Goal: Task Accomplishment & Management: Use online tool/utility

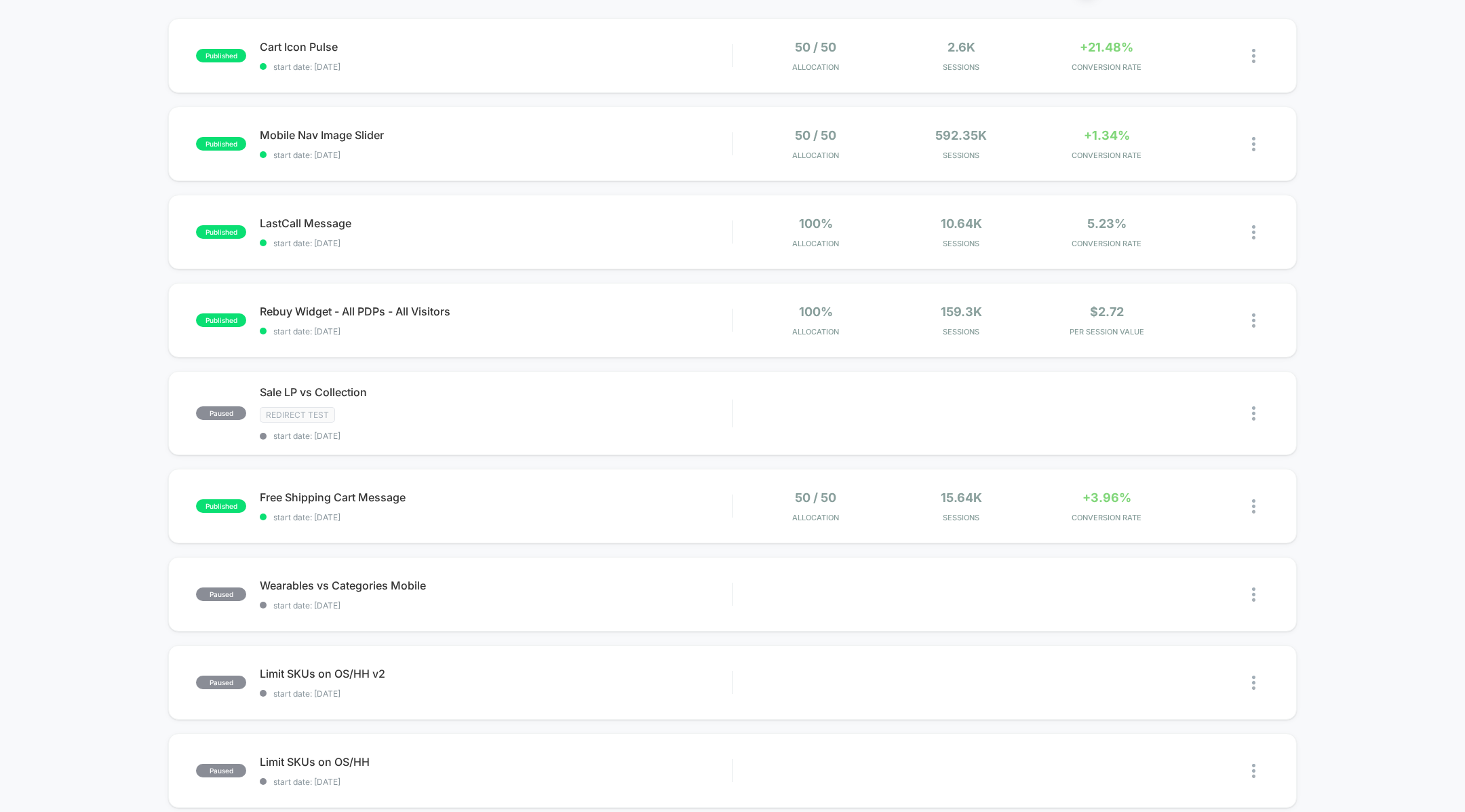
scroll to position [135, 0]
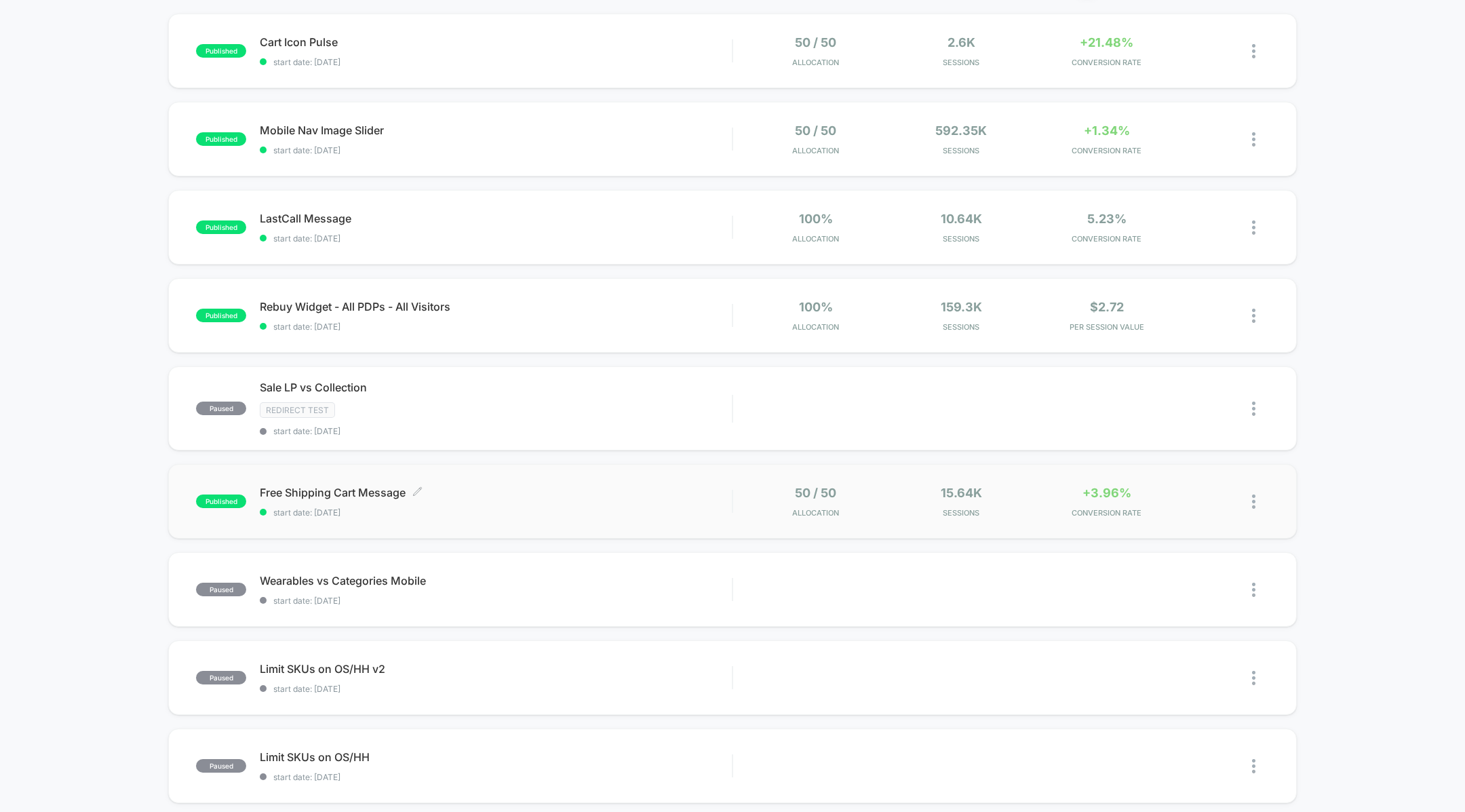
click at [603, 495] on span "Free Shipping Cart Message Click to edit experience details" at bounding box center [496, 492] width 472 height 14
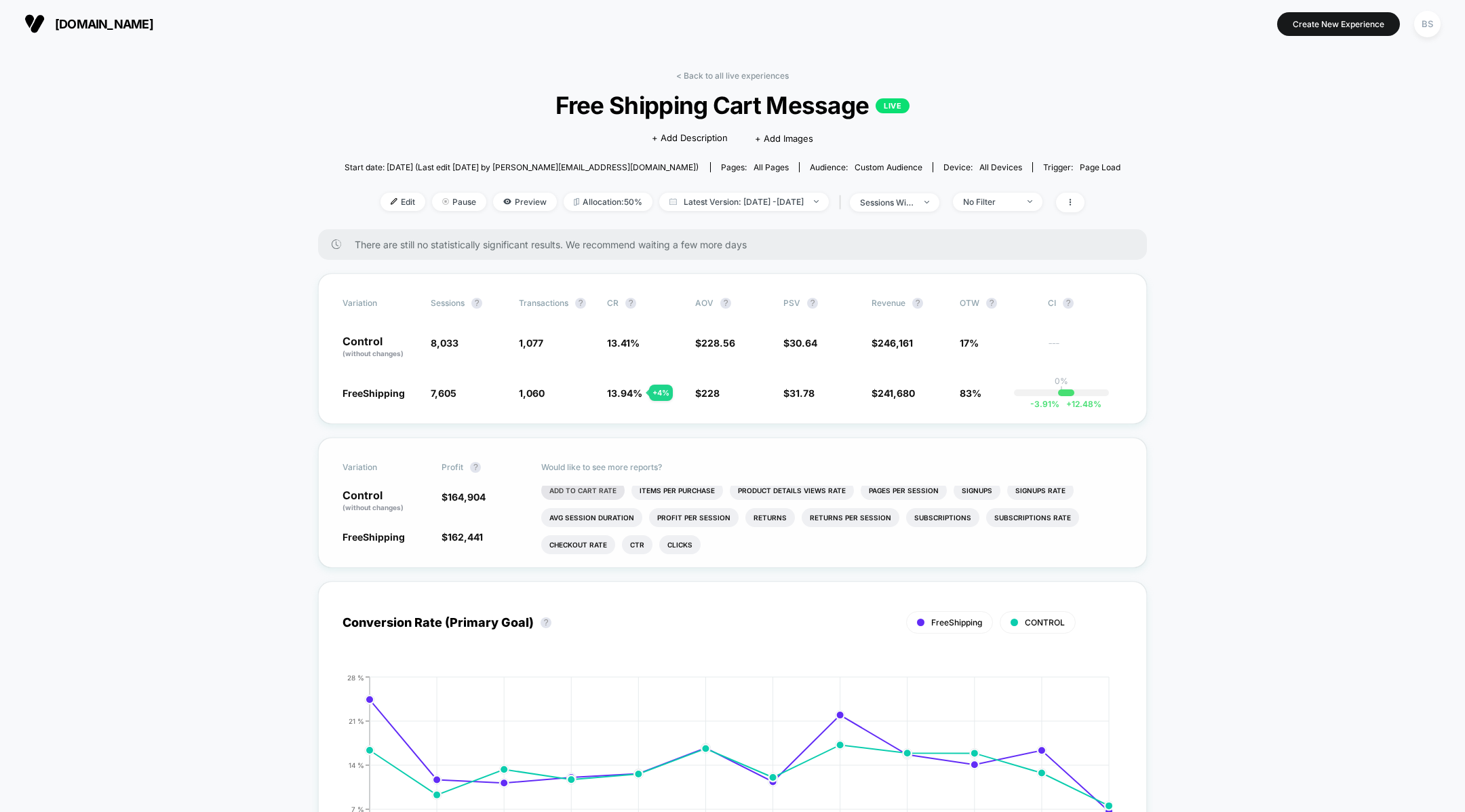
scroll to position [16, 0]
click at [719, 82] on div "< Back to all live experiences Free Shipping Cart Message LIVE Click to edit ex…" at bounding box center [732, 150] width 777 height 159
click at [719, 77] on link "< Back to all live experiences" at bounding box center [732, 76] width 113 height 11
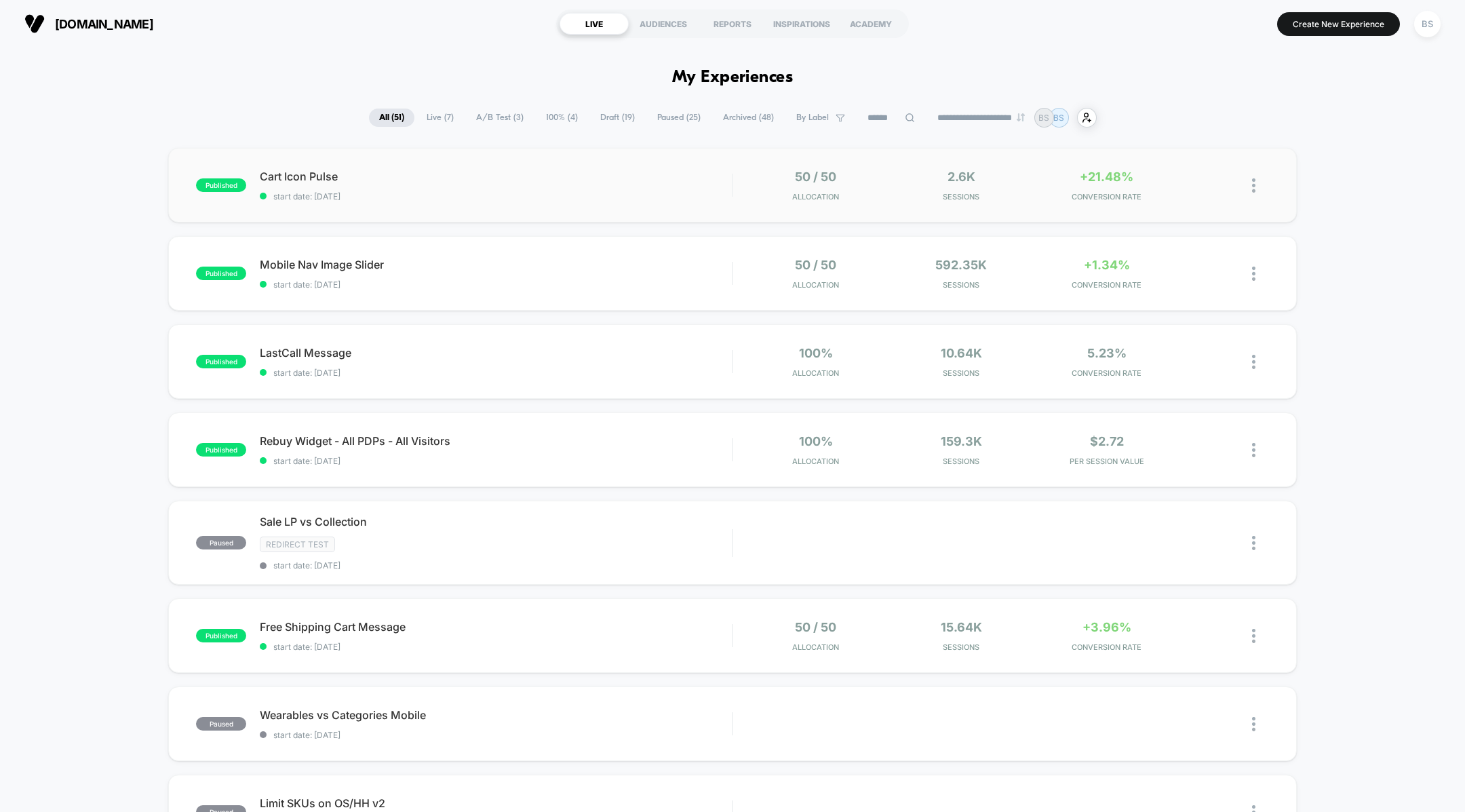
click at [711, 168] on div "published Cart Icon Pulse start date: 10/3/2025 50 / 50 Allocation 2.6k Session…" at bounding box center [732, 185] width 1128 height 74
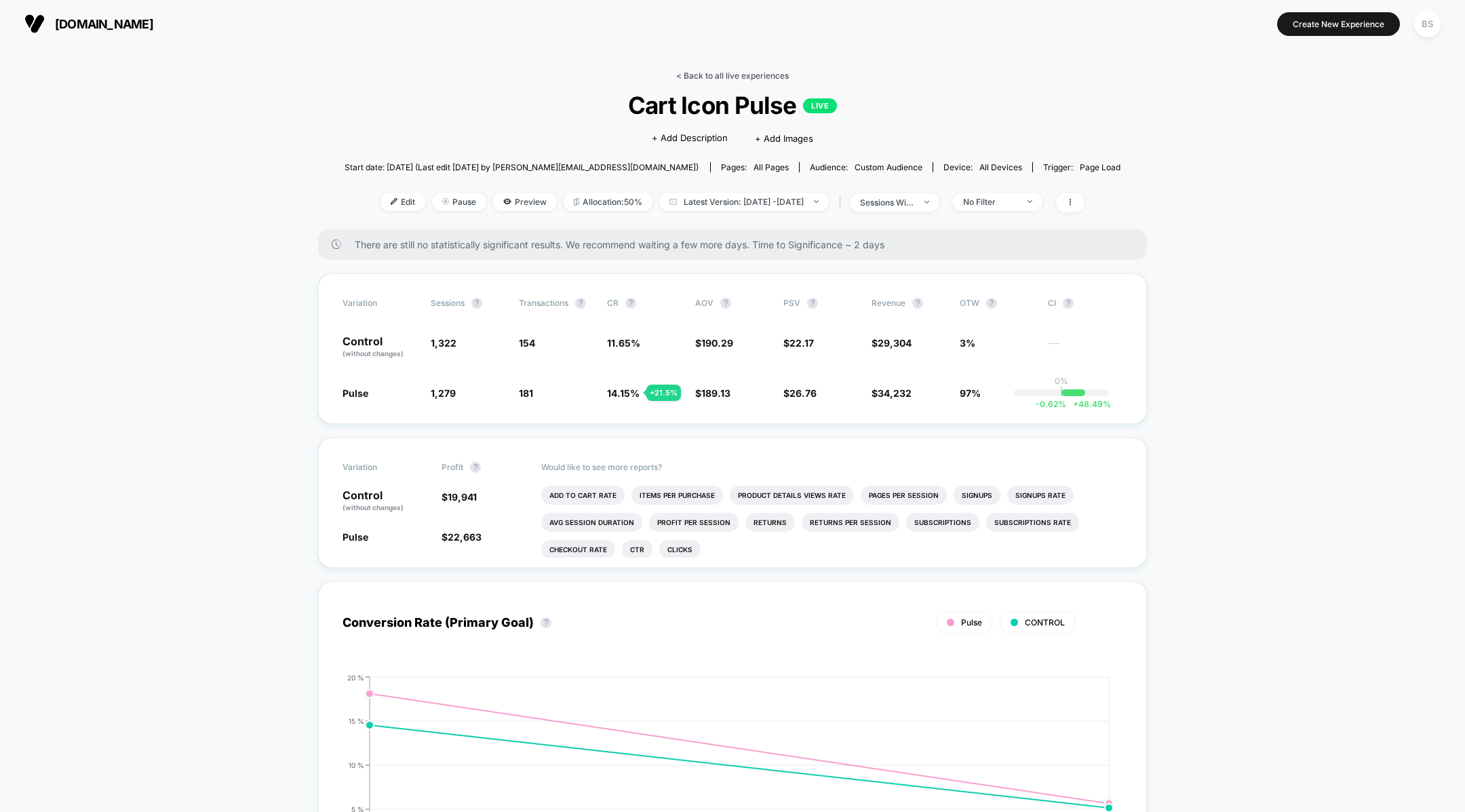
click at [726, 74] on link "< Back to all live experiences" at bounding box center [732, 76] width 113 height 11
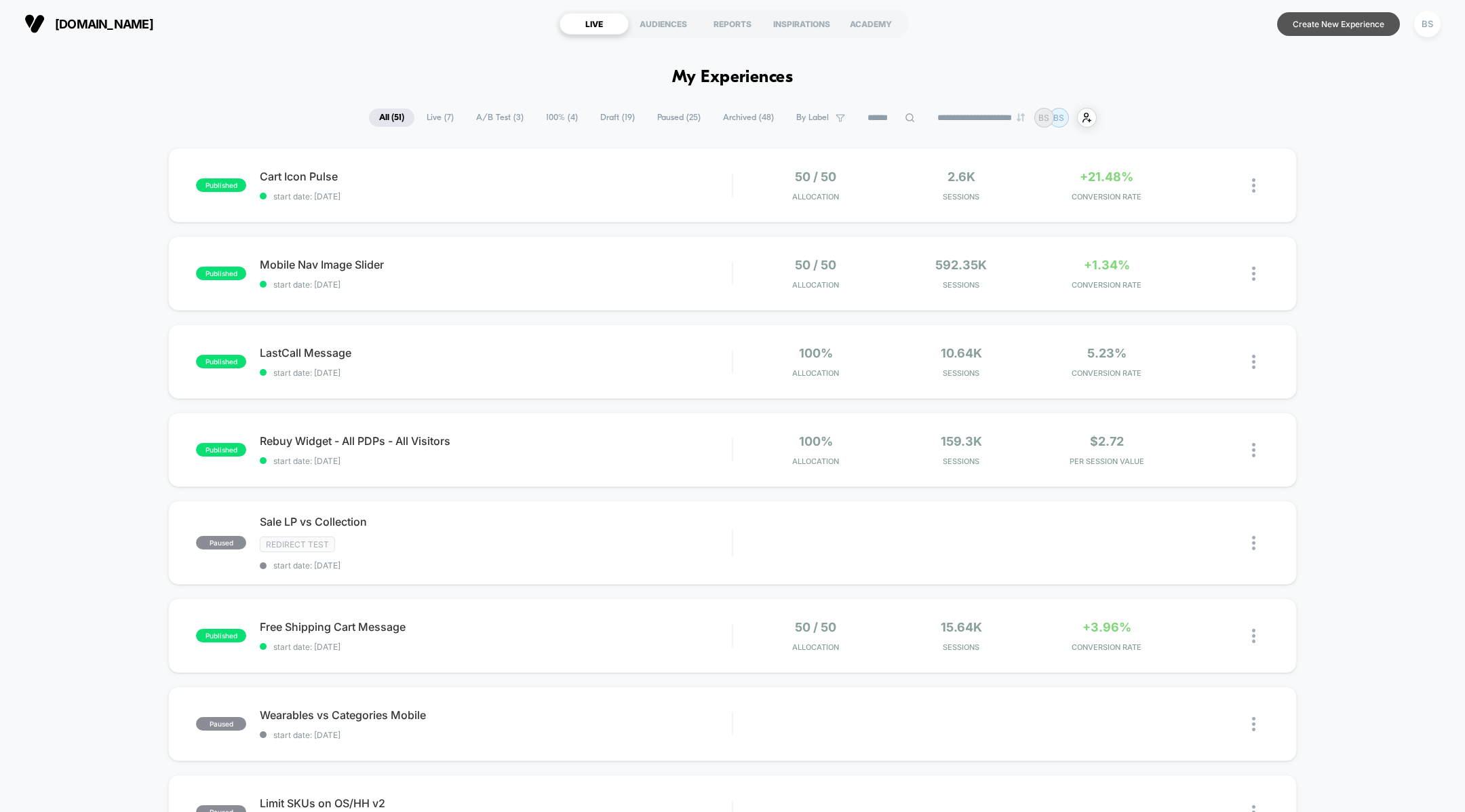
click at [1320, 24] on button "Create New Experience" at bounding box center [1338, 24] width 123 height 24
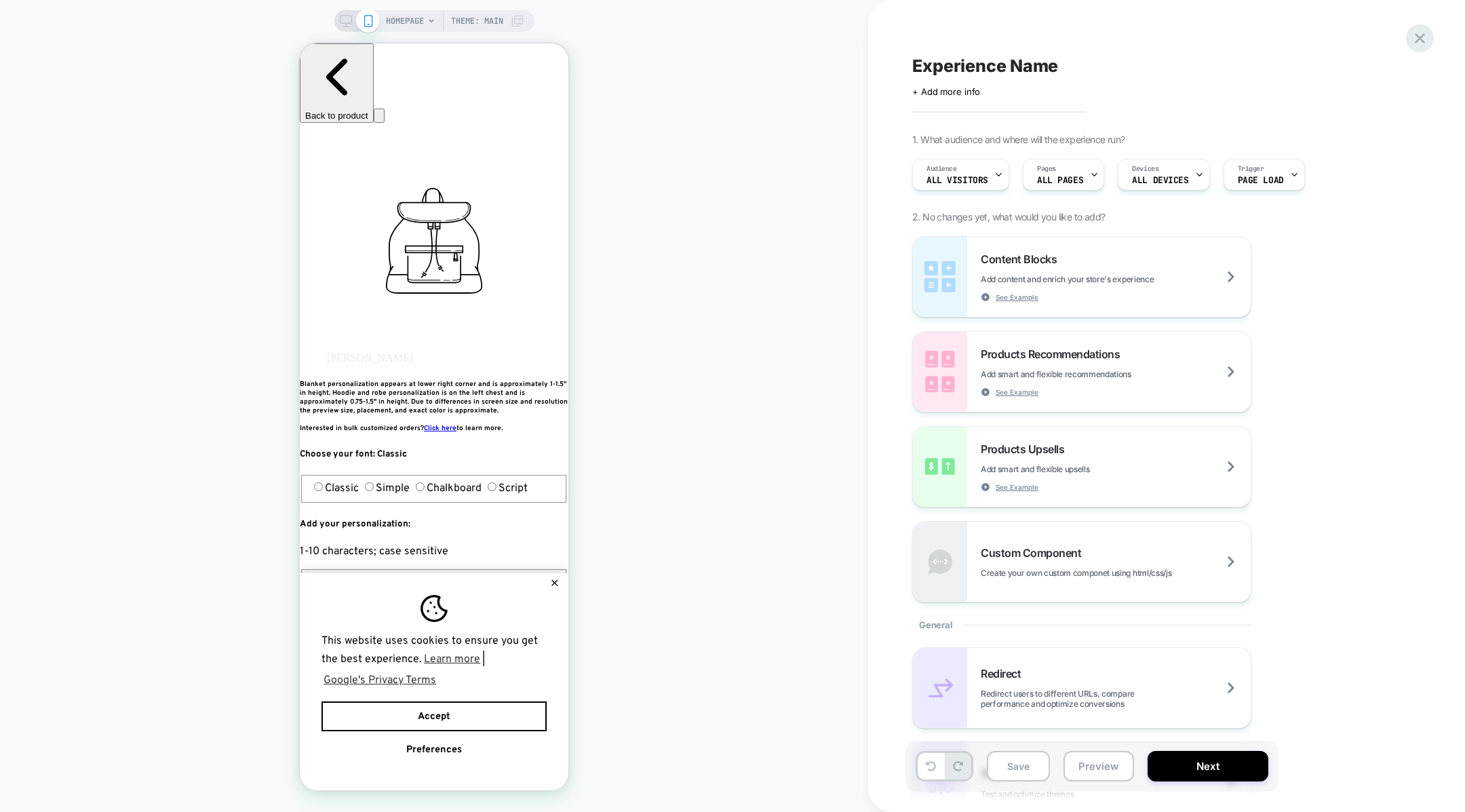
click at [1424, 41] on icon at bounding box center [1420, 38] width 11 height 11
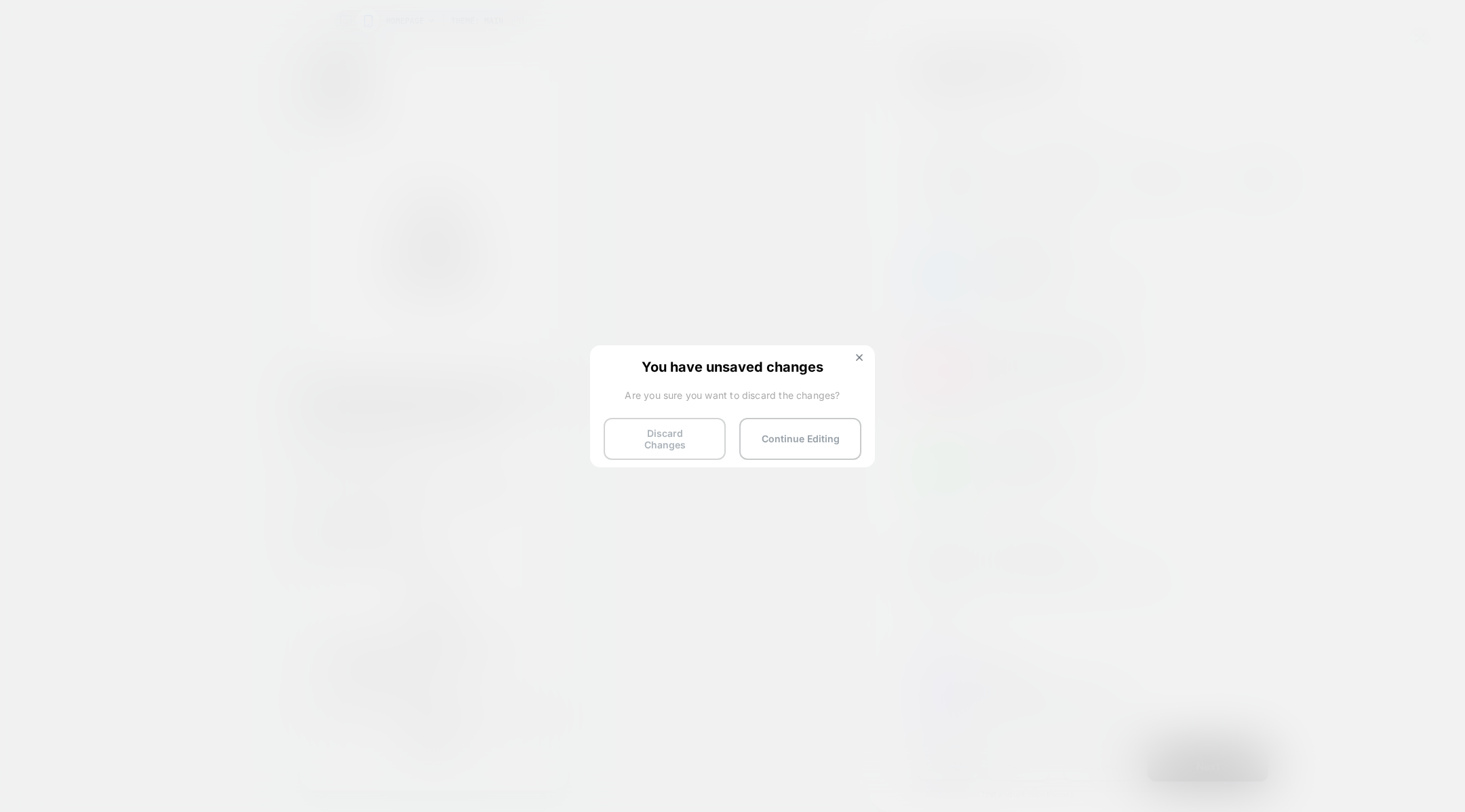
drag, startPoint x: 765, startPoint y: 438, endPoint x: 651, endPoint y: 443, distance: 114.1
click at [651, 443] on div "Discard Changes Continue Editing" at bounding box center [732, 435] width 258 height 34
click at [651, 443] on button "Discard Changes" at bounding box center [665, 439] width 122 height 42
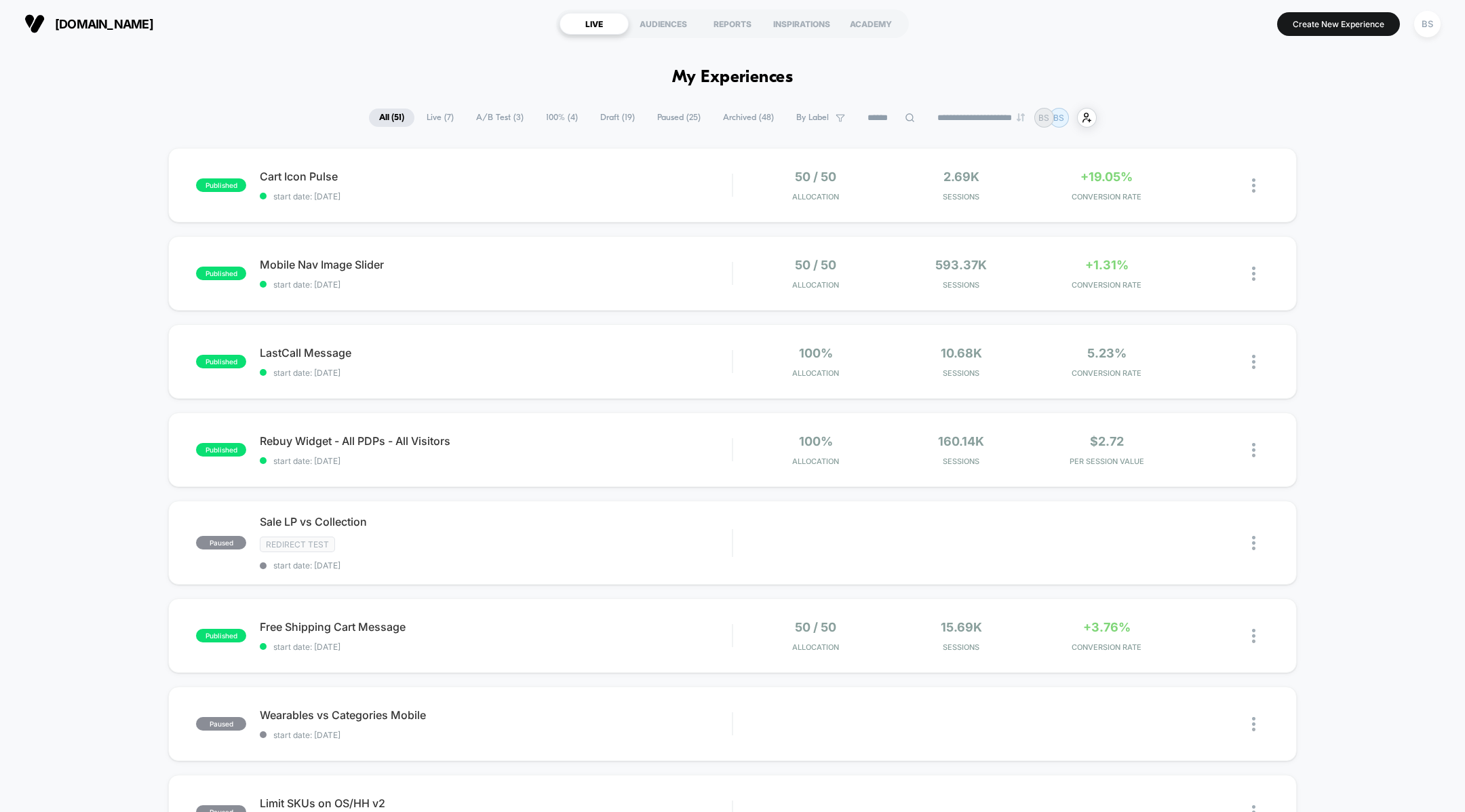
click at [493, 120] on span "A/B Test ( 3 )" at bounding box center [500, 117] width 68 height 18
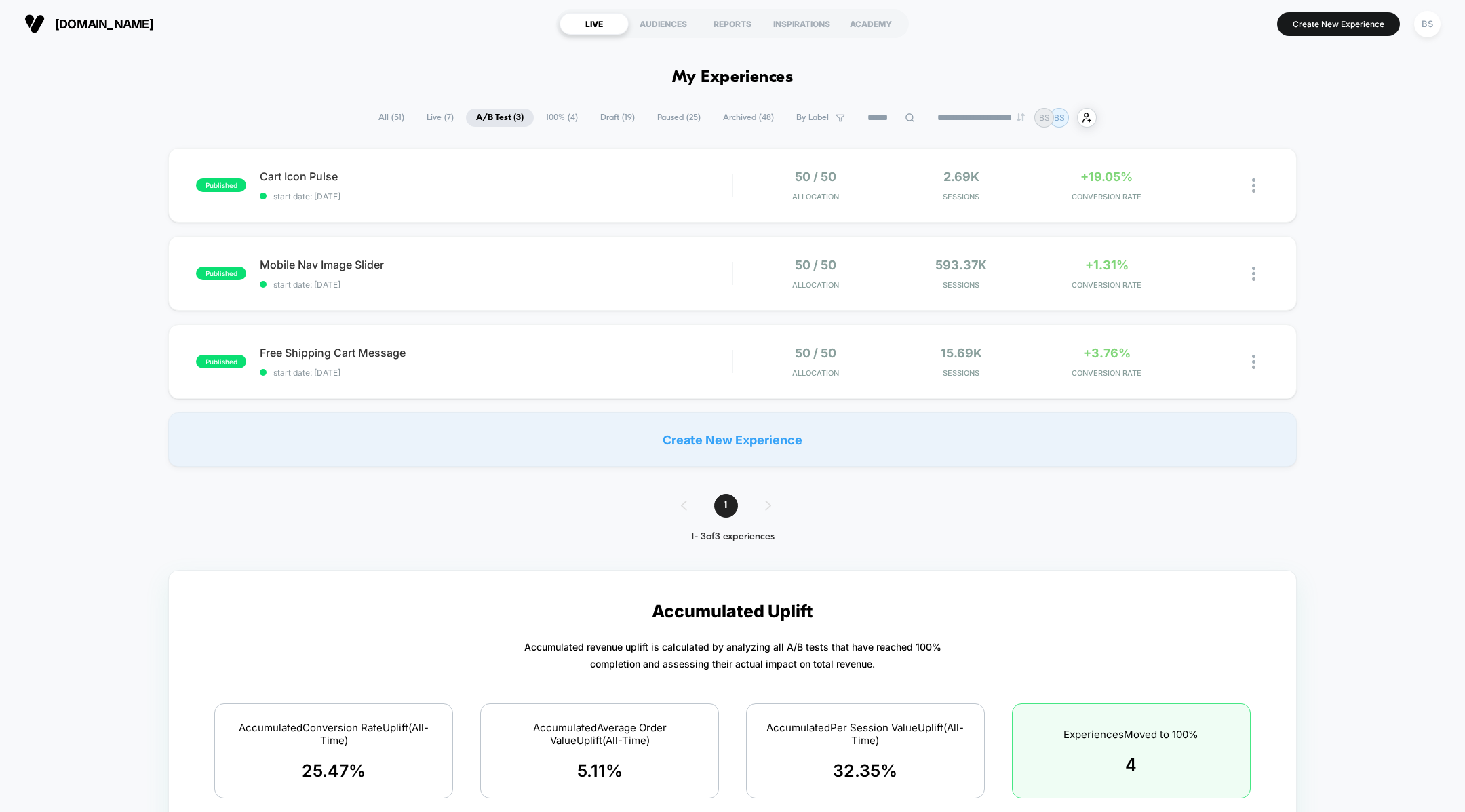
click at [438, 115] on span "Live ( 7 )" at bounding box center [440, 117] width 47 height 18
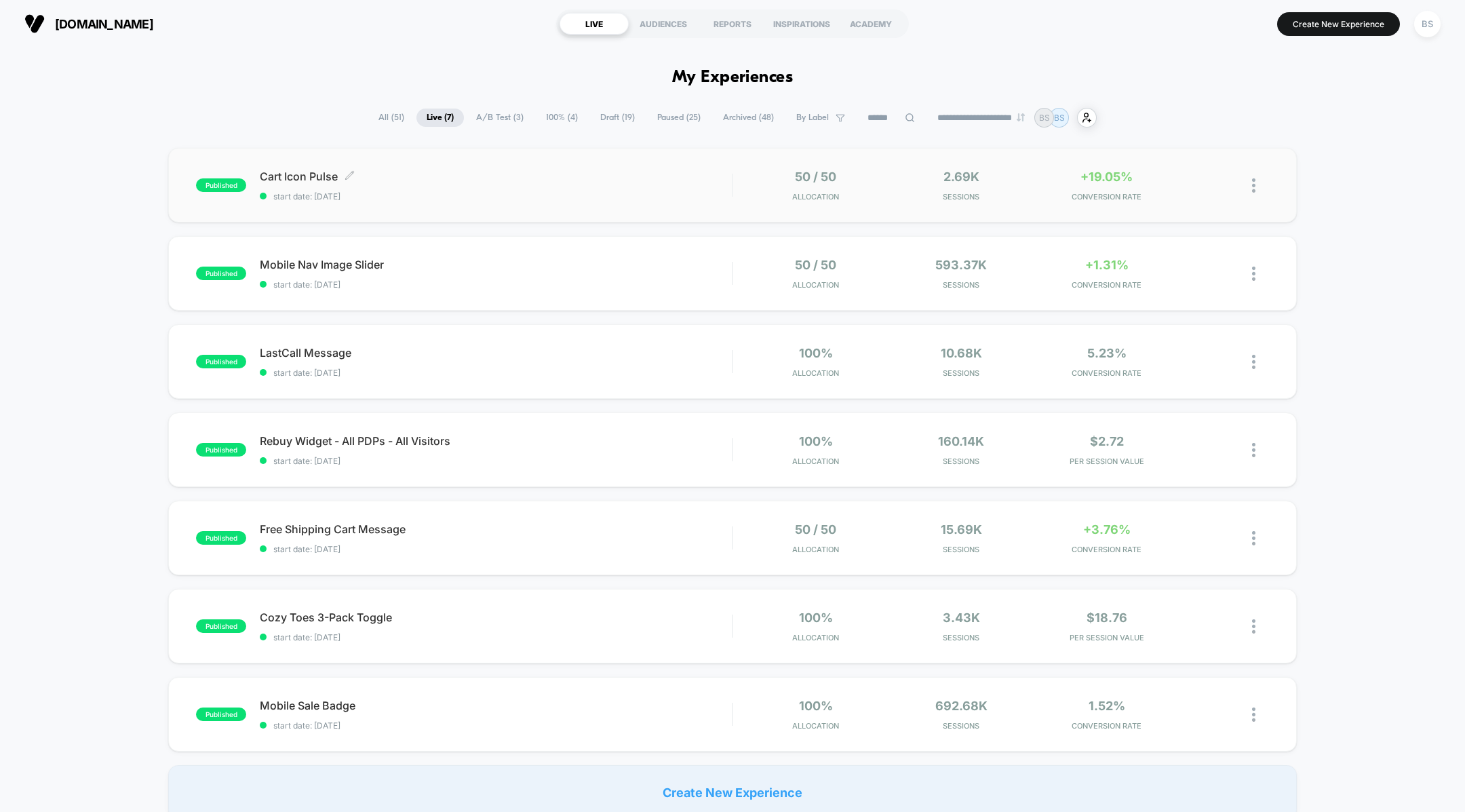
click at [551, 179] on span "Cart Icon Pulse Click to edit experience details" at bounding box center [496, 176] width 472 height 14
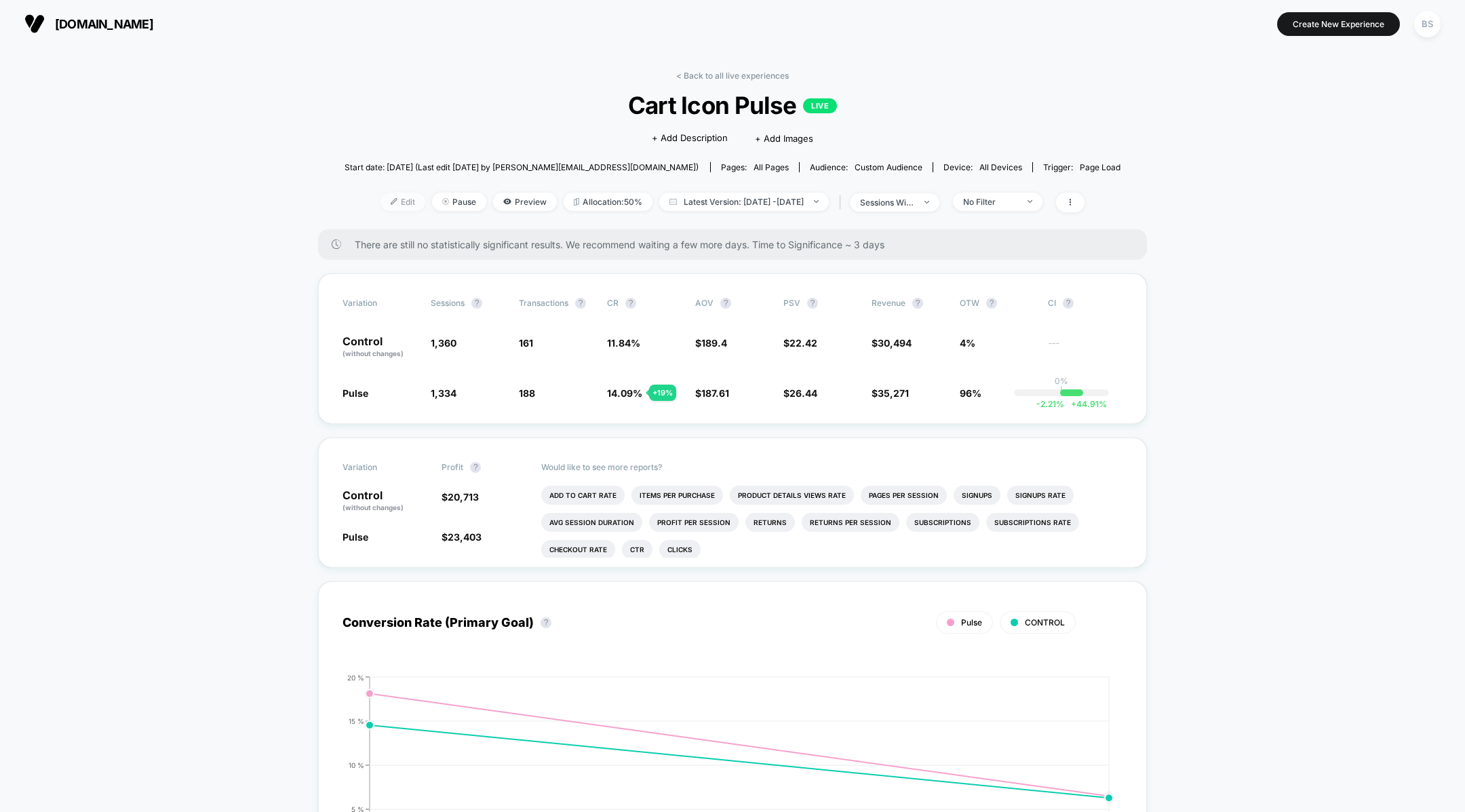
click at [387, 204] on span "Edit" at bounding box center [403, 201] width 45 height 18
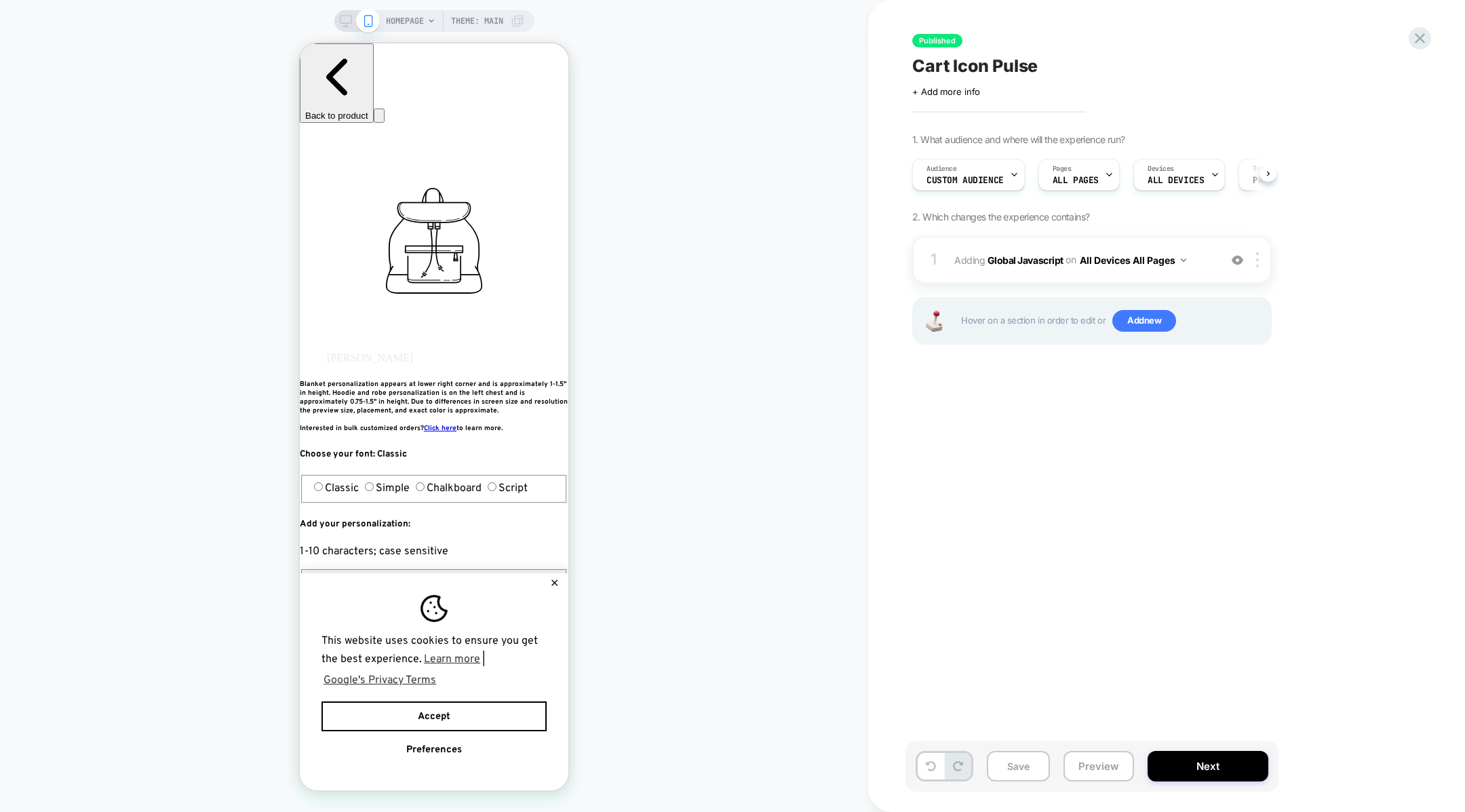
scroll to position [0, 1]
click at [978, 266] on span "Adding Global Javascript on All Devices All Pages" at bounding box center [1084, 260] width 259 height 20
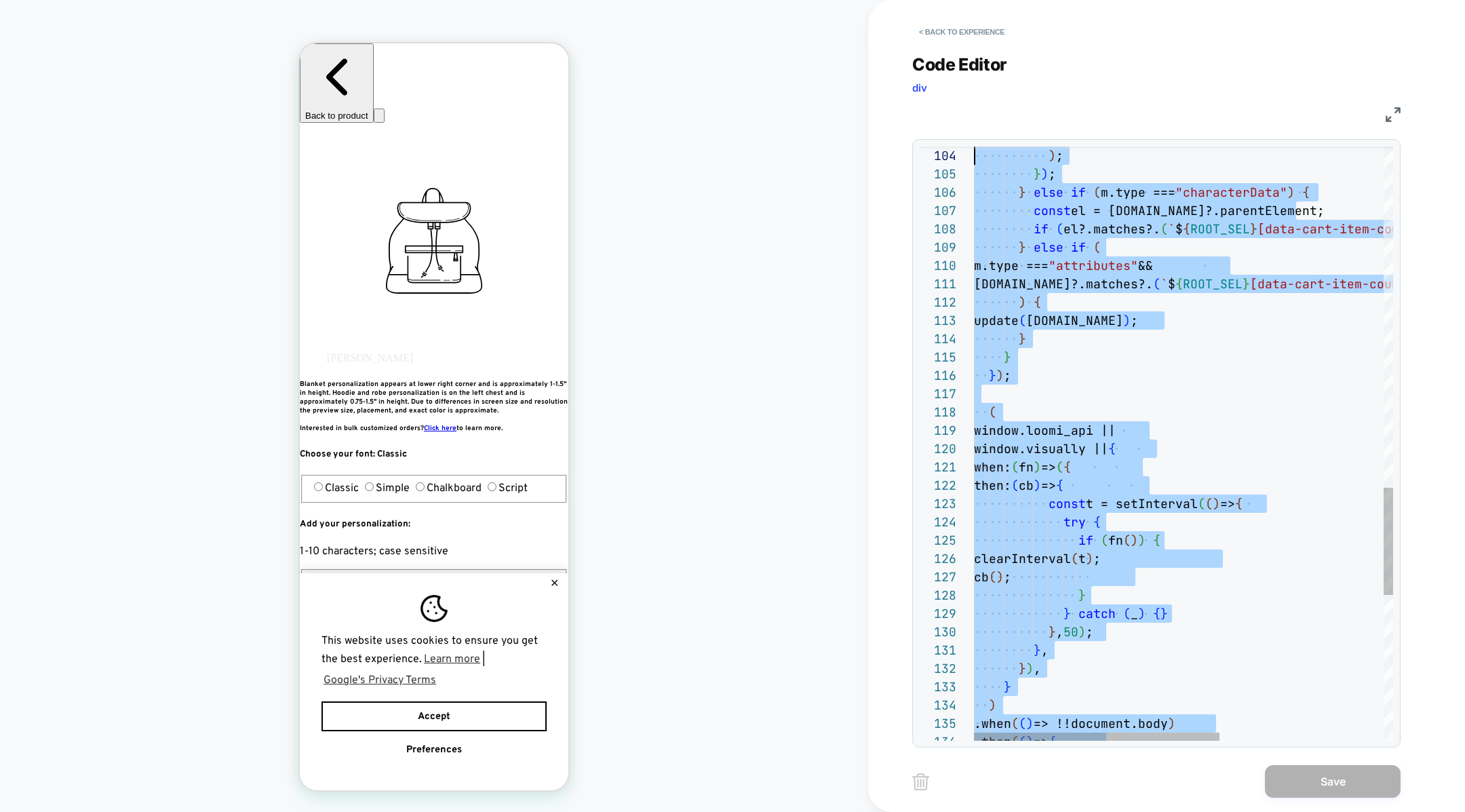
scroll to position [17, 0]
type textarea "**********"
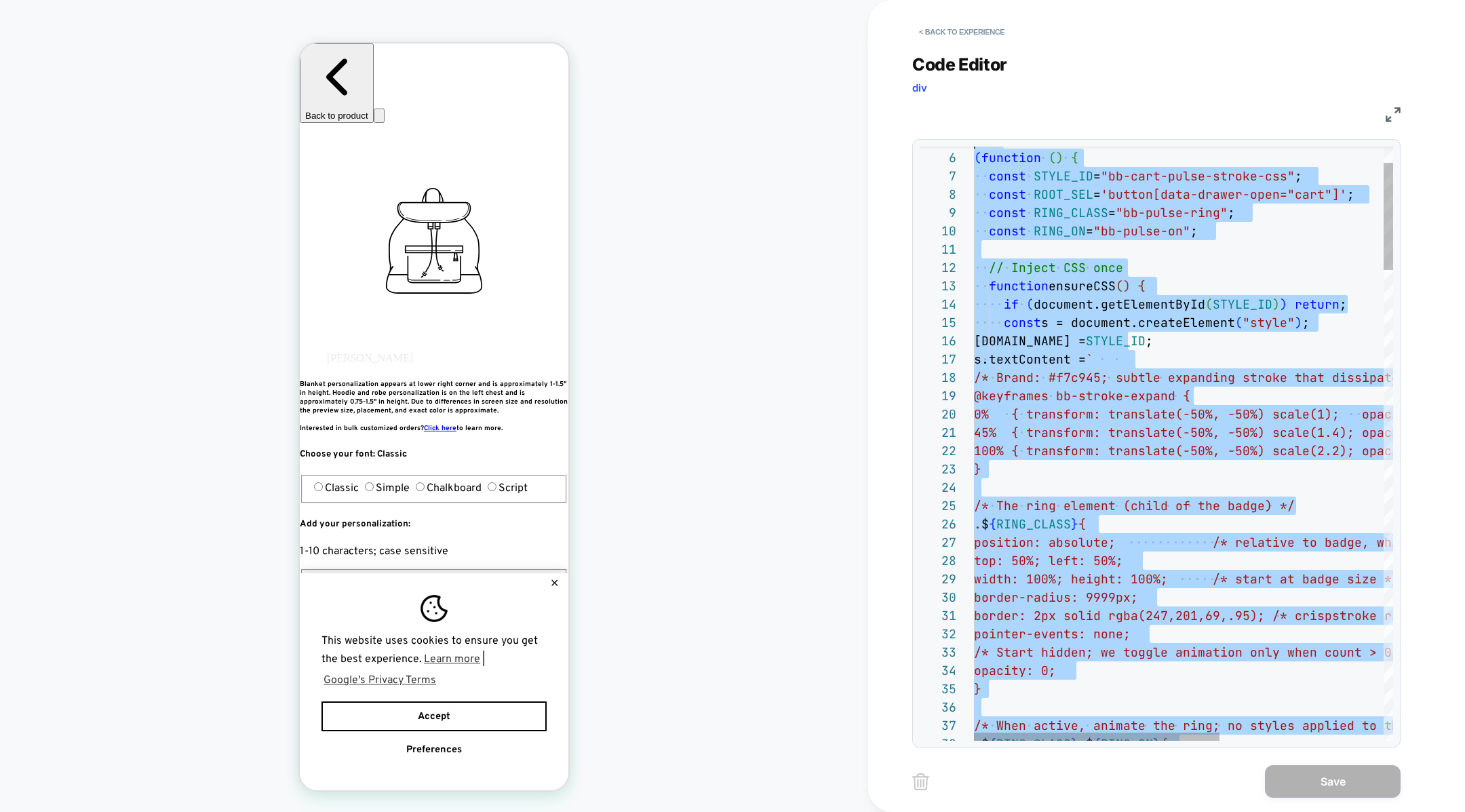
scroll to position [0, 0]
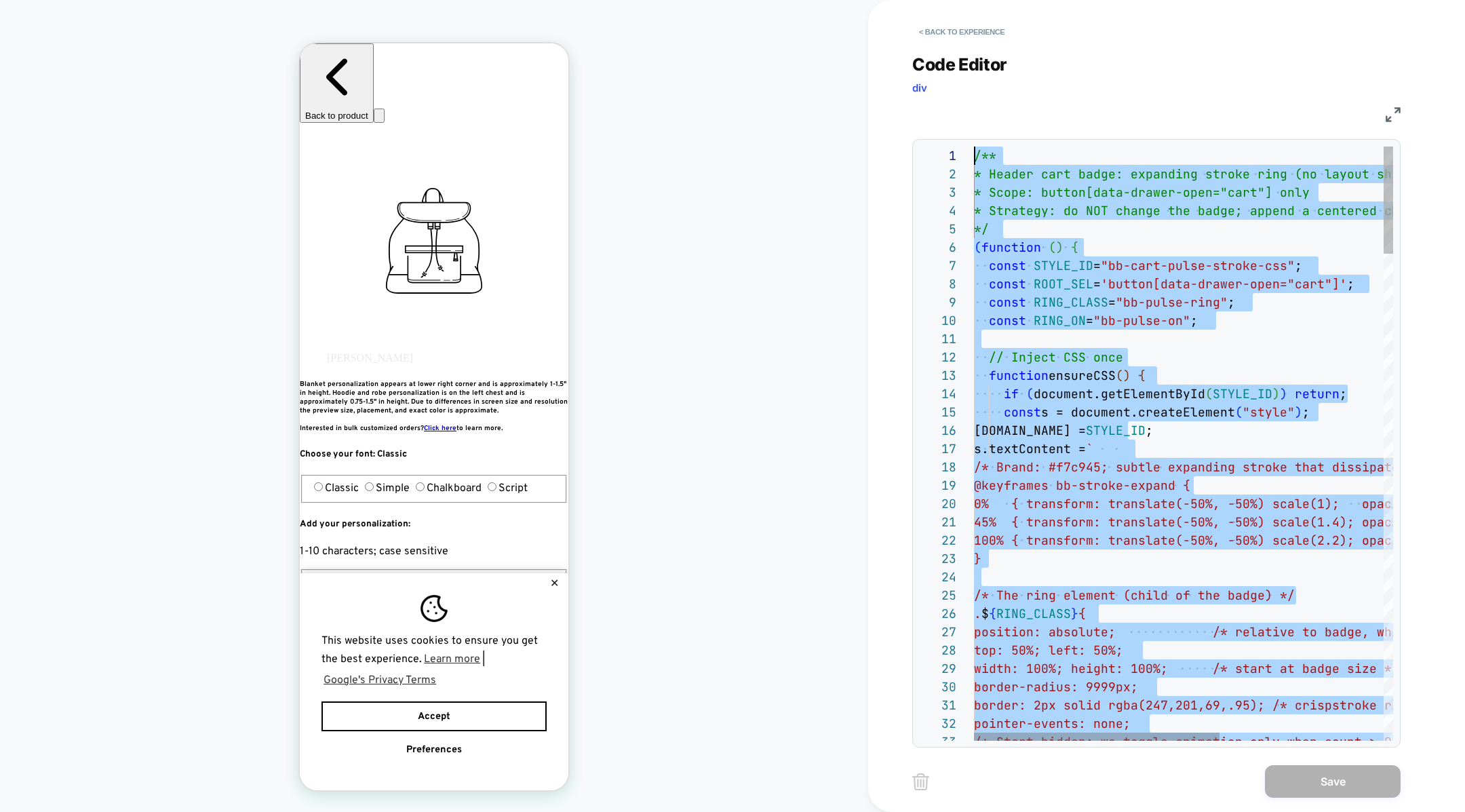
drag, startPoint x: 1066, startPoint y: 484, endPoint x: 1010, endPoint y: 27, distance: 460.4
click at [939, 33] on button "< Back to experience" at bounding box center [962, 32] width 99 height 22
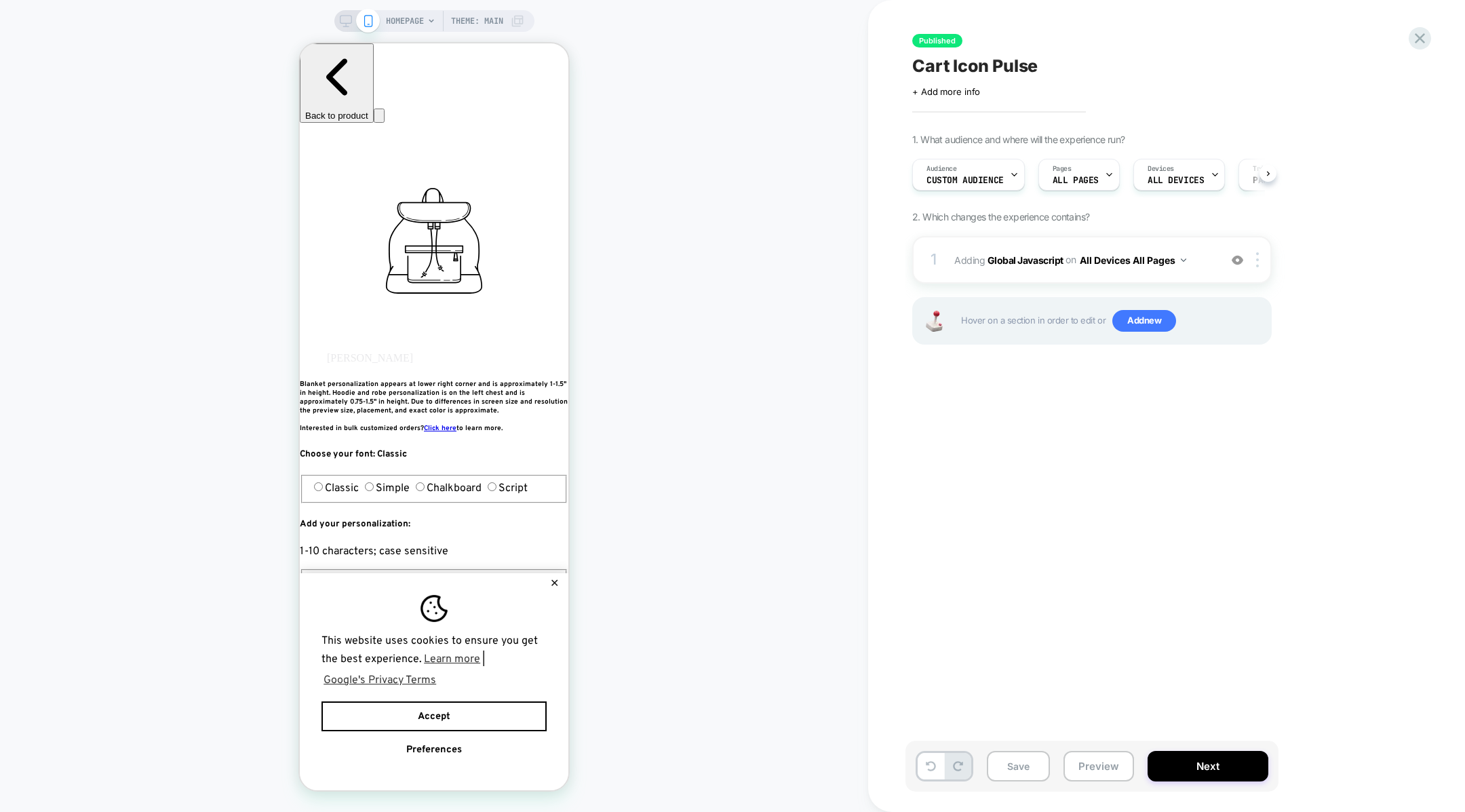
scroll to position [0, 1]
click at [1421, 38] on icon at bounding box center [1420, 38] width 18 height 18
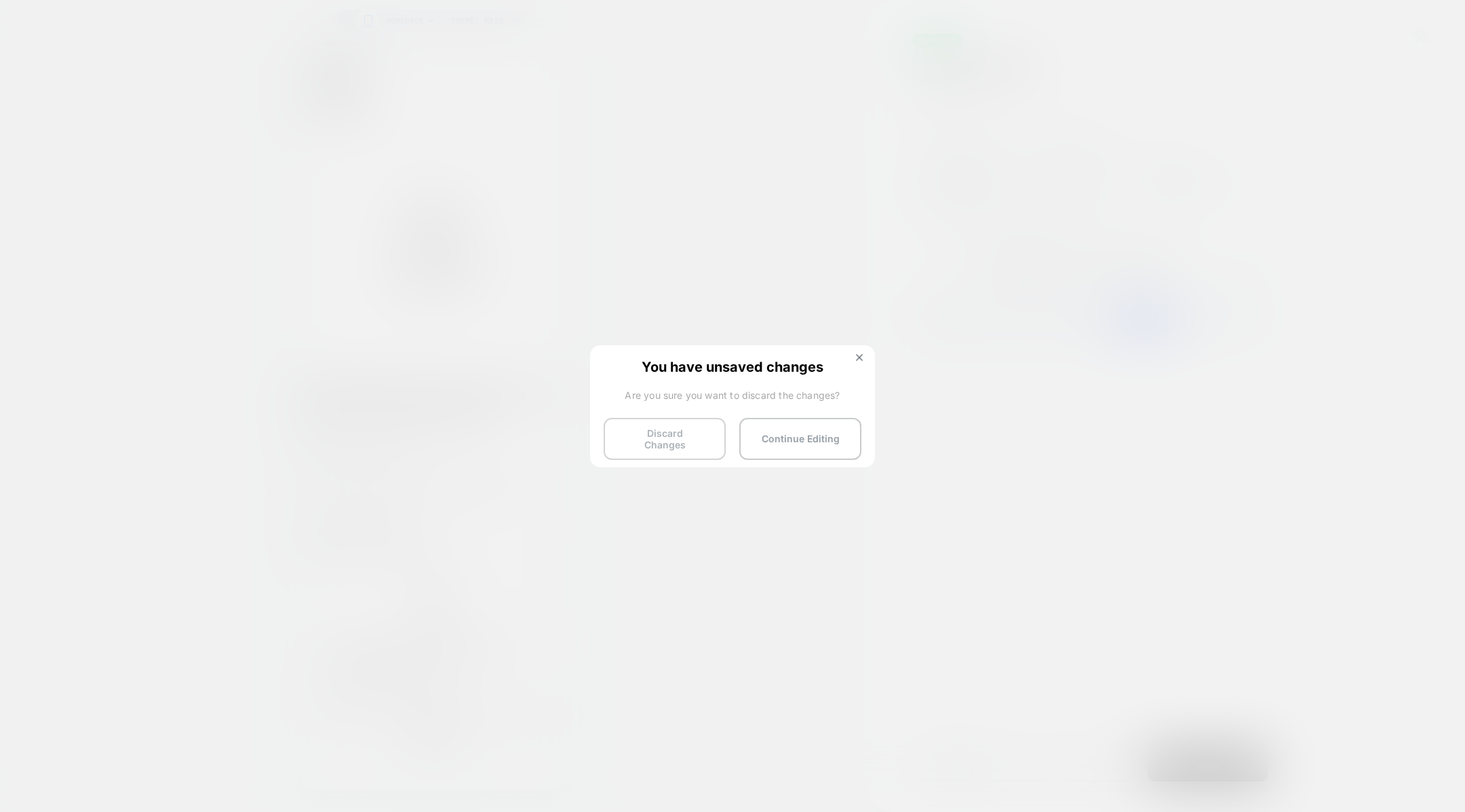
click at [682, 436] on button "Discard Changes" at bounding box center [665, 439] width 122 height 42
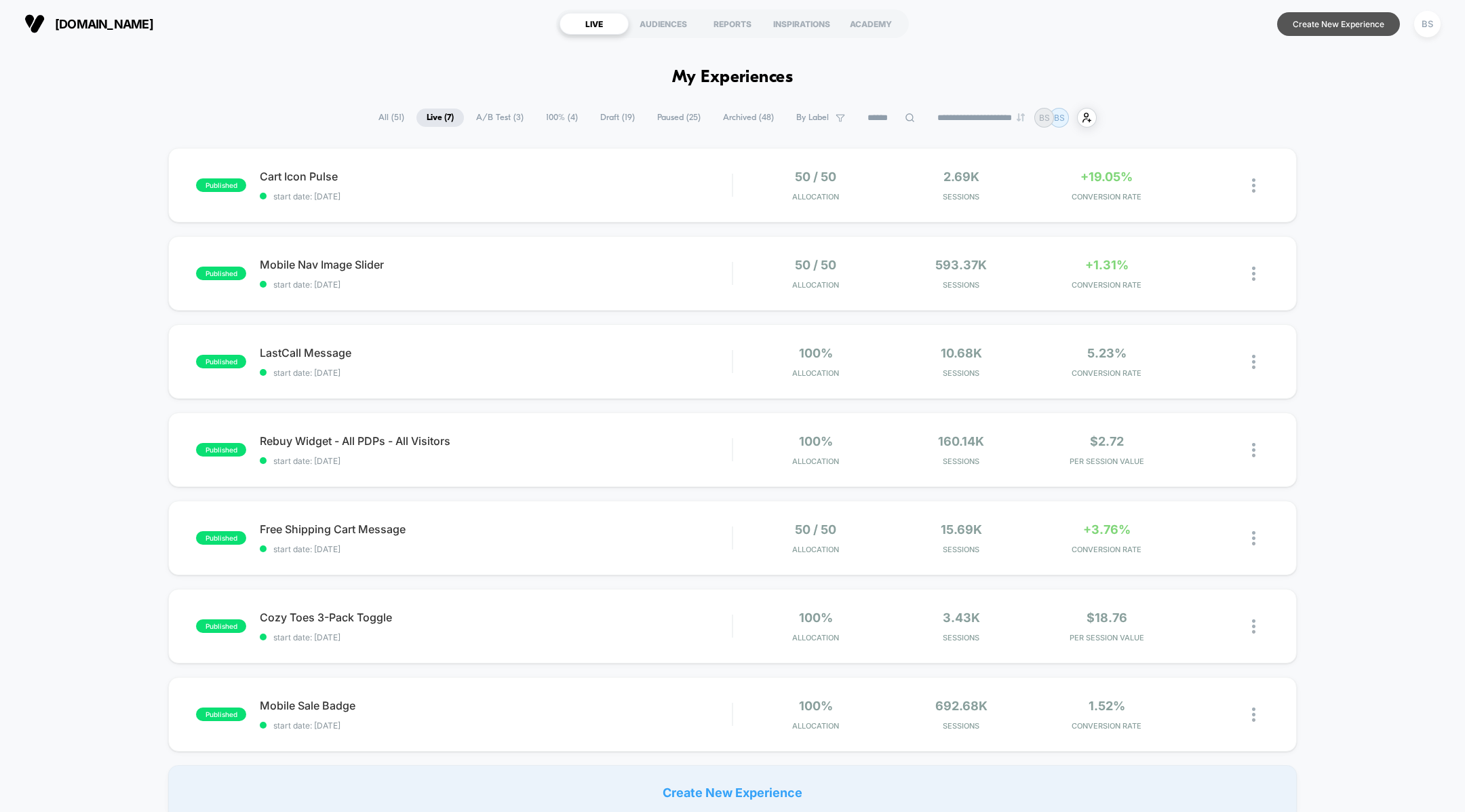
click at [1351, 19] on button "Create New Experience" at bounding box center [1338, 24] width 123 height 24
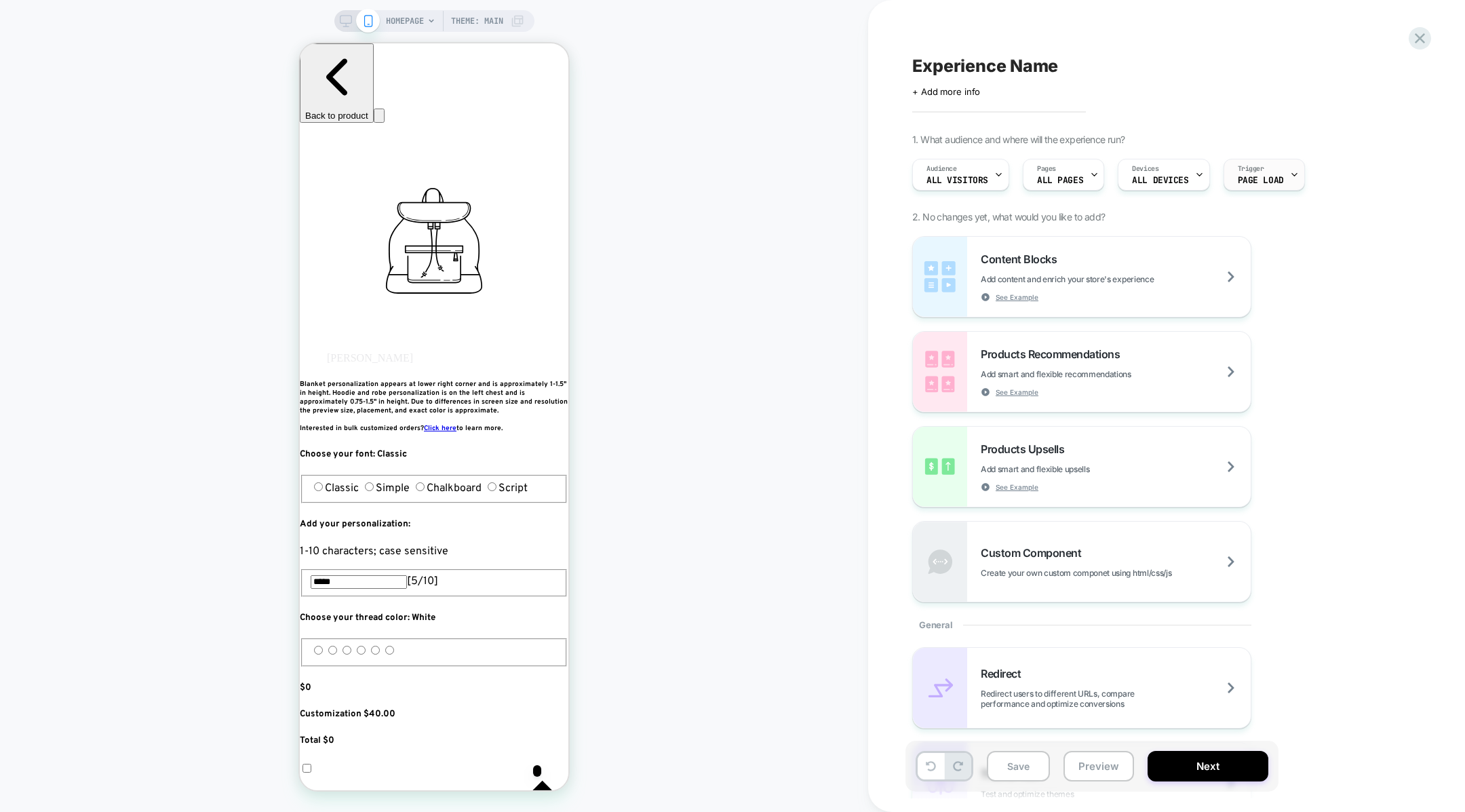
click at [1264, 178] on span "Page Load" at bounding box center [1260, 180] width 46 height 10
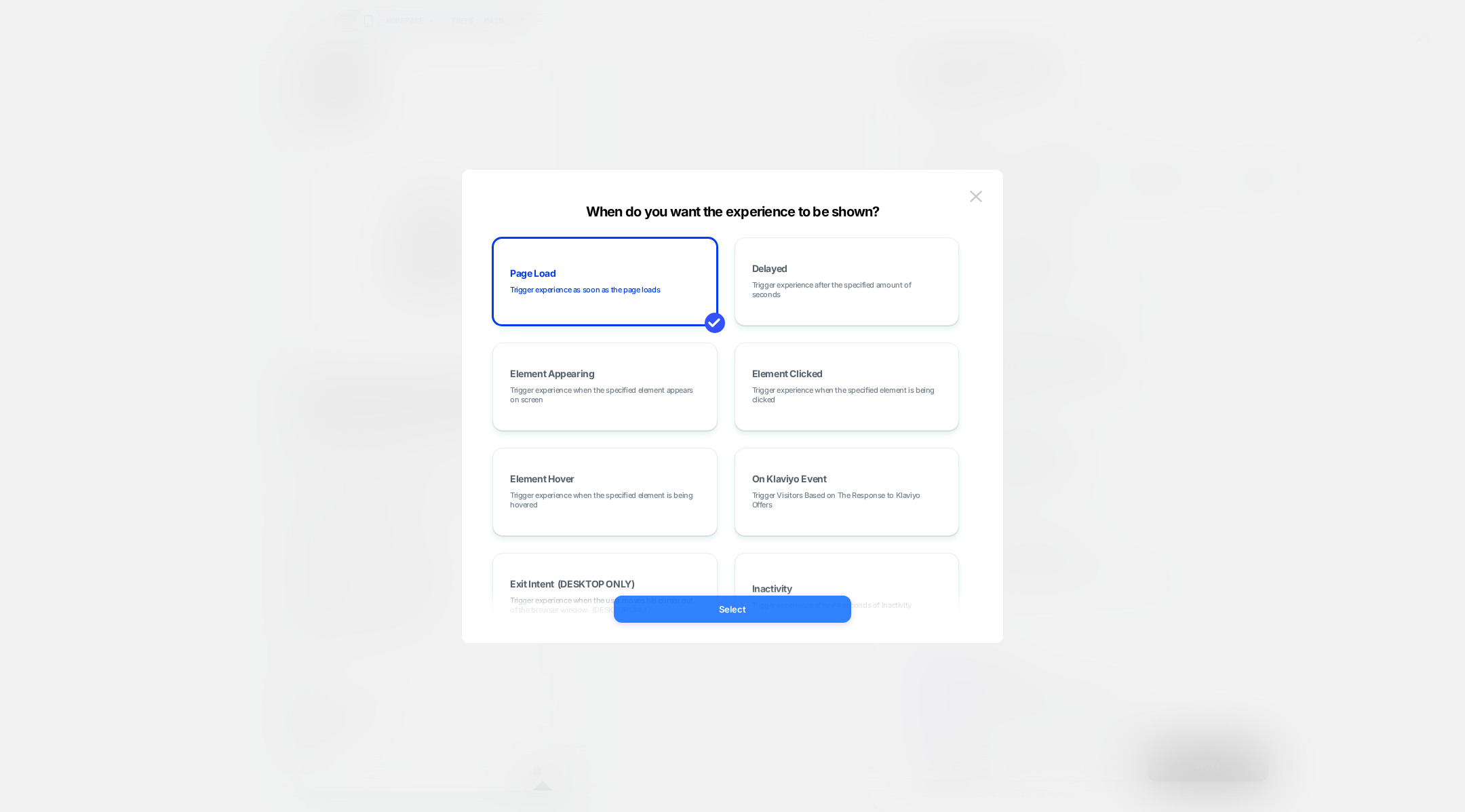
click at [770, 601] on button "Select" at bounding box center [732, 609] width 238 height 27
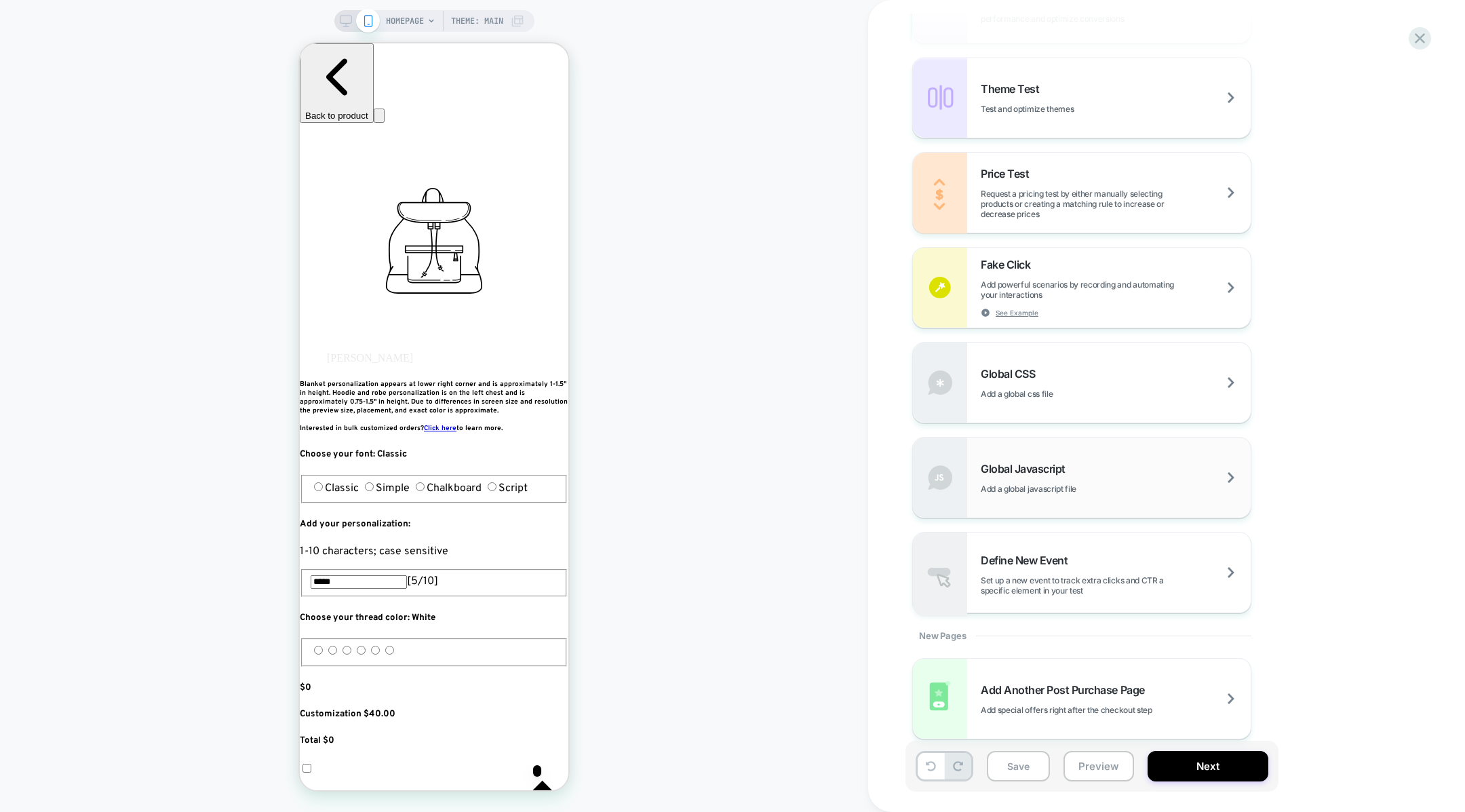
scroll to position [699, 0]
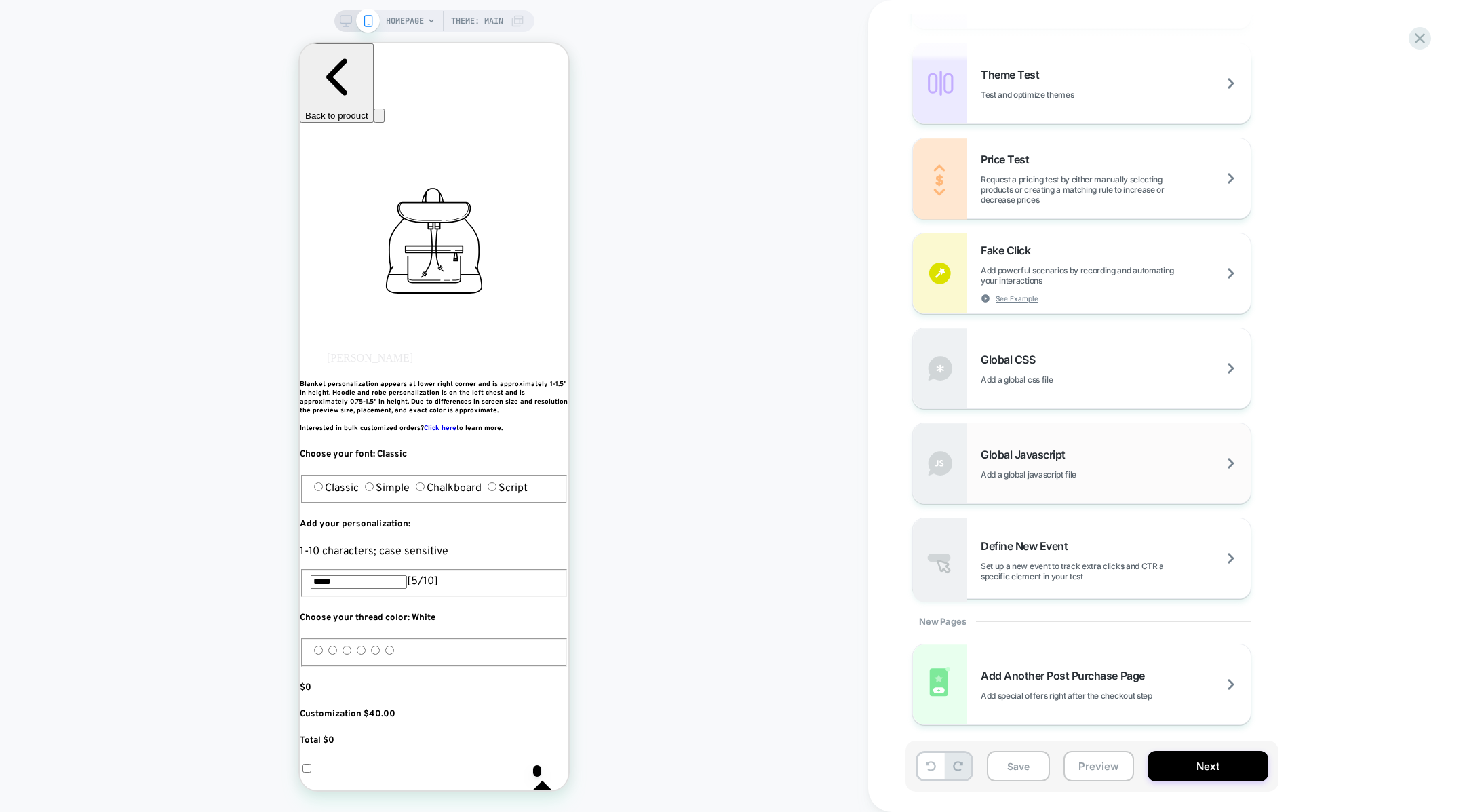
click at [1021, 462] on div "Global Javascript Add a global javascript file" at bounding box center [1115, 463] width 270 height 32
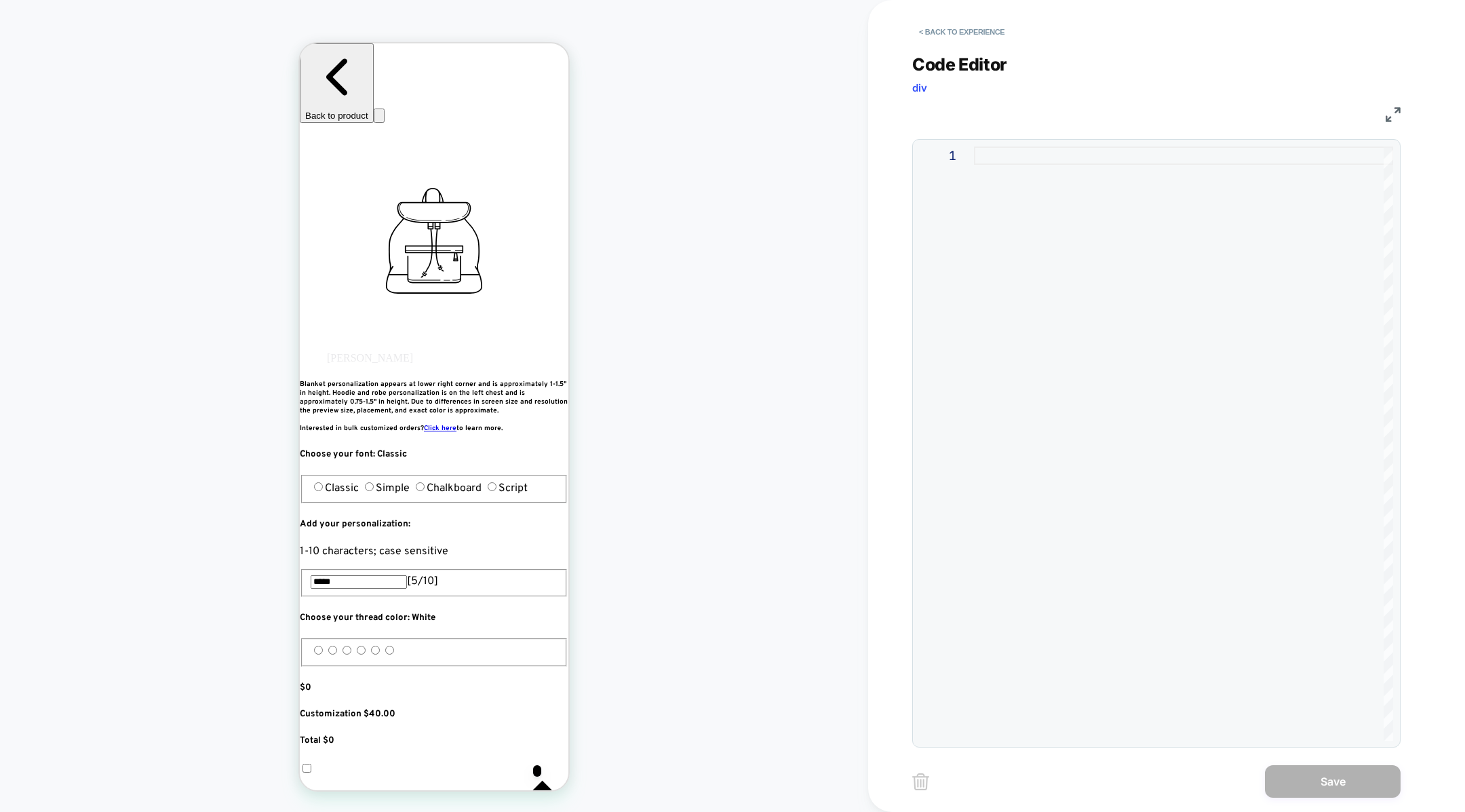
click at [999, 210] on div at bounding box center [1183, 444] width 419 height 594
type textarea "**********"
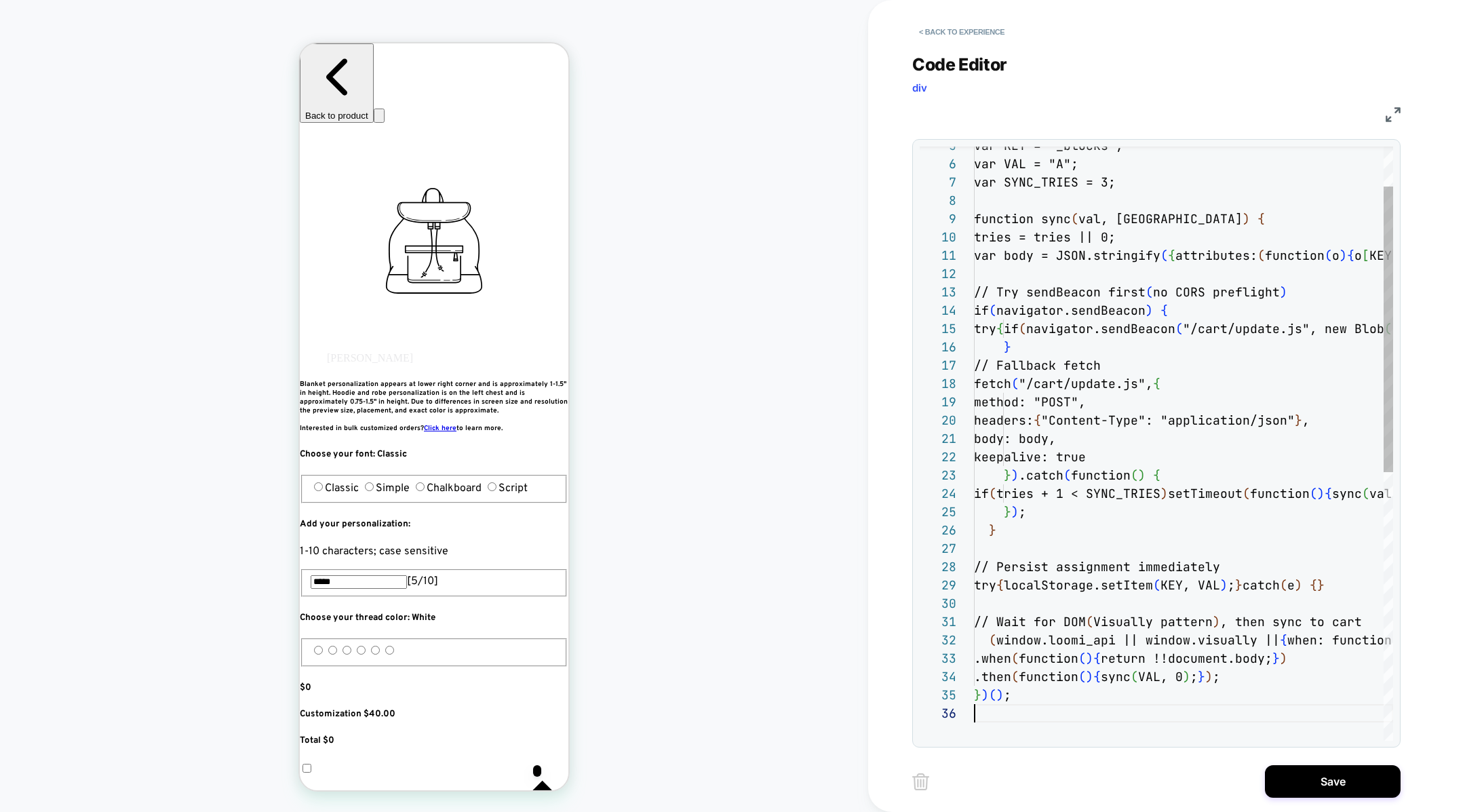
scroll to position [92, 0]
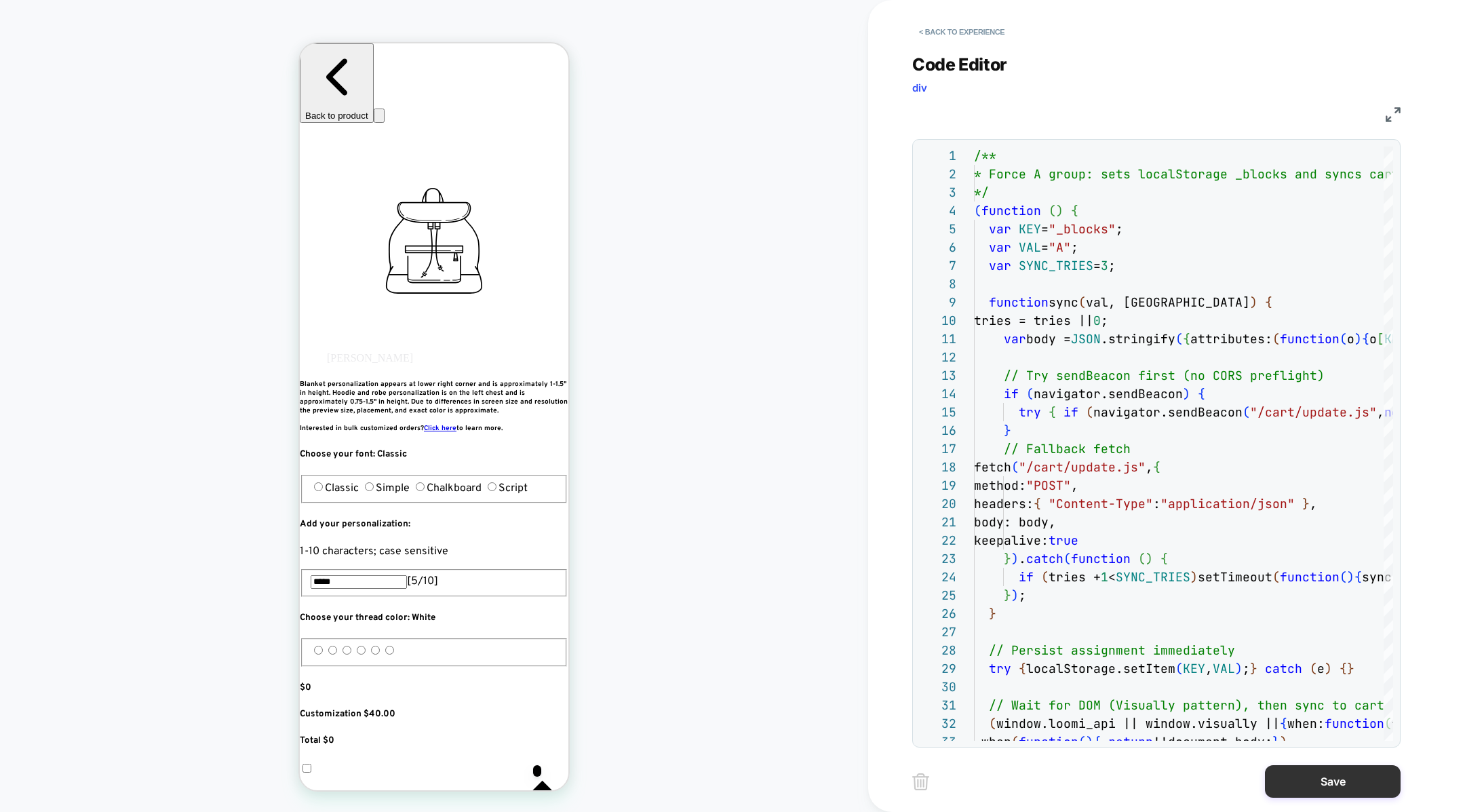
click at [1306, 792] on button "Save" at bounding box center [1333, 780] width 135 height 32
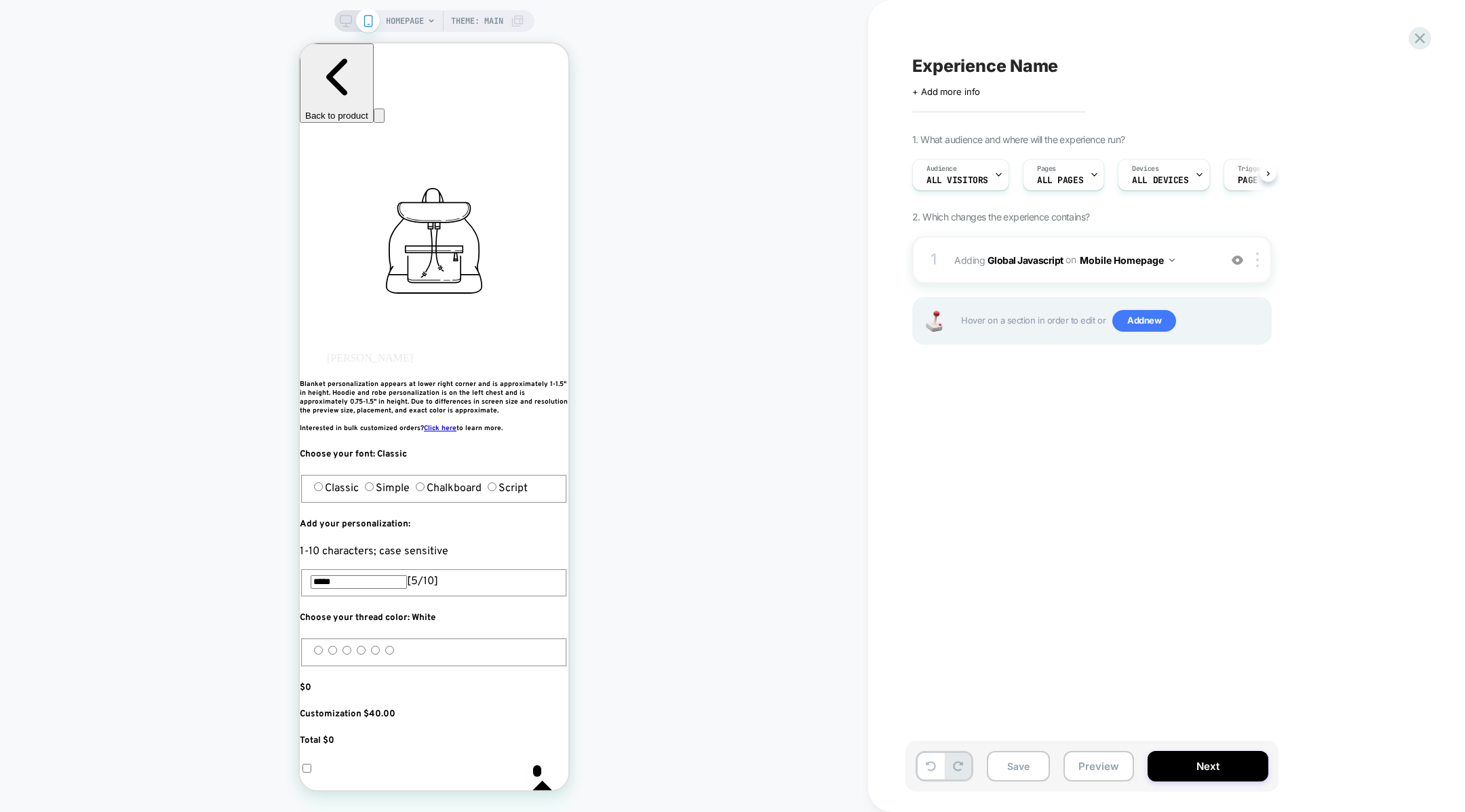
scroll to position [0, 1]
click at [1126, 255] on button "Mobile Homepage" at bounding box center [1127, 260] width 95 height 20
click at [1260, 258] on div at bounding box center [1260, 260] width 23 height 15
click at [1137, 467] on div "Mobile All Pages" at bounding box center [1127, 465] width 164 height 29
click at [1248, 253] on div at bounding box center [1260, 260] width 23 height 15
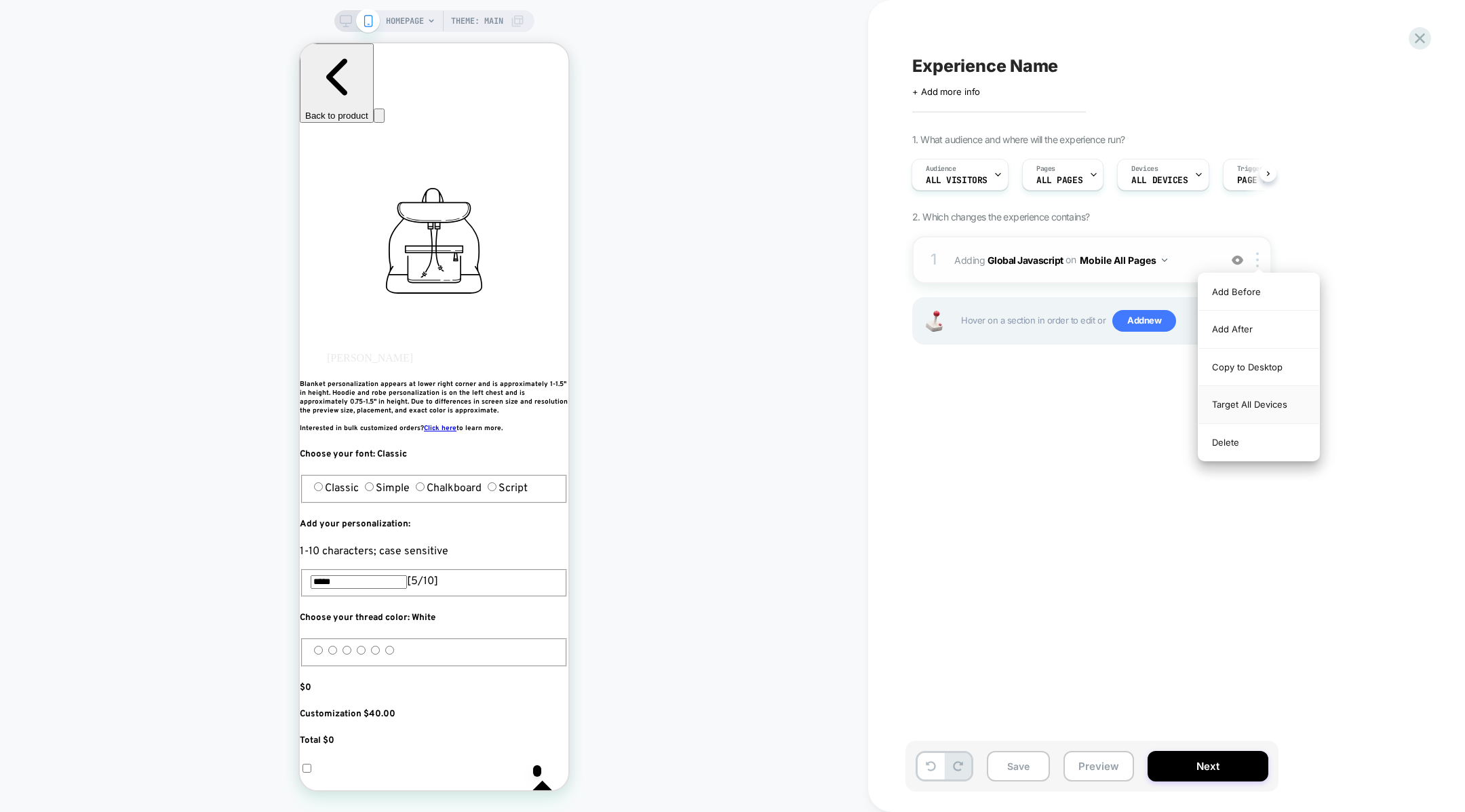
click at [1230, 404] on div "Target All Devices" at bounding box center [1259, 404] width 121 height 38
click at [978, 67] on span "Experience Name" at bounding box center [985, 65] width 146 height 20
type textarea "*"
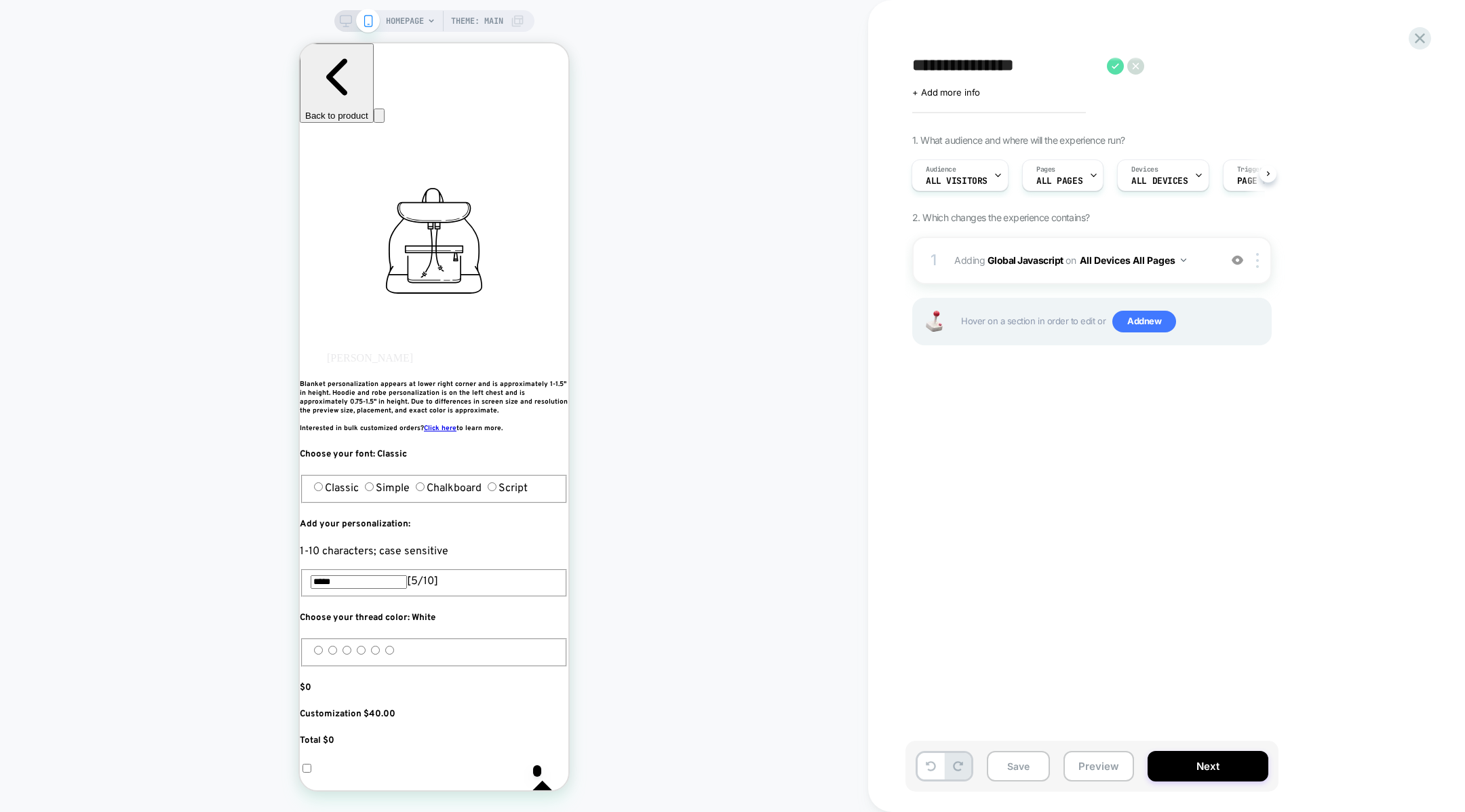
type textarea "**********"
click at [1107, 65] on icon at bounding box center [1115, 66] width 17 height 17
click at [1172, 771] on button "Next" at bounding box center [1208, 765] width 121 height 31
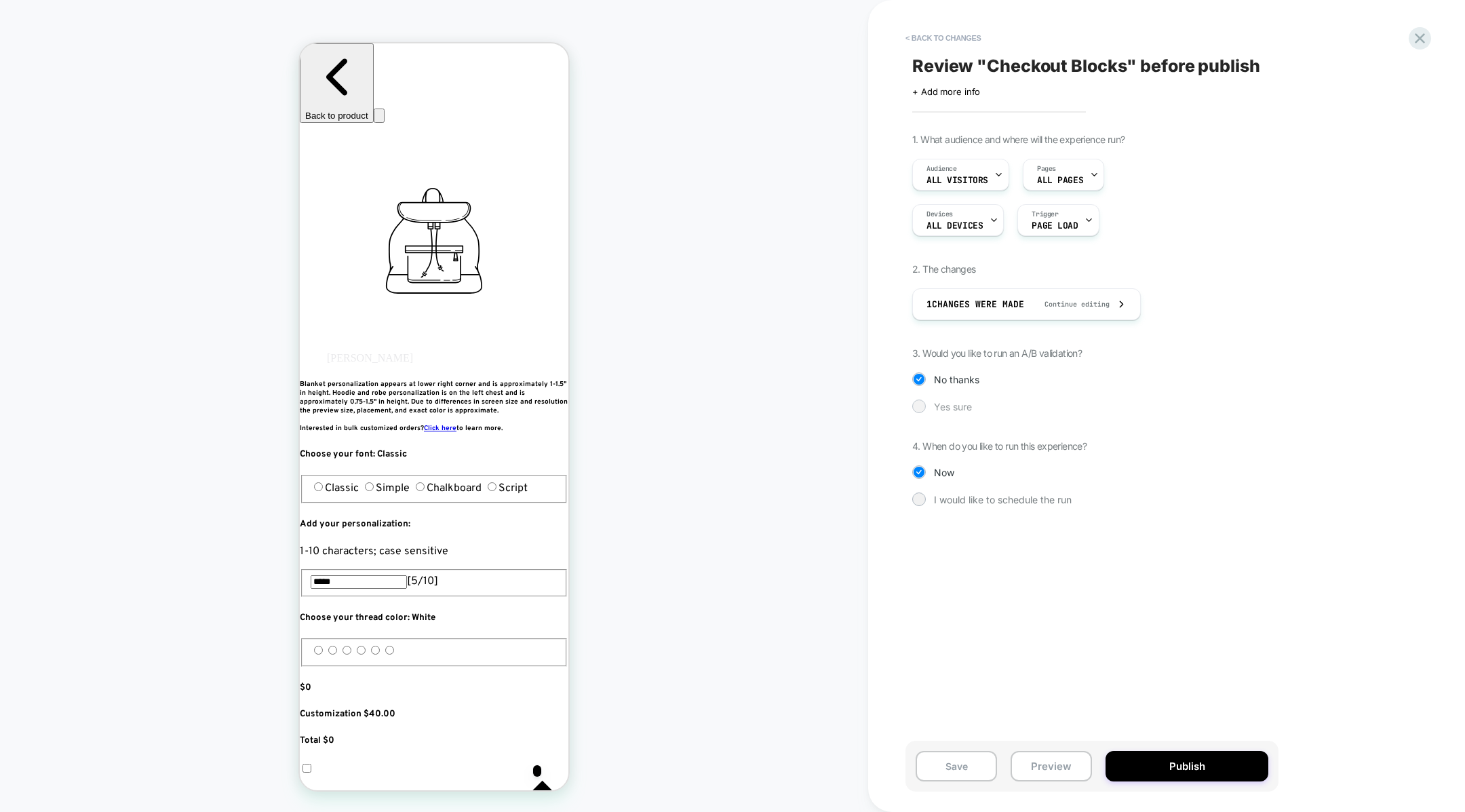
click at [955, 406] on span "Yes sure" at bounding box center [953, 406] width 38 height 11
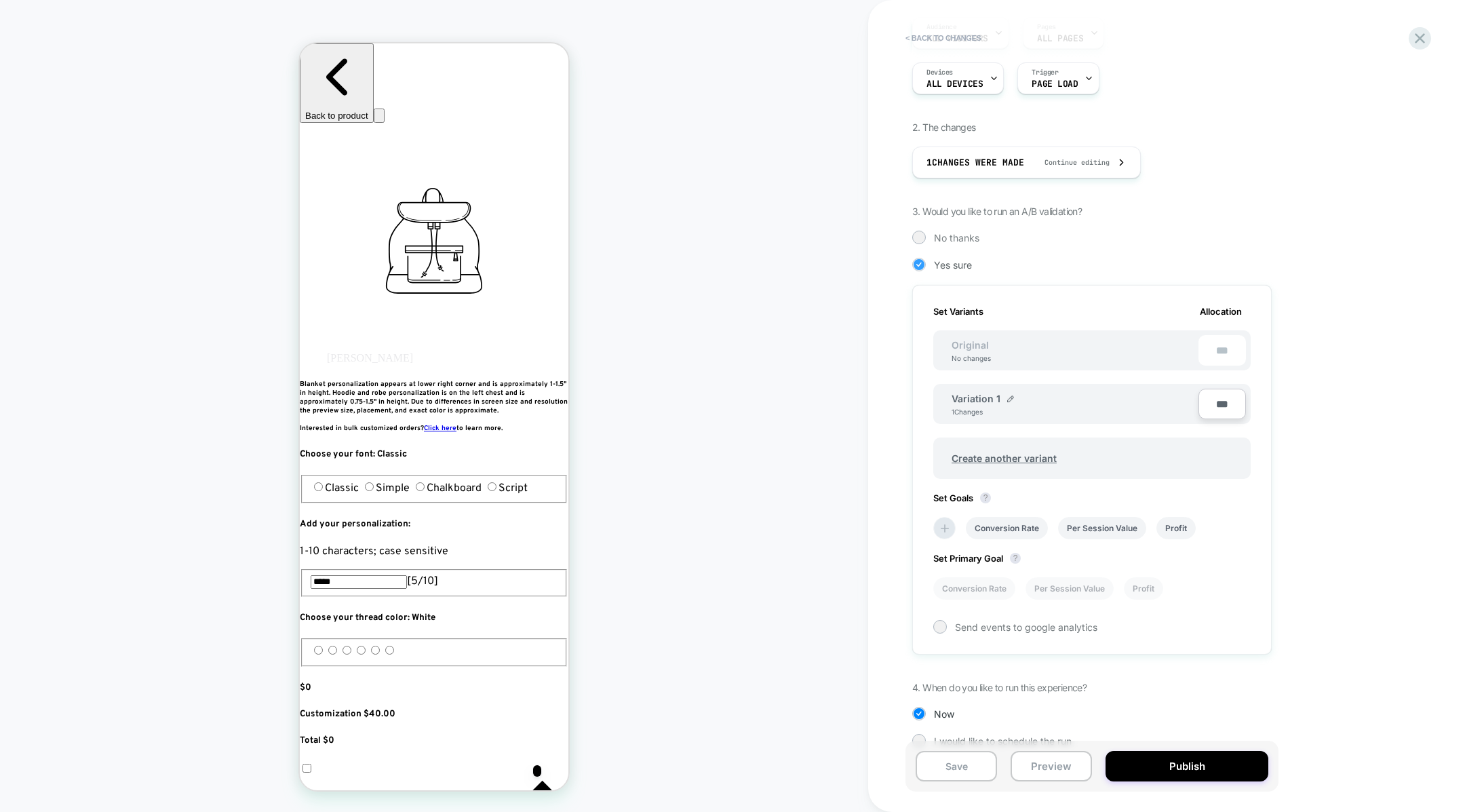
scroll to position [162, 0]
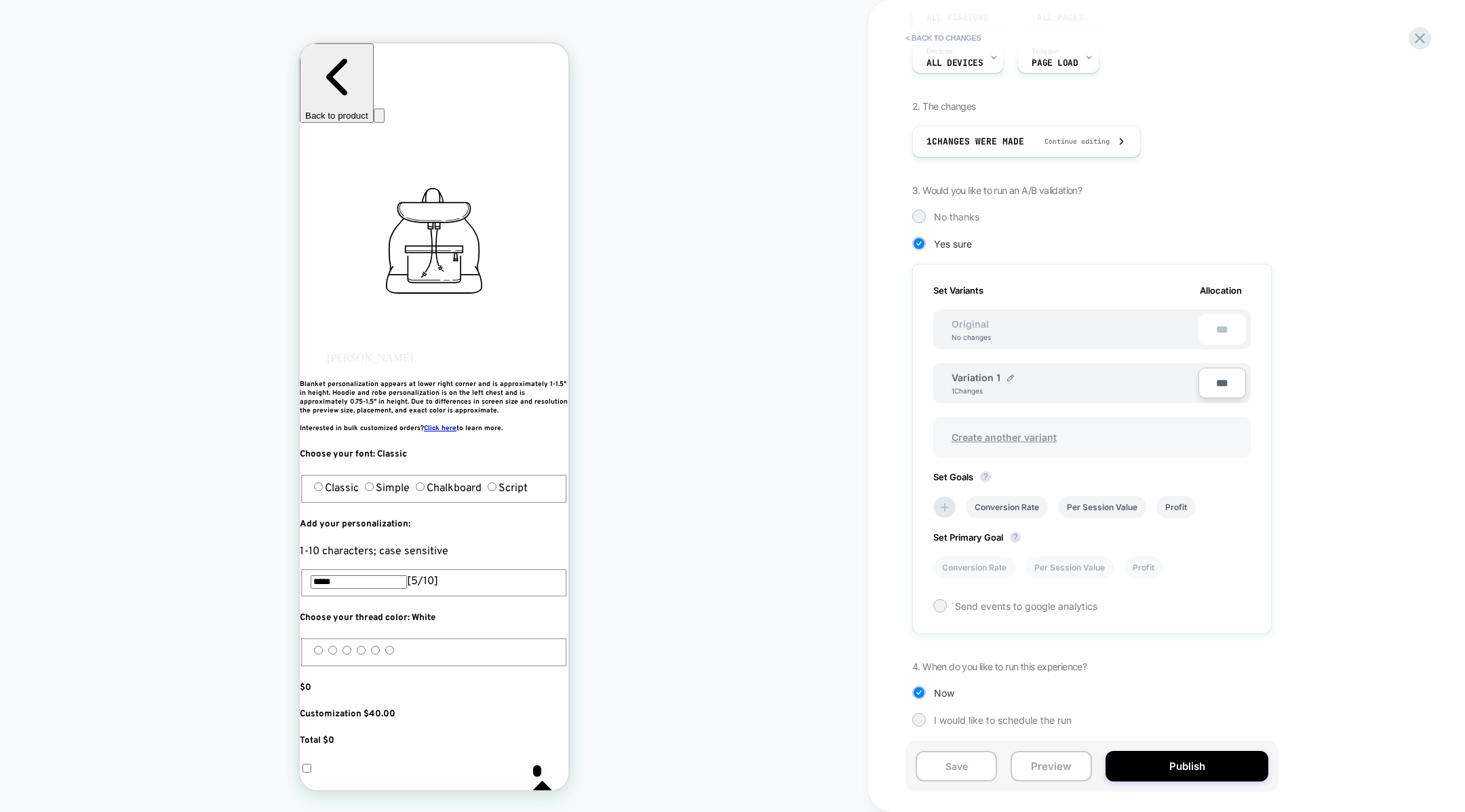
click at [978, 431] on span "Create another variant" at bounding box center [1004, 437] width 132 height 32
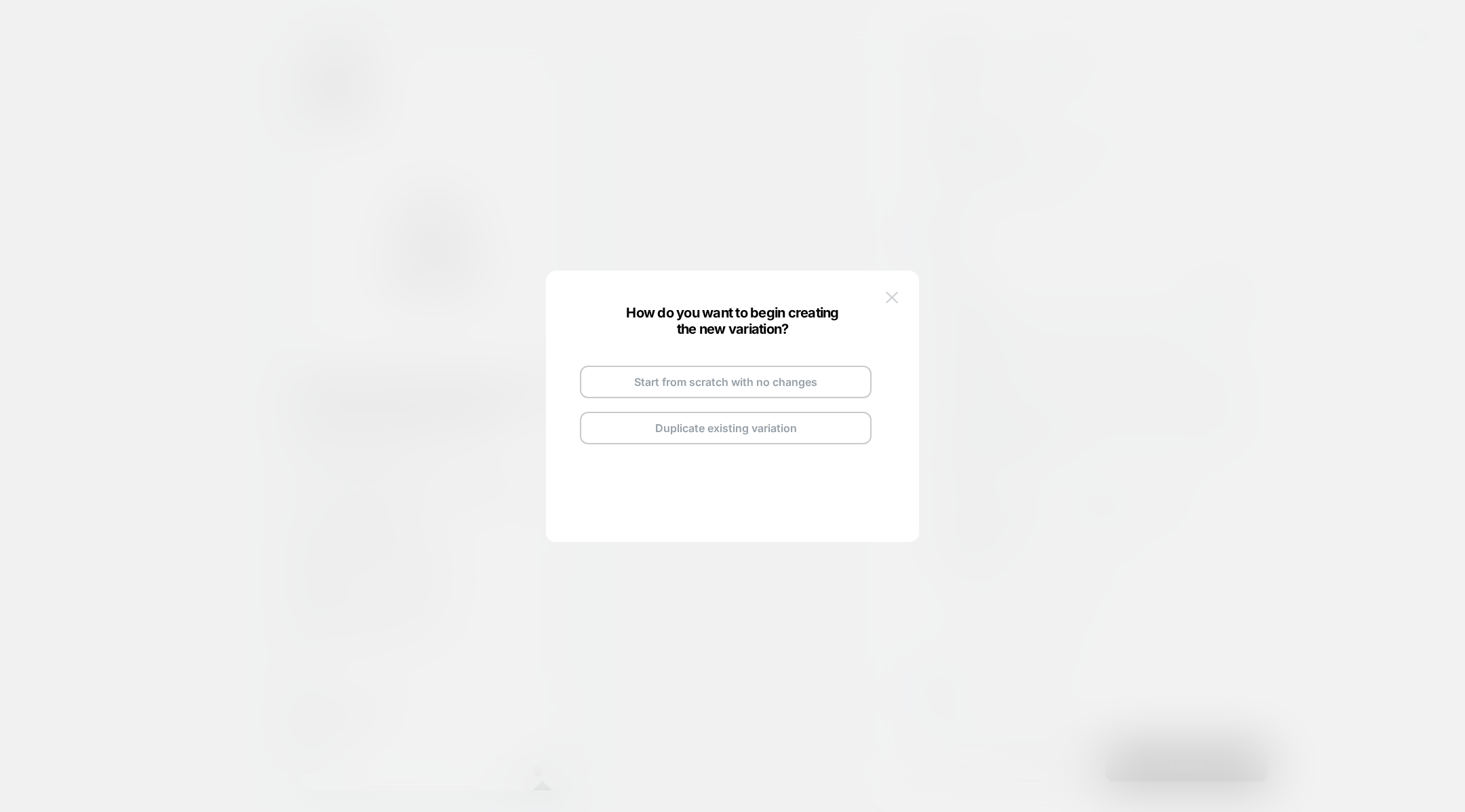
click at [890, 301] on img at bounding box center [892, 297] width 12 height 11
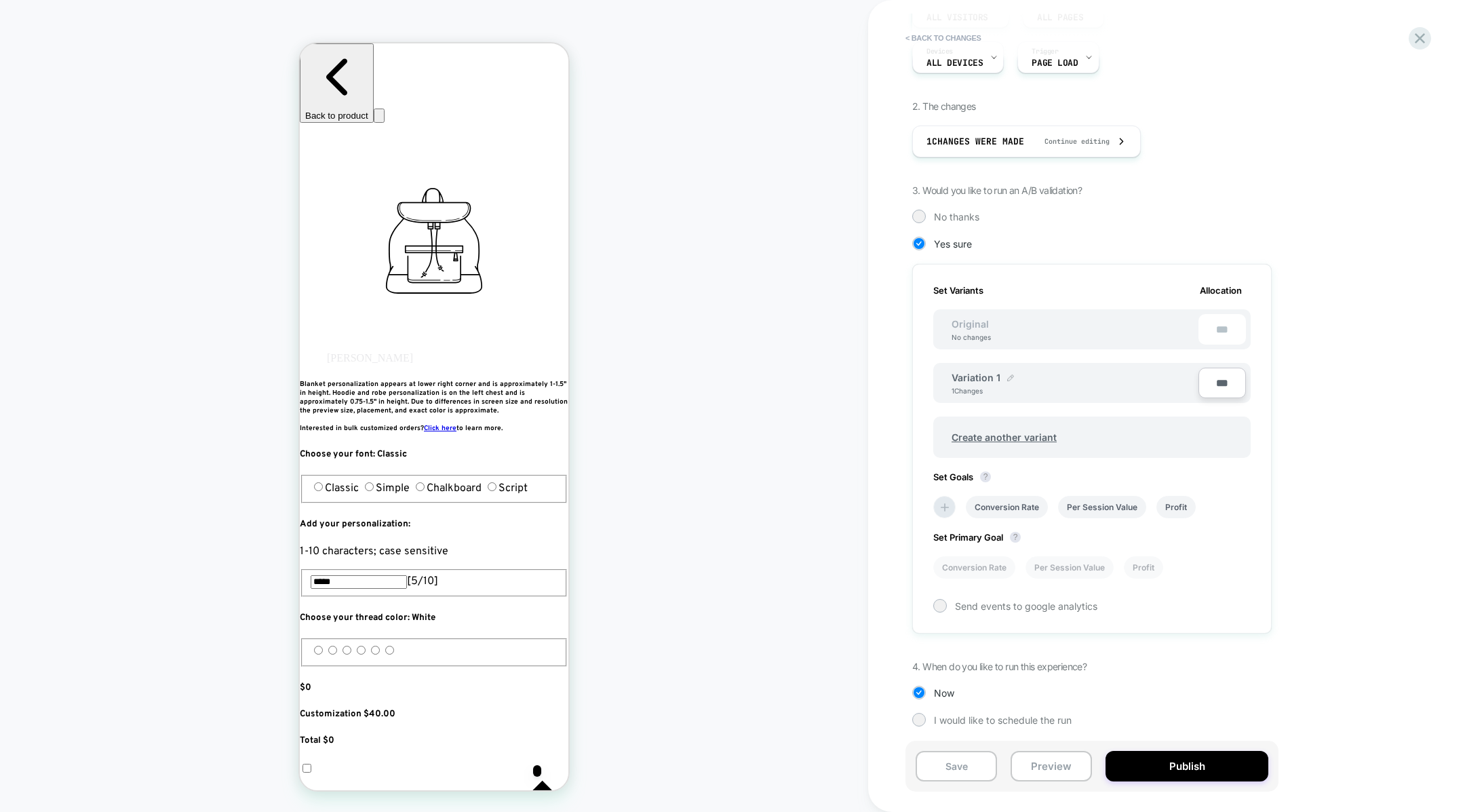
click at [1007, 377] on img at bounding box center [1010, 377] width 7 height 7
click at [984, 384] on input "**********" at bounding box center [1000, 383] width 99 height 26
type input "********"
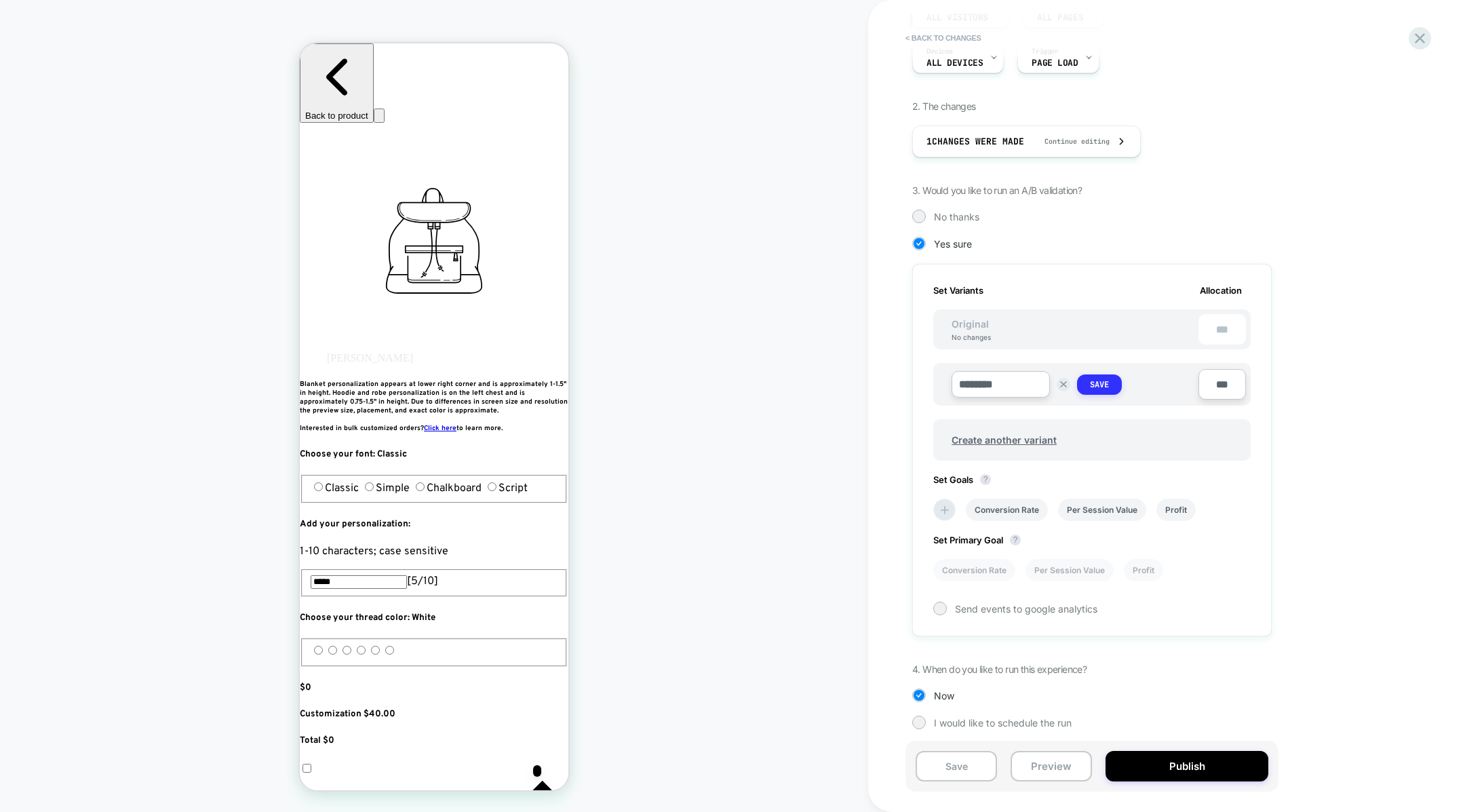
click at [1089, 385] on button "Save" at bounding box center [1100, 384] width 45 height 20
click at [1005, 435] on span "Create another variant" at bounding box center [1004, 437] width 132 height 32
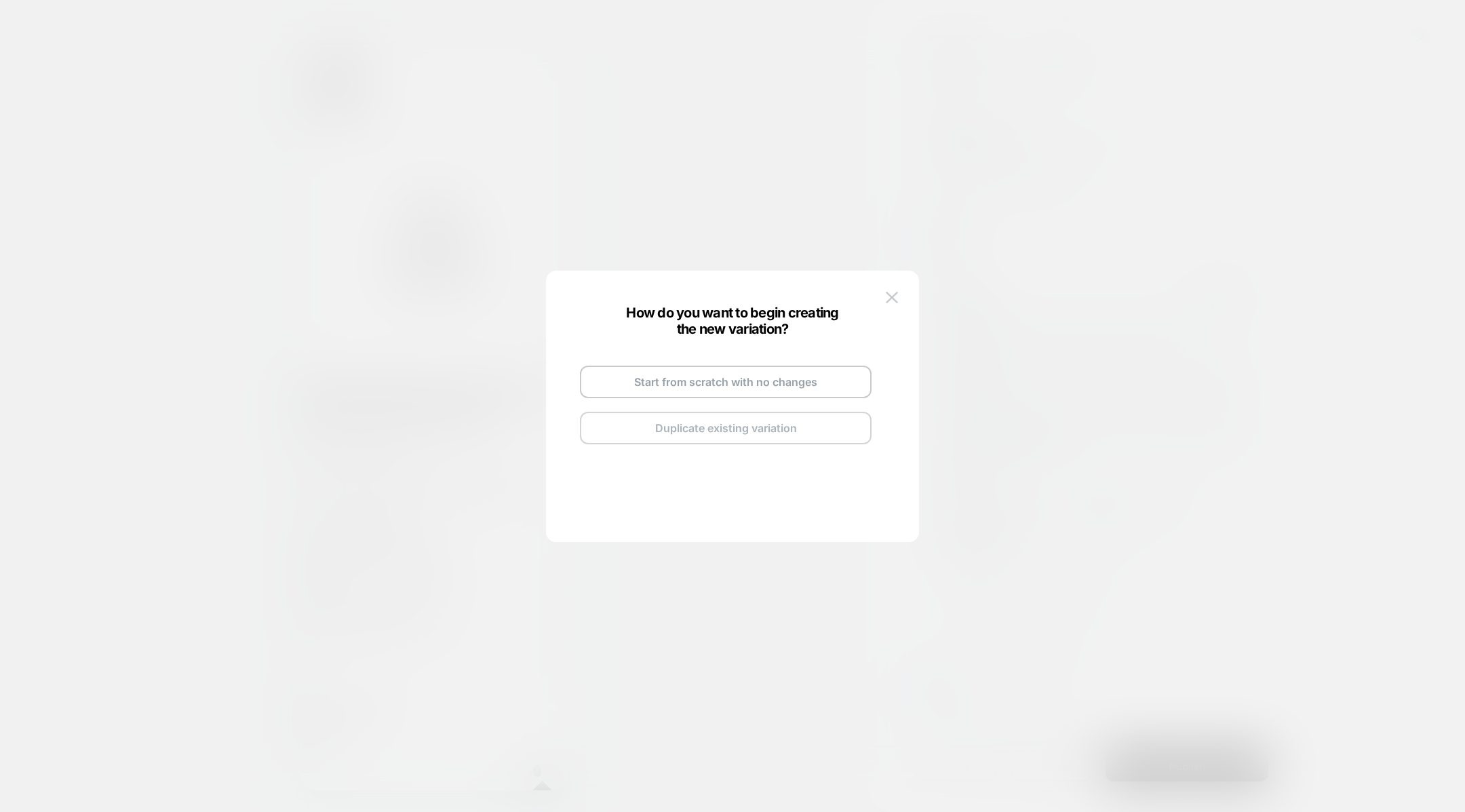
click at [757, 433] on button "Duplicate existing variation" at bounding box center [726, 427] width 292 height 32
click at [787, 365] on div "Copy of Blocks A Go and Edit the New Variation Back to Review Screen" at bounding box center [726, 404] width 319 height 160
click at [781, 365] on img at bounding box center [784, 366] width 7 height 7
click at [742, 365] on input "**********" at bounding box center [709, 365] width 99 height 26
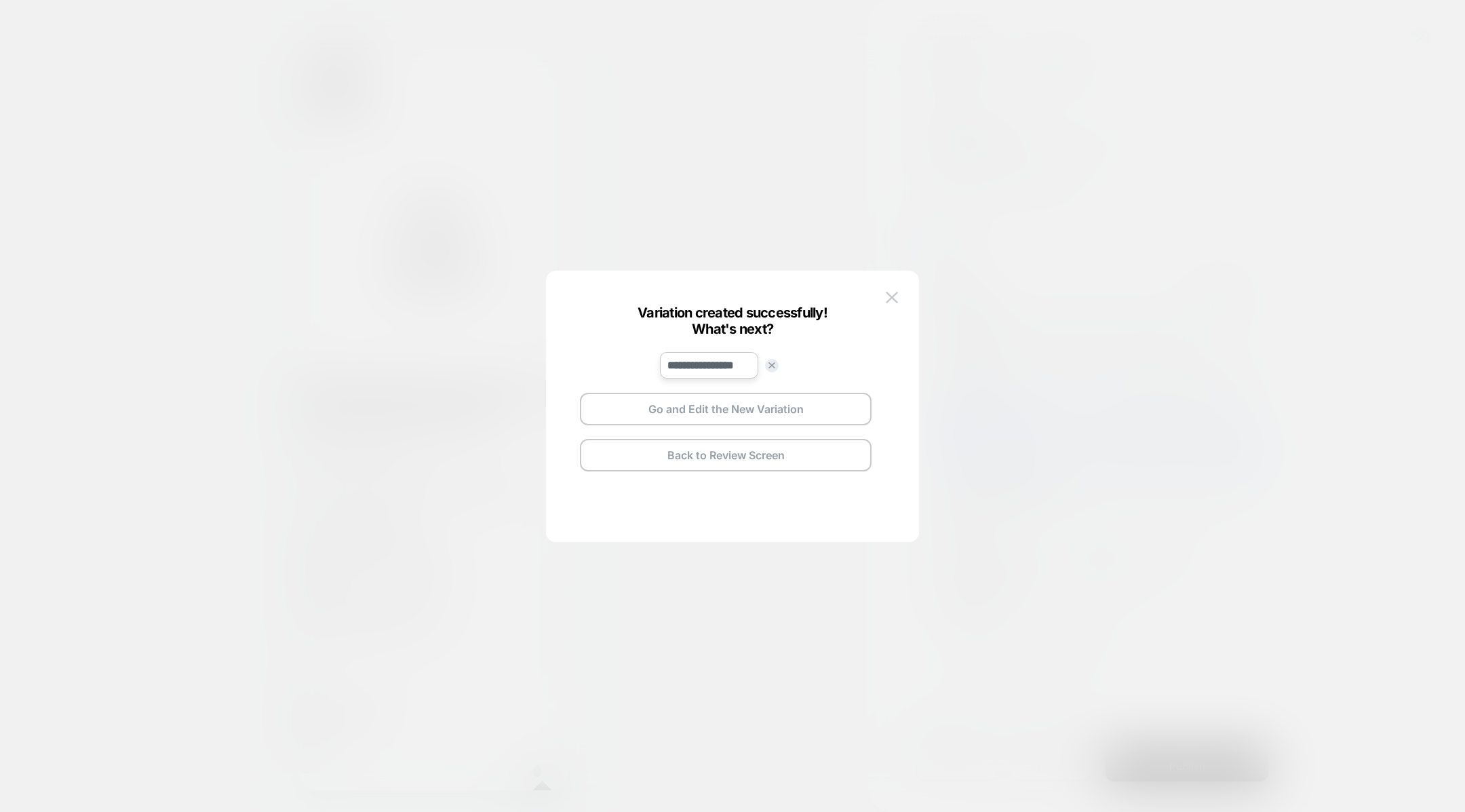
click at [742, 365] on input "**********" at bounding box center [709, 365] width 99 height 26
type input "********"
click at [820, 362] on button "Save" at bounding box center [808, 365] width 47 height 20
click at [724, 410] on button "Go and Edit the New Variation" at bounding box center [726, 408] width 292 height 32
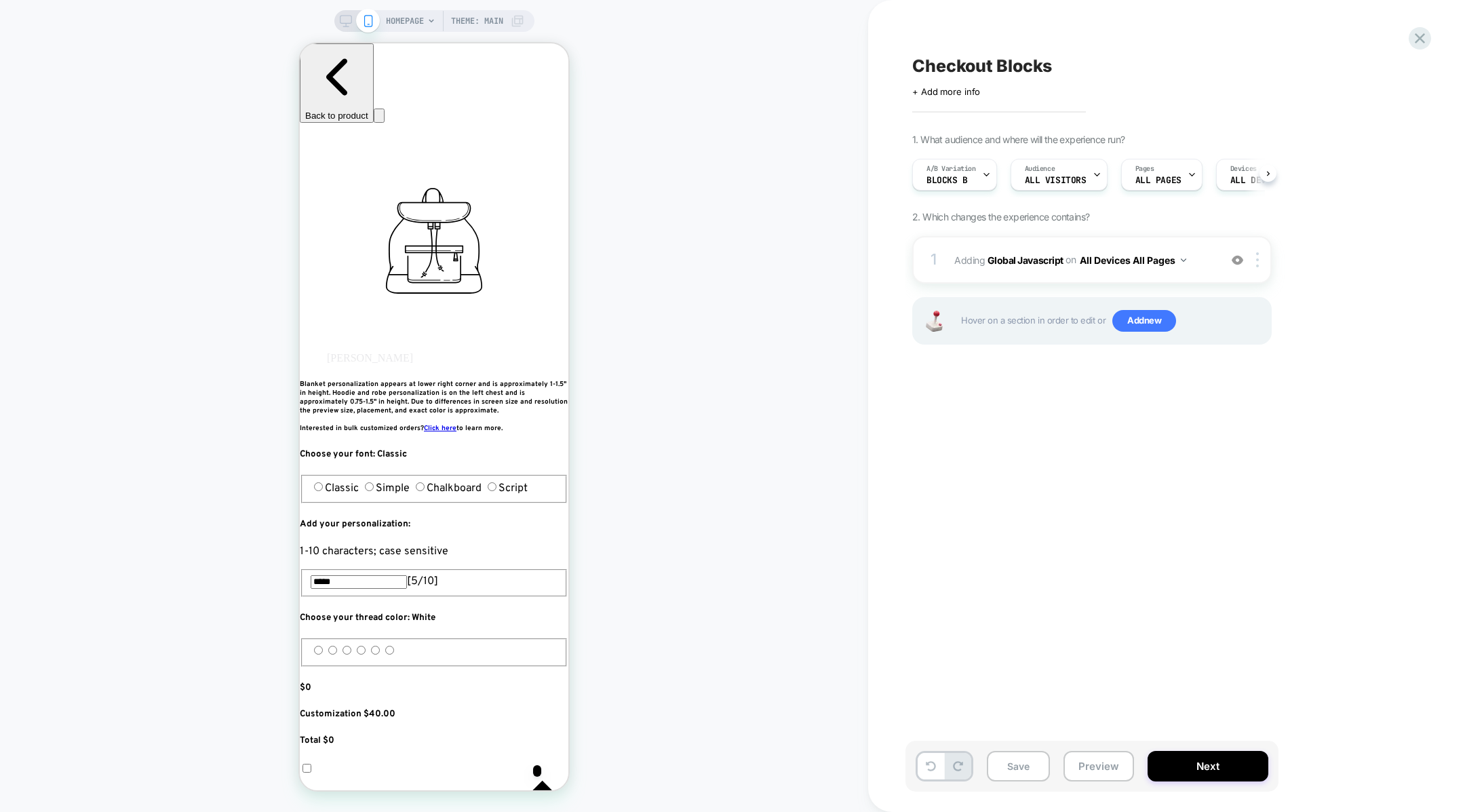
scroll to position [0, 1]
click at [1052, 247] on div "1 Adding Global Javascript on All Devices All Pages Add Before Add After Target…" at bounding box center [1092, 259] width 359 height 47
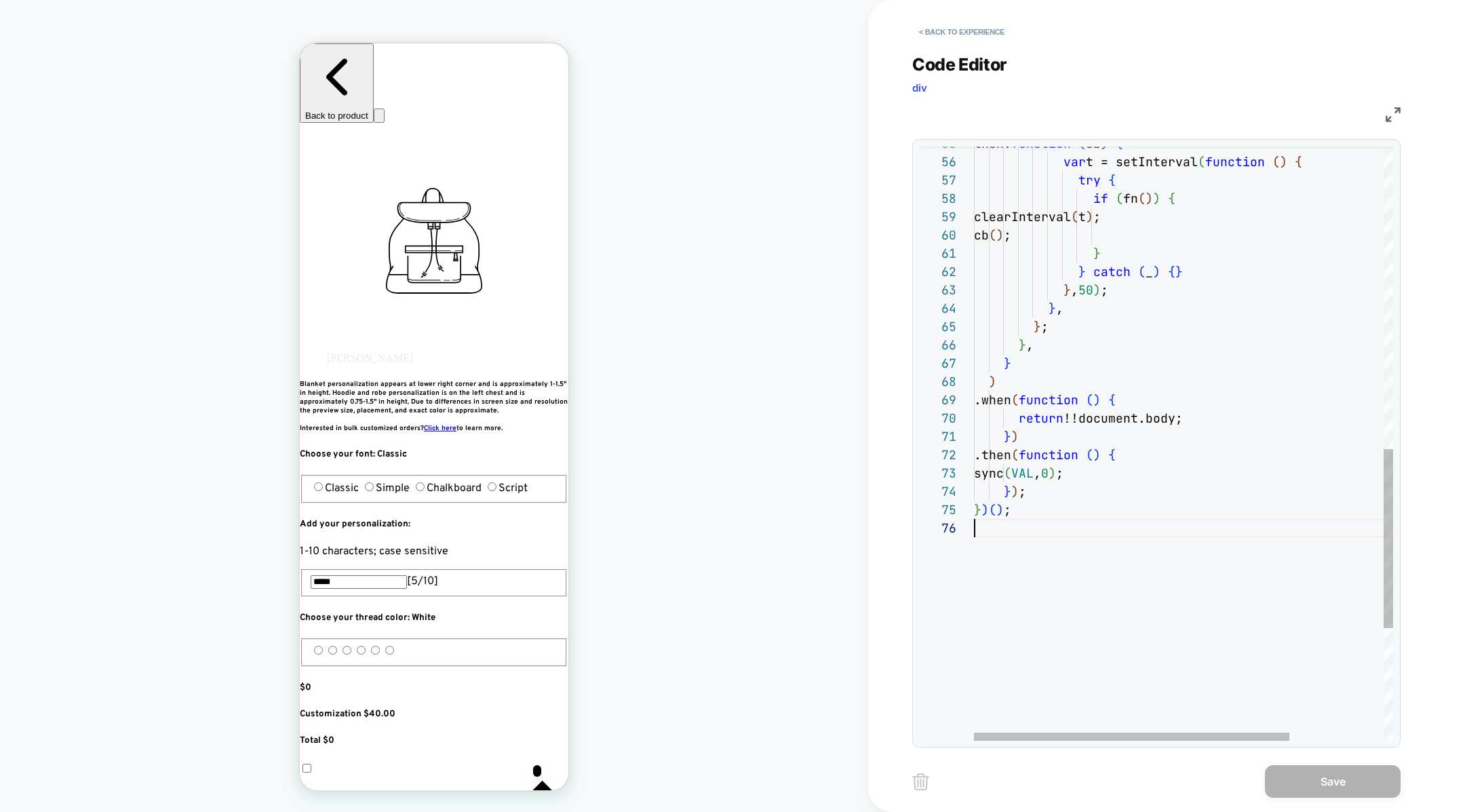
scroll to position [92, 0]
type textarea "**********"
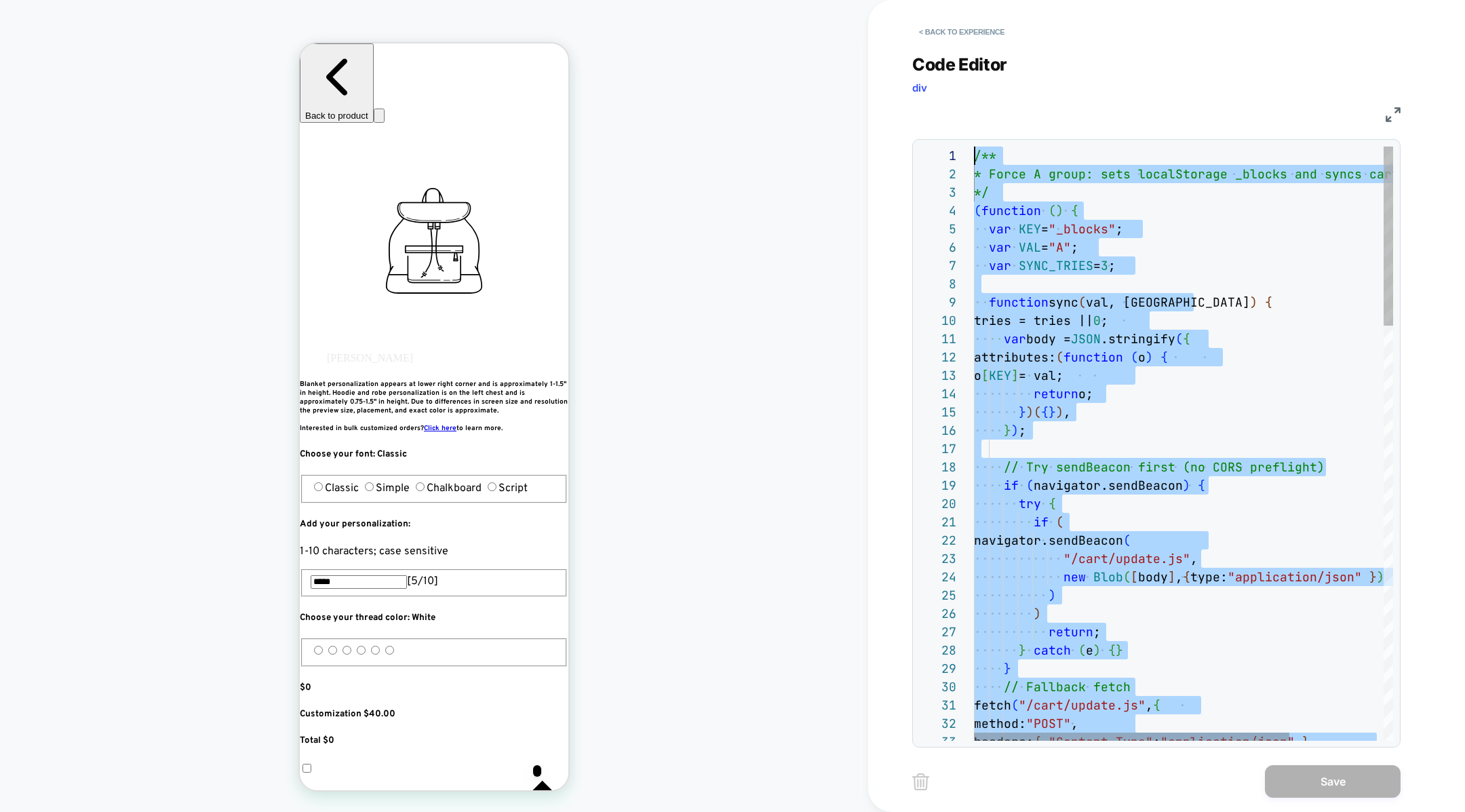
scroll to position [0, 0]
drag, startPoint x: 1054, startPoint y: 560, endPoint x: 978, endPoint y: -135, distance: 699.1
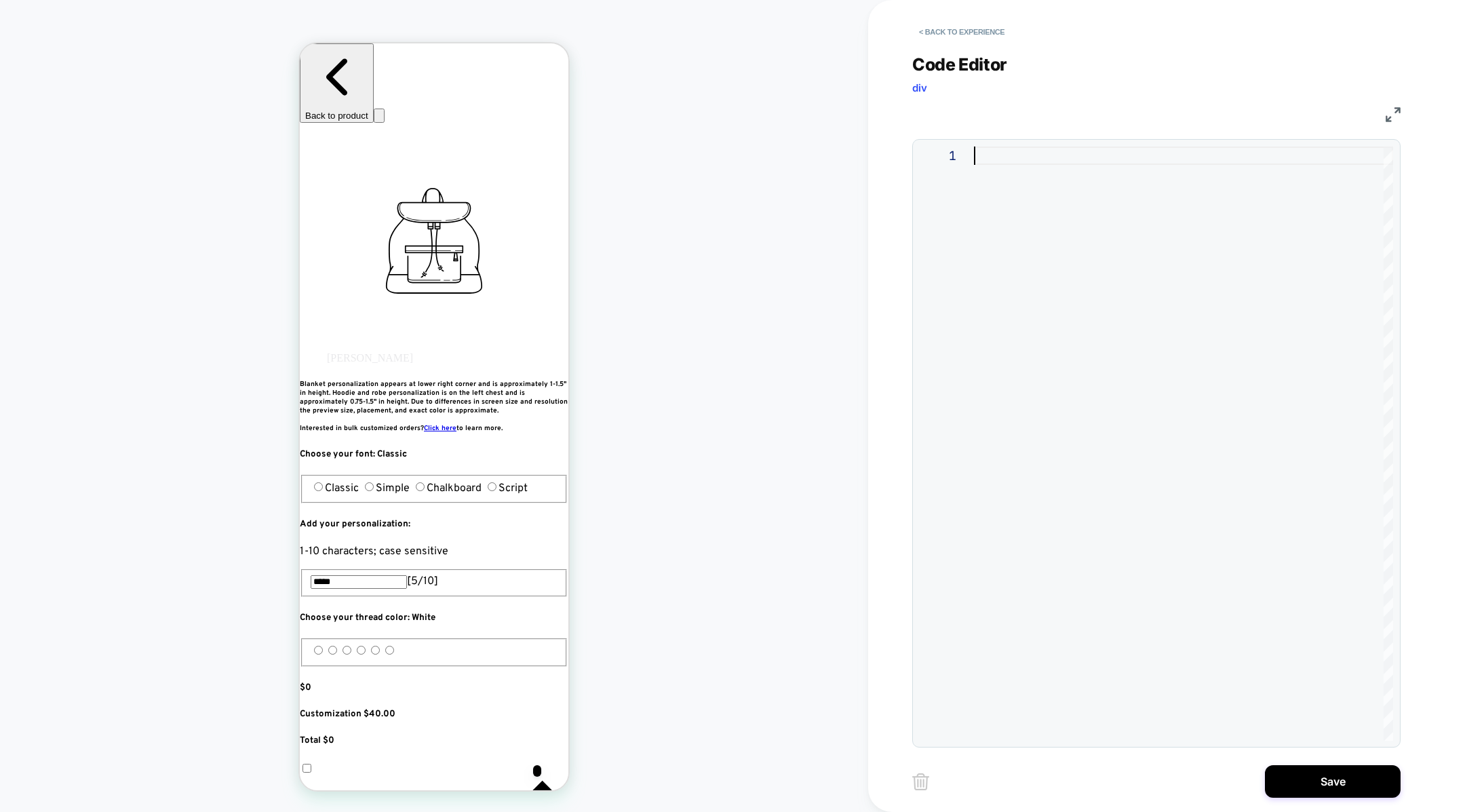
type textarea "*****"
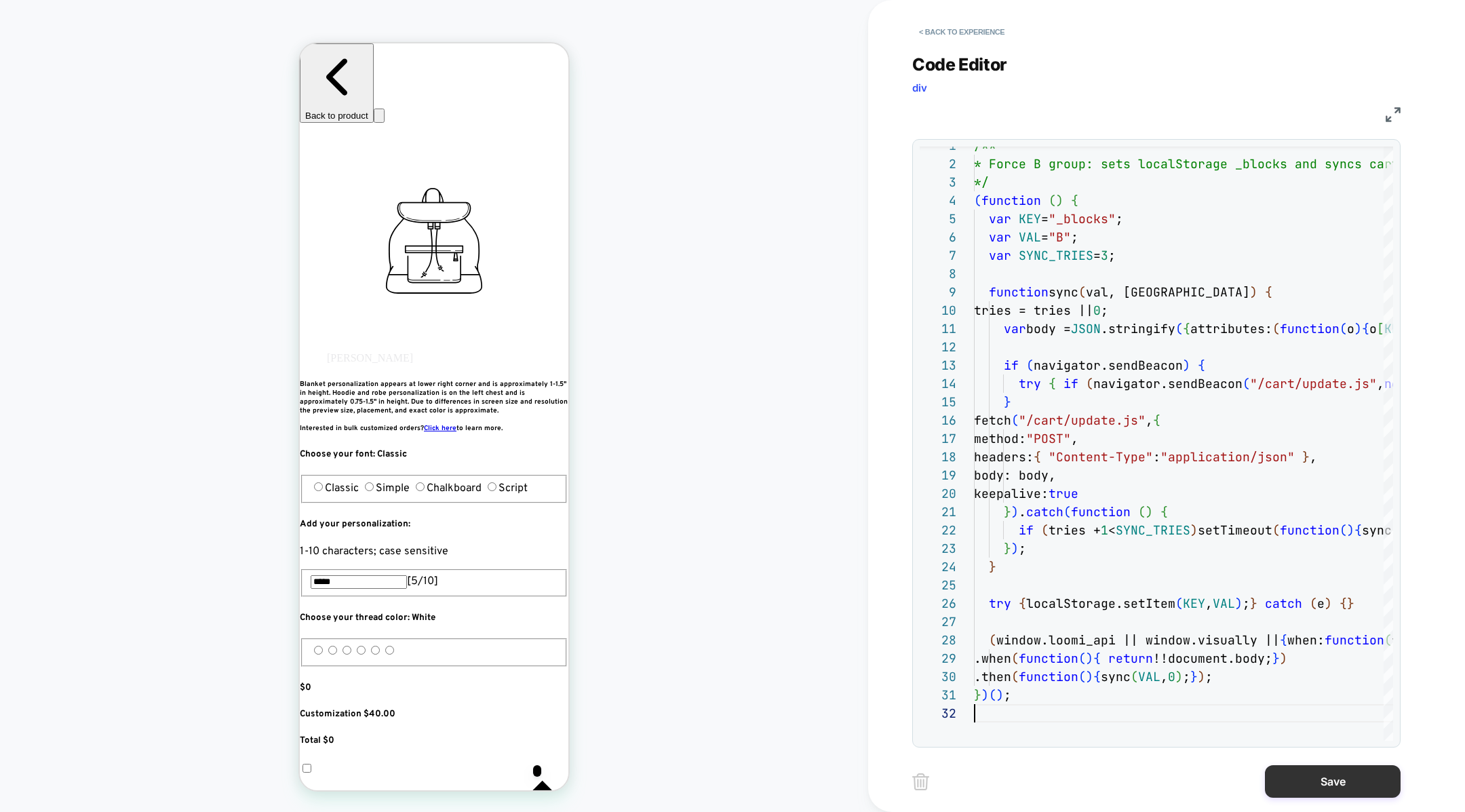
click at [1327, 775] on button "Save" at bounding box center [1333, 780] width 135 height 32
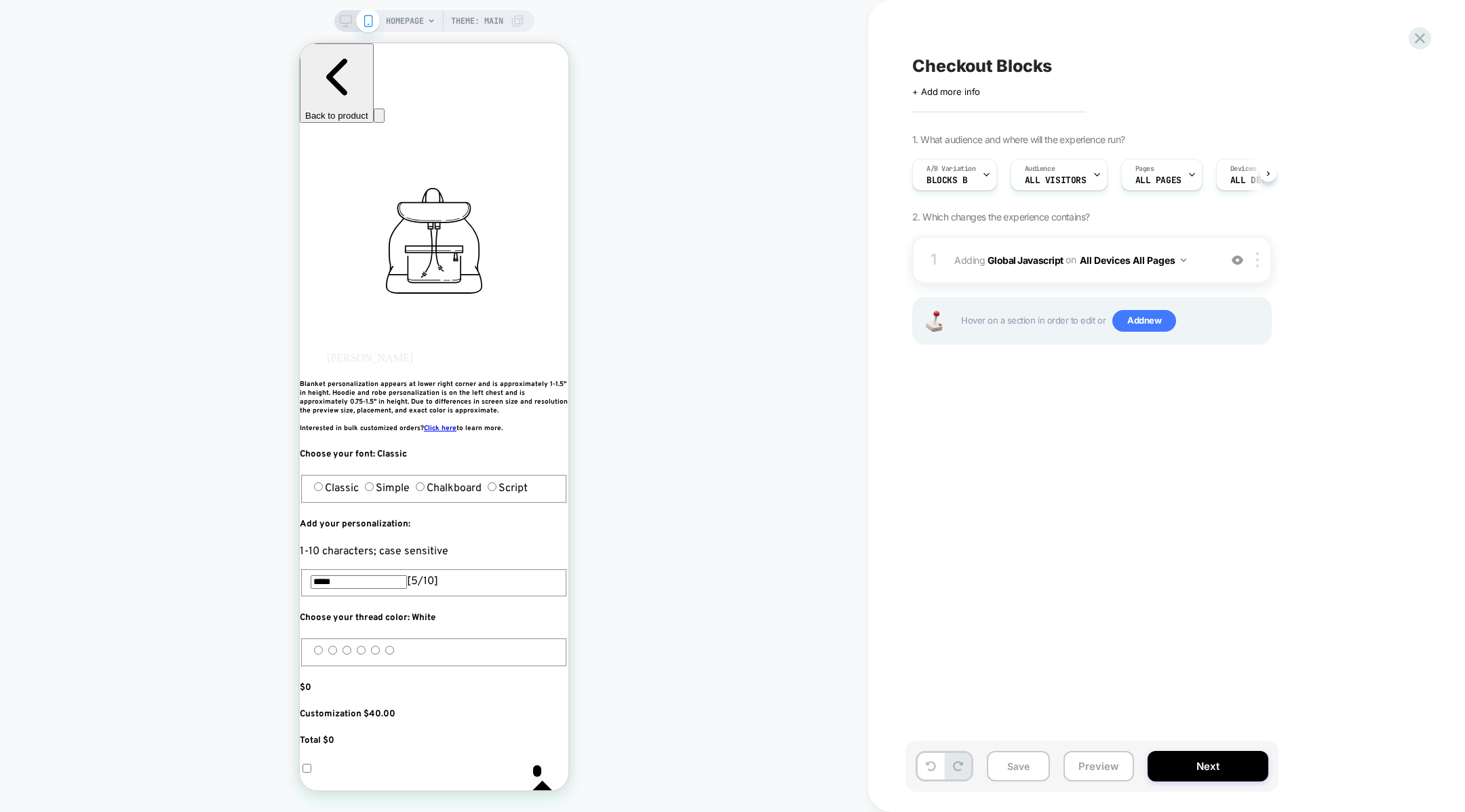
scroll to position [0, 1]
click at [1172, 762] on button "Next" at bounding box center [1208, 765] width 121 height 31
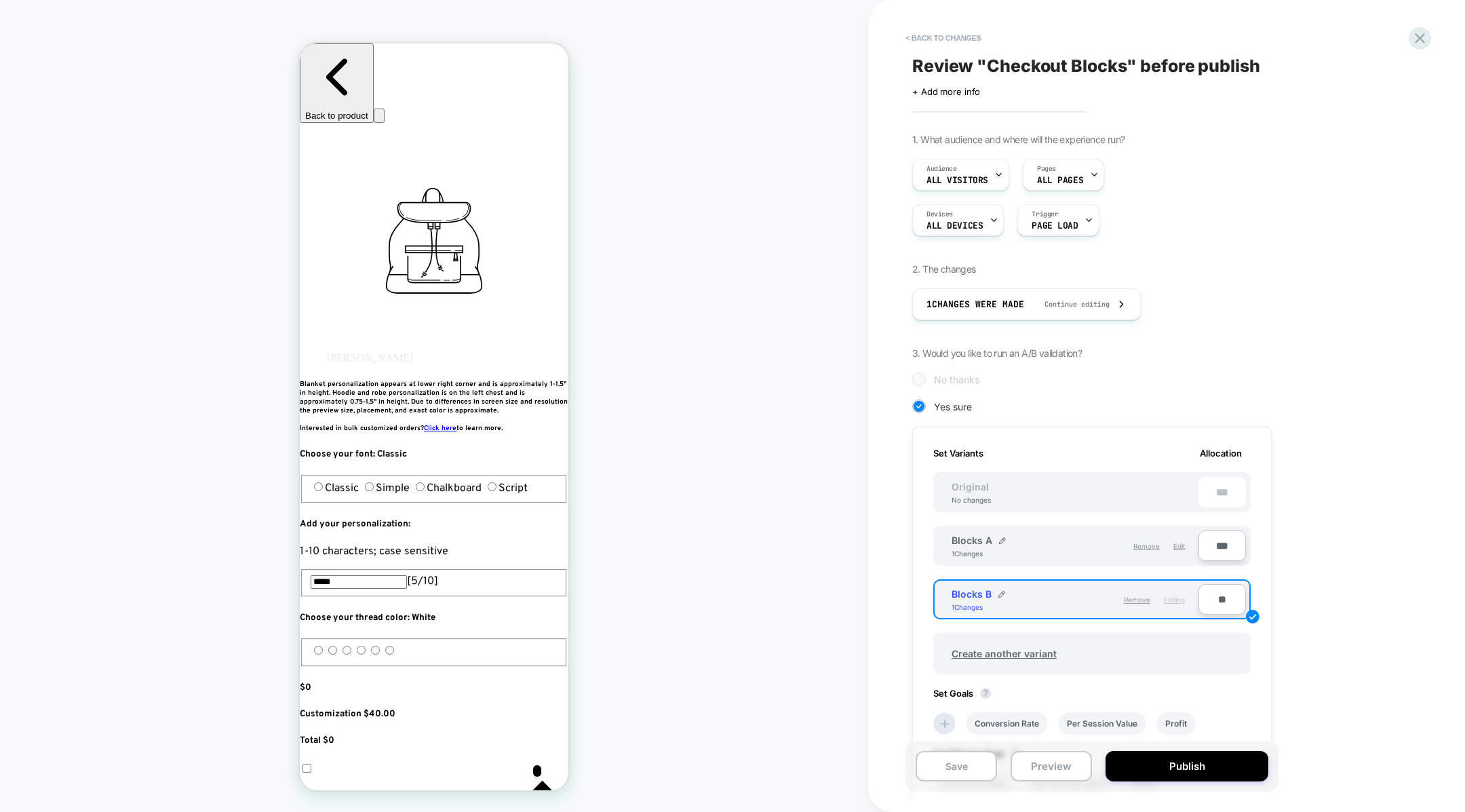
click at [1214, 589] on input "**" at bounding box center [1222, 599] width 47 height 31
type input "***"
type input "**"
type input "***"
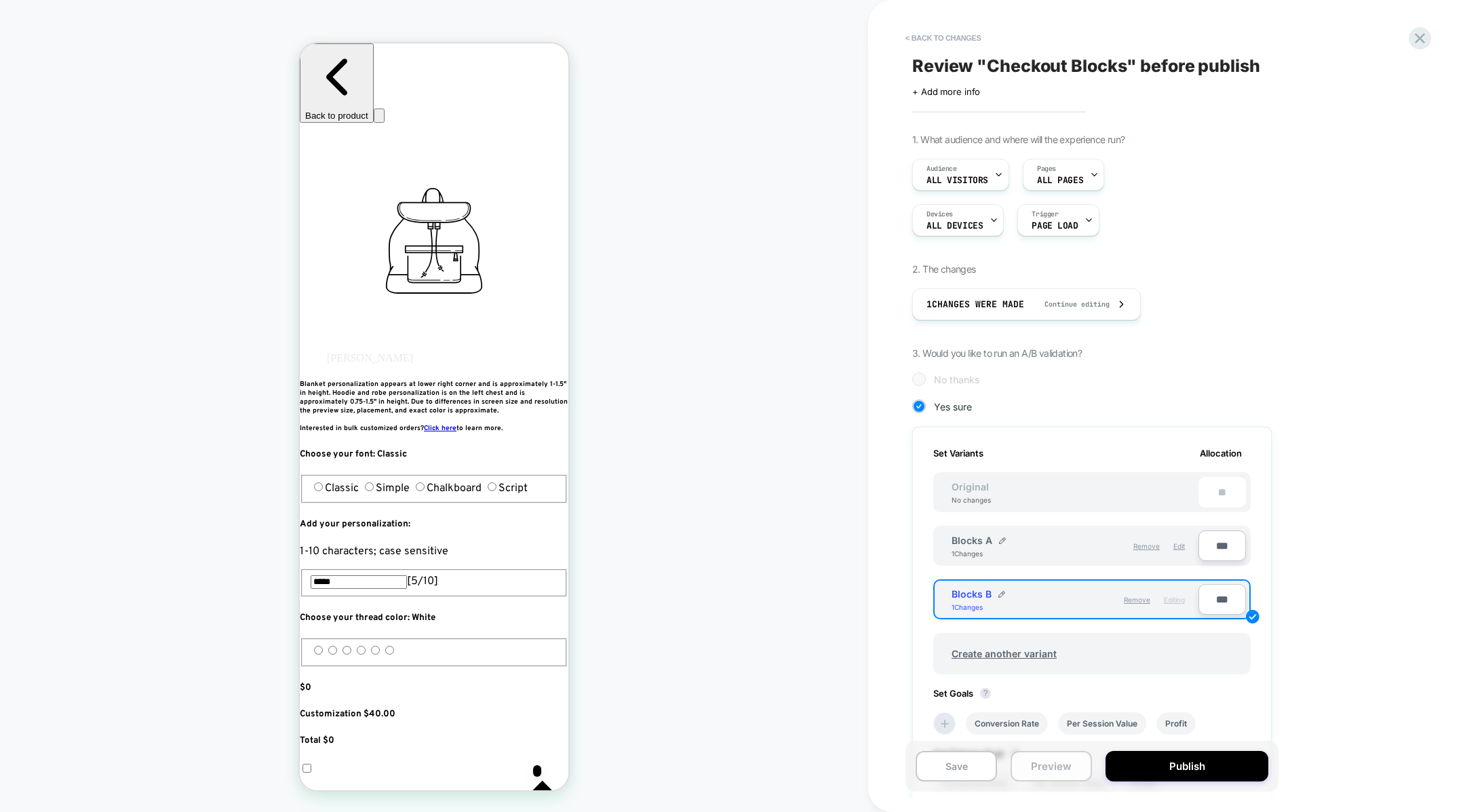
click at [1041, 770] on button "Preview" at bounding box center [1051, 765] width 81 height 31
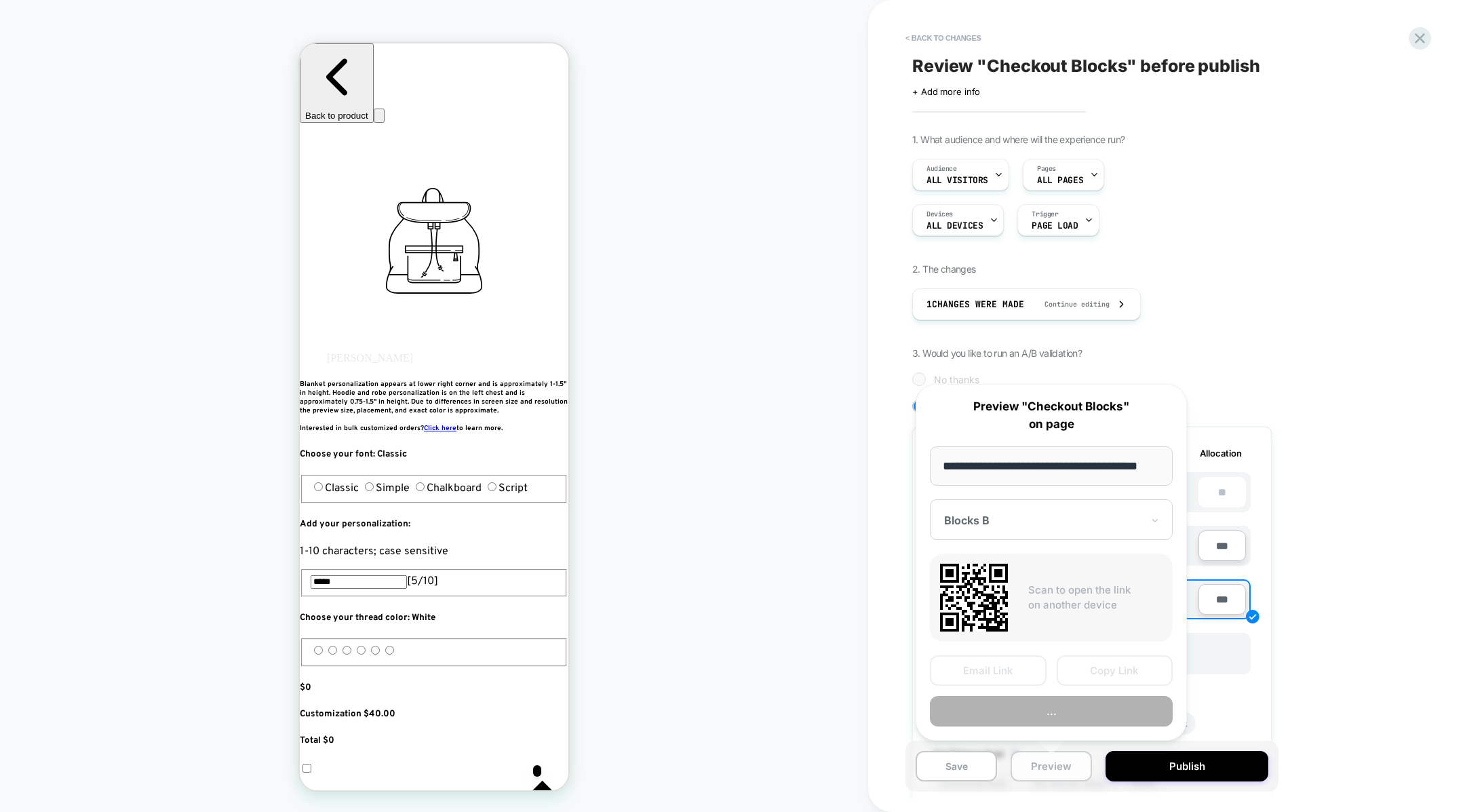
scroll to position [0, 17]
click at [1081, 666] on button "Copy Link" at bounding box center [1115, 670] width 117 height 31
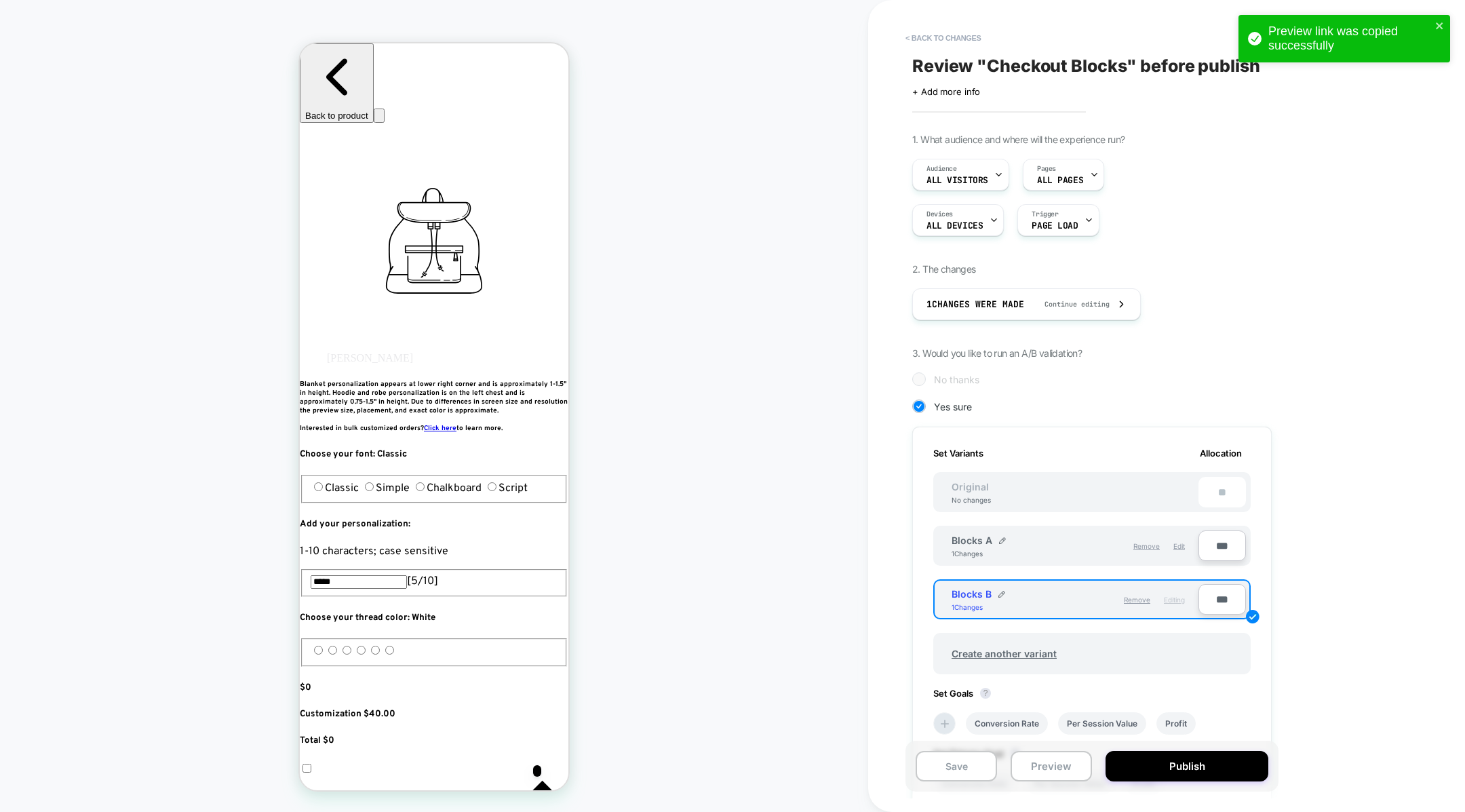
click at [1029, 544] on div "Blocks A 1 Changes" at bounding box center [1013, 546] width 123 height 23
click at [948, 773] on button "Save" at bounding box center [957, 765] width 81 height 31
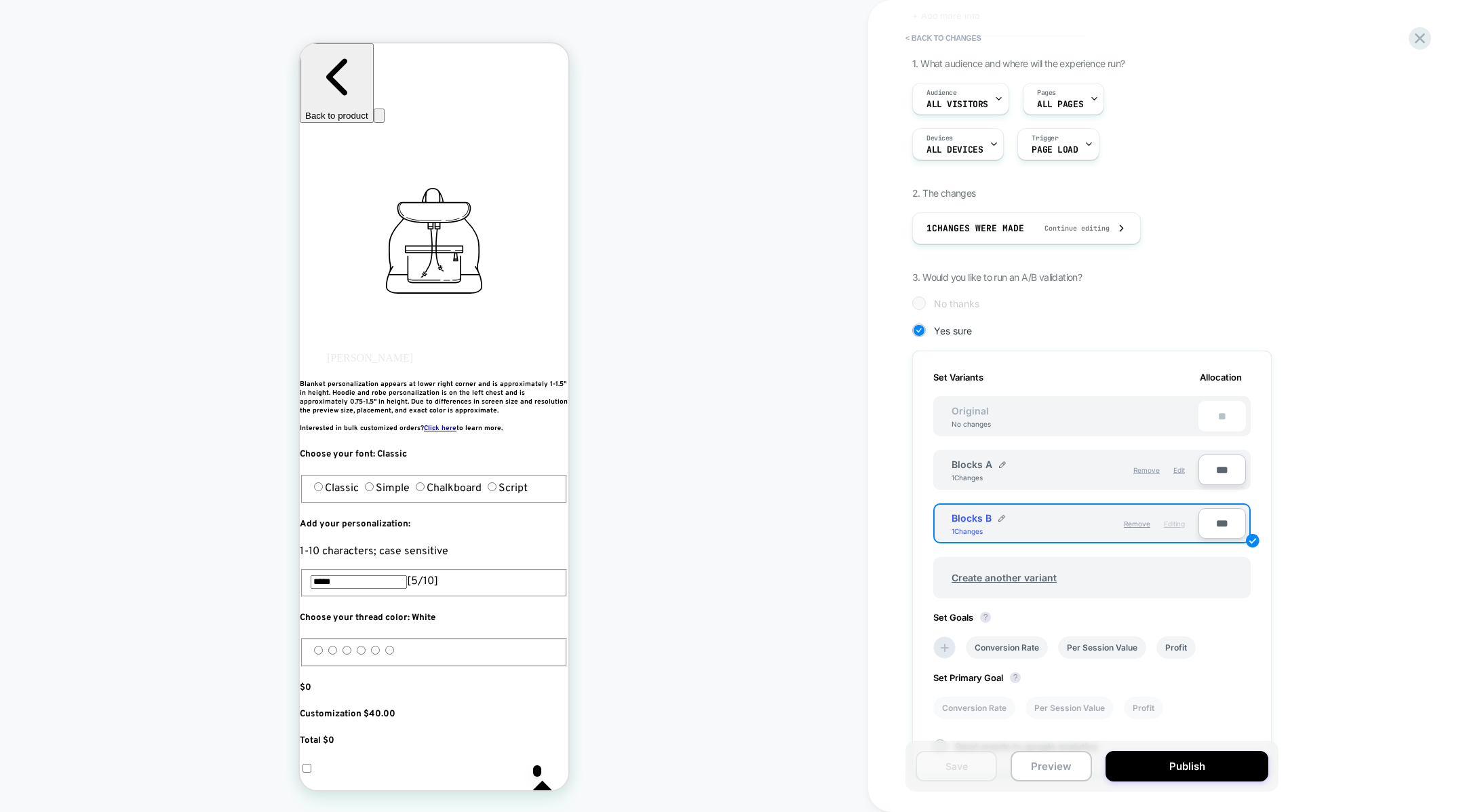
scroll to position [170, 0]
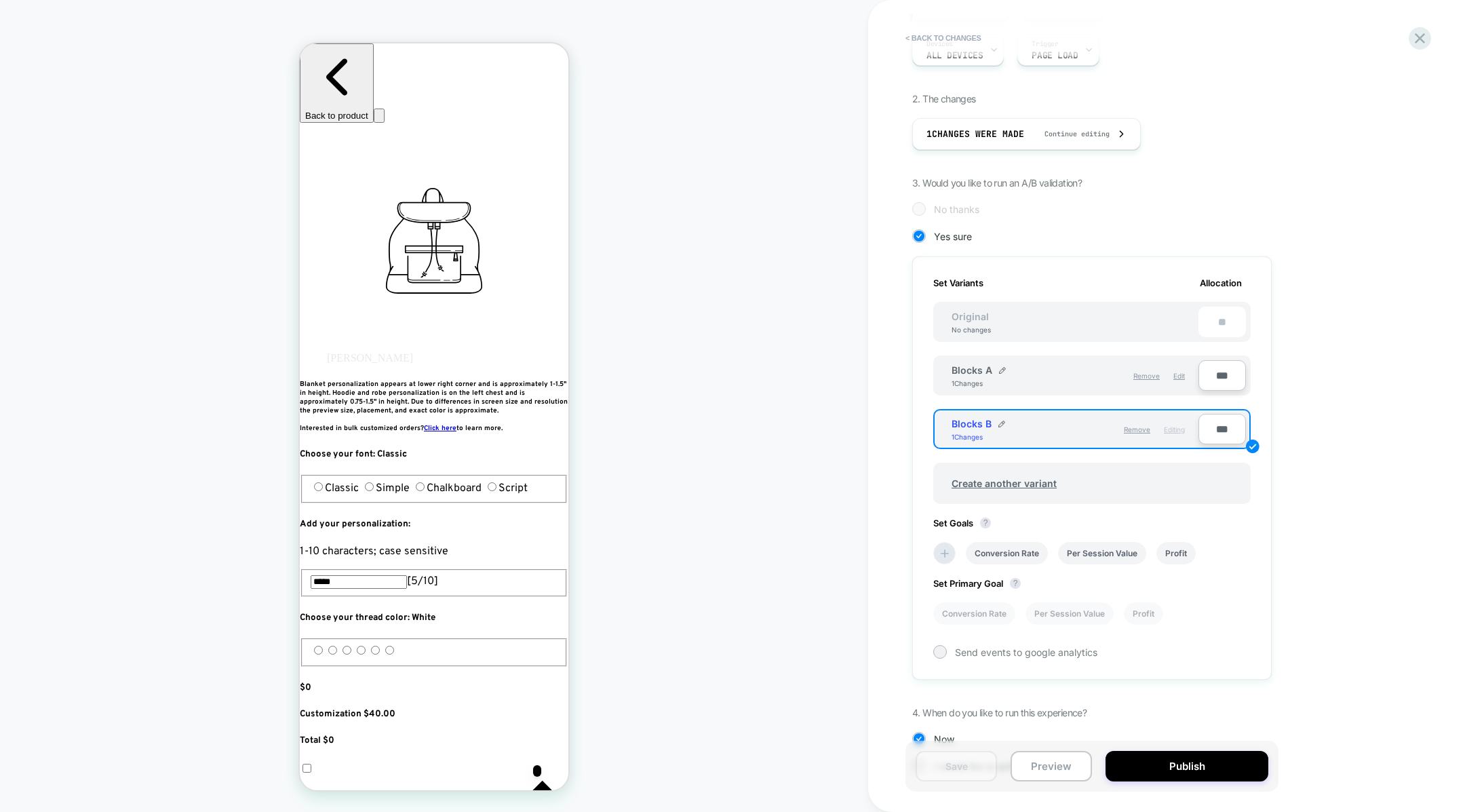
click at [1107, 421] on div "Remove Editing" at bounding box center [1133, 429] width 117 height 23
click at [1130, 414] on div "Blocks B 1 Changes Remove Editing" at bounding box center [1068, 429] width 260 height 30
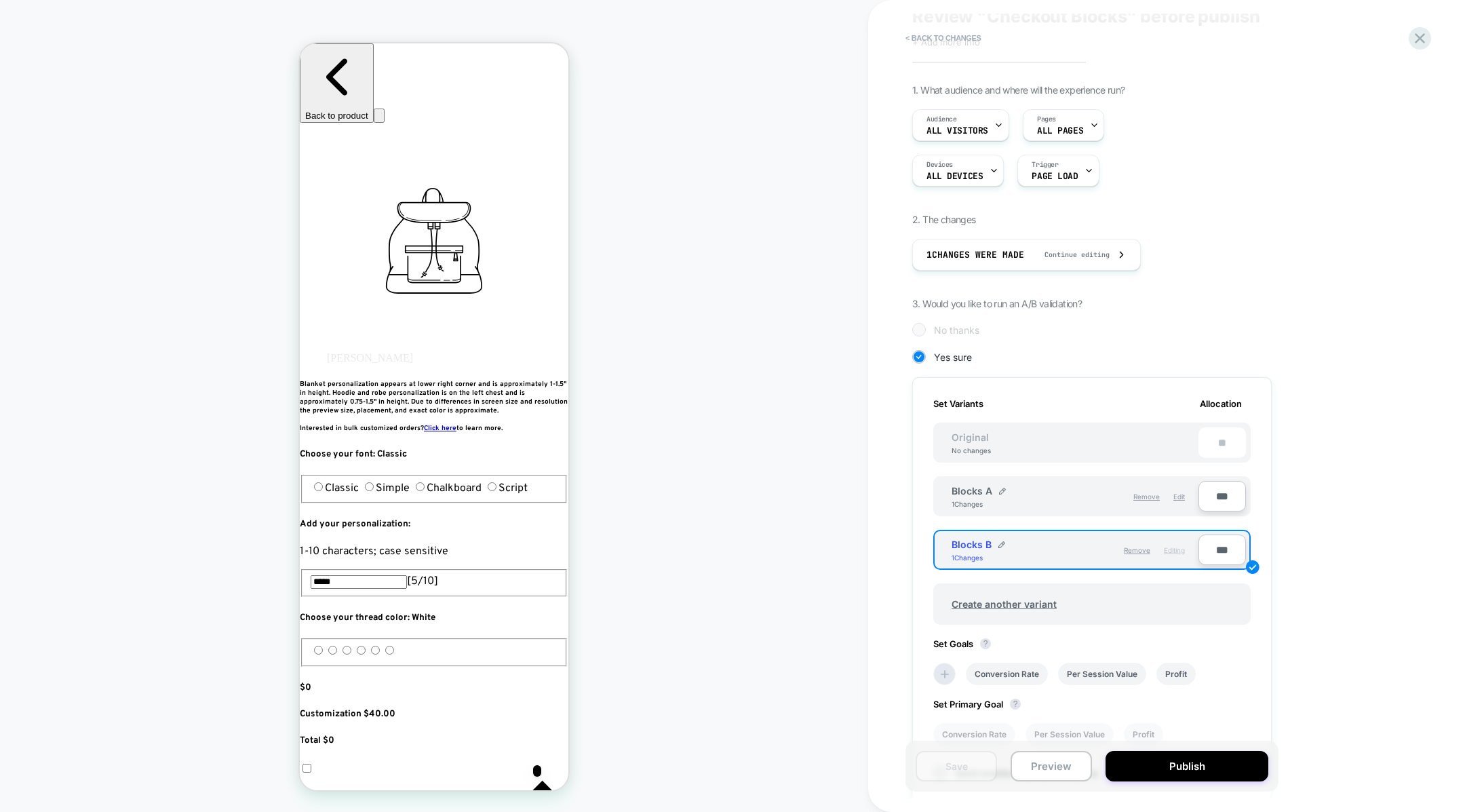
scroll to position [0, 0]
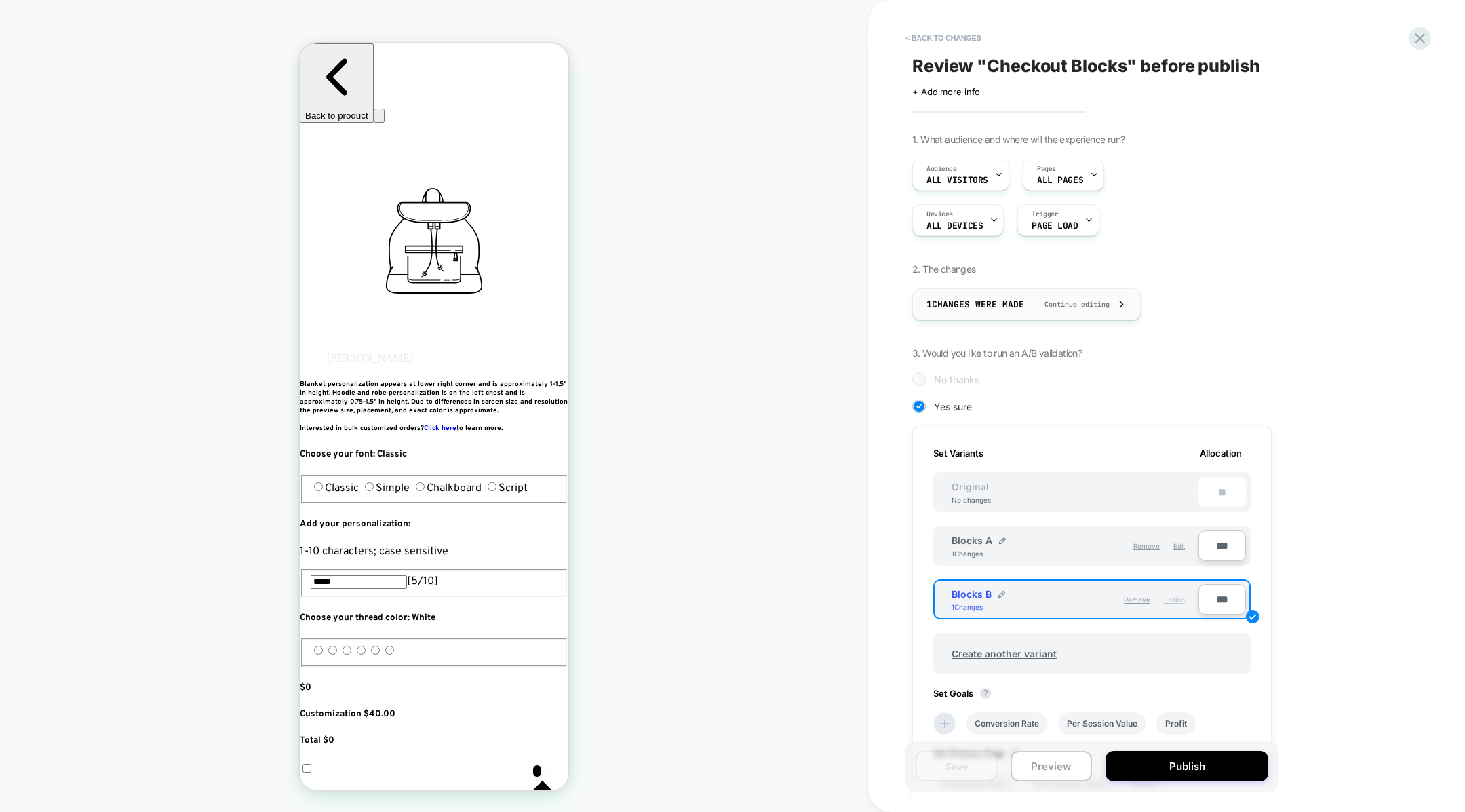
click at [1002, 308] on span "1 Changes were made" at bounding box center [975, 304] width 98 height 11
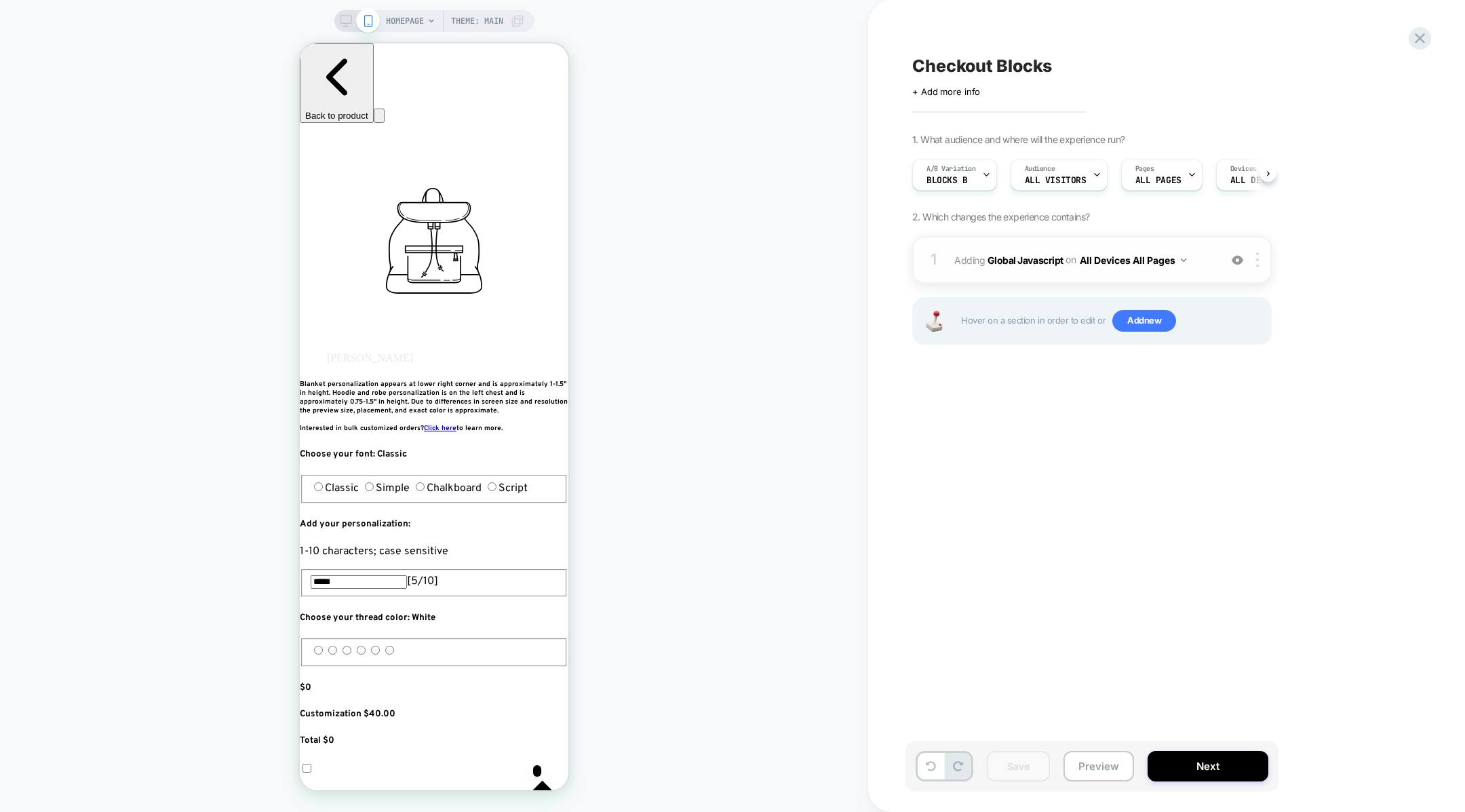
scroll to position [0, 1]
click at [1015, 272] on div "1 Adding Global Javascript on All Devices All Pages Add Before Add After Target…" at bounding box center [1092, 259] width 359 height 47
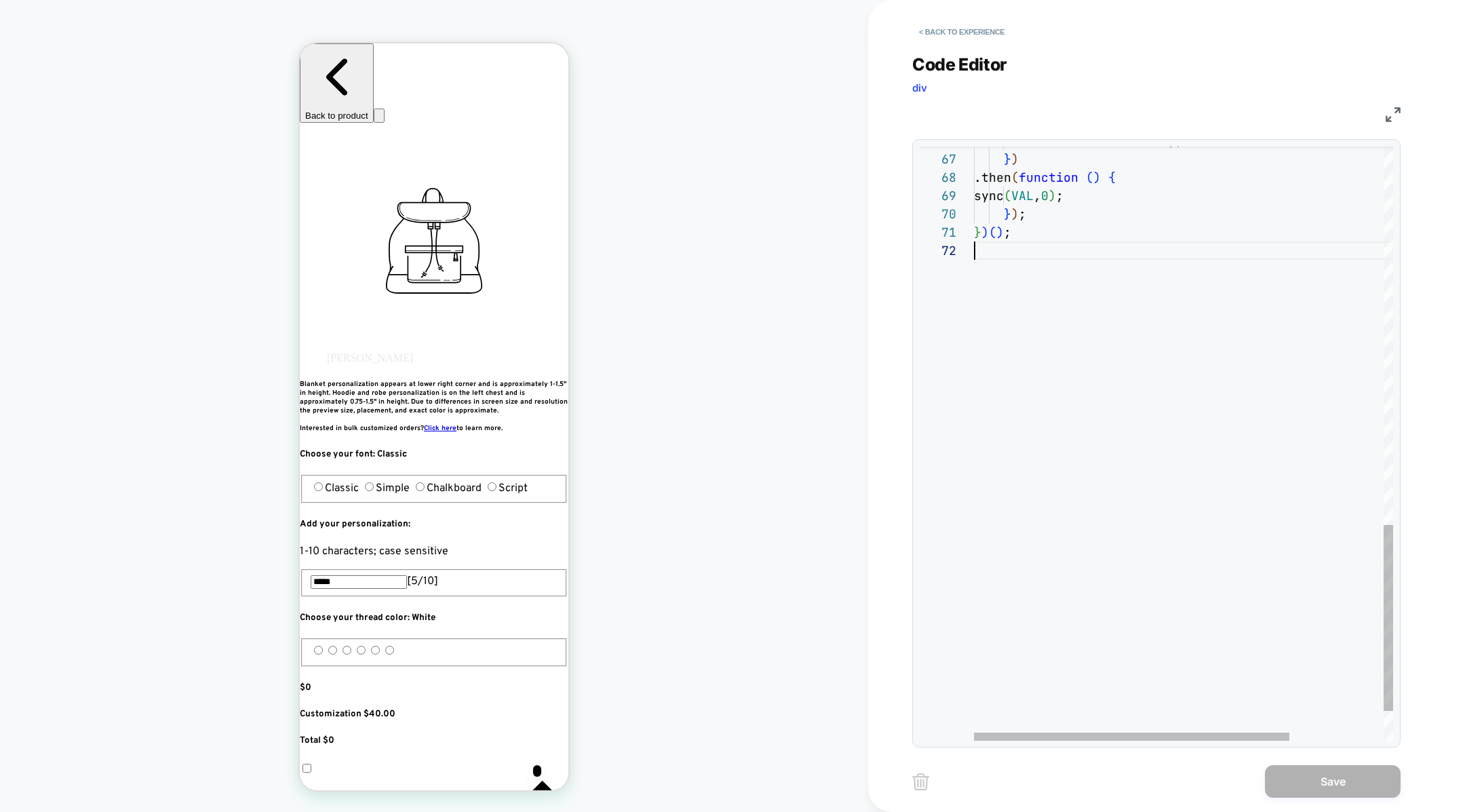
scroll to position [17, 0]
type textarea "**********"
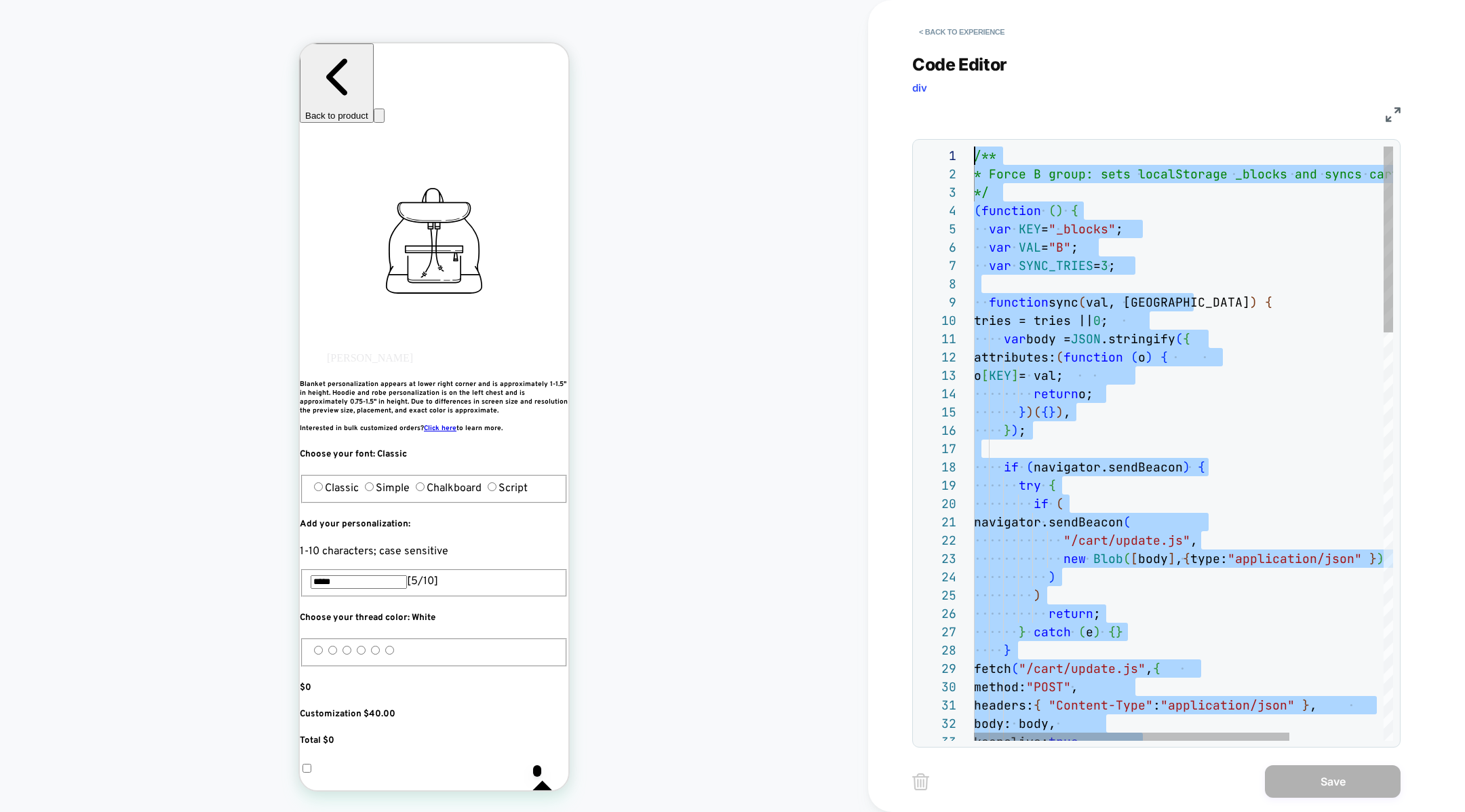
drag, startPoint x: 1075, startPoint y: 429, endPoint x: 1069, endPoint y: -135, distance: 564.0
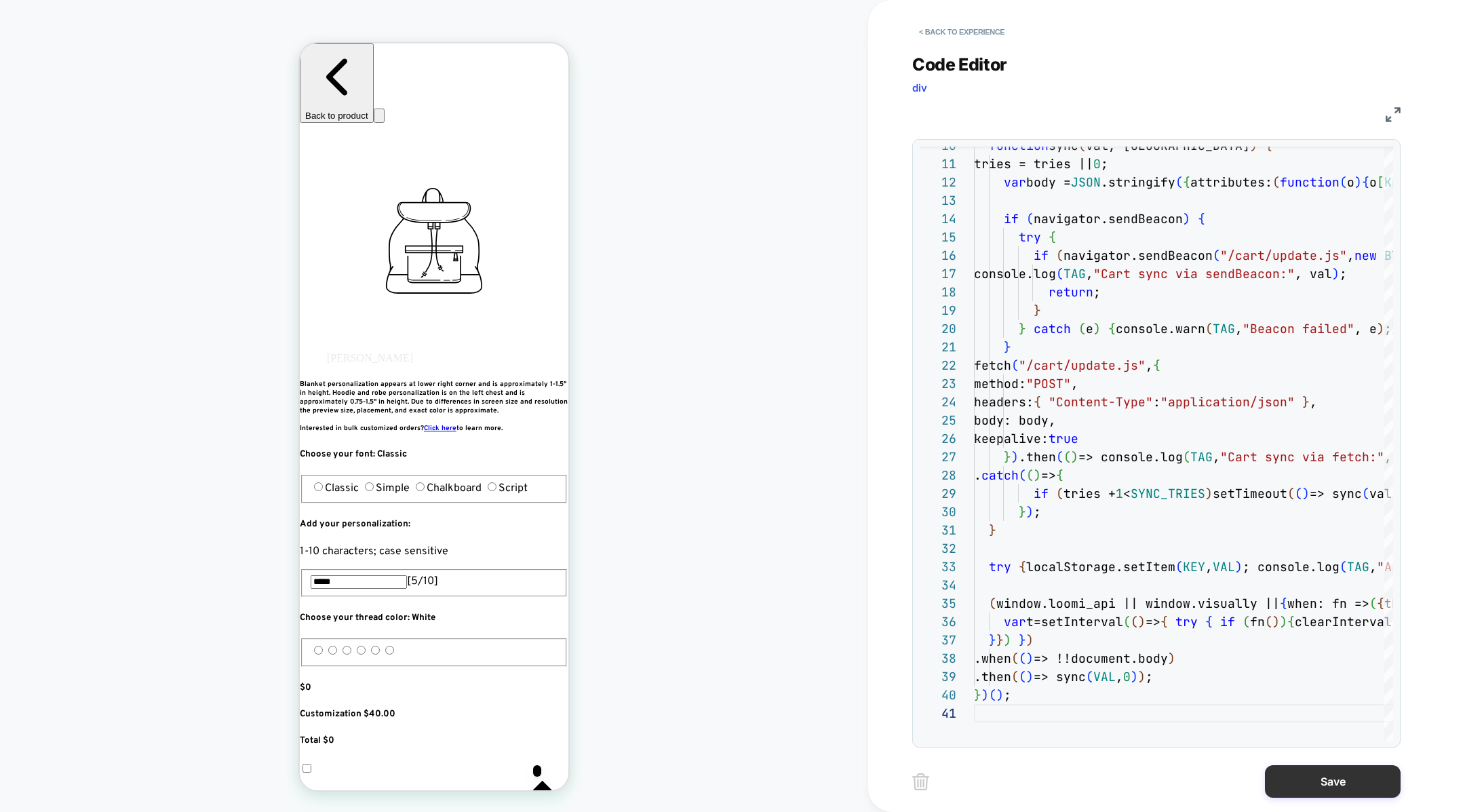
click at [1348, 777] on button "Save" at bounding box center [1333, 780] width 135 height 32
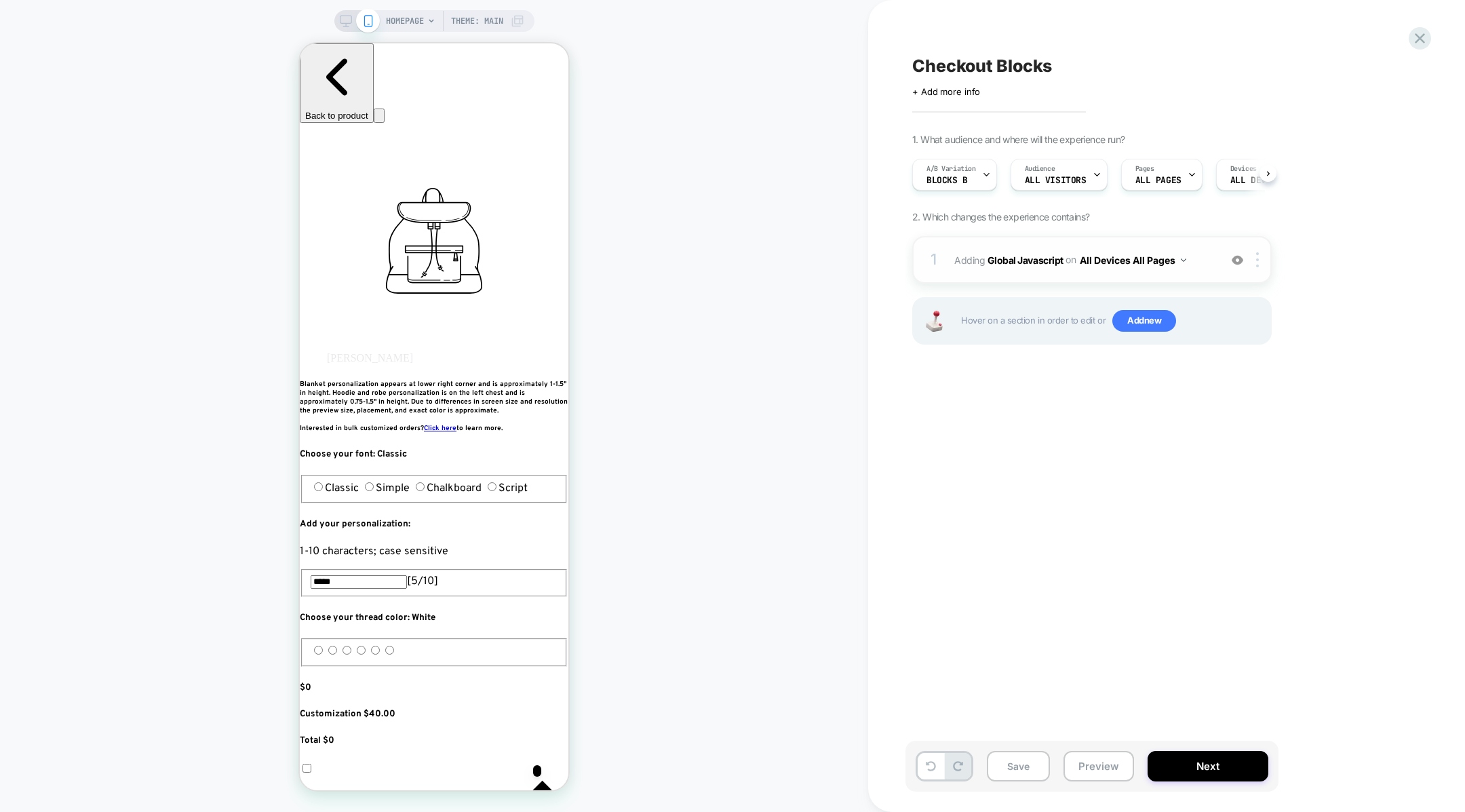
scroll to position [0, 1]
click at [1018, 766] on button "Save" at bounding box center [1018, 765] width 63 height 31
click at [978, 179] on div "A/B Variation Blocks B" at bounding box center [951, 174] width 77 height 31
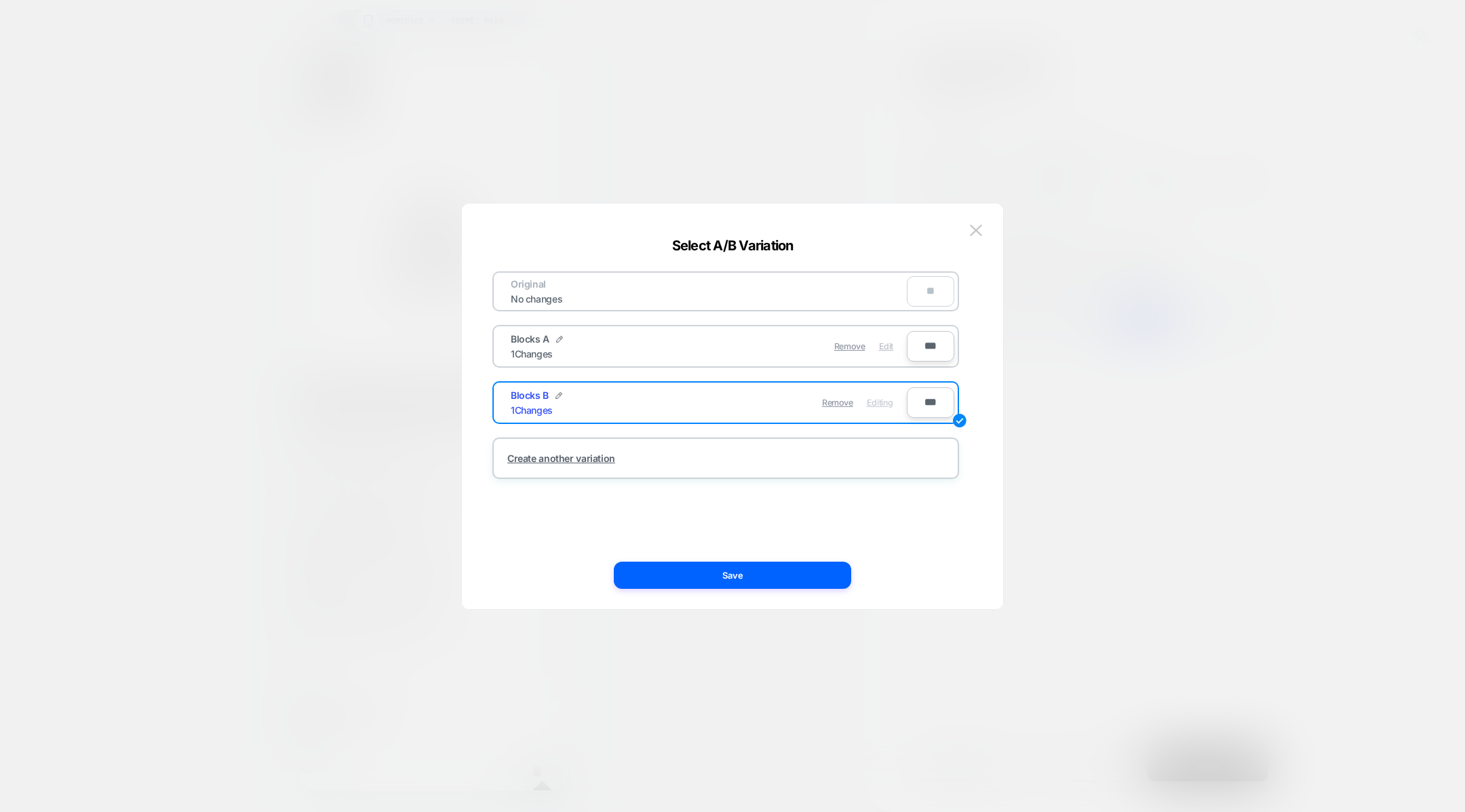
click at [890, 347] on span "Edit" at bounding box center [886, 347] width 14 height 11
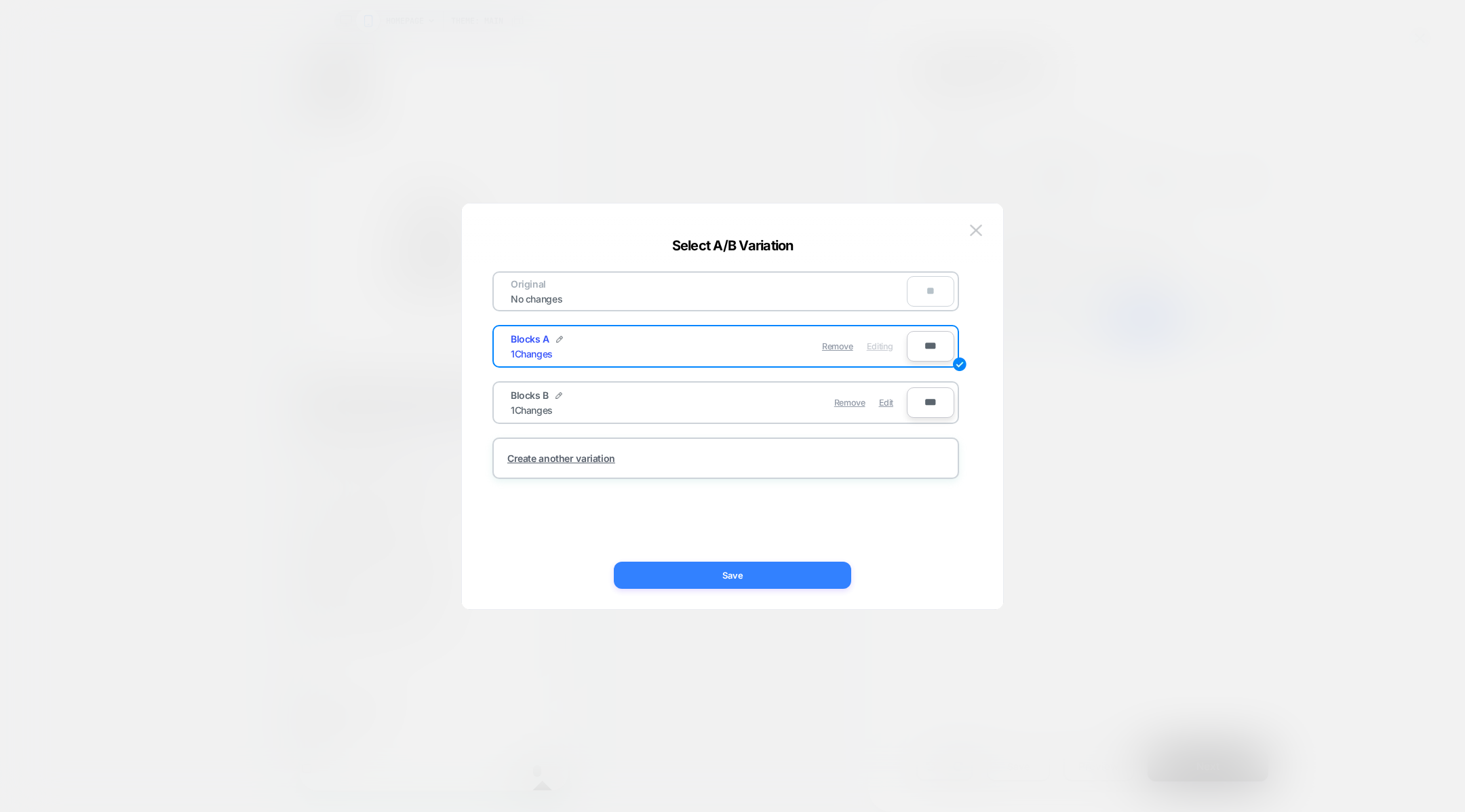
click at [796, 580] on button "Save" at bounding box center [732, 575] width 238 height 27
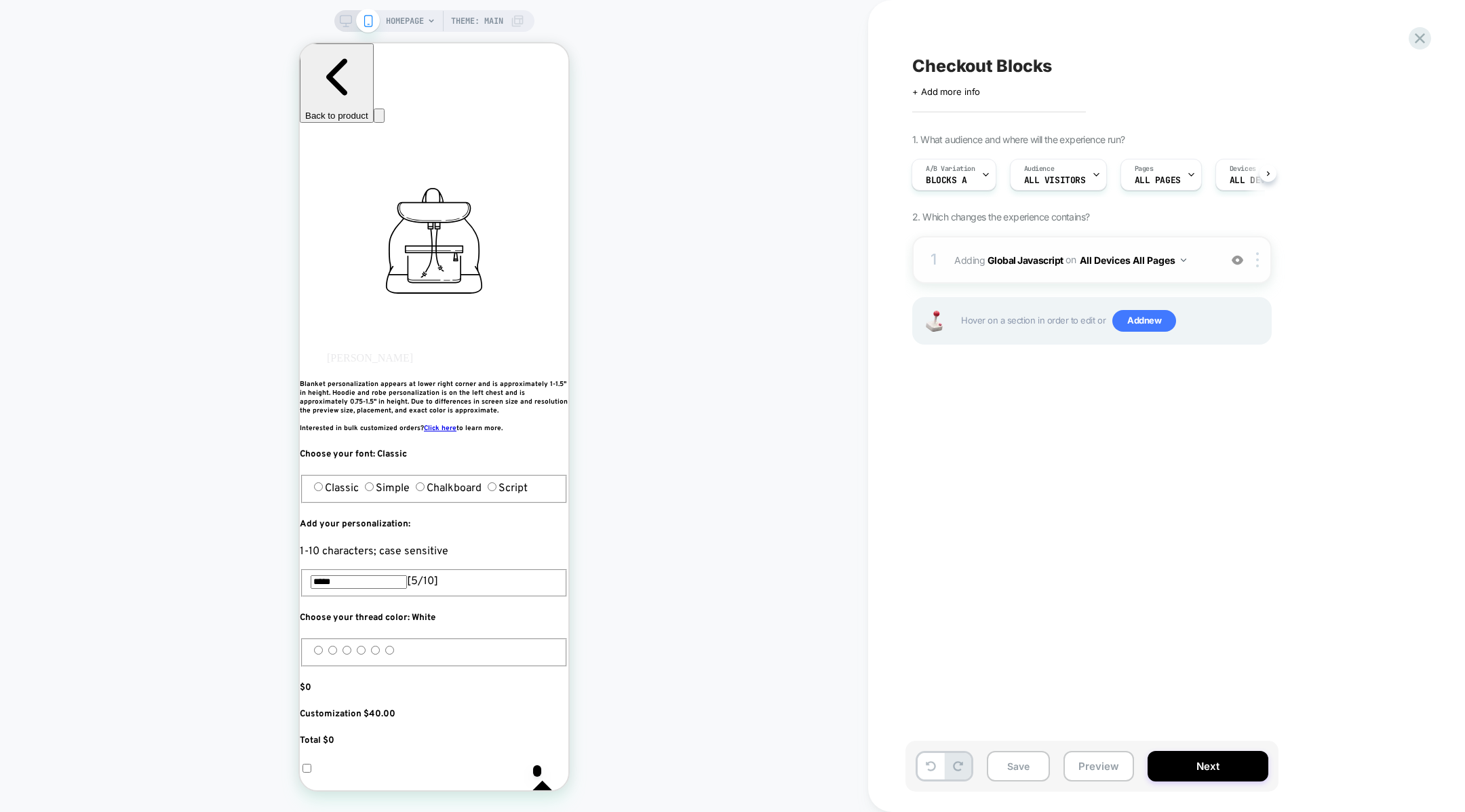
click at [982, 268] on span "Adding Global Javascript on All Devices All Pages" at bounding box center [1084, 260] width 259 height 20
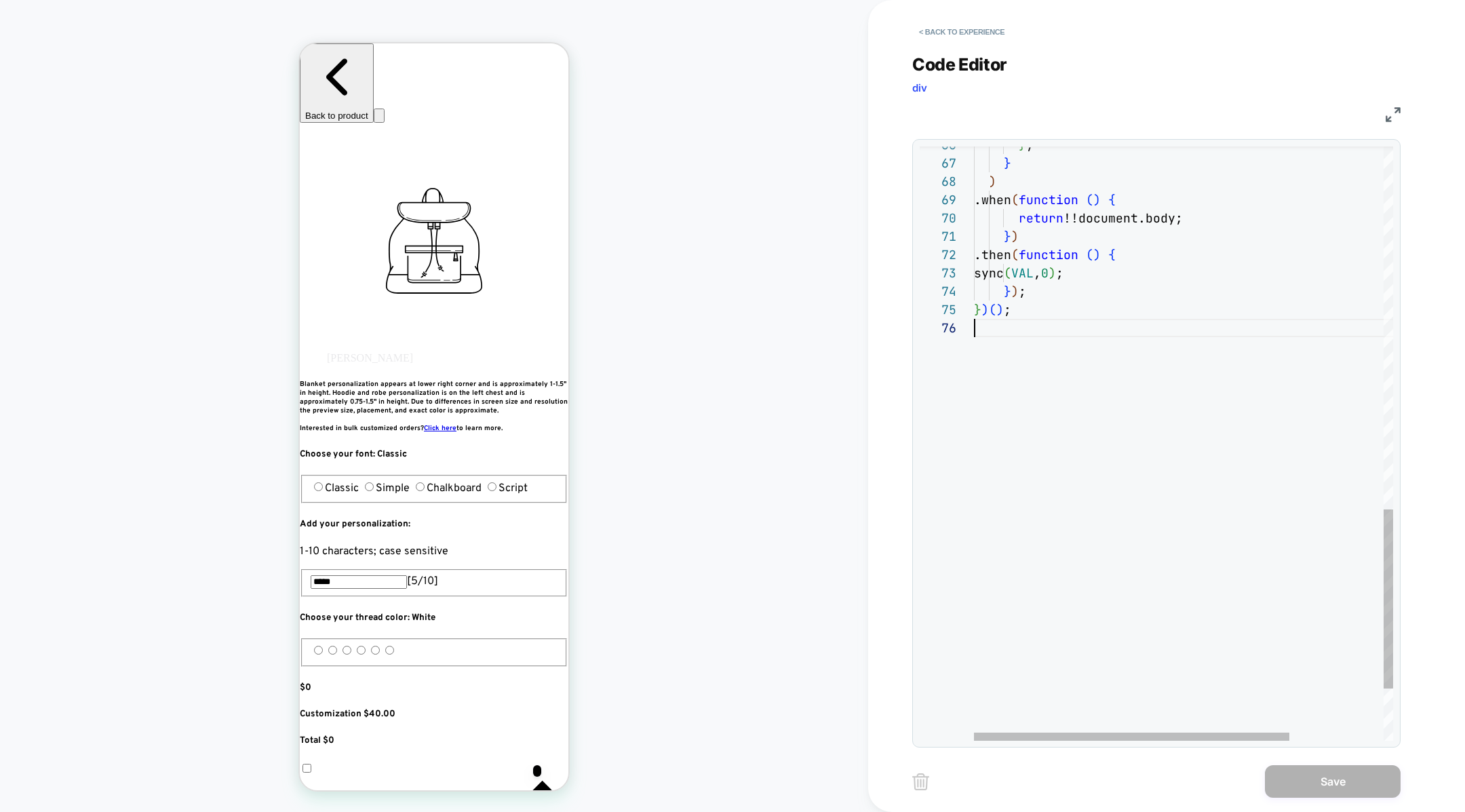
scroll to position [92, 0]
type textarea "**********"
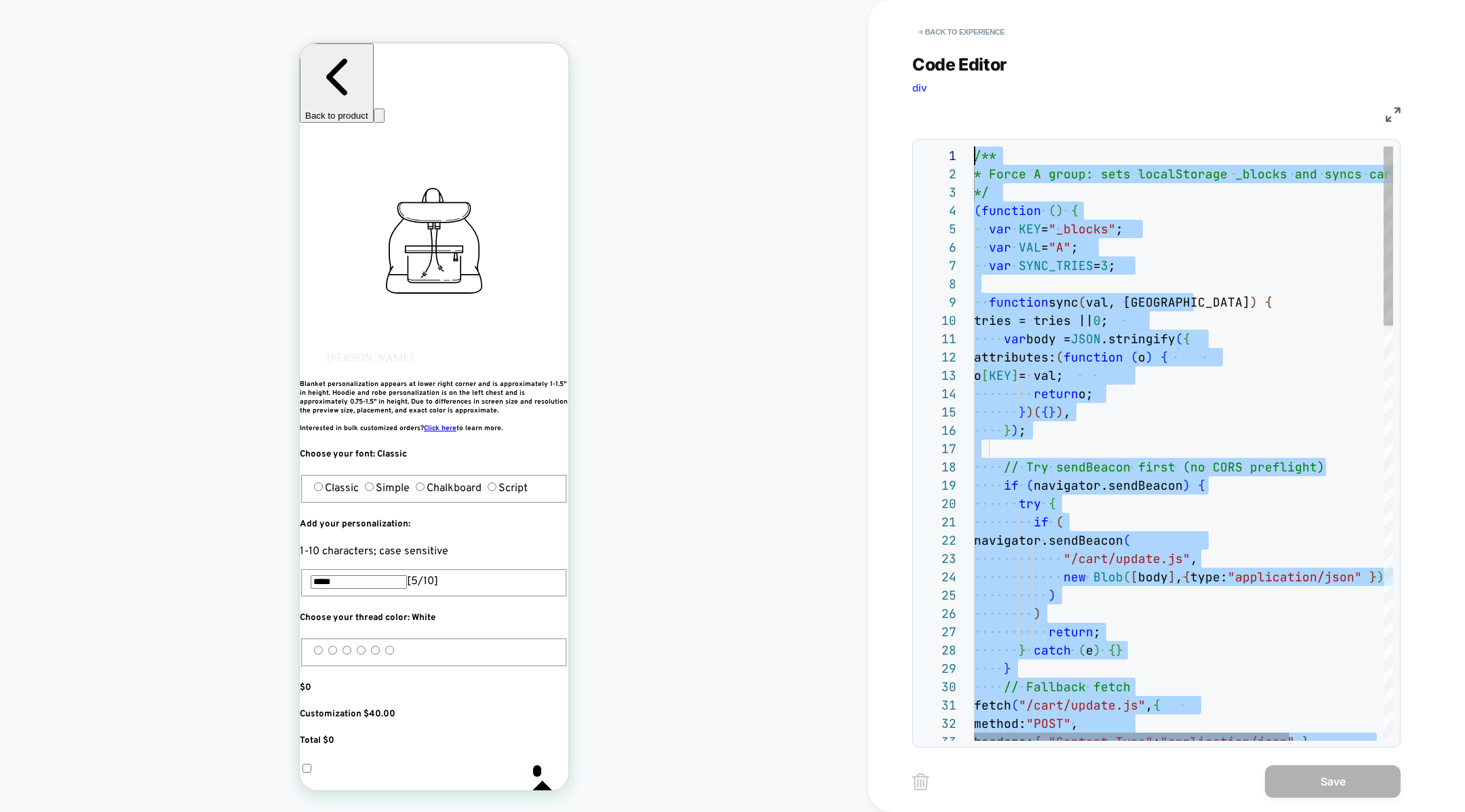
scroll to position [0, 0]
drag, startPoint x: 1089, startPoint y: 471, endPoint x: 1070, endPoint y: -135, distance: 606.3
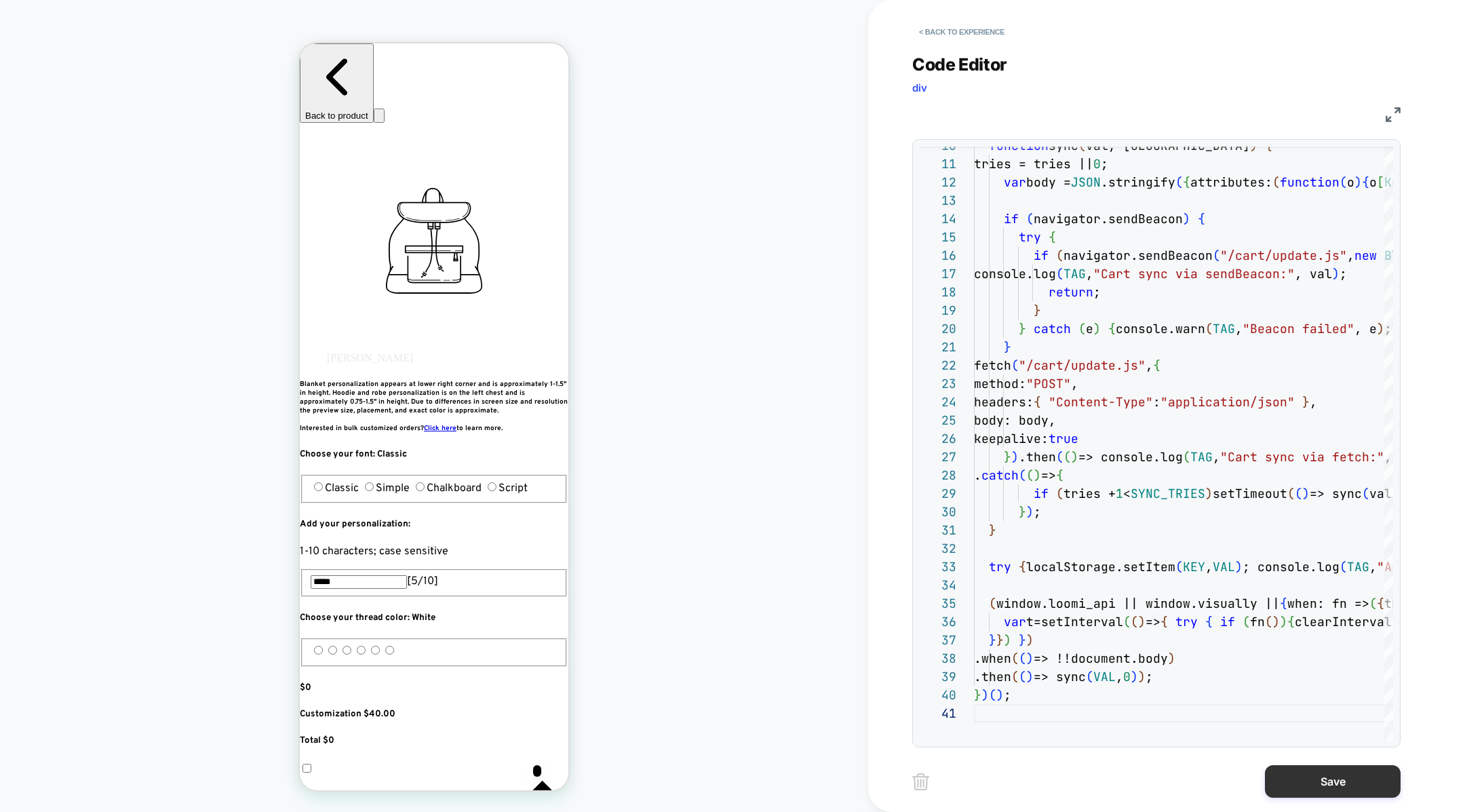
click at [1306, 782] on button "Save" at bounding box center [1333, 780] width 135 height 32
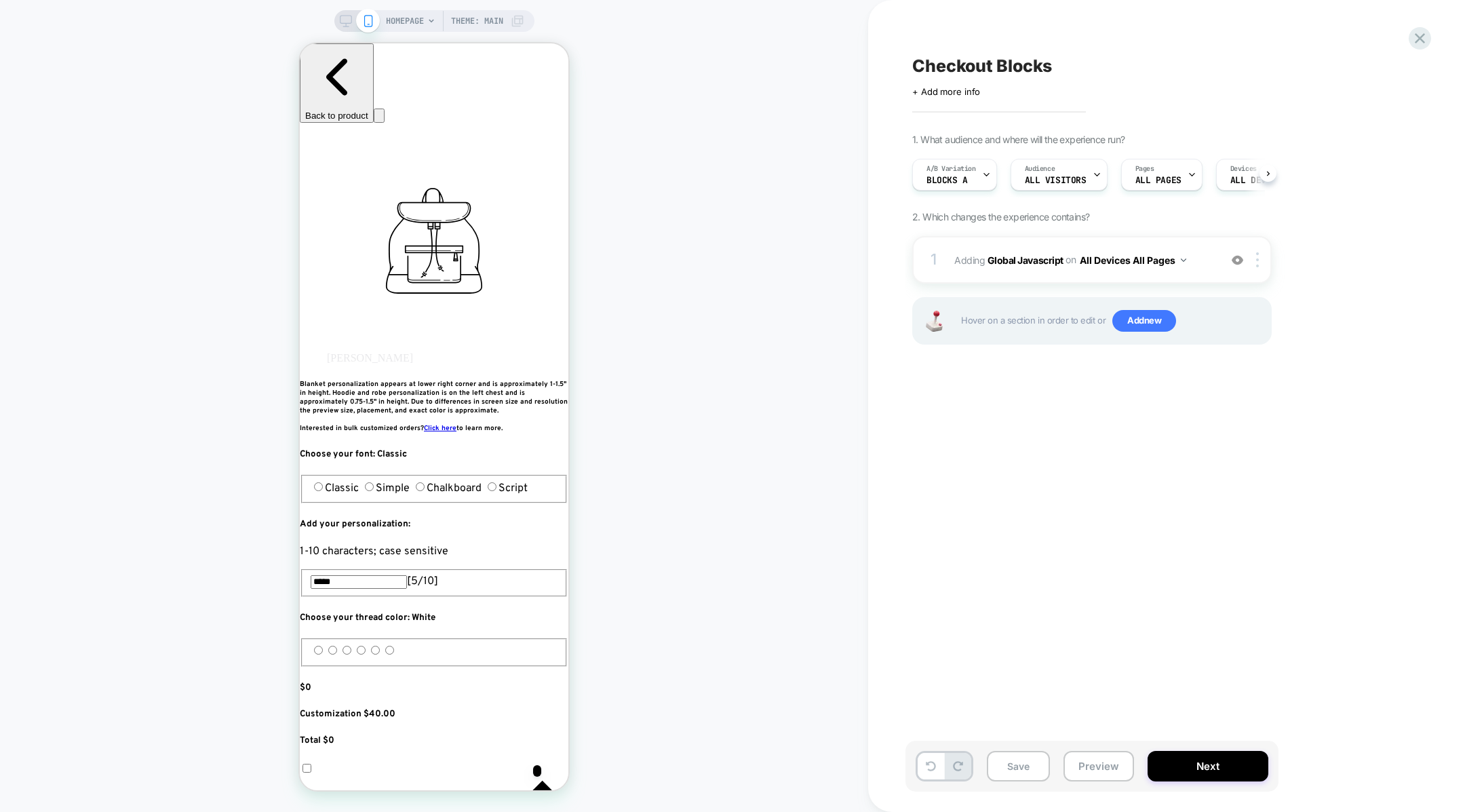
scroll to position [0, 1]
click at [1014, 767] on button "Save" at bounding box center [1018, 765] width 63 height 31
click at [1080, 763] on button "Preview" at bounding box center [1099, 765] width 71 height 31
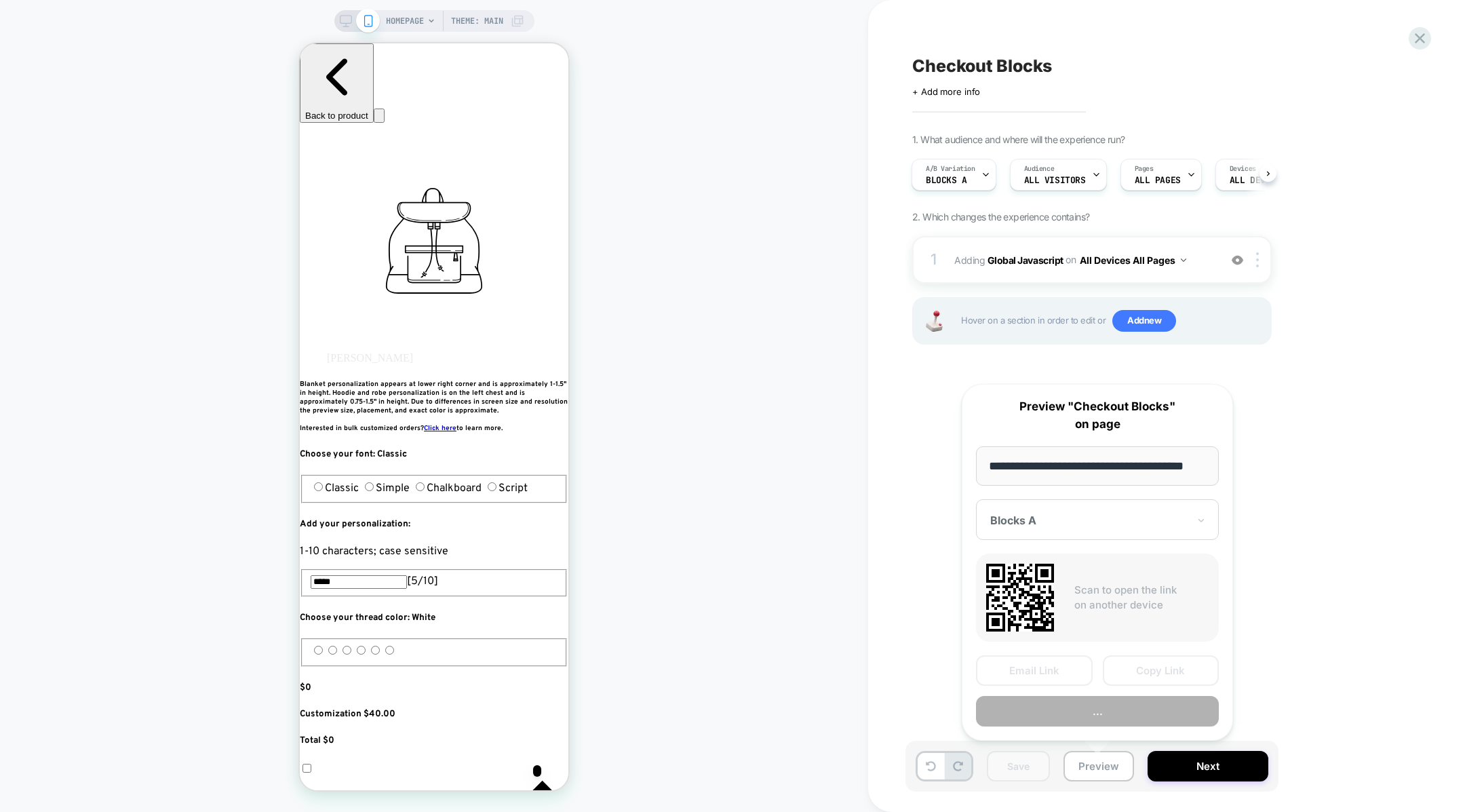
scroll to position [0, 17]
click at [1118, 667] on button "Copy Link" at bounding box center [1161, 670] width 117 height 31
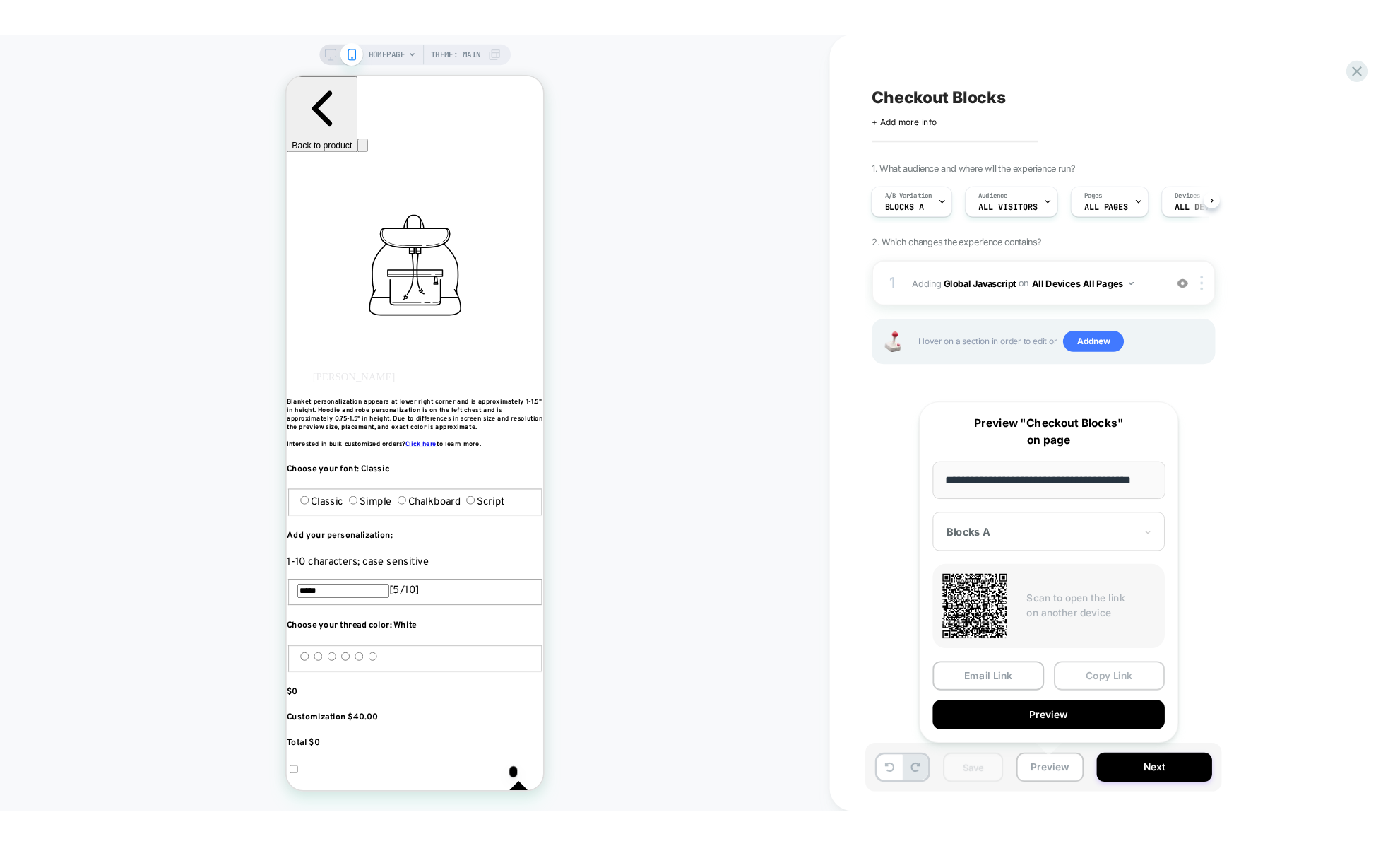
scroll to position [0, 0]
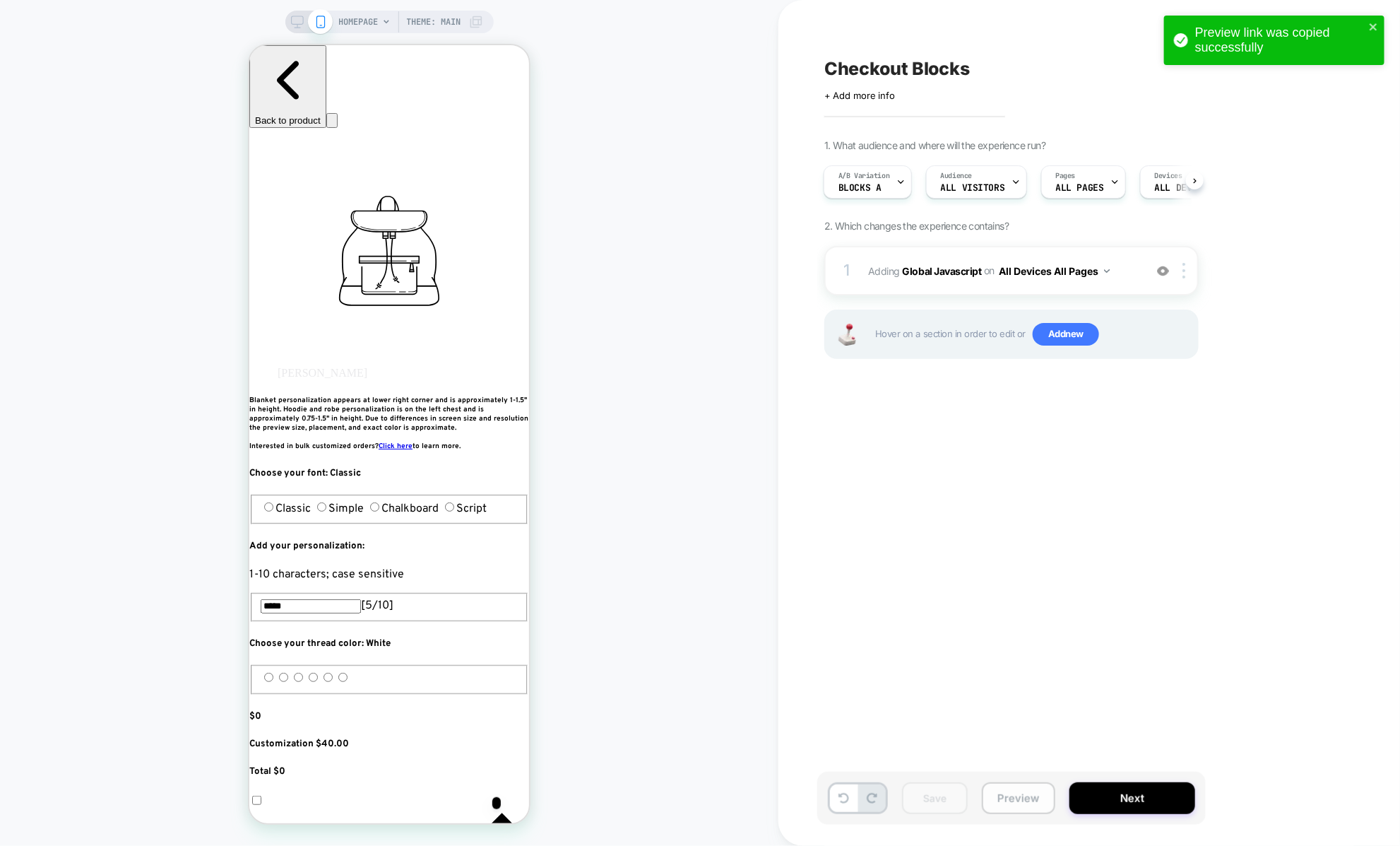
click at [1015, 796] on button "Preview" at bounding box center [1019, 797] width 74 height 32
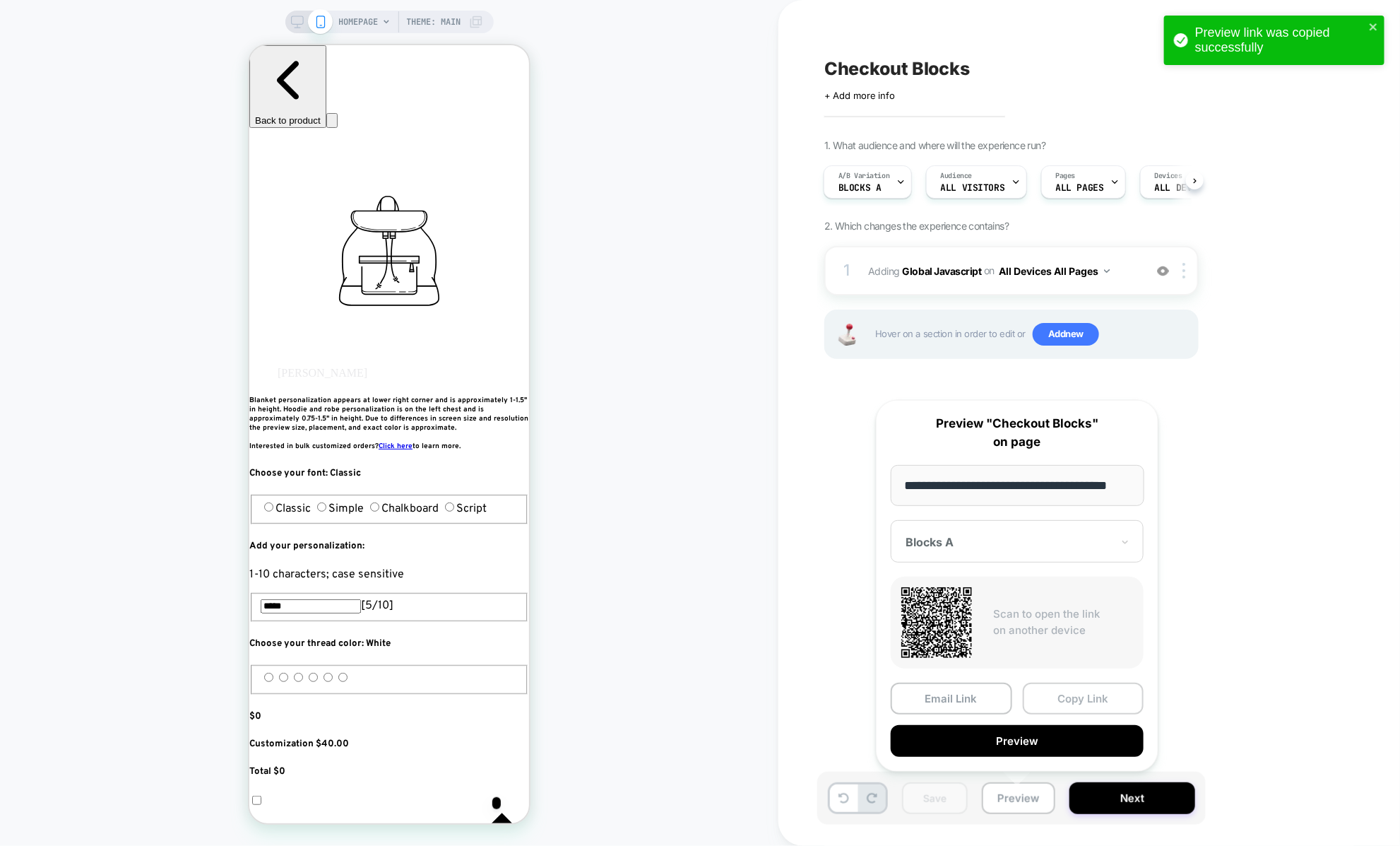
click at [1043, 703] on button "Copy Link" at bounding box center [1083, 698] width 121 height 32
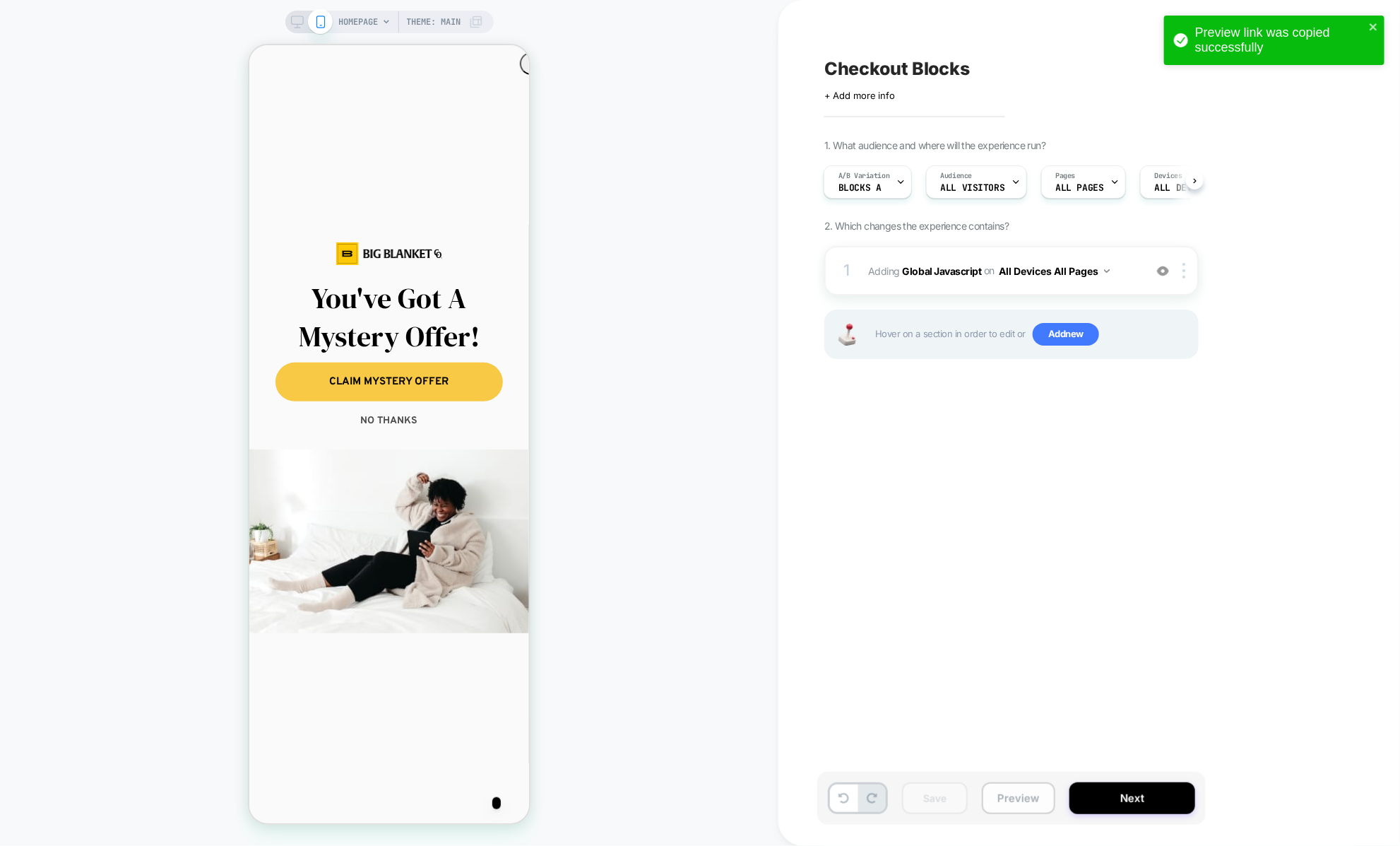
click at [1018, 798] on button "Preview" at bounding box center [1019, 797] width 74 height 32
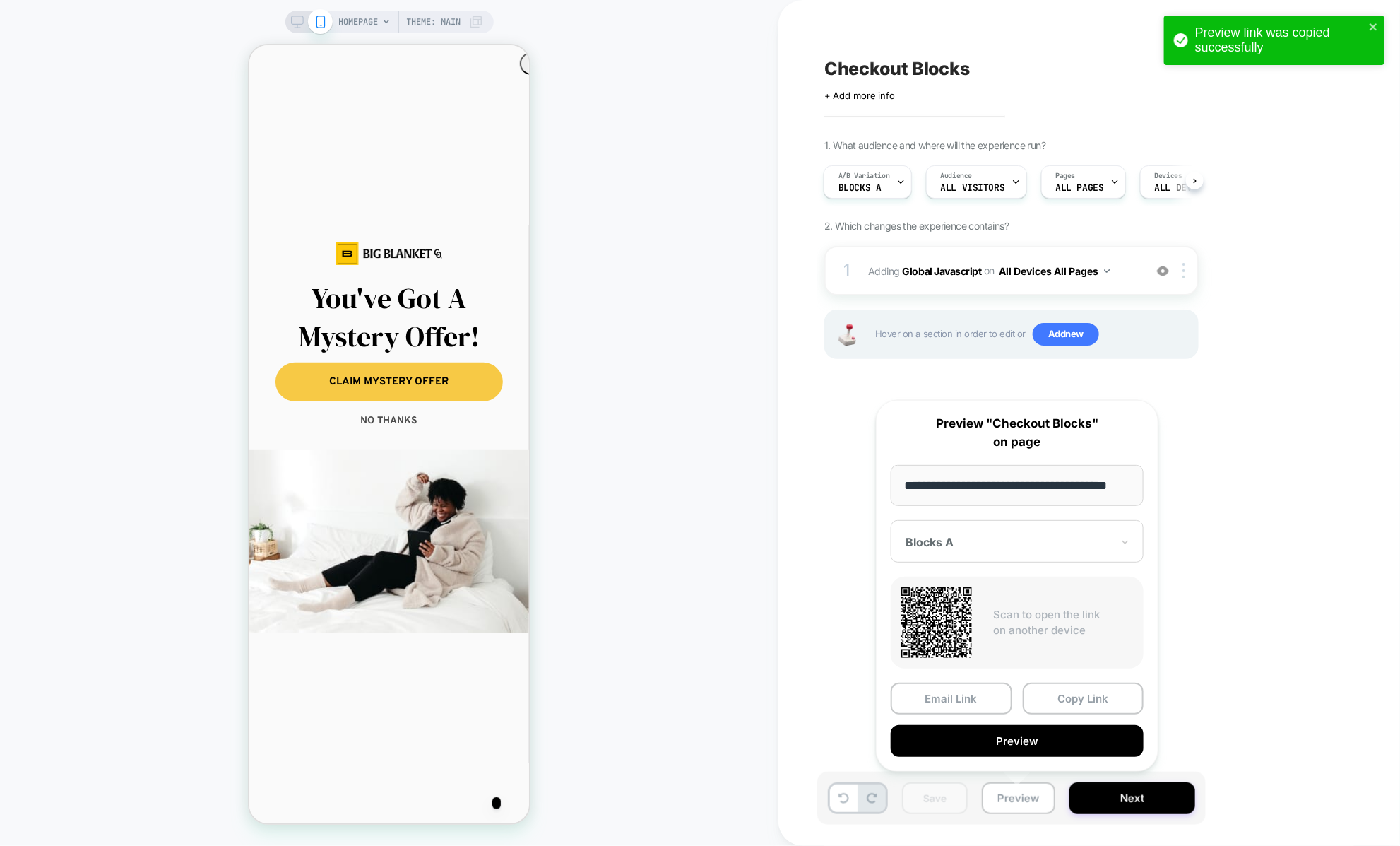
scroll to position [0, 18]
click at [966, 487] on input "**********" at bounding box center [1017, 485] width 254 height 41
click at [970, 535] on div at bounding box center [1008, 542] width 206 height 14
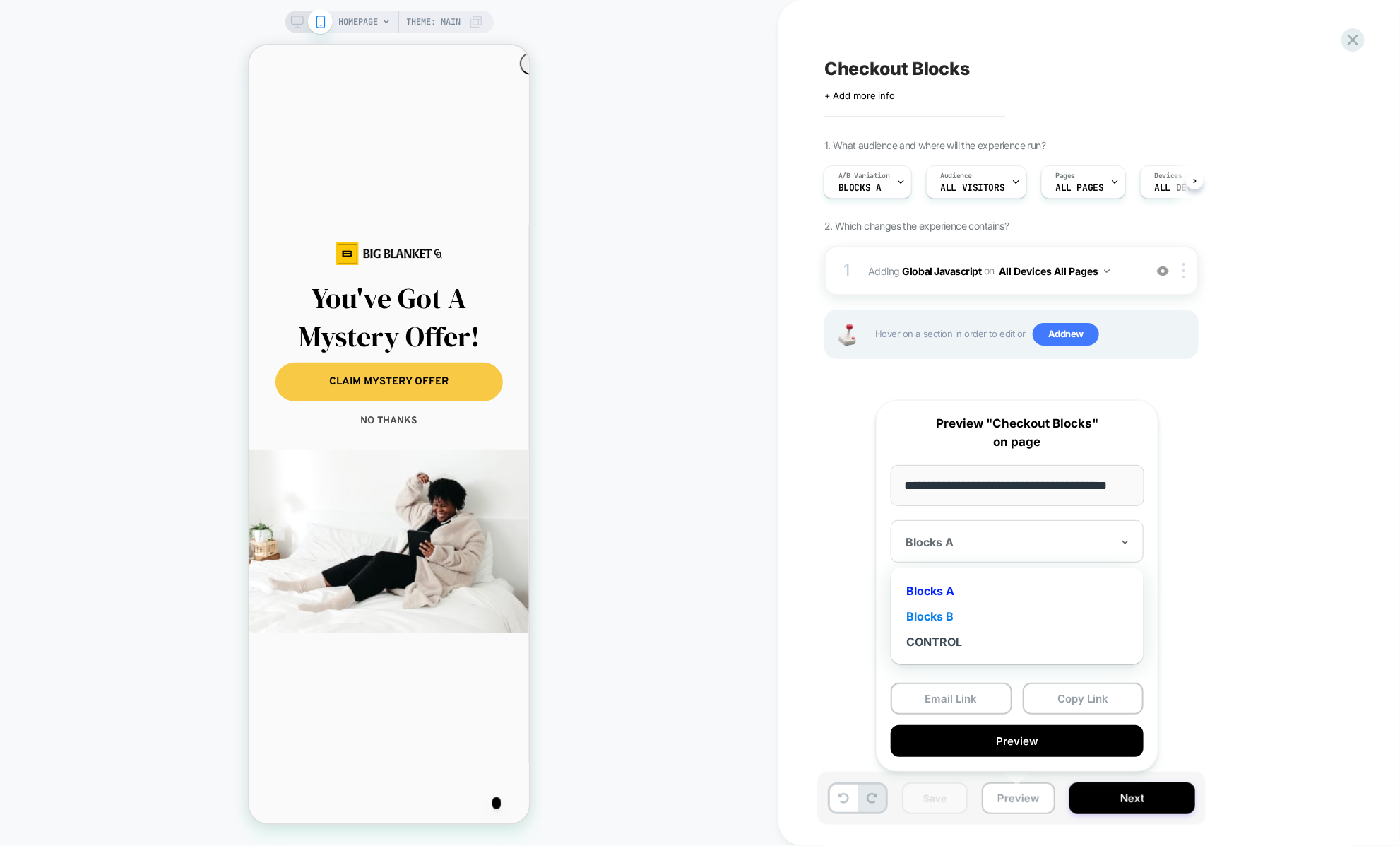
click at [945, 615] on div "Blocks B" at bounding box center [1016, 616] width 239 height 25
drag, startPoint x: 976, startPoint y: 739, endPoint x: 1078, endPoint y: 678, distance: 118.8
click at [1078, 678] on div "**********" at bounding box center [1016, 585] width 283 height 371
click at [1070, 694] on button "Copy Link" at bounding box center [1083, 698] width 121 height 32
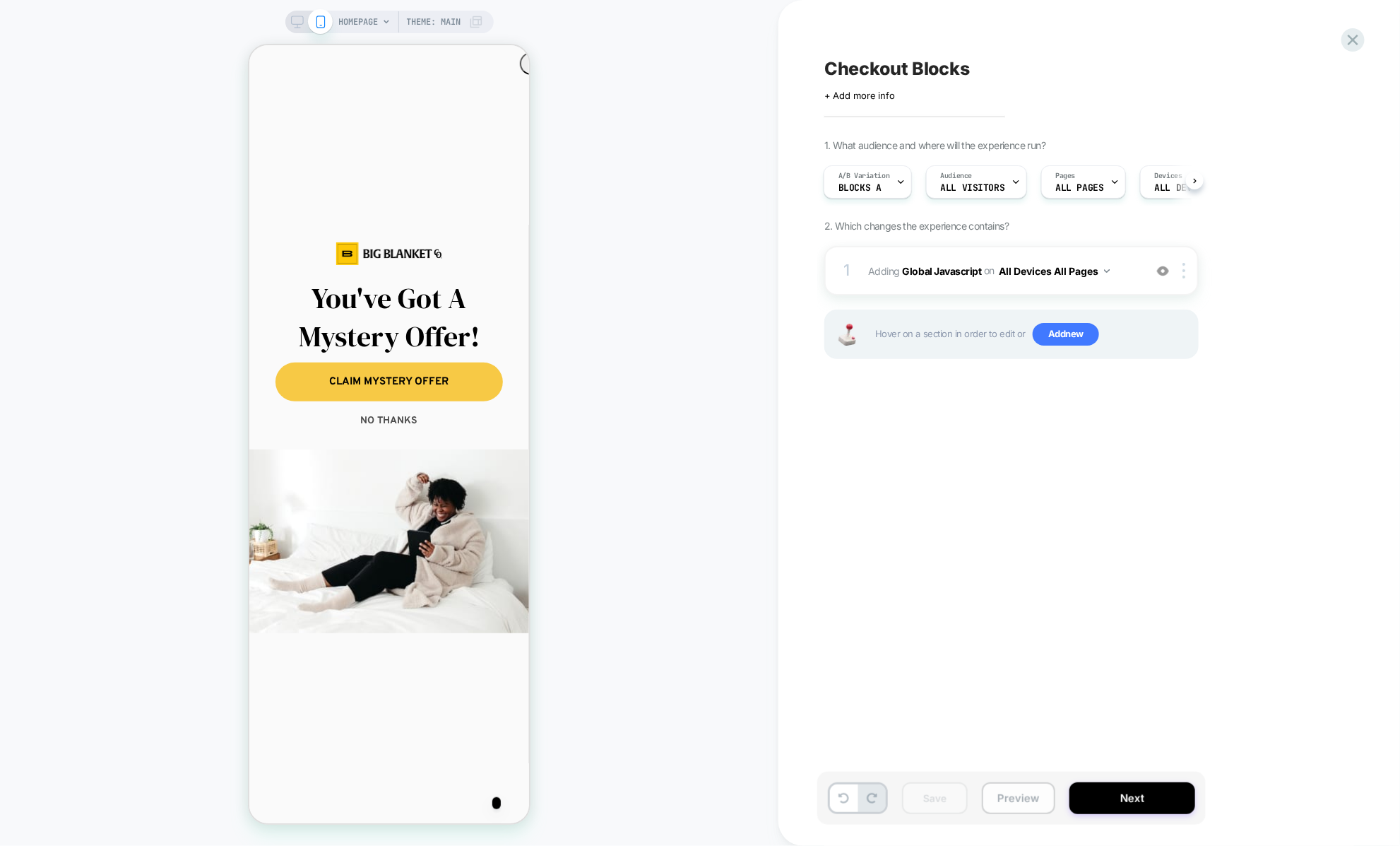
click at [1026, 793] on button "Preview" at bounding box center [1019, 797] width 74 height 32
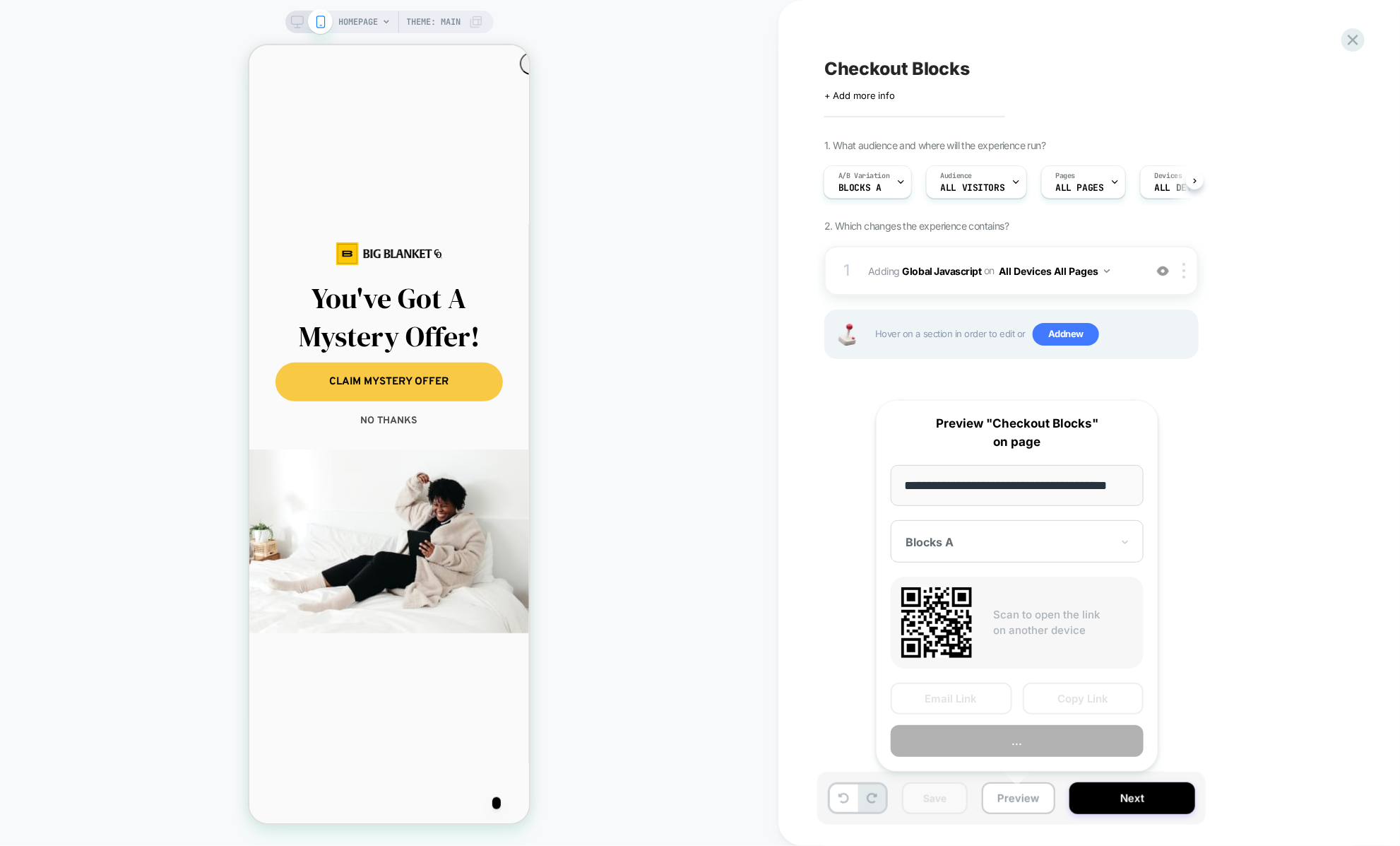
scroll to position [0, 18]
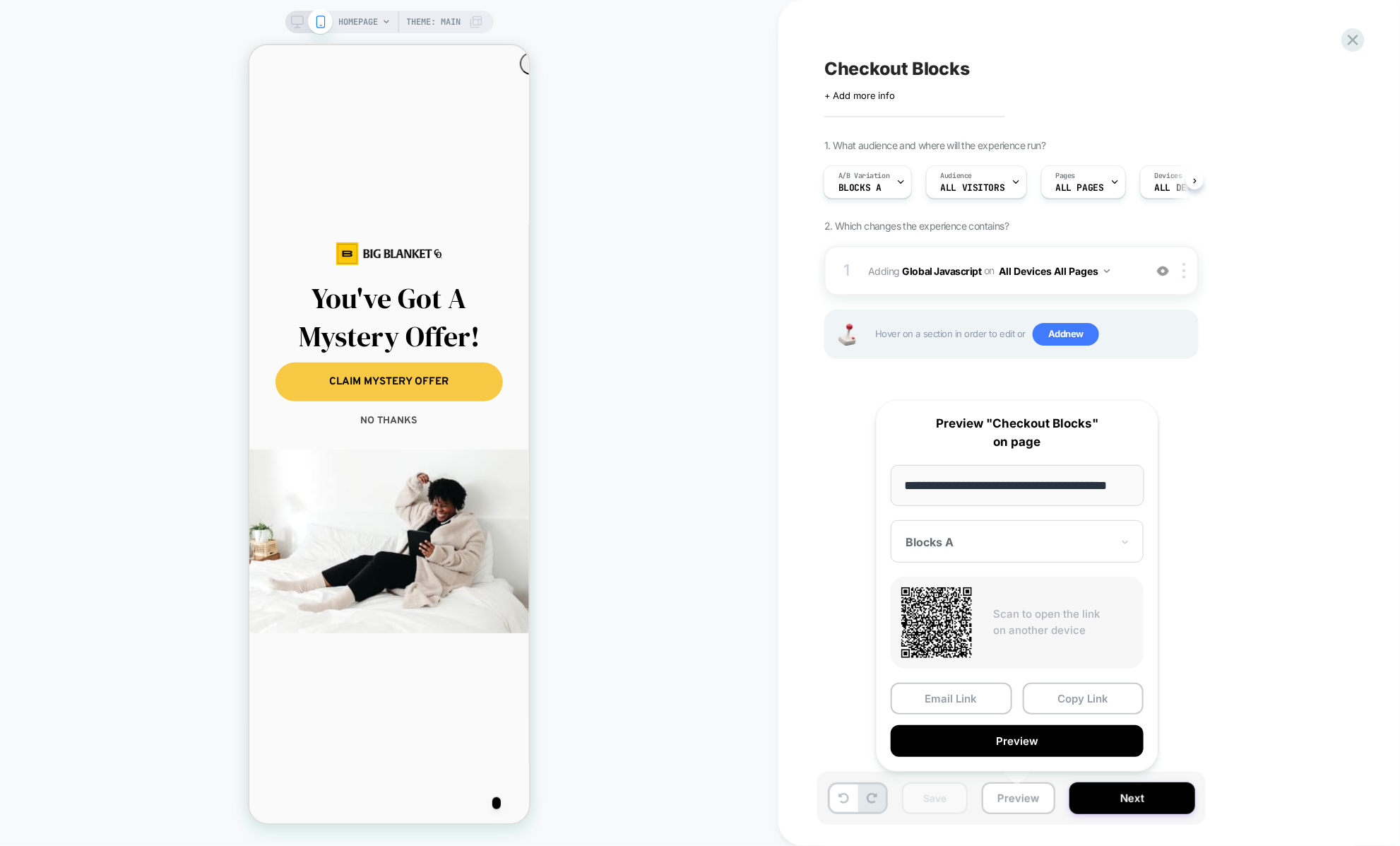
click at [1005, 526] on div "Blocks A" at bounding box center [1016, 541] width 253 height 42
click at [975, 610] on div "Blocks B" at bounding box center [1016, 616] width 239 height 25
click at [1072, 693] on button "Copy Link" at bounding box center [1083, 698] width 121 height 32
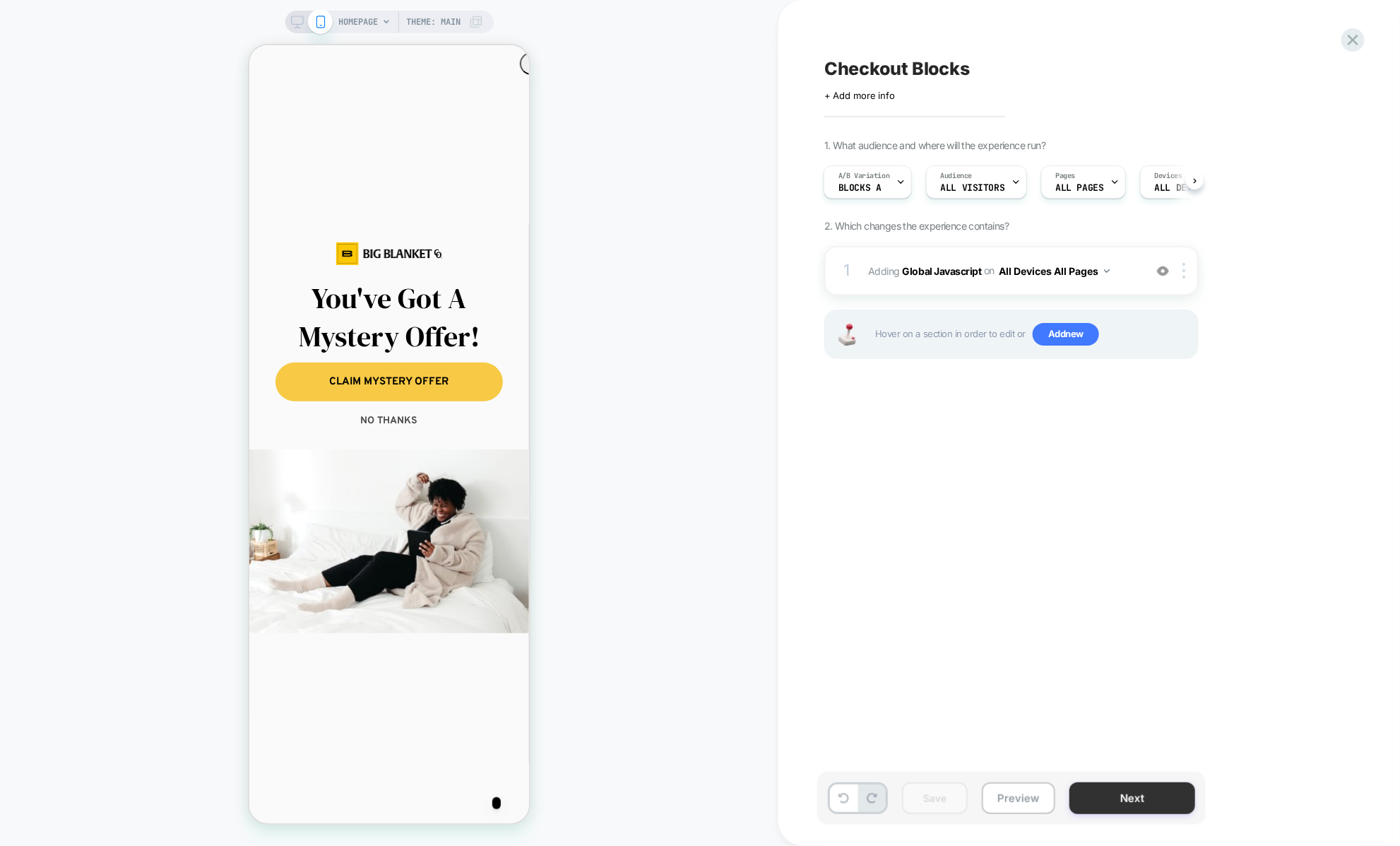
click at [1117, 796] on button "Next" at bounding box center [1131, 797] width 126 height 32
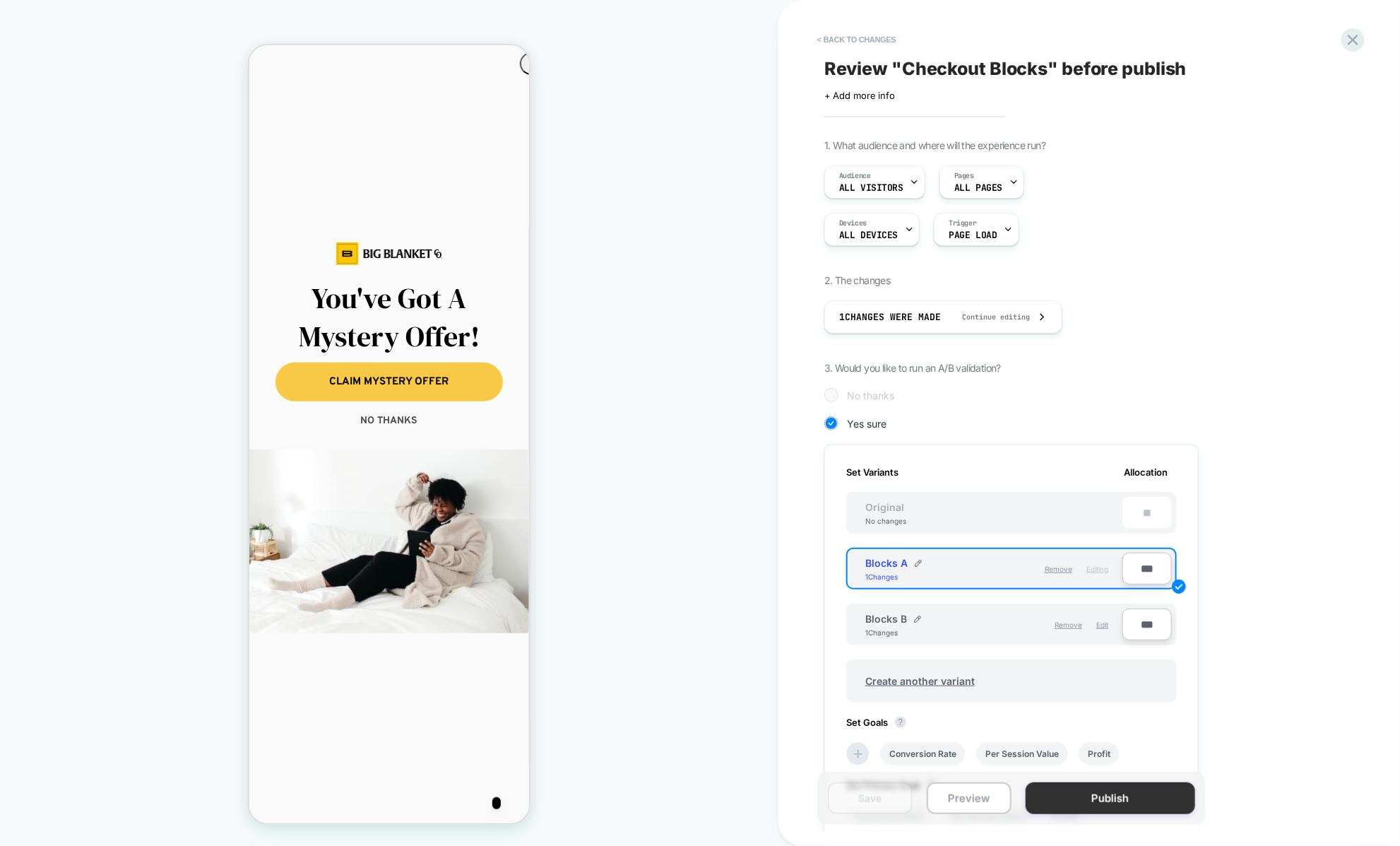
click at [1110, 797] on button "Publish" at bounding box center [1110, 797] width 169 height 32
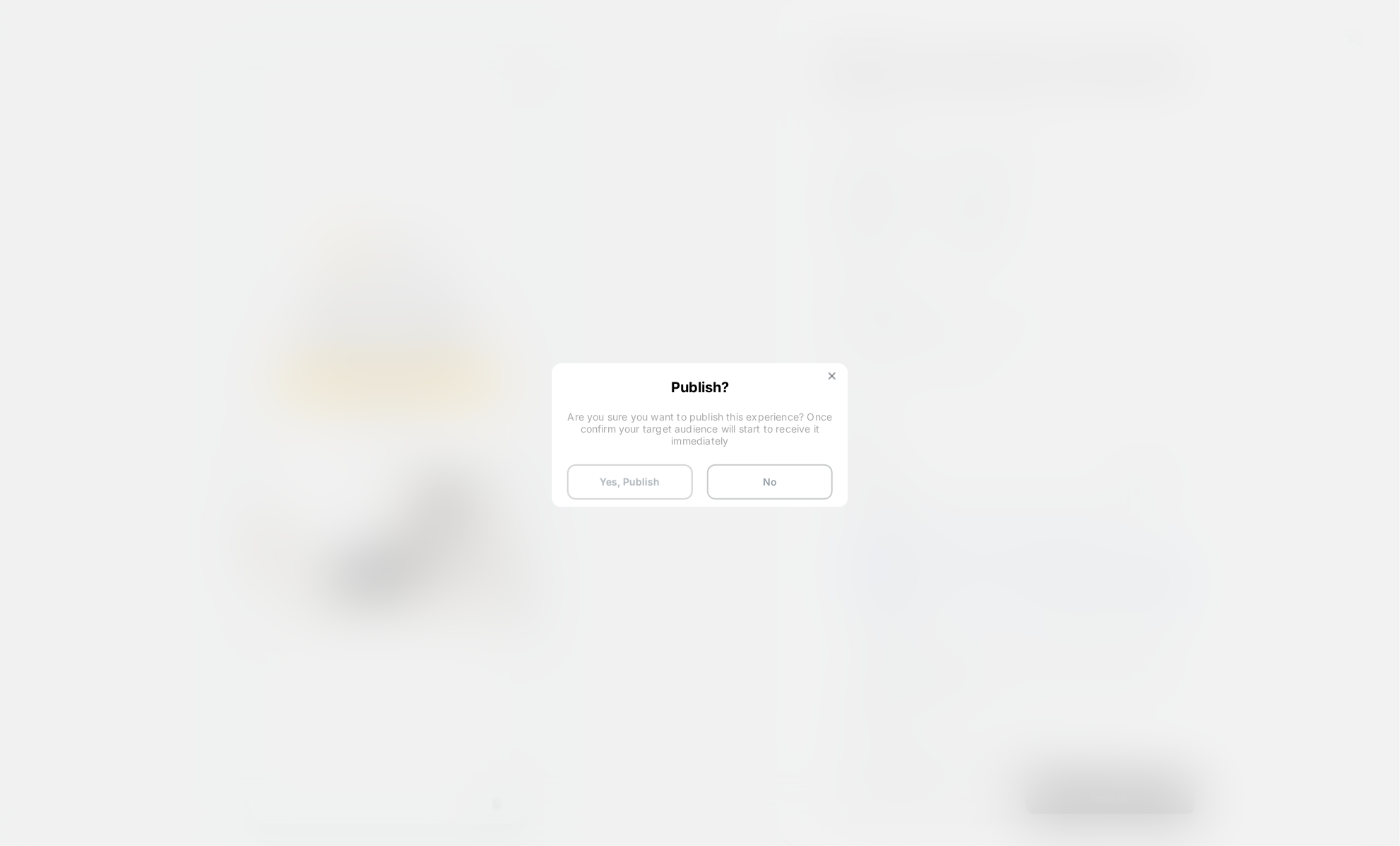
click at [663, 479] on button "Yes, Publish" at bounding box center [630, 482] width 126 height 35
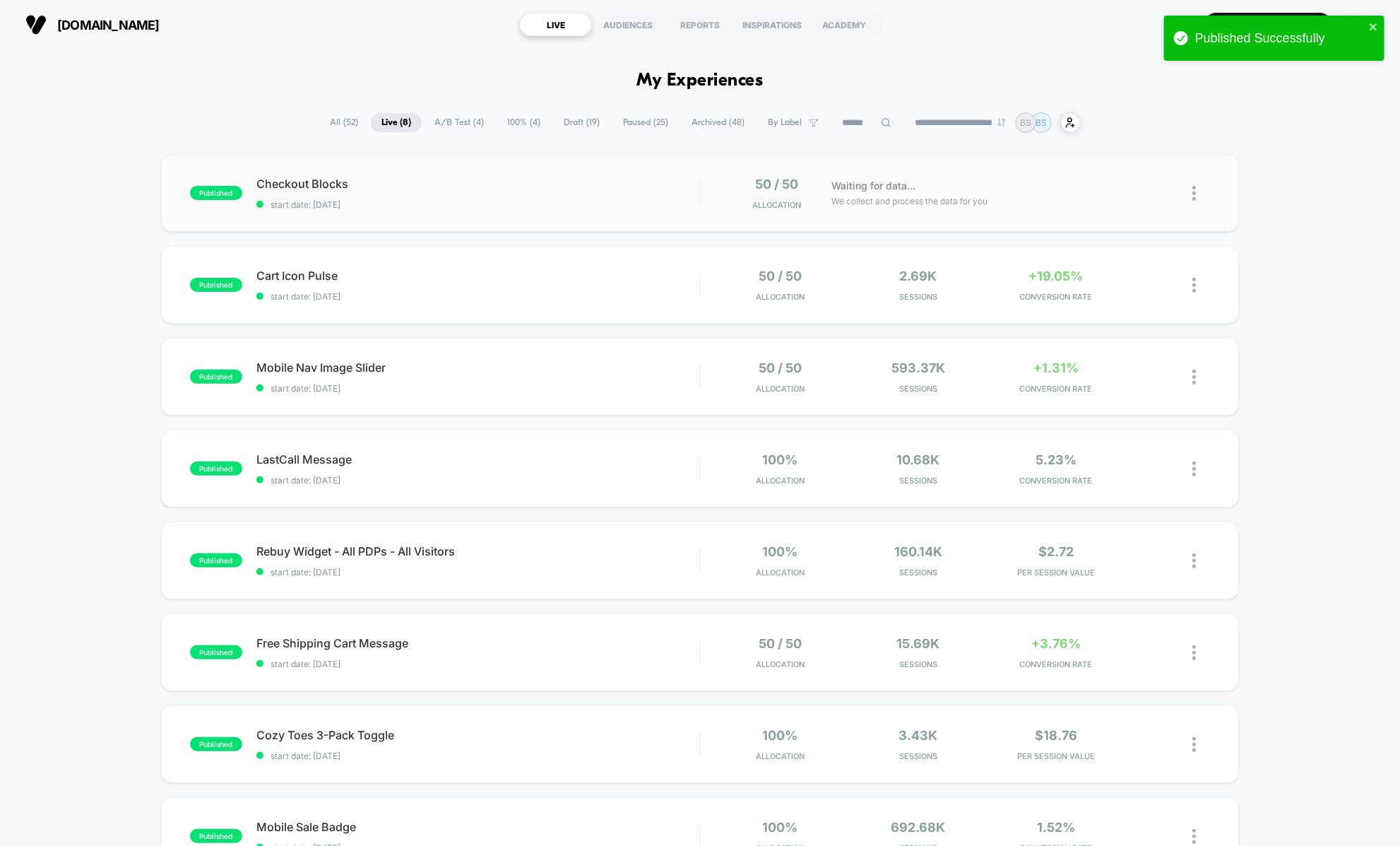
click at [321, 210] on div "published Checkout Blocks start date: 10/4/2025 50 / 50 Allocation Waiting for …" at bounding box center [700, 193] width 1077 height 78
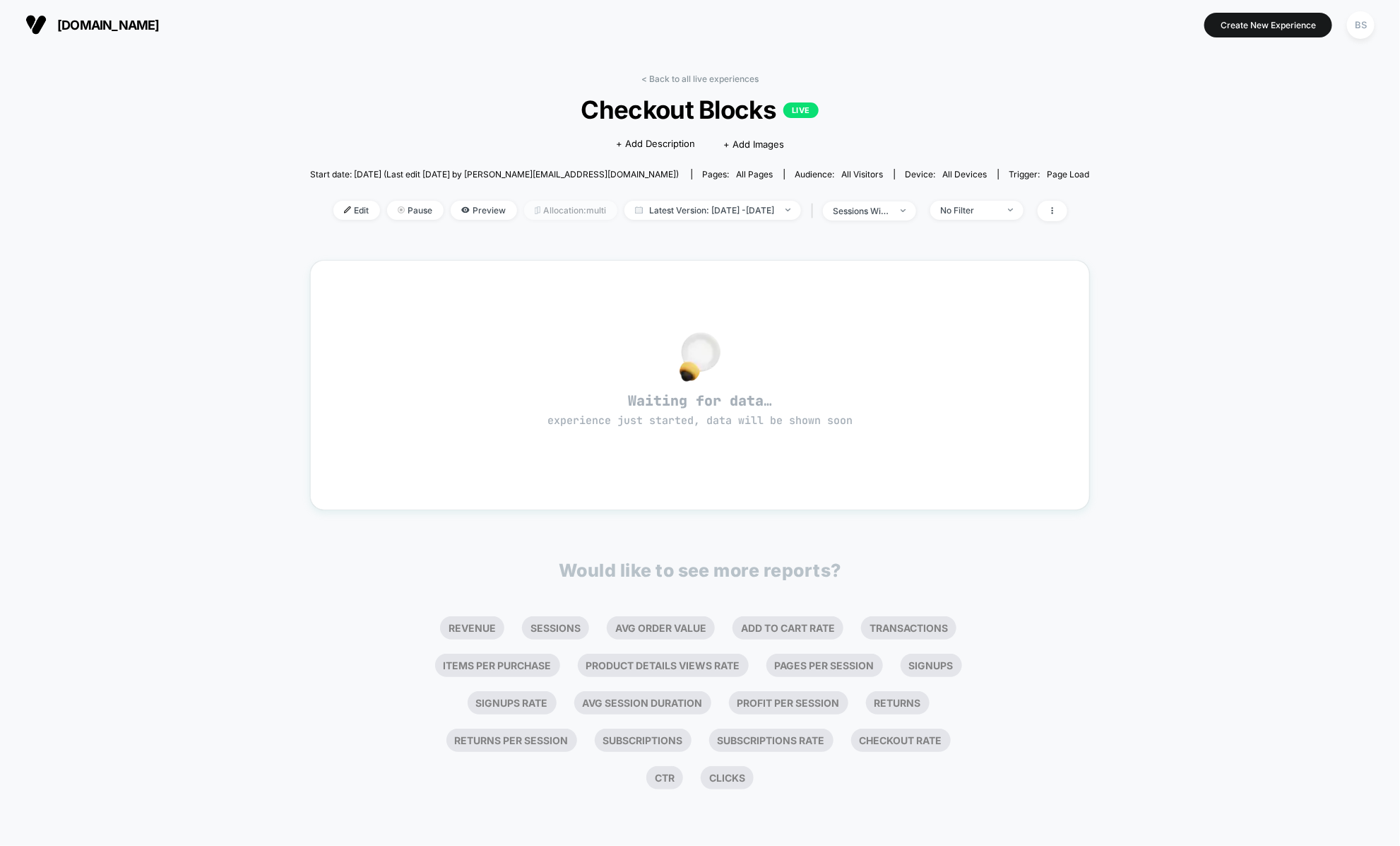
click at [568, 209] on span "Allocation: multi" at bounding box center [570, 210] width 93 height 19
click at [164, 127] on div "< Back to all live experiences Checkout Blocks LIVE Click to edit experience de…" at bounding box center [700, 447] width 1400 height 796
click at [1056, 207] on icon at bounding box center [1052, 210] width 9 height 9
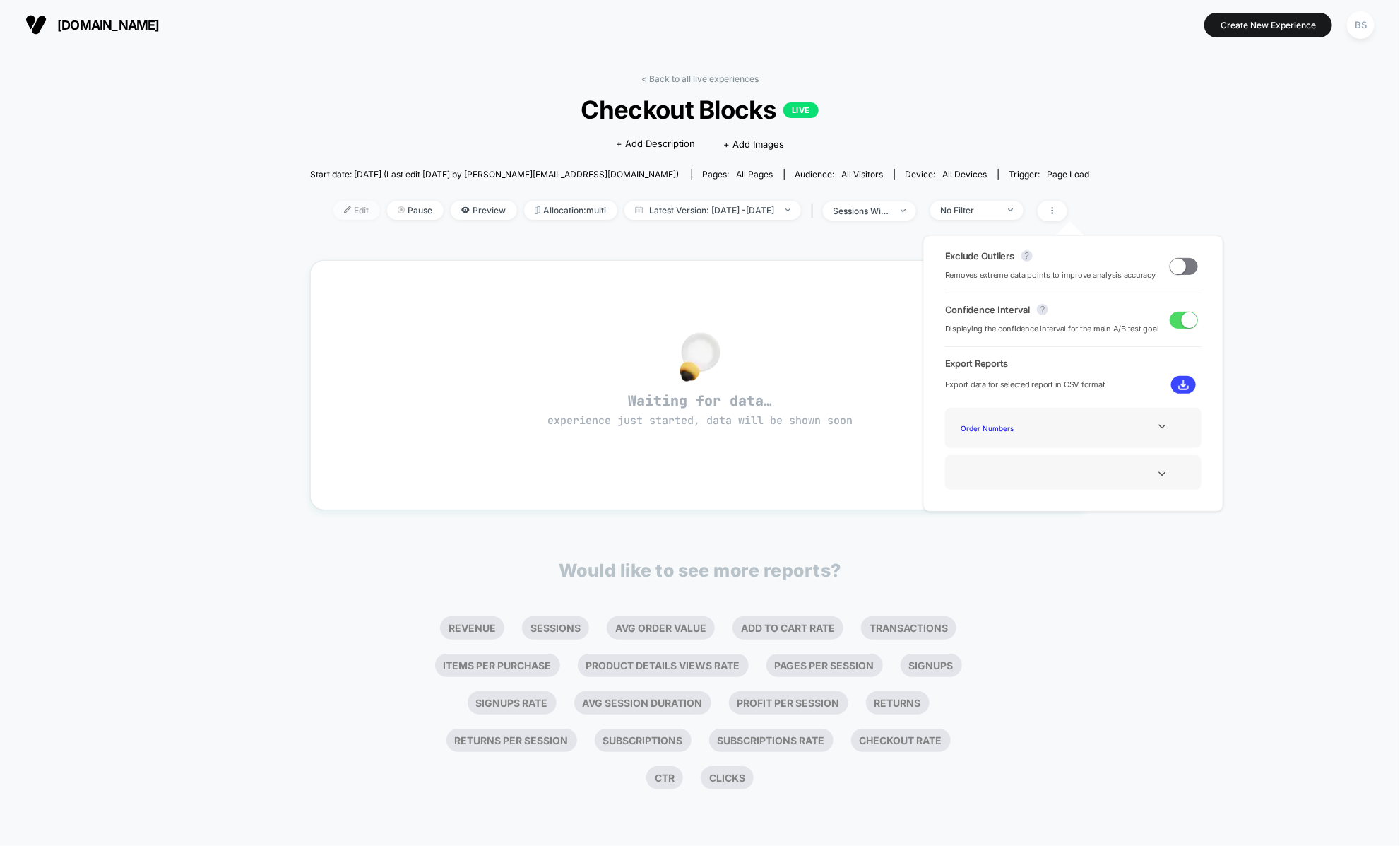
click at [344, 212] on img at bounding box center [347, 209] width 7 height 7
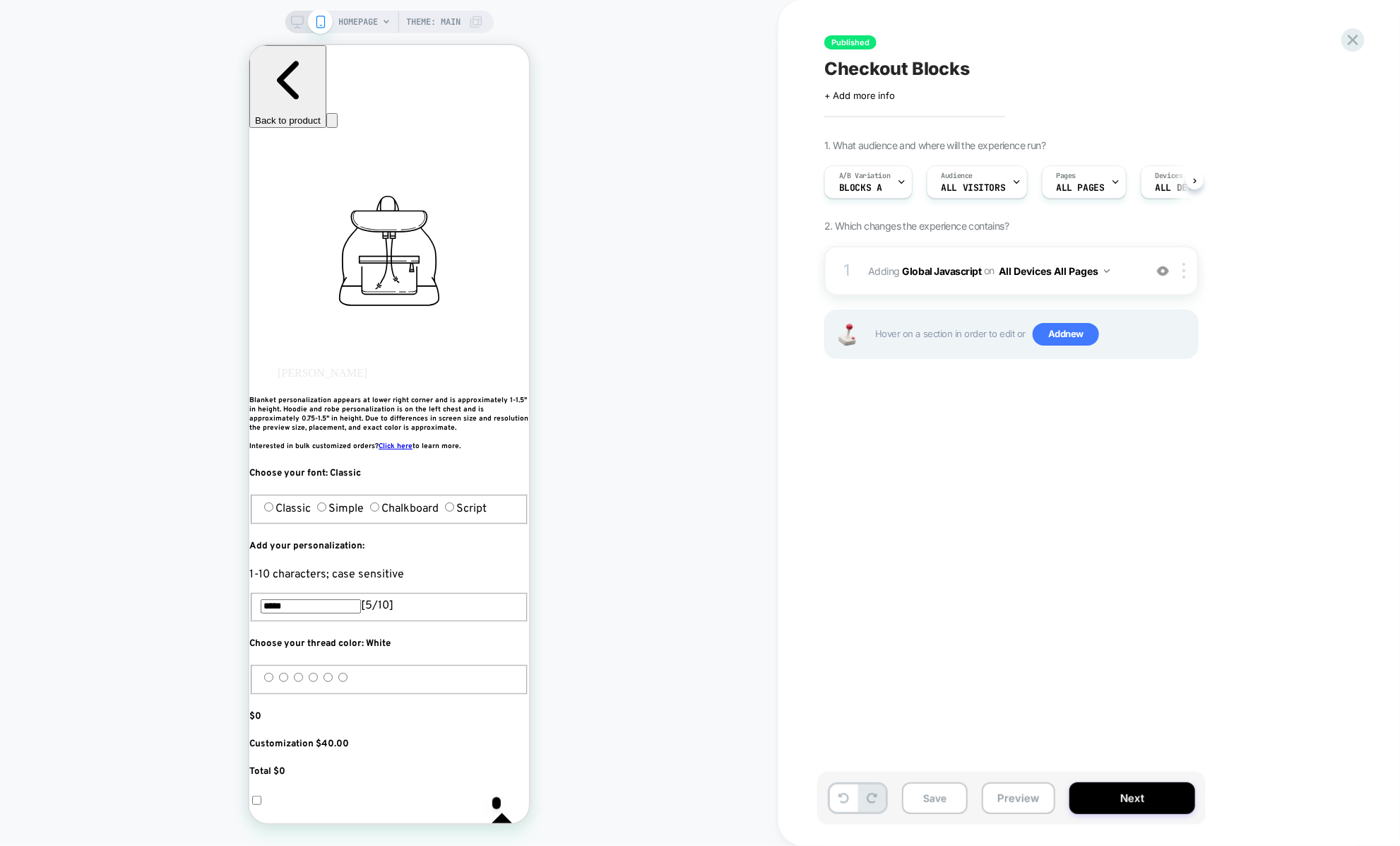
scroll to position [0, 1]
click at [951, 796] on button "Save" at bounding box center [935, 797] width 66 height 32
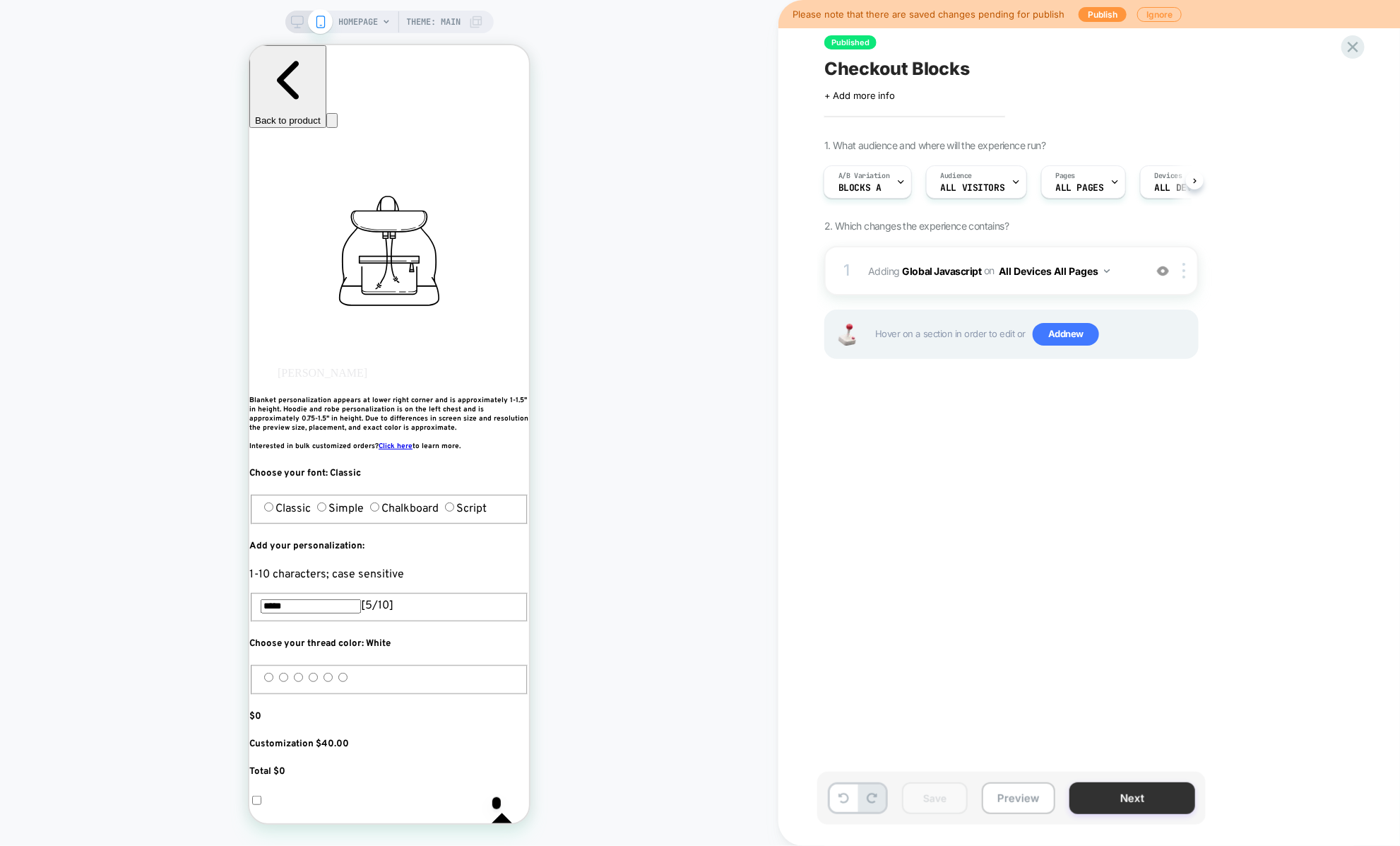
click at [1107, 793] on button "Next" at bounding box center [1131, 797] width 126 height 32
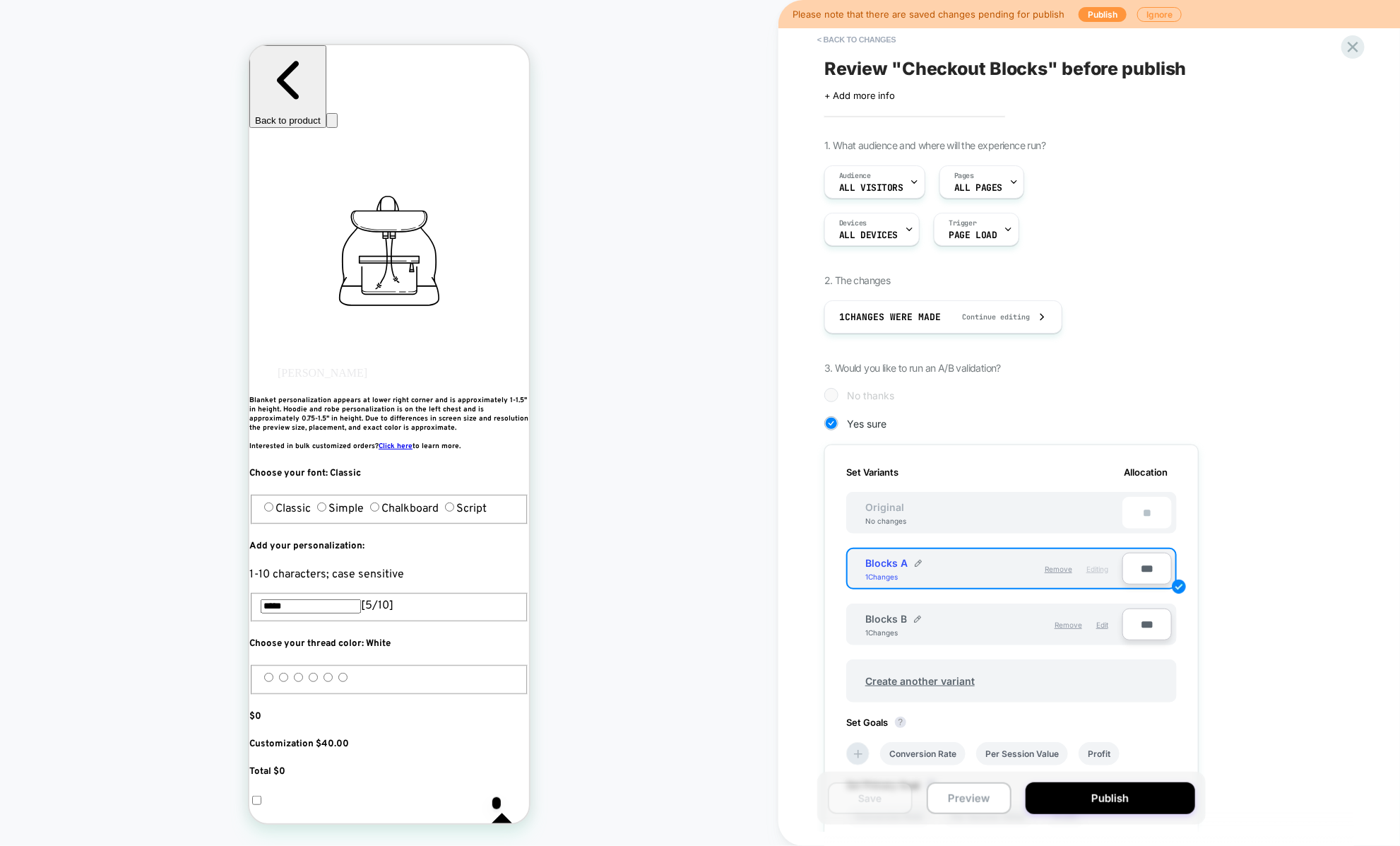
scroll to position [226, 0]
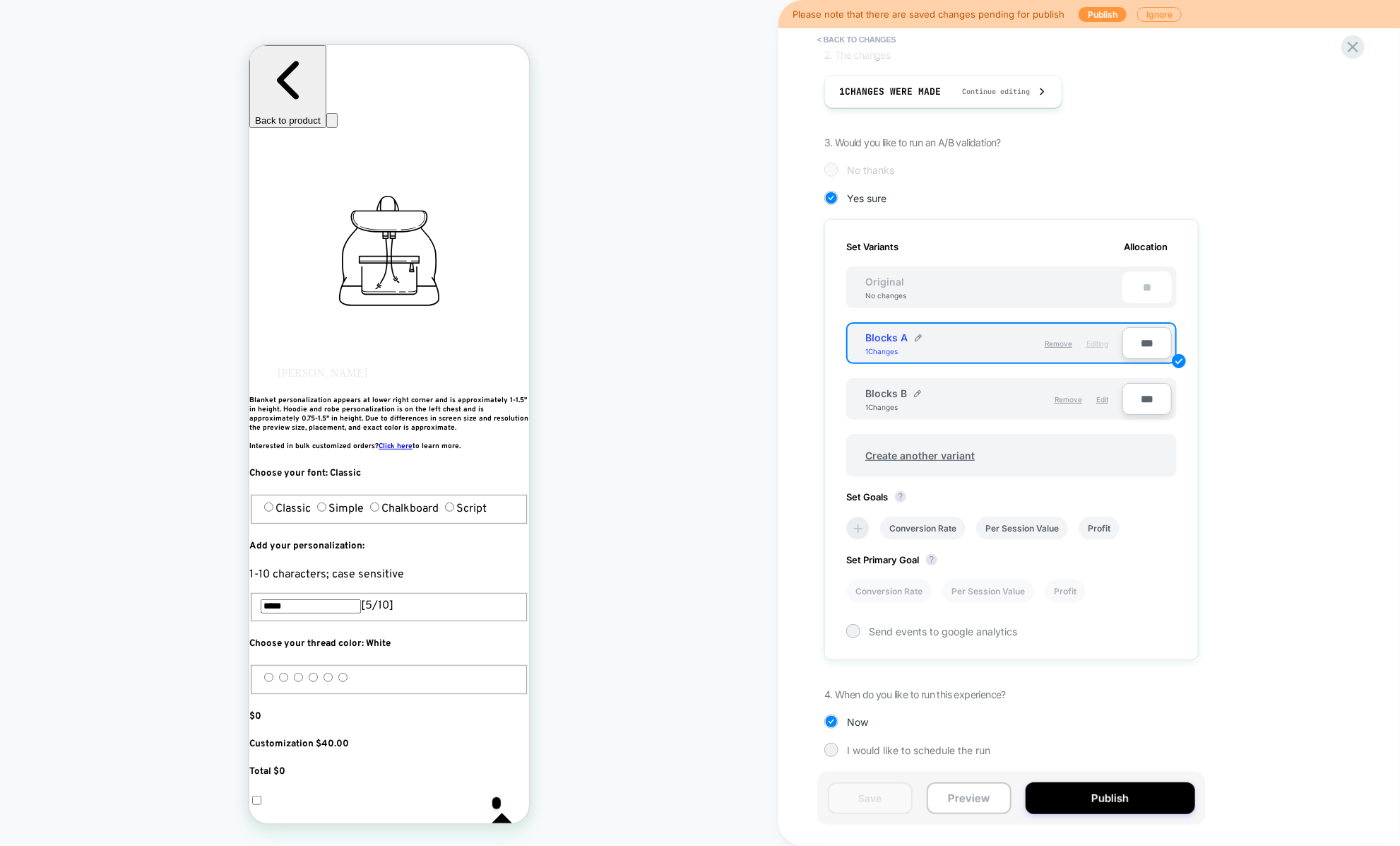
click at [857, 529] on icon at bounding box center [858, 529] width 14 height 14
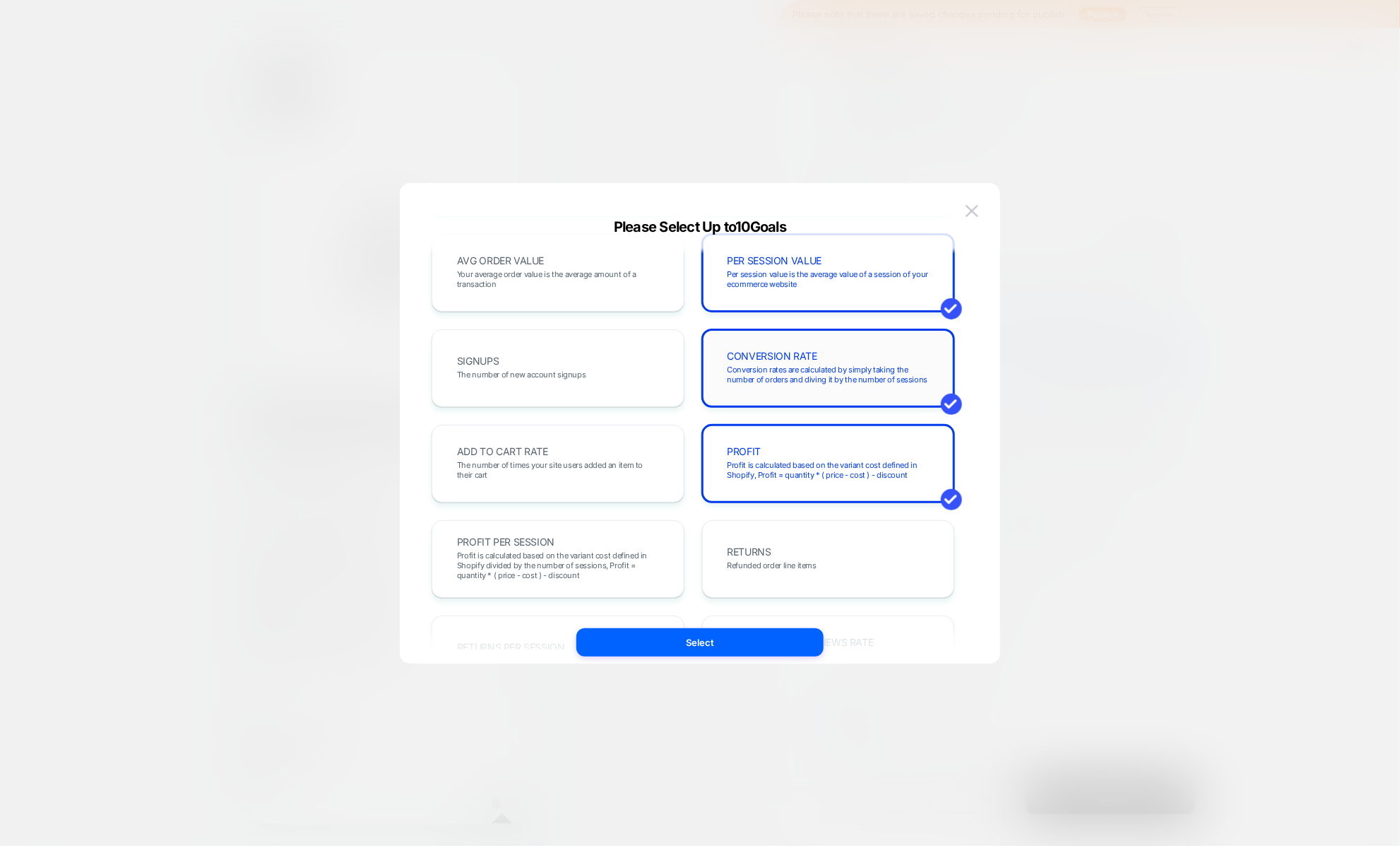
scroll to position [0, 0]
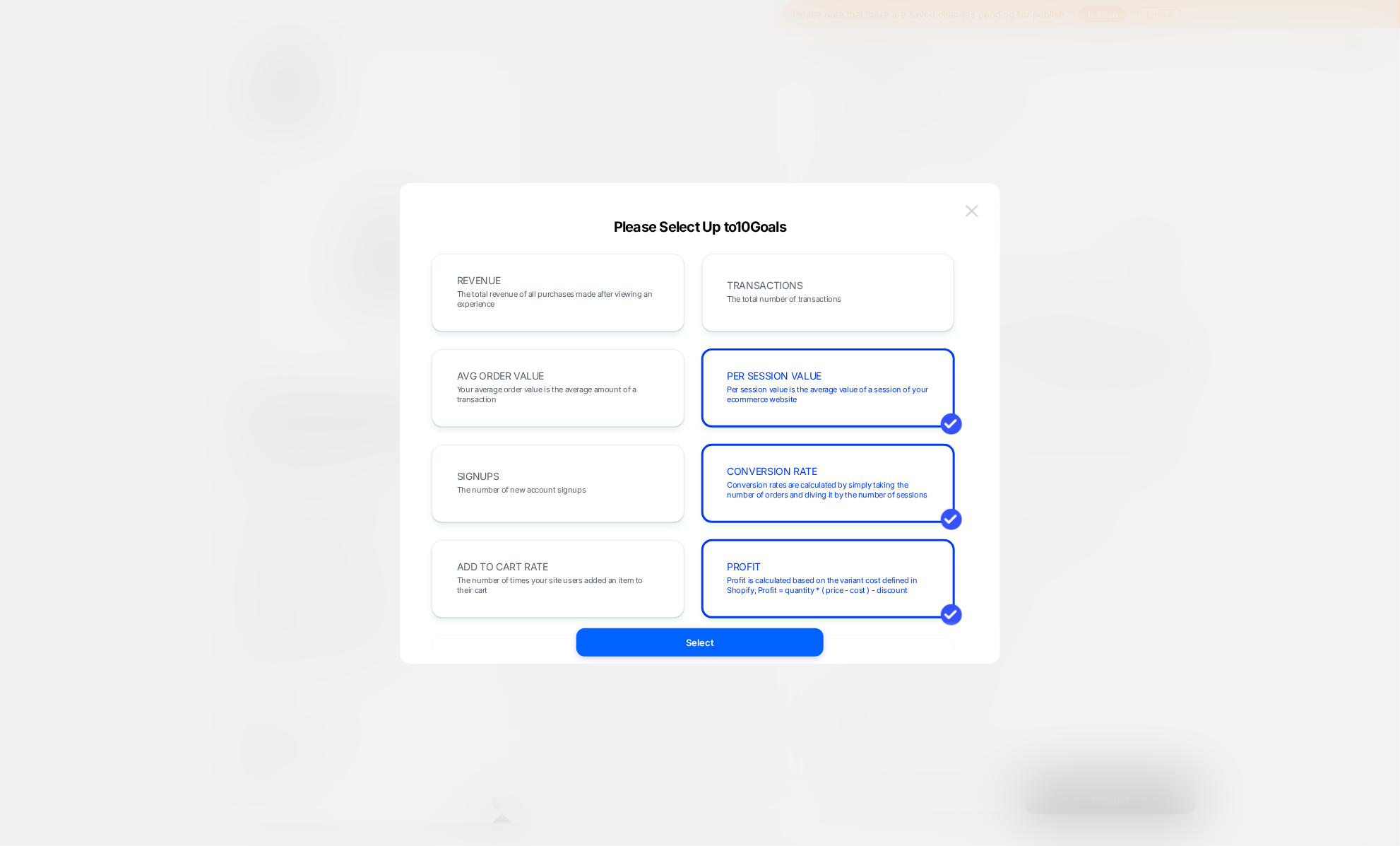
click at [976, 212] on img at bounding box center [972, 211] width 13 height 12
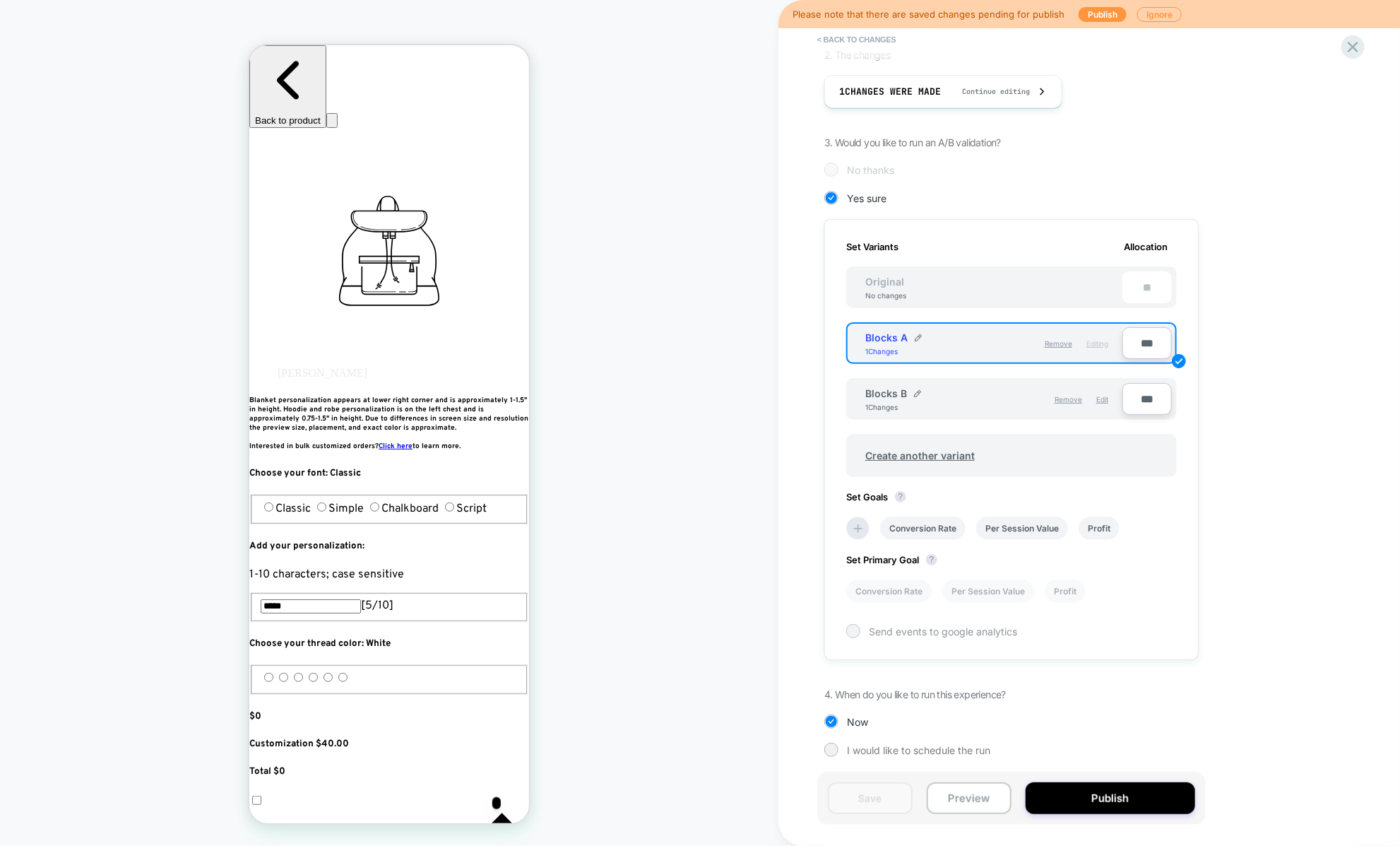
click at [889, 632] on span "Send events to google analytics" at bounding box center [942, 631] width 148 height 12
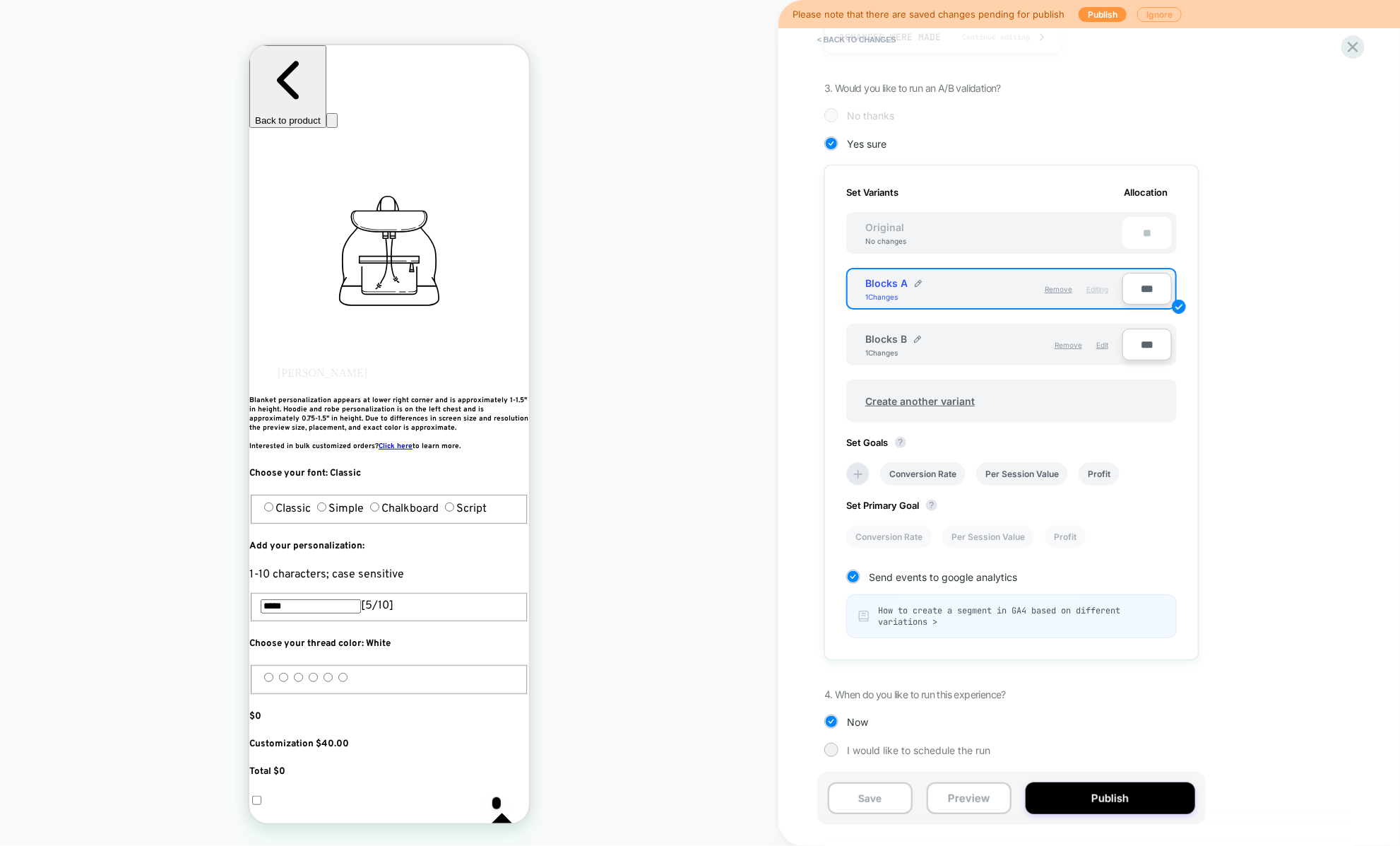
click at [1156, 13] on button "Ignore" at bounding box center [1159, 14] width 45 height 15
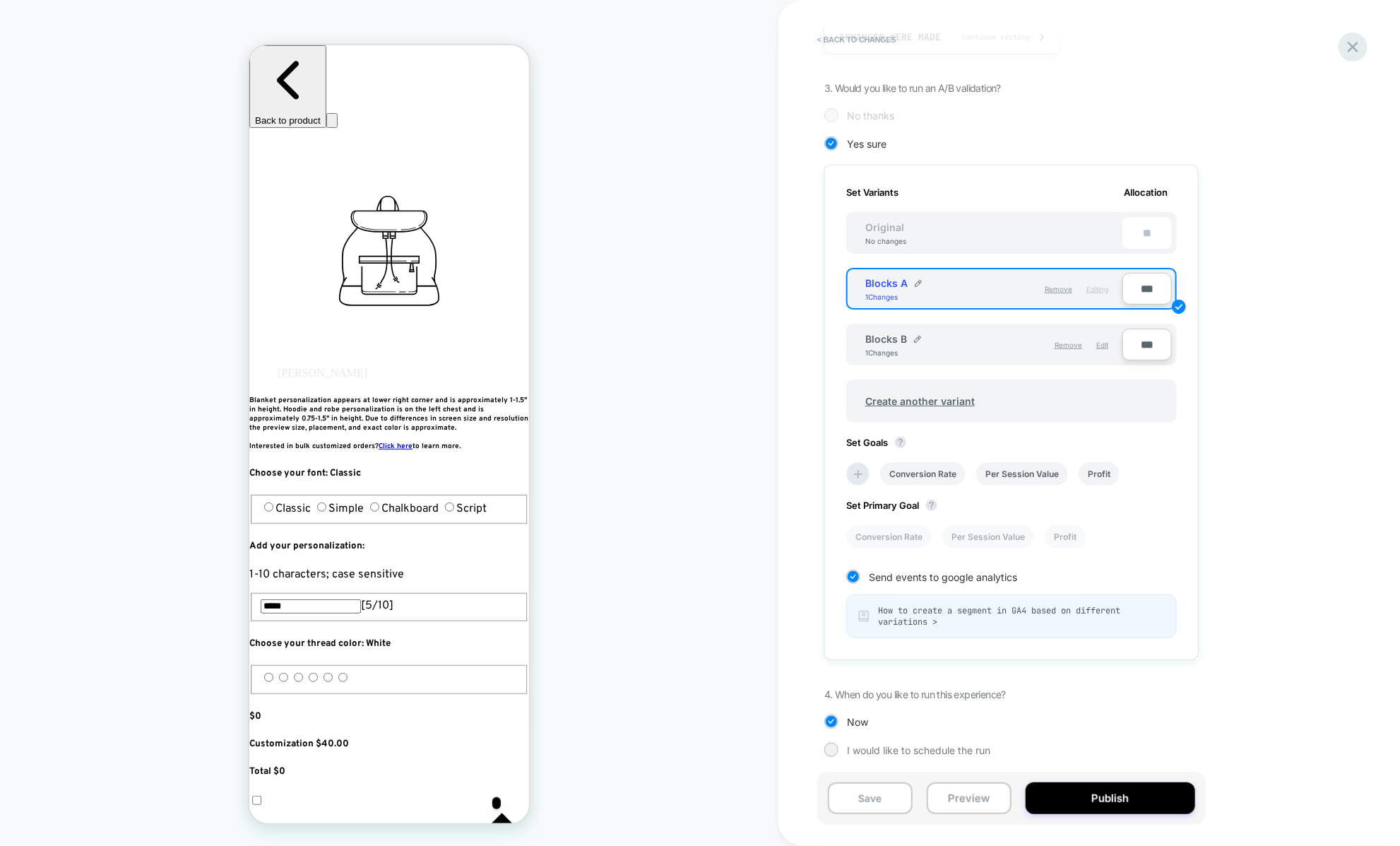
click at [1356, 52] on icon at bounding box center [1352, 47] width 19 height 19
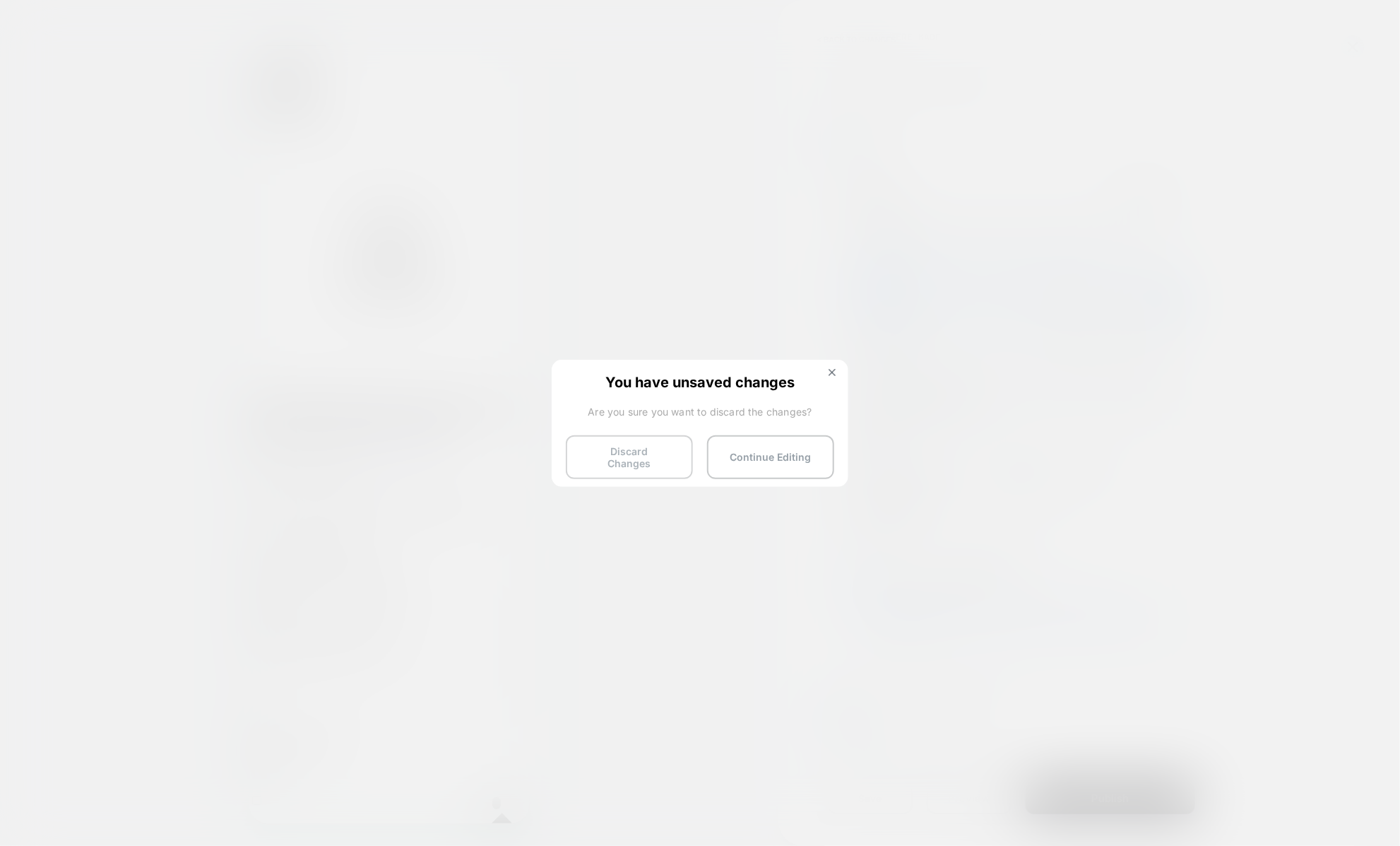
click at [637, 450] on button "Discard Changes" at bounding box center [629, 457] width 127 height 44
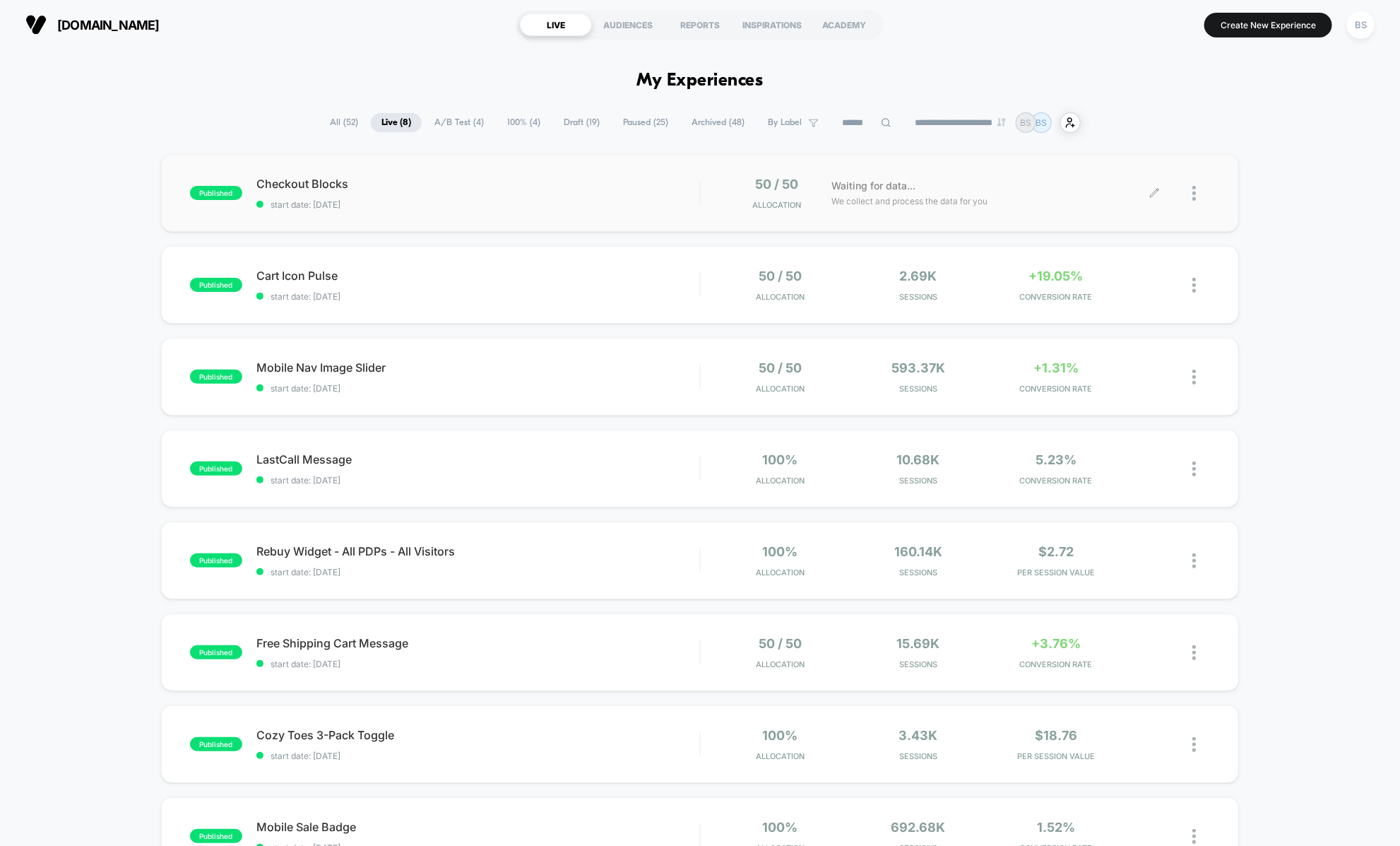
click at [1198, 190] on div at bounding box center [1200, 193] width 18 height 33
click at [1109, 183] on div "Pause" at bounding box center [1122, 176] width 127 height 32
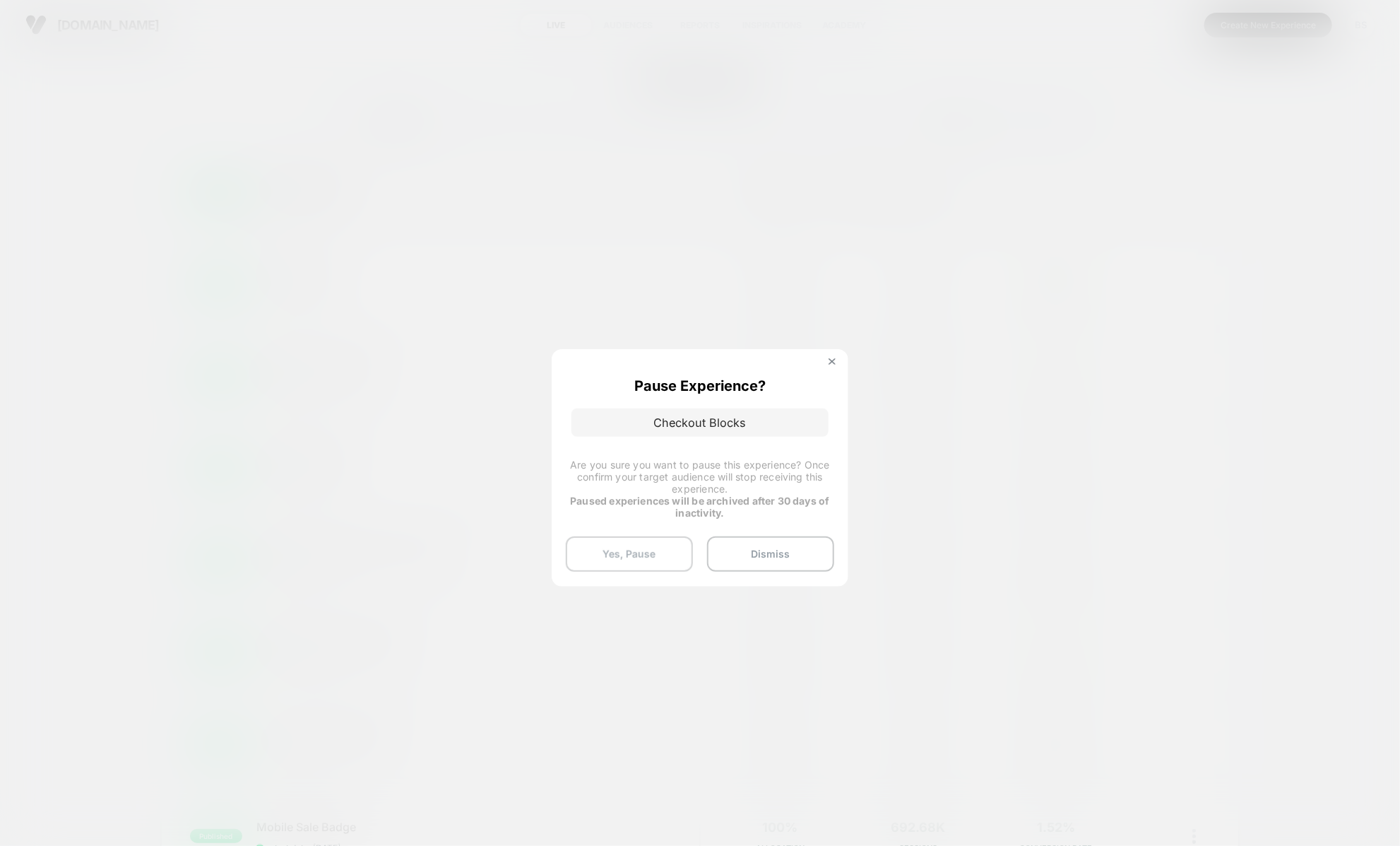
click at [651, 559] on button "Yes, Pause" at bounding box center [629, 554] width 127 height 35
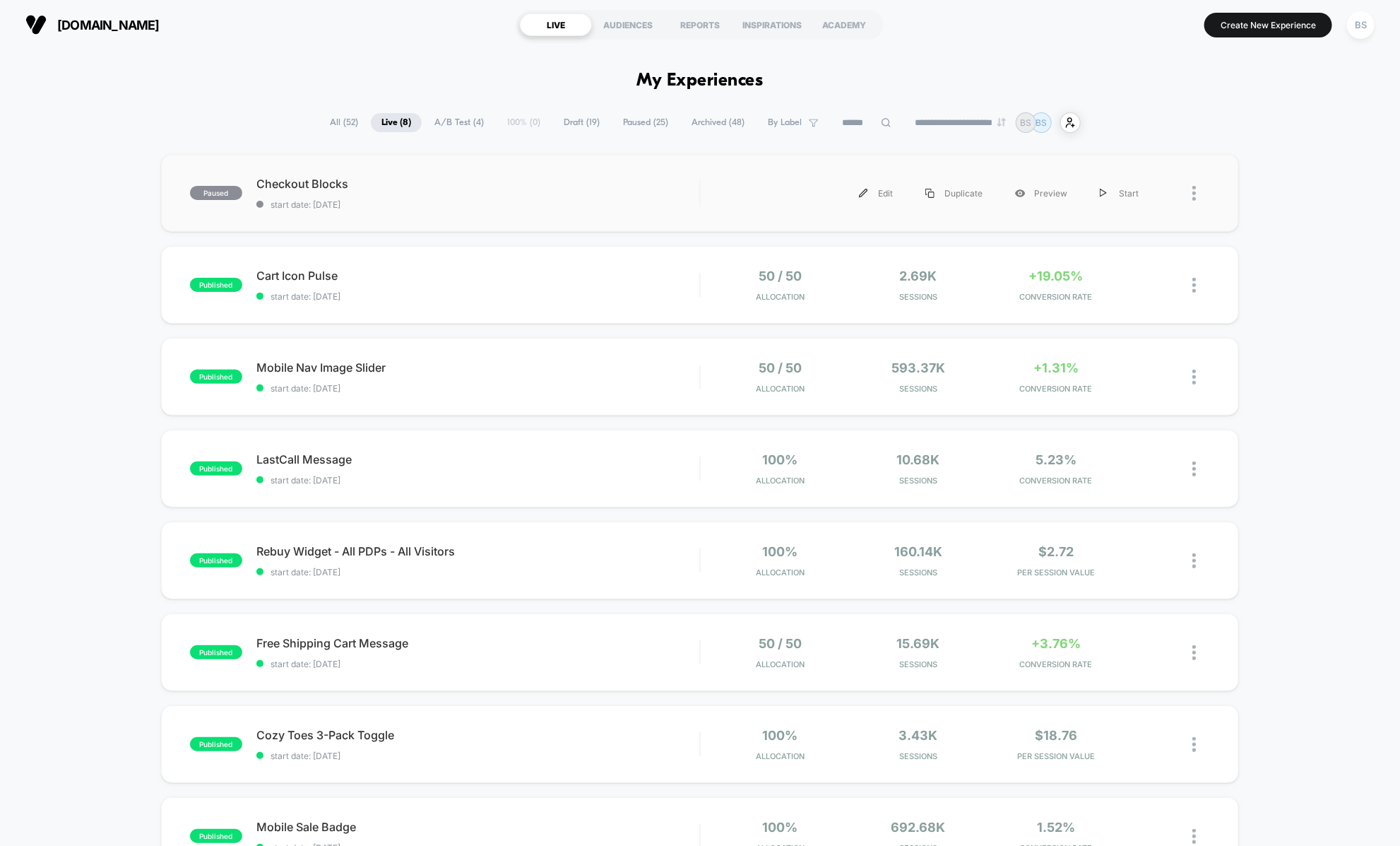
click at [1196, 191] on div at bounding box center [1200, 193] width 18 height 32
click at [1113, 147] on div "Duplicate" at bounding box center [1122, 143] width 127 height 32
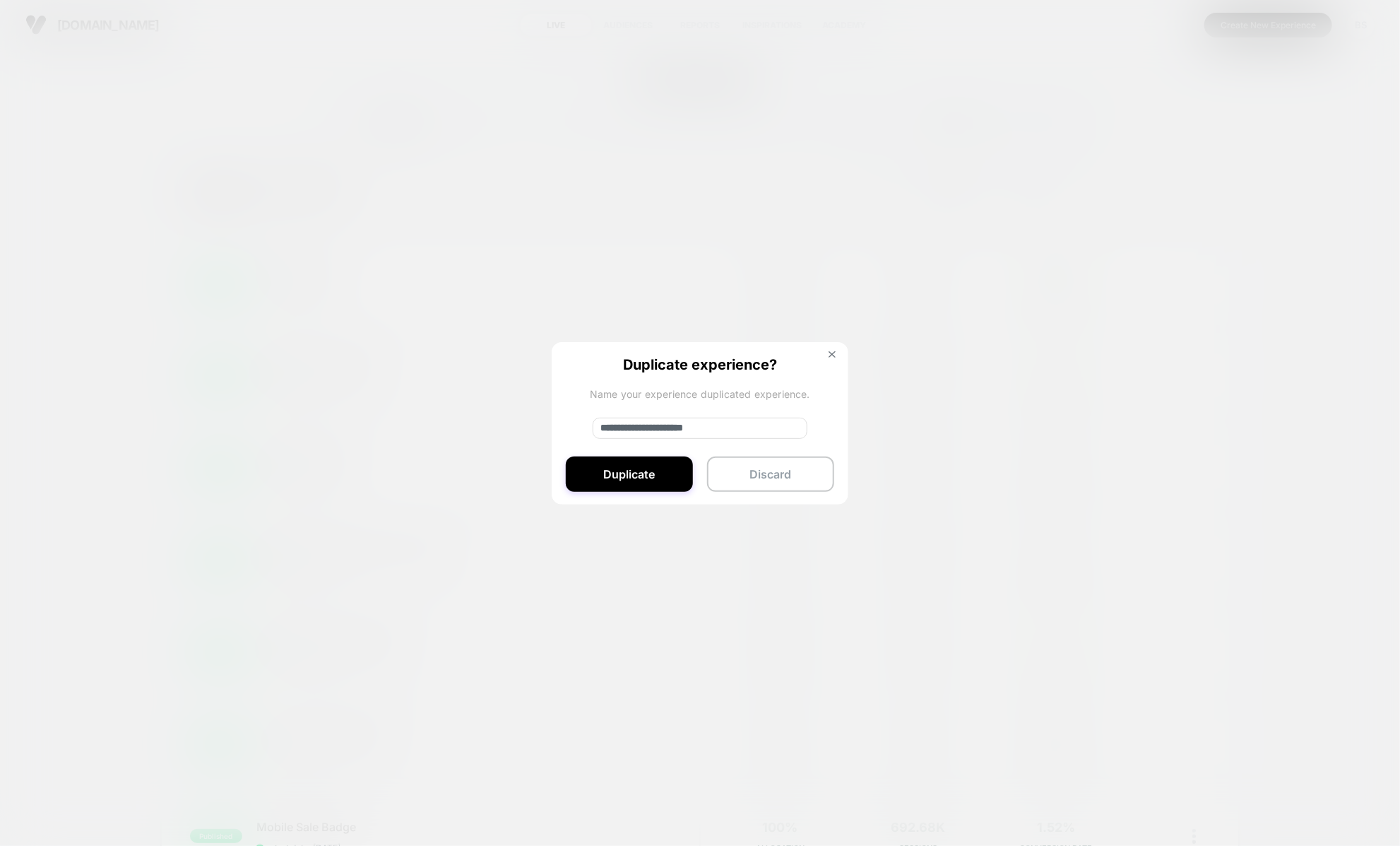
drag, startPoint x: 648, startPoint y: 421, endPoint x: 557, endPoint y: 421, distance: 91.0
click at [557, 421] on div "**********" at bounding box center [699, 424] width 297 height 164
click at [705, 430] on input "**********" at bounding box center [700, 428] width 215 height 21
type input "**********"
click at [613, 467] on button "Duplicate" at bounding box center [629, 474] width 127 height 35
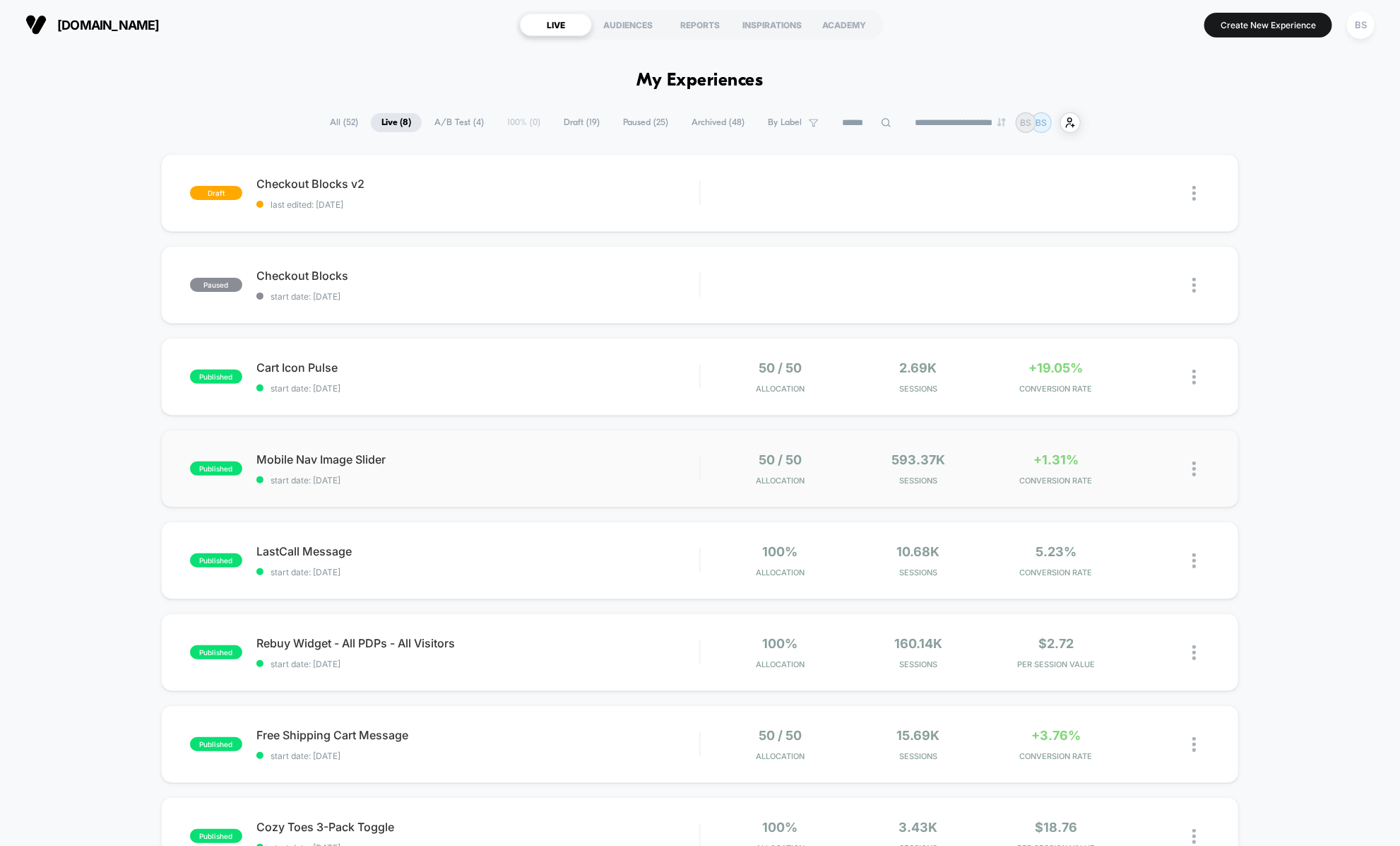
scroll to position [13, 0]
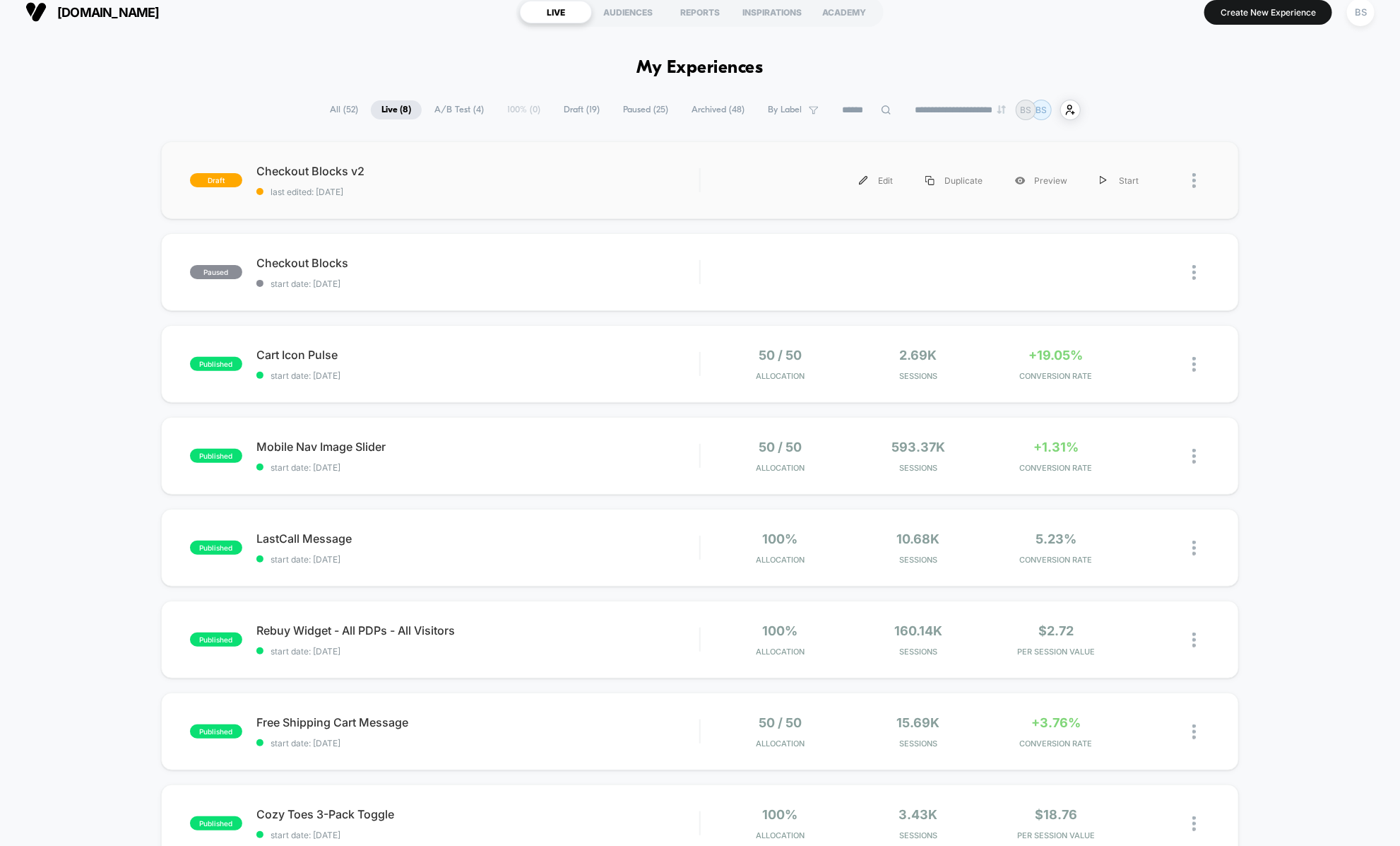
click at [734, 186] on div "Edit Duplicate Preview Start" at bounding box center [935, 180] width 440 height 32
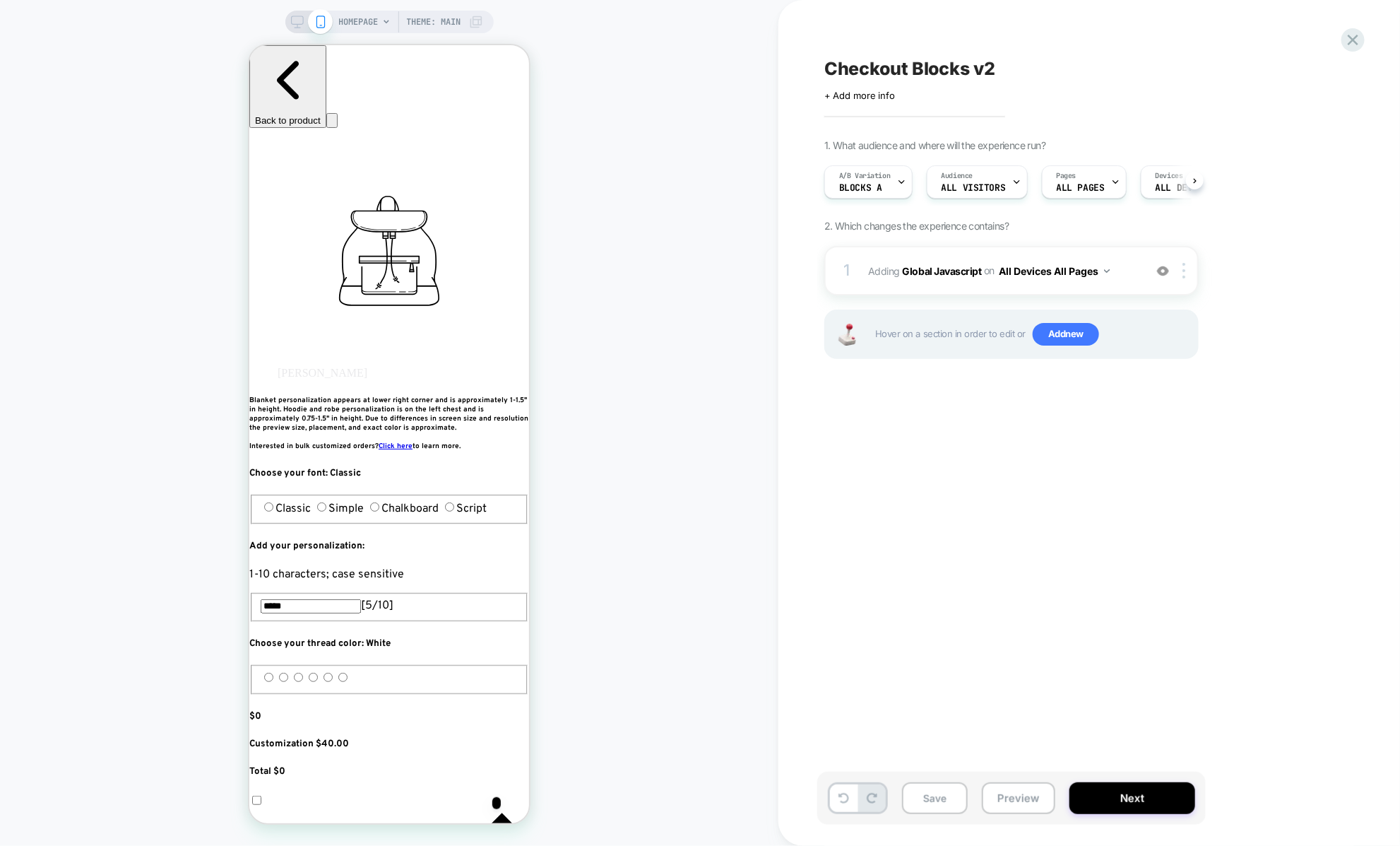
scroll to position [0, 1]
click at [1099, 793] on button "Next" at bounding box center [1131, 797] width 126 height 32
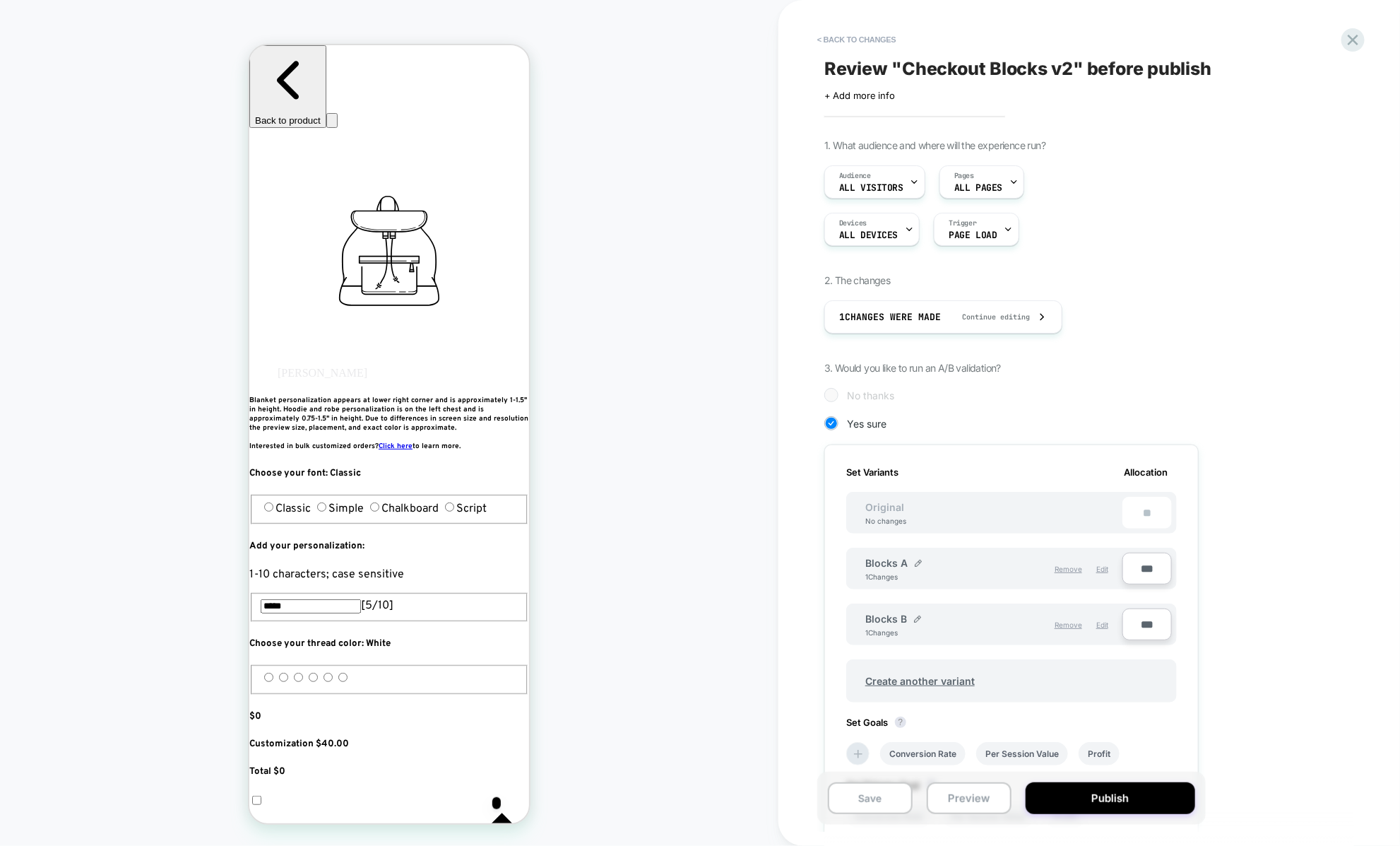
scroll to position [226, 0]
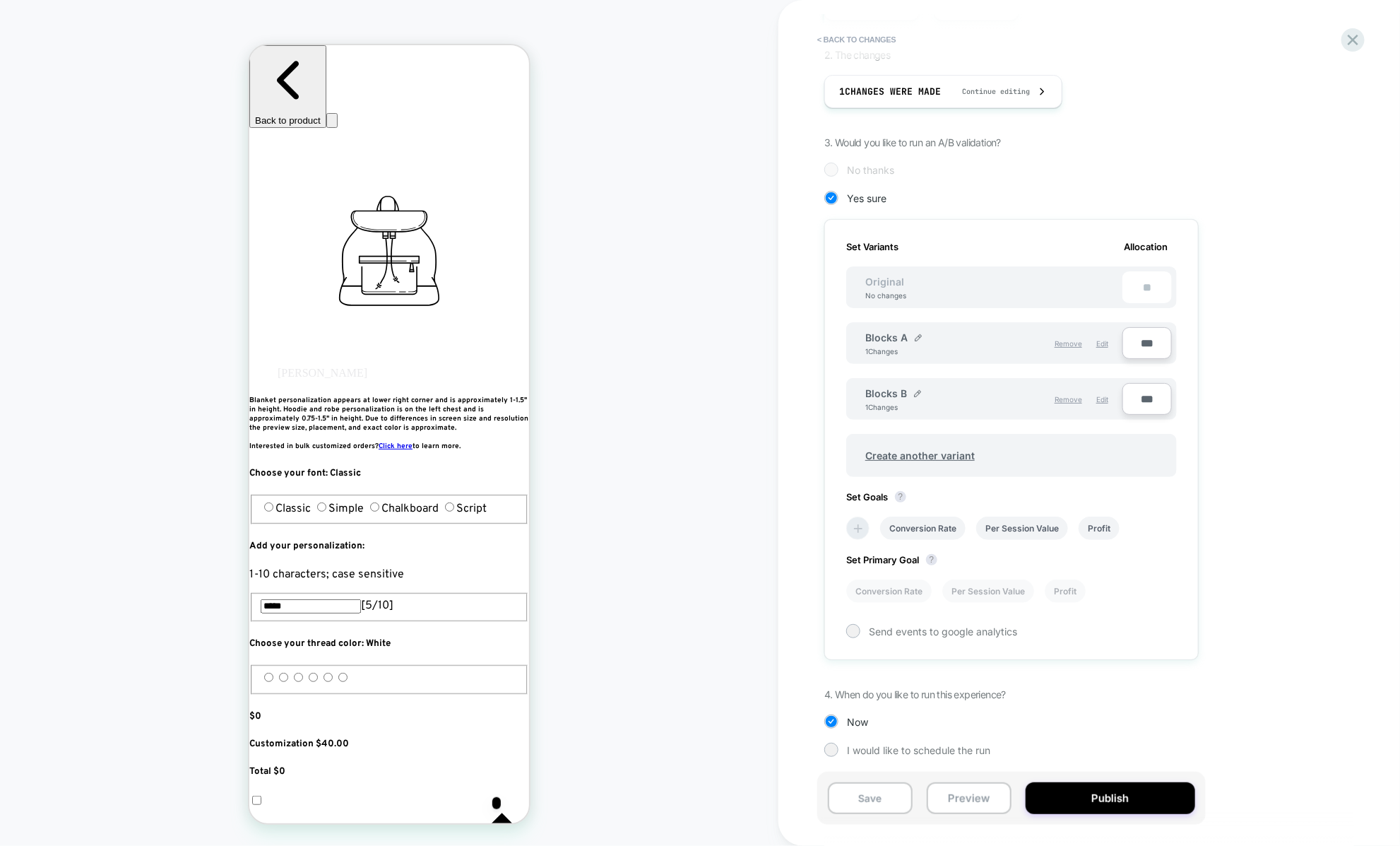
click at [853, 522] on icon at bounding box center [858, 529] width 14 height 14
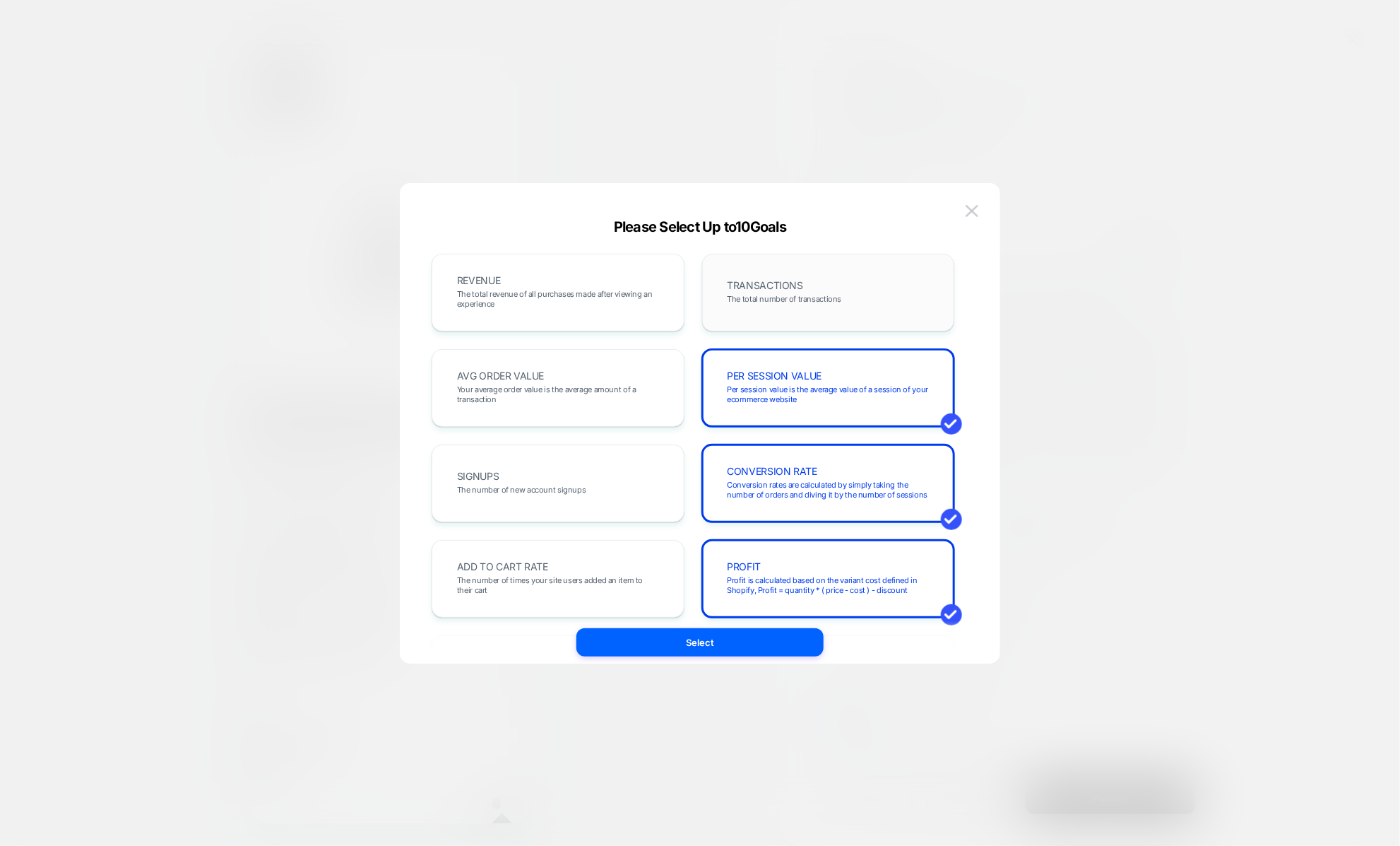
click at [846, 282] on div "TRANSACTIONS The total number of transactions" at bounding box center [828, 292] width 223 height 48
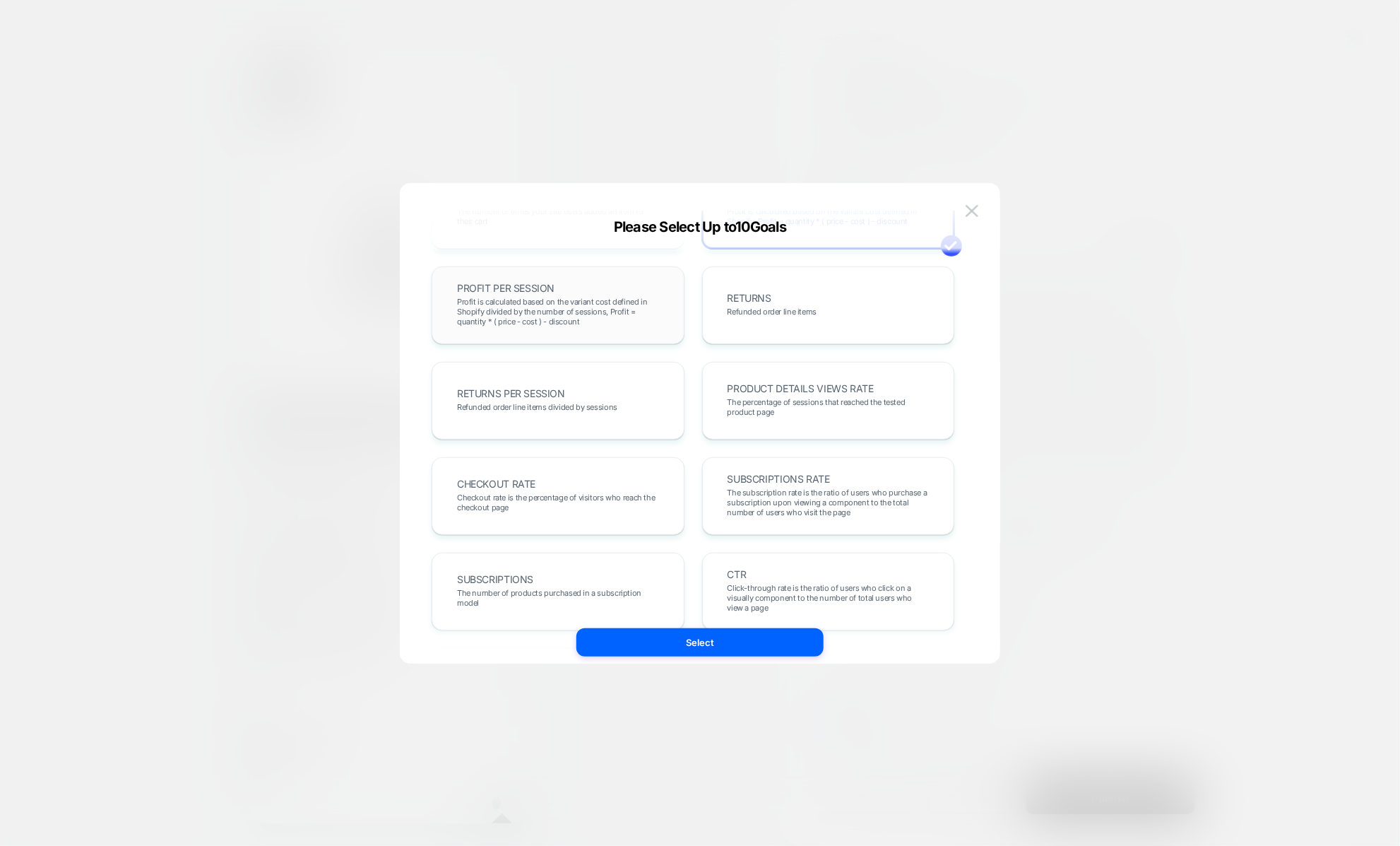
scroll to position [382, 0]
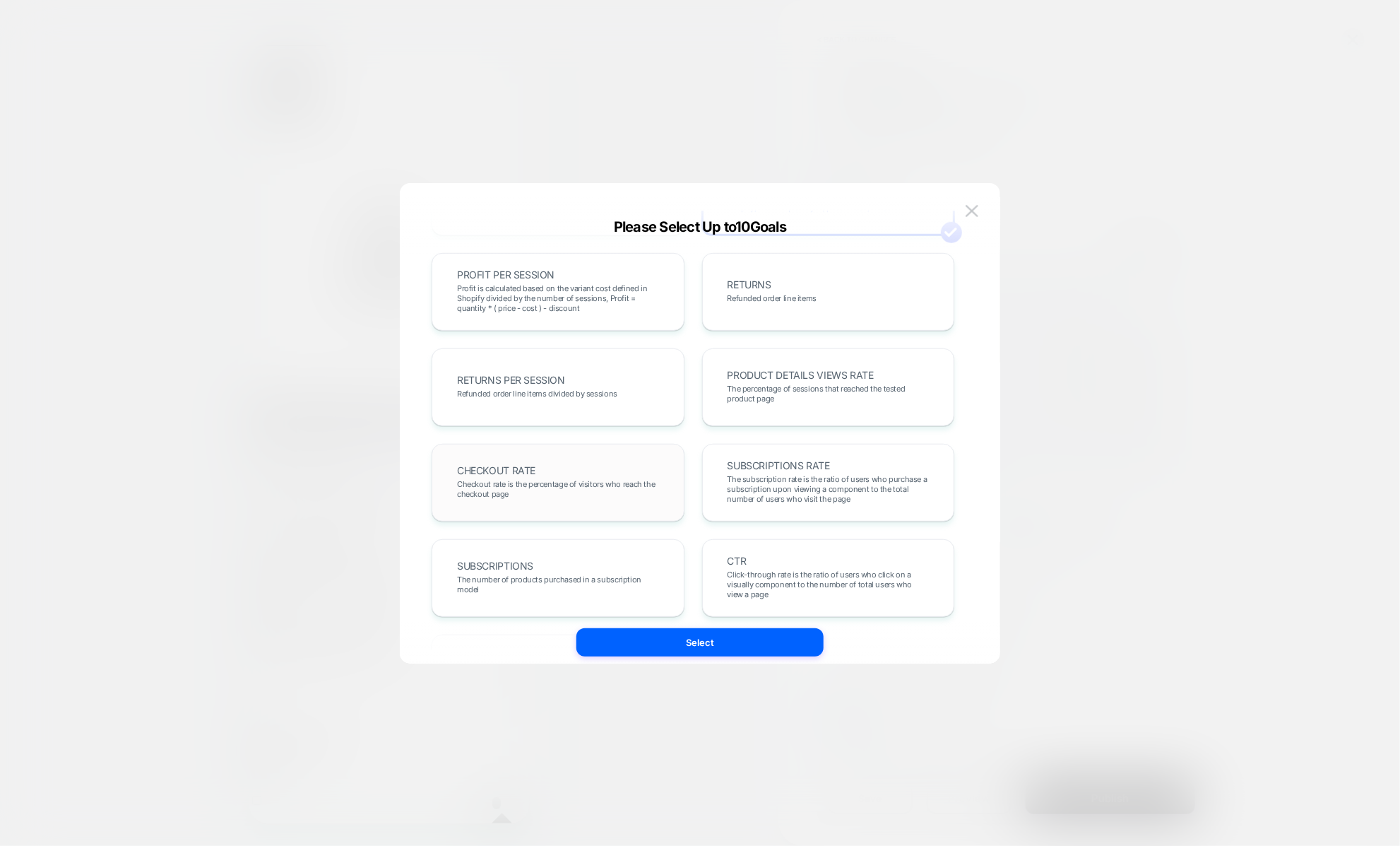
click at [615, 492] on span "Checkout rate is the percentage of visitors who reach the checkout page" at bounding box center [558, 488] width 202 height 20
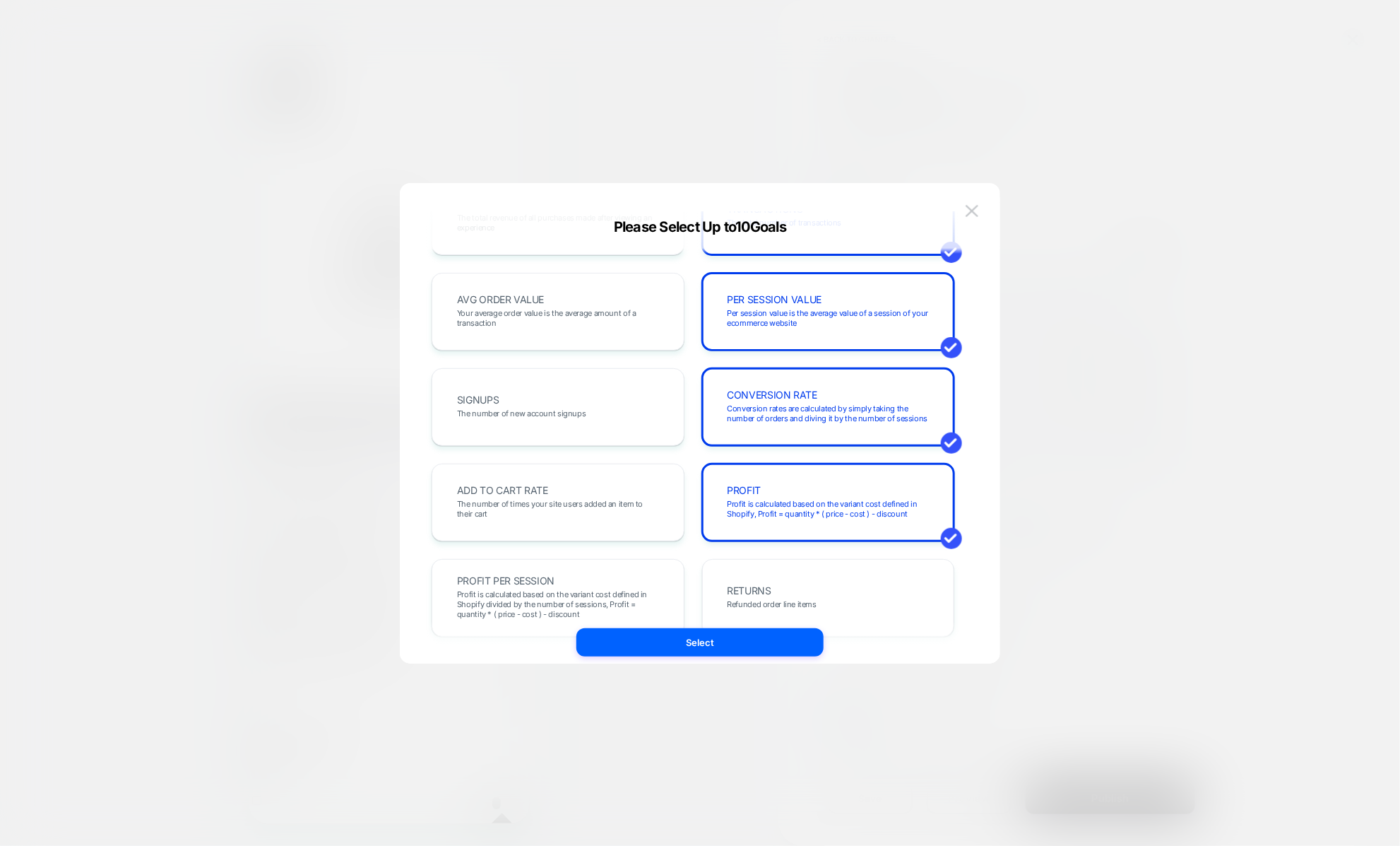
scroll to position [0, 0]
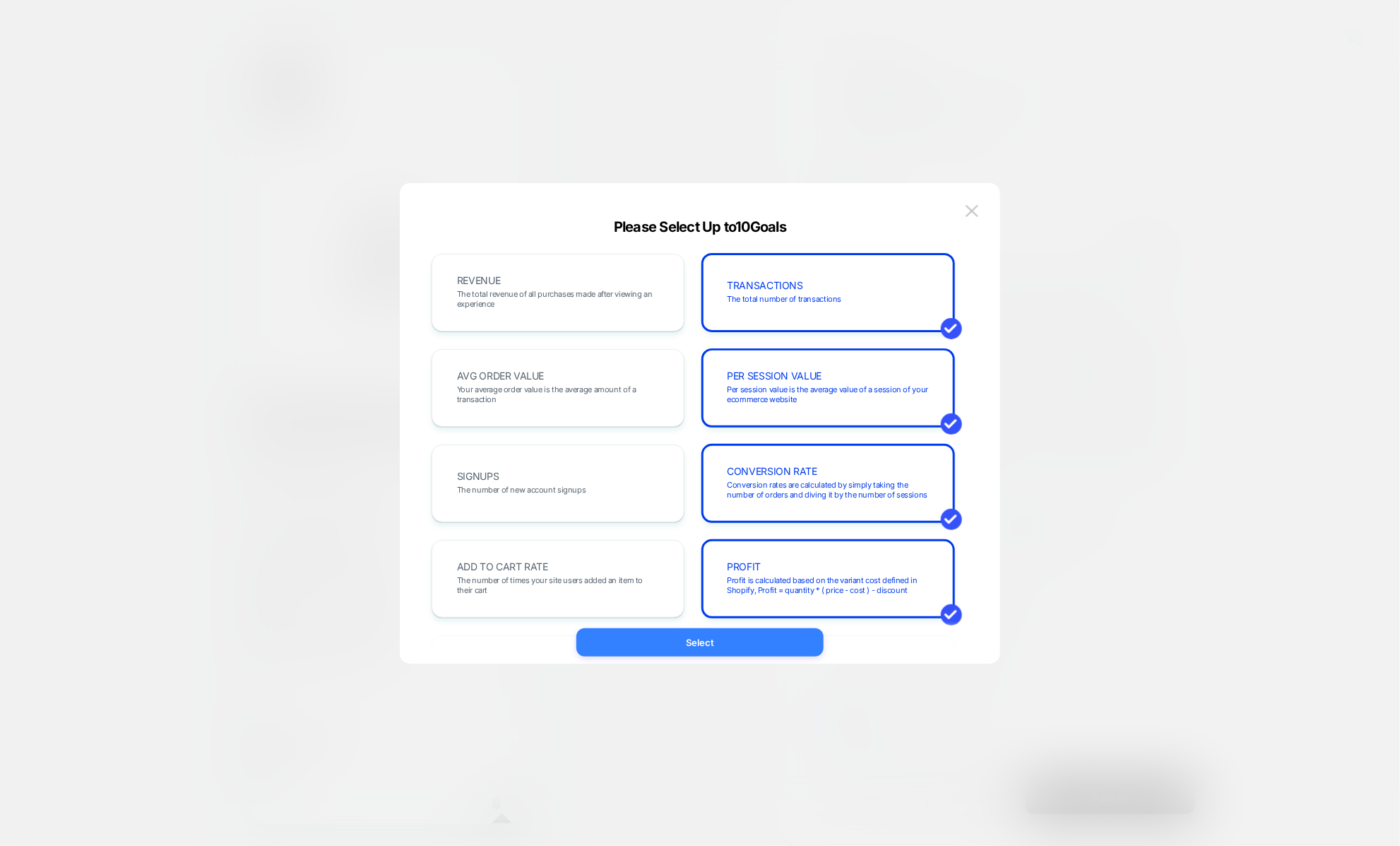
click at [687, 642] on button "Select" at bounding box center [700, 642] width 247 height 28
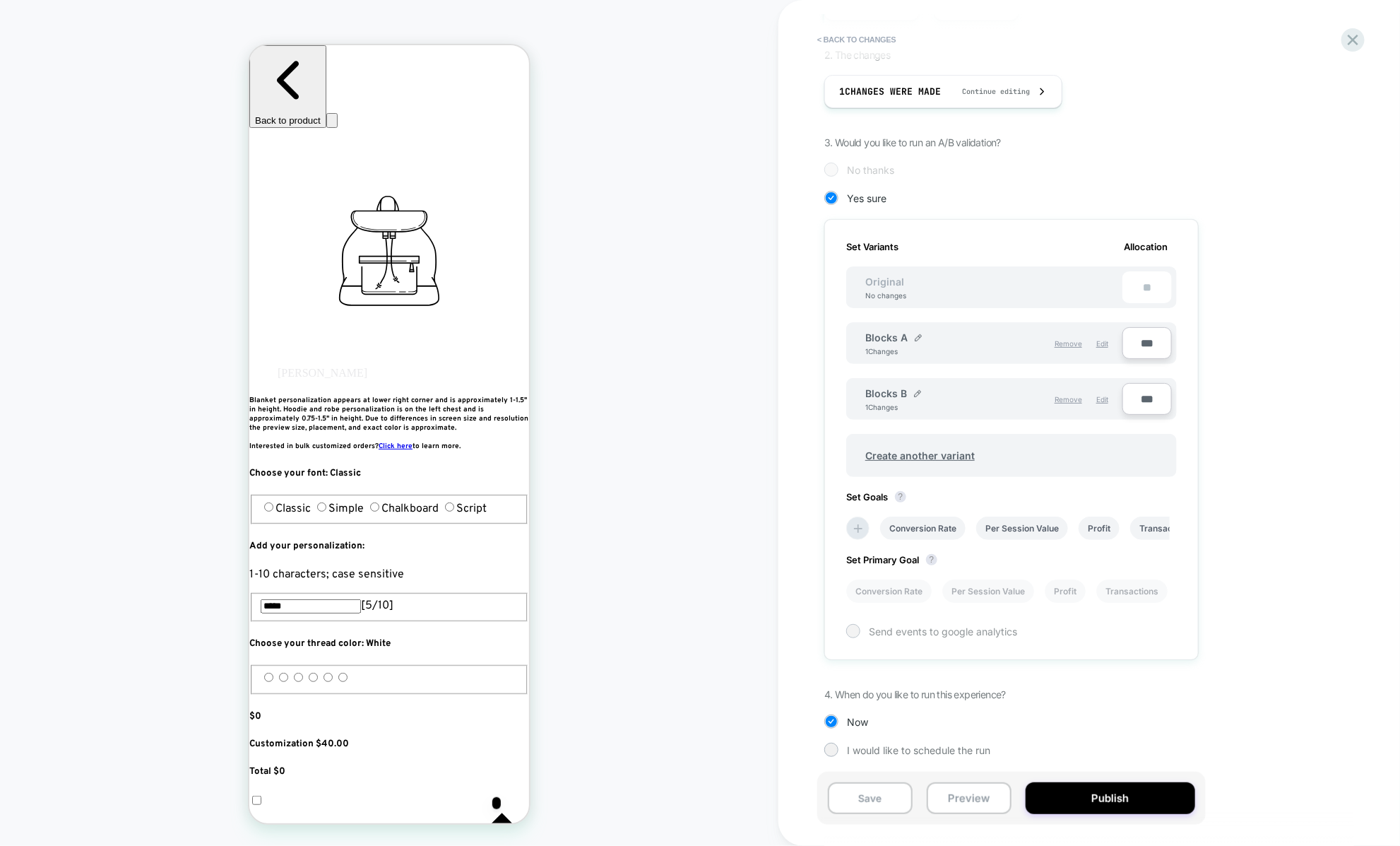
click at [896, 632] on span "Send events to google analytics" at bounding box center [942, 631] width 148 height 12
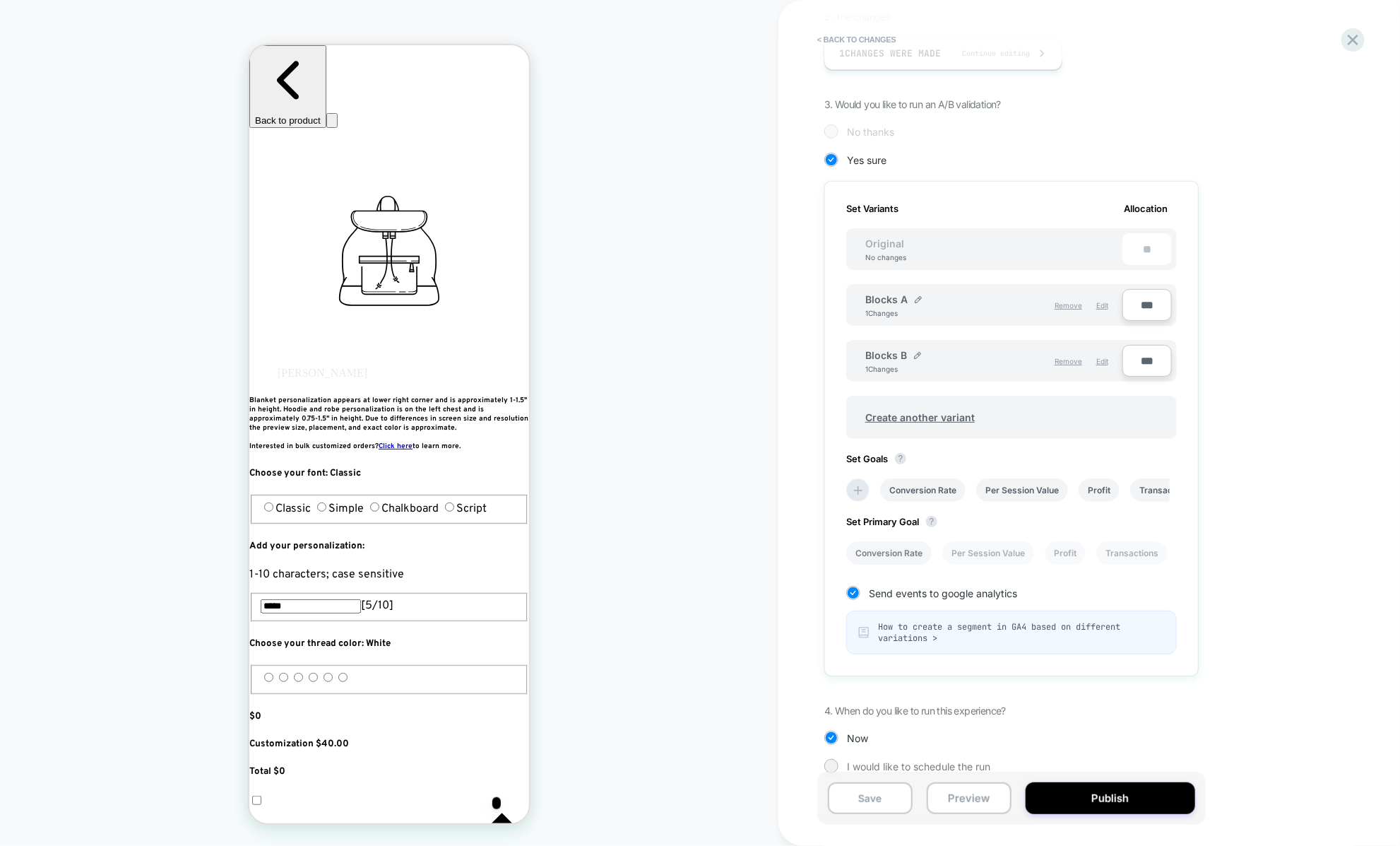
click at [893, 549] on li "Conversion Rate" at bounding box center [888, 553] width 85 height 24
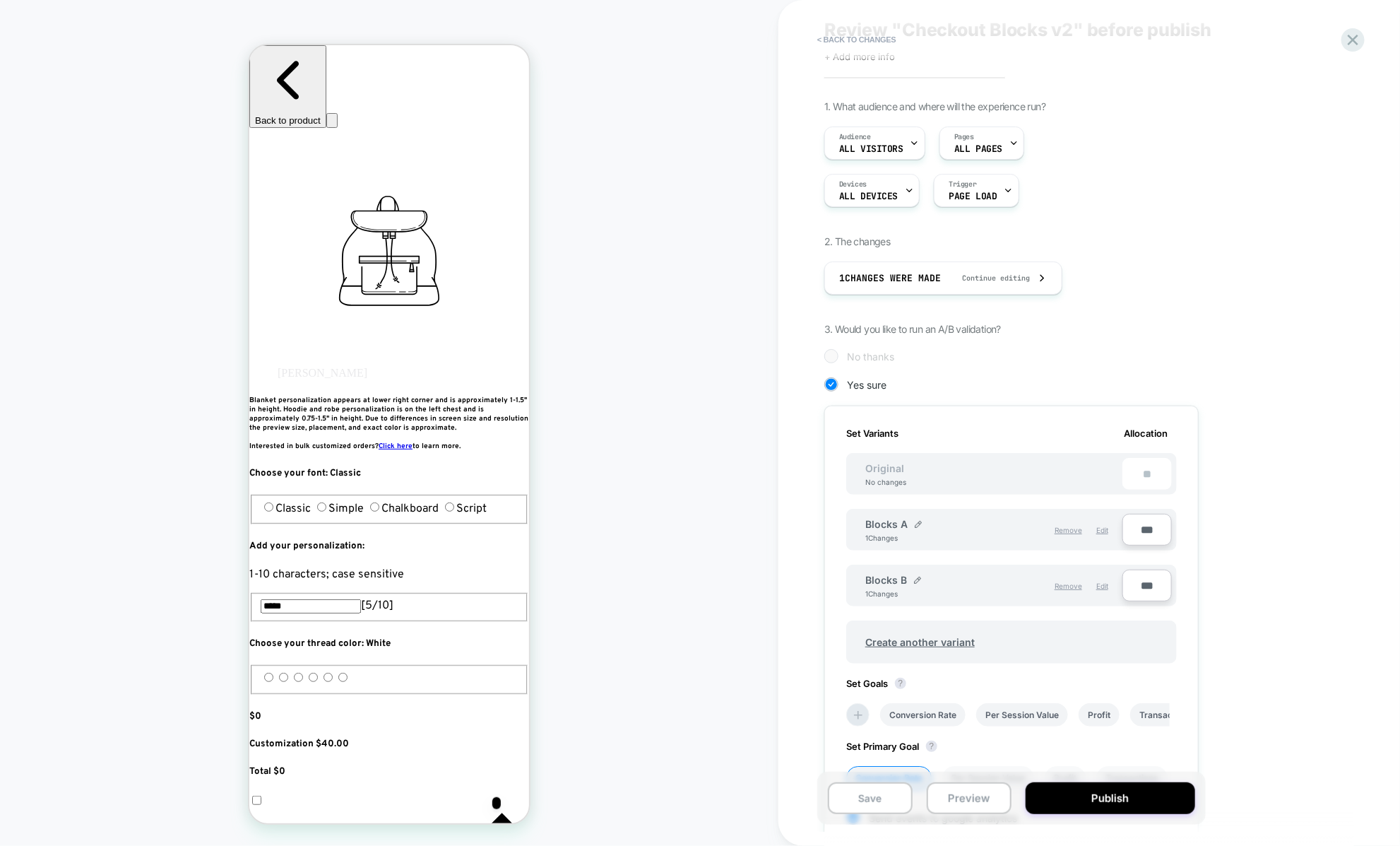
scroll to position [0, 0]
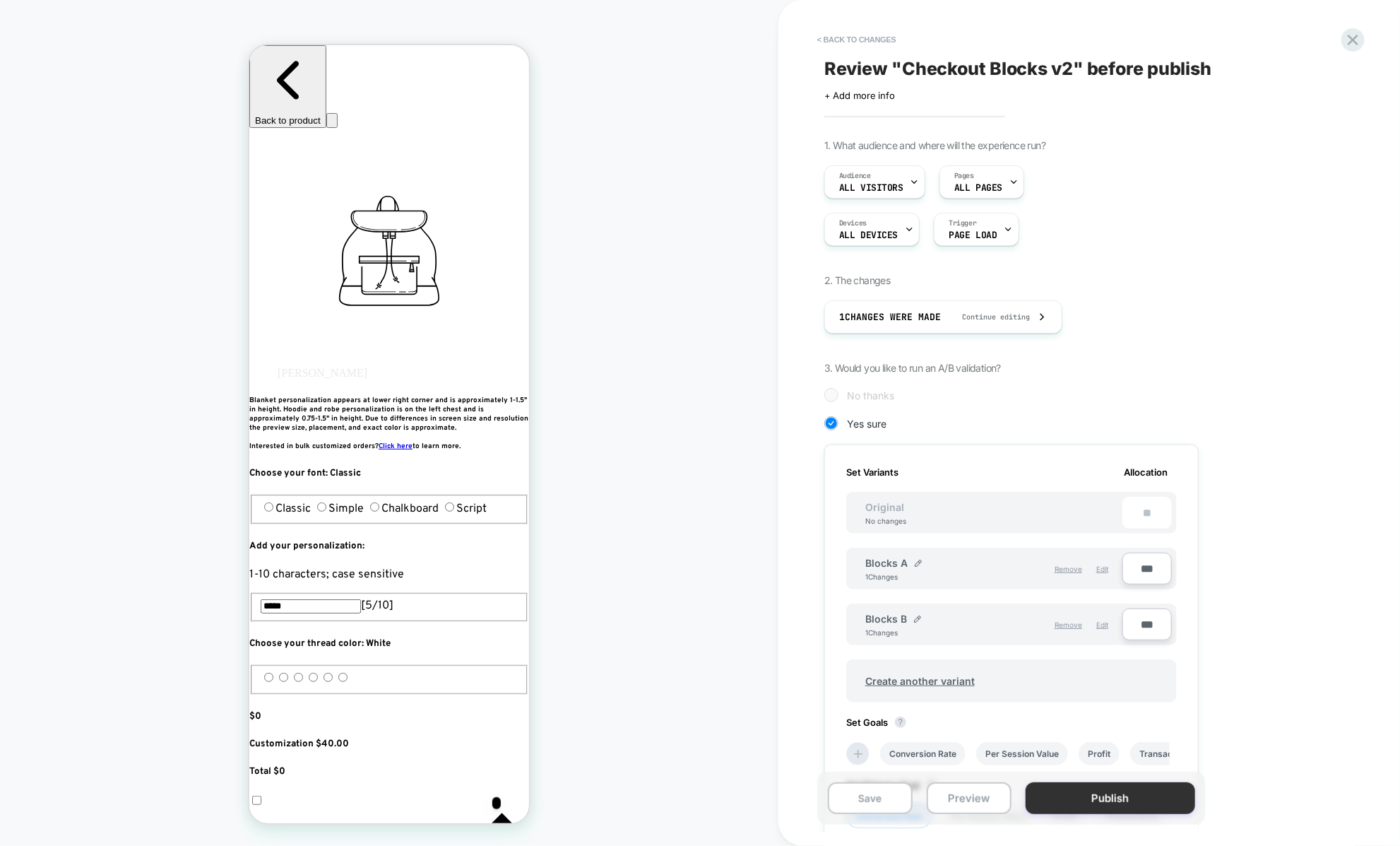
click at [1091, 801] on button "Publish" at bounding box center [1110, 797] width 169 height 32
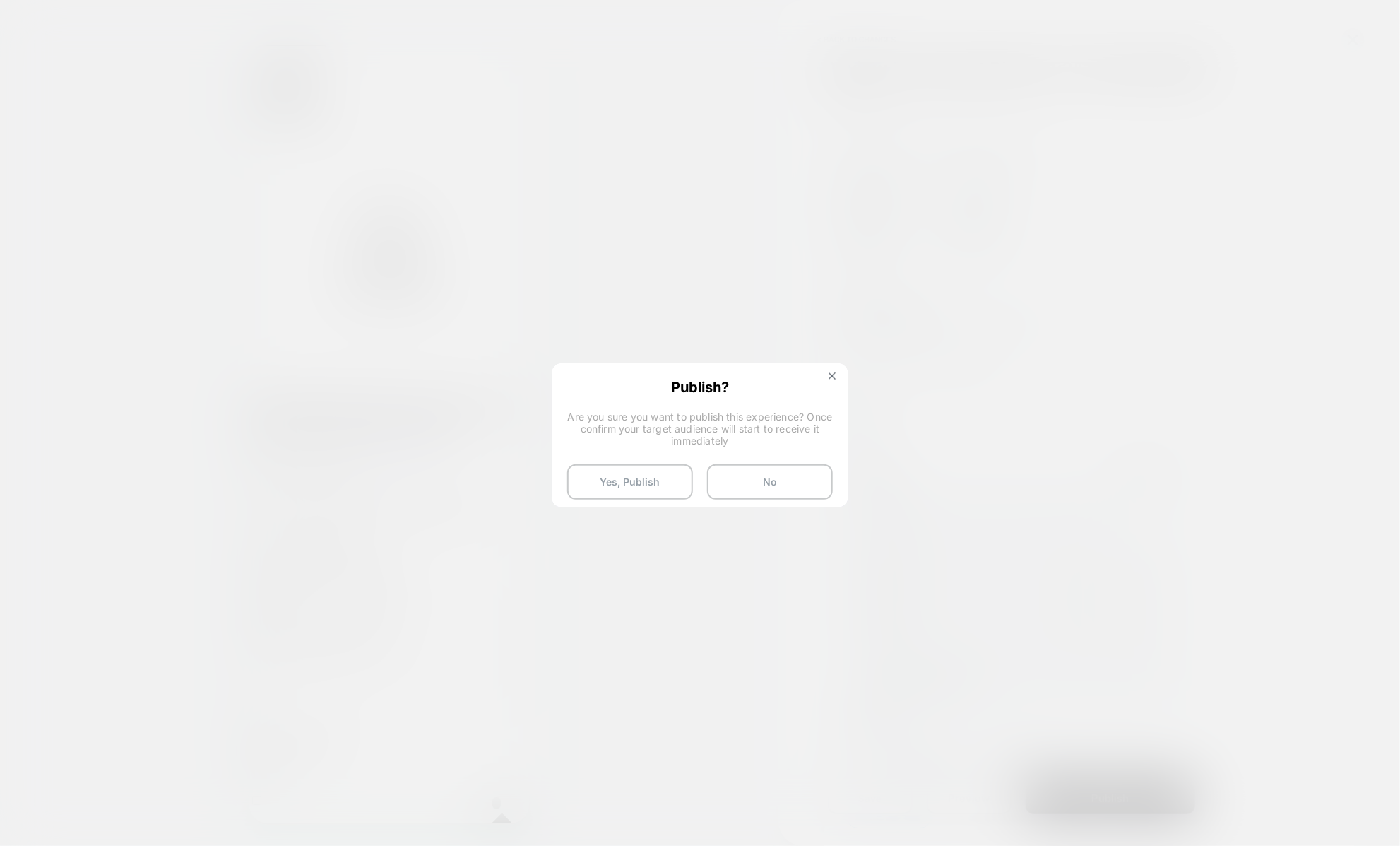
click at [824, 385] on span "Publish?" at bounding box center [699, 385] width 265 height 14
click at [835, 367] on div "Publish? Are you sure you want to publish this experience? Once confirm your ta…" at bounding box center [699, 439] width 294 height 149
click at [833, 380] on button at bounding box center [832, 377] width 16 height 12
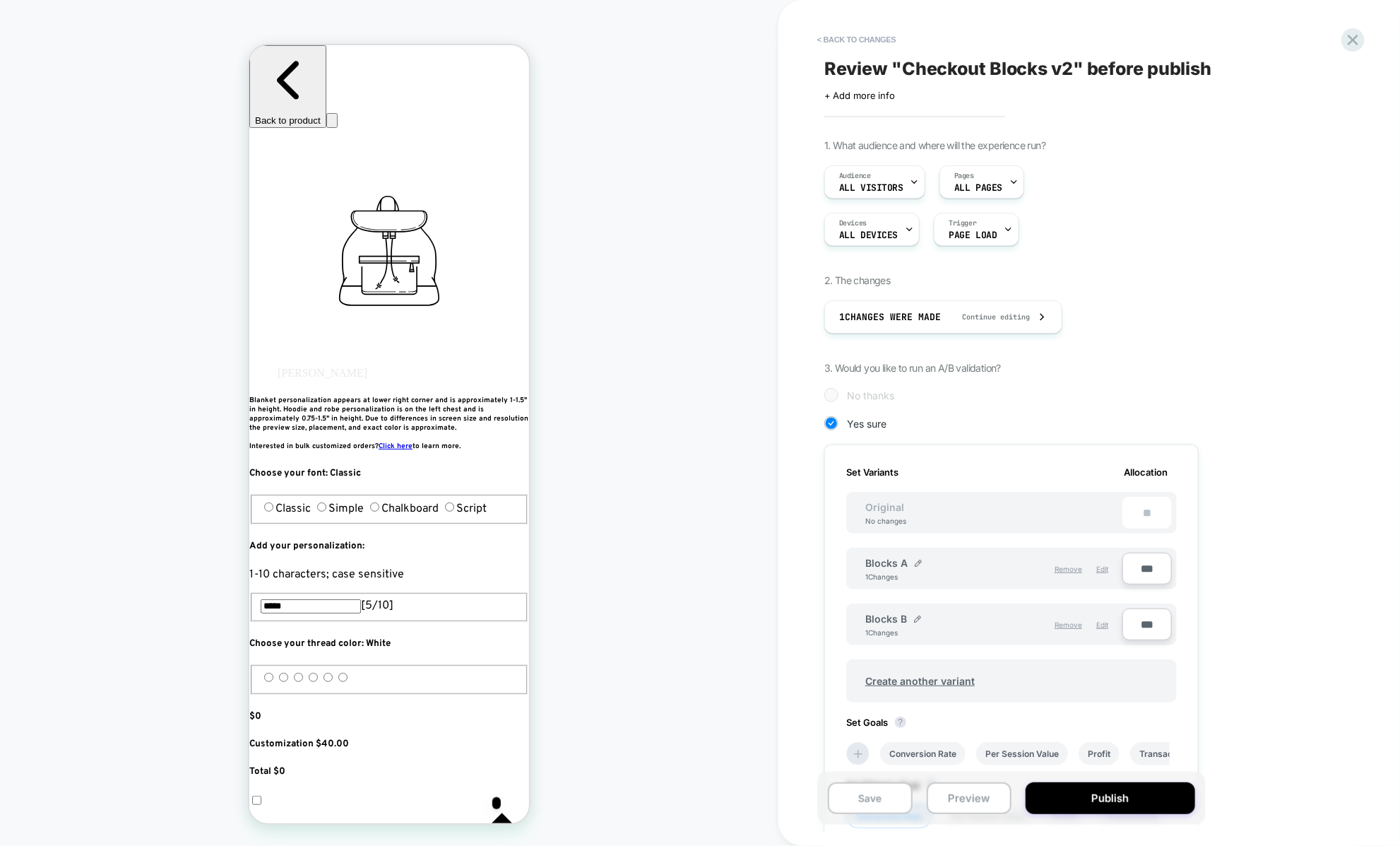
scroll to position [280, 0]
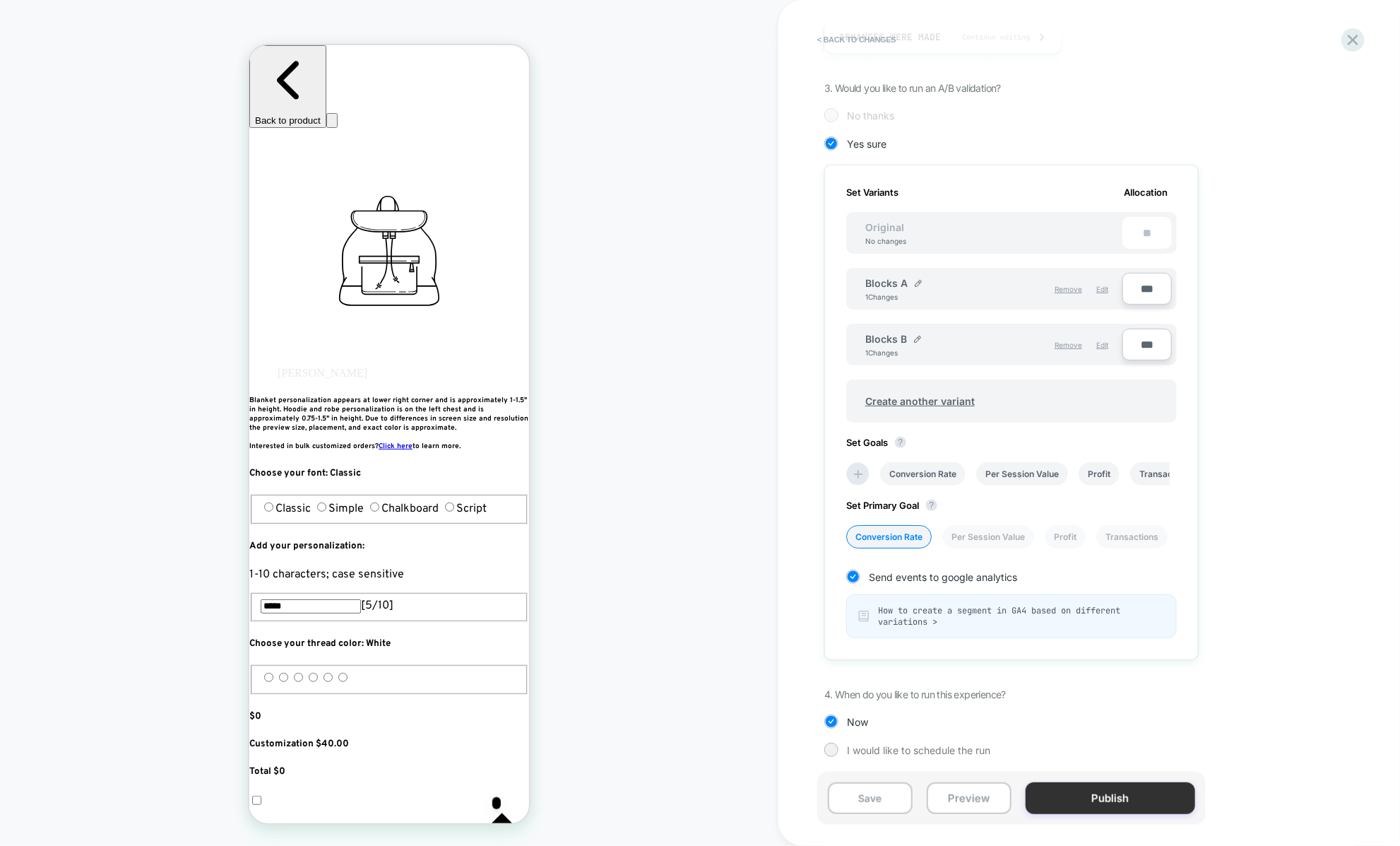
click at [1083, 784] on button "Publish" at bounding box center [1110, 797] width 169 height 32
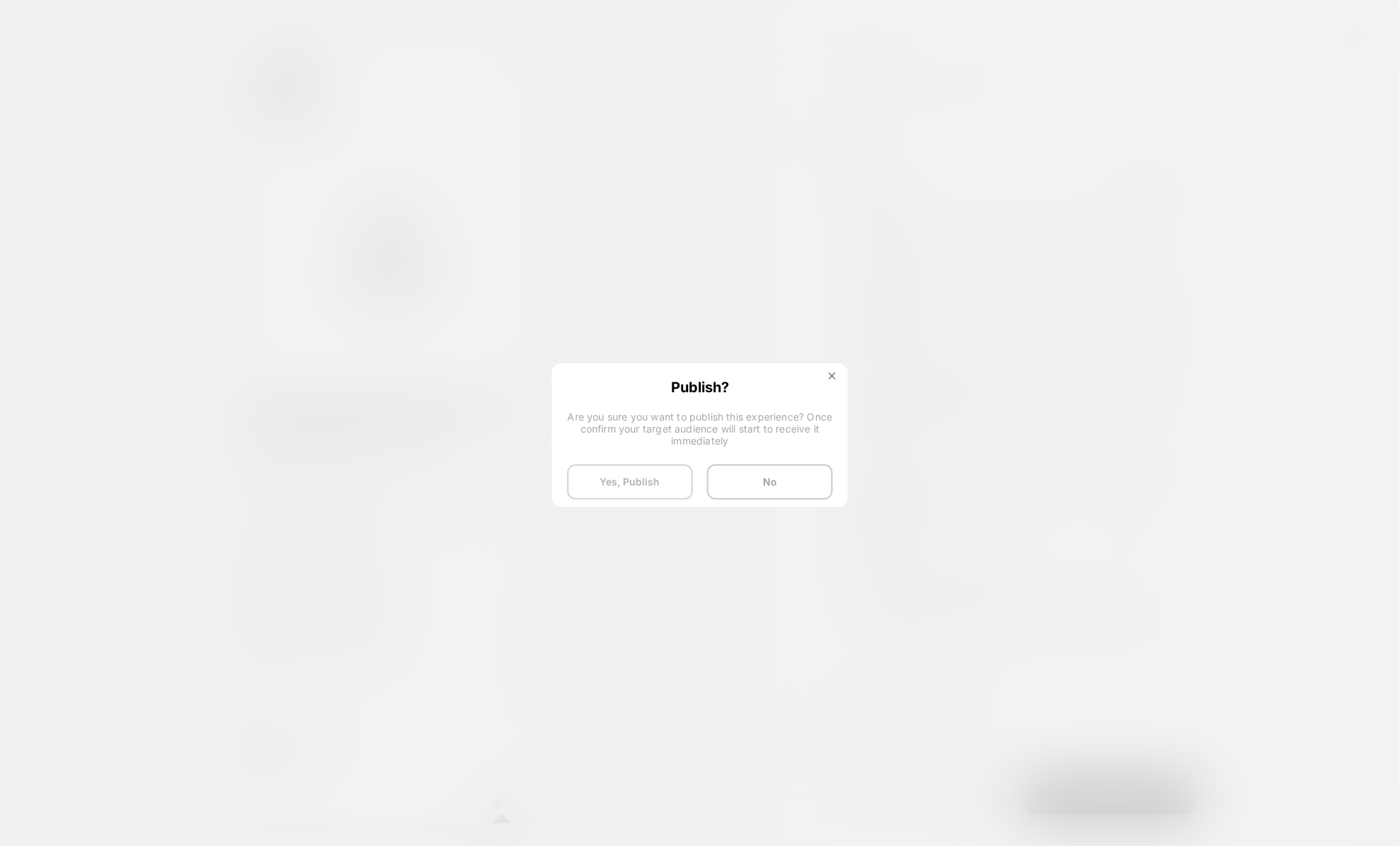
click at [612, 482] on button "Yes, Publish" at bounding box center [630, 482] width 126 height 35
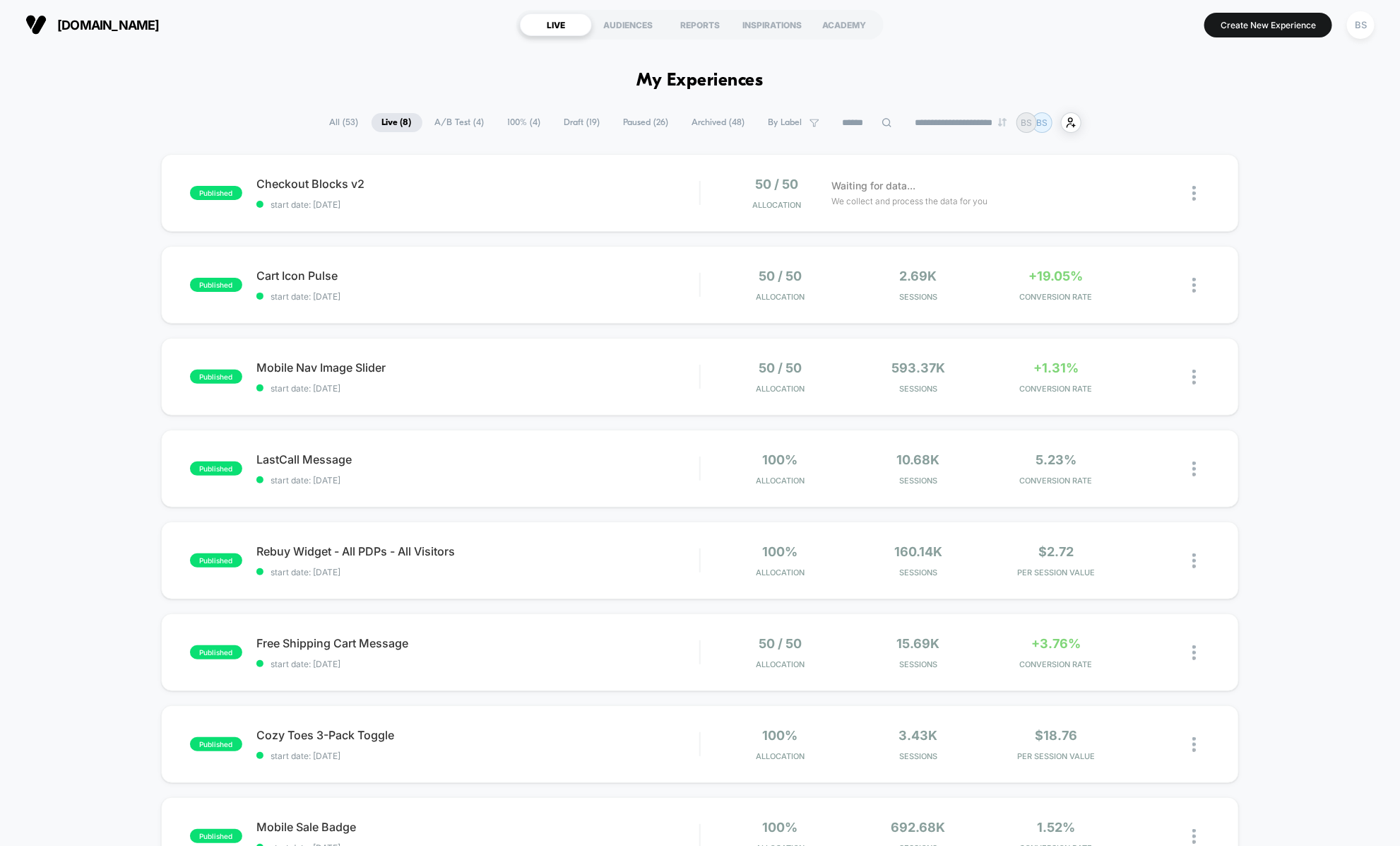
click at [332, 123] on span "All ( 53 )" at bounding box center [345, 122] width 50 height 19
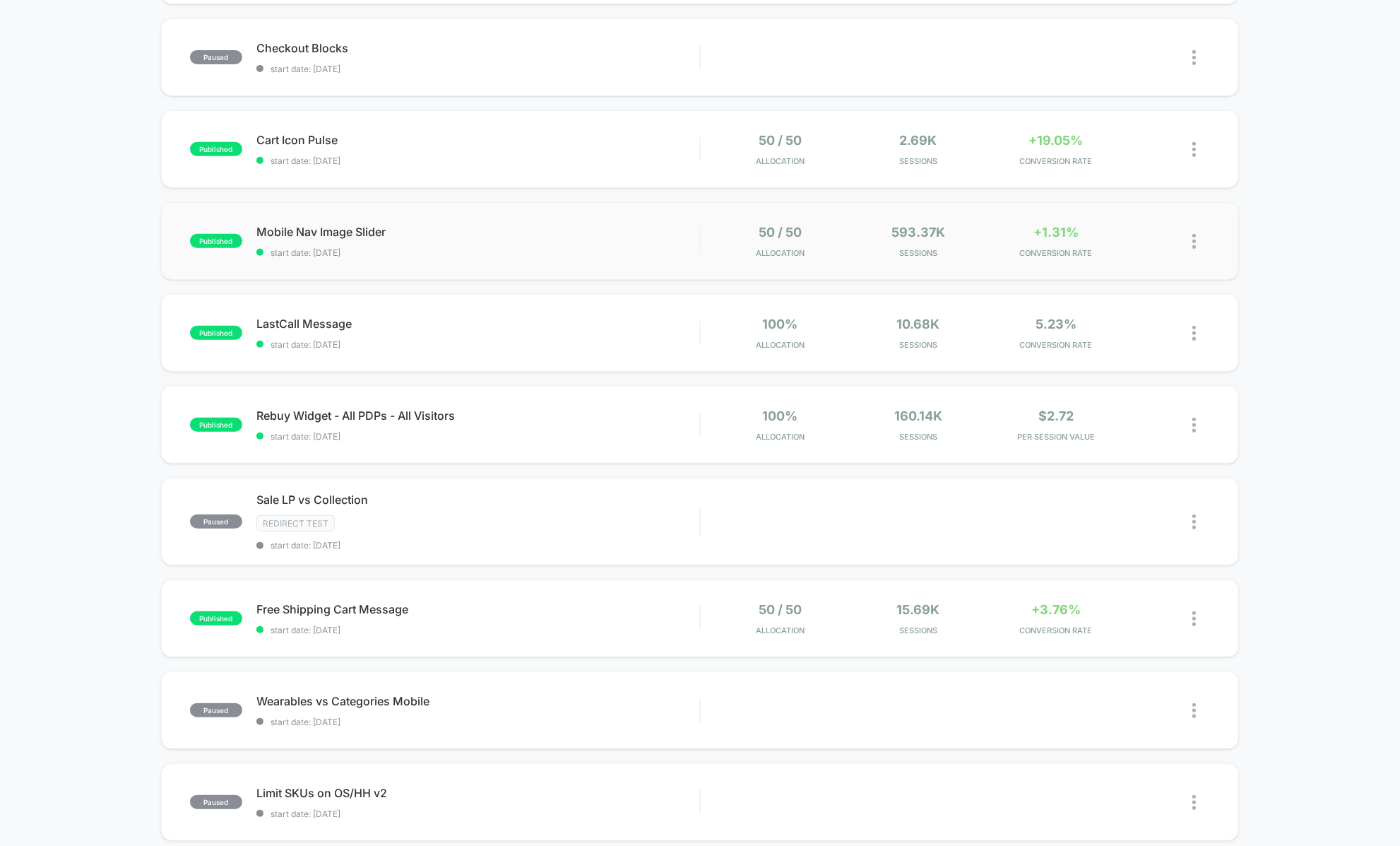
scroll to position [230, 0]
click at [1192, 241] on div at bounding box center [1182, 239] width 55 height 33
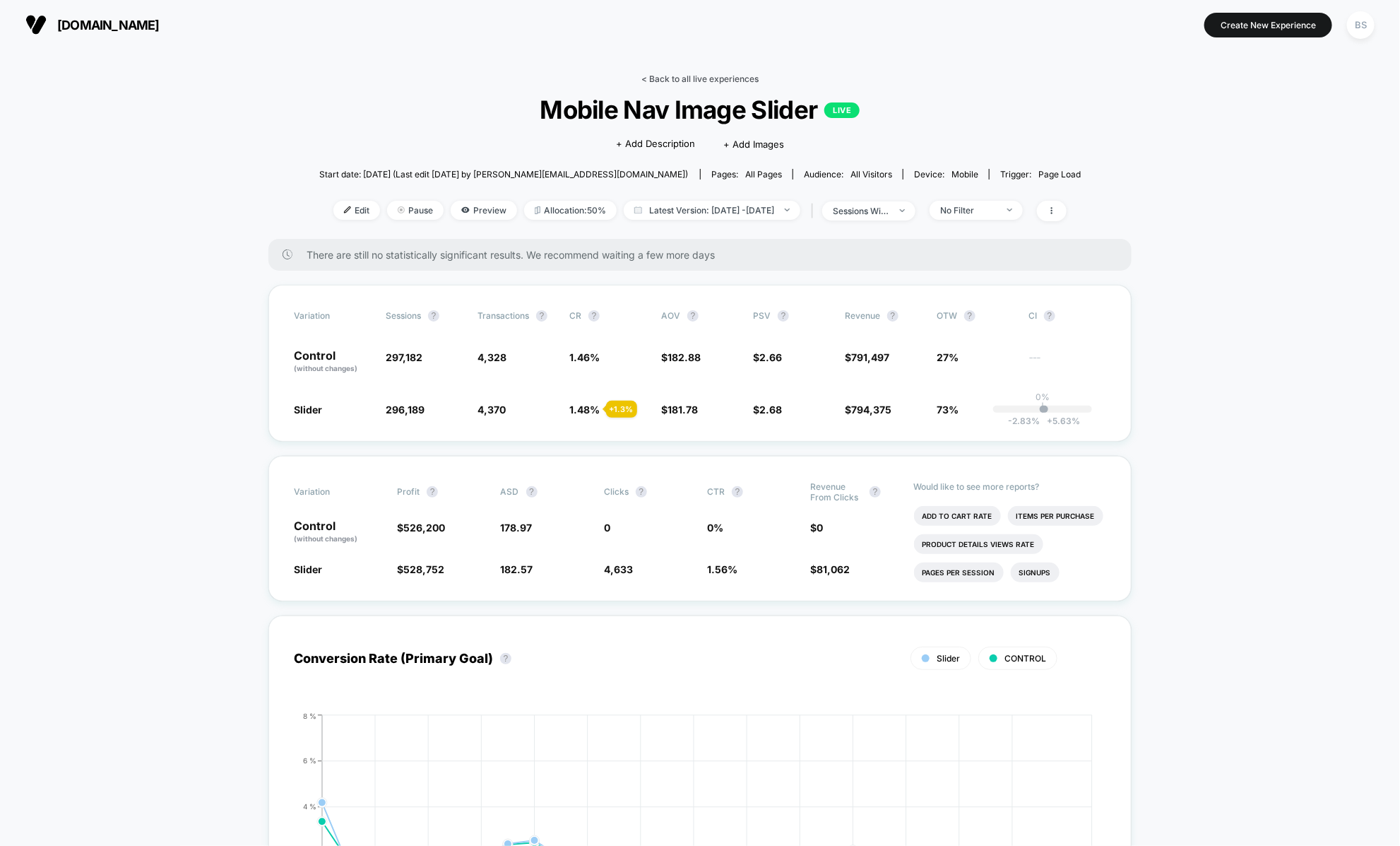
click at [655, 74] on link "< Back to all live experiences" at bounding box center [700, 79] width 117 height 11
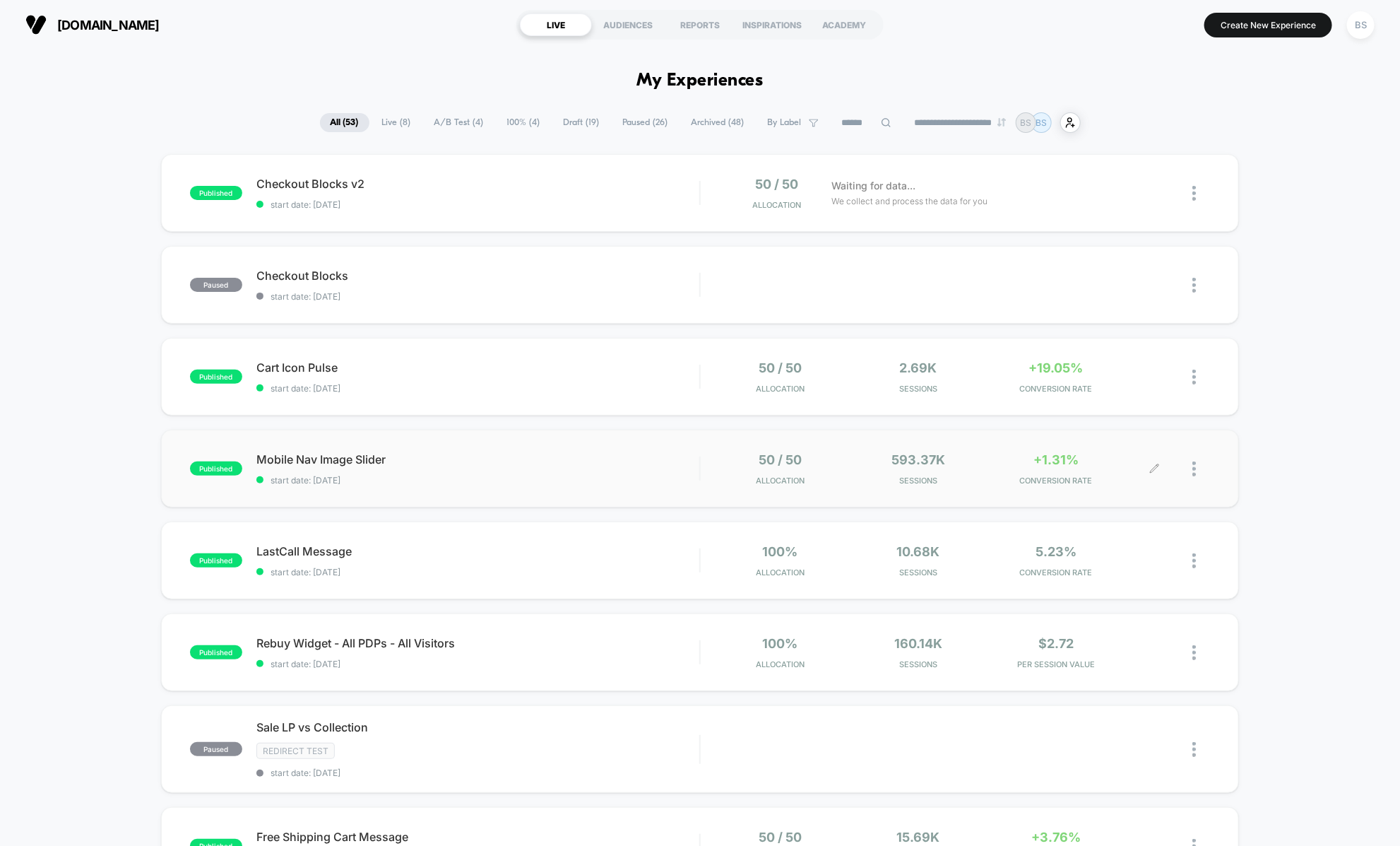
click at [1196, 468] on div at bounding box center [1200, 468] width 18 height 33
click at [1106, 420] on div "Duplicate" at bounding box center [1122, 419] width 127 height 32
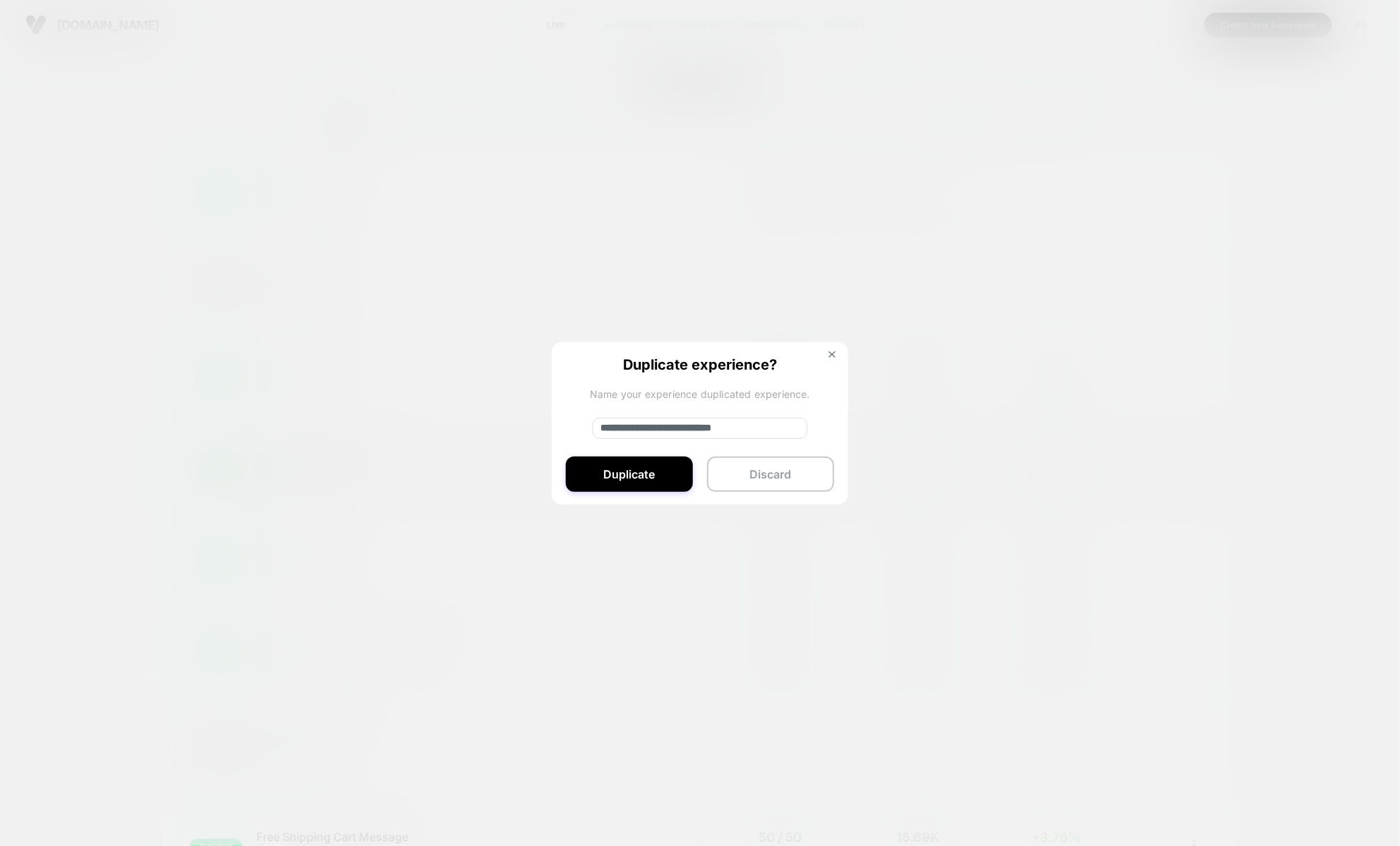
drag, startPoint x: 622, startPoint y: 423, endPoint x: 578, endPoint y: 422, distance: 44.0
click at [578, 422] on div "**********" at bounding box center [699, 424] width 297 height 164
click at [782, 419] on input "**********" at bounding box center [700, 428] width 215 height 21
click at [771, 428] on input "**********" at bounding box center [700, 428] width 215 height 21
type input "**********"
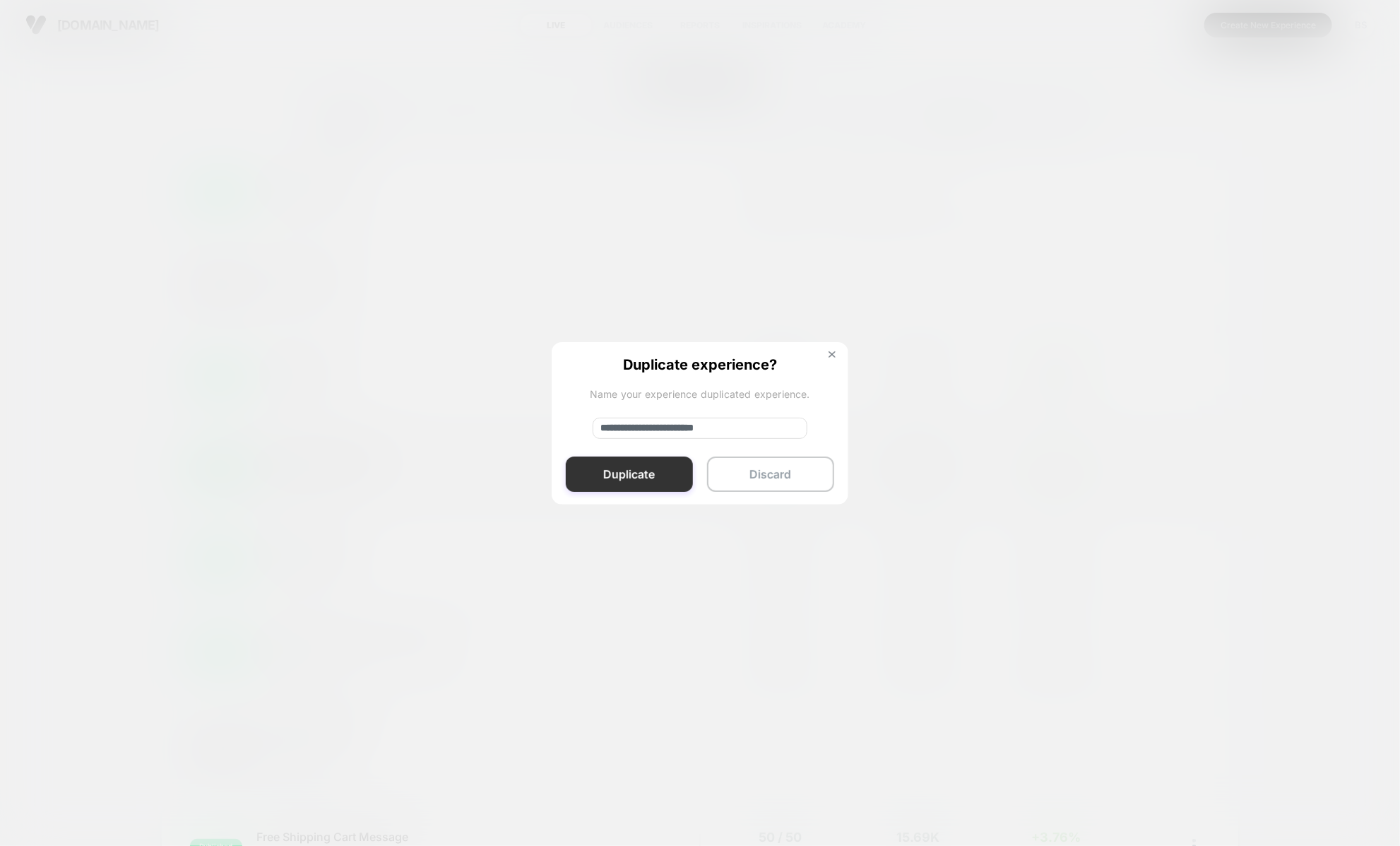
click at [594, 479] on button "Duplicate" at bounding box center [629, 474] width 127 height 35
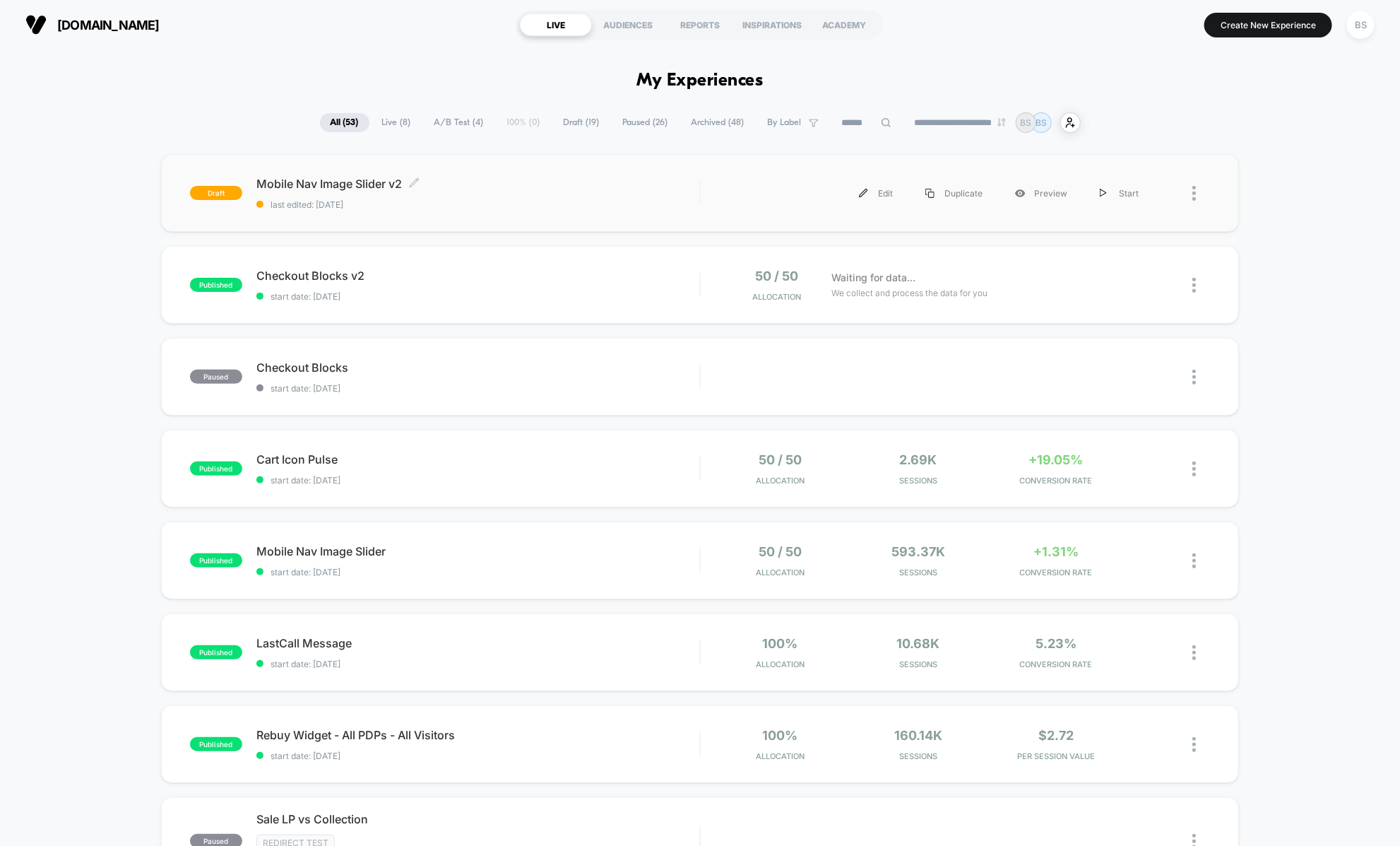
click at [673, 189] on span "Mobile Nav Image Slider v2 Click to edit experience details" at bounding box center [477, 183] width 442 height 14
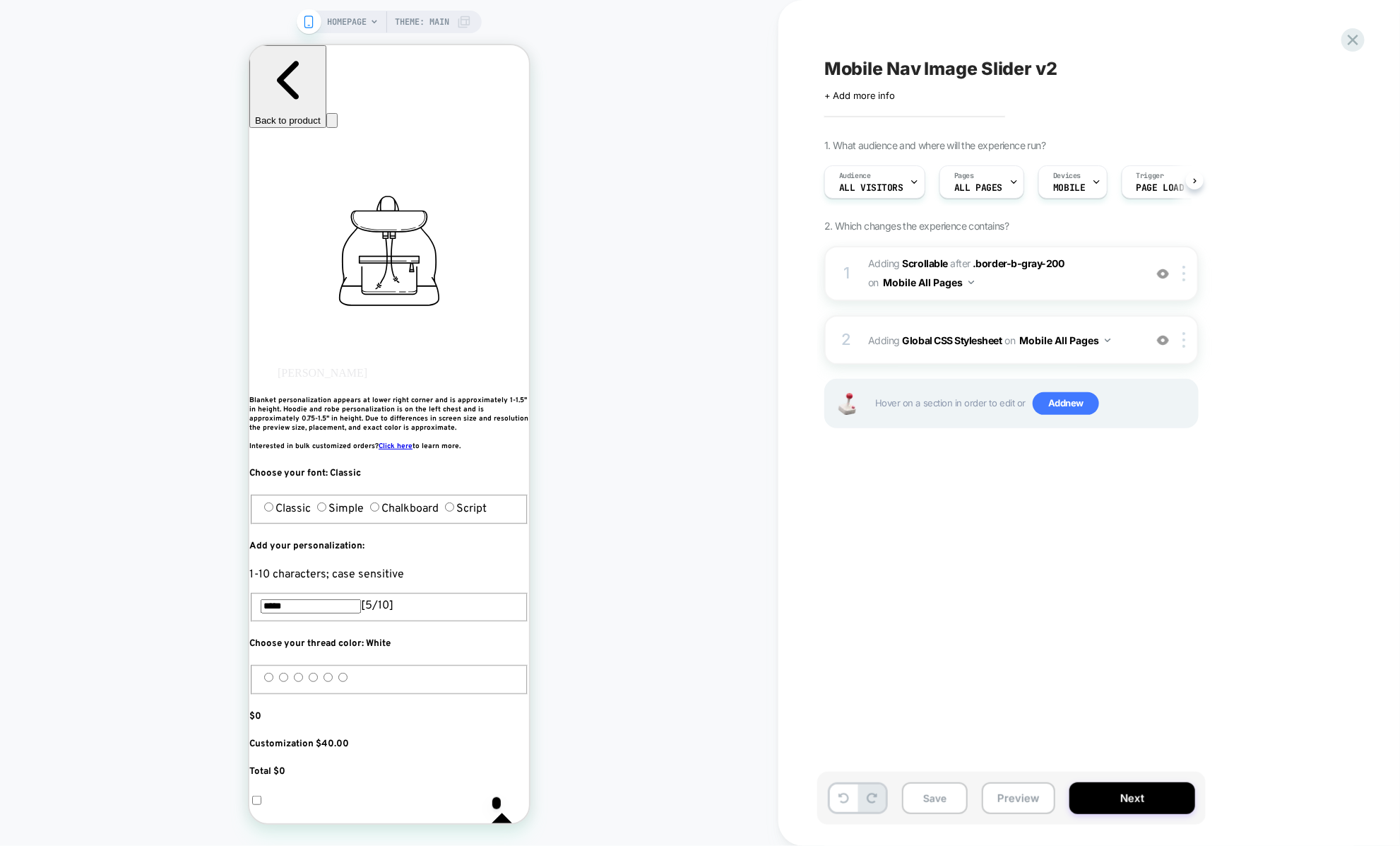
scroll to position [0, 1]
click at [270, 85] on div at bounding box center [278, 92] width 34 height 23
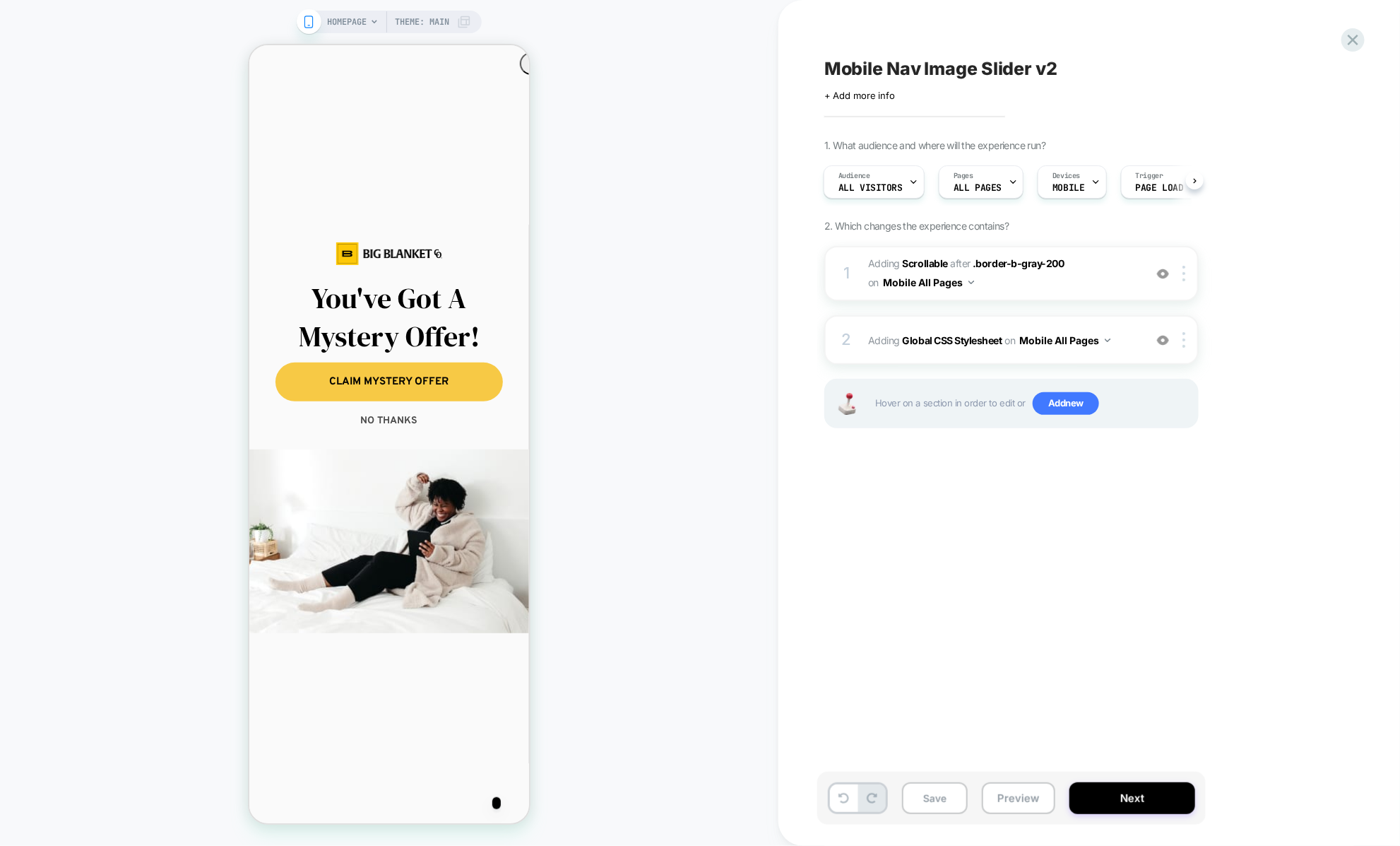
click at [187, 85] on div "HOMEPAGE Theme: MAIN" at bounding box center [389, 423] width 778 height 818
click at [525, 67] on circle "Close dialog" at bounding box center [536, 64] width 21 height 21
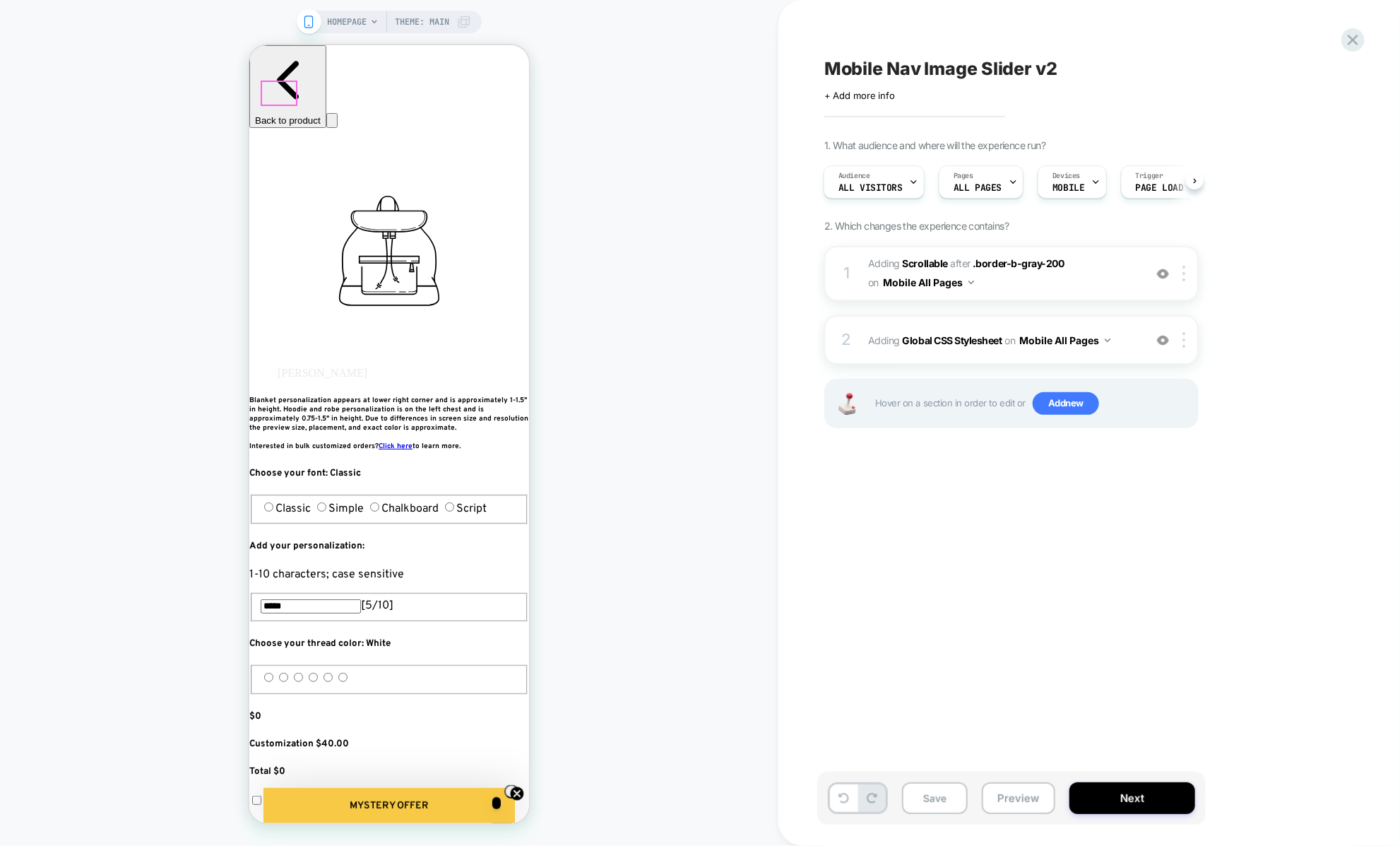
click at [432, 139] on div at bounding box center [389, 143] width 280 height 18
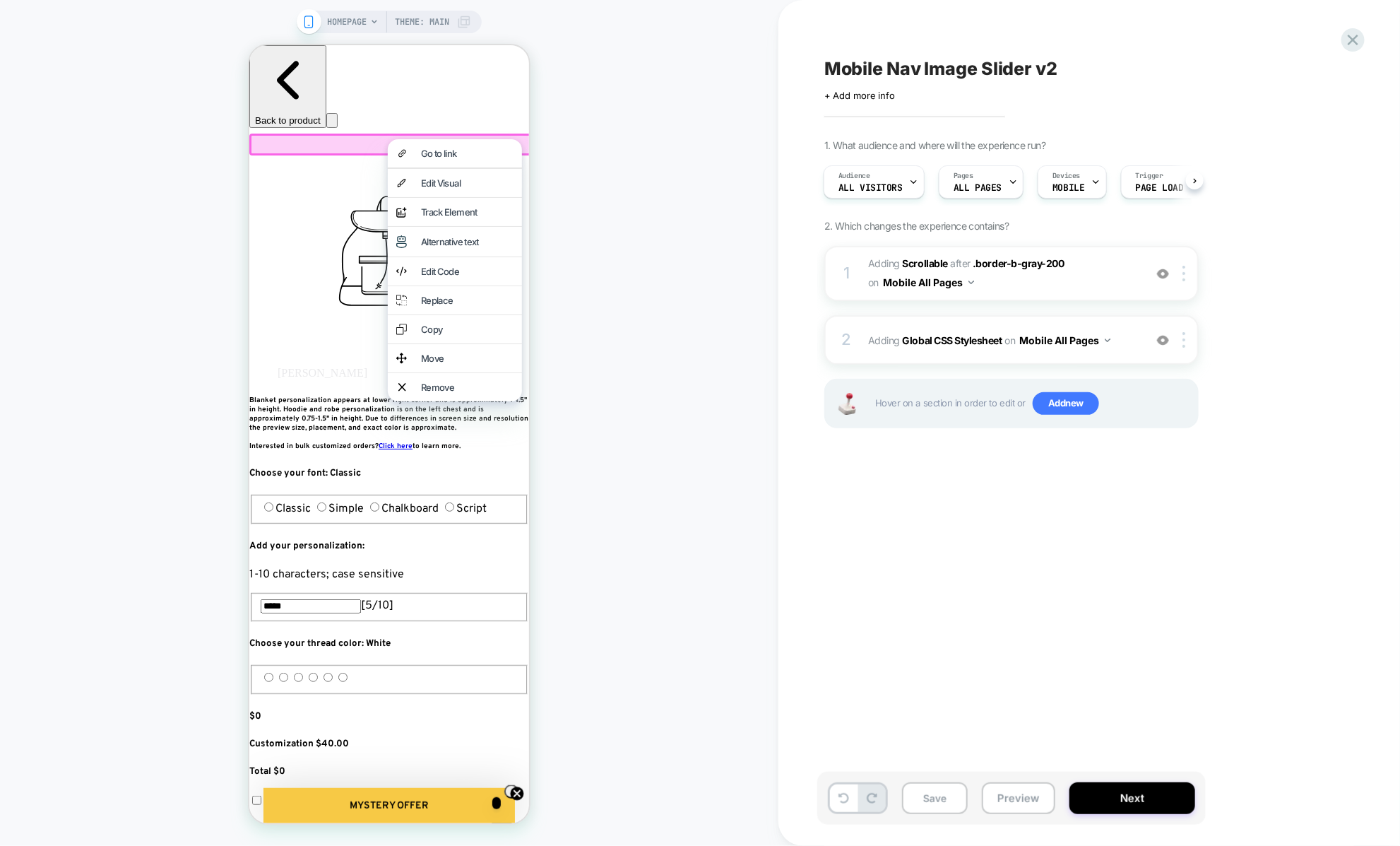
click at [812, 436] on div "Mobile Nav Image Slider v2 Click to edit experience details + Add more info 1. …" at bounding box center [1089, 423] width 622 height 846
click at [817, 443] on div "Mobile Nav Image Slider v2 Click to edit experience details + Add more info 1. …" at bounding box center [1082, 423] width 529 height 818
click at [882, 510] on div "Mobile Nav Image Slider v2 Click to edit experience details + Add more info 1. …" at bounding box center [1082, 423] width 529 height 818
click at [971, 707] on div "Mobile Nav Image Slider v2 Click to edit experience details + Add more info 1. …" at bounding box center [1082, 423] width 529 height 818
drag, startPoint x: 947, startPoint y: 795, endPoint x: 993, endPoint y: 710, distance: 96.6
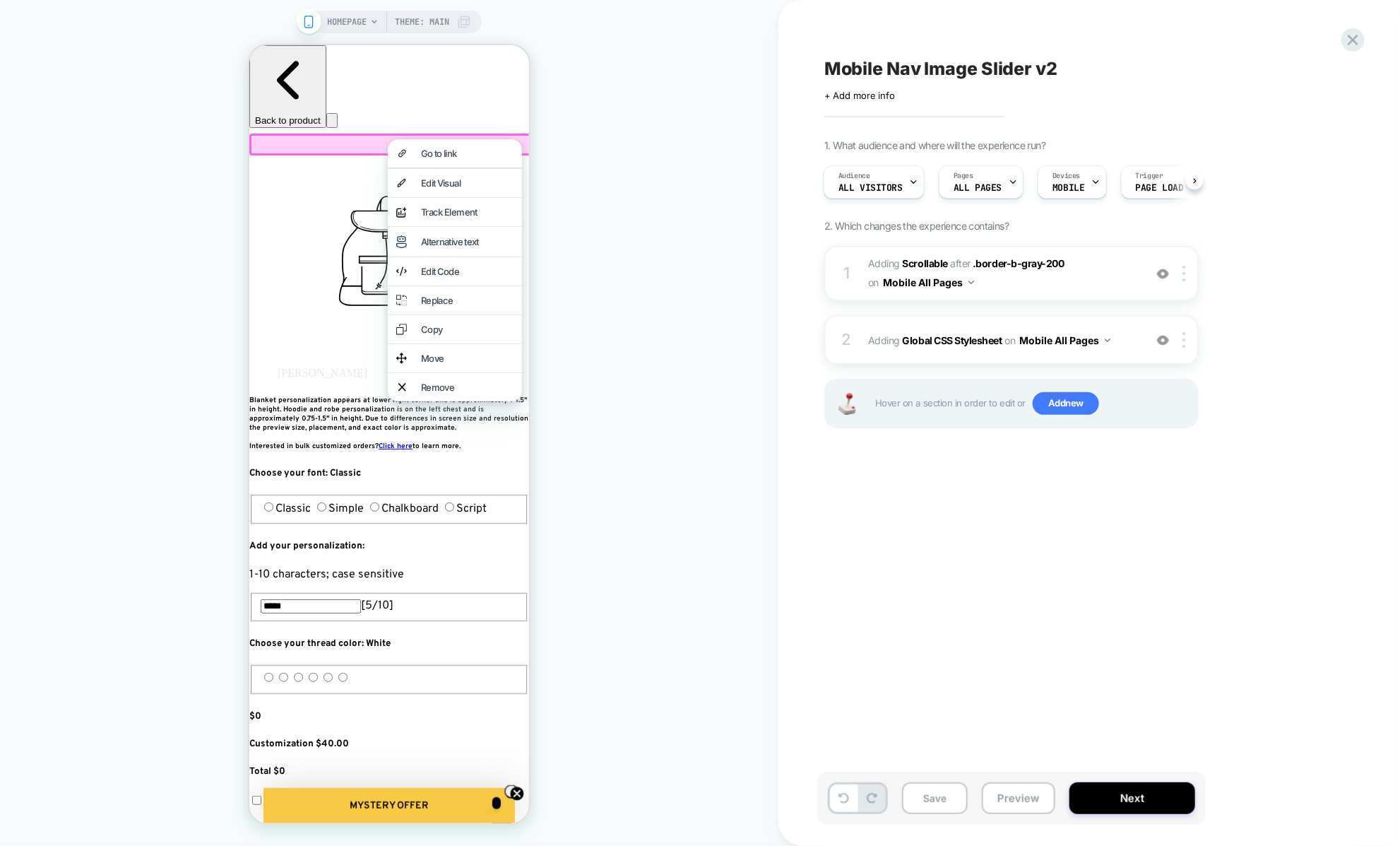
click at [992, 713] on div "Mobile Nav Image Slider v2 Click to edit experience details + Add more info 1. …" at bounding box center [1089, 423] width 529 height 846
click at [1102, 795] on button "Next" at bounding box center [1131, 797] width 126 height 32
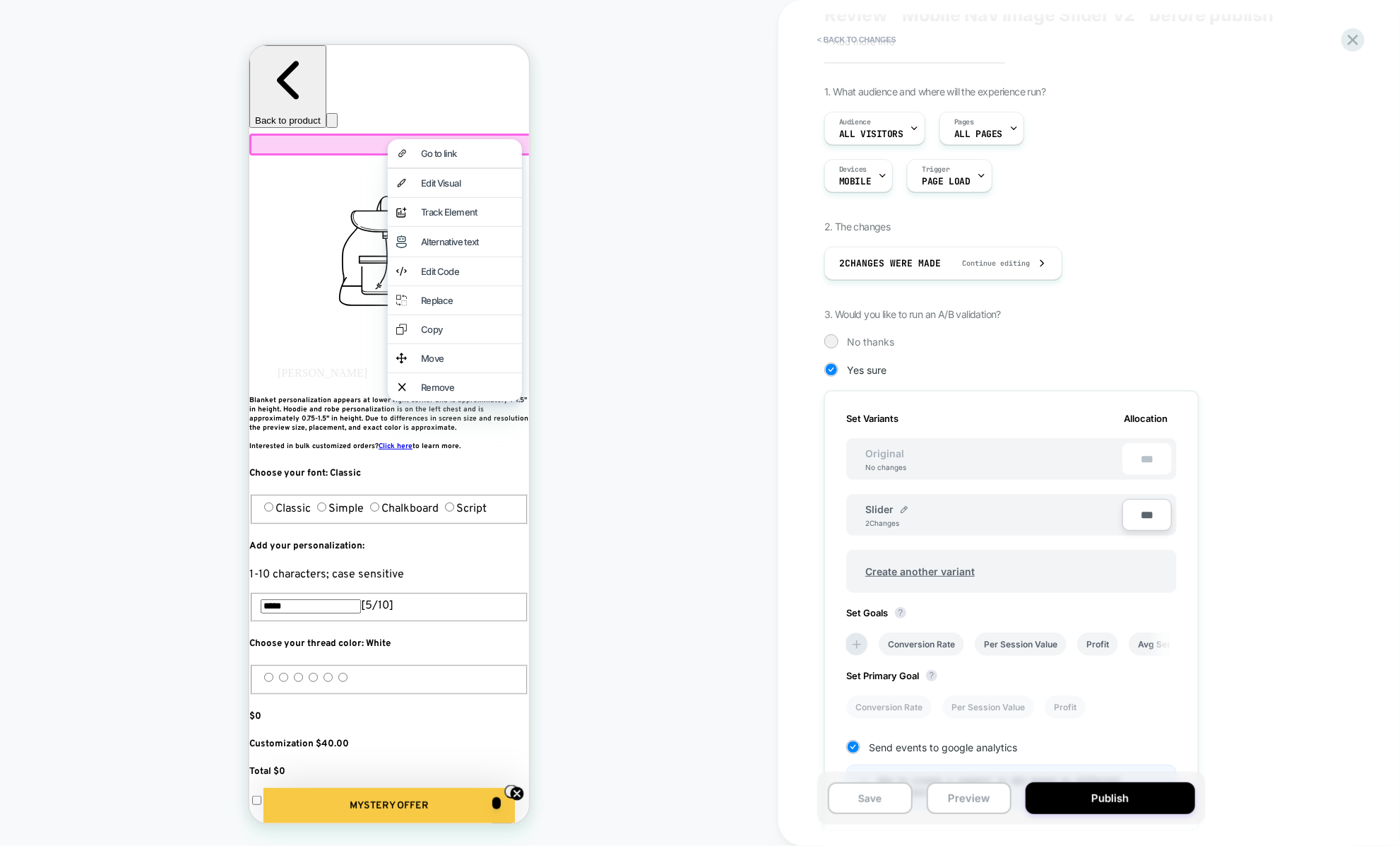
scroll to position [54, 0]
click at [903, 502] on div at bounding box center [904, 508] width 7 height 11
click at [900, 512] on input "******" at bounding box center [916, 515] width 103 height 27
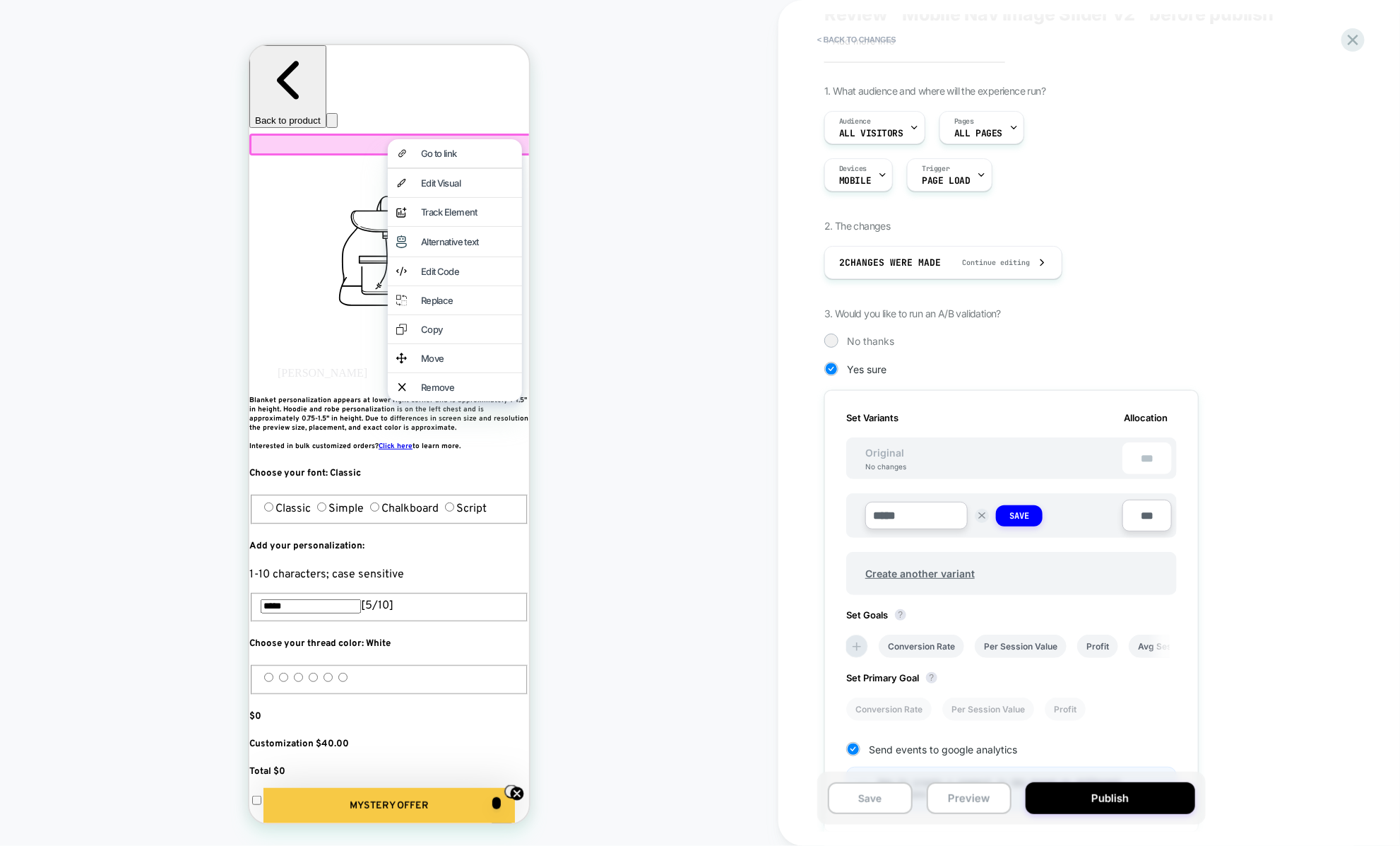
type input "******"
click at [1019, 512] on strong "Save" at bounding box center [1019, 515] width 20 height 11
click at [929, 569] on span "Create another variant" at bounding box center [920, 570] width 138 height 33
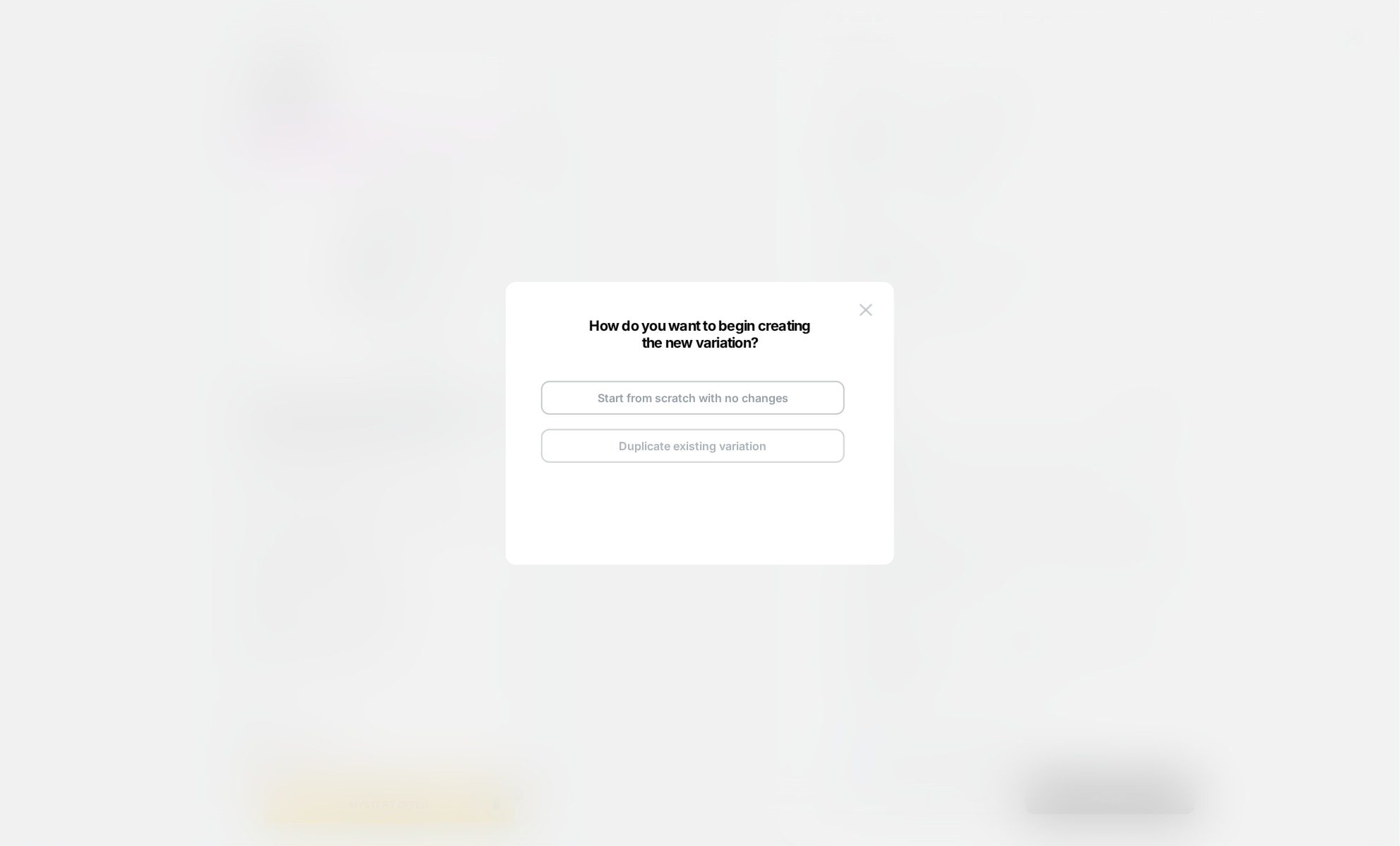
click at [700, 443] on button "Duplicate existing variation" at bounding box center [693, 445] width 304 height 34
drag, startPoint x: 680, startPoint y: 428, endPoint x: 678, endPoint y: 374, distance: 54.0
click at [678, 364] on div "Copy of Bottom Go and Edit the New Variation Back to Review Screen" at bounding box center [693, 421] width 332 height 167
click at [678, 383] on span "Copy of Bottom" at bounding box center [700, 380] width 76 height 12
click at [749, 381] on img at bounding box center [749, 381] width 7 height 7
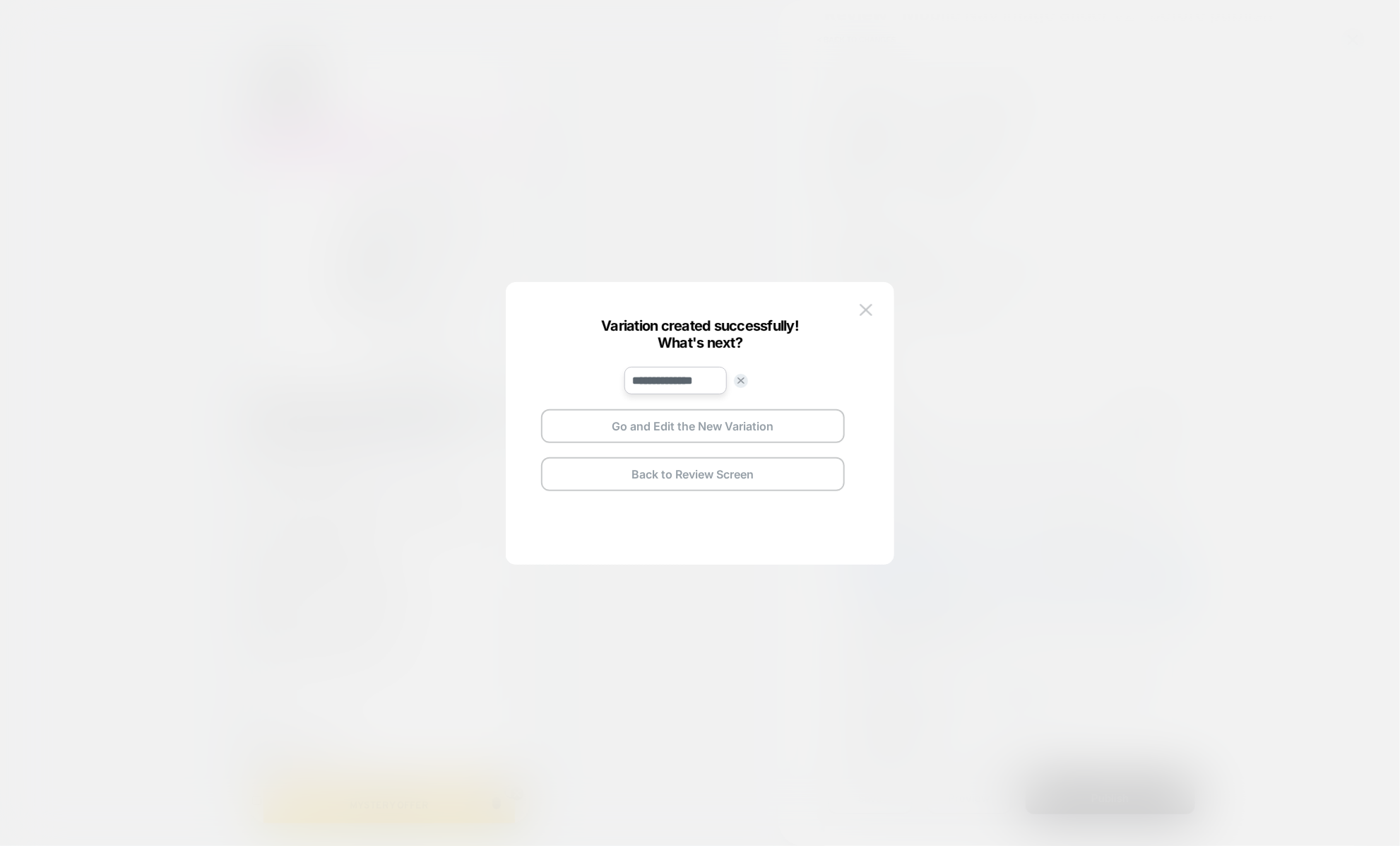
click at [702, 386] on input "**********" at bounding box center [675, 380] width 103 height 27
type input "*"
type input "***"
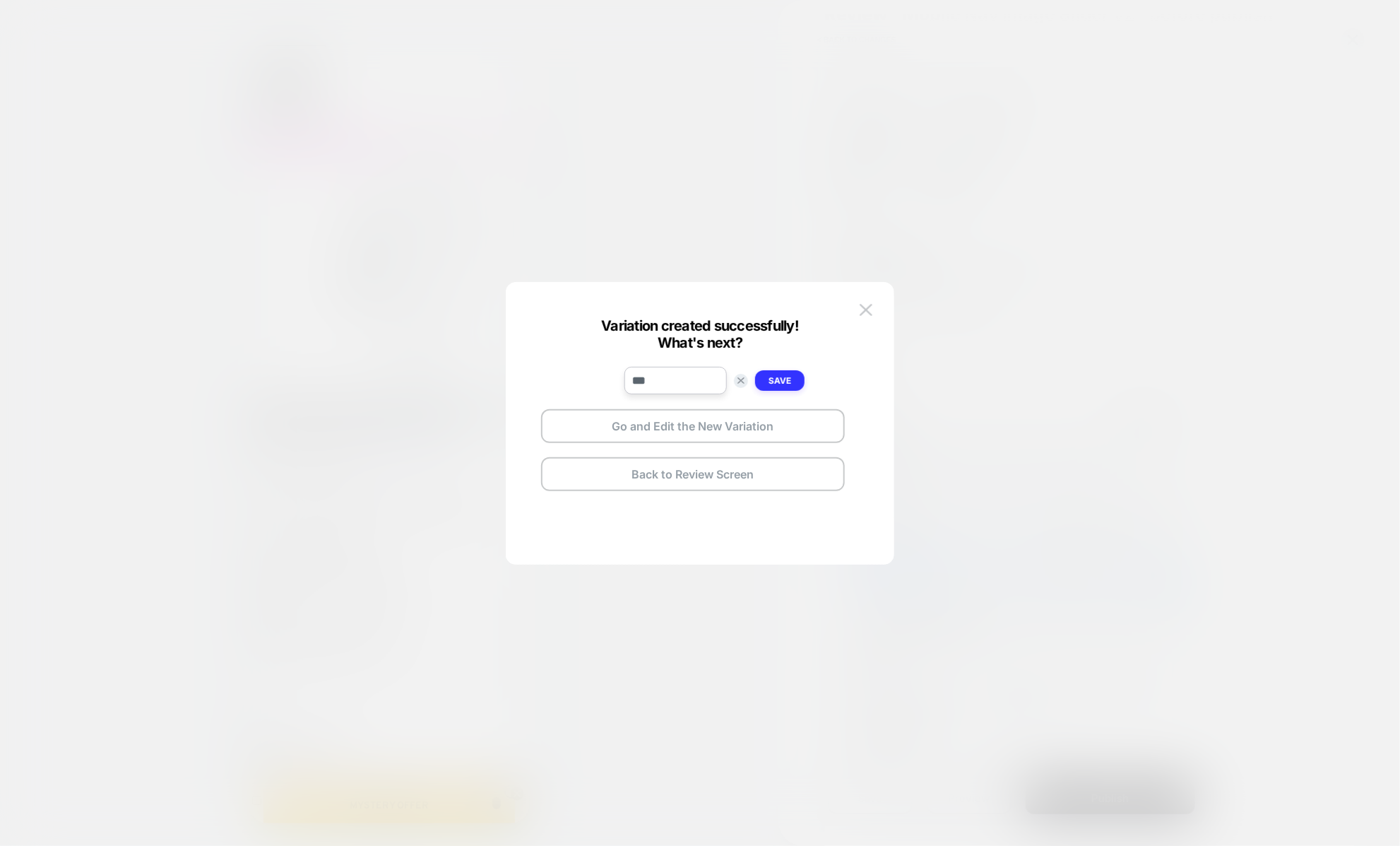
click at [774, 379] on strong "Save" at bounding box center [779, 381] width 23 height 11
click at [762, 432] on button "Go and Edit the New Variation" at bounding box center [693, 425] width 304 height 34
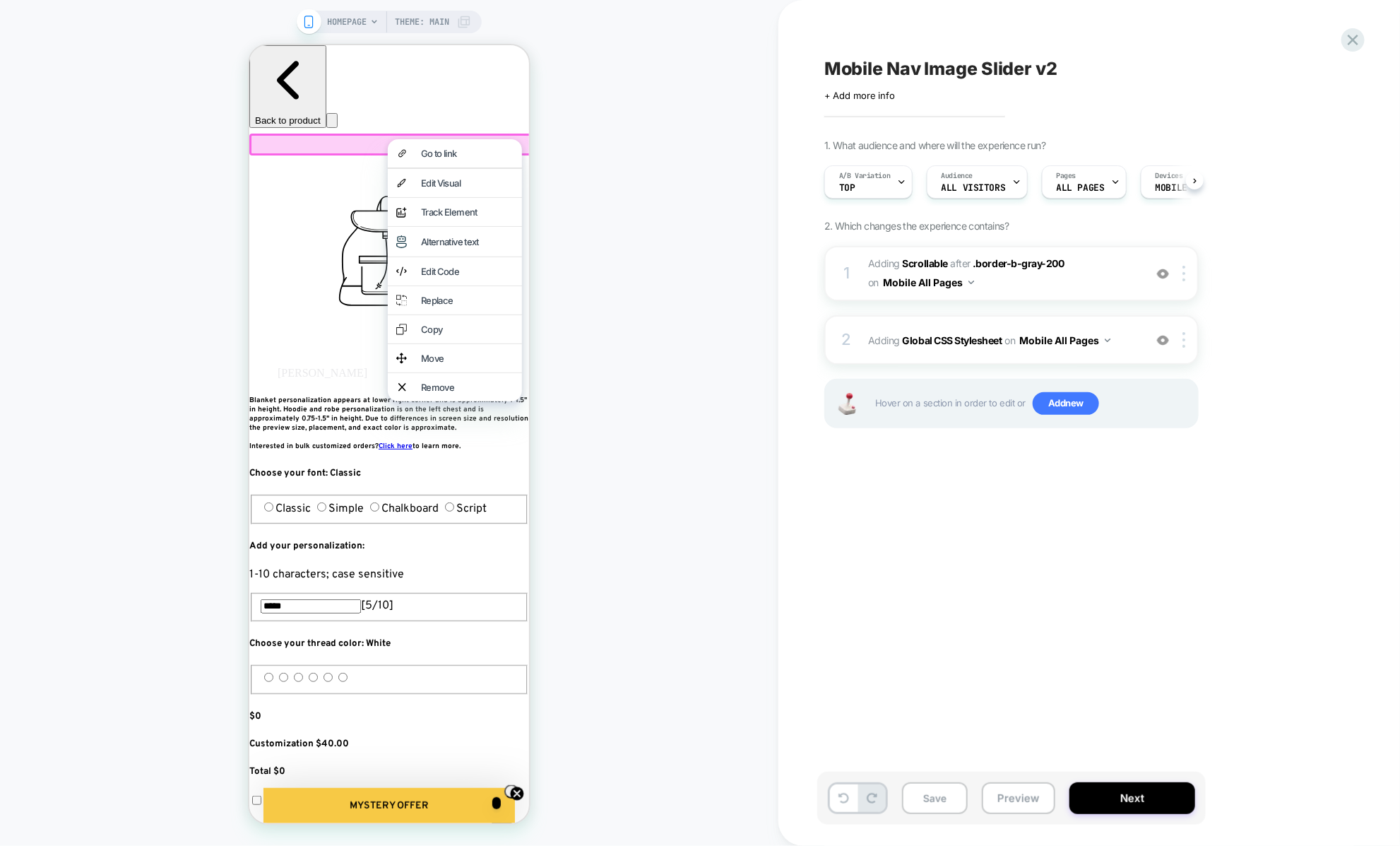
scroll to position [0, 1]
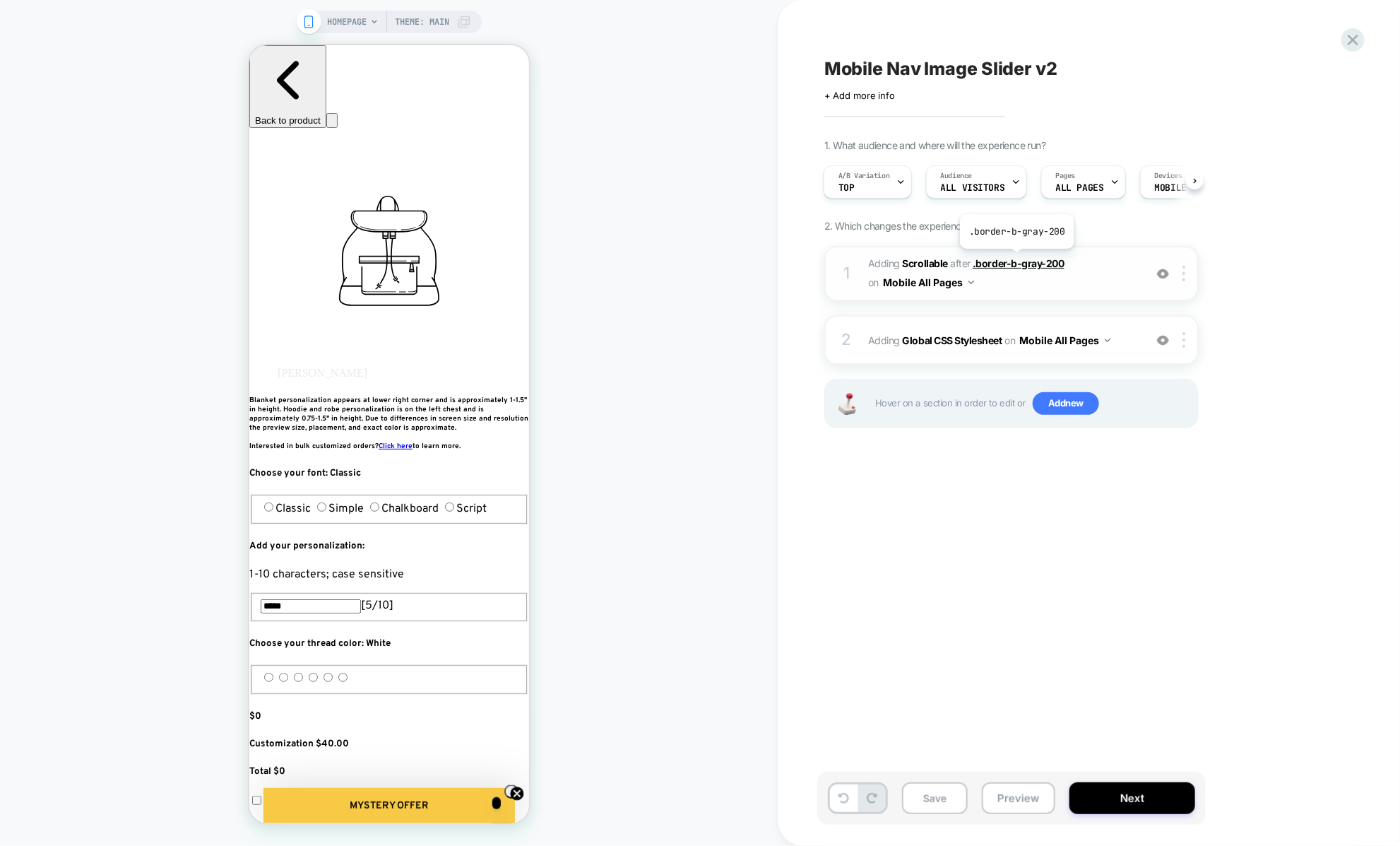
click at [1016, 258] on span ".border-b-gray-200" at bounding box center [1018, 262] width 92 height 12
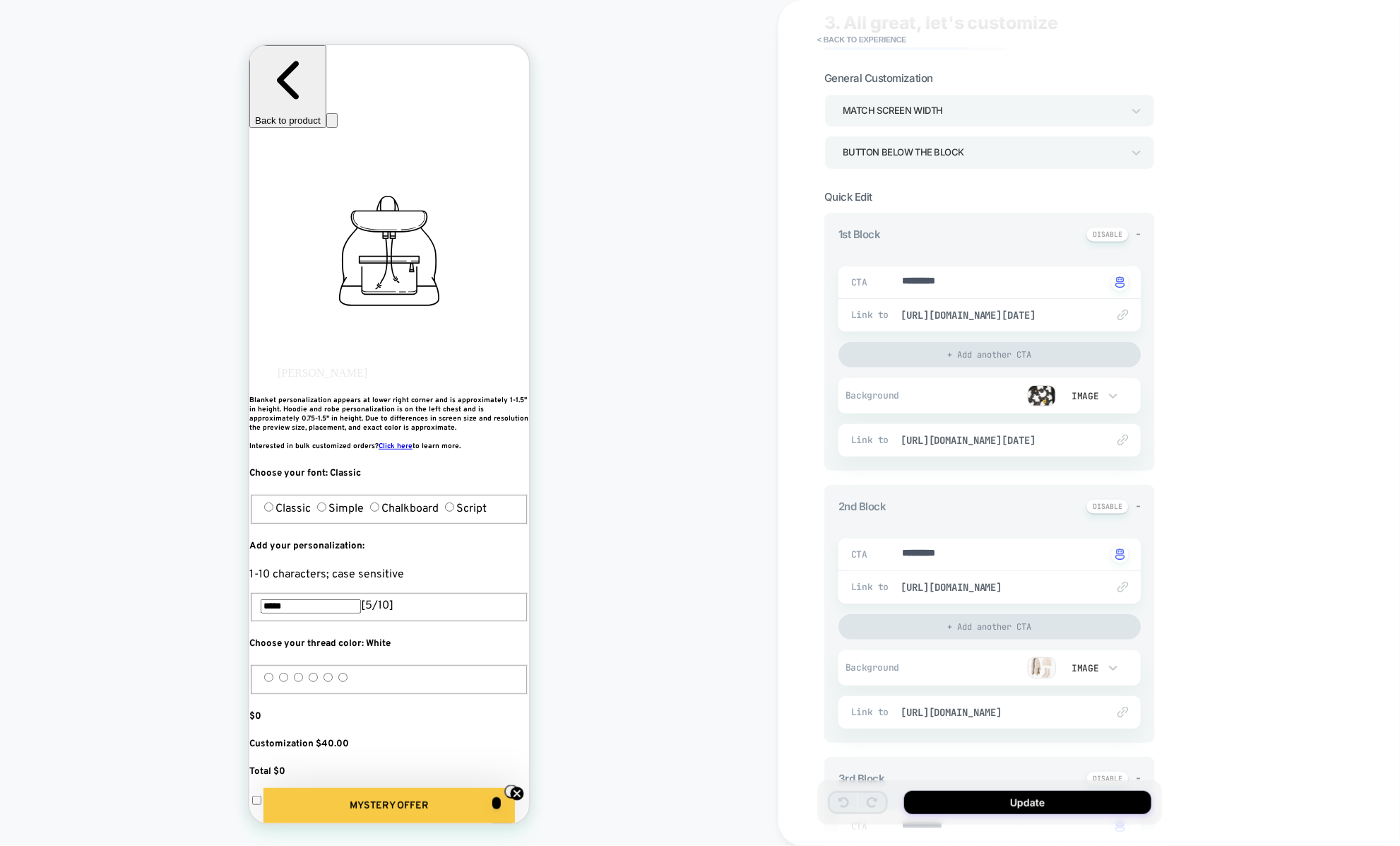
scroll to position [0, 0]
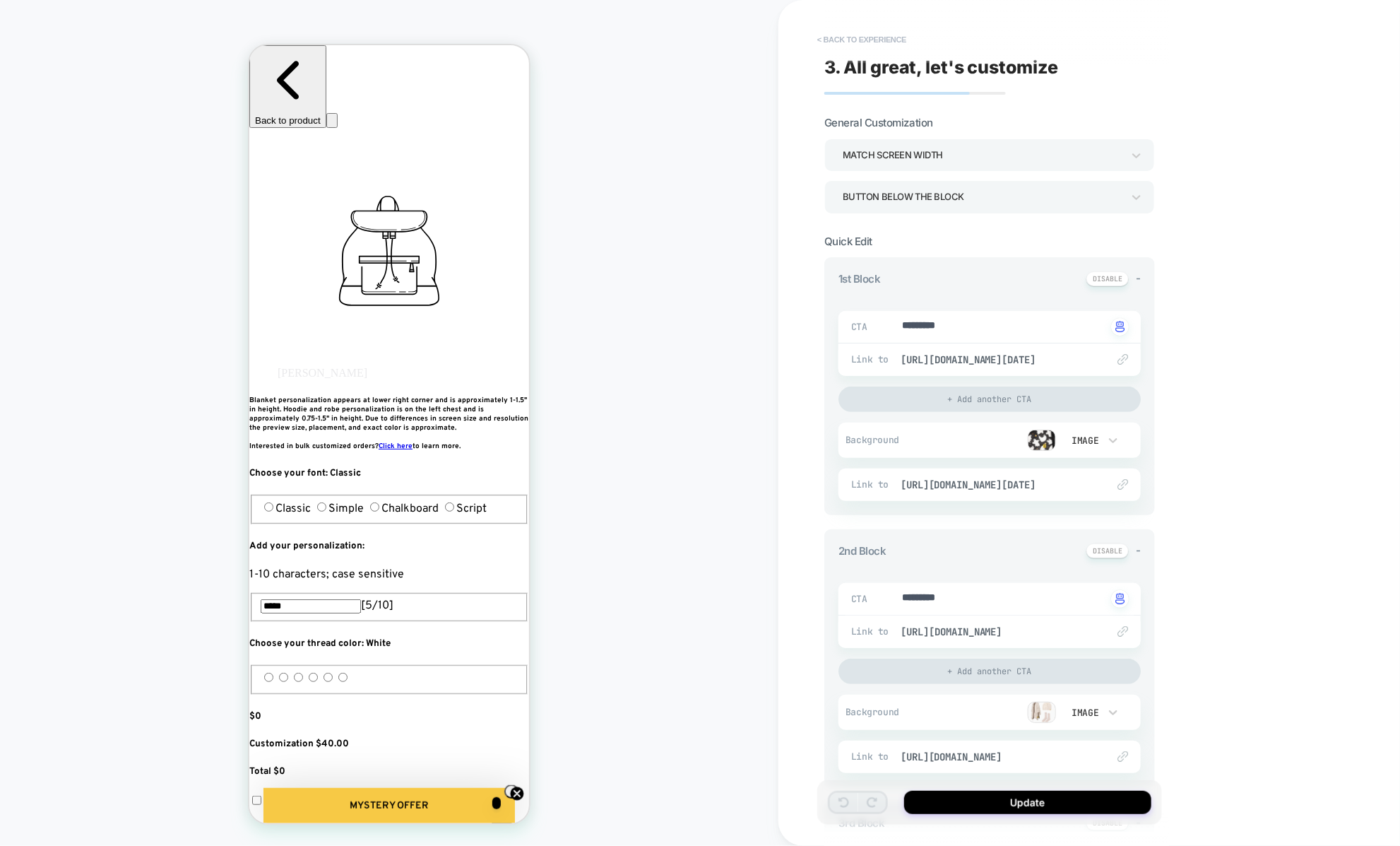
click at [822, 40] on button "< Back to experience" at bounding box center [861, 39] width 103 height 23
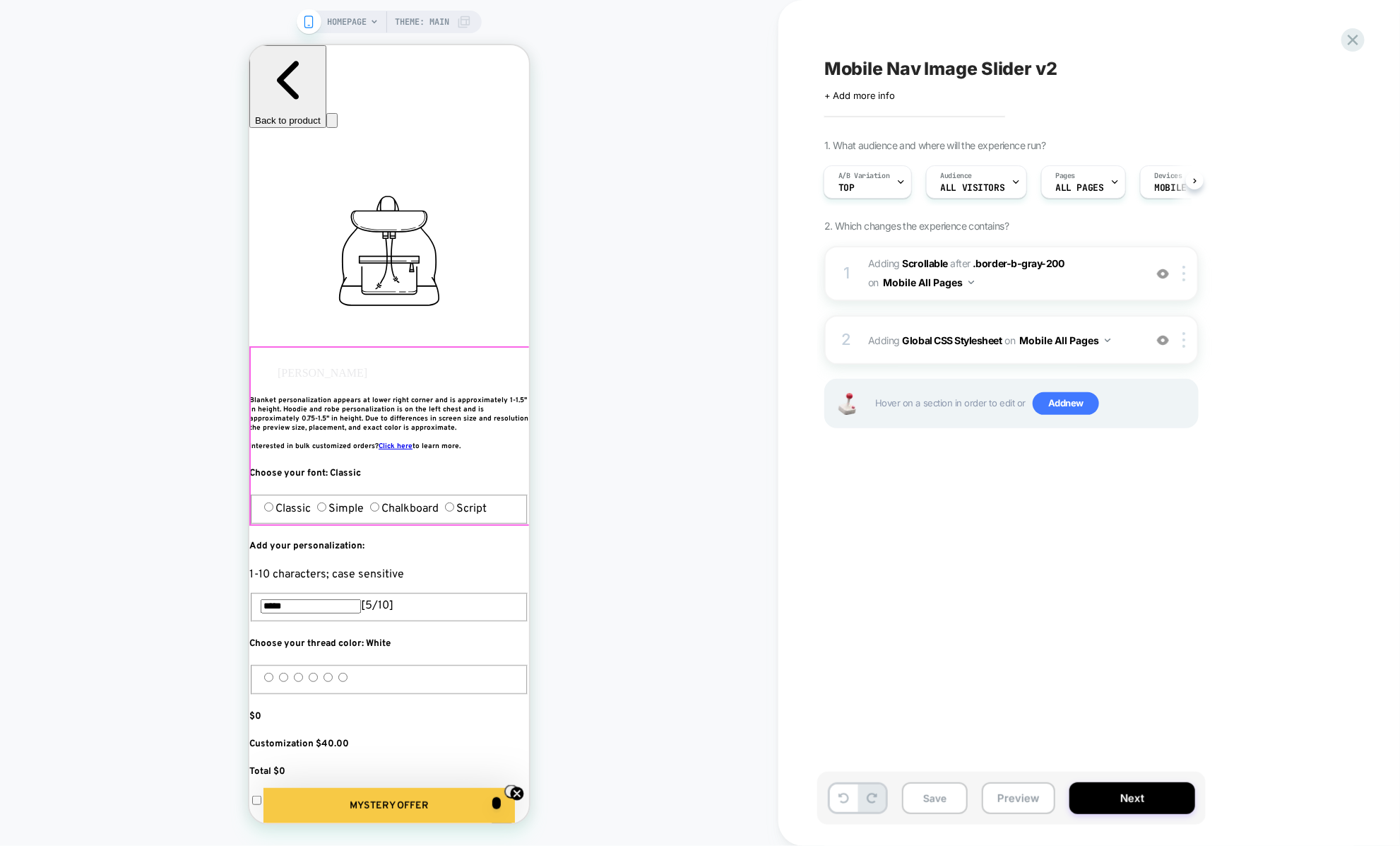
scroll to position [45, 0]
click at [1158, 269] on img at bounding box center [1162, 273] width 12 height 12
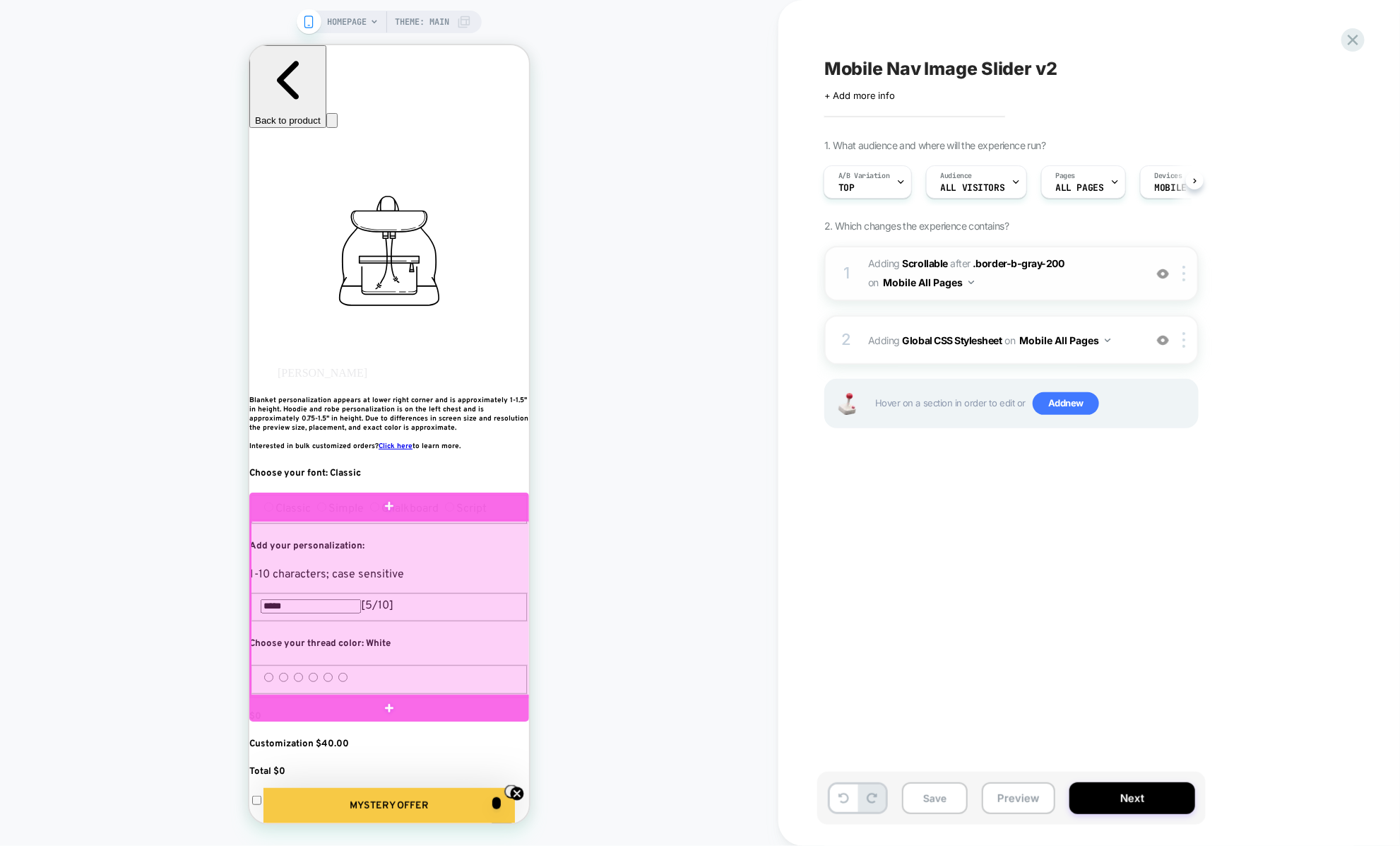
click at [428, 555] on div at bounding box center [389, 608] width 280 height 176
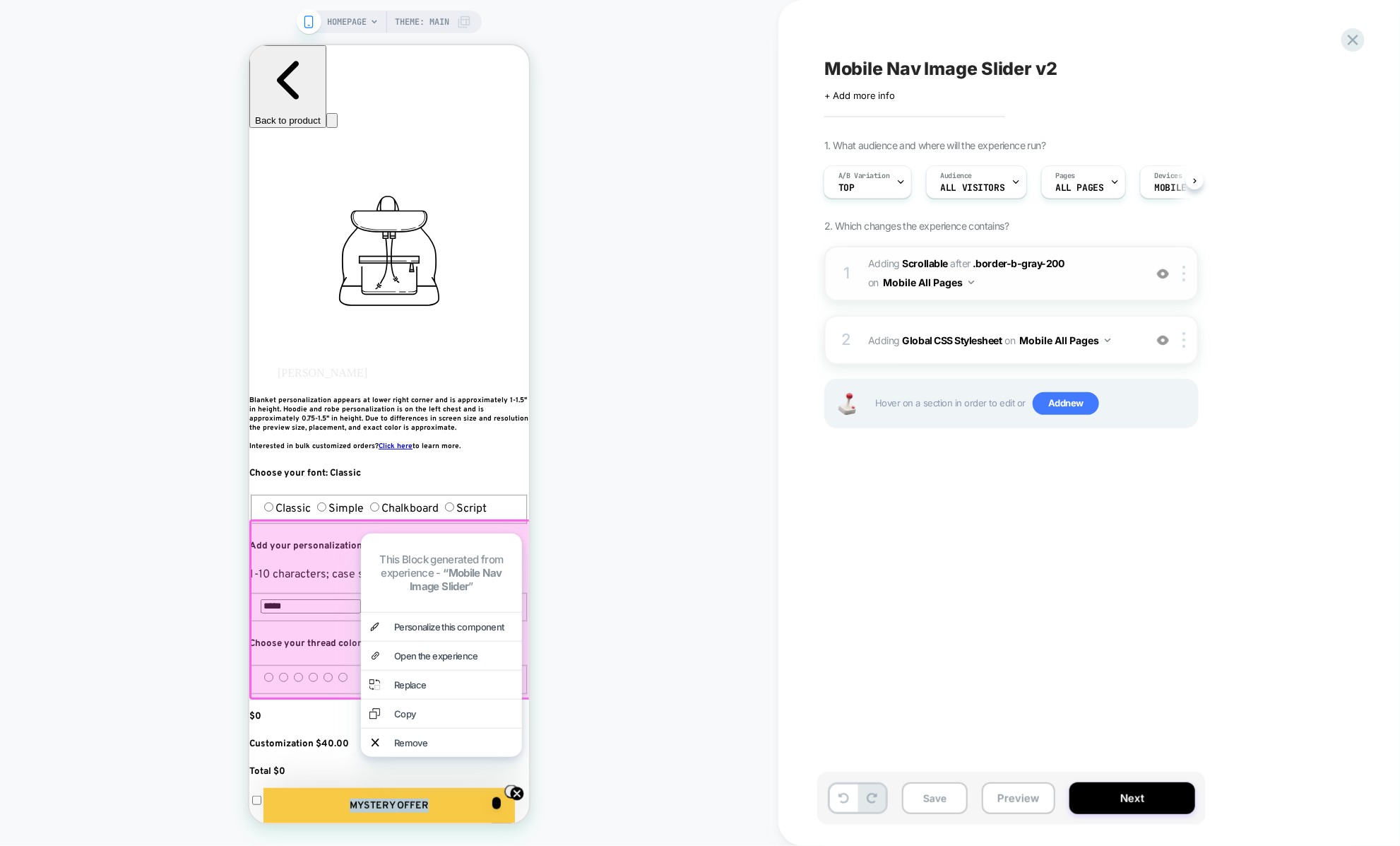
drag, startPoint x: 332, startPoint y: 585, endPoint x: 345, endPoint y: 335, distance: 250.3
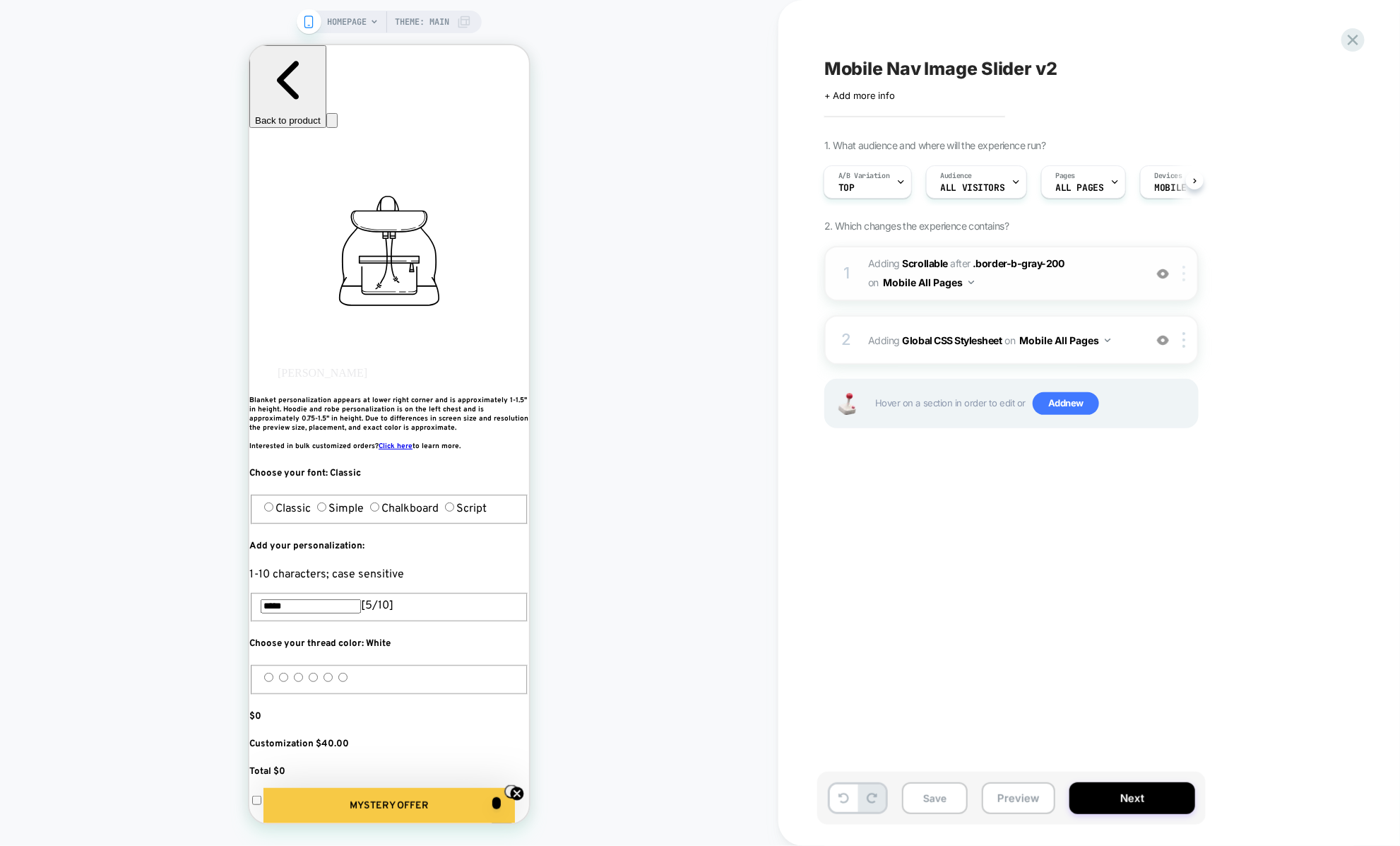
click at [1184, 275] on img at bounding box center [1184, 273] width 3 height 16
click at [1185, 263] on div "1 #_loomi_addon_1757099728127_dup1759590196 Adding Scrollable AFTER .border-b-g…" at bounding box center [1012, 273] width 374 height 55
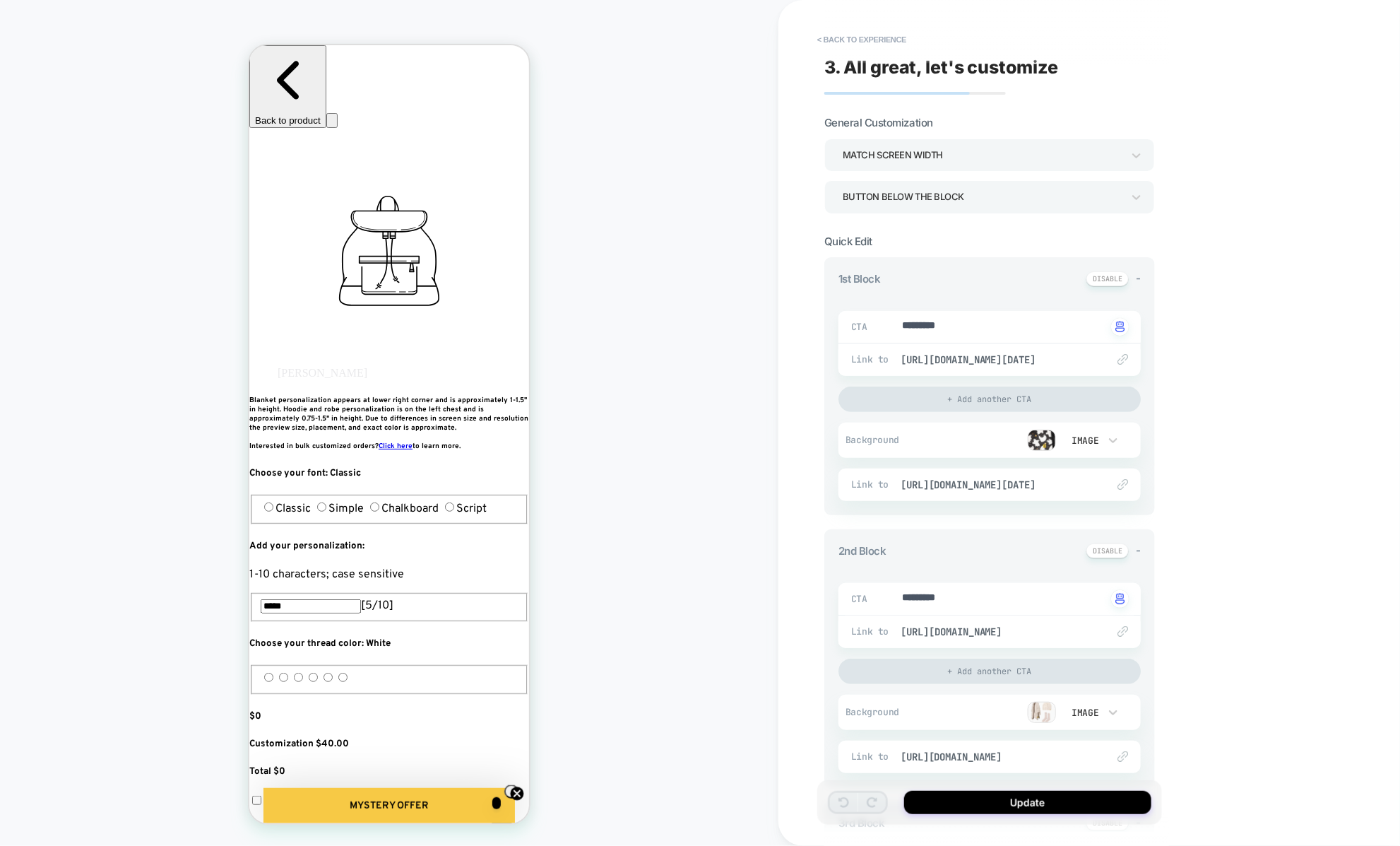
type textarea "*"
click at [832, 45] on button "< Back to experience" at bounding box center [861, 39] width 103 height 23
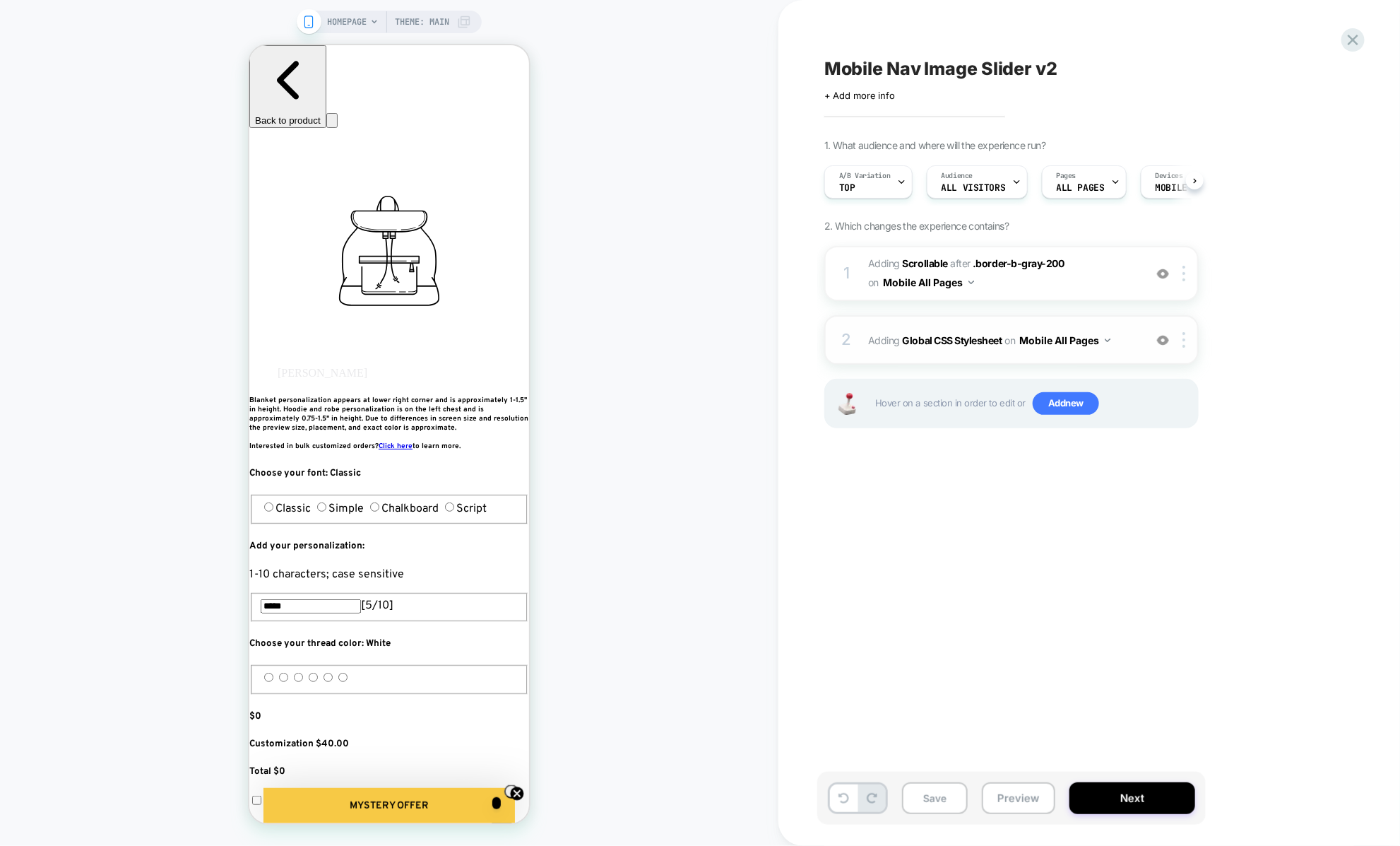
scroll to position [0, 1]
click at [1187, 277] on div at bounding box center [1186, 273] width 23 height 16
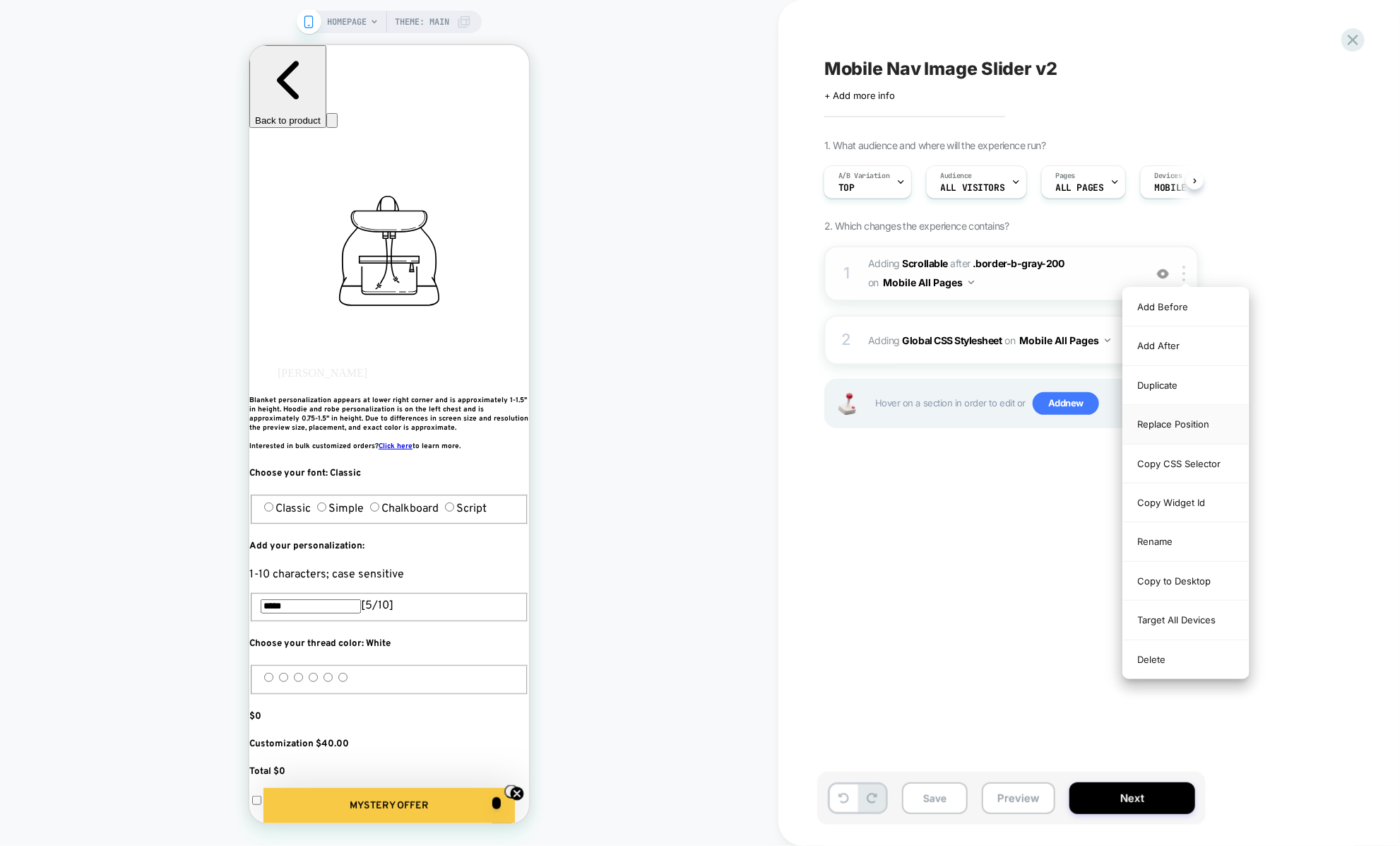
click at [1170, 420] on div "Replace Position" at bounding box center [1185, 425] width 126 height 39
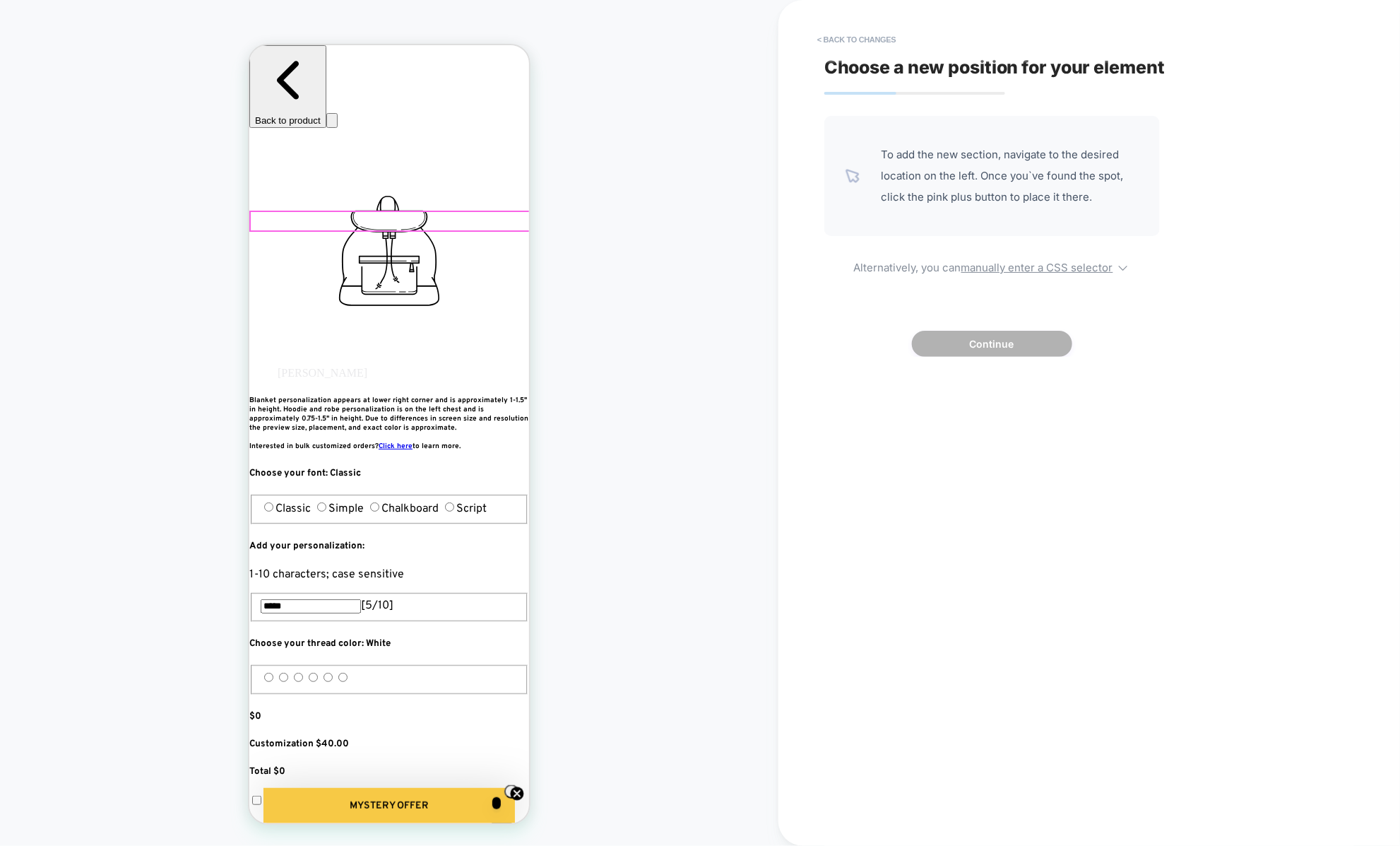
scroll to position [0, 0]
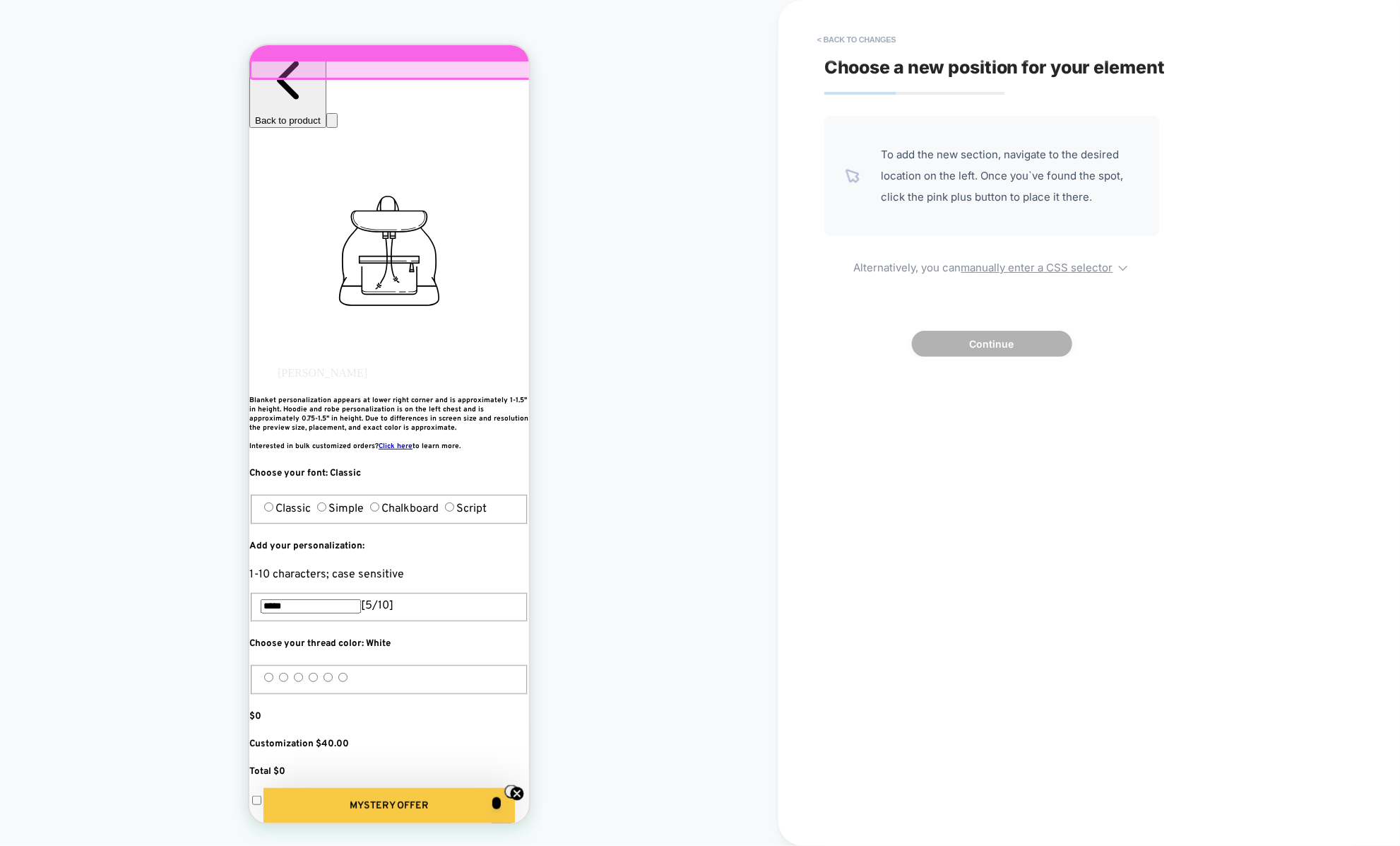
click at [355, 52] on div at bounding box center [388, 38] width 280 height 42
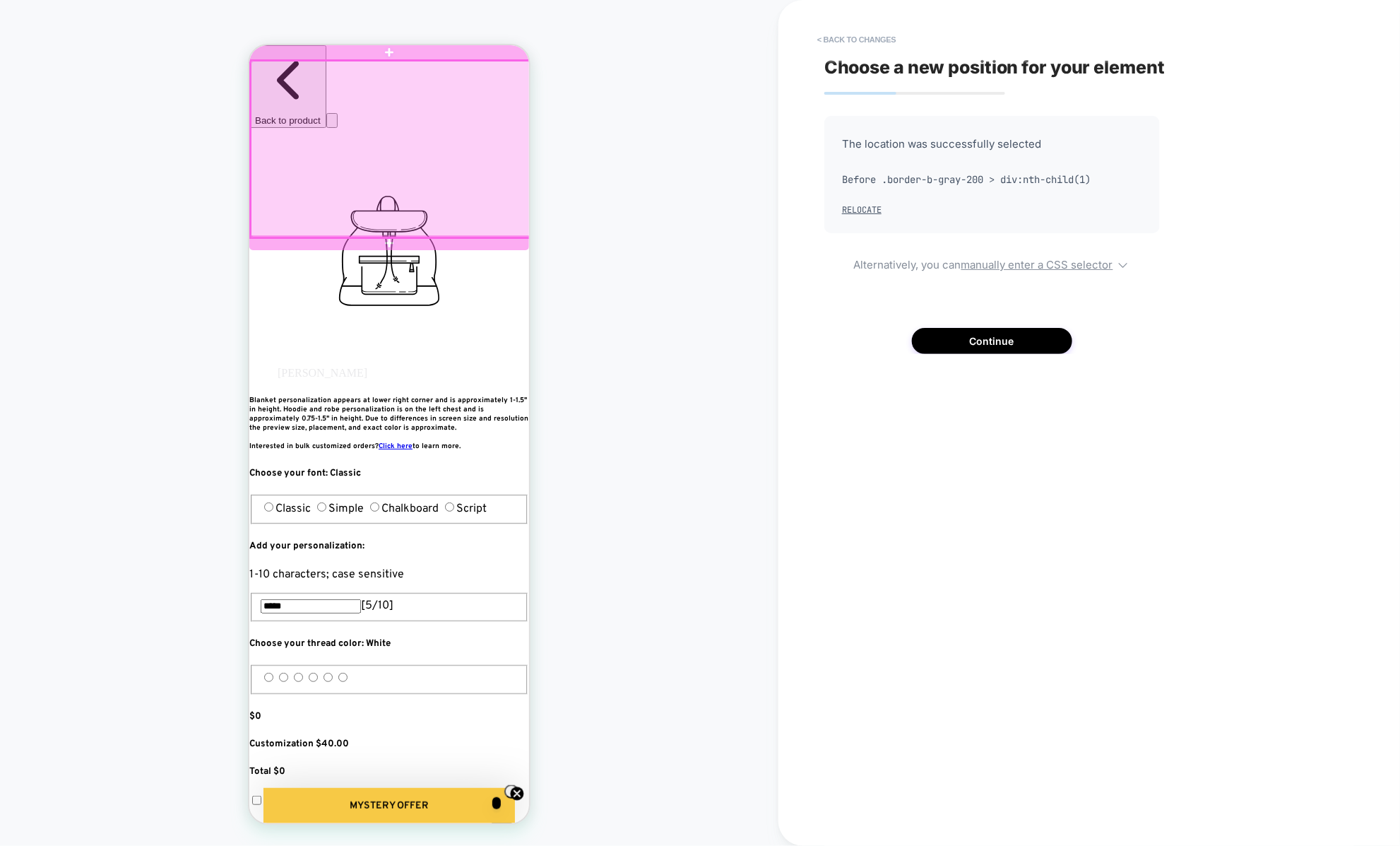
drag, startPoint x: 424, startPoint y: 177, endPoint x: 392, endPoint y: 178, distance: 32.0
click at [392, 178] on div at bounding box center [389, 148] width 280 height 176
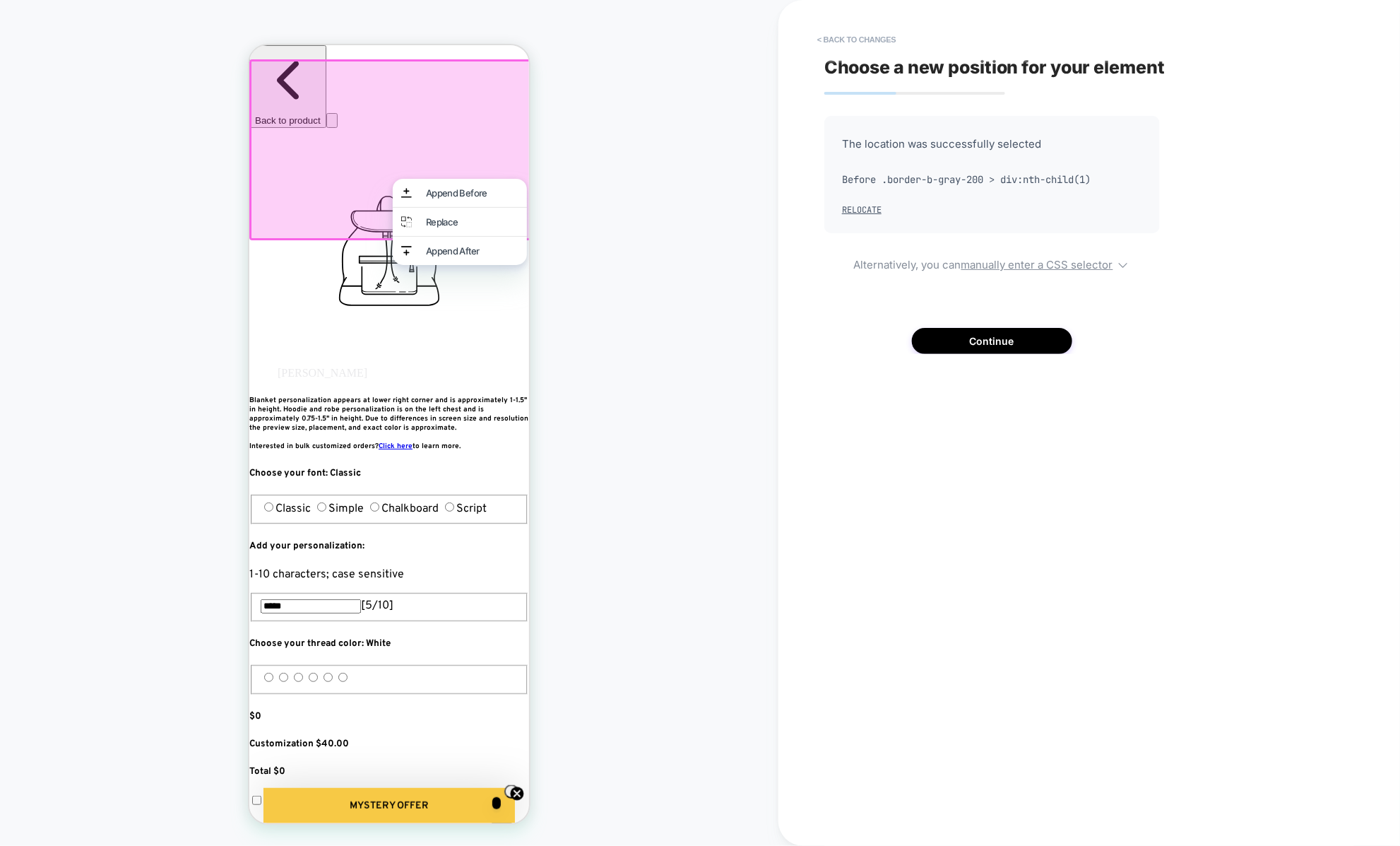
click at [357, 147] on div at bounding box center [388, 146] width 280 height 176
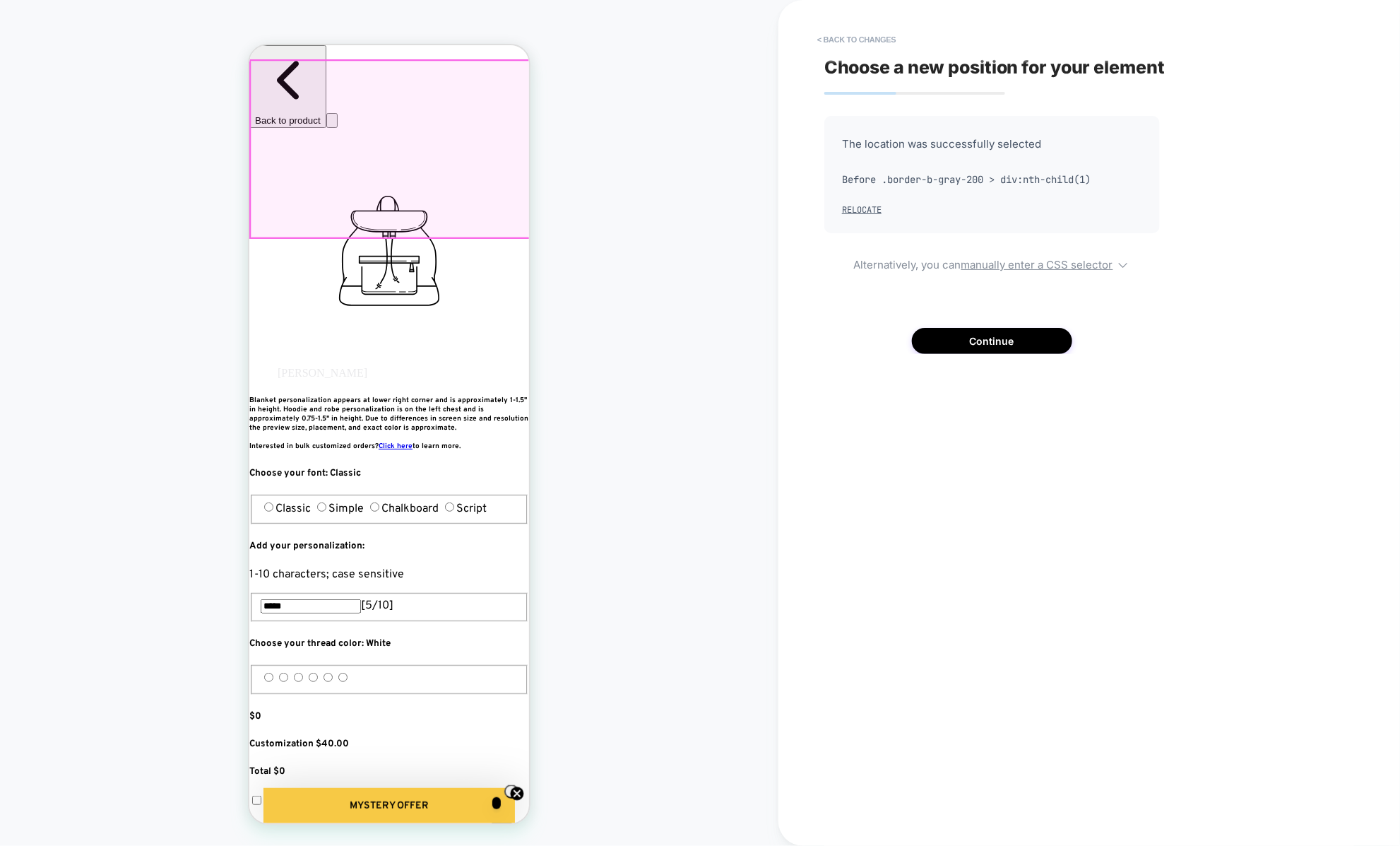
scroll to position [0, 247]
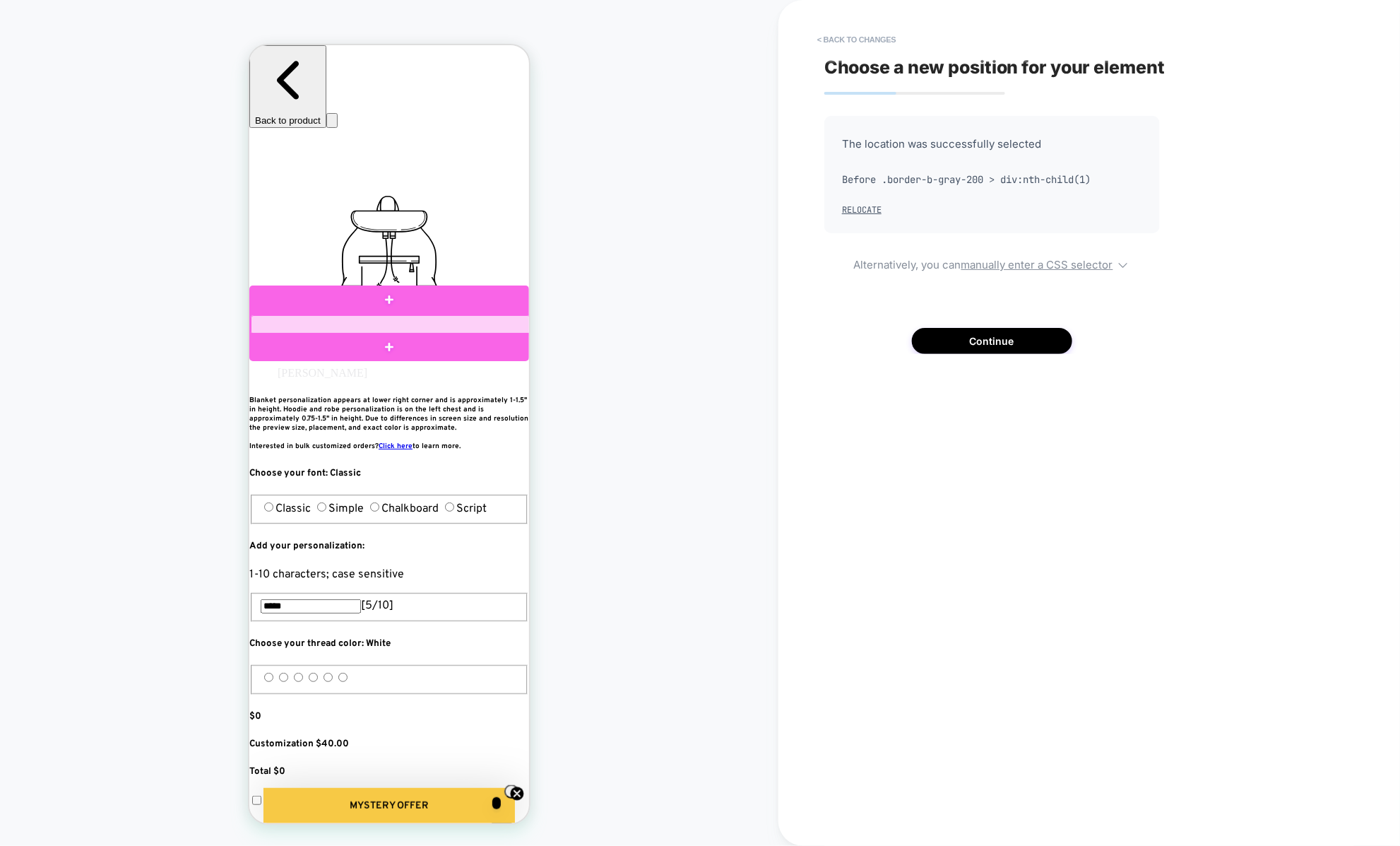
click at [406, 323] on div at bounding box center [389, 324] width 280 height 19
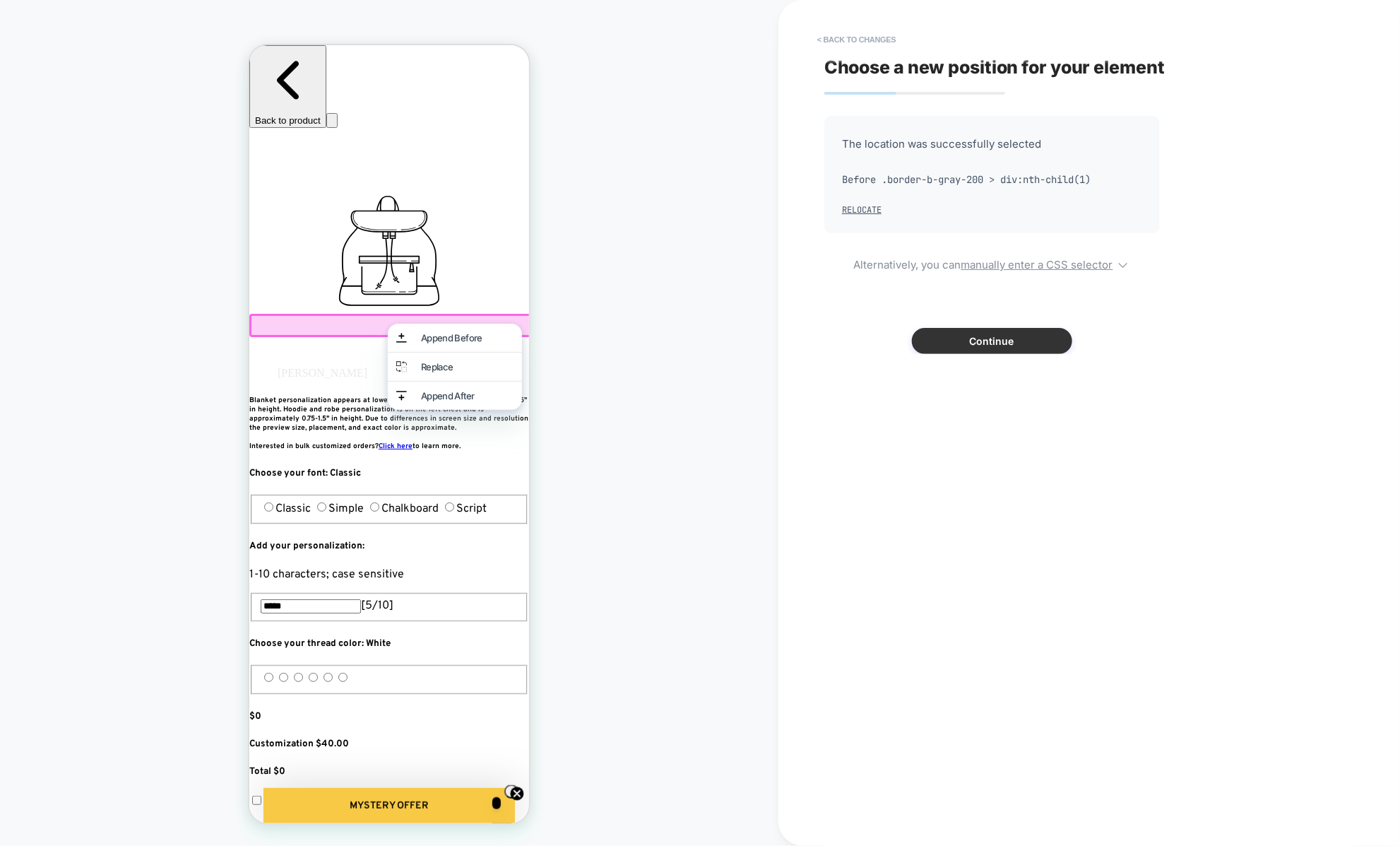
click at [967, 346] on button "Continue" at bounding box center [991, 340] width 161 height 26
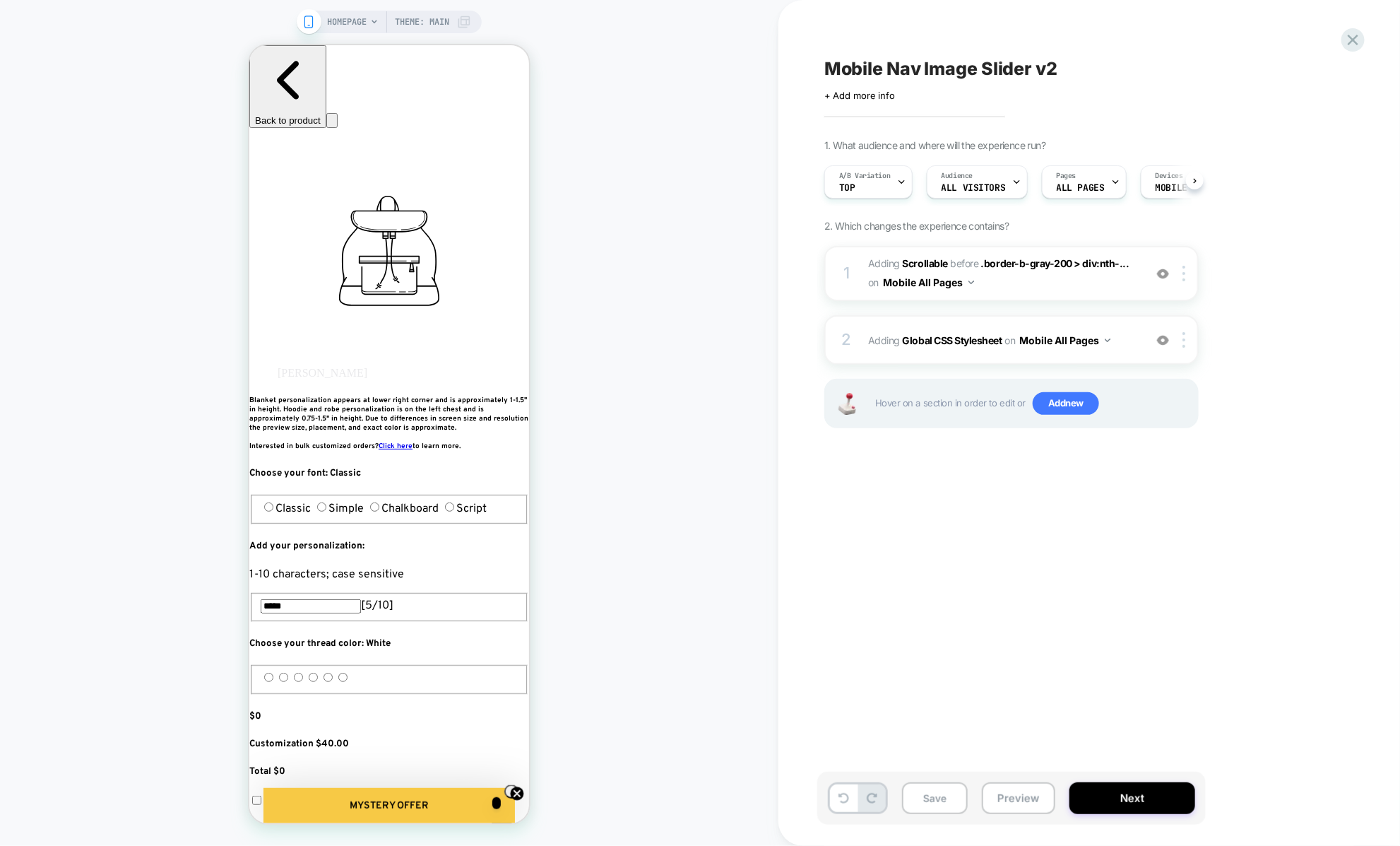
scroll to position [0, 1]
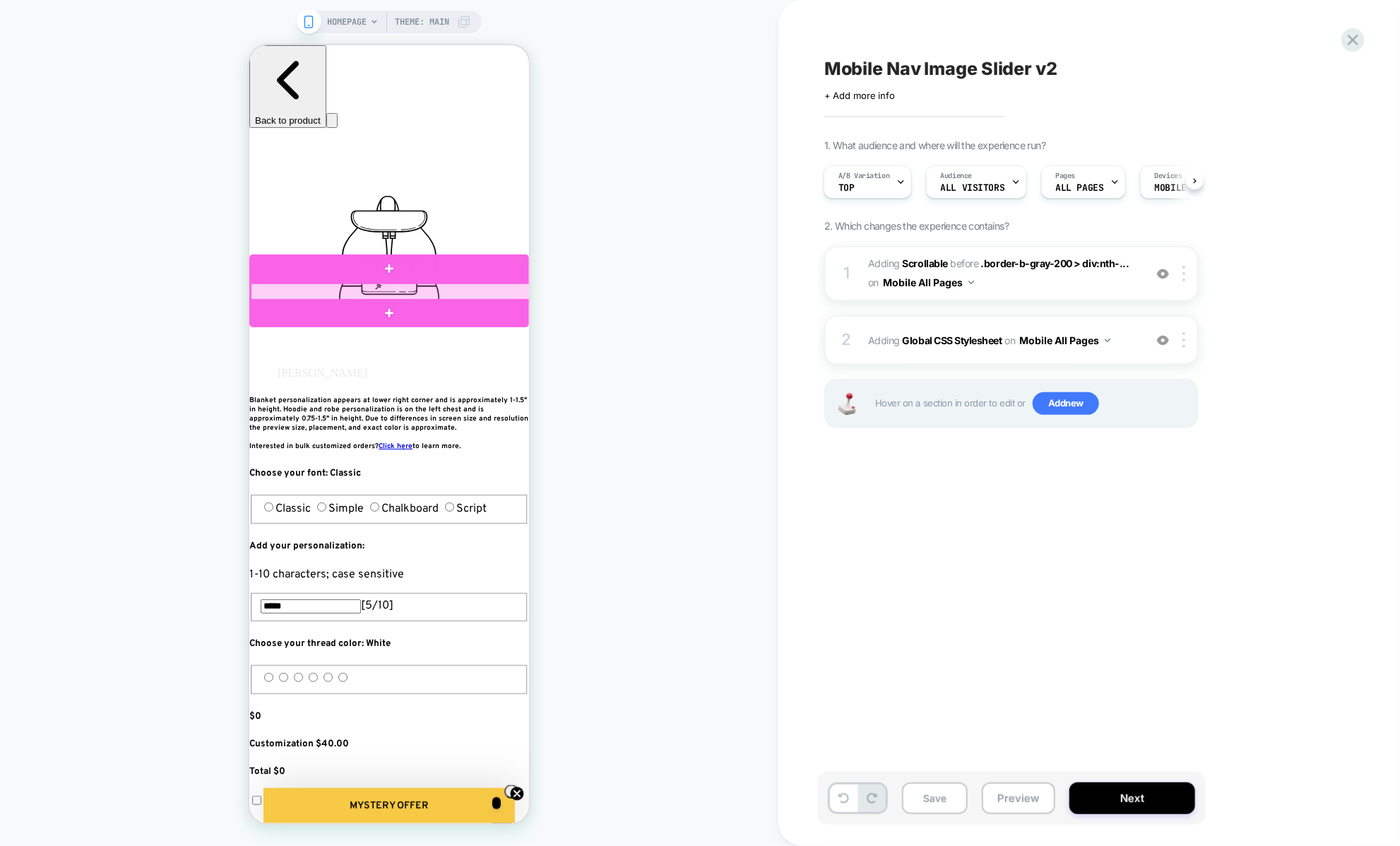
click at [444, 290] on div at bounding box center [389, 291] width 280 height 18
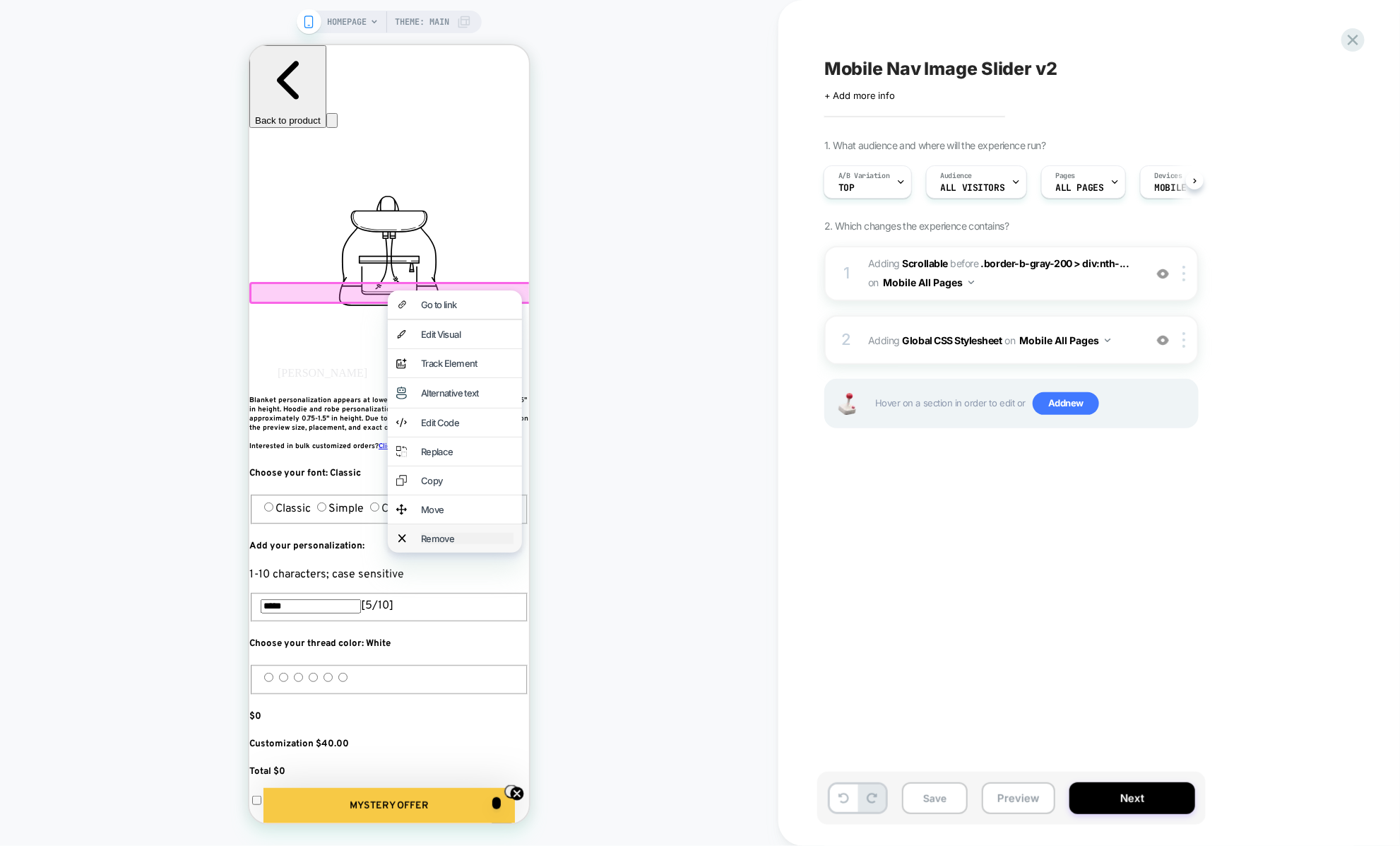
click at [429, 544] on div "Remove" at bounding box center [467, 537] width 92 height 11
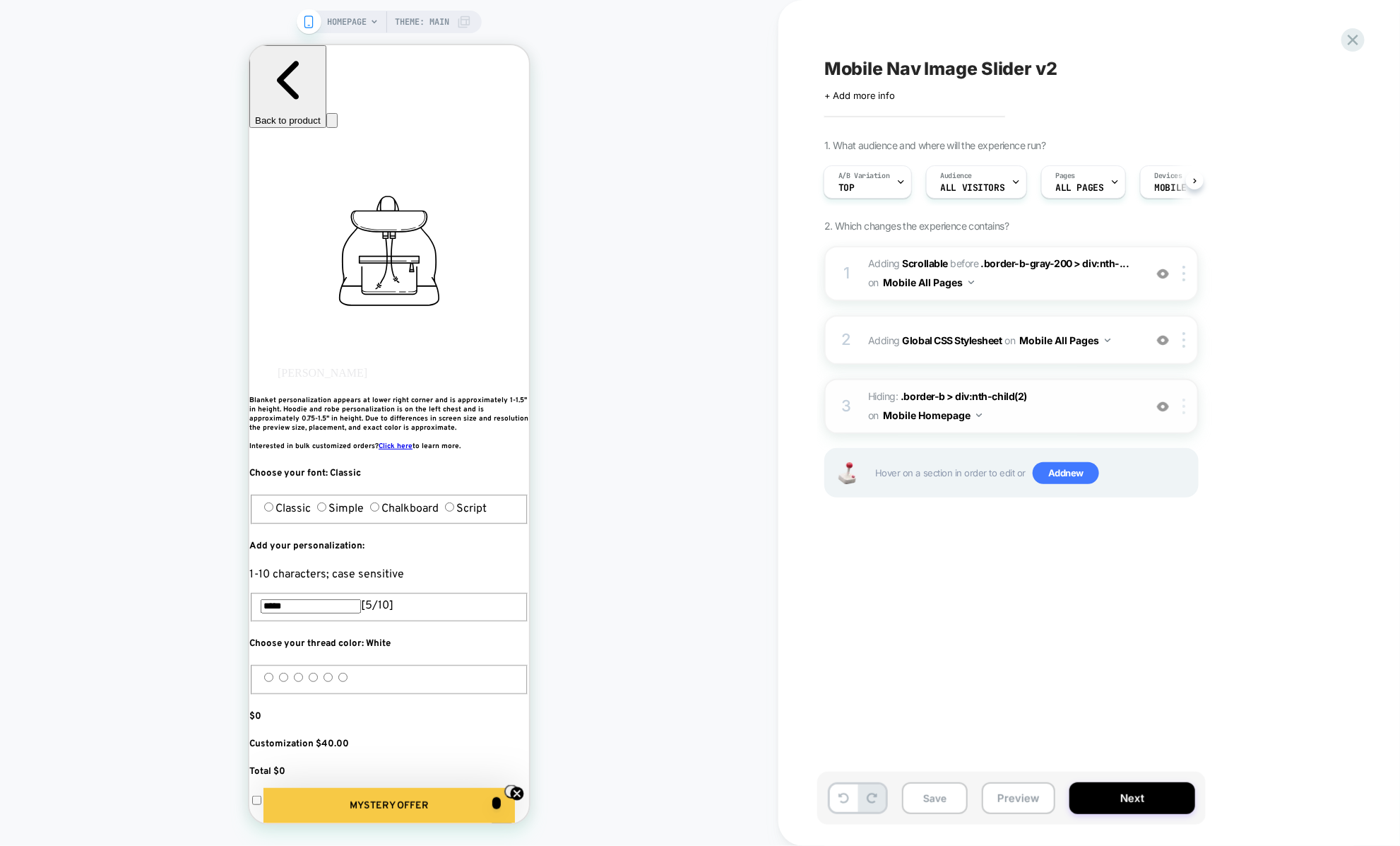
click at [1186, 410] on div at bounding box center [1186, 407] width 23 height 16
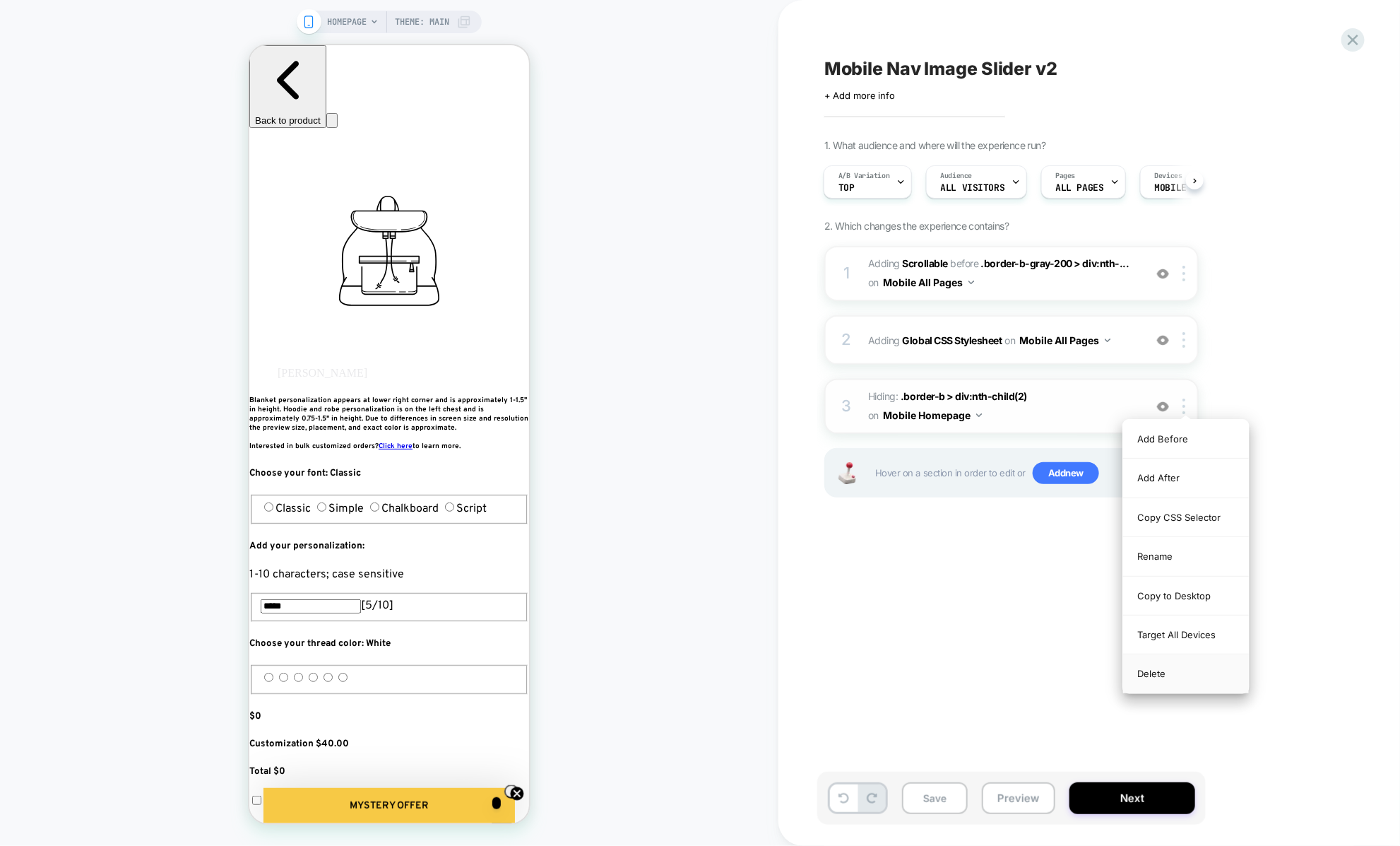
click at [1149, 675] on div "Delete" at bounding box center [1185, 673] width 126 height 38
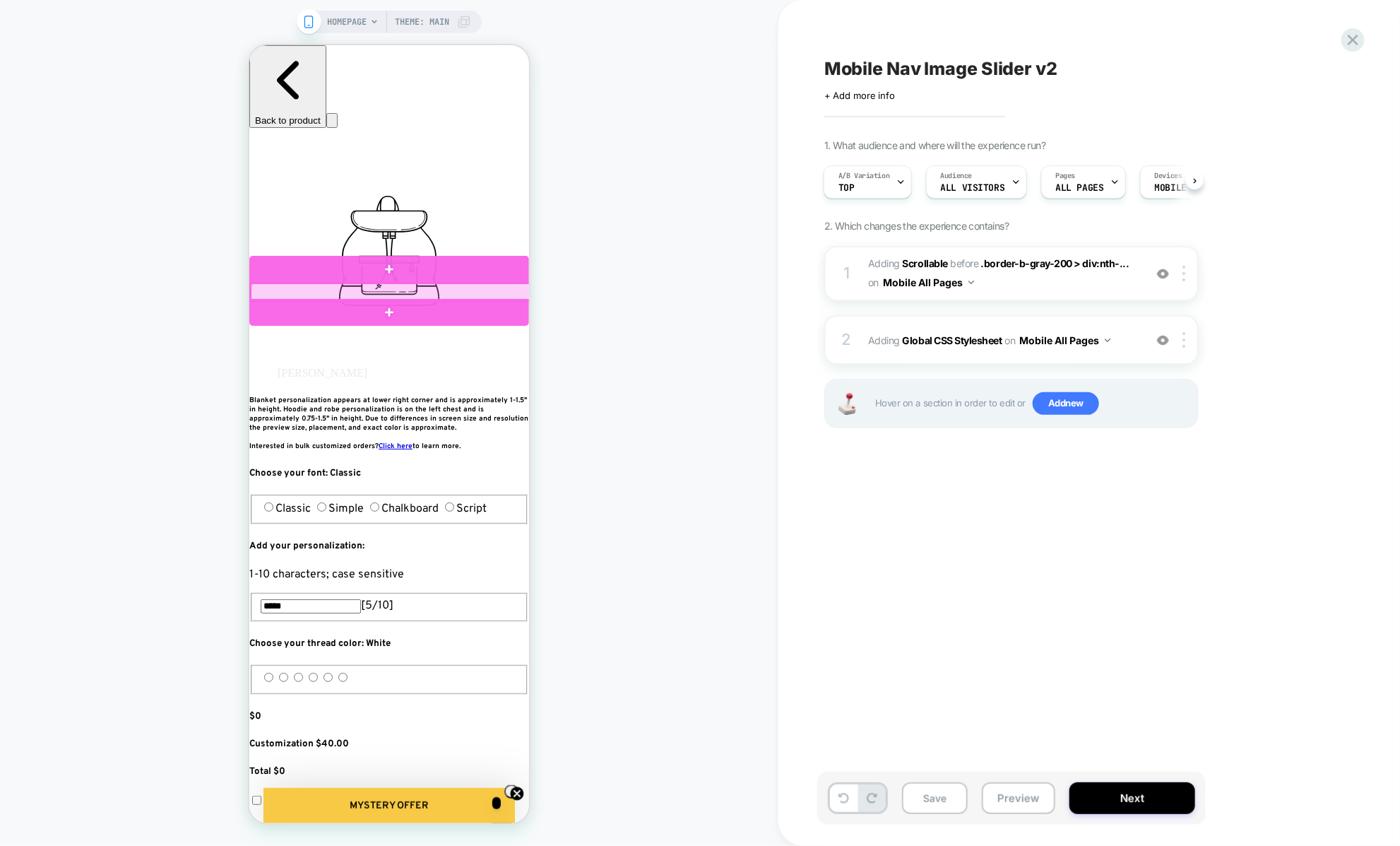
click at [417, 292] on div at bounding box center [389, 291] width 280 height 18
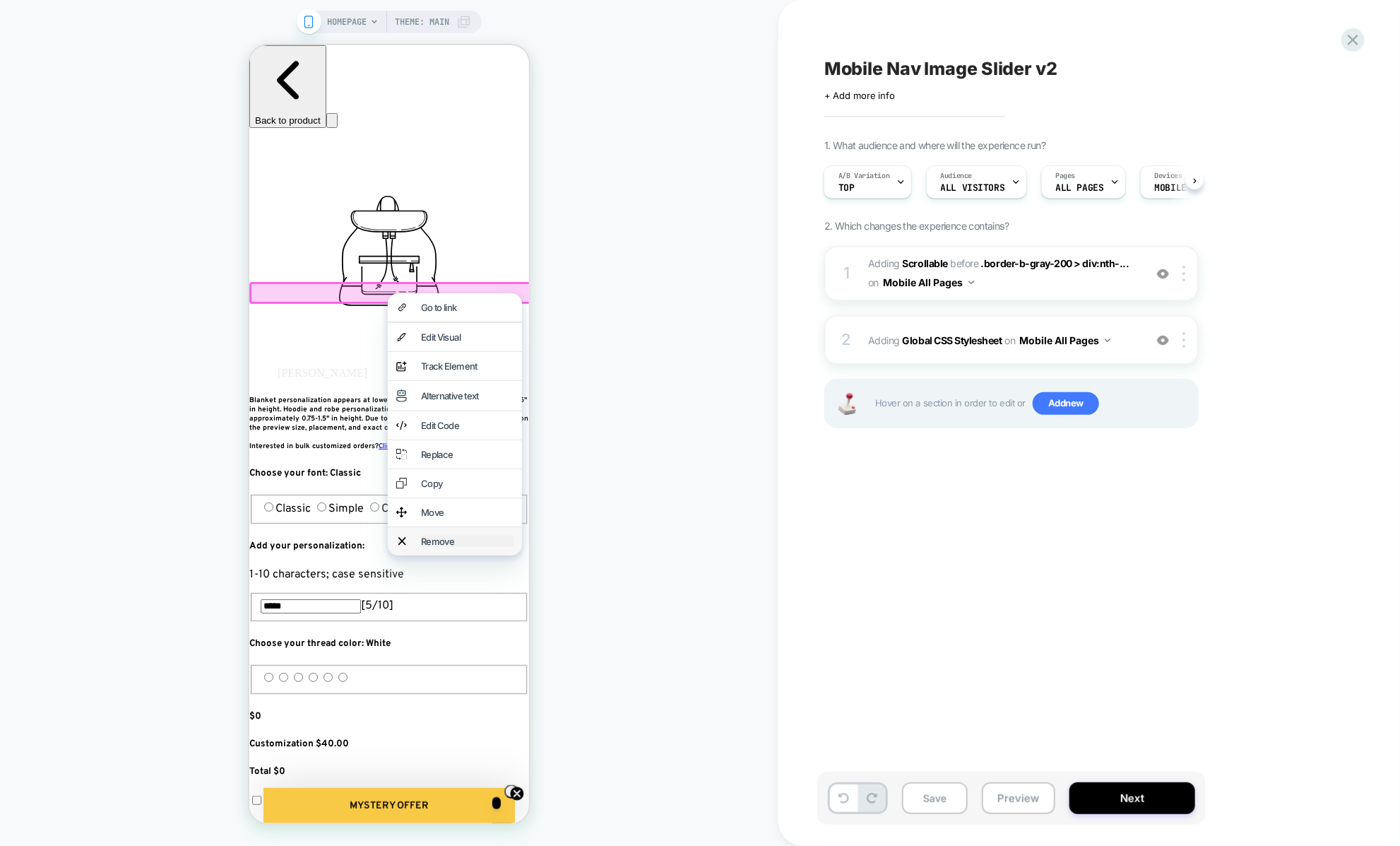
click at [421, 546] on div "Remove" at bounding box center [467, 540] width 92 height 11
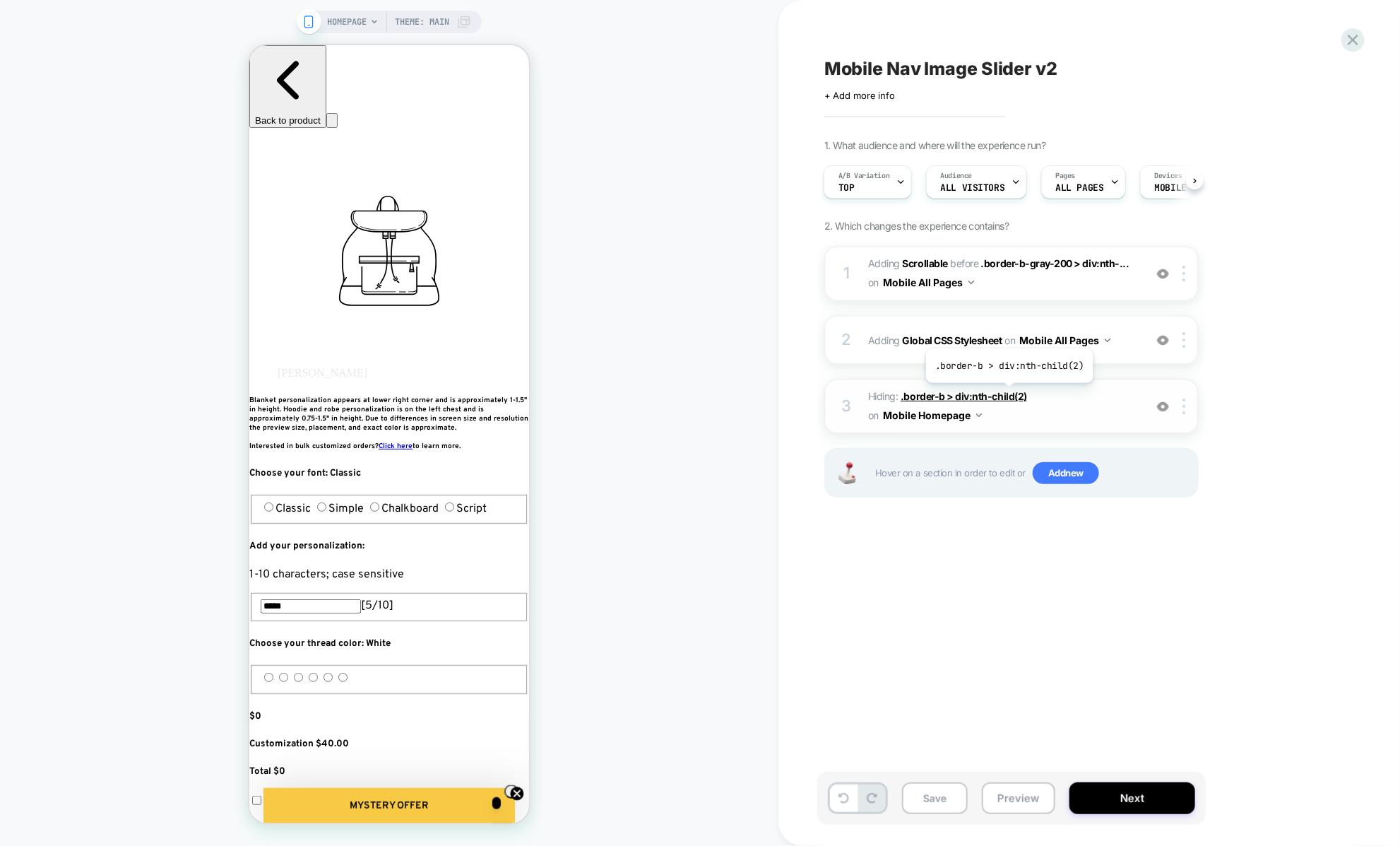
click at [1007, 392] on span ".border-b > div:nth-child(2)" at bounding box center [963, 396] width 126 height 12
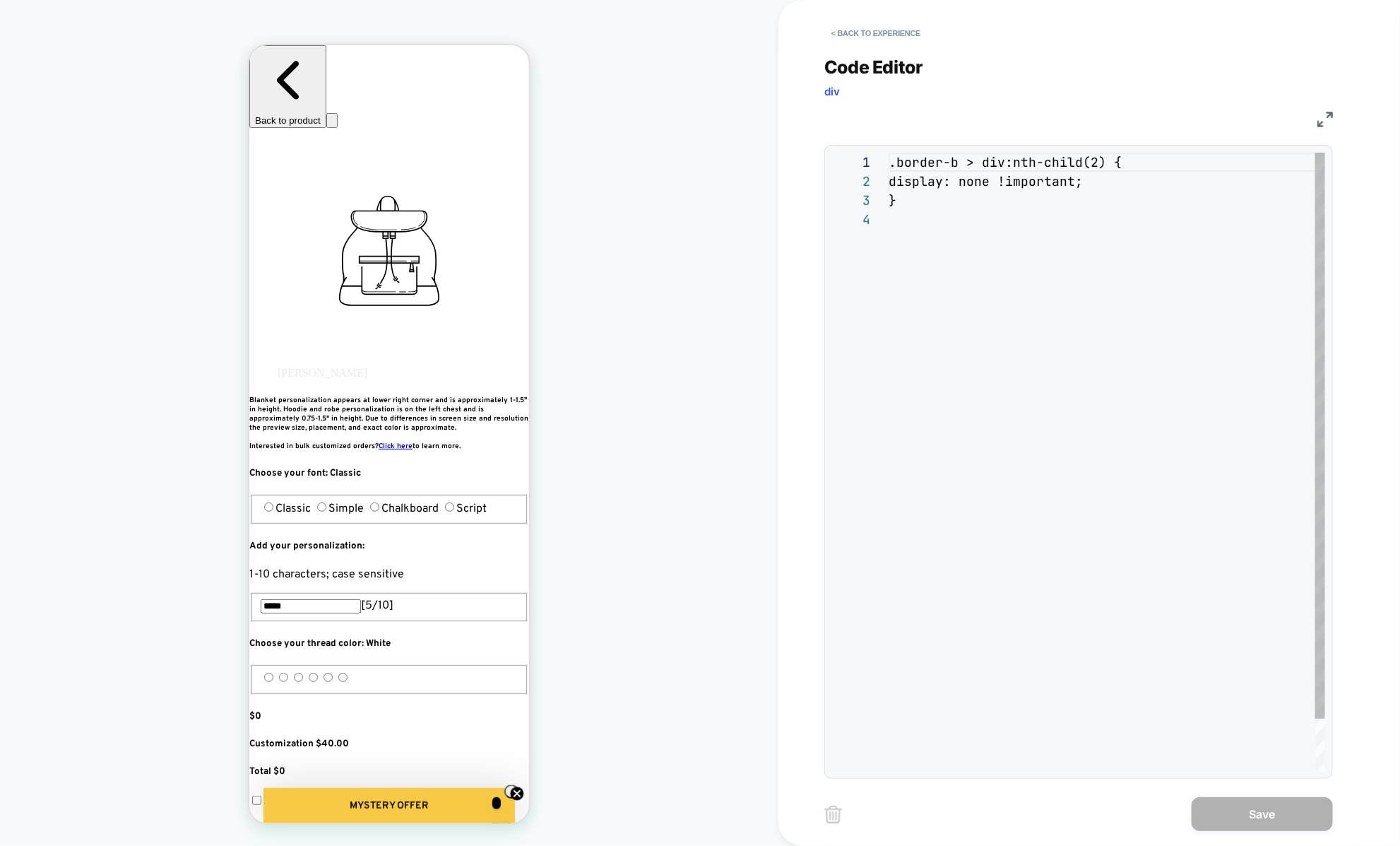
scroll to position [57, 0]
click at [1091, 159] on div ".border-b > div:nth-child ( 2 ) { display: none !important ; }" at bounding box center [1106, 490] width 436 height 676
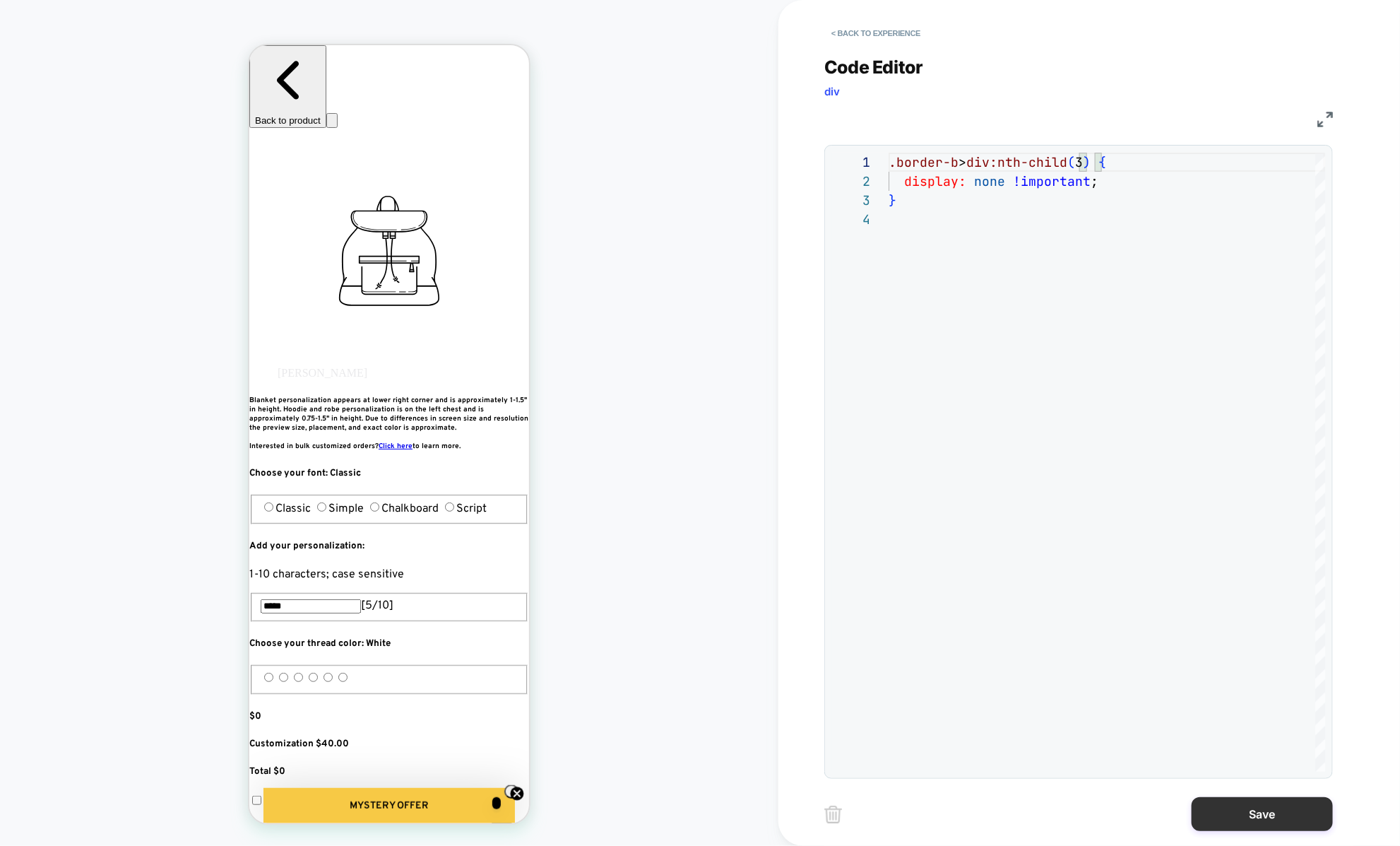
type textarea "**********"
click at [1256, 825] on button "Save" at bounding box center [1262, 813] width 141 height 34
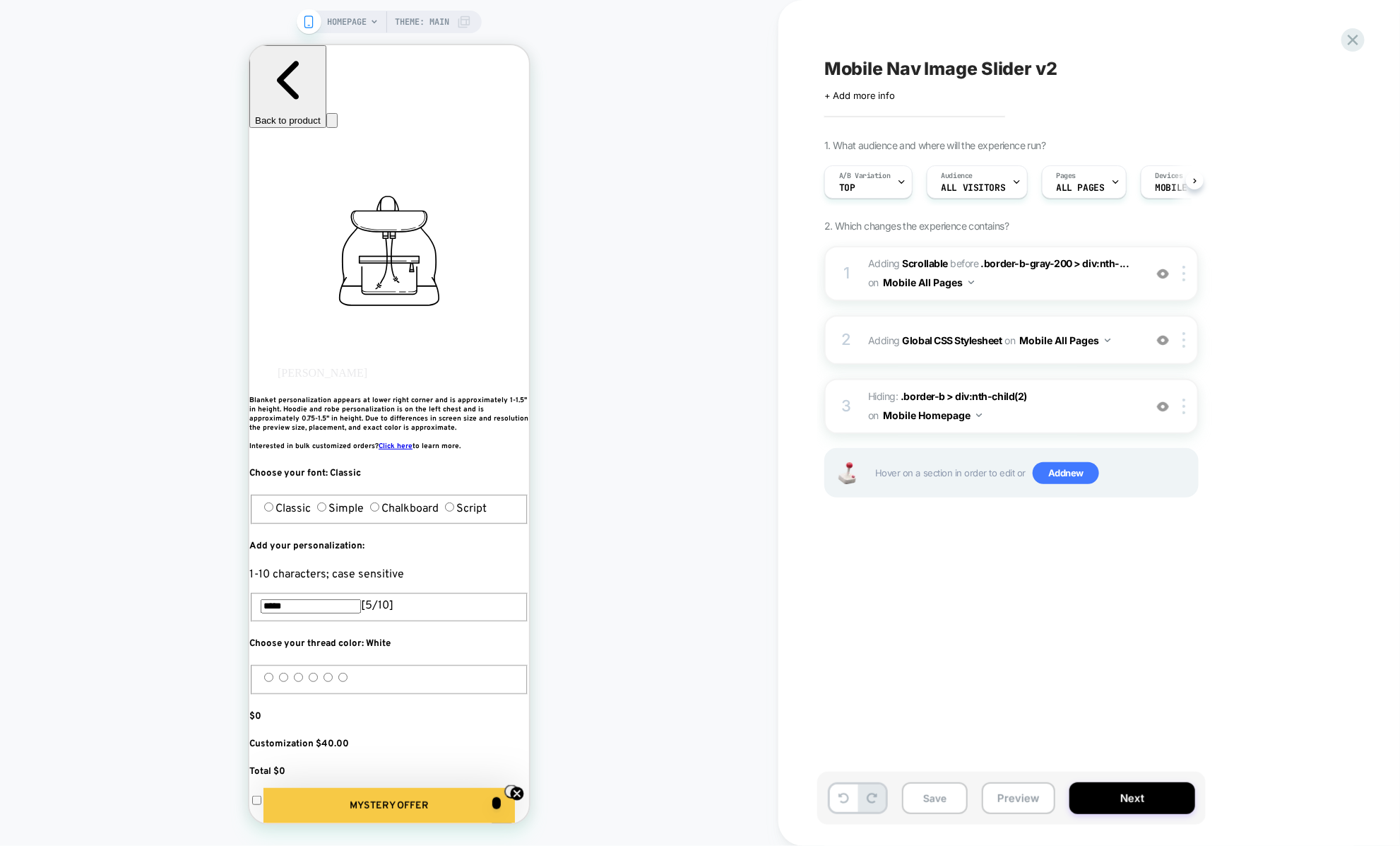
scroll to position [0, 1]
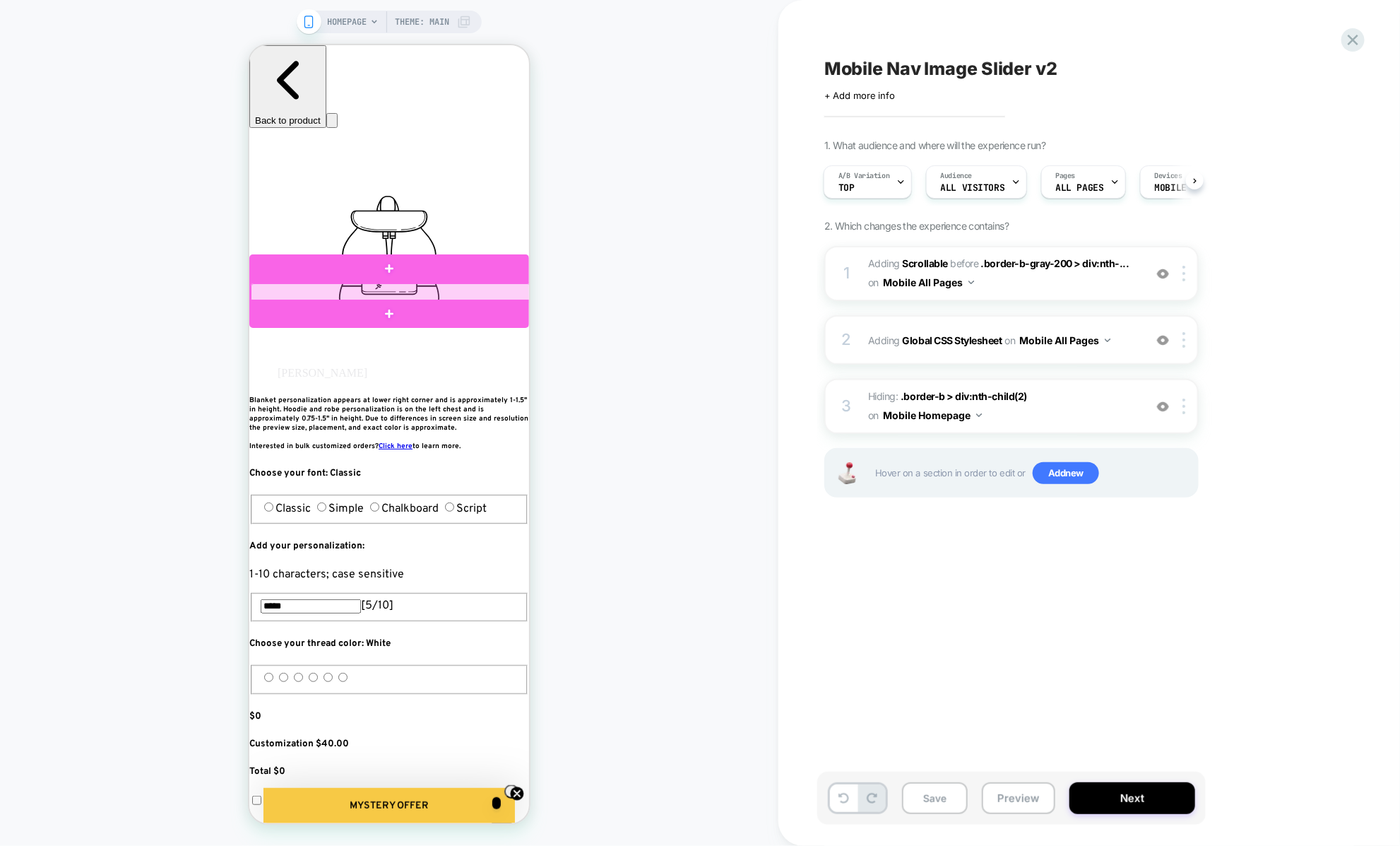
click at [487, 292] on div at bounding box center [389, 292] width 280 height 19
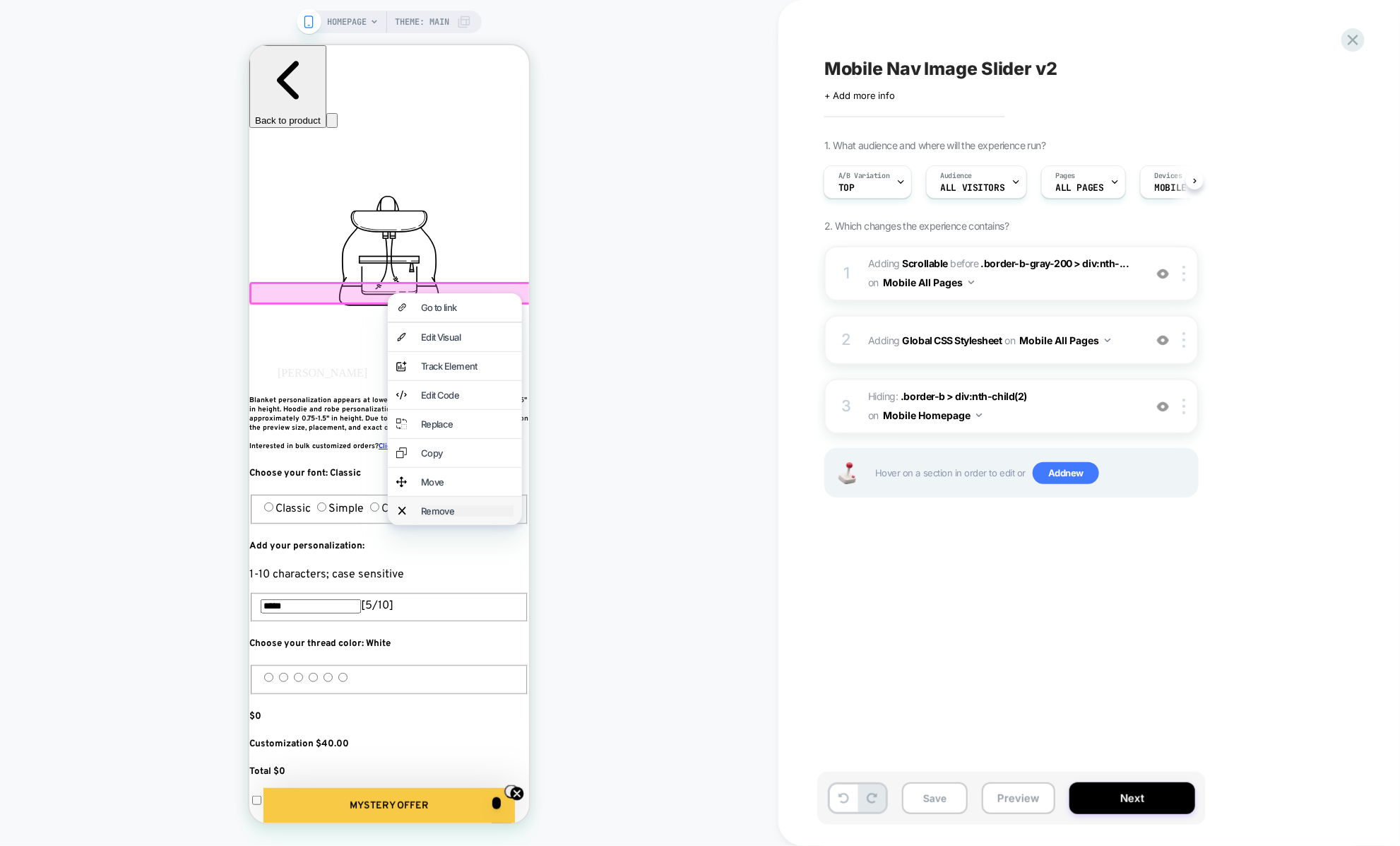
click at [436, 515] on div "Remove" at bounding box center [467, 510] width 92 height 11
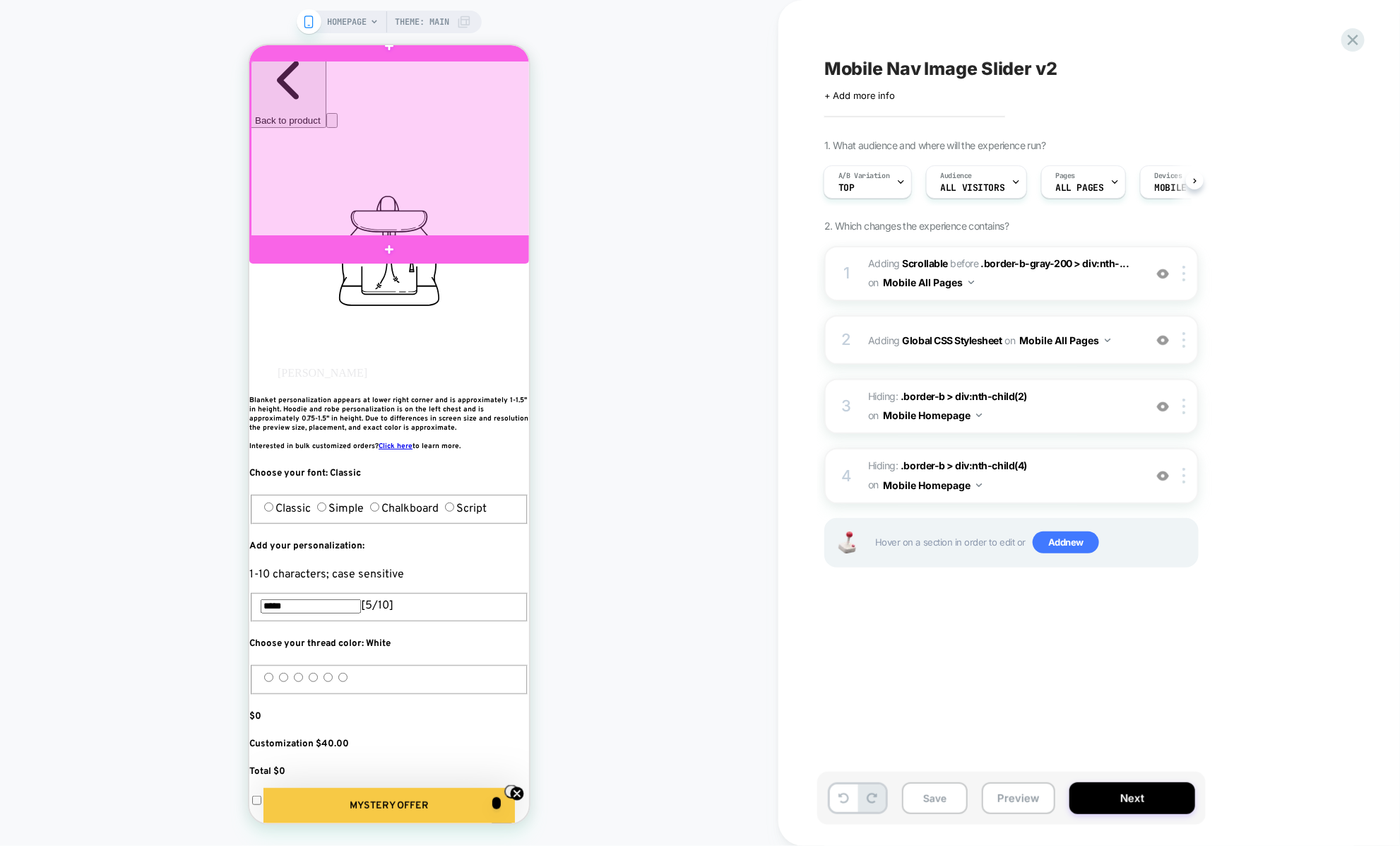
scroll to position [42, 0]
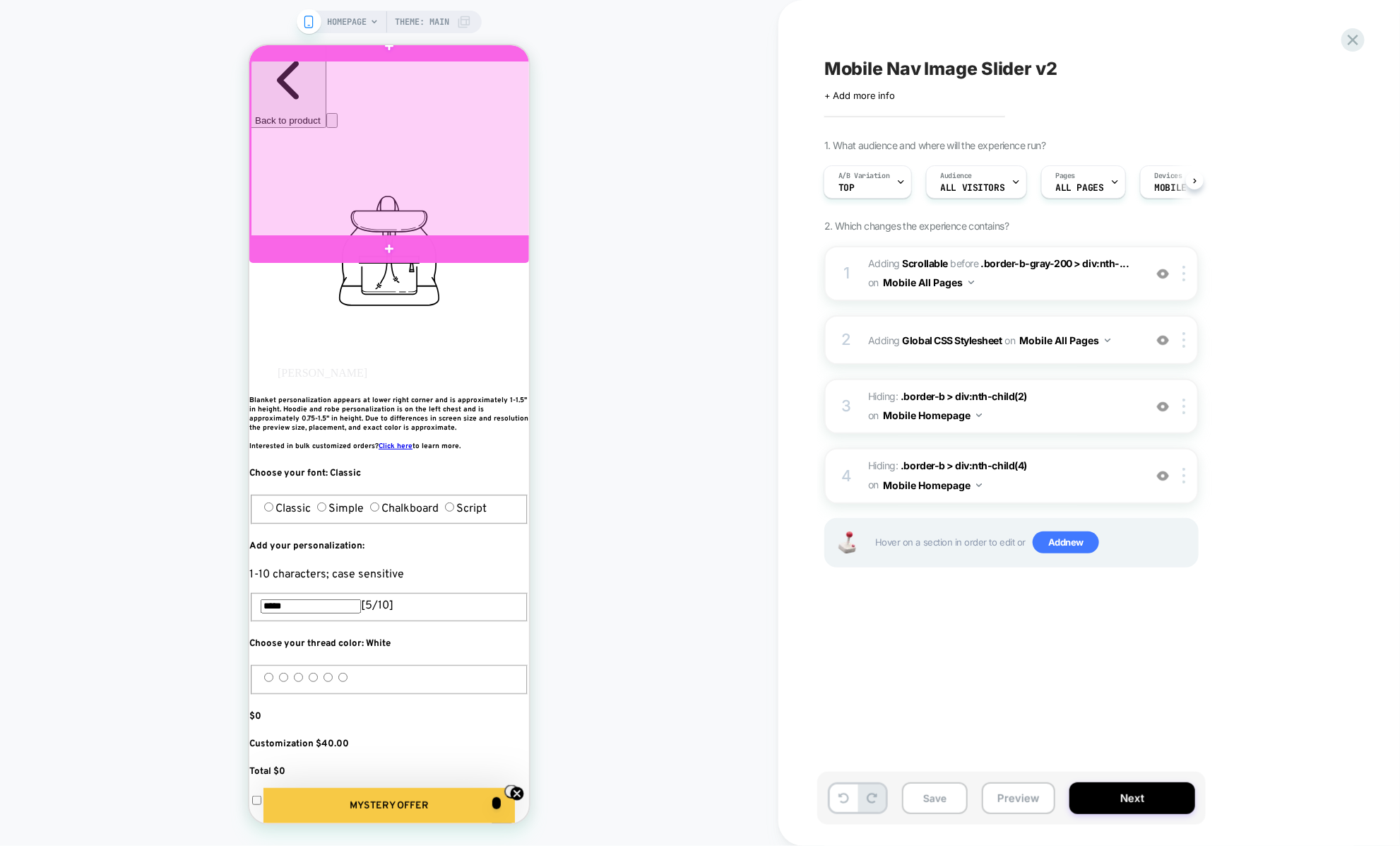
click at [323, 150] on div at bounding box center [389, 148] width 280 height 176
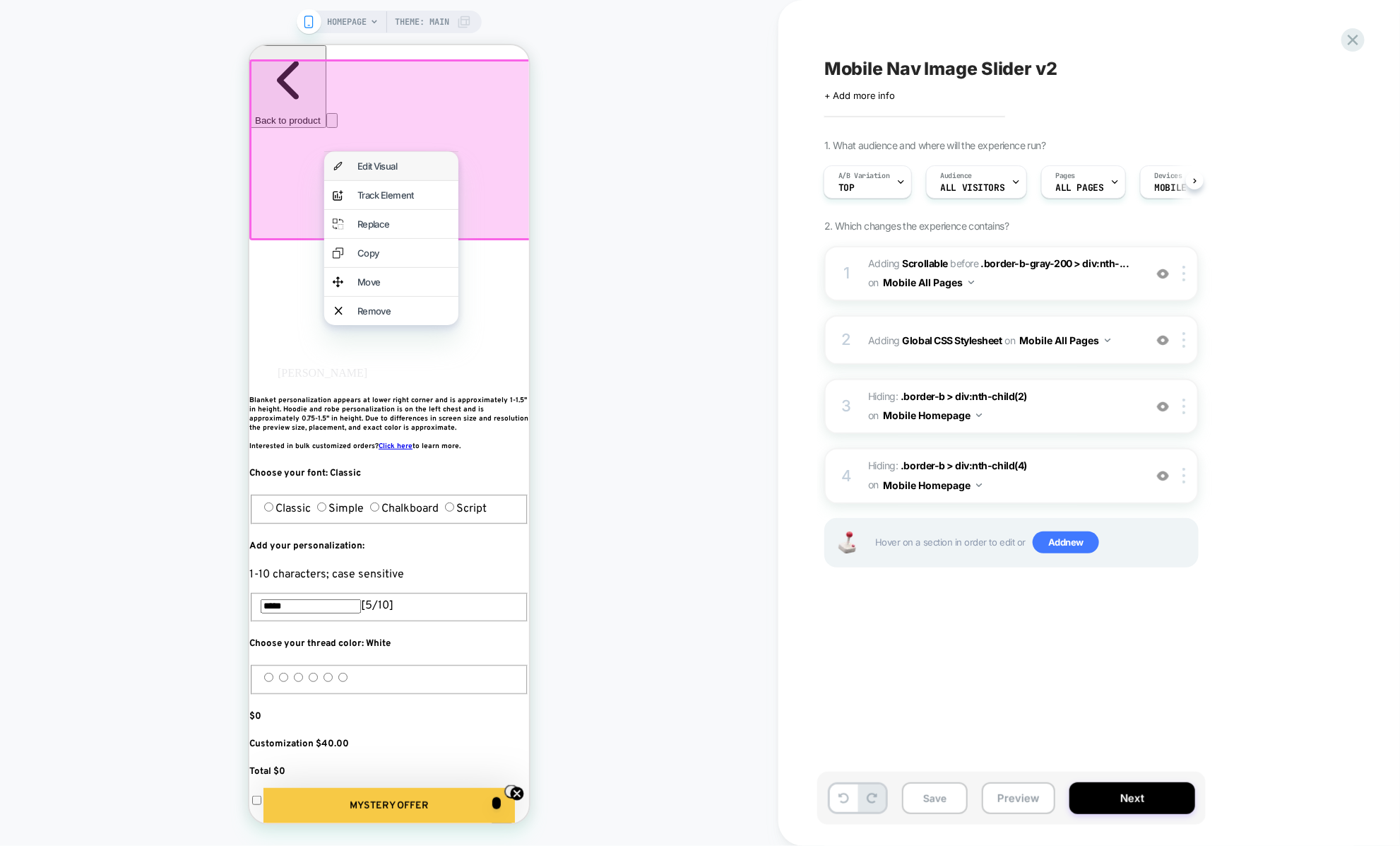
click at [354, 167] on div "Edit Visual" at bounding box center [390, 165] width 134 height 28
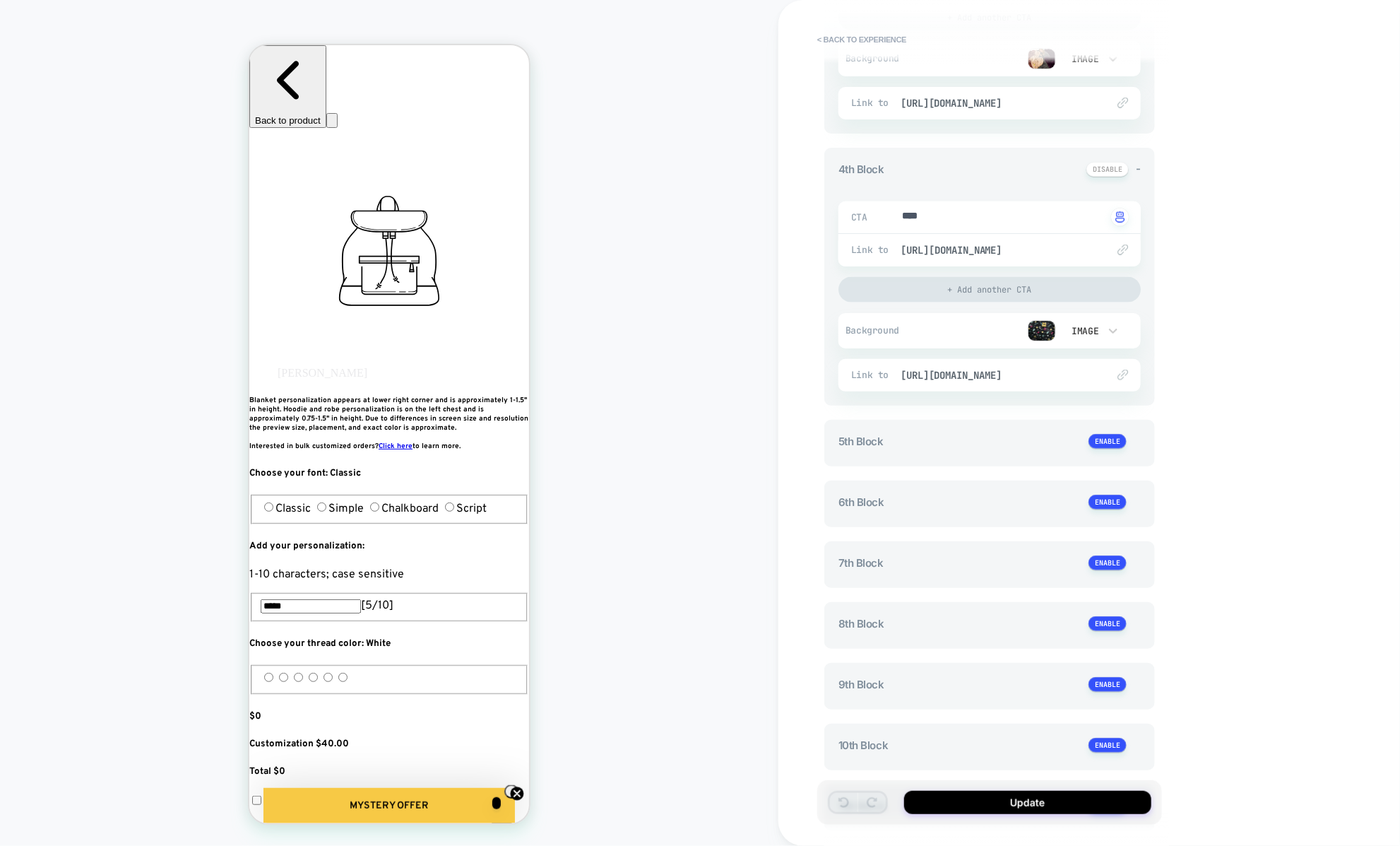
scroll to position [1336, 0]
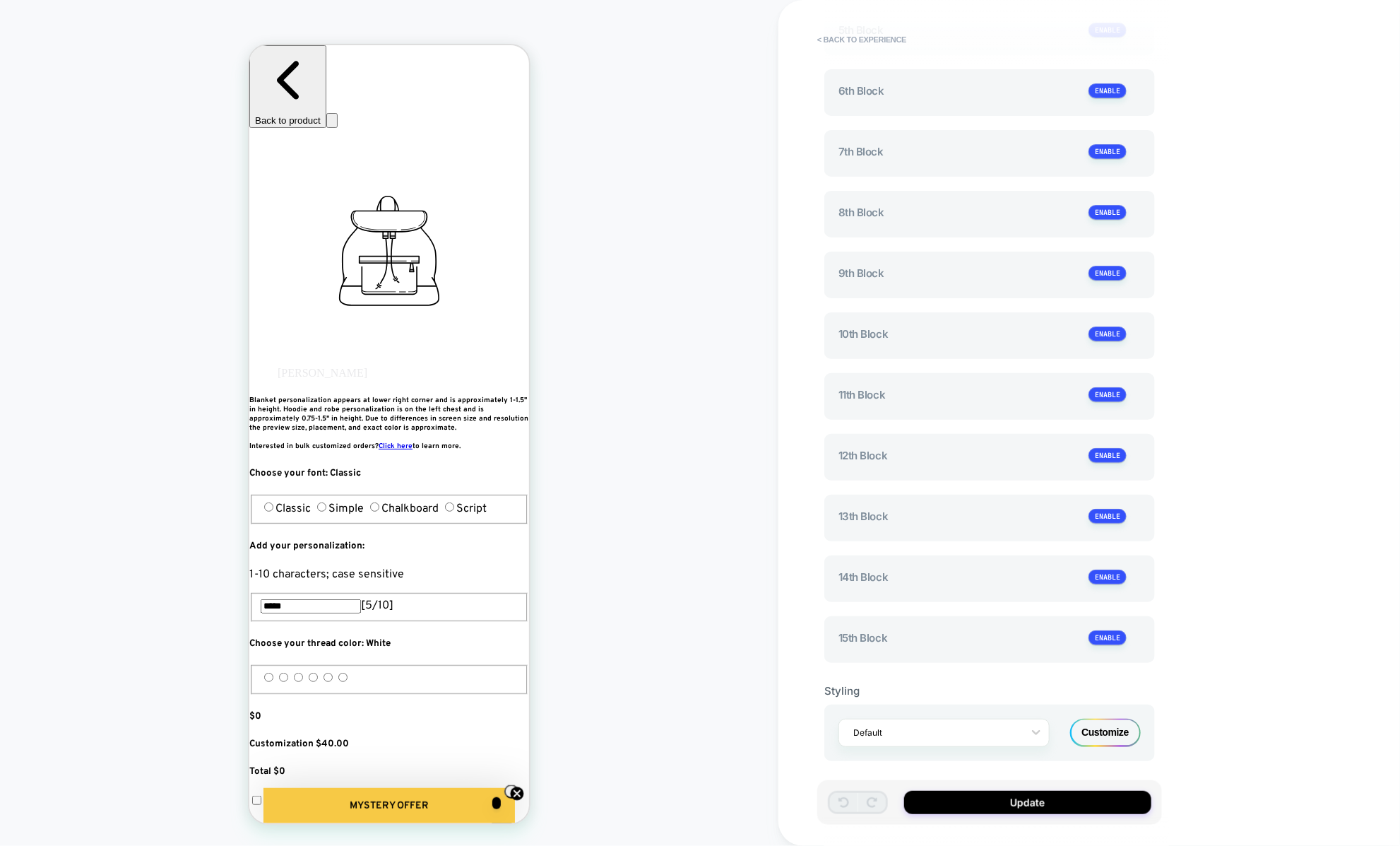
click at [1089, 718] on div "Customize" at bounding box center [1105, 732] width 70 height 28
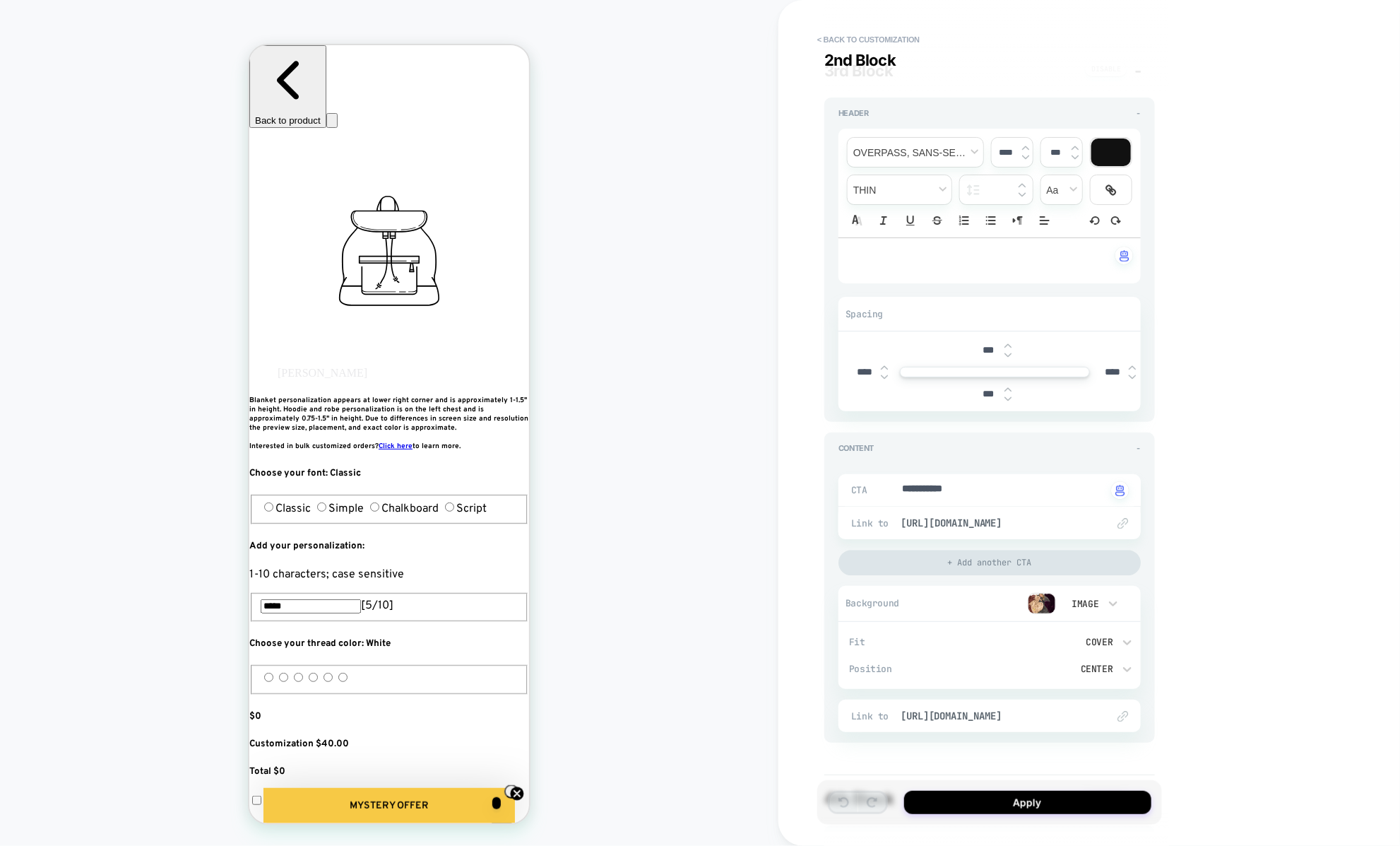
scroll to position [1562, 0]
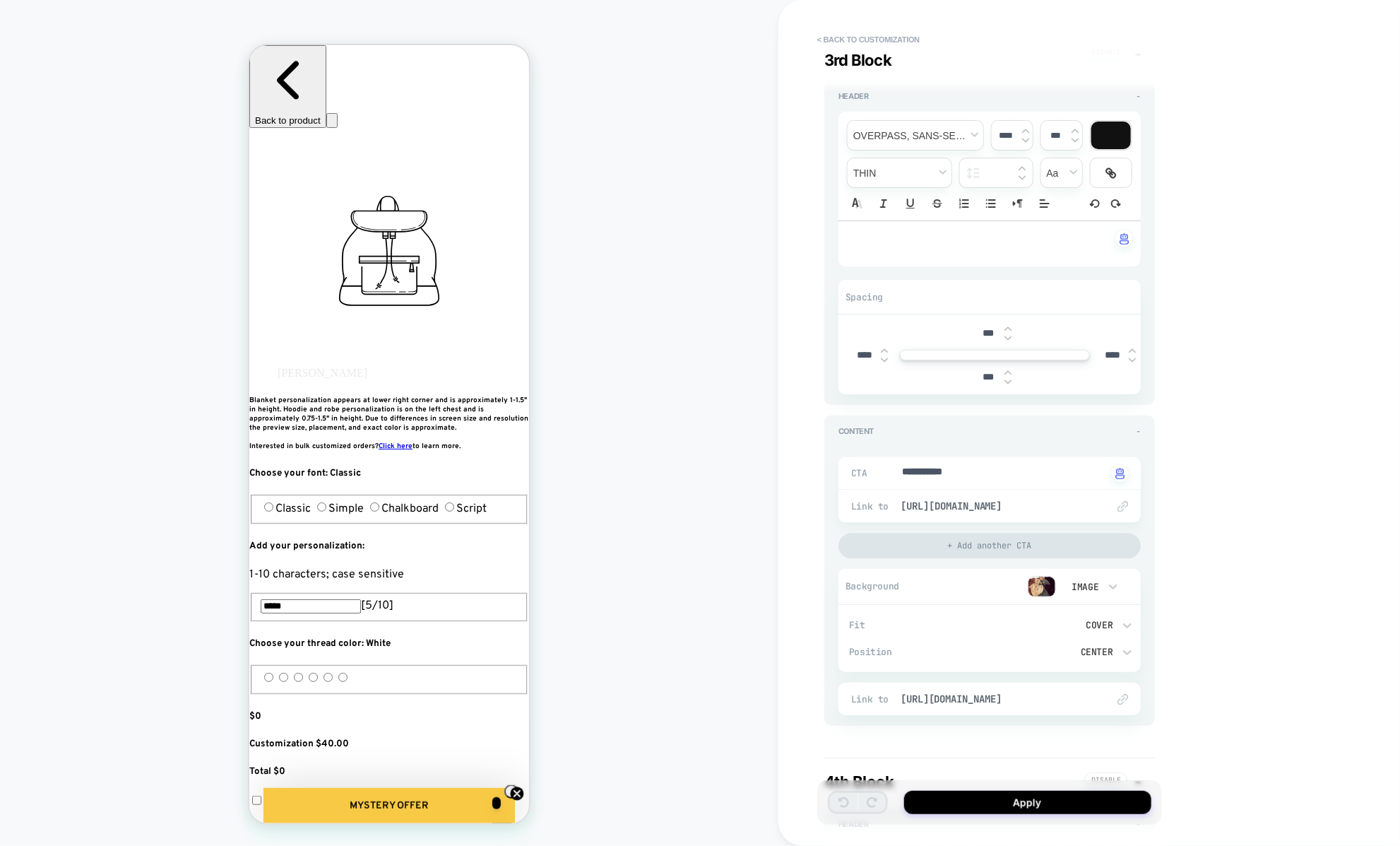
click at [994, 579] on div at bounding box center [985, 586] width 140 height 21
click at [1120, 587] on div "Image" at bounding box center [1091, 586] width 70 height 27
click at [1114, 578] on div at bounding box center [700, 423] width 1400 height 846
click at [1113, 580] on icon at bounding box center [1113, 587] width 14 height 14
click at [796, 494] on div at bounding box center [700, 423] width 1400 height 846
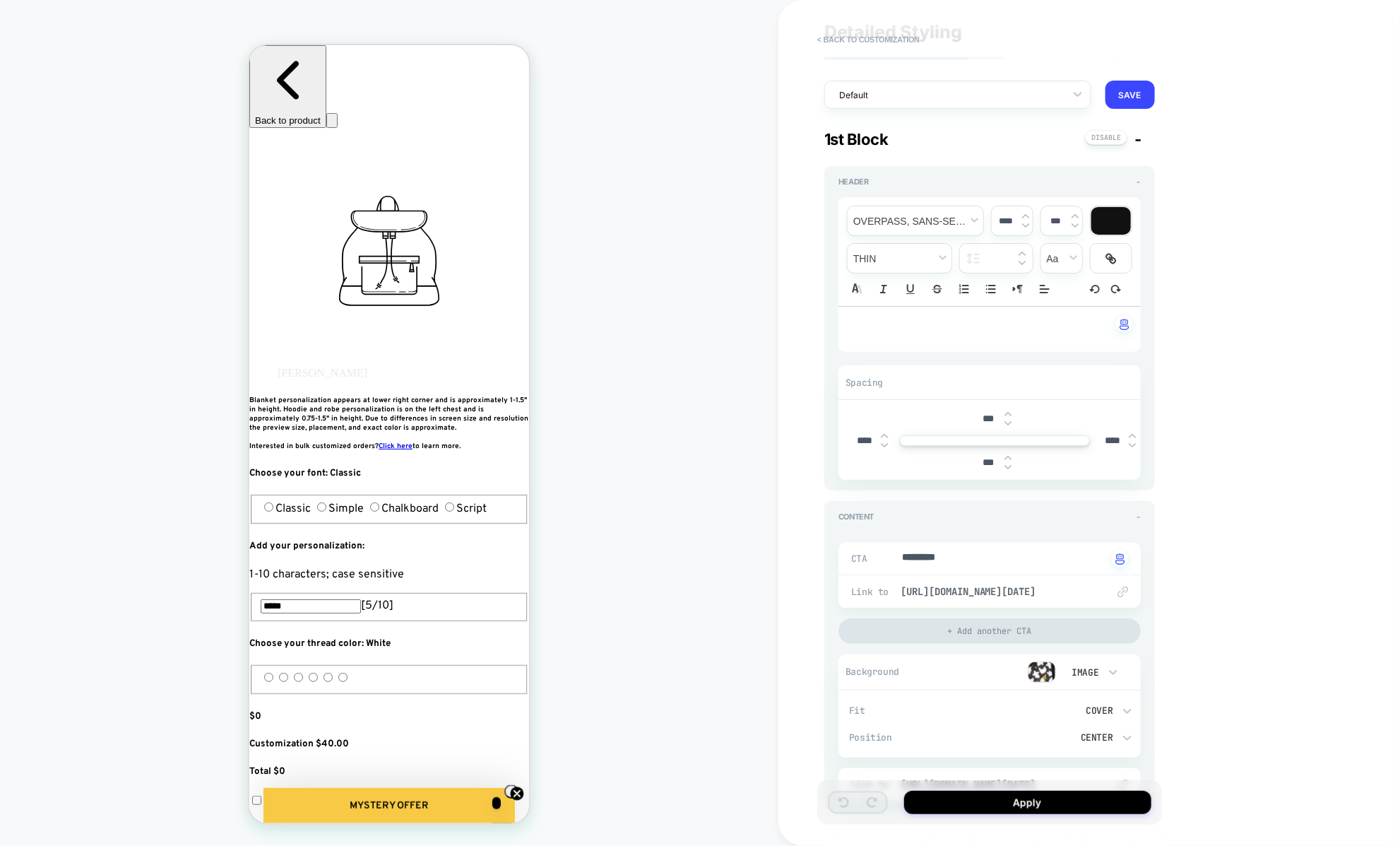
scroll to position [0, 0]
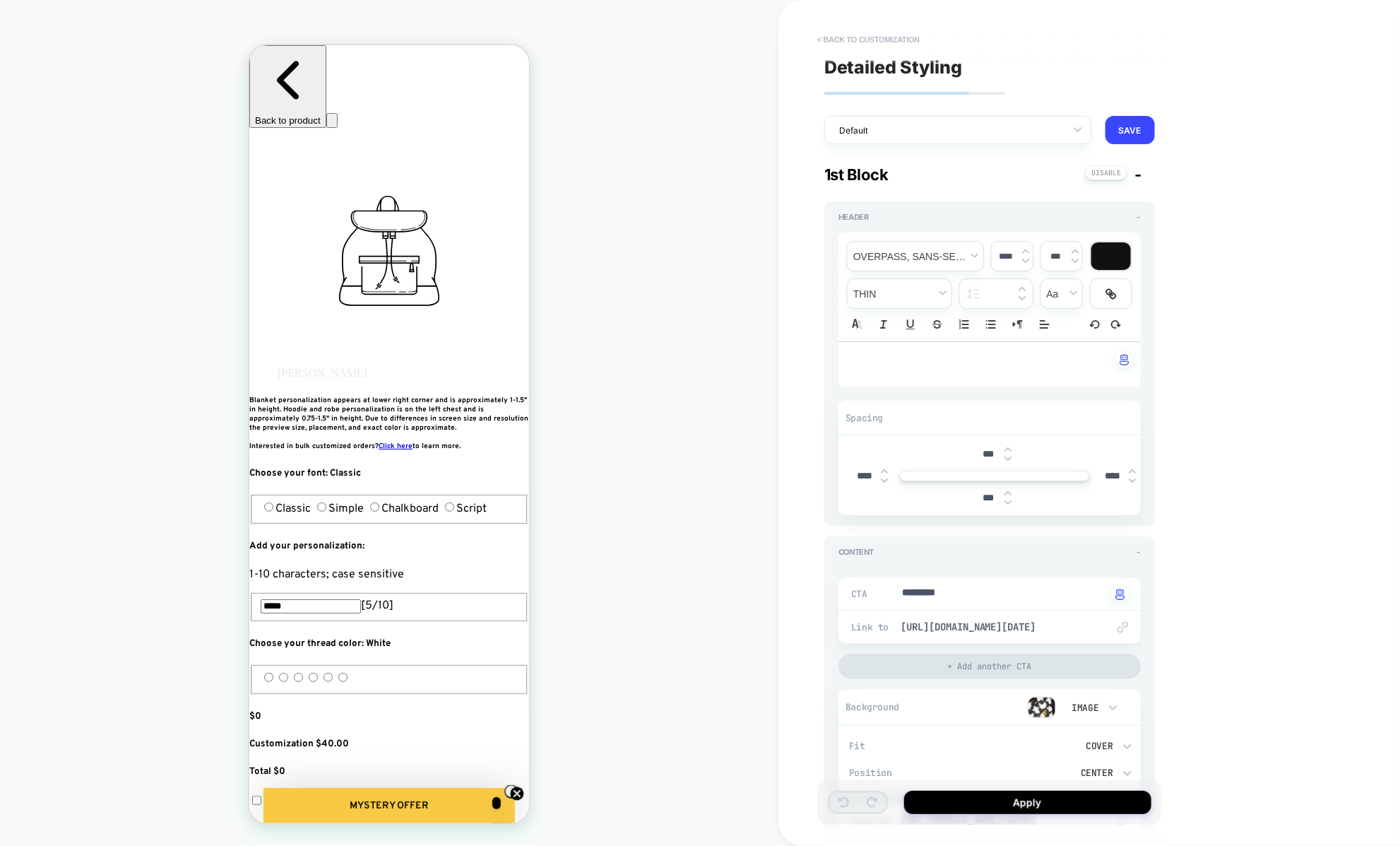
click at [843, 35] on button "< Back to customization" at bounding box center [868, 39] width 117 height 23
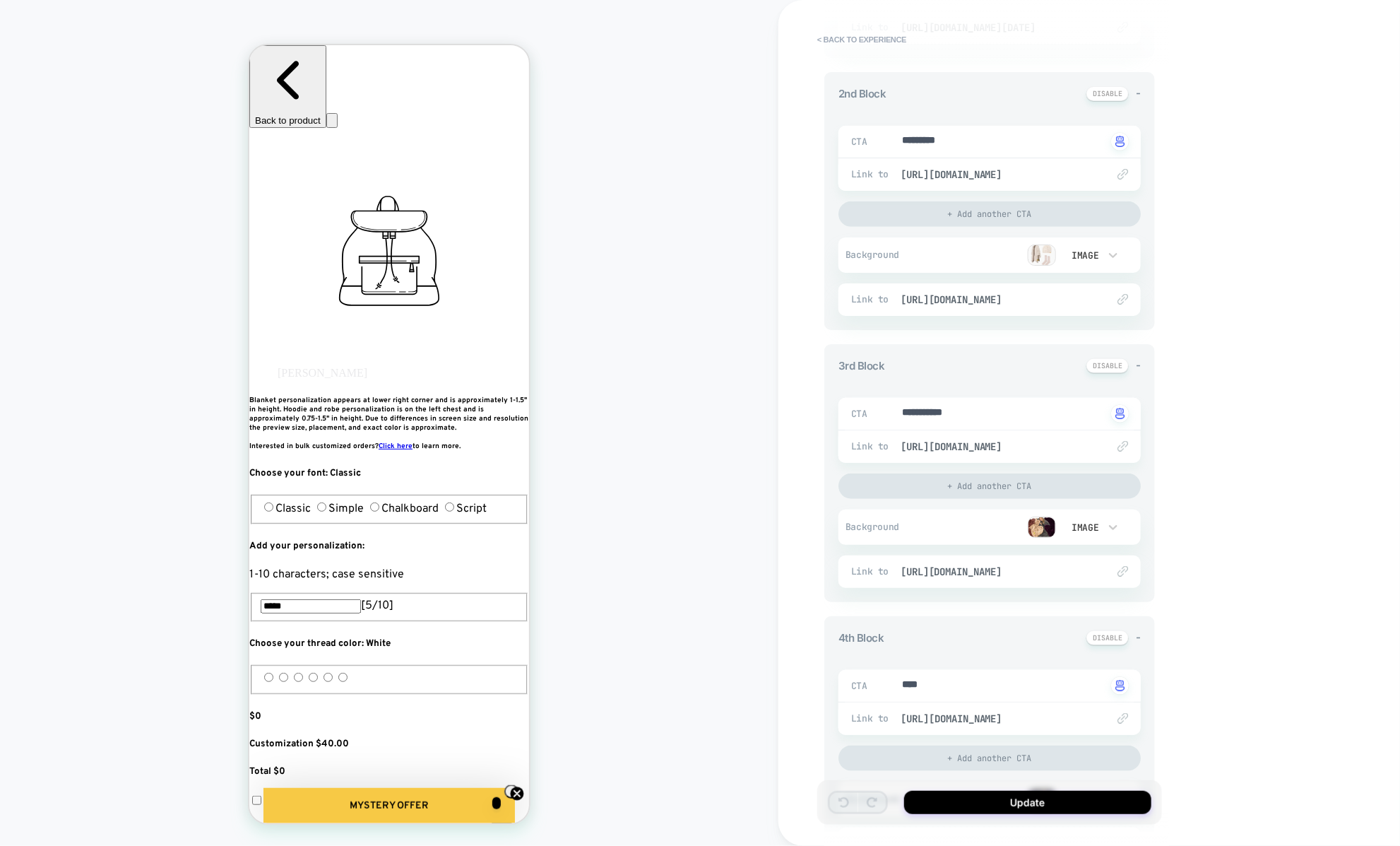
scroll to position [205, 0]
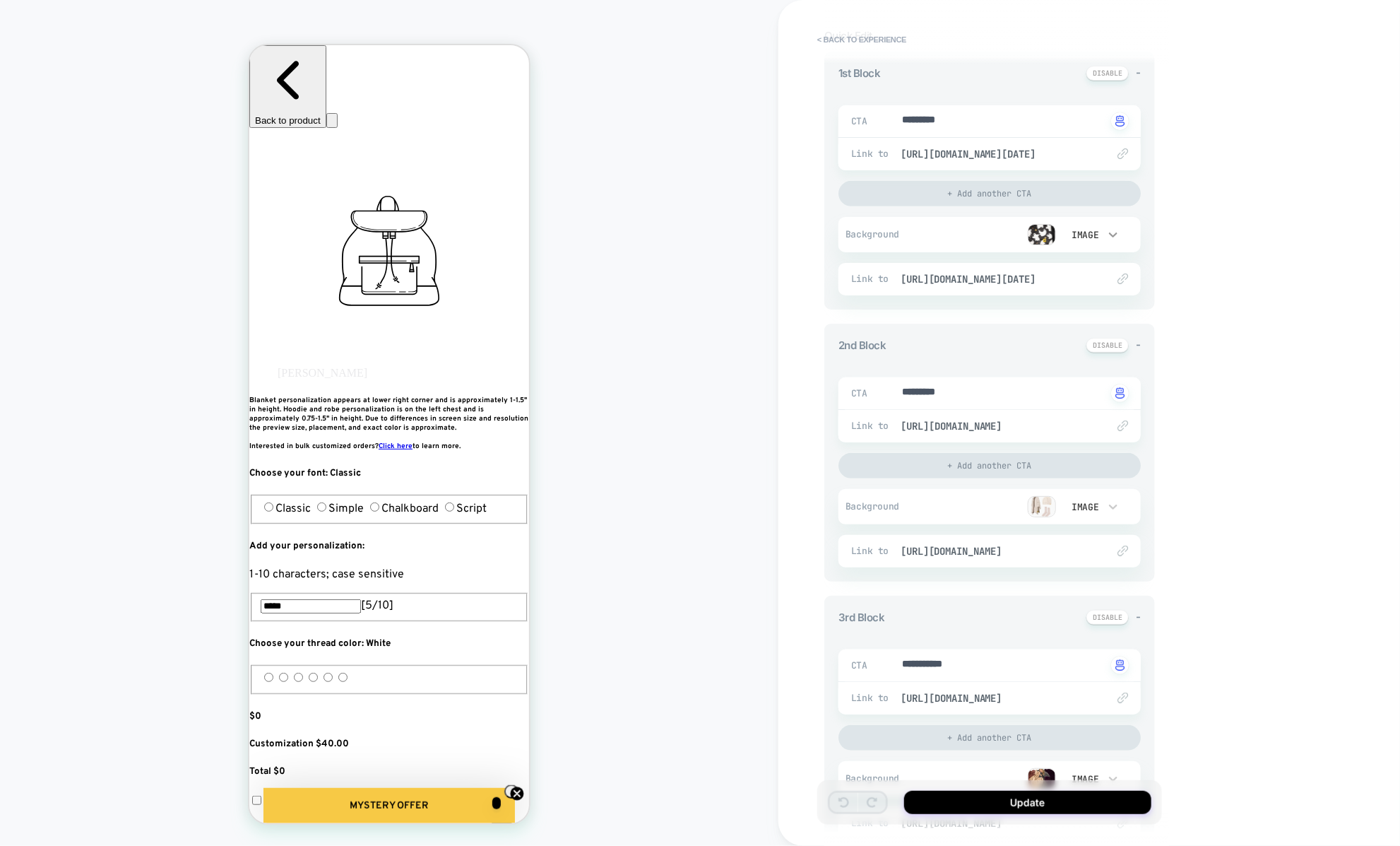
click at [1112, 230] on icon at bounding box center [1113, 234] width 14 height 14
click at [1111, 230] on div at bounding box center [700, 423] width 1400 height 846
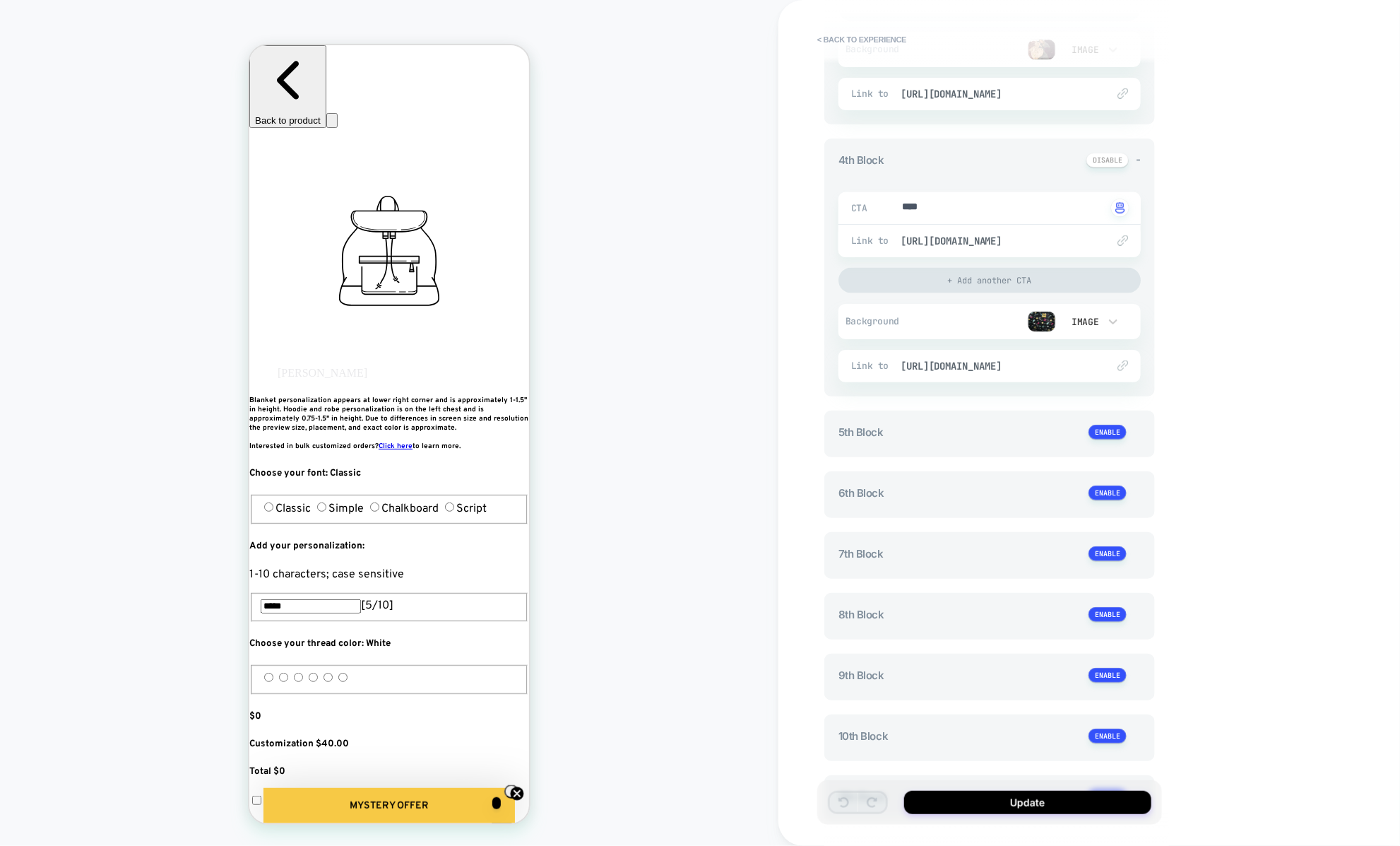
scroll to position [1336, 0]
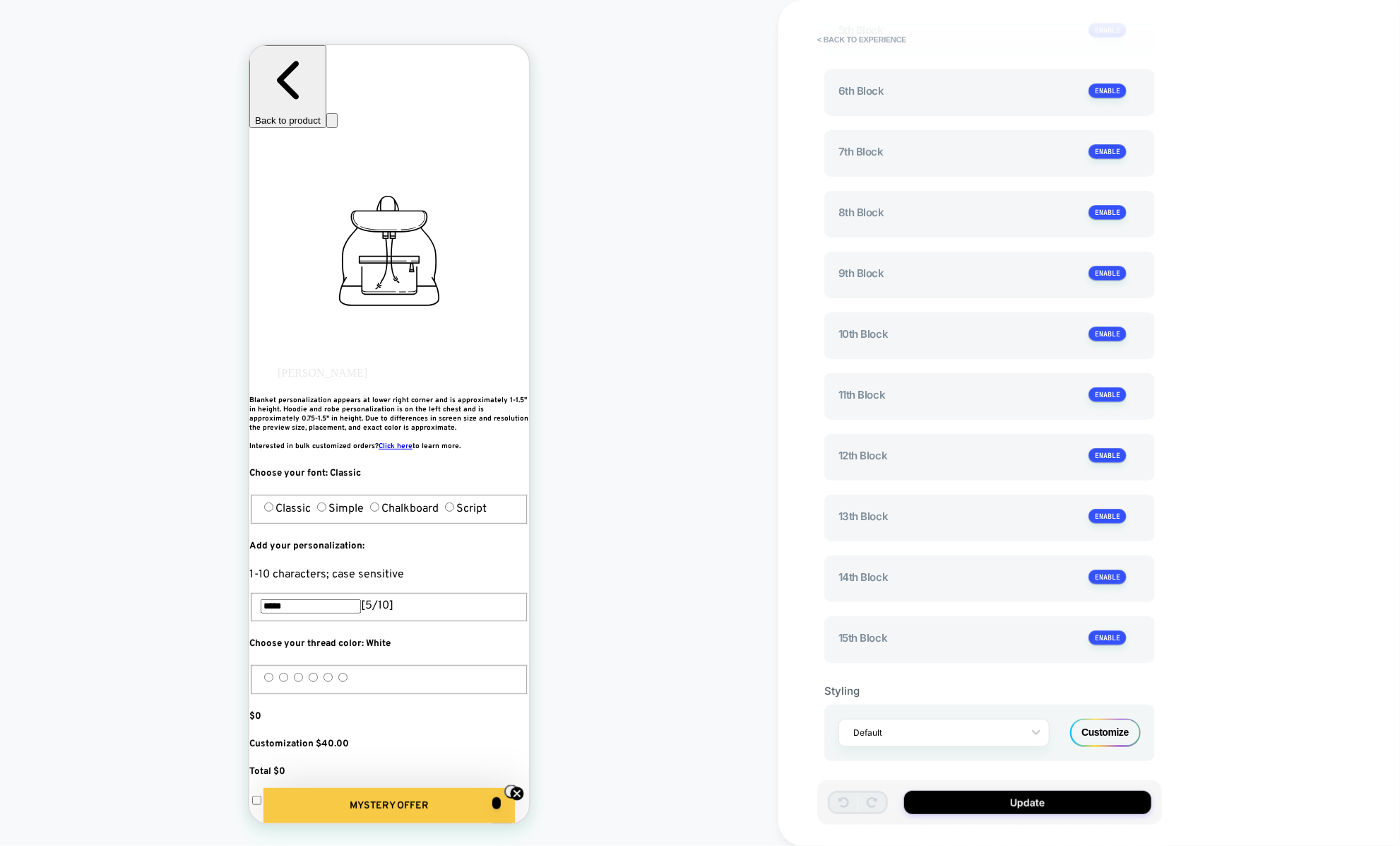
click at [1115, 732] on div "Customize" at bounding box center [1105, 732] width 70 height 28
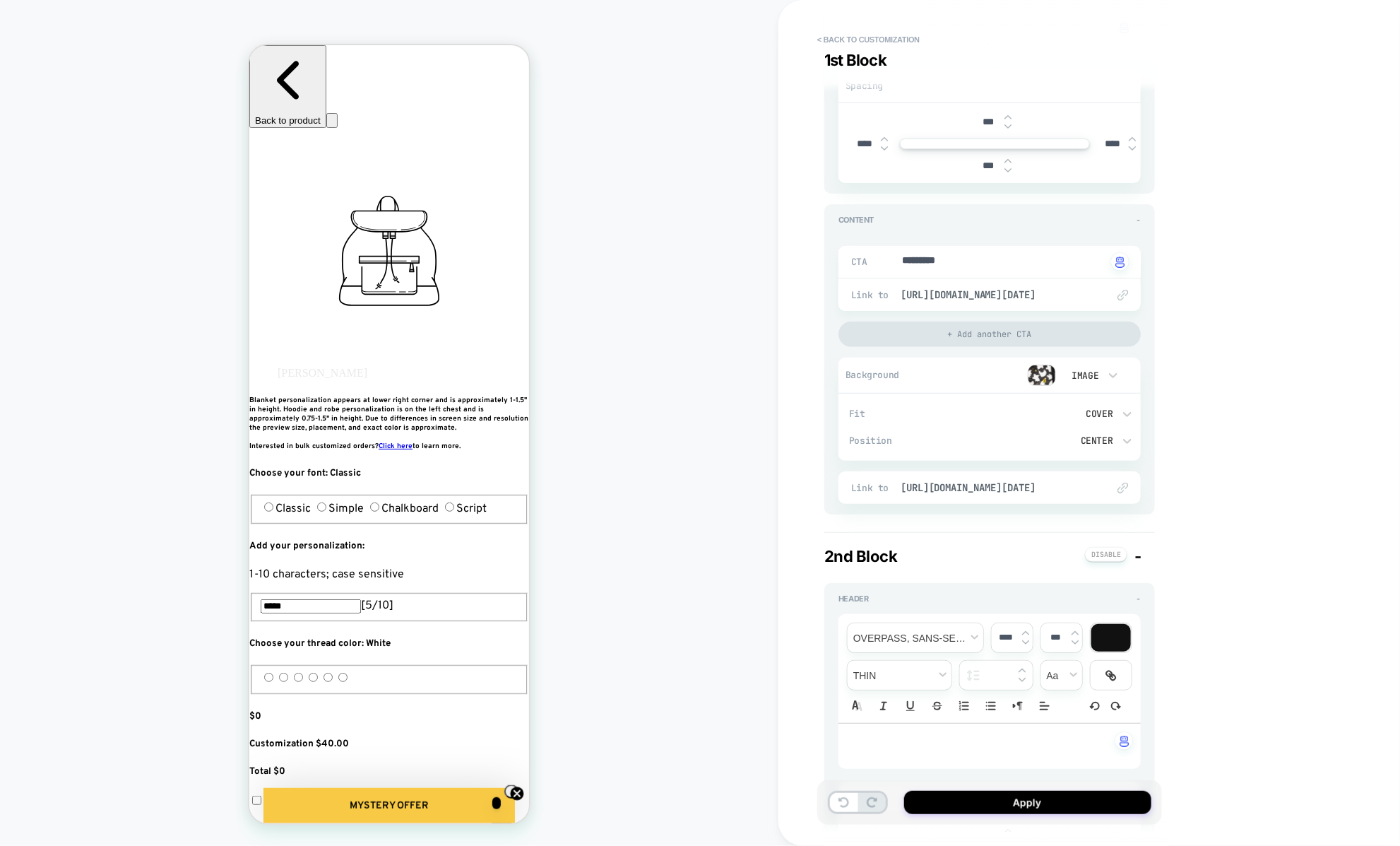
scroll to position [329, 0]
click at [838, 40] on button "< Back to customization" at bounding box center [868, 39] width 117 height 23
type textarea "*"
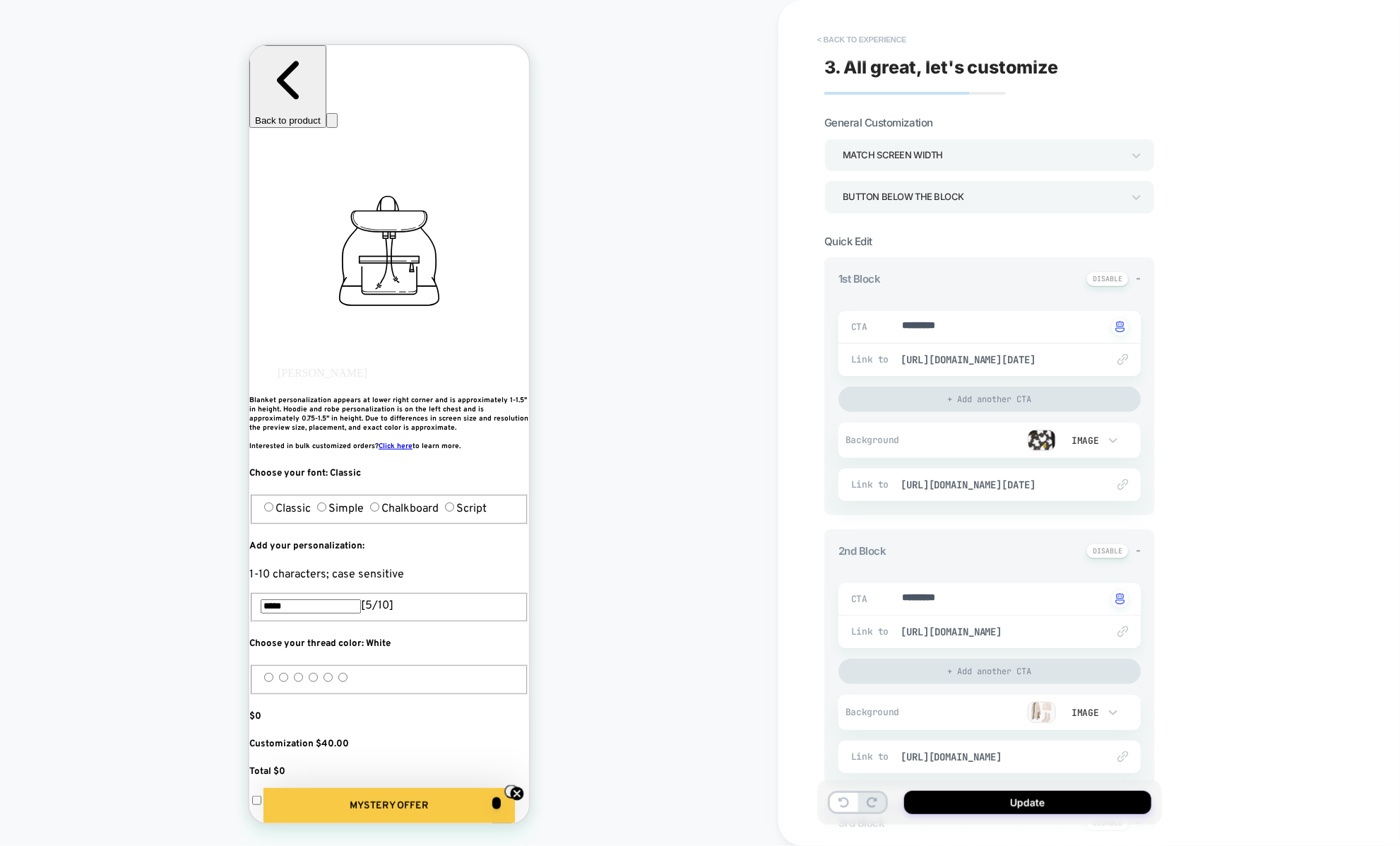
click at [835, 42] on button "< Back to experience" at bounding box center [861, 39] width 103 height 23
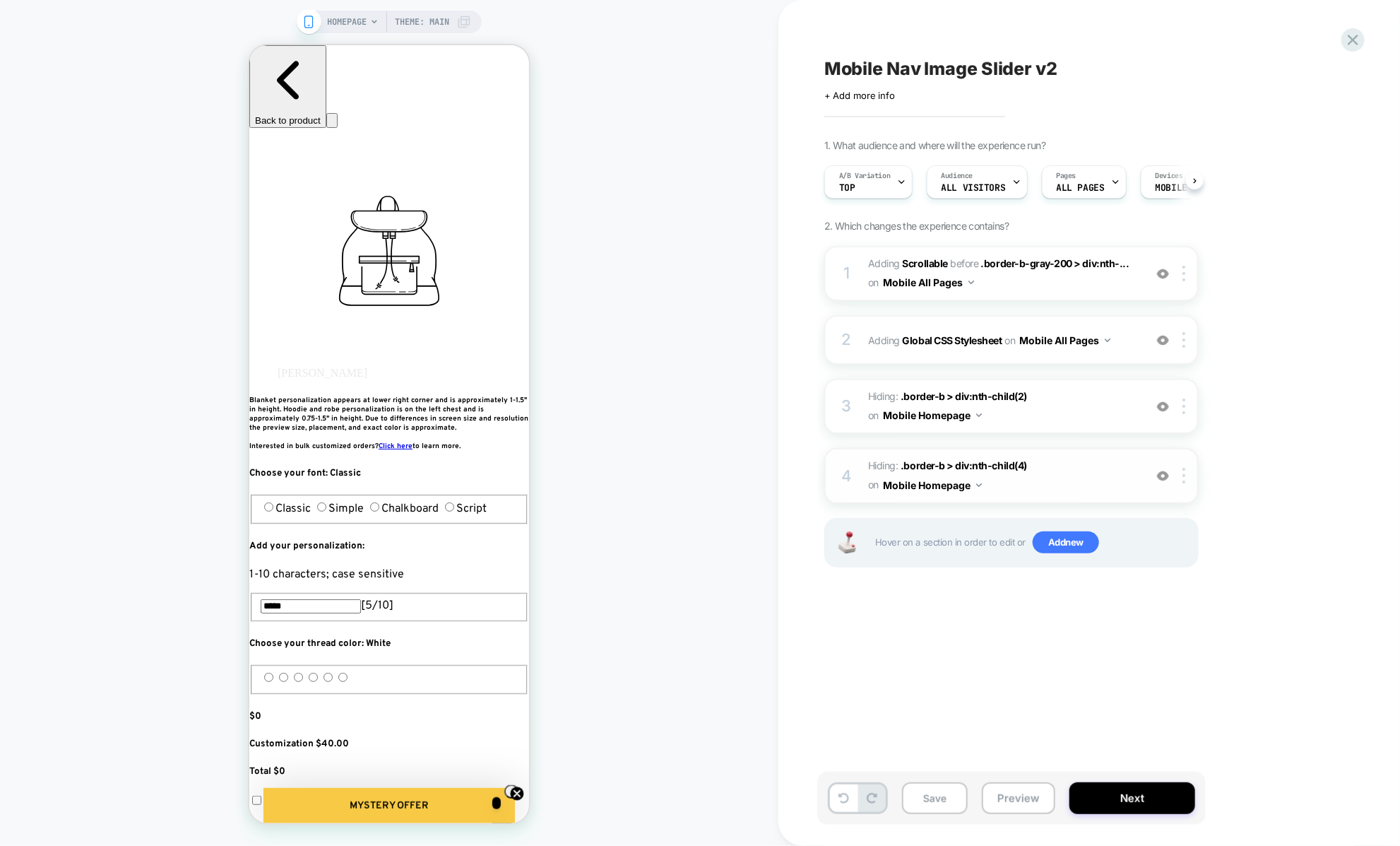
scroll to position [0, 1]
click at [877, 352] on div "2 Adding Global CSS Stylesheet on Mobile All Pages Add Before Add After Copy to…" at bounding box center [1012, 339] width 374 height 49
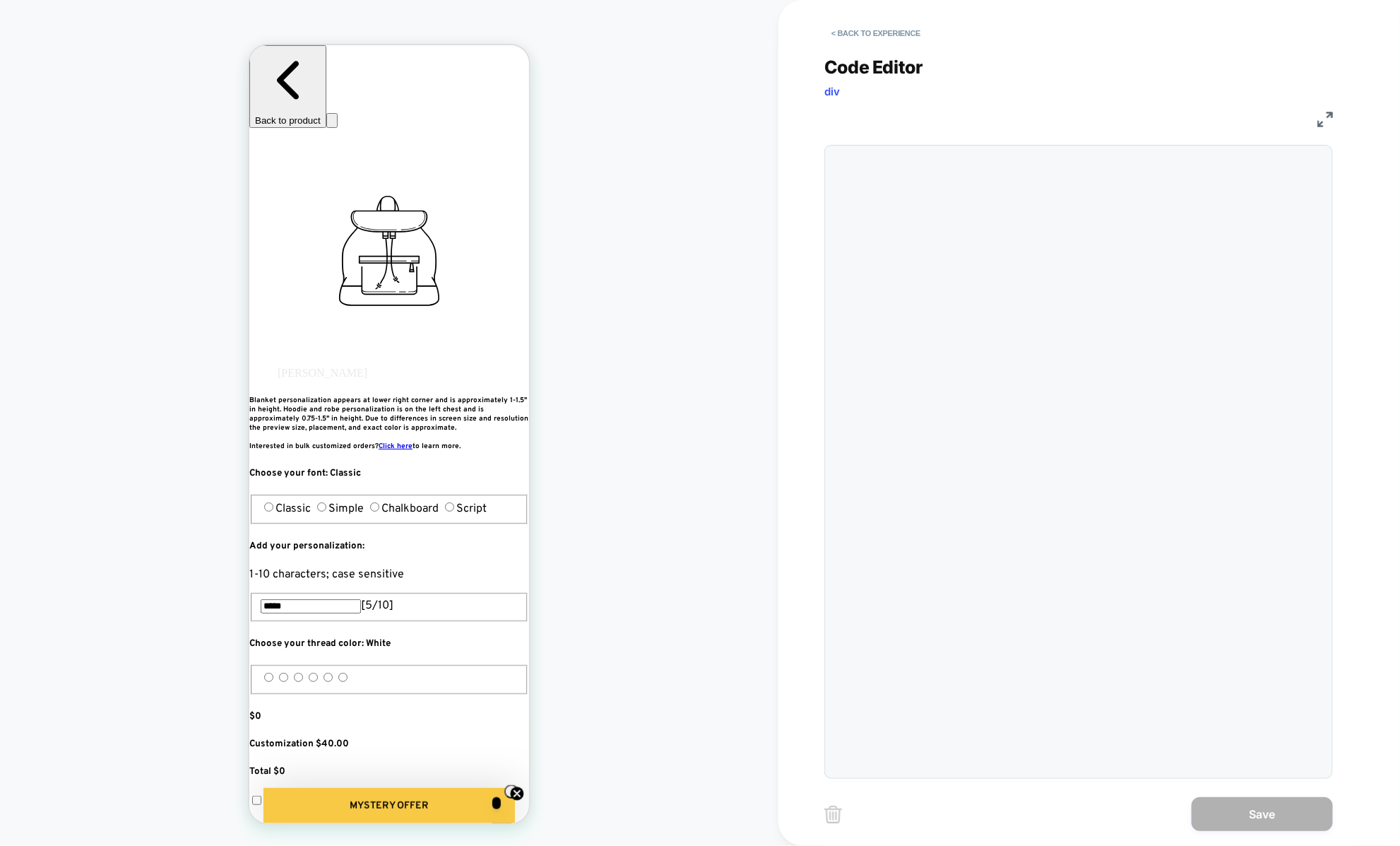
scroll to position [191, 0]
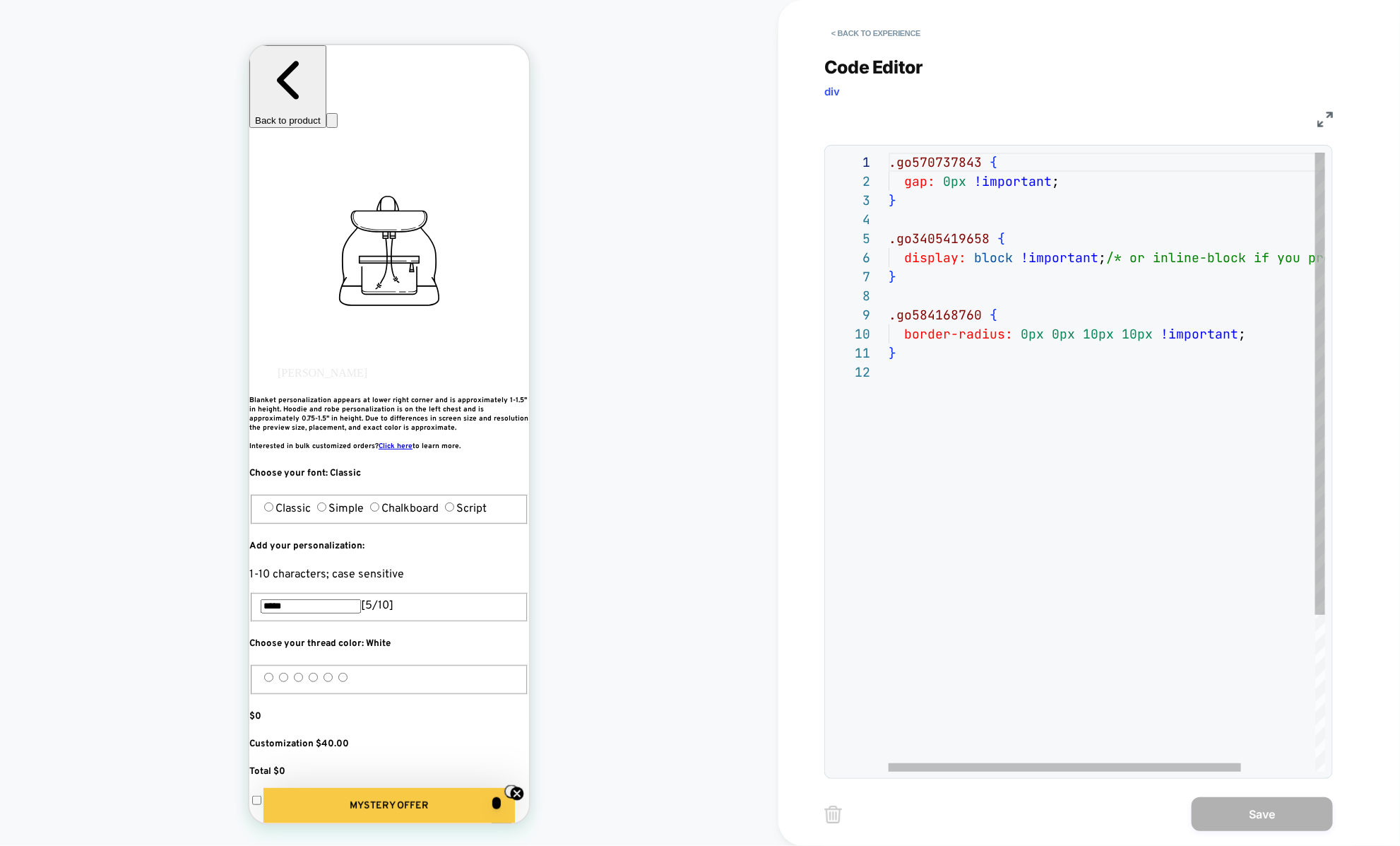
type textarea "*"
click at [924, 361] on div ".go570737843 { gap: 0px !important ; } .go3405419658 { display: block !importan…" at bounding box center [1153, 567] width 529 height 829
click at [837, 33] on button "< Back to experience" at bounding box center [876, 33] width 103 height 23
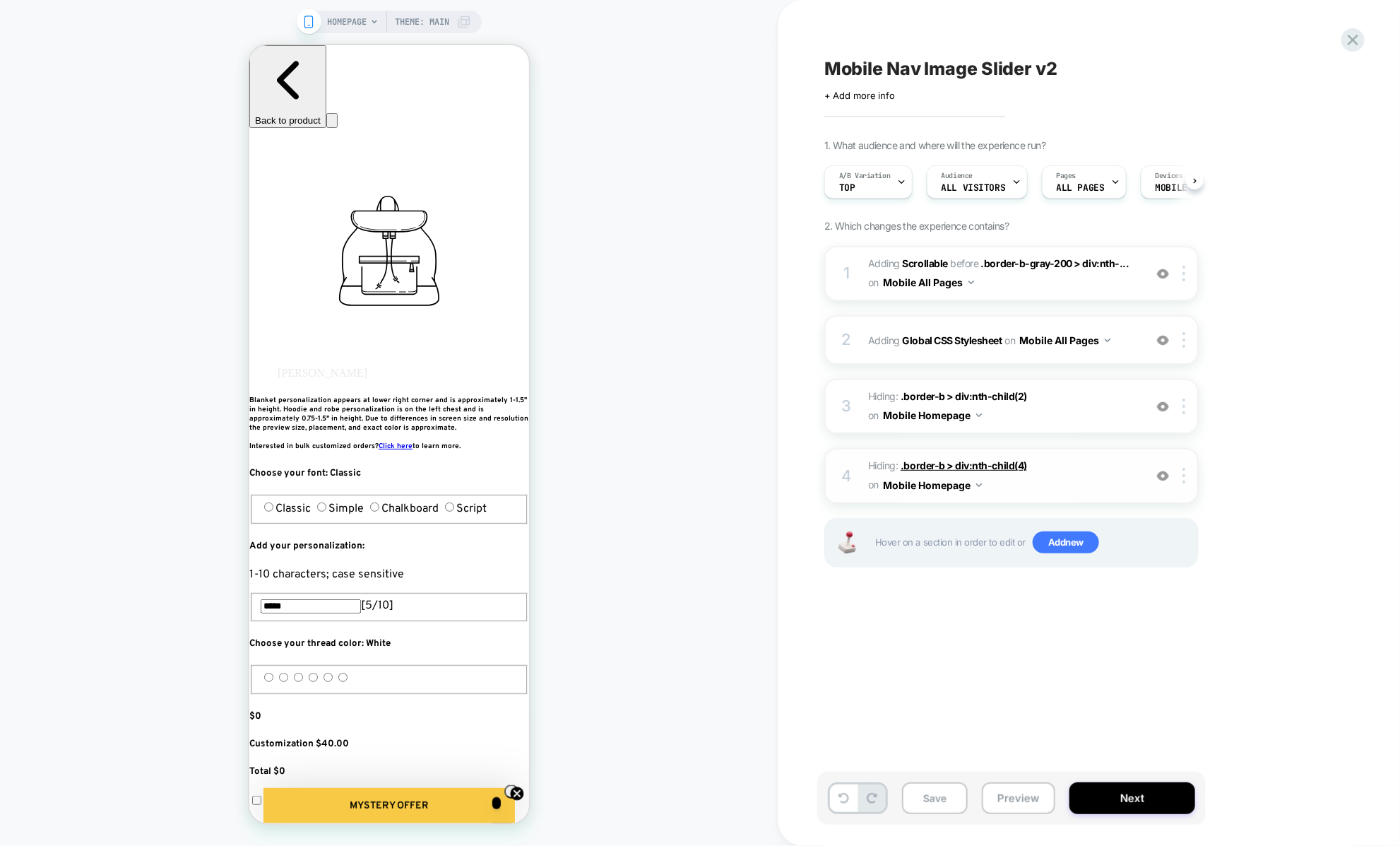
scroll to position [0, 1]
click at [861, 477] on div "4 Hiding : .border-b > div:nth-child(4) .border-b > div:nth-child(4) on Mobile …" at bounding box center [1012, 475] width 374 height 55
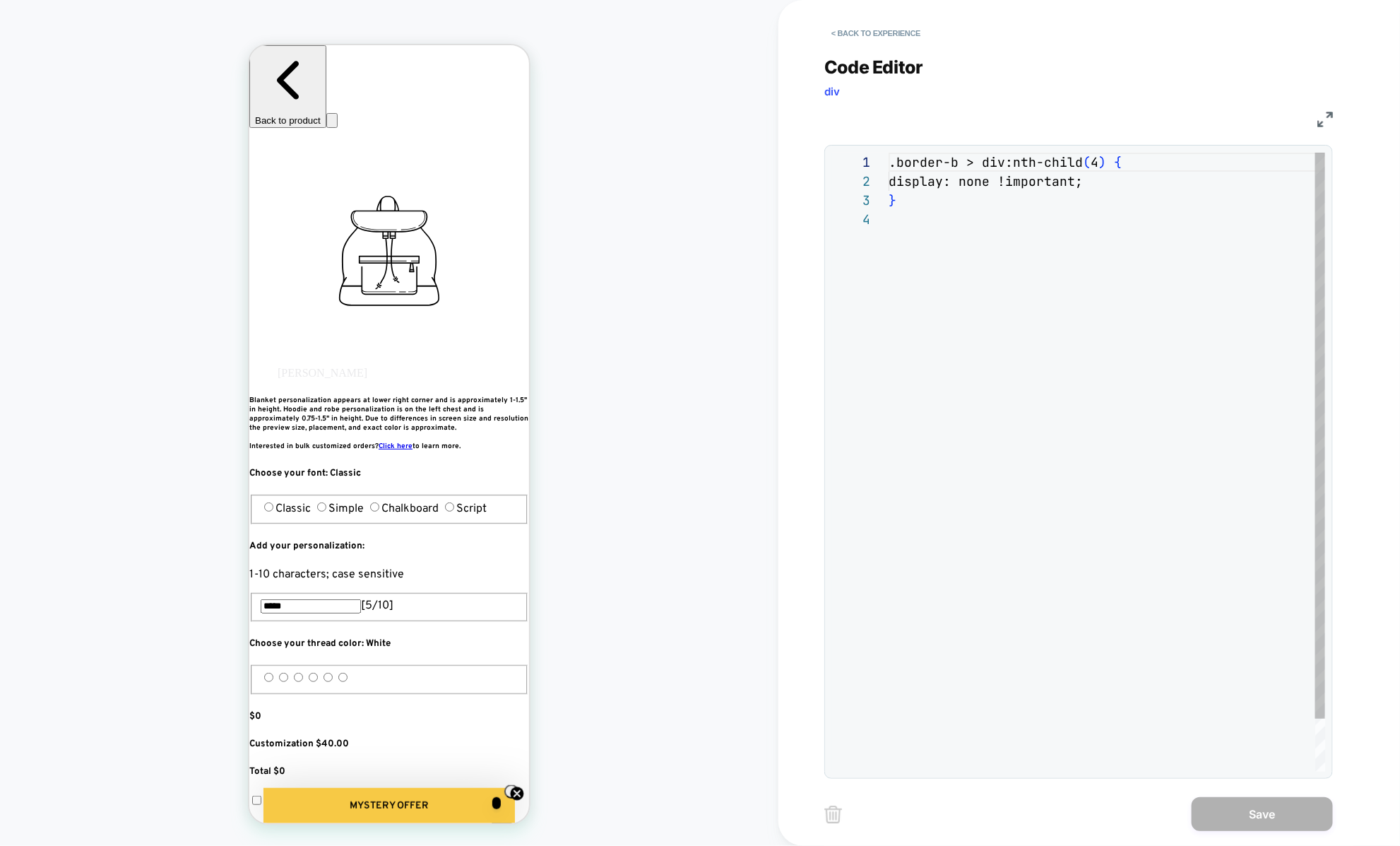
scroll to position [57, 0]
click at [844, 38] on button "< Back to experience" at bounding box center [876, 33] width 103 height 23
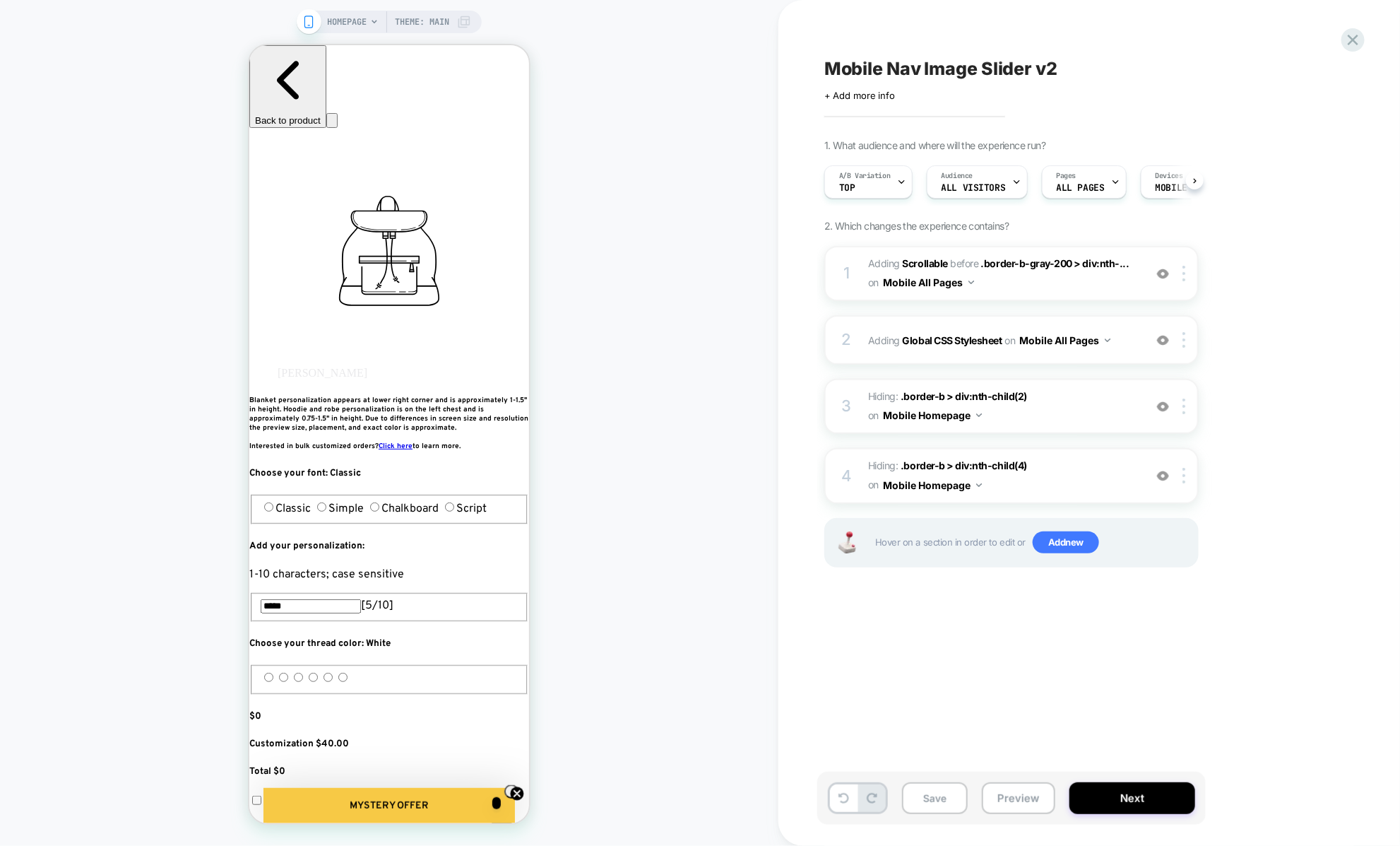
scroll to position [0, 1]
click at [988, 284] on span "#_loomi_addon_1757099728127_dup1759590196 Adding Scrollable BEFORE .border-b-gr…" at bounding box center [1002, 273] width 269 height 38
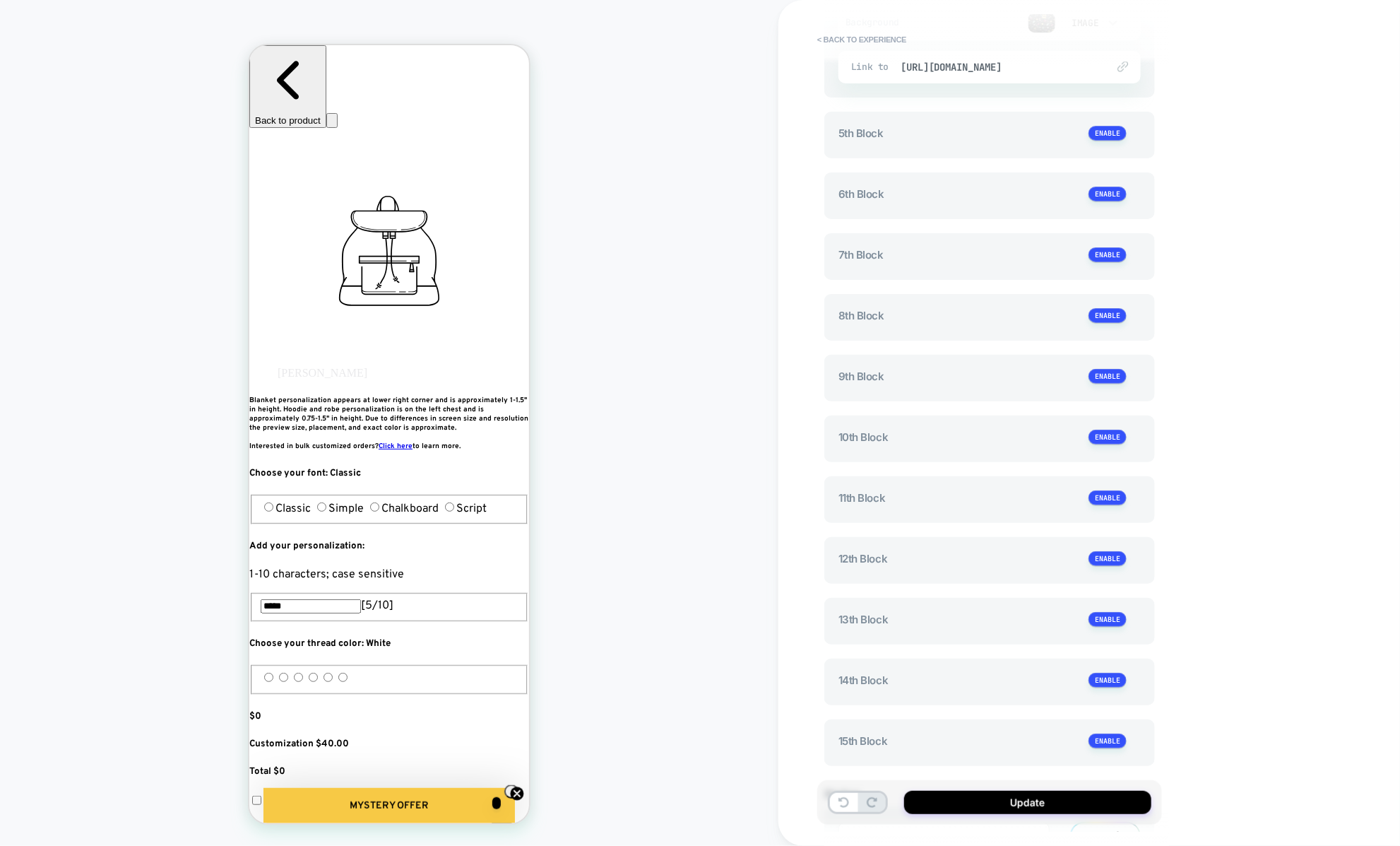
scroll to position [1336, 0]
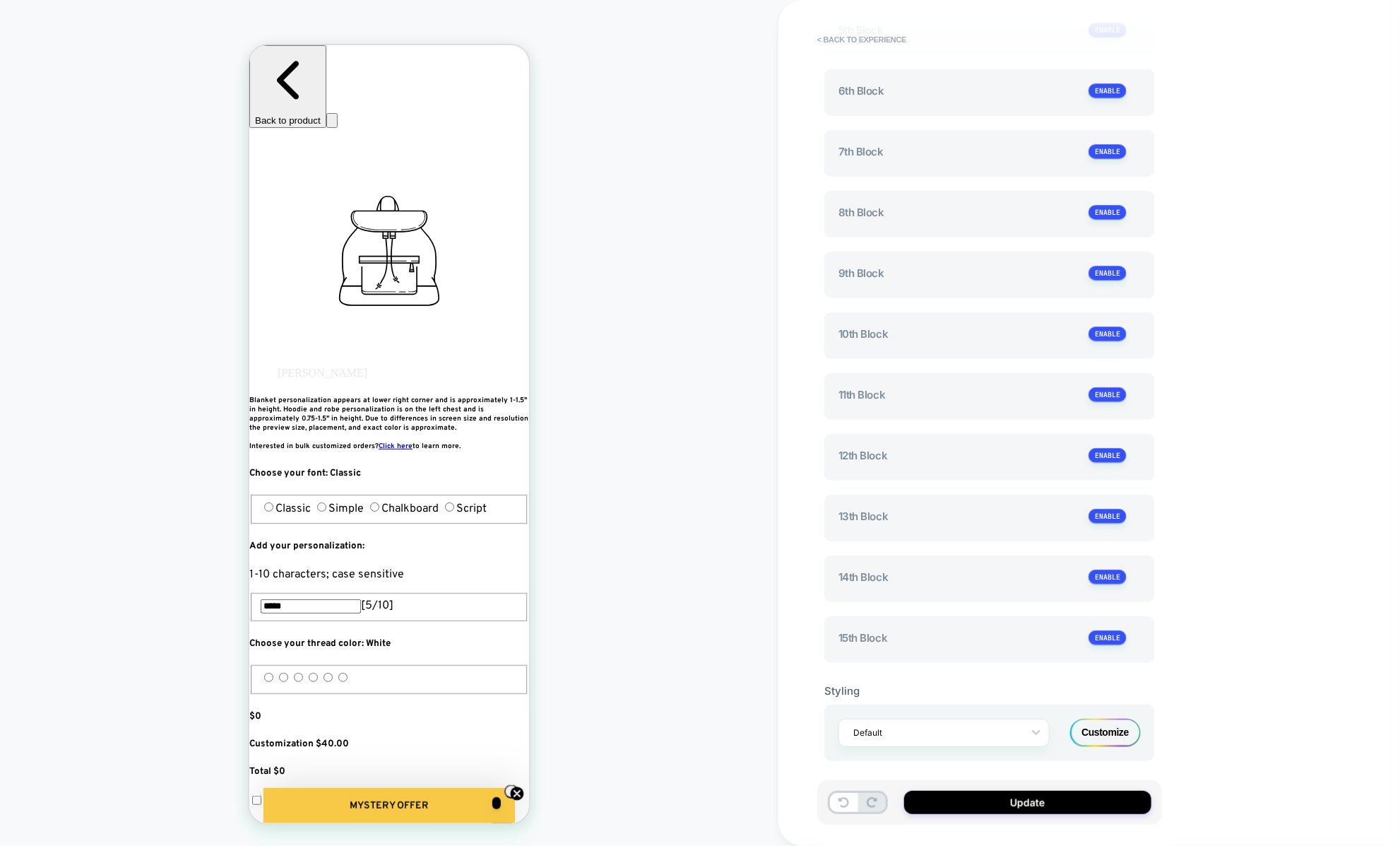
click at [1092, 725] on div "Customize" at bounding box center [1105, 732] width 70 height 28
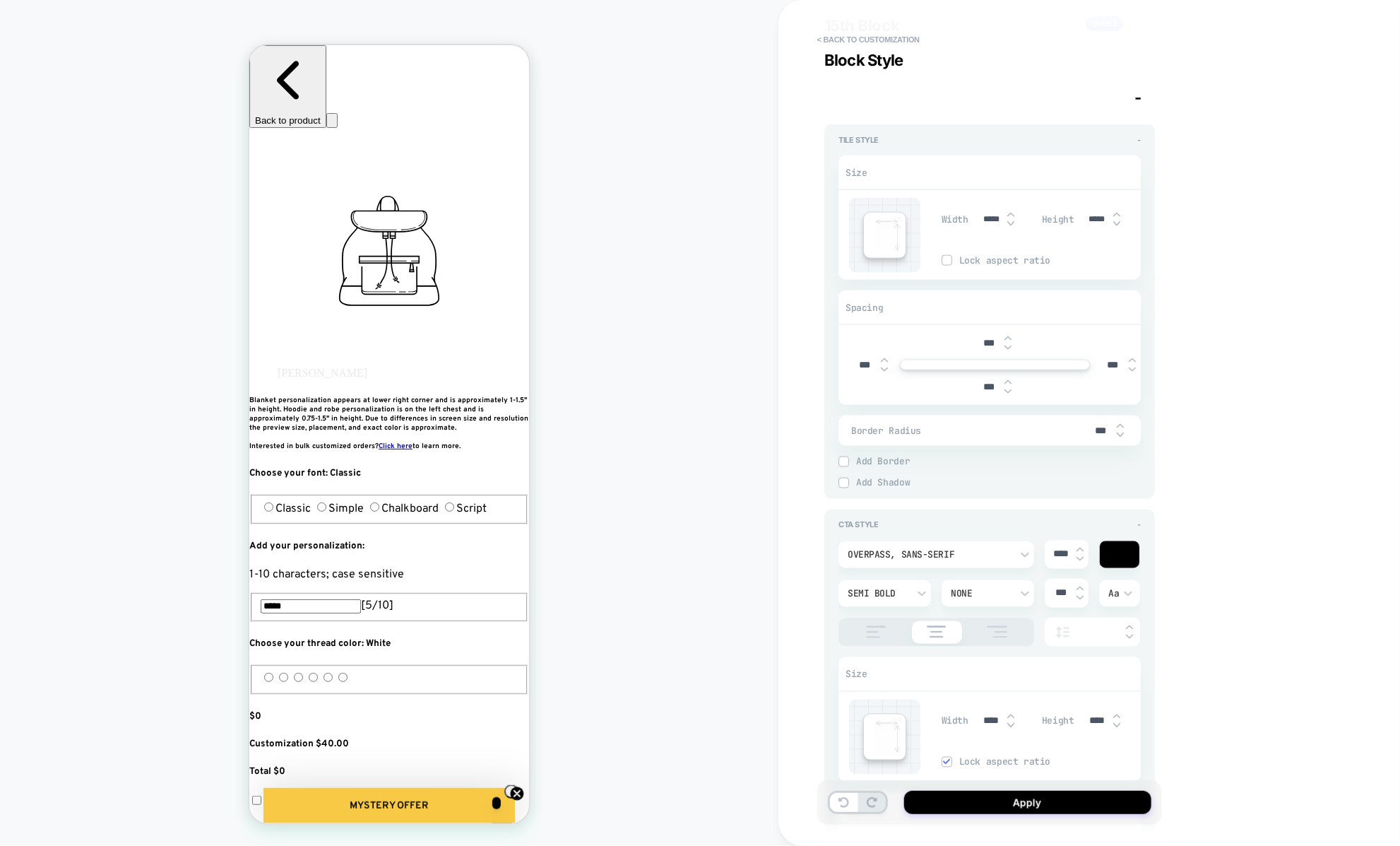
scroll to position [3762, 0]
click at [1098, 219] on input "*****" at bounding box center [1097, 225] width 32 height 11
click at [1095, 219] on input "*****" at bounding box center [1097, 225] width 32 height 11
click at [983, 219] on input "*****" at bounding box center [991, 225] width 32 height 11
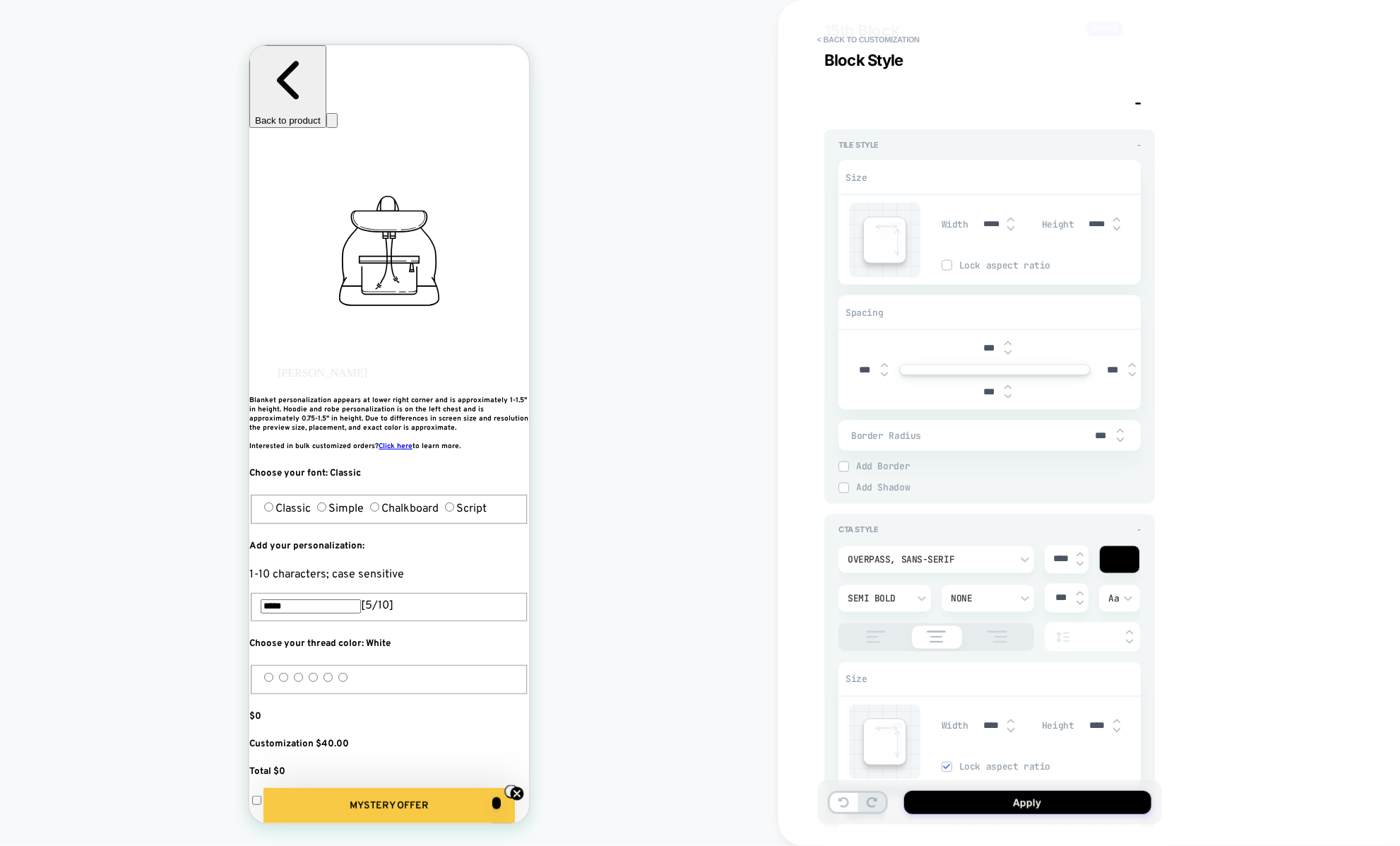
drag, startPoint x: 990, startPoint y: 211, endPoint x: 974, endPoint y: 211, distance: 16.0
click at [974, 211] on div "Width *****" at bounding box center [987, 224] width 93 height 29
type textarea "*"
type input "***"
type textarea "*"
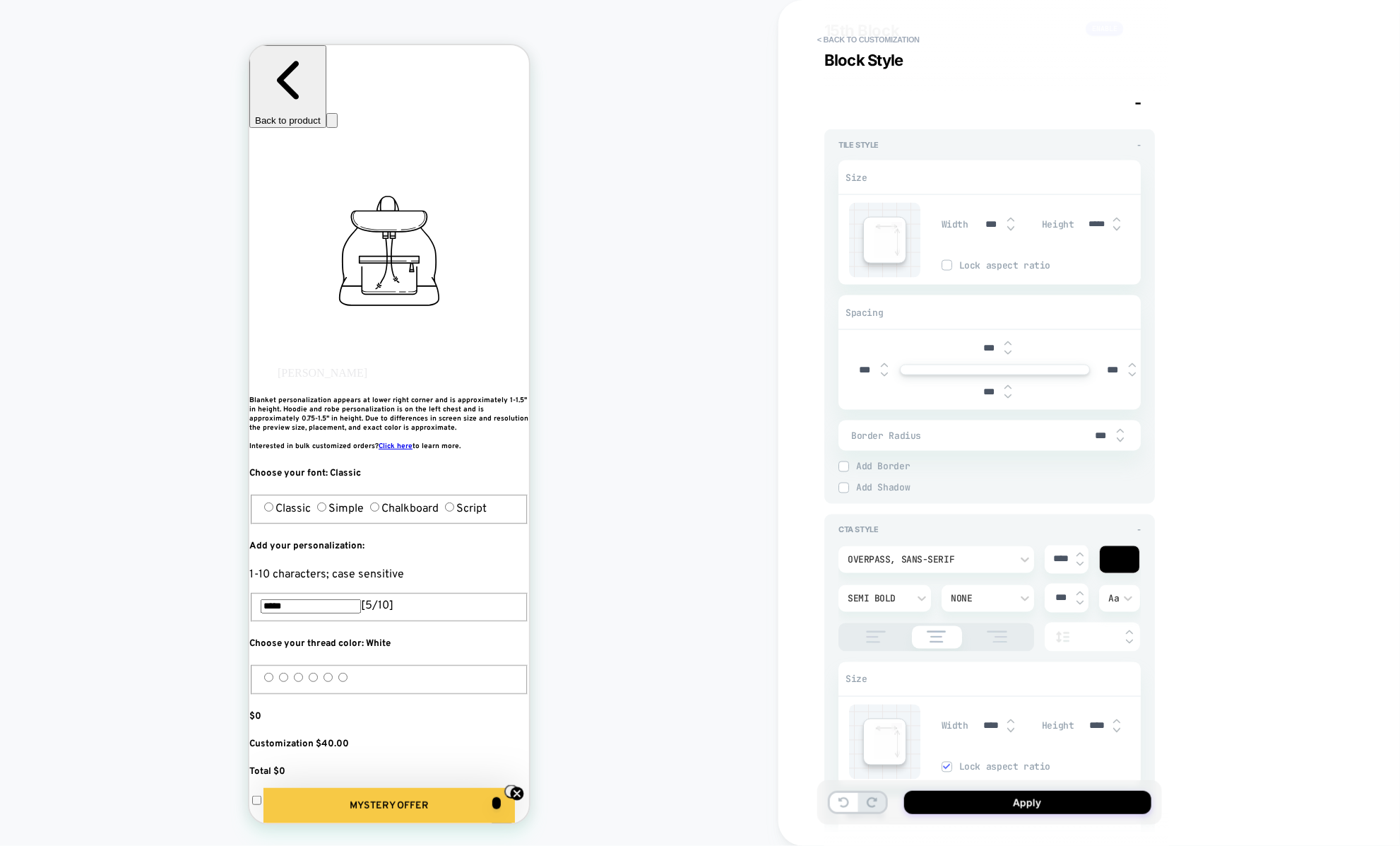
type input "****"
type textarea "*"
type input "***"
type textarea "*"
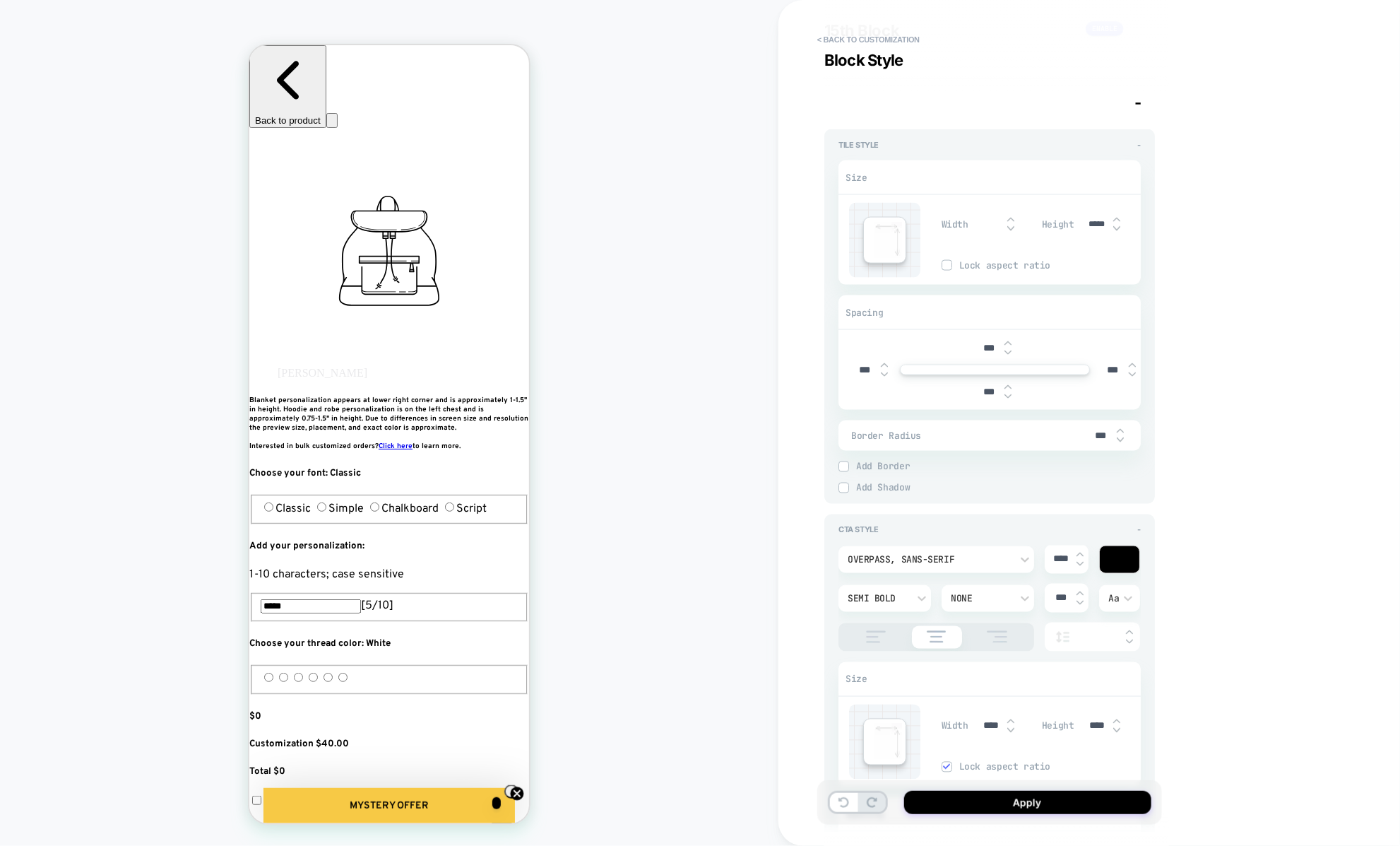
type textarea "*"
type input "***"
type textarea "*"
type input "****"
type textarea "*"
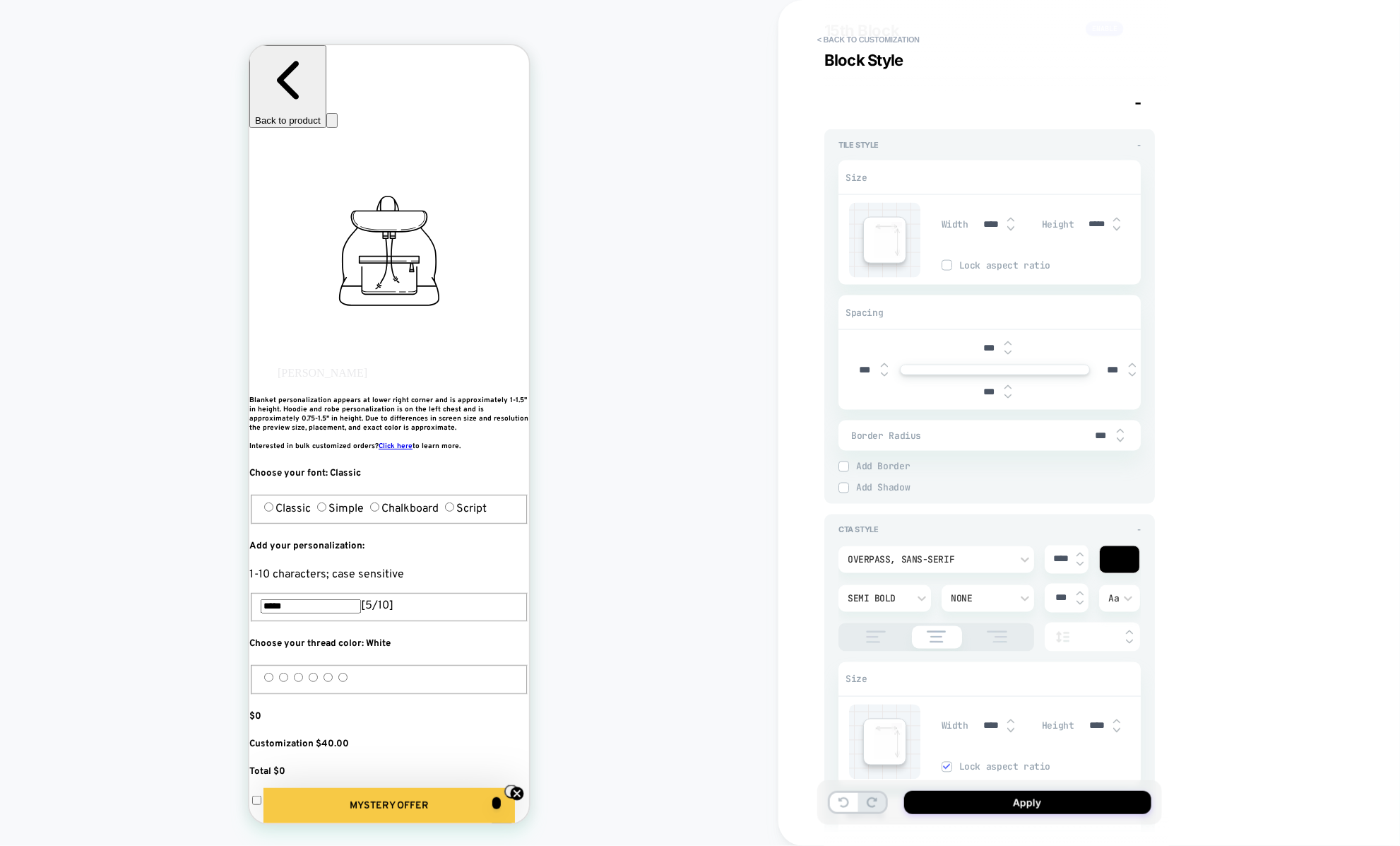
type input "*****"
type textarea "*"
type input "*****"
click at [1100, 219] on input "*****" at bounding box center [1097, 225] width 32 height 11
type input "*****"
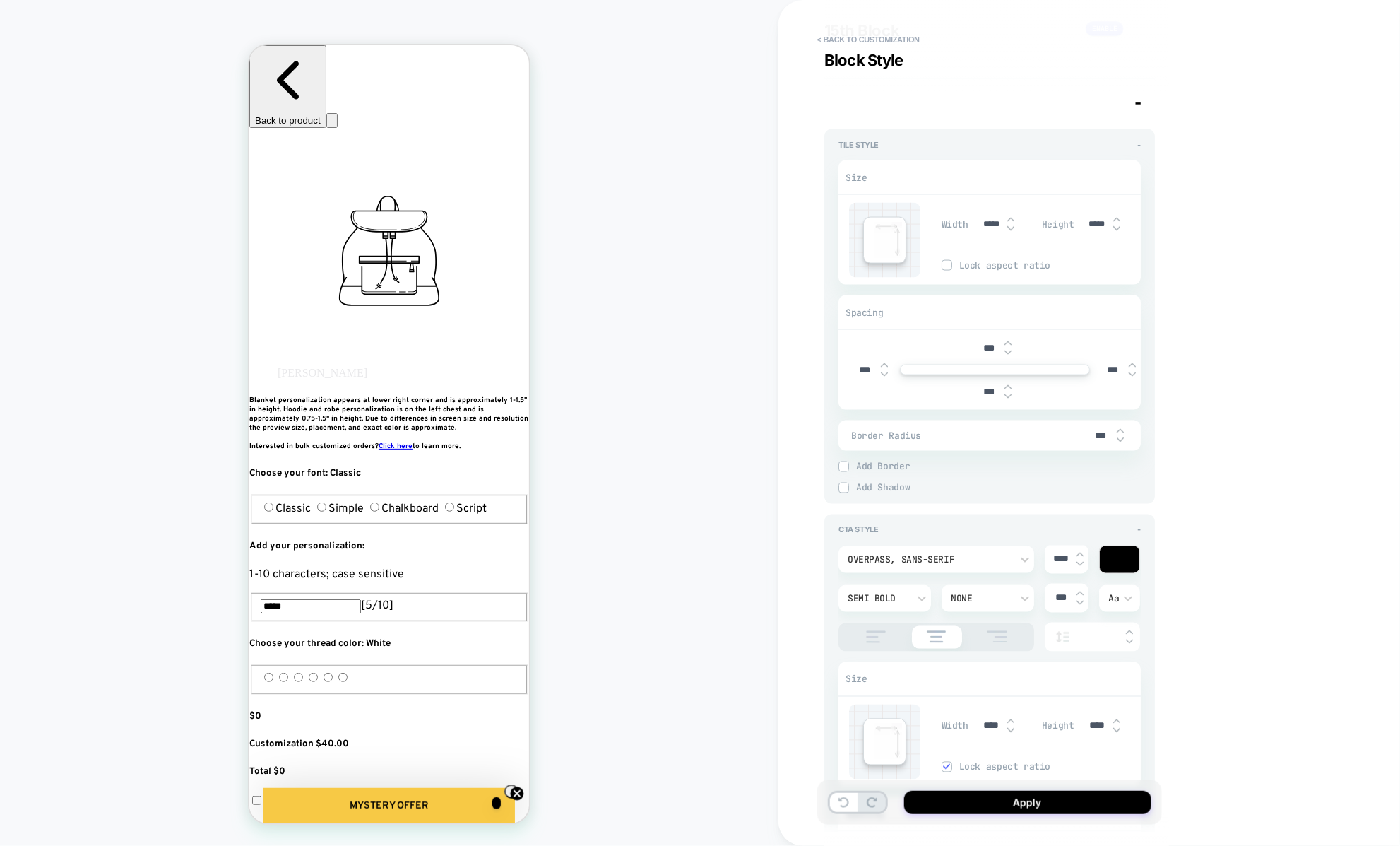
type textarea "*"
type input "****"
type textarea "*"
type input "***"
type textarea "*"
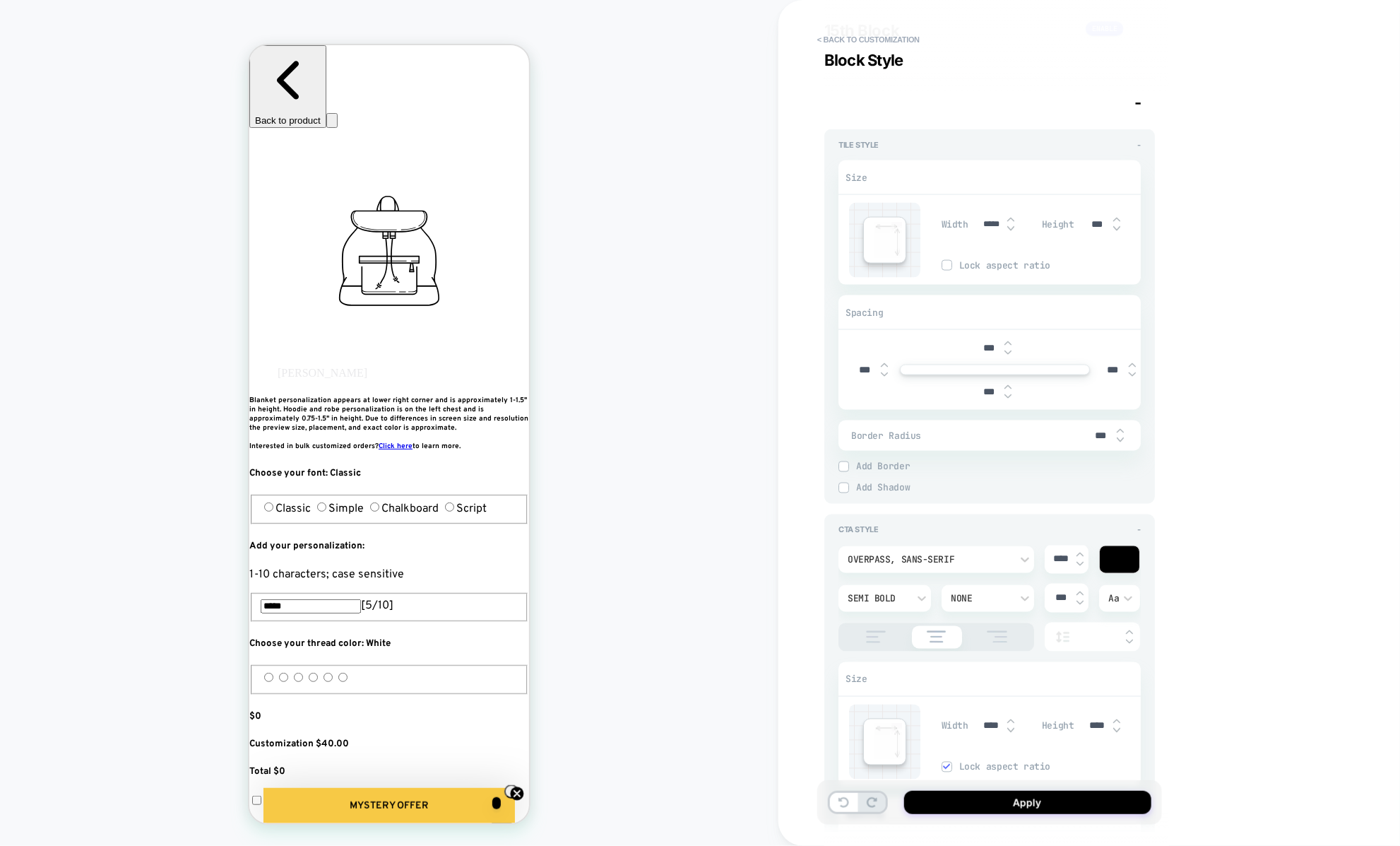
type input "****"
type textarea "*"
type input "*****"
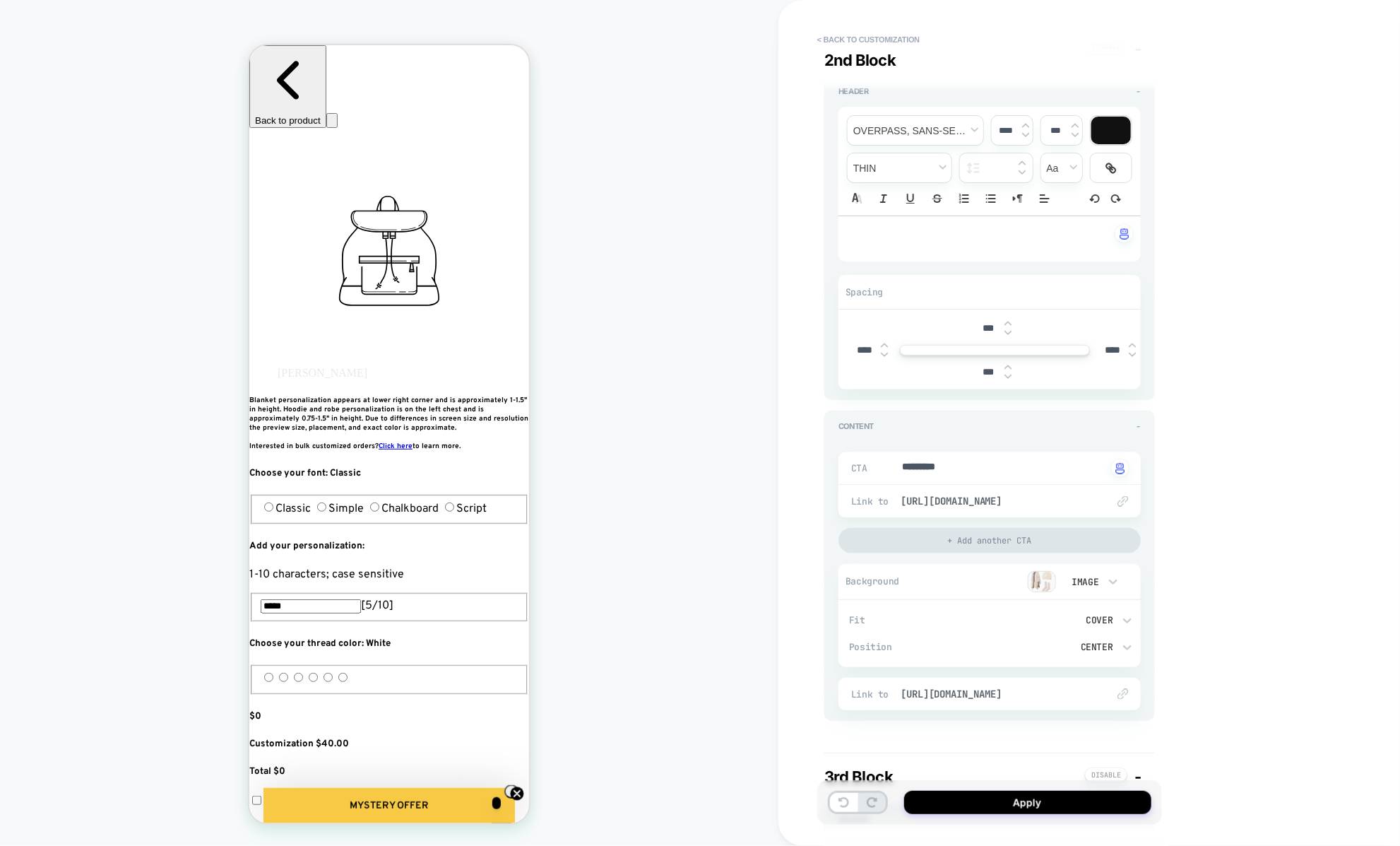
scroll to position [475, 0]
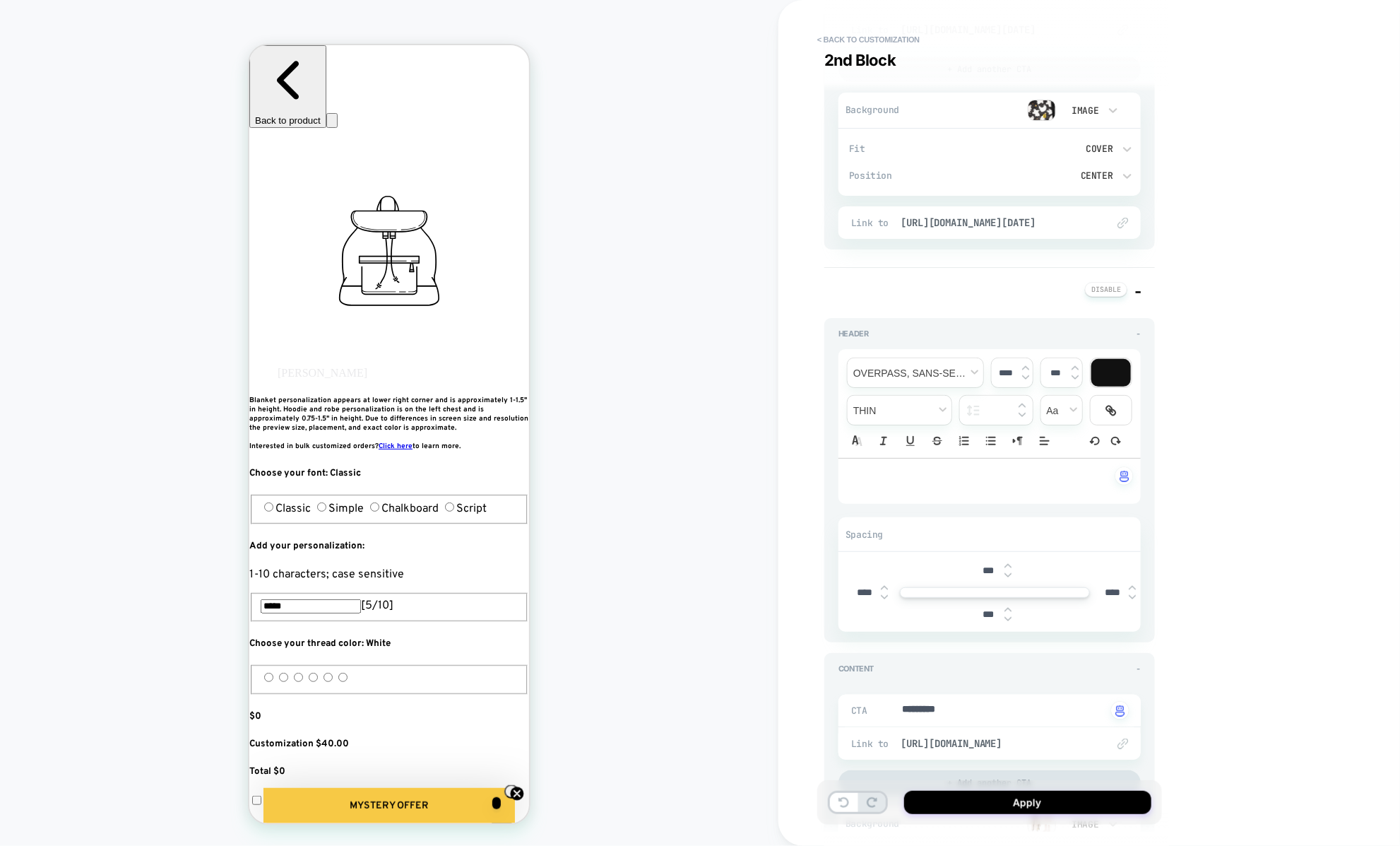
type textarea "*"
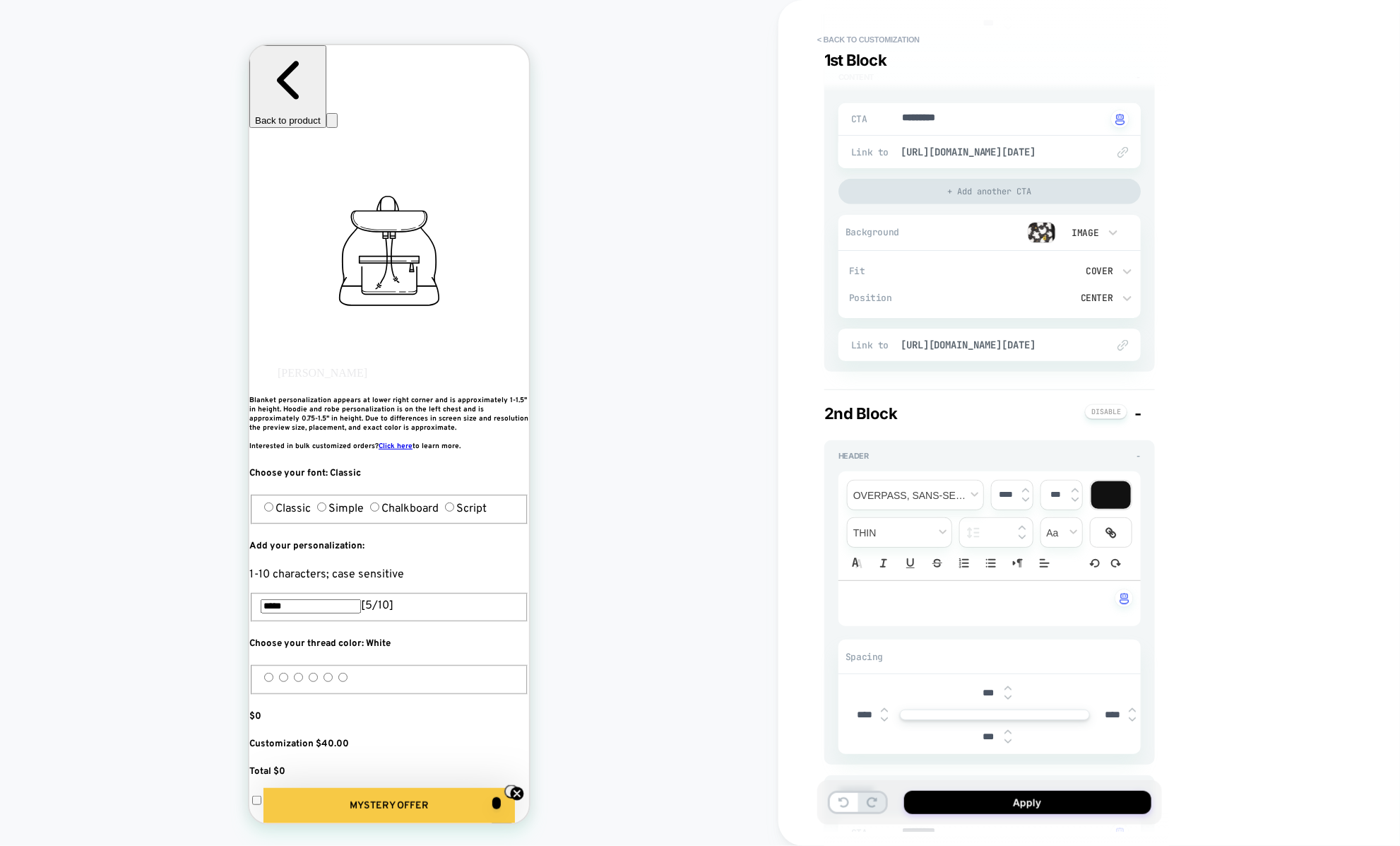
type input "*****"
click at [1025, 499] on img at bounding box center [1025, 499] width 7 height 5
type input "****"
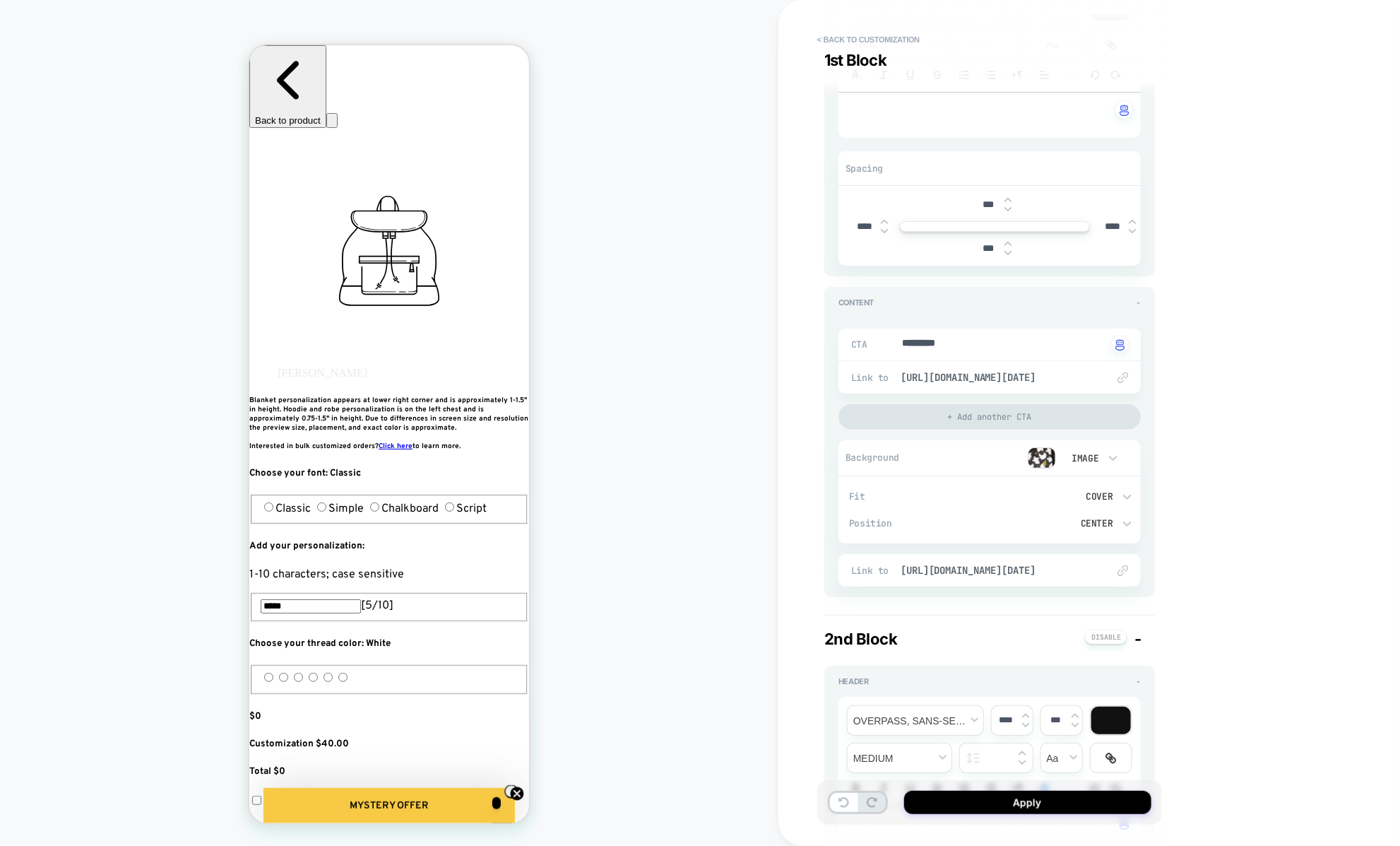
scroll to position [31, 0]
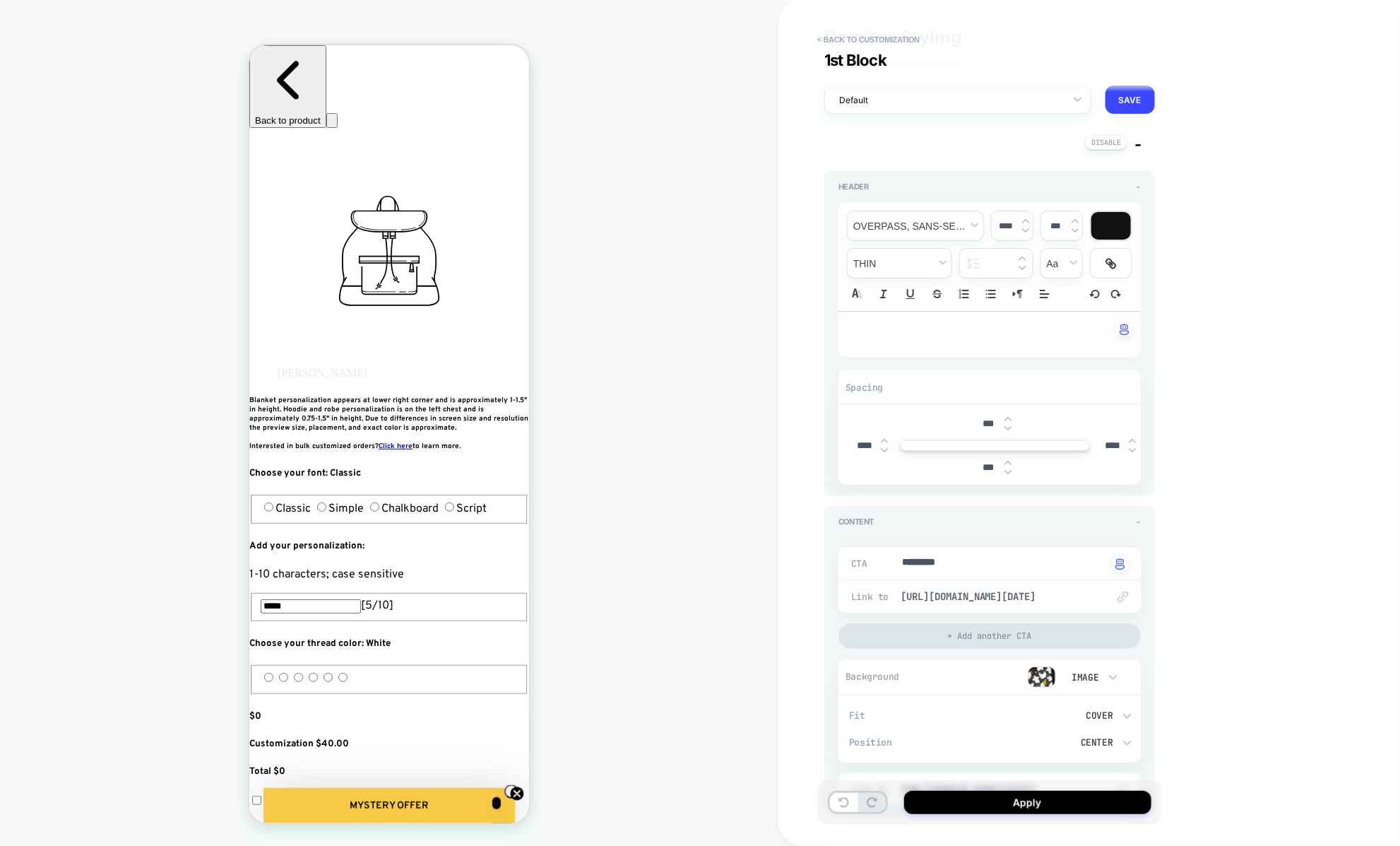
type textarea "*"
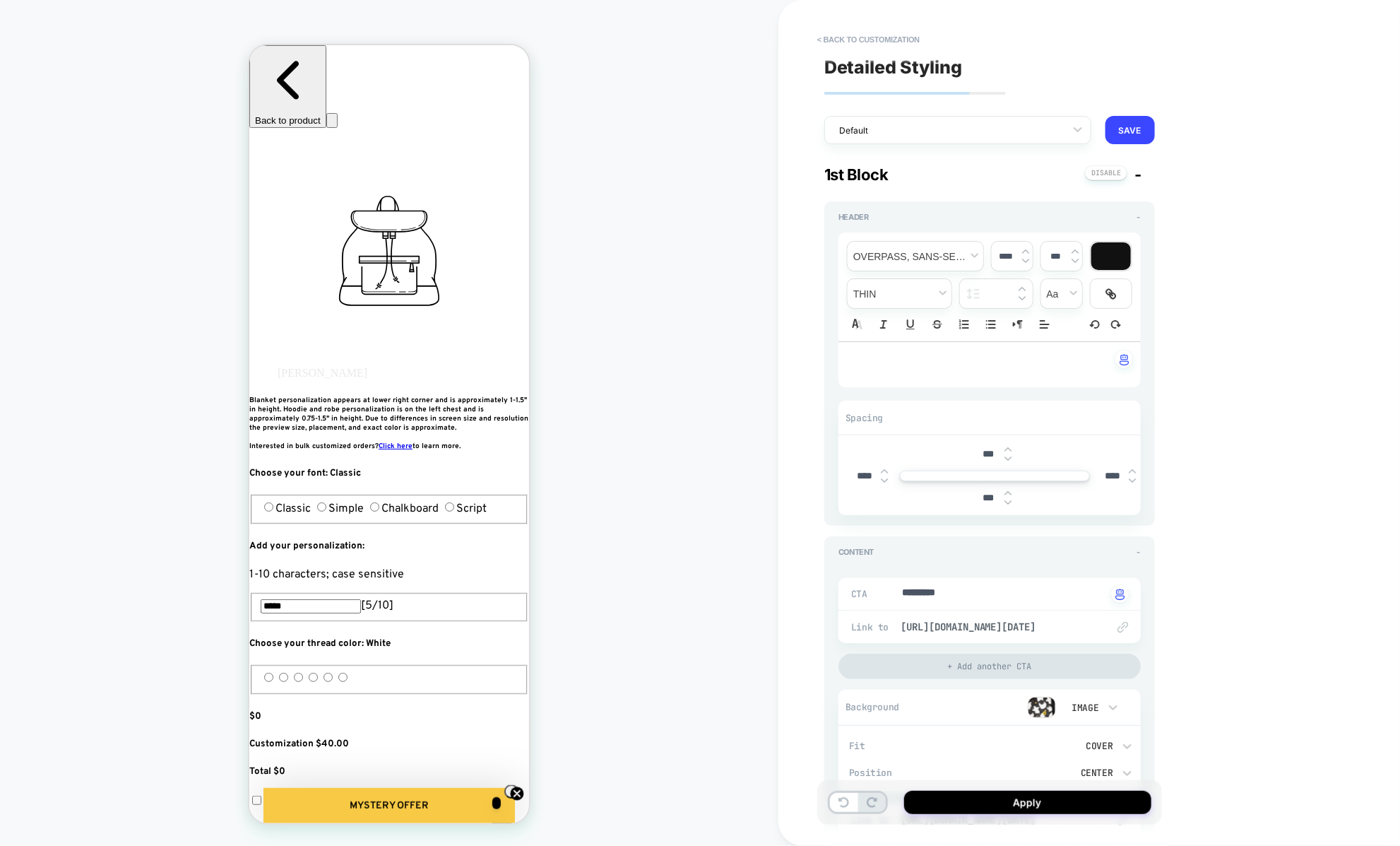
click at [1022, 258] on img at bounding box center [1025, 260] width 7 height 5
type input "****"
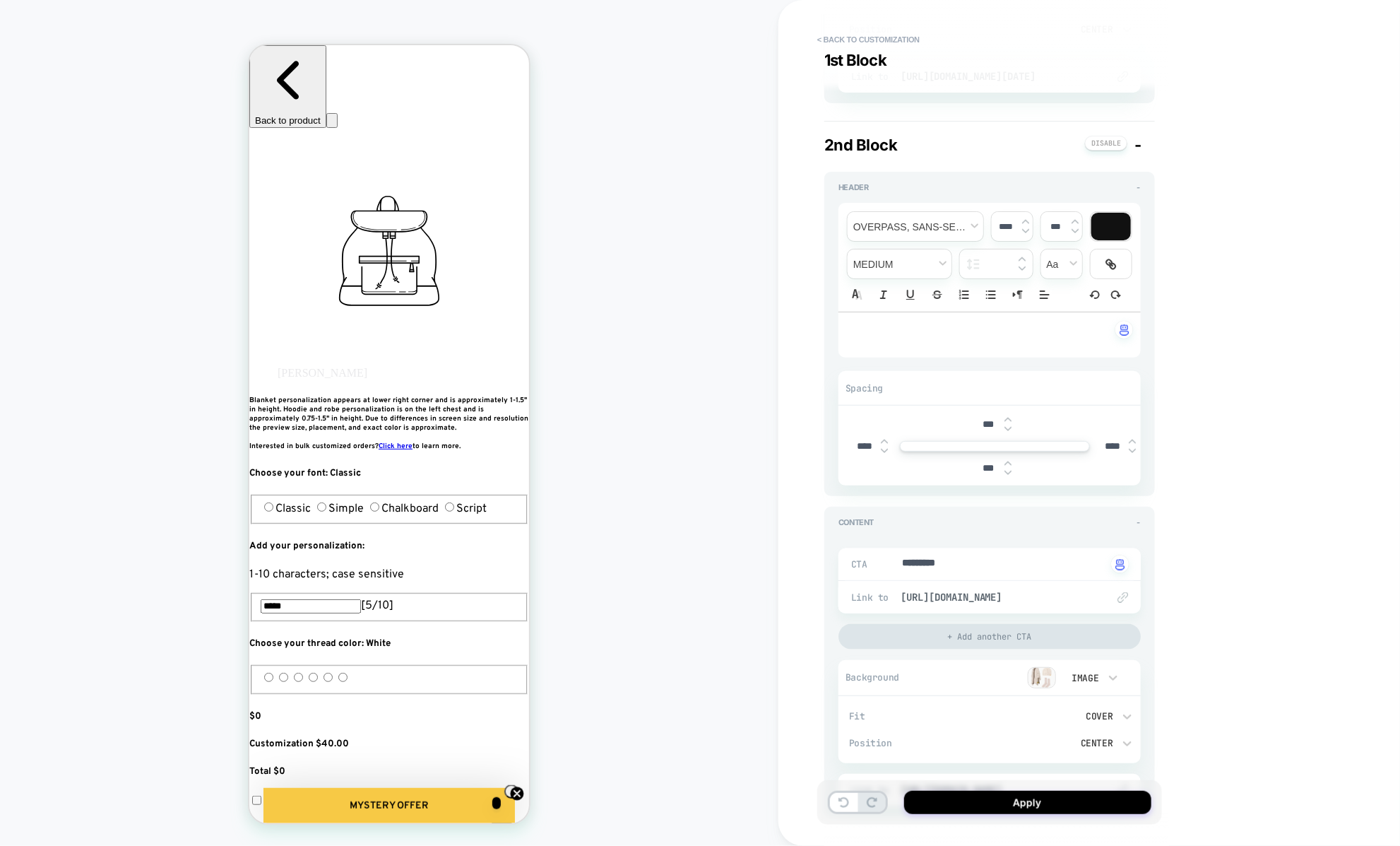
type textarea "*"
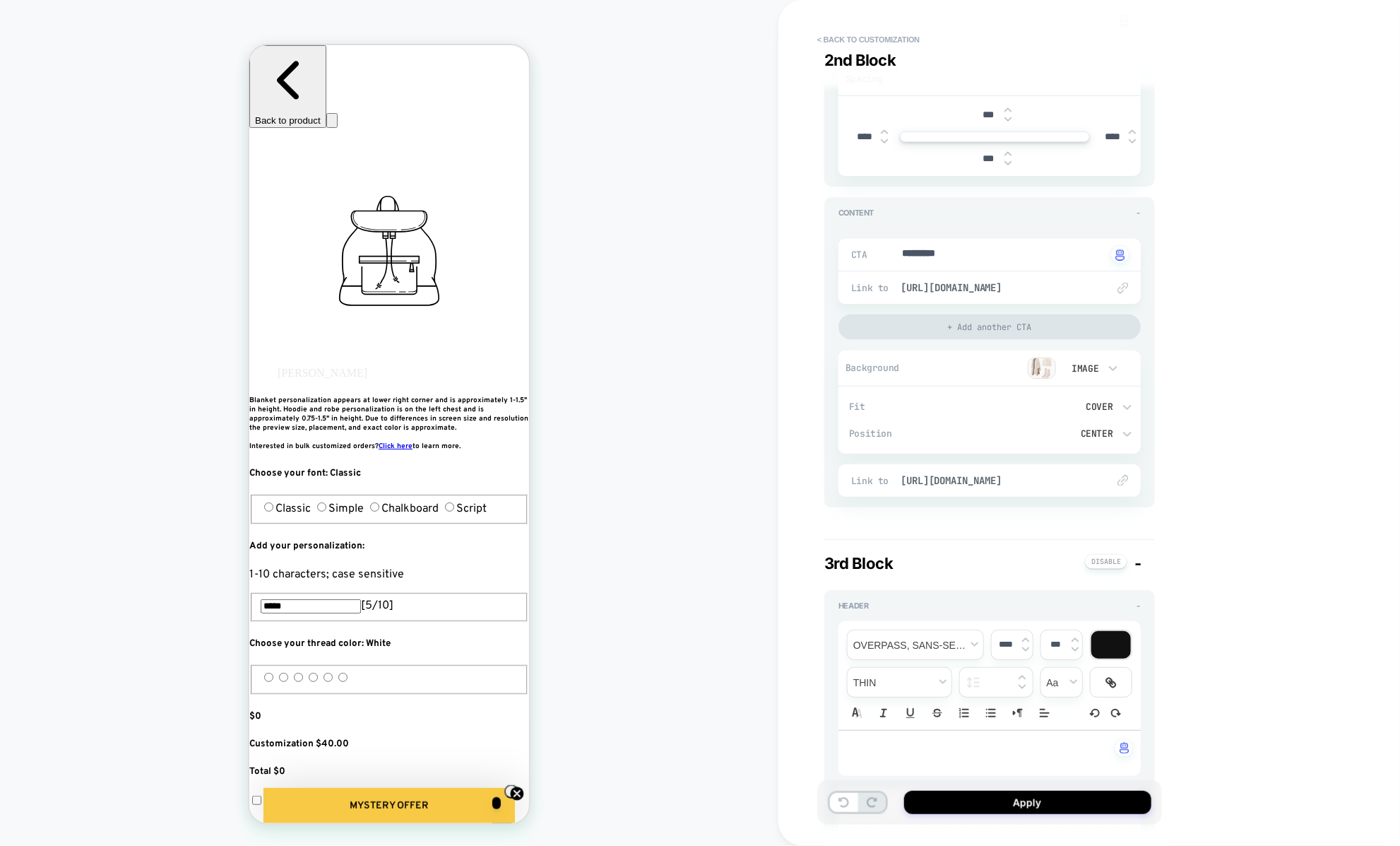
scroll to position [1195, 0]
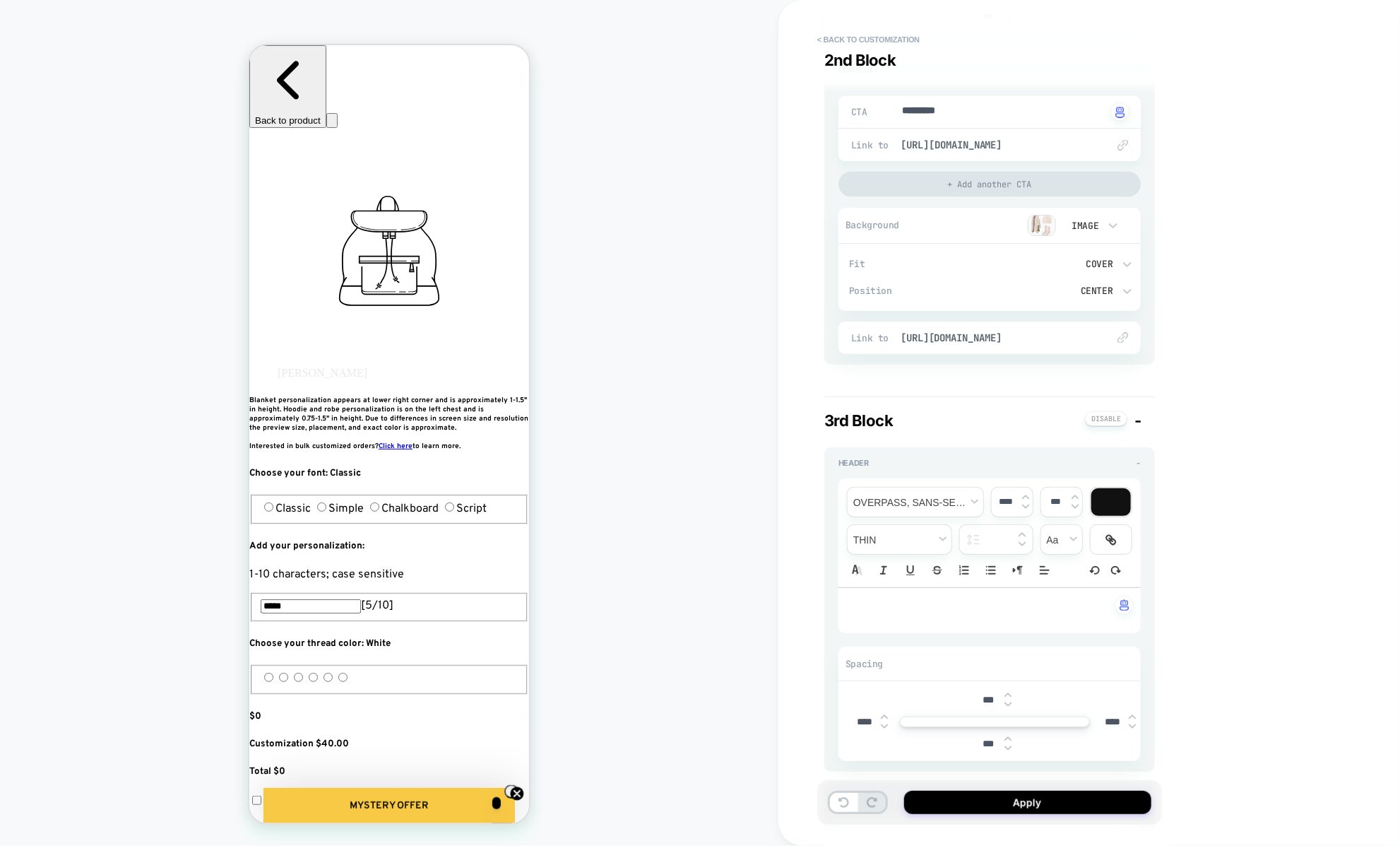
click at [1026, 508] on div "****" at bounding box center [1012, 501] width 41 height 29
click at [1026, 504] on img at bounding box center [1025, 506] width 7 height 5
type input "****"
type textarea "*"
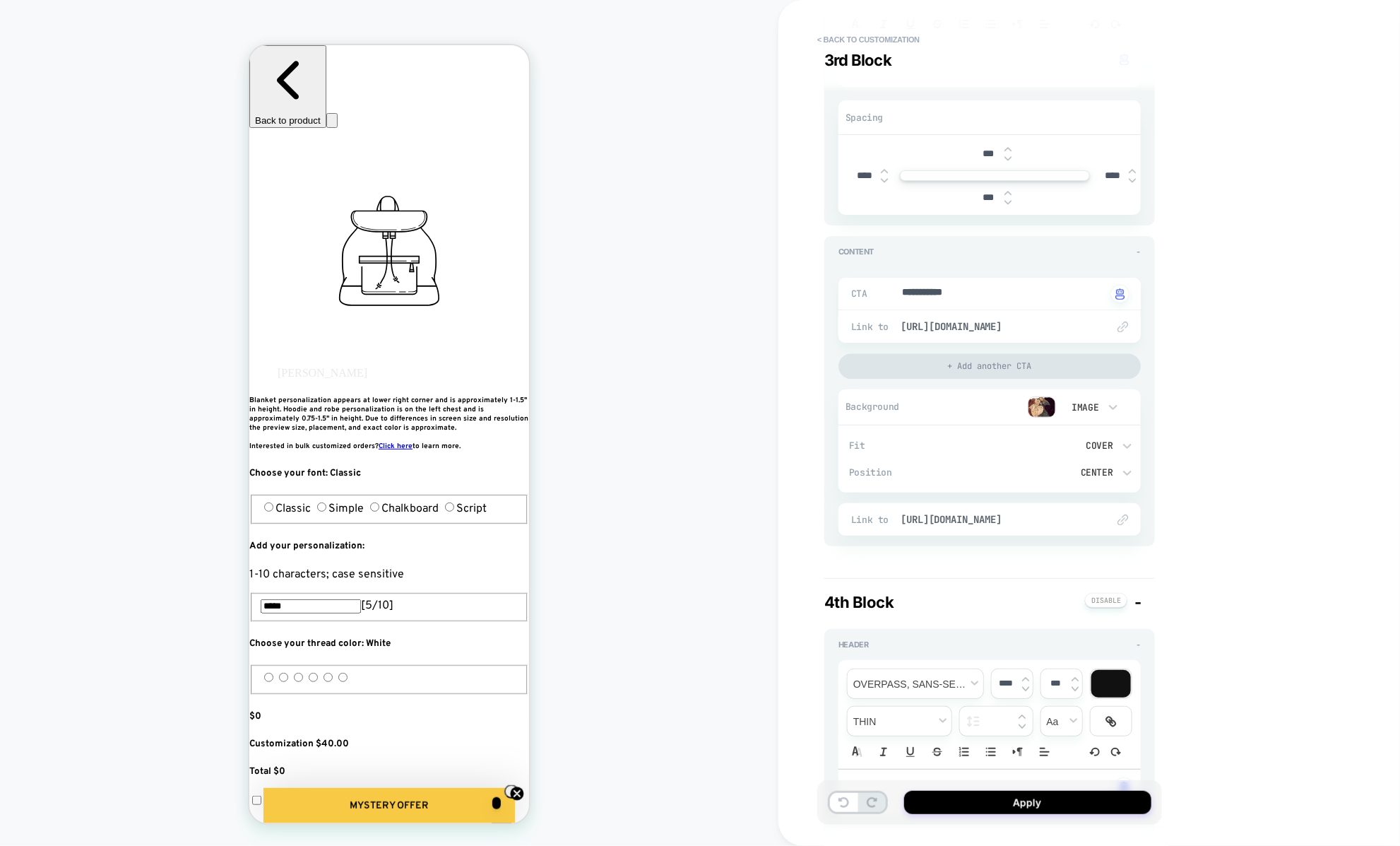
type input "****"
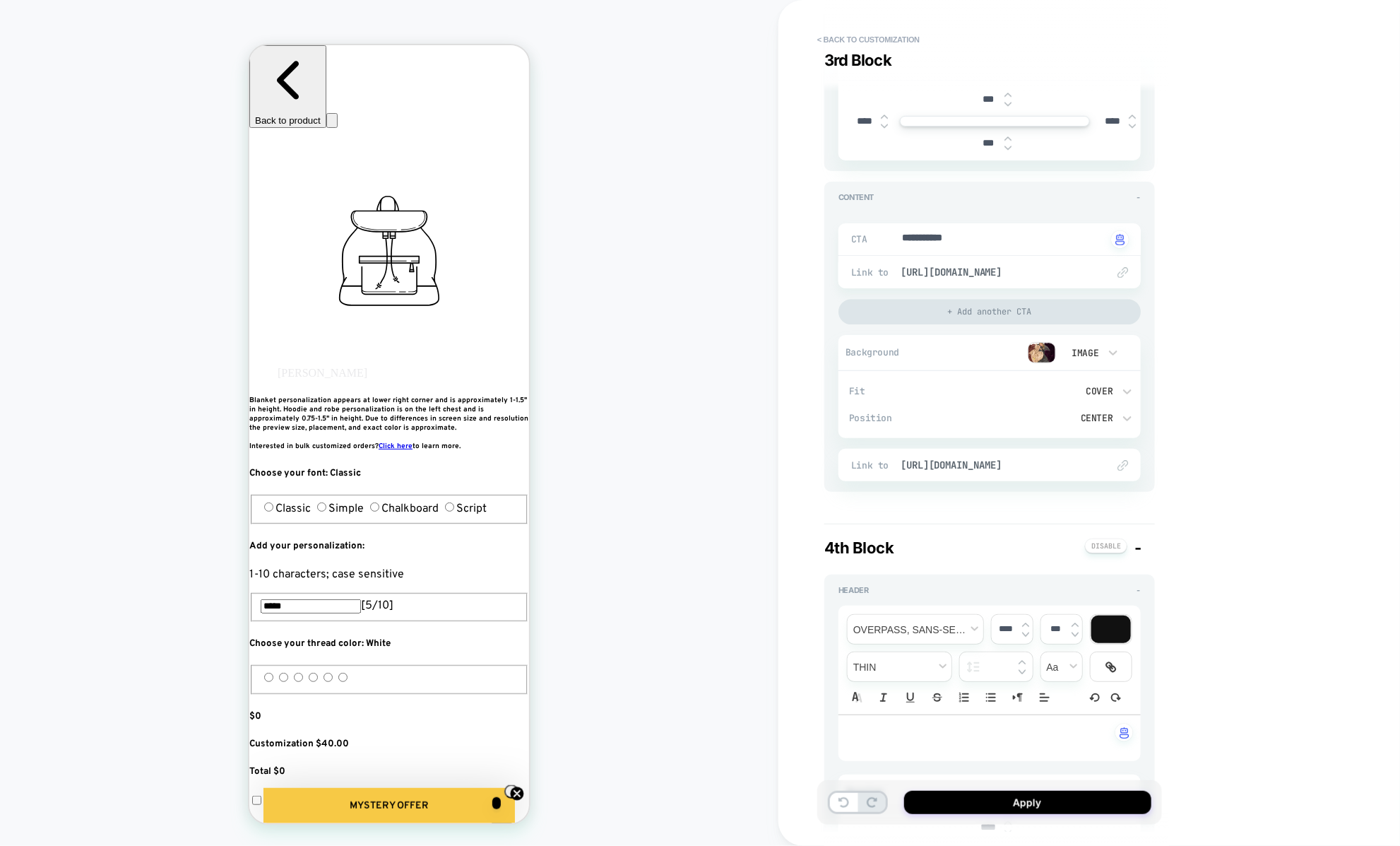
scroll to position [1805, 0]
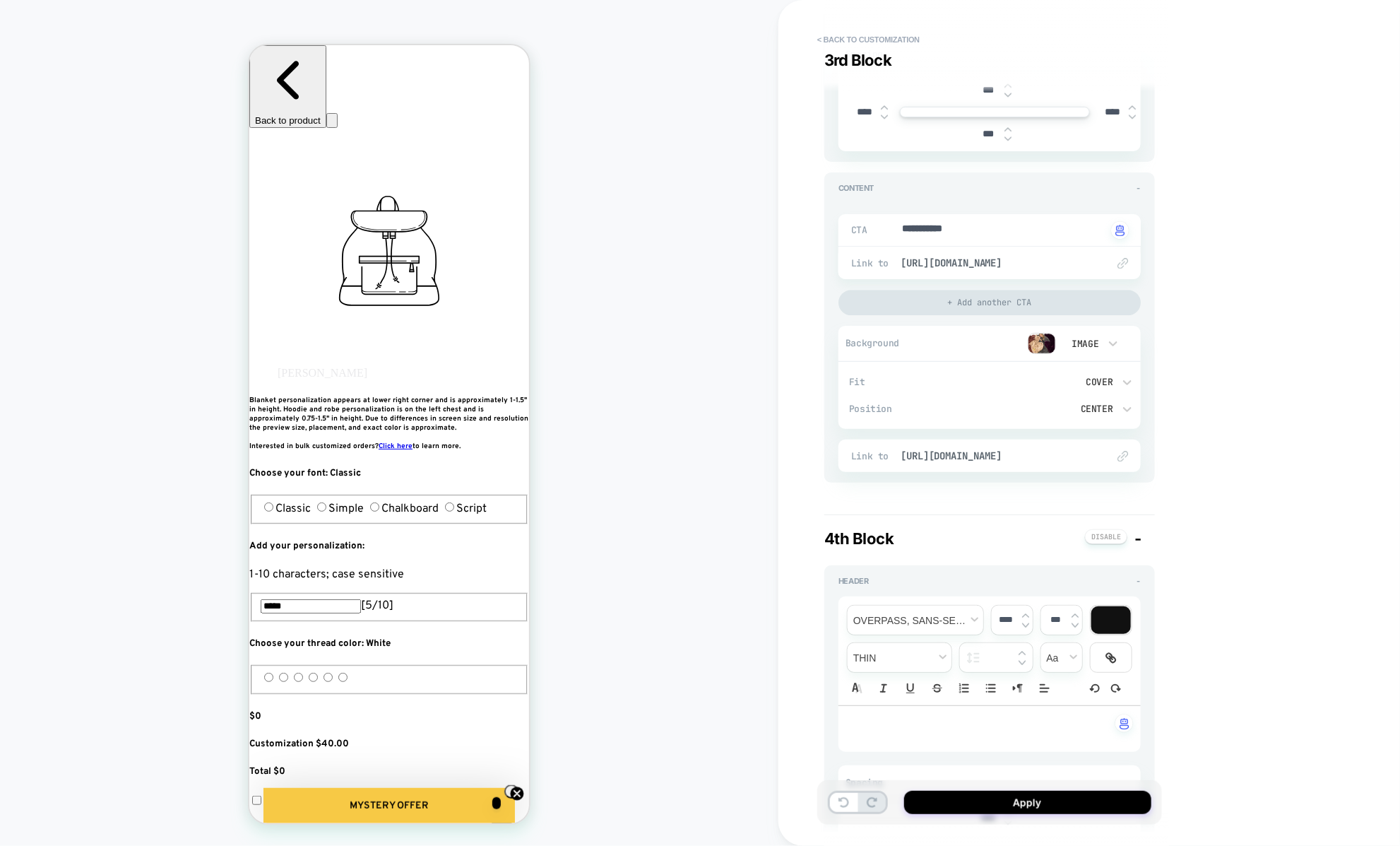
click at [1025, 622] on img at bounding box center [1025, 624] width 7 height 5
type input "****"
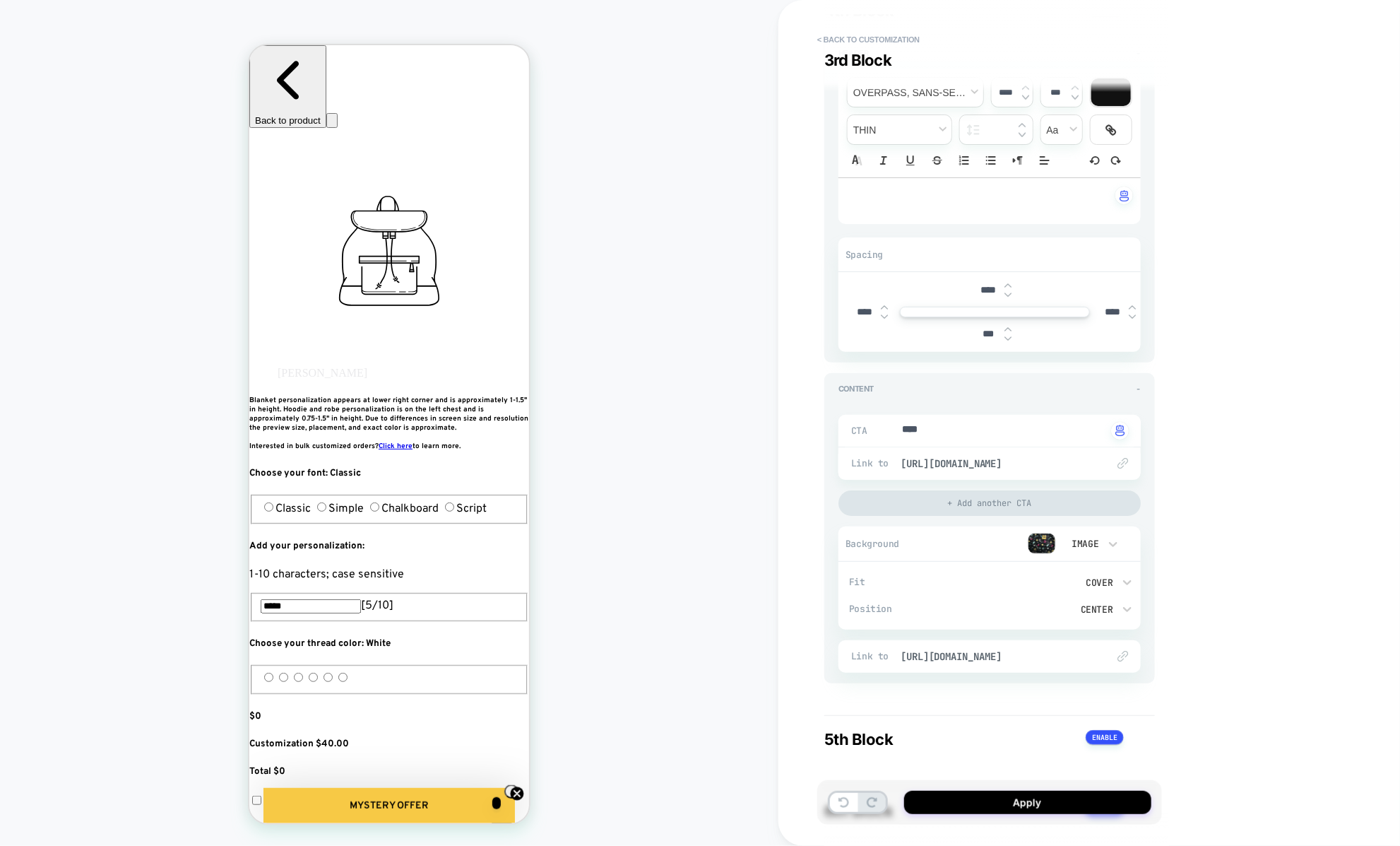
type textarea "*"
type input "****"
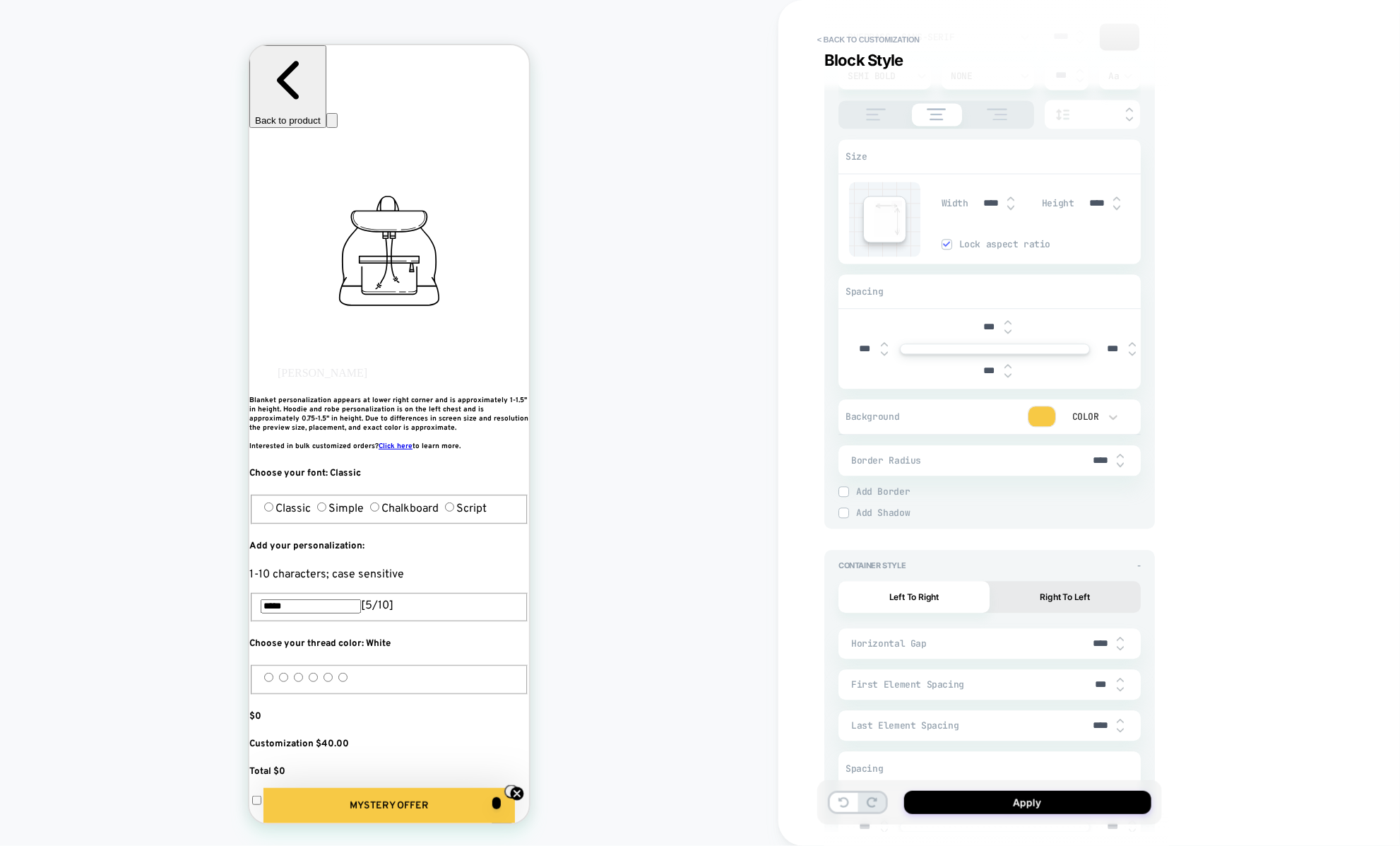
scroll to position [4294, 0]
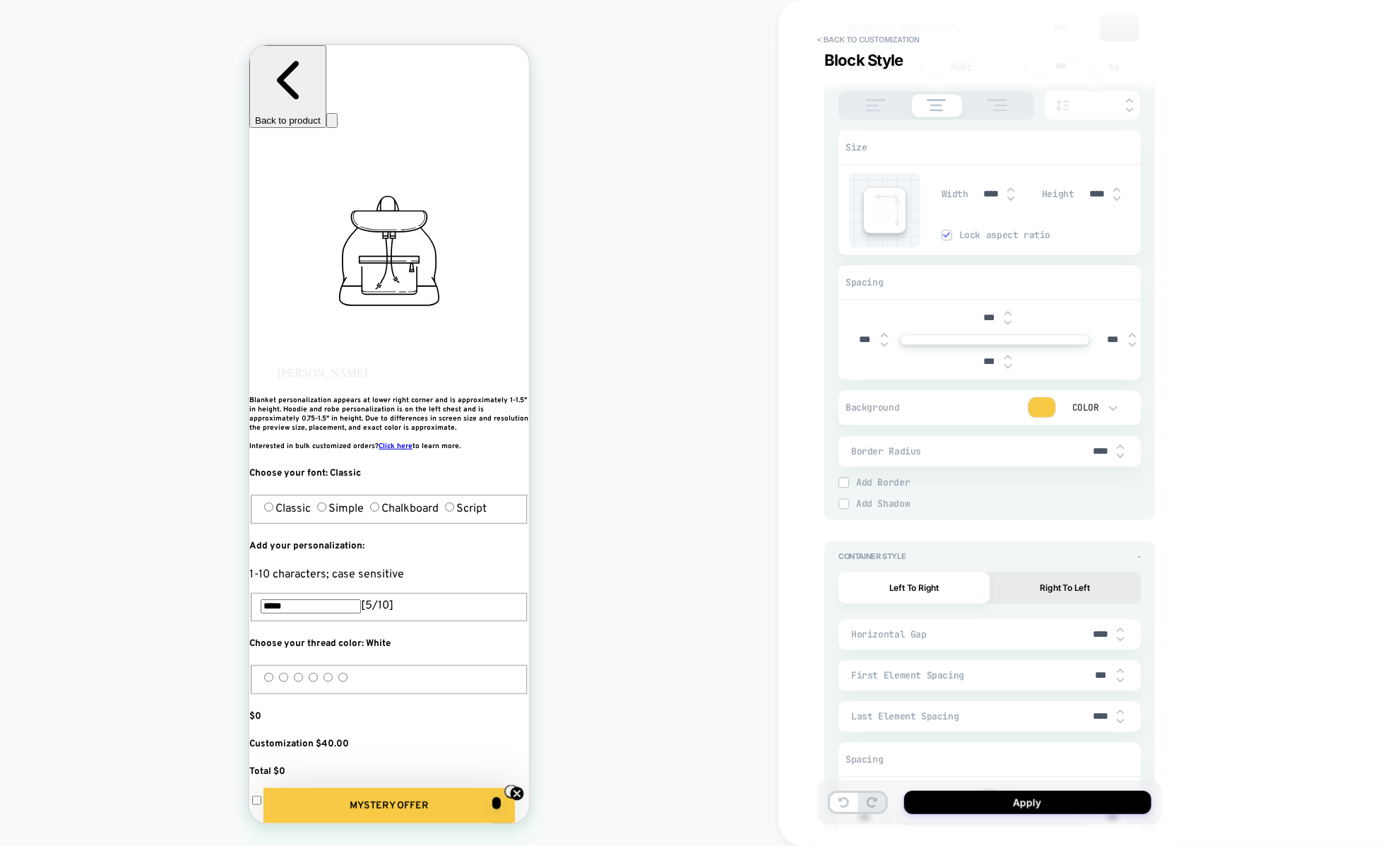
click at [1118, 636] on img at bounding box center [1120, 638] width 7 height 5
type textarea "*"
type input "****"
click at [1118, 636] on img at bounding box center [1120, 638] width 7 height 5
type textarea "*"
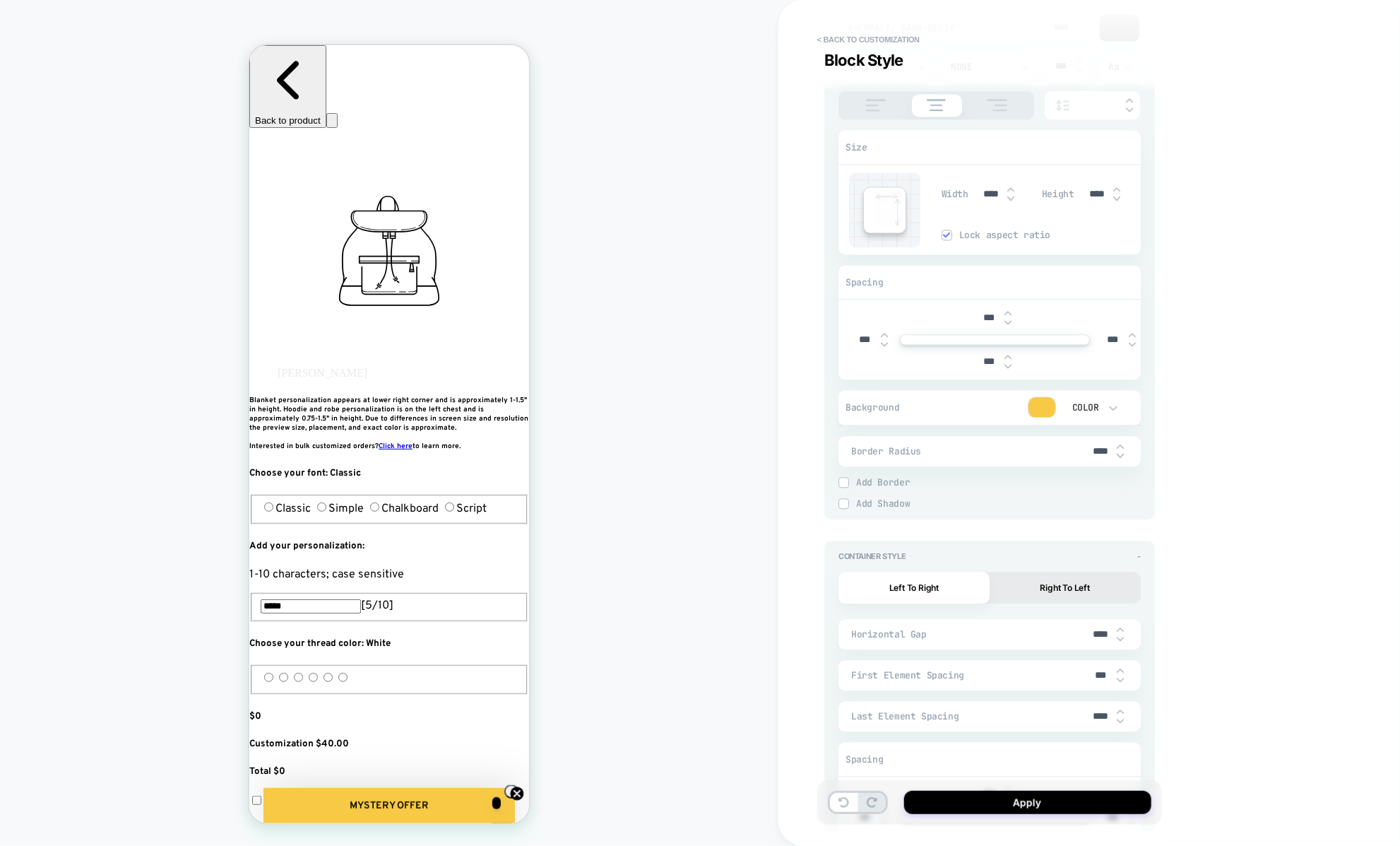
type input "****"
click at [1118, 636] on img at bounding box center [1120, 638] width 7 height 5
type textarea "*"
type input "****"
click at [1118, 636] on img at bounding box center [1120, 638] width 7 height 5
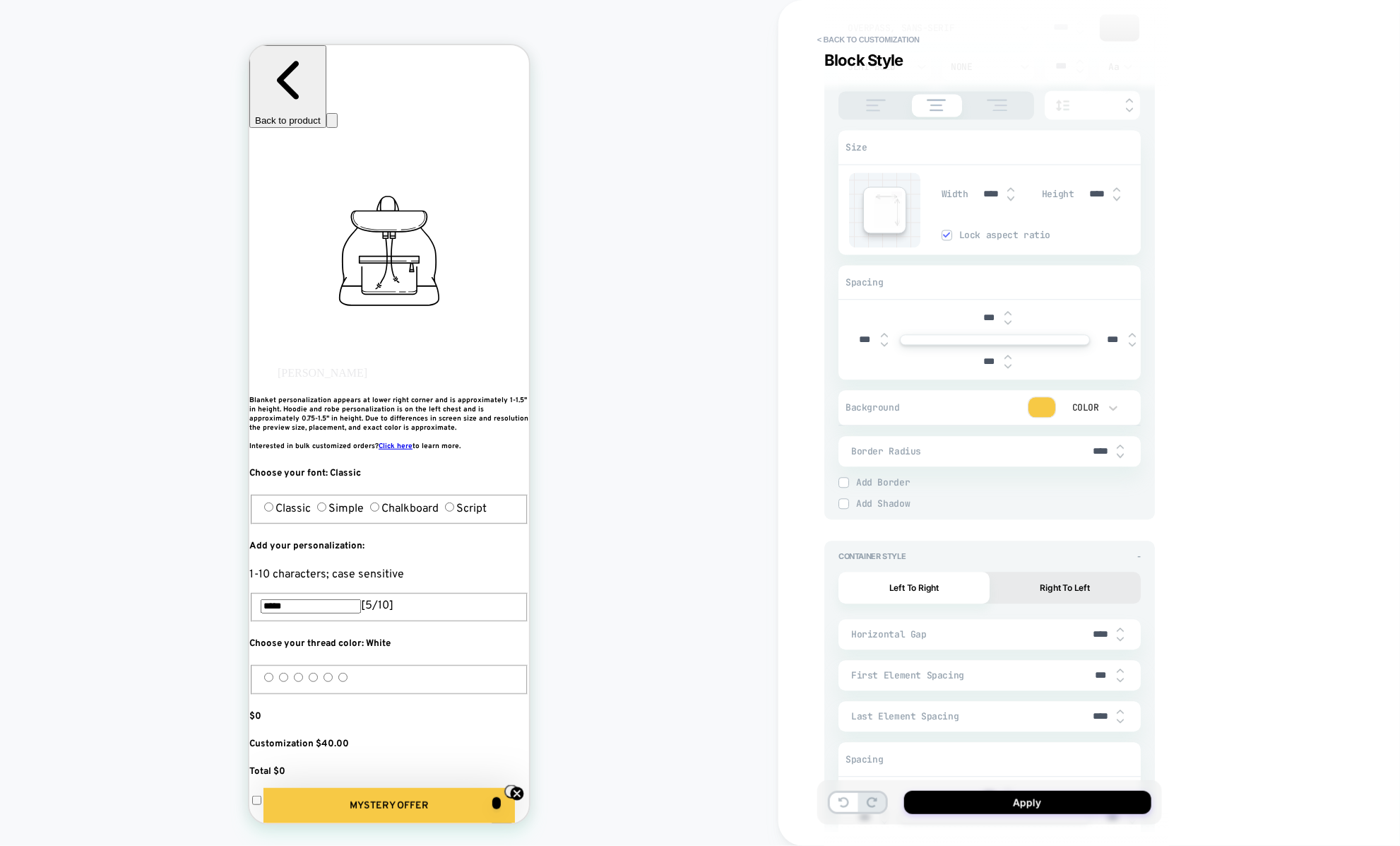
type textarea "*"
type input "****"
click at [1118, 636] on img at bounding box center [1120, 638] width 7 height 5
type textarea "*"
type input "****"
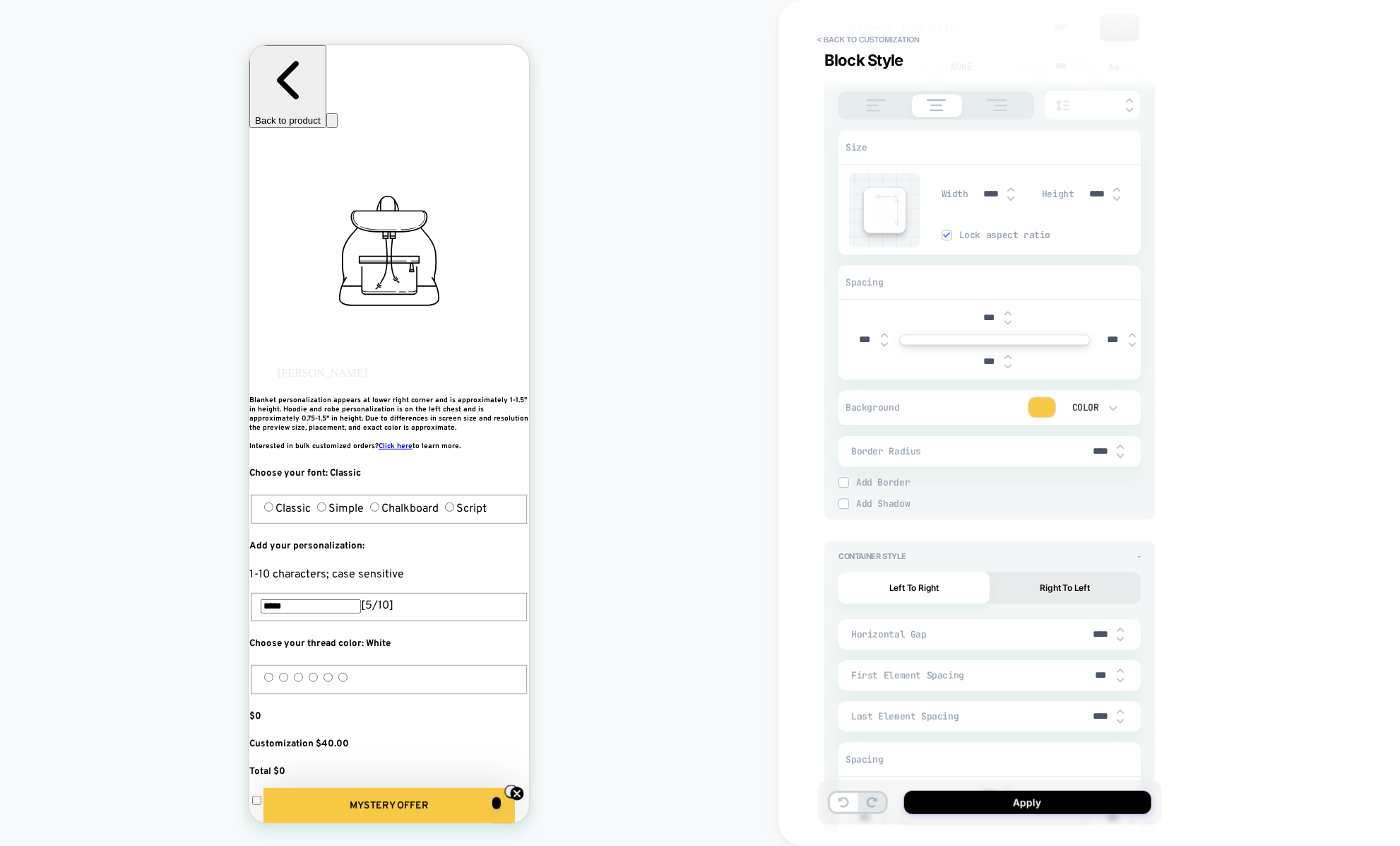
click at [1117, 636] on img at bounding box center [1120, 638] width 7 height 5
type textarea "*"
type input "****"
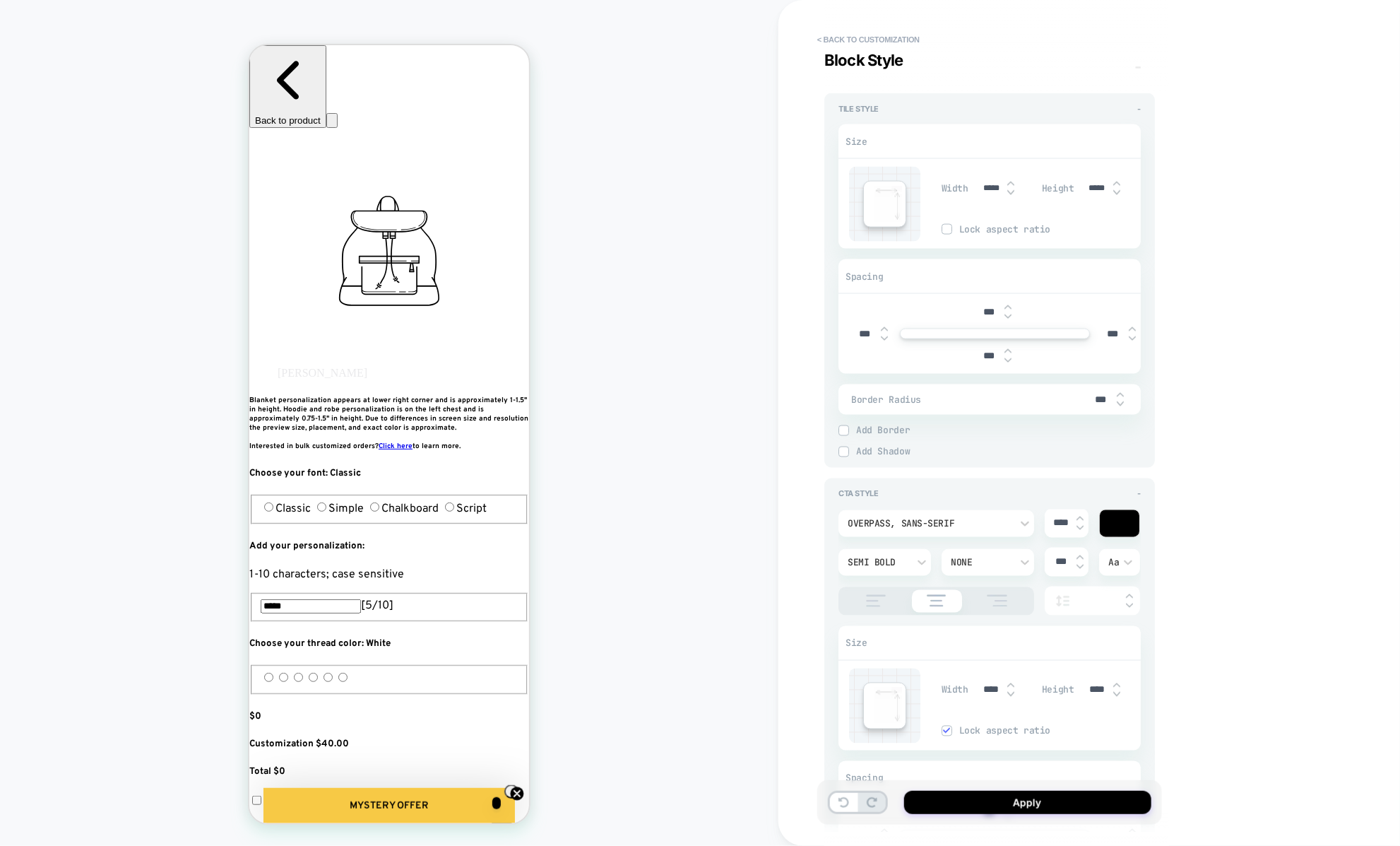
scroll to position [3813, 0]
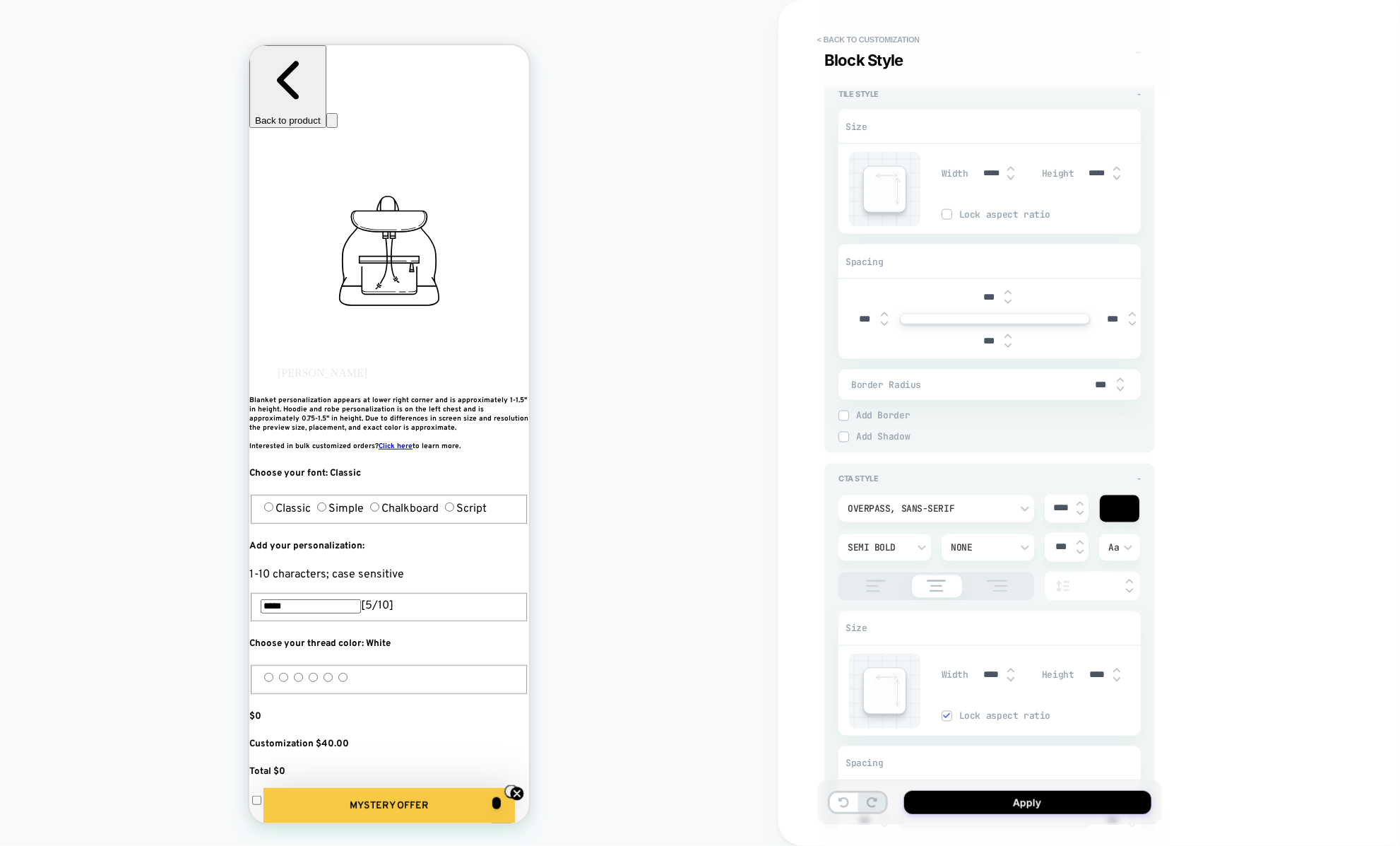
click at [1081, 510] on img at bounding box center [1080, 512] width 7 height 5
type textarea "*"
type input "****"
click at [1079, 501] on img at bounding box center [1080, 503] width 7 height 5
type textarea "*"
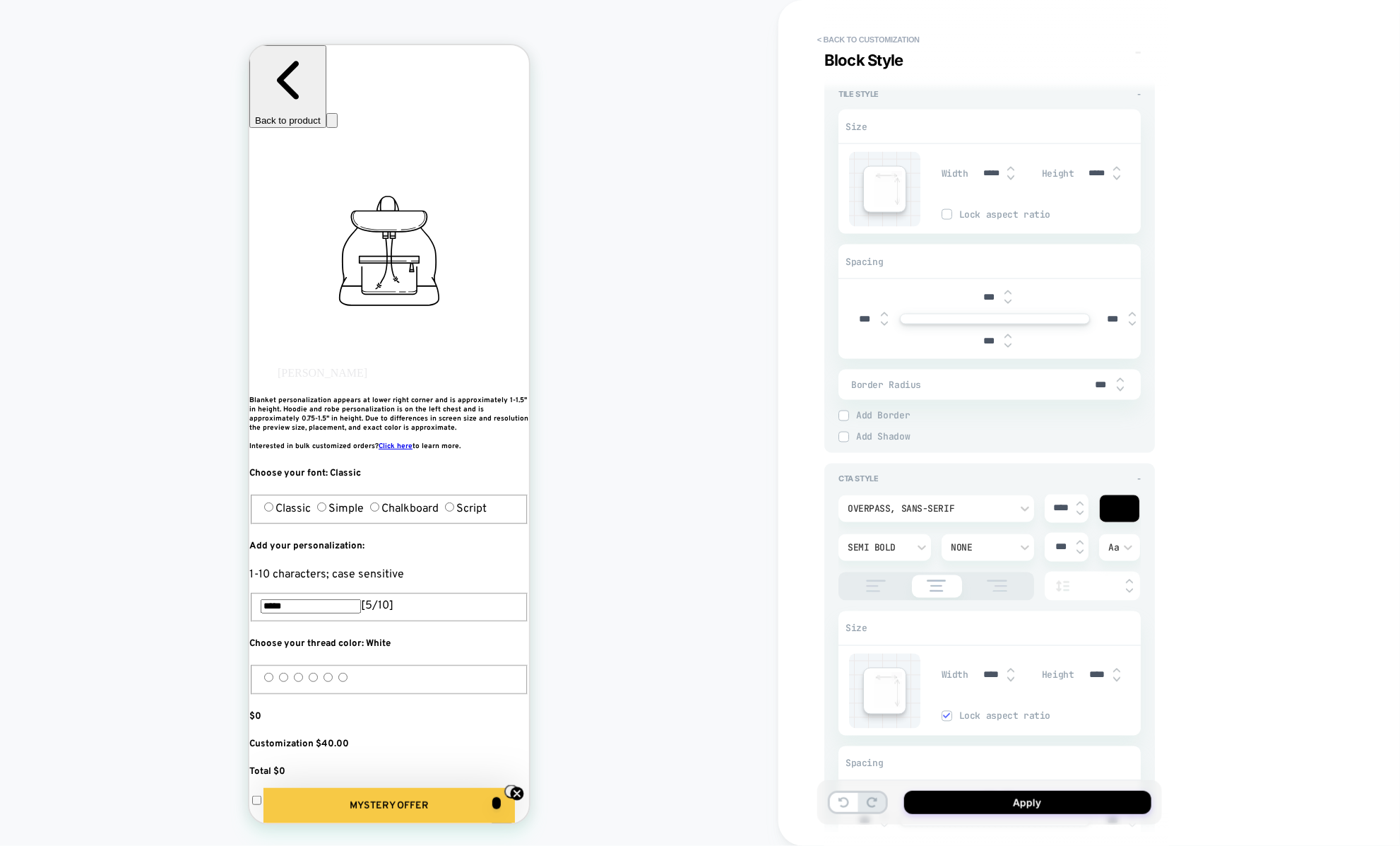
type input "****"
click at [1076, 504] on input "****" at bounding box center [1060, 508] width 32 height 12
click at [1078, 510] on img at bounding box center [1080, 512] width 7 height 5
type textarea "*"
type input "****"
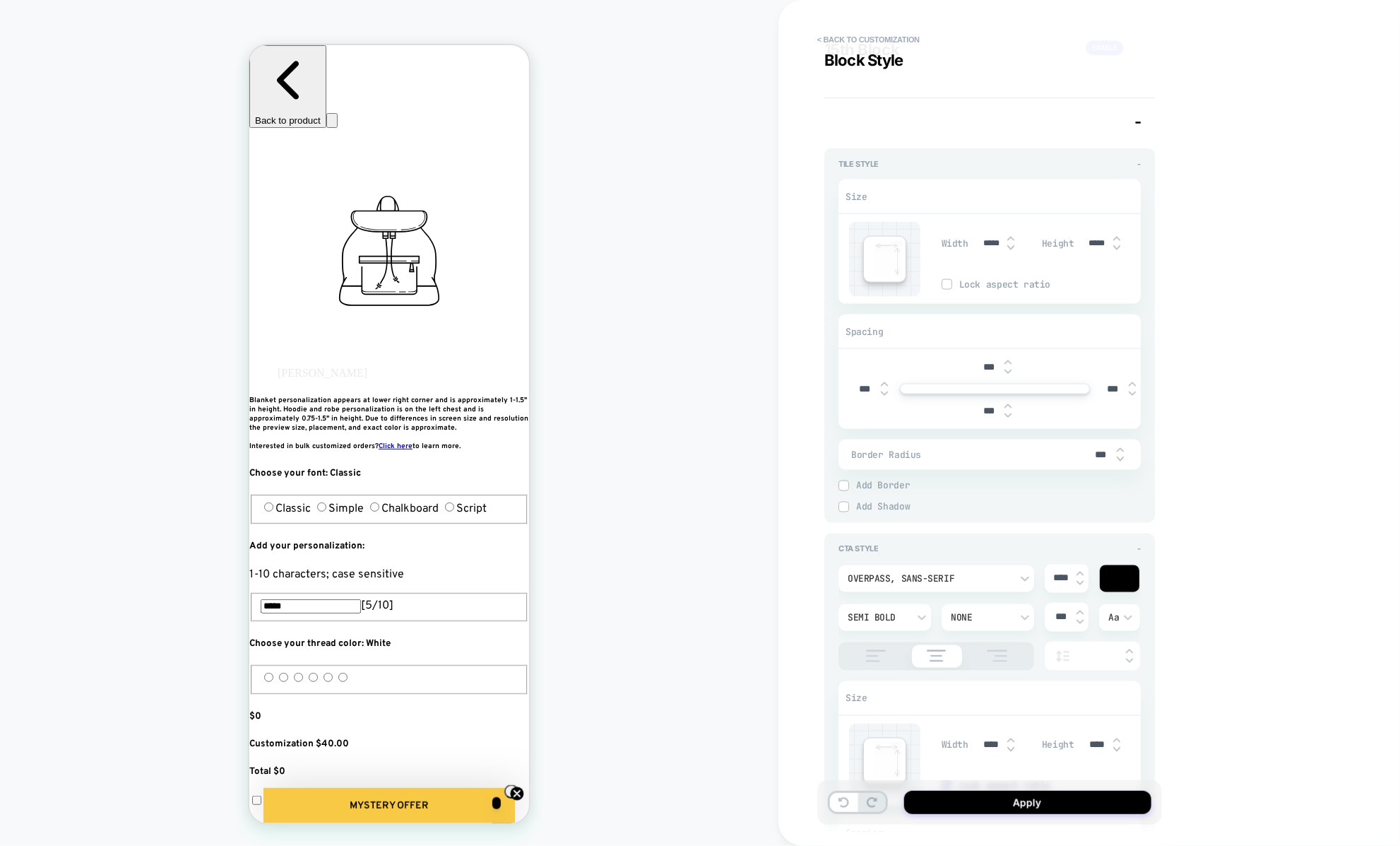
scroll to position [3777, 0]
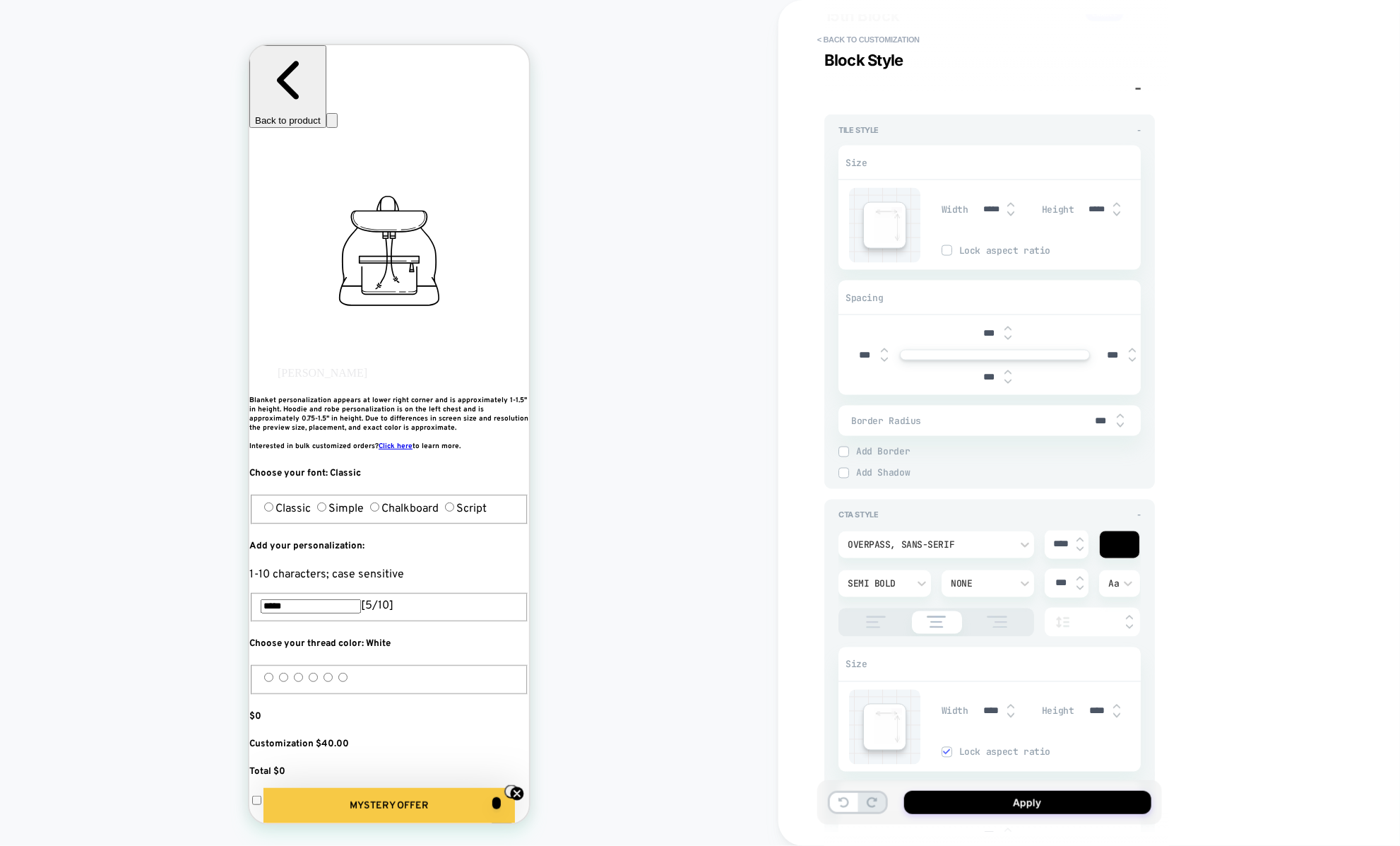
click at [1074, 539] on input "****" at bounding box center [1060, 544] width 32 height 12
click at [1077, 546] on img at bounding box center [1080, 548] width 7 height 5
type textarea "*"
type input "****"
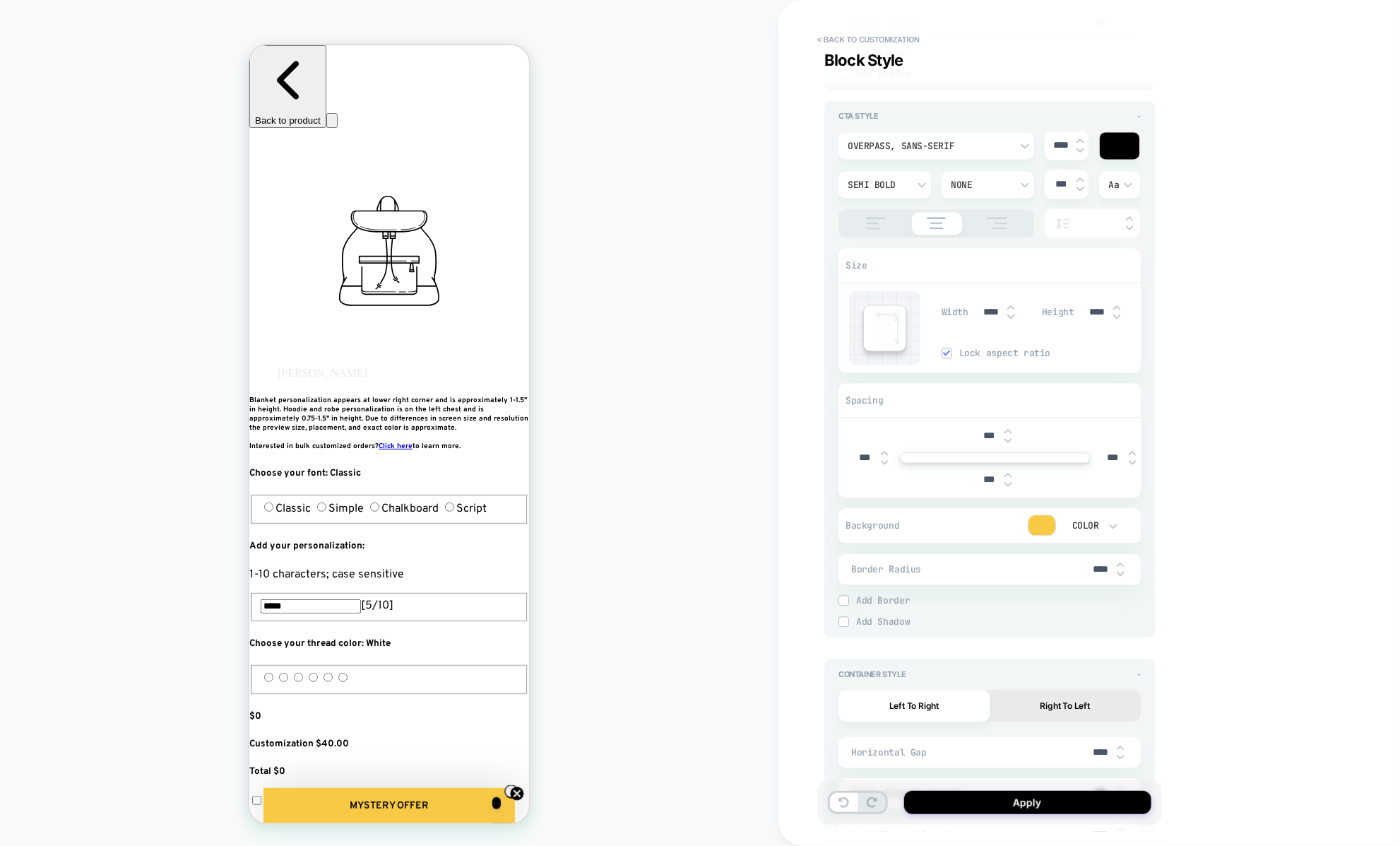
scroll to position [4183, 0]
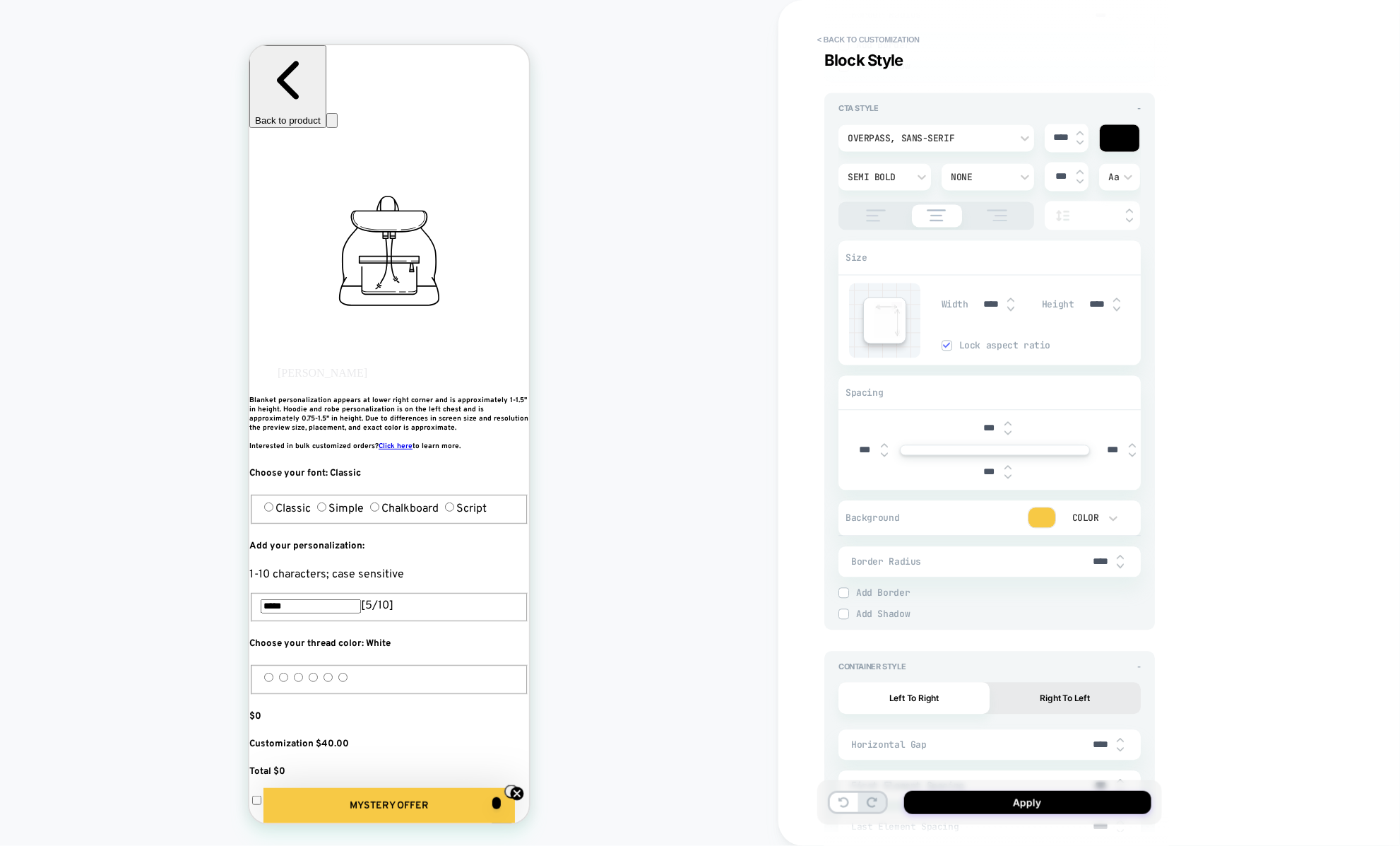
click at [1124, 549] on div "****" at bounding box center [1106, 562] width 42 height 29
click at [1120, 564] on img at bounding box center [1120, 566] width 7 height 5
type textarea "*"
type input "***"
click at [1120, 564] on img at bounding box center [1120, 566] width 7 height 5
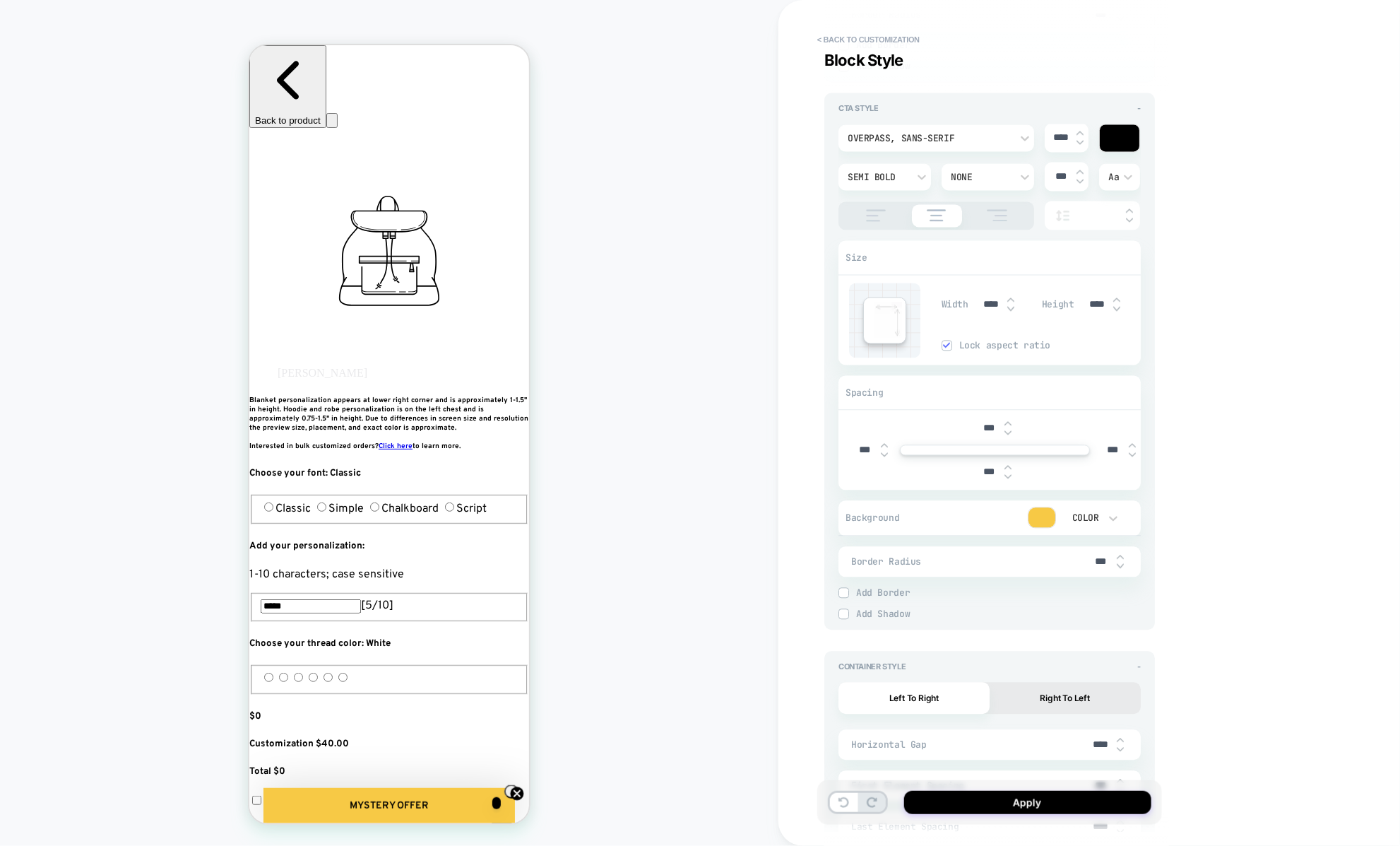
type textarea "*"
type input "***"
click at [1120, 564] on img at bounding box center [1120, 566] width 7 height 5
type textarea "*"
type input "***"
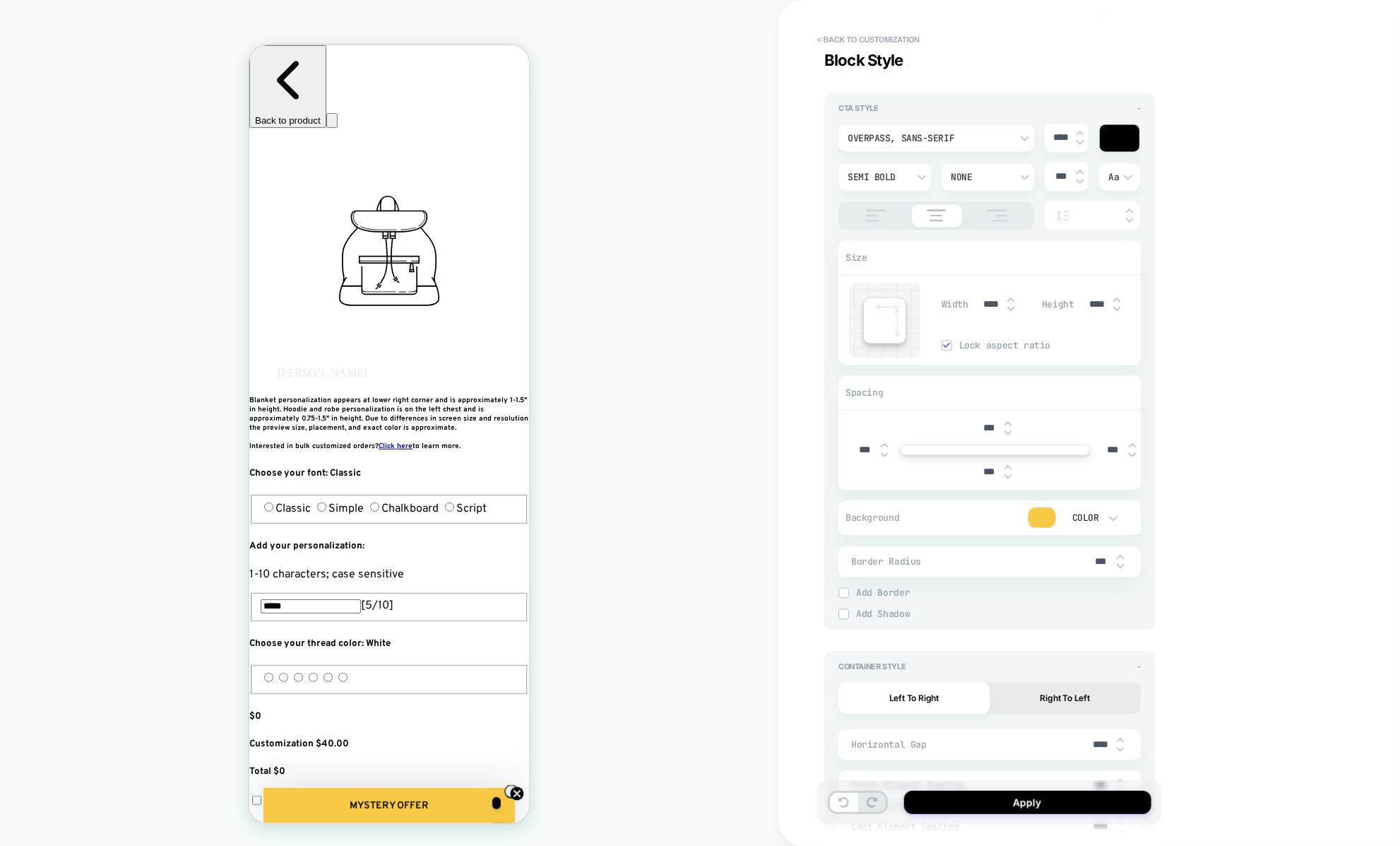
click at [1120, 564] on img at bounding box center [1120, 566] width 7 height 5
type textarea "*"
type input "***"
click at [1120, 564] on img at bounding box center [1120, 566] width 7 height 5
type textarea "*"
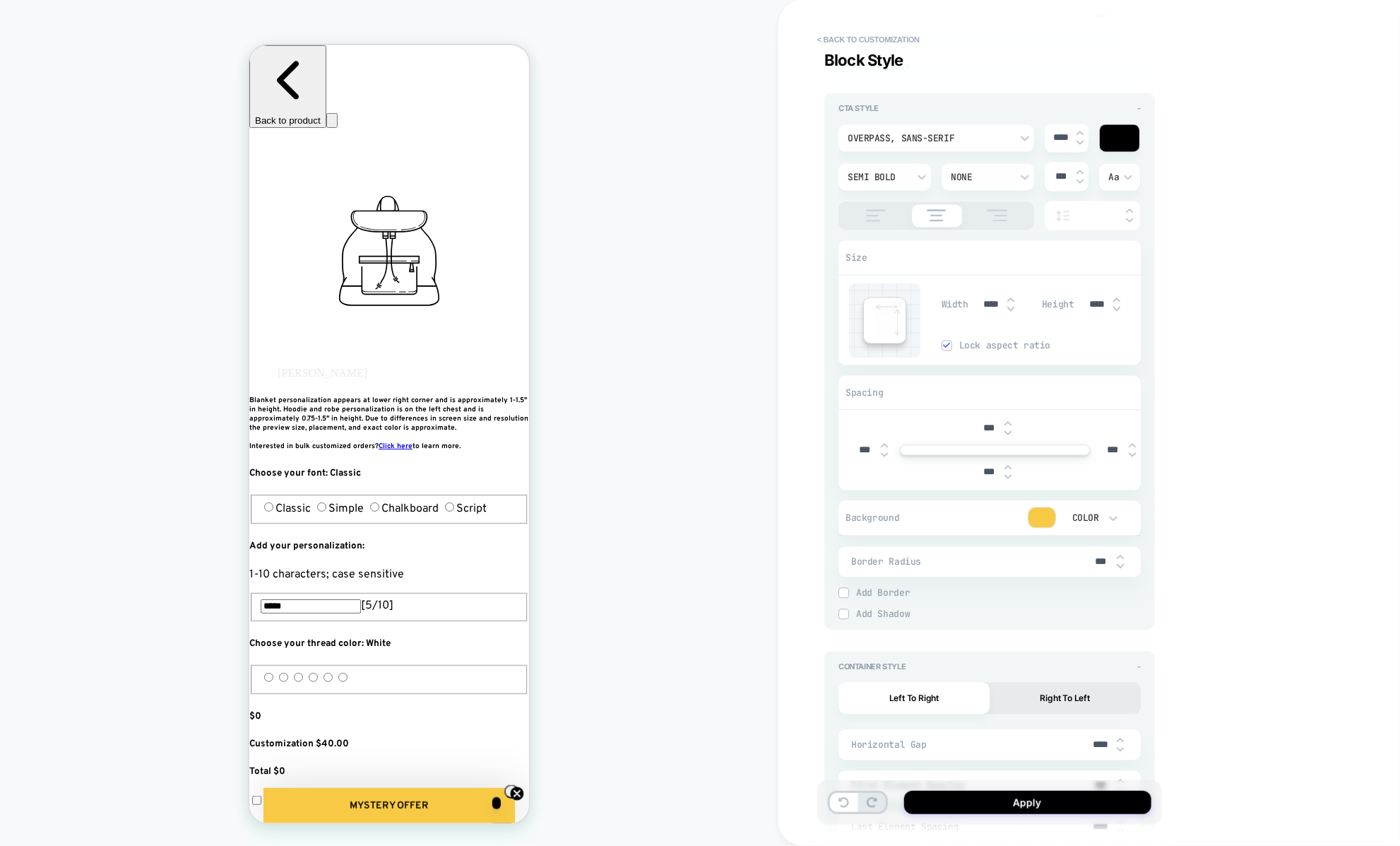
type input "***"
click at [1120, 564] on img at bounding box center [1120, 566] width 7 height 5
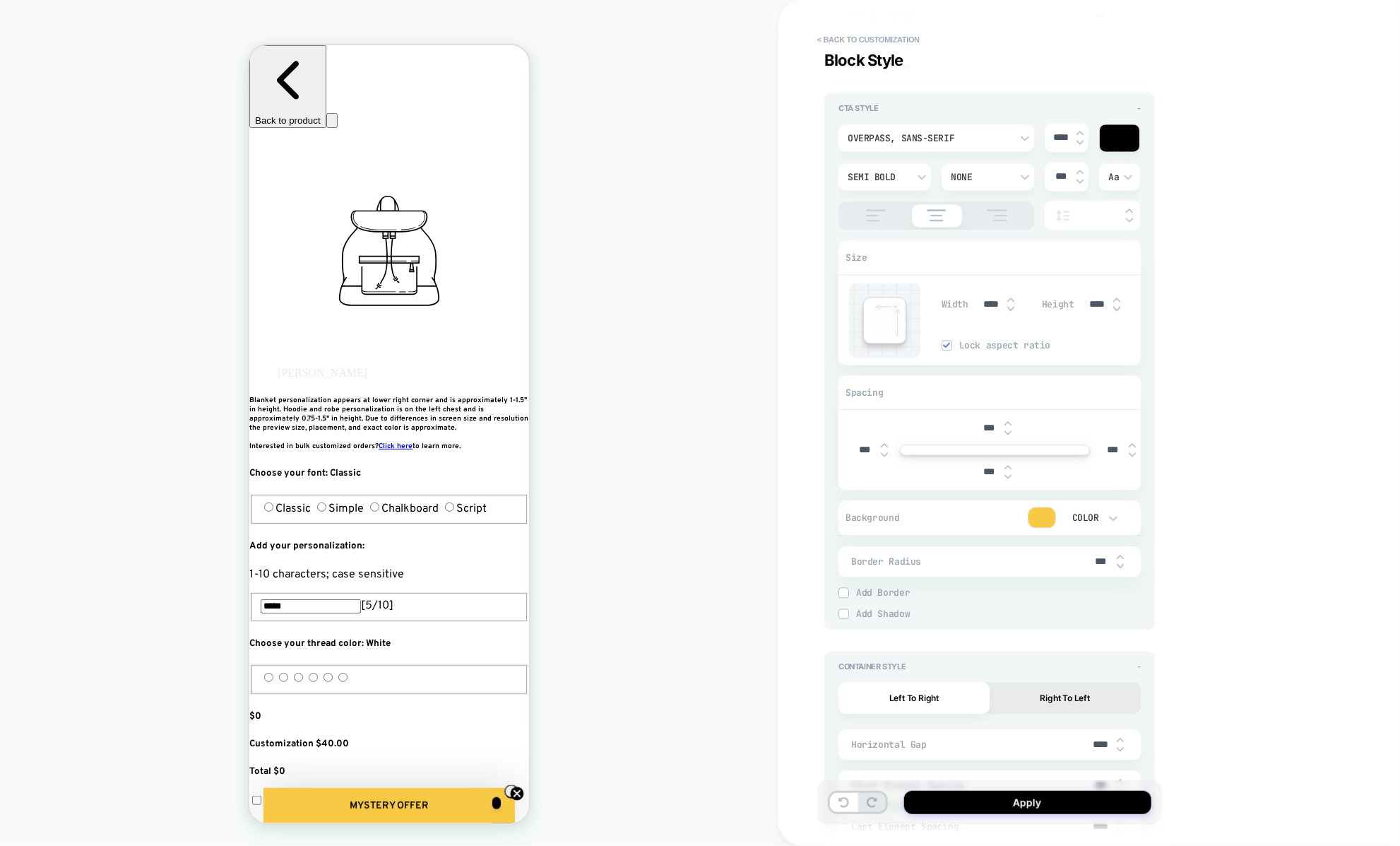
type textarea "*"
type input "***"
click at [1120, 564] on img at bounding box center [1120, 566] width 7 height 5
type textarea "*"
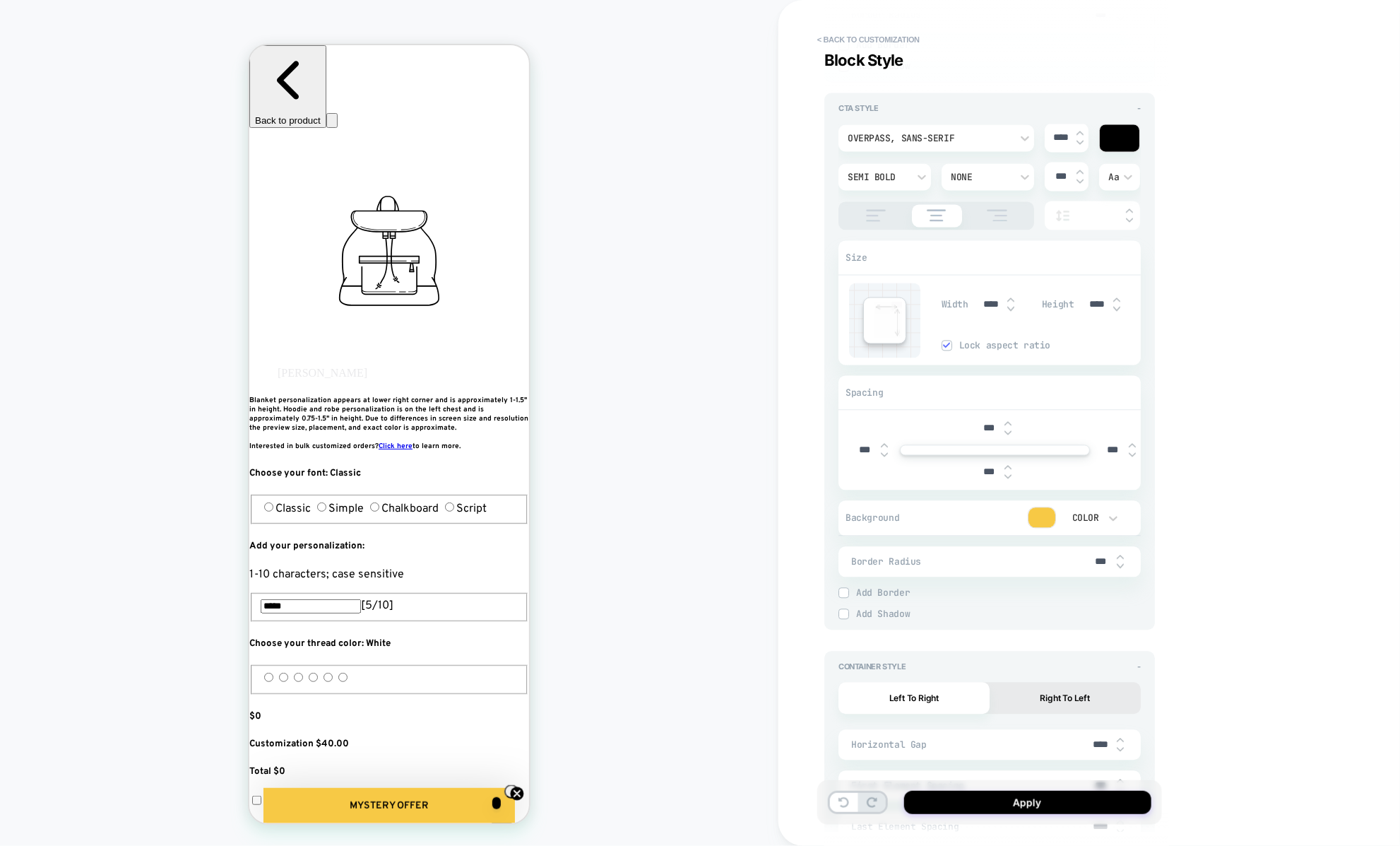
type input "****"
click at [1120, 564] on img at bounding box center [1120, 566] width 7 height 5
type textarea "*"
type input "****"
click at [1120, 564] on img at bounding box center [1120, 566] width 7 height 5
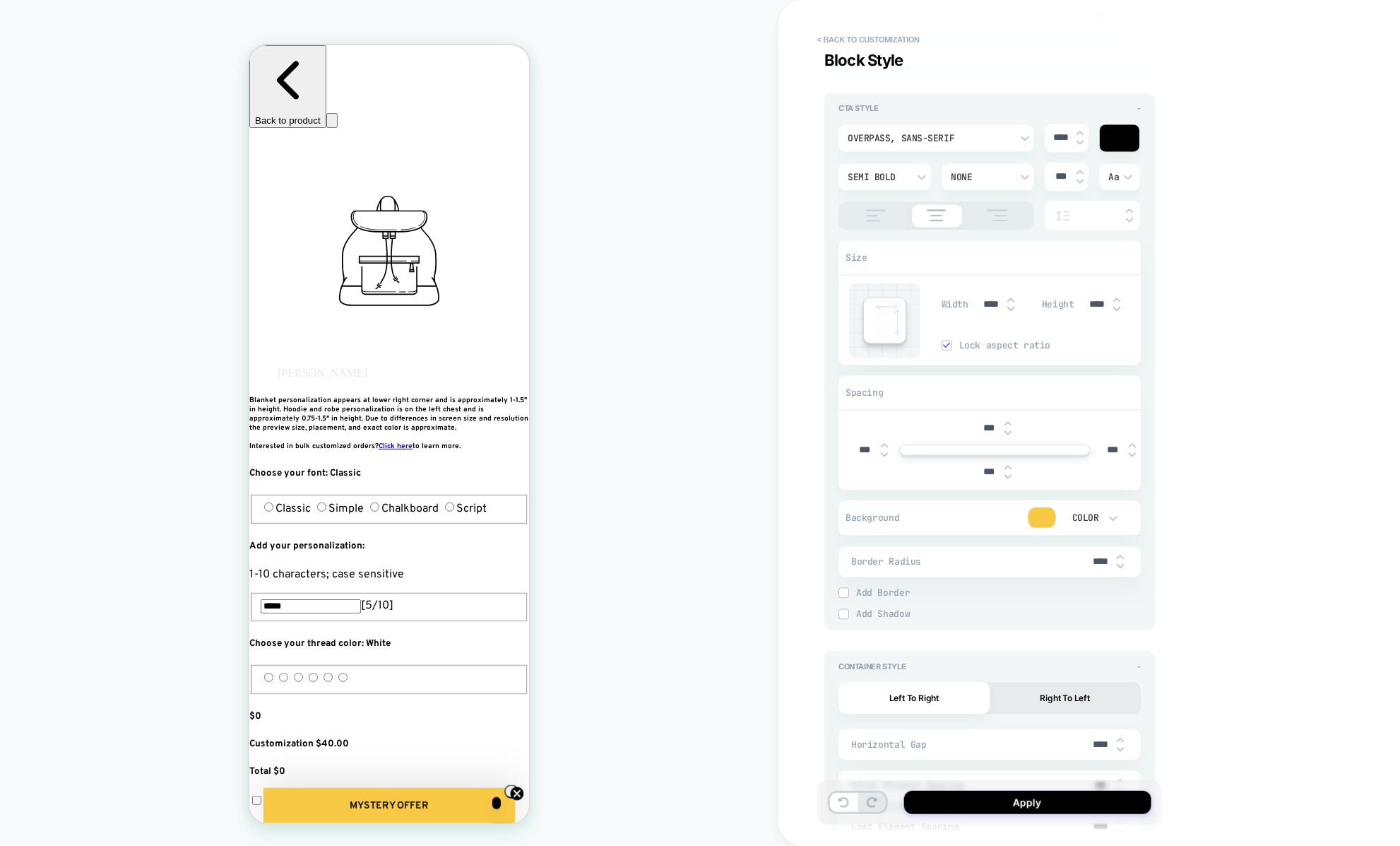
type textarea "*"
type input "****"
type textarea "*"
type input "****"
click at [1120, 564] on img at bounding box center [1120, 566] width 7 height 5
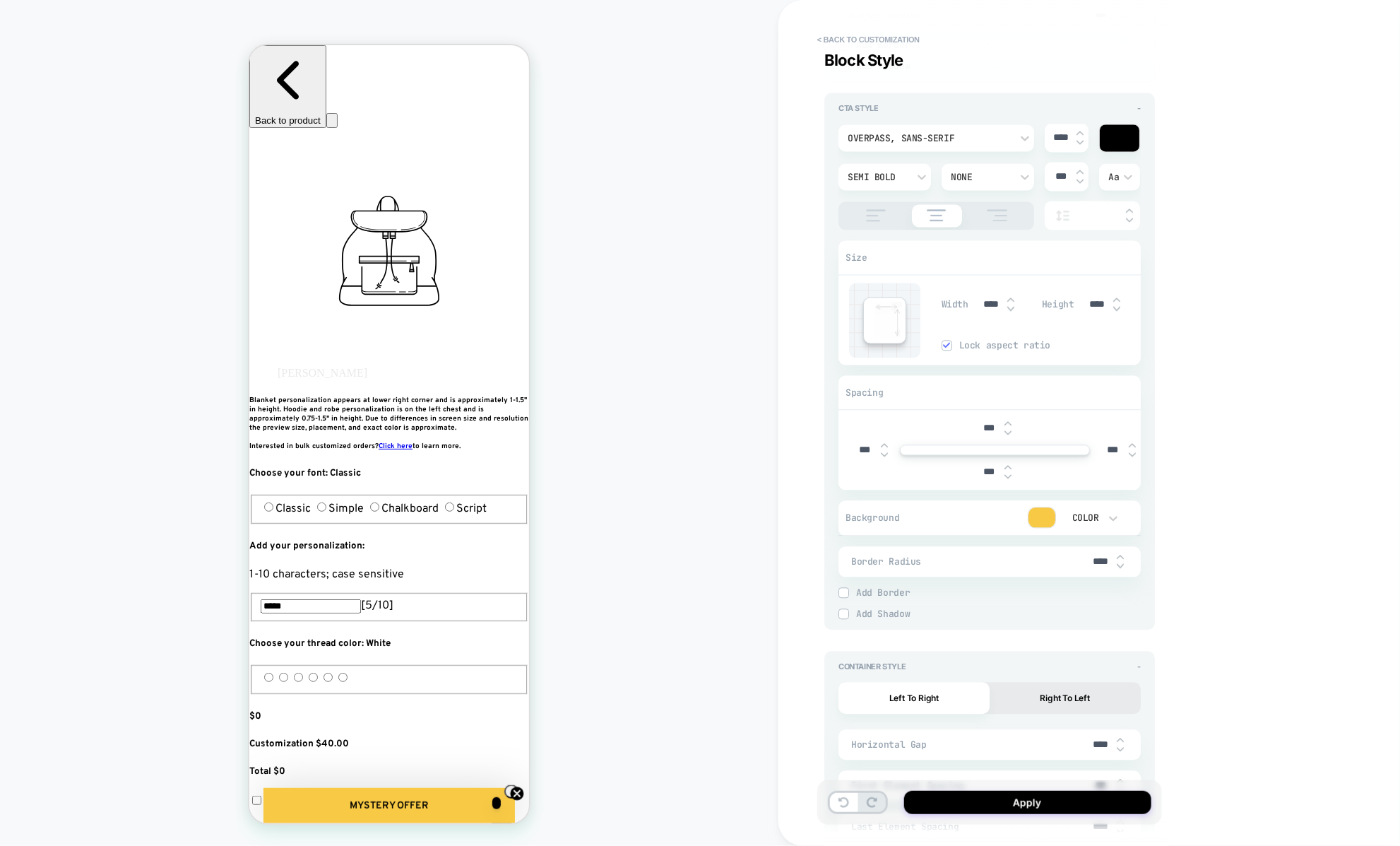
type textarea "*"
type input "****"
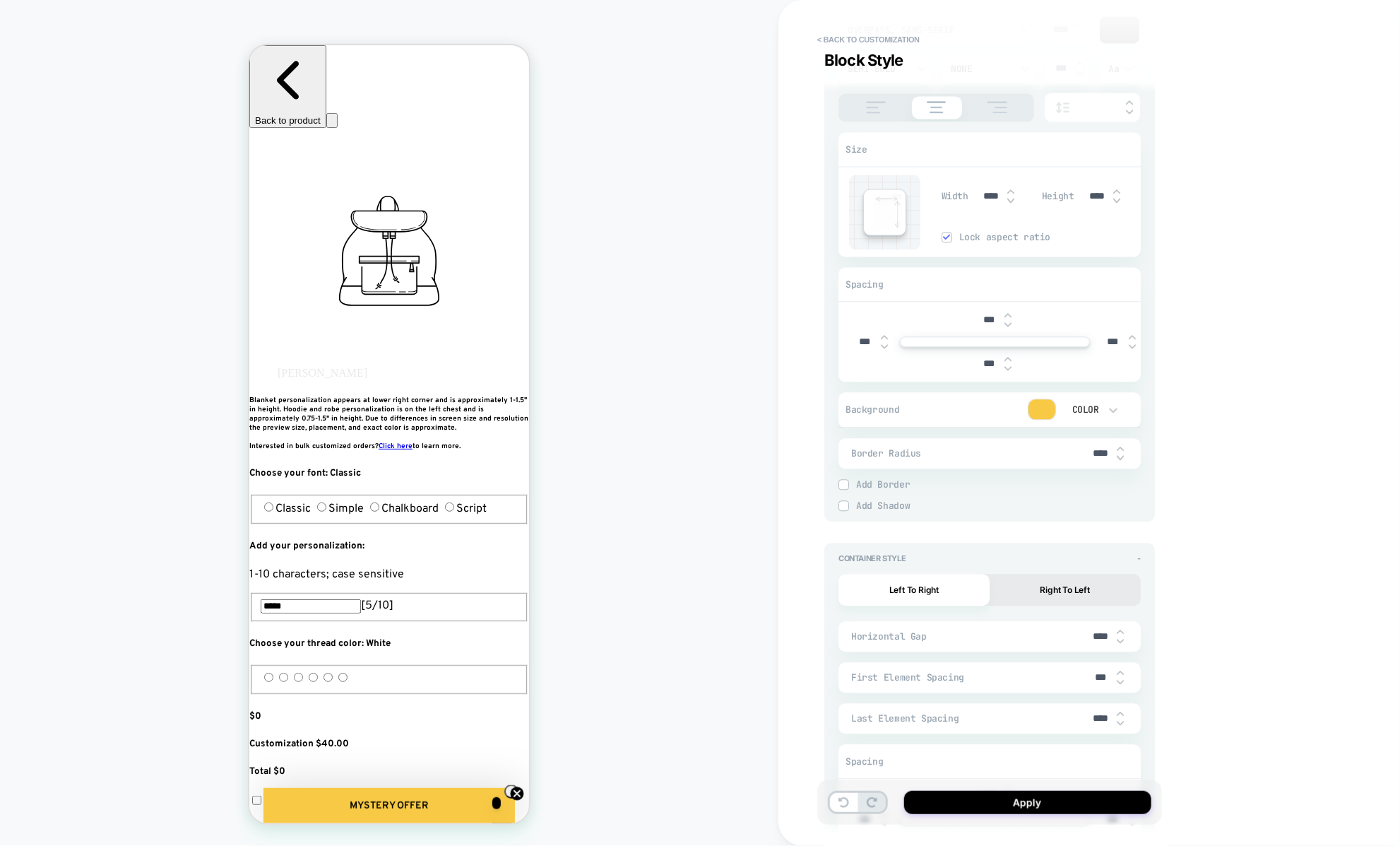
scroll to position [4446, 0]
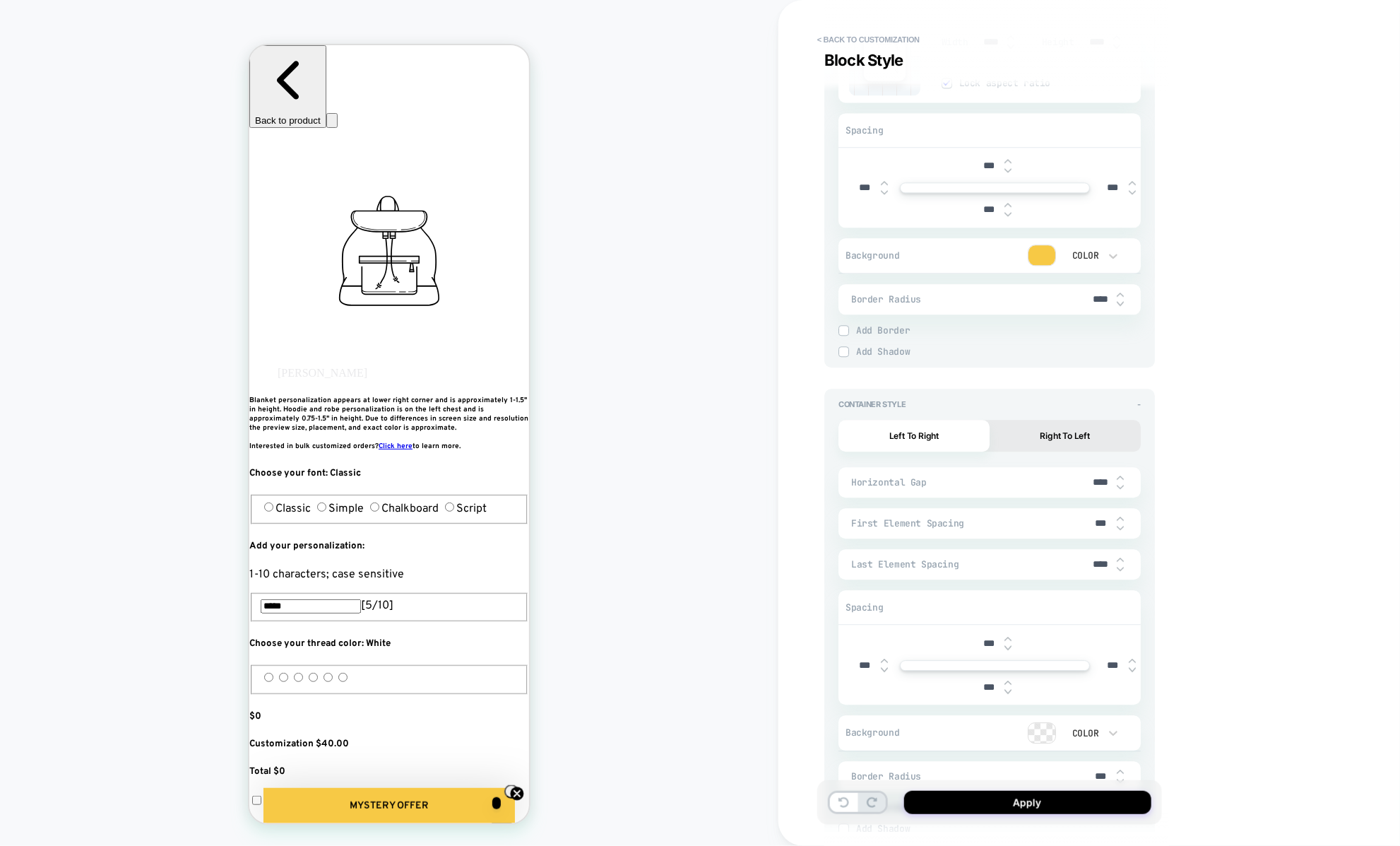
click at [1122, 291] on img at bounding box center [1120, 294] width 7 height 5
type textarea "*"
type input "****"
click at [1122, 291] on img at bounding box center [1120, 294] width 7 height 5
type textarea "*"
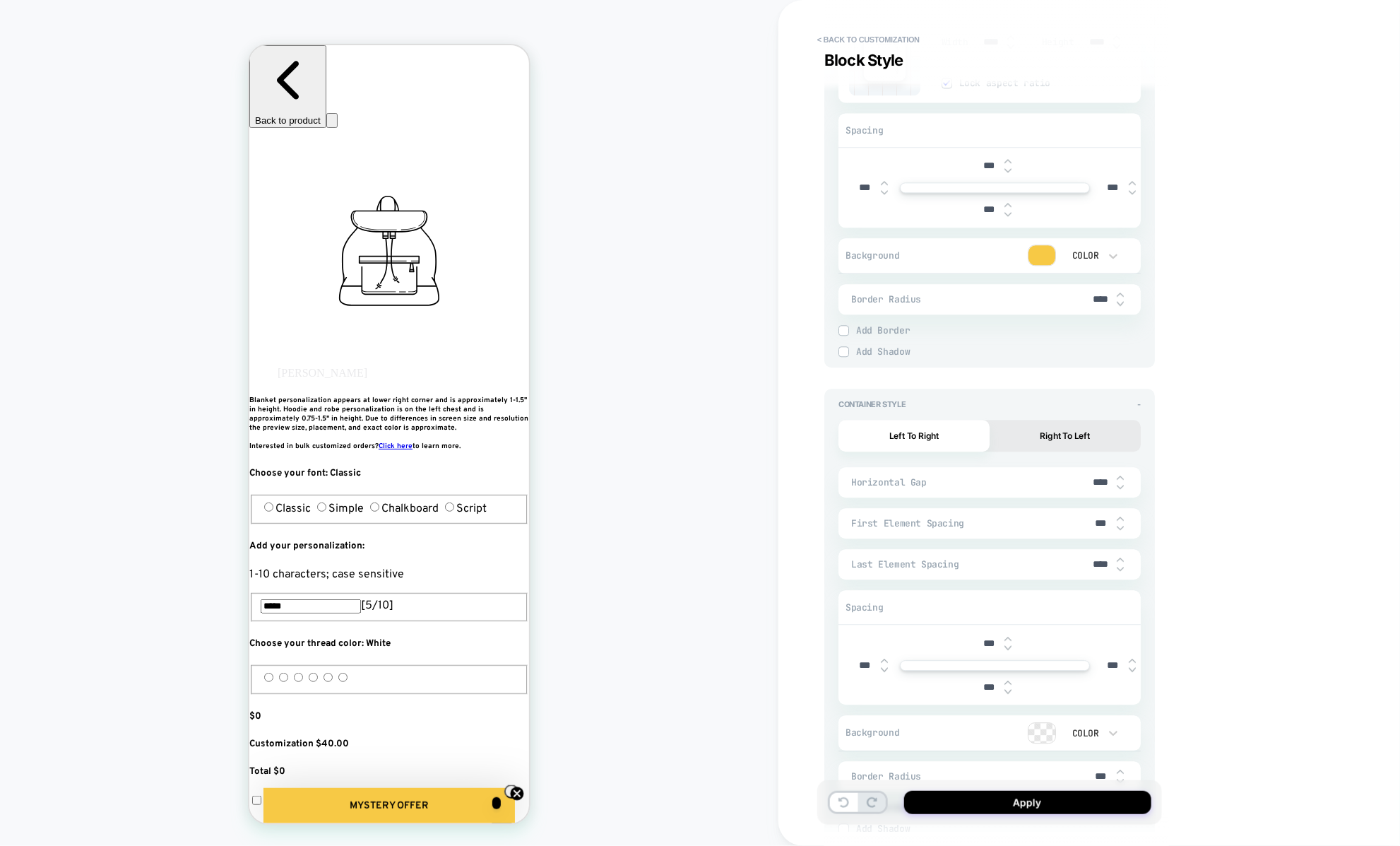
type input "****"
click at [1122, 291] on img at bounding box center [1120, 294] width 7 height 5
type textarea "*"
type input "****"
click at [1122, 291] on img at bounding box center [1120, 294] width 7 height 5
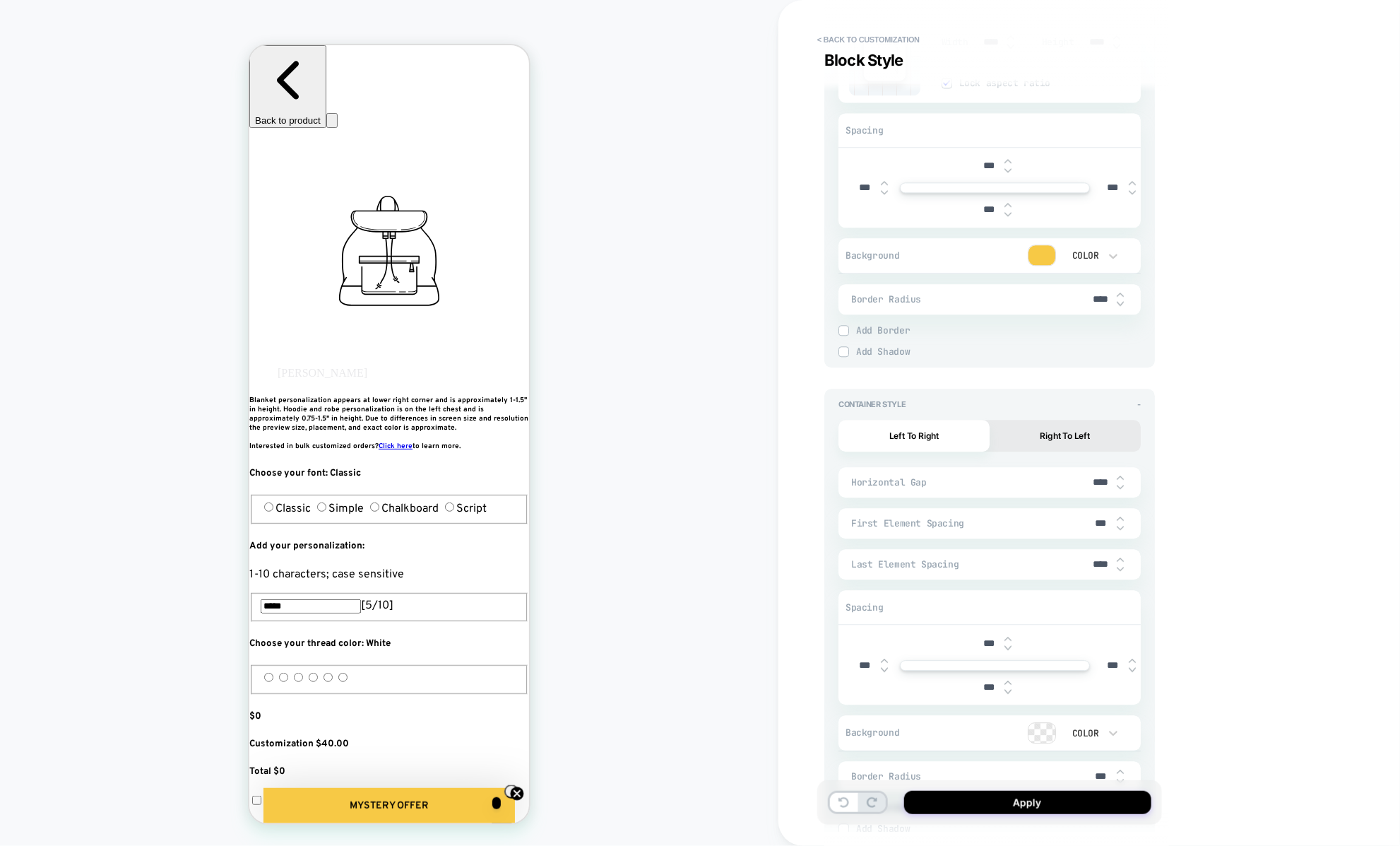
type textarea "*"
type input "****"
click at [1122, 291] on img at bounding box center [1120, 294] width 7 height 5
type textarea "*"
type input "***"
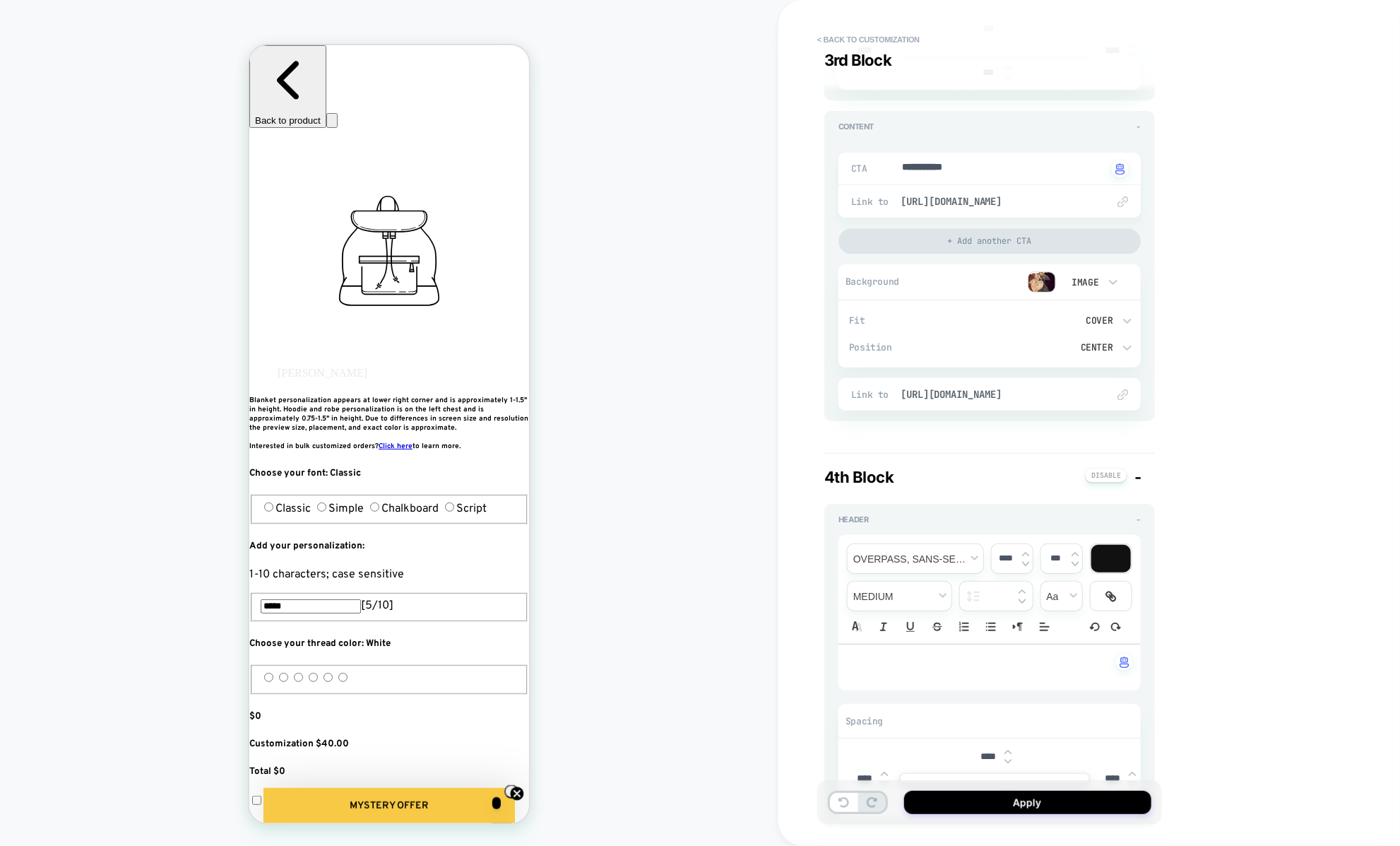
scroll to position [1860, 0]
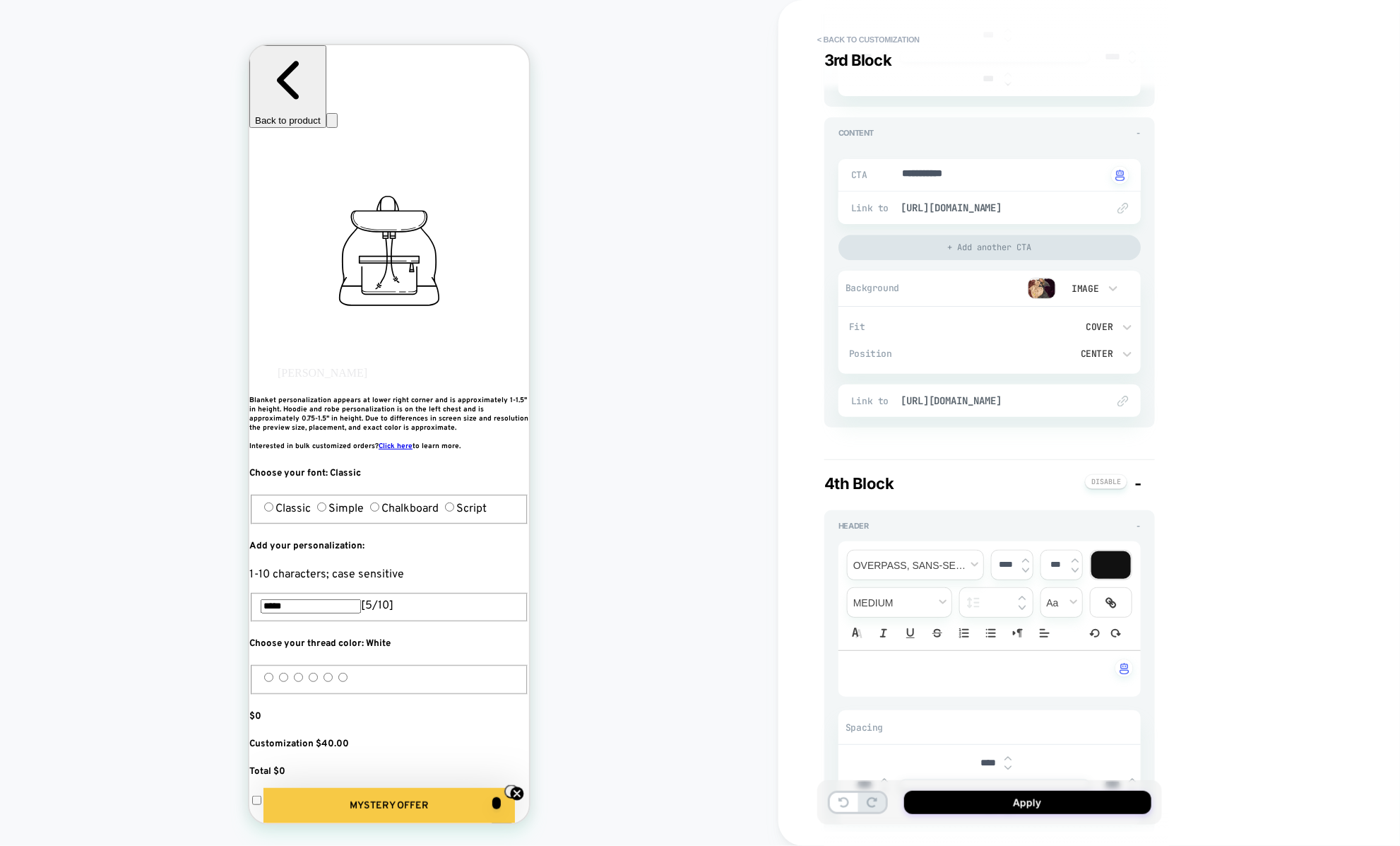
drag, startPoint x: 879, startPoint y: 478, endPoint x: 886, endPoint y: 436, distance: 42.6
click at [1138, 474] on span "-" at bounding box center [1137, 483] width 7 height 18
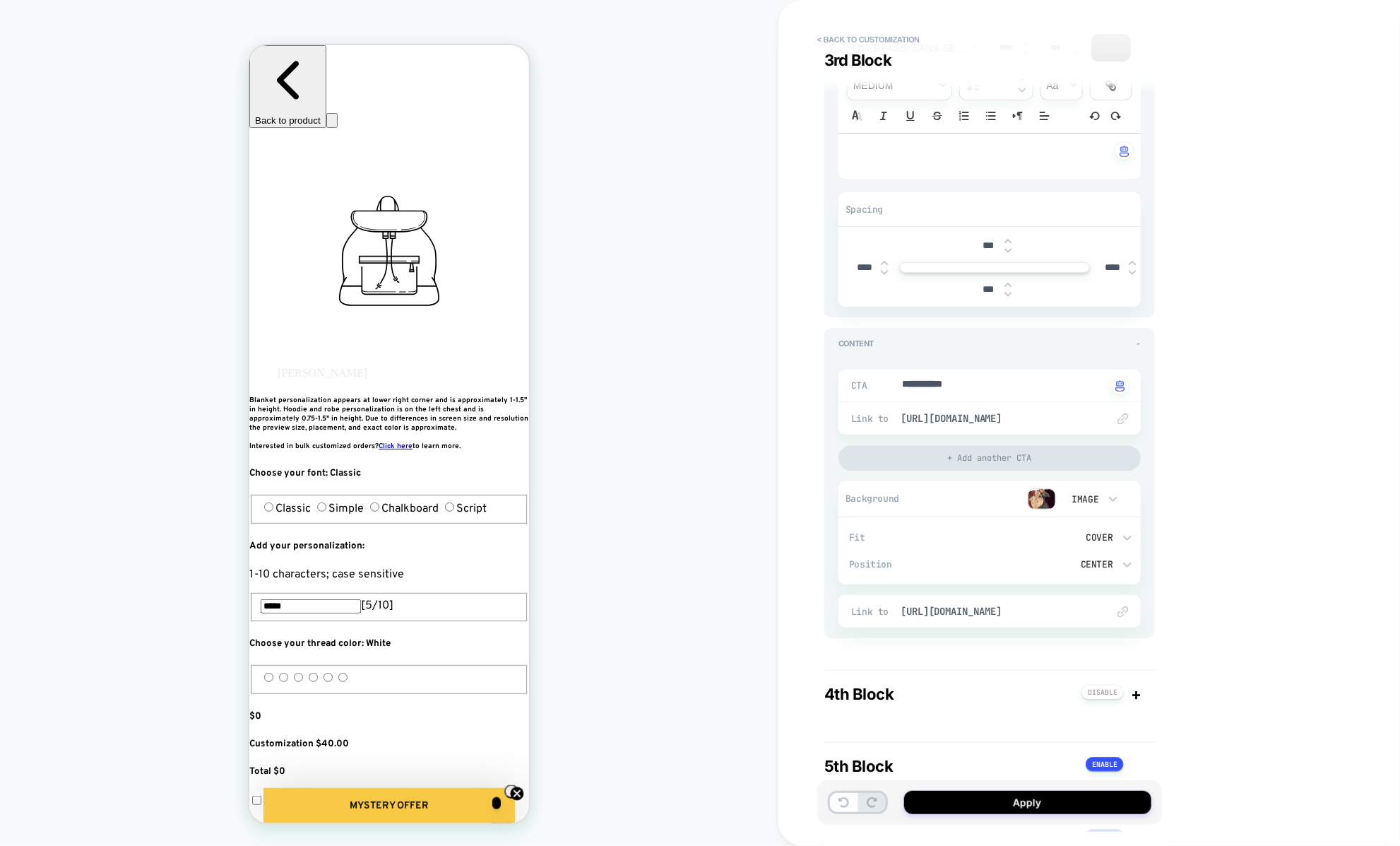
scroll to position [1350, 0]
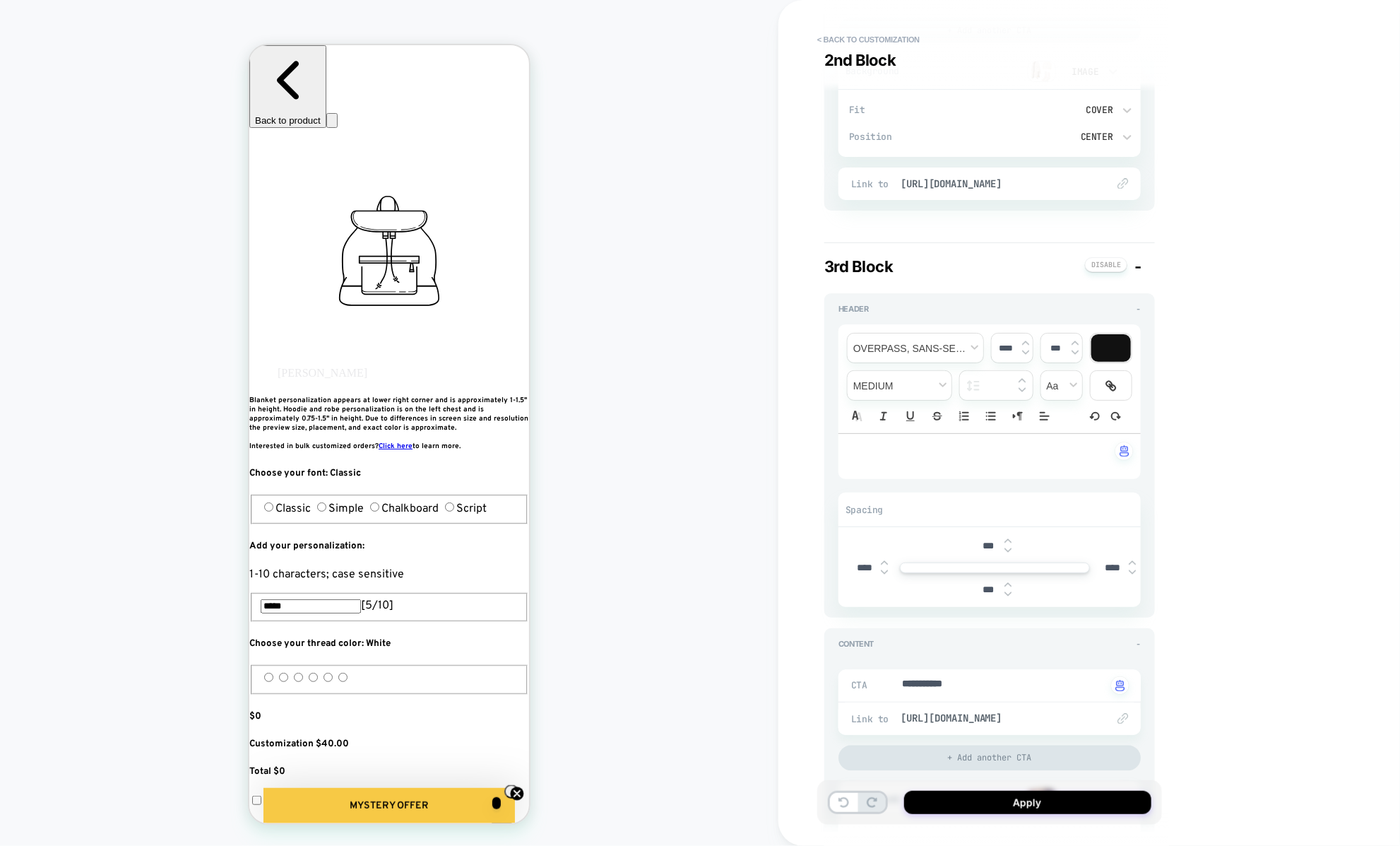
click at [1141, 262] on span "-" at bounding box center [1137, 266] width 7 height 18
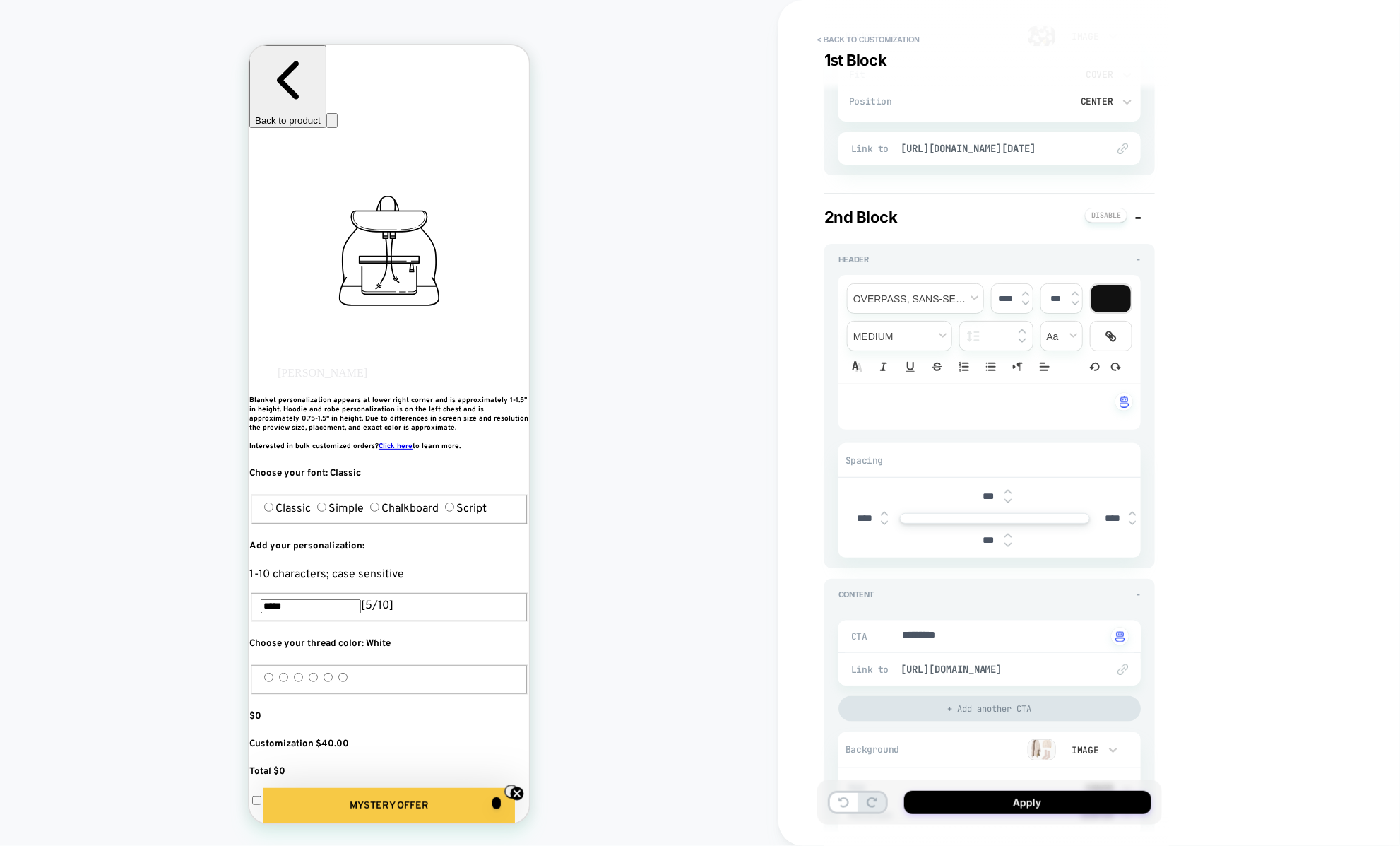
scroll to position [669, 0]
click at [1141, 219] on div "2nd Block -" at bounding box center [990, 219] width 330 height 18
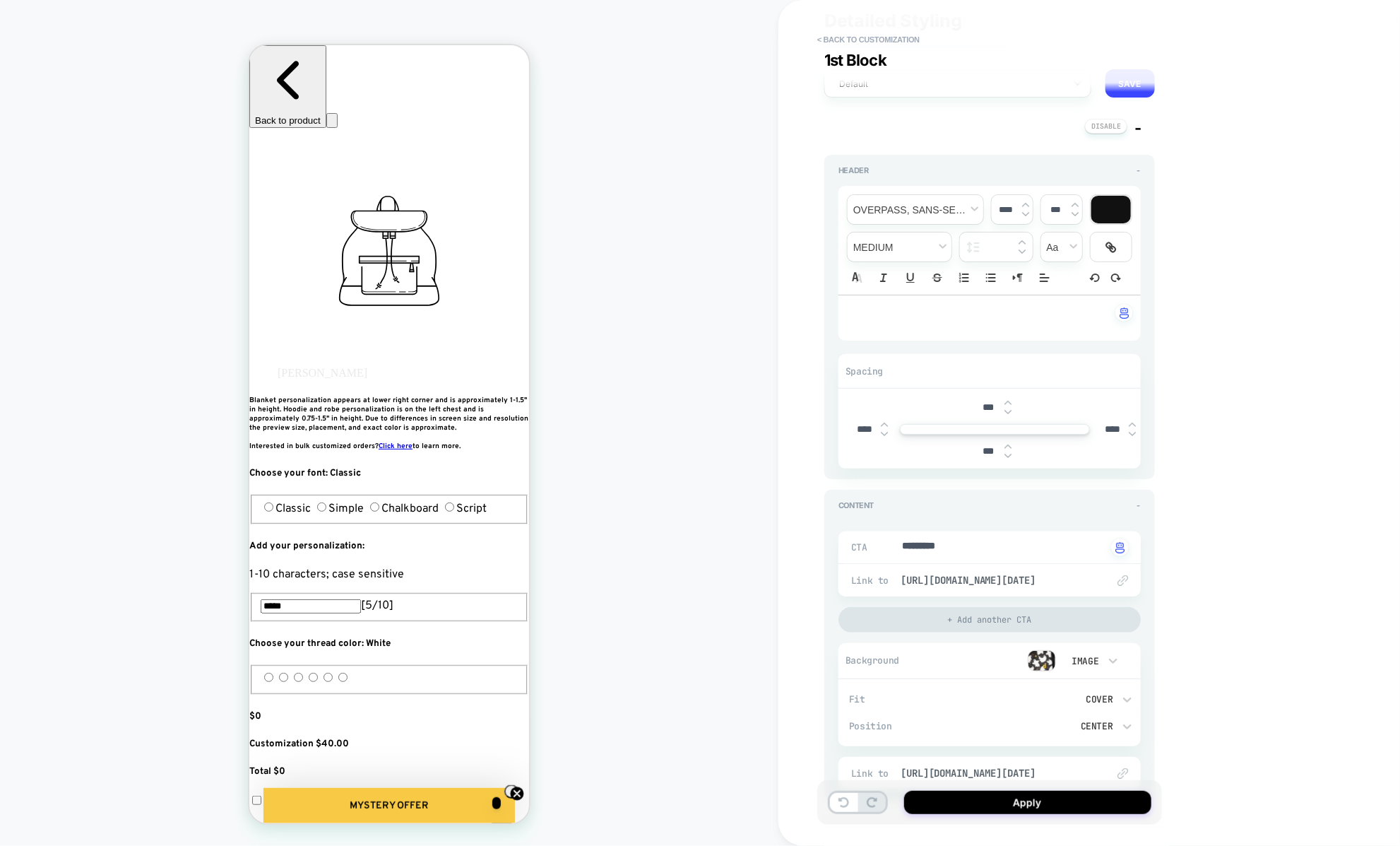
scroll to position [0, 0]
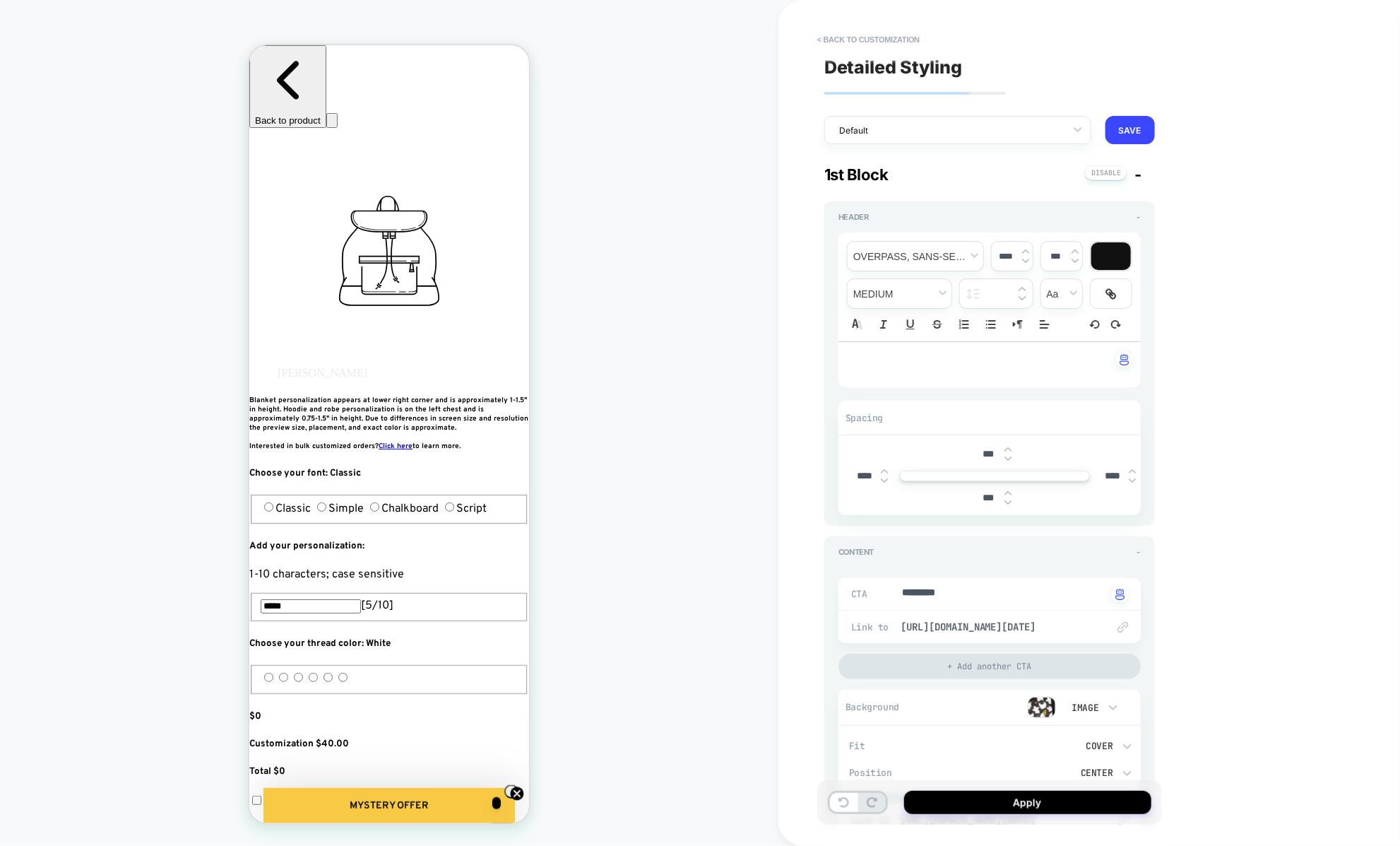
click at [1143, 169] on div "1st Block -" at bounding box center [990, 174] width 330 height 18
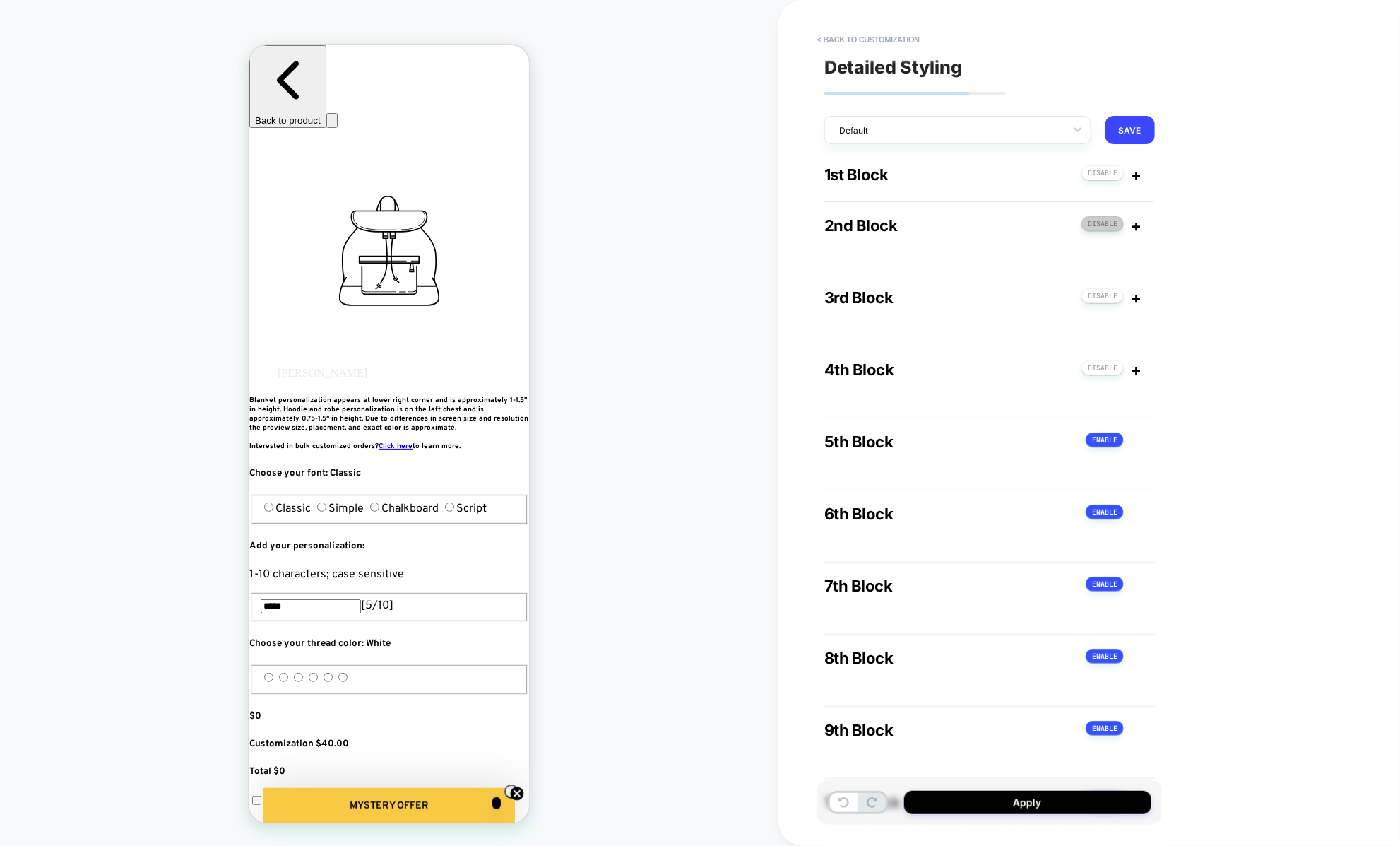
click at [1113, 224] on button at bounding box center [1102, 223] width 42 height 15
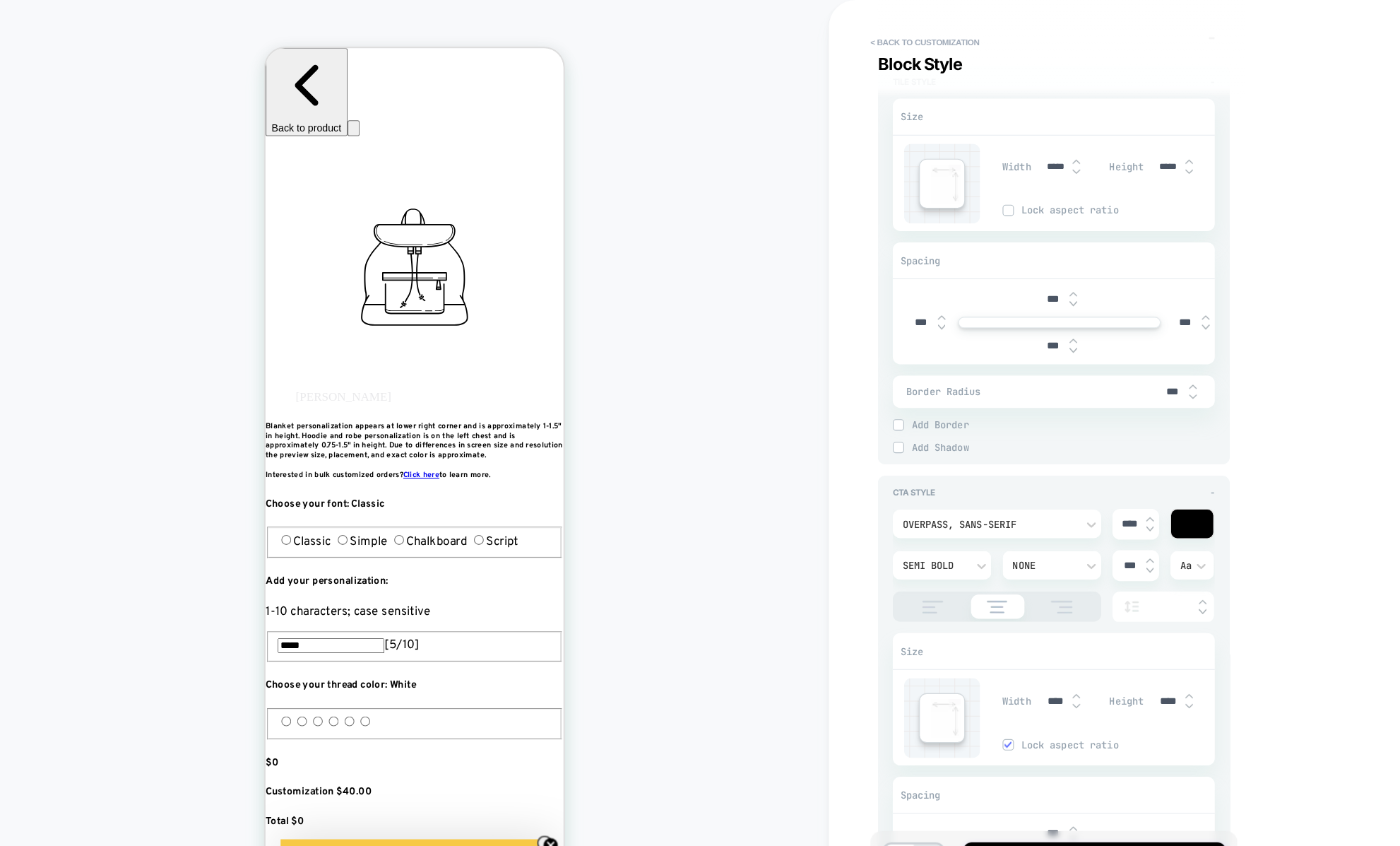
scroll to position [965, 0]
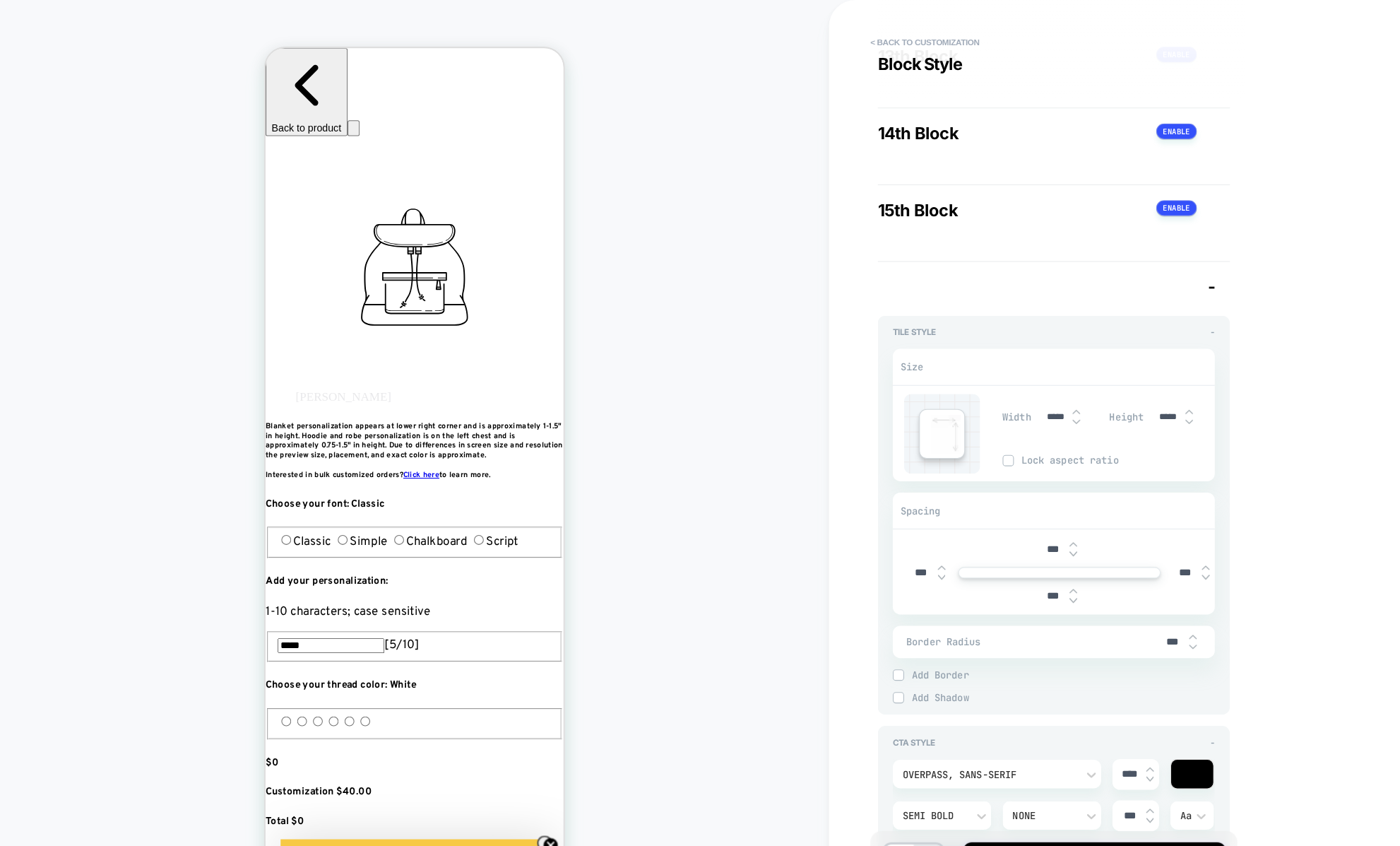
click at [1009, 384] on img at bounding box center [1010, 386] width 7 height 5
type textarea "*"
type input "*****"
type textarea "*"
click at [1009, 384] on img at bounding box center [1010, 386] width 7 height 5
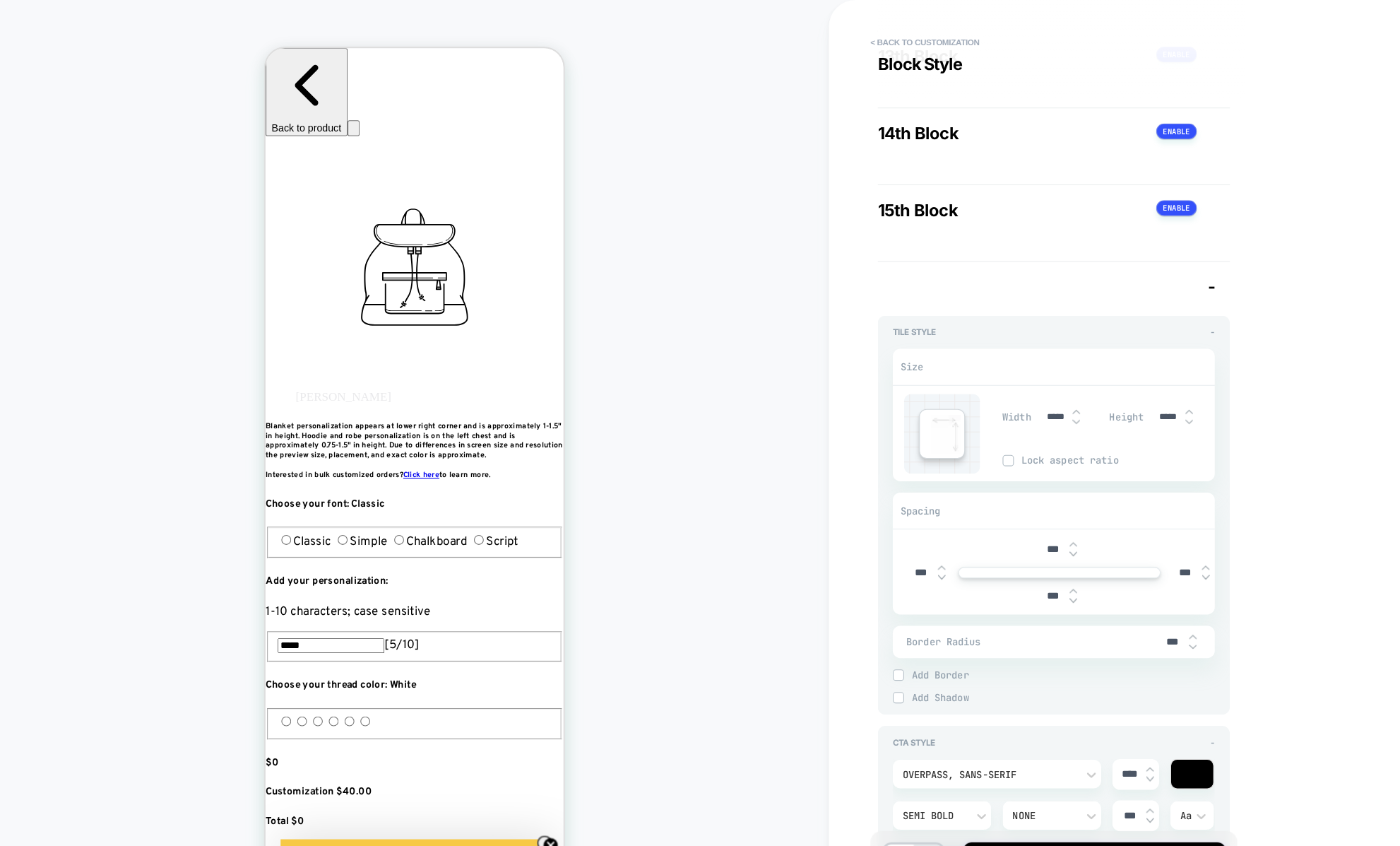
type input "*****"
type textarea "*"
click at [1116, 384] on img at bounding box center [1116, 386] width 7 height 5
type input "*****"
type textarea "*"
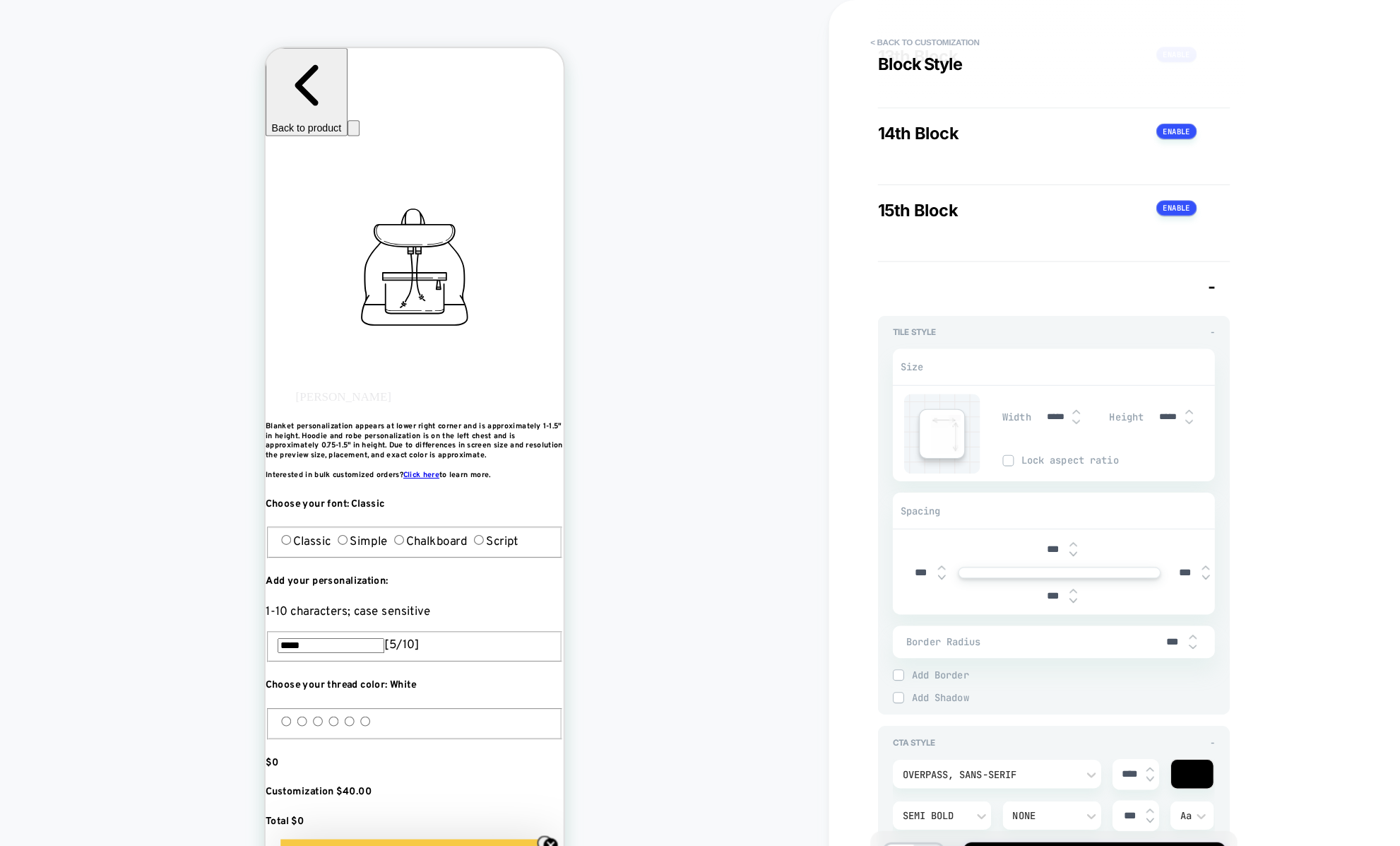
click at [1116, 384] on img at bounding box center [1116, 386] width 7 height 5
type input "*****"
type textarea "*"
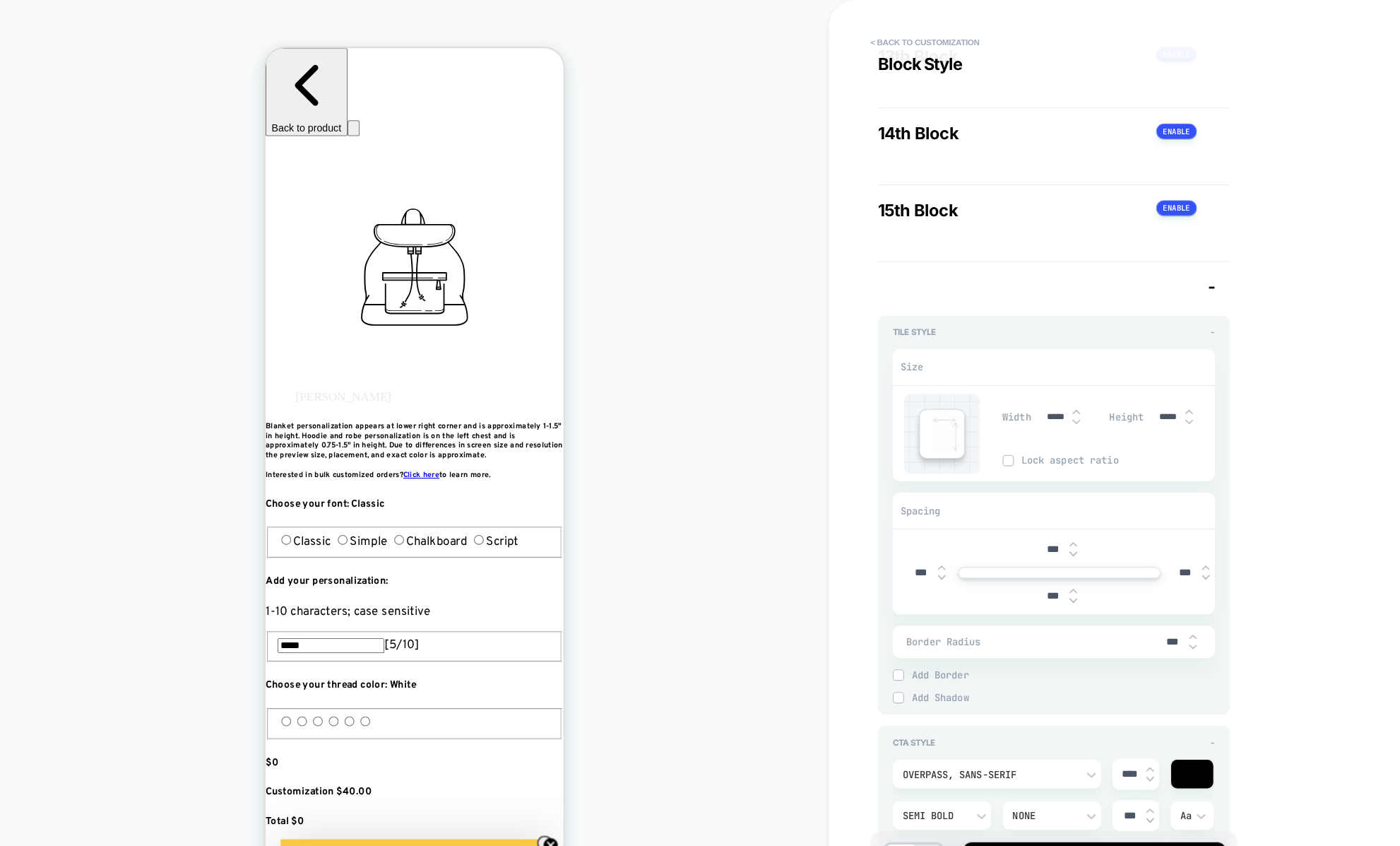
click at [1116, 384] on img at bounding box center [1116, 386] width 7 height 5
type input "*****"
type textarea "*"
click at [1116, 384] on img at bounding box center [1116, 386] width 7 height 5
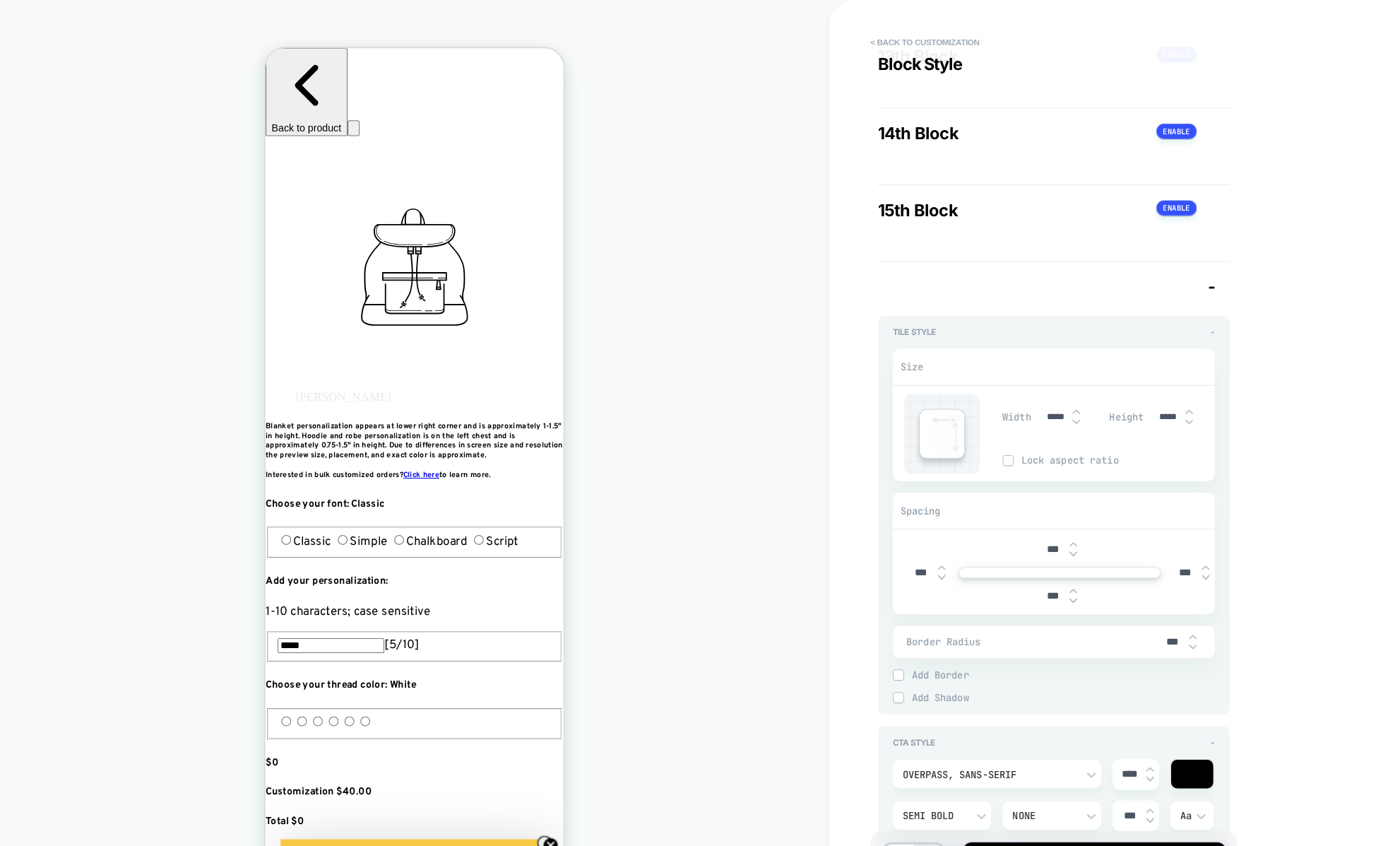
click at [1116, 384] on img at bounding box center [1116, 386] width 7 height 5
type input "*****"
type textarea "*"
click at [1116, 384] on img at bounding box center [1116, 386] width 7 height 5
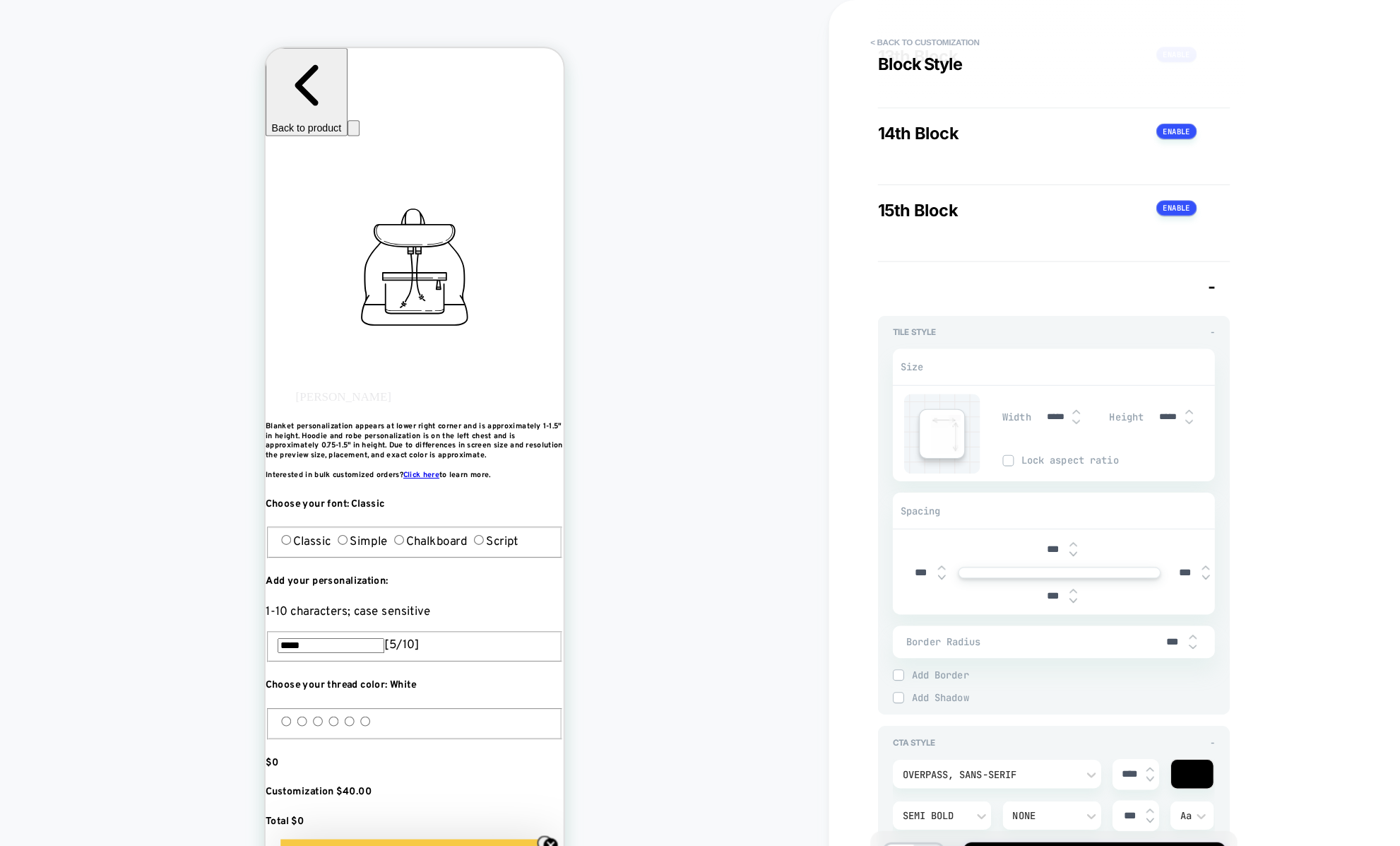
type input "*****"
type textarea "*"
click at [1116, 384] on img at bounding box center [1116, 386] width 7 height 5
type input "*****"
type textarea "*"
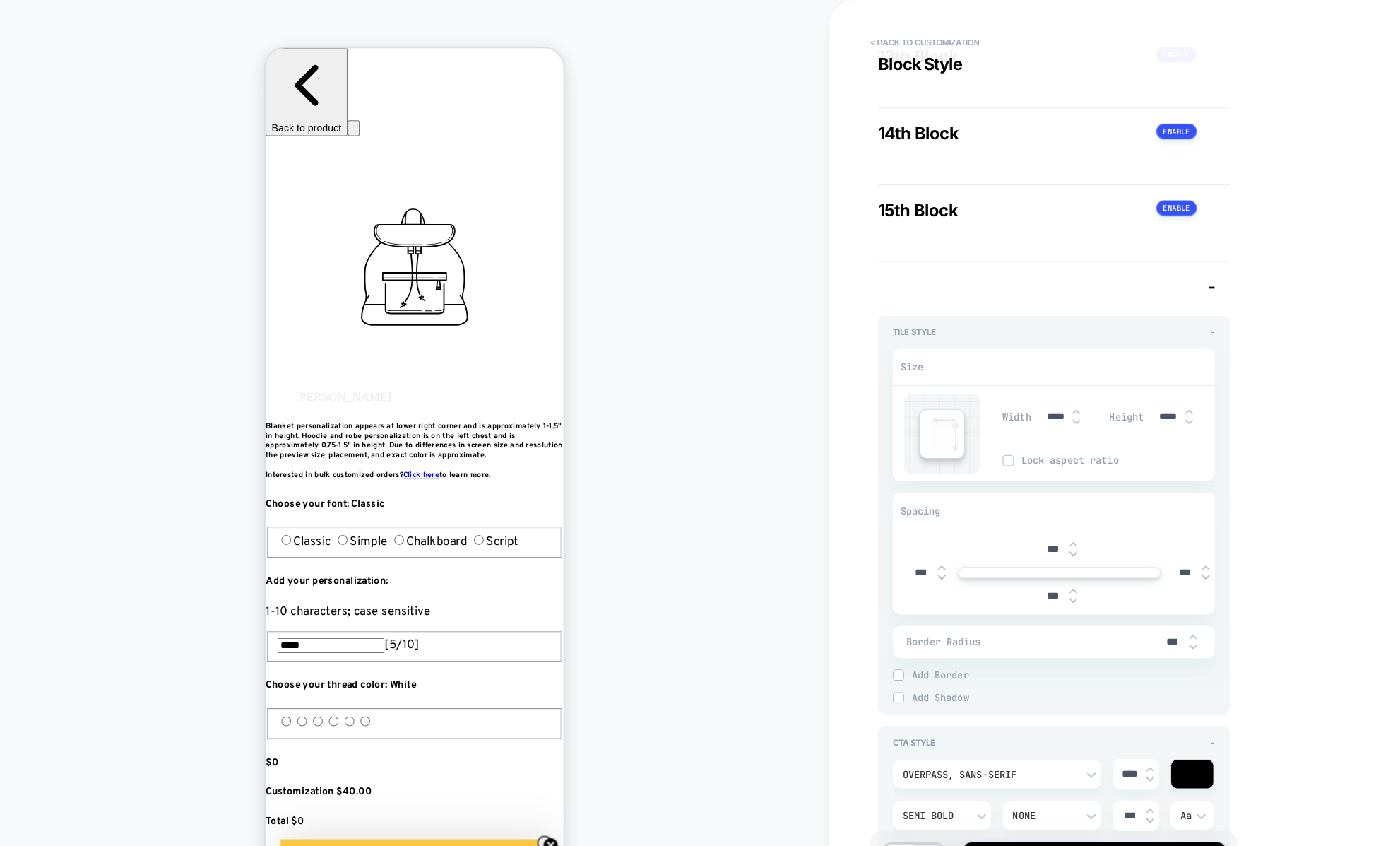
click at [1115, 392] on img at bounding box center [1116, 395] width 7 height 5
type input "*****"
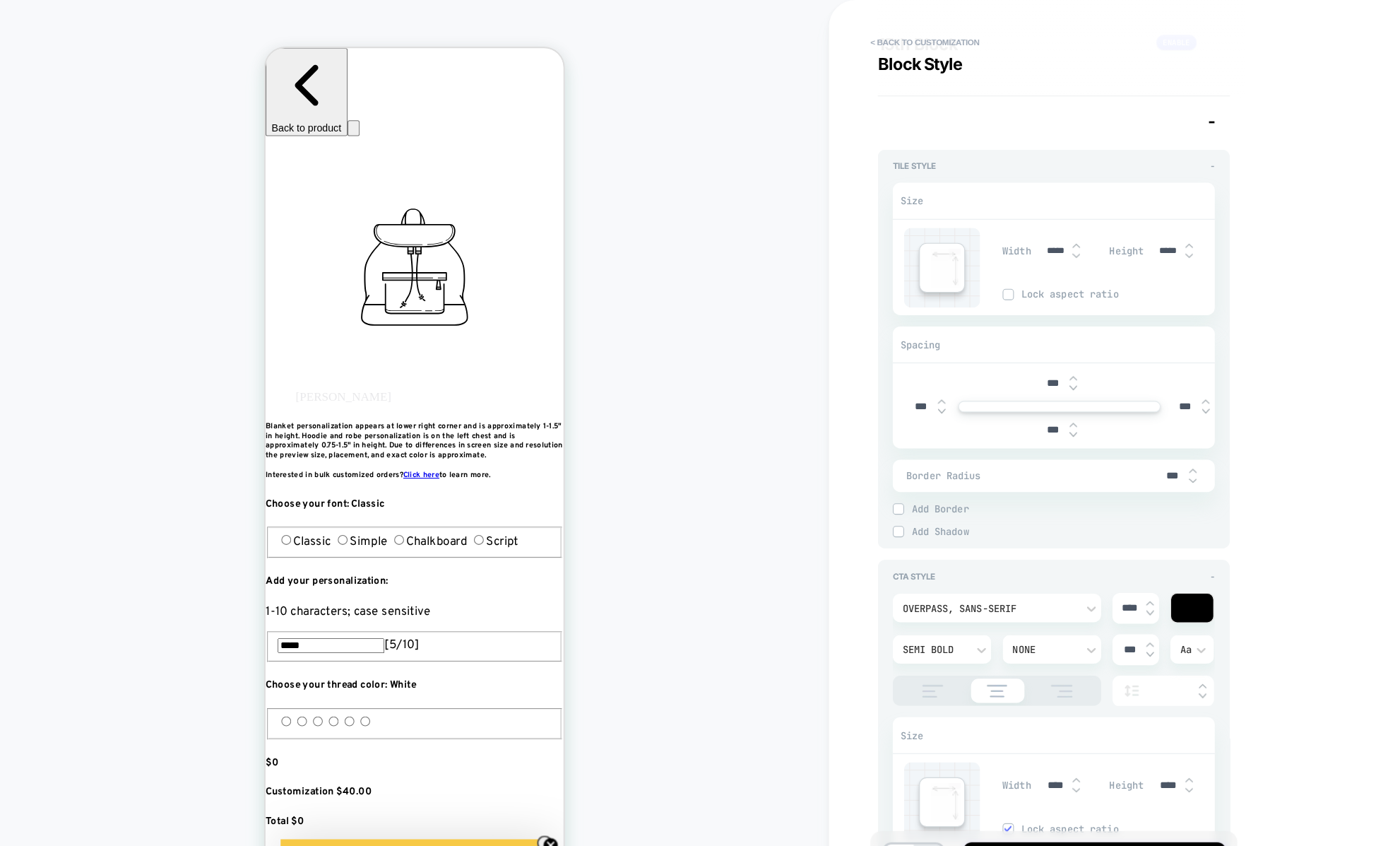
type textarea "*"
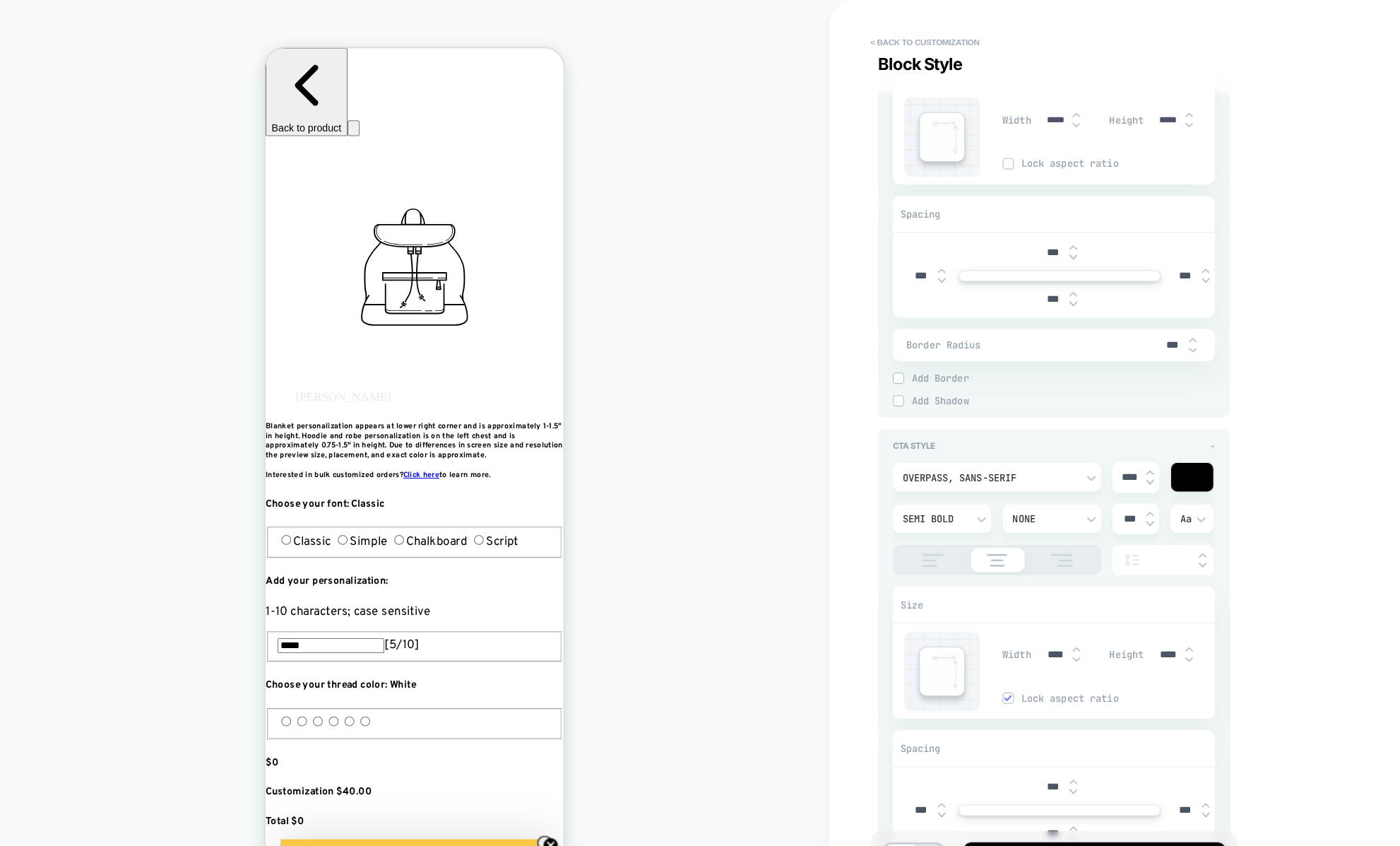
click at [1095, 327] on input "***" at bounding box center [1100, 324] width 32 height 12
type textarea "*"
type input "***"
type textarea "*"
type input "****"
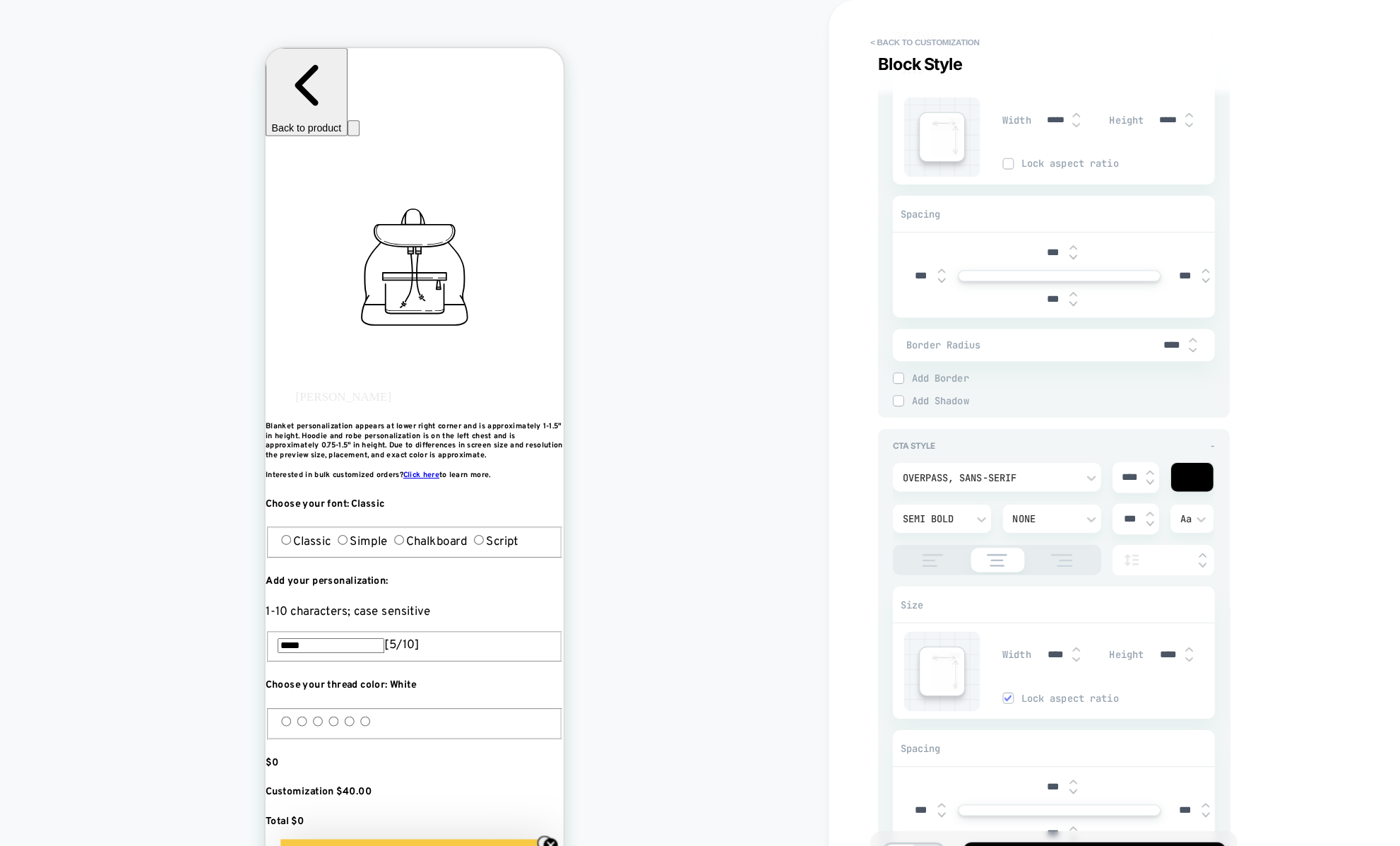
type textarea "*"
type input "***"
type textarea "*"
type input "***"
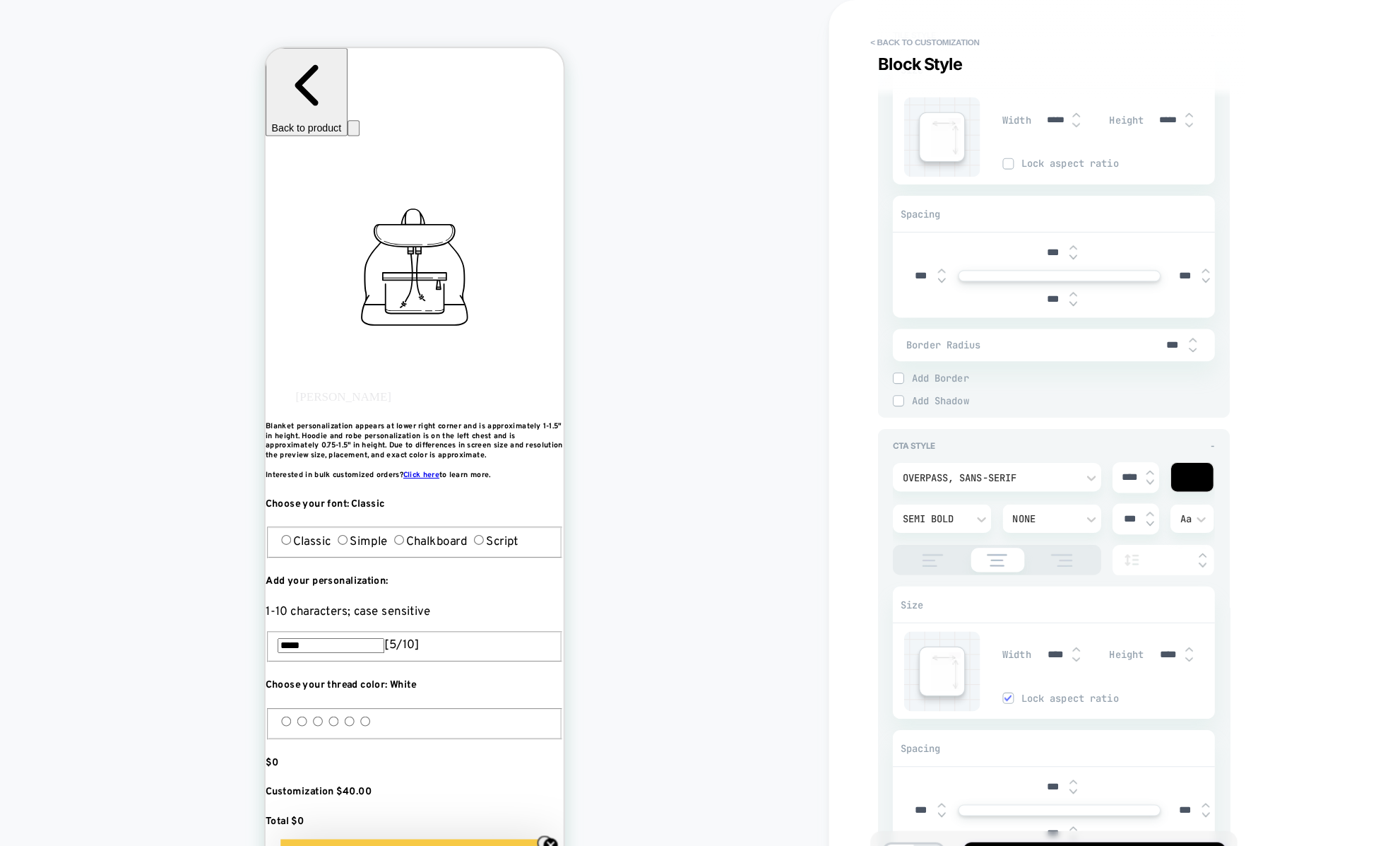
type textarea "*"
click at [1168, 313] on div "**********" at bounding box center [997, 423] width 345 height 846
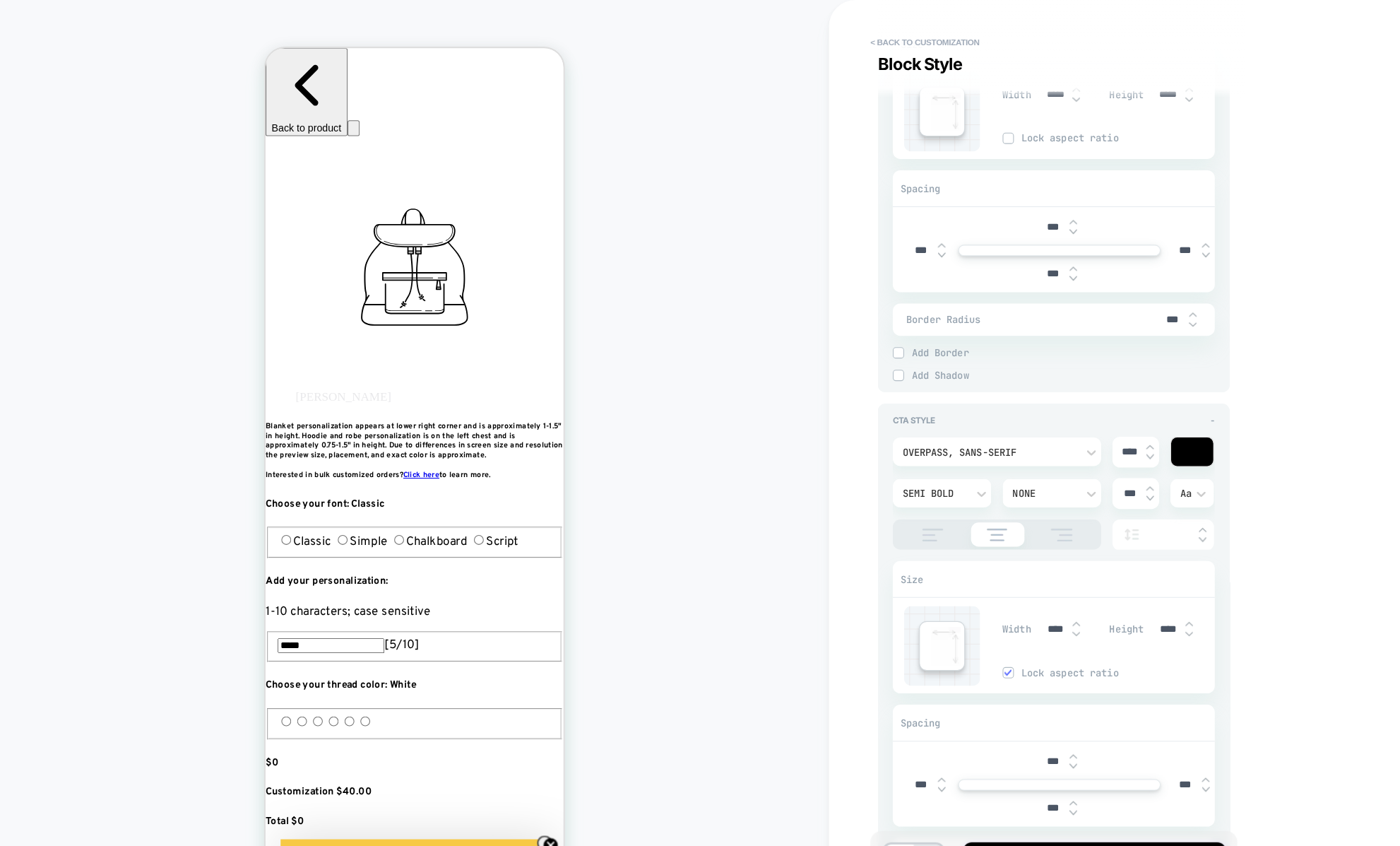
scroll to position [1275, 0]
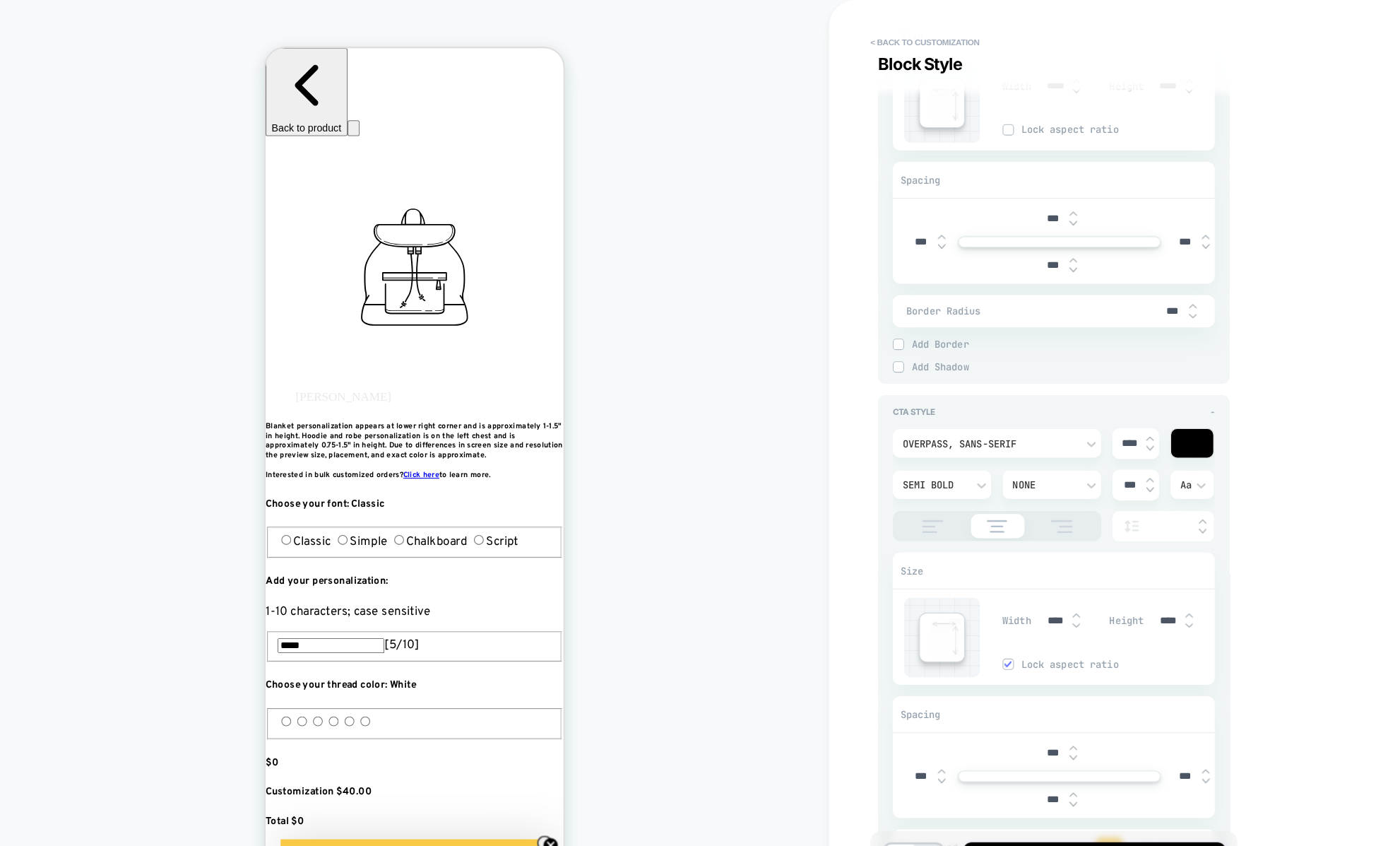
click at [1070, 290] on span "Border Radius" at bounding box center [968, 291] width 234 height 12
click at [1027, 299] on div "Border Radius ***" at bounding box center [990, 292] width 302 height 31
click at [1113, 295] on input "***" at bounding box center [1100, 291] width 32 height 12
click at [1117, 295] on img at bounding box center [1120, 296] width 7 height 5
type input "****"
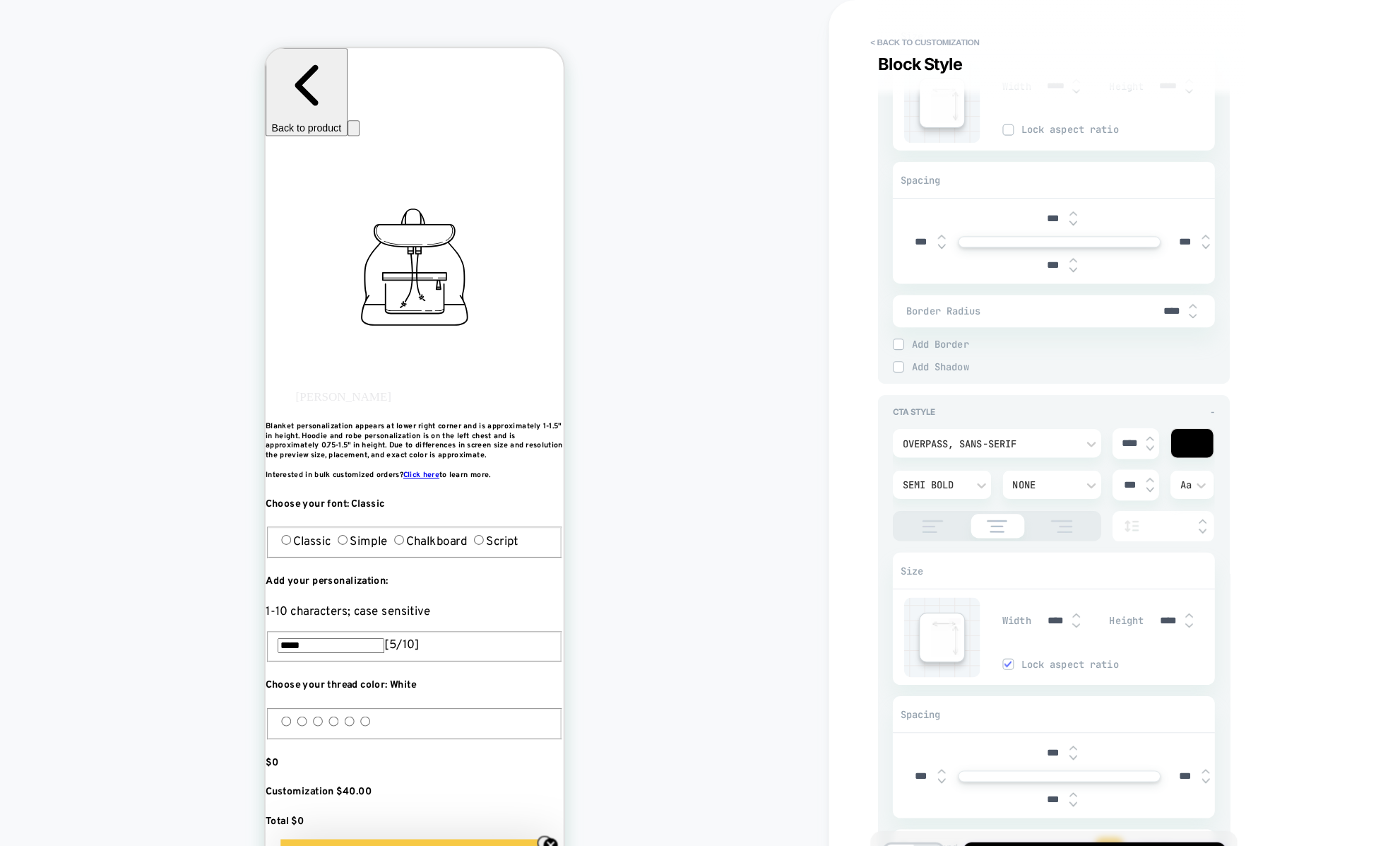
type textarea "*"
click at [1118, 284] on img at bounding box center [1120, 287] width 7 height 5
type input "***"
type textarea "*"
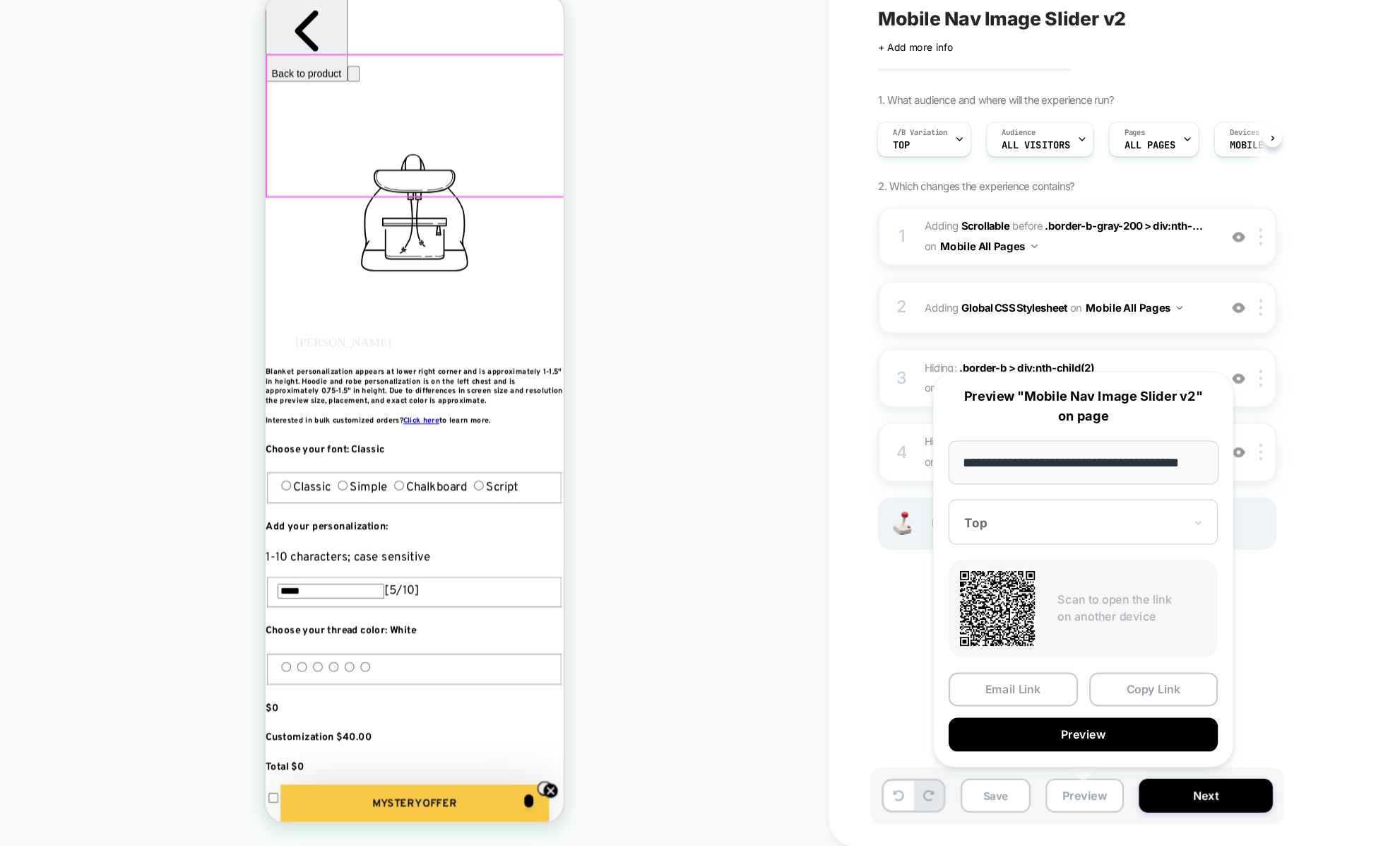
click at [803, 134] on div "Mobile Nav Image Slider v2 Click to edit experience details + Add more info 1. …" at bounding box center [1089, 423] width 622 height 846
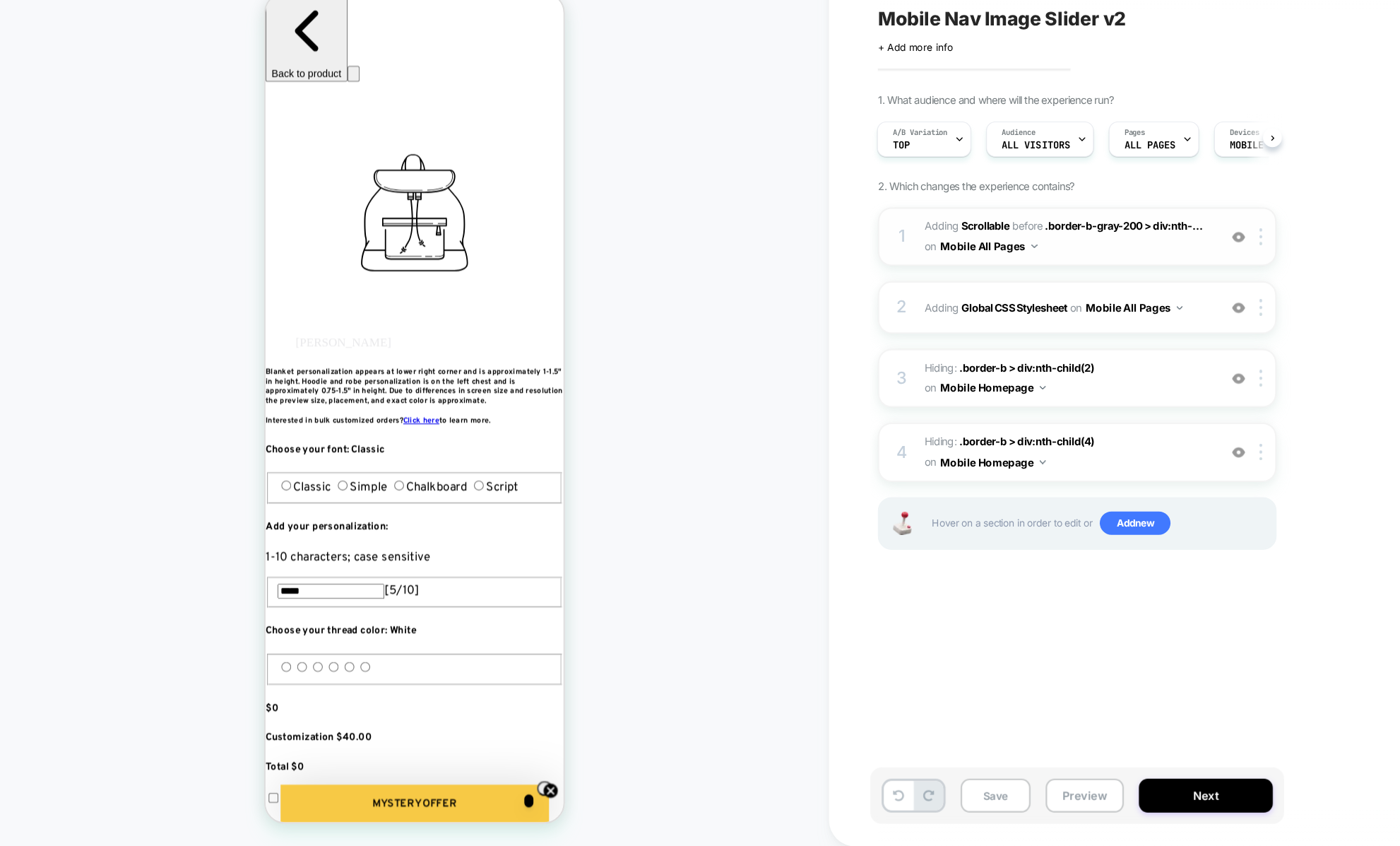
click at [1048, 286] on span "#_loomi_addon_1757099728127_dup1759590196 Adding Scrollable BEFORE .border-b-gr…" at bounding box center [1002, 273] width 269 height 38
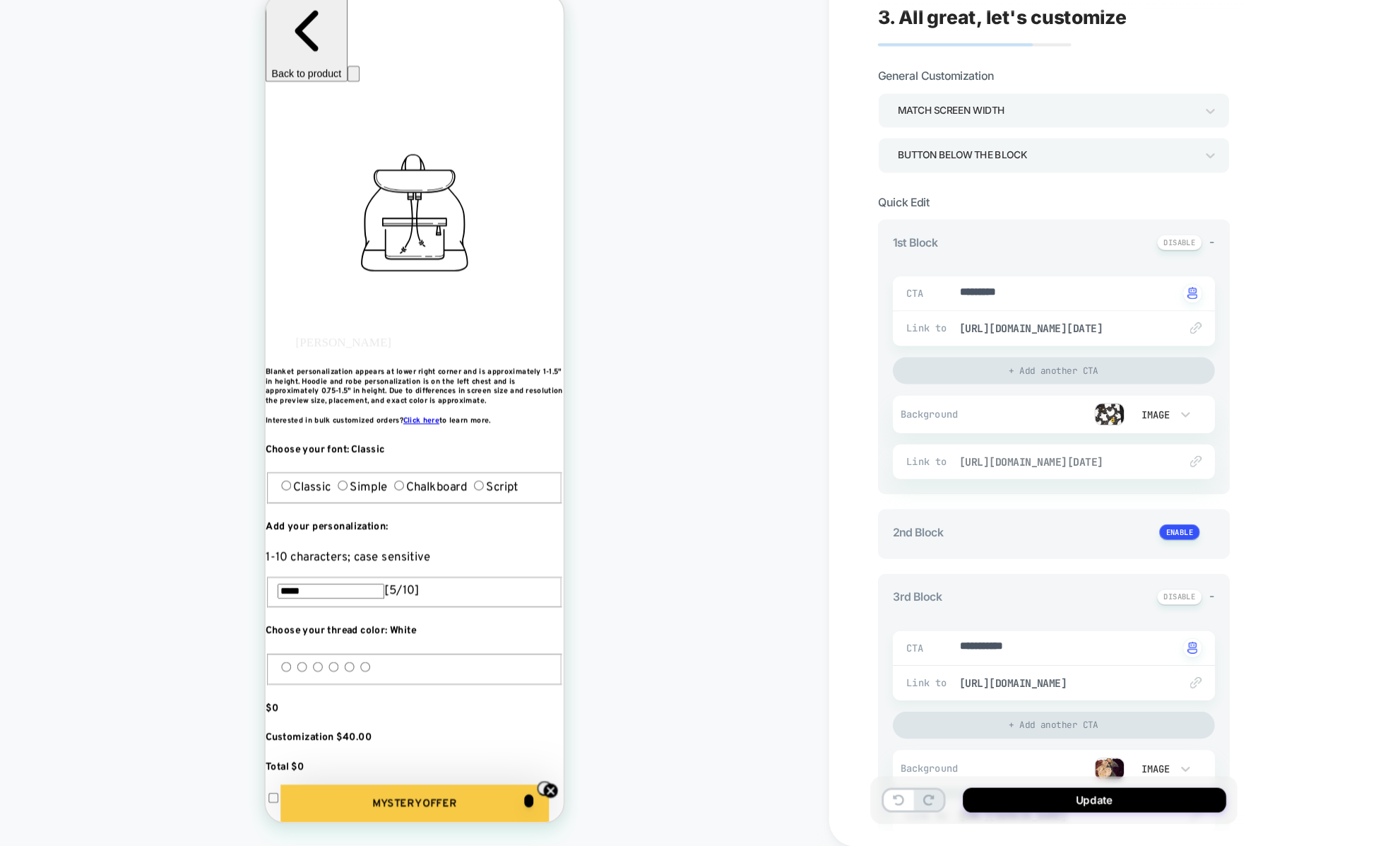
scroll to position [1125, 0]
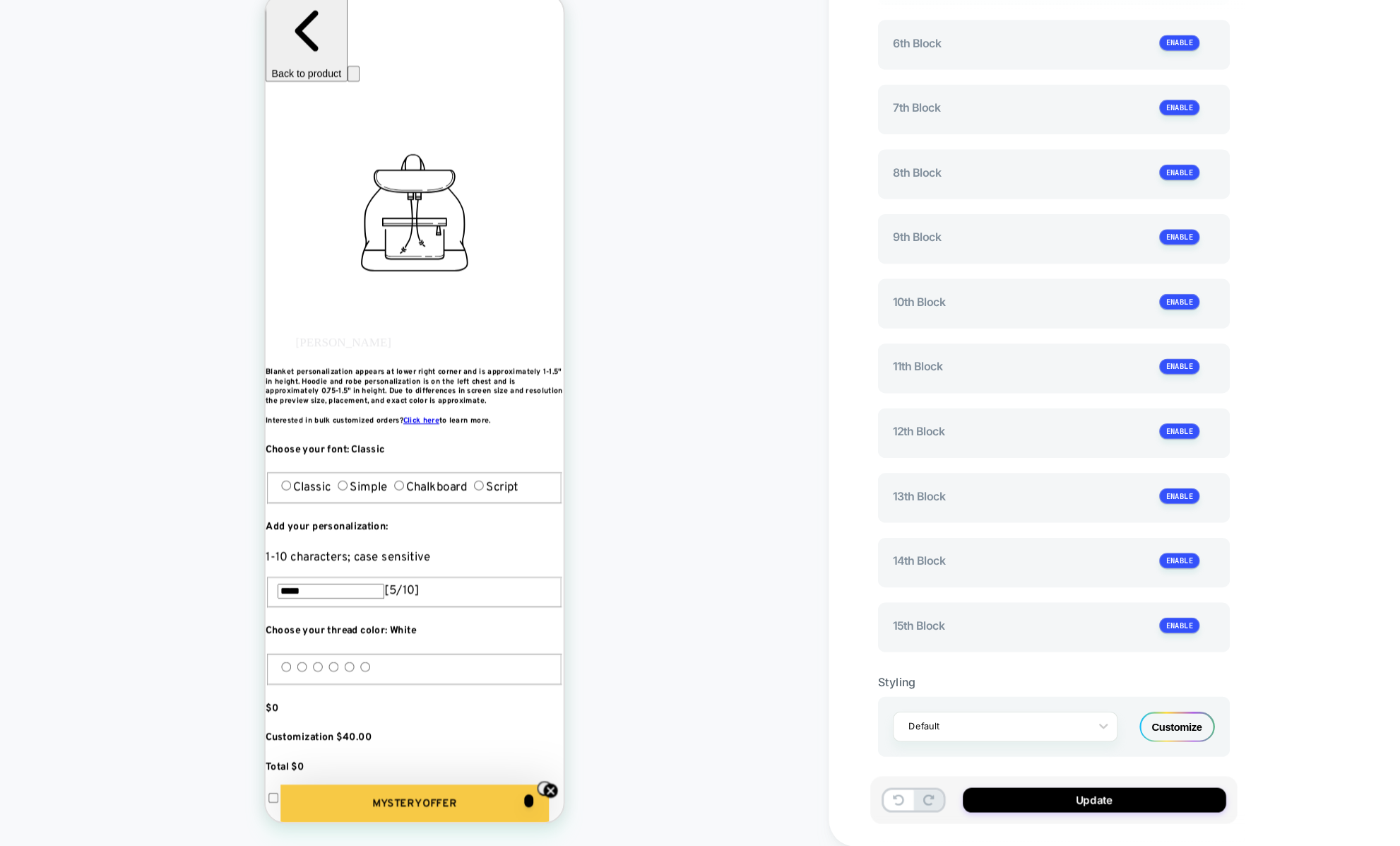
click at [1113, 729] on div "Customize" at bounding box center [1105, 733] width 70 height 28
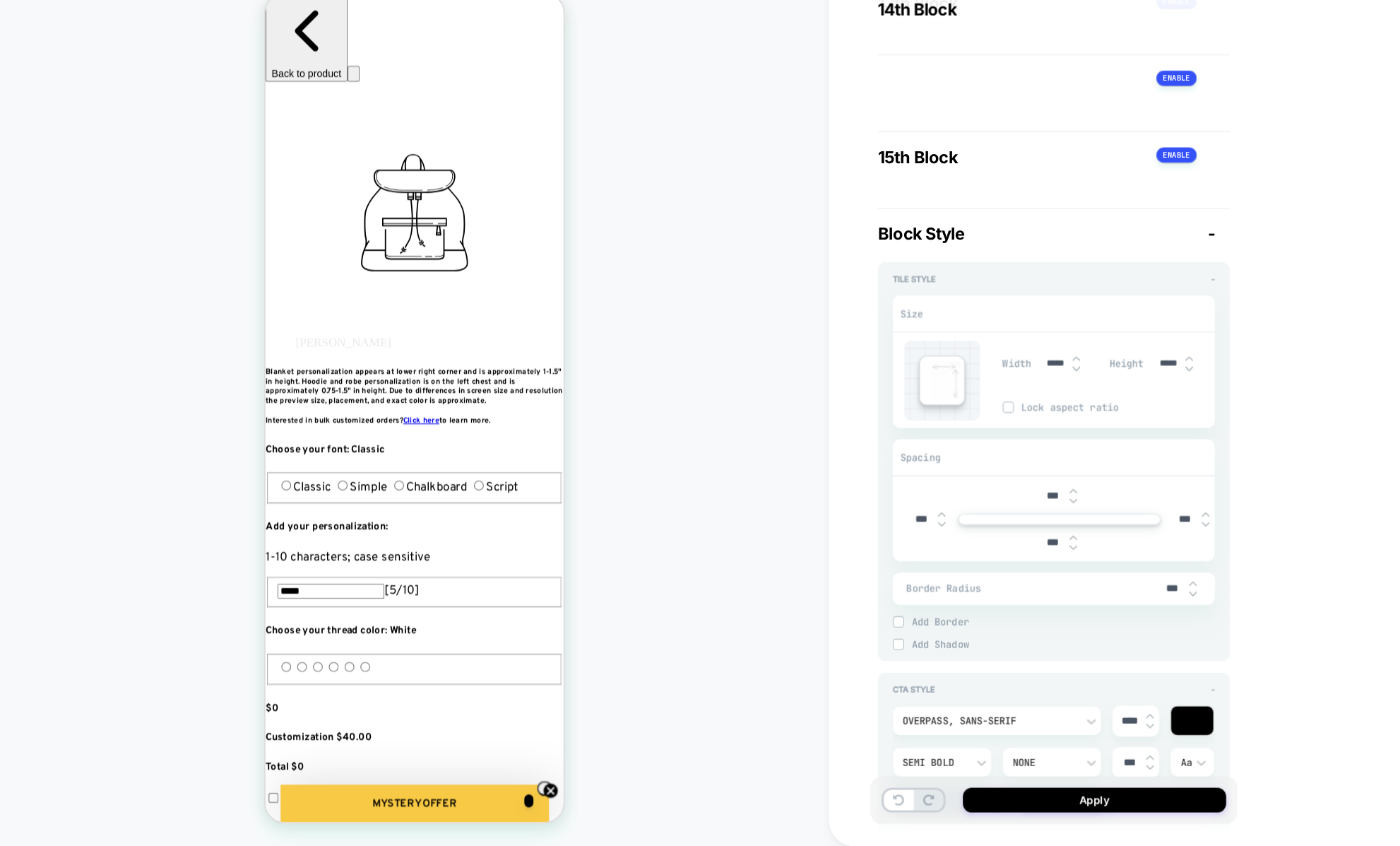
scroll to position [3079, 0]
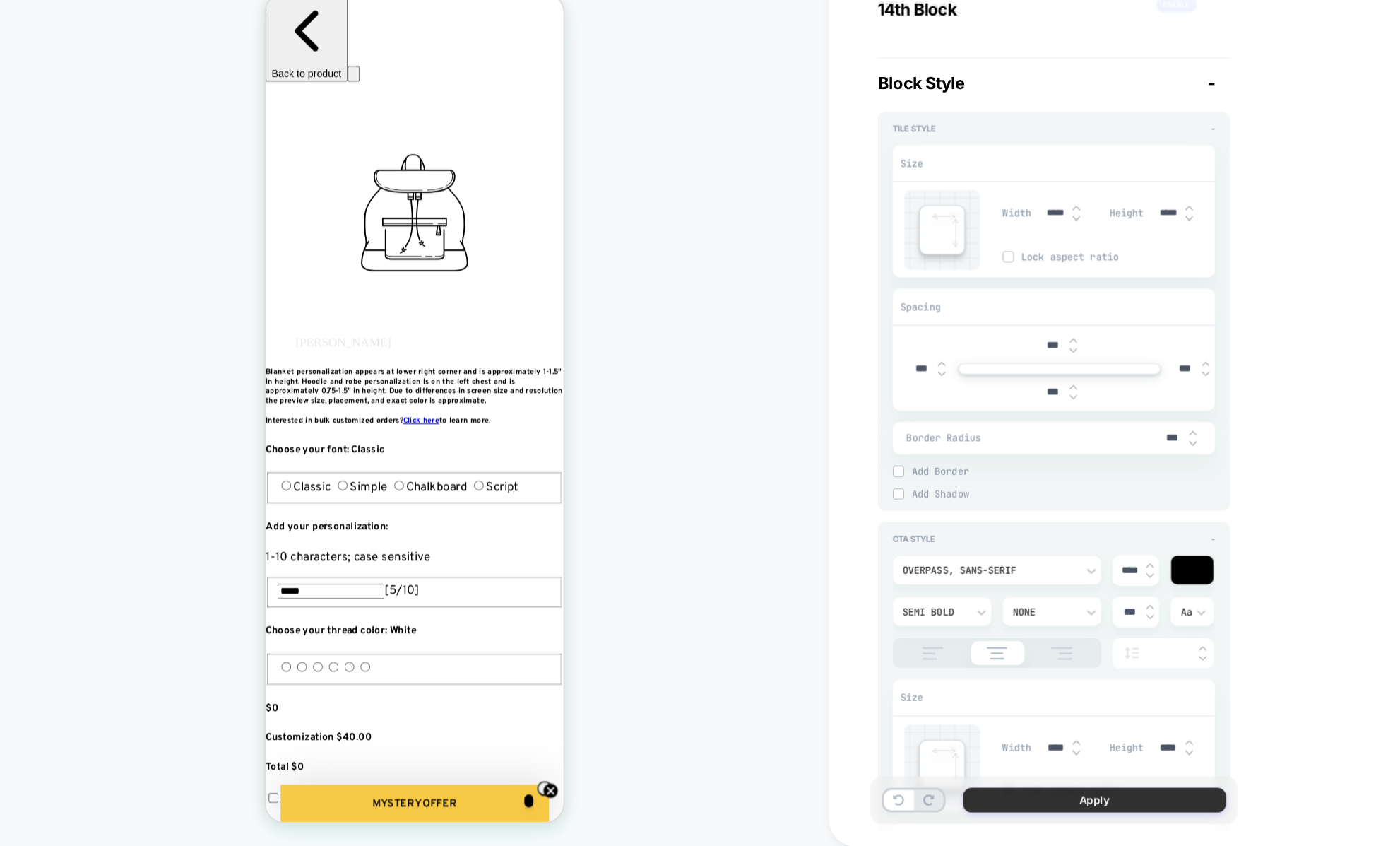
click at [922, 805] on button "Apply" at bounding box center [1027, 802] width 247 height 24
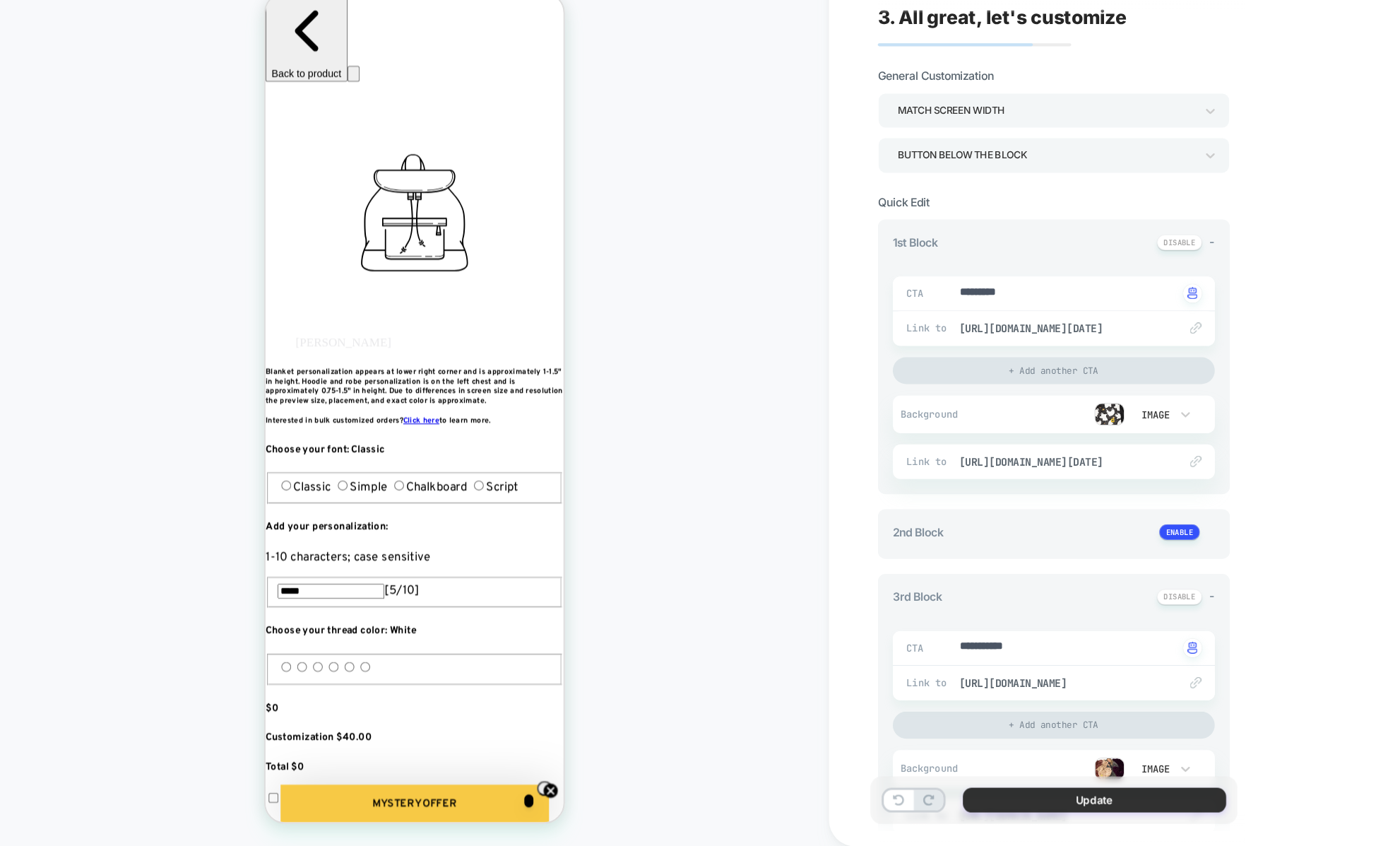
click at [937, 805] on button "Update" at bounding box center [1027, 802] width 247 height 24
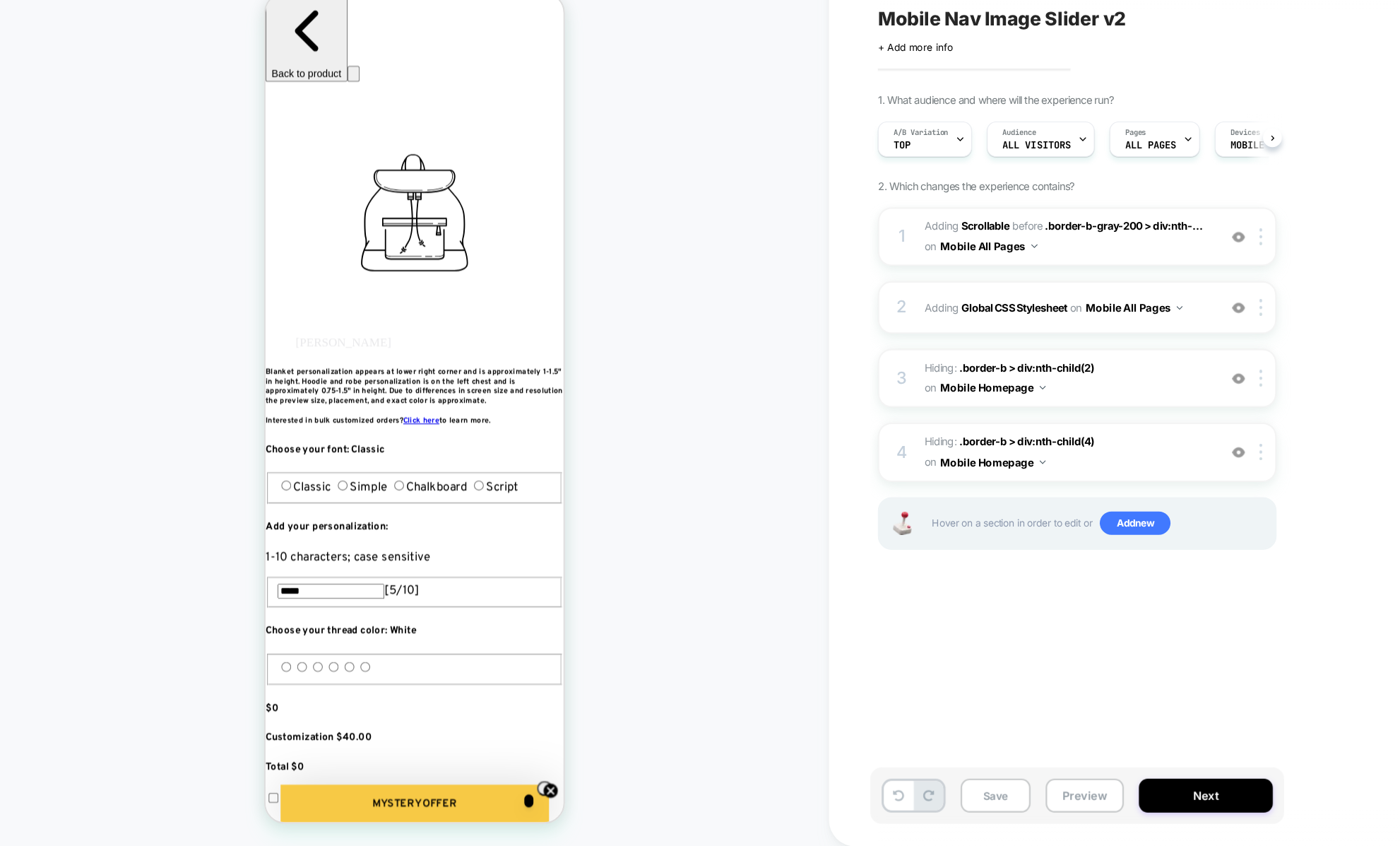
scroll to position [0, 1]
click at [1020, 293] on div "1 #_loomi_addon_1757099728127_dup1759590196 Adding Scrollable BEFORE .border-b-…" at bounding box center [1012, 273] width 374 height 55
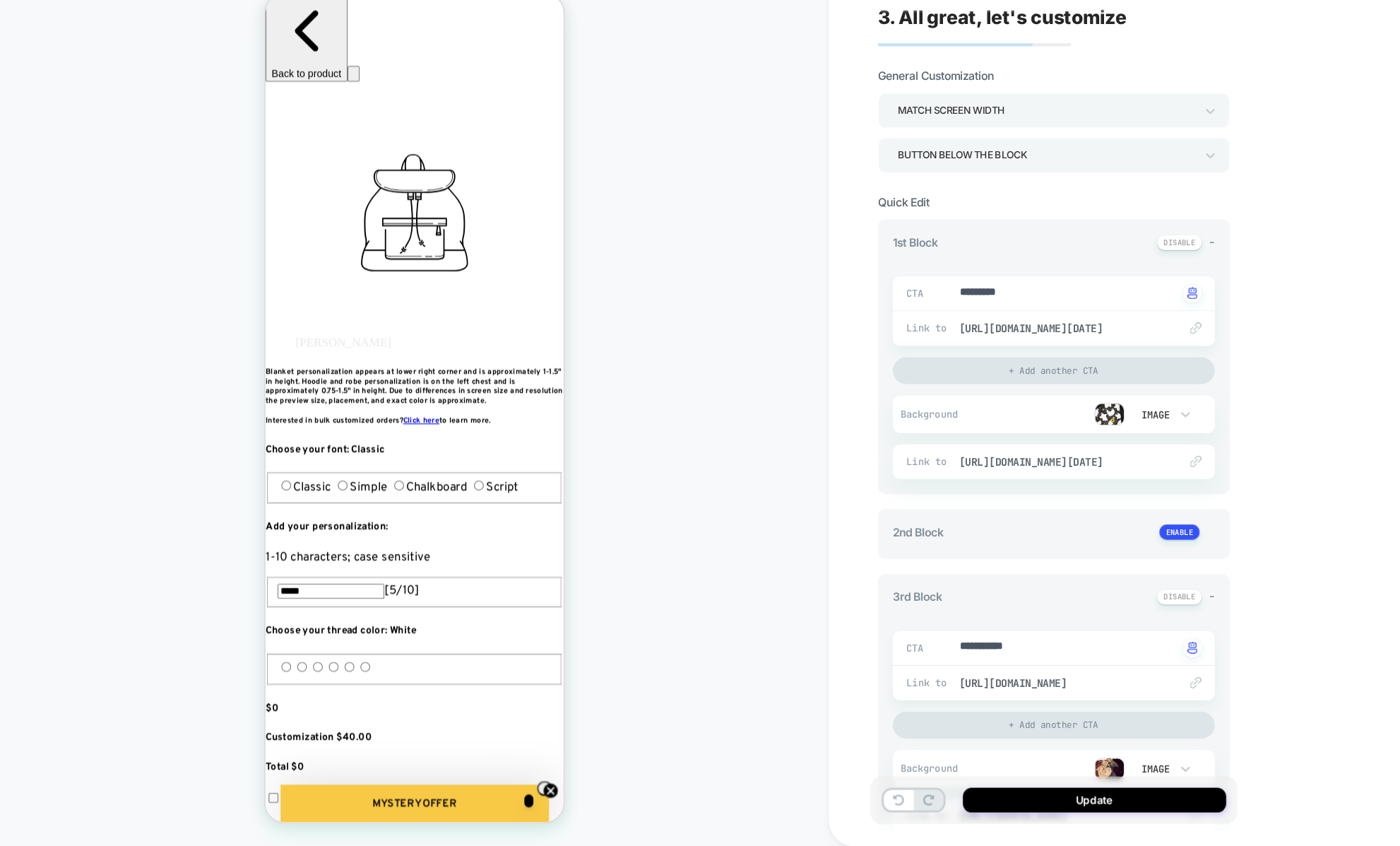
scroll to position [76, 0]
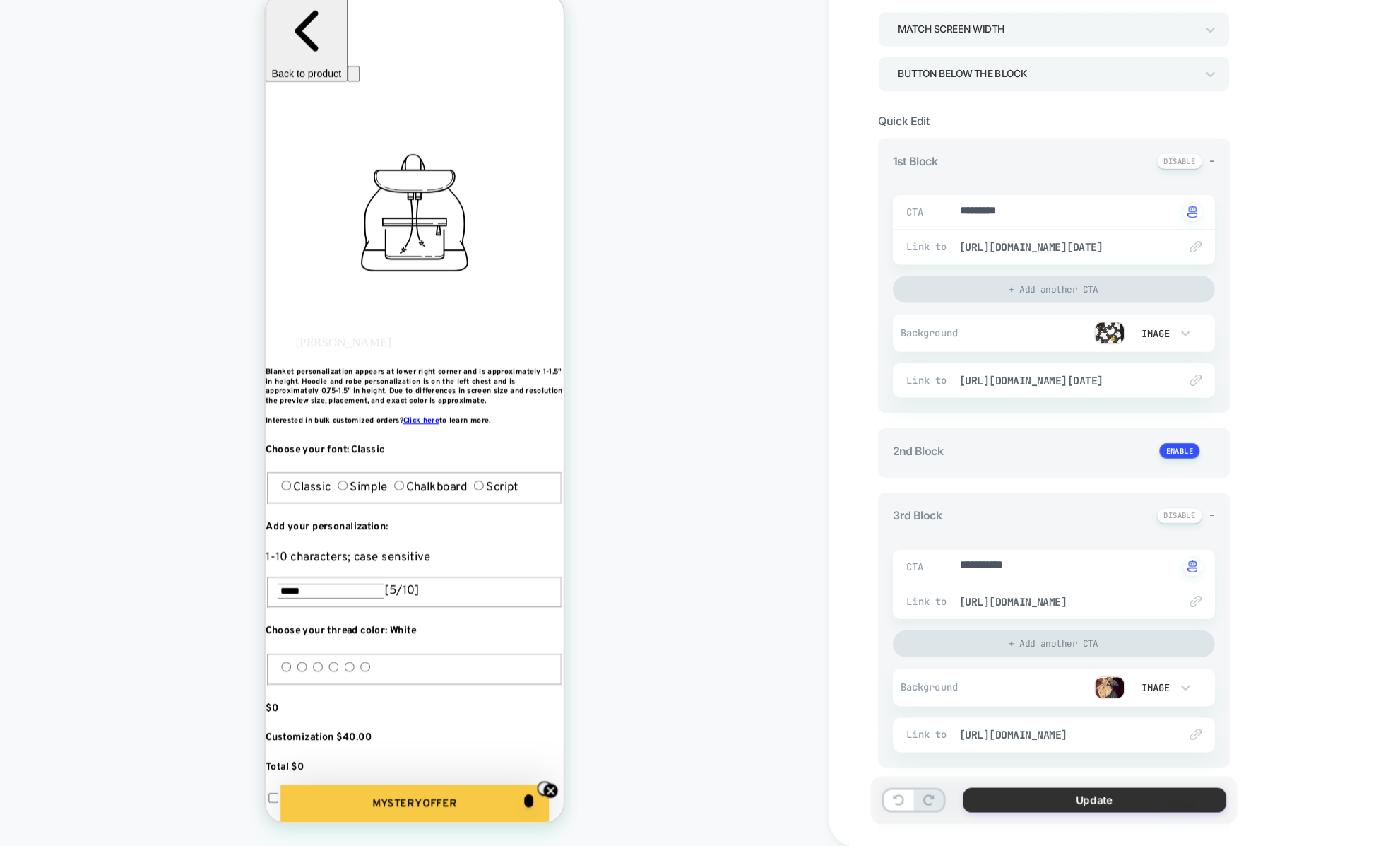
click at [964, 808] on button "Update" at bounding box center [1027, 802] width 247 height 24
type textarea "*"
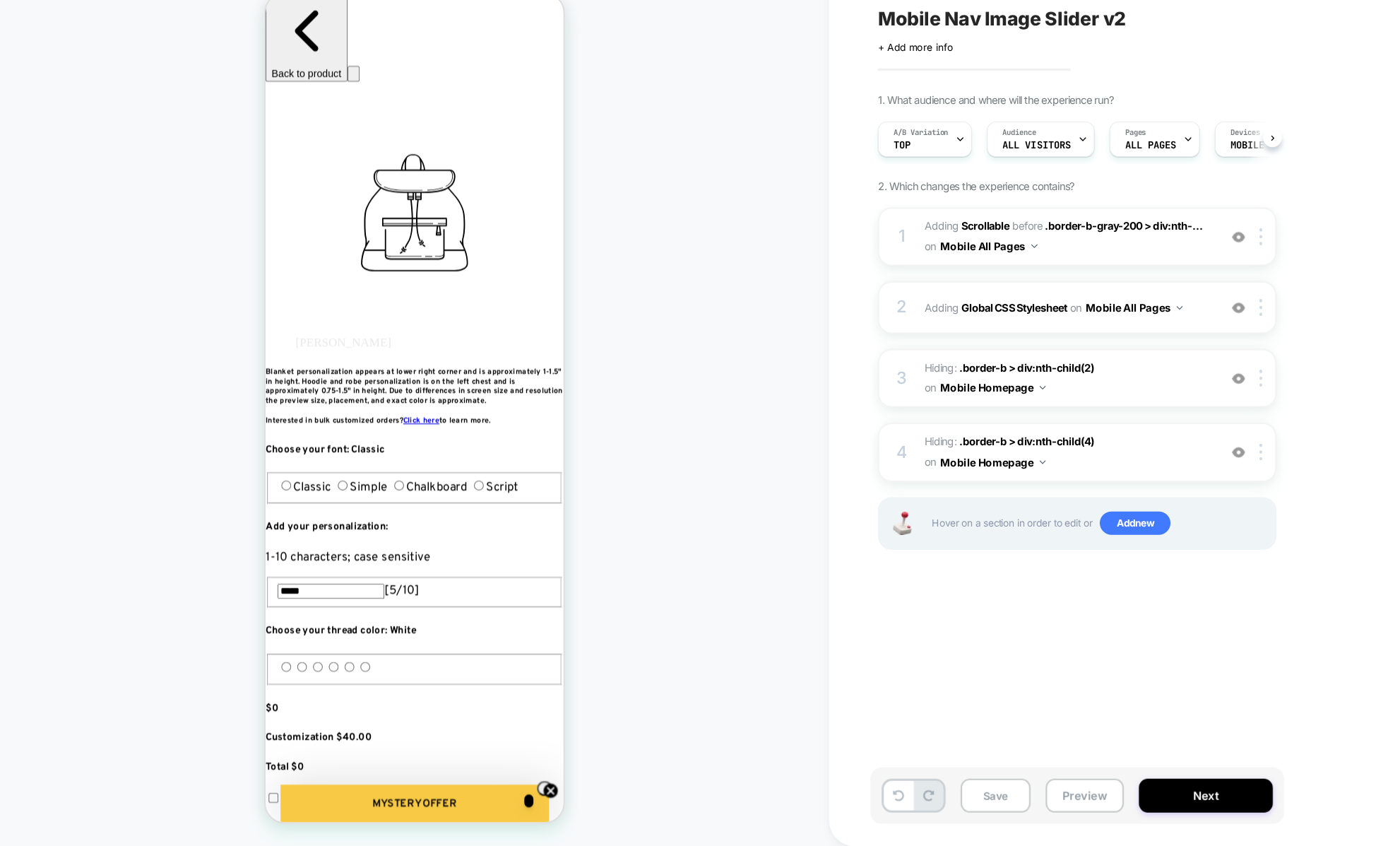
scroll to position [0, 1]
click at [992, 796] on button "Preview" at bounding box center [1019, 797] width 74 height 32
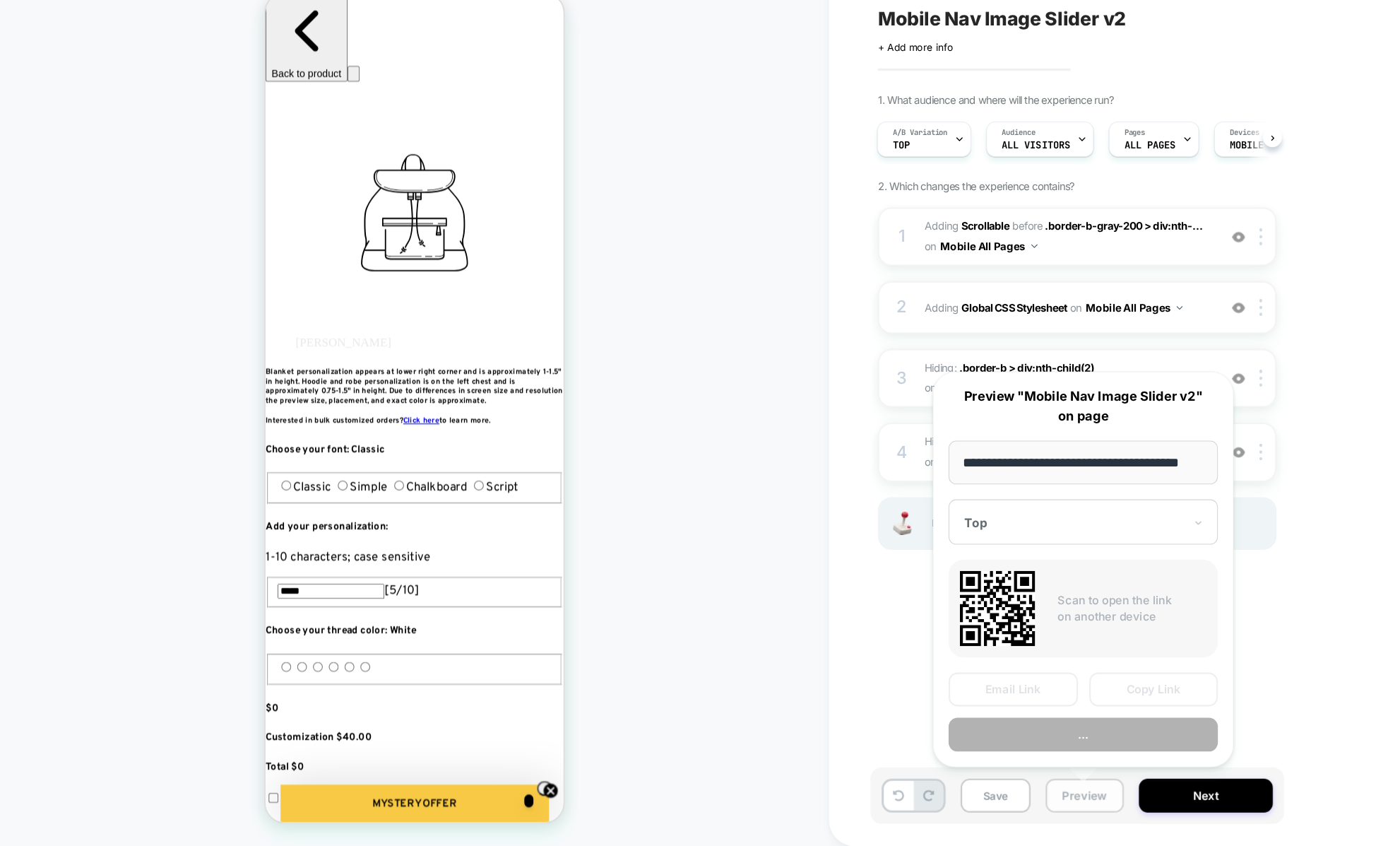
scroll to position [0, 18]
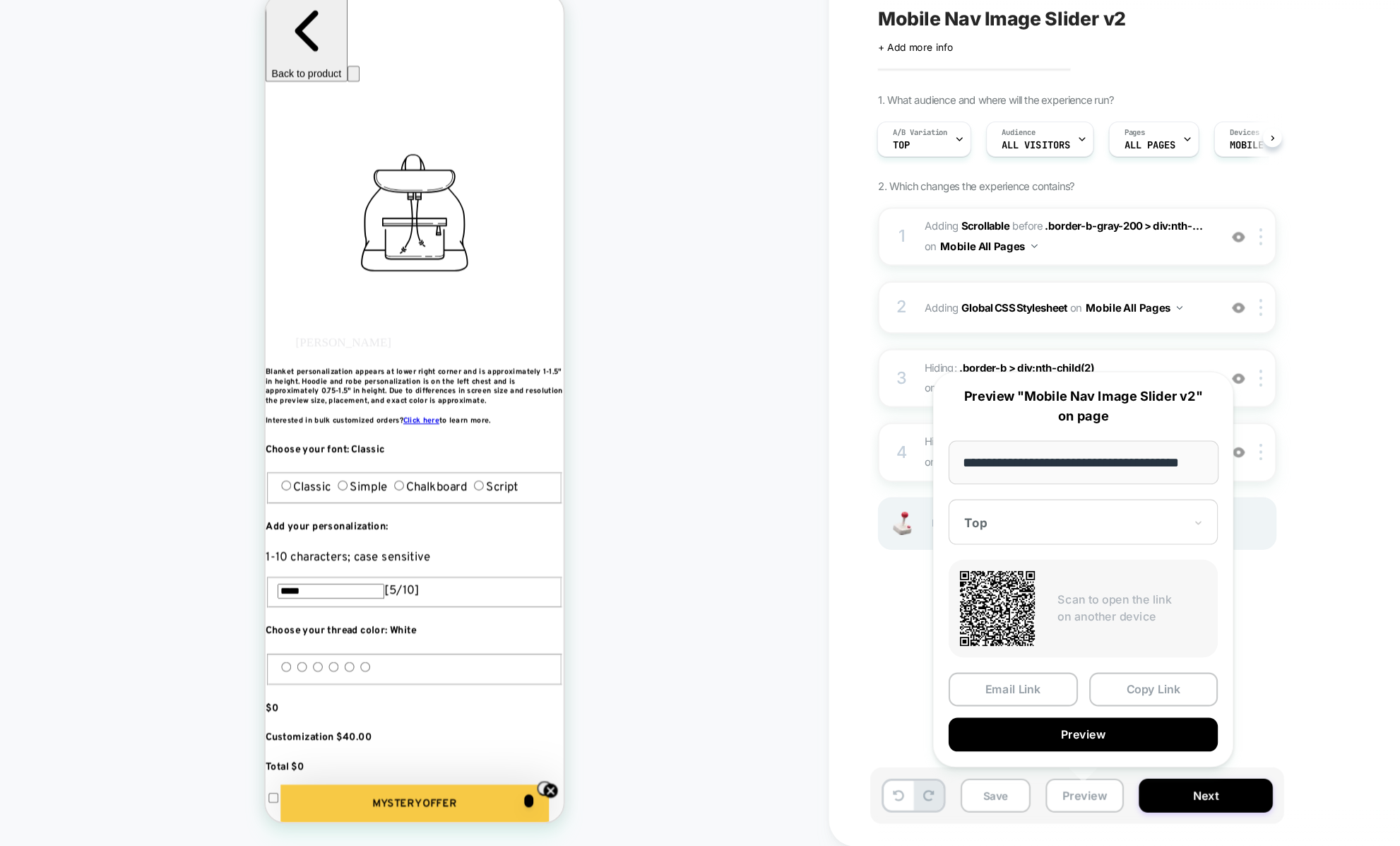
click at [997, 483] on input "**********" at bounding box center [1017, 485] width 254 height 41
click at [1063, 700] on button "Copy Link" at bounding box center [1083, 698] width 121 height 32
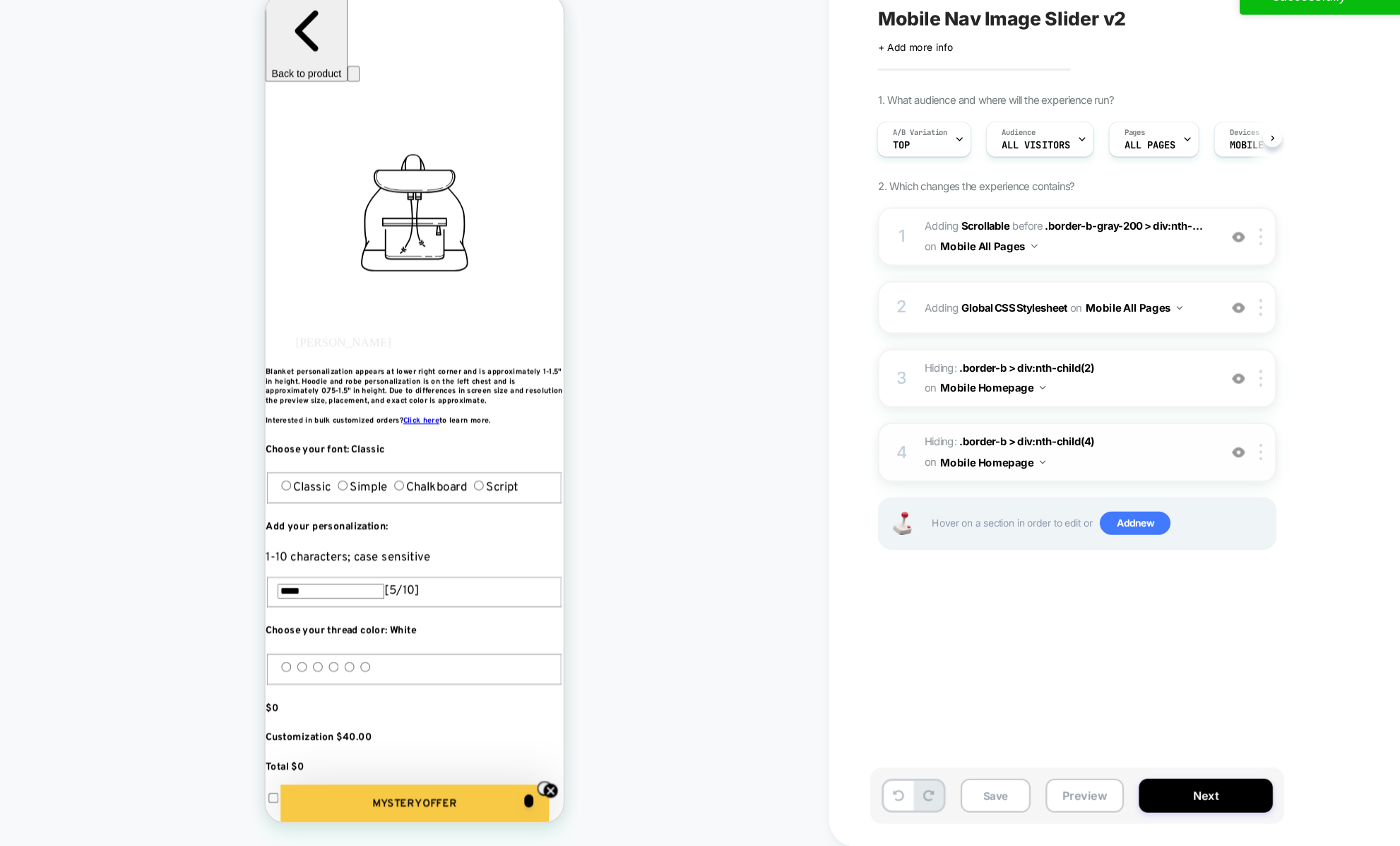
click at [966, 482] on button "Mobile Homepage" at bounding box center [932, 485] width 99 height 20
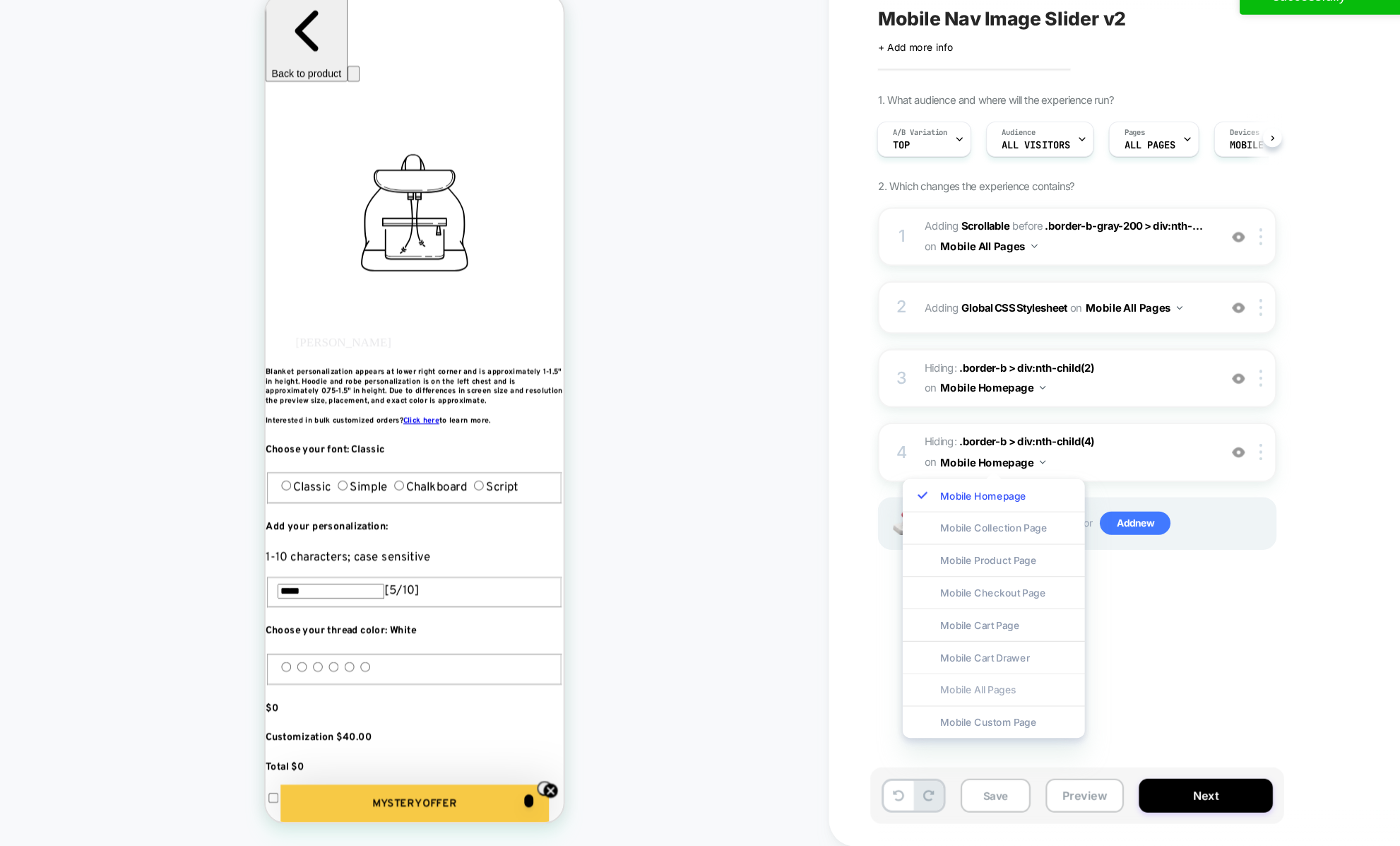
click at [895, 702] on div "Mobile All Pages" at bounding box center [933, 698] width 171 height 31
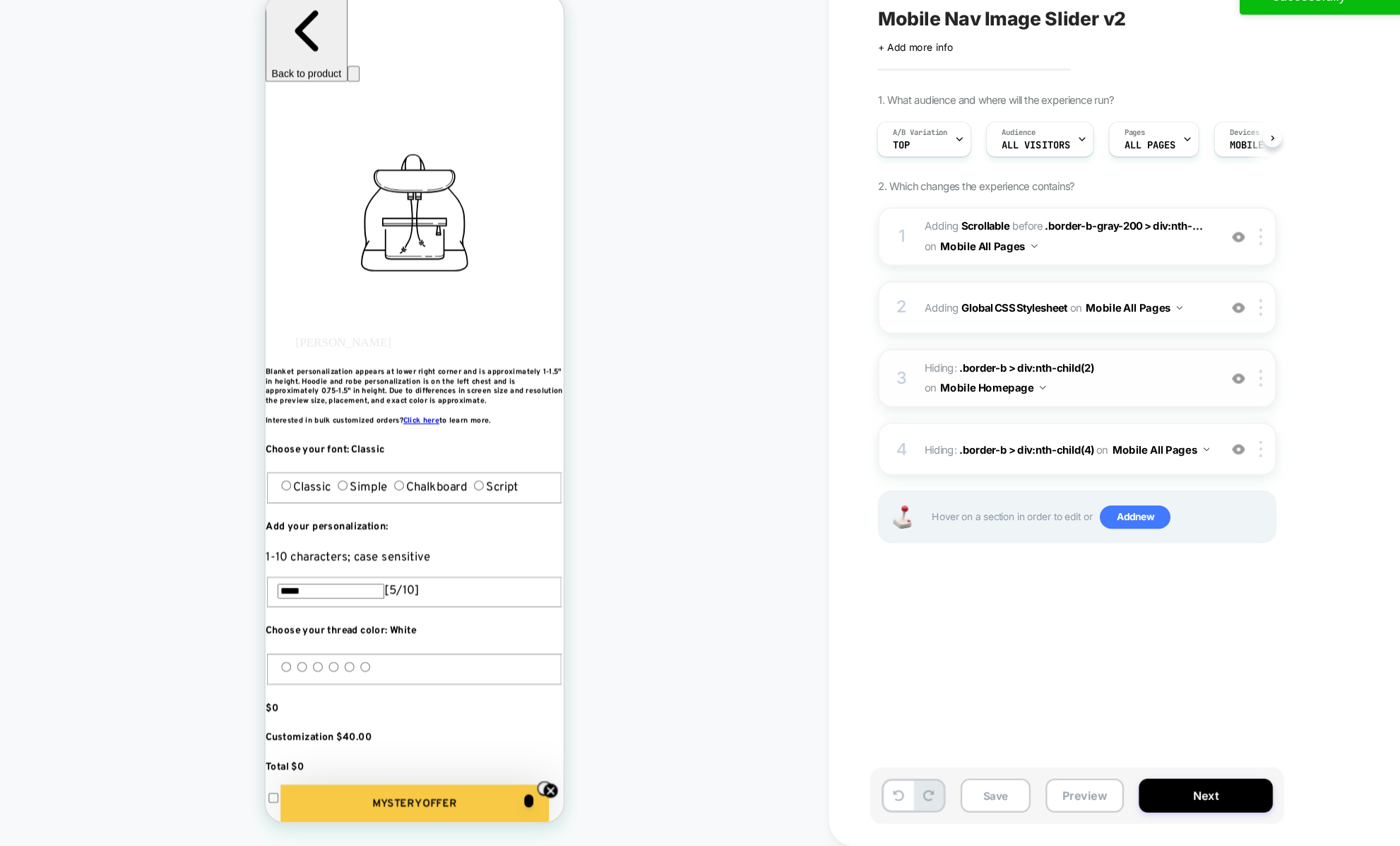
click at [938, 413] on button "Mobile Homepage" at bounding box center [932, 415] width 99 height 20
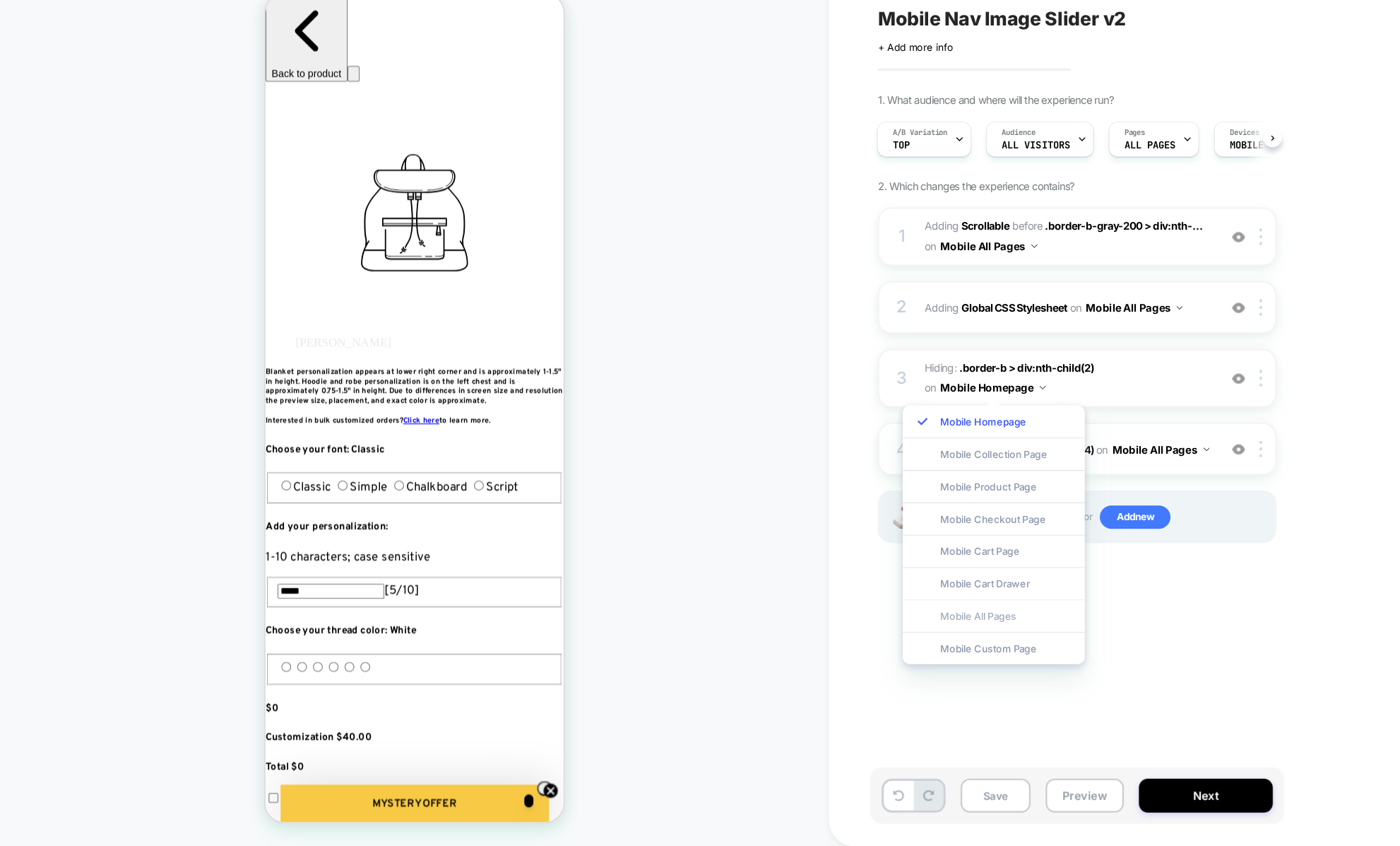
click at [918, 634] on div "Mobile All Pages" at bounding box center [933, 629] width 171 height 31
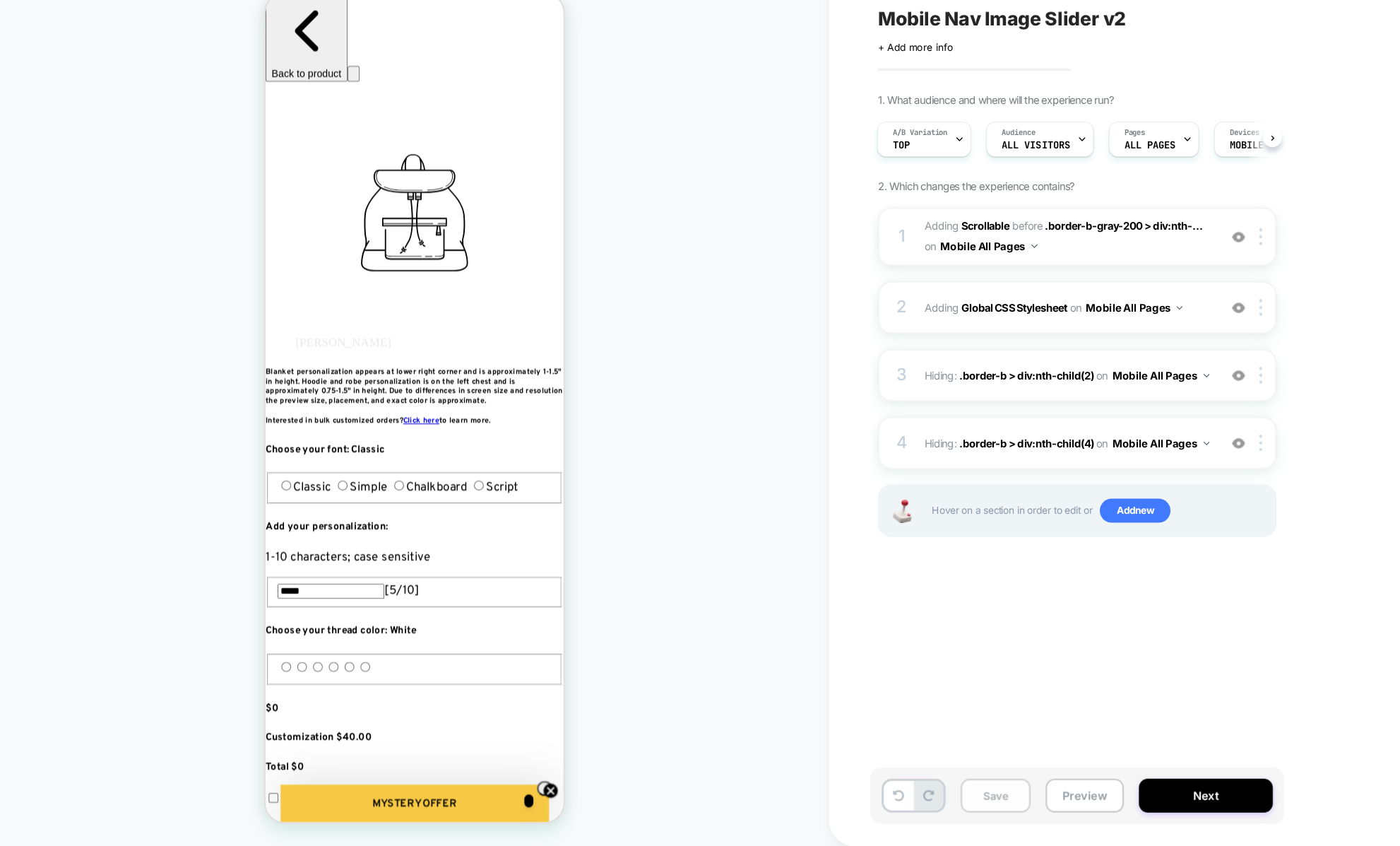
click at [939, 801] on button "Save" at bounding box center [935, 797] width 66 height 32
click at [994, 800] on button "Preview" at bounding box center [1019, 797] width 74 height 32
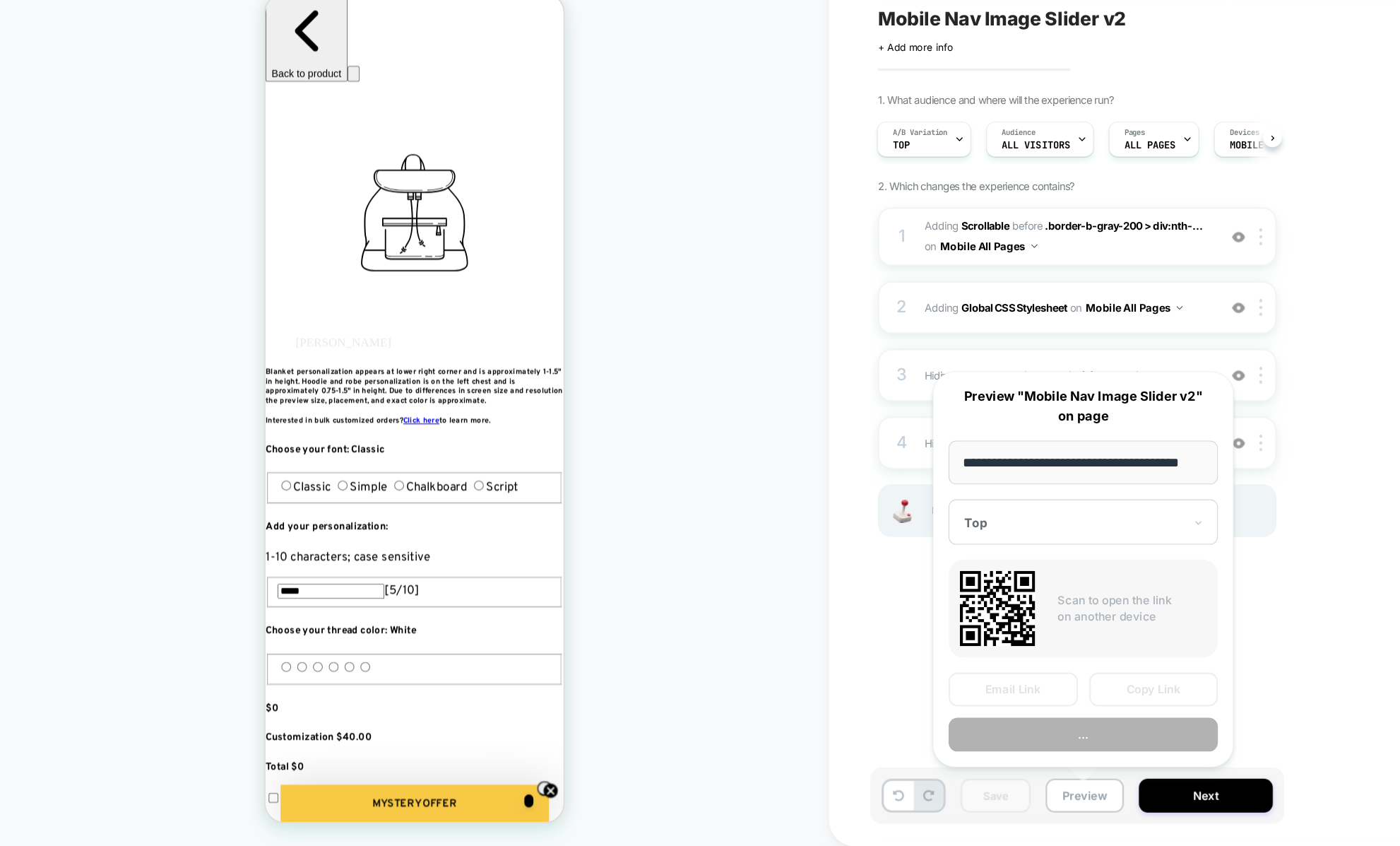
scroll to position [0, 18]
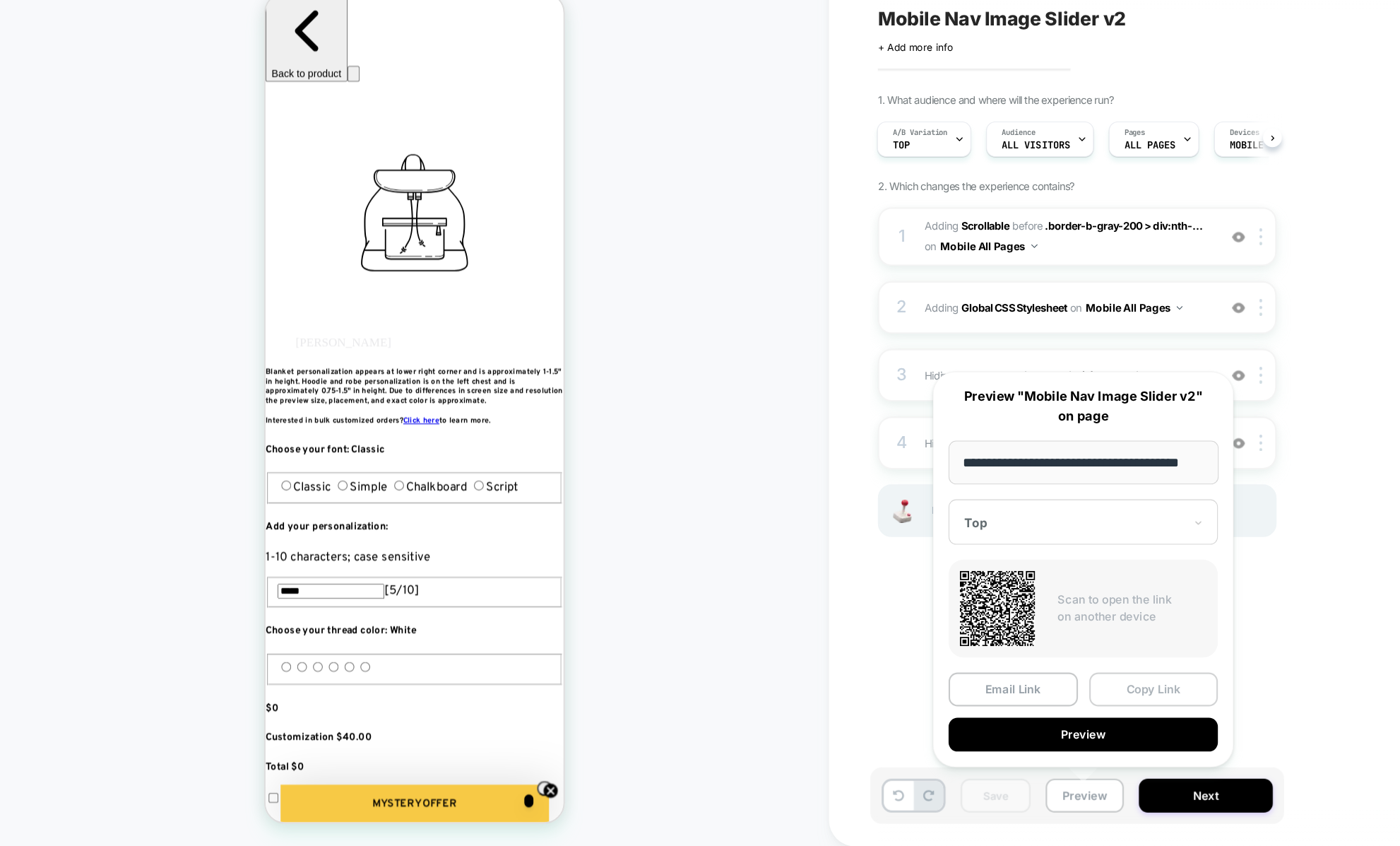
click at [1048, 689] on button "Copy Link" at bounding box center [1083, 698] width 121 height 32
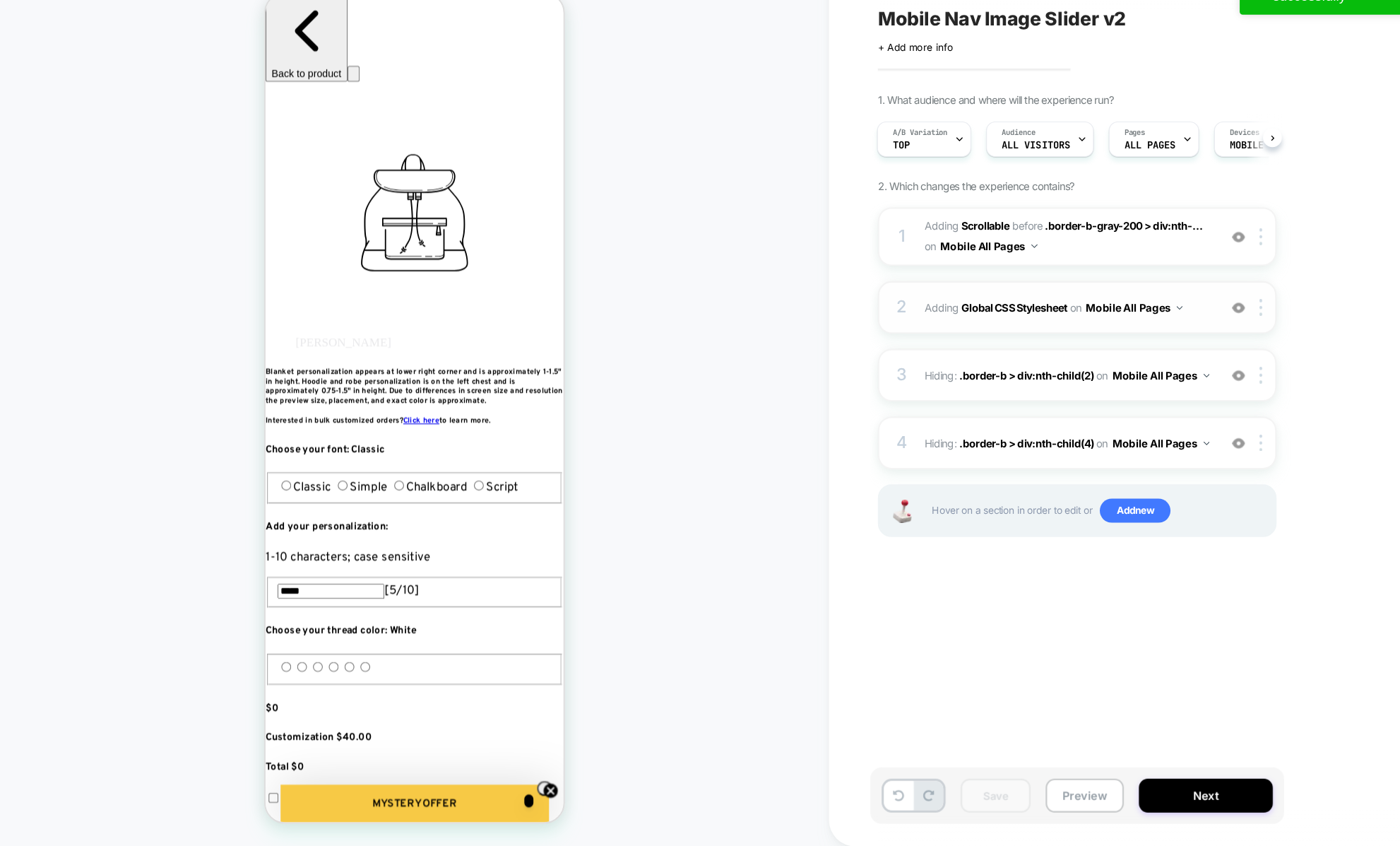
click at [880, 349] on span "Adding Global CSS Stylesheet on Mobile All Pages" at bounding box center [1002, 340] width 269 height 20
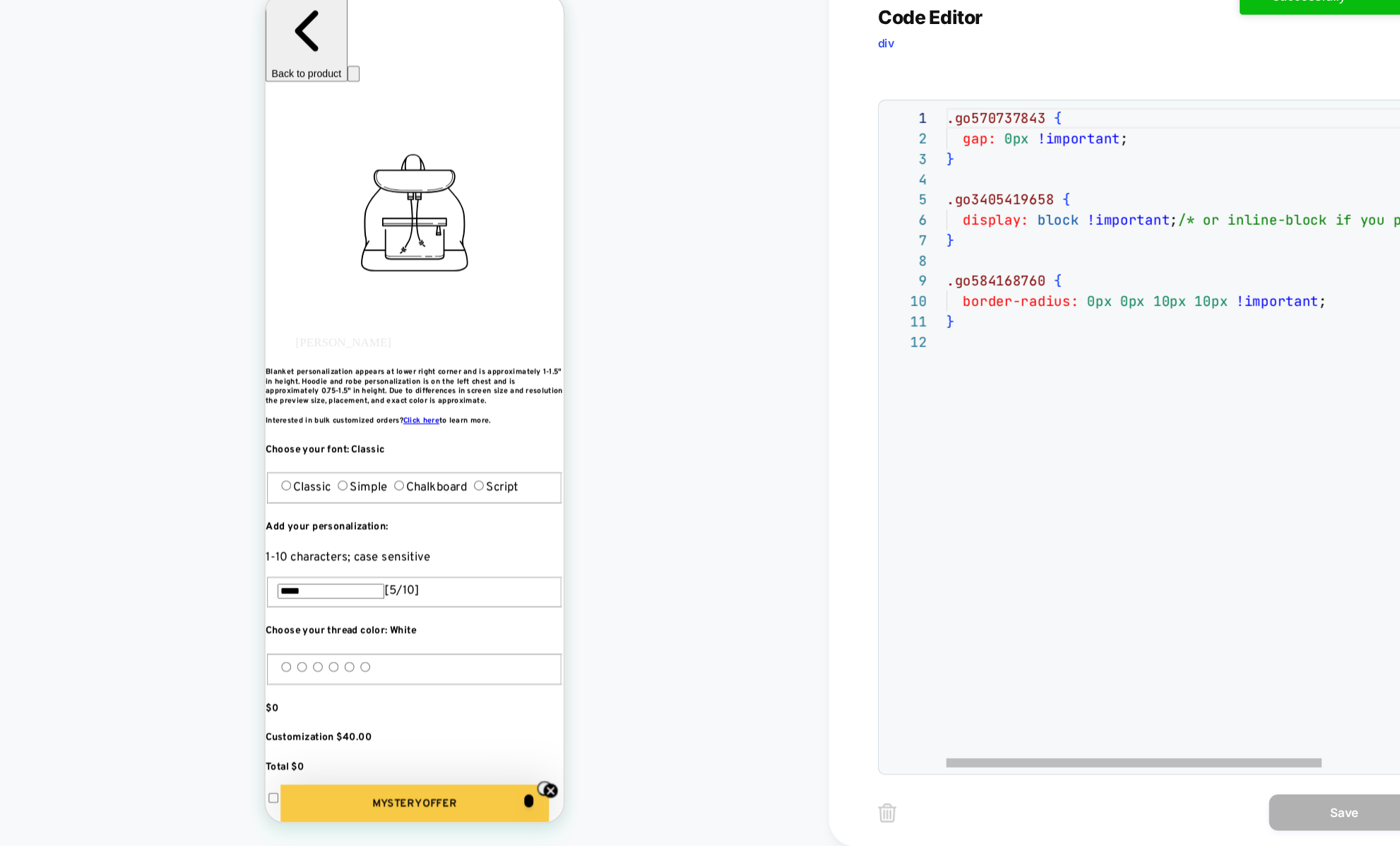
click at [943, 390] on div ".go570737843 { gap: 0px !important ; } .go3405419658 { display: block !importan…" at bounding box center [1153, 567] width 529 height 829
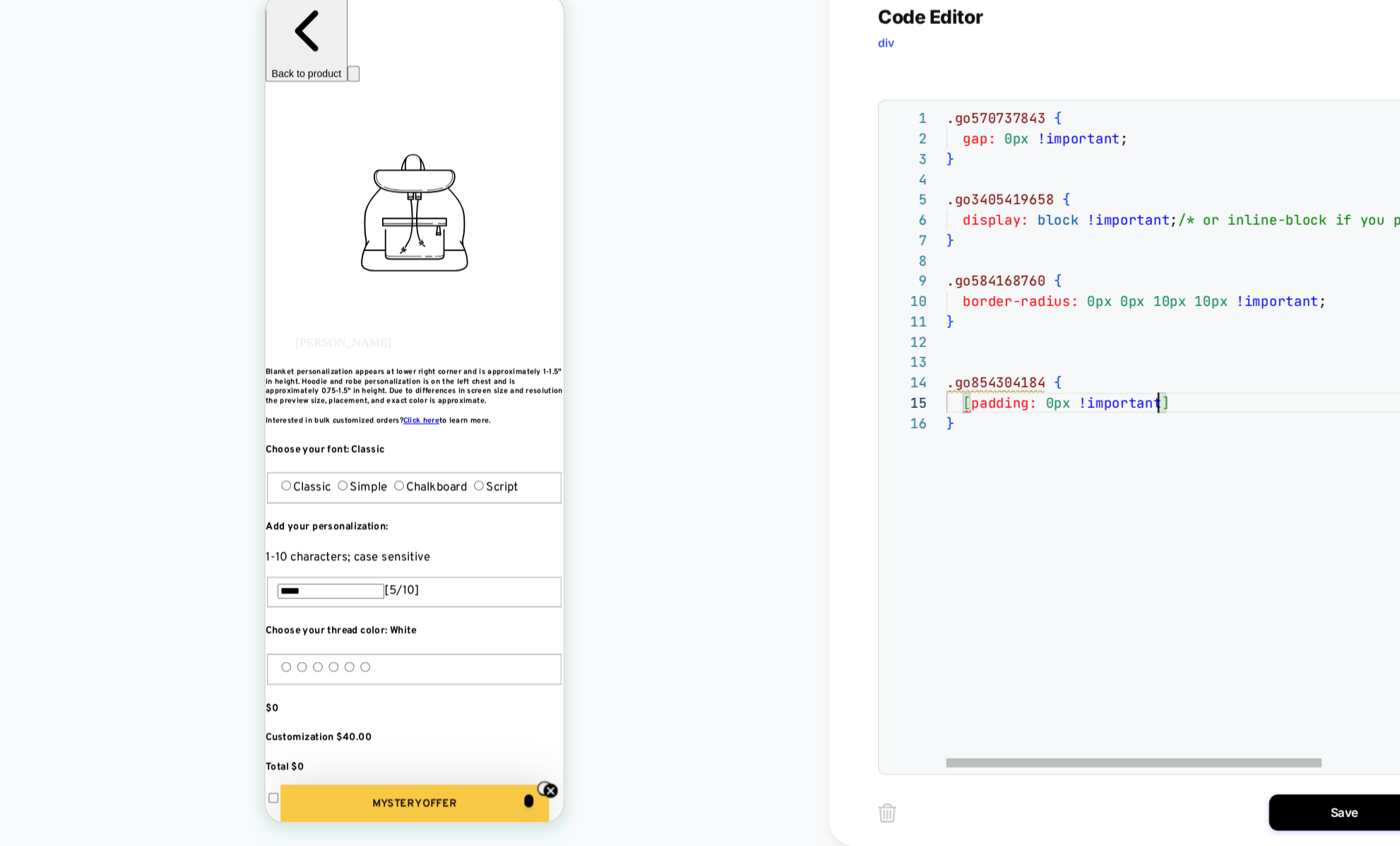
scroll to position [76, 205]
click at [969, 462] on div ".go570737843 { gap: 0px !important ; } .go3405419658 { display: block !importan…" at bounding box center [1153, 605] width 529 height 905
click at [998, 466] on div ".go570737843 { gap: 0px !important ; } .go3405419658 { display: block !importan…" at bounding box center [1153, 605] width 529 height 905
click at [982, 392] on div ".go570737843 { gap: 0px !important ; } .go3405419658 { display: block !importan…" at bounding box center [1153, 605] width 529 height 905
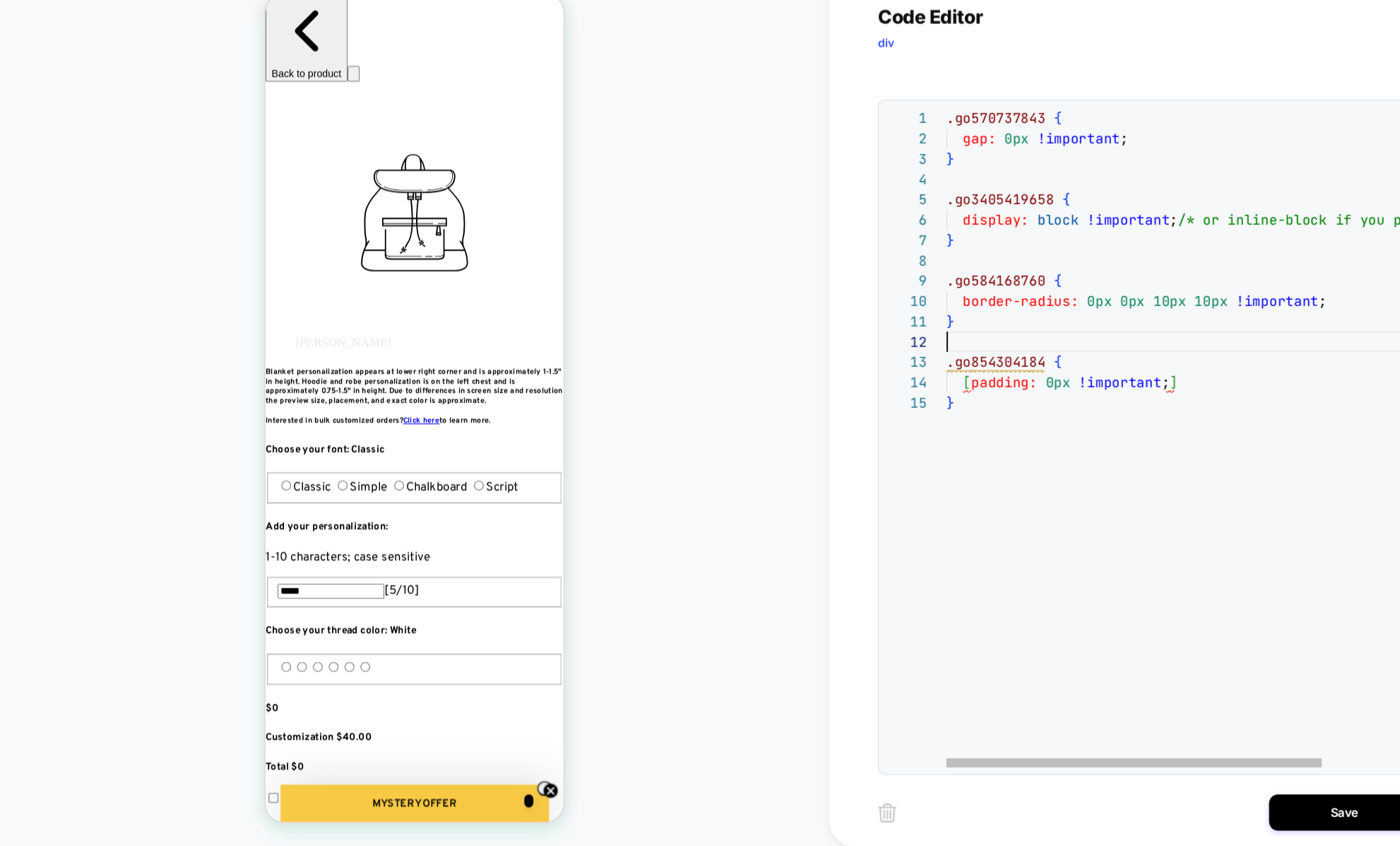
scroll to position [18, 0]
click at [907, 405] on div ".go570737843 { gap: 0px !important ; } .go3405419658 { display: block !importan…" at bounding box center [1153, 595] width 529 height 886
click at [914, 407] on div ".go570737843 { gap: 0px !important ; } .go3405419658 { display: block !importan…" at bounding box center [1153, 595] width 529 height 886
click at [936, 437] on div ".go570737843 { gap: 0px !important ; } .go3405419658 { display: block !importan…" at bounding box center [1153, 595] width 529 height 886
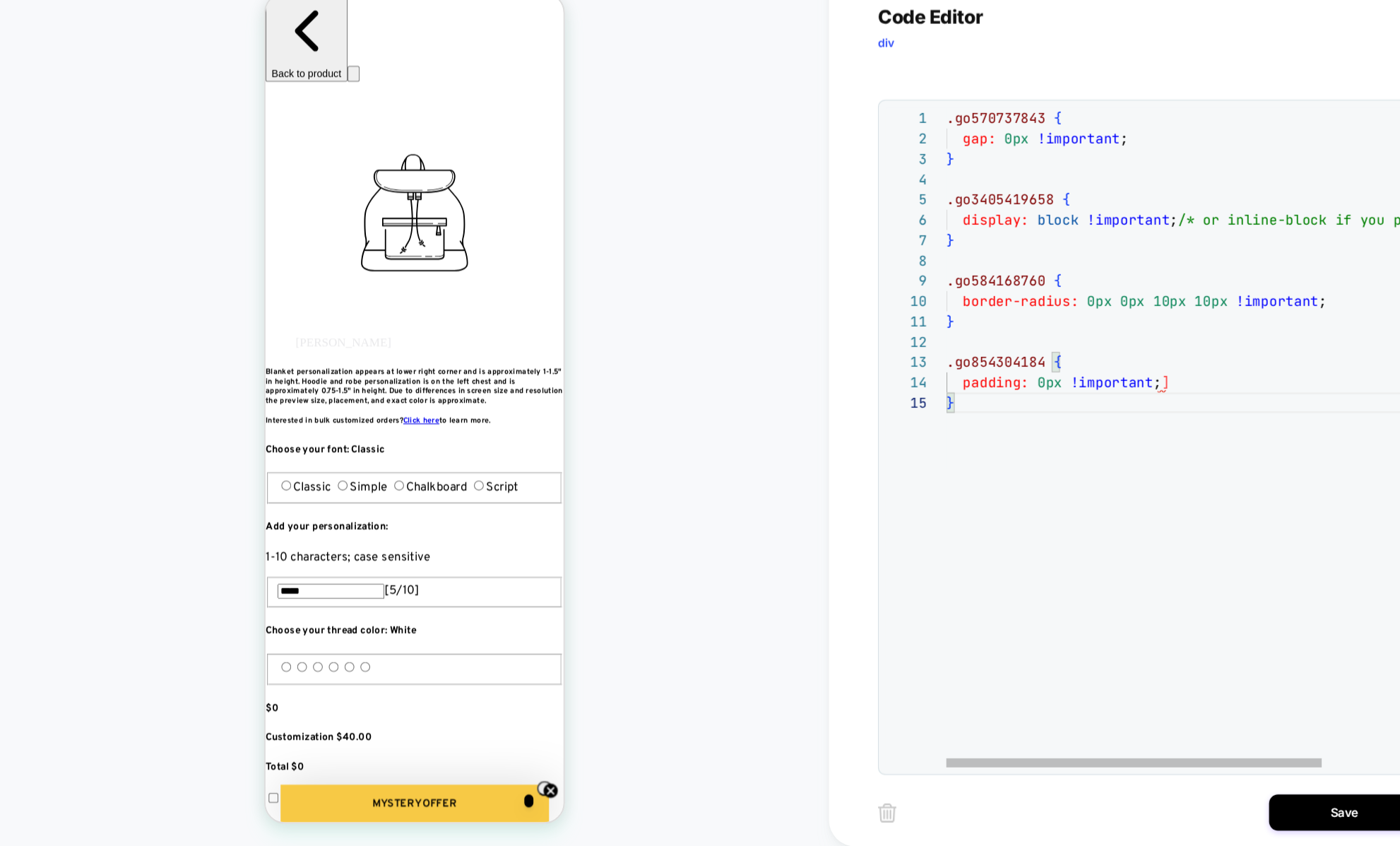
click at [976, 453] on div ".go570737843 { gap: 0px !important ; } .go3405419658 { display: block !importan…" at bounding box center [1153, 595] width 529 height 886
click at [1081, 421] on div ".go570737843 { gap: 0px !important ; } .go3405419658 { display: block !importan…" at bounding box center [1153, 595] width 529 height 886
click at [1104, 416] on div ".go570737843 { gap: 0px !important ; } .go3405419658 { display: block !importan…" at bounding box center [1153, 595] width 529 height 886
click at [1077, 458] on div ".go570737843 { gap: 0px !important ; } .go3405419658 { display: block !importan…" at bounding box center [1153, 595] width 529 height 886
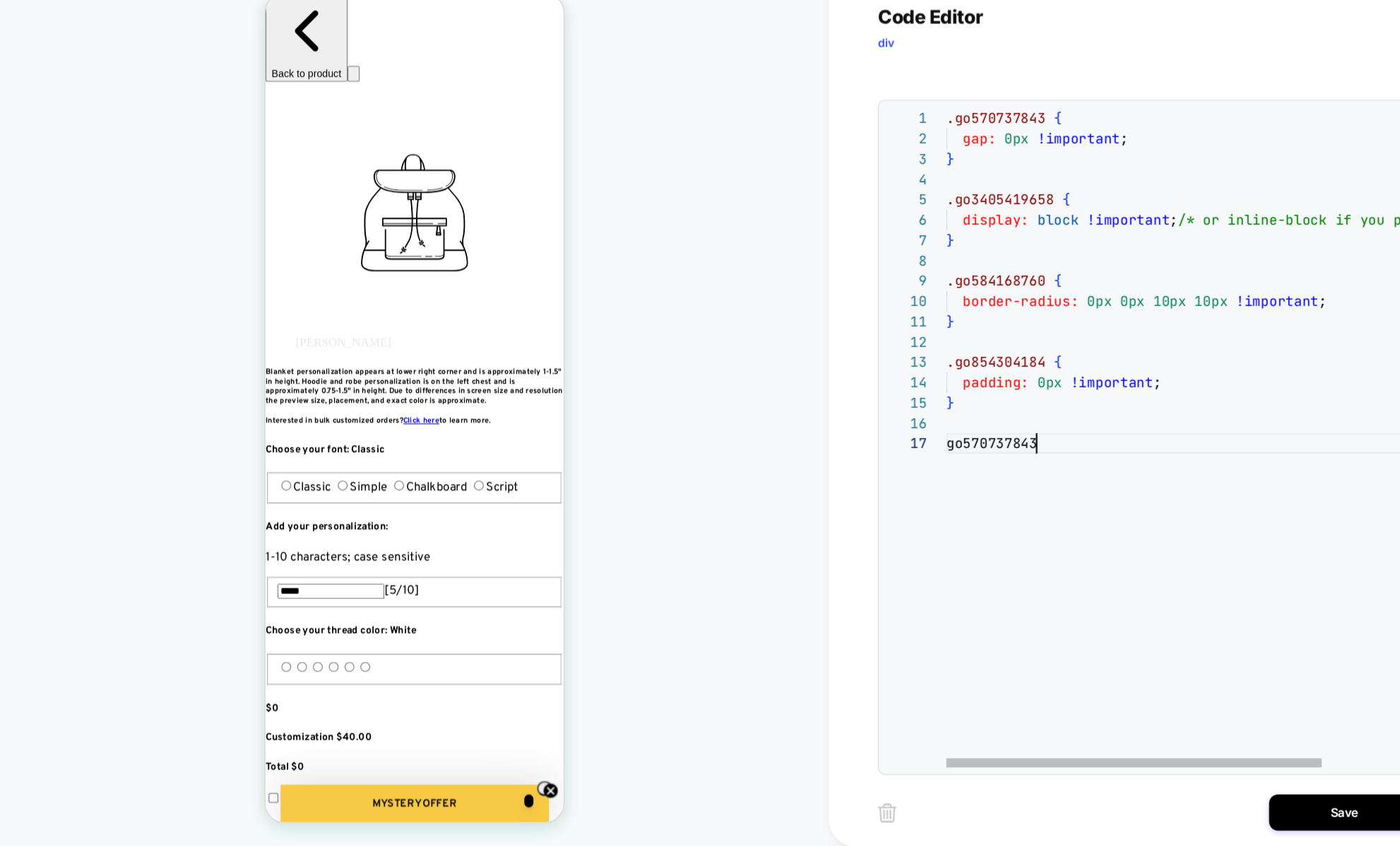
scroll to position [114, 83]
click at [890, 464] on div ".go570737843 { gap: 0px !important ; } .go3405419658 { display: block !importan…" at bounding box center [1153, 615] width 529 height 924
click at [997, 463] on div ".go570737843 { gap: 0px !important ; } .go3405419658 { display: block !importan…" at bounding box center [1153, 615] width 529 height 924
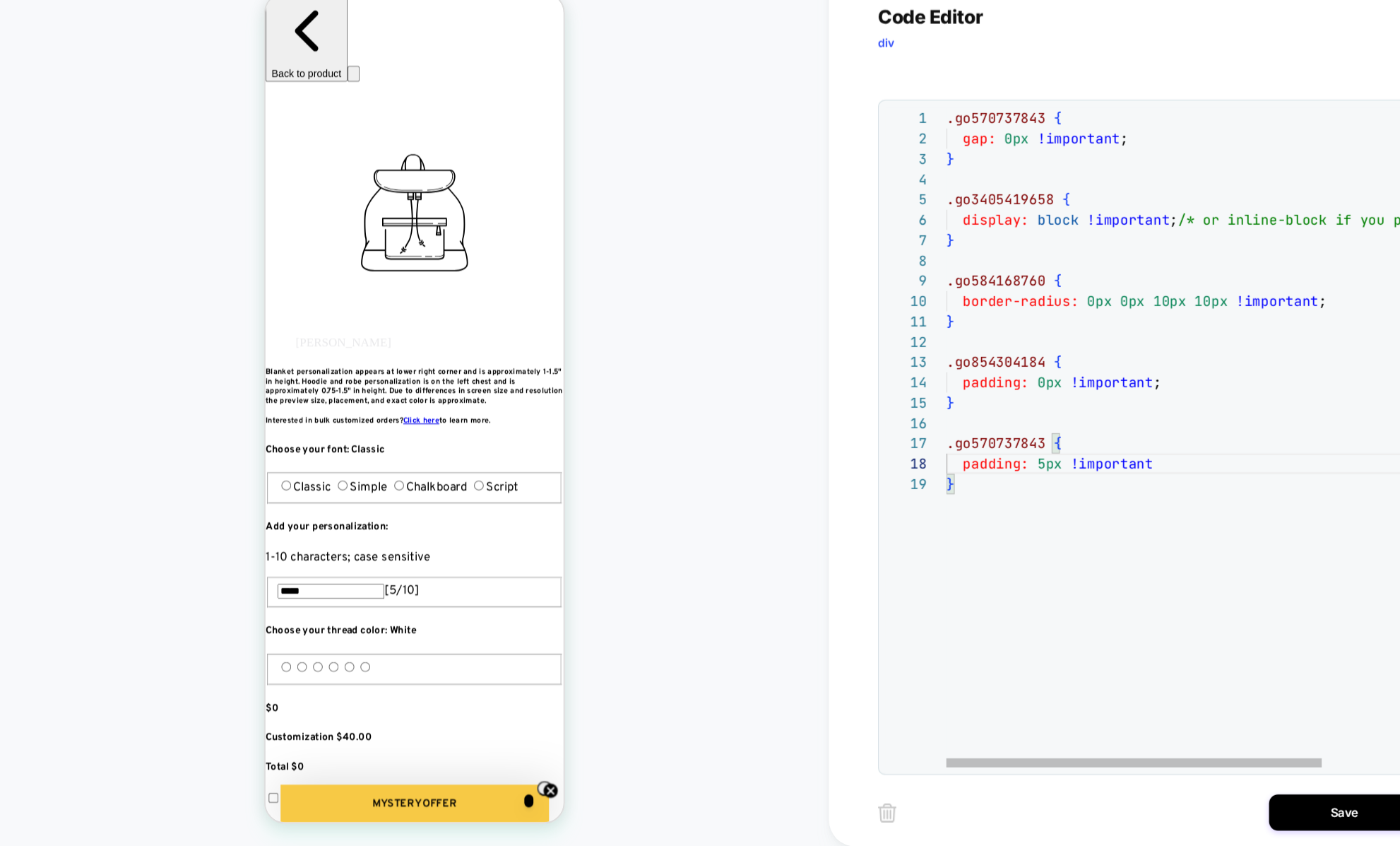
click at [976, 515] on div ".go570737843 { gap: 0px !important ; } .go3405419658 { display: block !importan…" at bounding box center [1153, 634] width 529 height 962
drag, startPoint x: 1008, startPoint y: 508, endPoint x: 879, endPoint y: 456, distance: 139.1
click at [889, 456] on div ".go570737843 { gap: 0px !important ; } .go3405419658 { display: block !importan…" at bounding box center [1153, 634] width 529 height 962
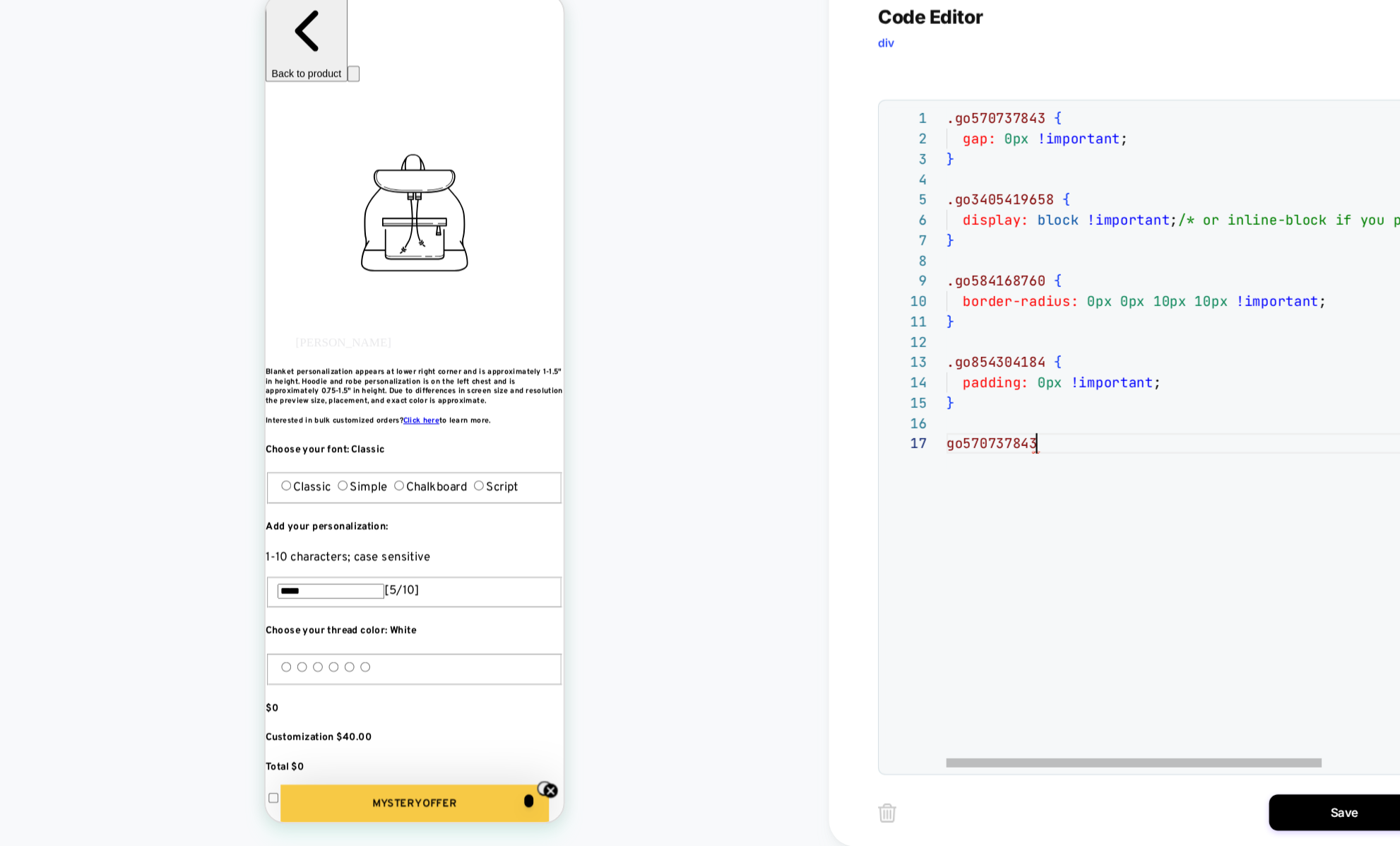
click at [889, 464] on span "go570737843" at bounding box center [931, 467] width 85 height 16
click at [891, 463] on div ".go570737843 { gap: 0px !important ; } .go3405419658 { display: block !importan…" at bounding box center [1153, 615] width 529 height 924
click at [1014, 450] on div ".go570737843 { gap: 0px !important ; } .go3405419658 { display: block !importan…" at bounding box center [1153, 615] width 529 height 924
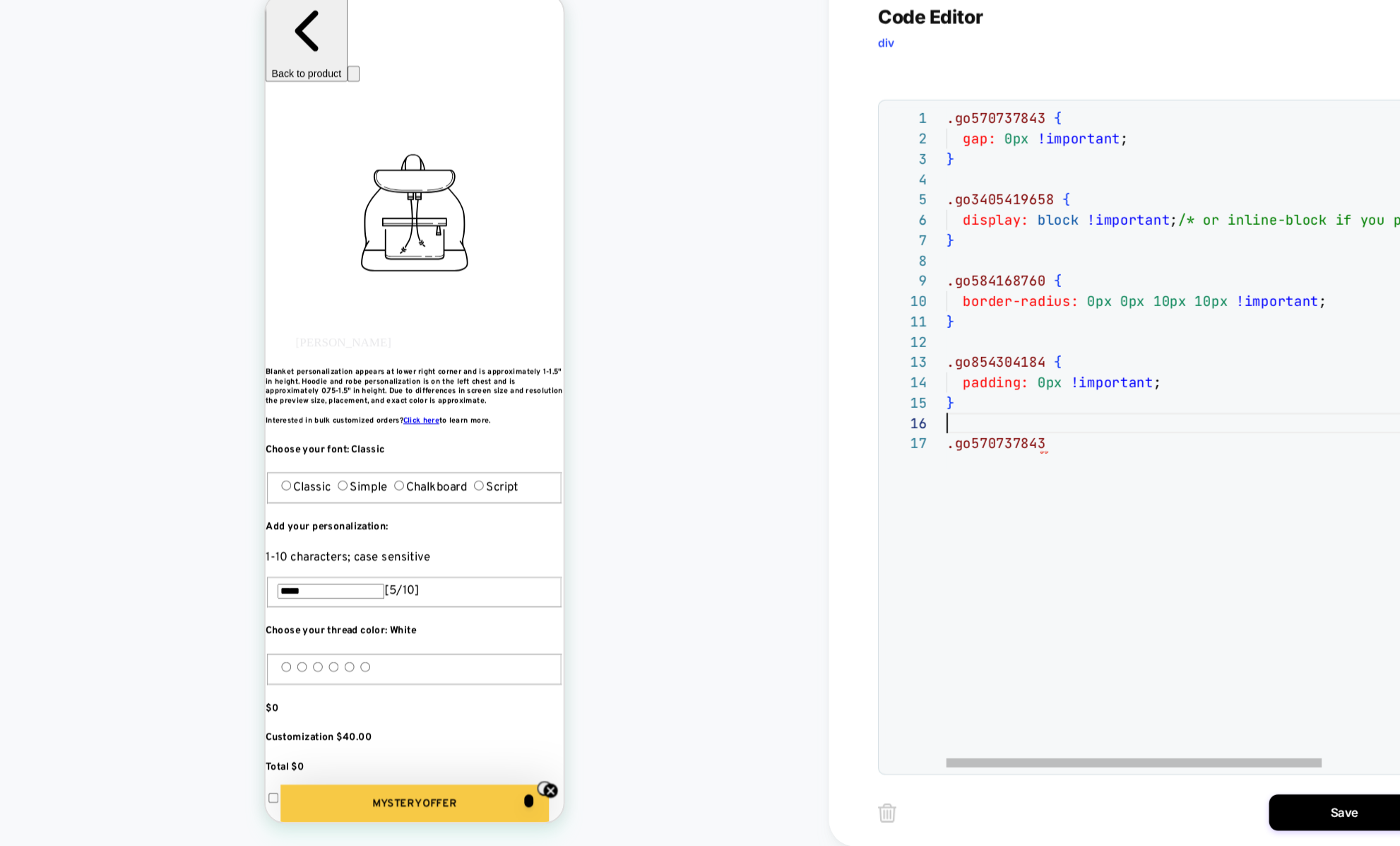
click at [1005, 461] on div ".go570737843 { gap: 0px !important ; } .go3405419658 { display: block !importan…" at bounding box center [1153, 615] width 529 height 924
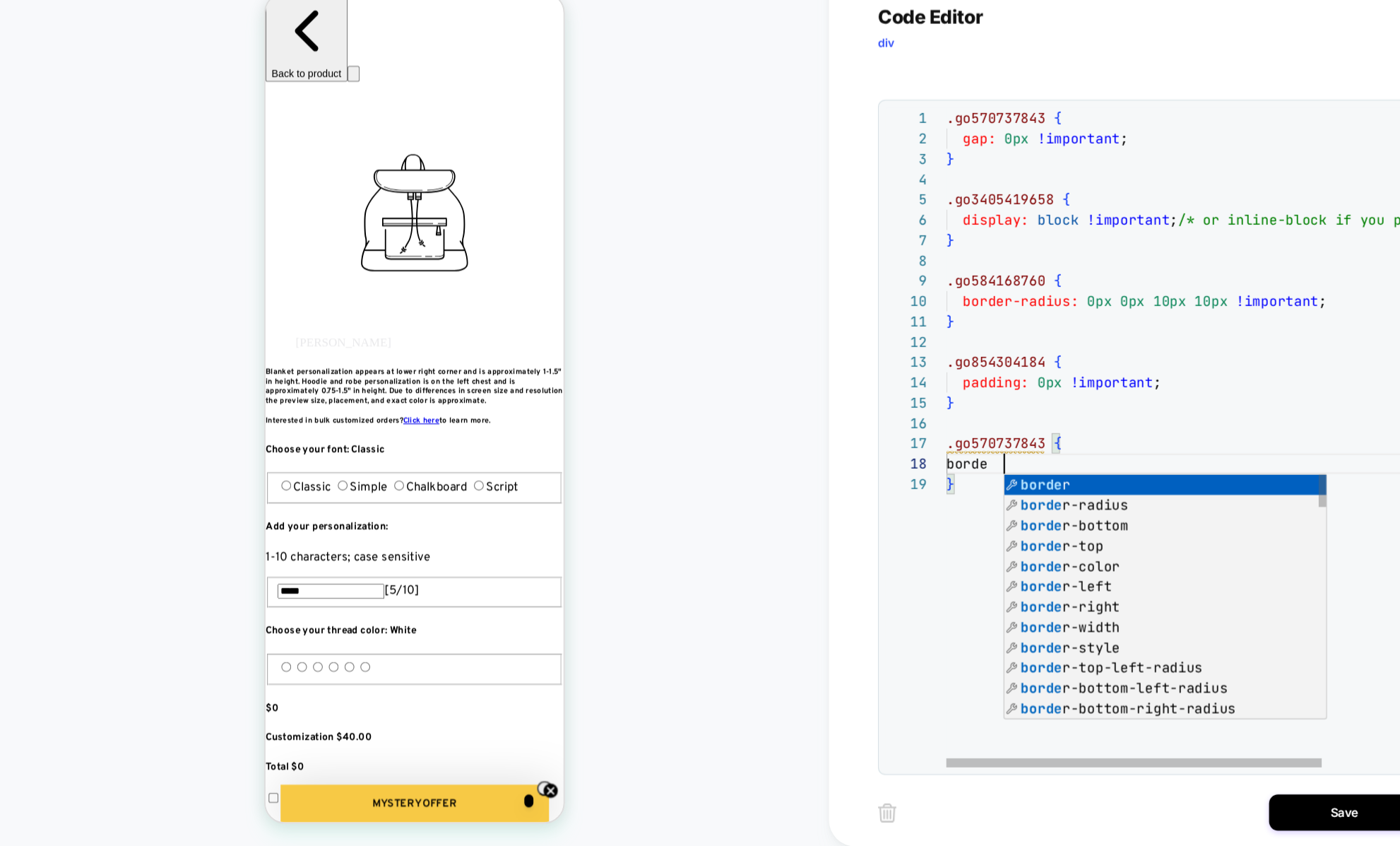
scroll to position [133, 68]
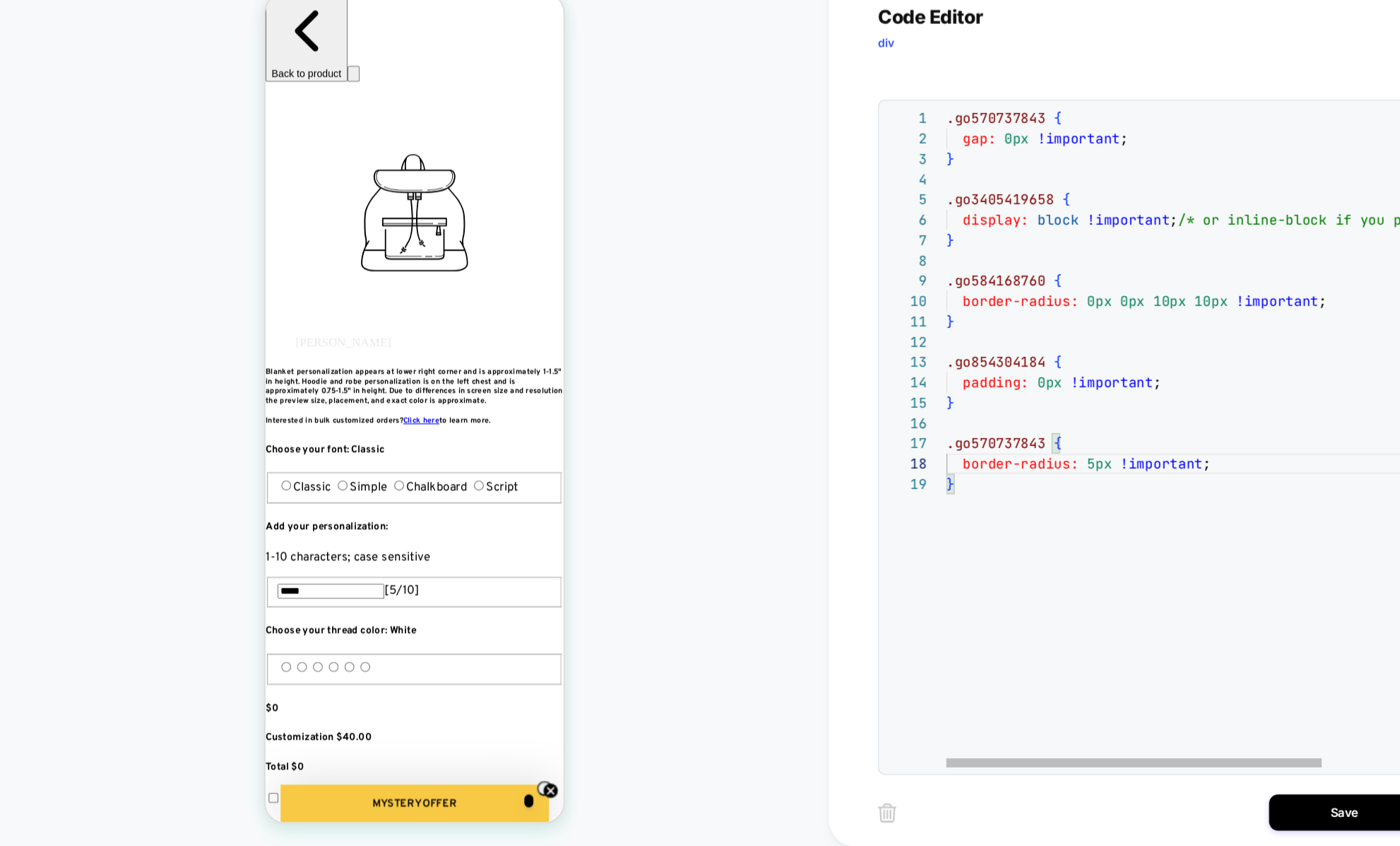
click at [1049, 573] on div ".go570737843 { gap: 0px !important ; } .go3405419658 { display: block !importan…" at bounding box center [1153, 634] width 529 height 962
click at [1055, 519] on div ".go570737843 { gap: 0px !important ; } .go3405419658 { display: block !importan…" at bounding box center [1153, 634] width 529 height 962
click at [1083, 515] on div ".go570737843 { gap: 0px !important ; } .go3405419658 { display: block !importan…" at bounding box center [1153, 634] width 529 height 962
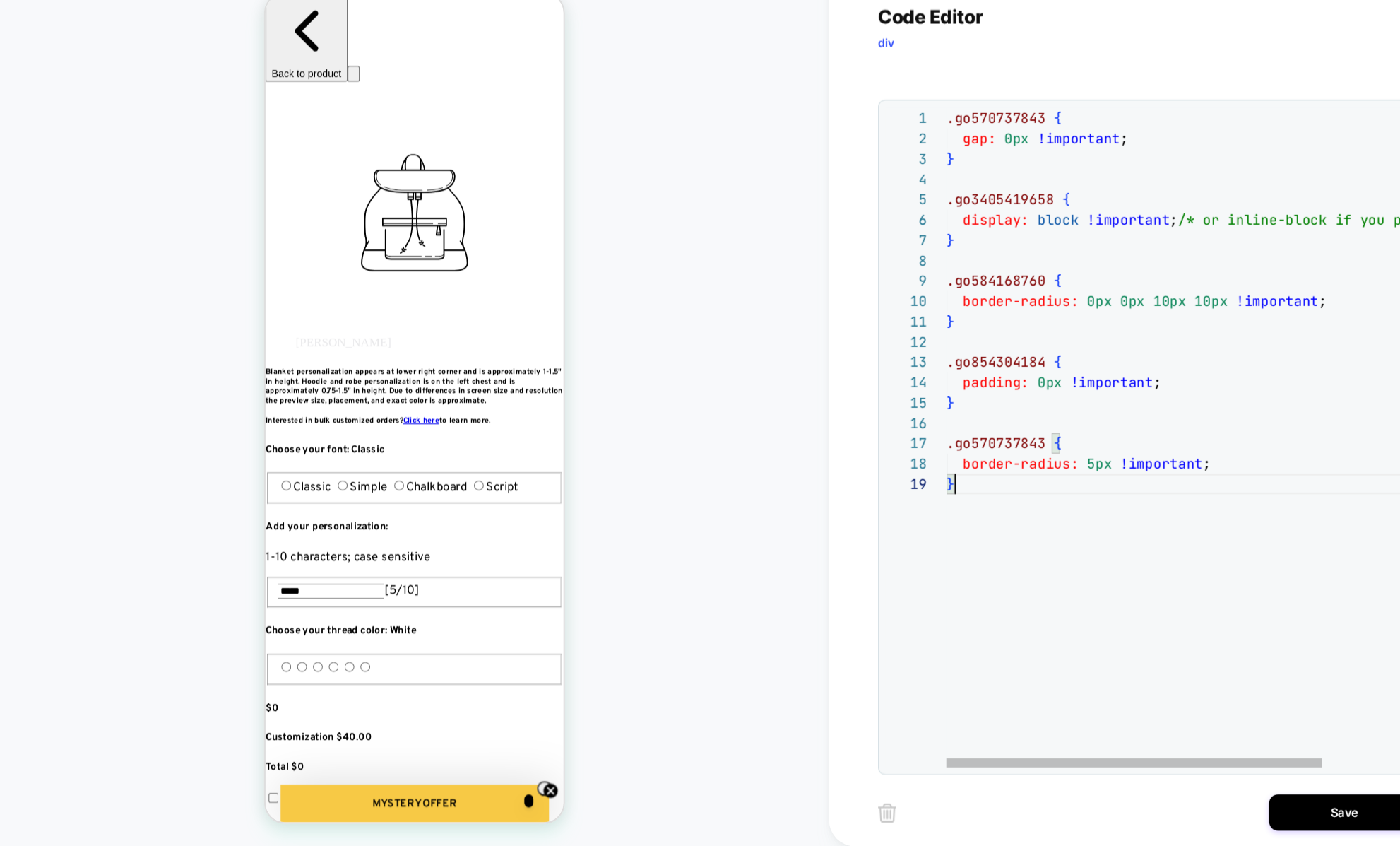
click at [1144, 492] on div ".go570737843 { gap: 0px !important ; } .go3405419658 { display: block !importan…" at bounding box center [1153, 634] width 529 height 962
click at [1151, 493] on div ".go570737843 { gap: 0px !important ; } .go3405419658 { display: block !importan…" at bounding box center [1153, 634] width 529 height 962
click at [1098, 497] on div ".go570737843 { gap: 0px !important ; } .go3405419658 { display: block !importan…" at bounding box center [1153, 634] width 529 height 962
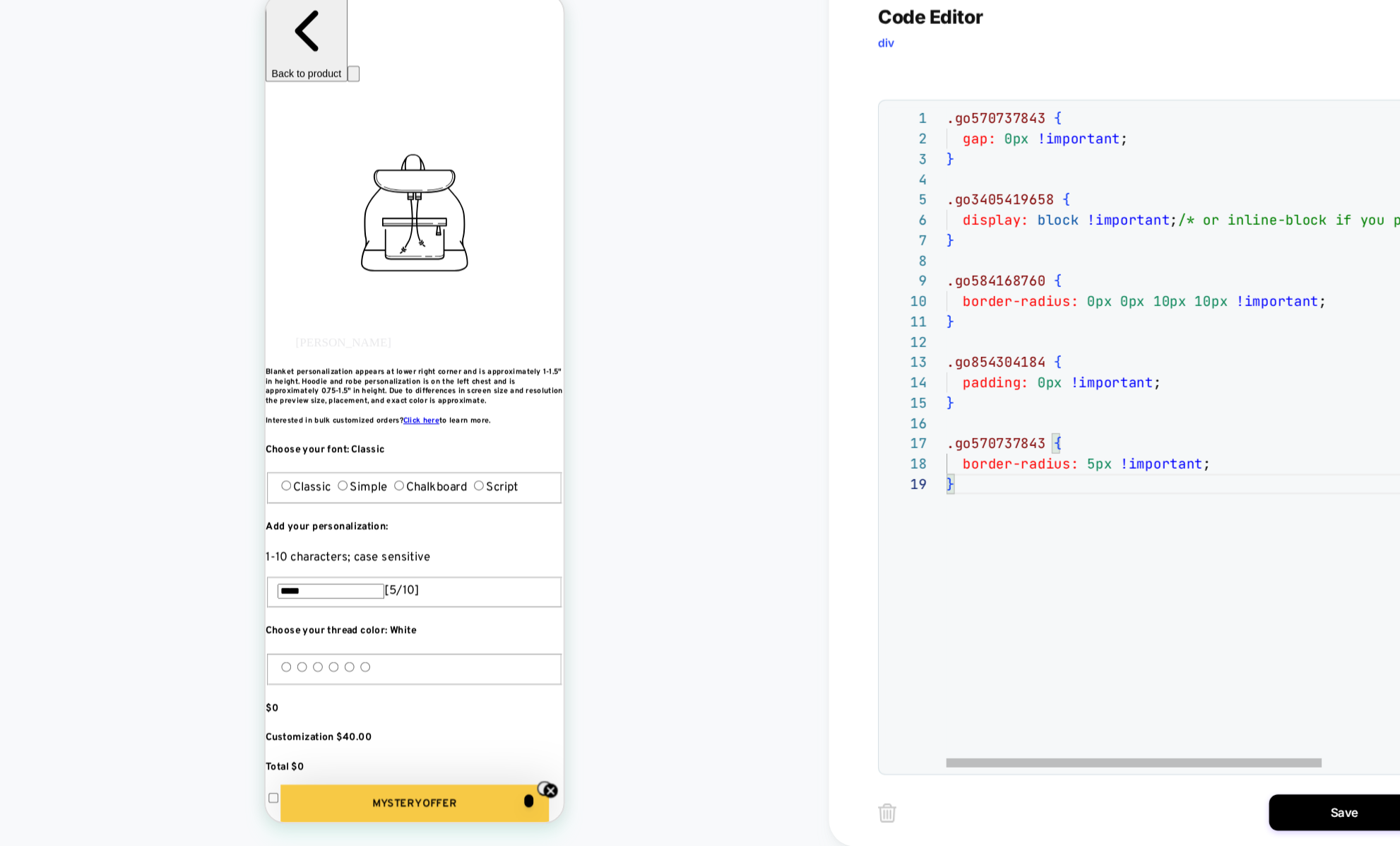
click at [988, 465] on div ".go570737843 { gap: 0px !important ; } .go3405419658 { display: block !importan…" at bounding box center [1153, 634] width 529 height 962
click at [1027, 486] on div ".go570737843 { gap: 0px !important ; } .go3405419658 { display: block !importan…" at bounding box center [1153, 634] width 529 height 962
click at [1014, 522] on div ".go570737843 { gap: 0px !important ; } .go3405419658 { display: block !importan…" at bounding box center [1153, 634] width 529 height 962
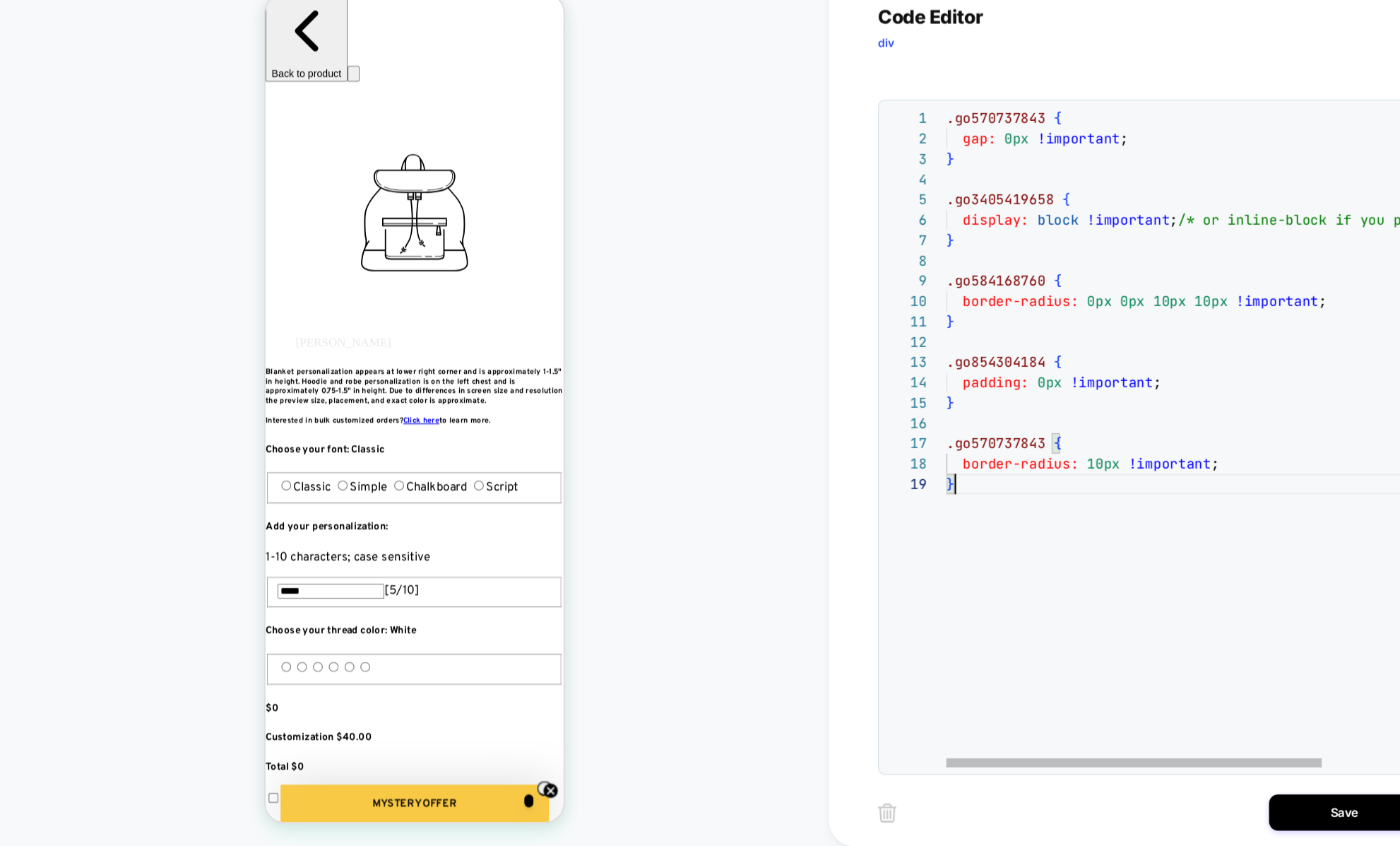
click at [1017, 522] on div ".go570737843 { gap: 0px !important ; } .go3405419658 { display: block !importan…" at bounding box center [1153, 634] width 529 height 962
type textarea "**********"
click at [962, 488] on div ".go570737843 { gap: 0px !important ; } .go3405419658 { display: block !importan…" at bounding box center [1153, 662] width 529 height 1019
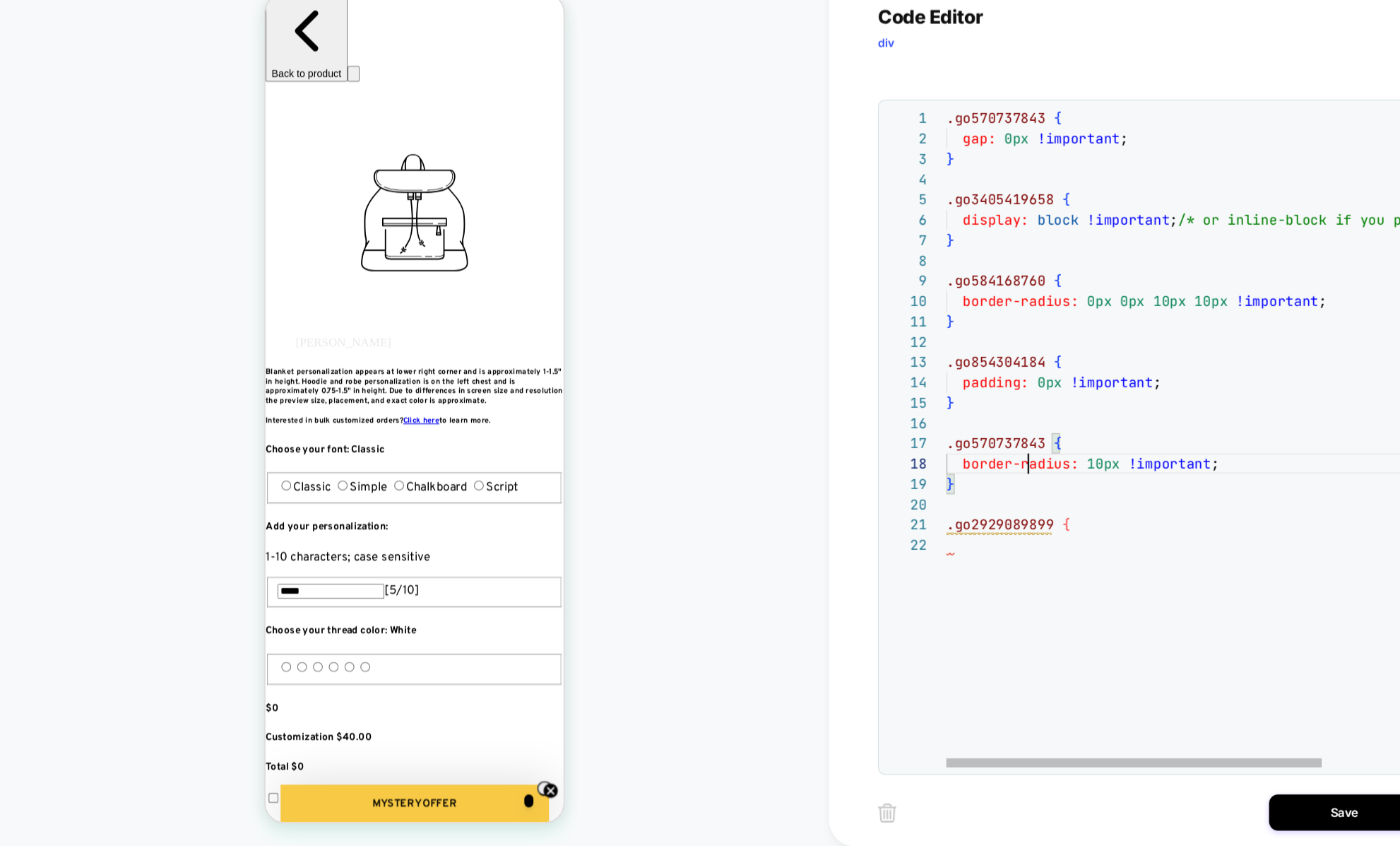
click at [962, 488] on div ".go570737843 { gap: 0px !important ; } .go3405419658 { display: block !importan…" at bounding box center [1153, 662] width 529 height 1019
click at [954, 587] on div ".go570737843 { gap: 0px !important ; } .go3405419658 { display: block !importan…" at bounding box center [1153, 662] width 529 height 1019
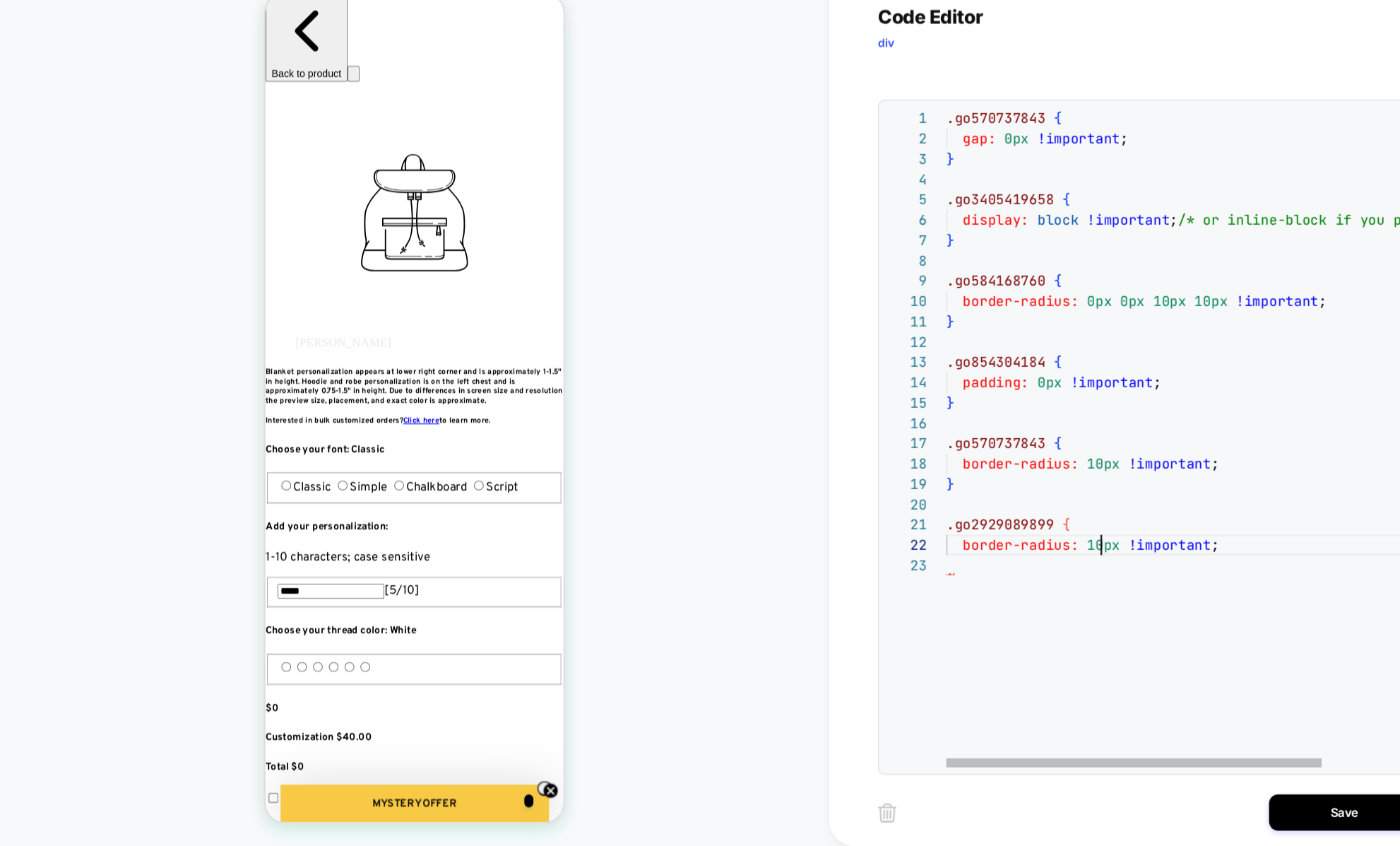
click at [1034, 561] on div ".go570737843 { gap: 0px !important ; } .go3405419658 { display: block !importan…" at bounding box center [1153, 672] width 529 height 1039
click at [1020, 592] on div ".go570737843 { gap: 0px !important ; } .go3405419658 { display: block !importan…" at bounding box center [1153, 672] width 529 height 1039
click at [1027, 559] on div ".go570737843 { gap: 0px !important ; } .go3405419658 { display: block !importan…" at bounding box center [1153, 672] width 529 height 1039
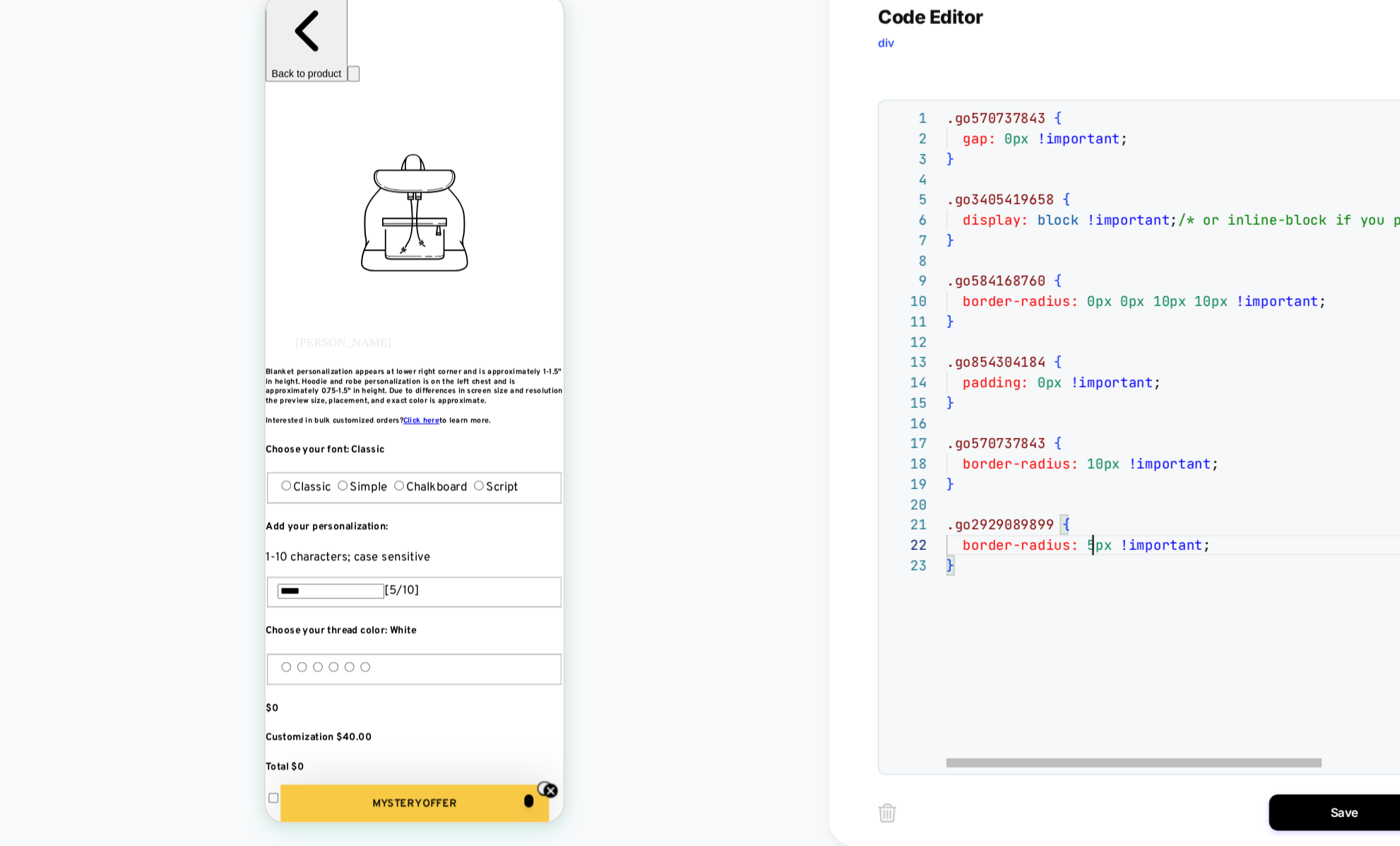
scroll to position [18, 136]
click at [1048, 568] on div ".go570737843 { gap: 0px !important ; } .go3405419658 { display: block !importan…" at bounding box center [1153, 672] width 529 height 1039
click at [1046, 597] on div ".go570737843 { gap: 0px !important ; } .go3405419658 { display: block !importan…" at bounding box center [1153, 672] width 529 height 1039
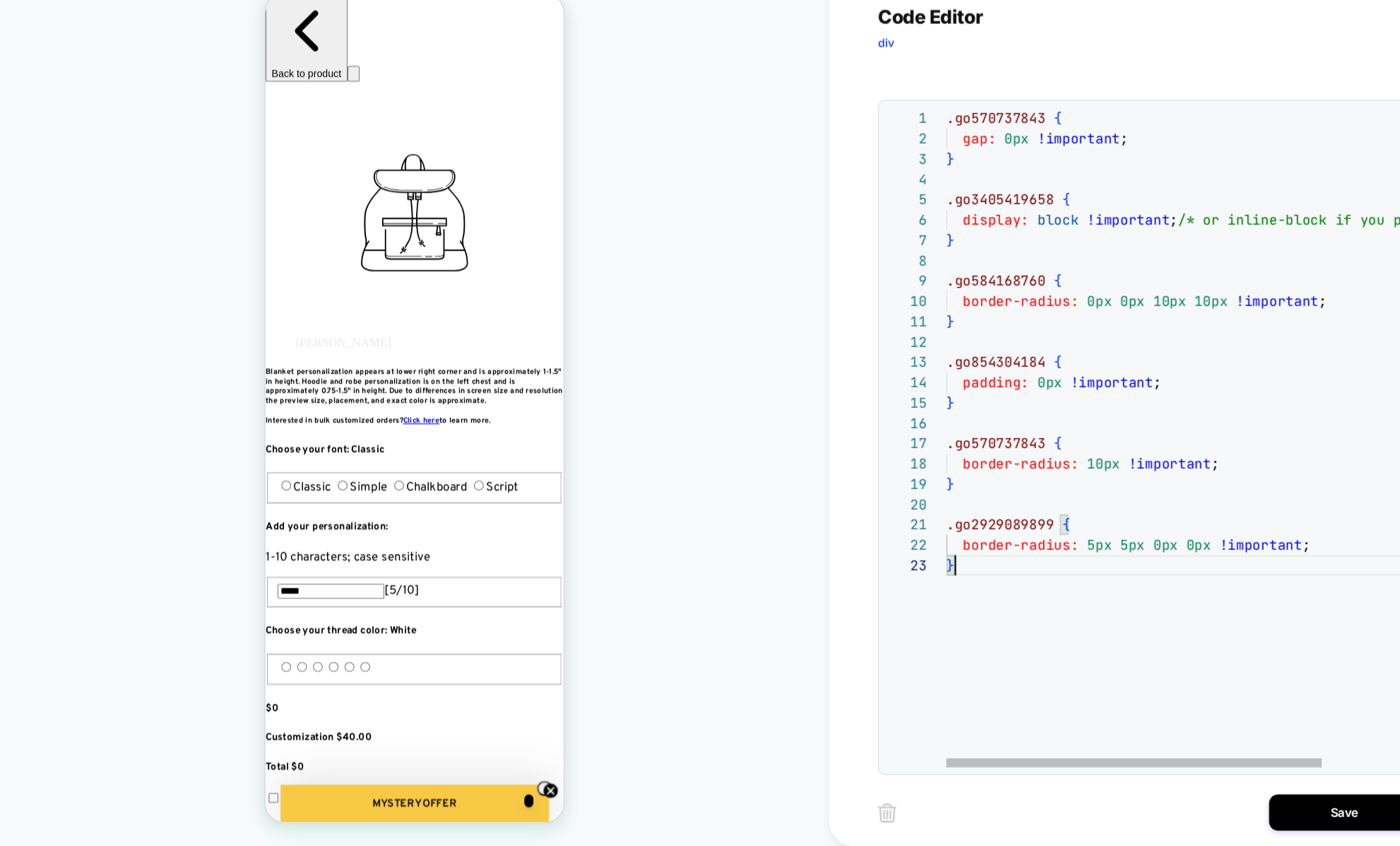
click at [1042, 600] on div ".go570737843 { gap: 0px !important ; } .go3405419658 { display: block !importan…" at bounding box center [1153, 672] width 529 height 1039
click at [1026, 617] on div ".go570737843 { gap: 0px !important ; } .go3405419658 { display: block !importan…" at bounding box center [1153, 672] width 529 height 1039
click at [994, 647] on div ".go570737843 { gap: 0px !important ; } .go3405419658 { display: block !importan…" at bounding box center [1153, 672] width 529 height 1039
click at [911, 632] on div ".go570737843 { gap: 0px !important ; } .go3405419658 { display: block !importan…" at bounding box center [1153, 672] width 529 height 1039
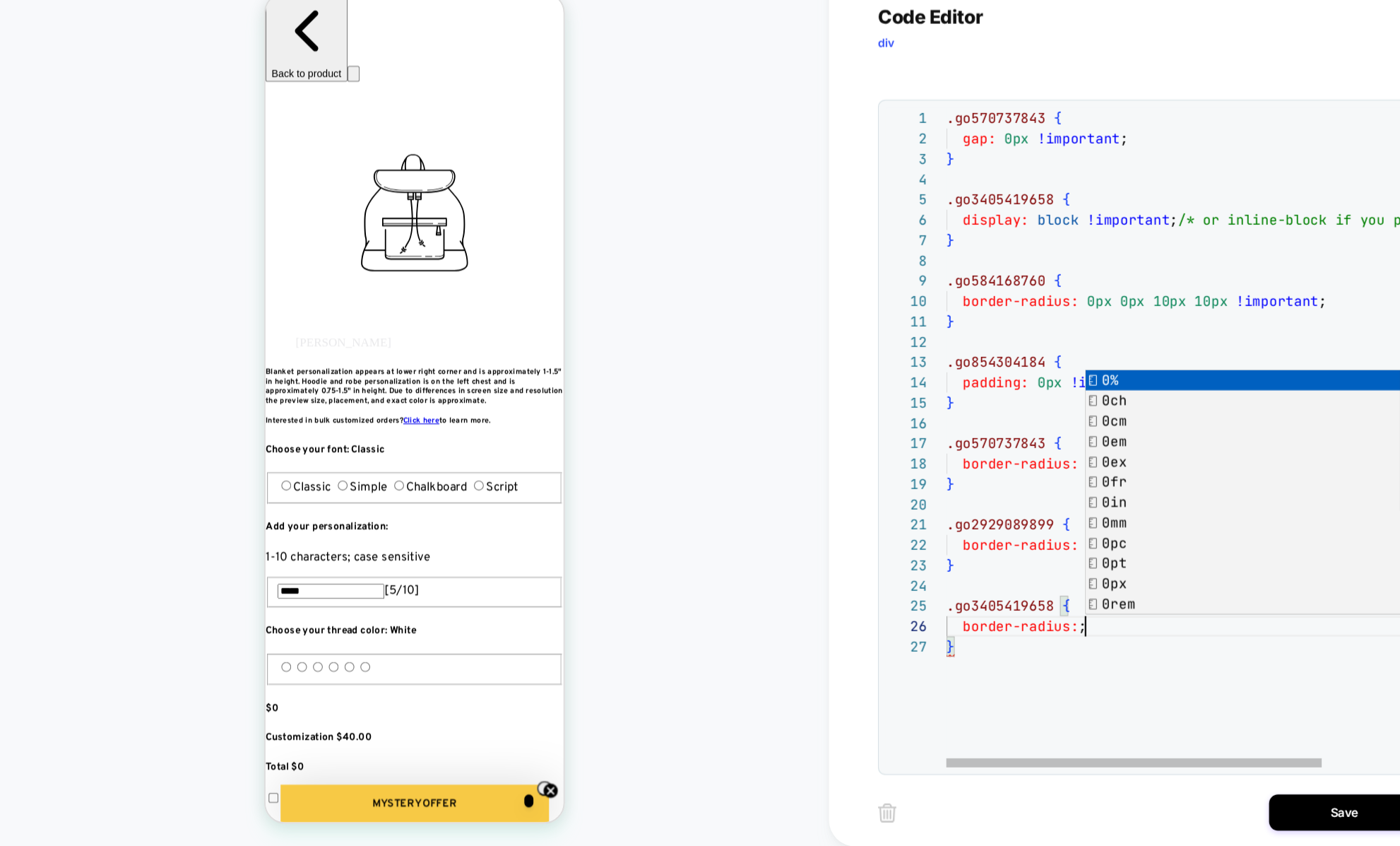
scroll to position [96, 129]
click at [991, 725] on div ".go570737843 { gap: 0px !important ; } .go3405419658 { display: block !importan…" at bounding box center [1153, 710] width 529 height 1115
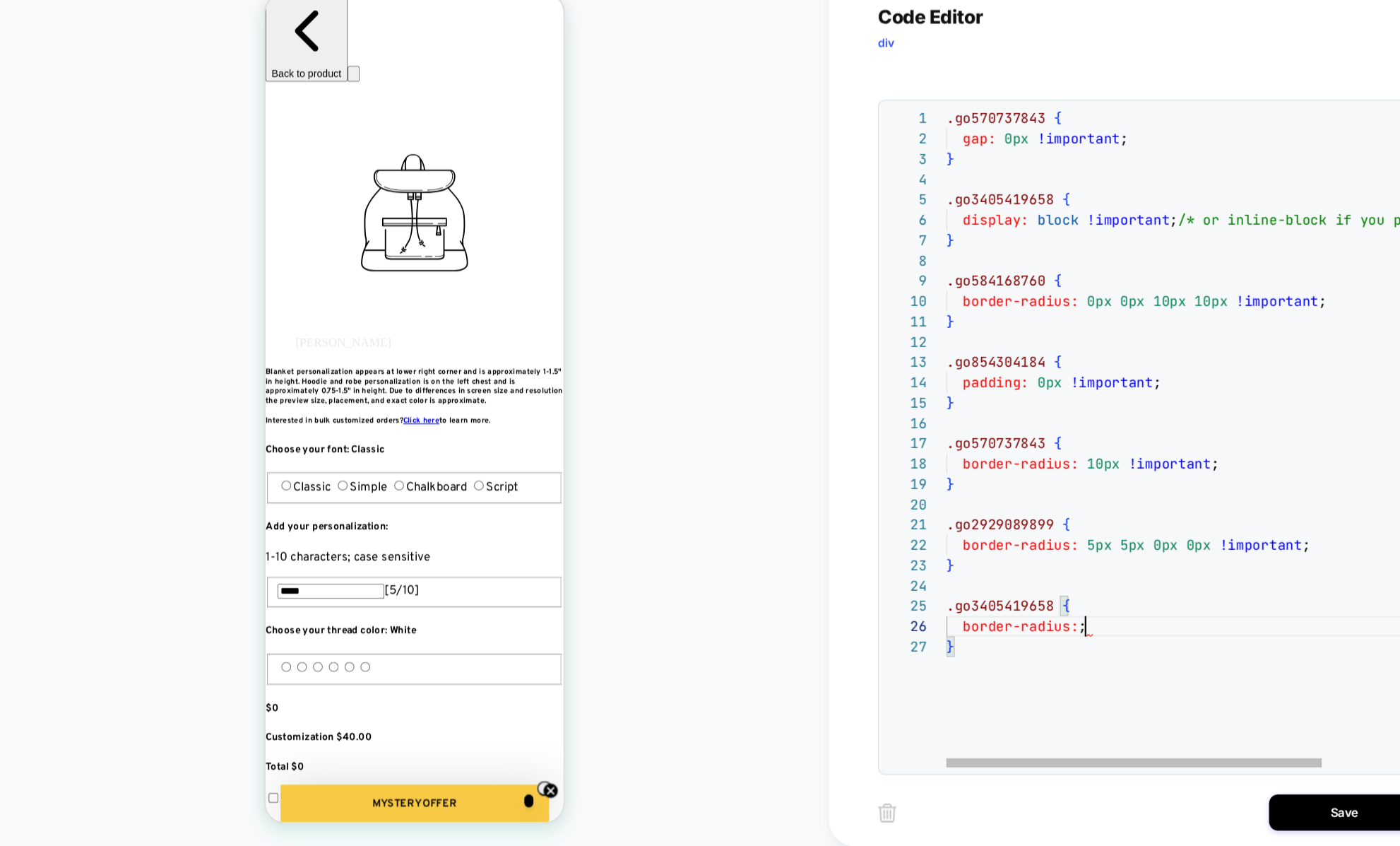
click at [1019, 639] on div ".go570737843 { gap: 0px !important ; } .go3405419658 { display: block !importan…" at bounding box center [1153, 710] width 529 height 1115
click at [976, 707] on div ".go570737843 { gap: 0px !important ; } .go3405419658 { display: block !importan…" at bounding box center [1153, 710] width 529 height 1115
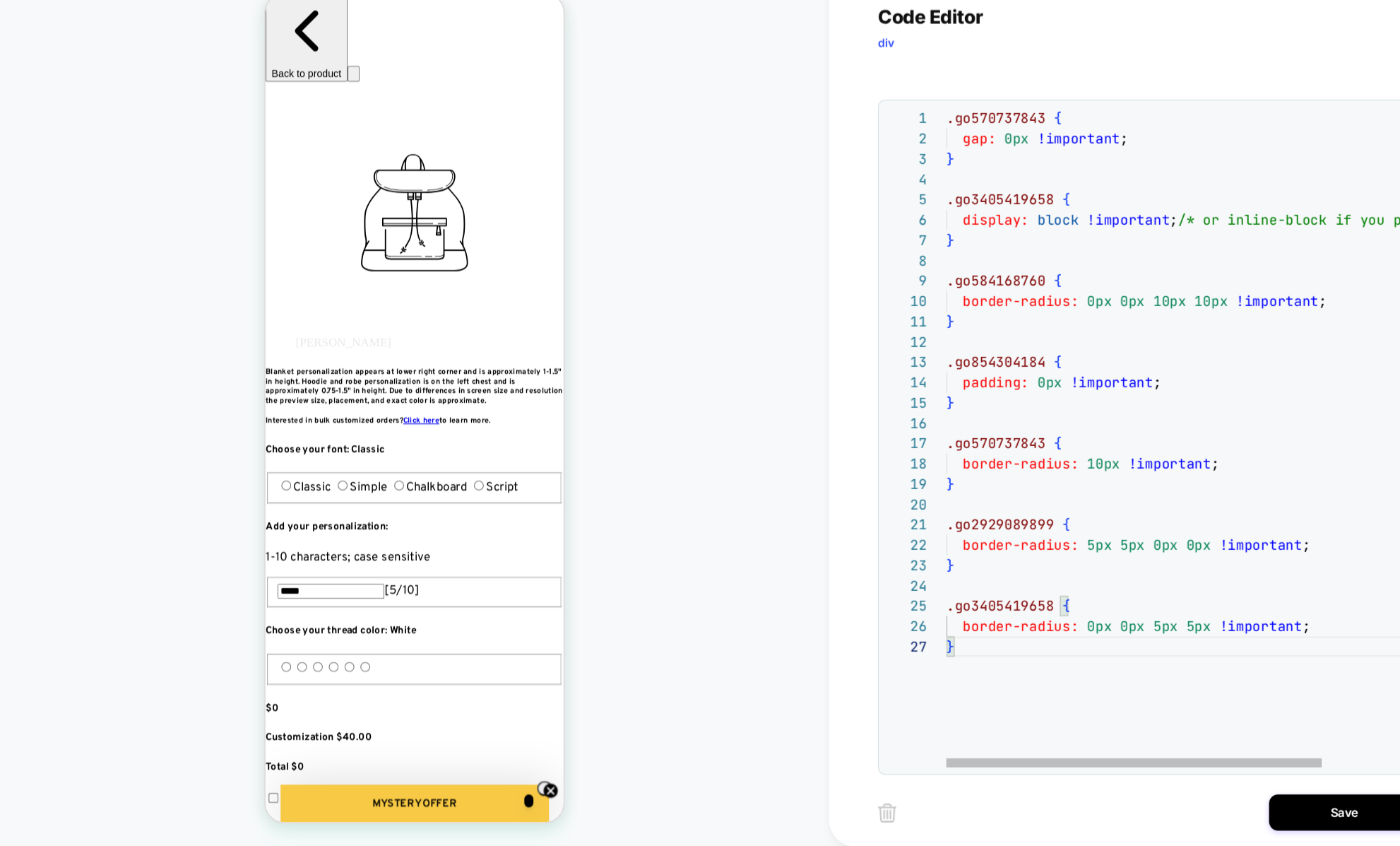
click at [980, 637] on div ".go570737843 { gap: 0px !important ; } .go3405419658 { display: block !importan…" at bounding box center [1153, 710] width 529 height 1115
click at [976, 598] on div ".go570737843 { gap: 0px !important ; } .go3405419658 { display: block !importan…" at bounding box center [1153, 710] width 529 height 1115
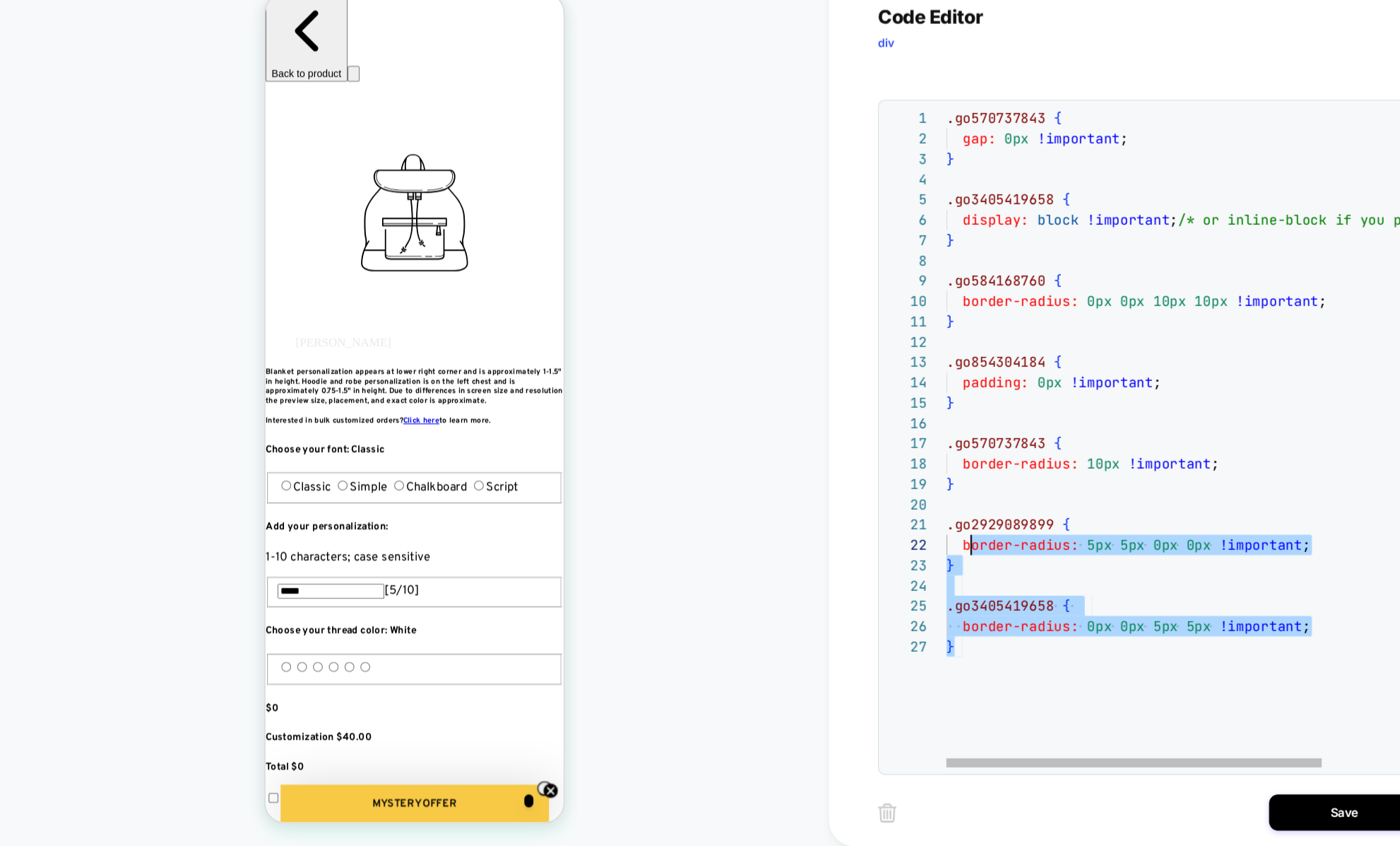
scroll to position [57, 0]
drag, startPoint x: 1134, startPoint y: 685, endPoint x: 892, endPoint y: 607, distance: 254.3
click at [892, 606] on div ".go570737843 { gap: 0px !important ; } .go3405419658 { display: block !importan…" at bounding box center [1153, 710] width 529 height 1115
type textarea "**********"
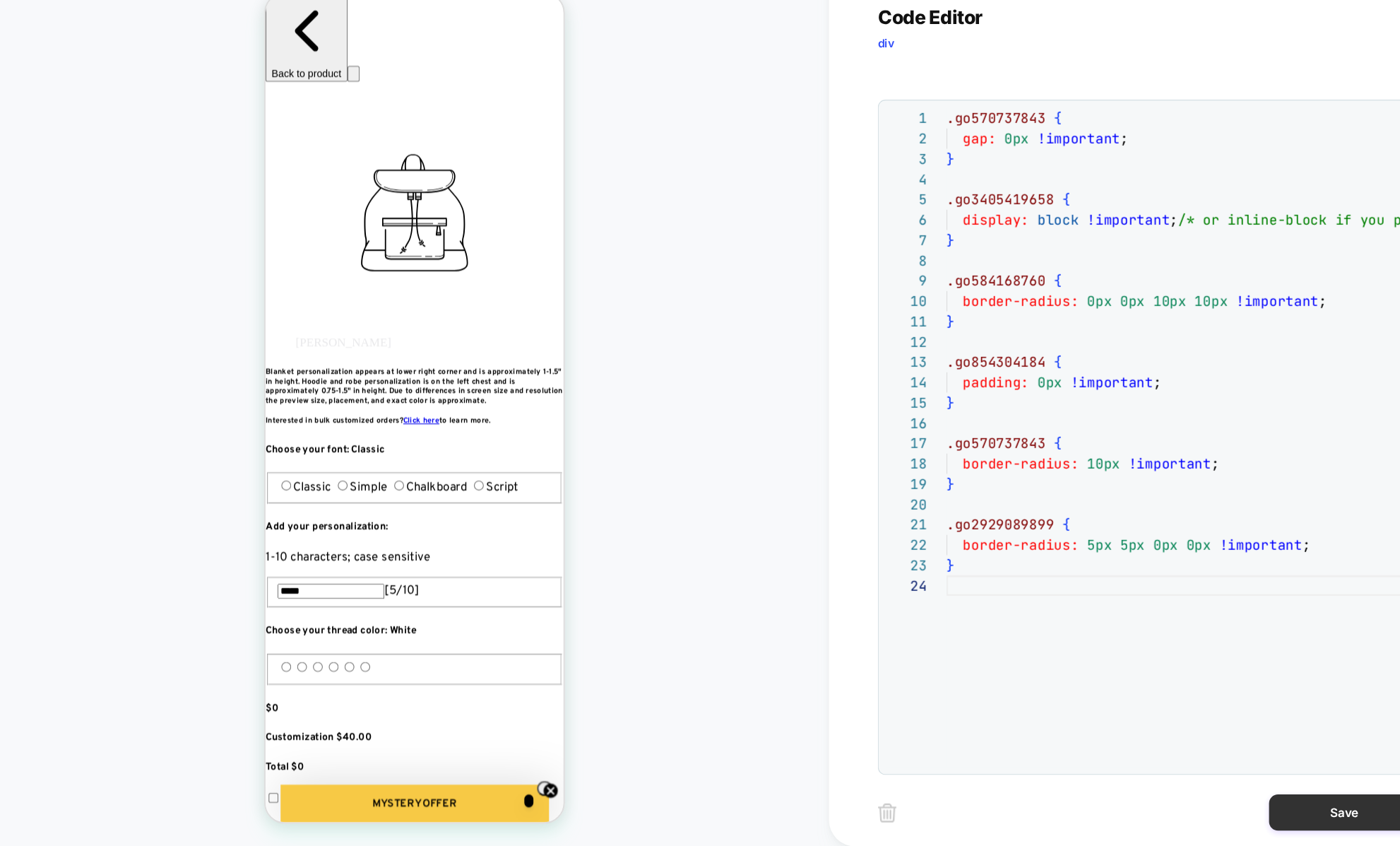
click at [1216, 809] on button "Save" at bounding box center [1262, 813] width 141 height 34
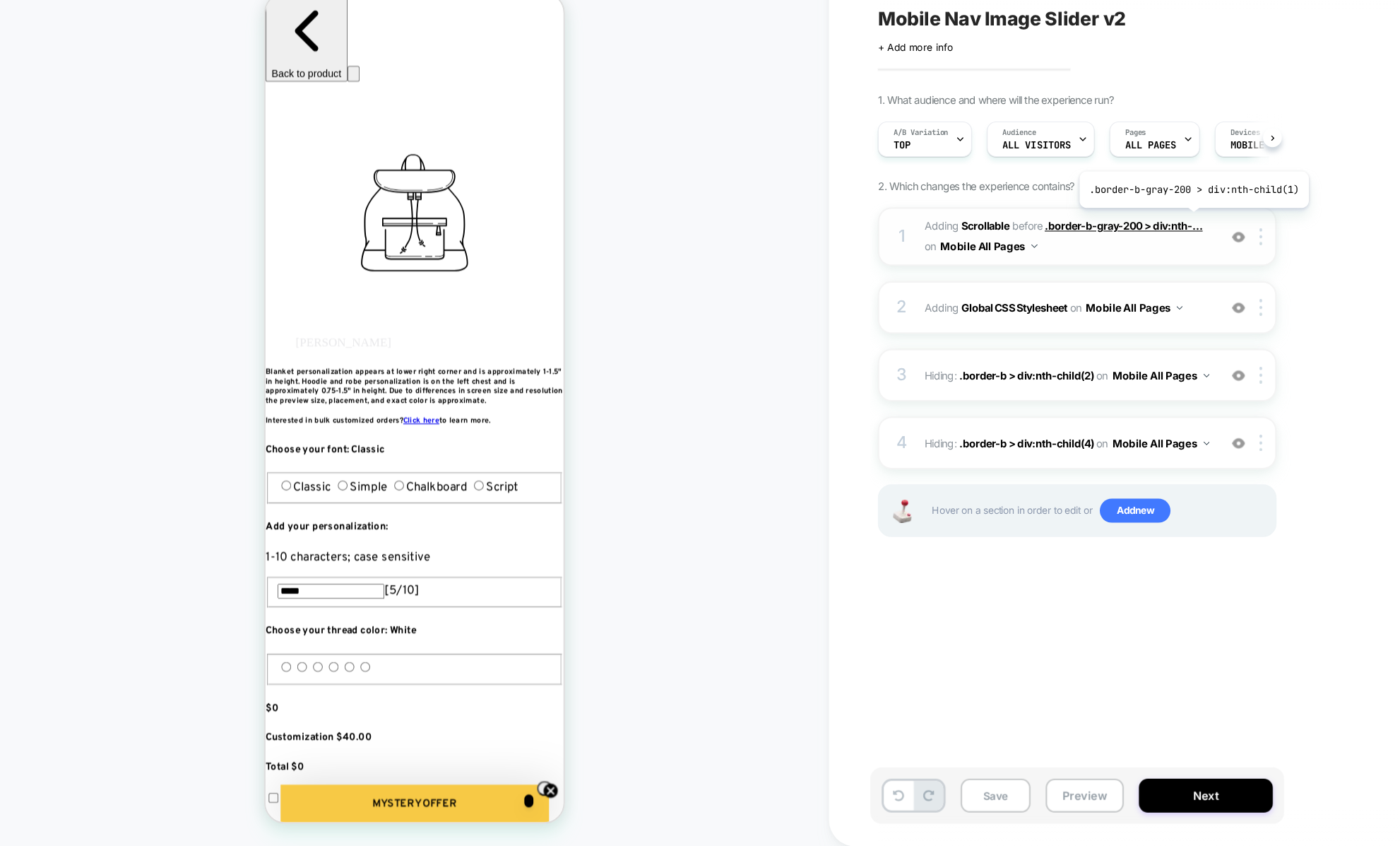
scroll to position [0, 1]
click at [983, 351] on div "2 Adding Global CSS Stylesheet on Mobile All Pages Add Before Add After Copy to…" at bounding box center [1012, 339] width 374 height 49
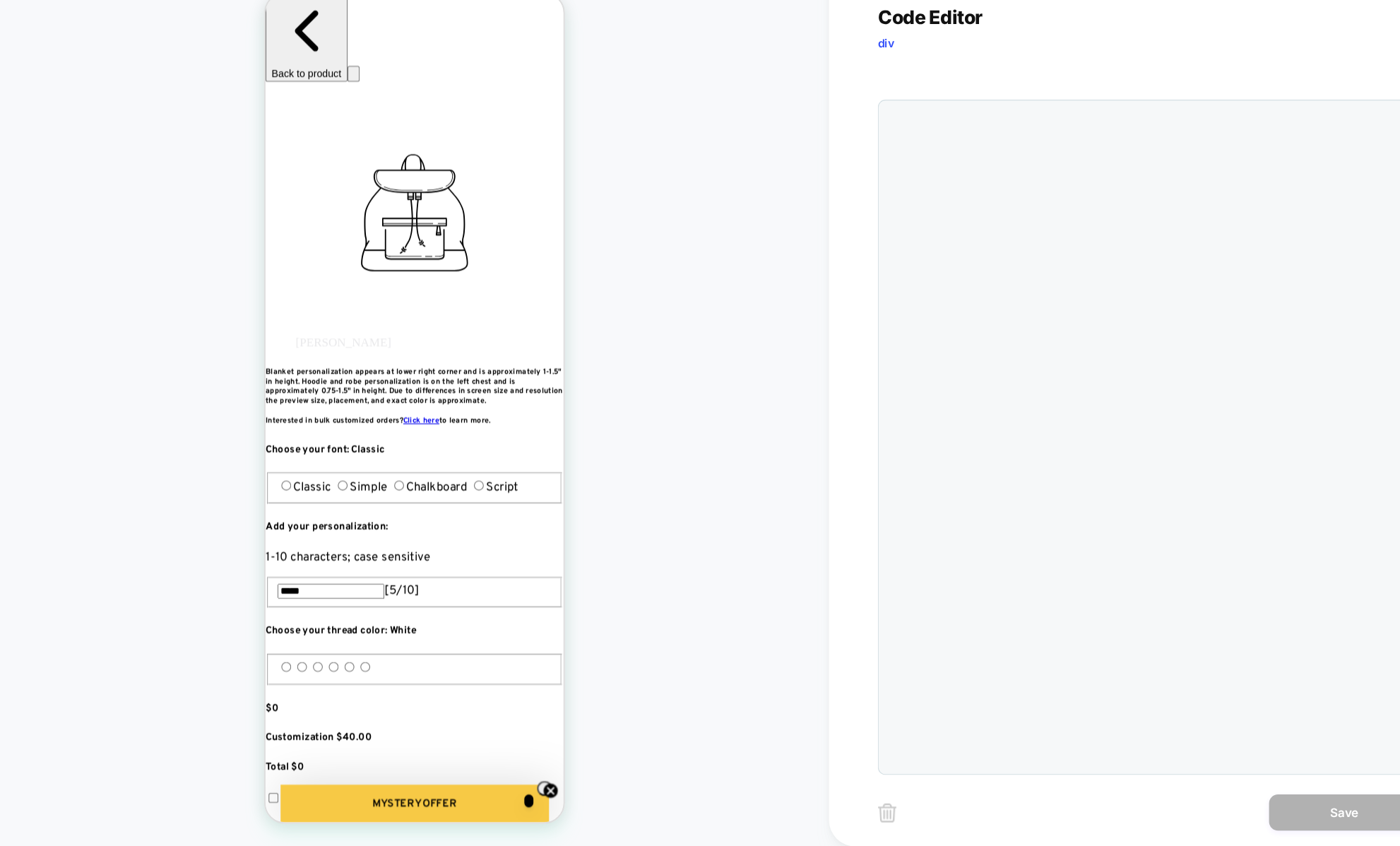
scroll to position [191, 0]
type textarea "**********"
click at [909, 544] on div "} .go2929089899 { border-radius: 5px 5px 0px 0px !important ; }" at bounding box center [1060, 325] width 529 height 1058
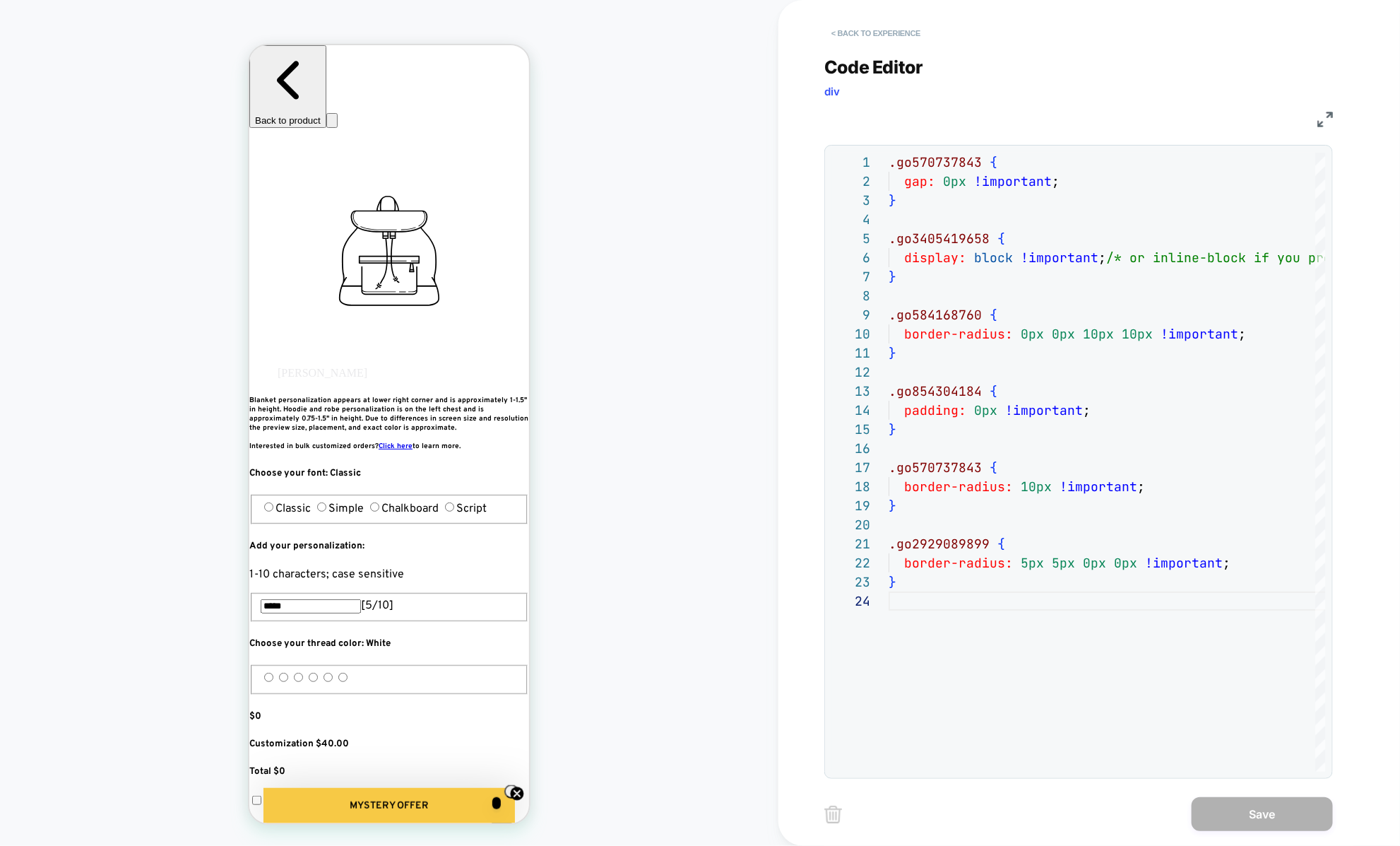
click at [860, 28] on button "< Back to experience" at bounding box center [876, 33] width 103 height 23
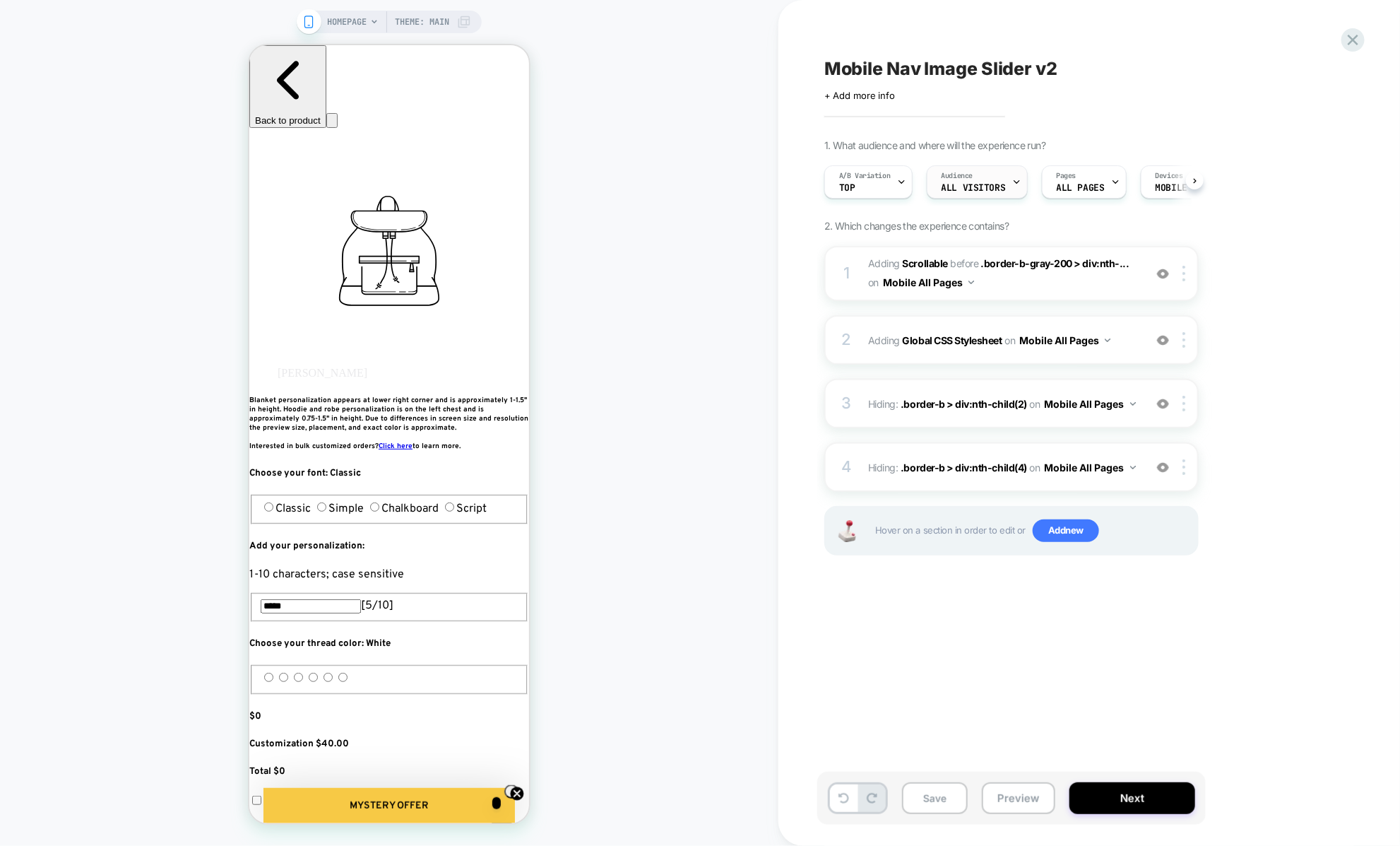
scroll to position [0, 1]
click at [881, 351] on div "2 Adding Global CSS Stylesheet on Mobile All Pages Add Before Add After Copy to…" at bounding box center [1012, 339] width 374 height 49
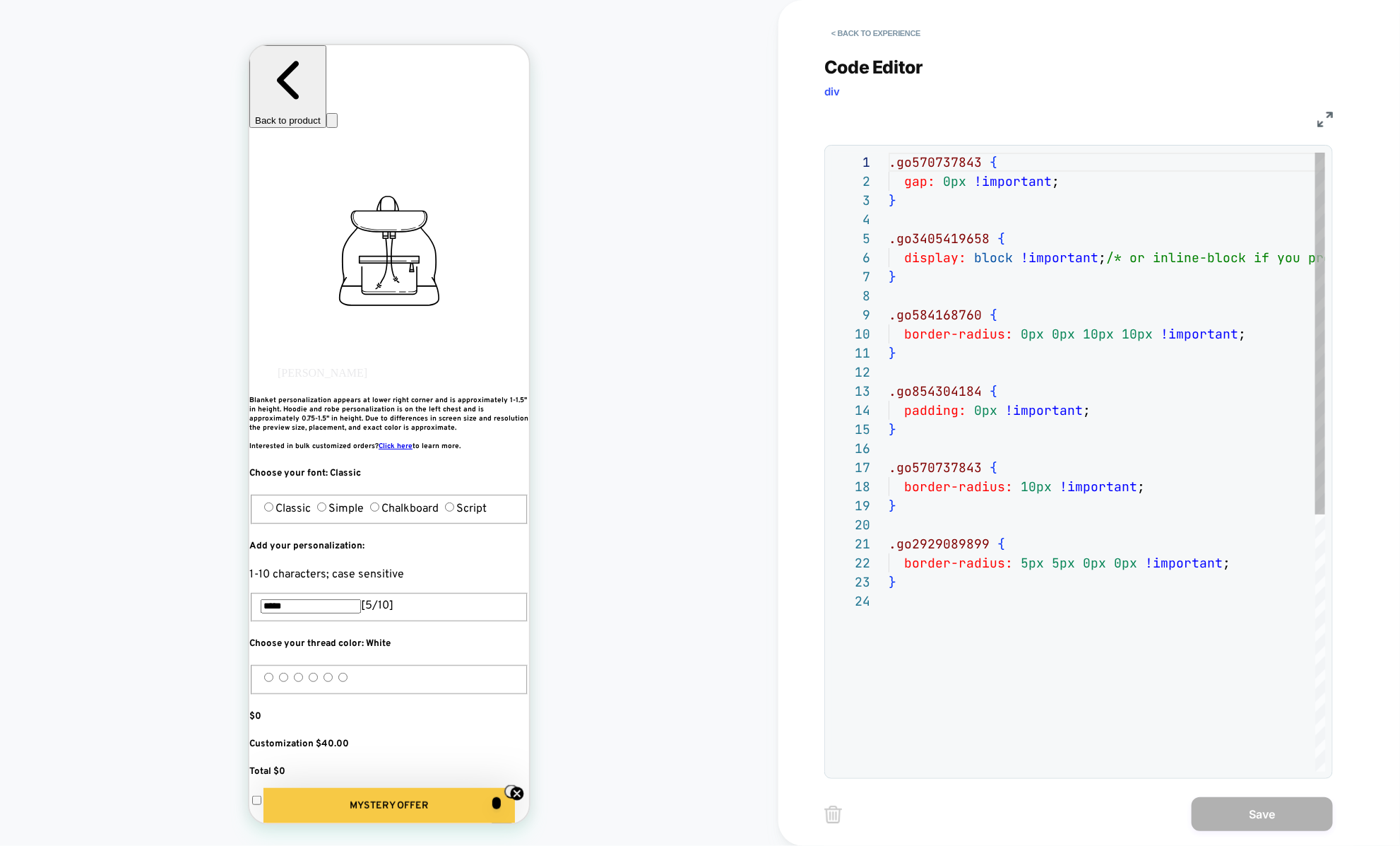
scroll to position [191, 0]
click at [850, 37] on button "< Back to experience" at bounding box center [876, 33] width 103 height 23
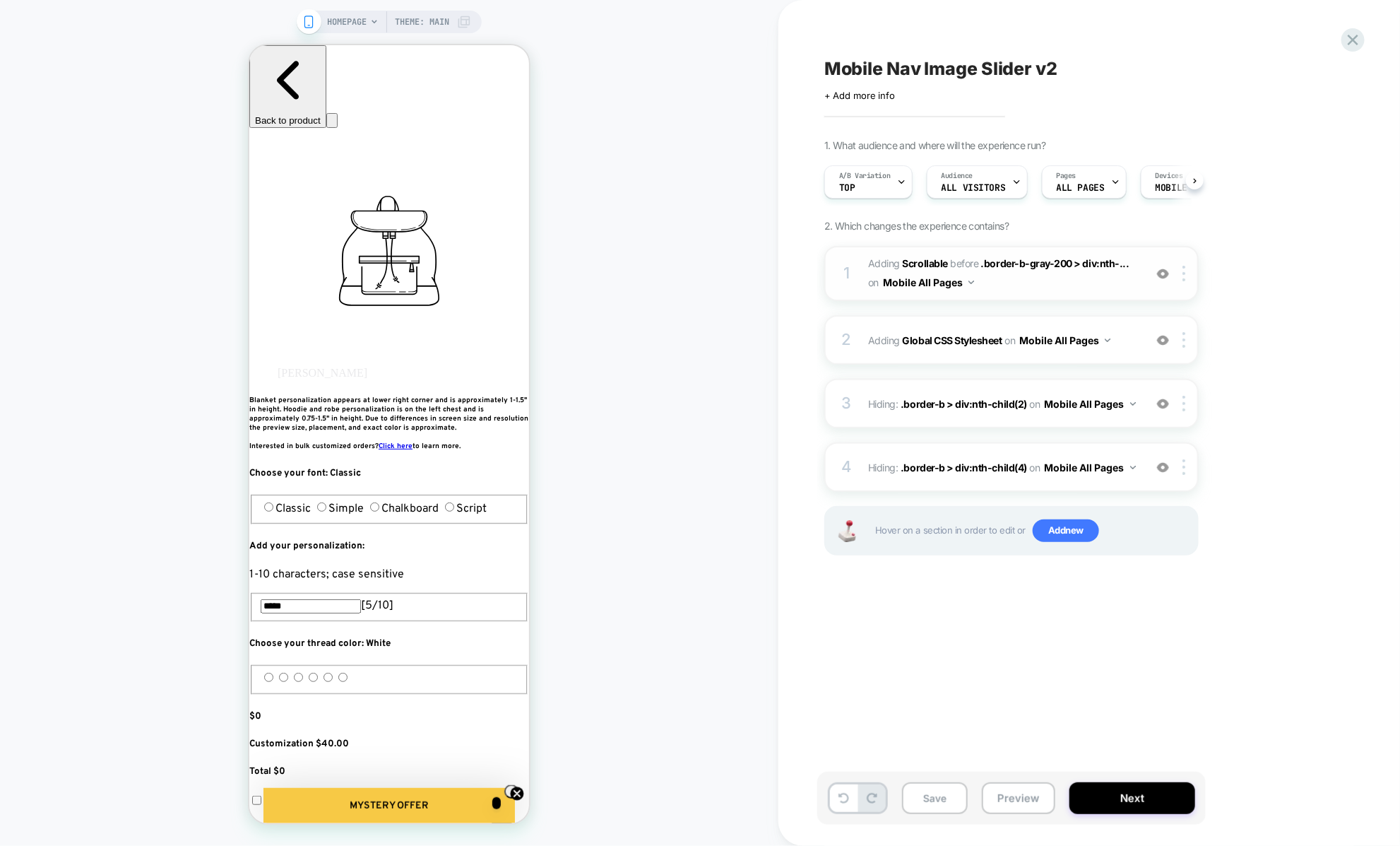
scroll to position [0, 1]
click at [848, 277] on div "1" at bounding box center [846, 273] width 14 height 28
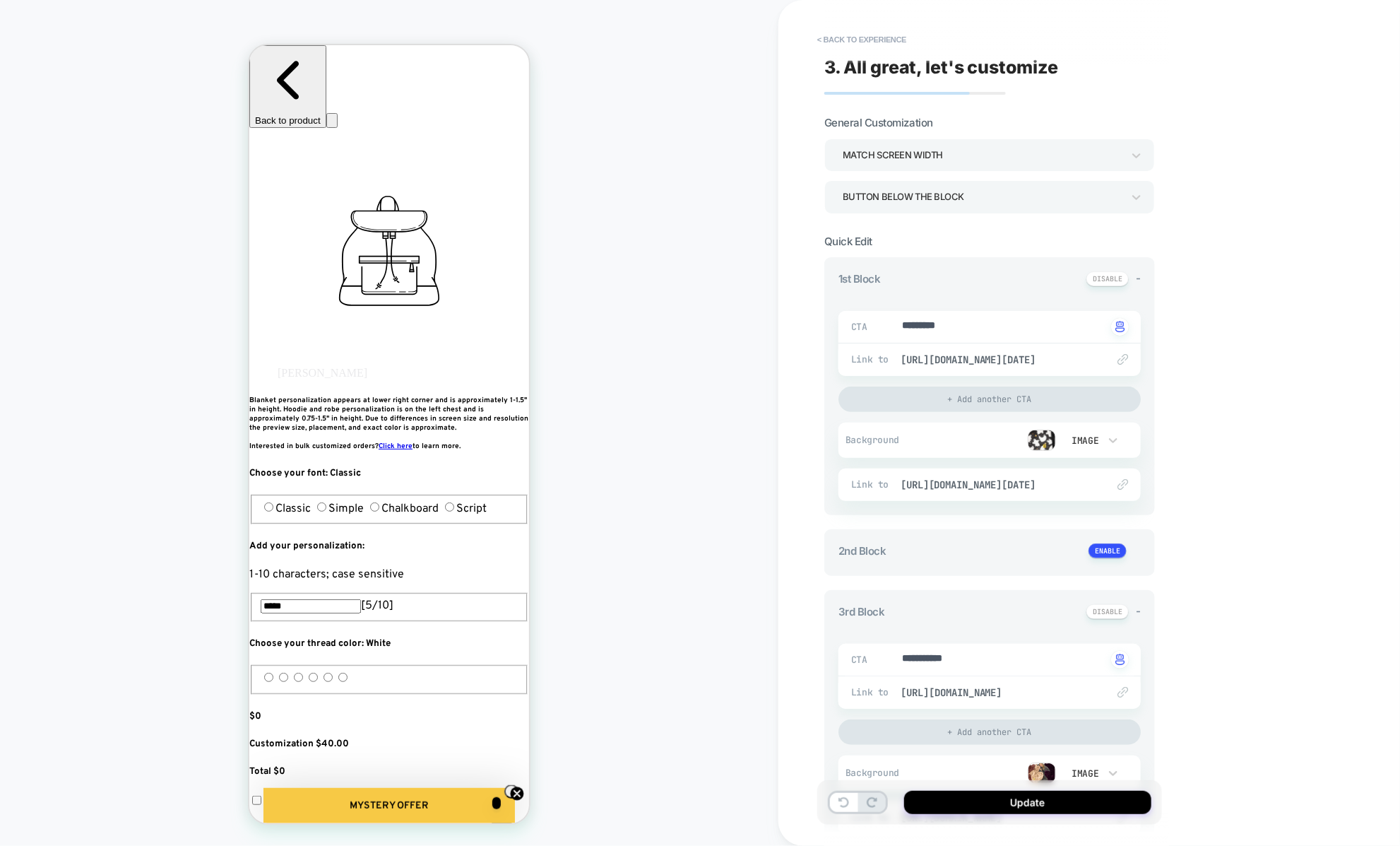
scroll to position [1125, 0]
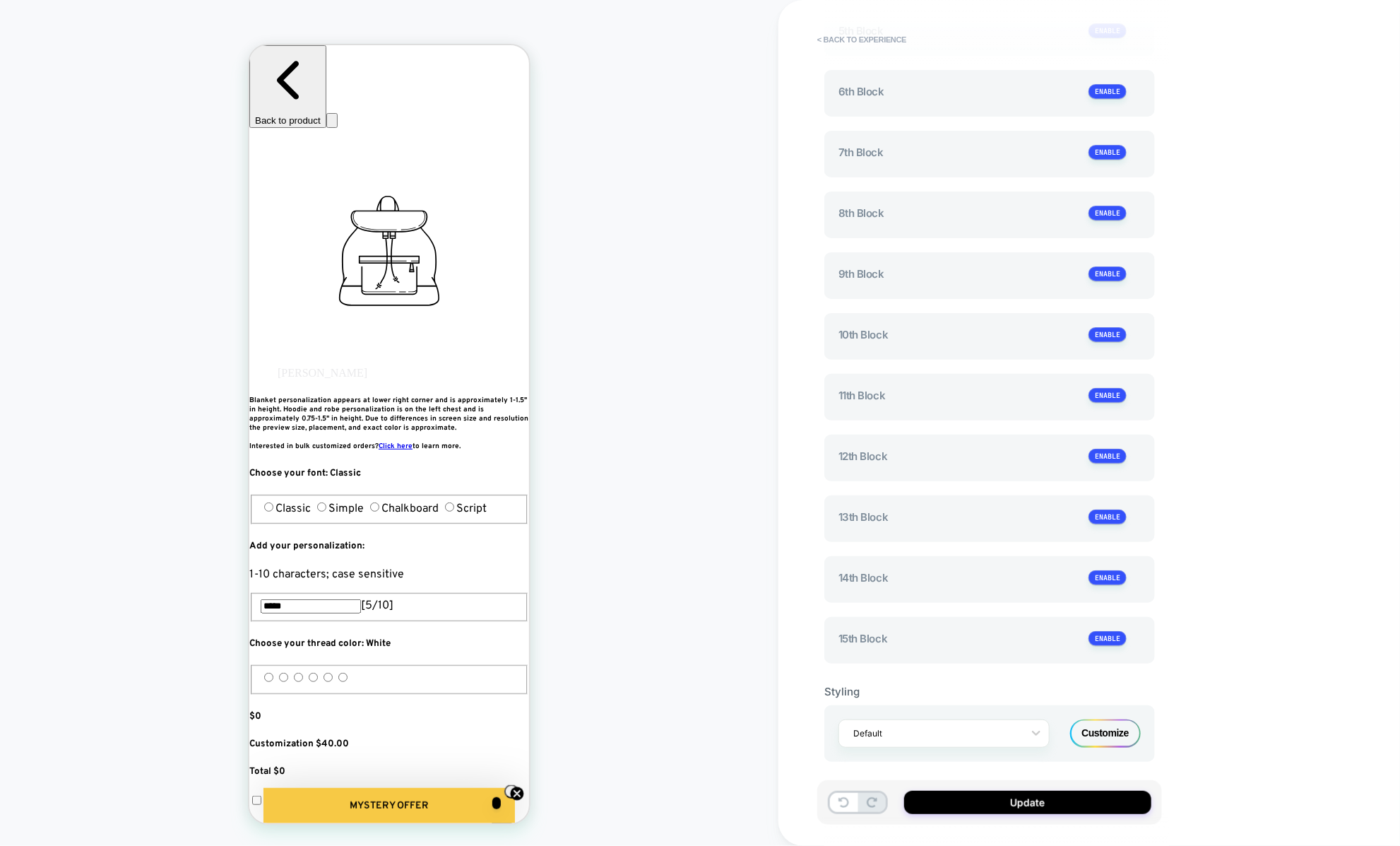
click at [1084, 725] on div "Customize" at bounding box center [1105, 733] width 70 height 28
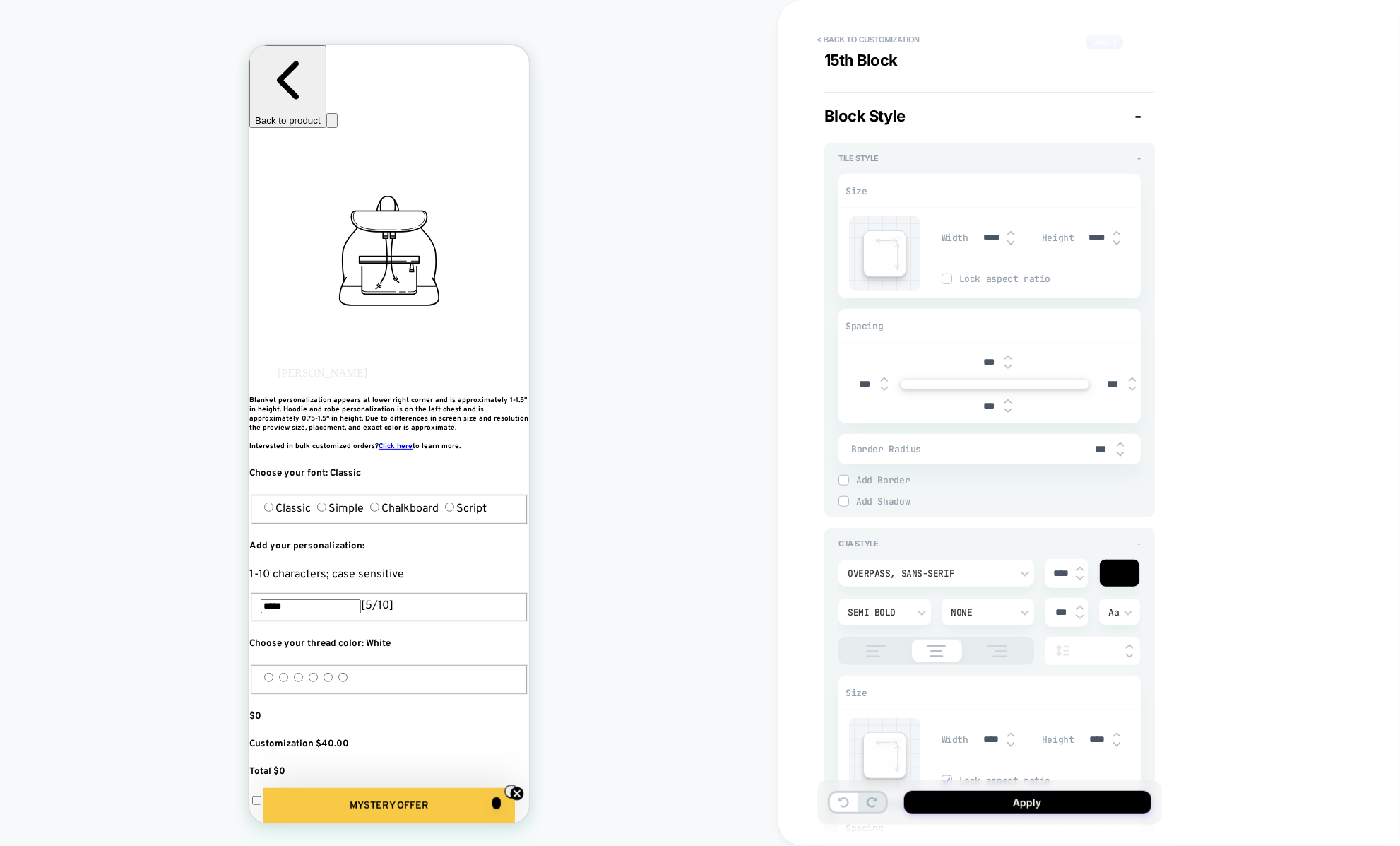
type textarea "*"
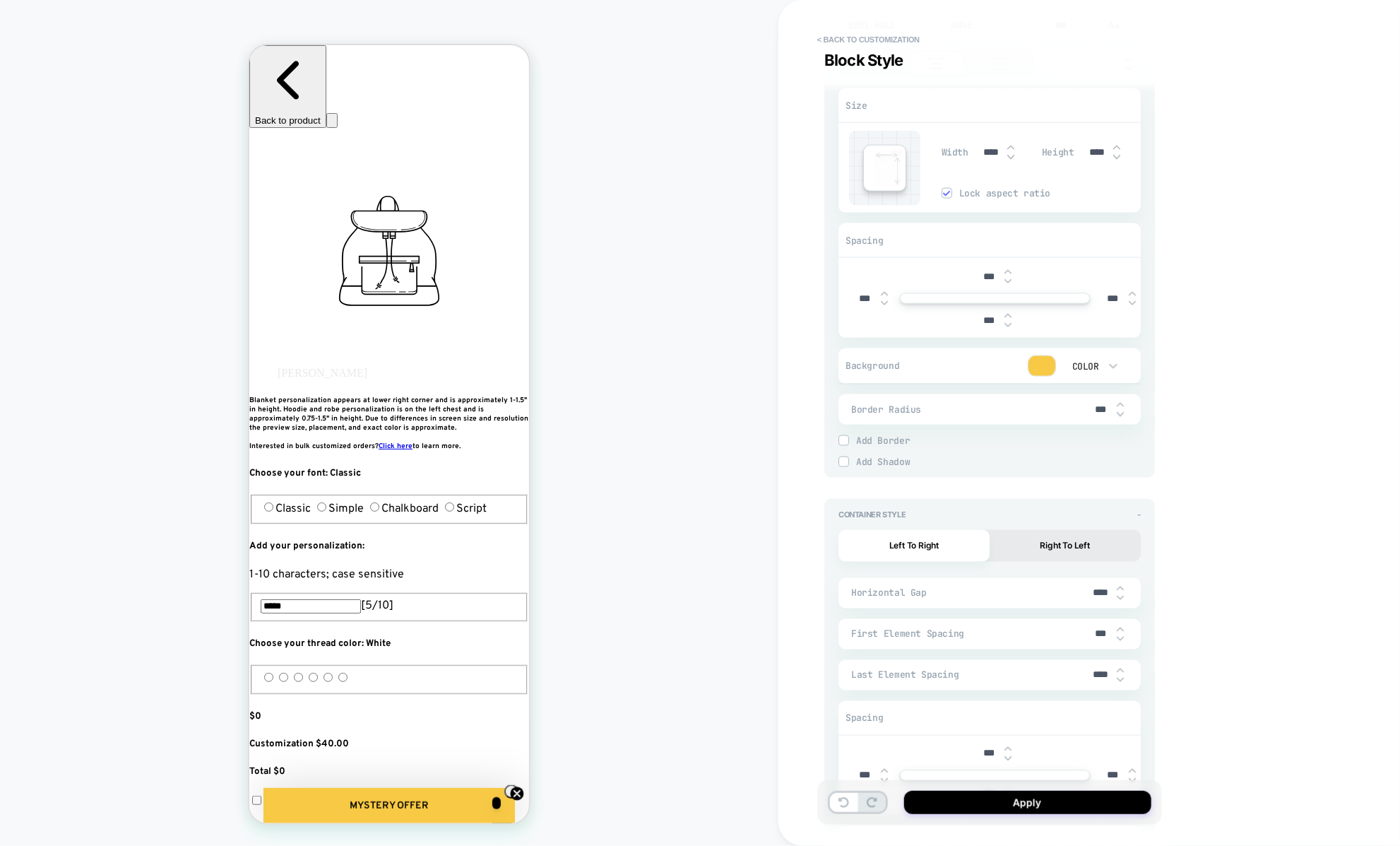
scroll to position [3662, 0]
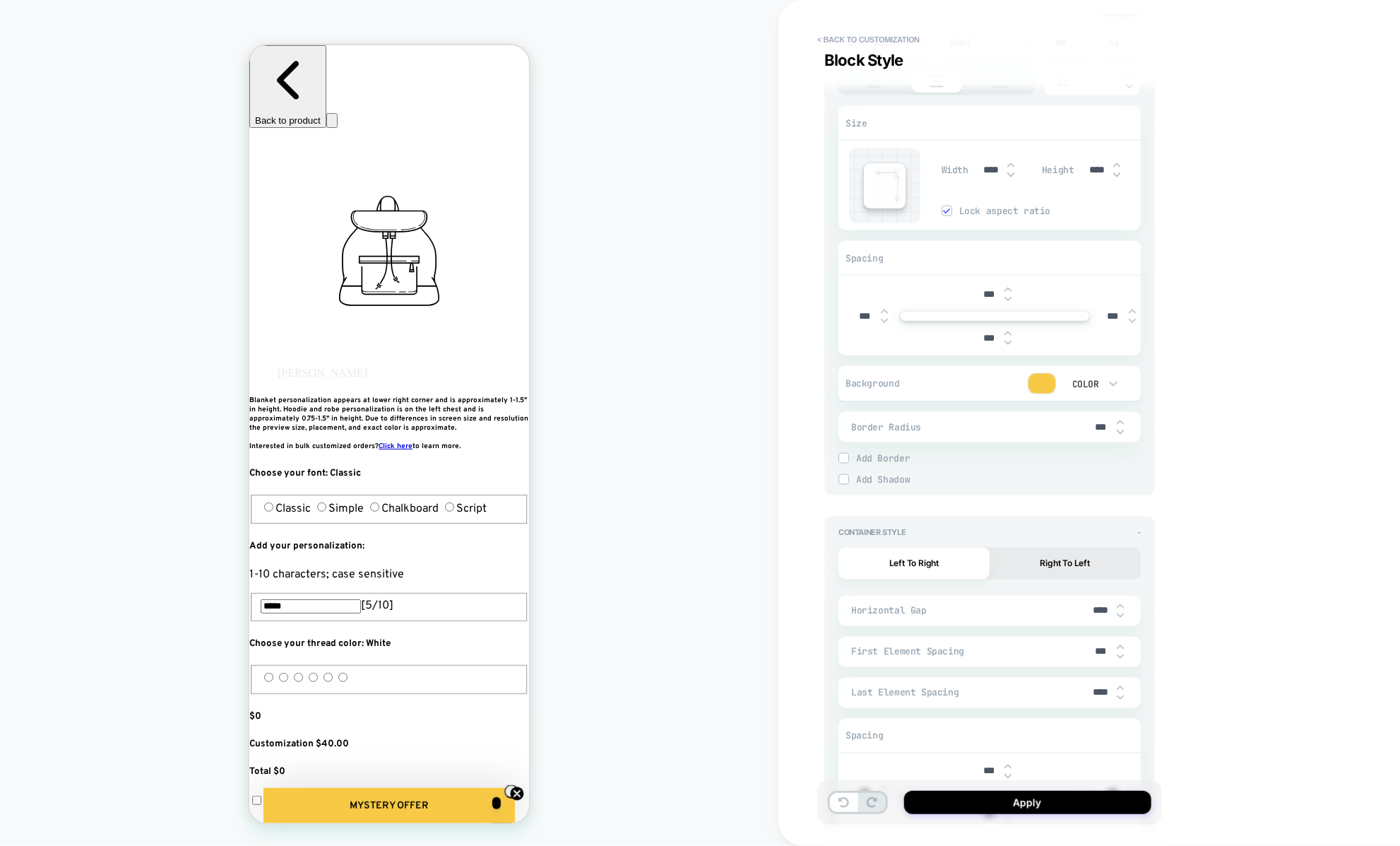
click at [1092, 422] on input "***" at bounding box center [1100, 427] width 32 height 12
click at [1095, 421] on input "***" at bounding box center [1100, 427] width 32 height 12
type input "***"
type textarea "*"
type input "***"
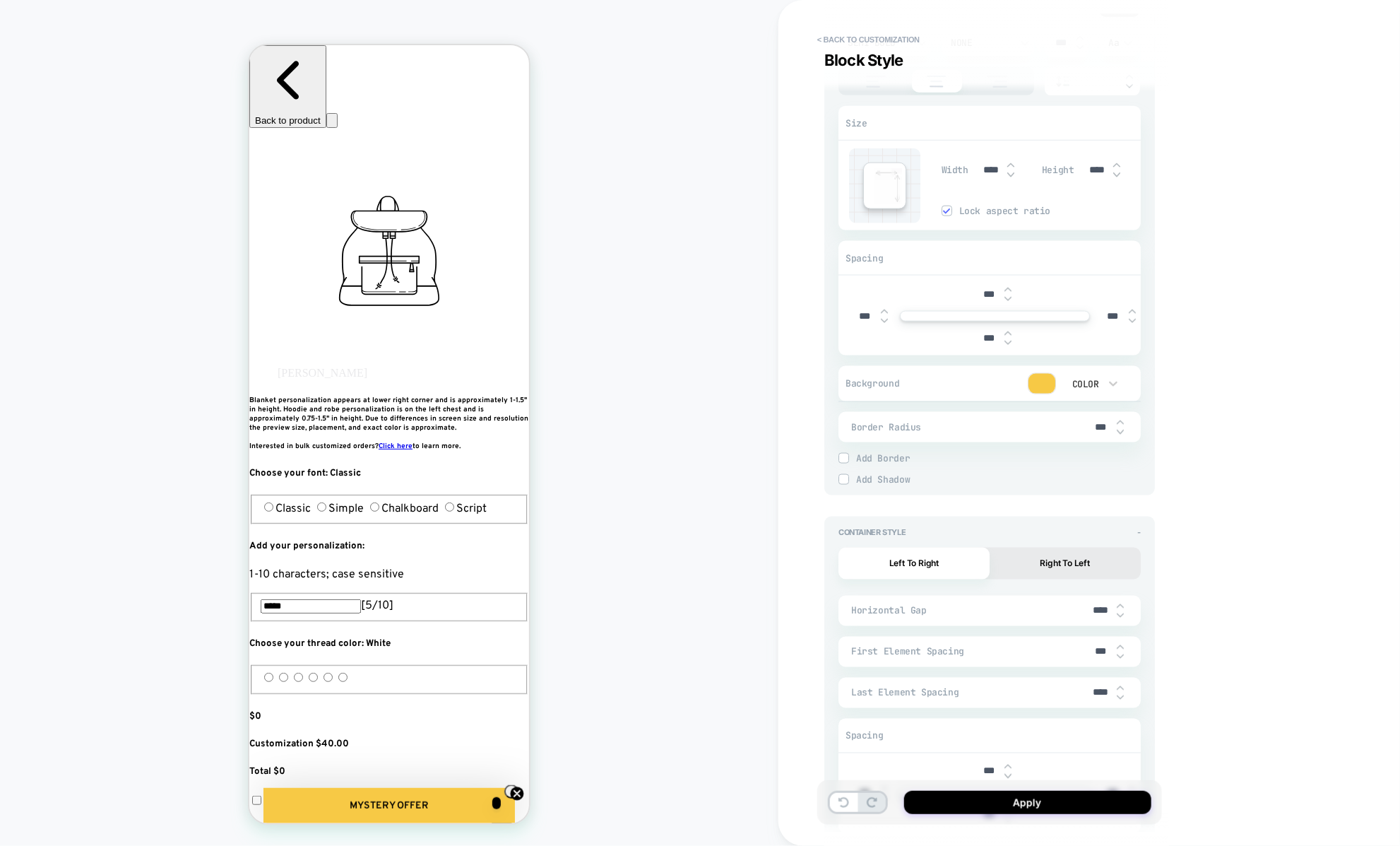
click at [1090, 454] on span "Add Border" at bounding box center [998, 457] width 284 height 12
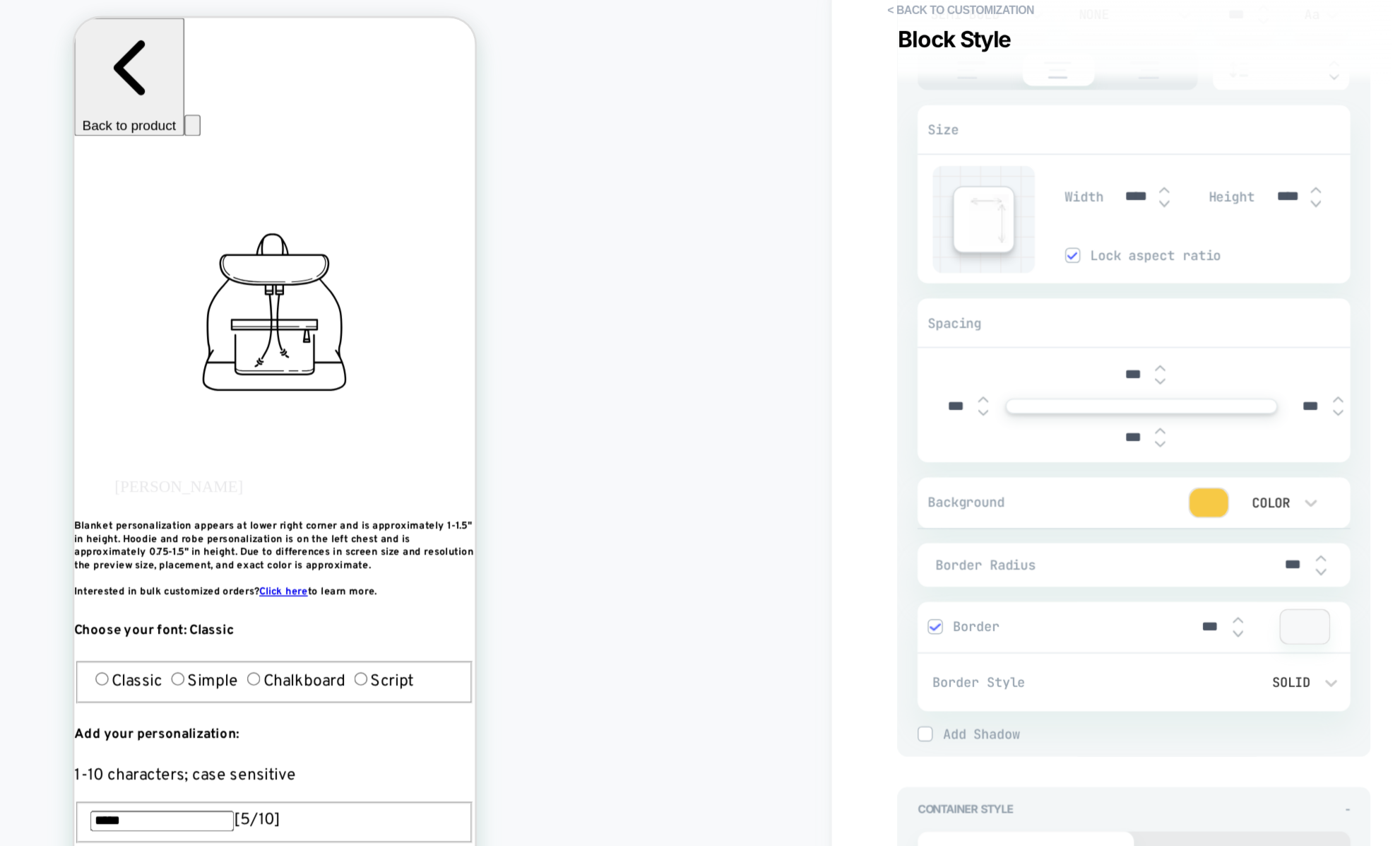
click at [1071, 470] on div "***" at bounding box center [1048, 470] width 56 height 29
click at [1065, 472] on img at bounding box center [1062, 474] width 7 height 5
type textarea "*"
type input "***"
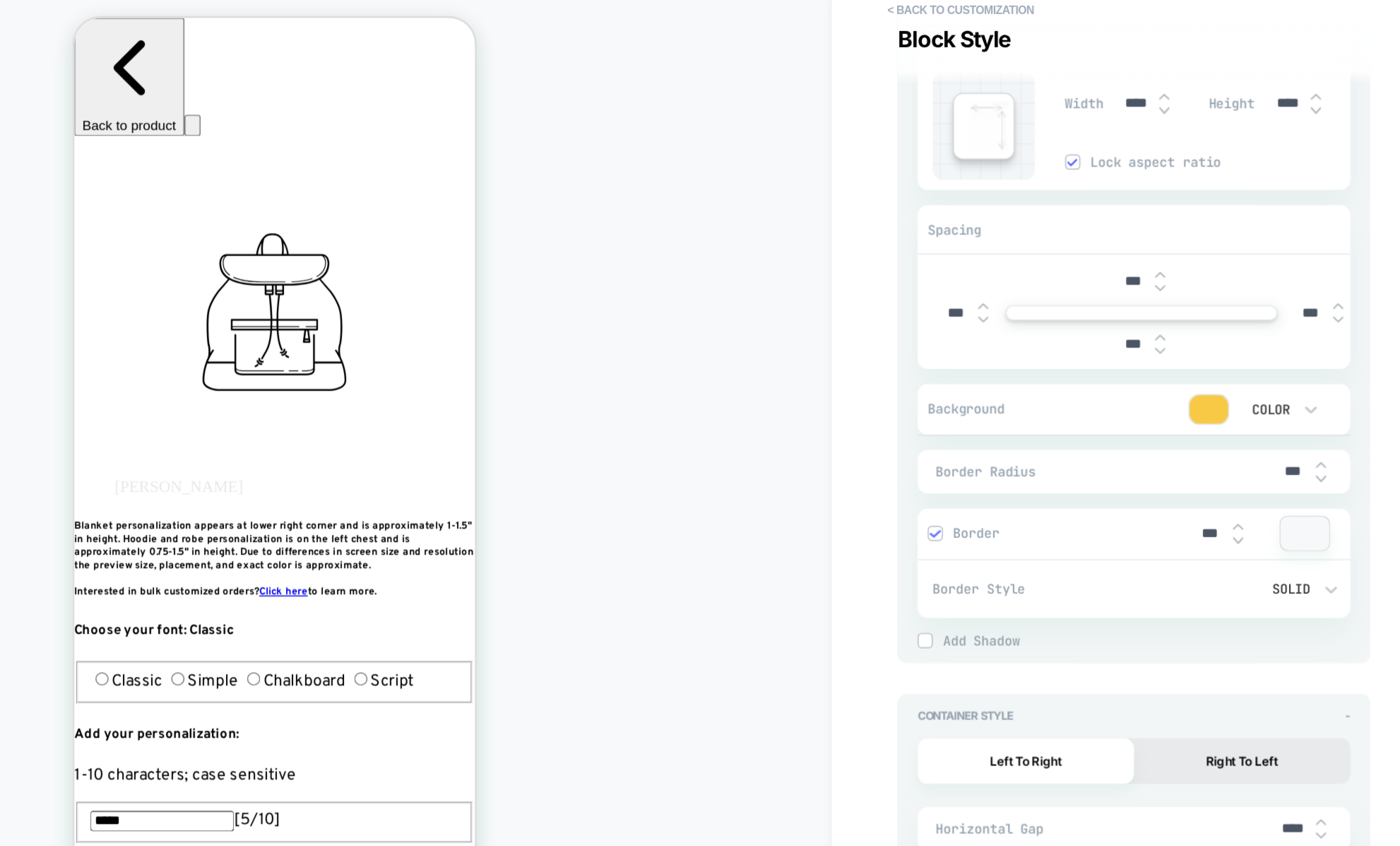
scroll to position [3730, 0]
click at [1023, 502] on div "Tile Style - Size Width ***** Height ***** Lock aspect ratio Spacing *** *** **…" at bounding box center [990, 232] width 330 height 1476
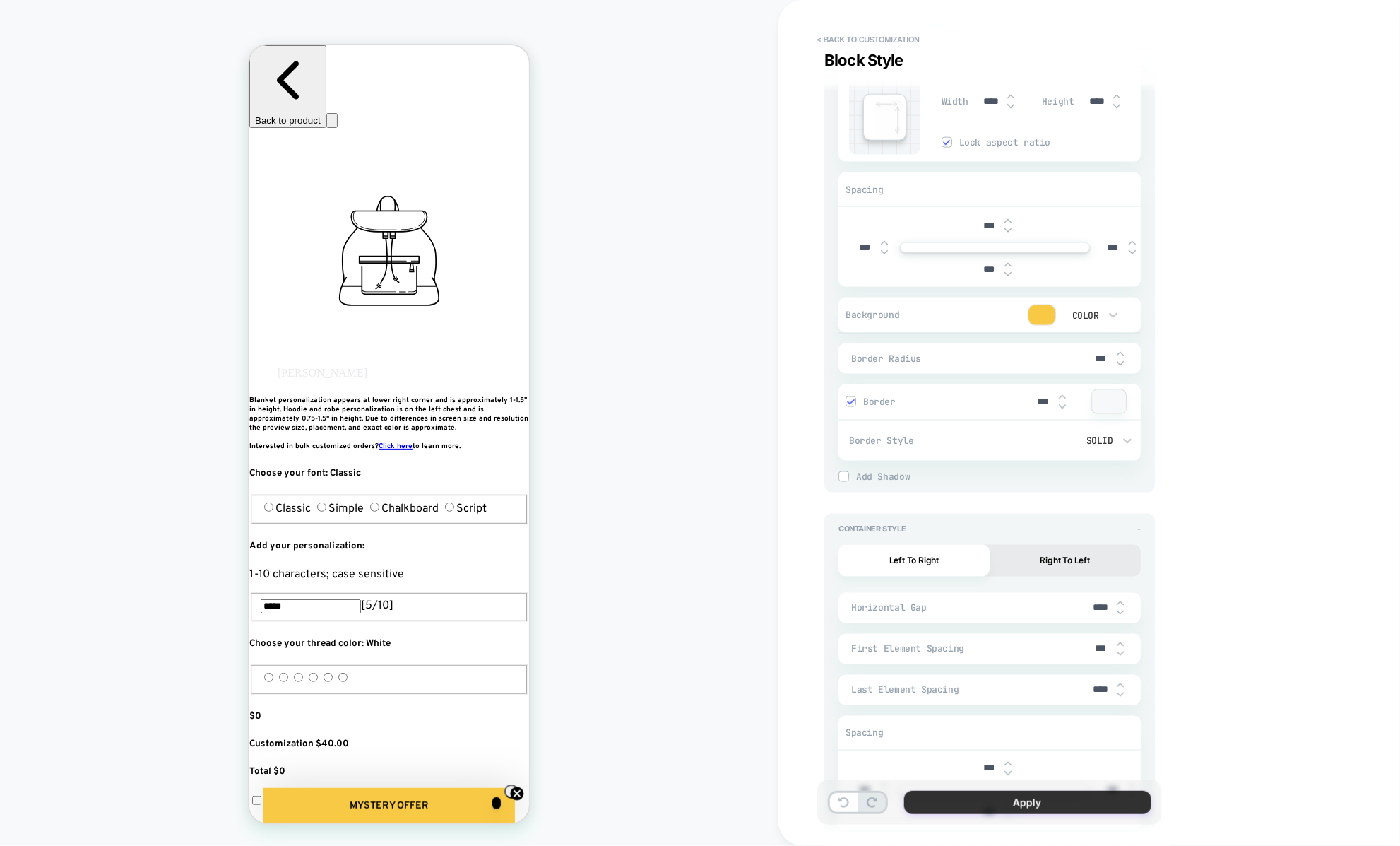
click at [994, 806] on button "Apply" at bounding box center [1027, 802] width 247 height 24
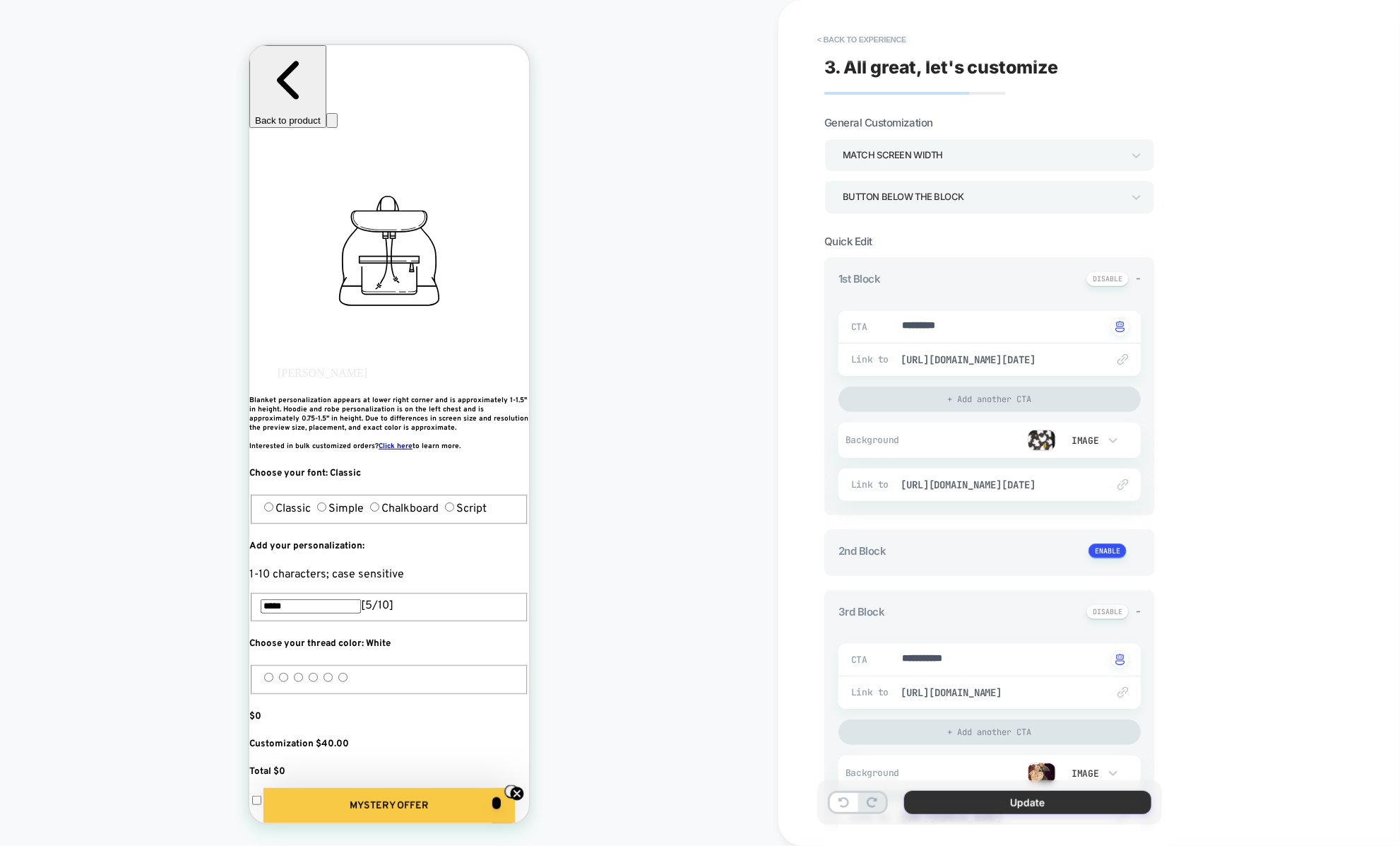
click at [952, 797] on button "Update" at bounding box center [1027, 802] width 247 height 24
type textarea "*"
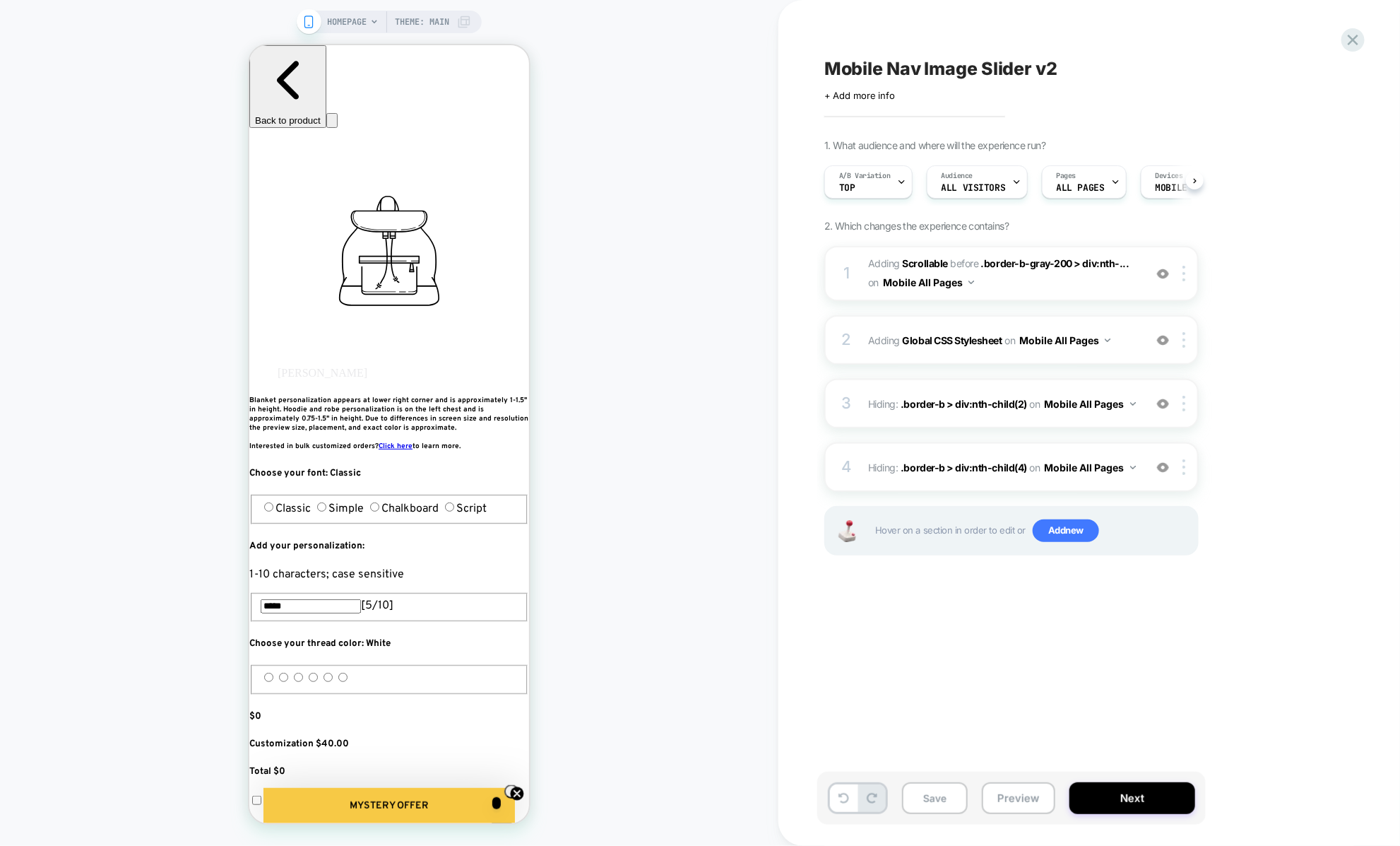
scroll to position [0, 1]
click at [996, 789] on button "Preview" at bounding box center [1019, 797] width 74 height 32
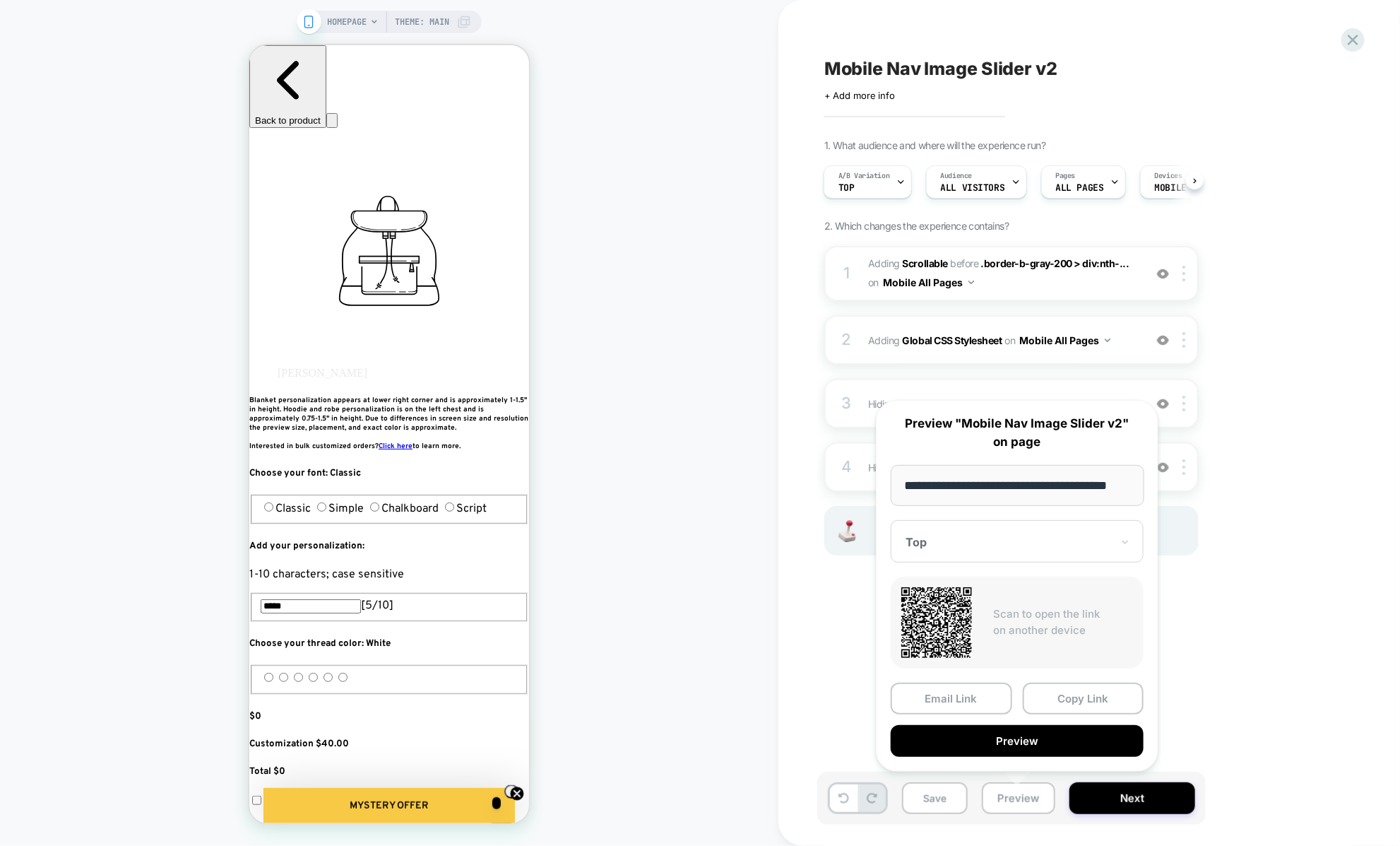
scroll to position [0, 0]
click at [829, 331] on div "2 Adding Global CSS Stylesheet on Mobile All Pages Add Before Add After Copy to…" at bounding box center [1012, 339] width 374 height 49
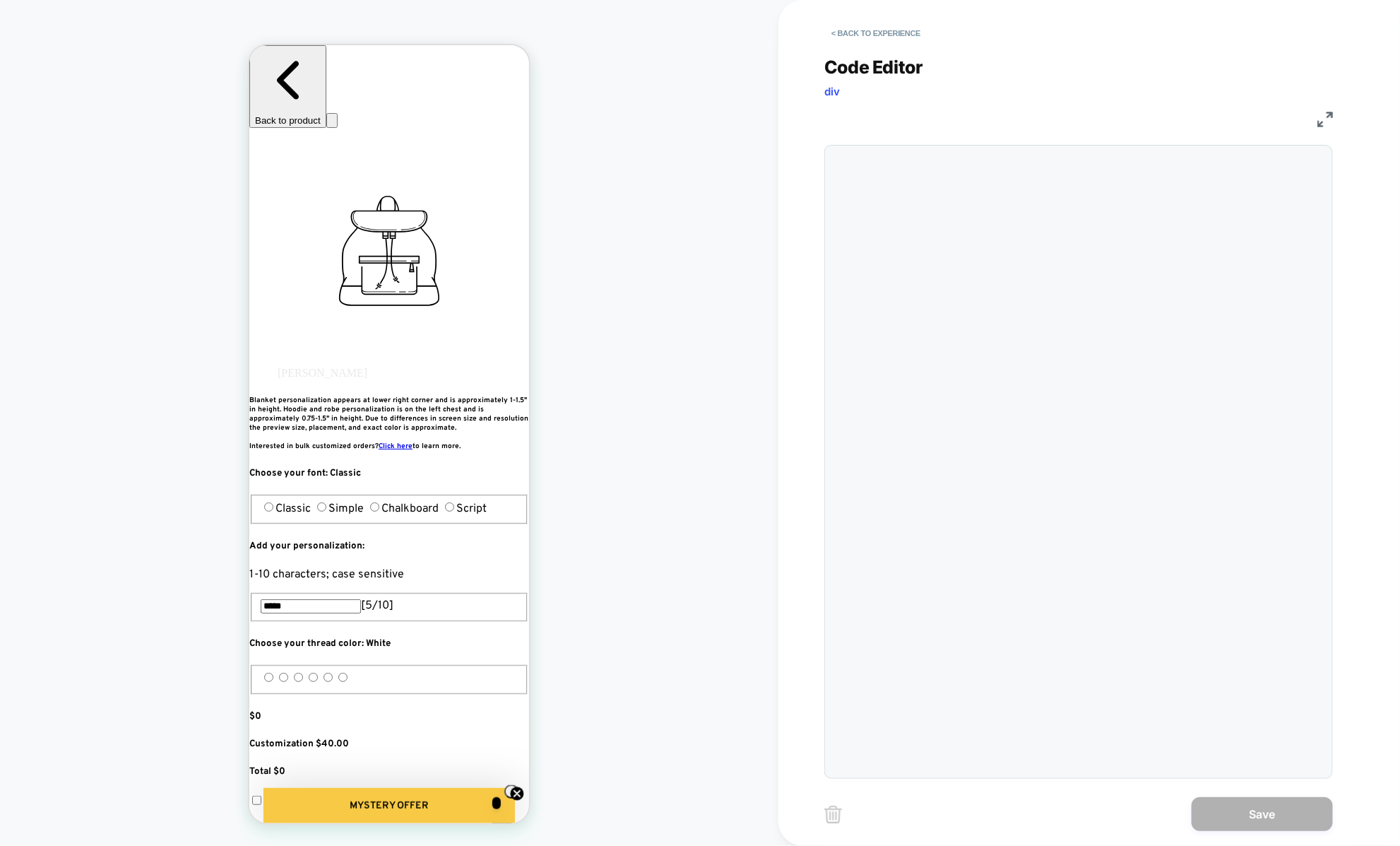
scroll to position [191, 0]
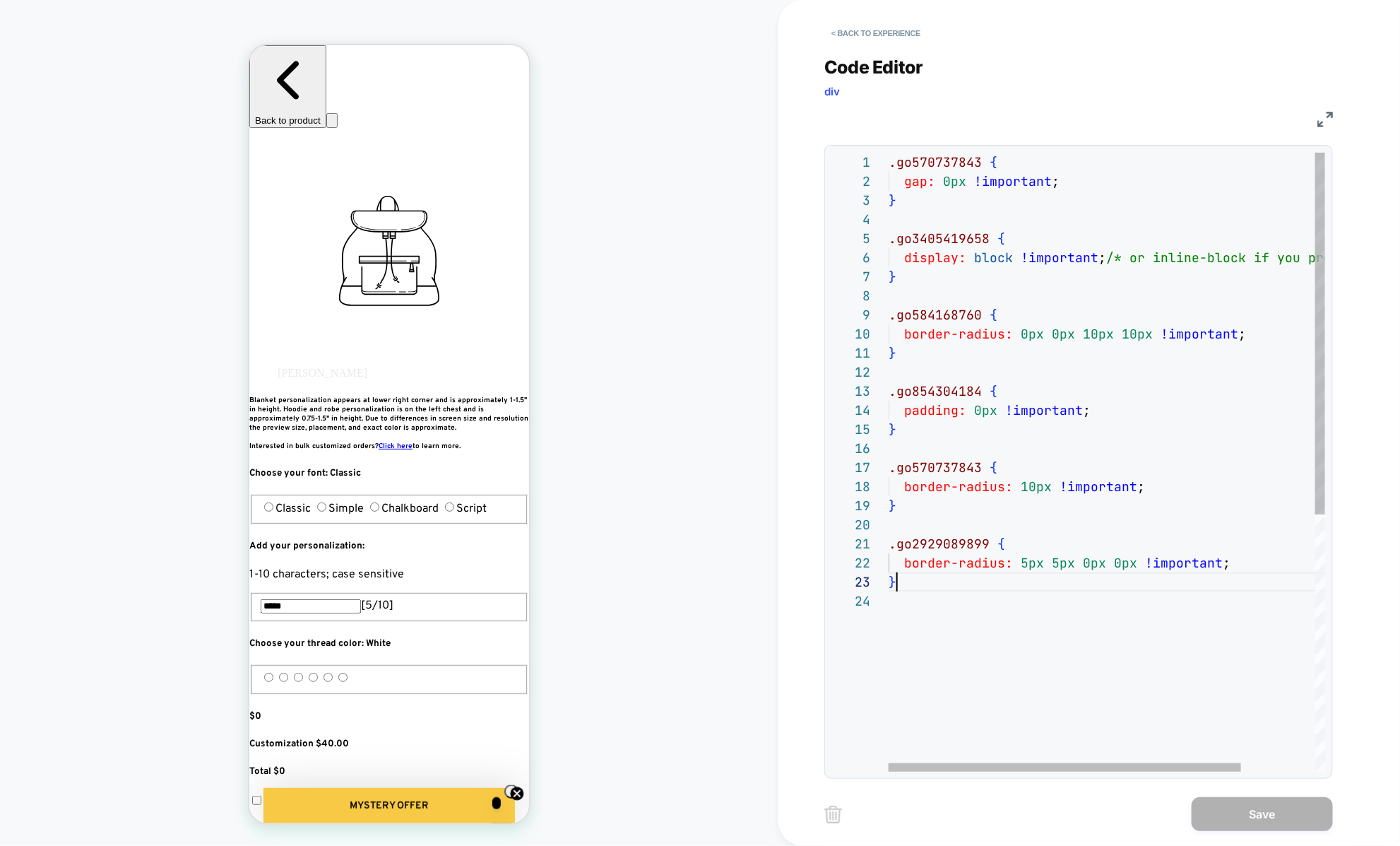
click at [951, 586] on div ".go570737843 { gap: 0px !important ; } .go3405419658 { display: block !importan…" at bounding box center [1153, 682] width 529 height 1058
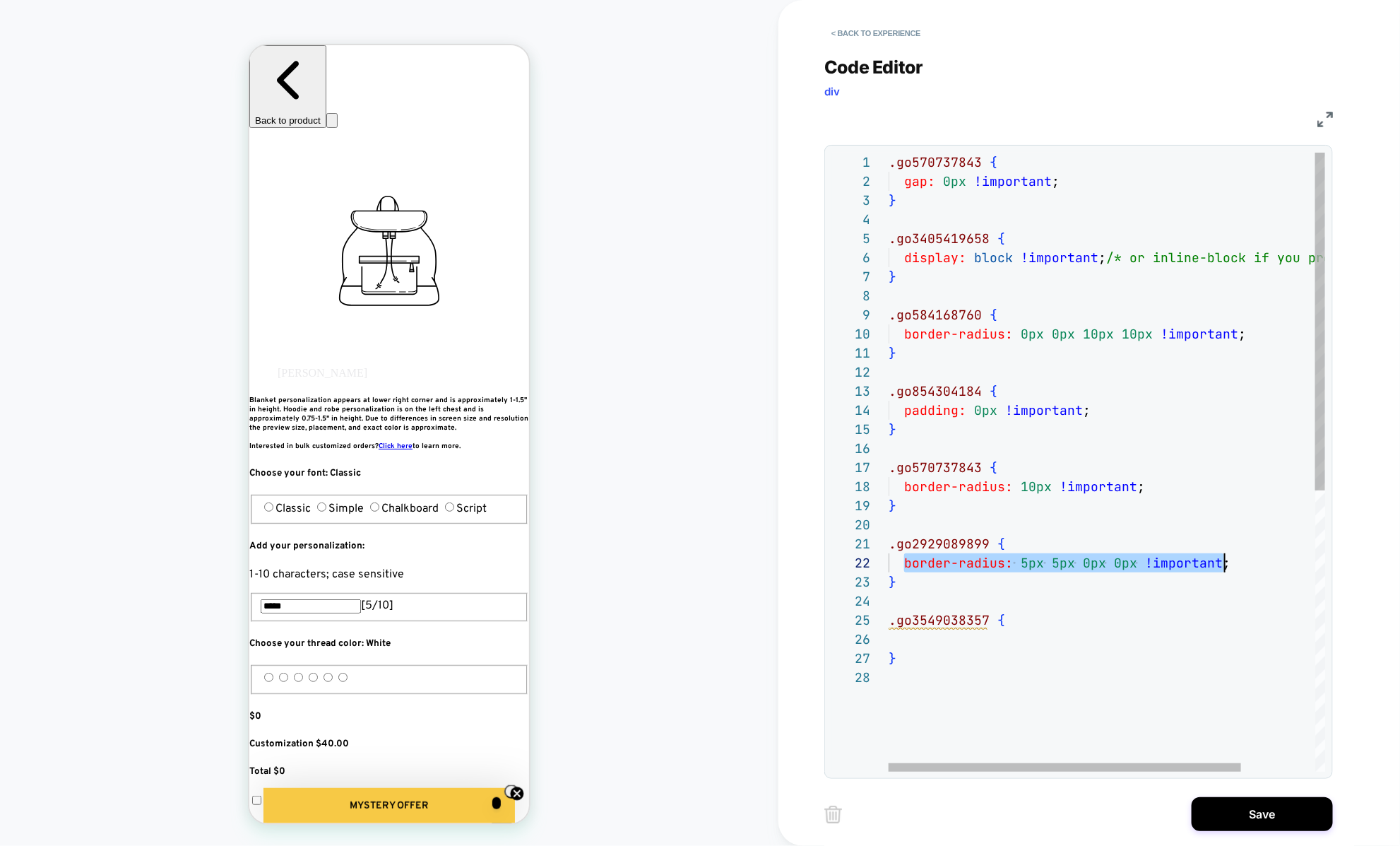
scroll to position [18, 334]
drag, startPoint x: 901, startPoint y: 563, endPoint x: 1236, endPoint y: 566, distance: 335.0
click at [1236, 566] on div ".go570737843 { gap: 0px !important ; } .go3405419658 { display: block !importan…" at bounding box center [1153, 720] width 529 height 1134
click at [1019, 645] on div ".go570737843 { gap: 0px !important ; } .go3405419658 { display: block !importan…" at bounding box center [1153, 720] width 529 height 1134
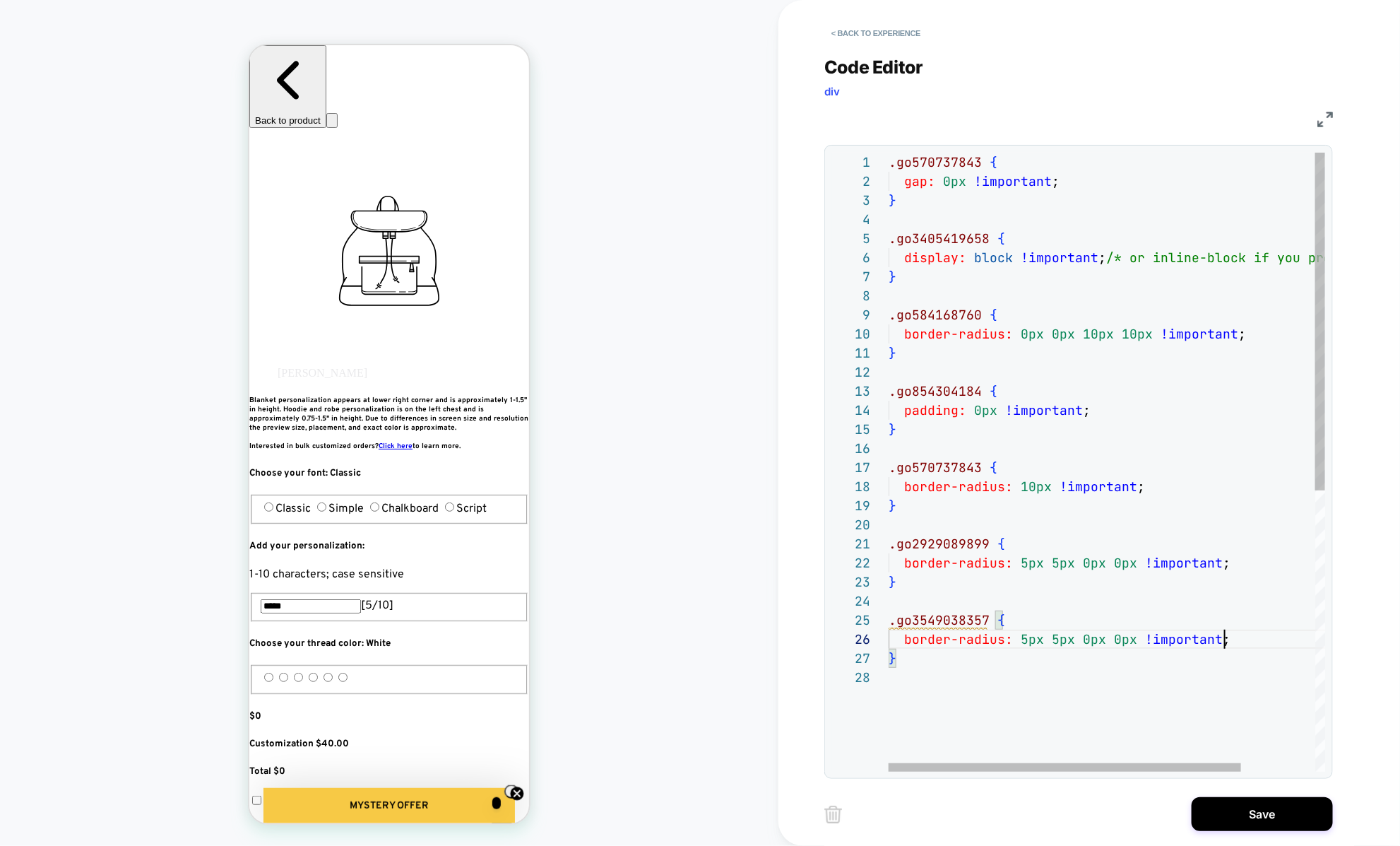
scroll to position [96, 334]
click at [1026, 630] on div ".go570737843 { gap: 0px !important ; } .go3405419658 { display: block !importan…" at bounding box center [1153, 720] width 529 height 1134
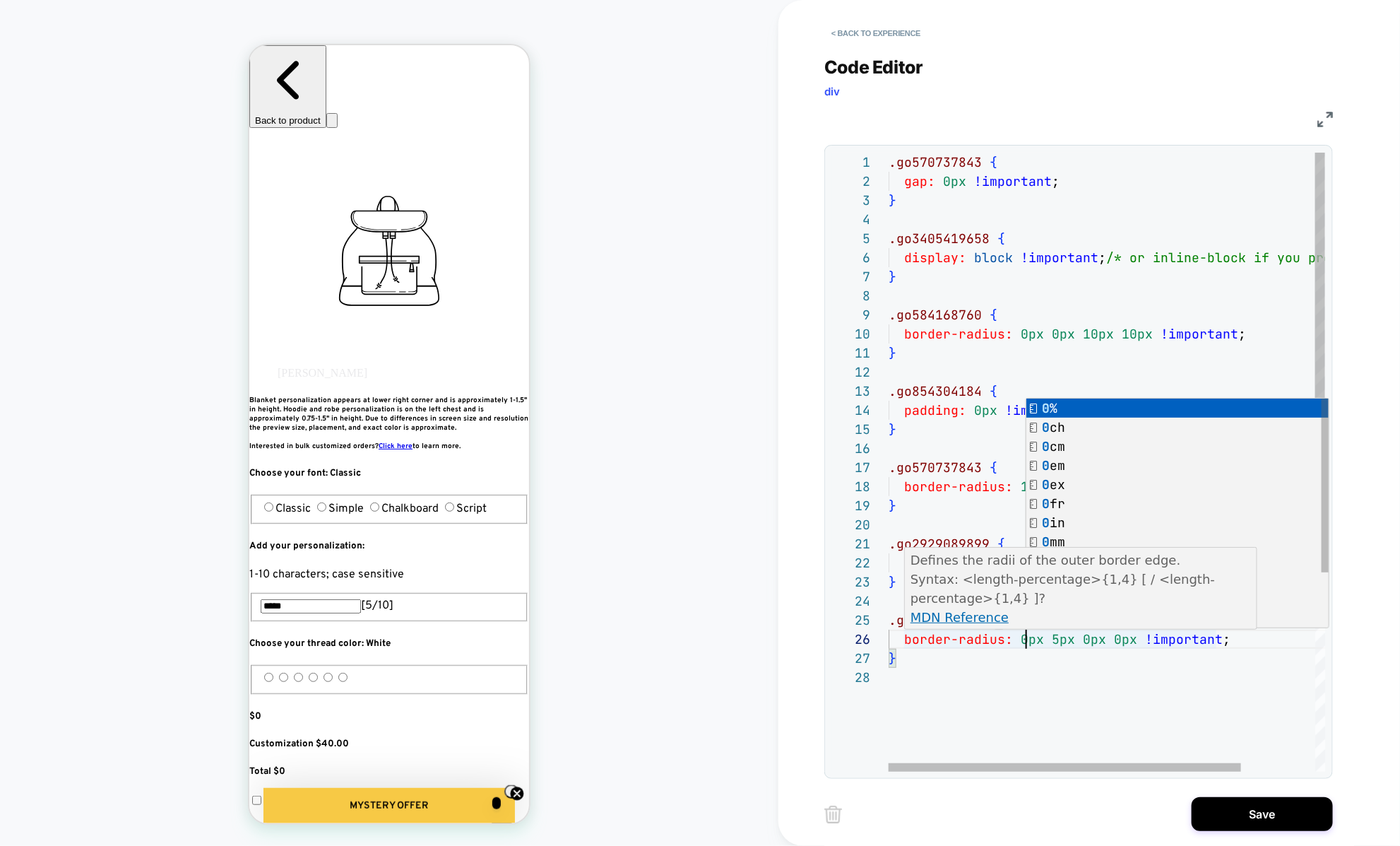
click at [1052, 631] on div ".go570737843 { gap: 0px !important ; } .go3405419658 { display: block !importan…" at bounding box center [1153, 720] width 529 height 1134
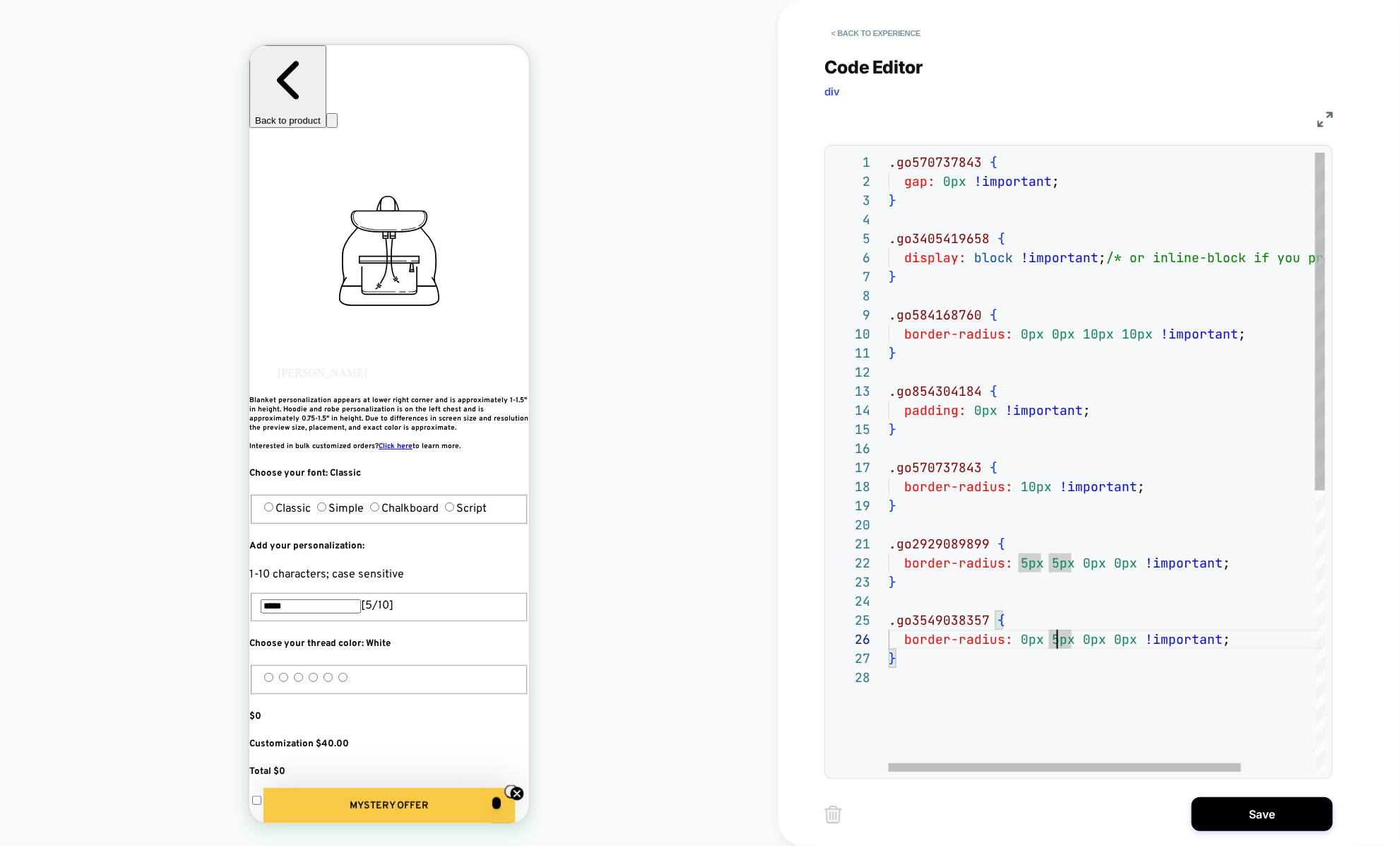
click at [1055, 631] on div ".go570737843 { gap: 0px !important ; } .go3405419658 { display: block !importan…" at bounding box center [1153, 720] width 529 height 1134
click at [1101, 638] on div ".go570737843 { gap: 0px !important ; } .go3405419658 { display: block !importan…" at bounding box center [1153, 720] width 529 height 1134
click at [1082, 639] on div ".go570737843 { gap: 0px !important ; } .go3405419658 { display: block !importan…" at bounding box center [1153, 720] width 529 height 1134
click at [1120, 642] on div ".go570737843 { gap: 0px !important ; } .go3405419658 { display: block !importan…" at bounding box center [1153, 720] width 529 height 1134
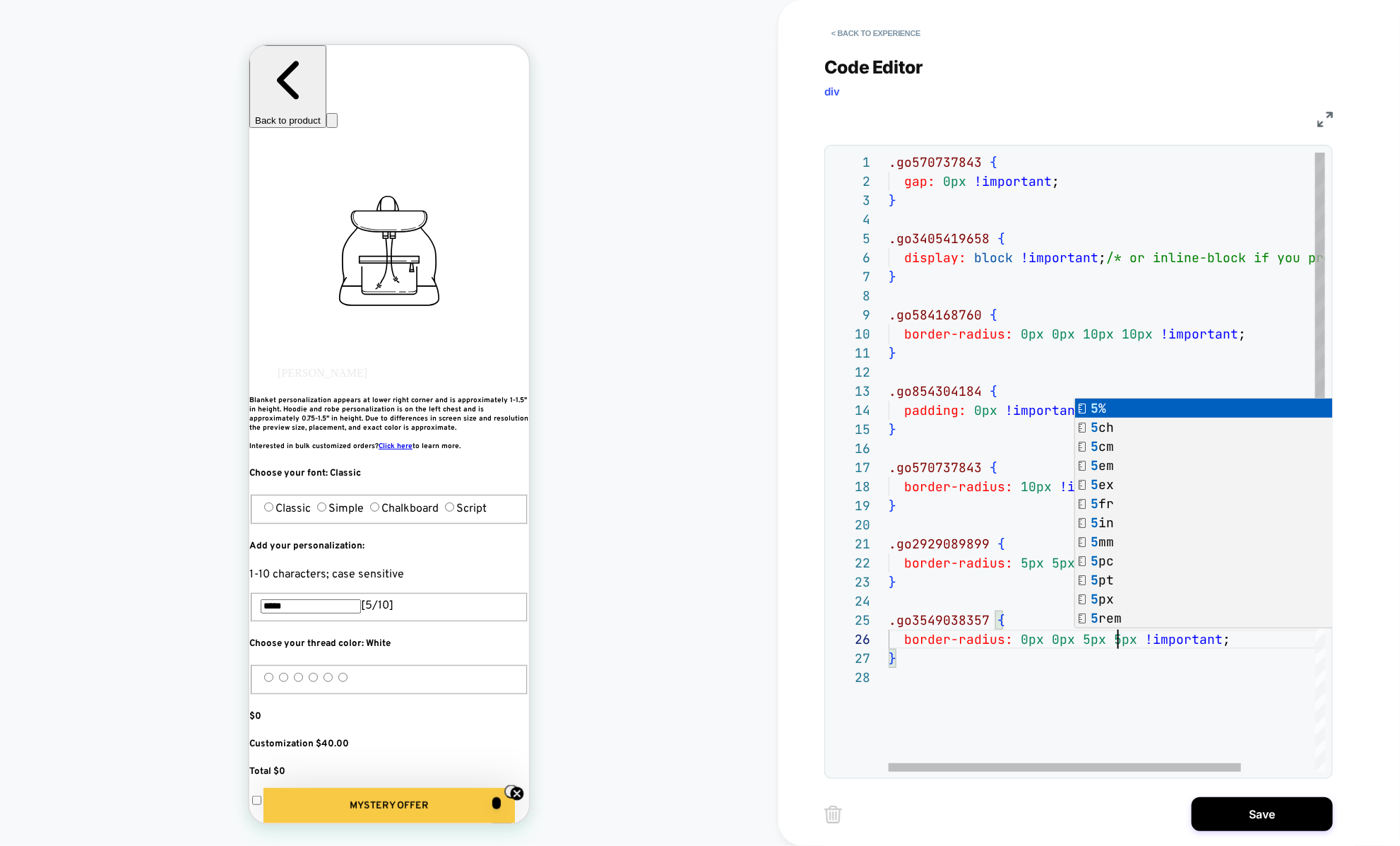
click at [1095, 663] on div ".go570737843 { gap: 0px !important ; } .go3405419658 { display: block !importan…" at bounding box center [1153, 720] width 529 height 1134
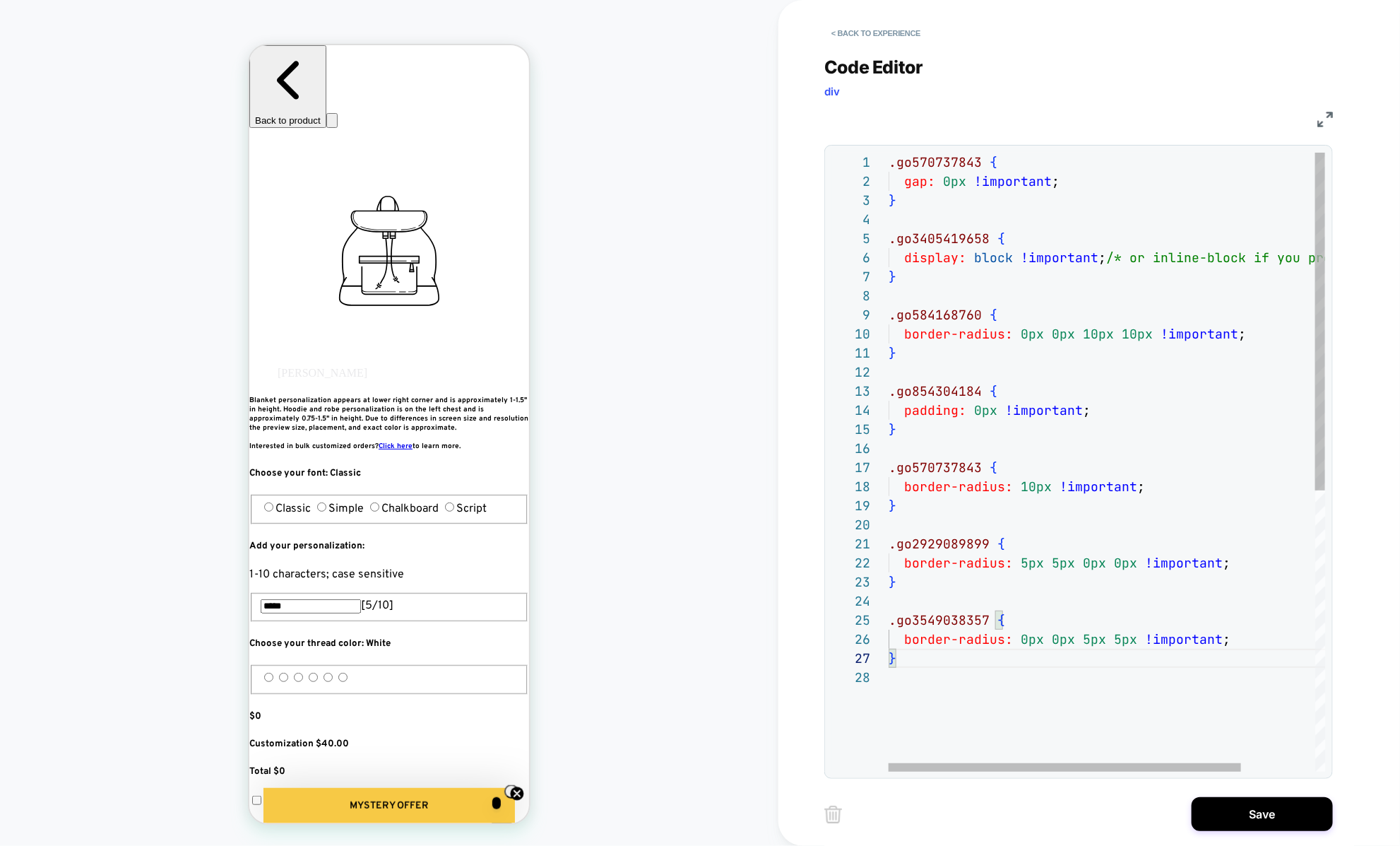
click at [1086, 638] on div ".go570737843 { gap: 0px !important ; } .go3405419658 { display: block !importan…" at bounding box center [1153, 720] width 529 height 1134
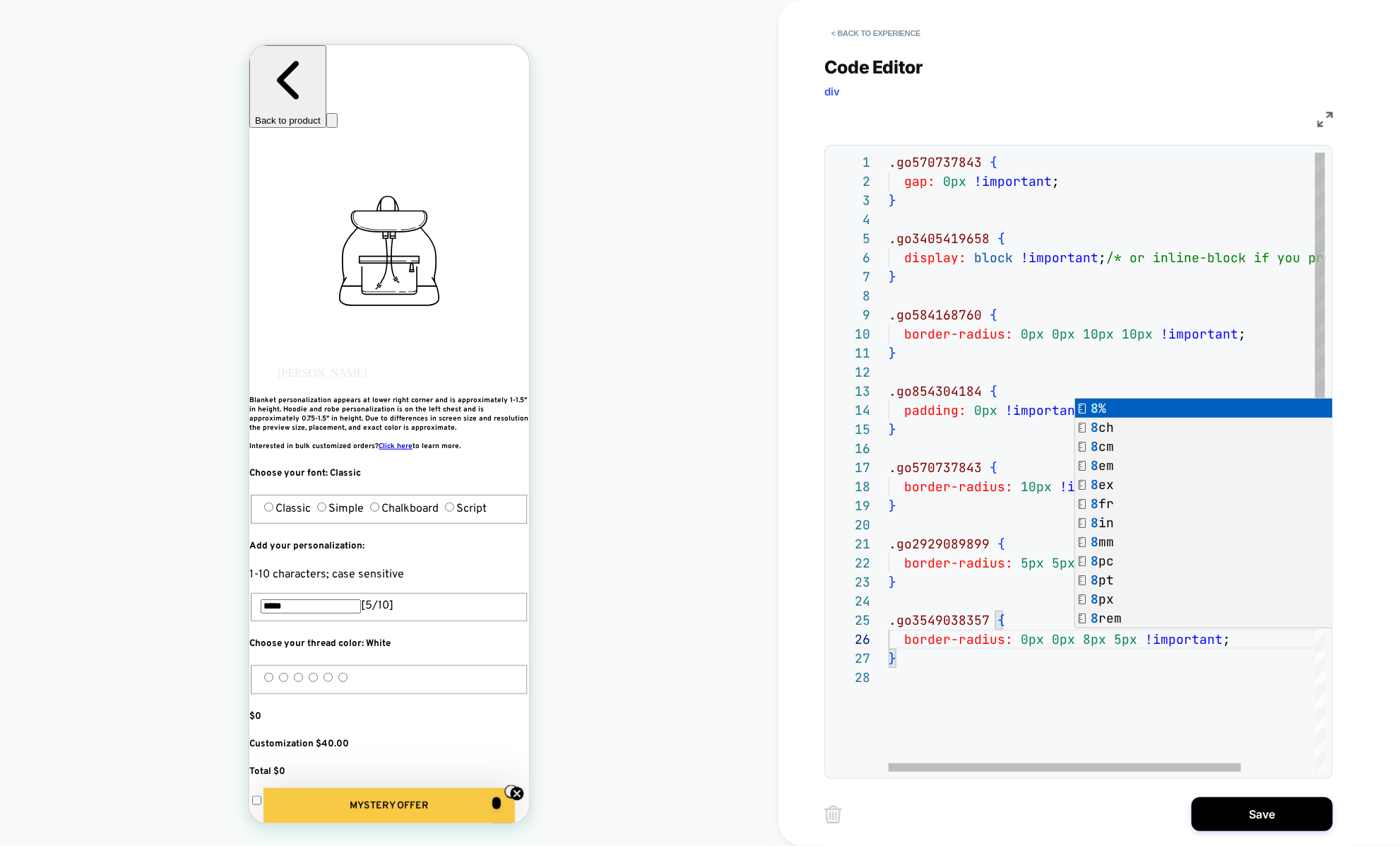
click at [1011, 705] on div ".go570737843 { gap: 0px !important ; } .go3405419658 { display: block !importan…" at bounding box center [1153, 720] width 529 height 1134
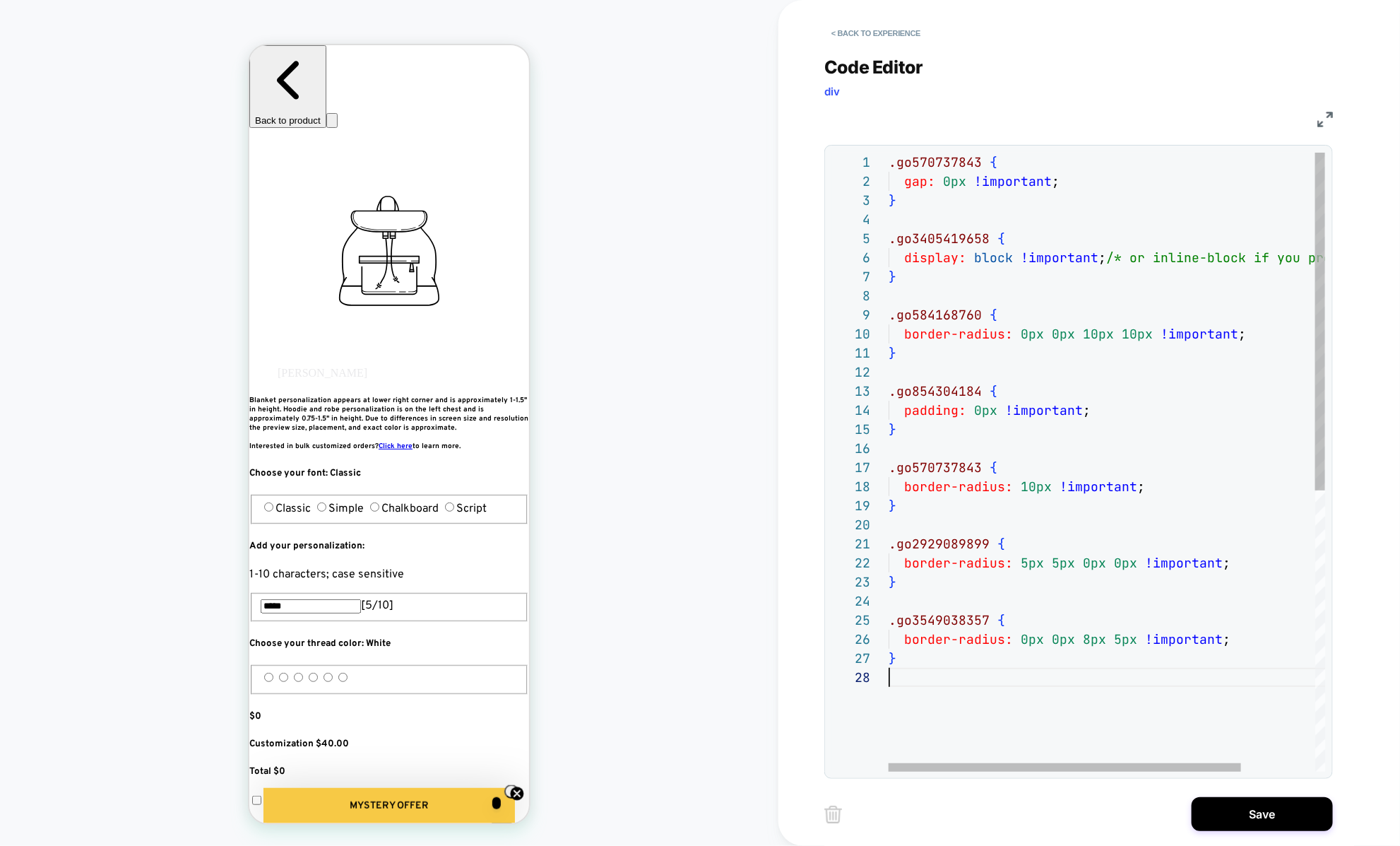
click at [1112, 640] on div ".go570737843 { gap: 0px !important ; } .go3405419658 { display: block !importan…" at bounding box center [1153, 720] width 529 height 1134
click at [1119, 635] on div ".go570737843 { gap: 0px !important ; } .go3405419658 { display: block !importan…" at bounding box center [1153, 720] width 529 height 1134
click at [1021, 573] on div ".go570737843 { gap: 0px !important ; } .go3405419658 { display: block !importan…" at bounding box center [1153, 720] width 529 height 1134
click at [1027, 561] on div ".go570737843 { gap: 0px !important ; } .go3405419658 { display: block !importan…" at bounding box center [1153, 720] width 529 height 1134
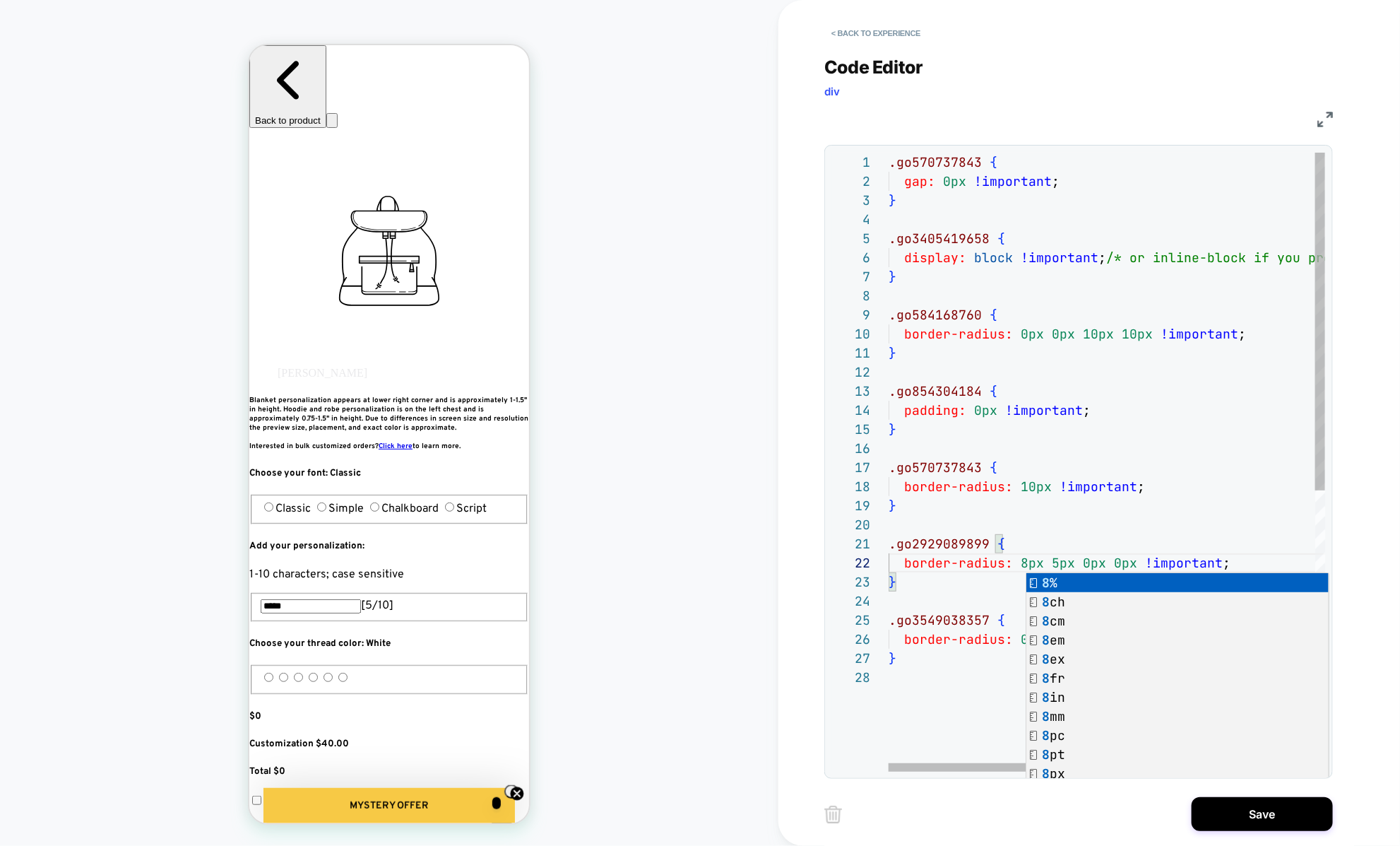
click at [1047, 565] on div ".go570737843 { gap: 0px !important ; } .go3405419658 { display: block !importan…" at bounding box center [1153, 720] width 529 height 1134
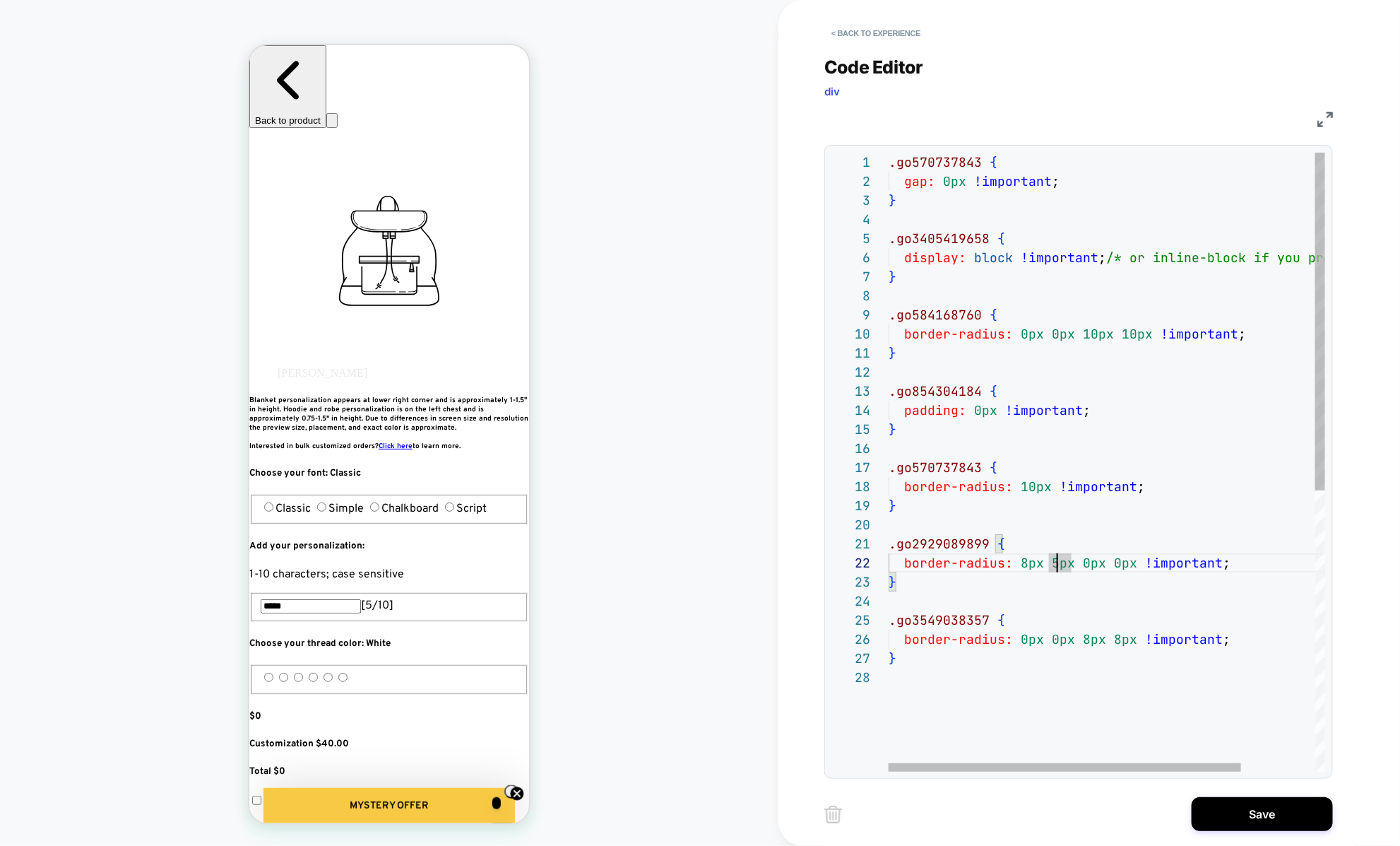
scroll to position [18, 168]
click at [1054, 563] on div ".go570737843 { gap: 0px !important ; } .go3405419658 { display: block !importan…" at bounding box center [1153, 720] width 529 height 1134
click at [1030, 568] on div ".go570737843 { gap: 0px !important ; } .go3405419658 { display: block !importan…" at bounding box center [1153, 720] width 529 height 1134
click at [1028, 561] on div ".go570737843 { gap: 0px !important ; } .go3405419658 { display: block !importan…" at bounding box center [1153, 720] width 529 height 1134
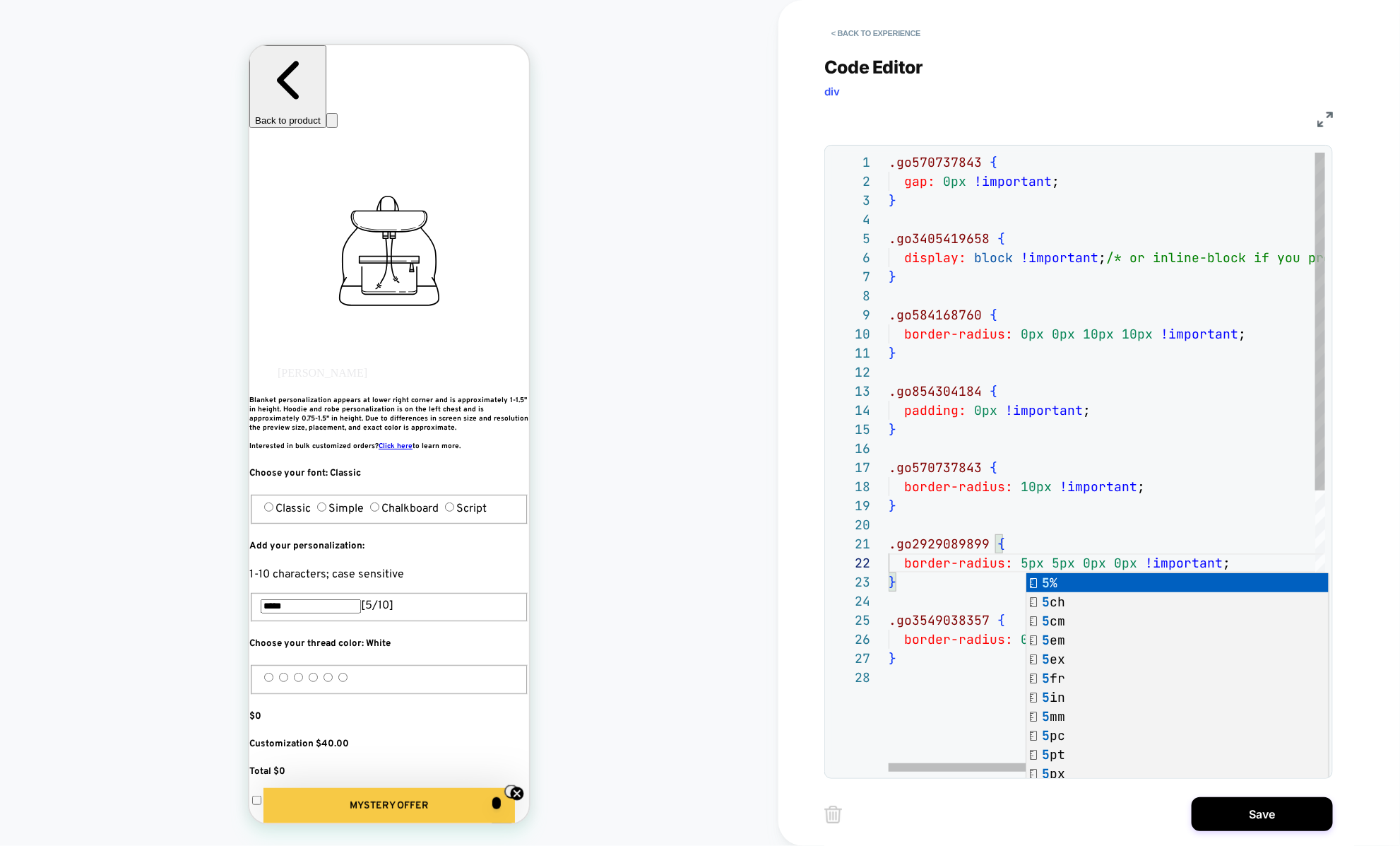
click at [936, 661] on div ".go570737843 { gap: 0px !important ; } .go3405419658 { display: block !importan…" at bounding box center [1153, 720] width 529 height 1134
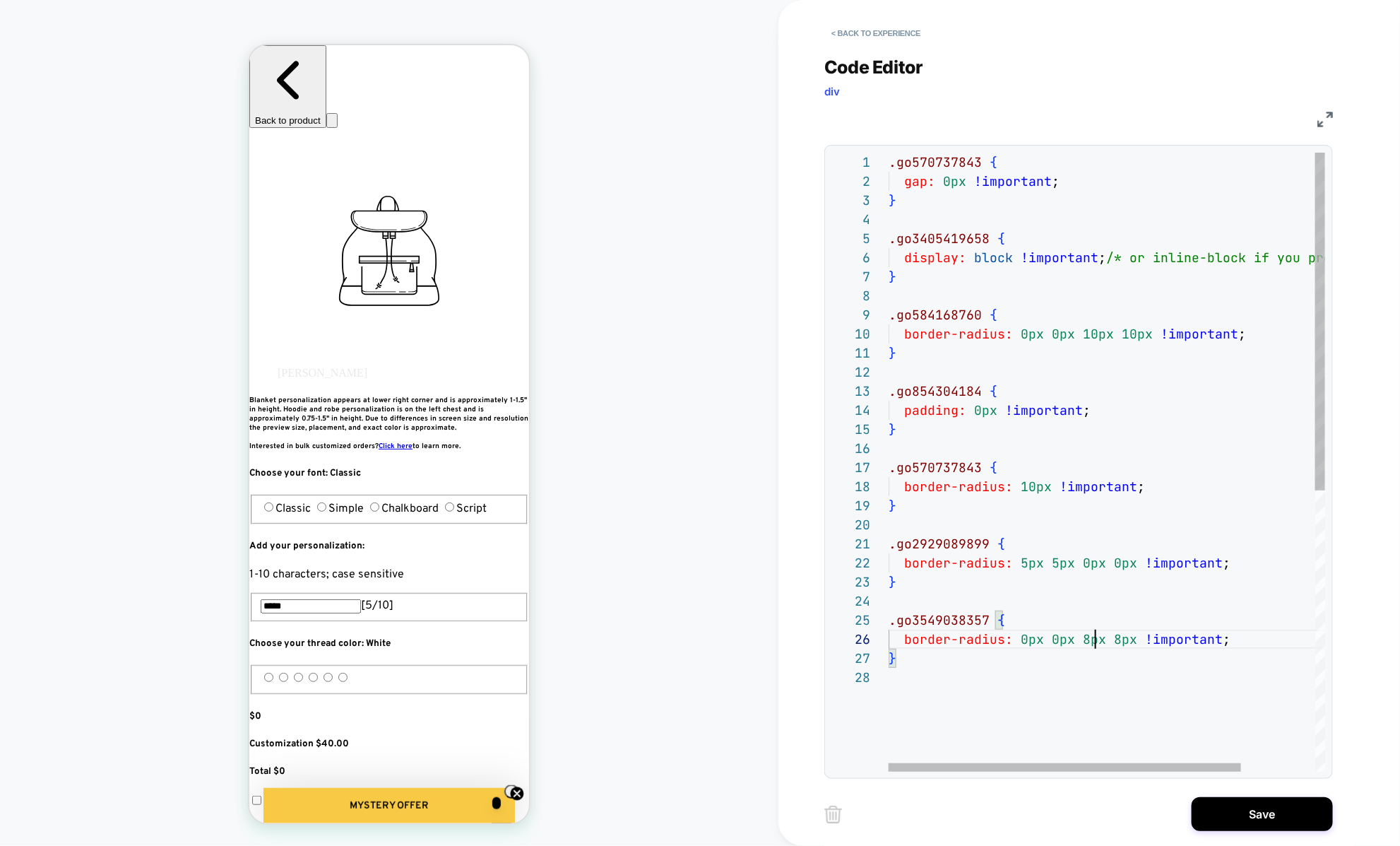
click at [1091, 638] on div ".go570737843 { gap: 0px !important ; } .go3405419658 { display: block !importan…" at bounding box center [1153, 720] width 529 height 1134
click at [1086, 638] on div ".go570737843 { gap: 0px !important ; } .go3405419658 { display: block !importan…" at bounding box center [1153, 720] width 529 height 1134
click at [1120, 638] on div ".go570737843 { gap: 0px !important ; } .go3405419658 { display: block !importan…" at bounding box center [1153, 720] width 529 height 1134
click at [1106, 645] on div ".go570737843 { gap: 0px !important ; } .go3405419658 { display: block !importan…" at bounding box center [1153, 720] width 529 height 1134
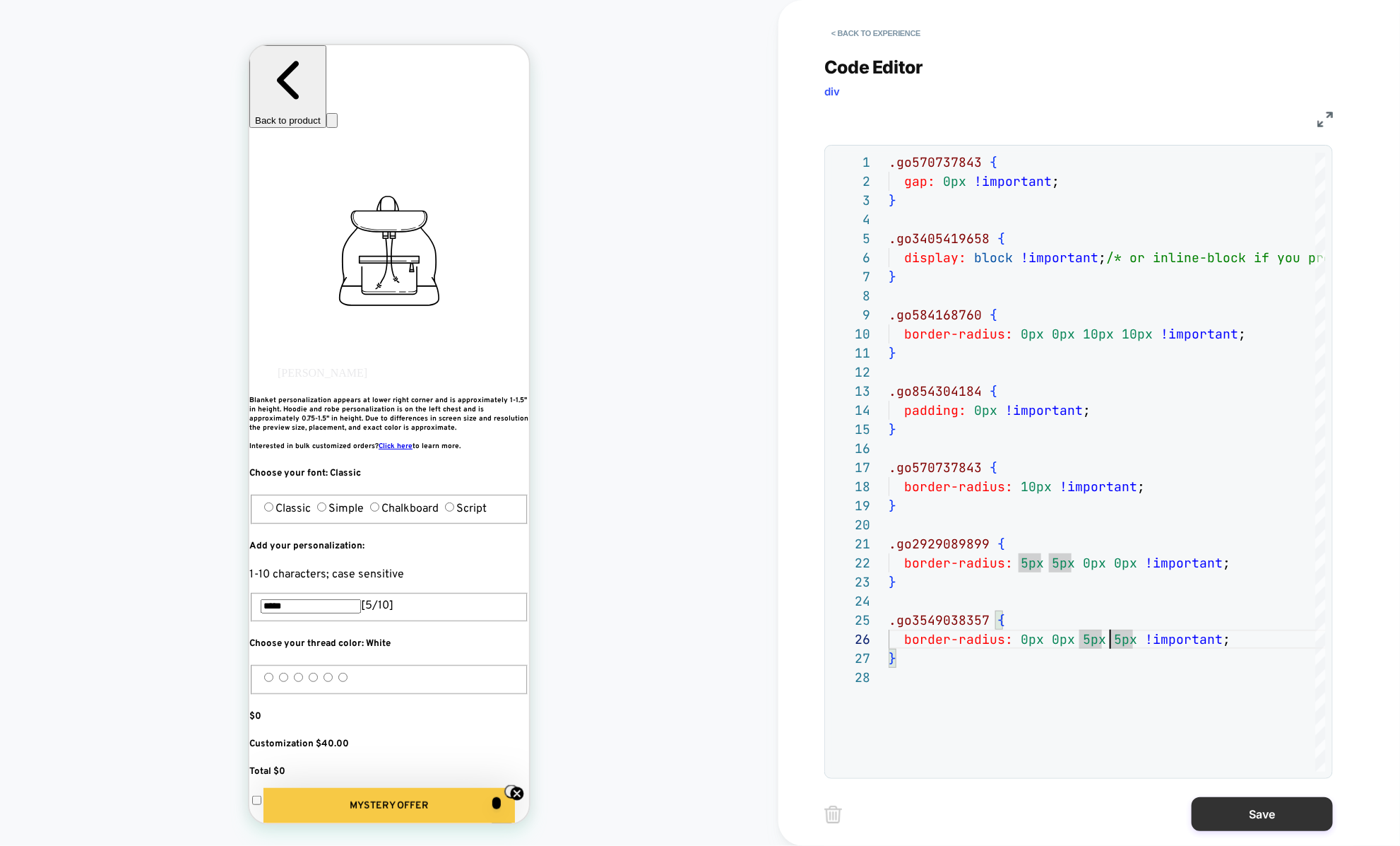
type textarea "**********"
click at [1211, 811] on button "Save" at bounding box center [1262, 813] width 141 height 34
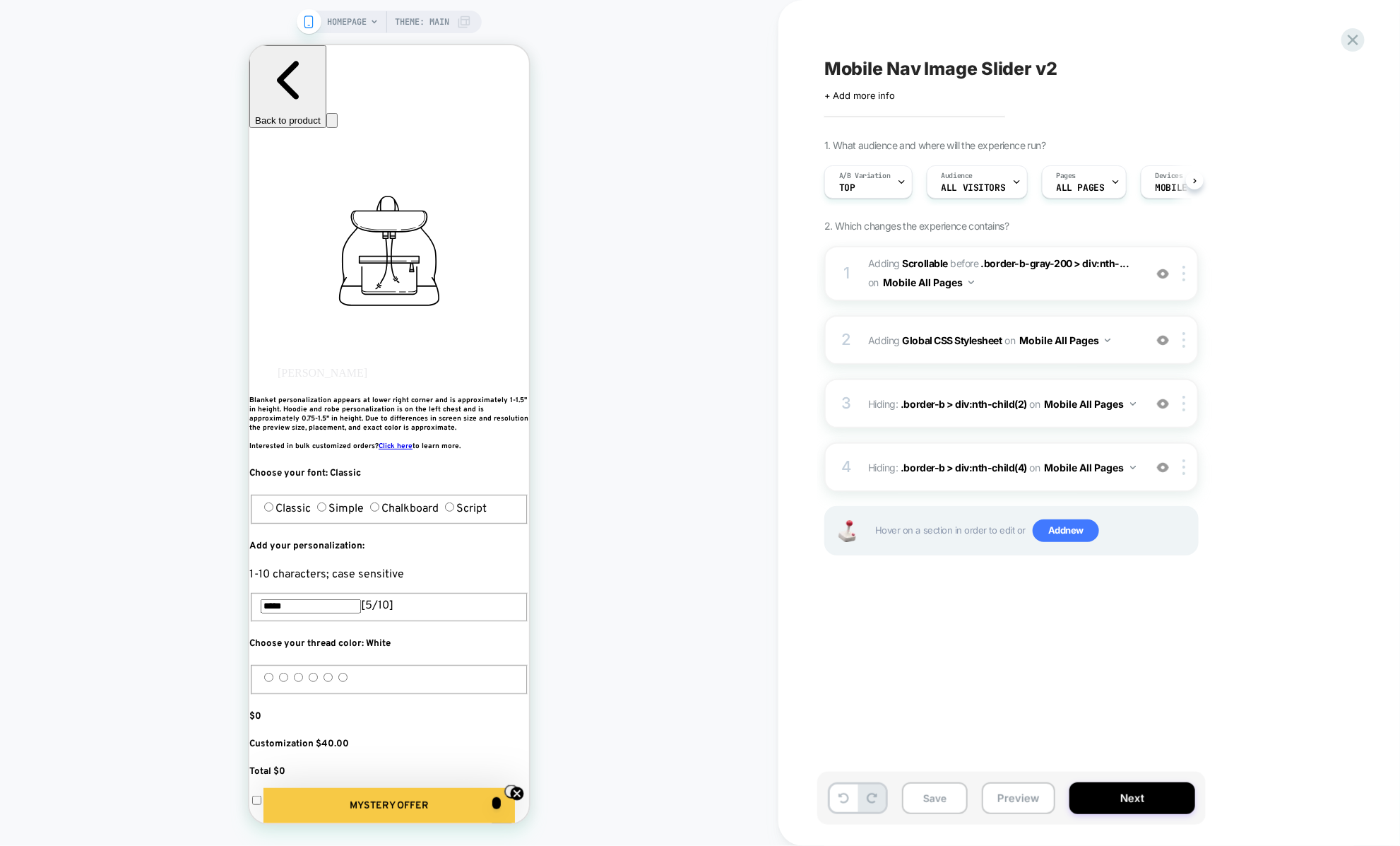
scroll to position [0, 1]
click at [859, 286] on div "1 #_loomi_addon_1757099728127_dup1759590196 Adding Scrollable BEFORE .border-b-…" at bounding box center [1012, 273] width 374 height 55
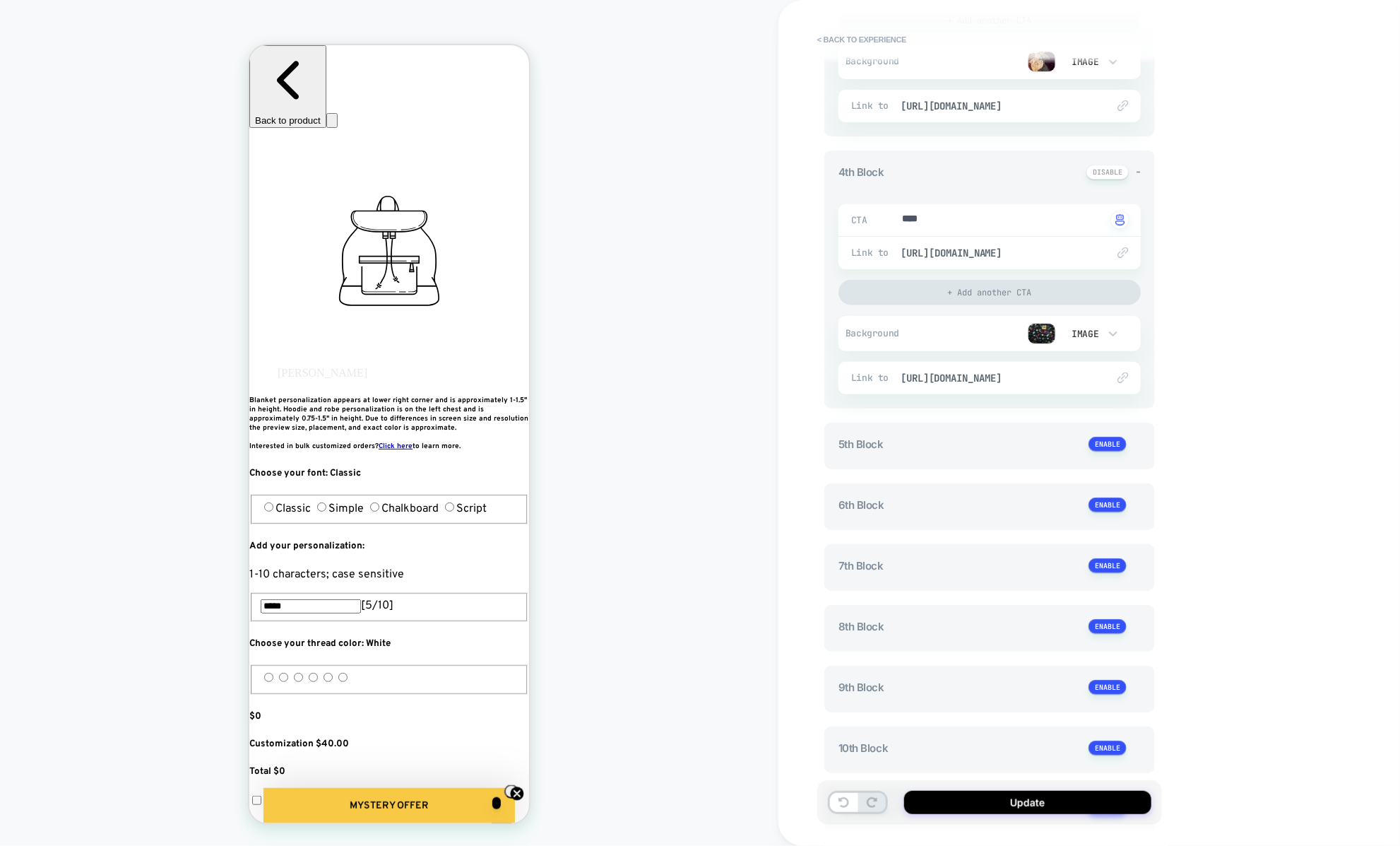
scroll to position [689, 0]
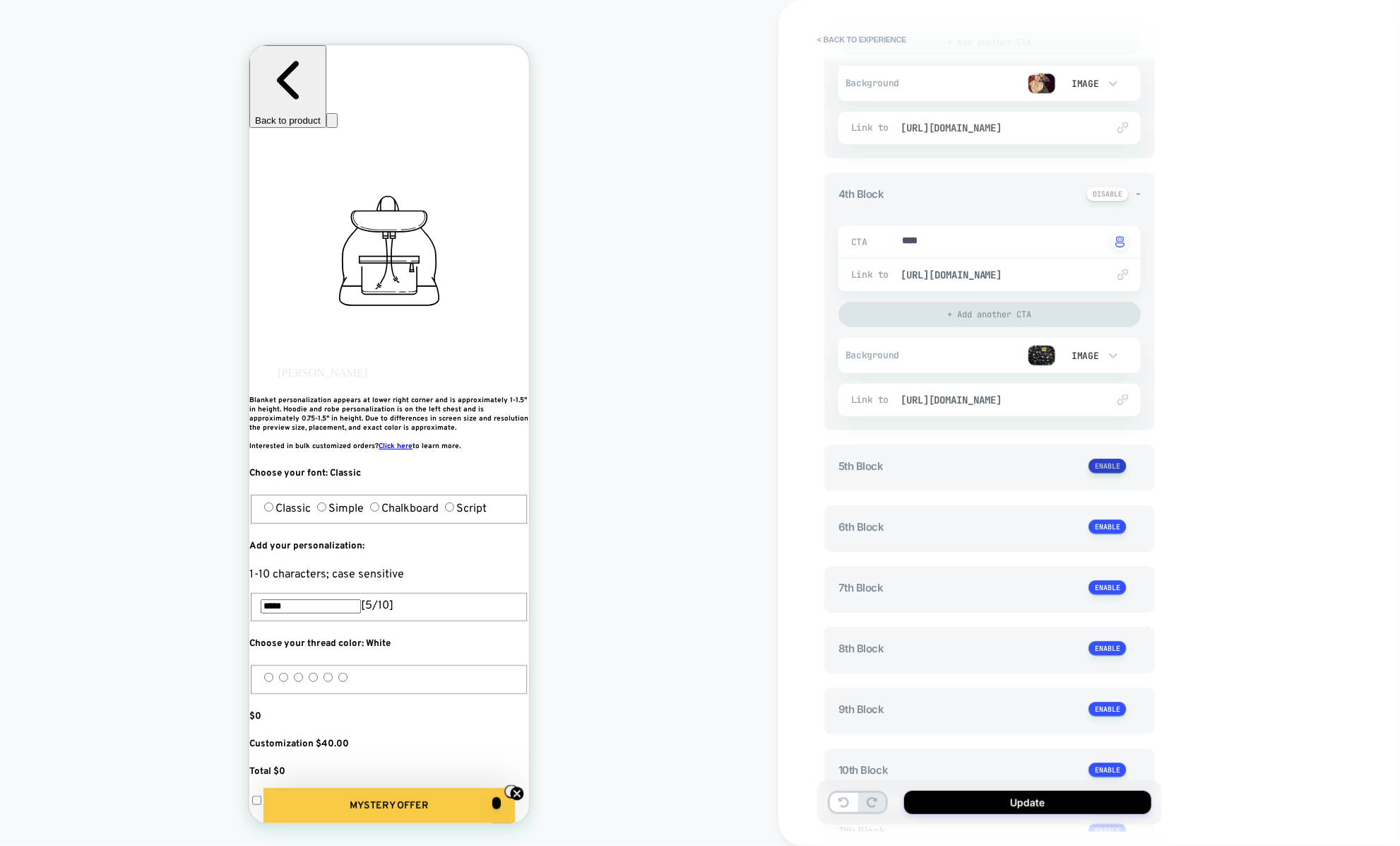
click at [1104, 462] on button at bounding box center [1107, 465] width 38 height 15
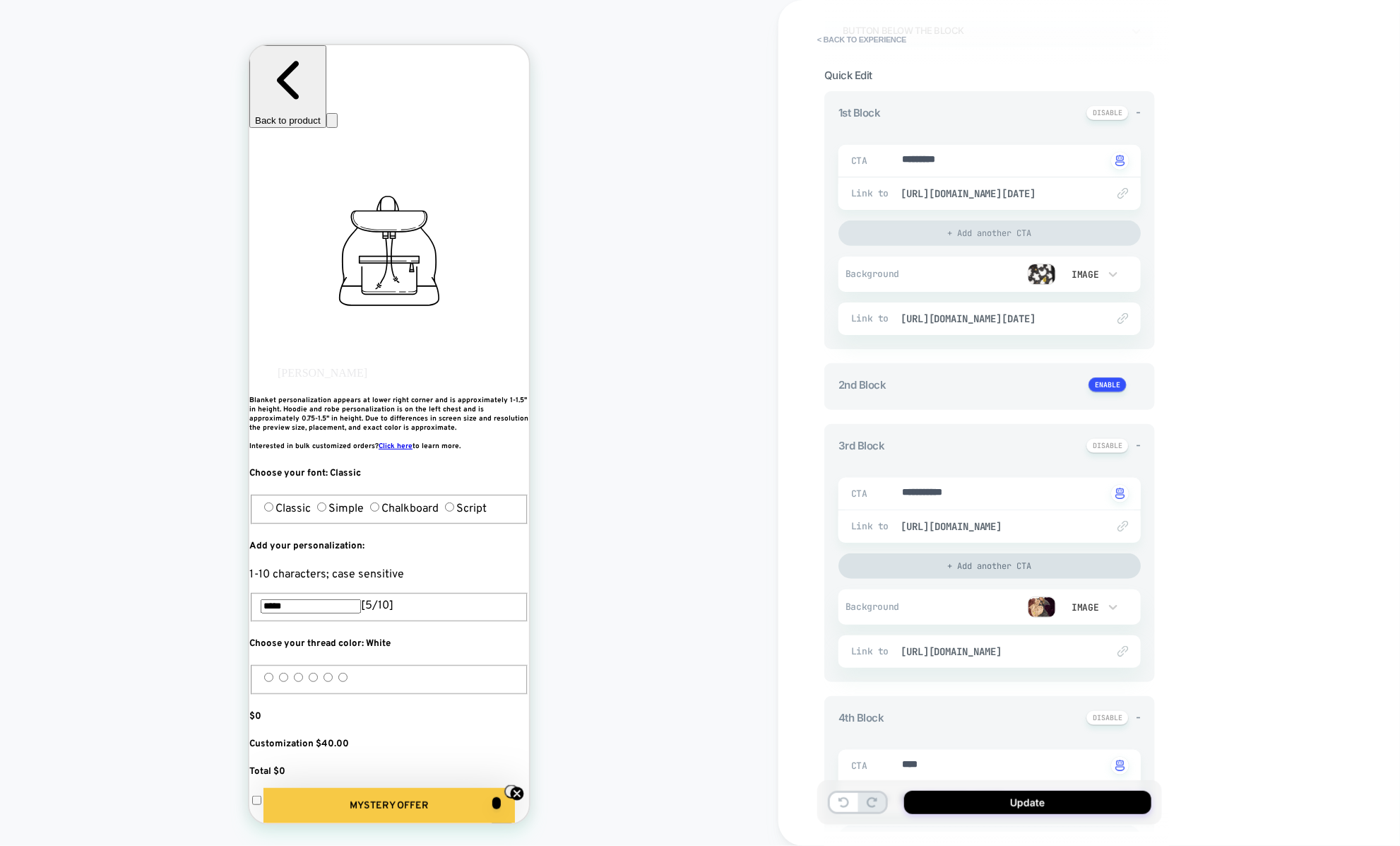
scroll to position [121, 0]
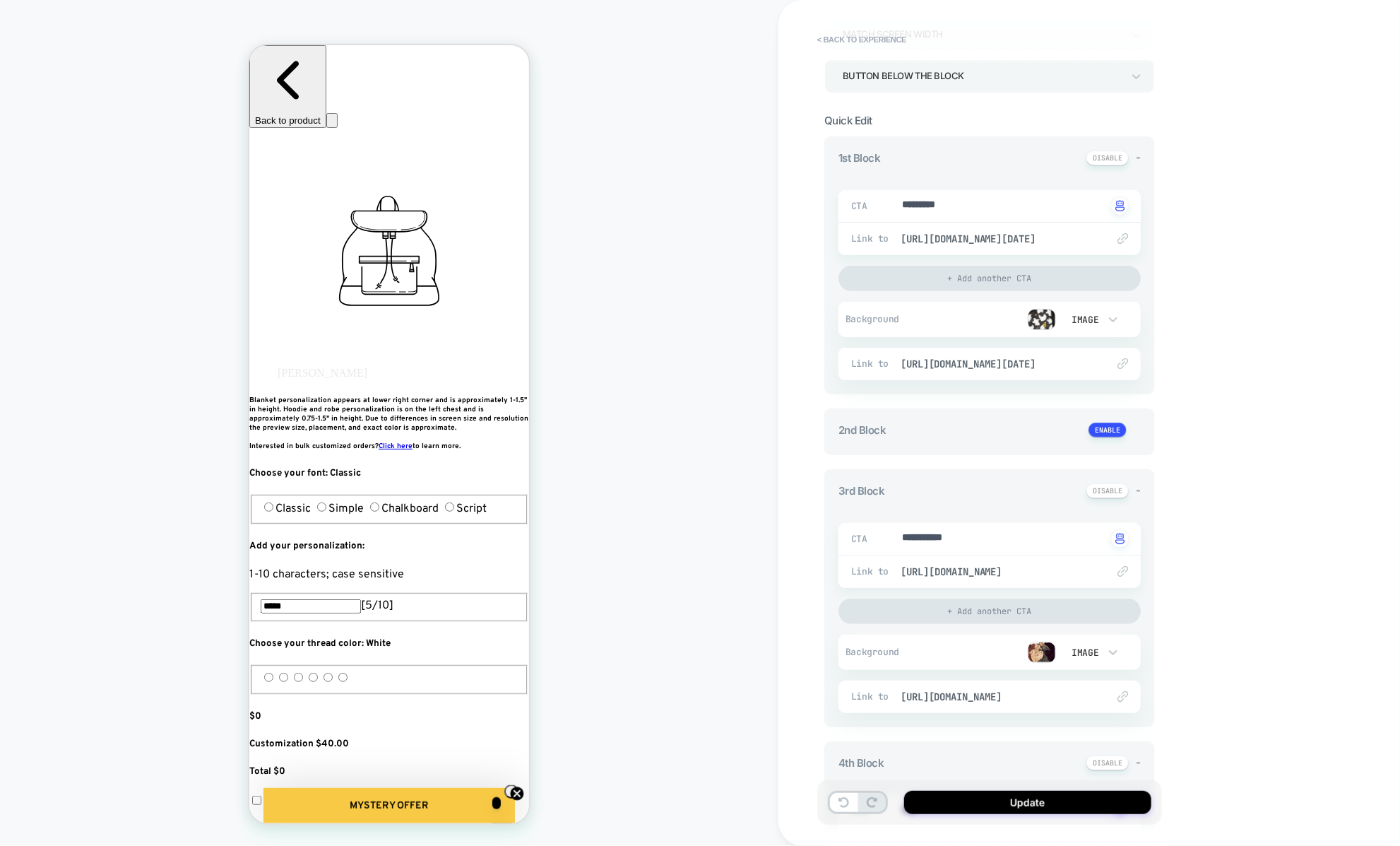
click at [1050, 428] on div "2nd Block +" at bounding box center [990, 429] width 302 height 15
click at [1092, 428] on button at bounding box center [1107, 429] width 38 height 15
type textarea "*"
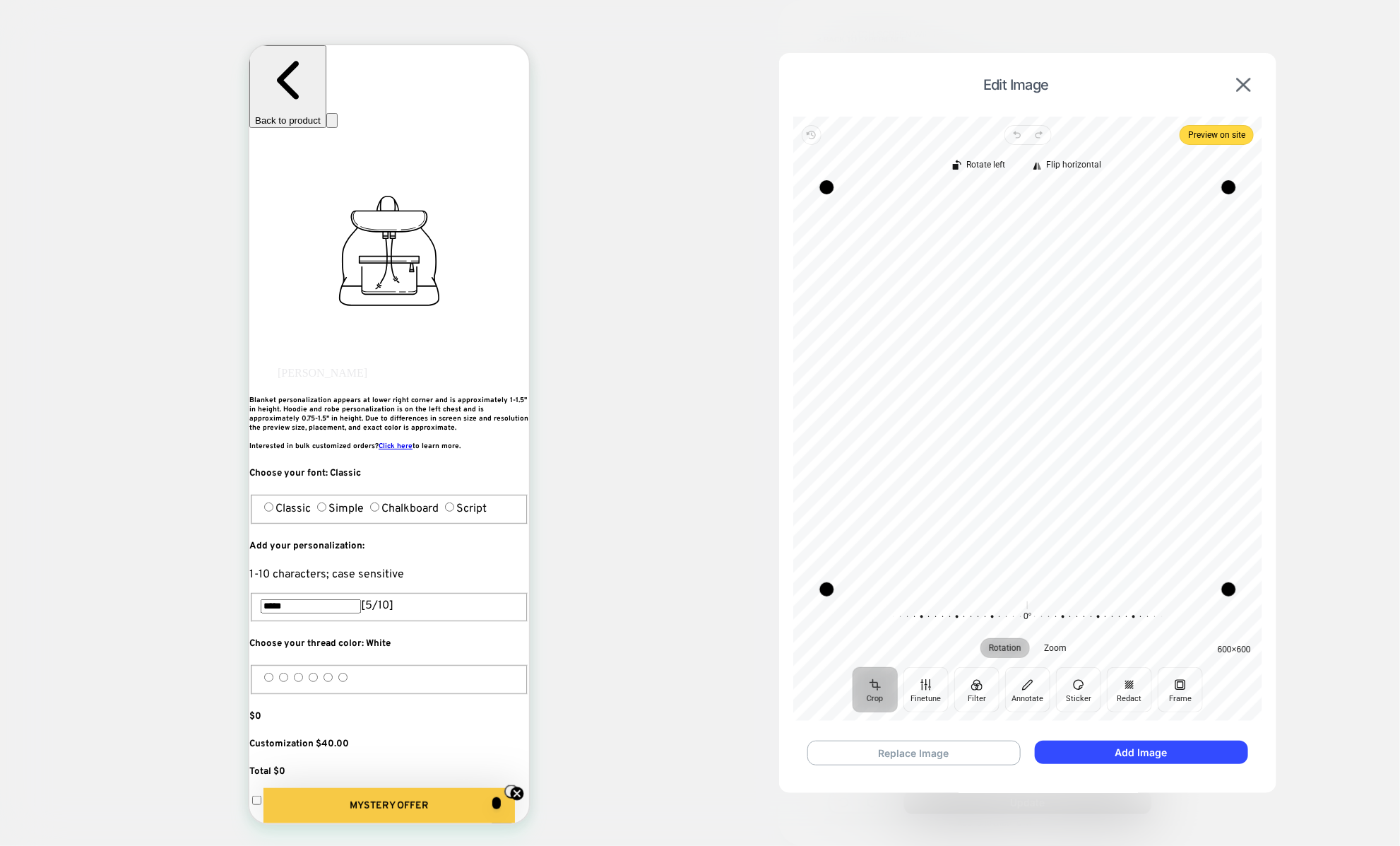
scroll to position [0, 47]
click at [1245, 84] on img at bounding box center [1243, 85] width 14 height 14
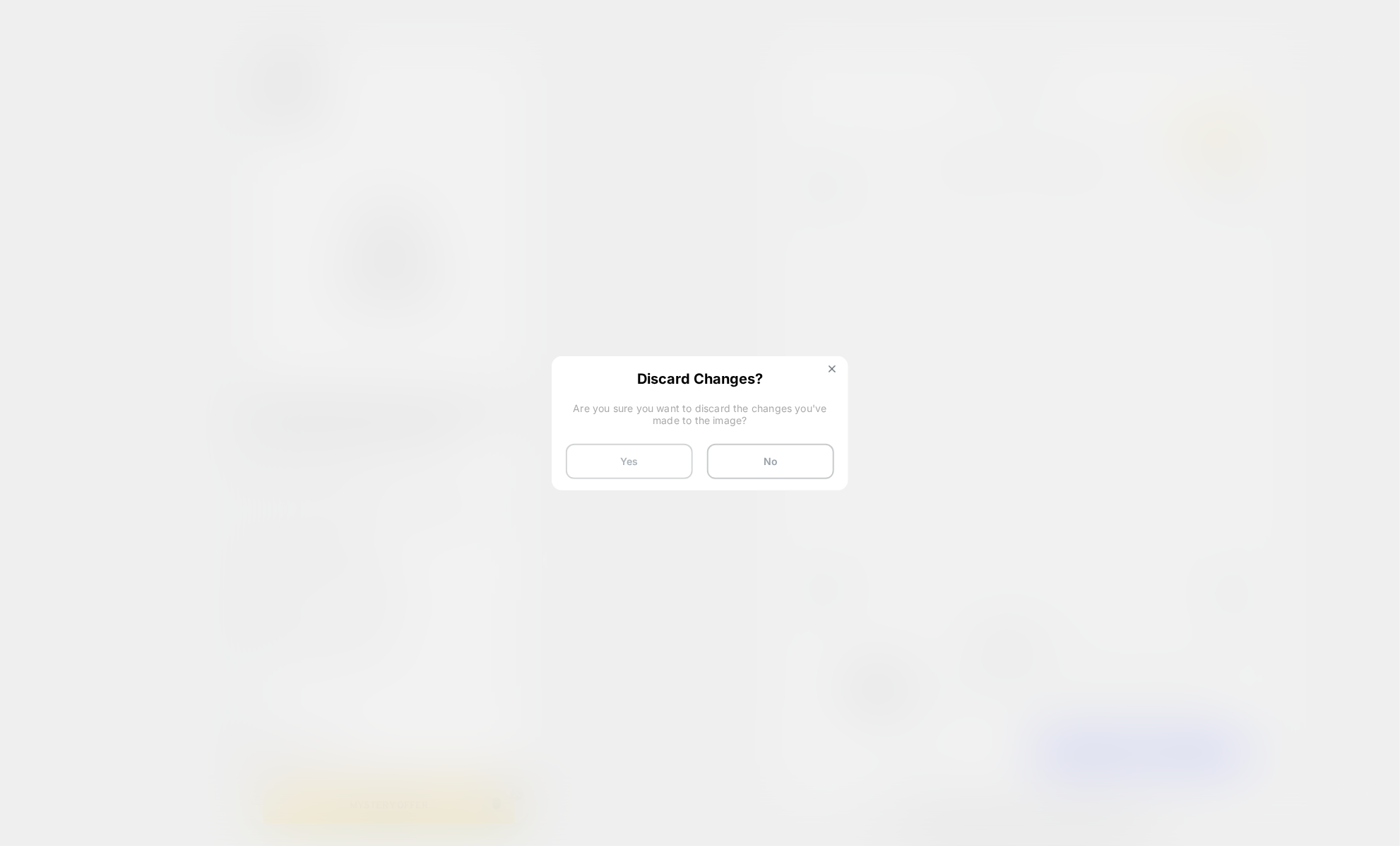
click at [674, 467] on button "Yes" at bounding box center [629, 461] width 127 height 35
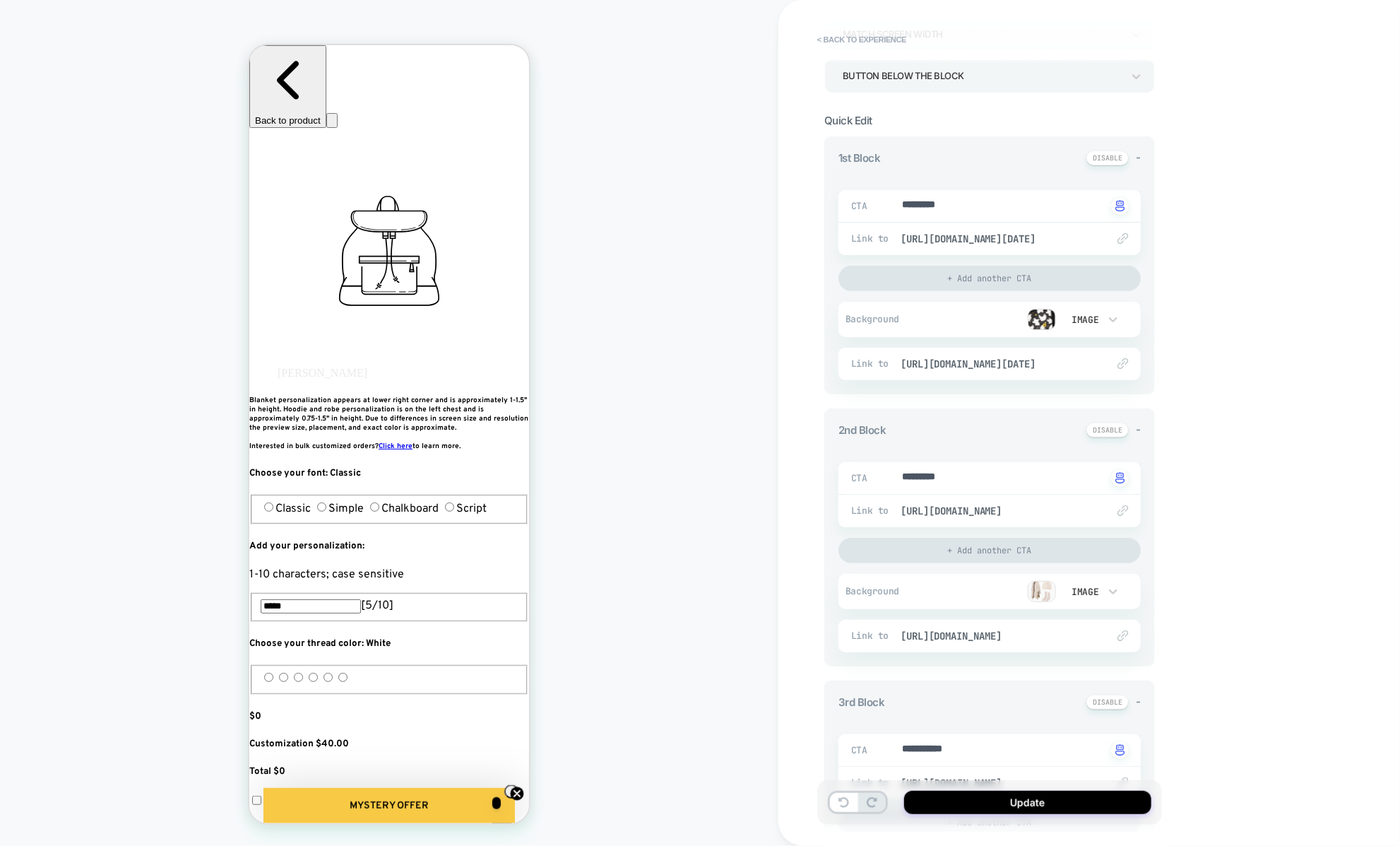
click at [1010, 588] on div at bounding box center [985, 591] width 140 height 21
click at [1120, 428] on button at bounding box center [1107, 429] width 42 height 15
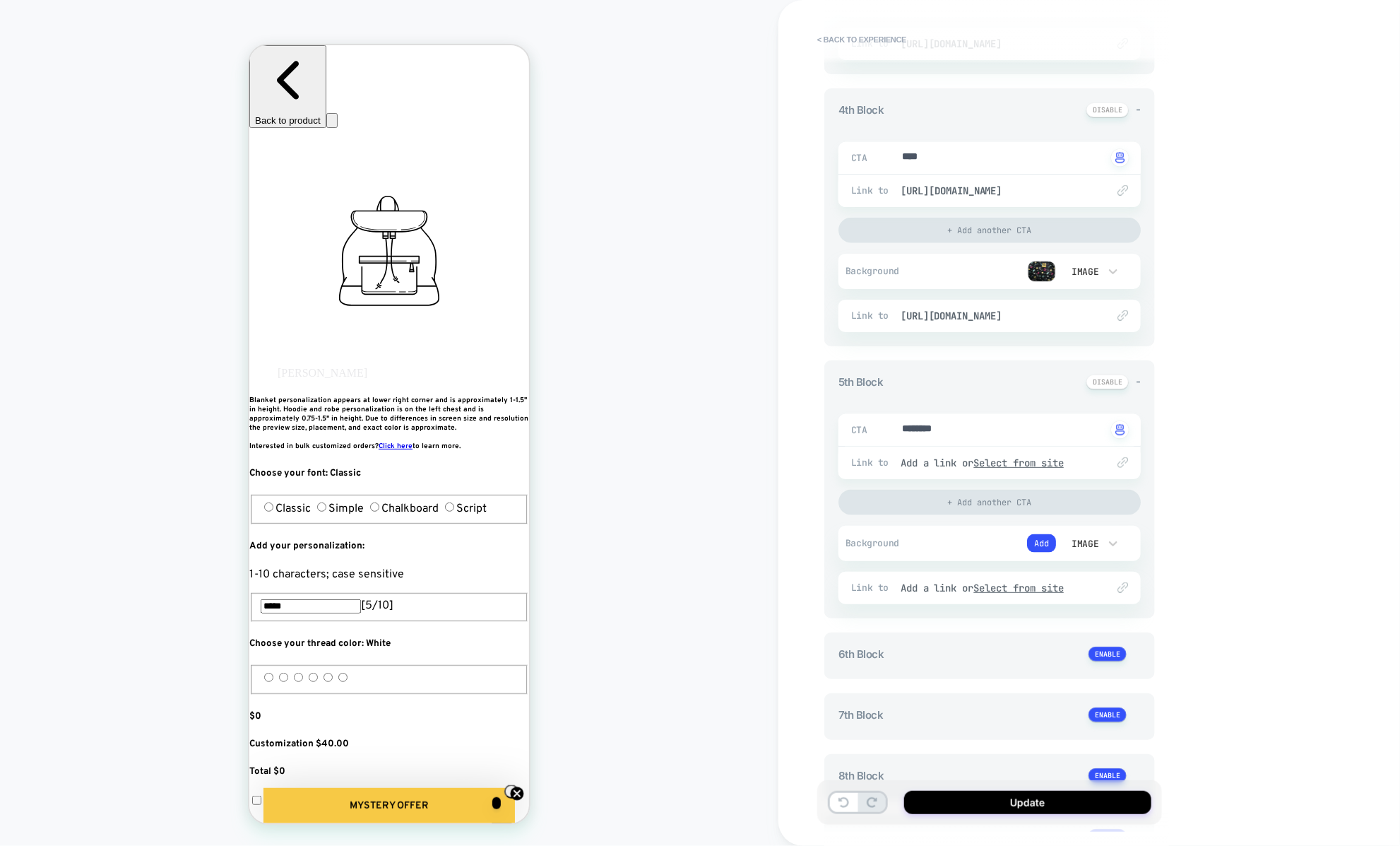
scroll to position [758, 0]
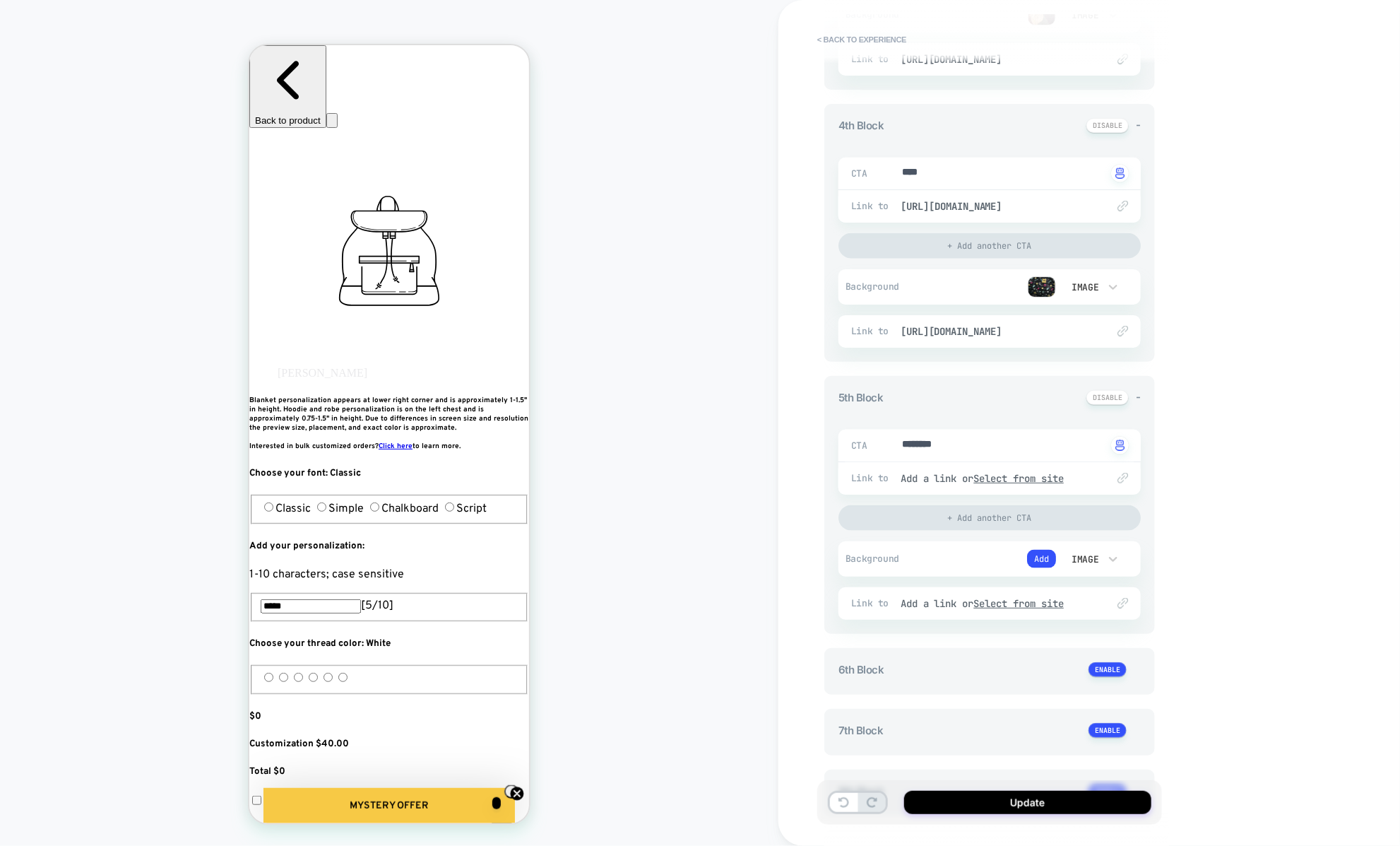
type textarea "*"
click at [934, 437] on textarea "********" at bounding box center [1003, 445] width 206 height 16
type textarea "*"
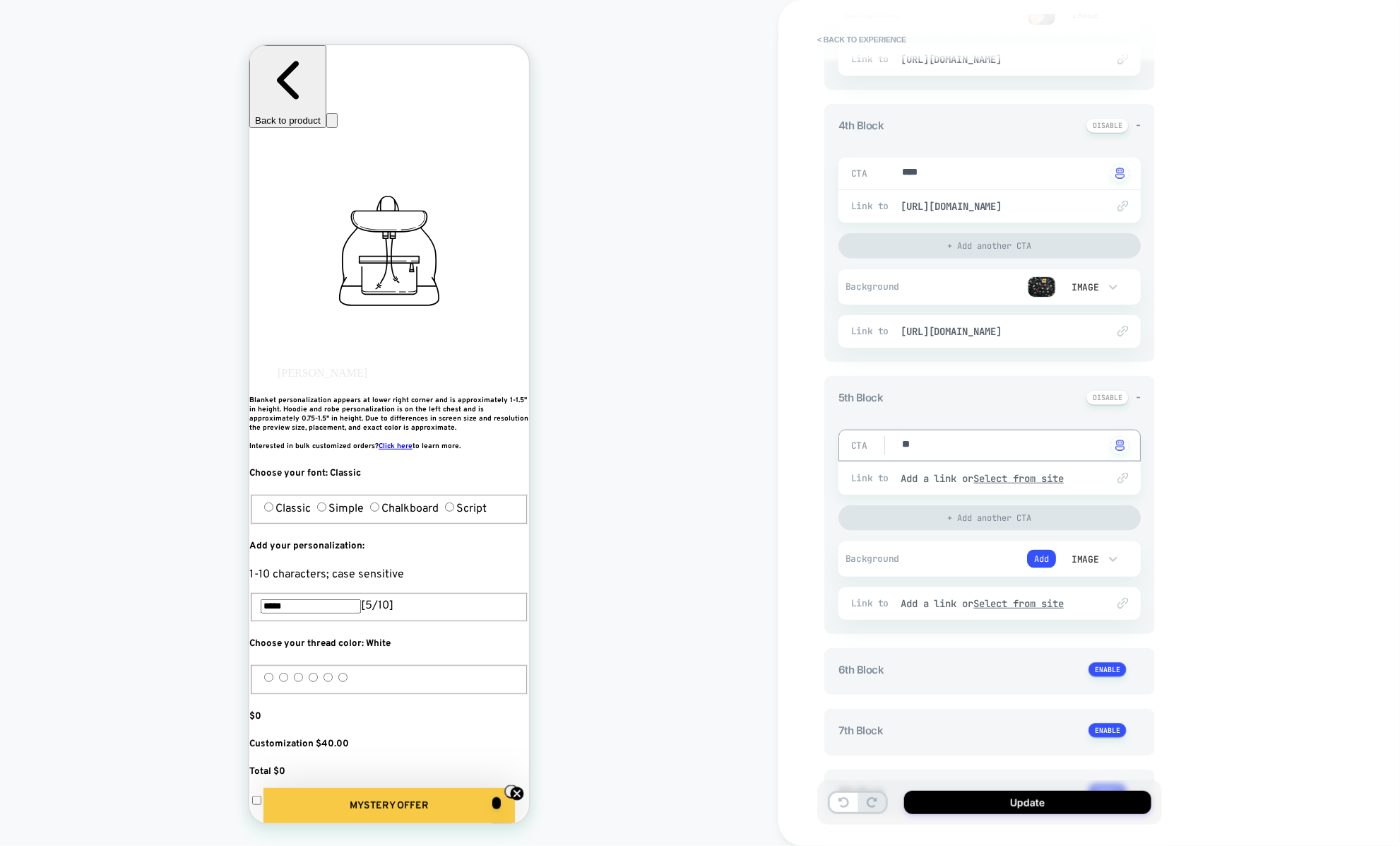
type textarea "***"
type textarea "*"
type textarea "*********"
type textarea "*"
type textarea "*********"
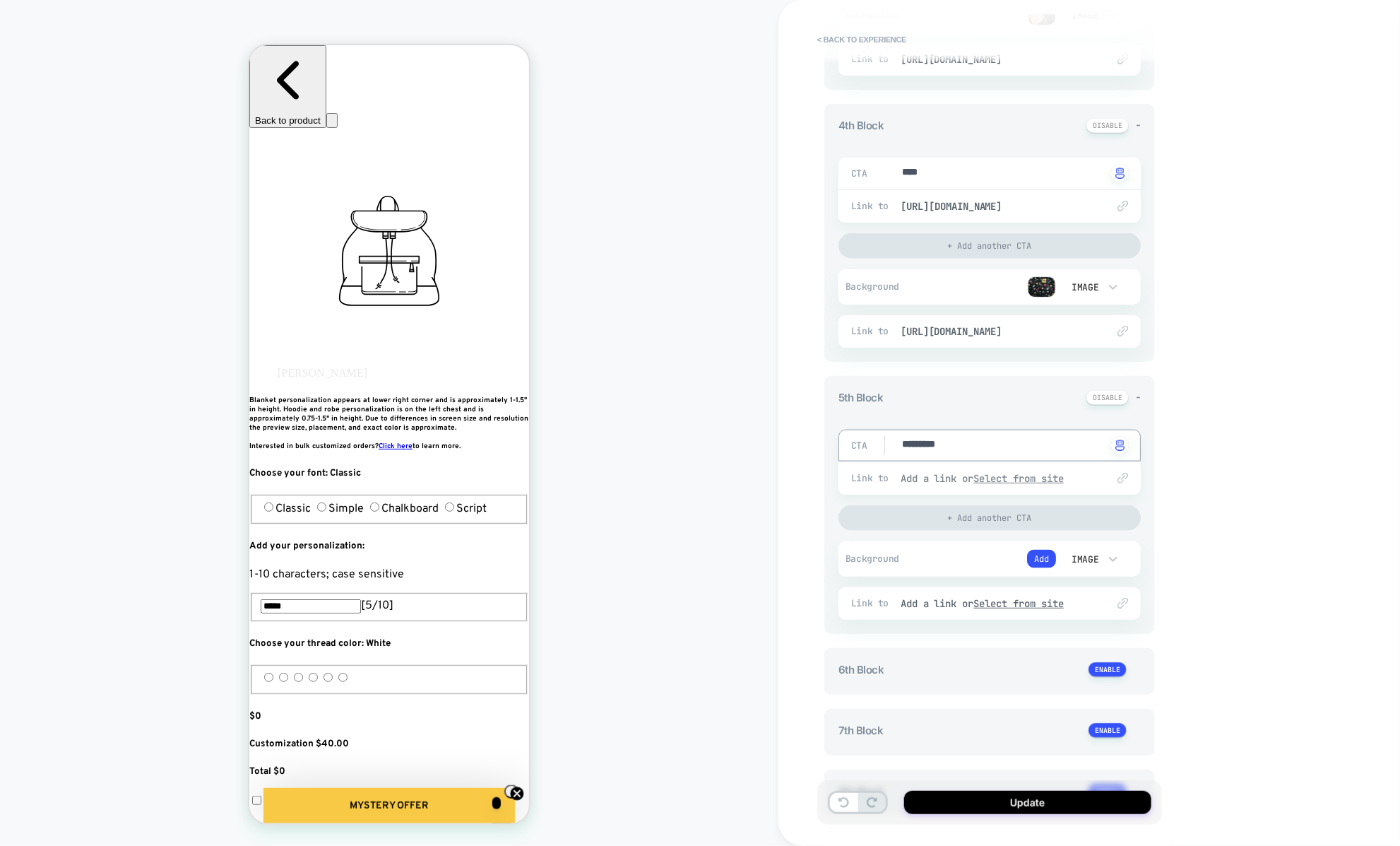
click at [1012, 475] on u "Select from site" at bounding box center [1019, 478] width 90 height 13
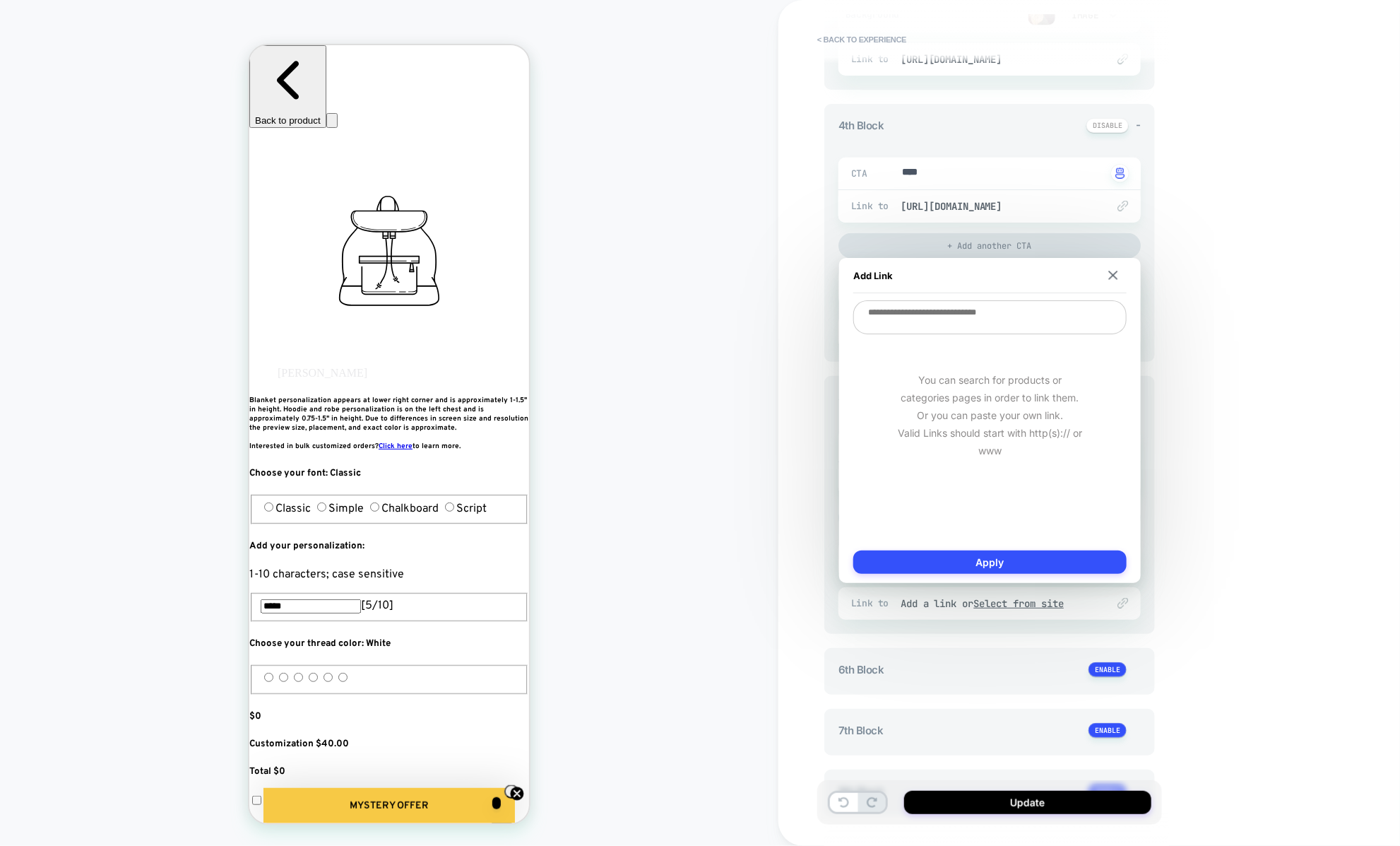
click at [965, 333] on textarea at bounding box center [990, 316] width 273 height 34
paste textarea "**********"
type textarea "*"
type textarea "**********"
click at [970, 566] on button "Apply" at bounding box center [990, 562] width 273 height 24
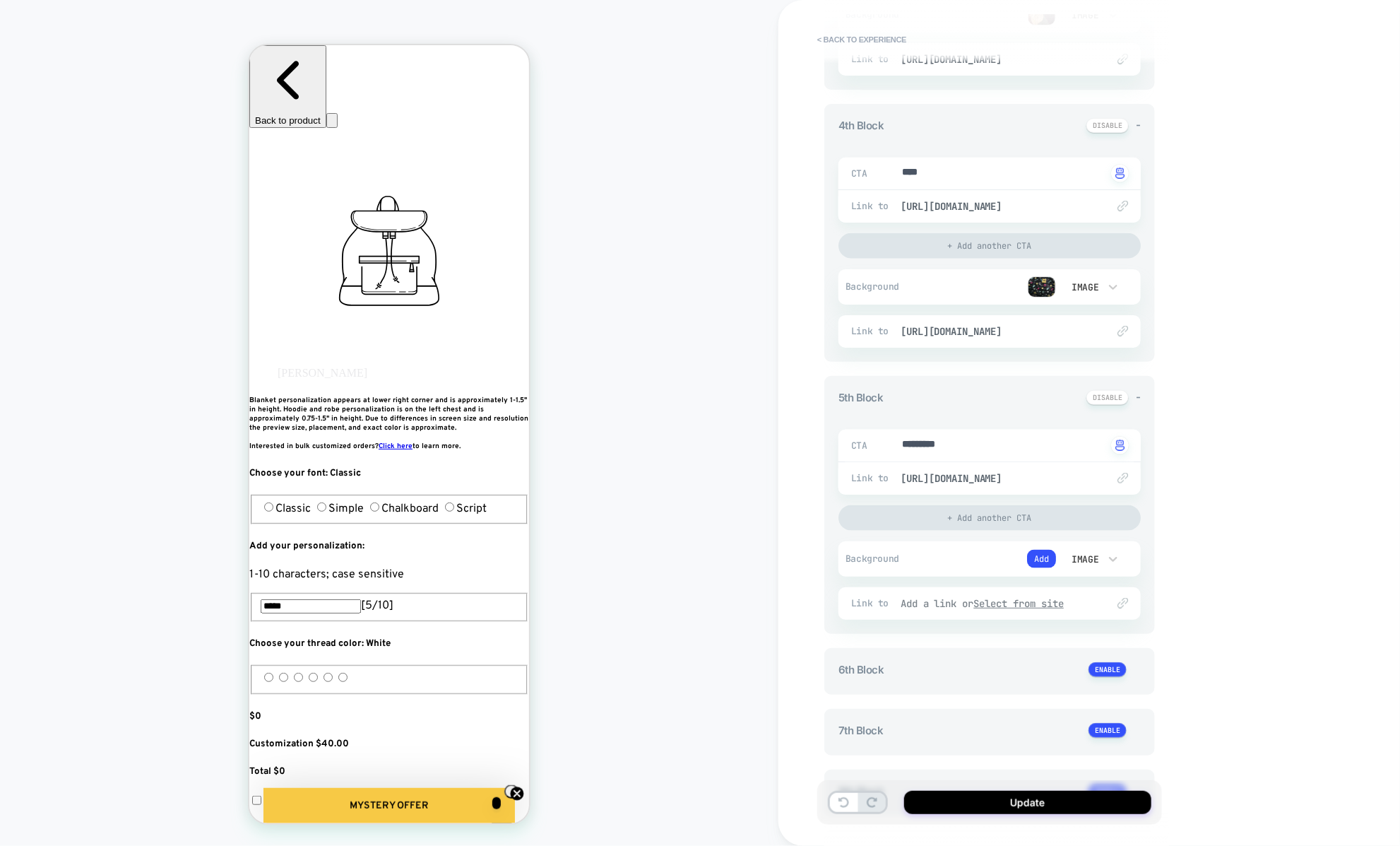
click at [1002, 602] on u "Select from site" at bounding box center [1019, 603] width 90 height 13
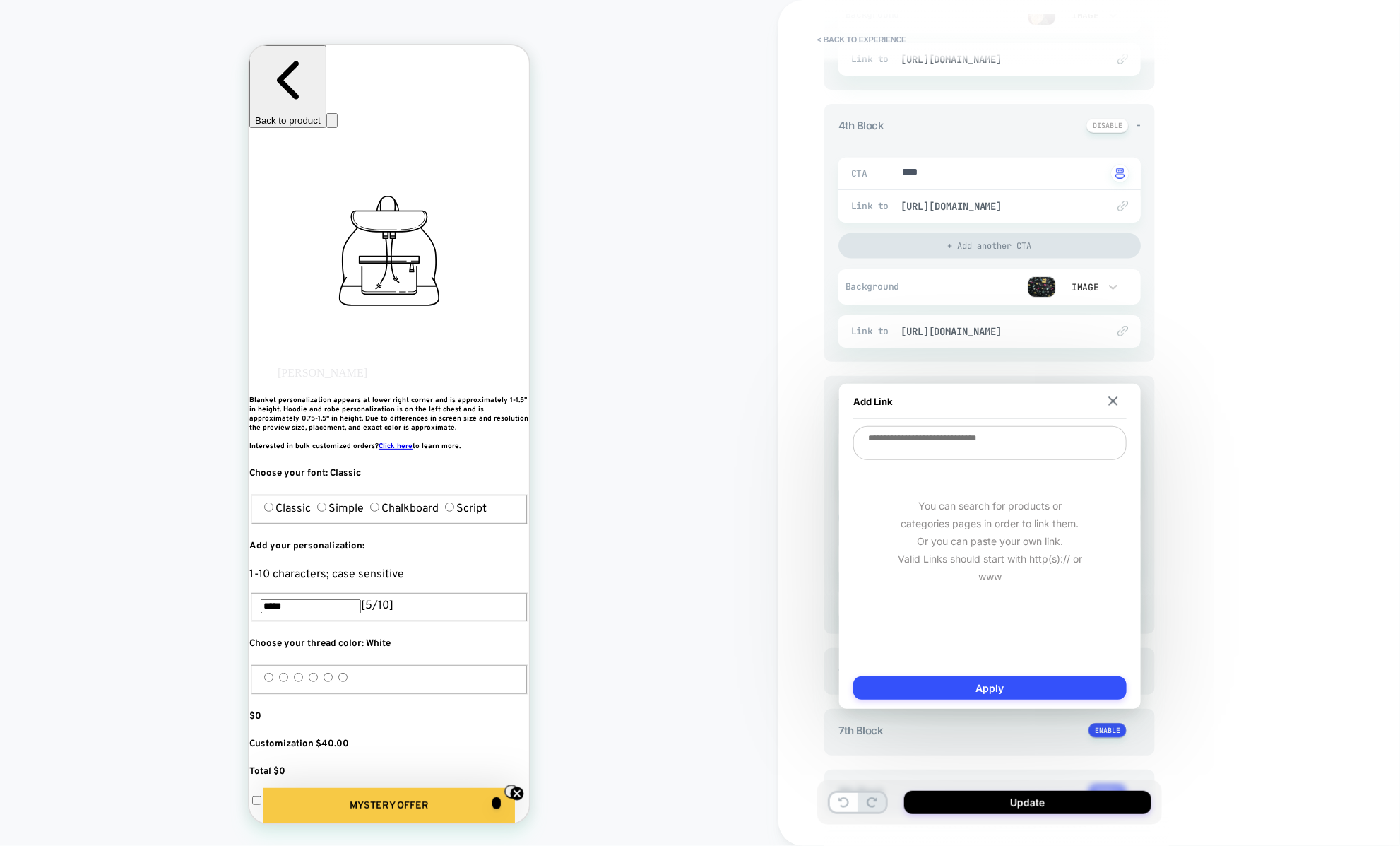
click at [957, 465] on div "You can search for products or categories pages in order to link them. Or you c…" at bounding box center [990, 546] width 273 height 240
click at [957, 443] on textarea at bounding box center [990, 443] width 273 height 34
paste textarea "**********"
type textarea "*"
type textarea "**********"
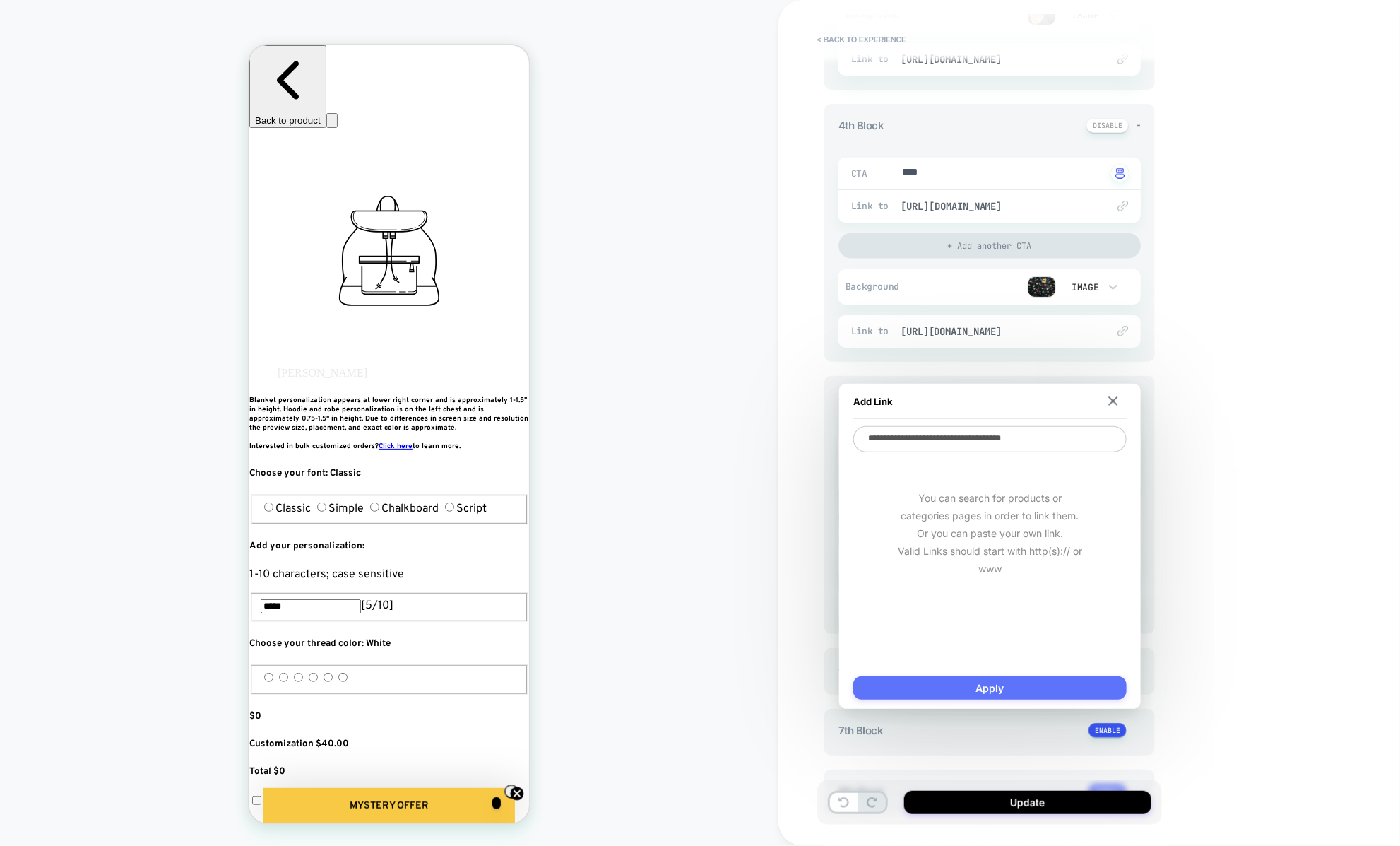
click at [990, 697] on button "Apply" at bounding box center [990, 688] width 273 height 24
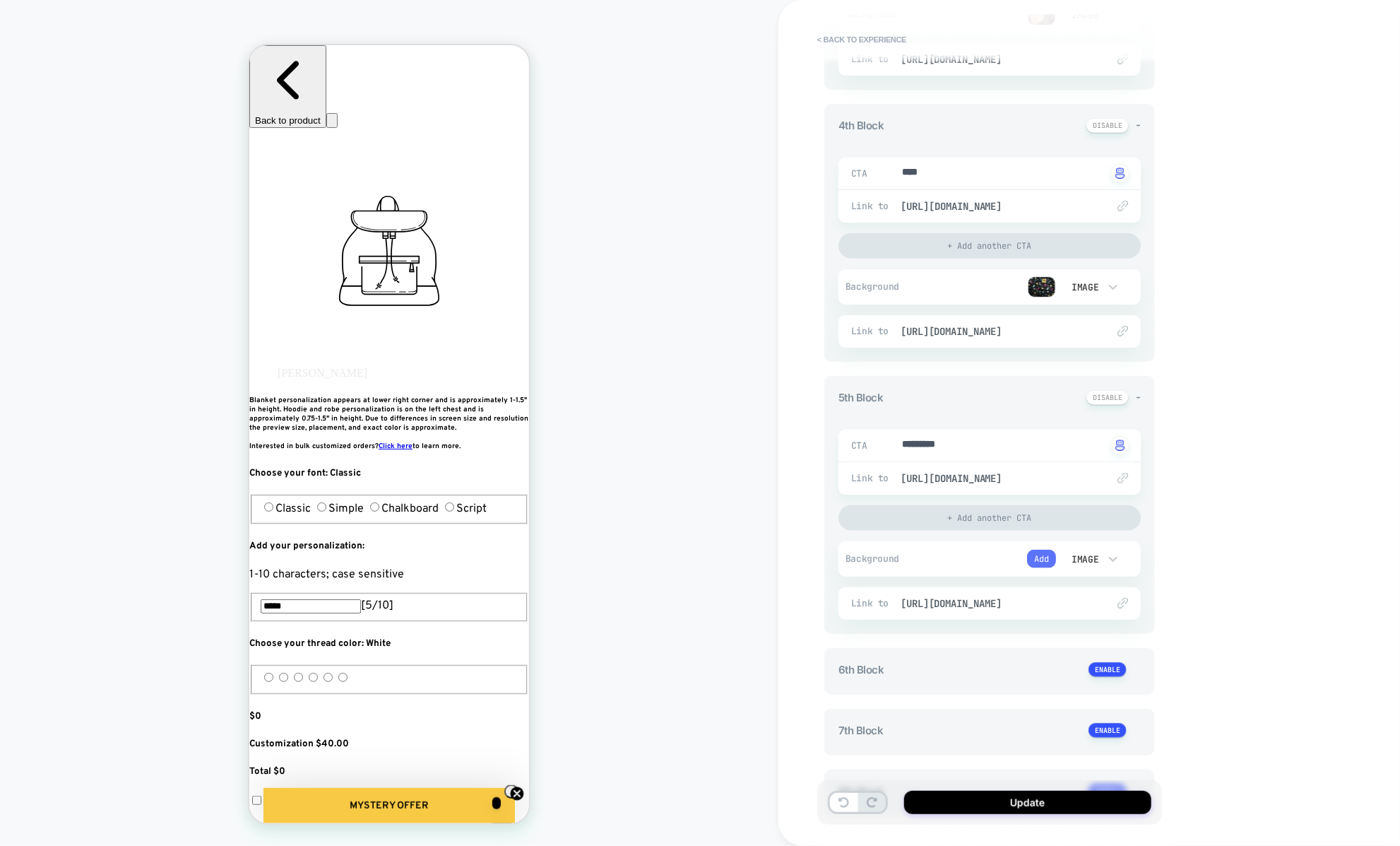
click at [1043, 556] on button "Add" at bounding box center [1041, 559] width 29 height 18
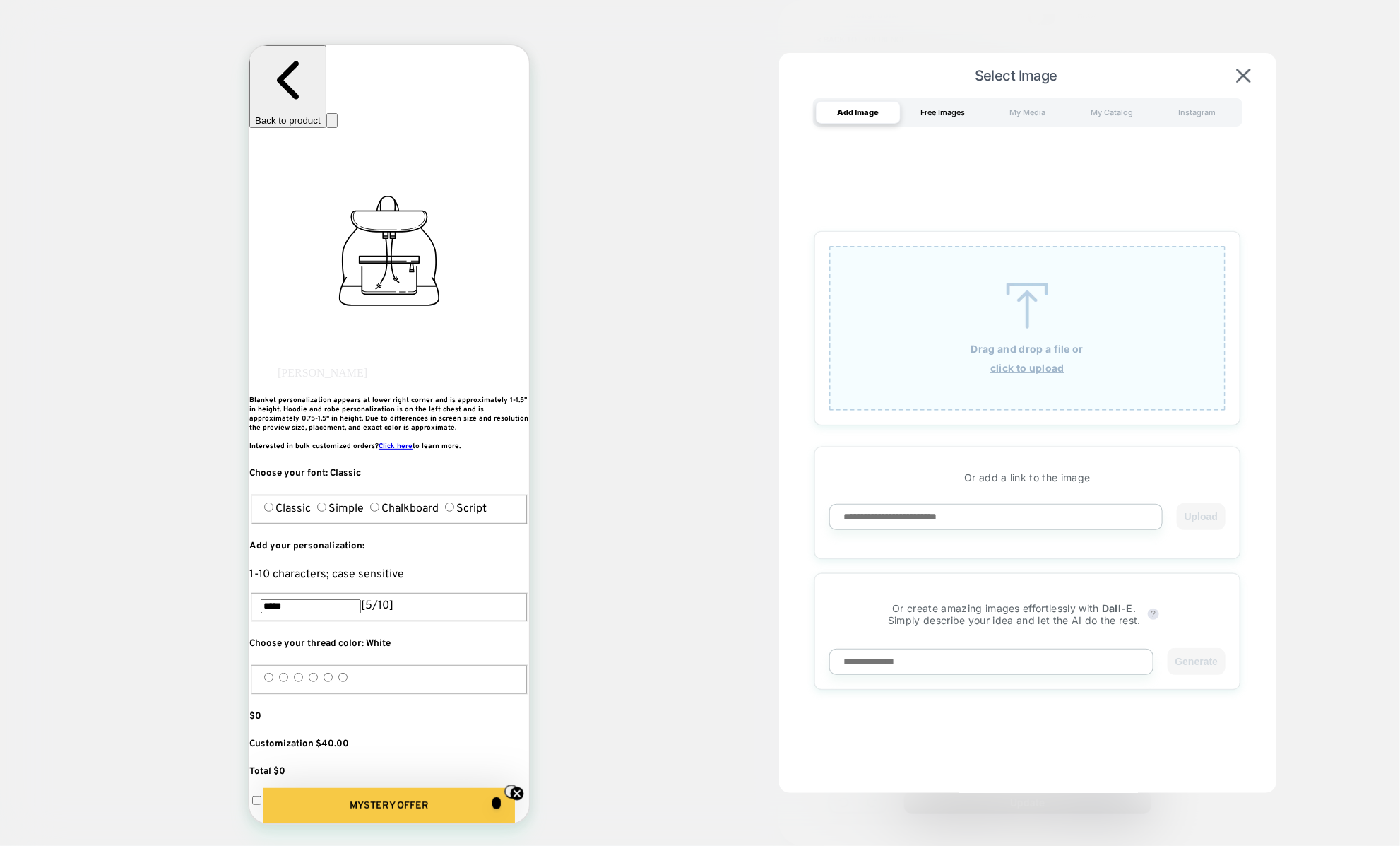
click at [954, 118] on div "Free Images" at bounding box center [943, 112] width 85 height 23
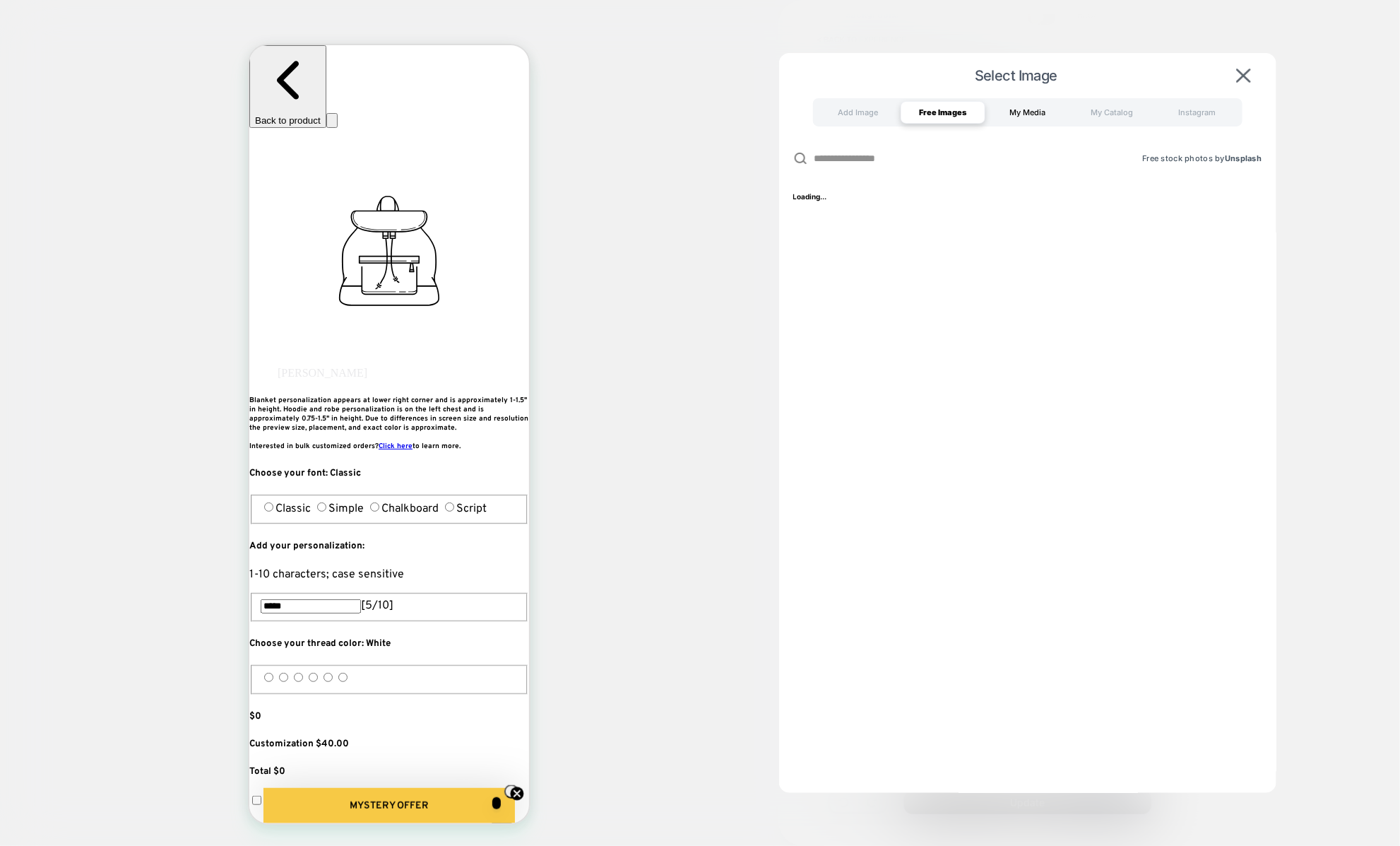
click at [1026, 118] on div "My Media" at bounding box center [1027, 112] width 85 height 23
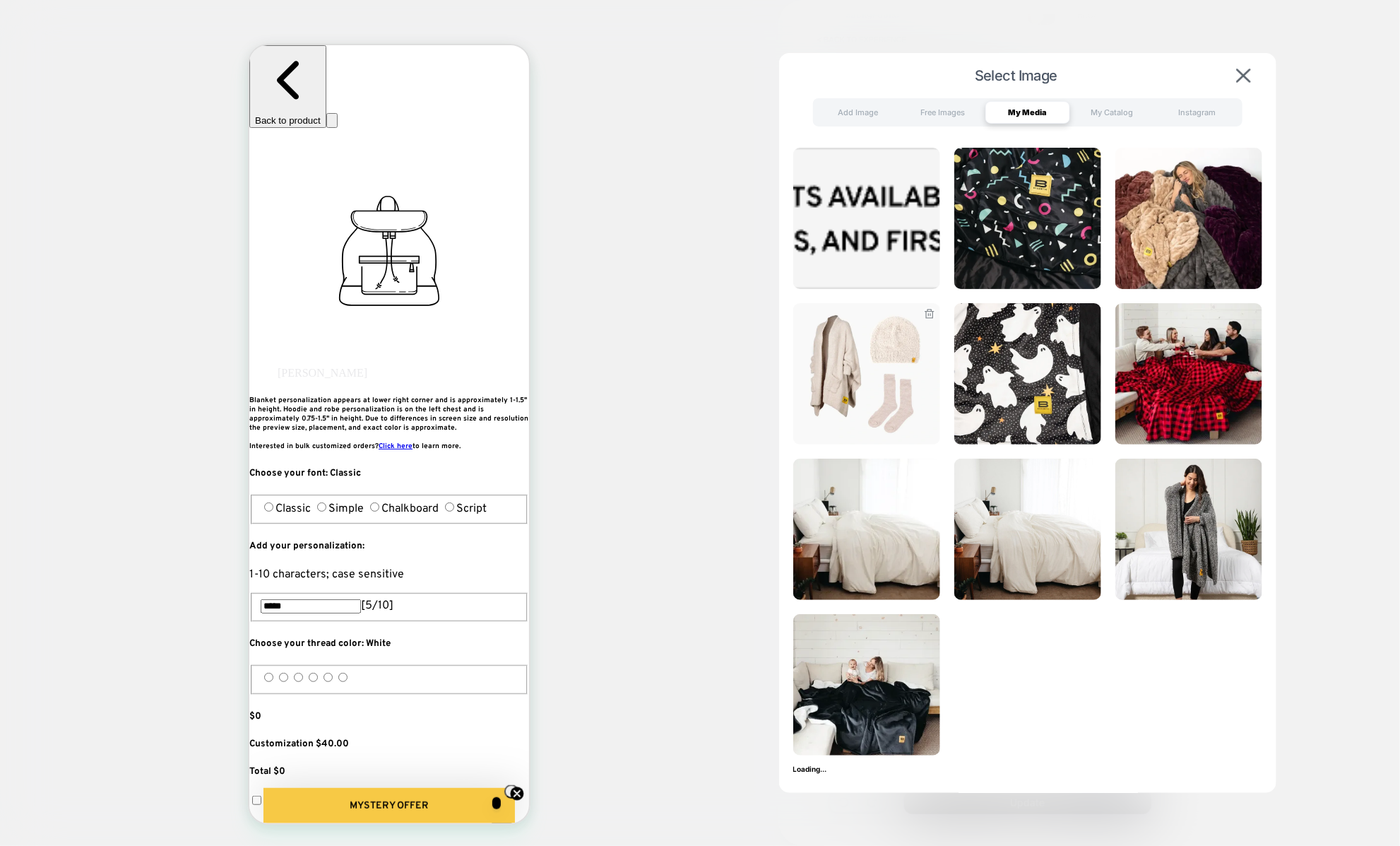
click at [846, 378] on img at bounding box center [867, 374] width 147 height 141
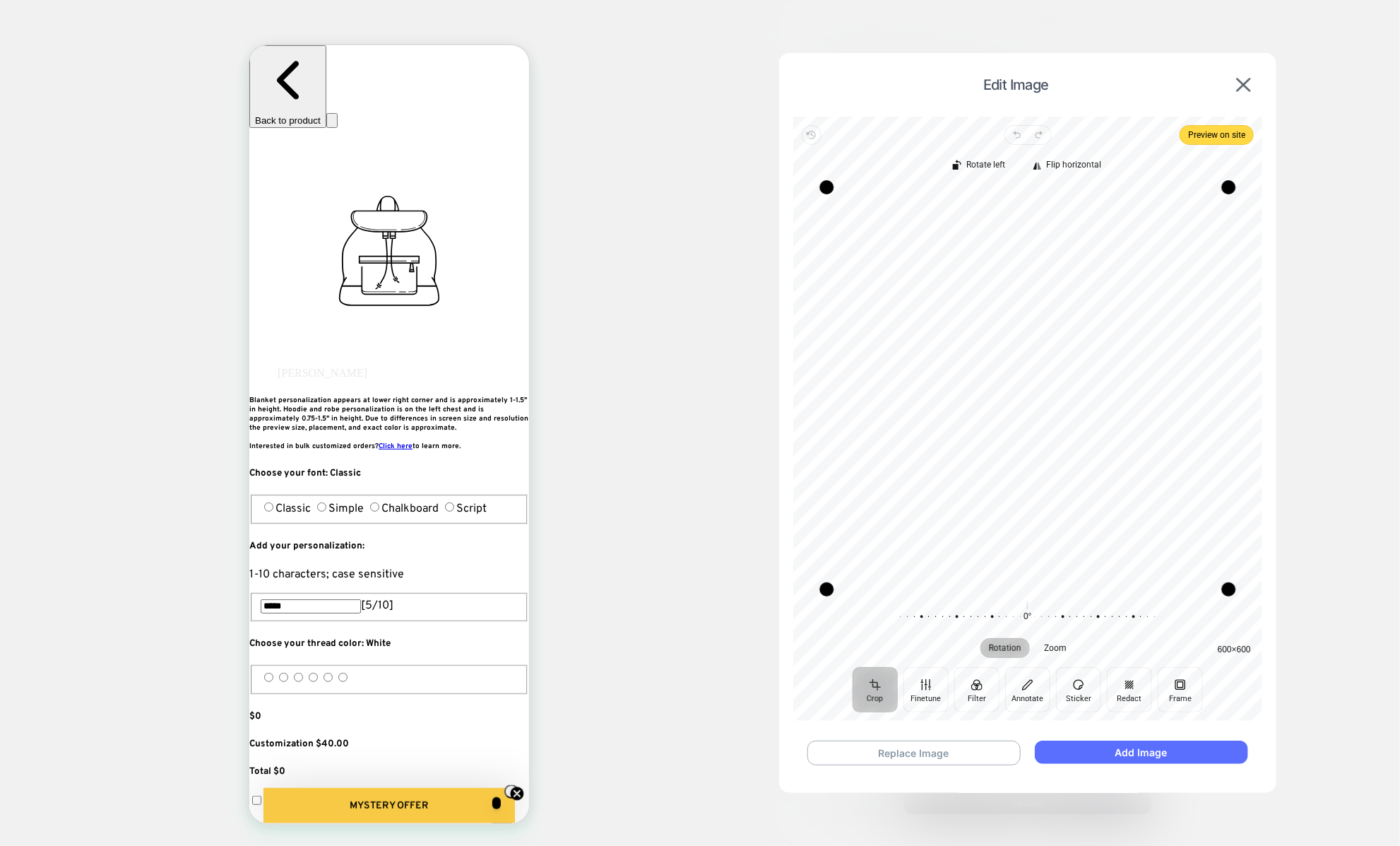
click at [1089, 741] on button "Add Image" at bounding box center [1140, 752] width 212 height 24
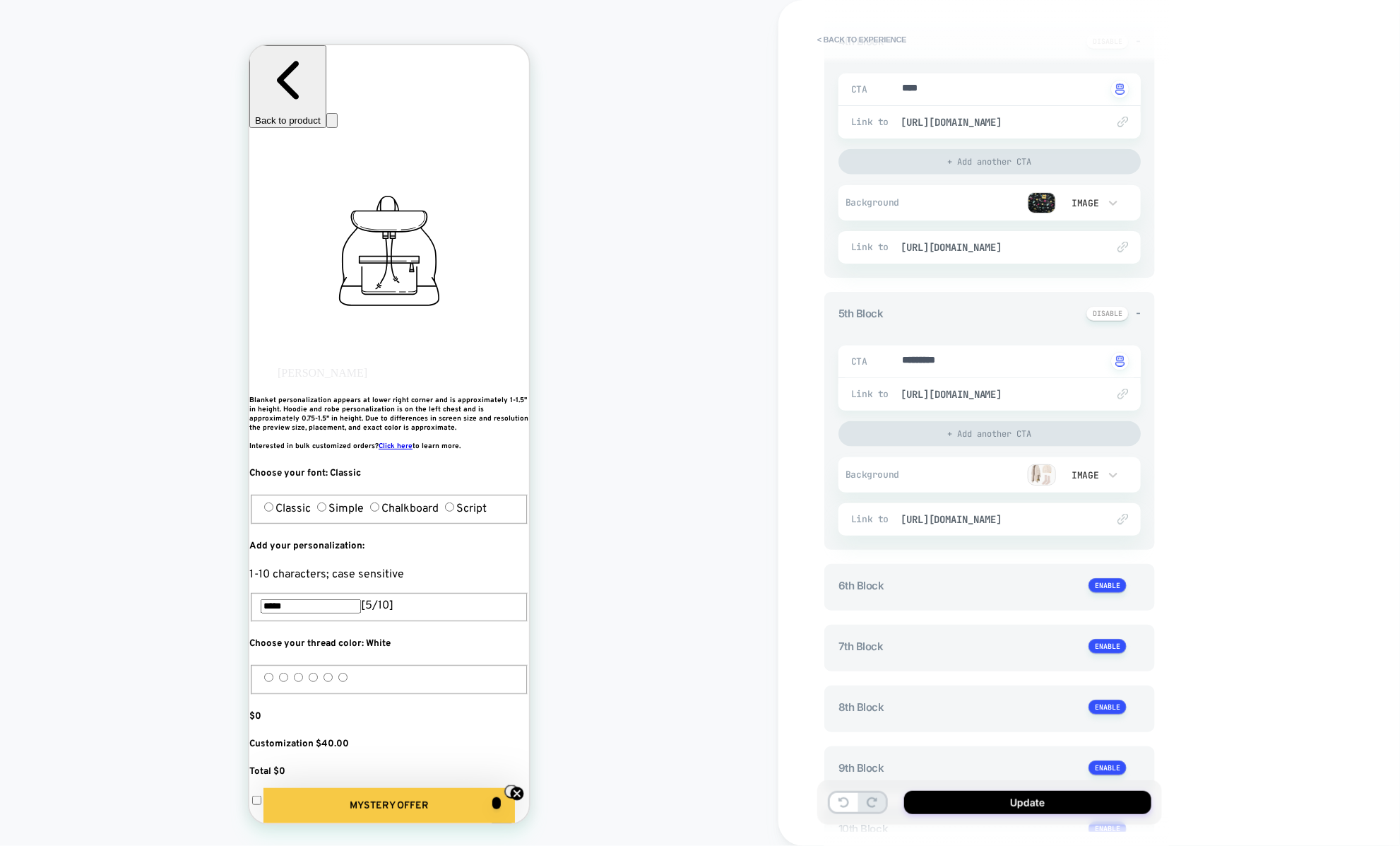
scroll to position [14, 0]
click at [835, 38] on button "< Back to experience" at bounding box center [861, 39] width 103 height 23
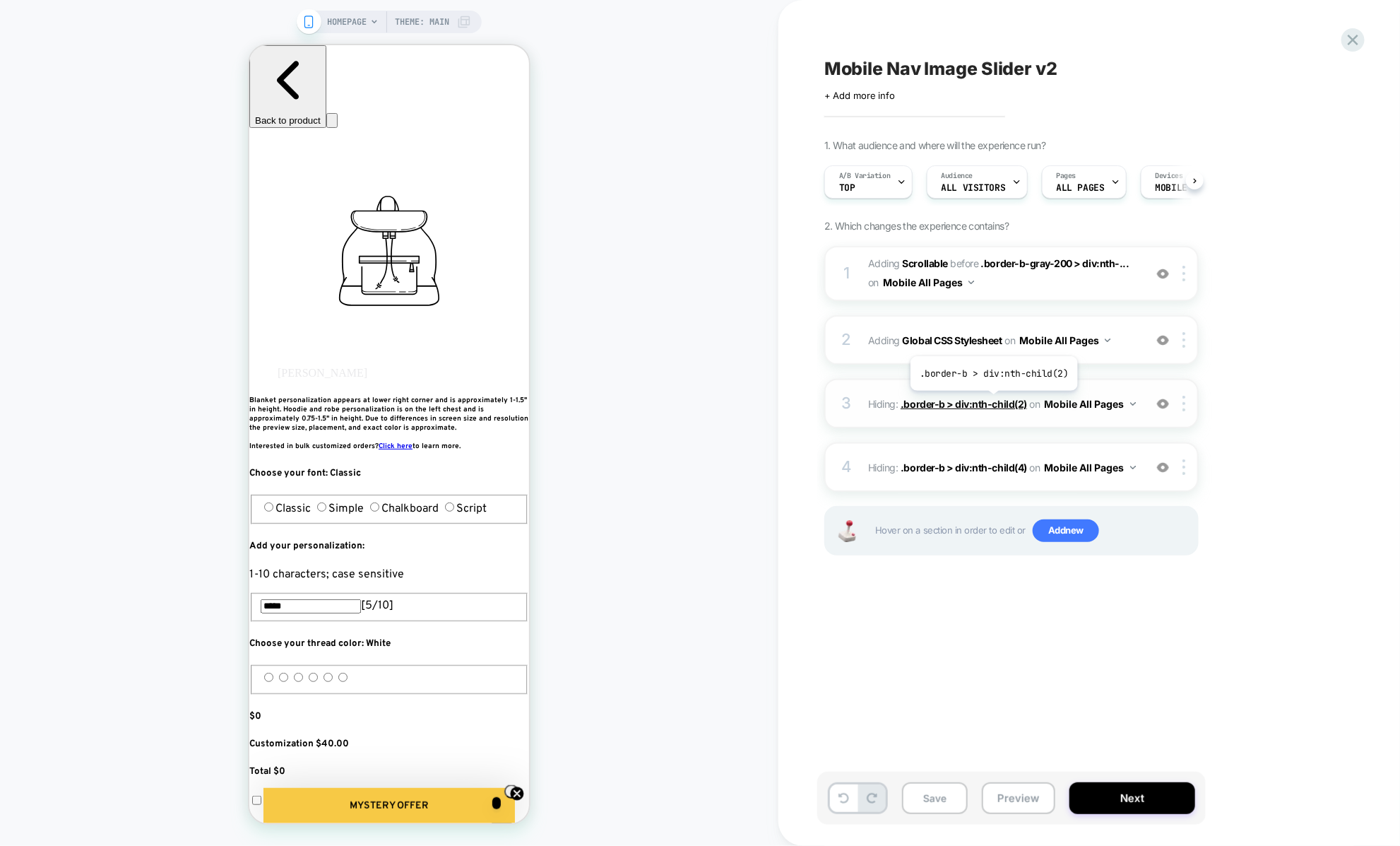
scroll to position [0, 1]
click at [878, 294] on div "1 #_loomi_addon_1757099728127_dup1759590196 Adding Scrollable BEFORE .border-b-…" at bounding box center [1012, 273] width 374 height 55
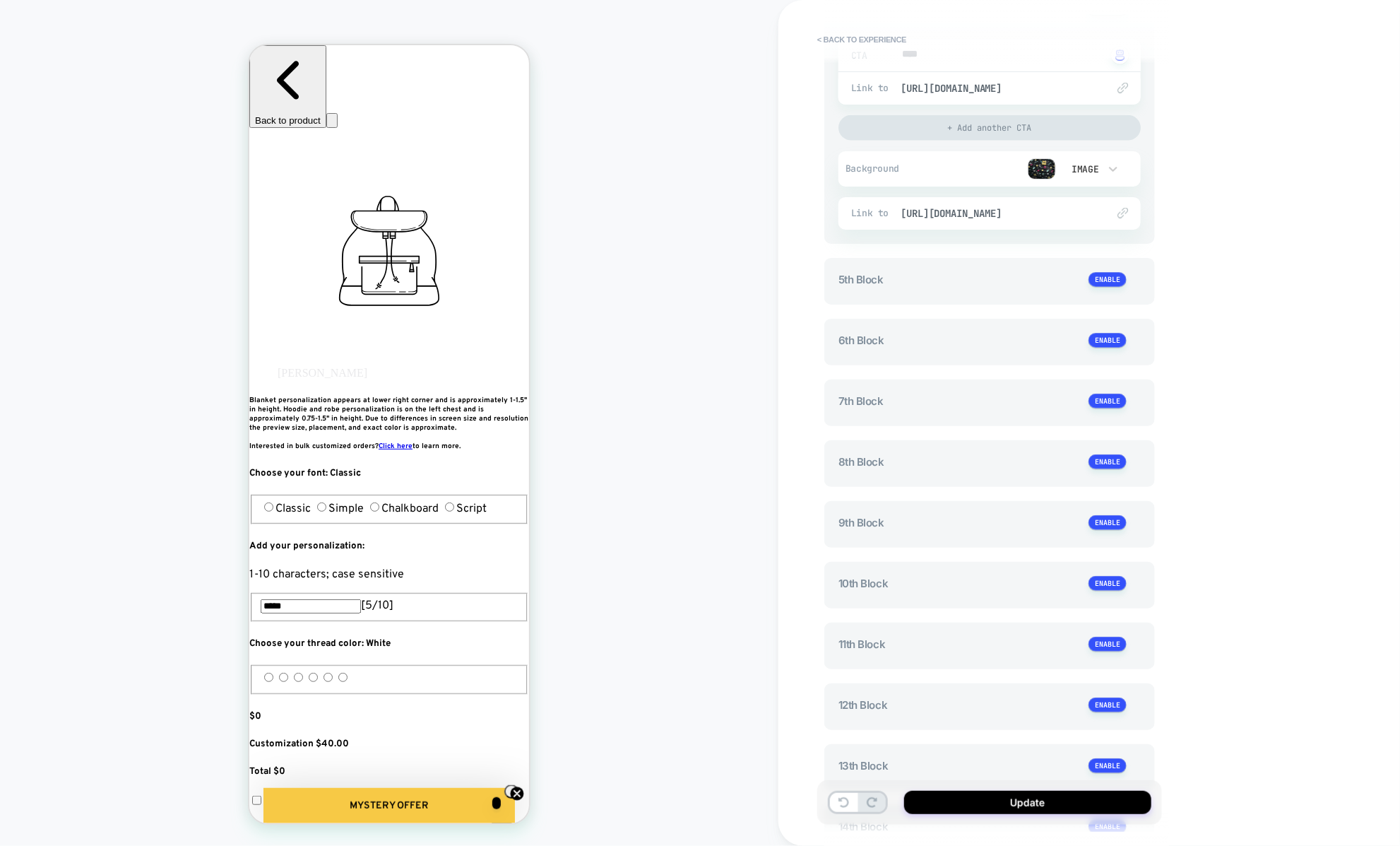
scroll to position [1125, 0]
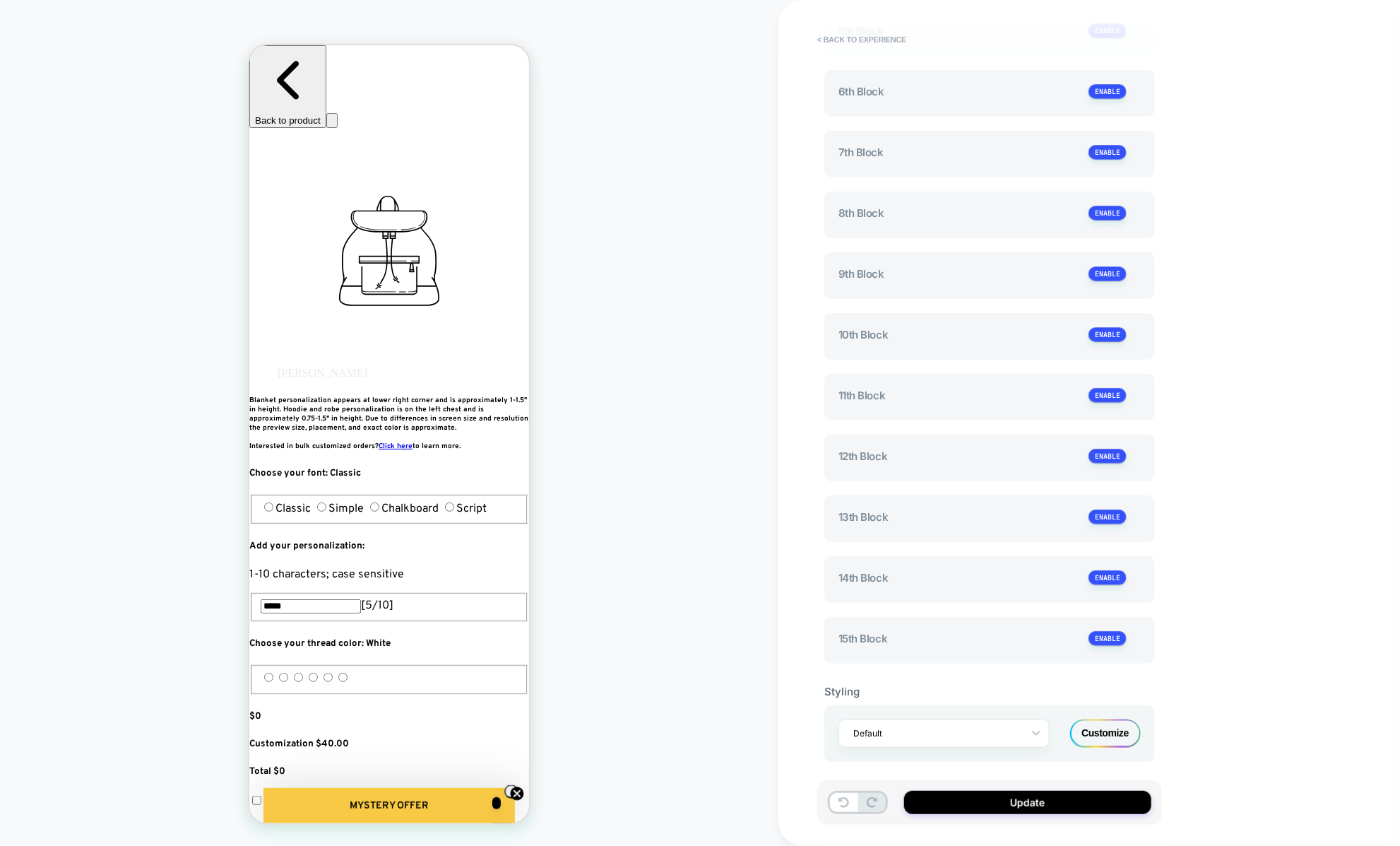
click at [1113, 705] on div "Default Customize" at bounding box center [990, 733] width 330 height 56
click at [1113, 724] on div "Customize" at bounding box center [1105, 733] width 70 height 28
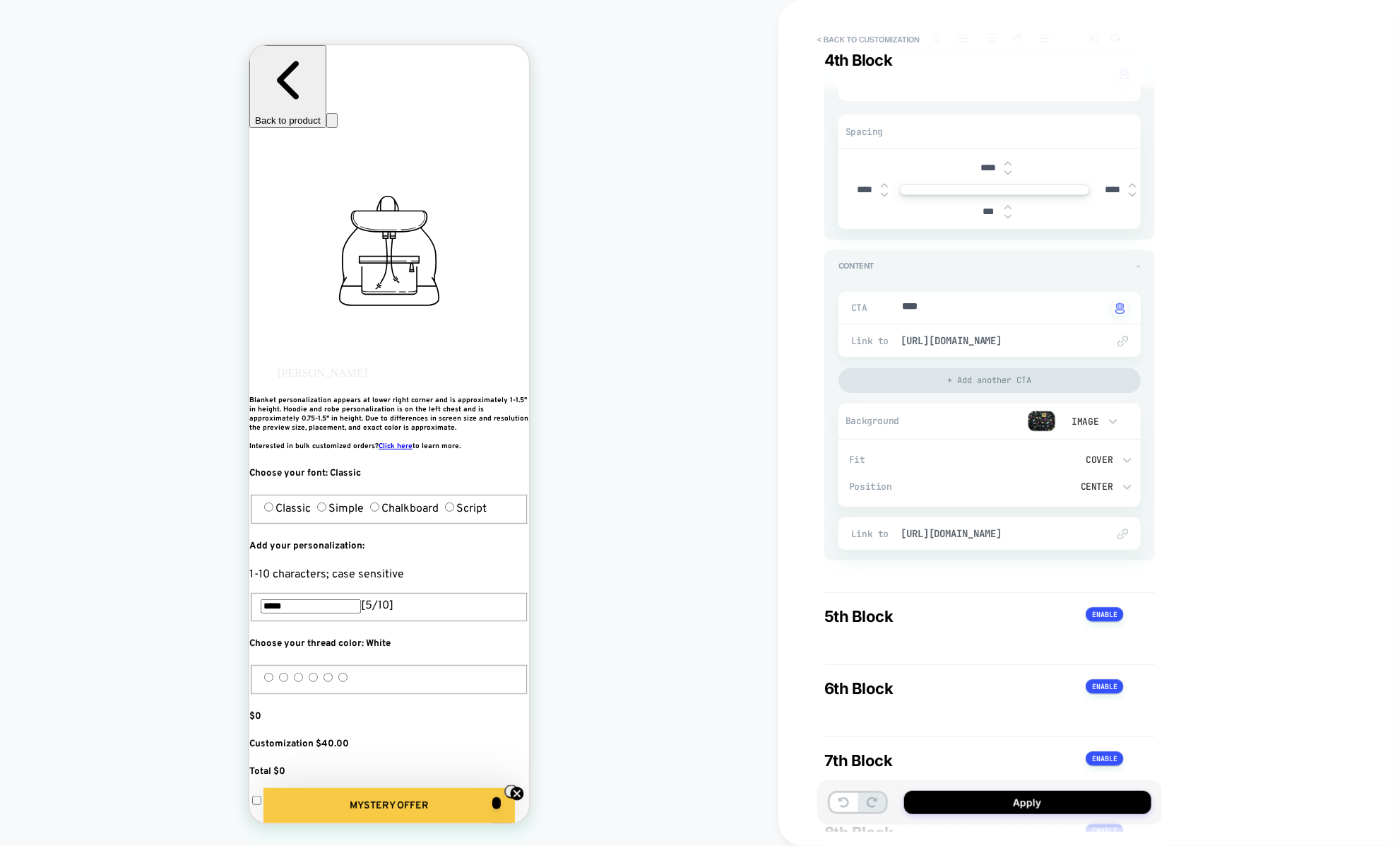
scroll to position [1914, 0]
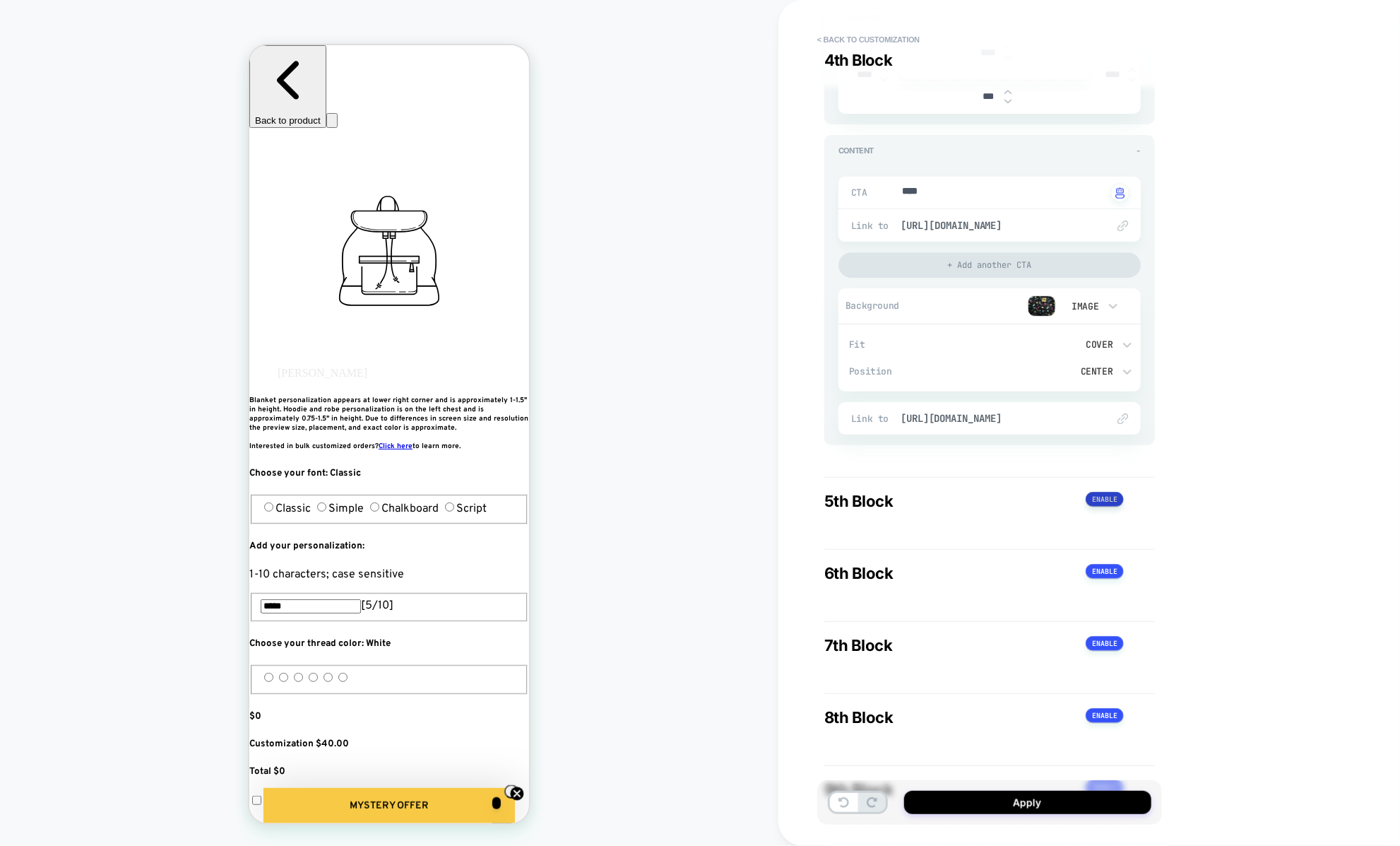
click at [1099, 497] on button at bounding box center [1104, 499] width 38 height 15
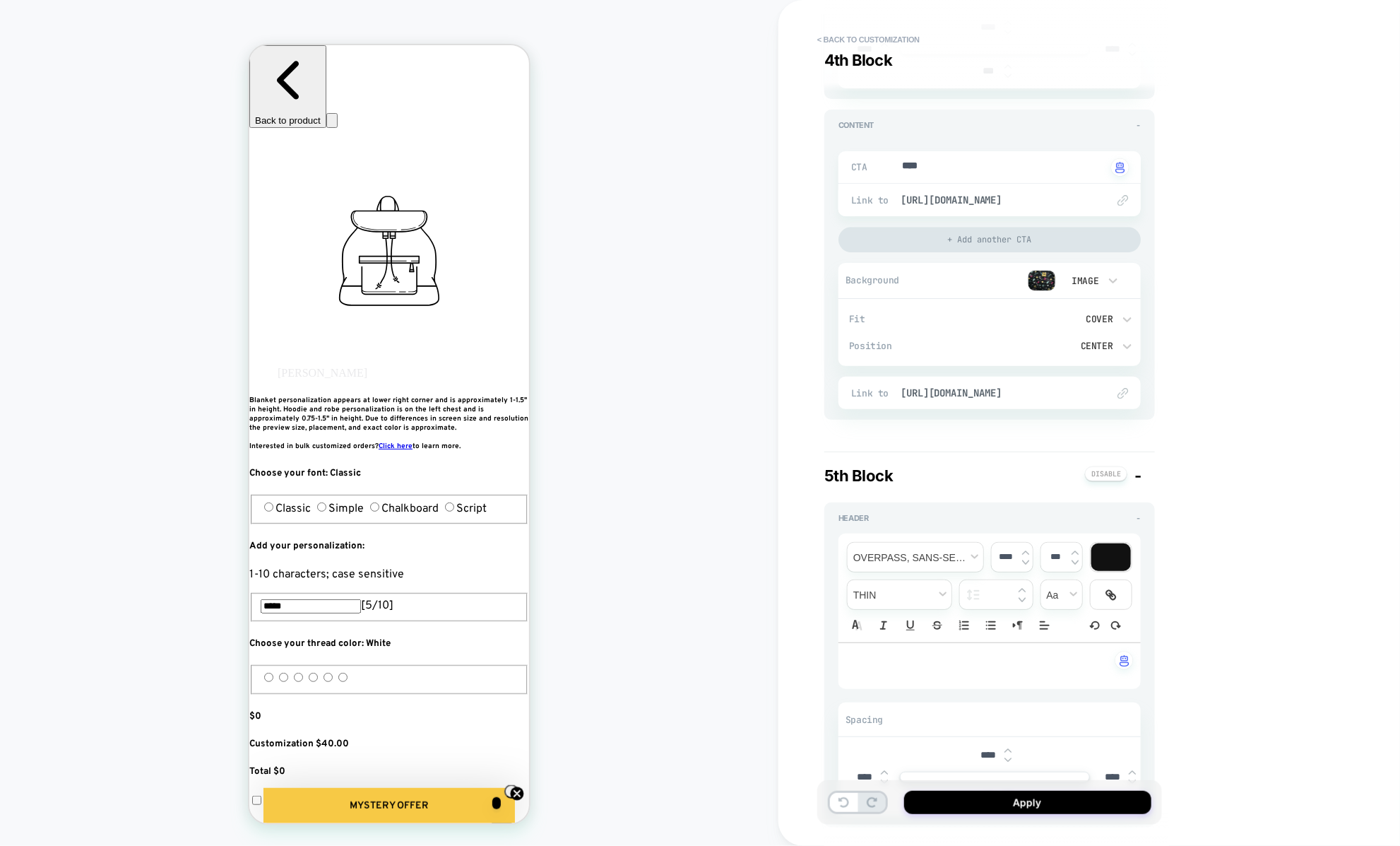
scroll to position [1940, 0]
click at [1136, 473] on span "-" at bounding box center [1137, 475] width 7 height 18
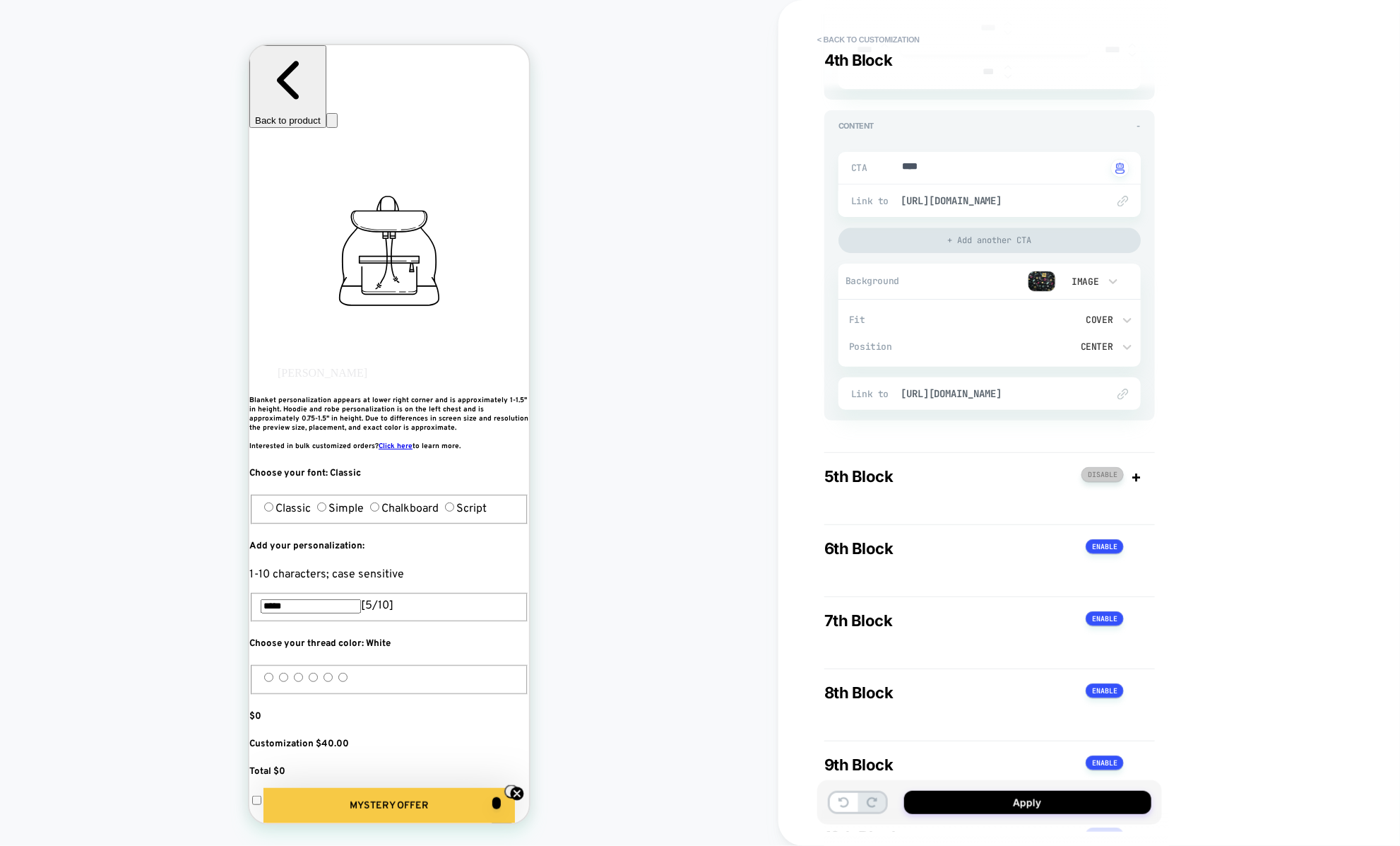
click at [1106, 467] on button at bounding box center [1102, 474] width 42 height 15
click at [1102, 470] on button at bounding box center [1104, 474] width 38 height 15
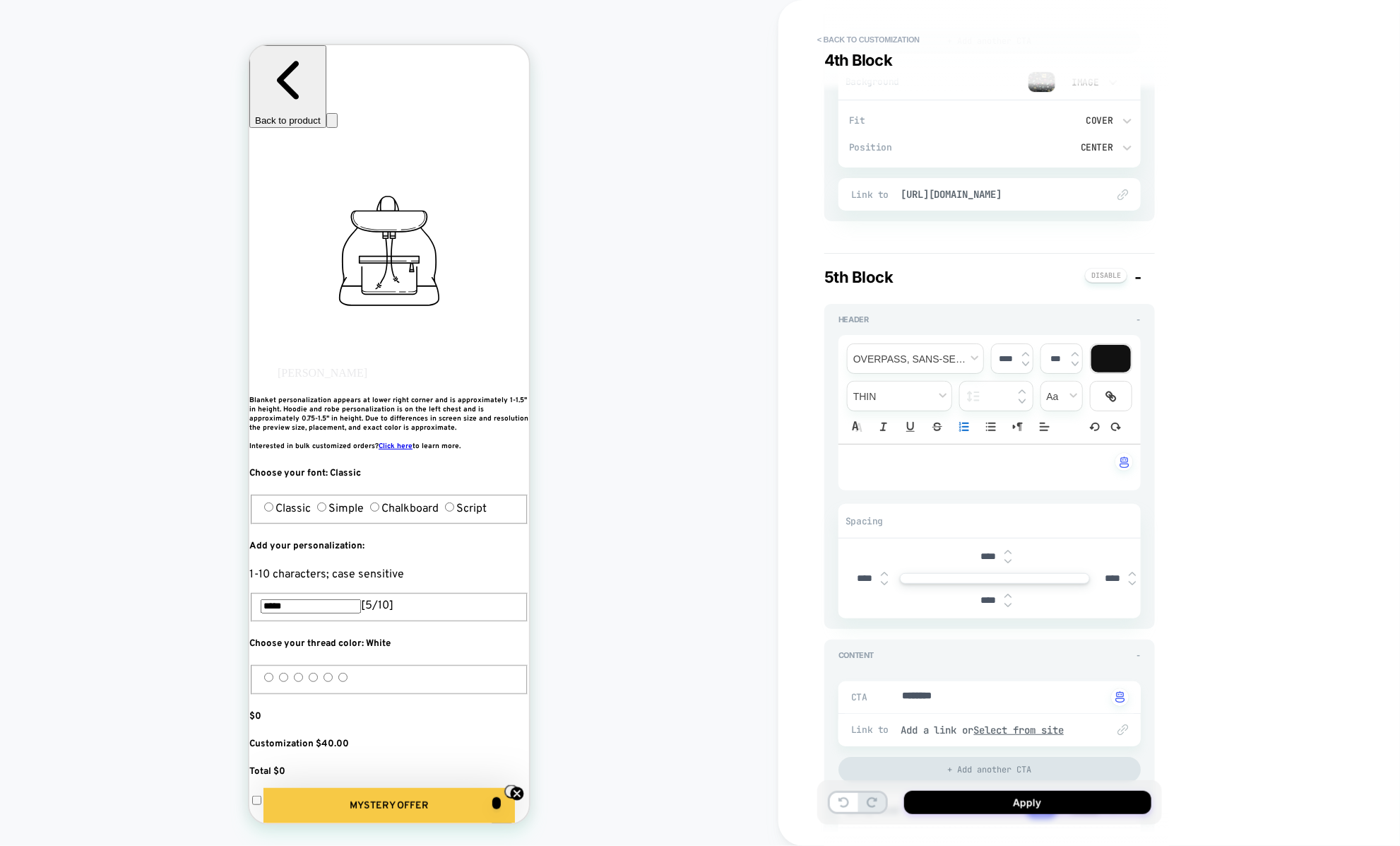
scroll to position [2146, 0]
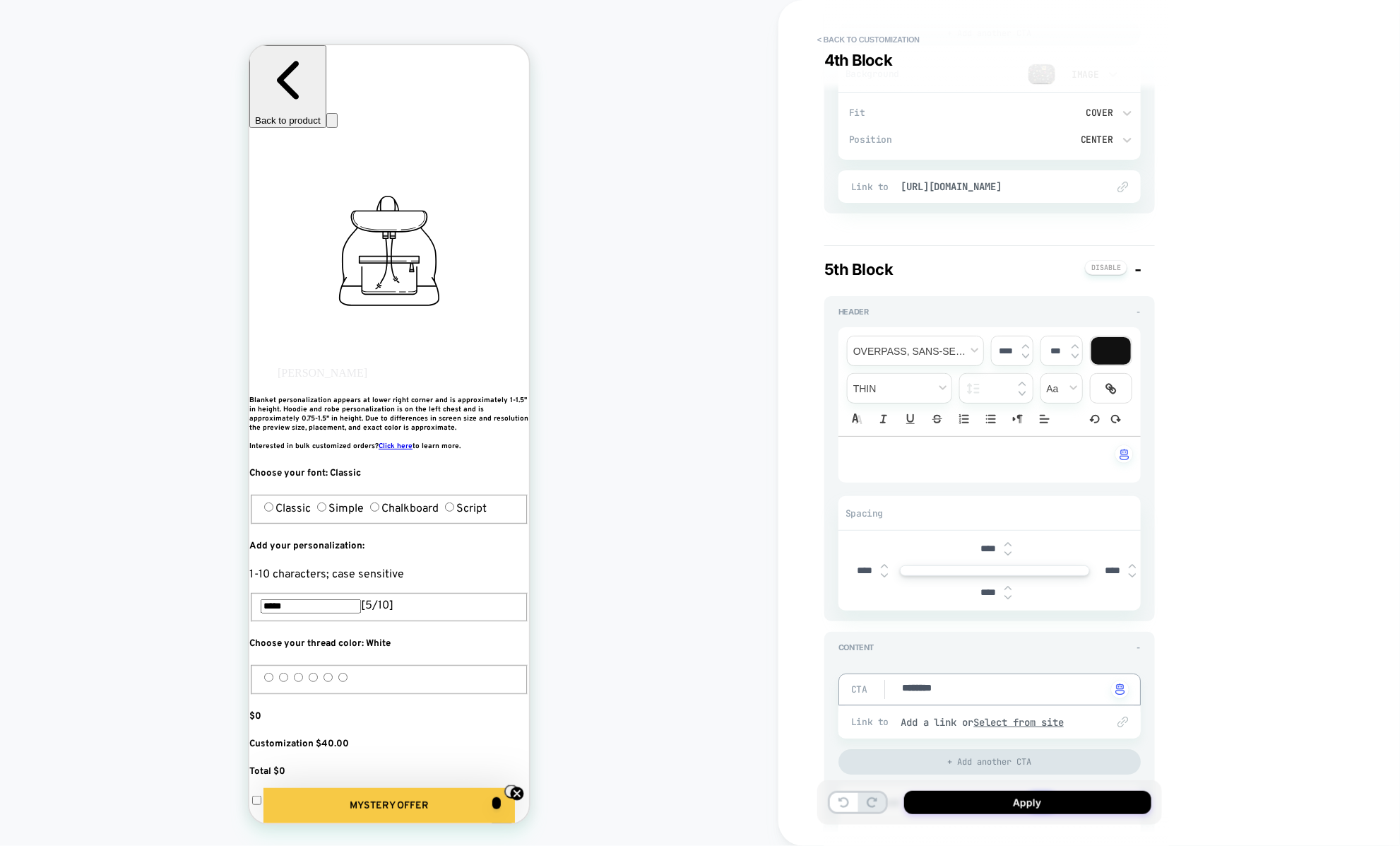
click at [948, 681] on textarea "********" at bounding box center [1003, 689] width 206 height 16
type textarea "*"
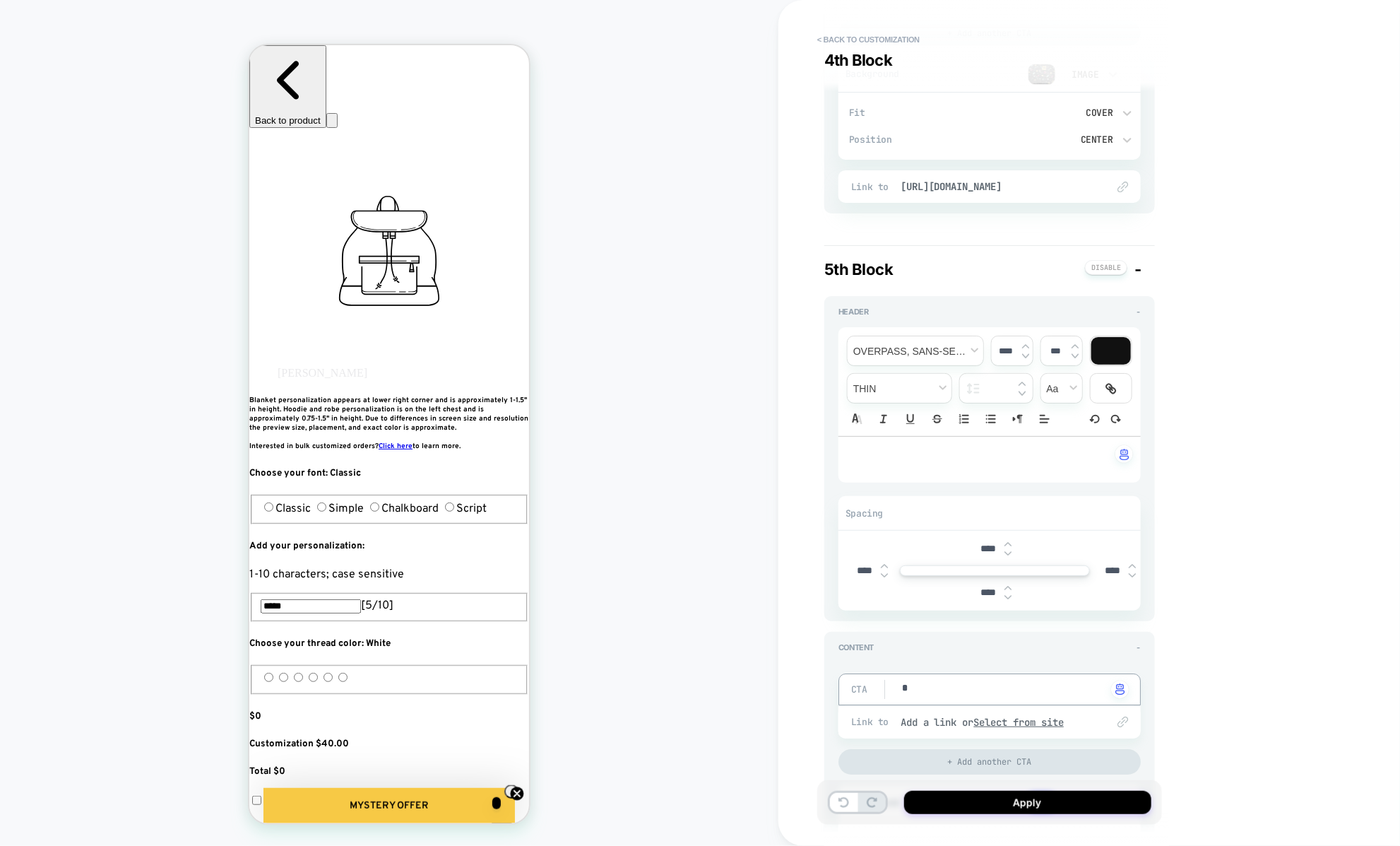
type textarea "**"
type textarea "*"
type textarea "***"
type textarea "*"
type textarea "****"
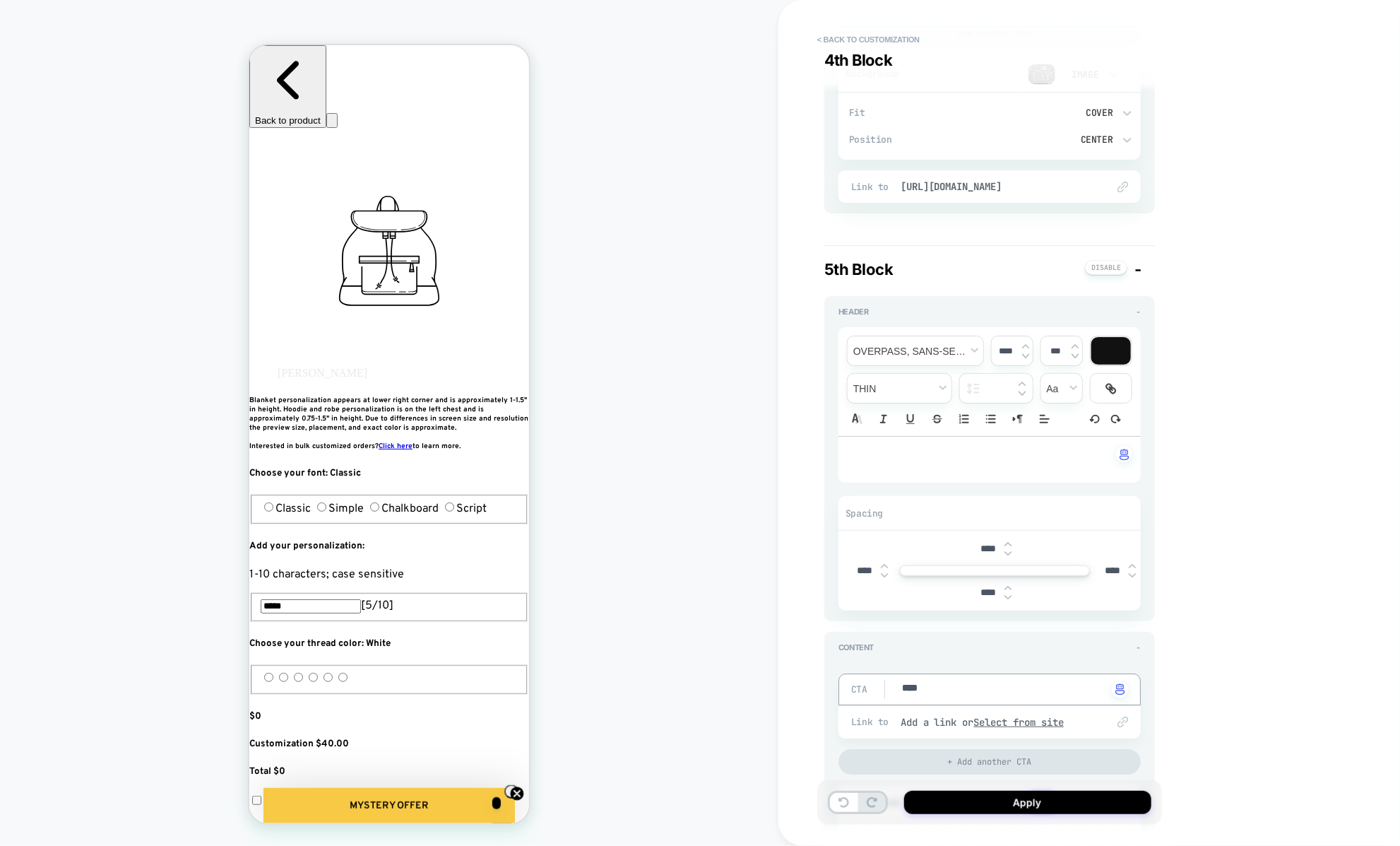
type textarea "*"
type textarea "****"
type textarea "*"
type textarea "******"
type textarea "*"
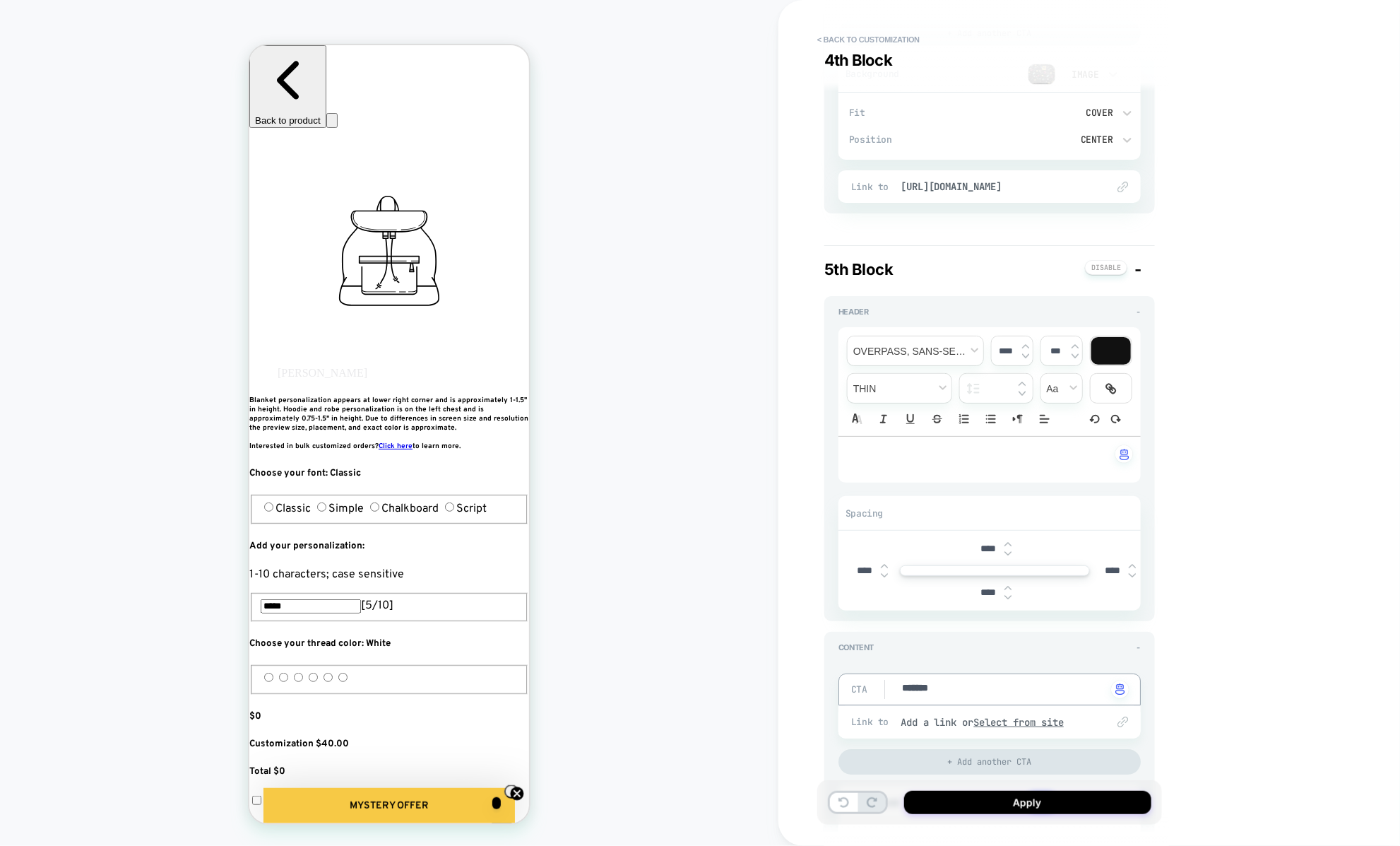
type textarea "********"
type textarea "*"
type textarea "*********"
type textarea "*"
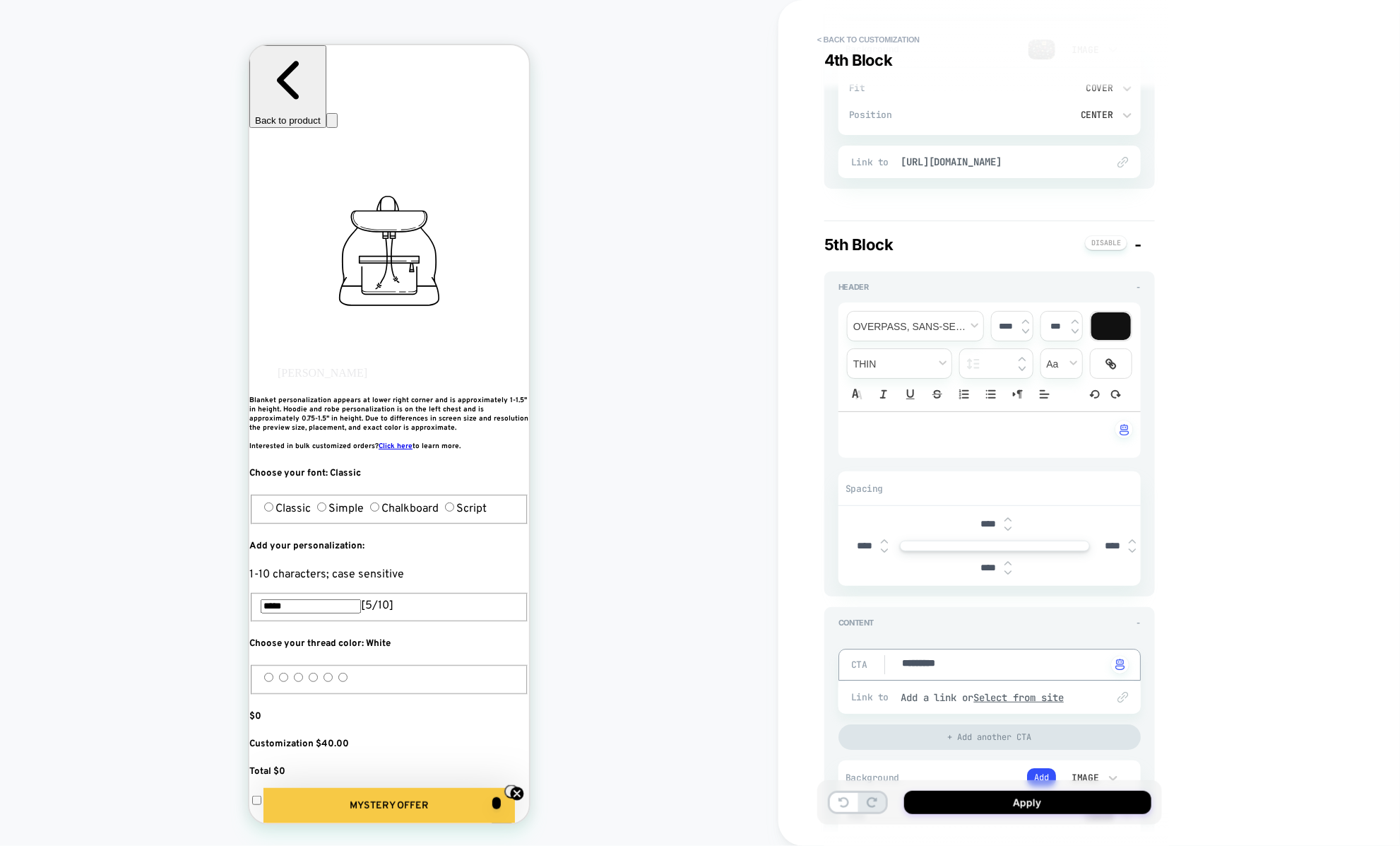
scroll to position [2222, 0]
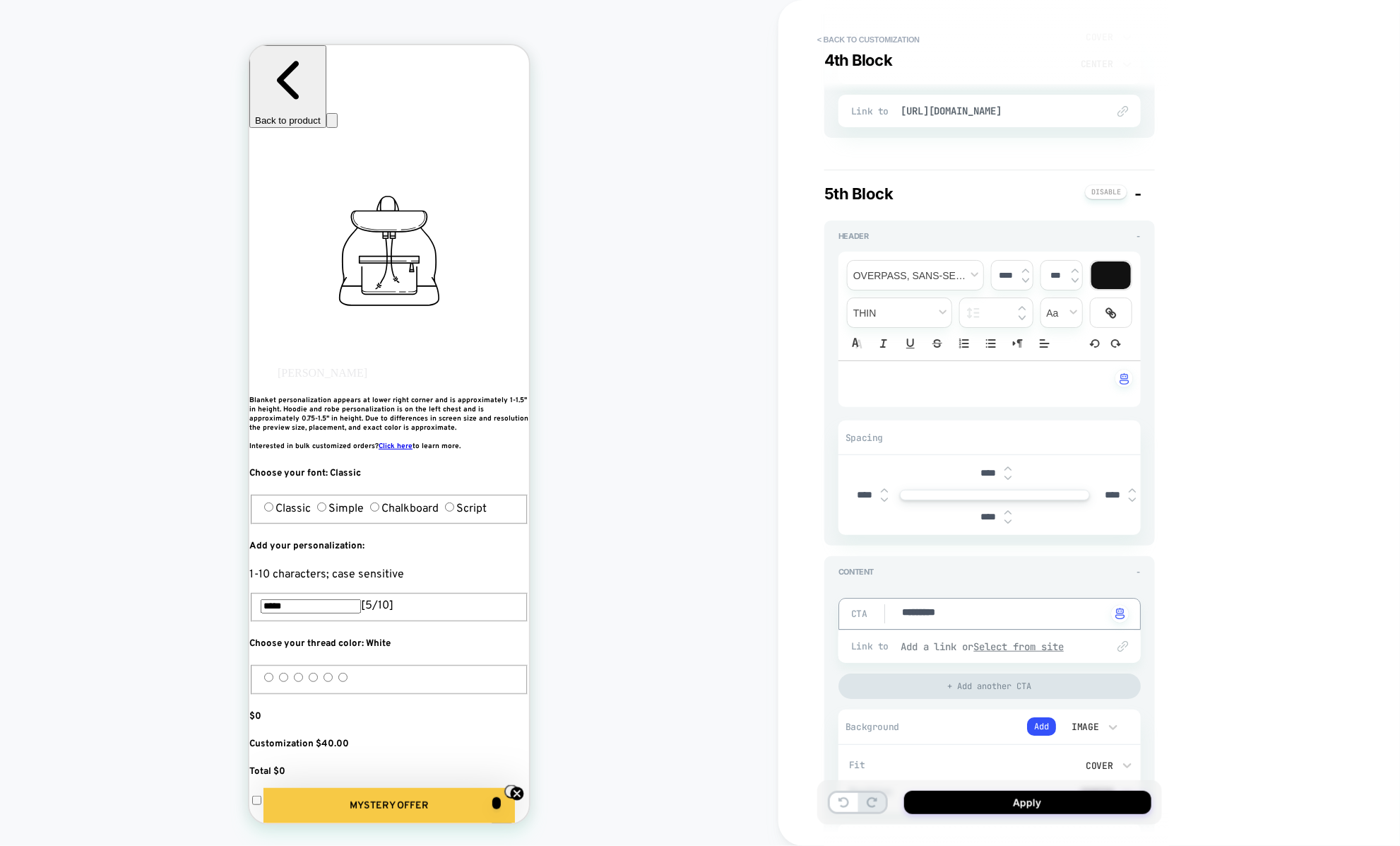
type textarea "*********"
click at [1022, 640] on u "Select from site" at bounding box center [1019, 646] width 90 height 13
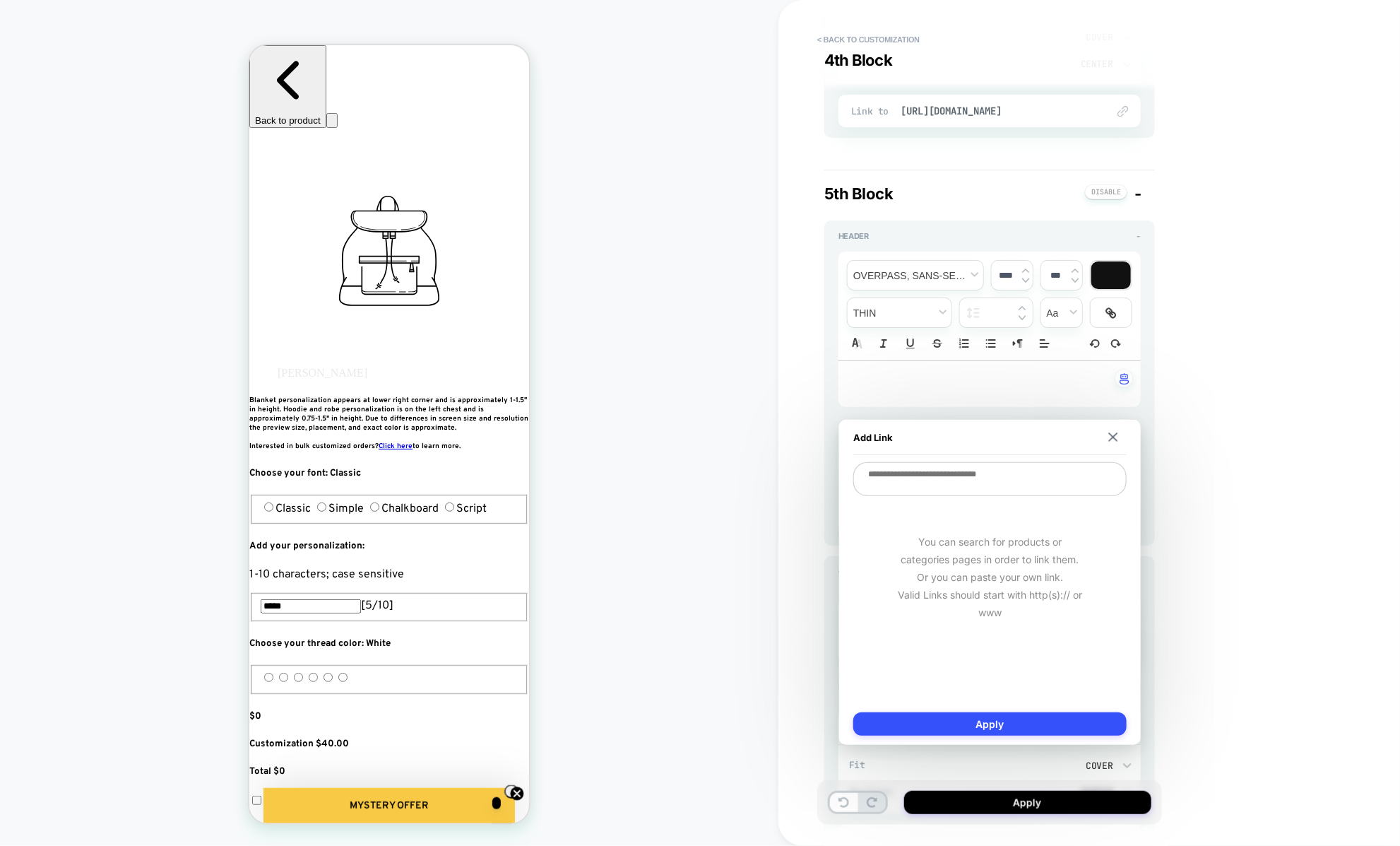
click at [958, 494] on textarea at bounding box center [990, 479] width 273 height 34
paste textarea "**********"
type textarea "*"
type textarea "**********"
click at [976, 725] on button "Apply" at bounding box center [990, 724] width 273 height 24
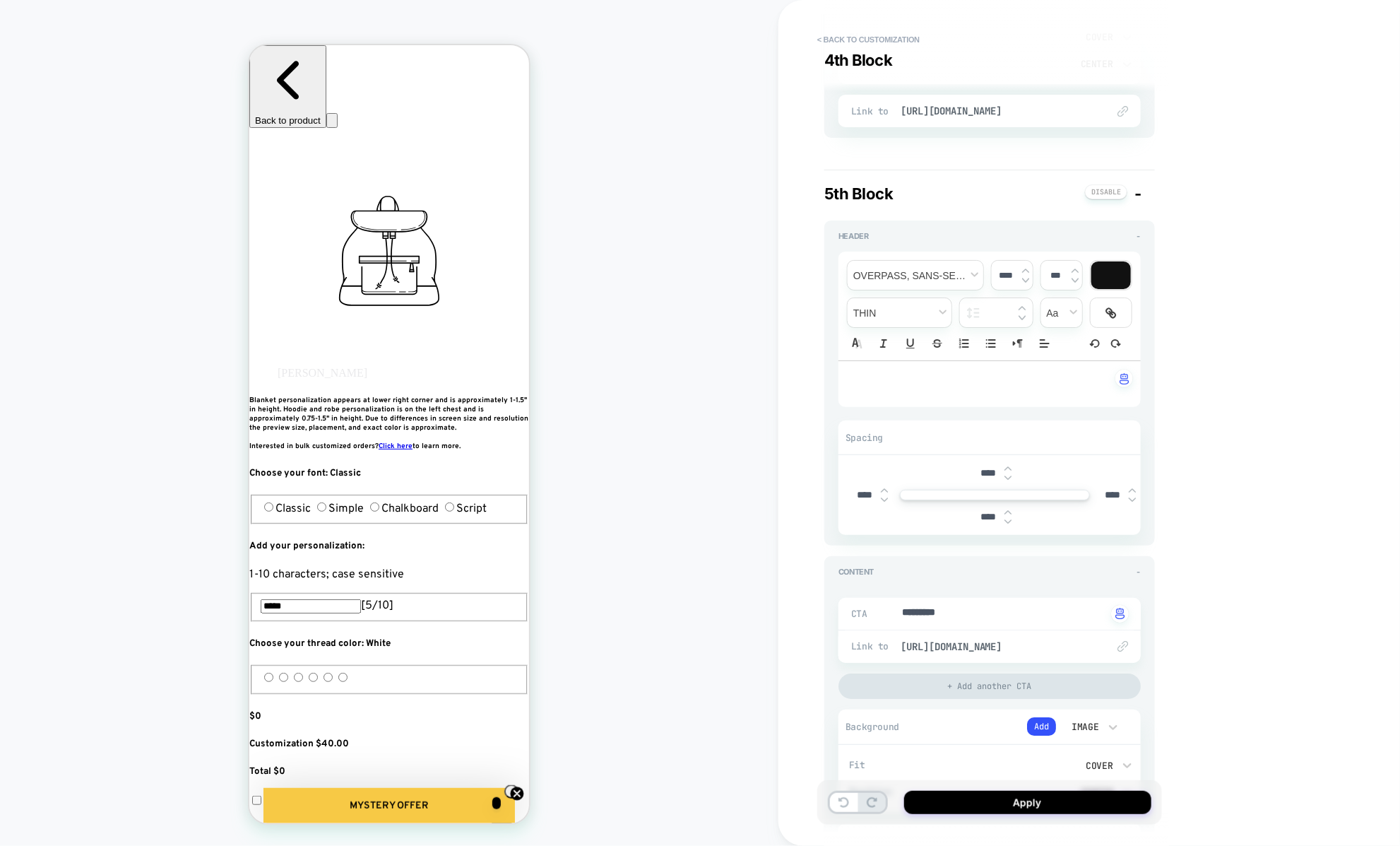
scroll to position [2446, 0]
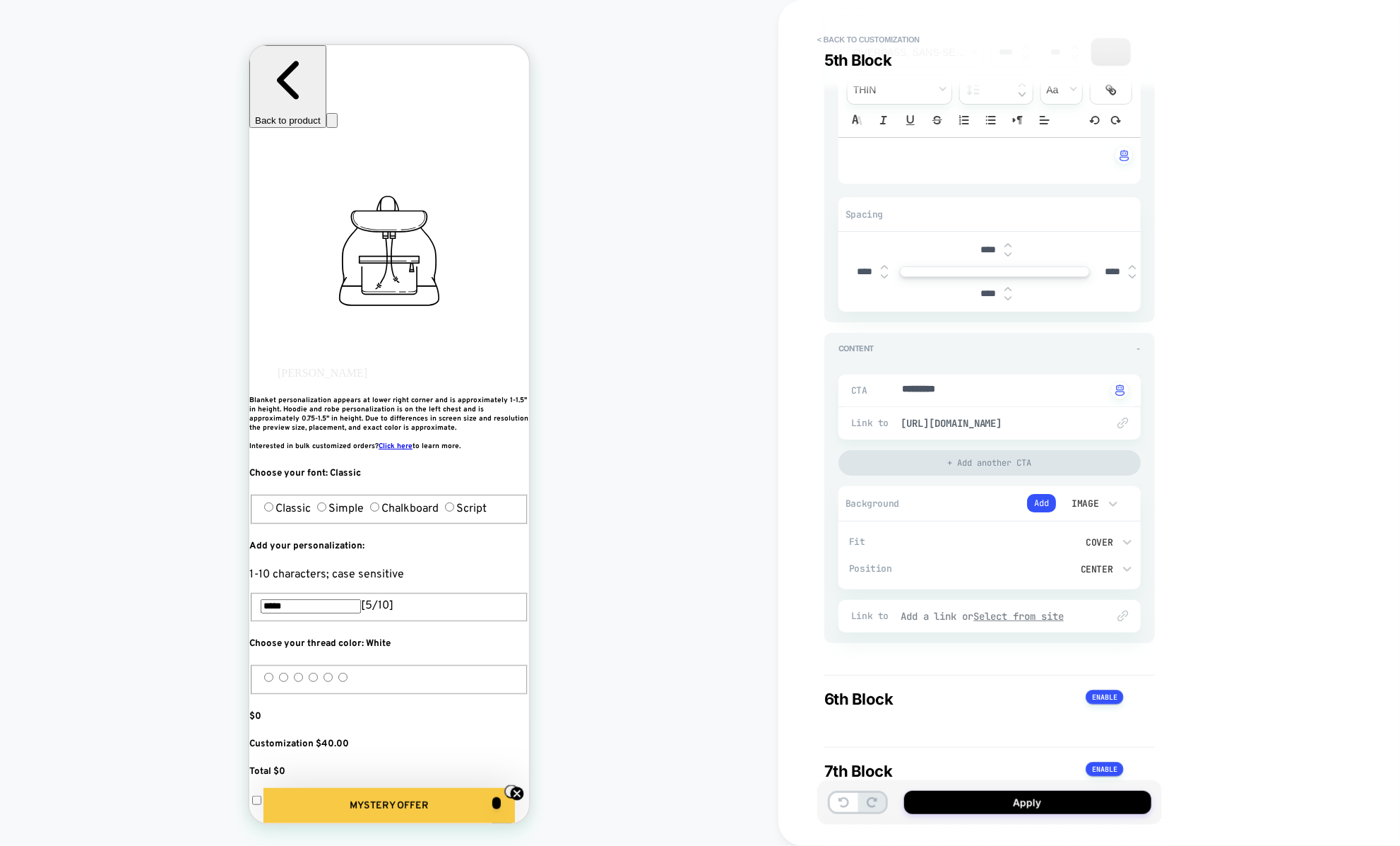
click at [1044, 609] on u "Select from site" at bounding box center [1019, 616] width 90 height 13
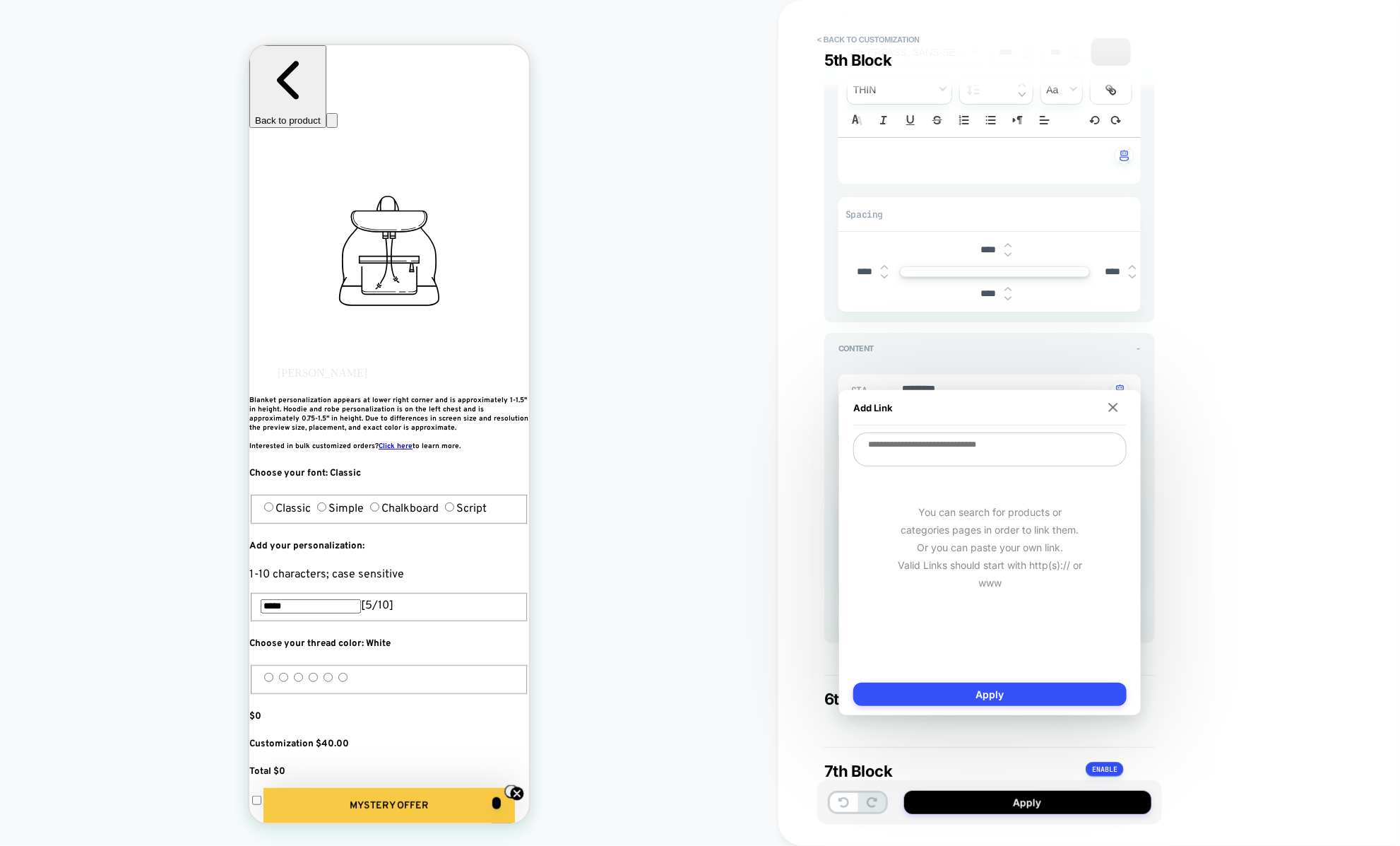
click at [953, 450] on textarea at bounding box center [990, 449] width 273 height 34
paste textarea "**********"
type textarea "*"
type textarea "**********"
click at [954, 683] on button "Apply" at bounding box center [990, 694] width 273 height 24
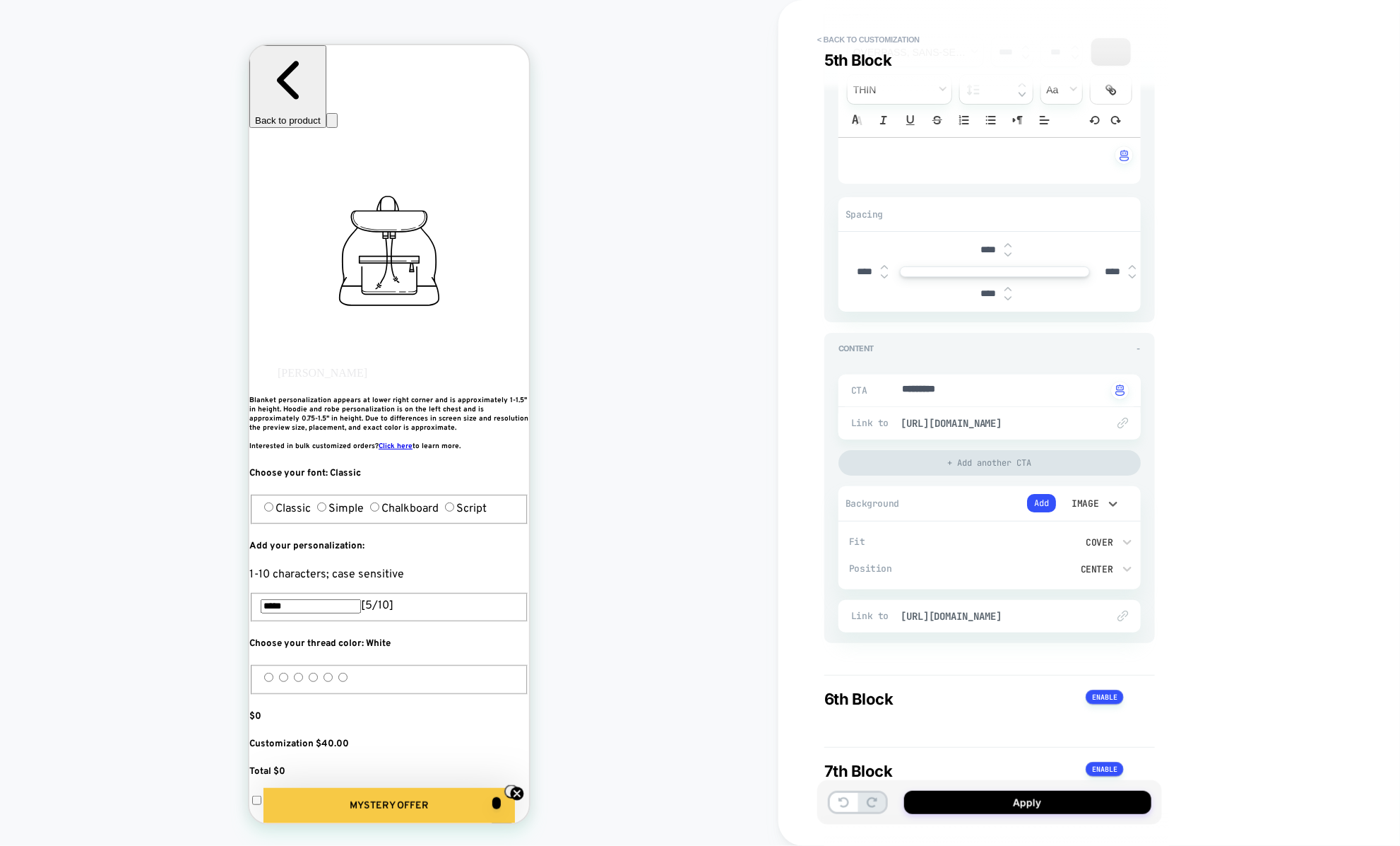
click at [1088, 497] on div "Image" at bounding box center [1084, 503] width 30 height 12
click at [1041, 500] on div at bounding box center [700, 423] width 1400 height 846
click at [1041, 494] on button "Add" at bounding box center [1041, 502] width 29 height 18
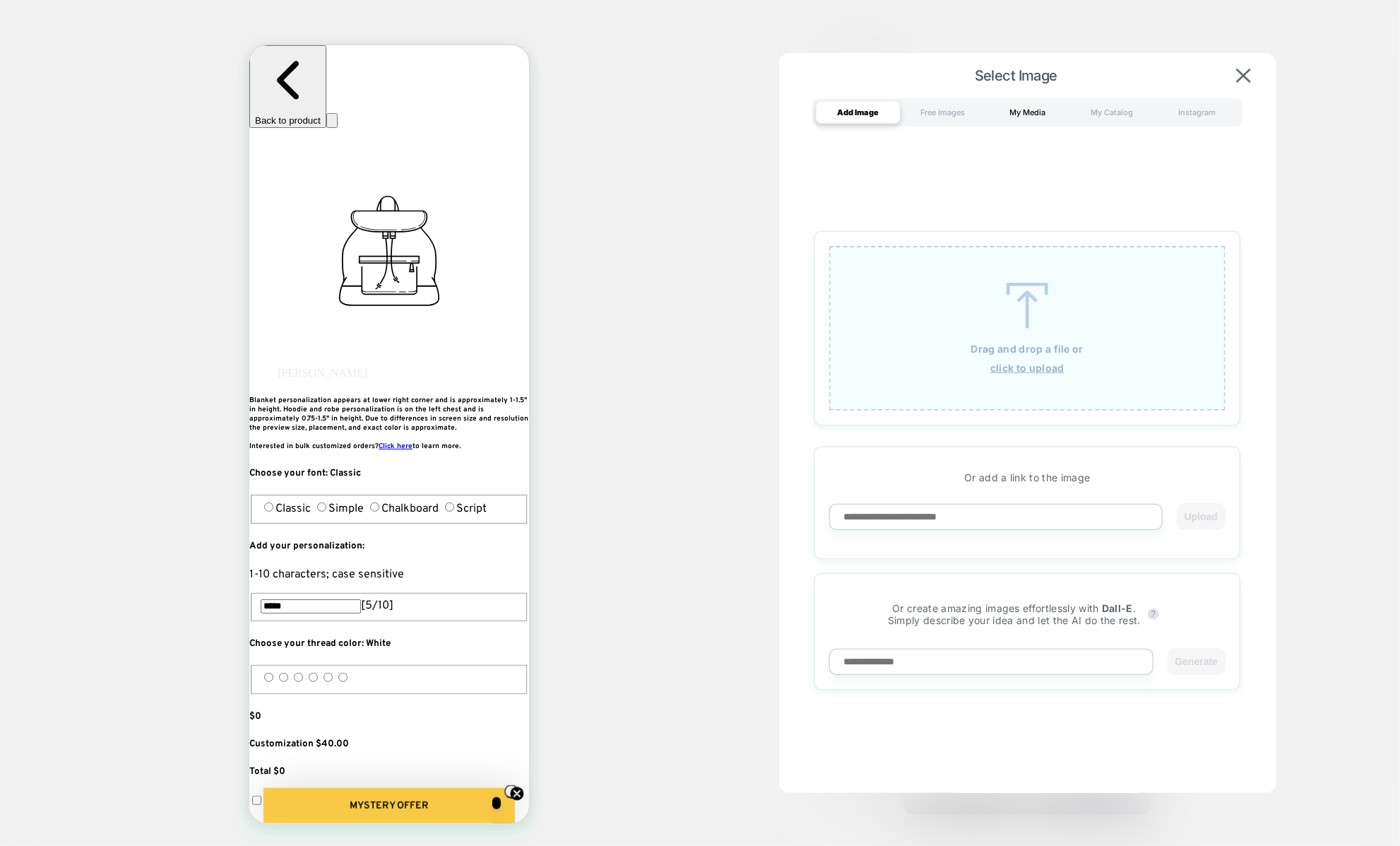
click at [1016, 118] on div "My Media" at bounding box center [1027, 112] width 85 height 23
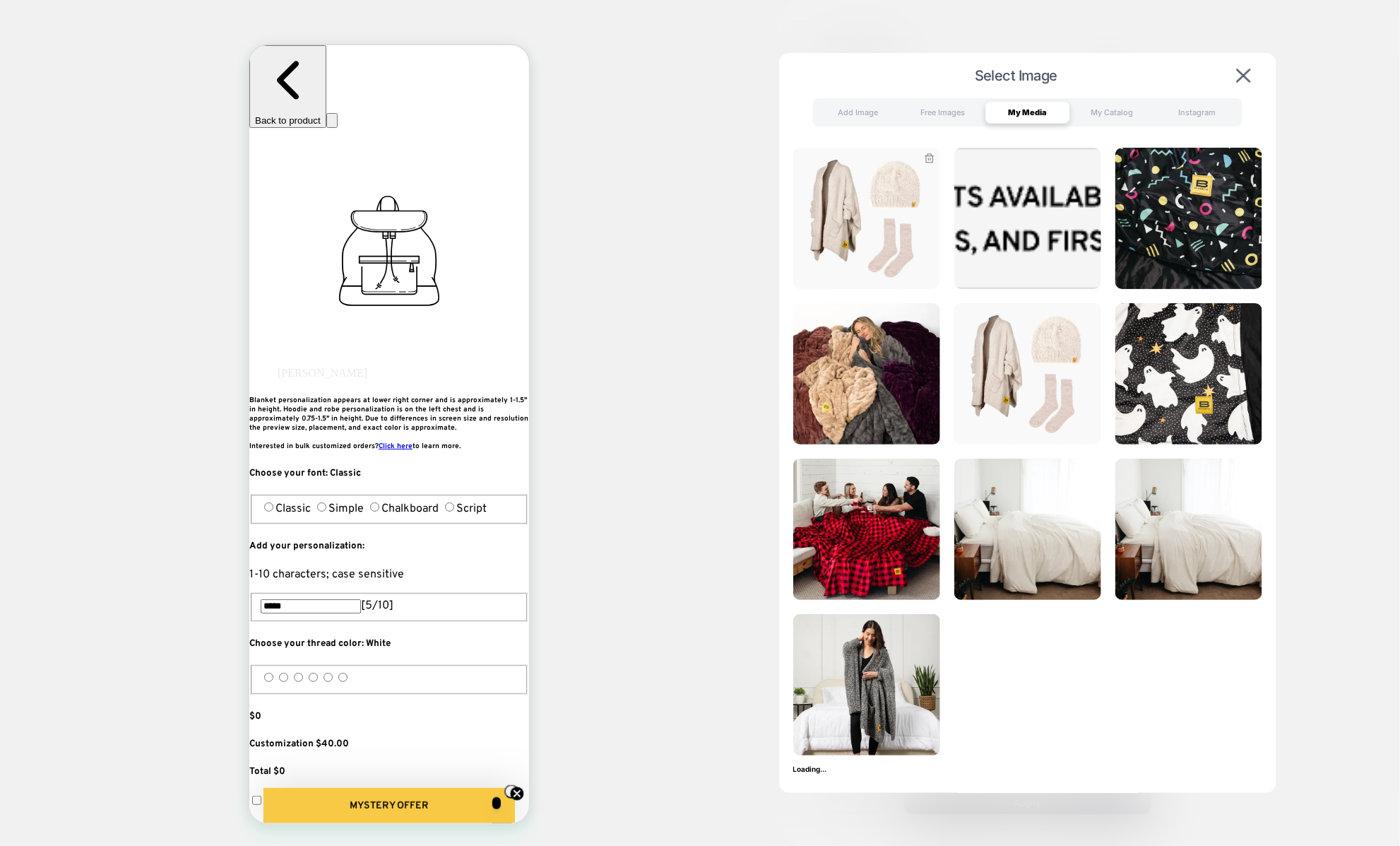
click at [910, 234] on img at bounding box center [867, 218] width 147 height 141
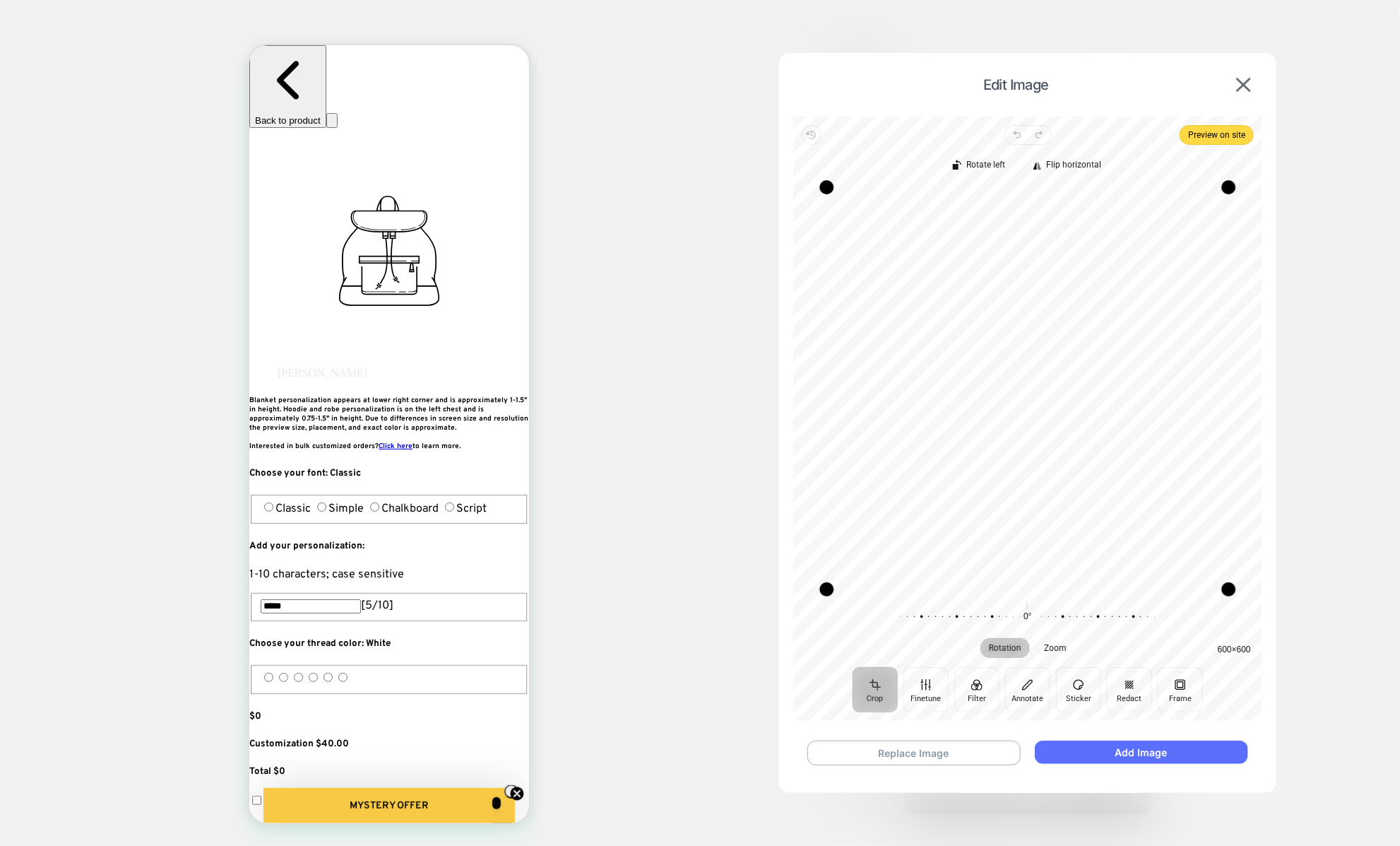
click at [1102, 755] on button "Add Image" at bounding box center [1140, 752] width 212 height 24
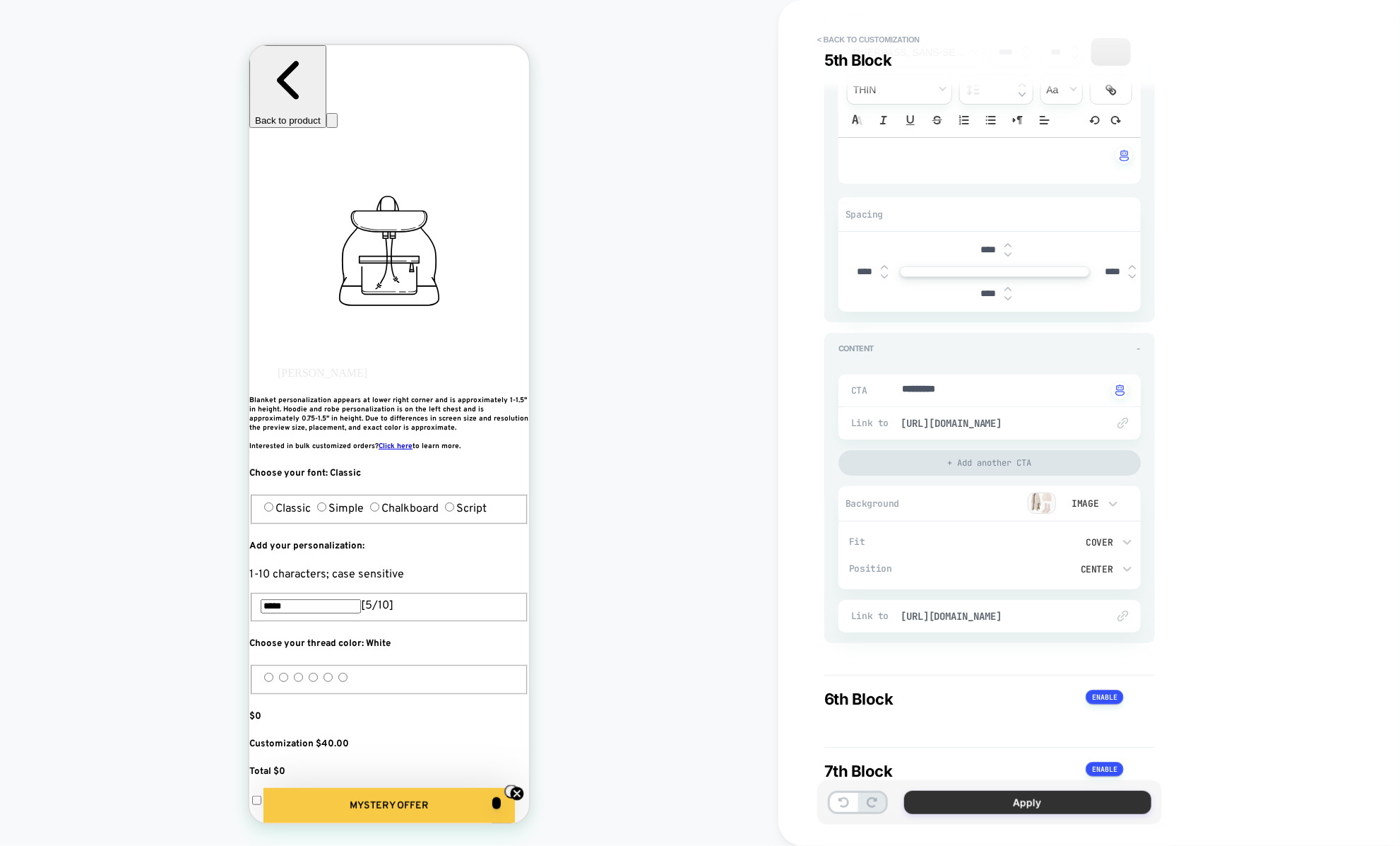
click at [968, 805] on button "Apply" at bounding box center [1027, 802] width 247 height 24
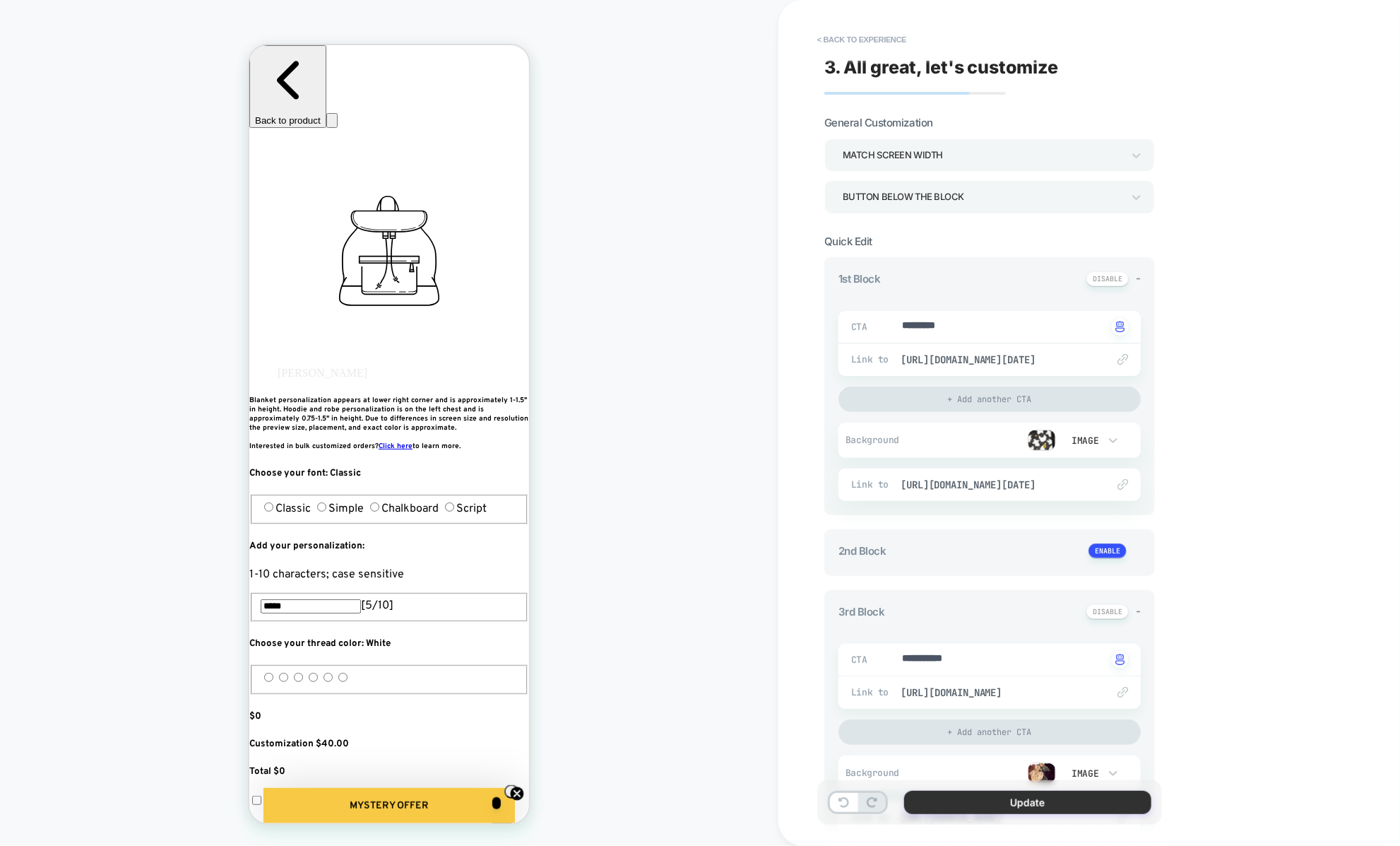
click at [990, 805] on button "Update" at bounding box center [1027, 802] width 247 height 24
type textarea "*"
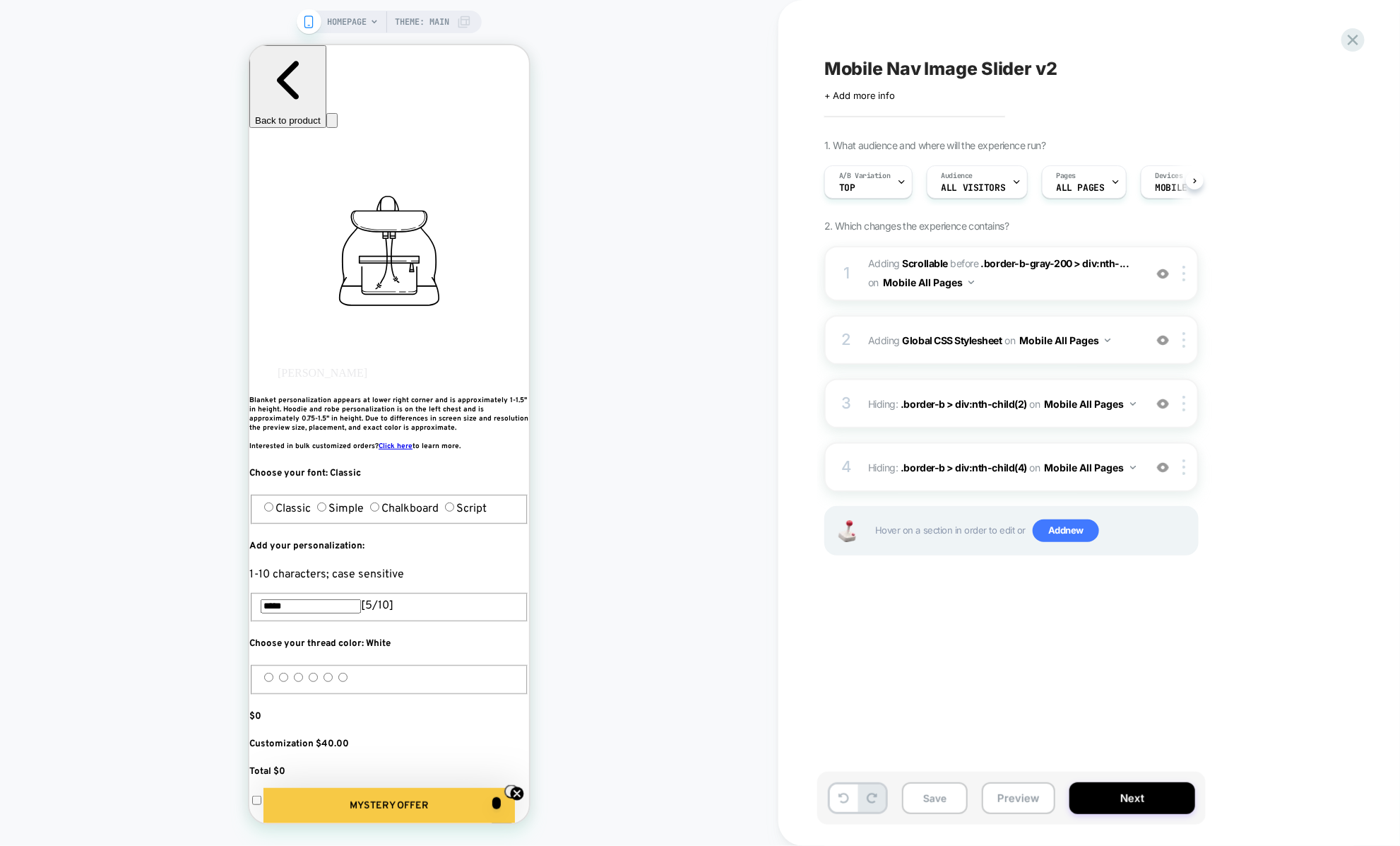
scroll to position [0, 1]
click at [1012, 797] on button "Preview" at bounding box center [1019, 797] width 74 height 32
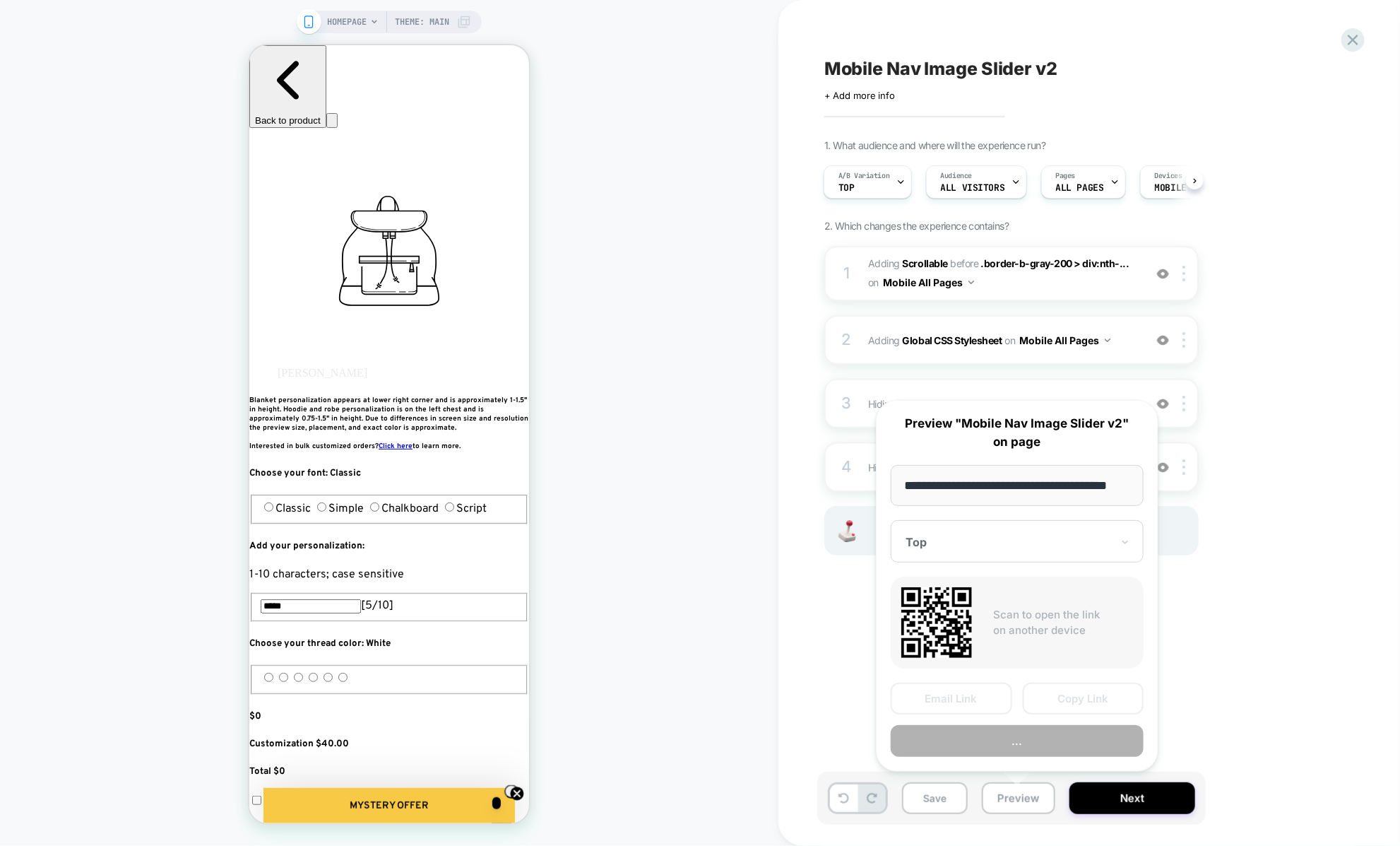
scroll to position [0, 18]
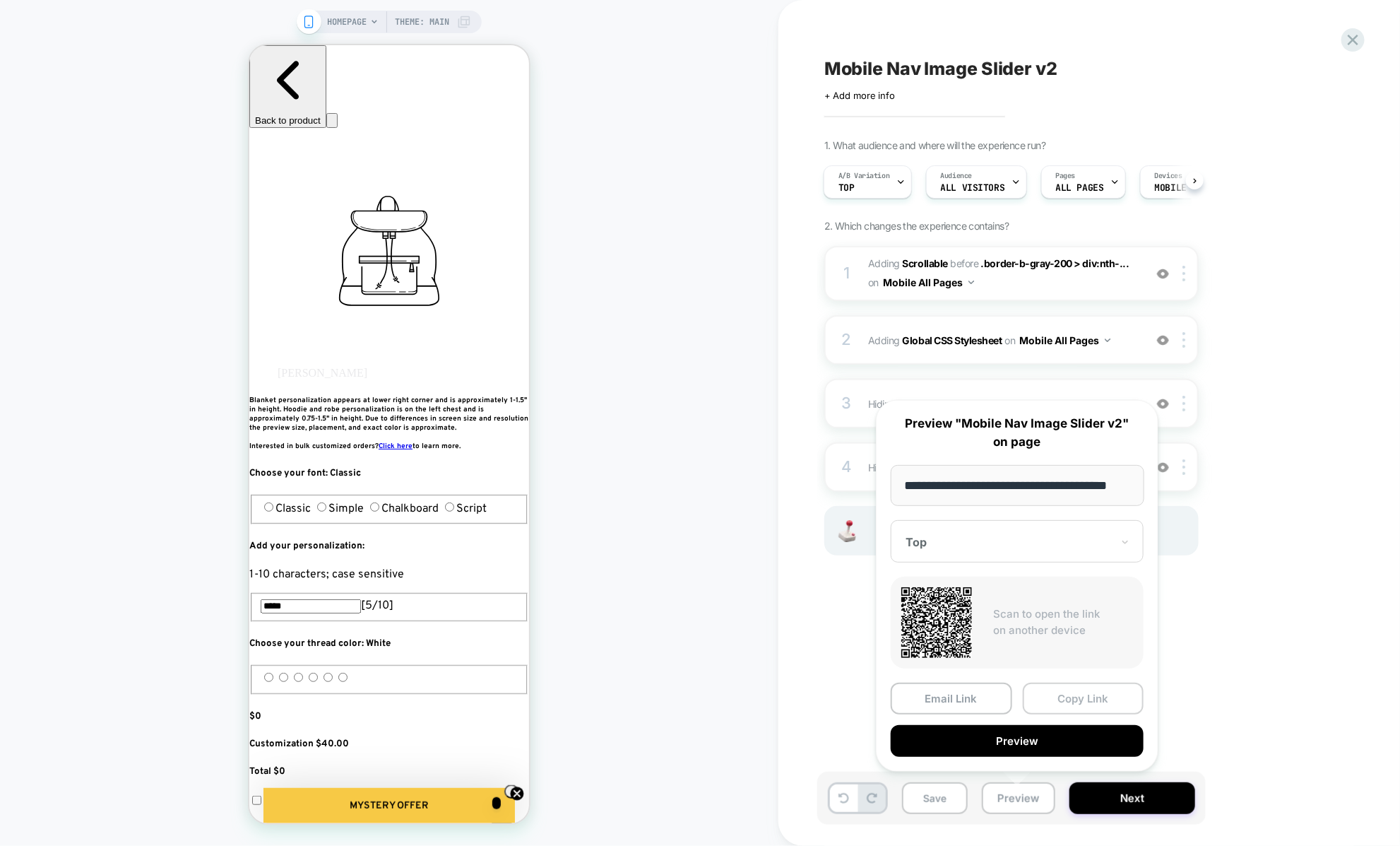
click at [1045, 701] on button "Copy Link" at bounding box center [1083, 698] width 121 height 32
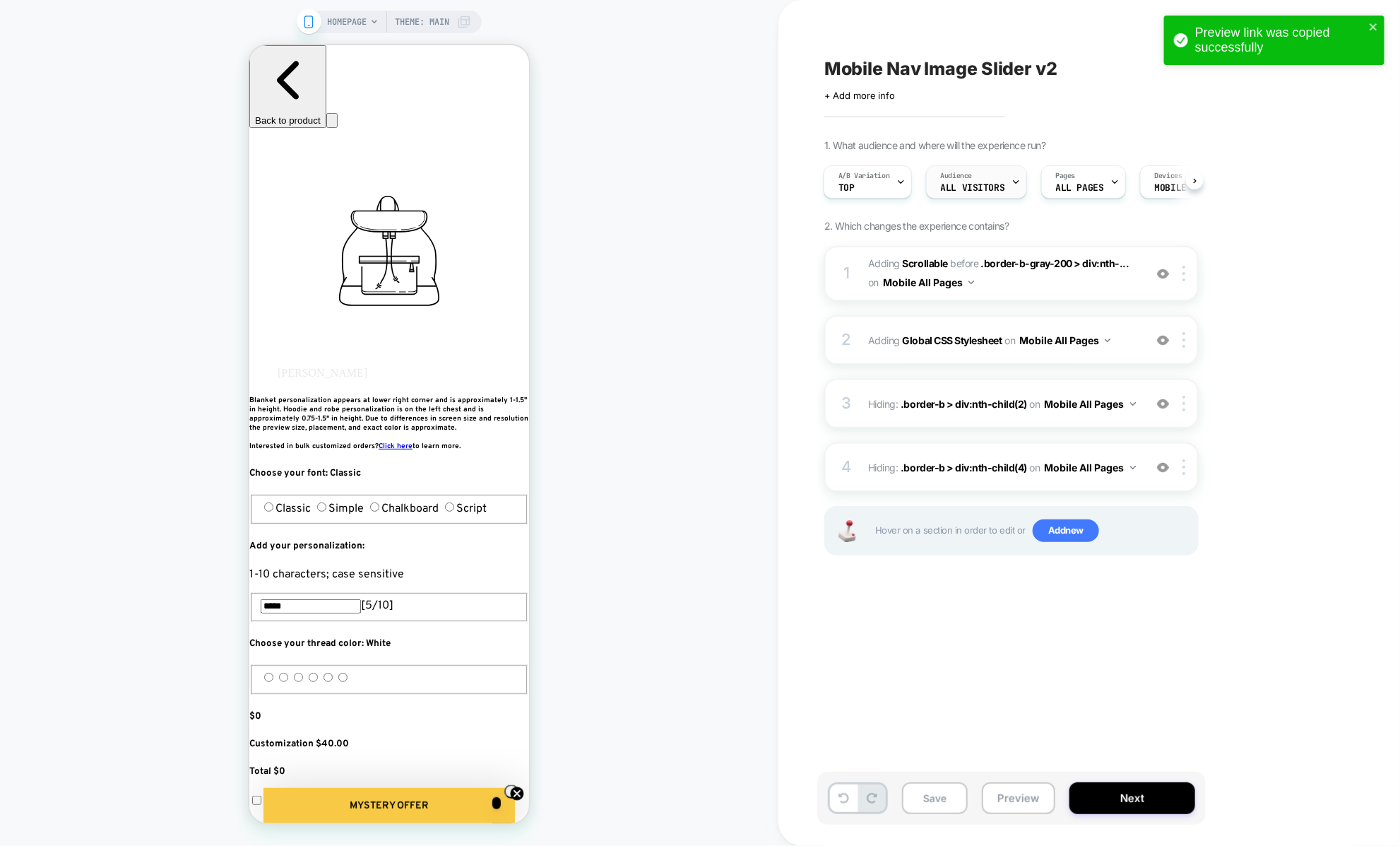
scroll to position [0, 47]
click at [878, 346] on span "Adding Global CSS Stylesheet on Mobile All Pages" at bounding box center [1002, 340] width 269 height 20
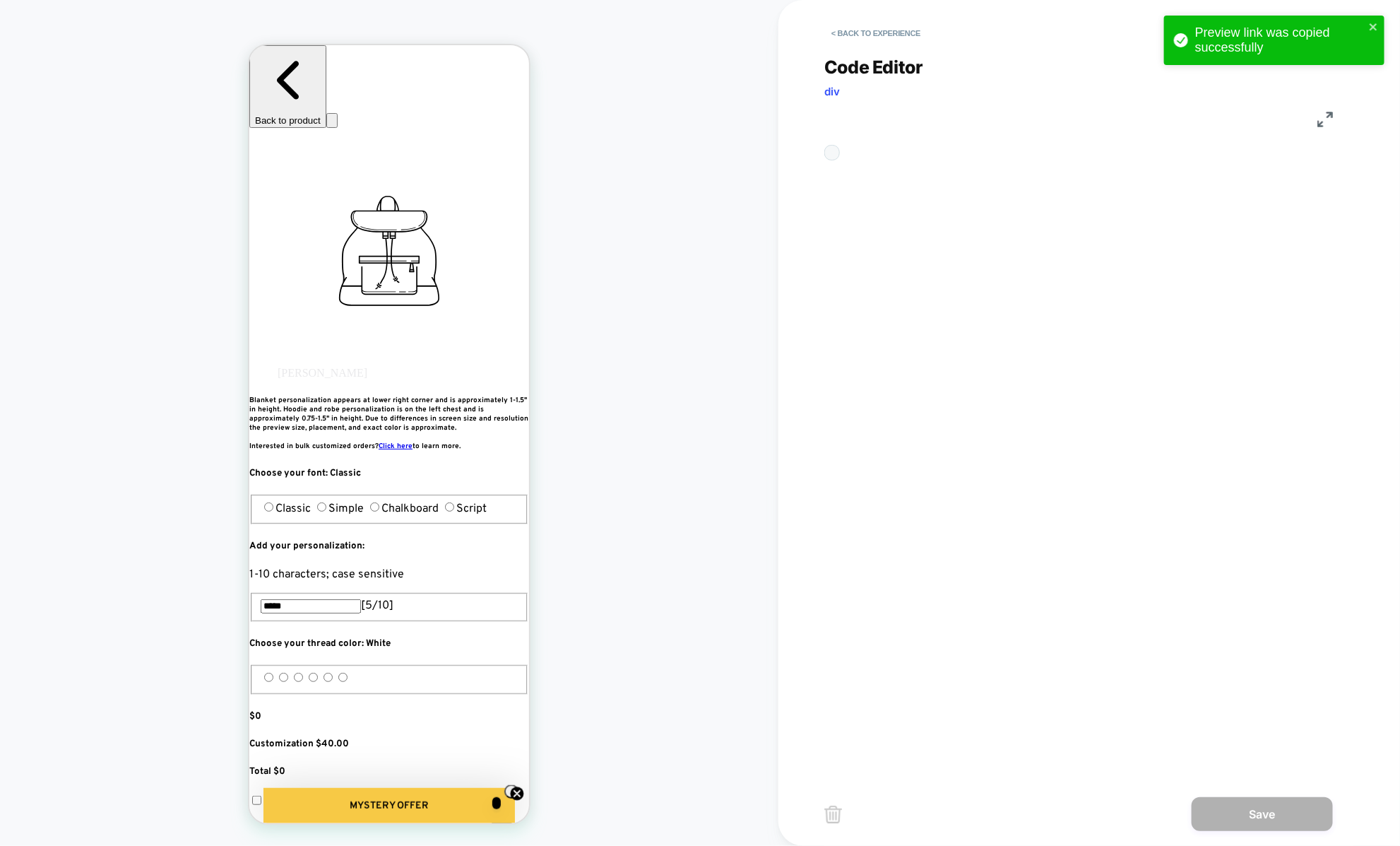
scroll to position [191, 0]
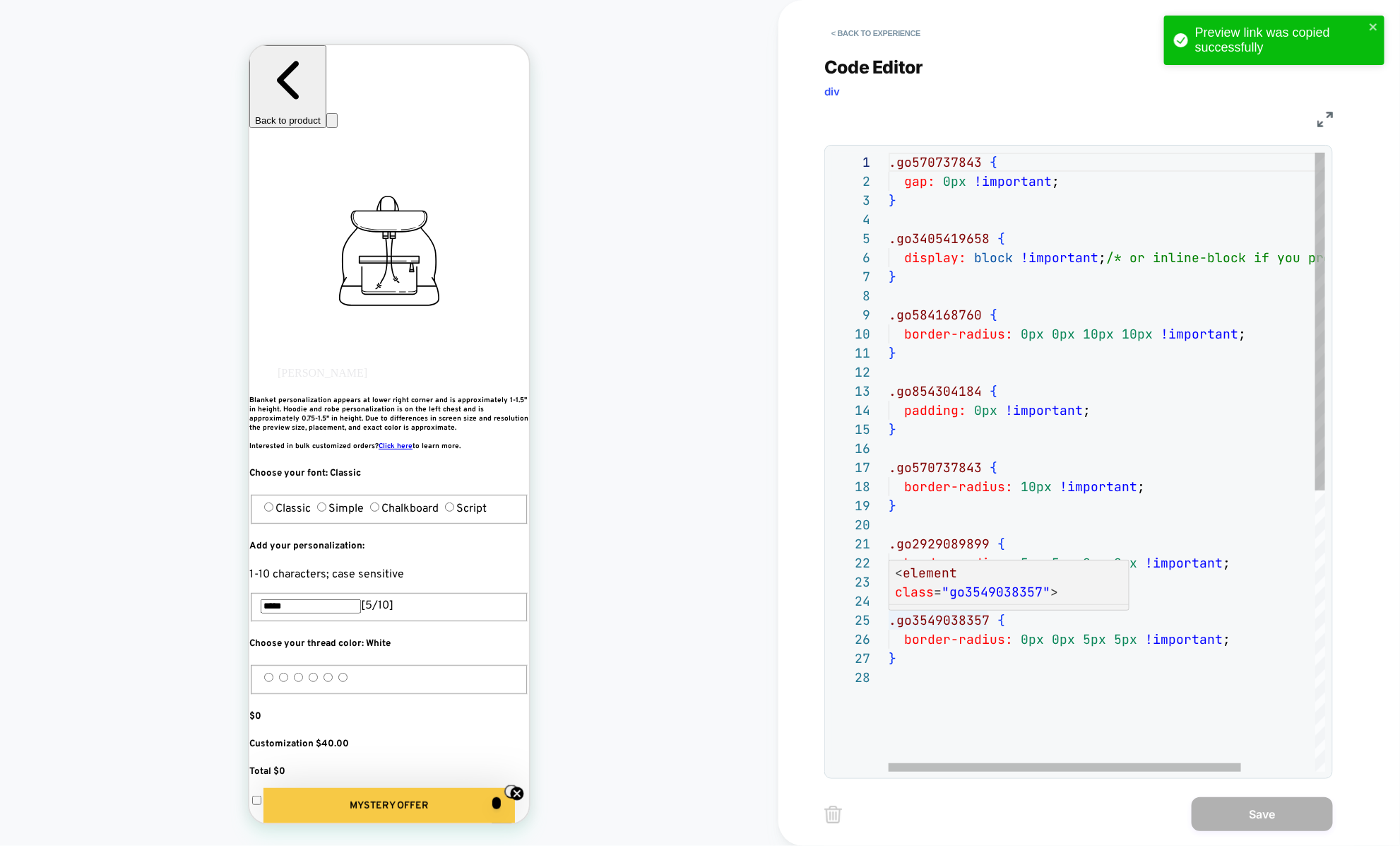
click at [985, 619] on div ".go570737843 { gap: 0px !important ; } .go3405419658 { display: block !importan…" at bounding box center [1153, 720] width 529 height 1134
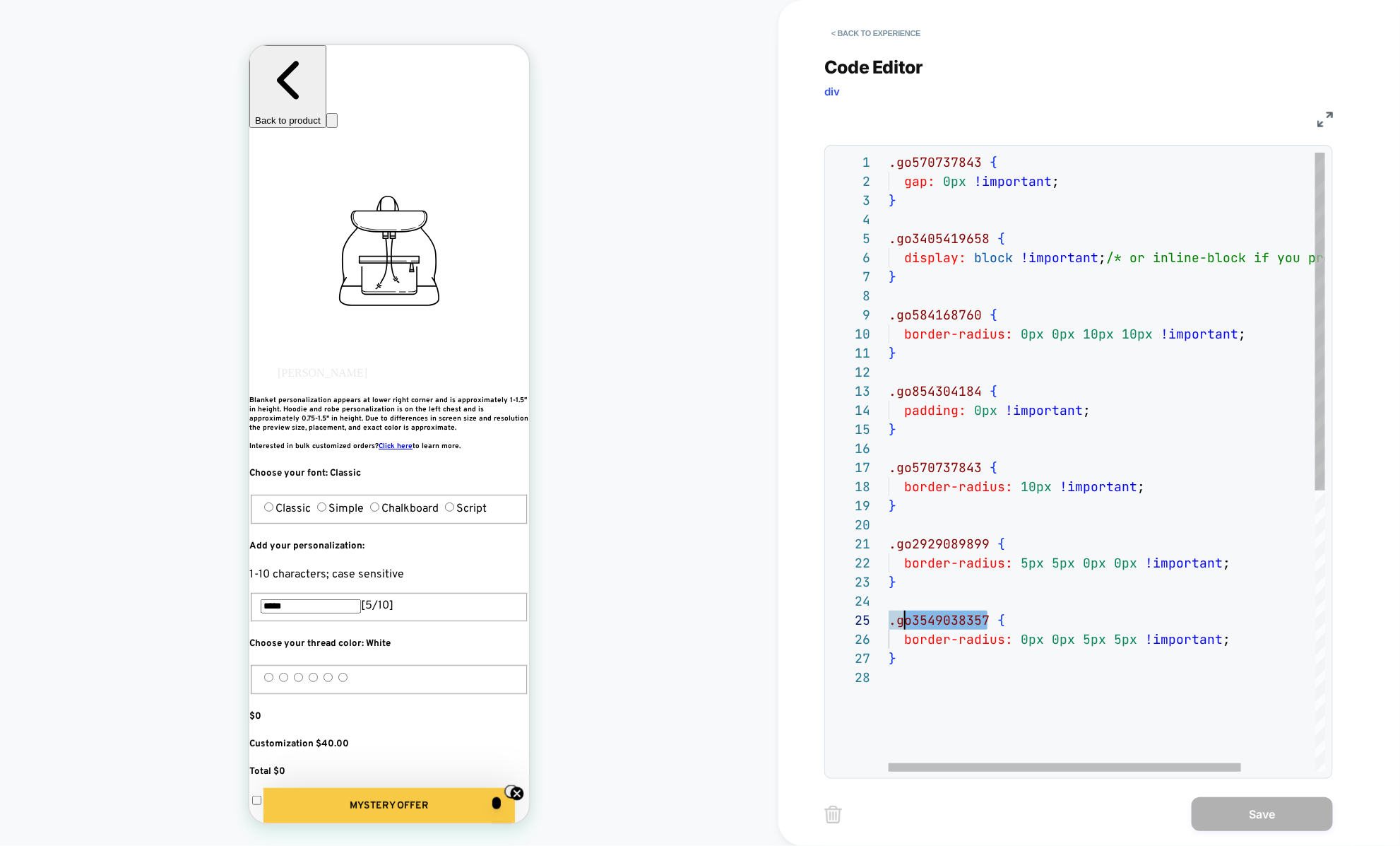
scroll to position [76, 0]
drag, startPoint x: 986, startPoint y: 618, endPoint x: 882, endPoint y: 616, distance: 104.0
click at [889, 616] on div ".go570737843 { gap: 0px !important ; } .go3405419658 { display: block !importan…" at bounding box center [1153, 720] width 529 height 1134
type textarea "**********"
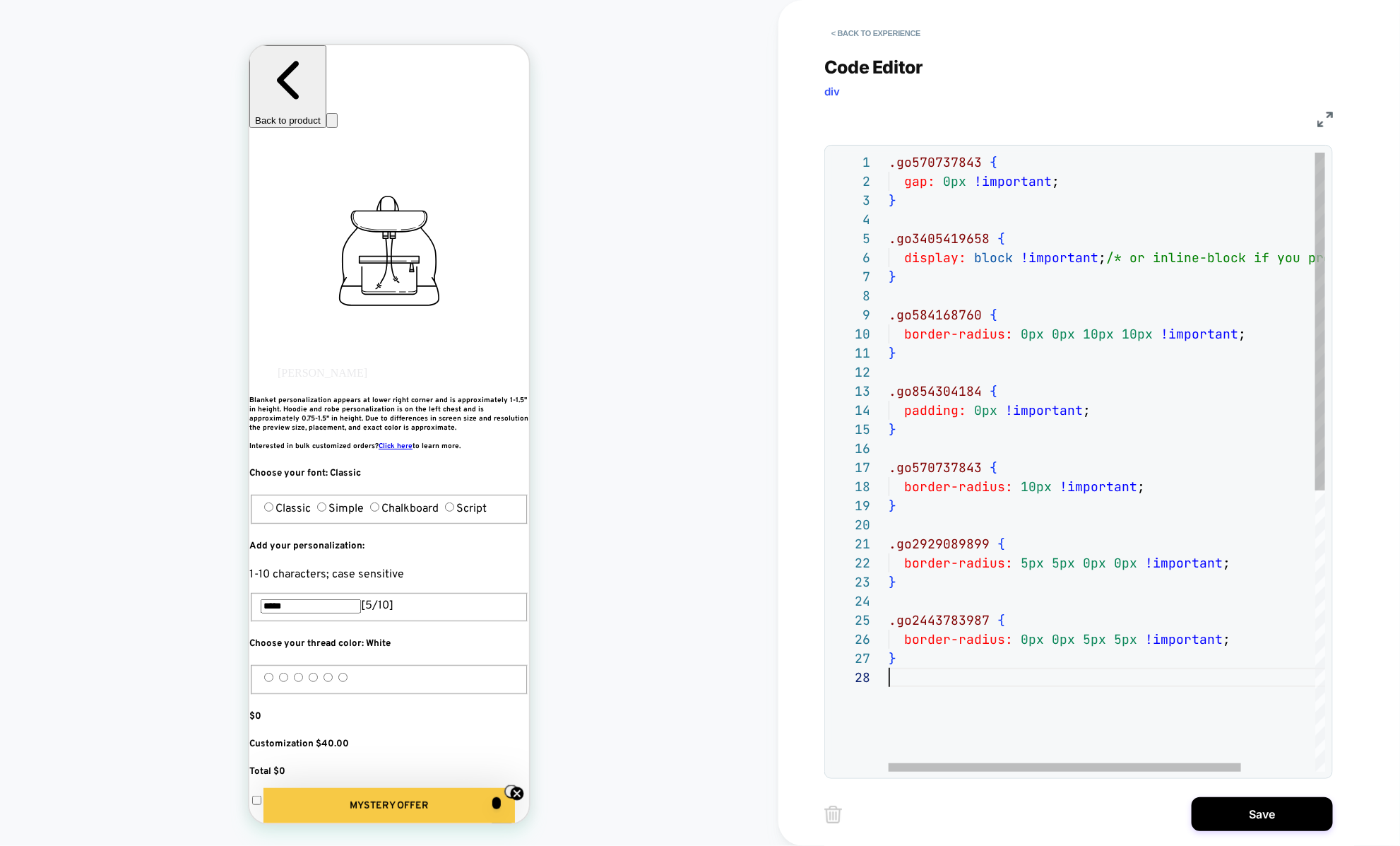
click at [928, 693] on div ".go570737843 { gap: 0px !important ; } .go3405419658 { display: block !importan…" at bounding box center [1153, 720] width 529 height 1134
click at [1225, 810] on button "Save" at bounding box center [1262, 813] width 141 height 34
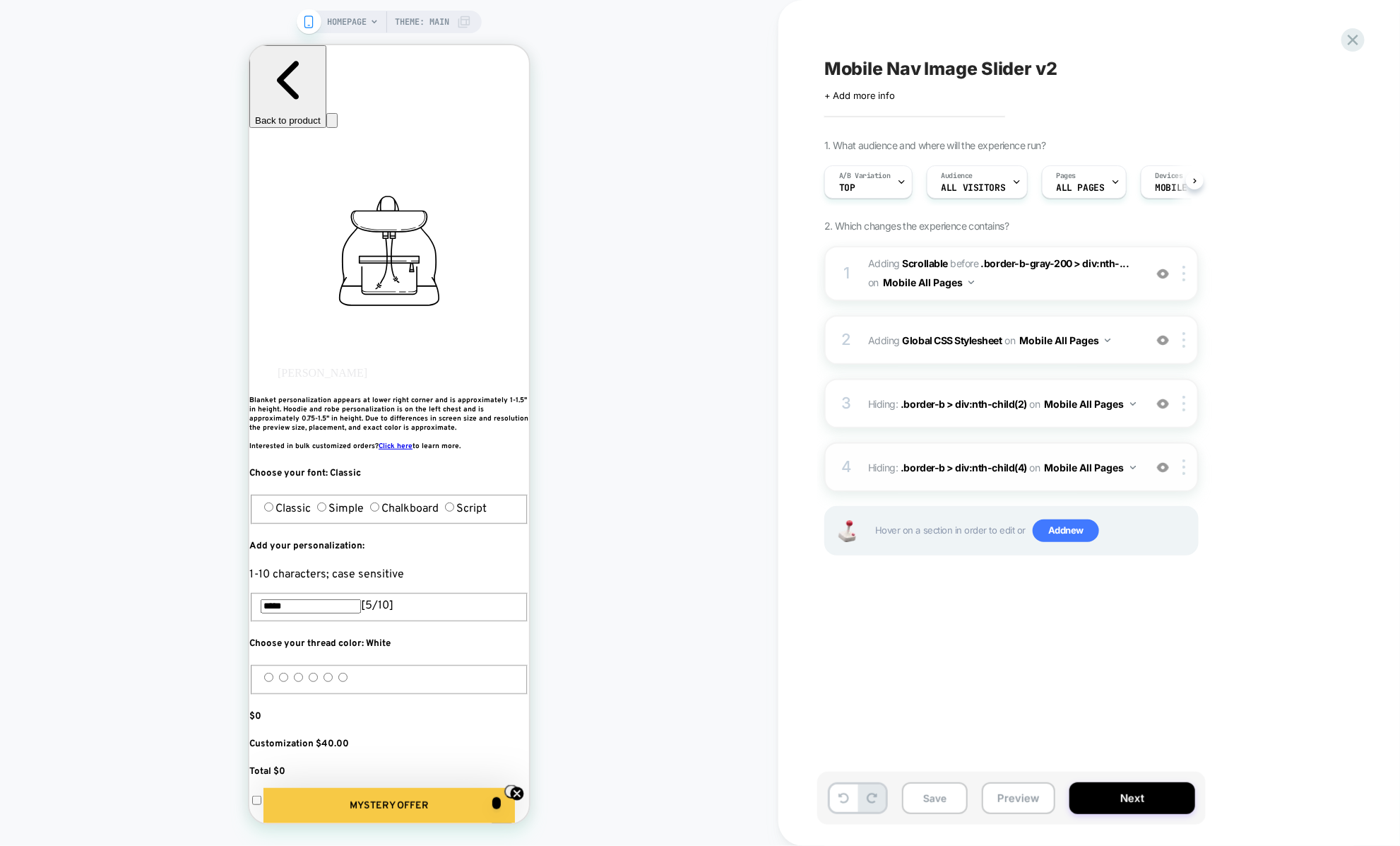
scroll to position [0, 1]
click at [933, 353] on div "2 Adding Global CSS Stylesheet on Mobile All Pages Add Before Add After Copy to…" at bounding box center [1012, 339] width 374 height 49
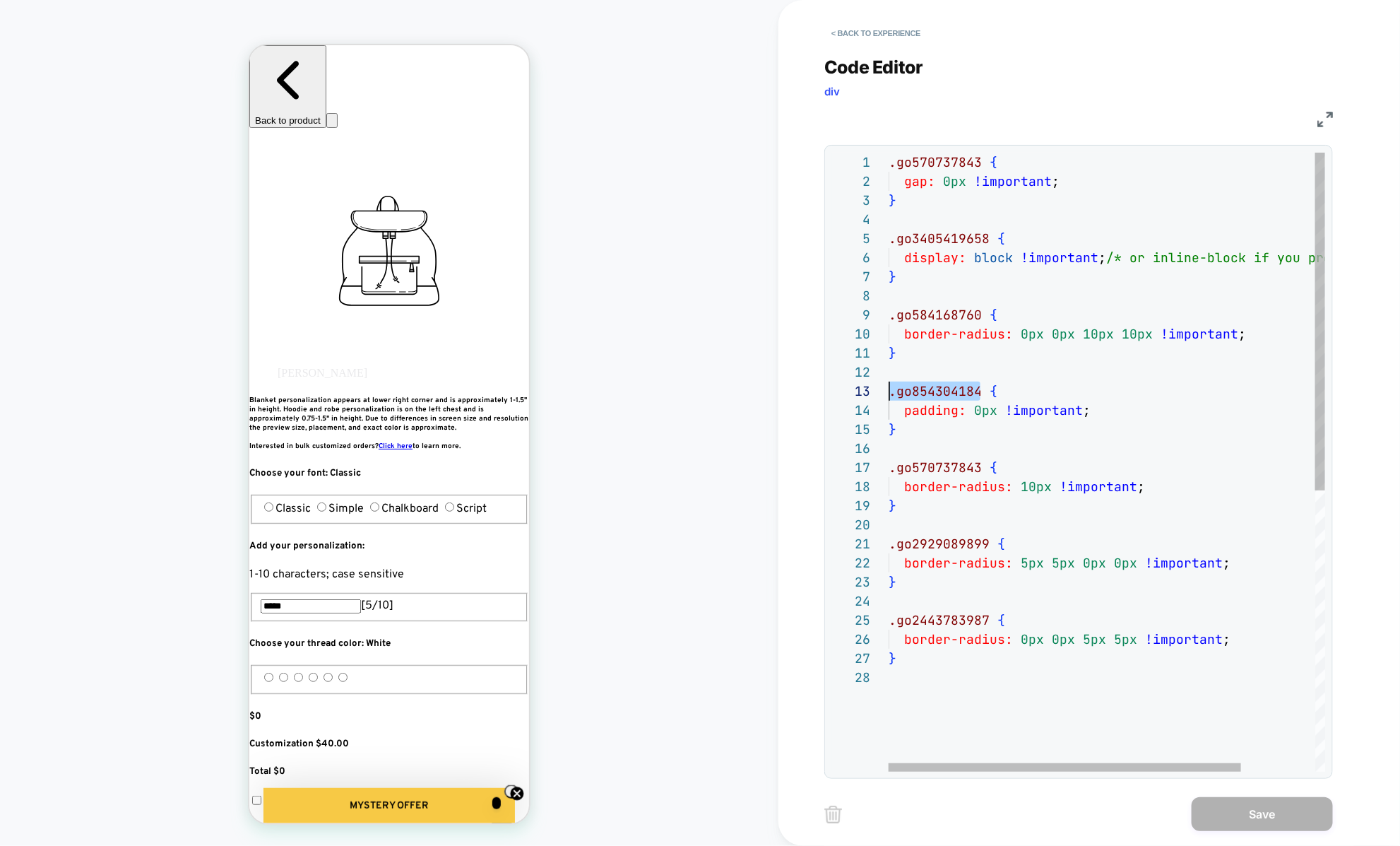
scroll to position [38, 0]
drag, startPoint x: 981, startPoint y: 388, endPoint x: 884, endPoint y: 383, distance: 97.1
click at [889, 383] on div ".go570737843 { gap: 0px !important ; } .go3405419658 { display: block !importan…" at bounding box center [1153, 720] width 529 height 1134
type textarea "**********"
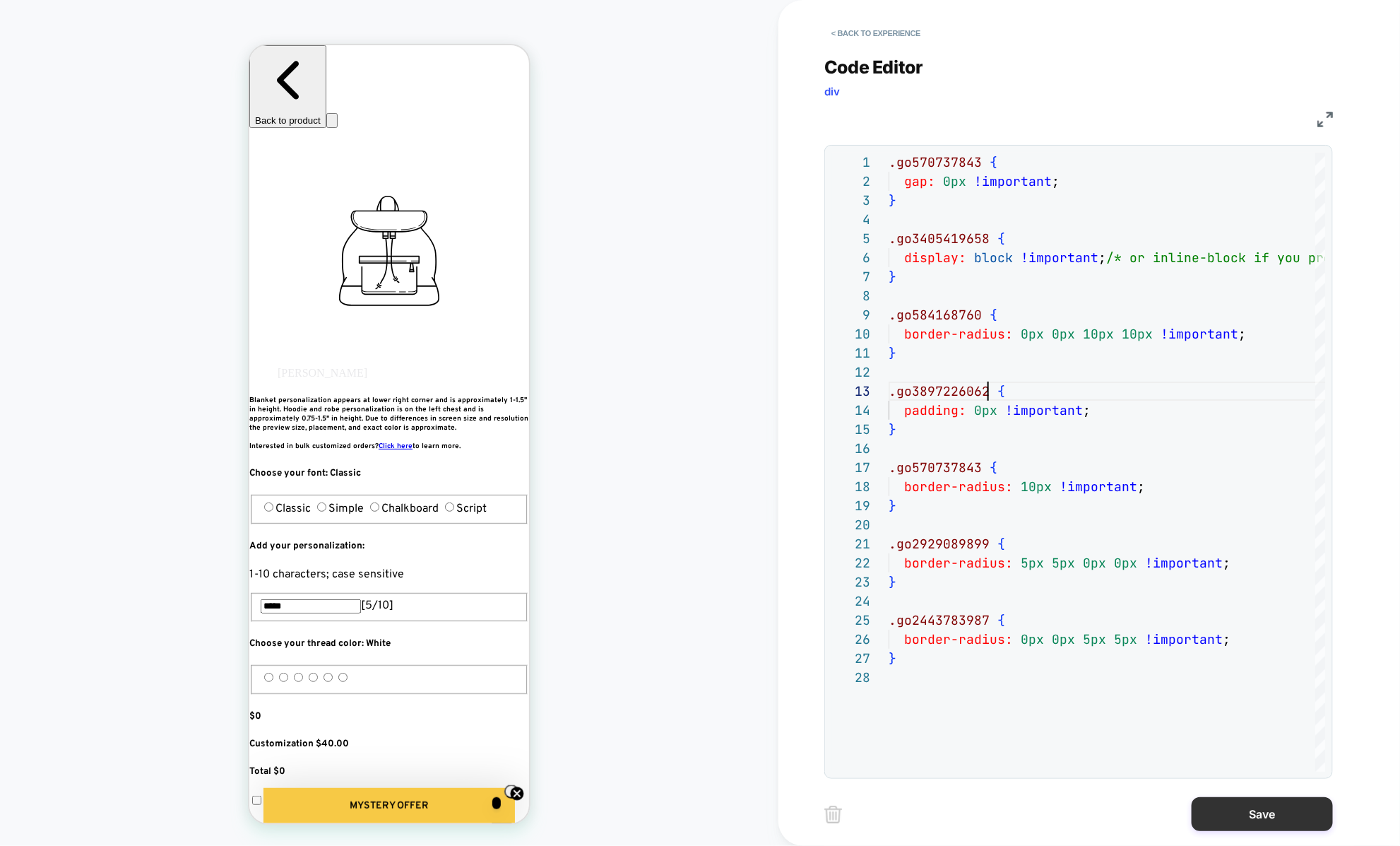
click at [1236, 813] on button "Save" at bounding box center [1262, 813] width 141 height 34
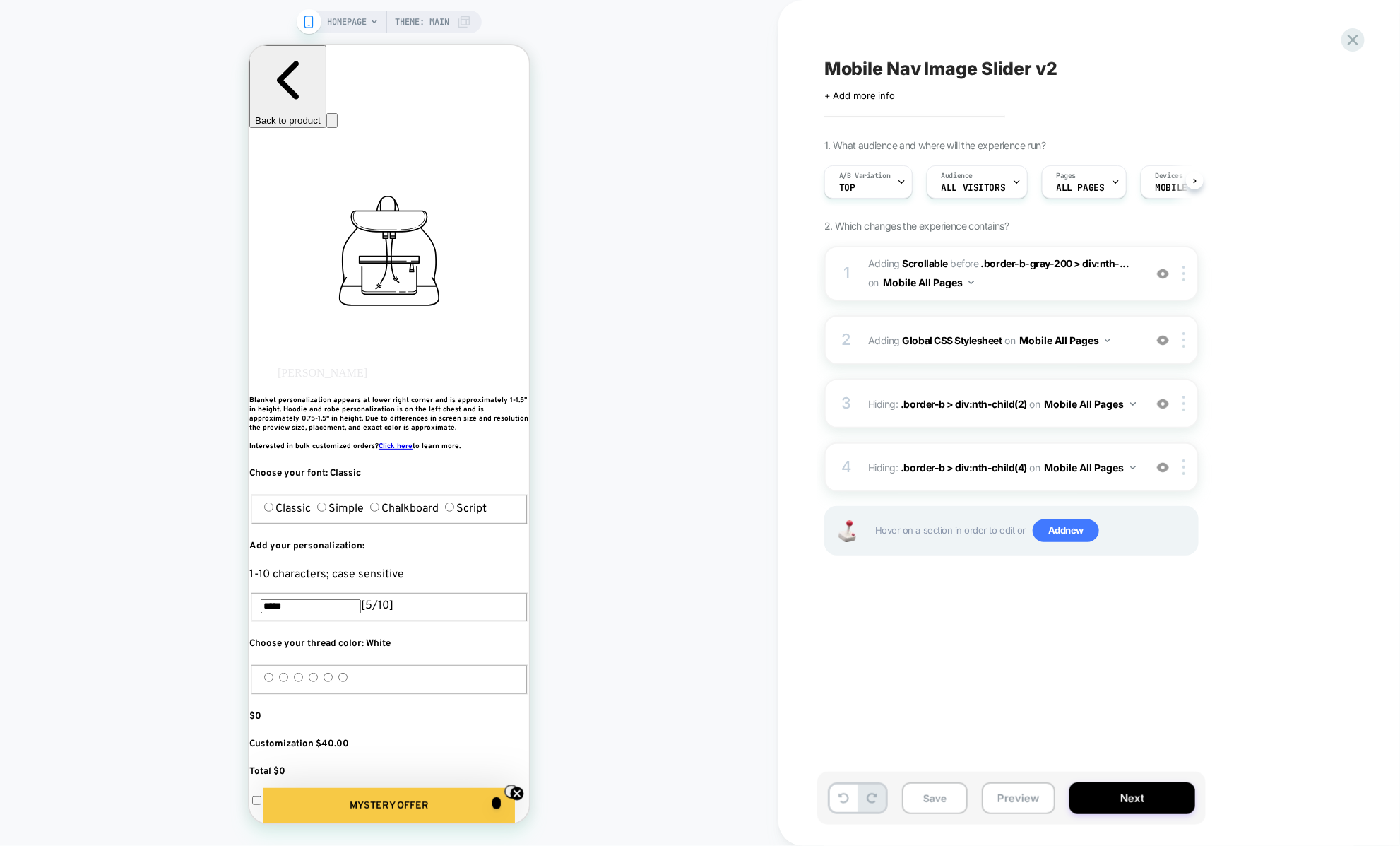
scroll to position [0, 1]
click at [931, 791] on button "Save" at bounding box center [935, 797] width 66 height 32
click at [1003, 796] on button "Preview" at bounding box center [1019, 797] width 74 height 32
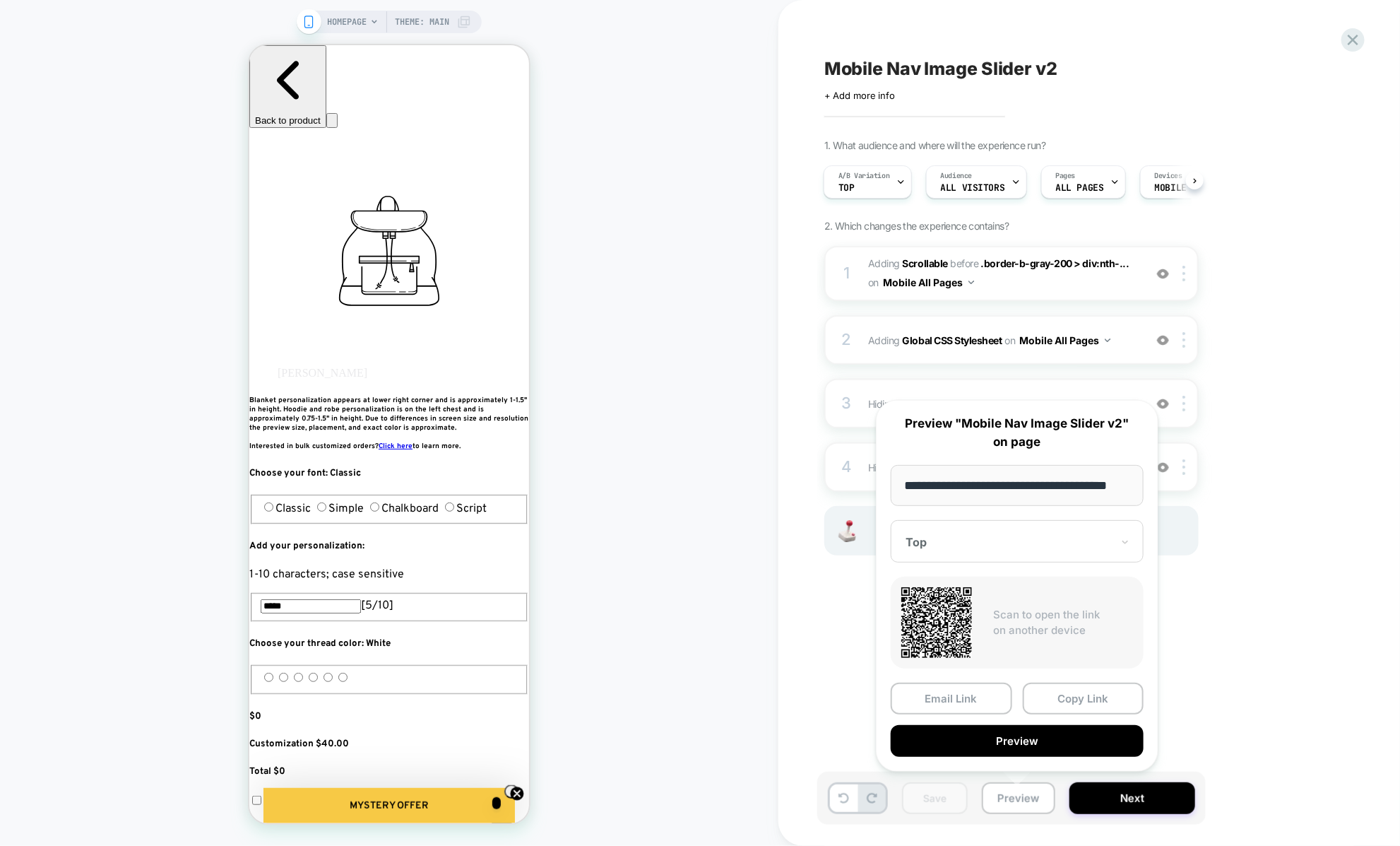
scroll to position [0, 18]
click at [1034, 702] on button "Copy Link" at bounding box center [1083, 698] width 121 height 32
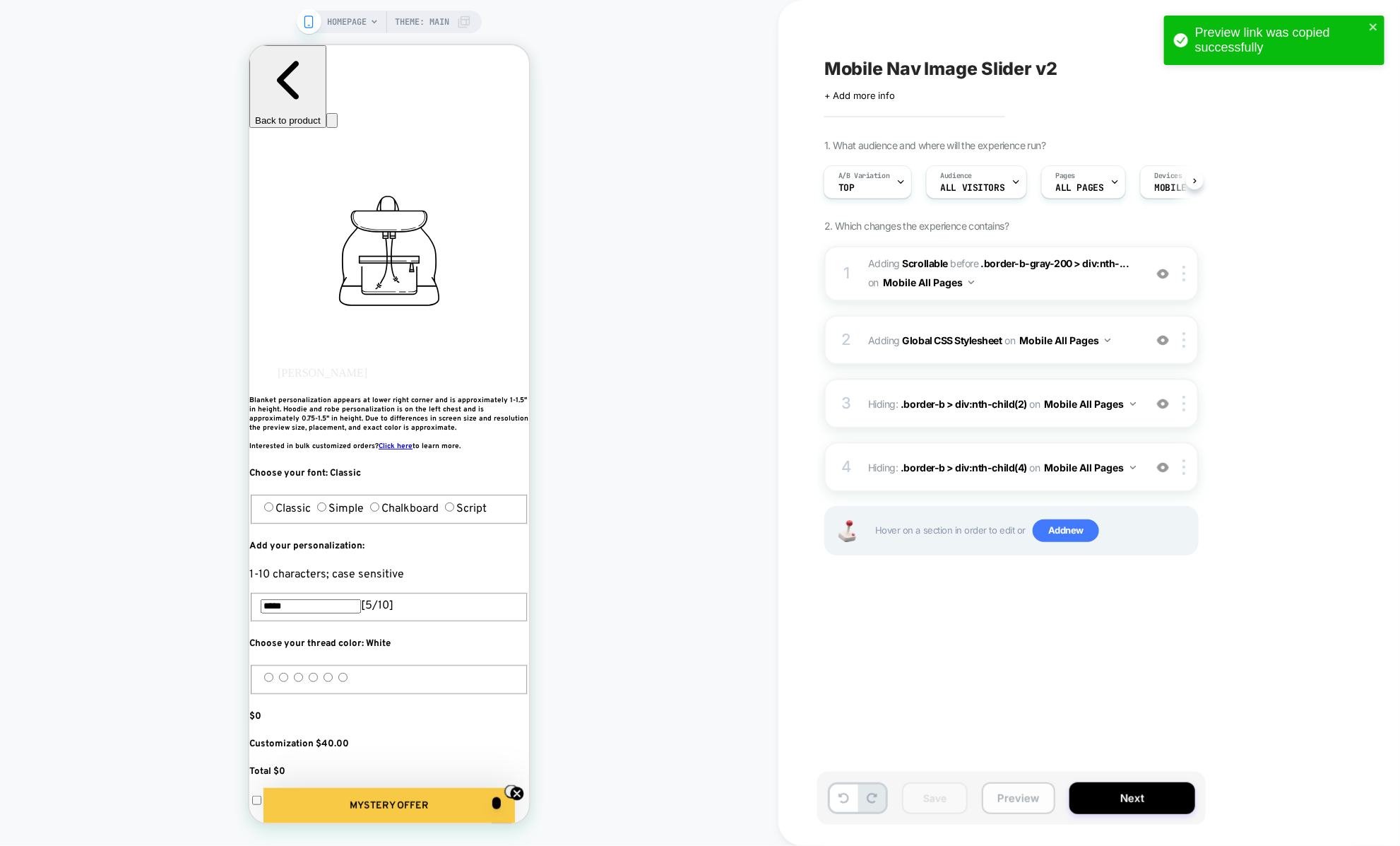
click at [998, 804] on button "Preview" at bounding box center [1019, 797] width 74 height 32
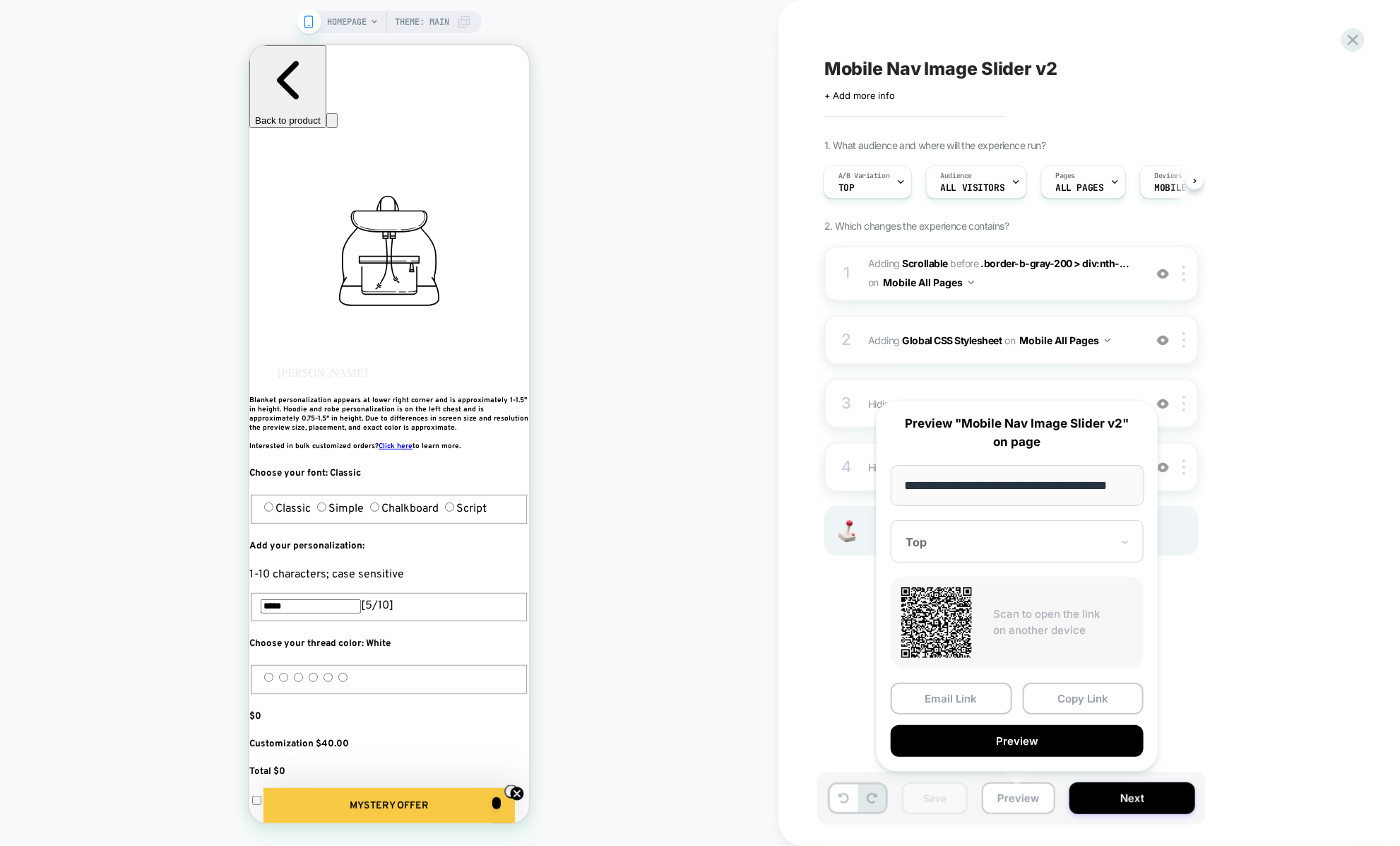
click at [1210, 474] on div "1. What audience and where will the experience run? A/B Variation Top Audience …" at bounding box center [1082, 365] width 515 height 451
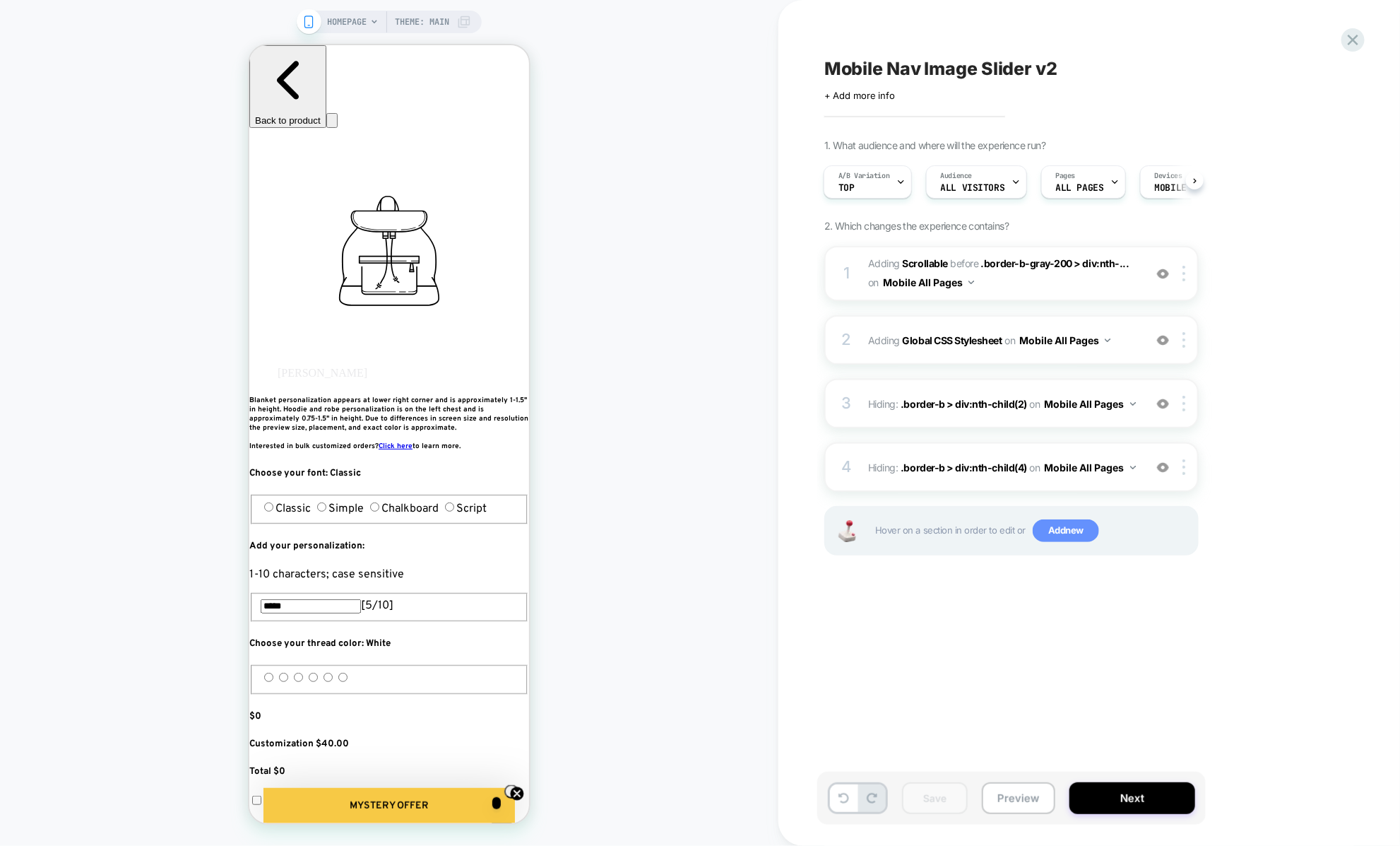
click at [1045, 535] on span "Add new" at bounding box center [1066, 530] width 67 height 23
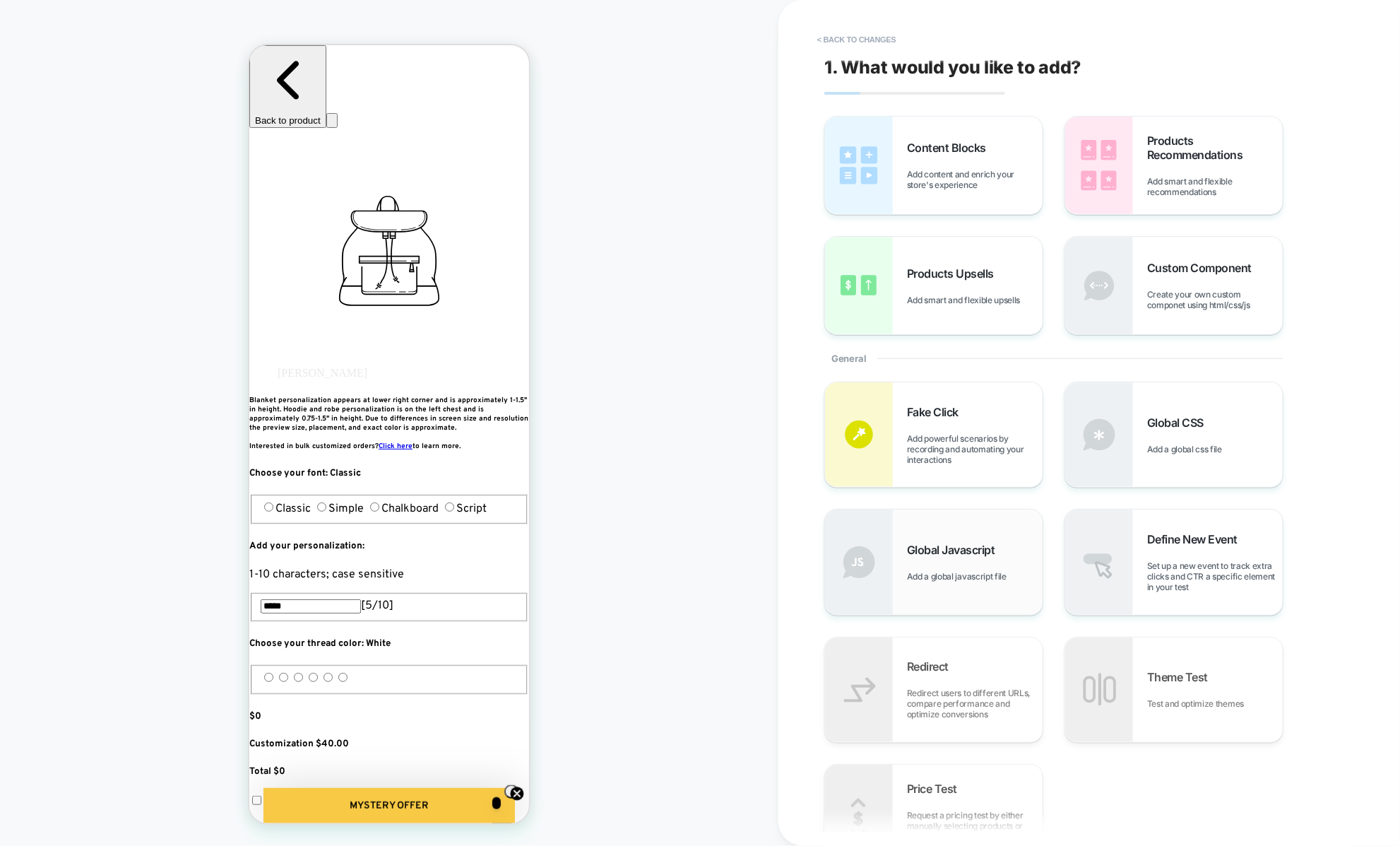
click at [987, 558] on div "Global Javascript Add a global javascript file" at bounding box center [974, 562] width 135 height 39
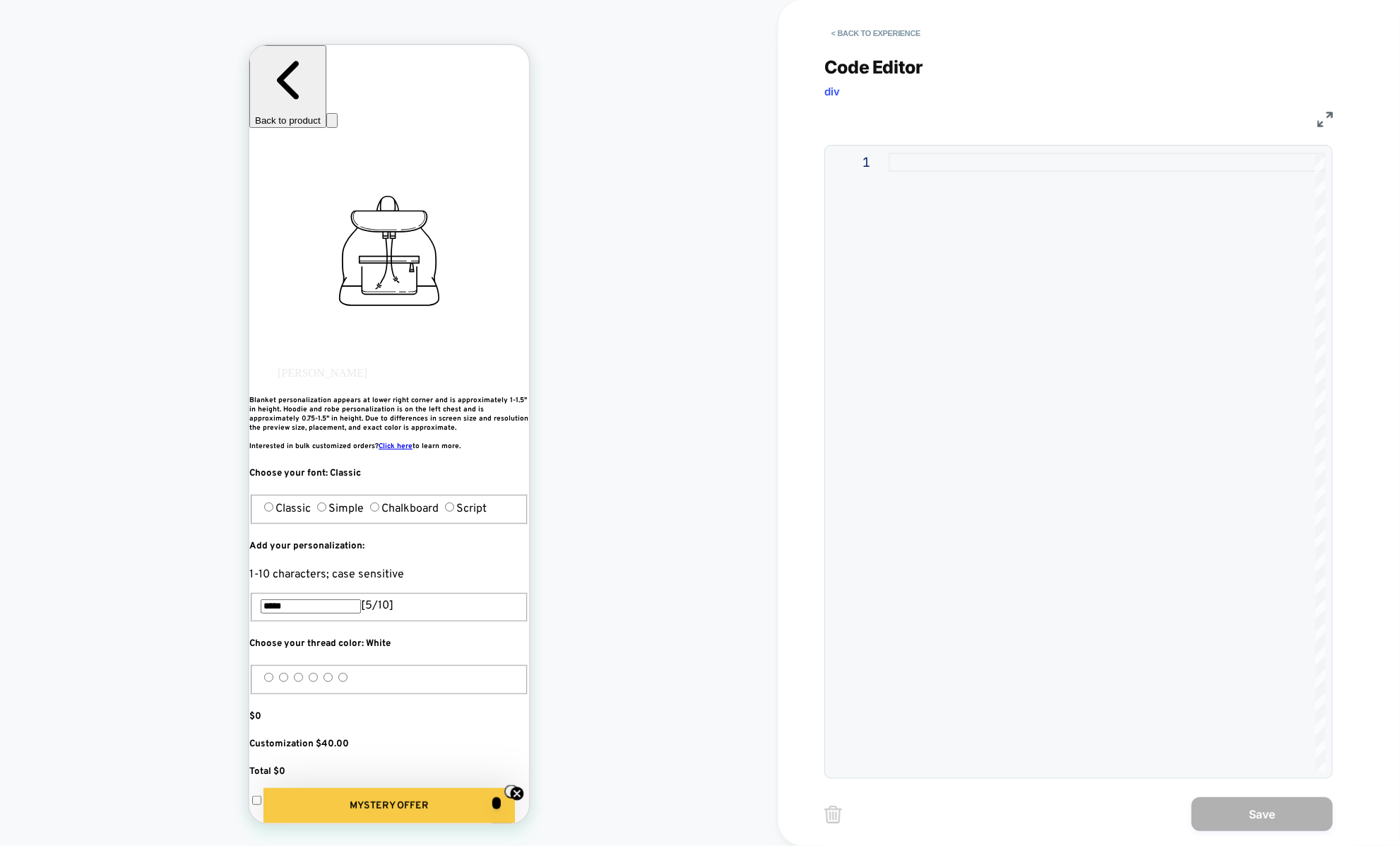
click at [964, 463] on div at bounding box center [1106, 462] width 436 height 619
type textarea "**********"
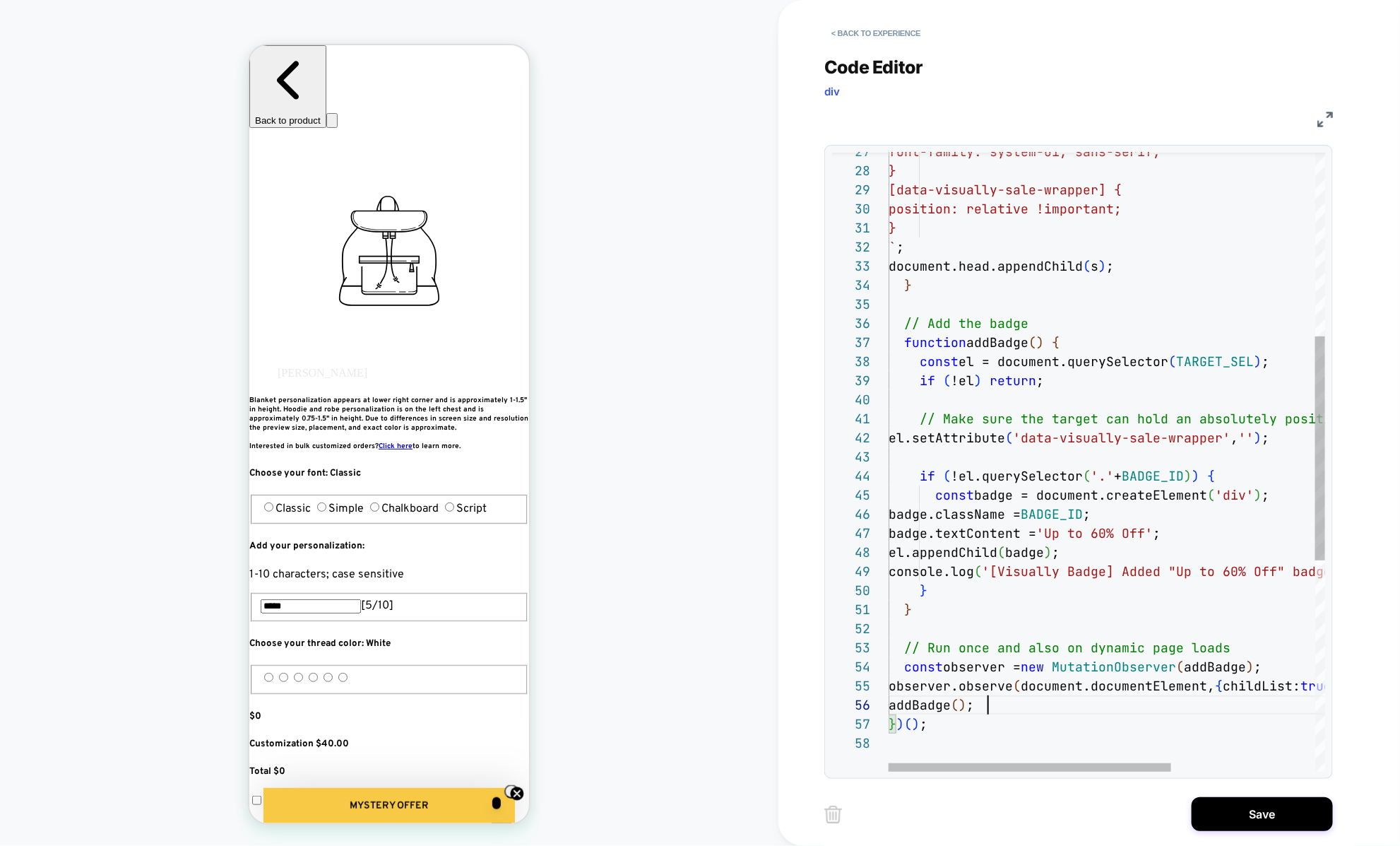
click at [1182, 704] on div "font-family: system-ui, sans-serif; } [data-visually-sale-wrapper] { position: …" at bounding box center [1218, 499] width 659 height 1706
click at [1261, 818] on button "Save" at bounding box center [1262, 813] width 141 height 34
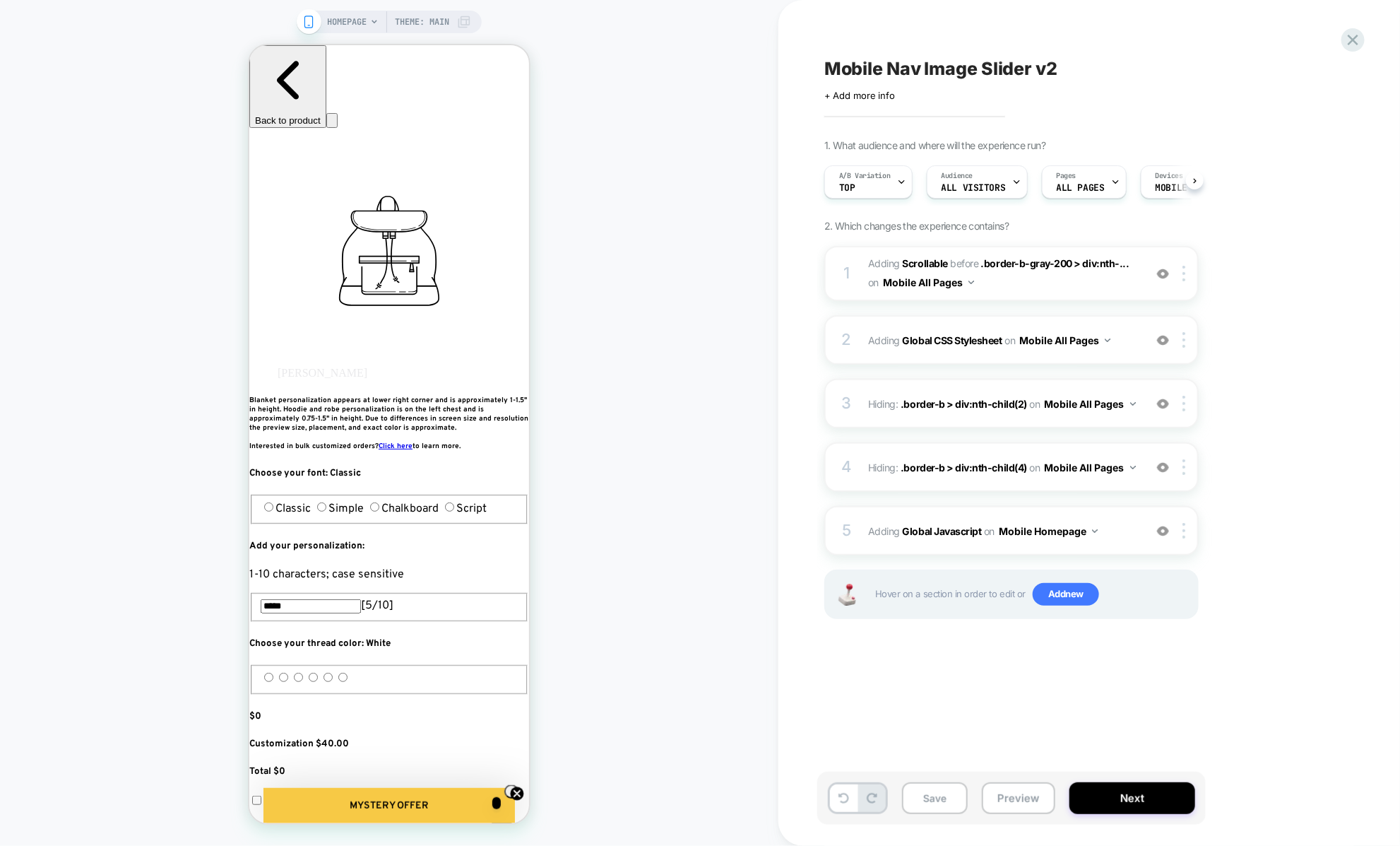
scroll to position [0, 1]
click at [1127, 533] on span "Adding Global Javascript on Mobile Homepage" at bounding box center [1002, 531] width 269 height 20
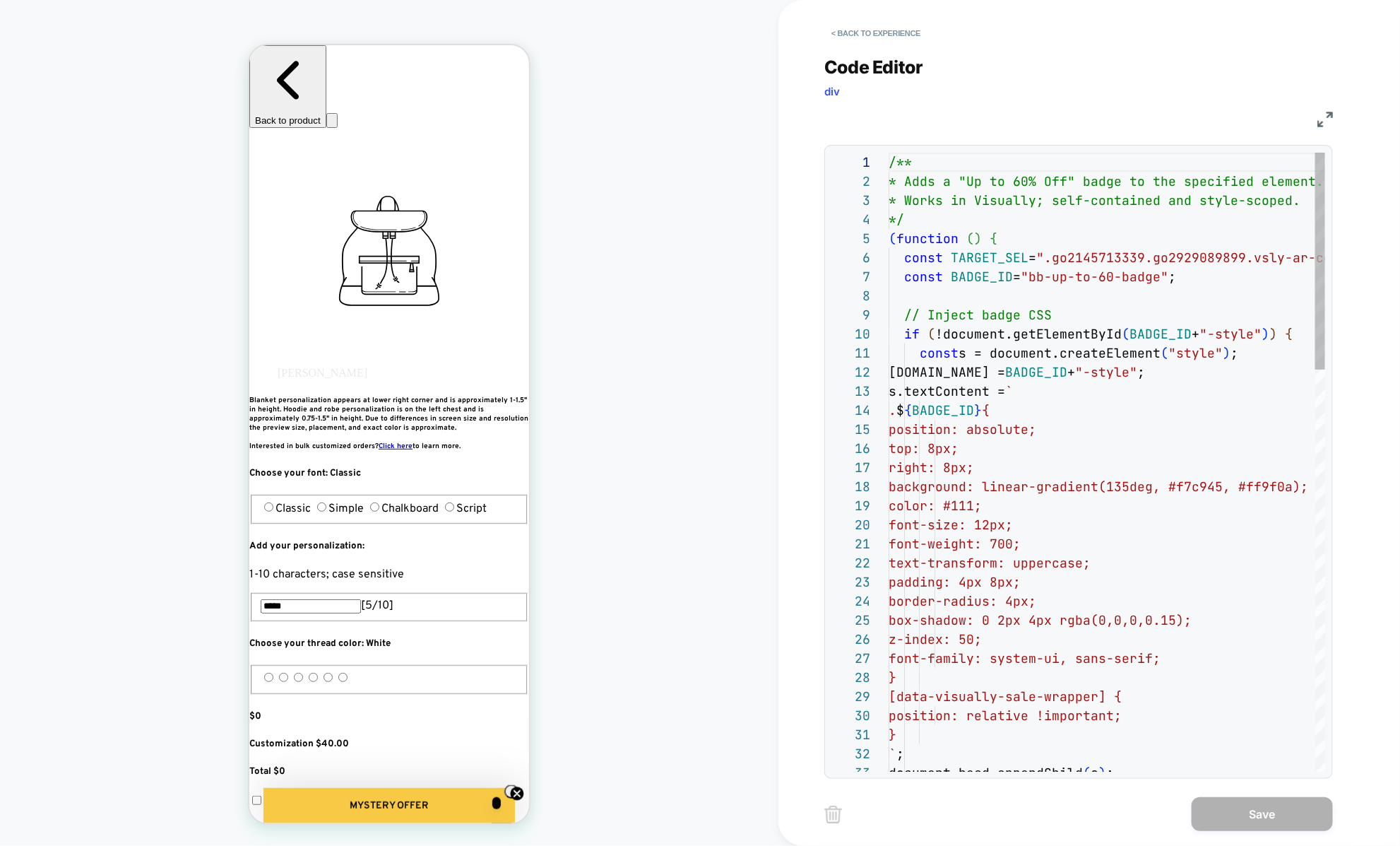
scroll to position [191, 0]
click at [878, 24] on button "< Back to experience" at bounding box center [876, 33] width 103 height 23
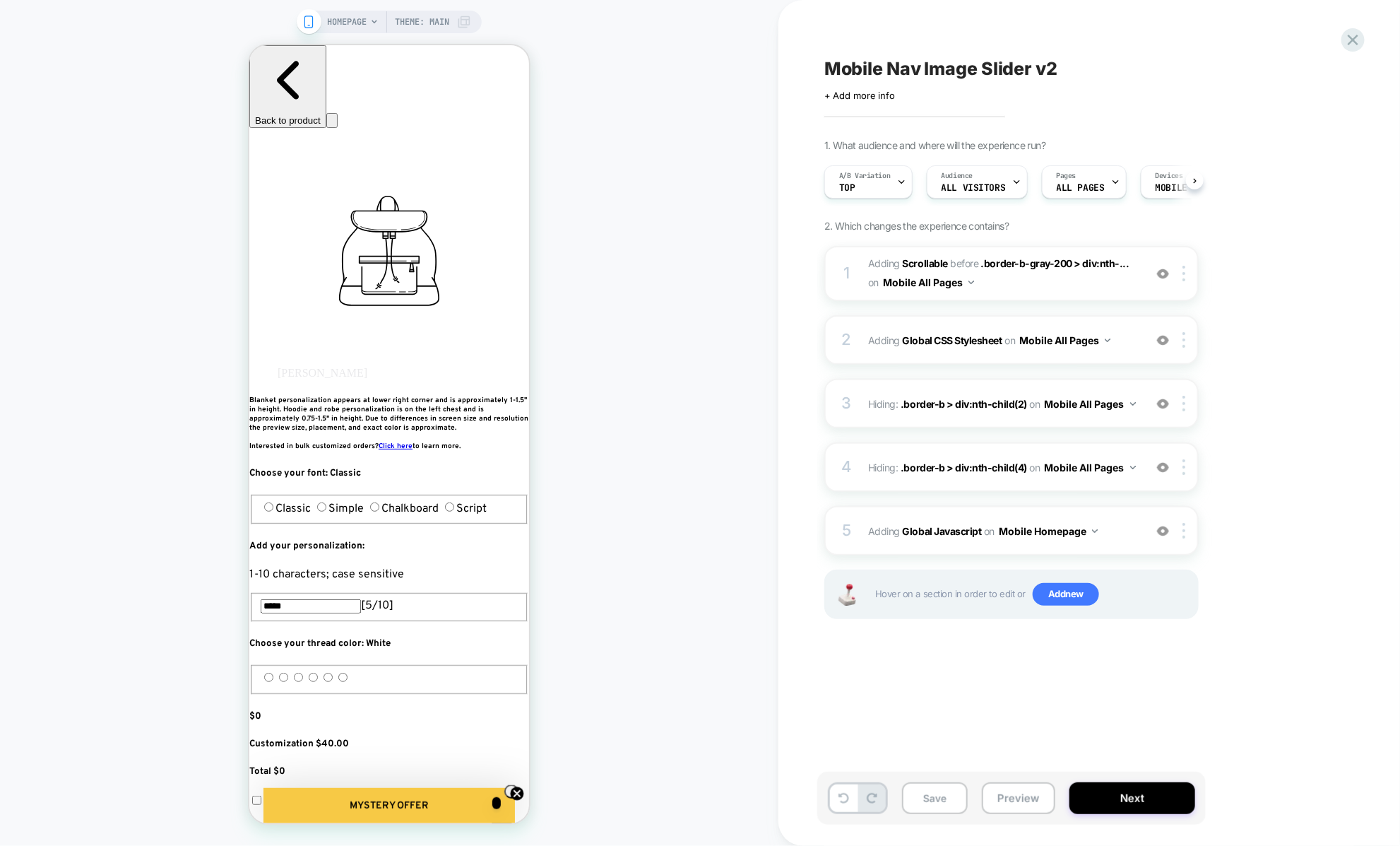
scroll to position [0, 1]
click at [1052, 600] on span "Add new" at bounding box center [1066, 594] width 67 height 23
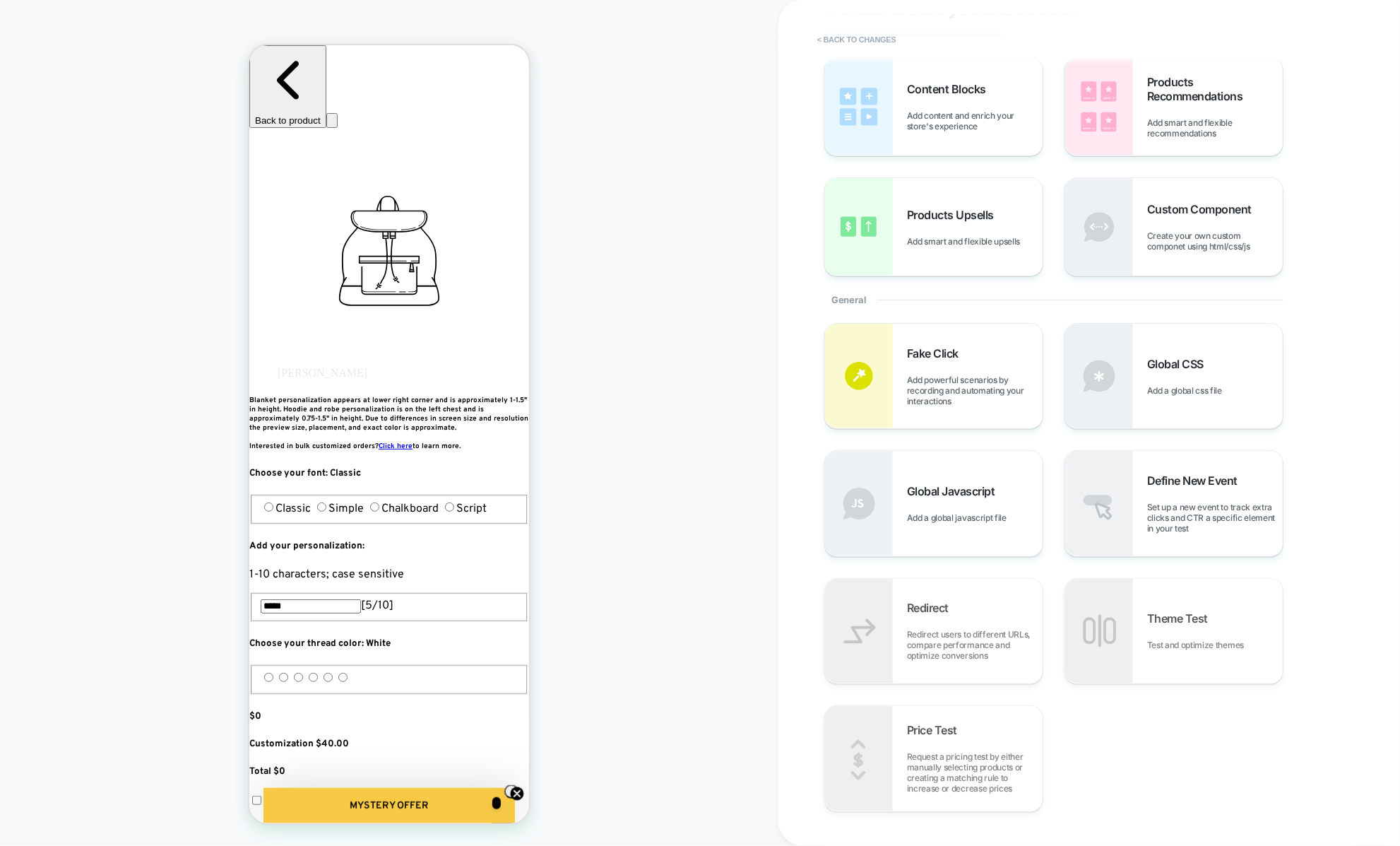
scroll to position [78, 0]
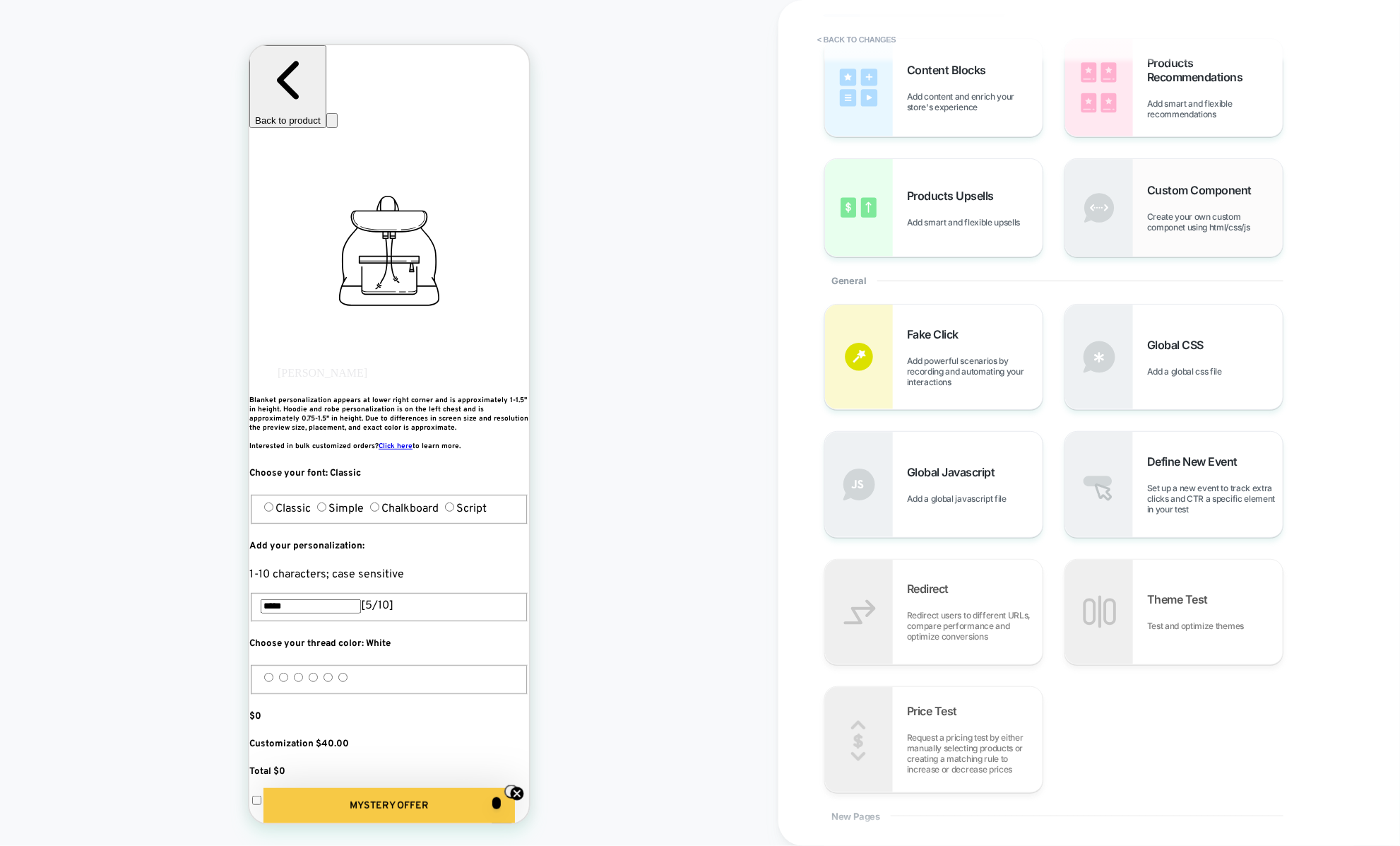
click at [1126, 205] on img at bounding box center [1099, 208] width 68 height 97
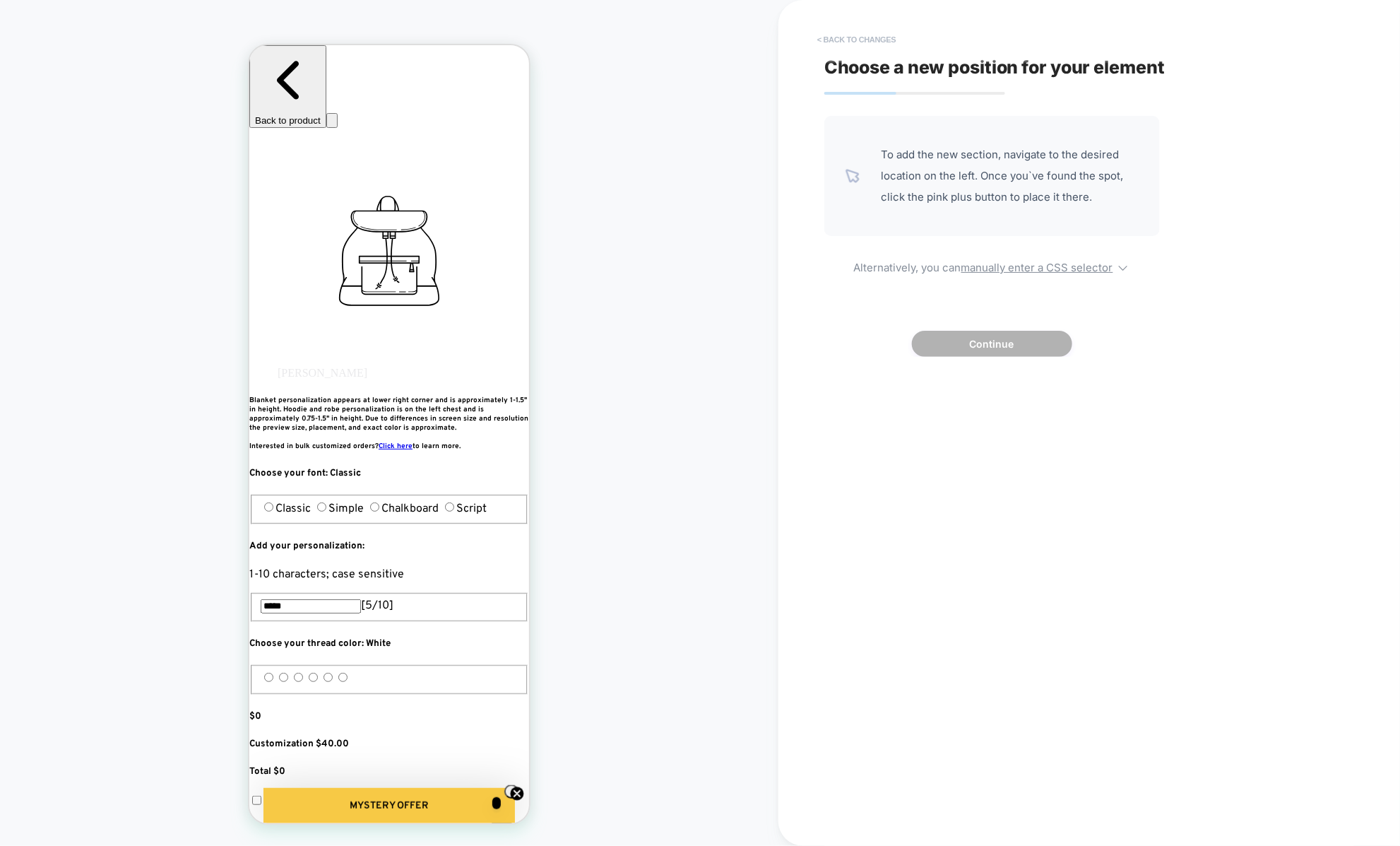
click at [815, 40] on button "< Back to changes" at bounding box center [856, 39] width 93 height 23
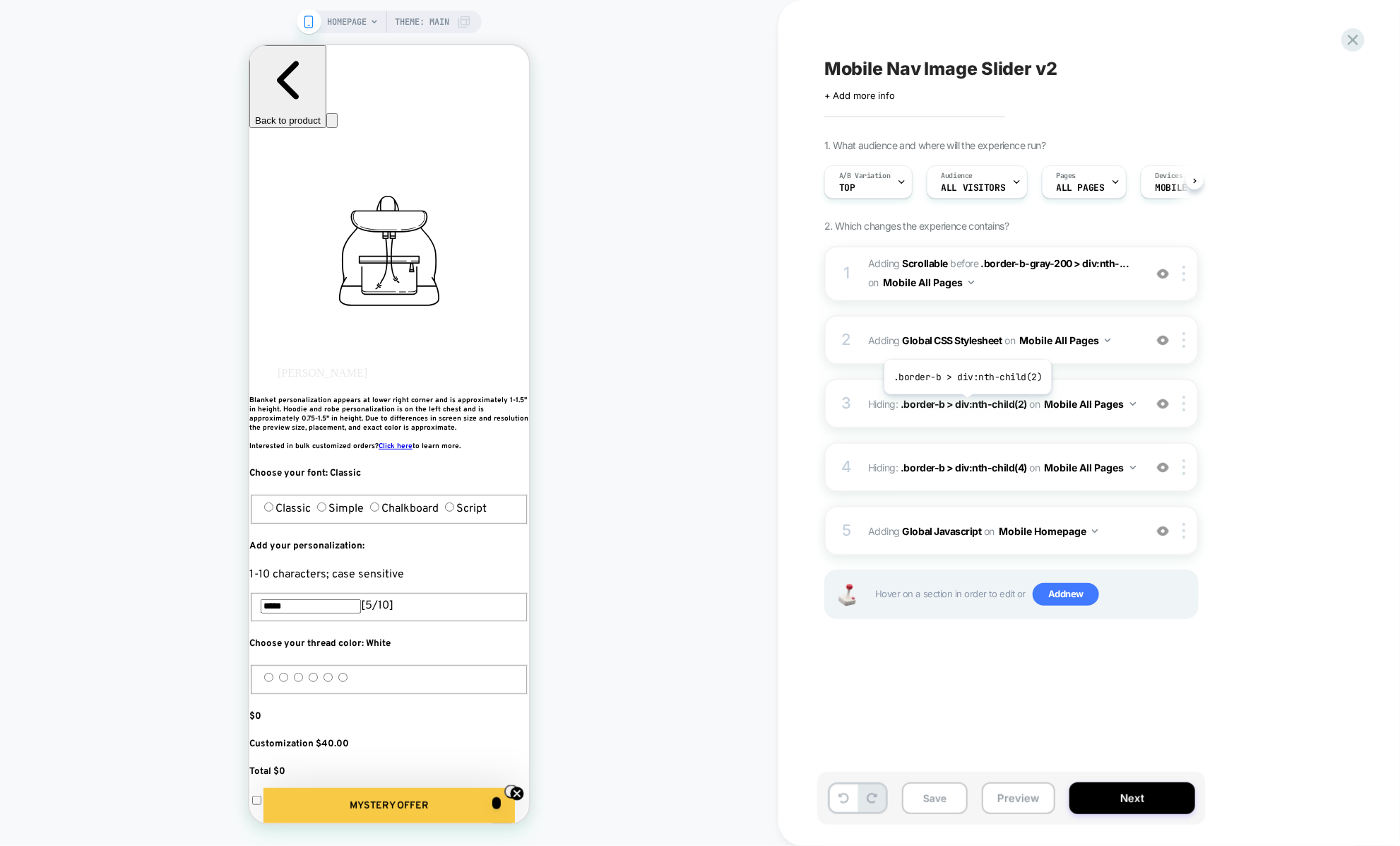
scroll to position [0, 1]
click at [1013, 807] on button "Preview" at bounding box center [1019, 797] width 74 height 32
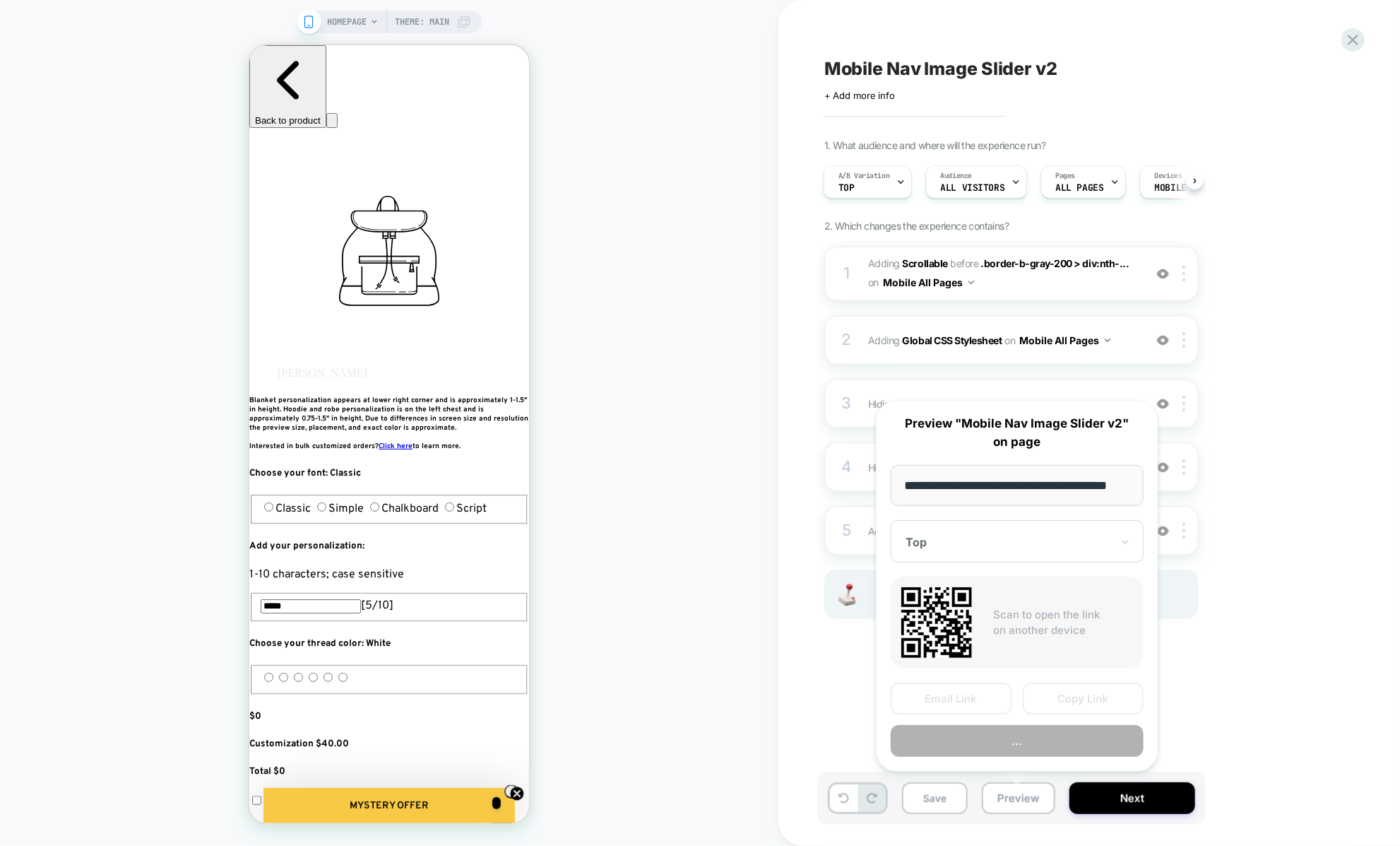
scroll to position [0, 18]
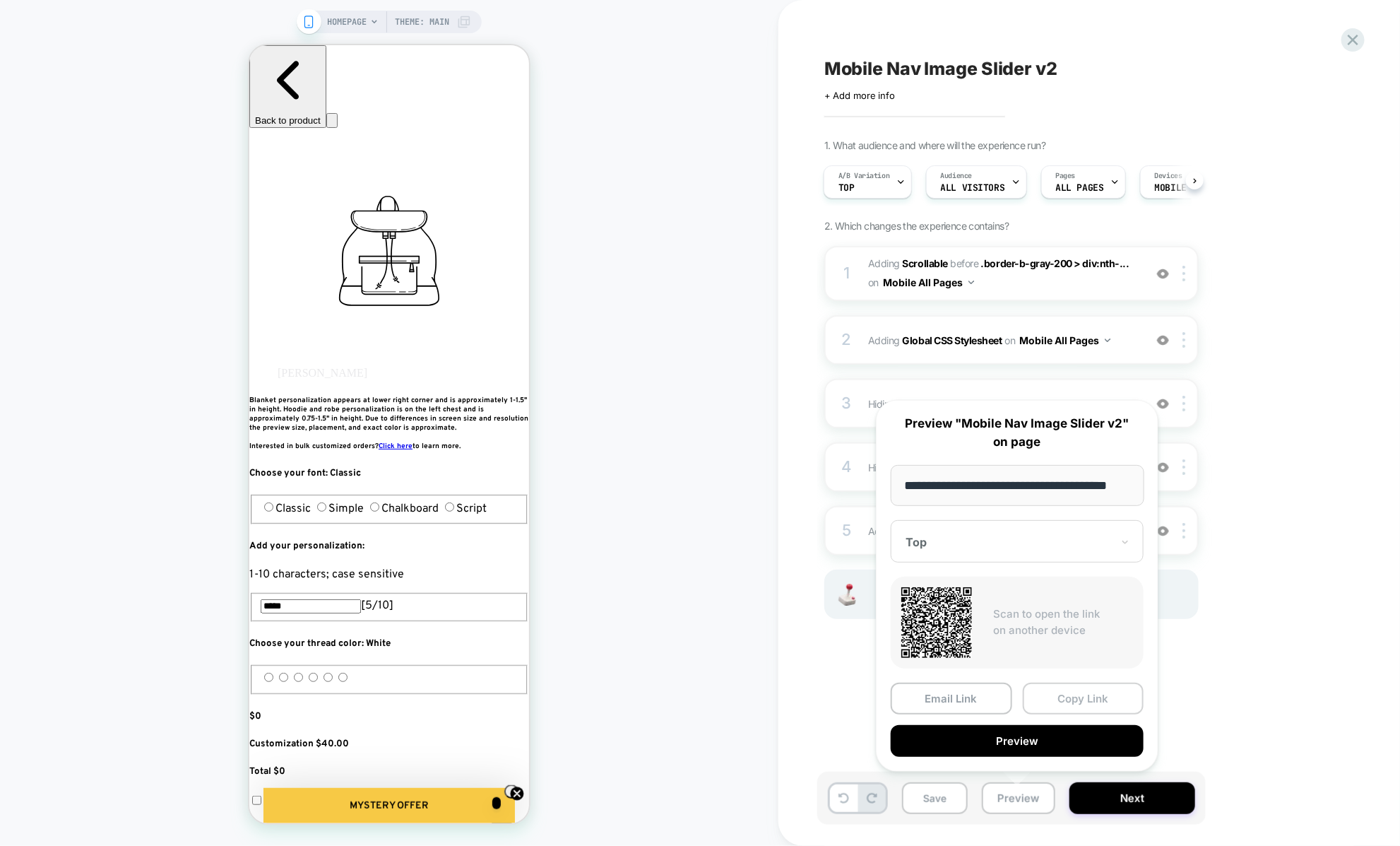
click at [1041, 691] on button "Copy Link" at bounding box center [1083, 698] width 121 height 32
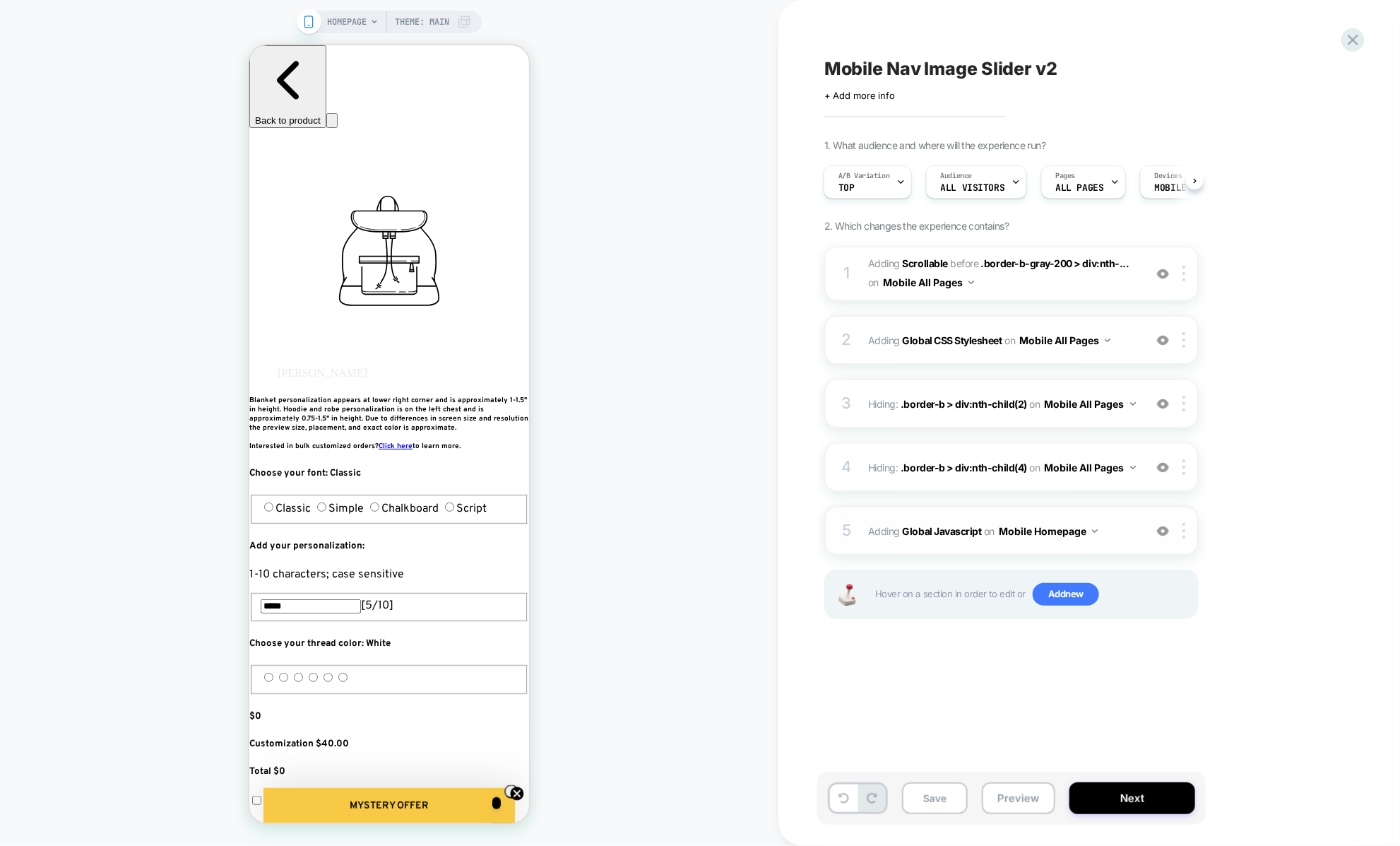
click at [872, 532] on span "Adding Global Javascript on Mobile Homepage" at bounding box center [1002, 531] width 269 height 20
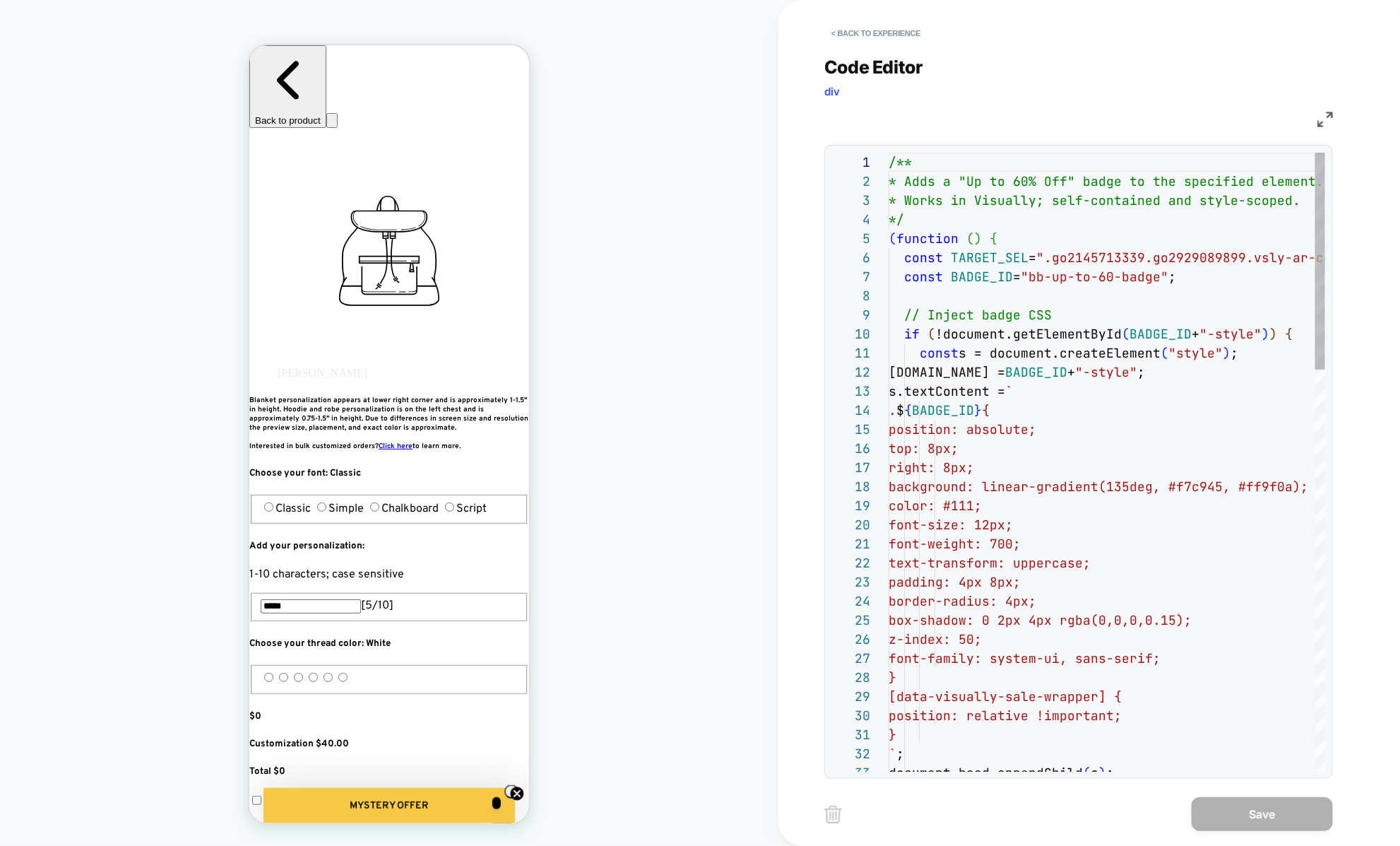
scroll to position [191, 0]
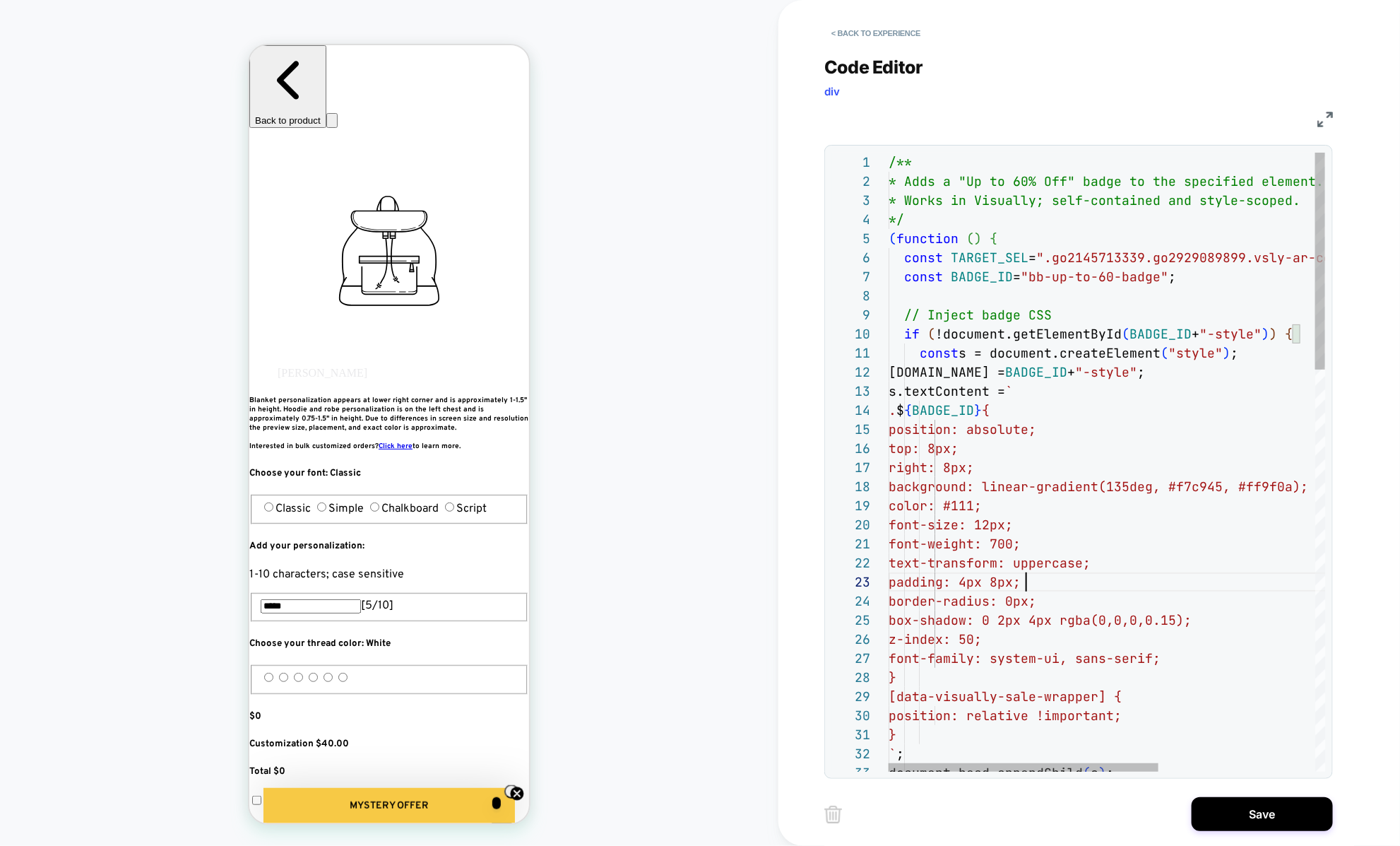
scroll to position [38, 136]
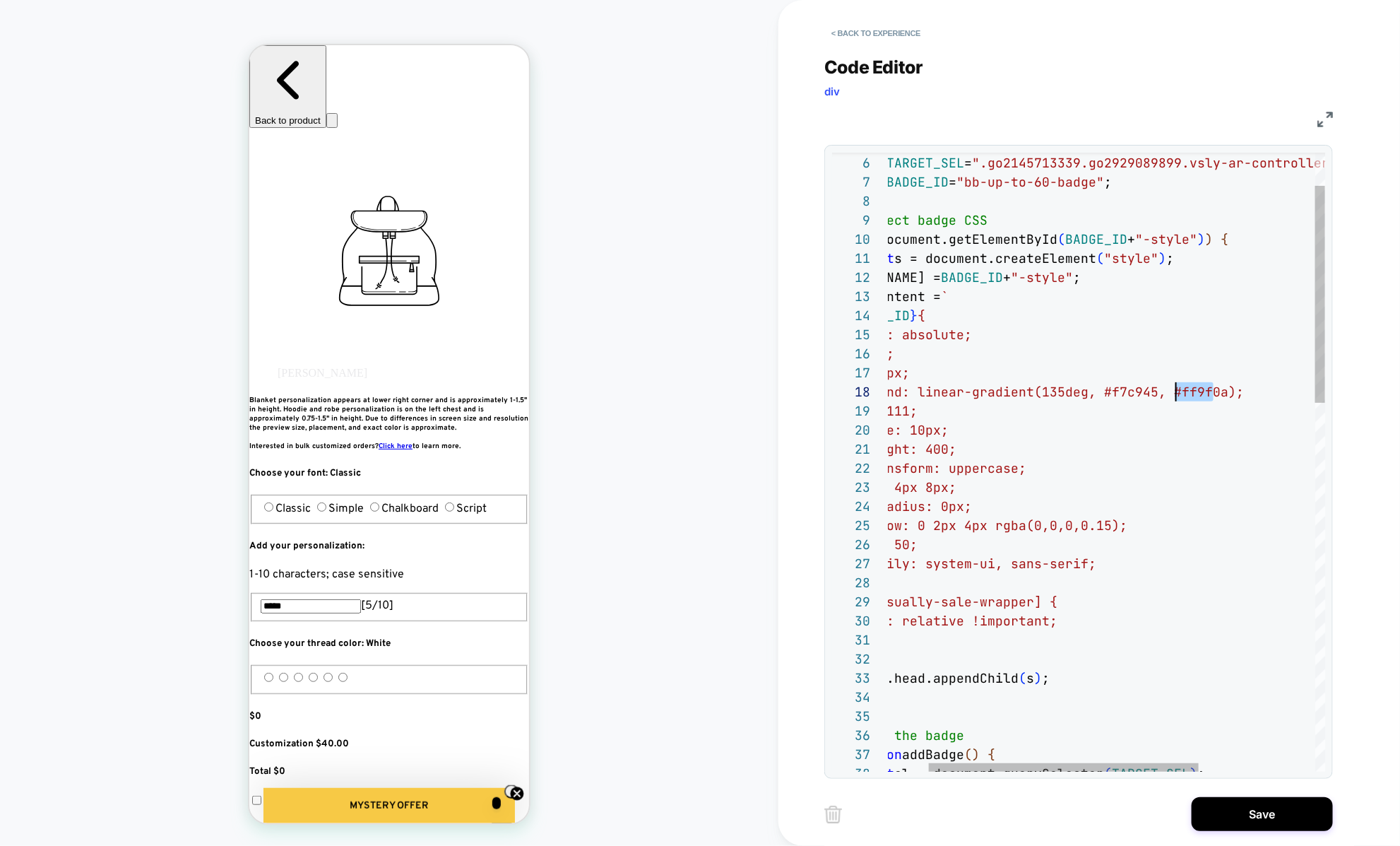
scroll to position [133, 350]
drag, startPoint x: 1211, startPoint y: 389, endPoint x: 1174, endPoint y: 389, distance: 37.0
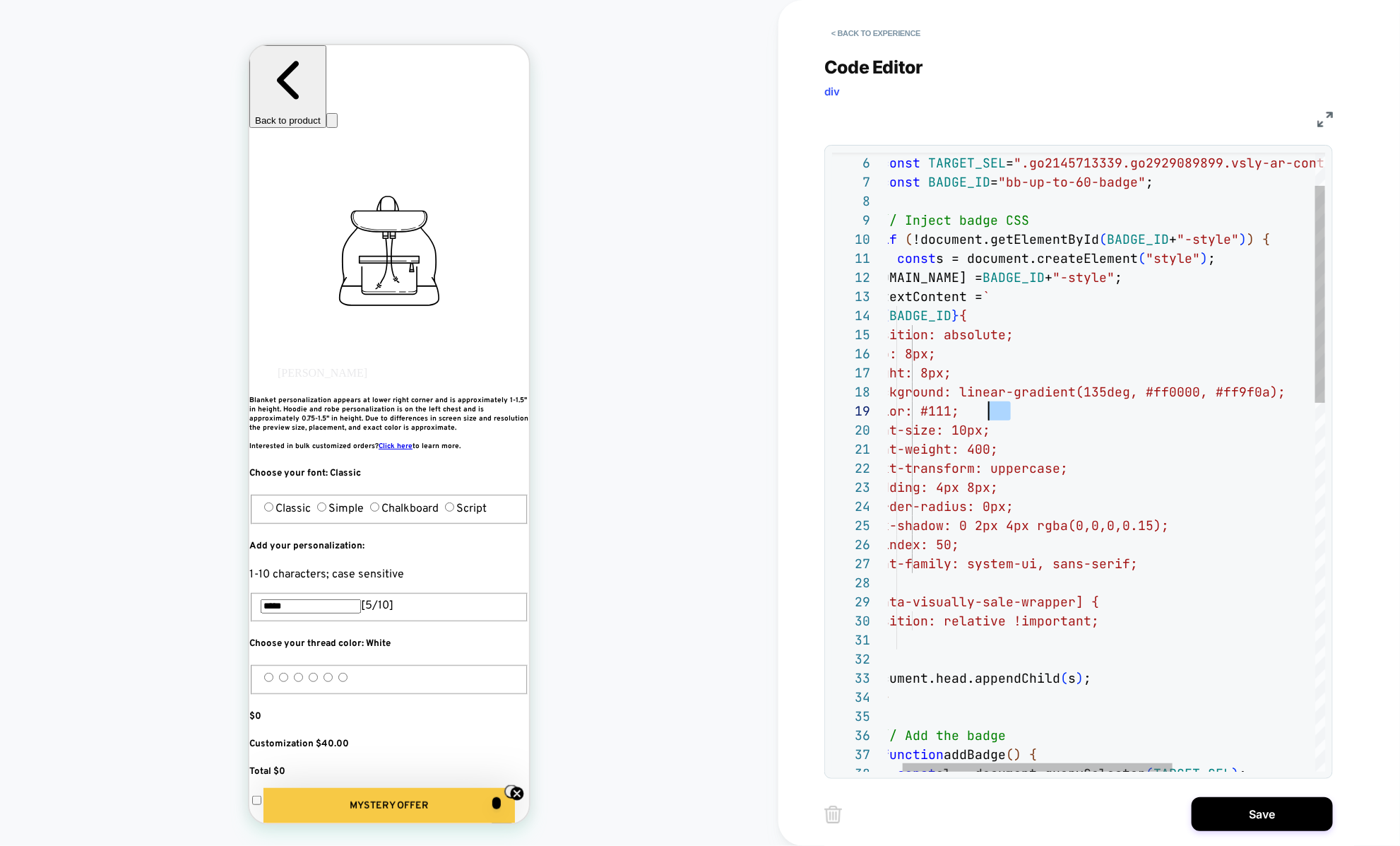
scroll to position [153, 122]
drag, startPoint x: 1008, startPoint y: 407, endPoint x: 990, endPoint y: 407, distance: 18.0
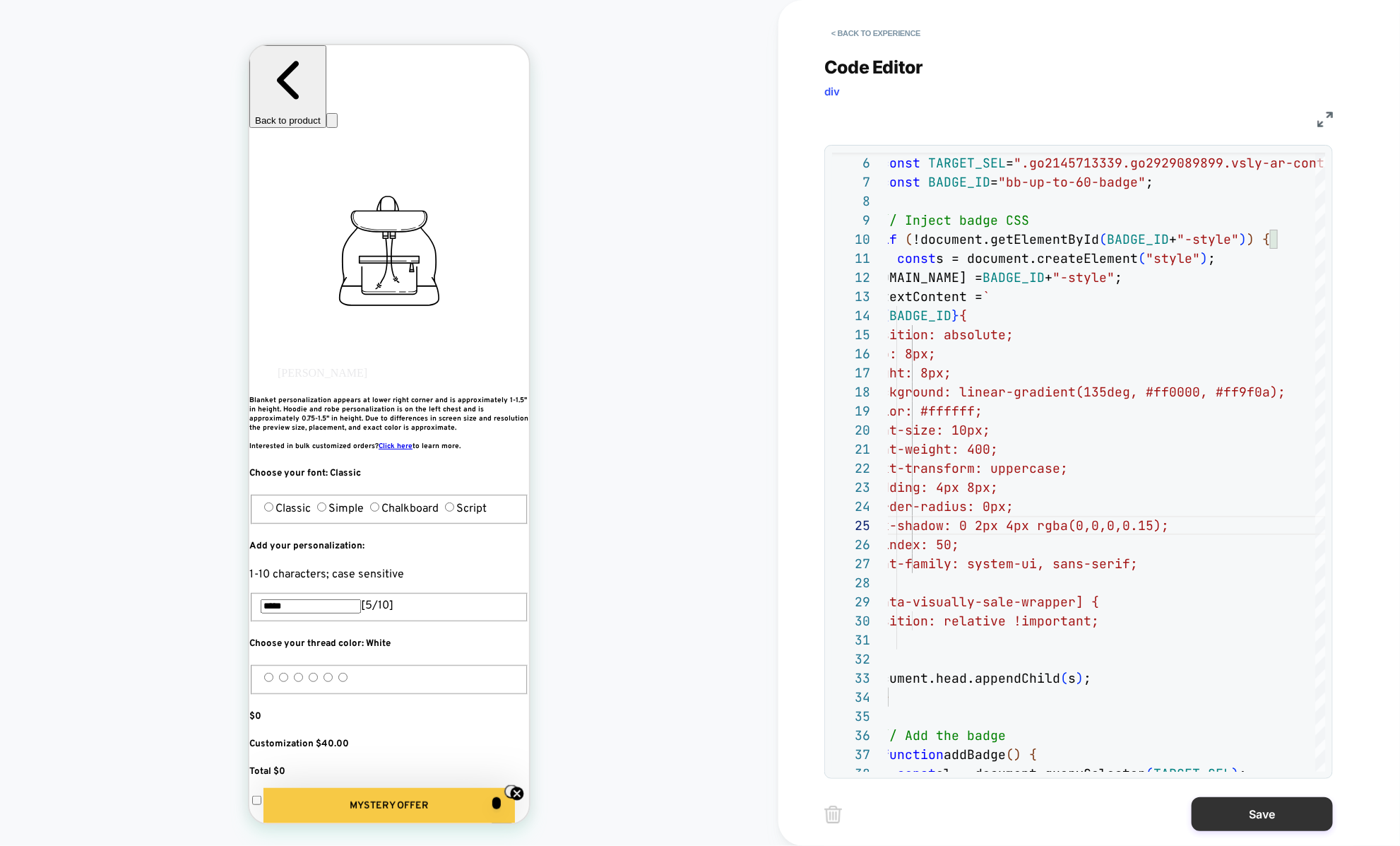
type textarea "**********"
click at [1282, 802] on button "Save" at bounding box center [1262, 813] width 141 height 34
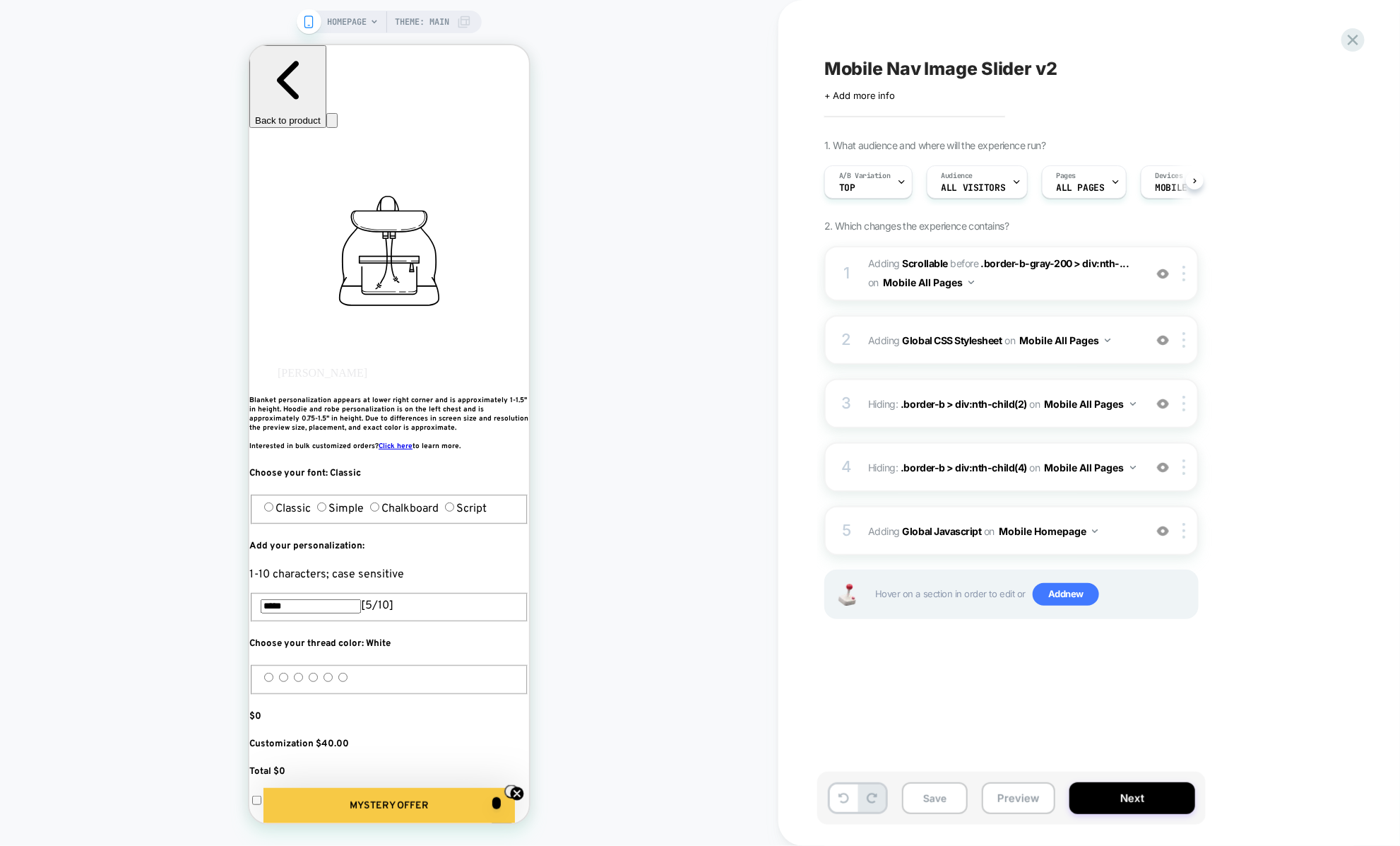
scroll to position [0, 1]
click at [946, 798] on button "Save" at bounding box center [935, 797] width 66 height 32
click at [878, 545] on div "5 Adding Global Javascript on Mobile Homepage Add Before Add After Copy to Desk…" at bounding box center [1012, 530] width 374 height 49
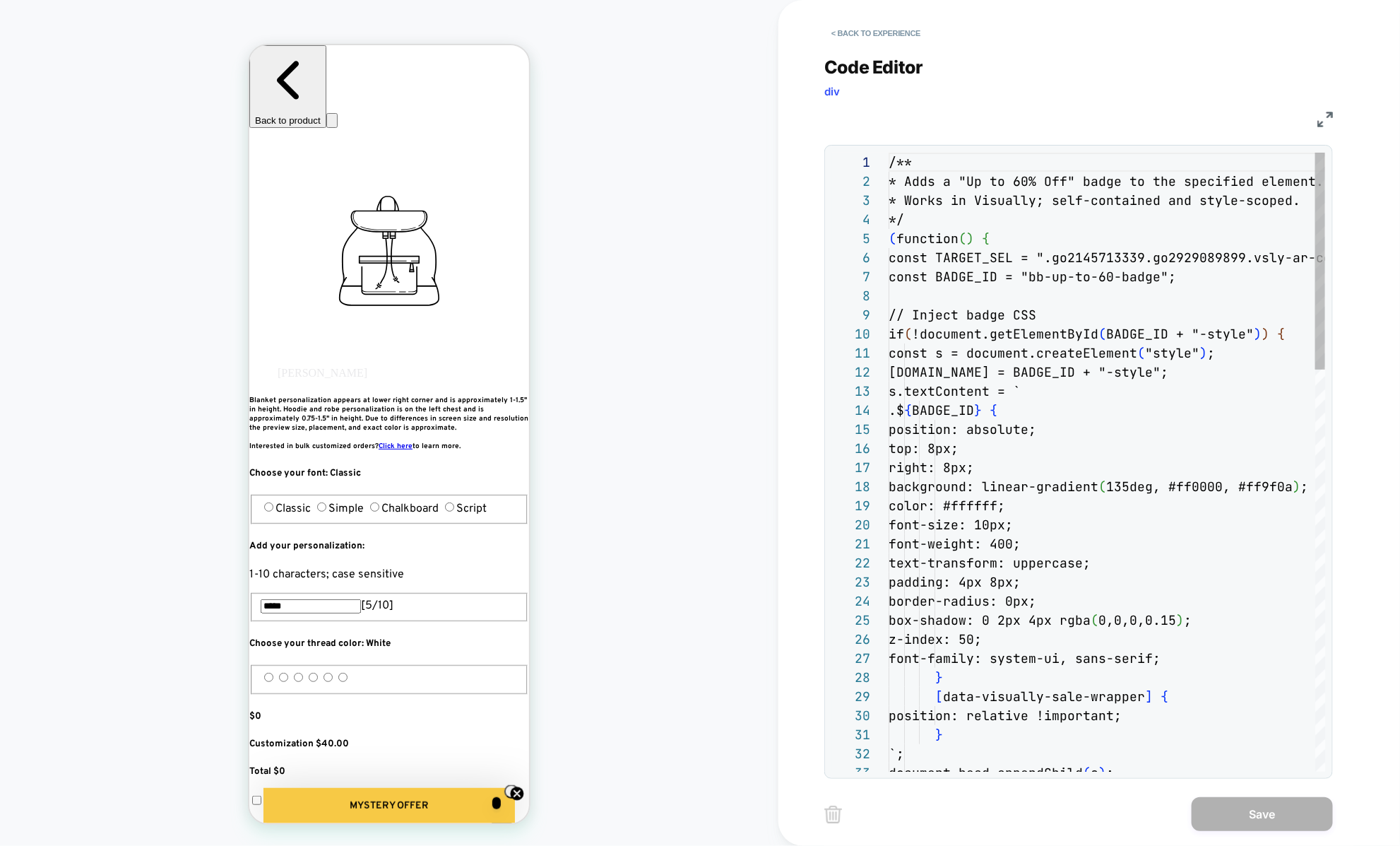
scroll to position [191, 0]
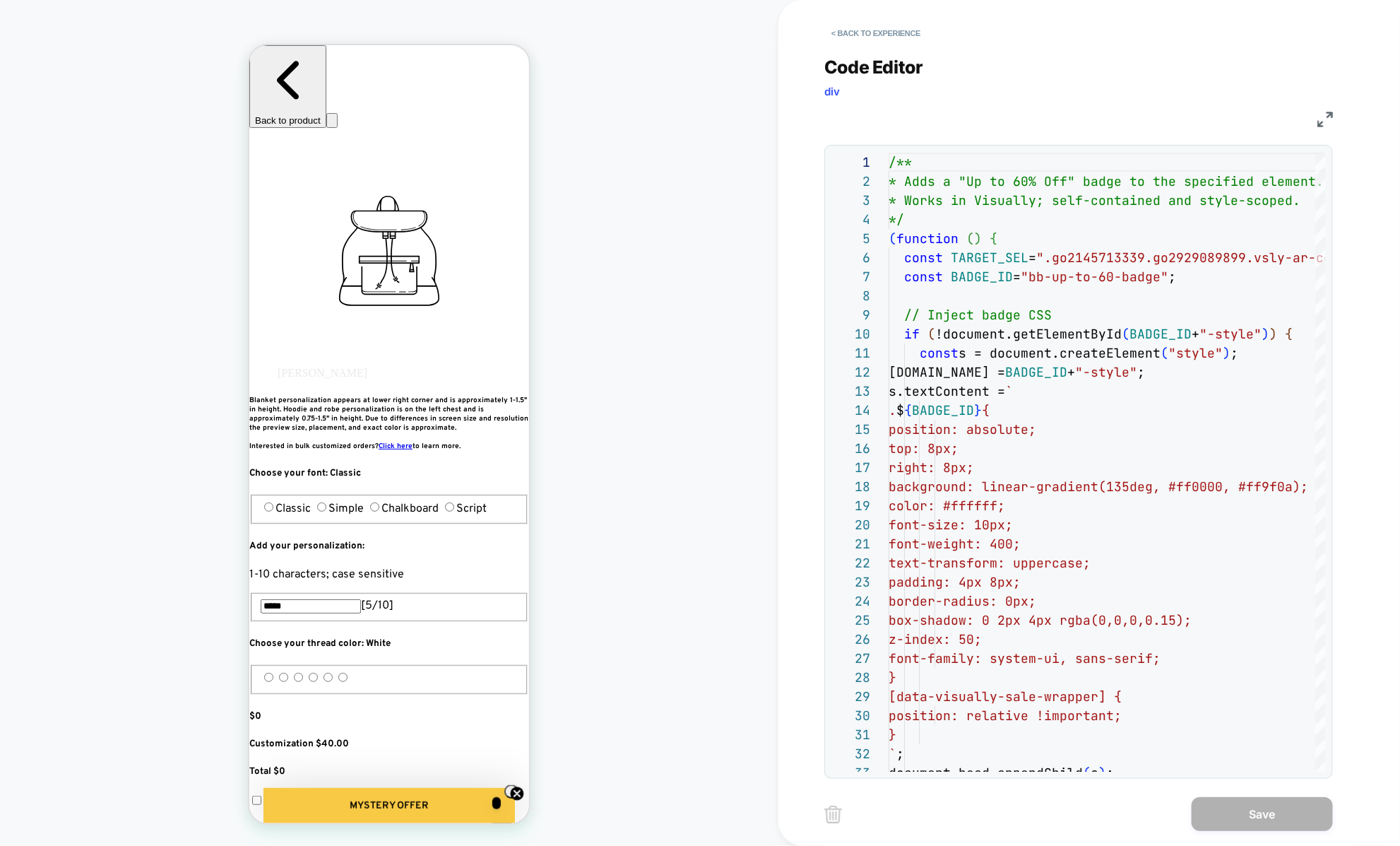
click at [1329, 128] on div "JS" at bounding box center [1078, 117] width 508 height 24
click at [1322, 115] on img at bounding box center [1325, 120] width 16 height 16
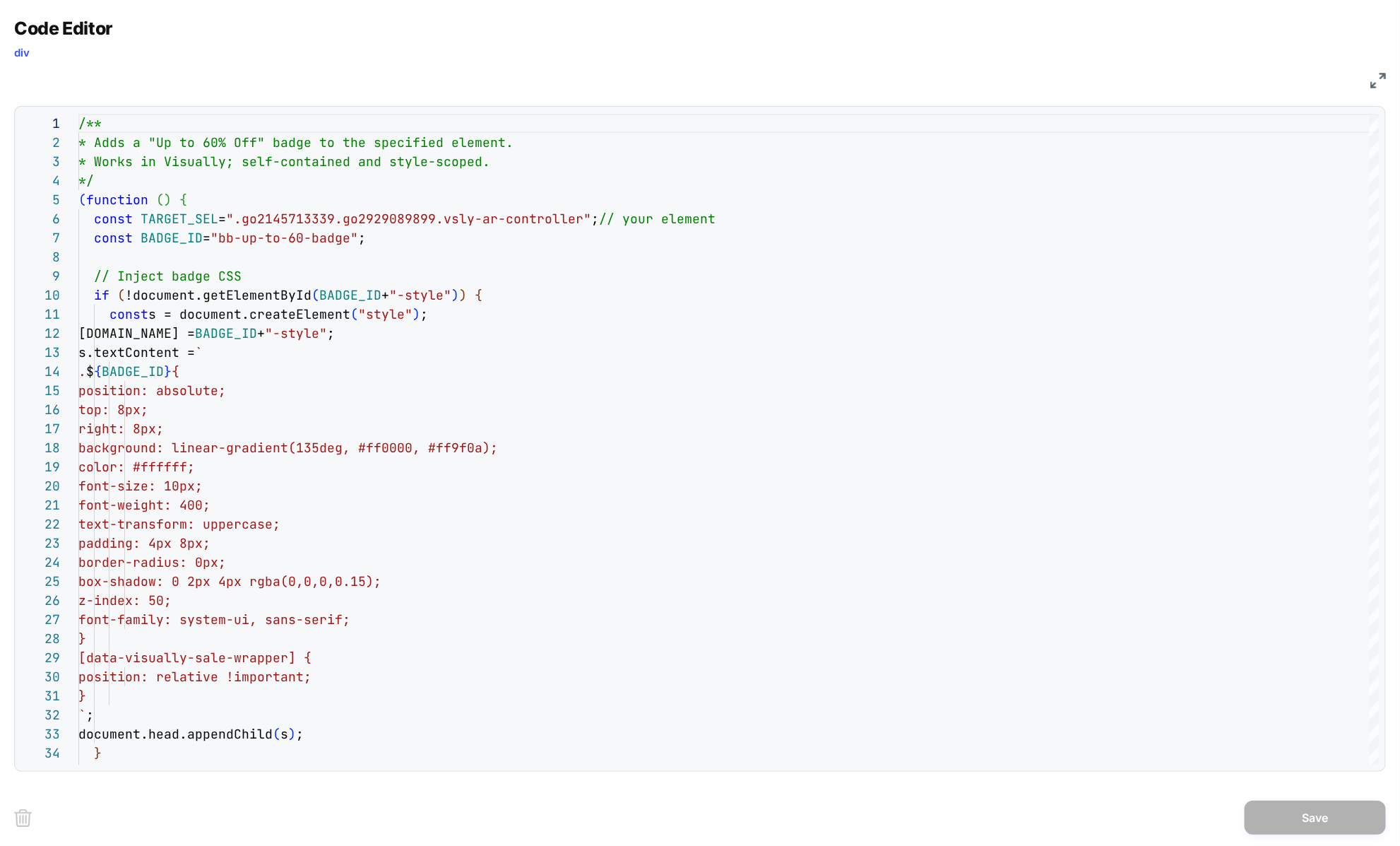
click at [1370, 87] on img at bounding box center [1378, 81] width 16 height 16
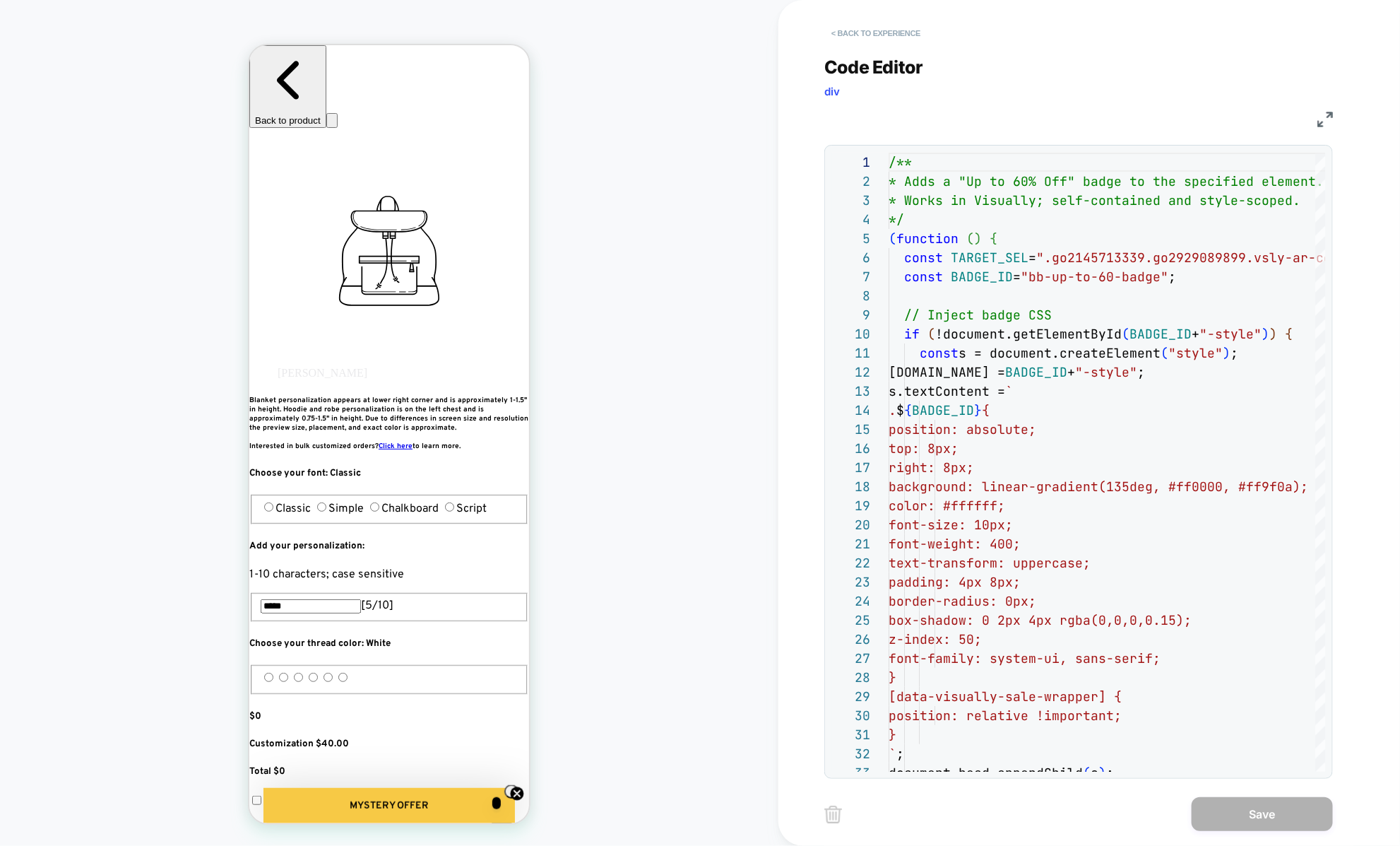
click at [897, 37] on button "< Back to experience" at bounding box center [876, 33] width 103 height 23
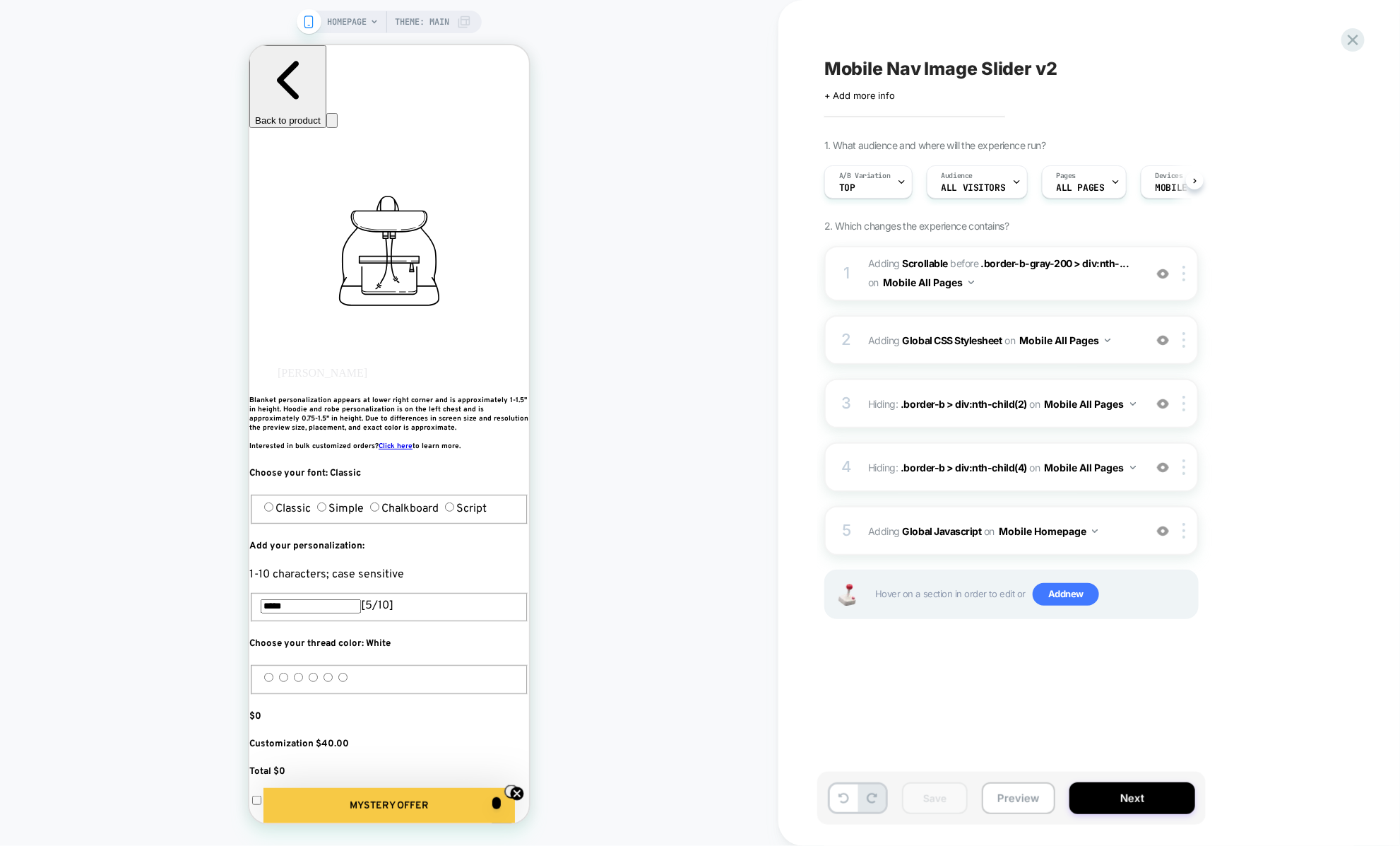
scroll to position [0, 1]
click at [1010, 807] on button "Preview" at bounding box center [1019, 797] width 74 height 32
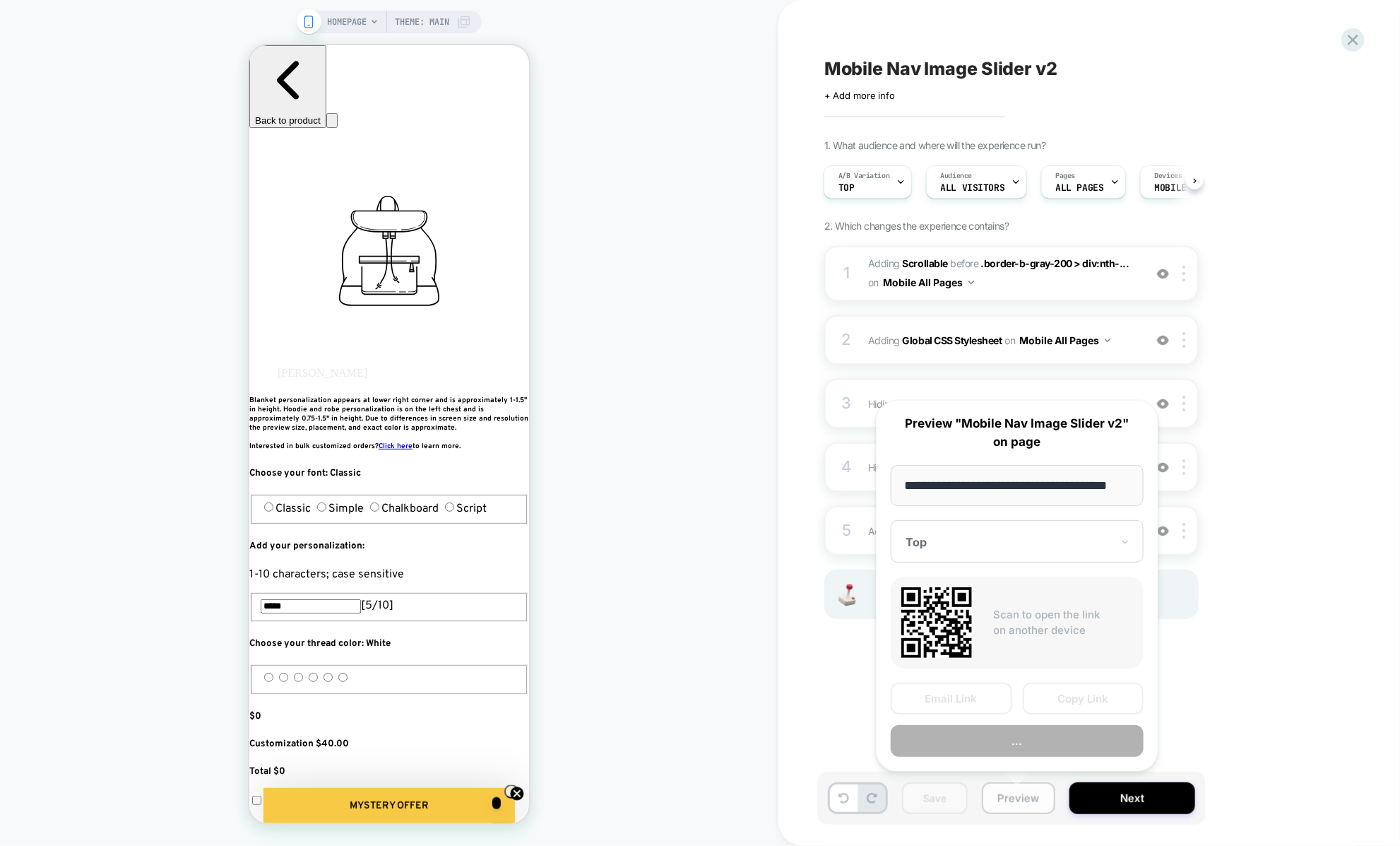
scroll to position [0, 18]
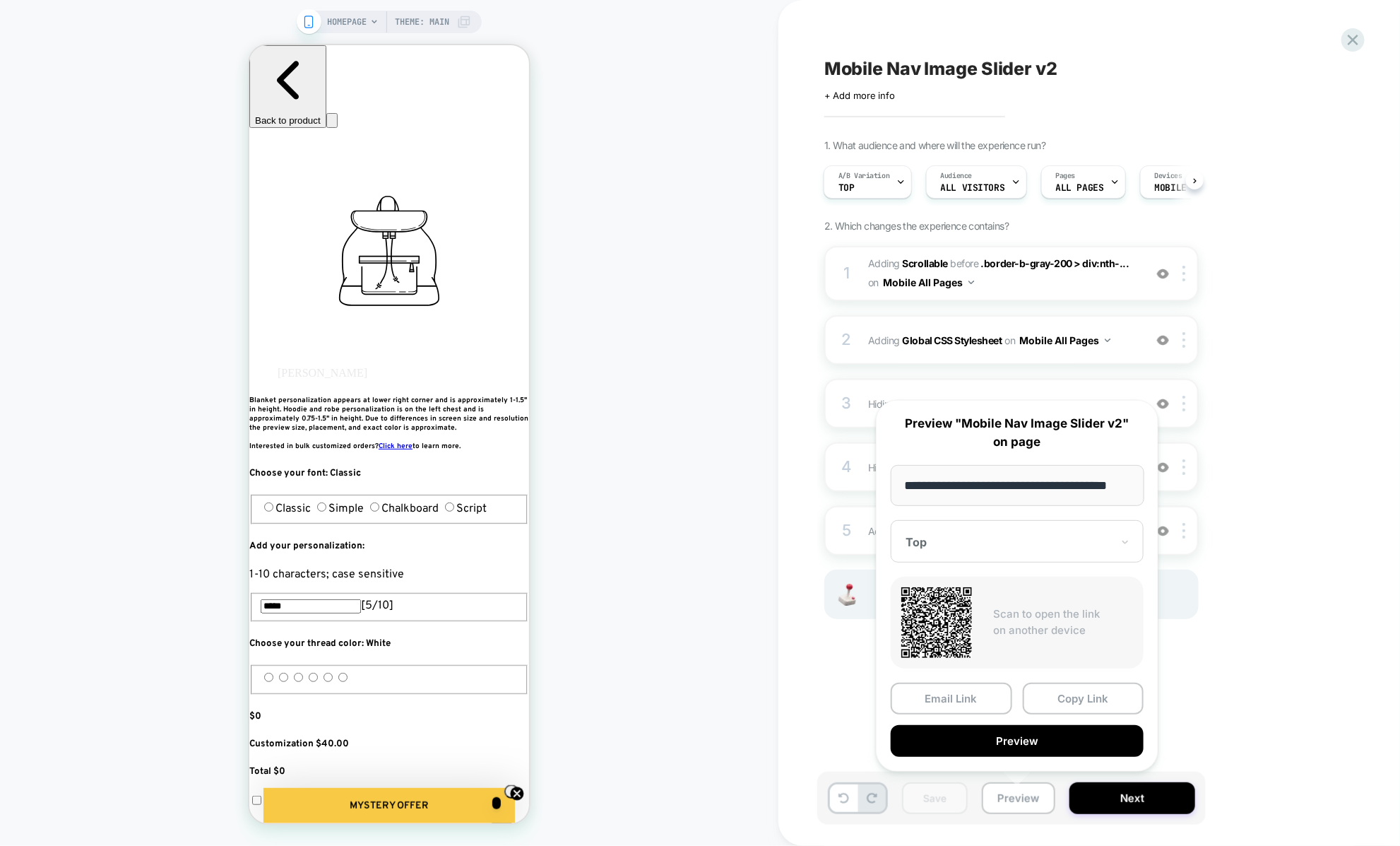
click at [1174, 705] on div "Mobile Nav Image Slider v2 Click to edit experience details + Add more info 1. …" at bounding box center [1082, 423] width 529 height 818
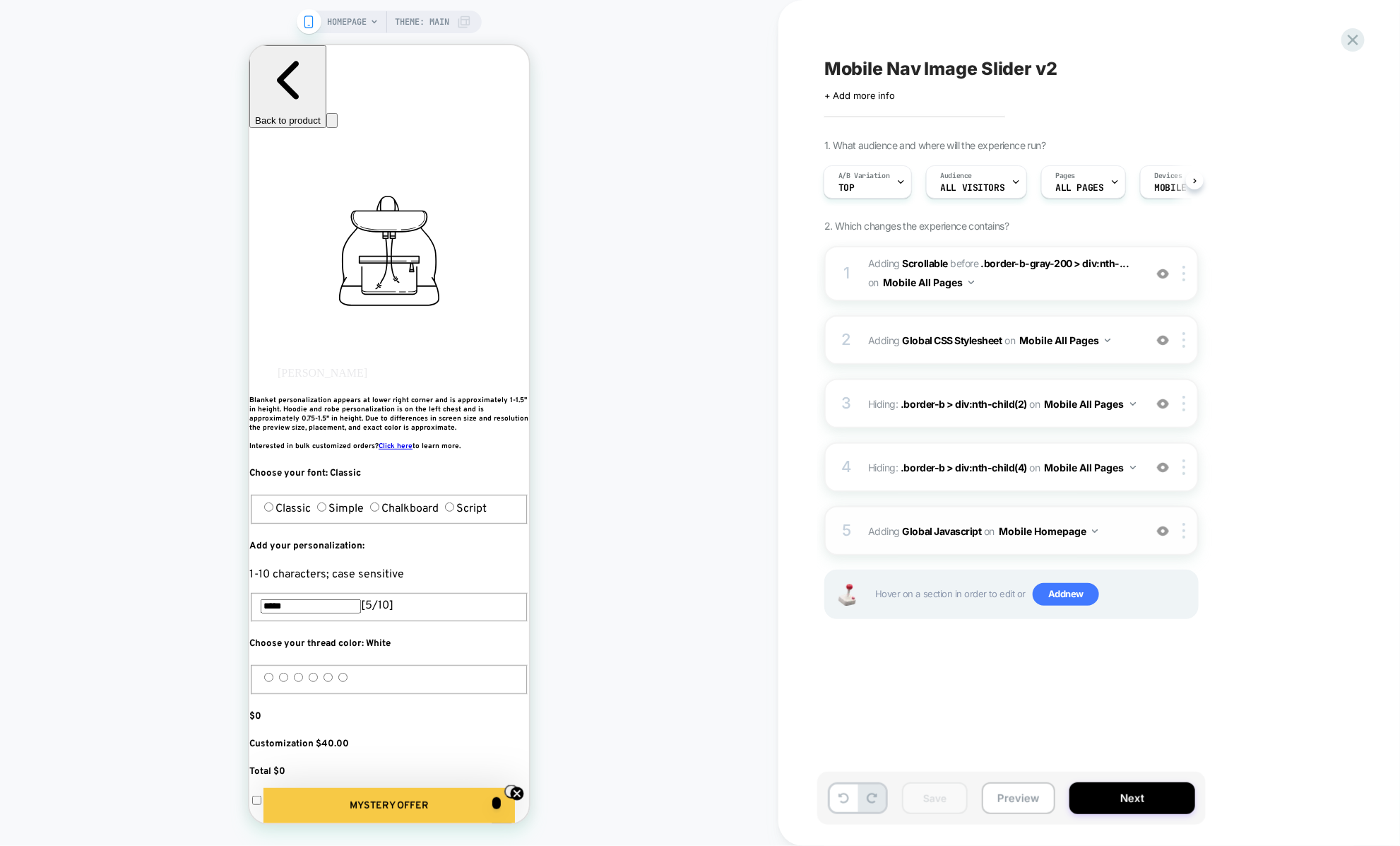
click at [994, 541] on div "5 Adding Global Javascript on Mobile Homepage Add Before Add After Copy to Desk…" at bounding box center [1012, 530] width 374 height 49
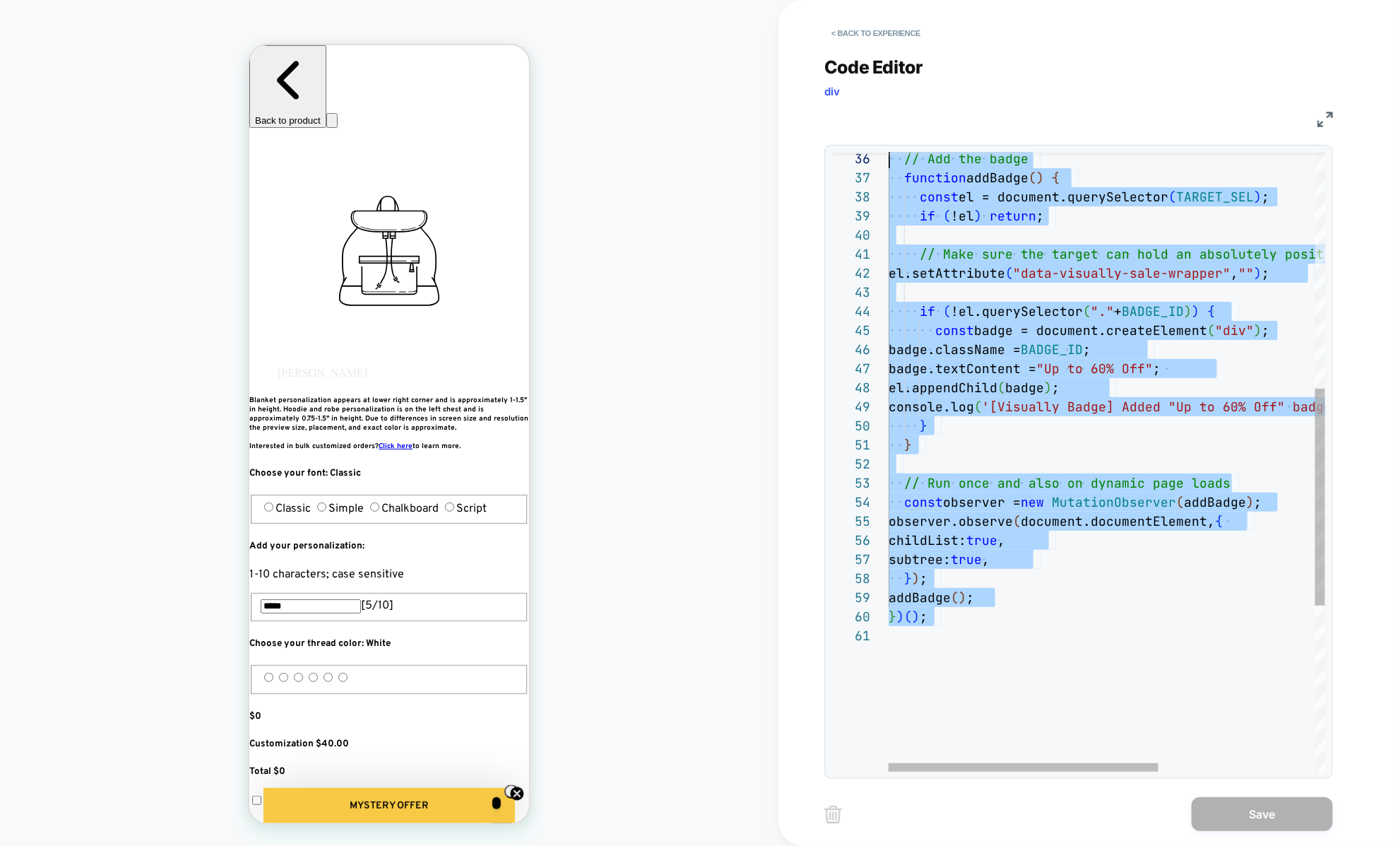
scroll to position [96, 0]
type textarea "**********"
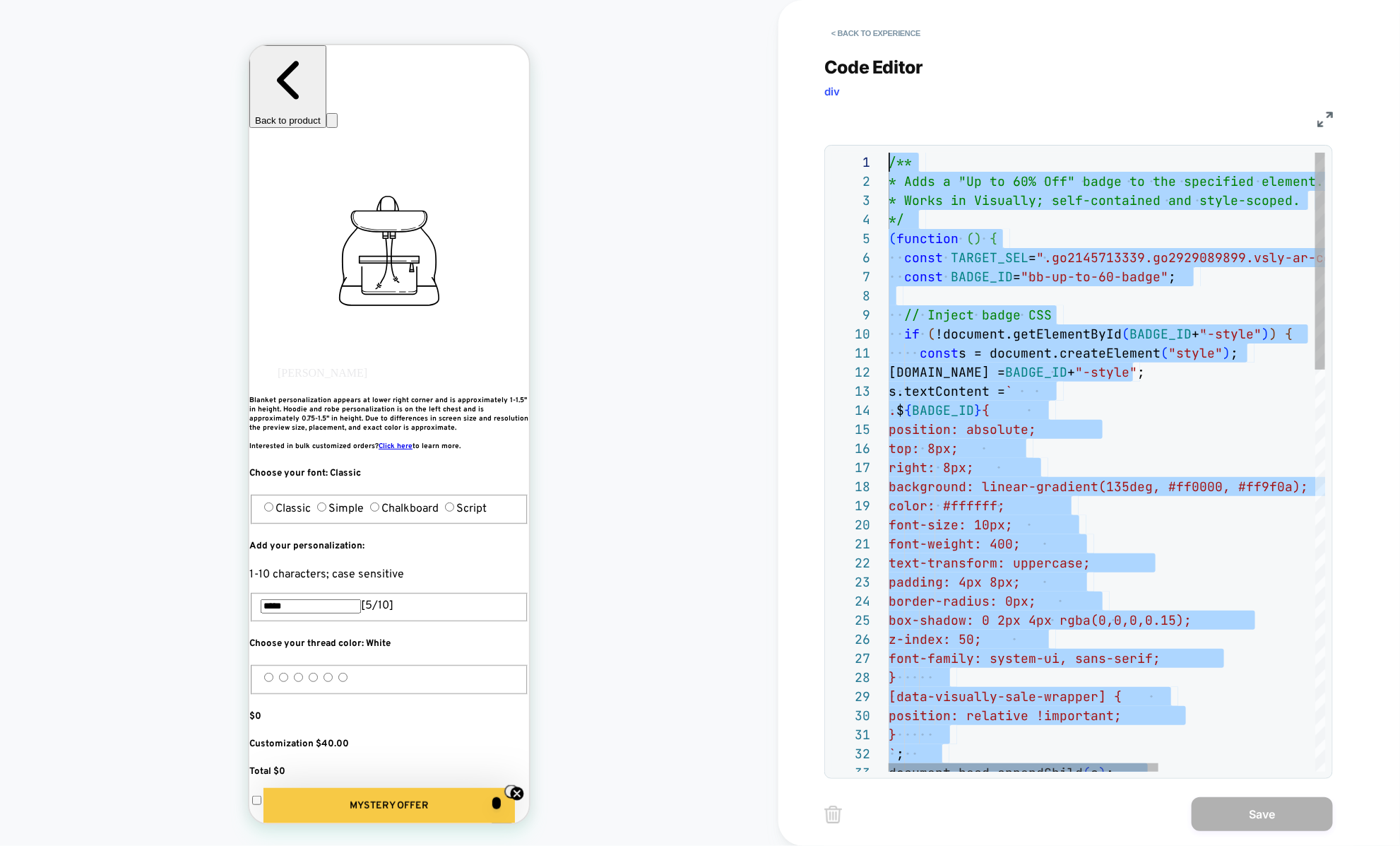
drag, startPoint x: 976, startPoint y: 620, endPoint x: 900, endPoint y: -140, distance: 763.8
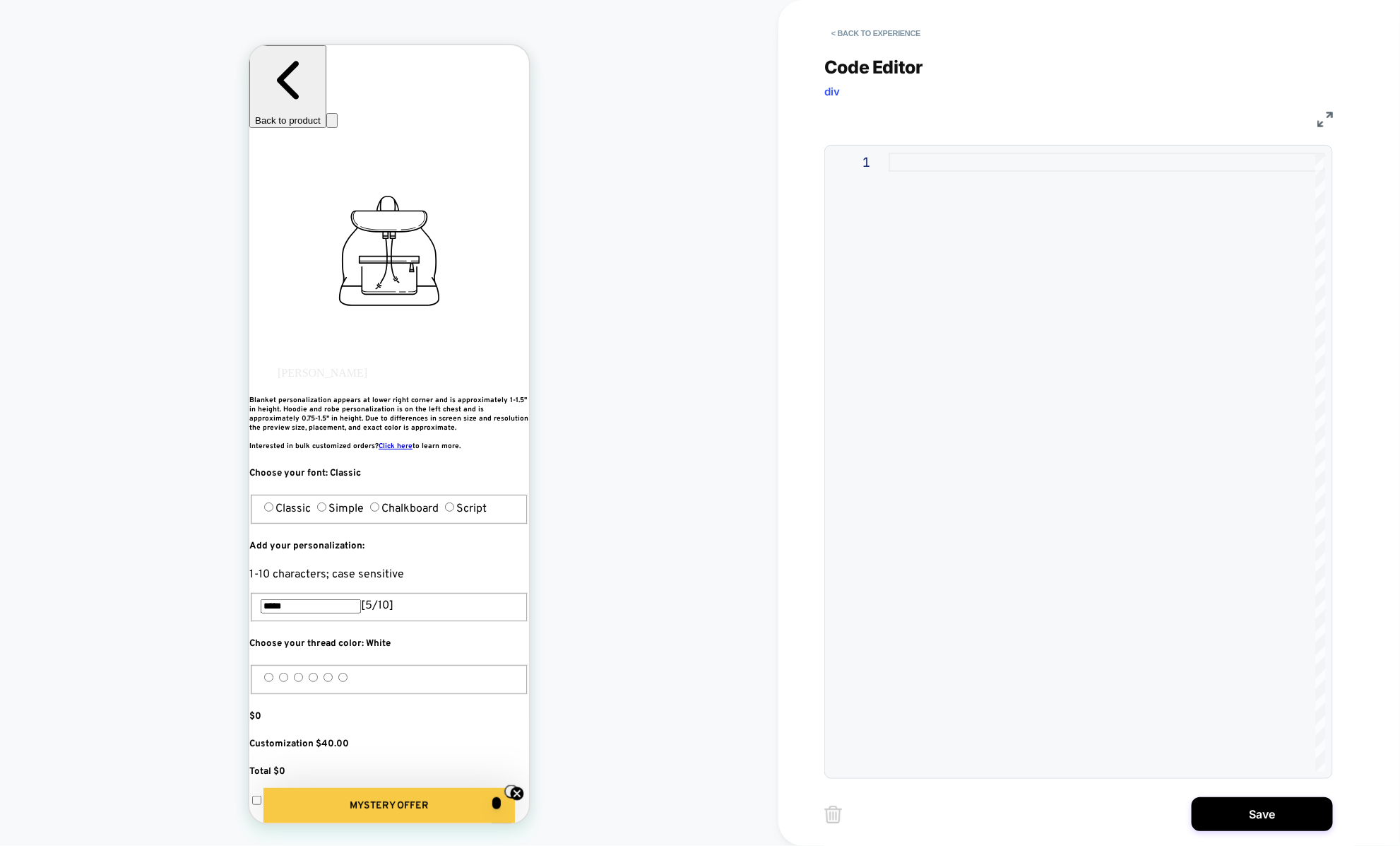
type textarea "**********"
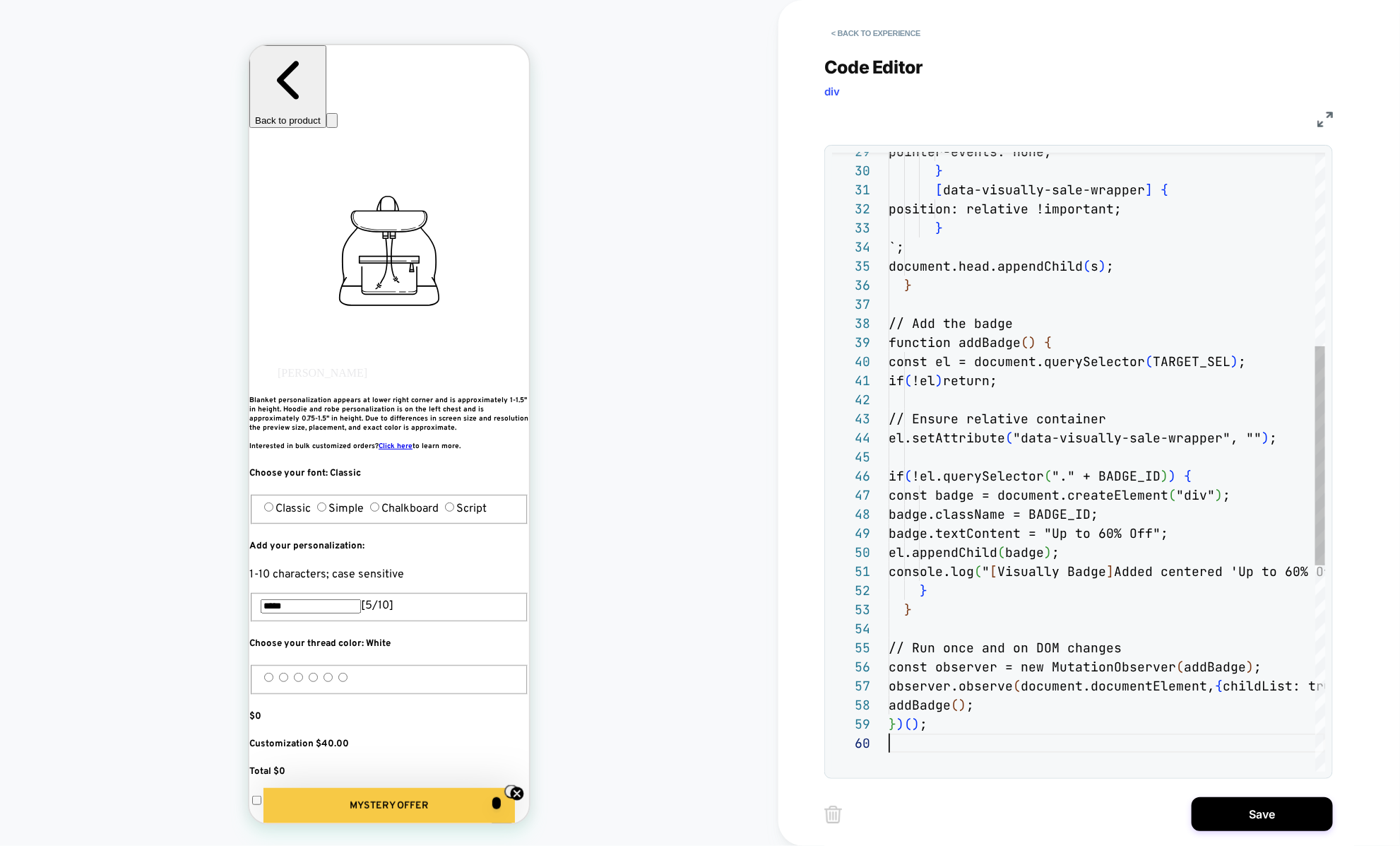
scroll to position [172, 0]
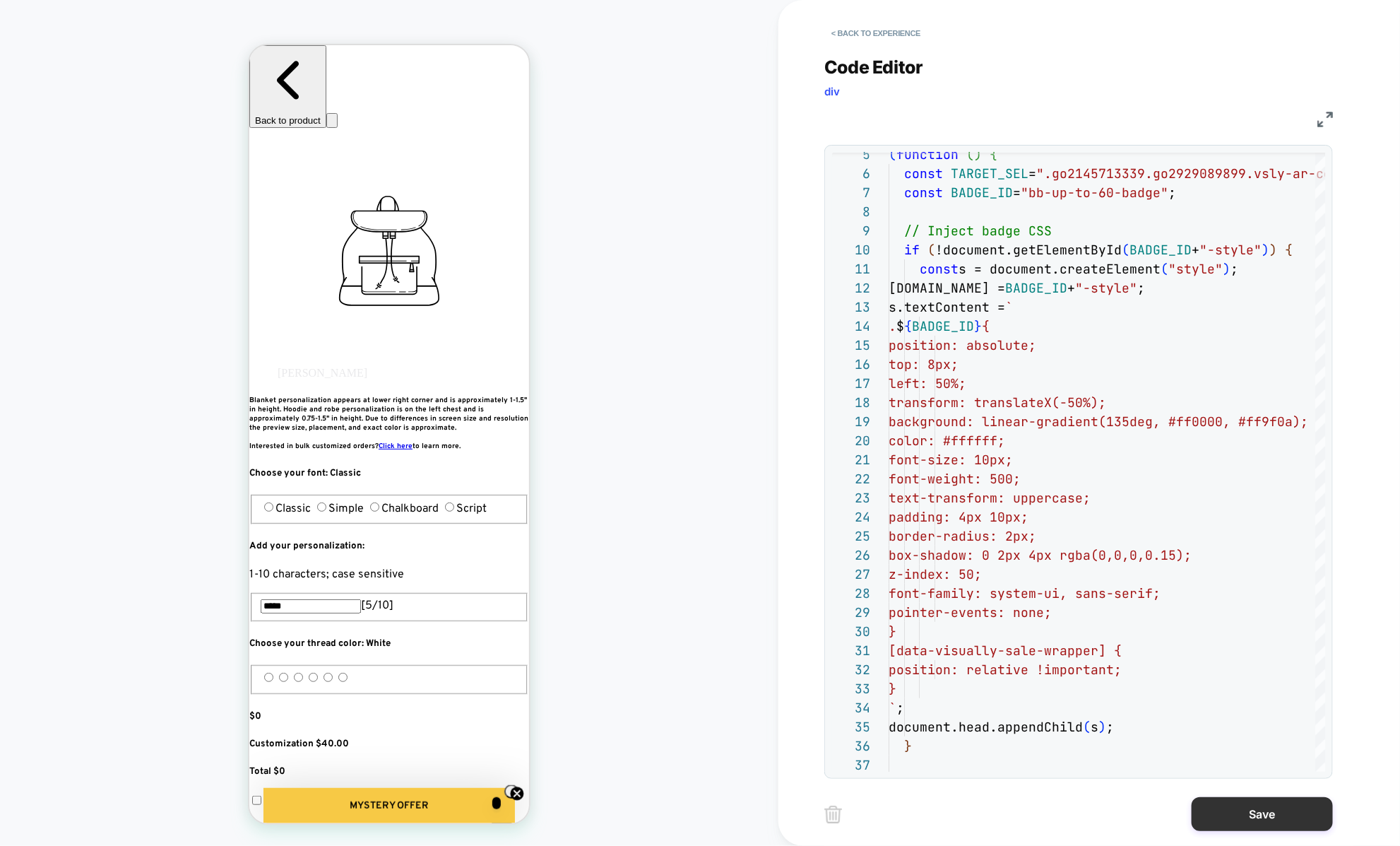
click at [1235, 820] on button "Save" at bounding box center [1262, 813] width 141 height 34
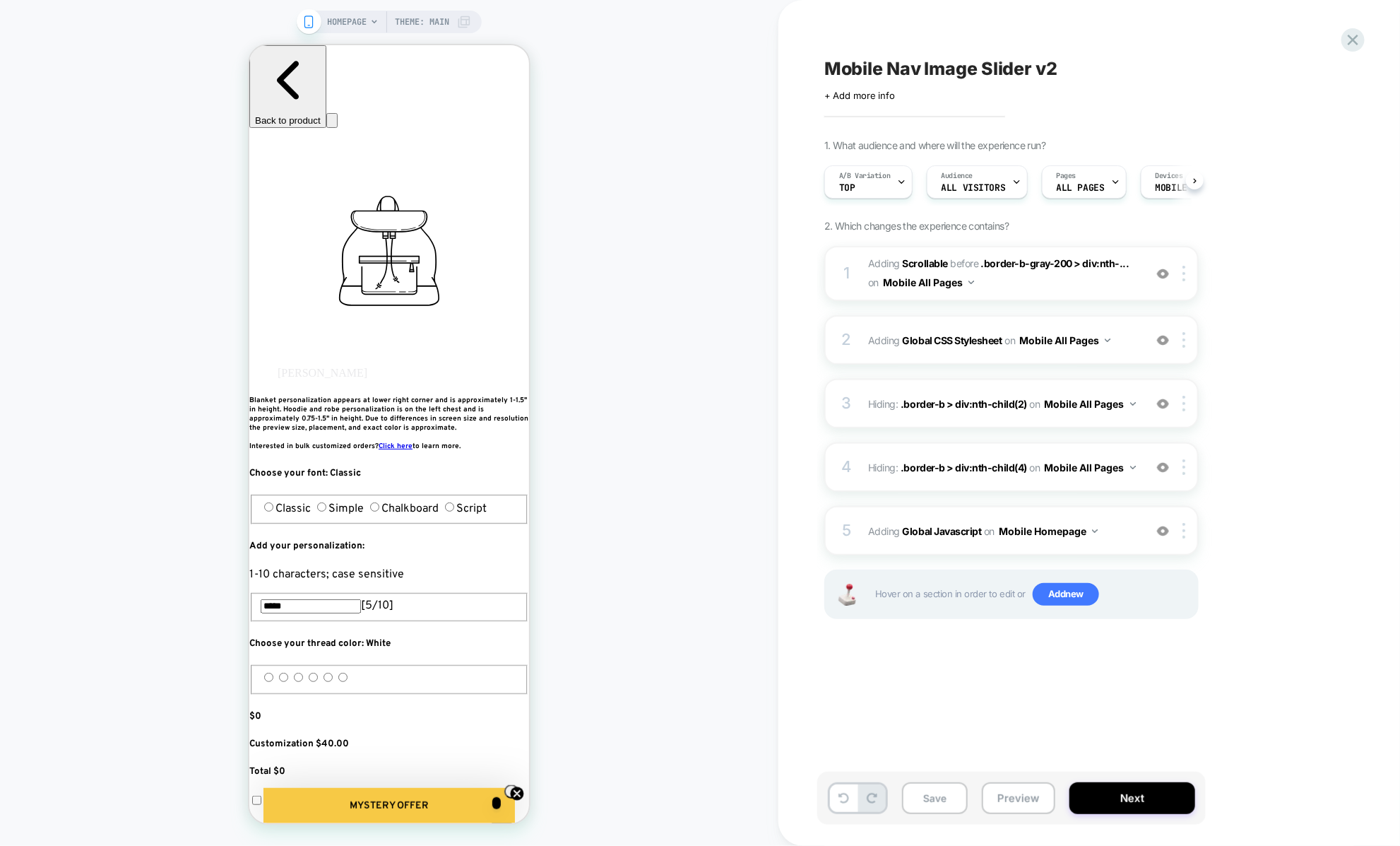
scroll to position [0, 1]
click at [1003, 796] on button "Preview" at bounding box center [1019, 797] width 74 height 32
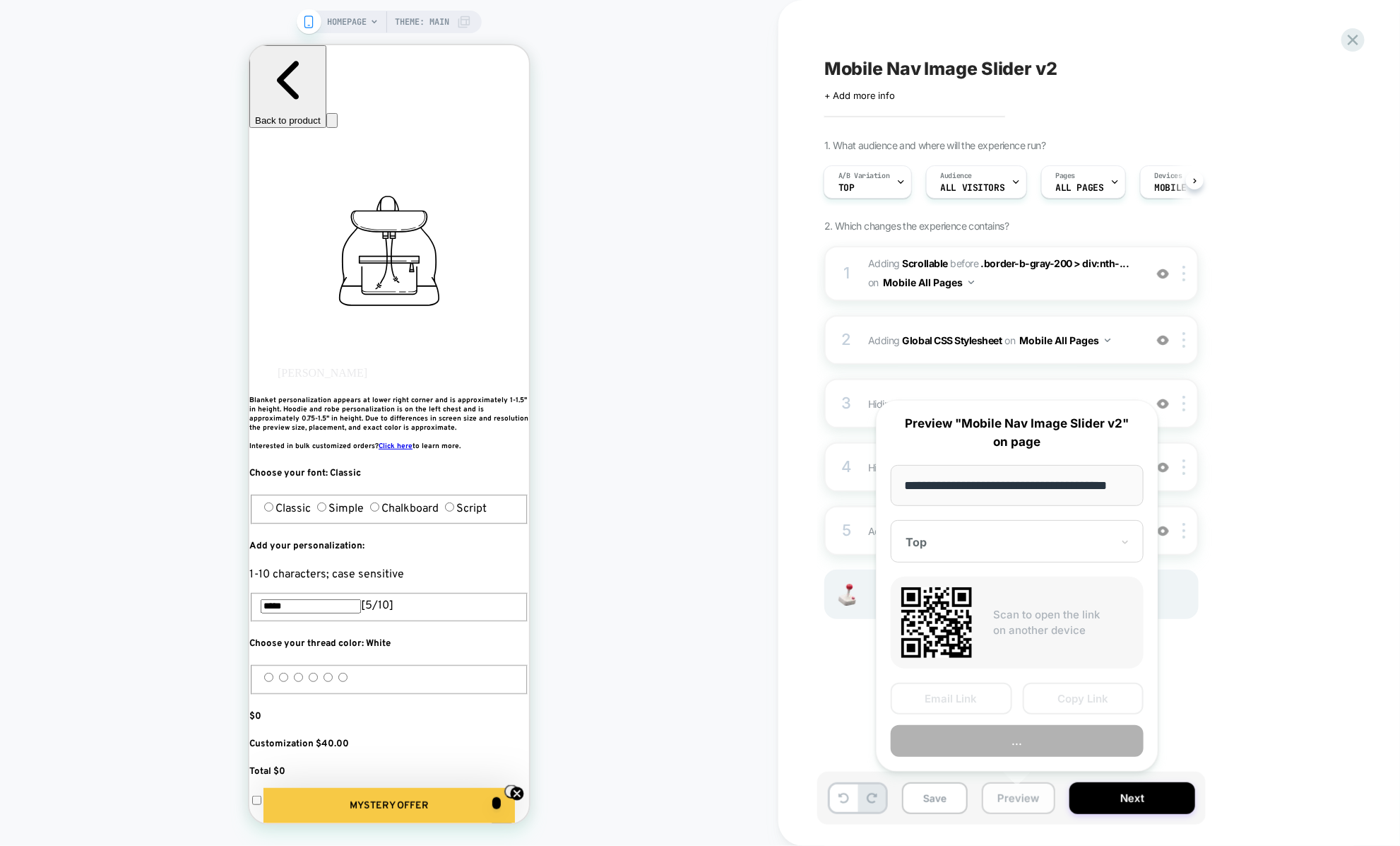
scroll to position [0, 18]
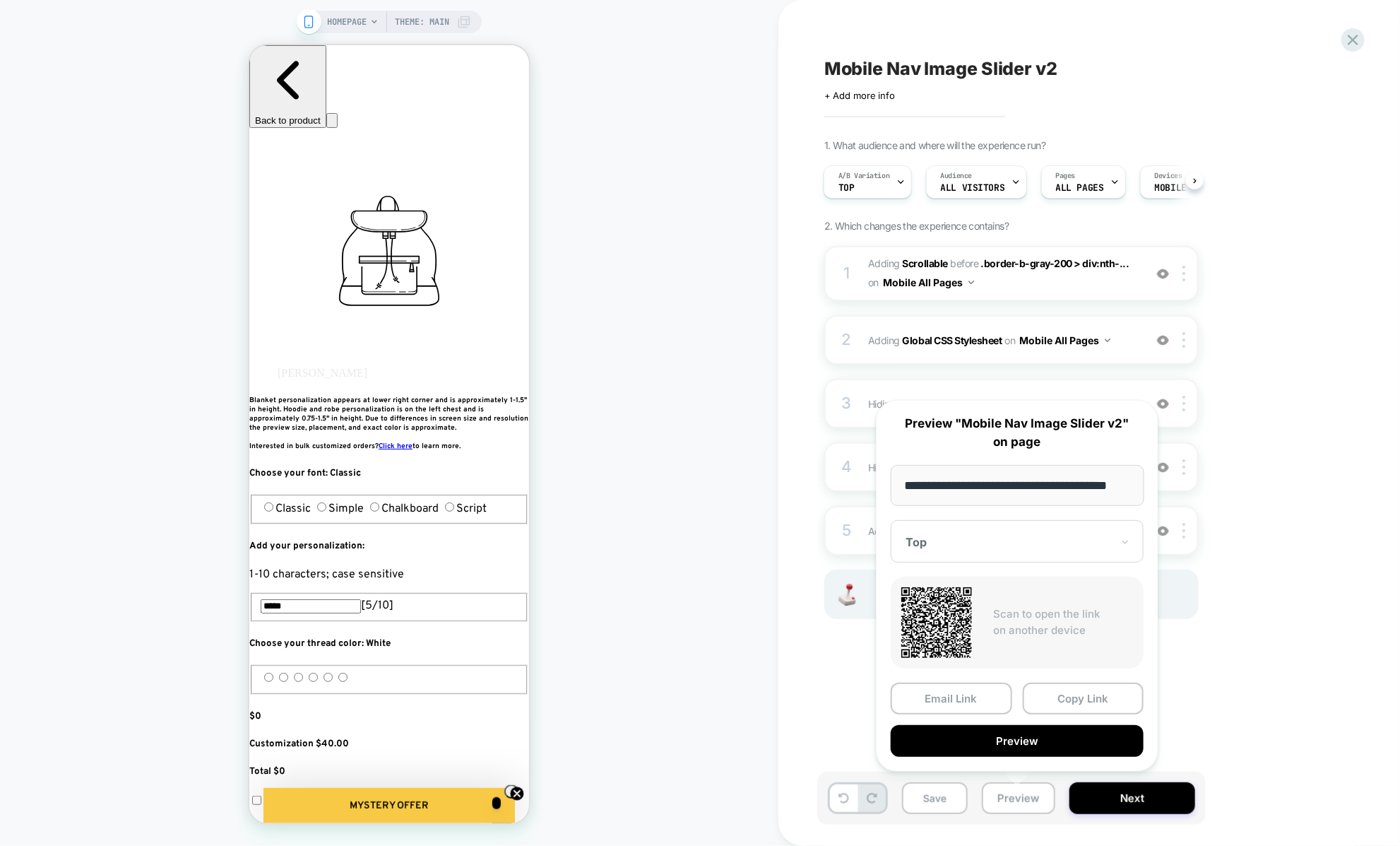
click at [845, 690] on div "Mobile Nav Image Slider v2 Click to edit experience details + Add more info 1. …" at bounding box center [1082, 423] width 529 height 818
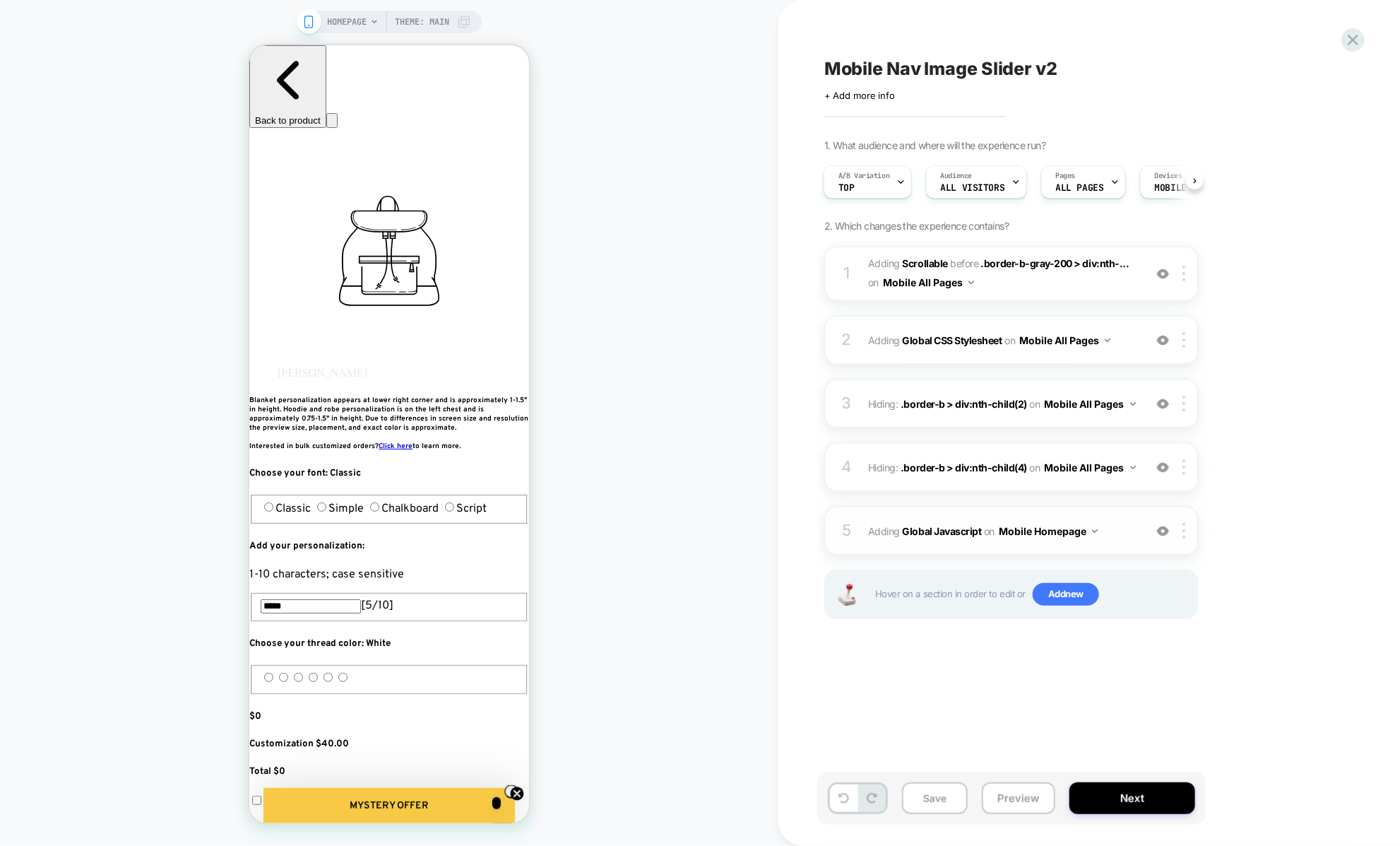
click at [933, 550] on div "5 Adding Global Javascript on Mobile Homepage Add Before Add After Copy to Desk…" at bounding box center [1012, 530] width 374 height 49
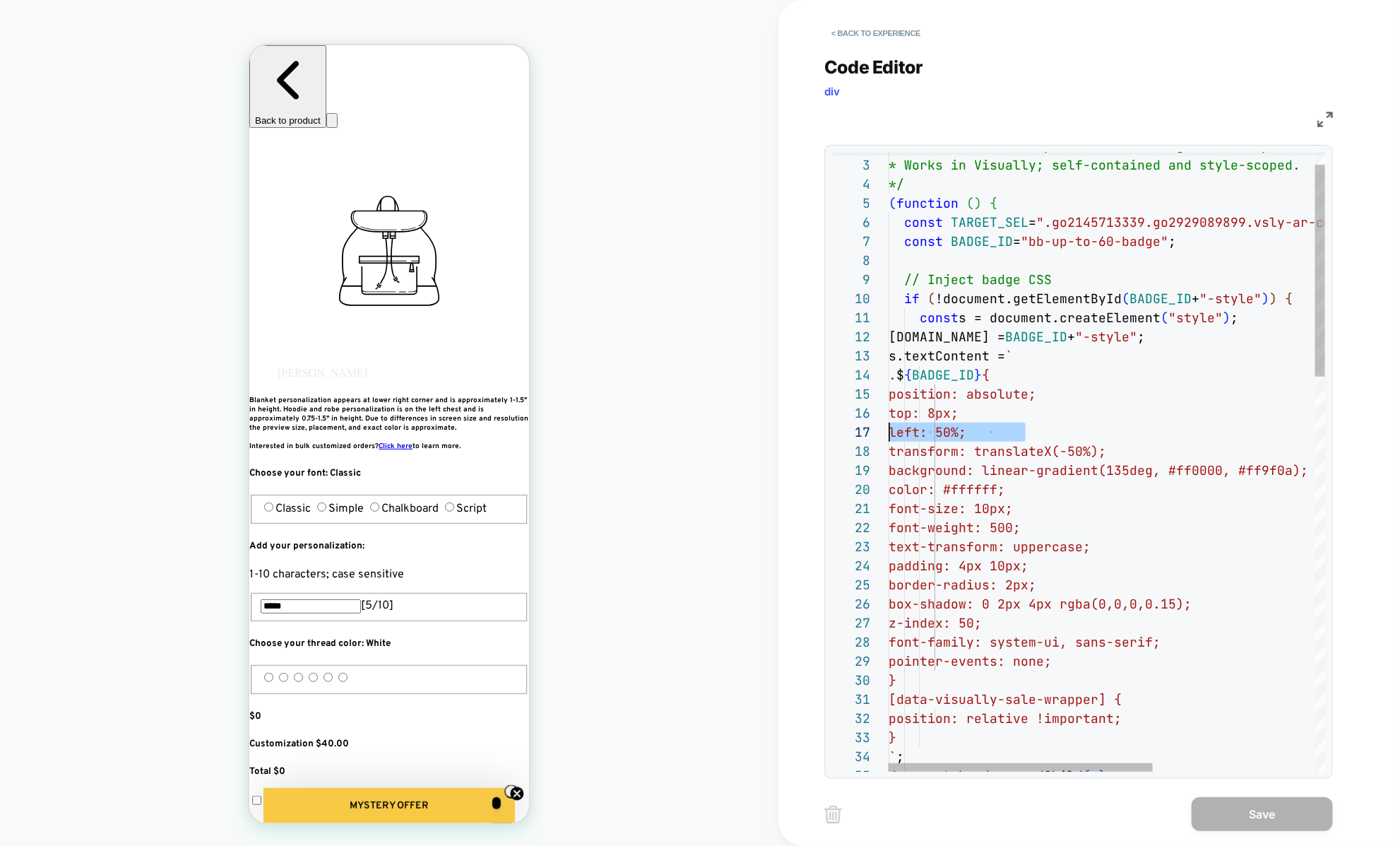
scroll to position [114, 0]
drag, startPoint x: 1048, startPoint y: 424, endPoint x: 886, endPoint y: 429, distance: 162.1
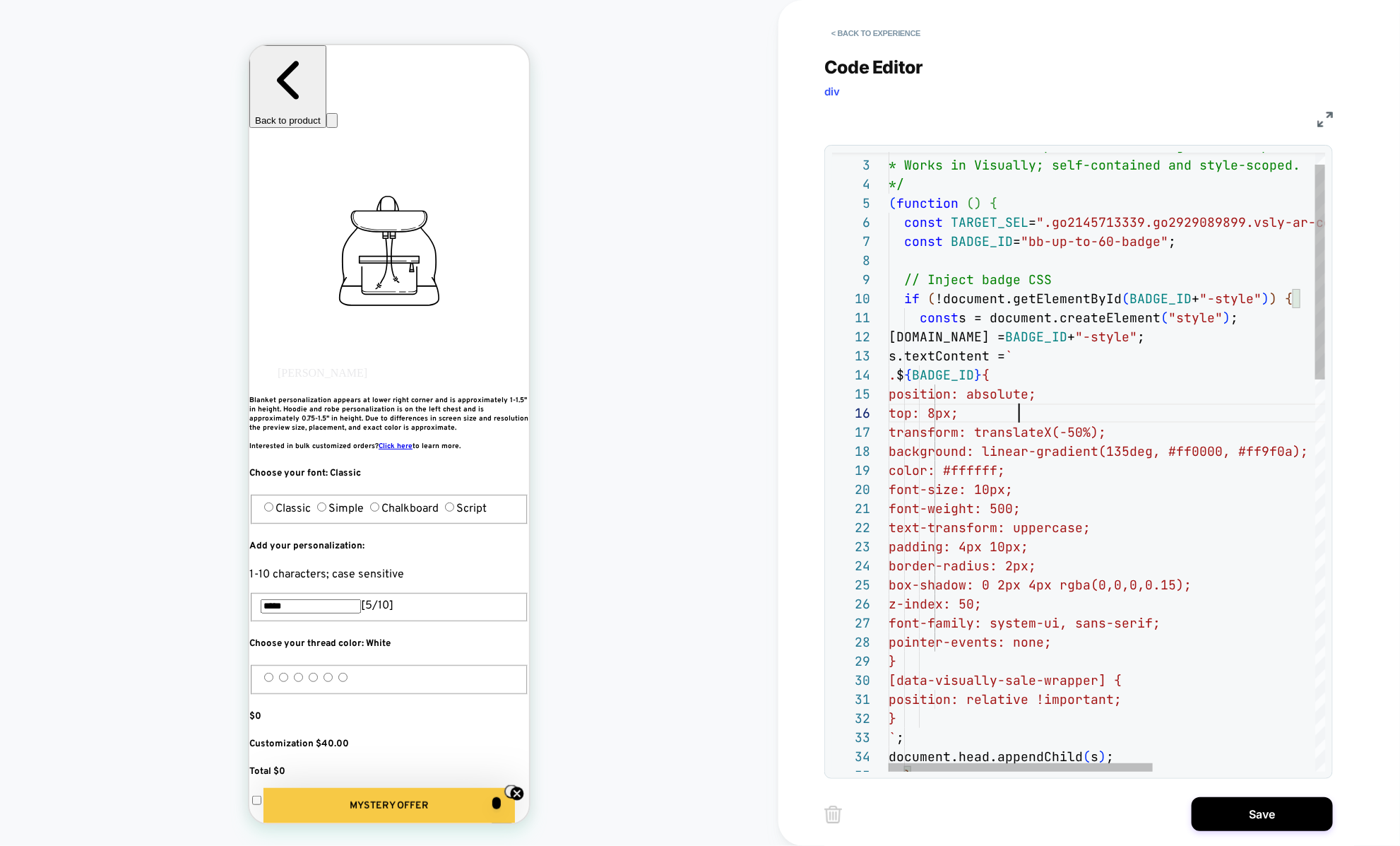
scroll to position [96, 129]
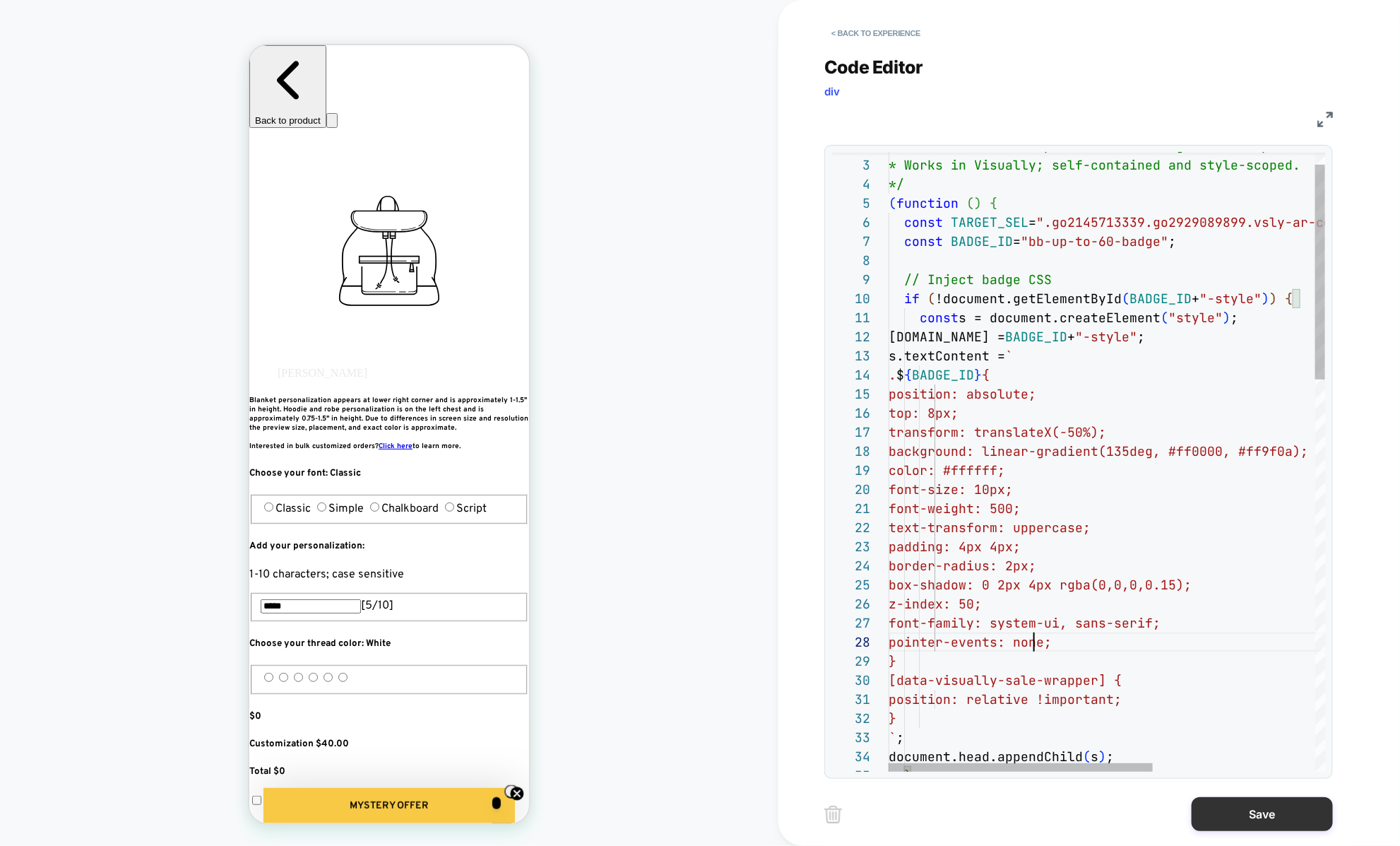
type textarea "**********"
click at [1218, 809] on button "Save" at bounding box center [1262, 813] width 141 height 34
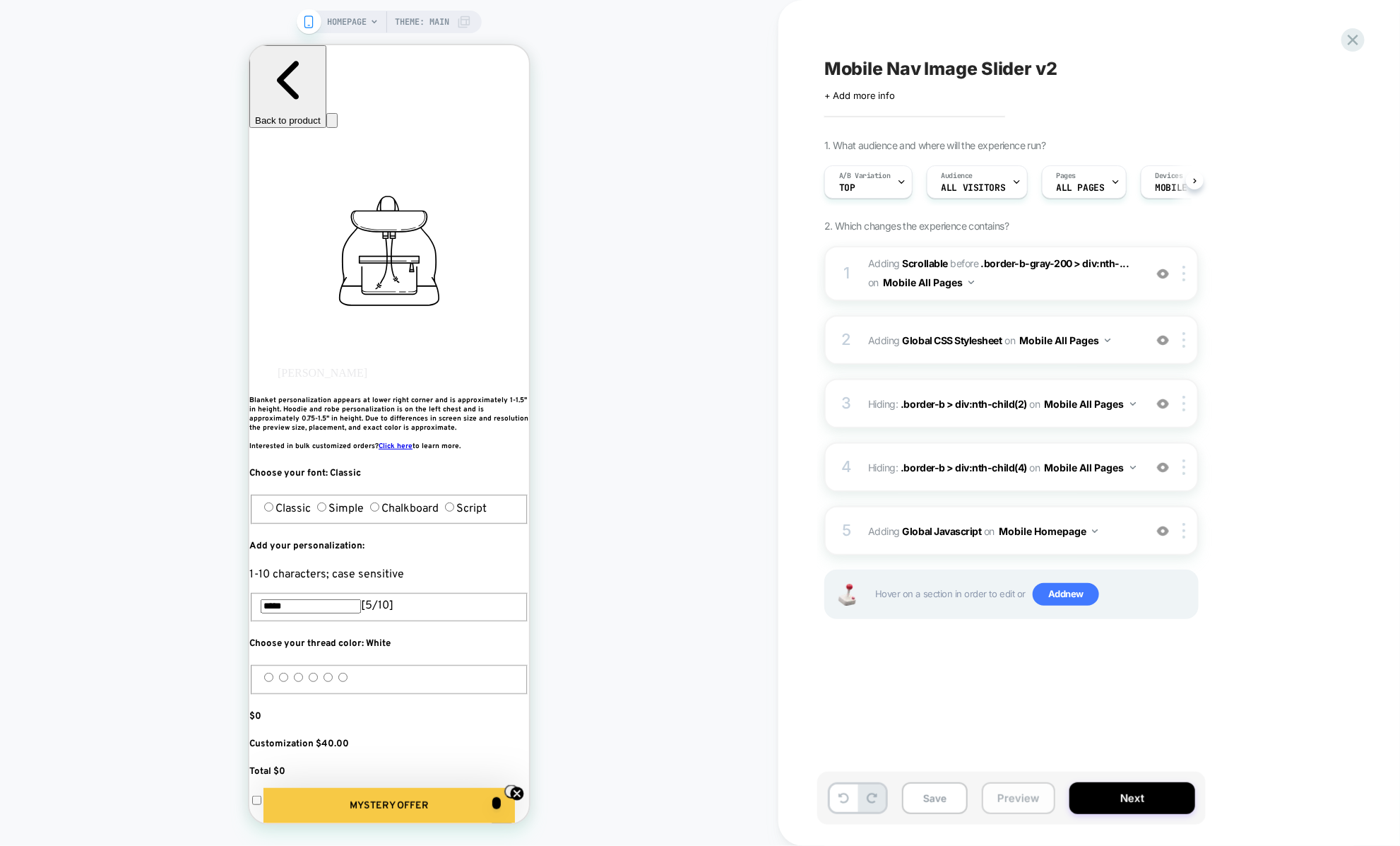
scroll to position [0, 1]
click at [979, 802] on div "Save Preview Next" at bounding box center [1012, 798] width 388 height 53
click at [985, 802] on button "Preview" at bounding box center [1019, 797] width 74 height 32
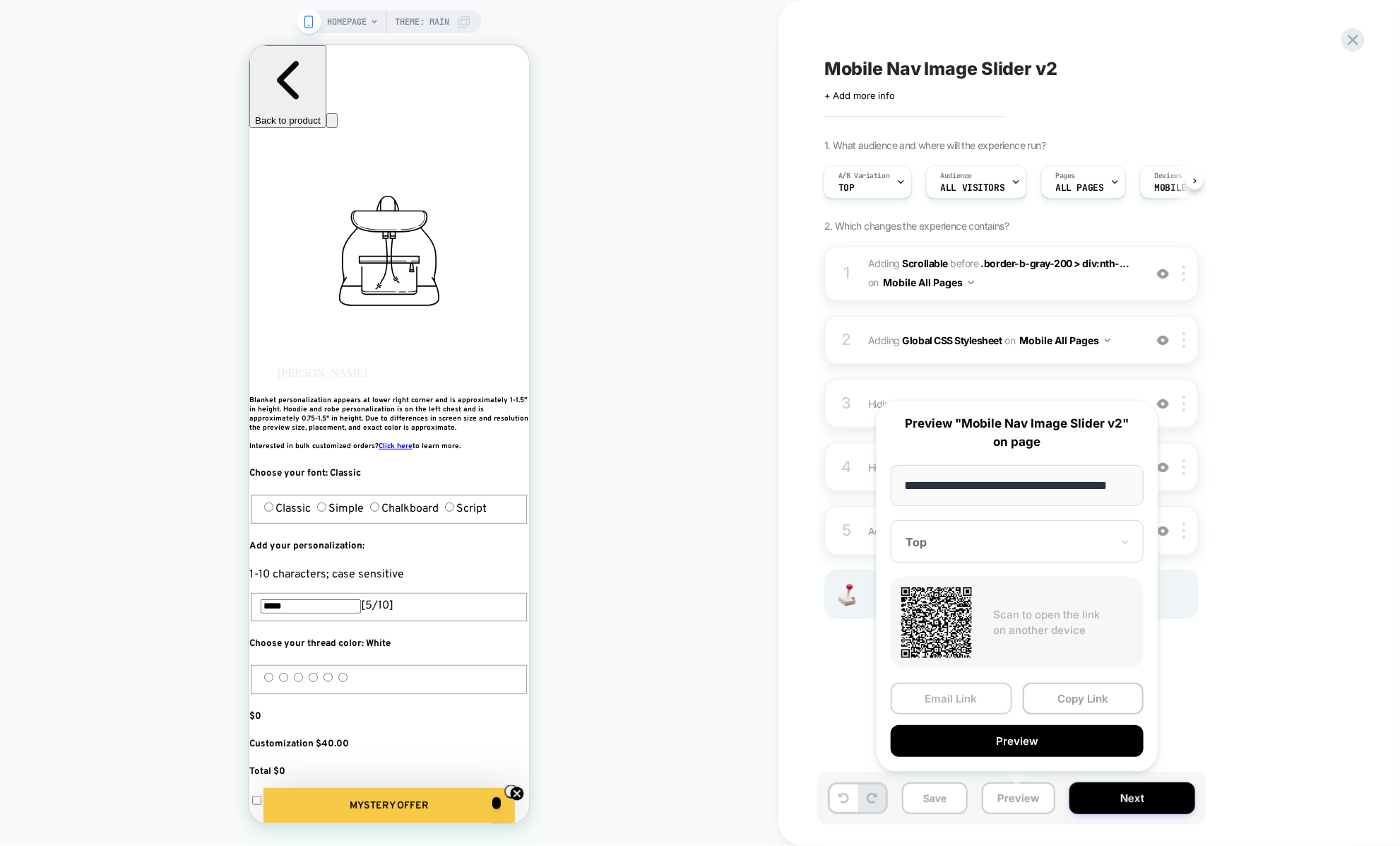
scroll to position [0, 18]
click at [1035, 701] on button "Copy Link" at bounding box center [1083, 698] width 121 height 32
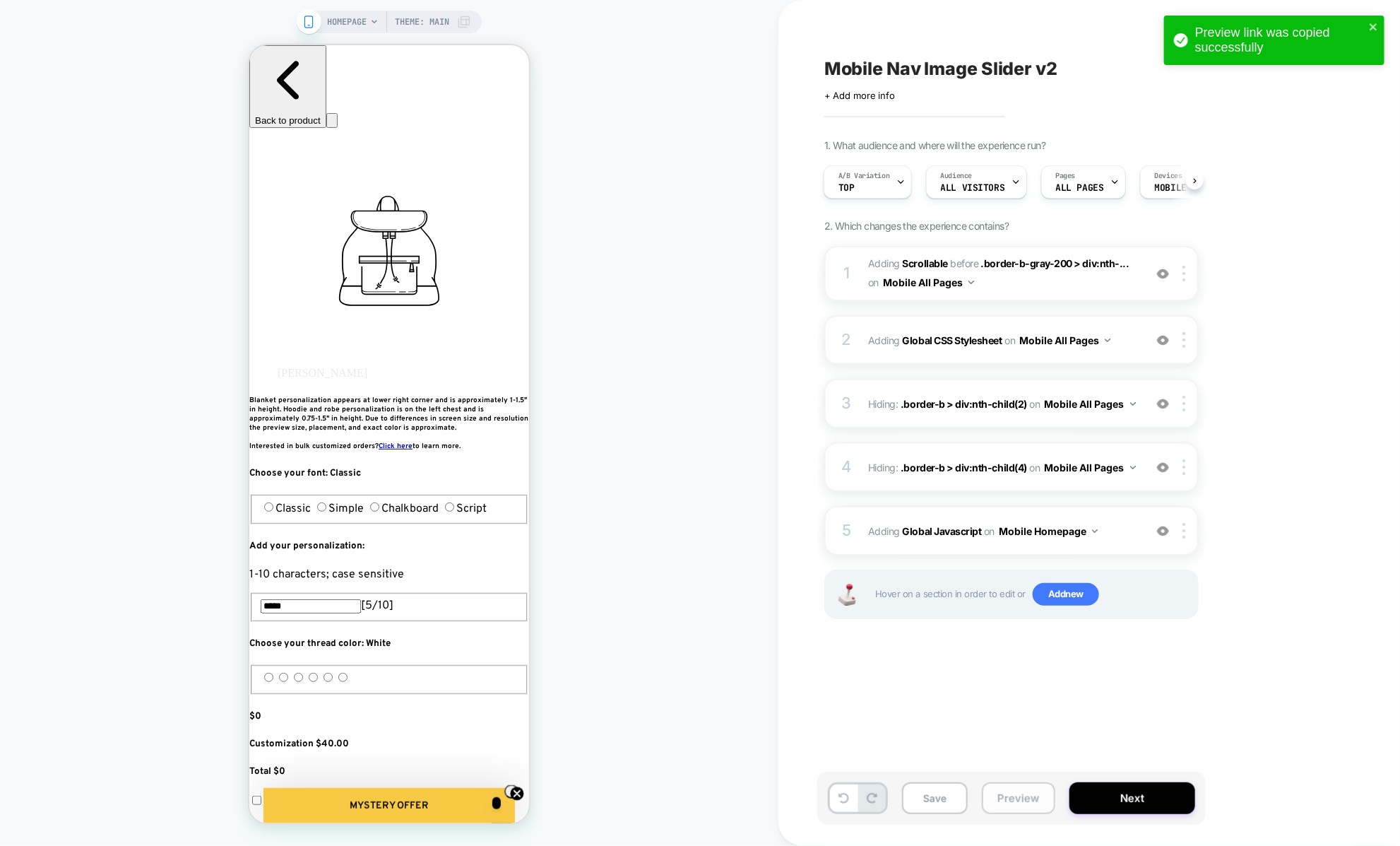
click at [1009, 805] on button "Preview" at bounding box center [1019, 797] width 74 height 32
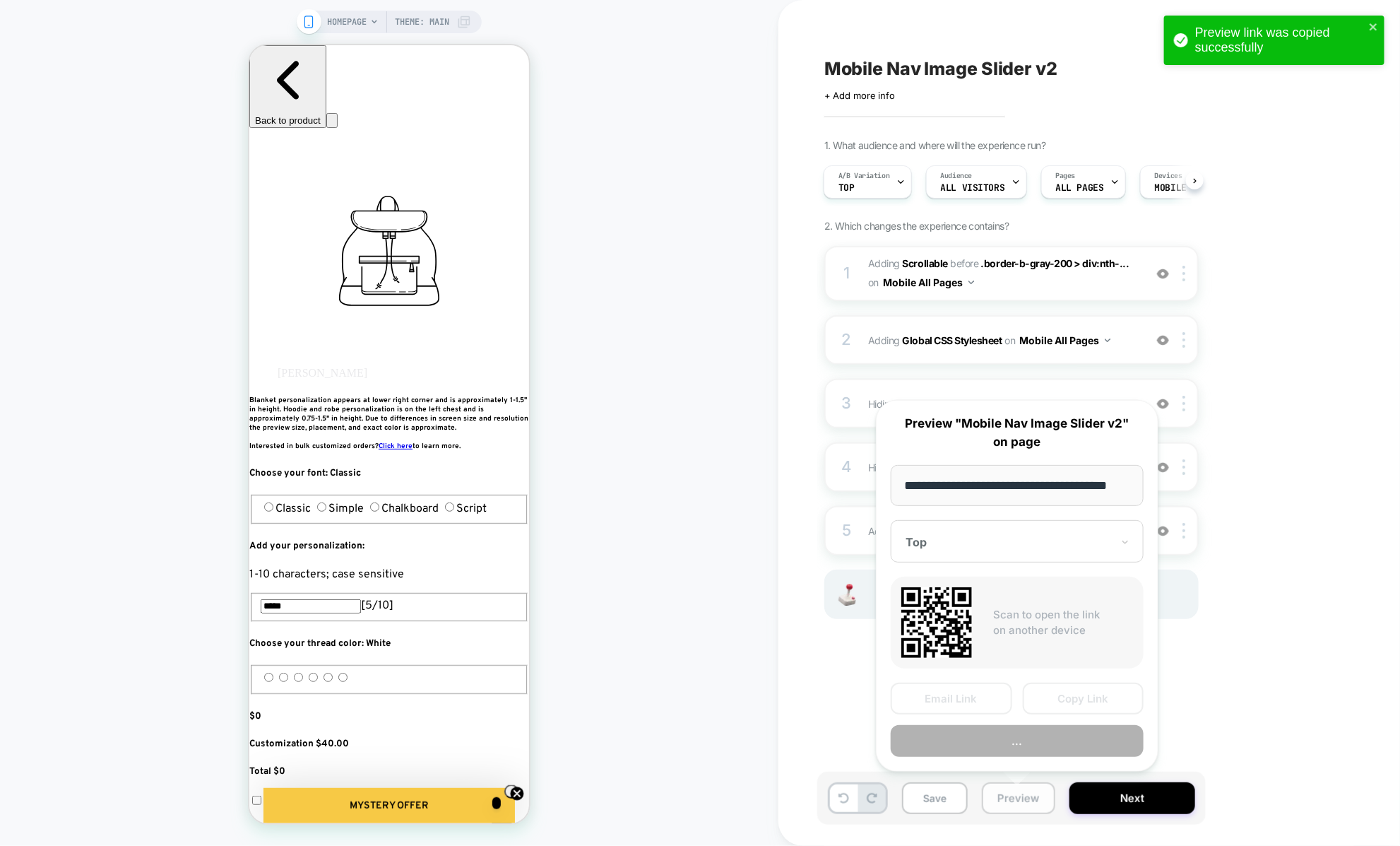
scroll to position [0, 18]
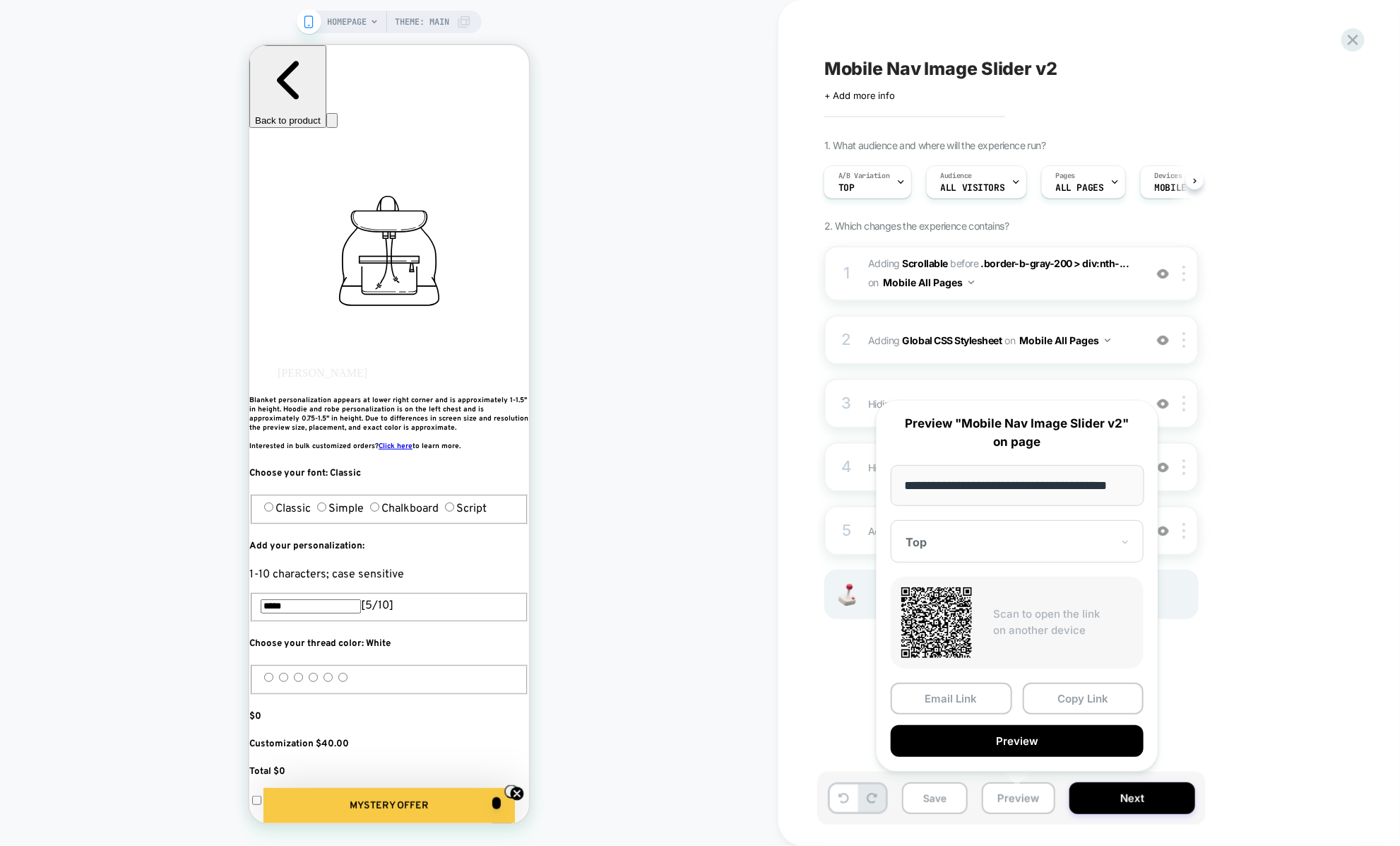
click at [846, 693] on div "Mobile Nav Image Slider v2 Click to edit experience details + Add more info 1. …" at bounding box center [1082, 423] width 529 height 818
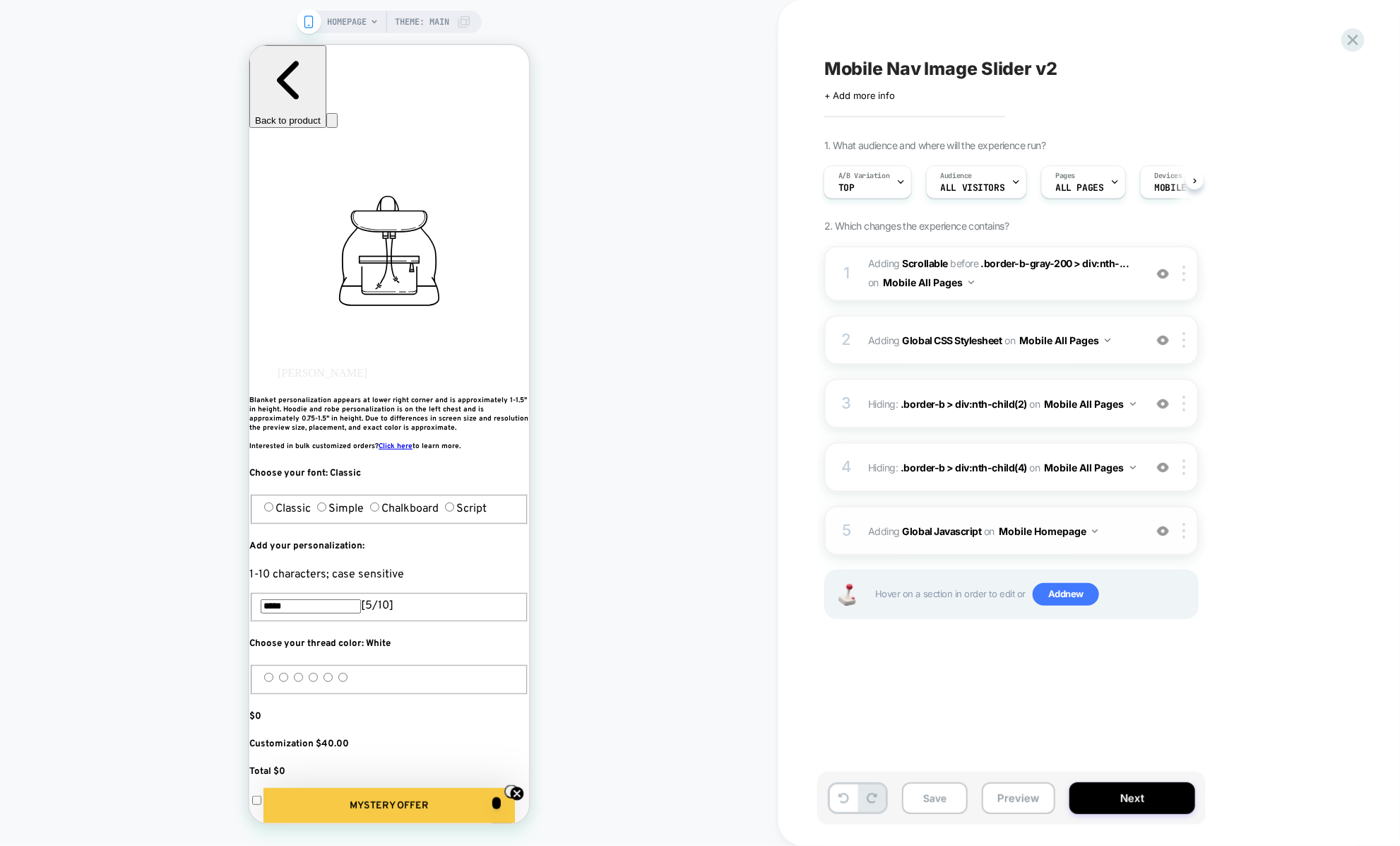
click at [863, 533] on div "5 Adding Global Javascript on Mobile Homepage Add Before Add After Copy to Desk…" at bounding box center [1012, 530] width 374 height 49
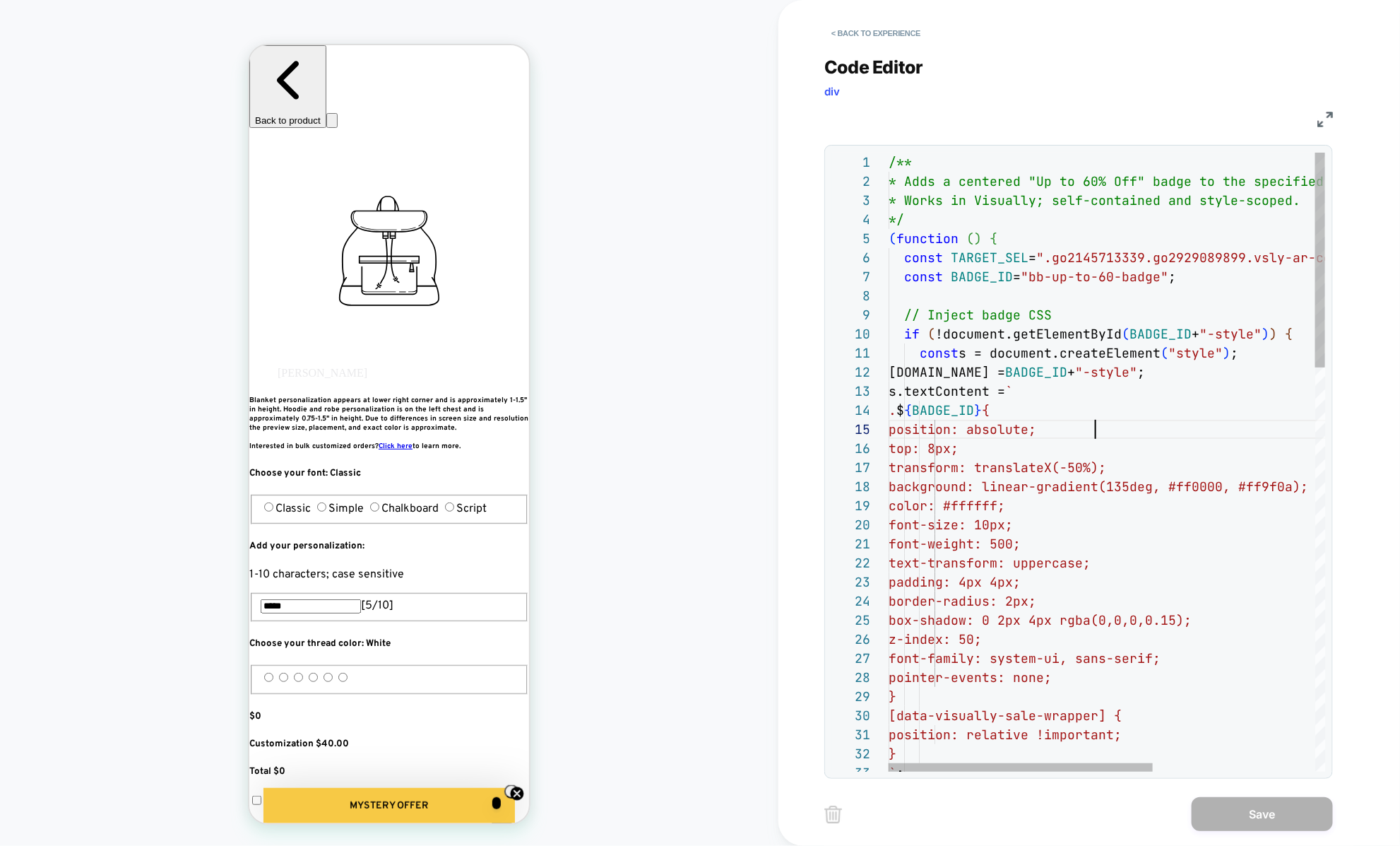
scroll to position [76, 205]
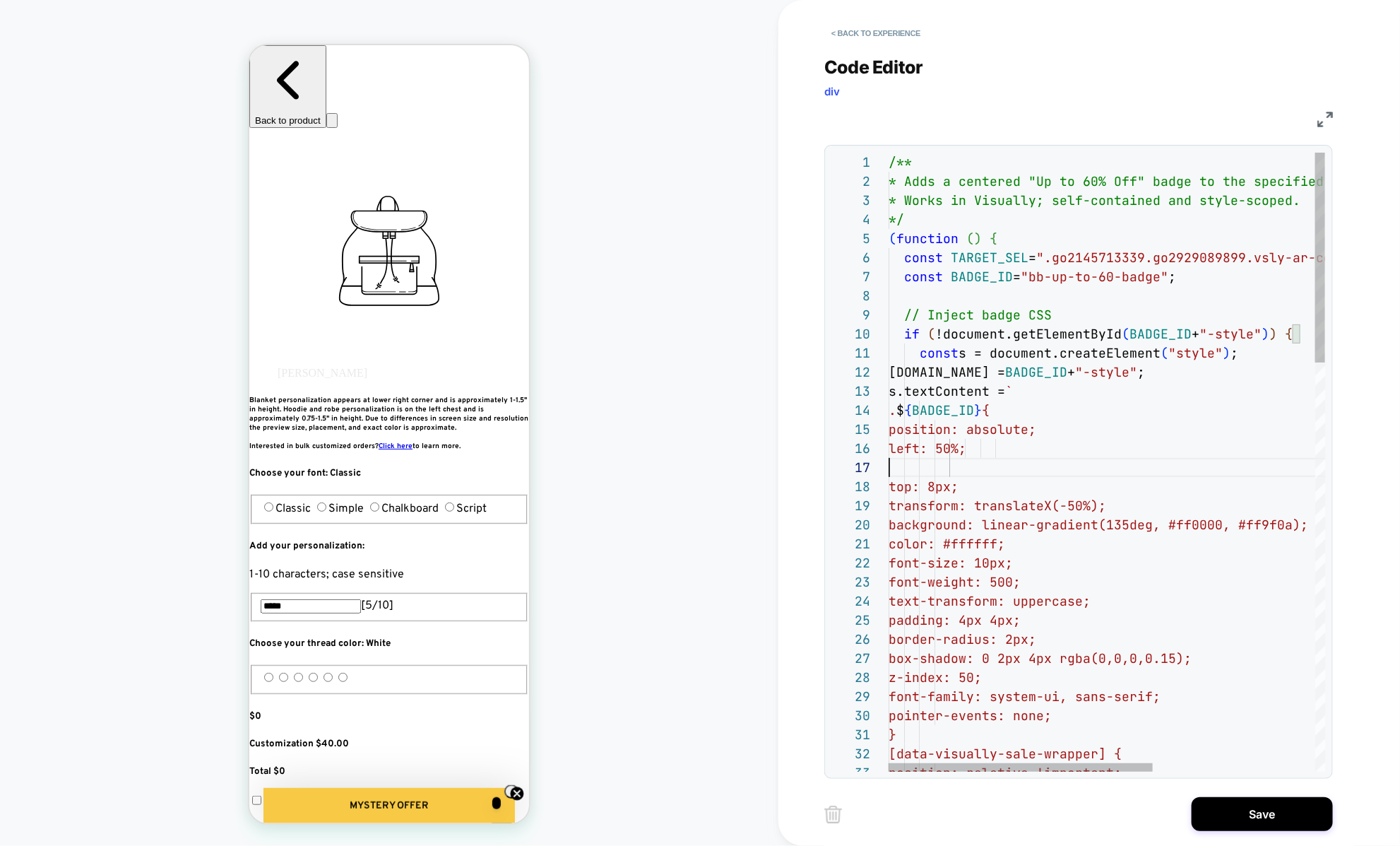
scroll to position [114, 0]
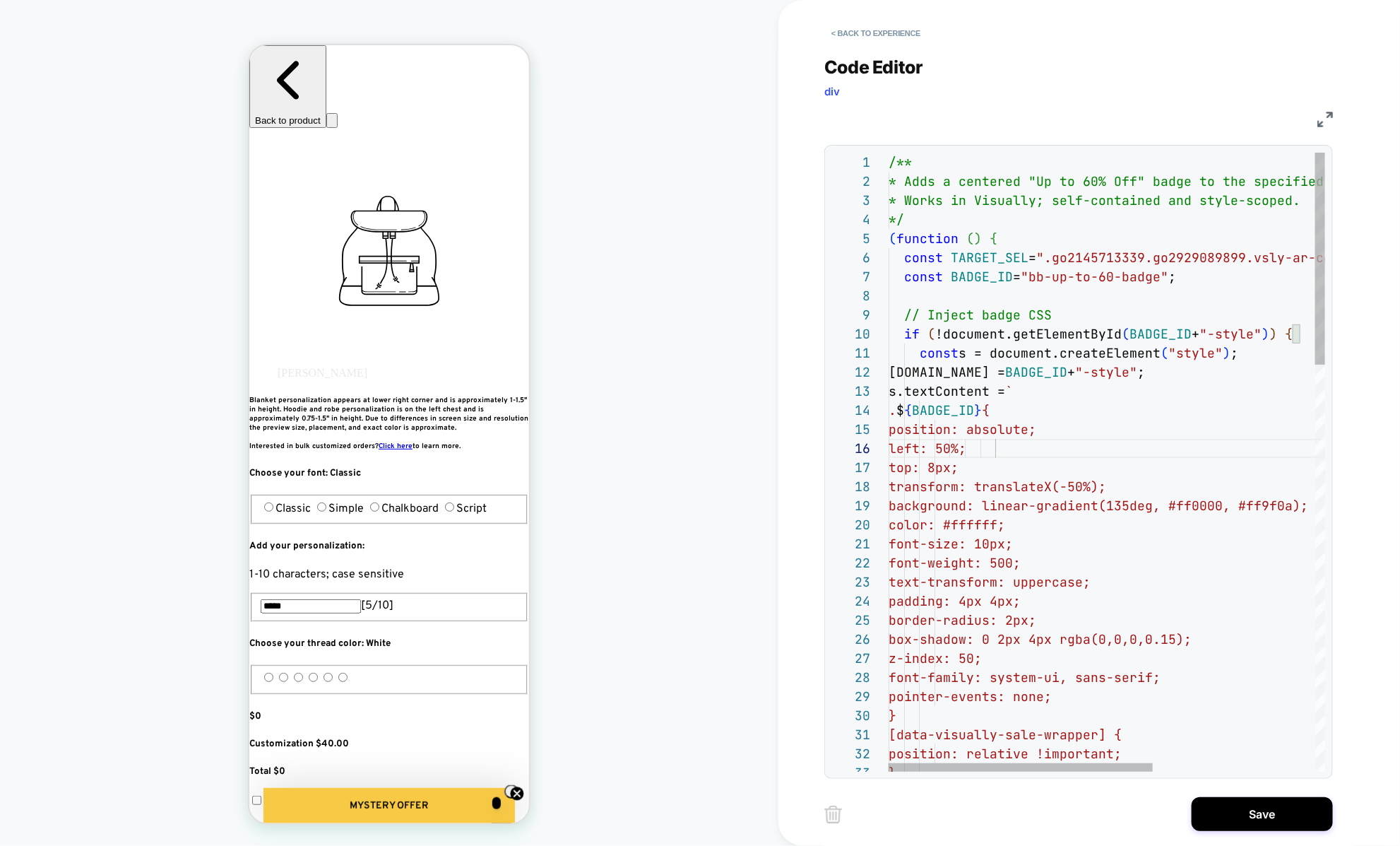
type textarea "**********"
click at [1209, 813] on button "Save" at bounding box center [1262, 813] width 141 height 34
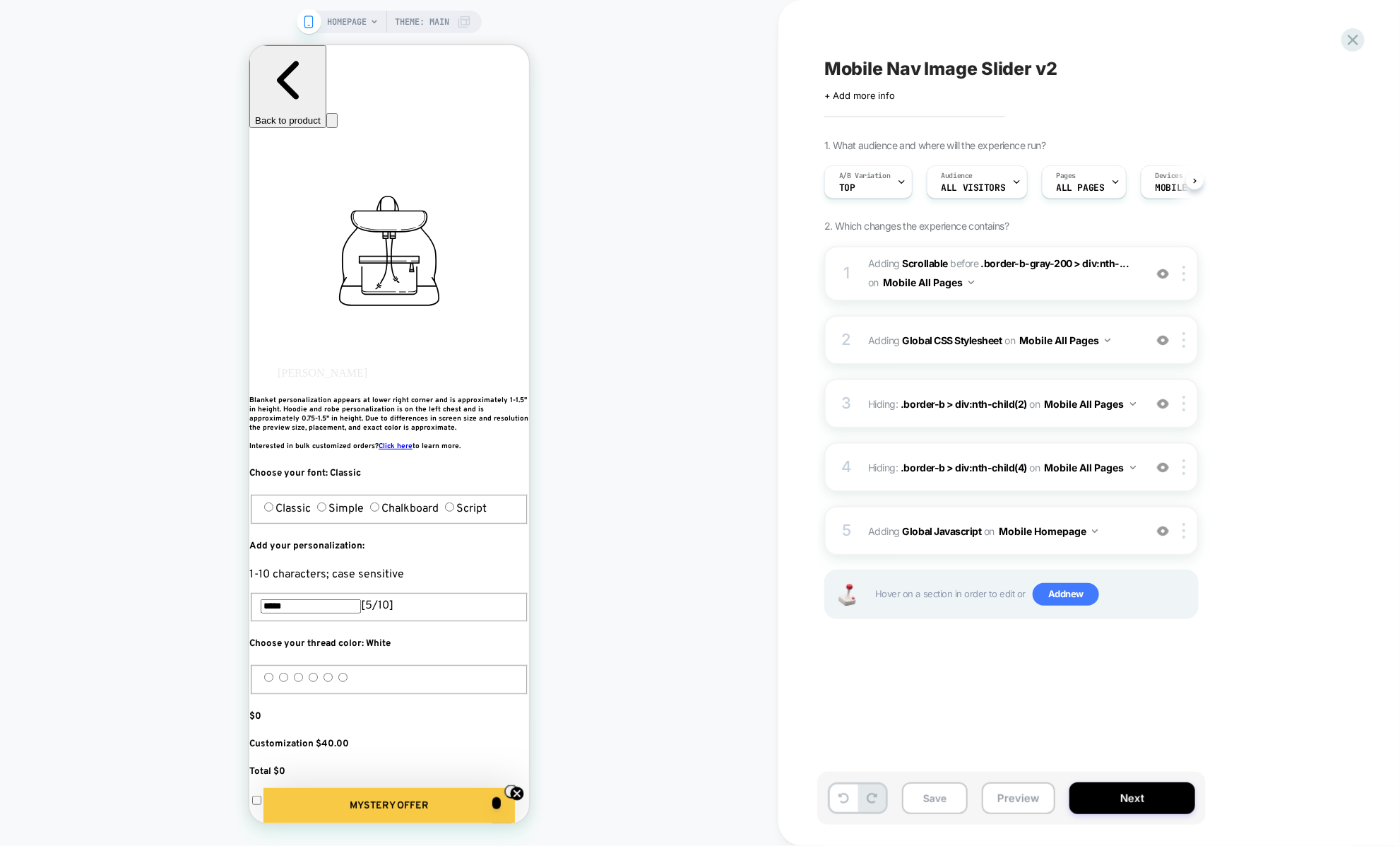
scroll to position [0, 1]
click at [998, 801] on button "Preview" at bounding box center [1019, 797] width 74 height 32
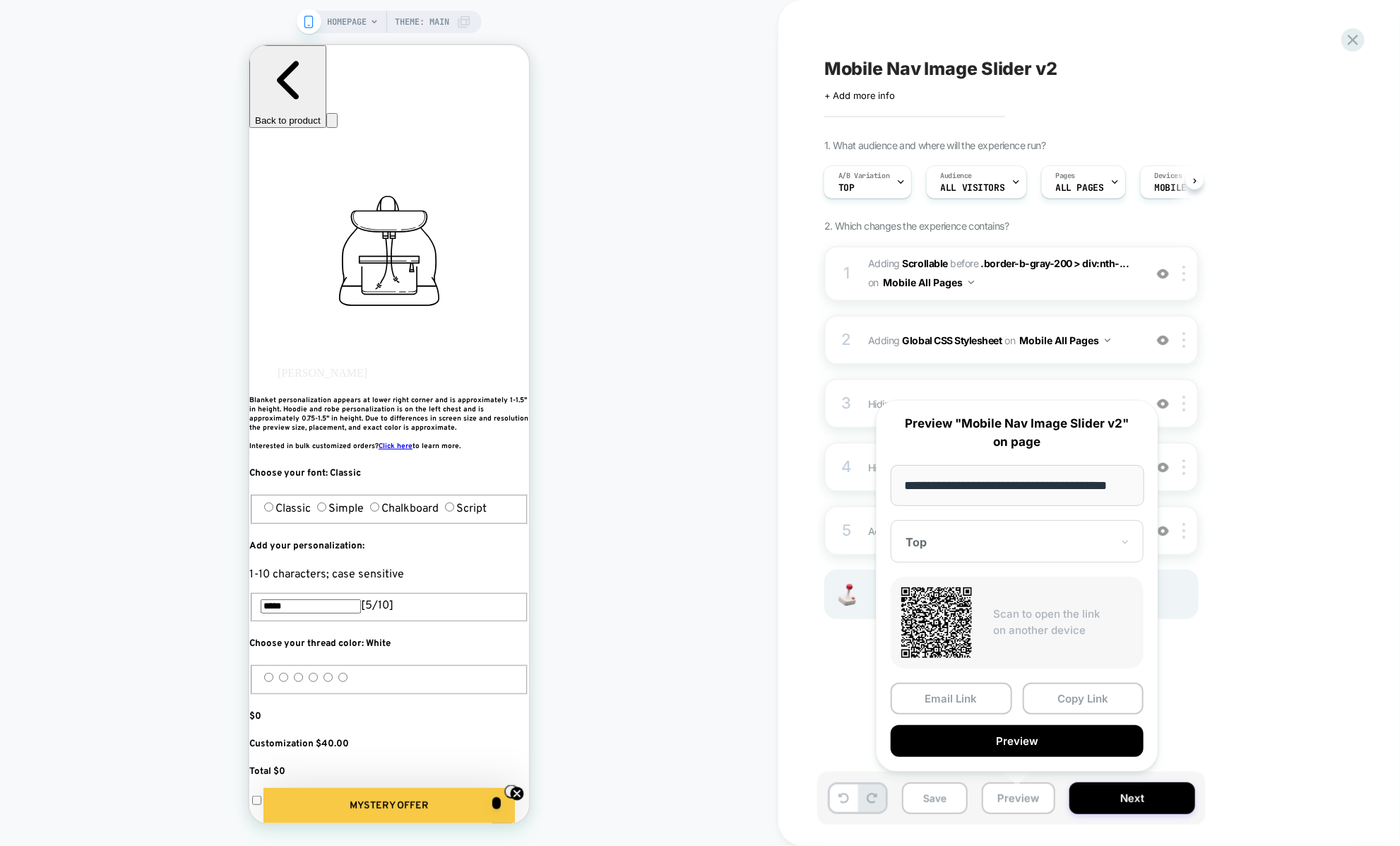
scroll to position [0, 0]
click at [825, 432] on div "1 #_loomi_addon_1757099728127_dup1759590196 Adding Scrollable BEFORE .border-b-…" at bounding box center [1012, 450] width 374 height 408
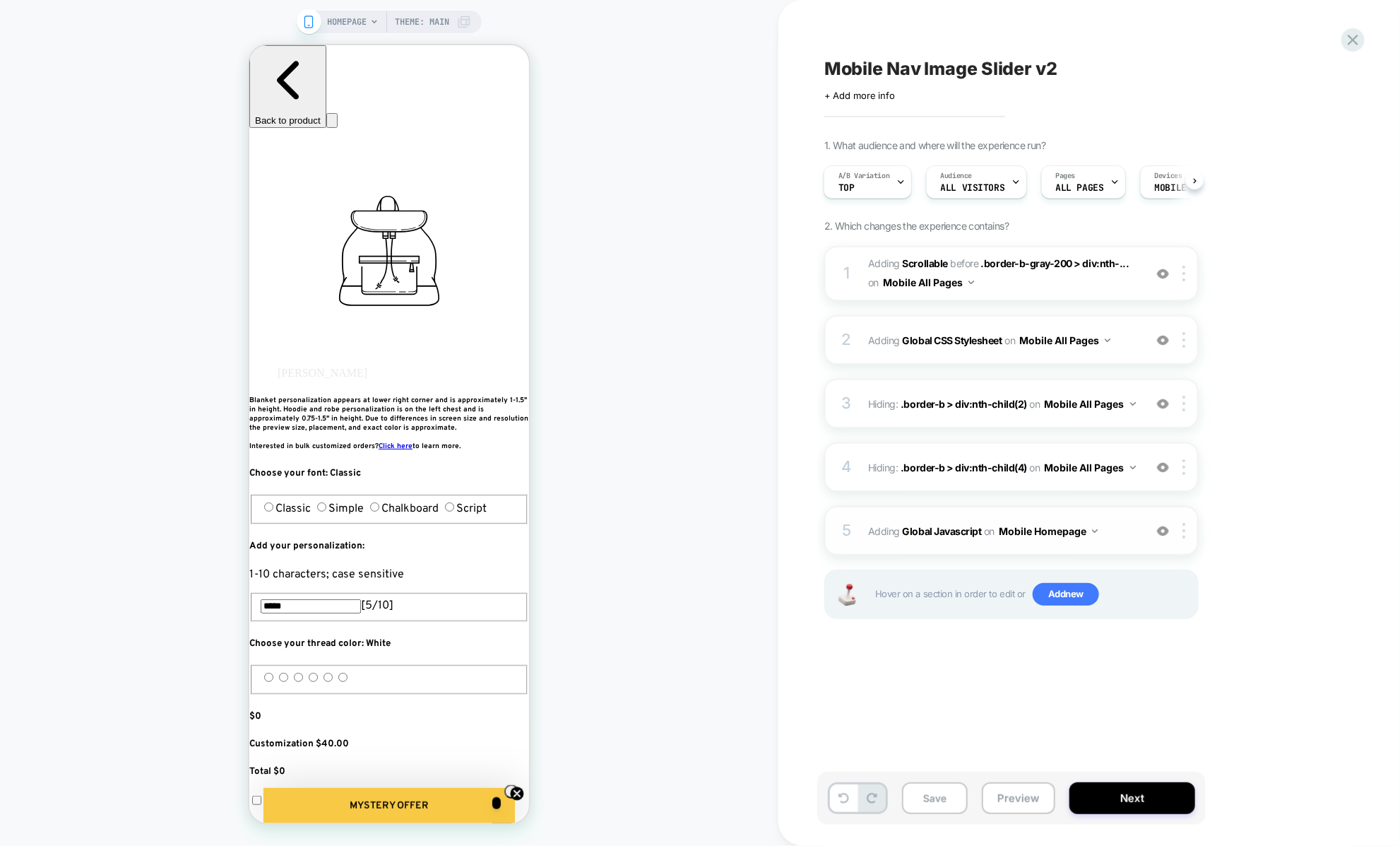
click at [878, 531] on span "Adding Global Javascript on Mobile Homepage" at bounding box center [1002, 531] width 269 height 20
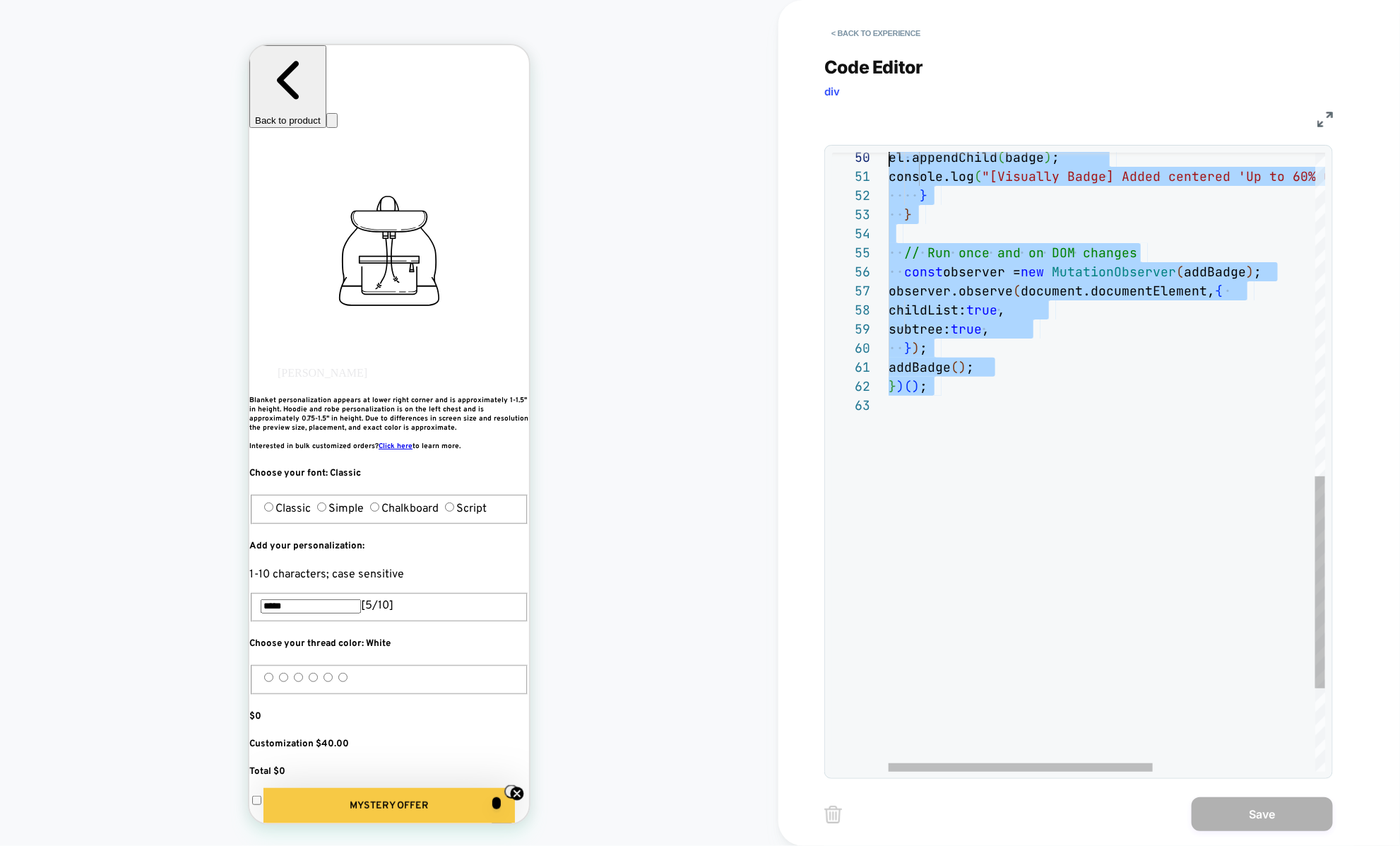
scroll to position [172, 0]
drag, startPoint x: 1062, startPoint y: 718, endPoint x: 1020, endPoint y: -70, distance: 789.1
click at [1020, 0] on div "el.appendChild ( badge ) ; console.log ( "[Visually Badge] Added centered 'Up t…" at bounding box center [1240, 114] width 704 height 1802
type textarea "**********"
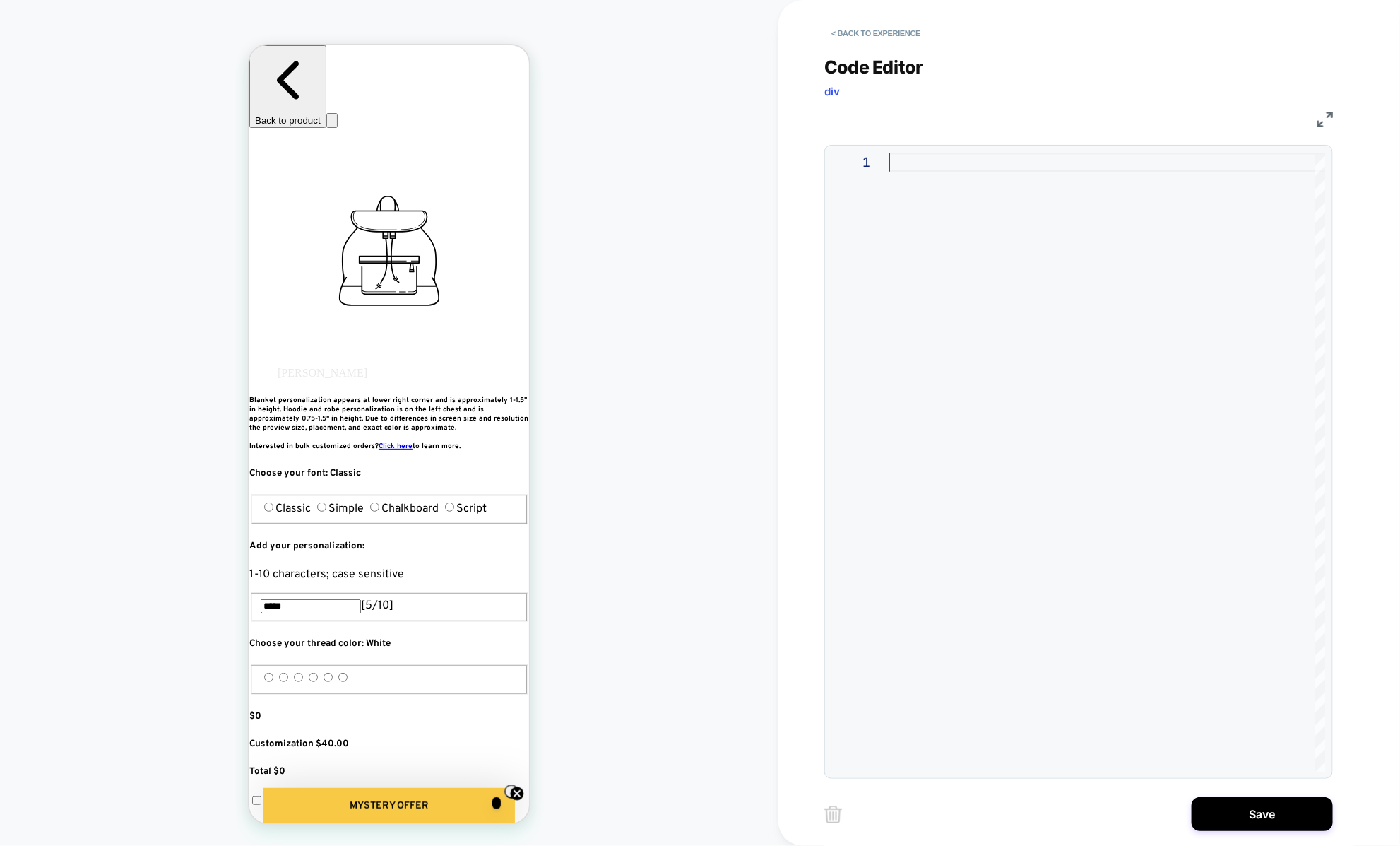
scroll to position [0, 0]
type textarea "**********"
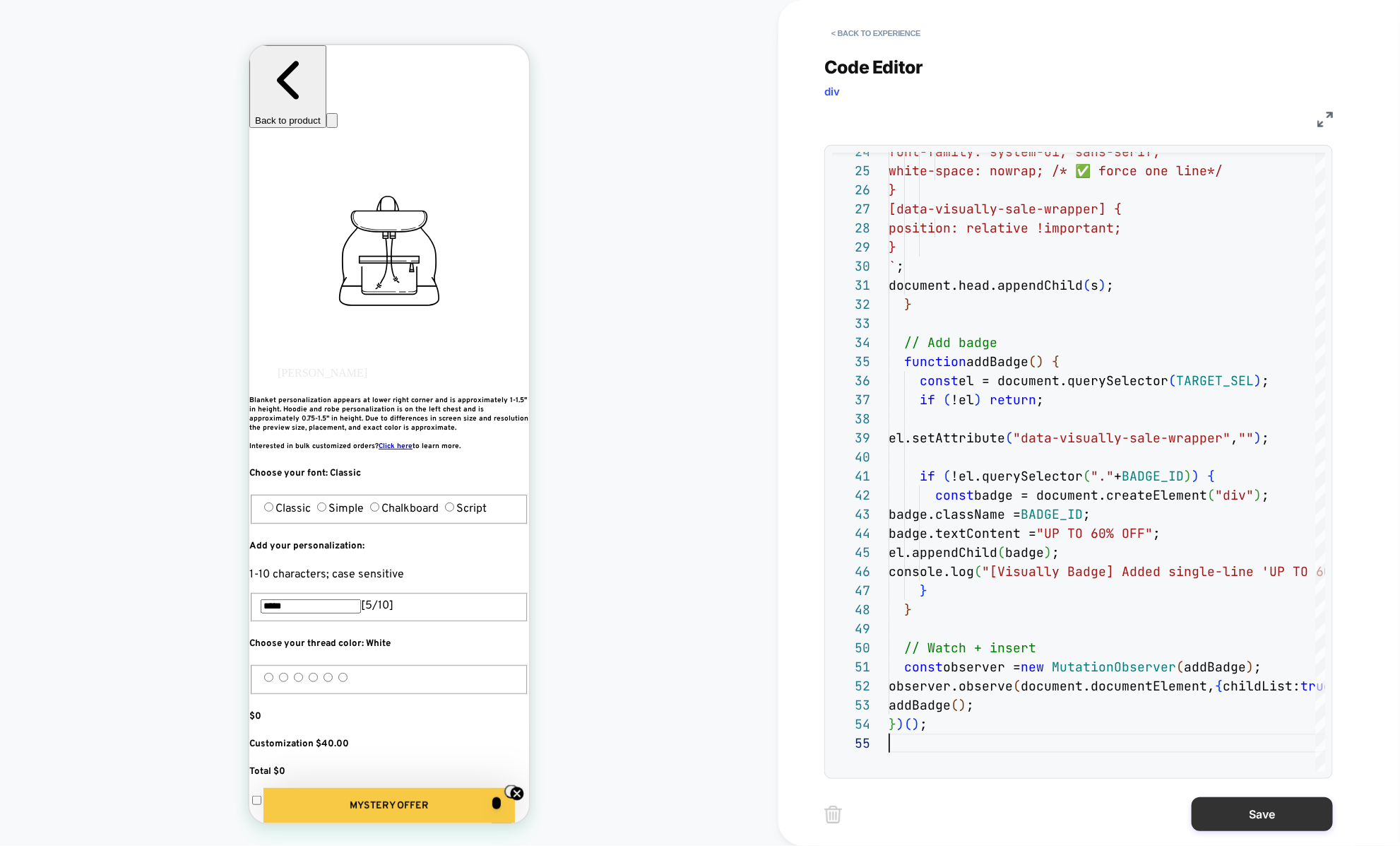
click at [1244, 809] on button "Save" at bounding box center [1262, 813] width 141 height 34
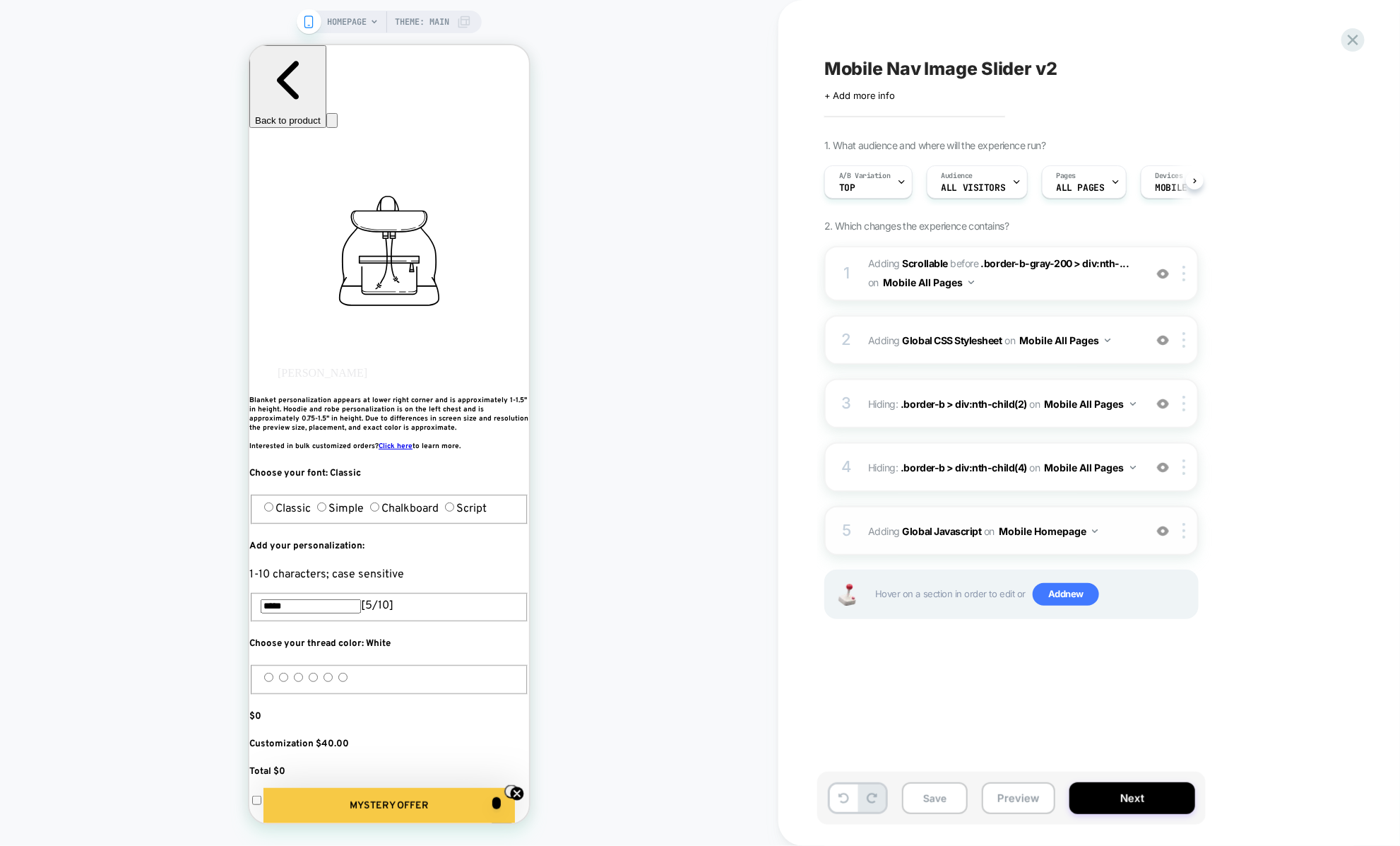
scroll to position [0, 1]
click at [1072, 530] on button "Mobile Homepage" at bounding box center [1048, 531] width 99 height 20
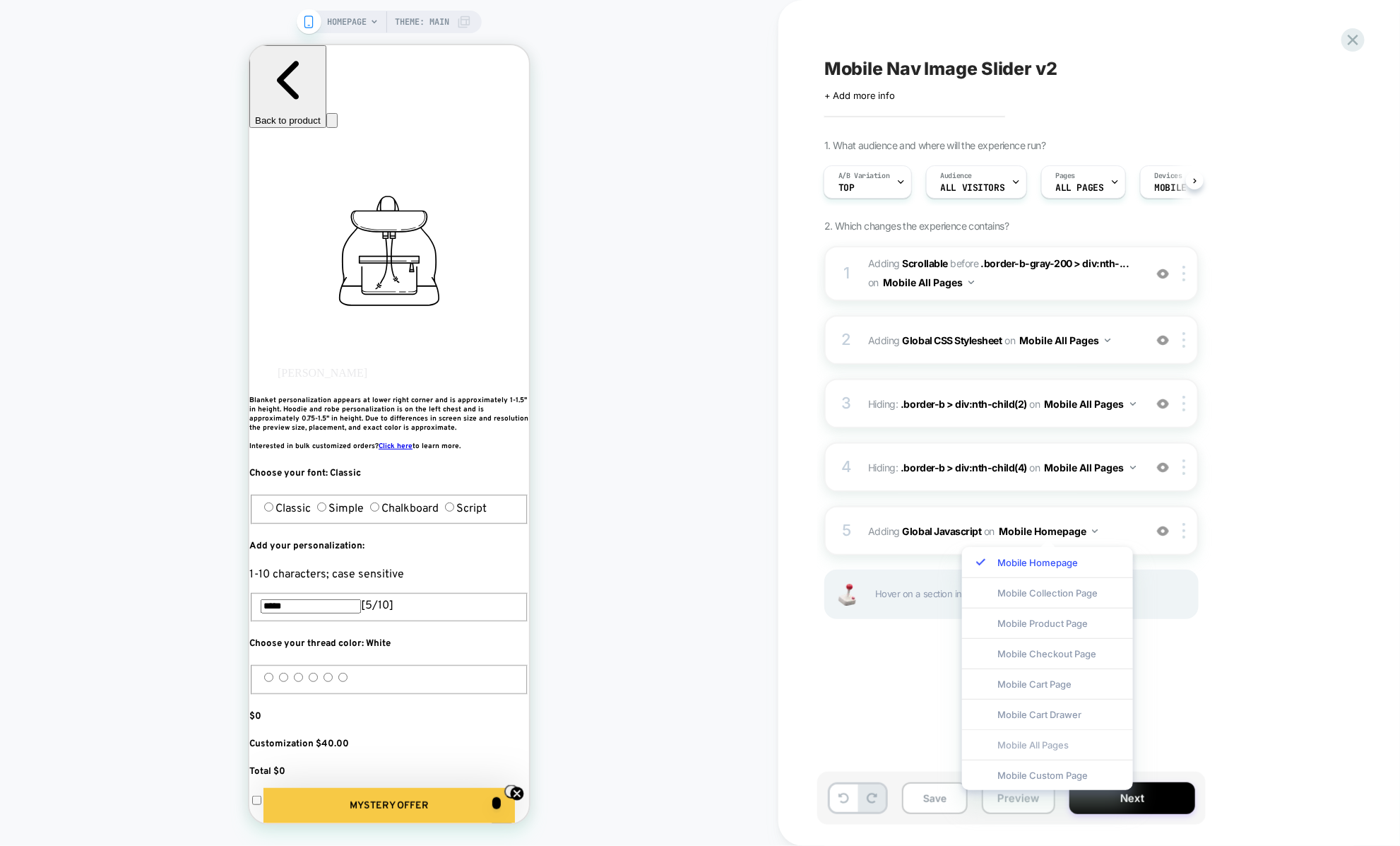
click at [1036, 742] on div "Mobile All Pages" at bounding box center [1047, 744] width 171 height 31
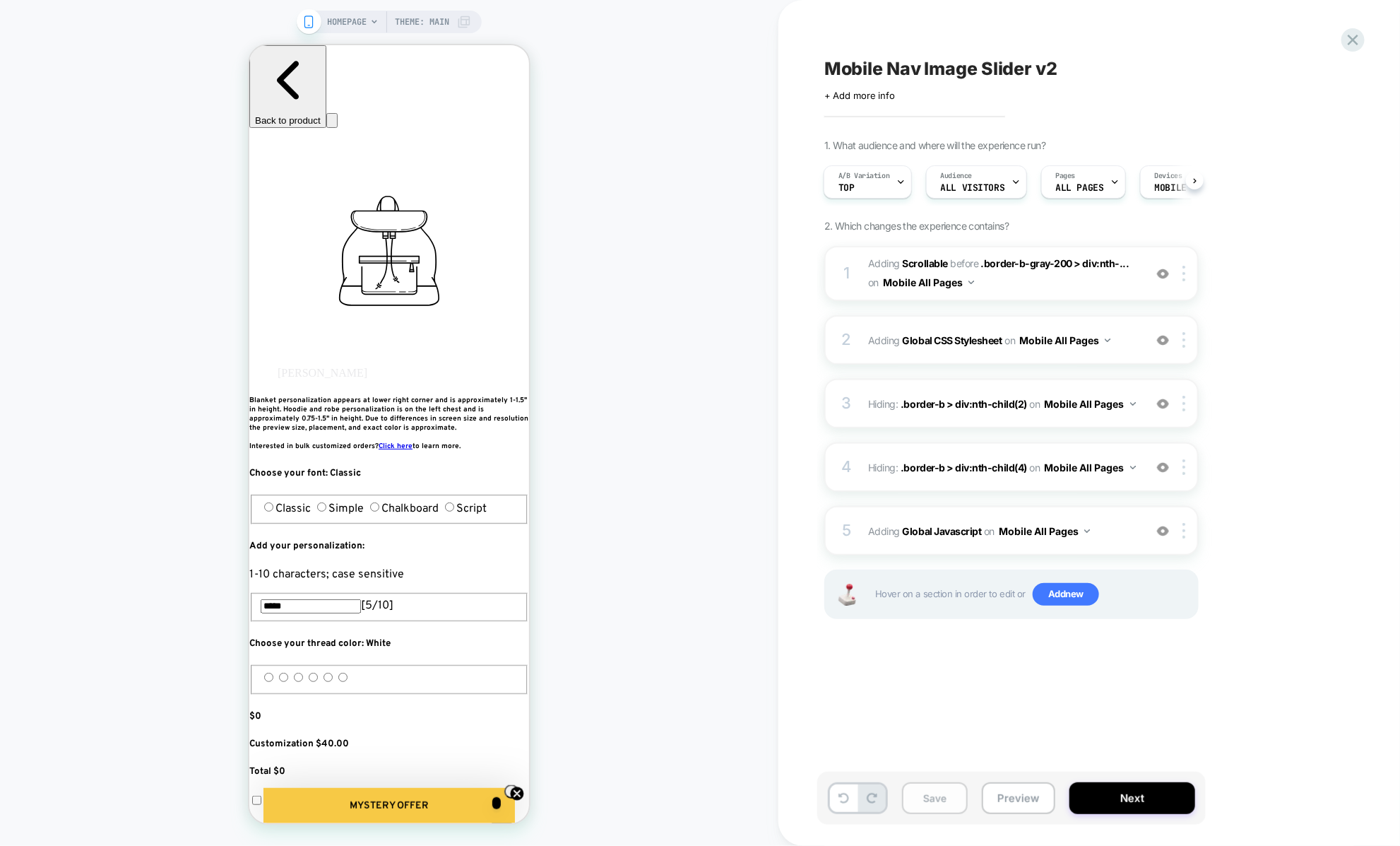
click at [941, 803] on button "Save" at bounding box center [935, 797] width 66 height 32
click at [1005, 801] on button "Preview" at bounding box center [1019, 797] width 74 height 32
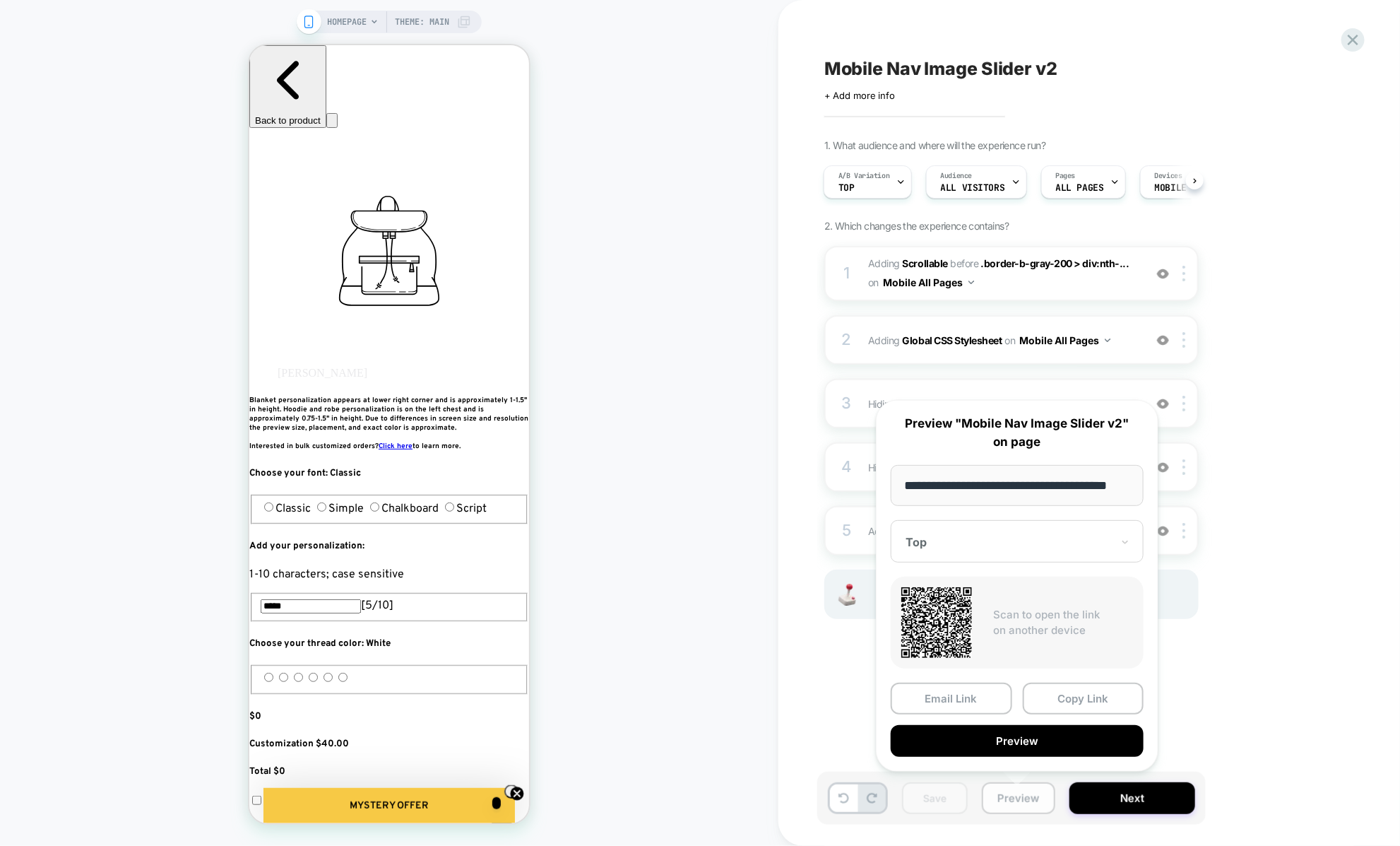
scroll to position [0, 18]
click at [852, 717] on div "Mobile Nav Image Slider v2 Click to edit experience details + Add more info 1. …" at bounding box center [1082, 423] width 529 height 818
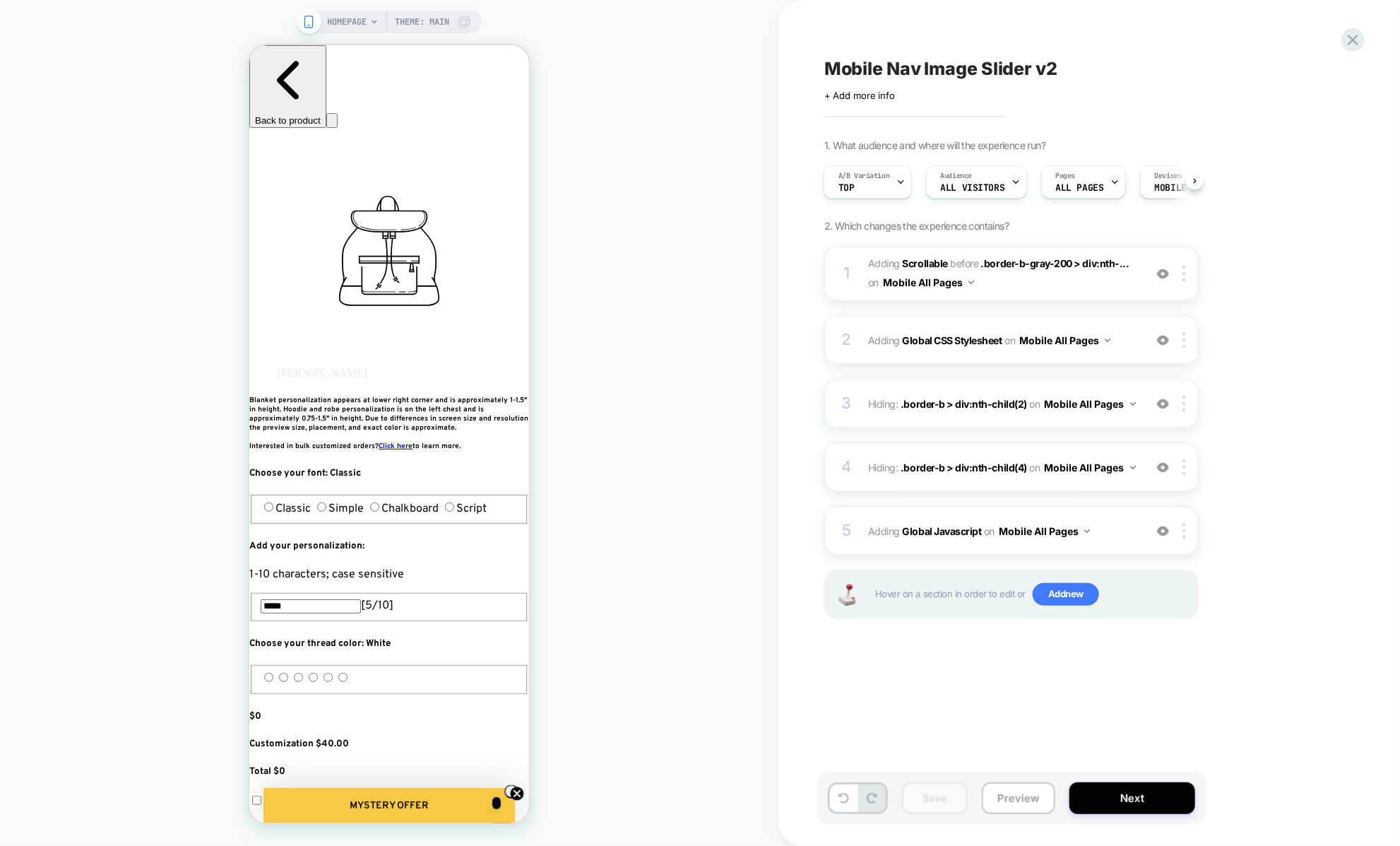
click at [929, 541] on div "5 Adding Global Javascript on Mobile All Pages Add Before Add After Copy to Des…" at bounding box center [1012, 530] width 374 height 49
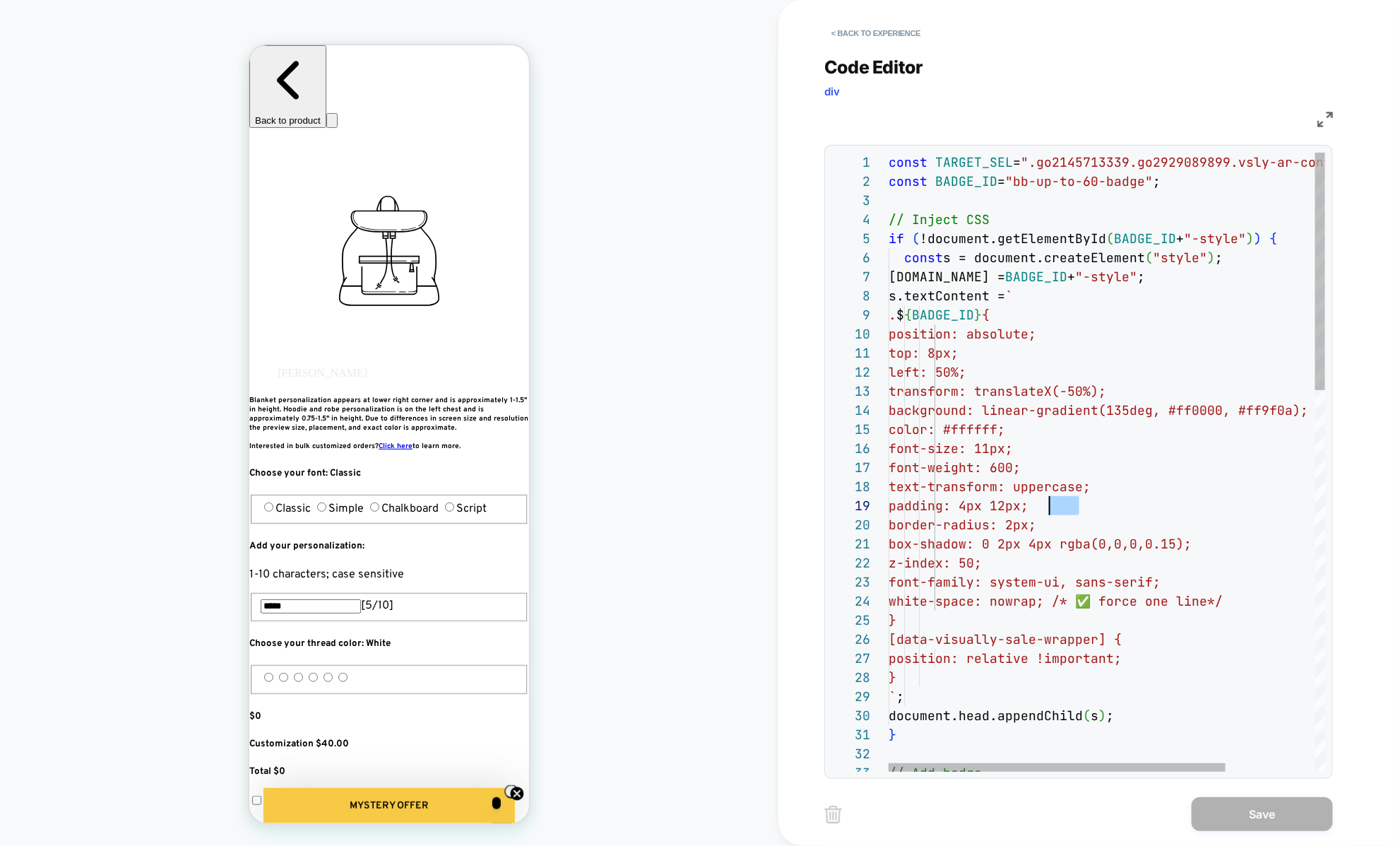
scroll to position [153, 160]
drag, startPoint x: 1081, startPoint y: 503, endPoint x: 1052, endPoint y: 503, distance: 29.0
type textarea "**********"
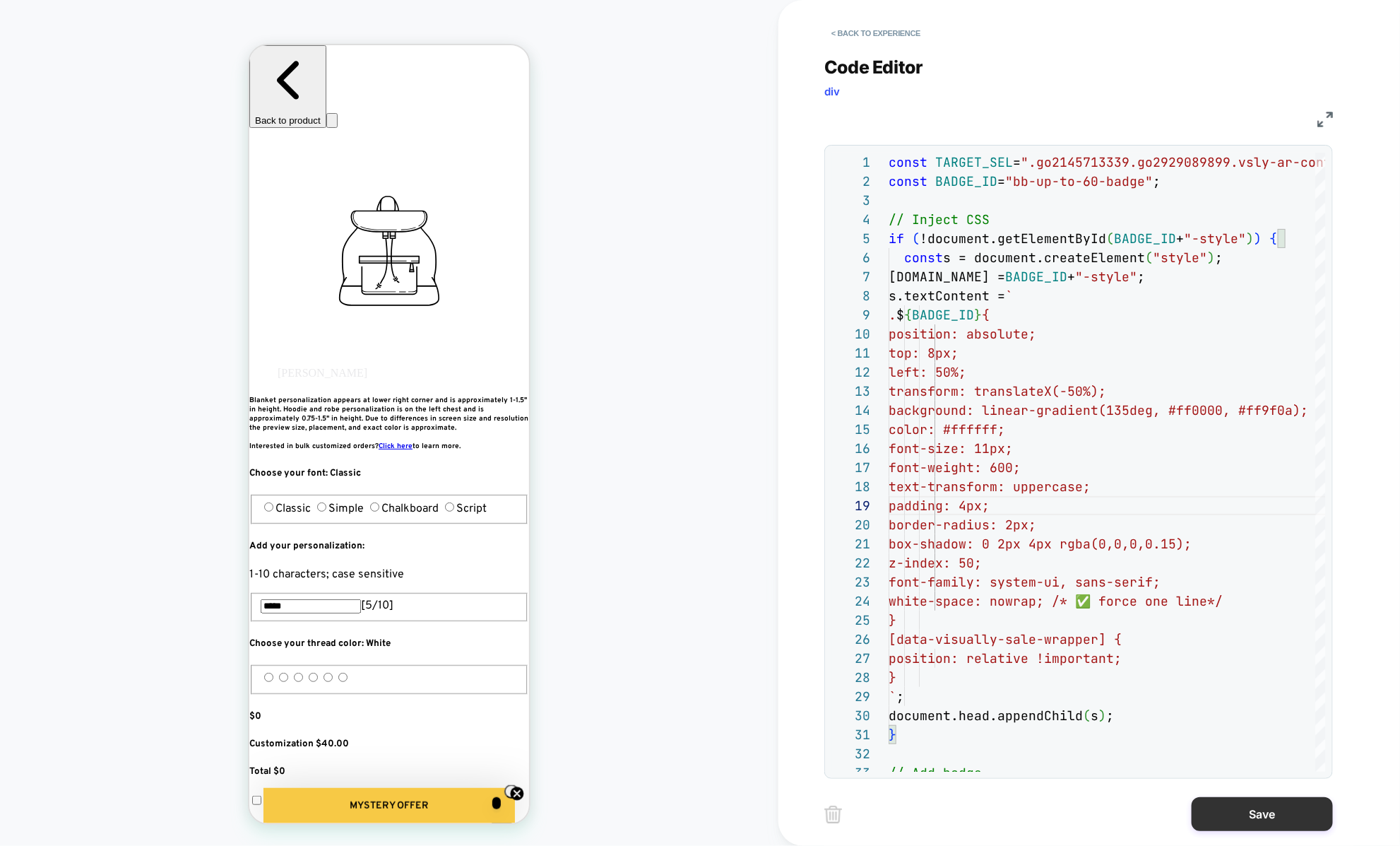
click at [1221, 825] on button "Save" at bounding box center [1262, 813] width 141 height 34
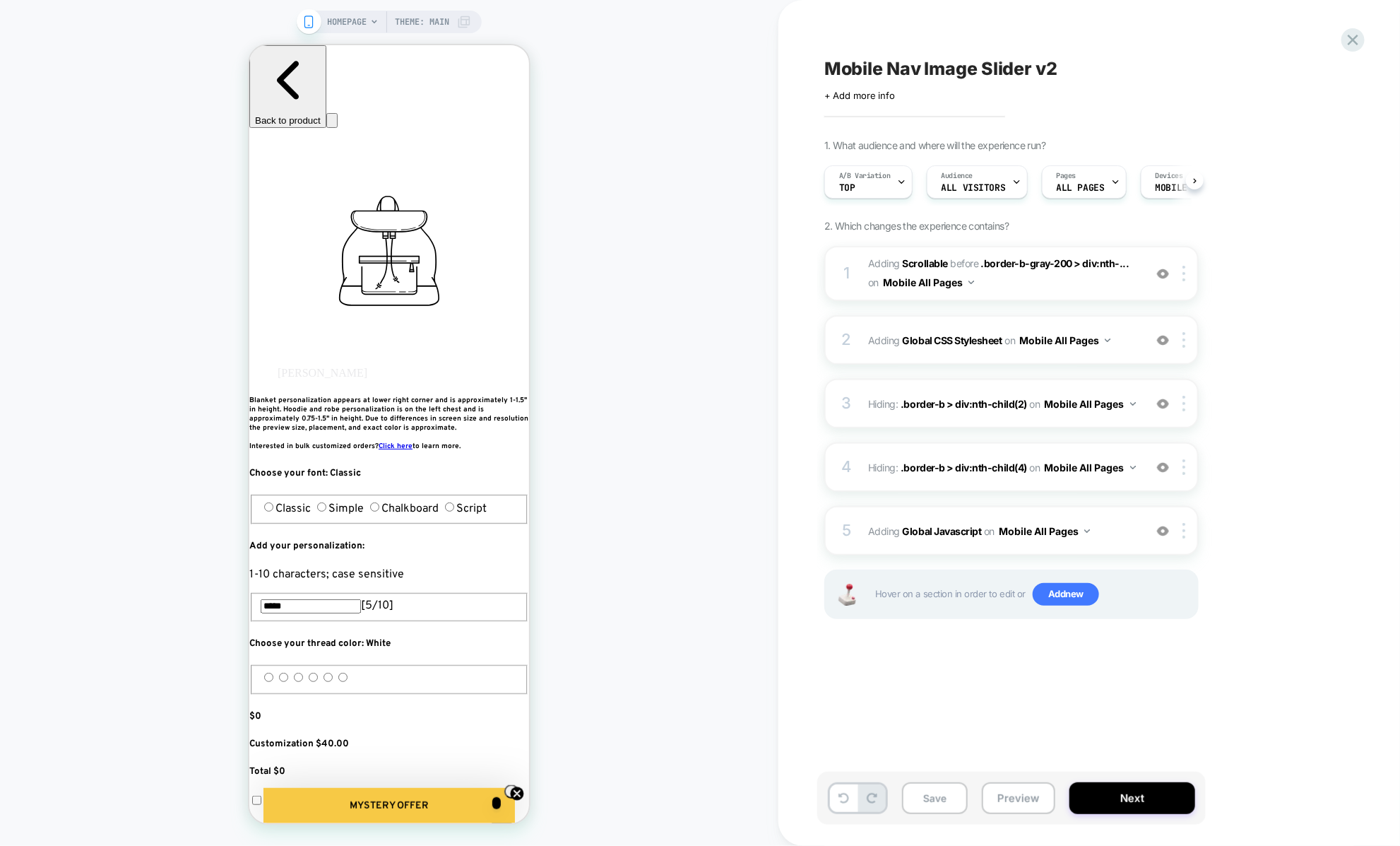
scroll to position [0, 1]
click at [1009, 796] on button "Preview" at bounding box center [1019, 797] width 74 height 32
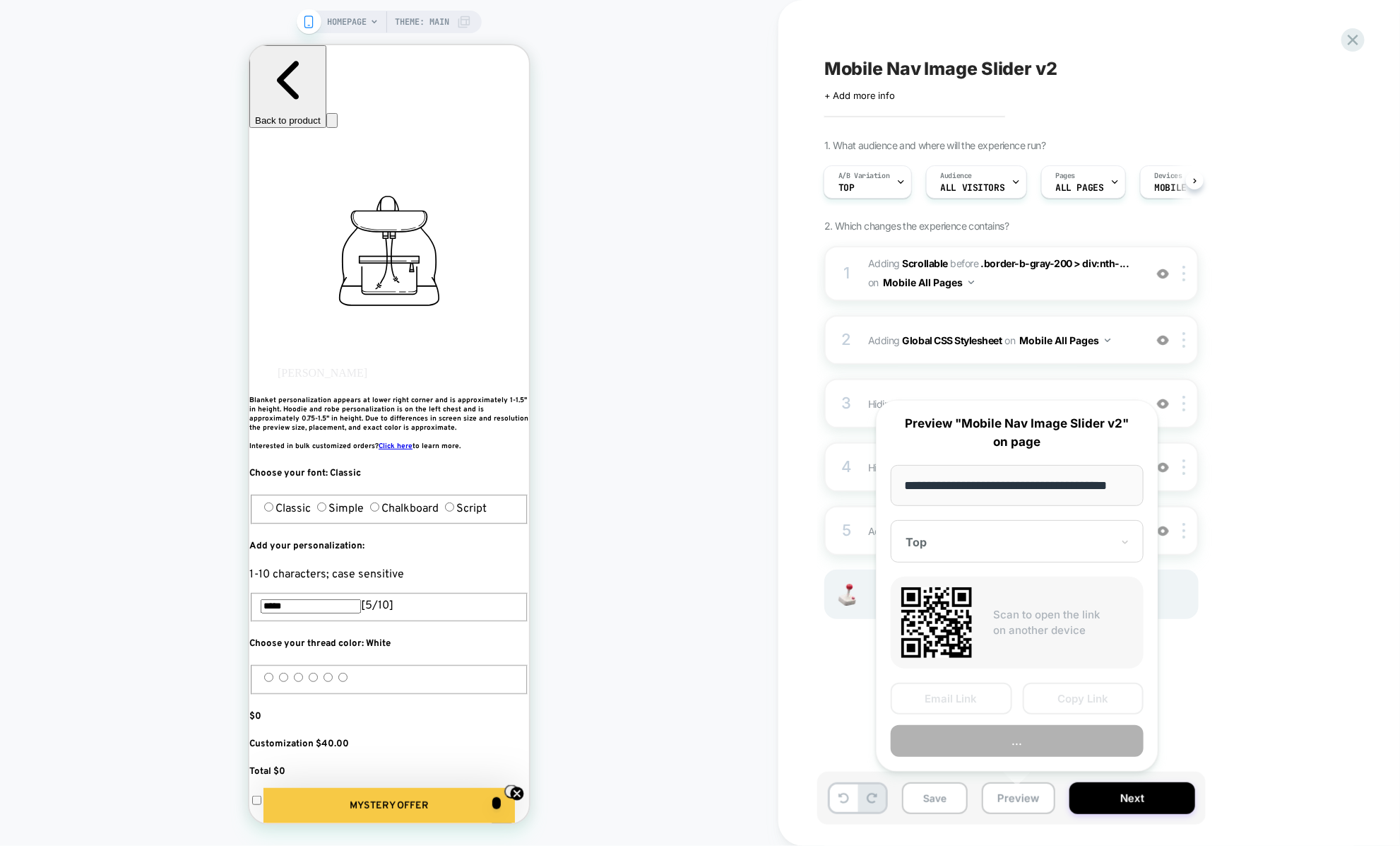
scroll to position [0, 18]
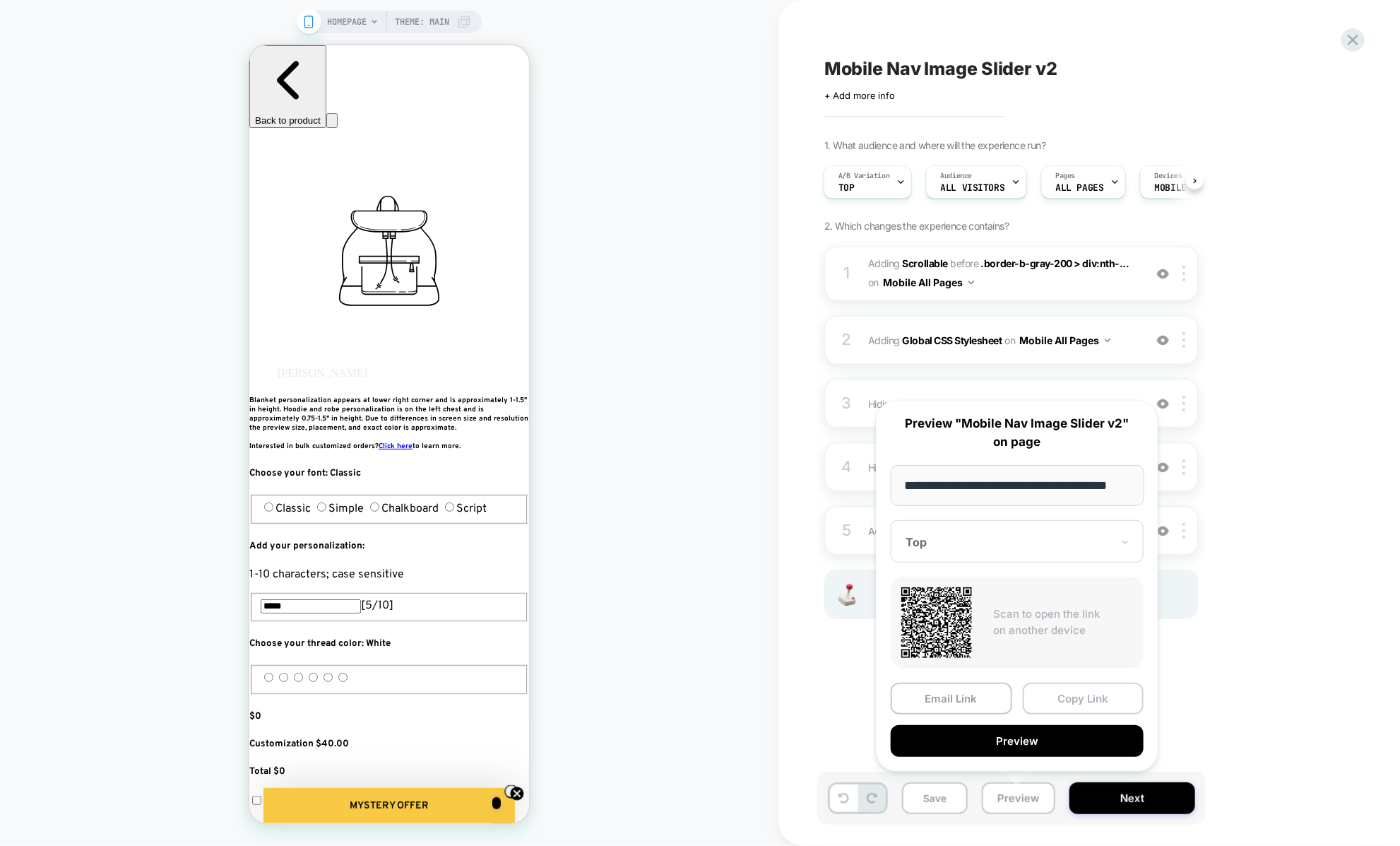
click at [1051, 703] on button "Copy Link" at bounding box center [1083, 698] width 121 height 32
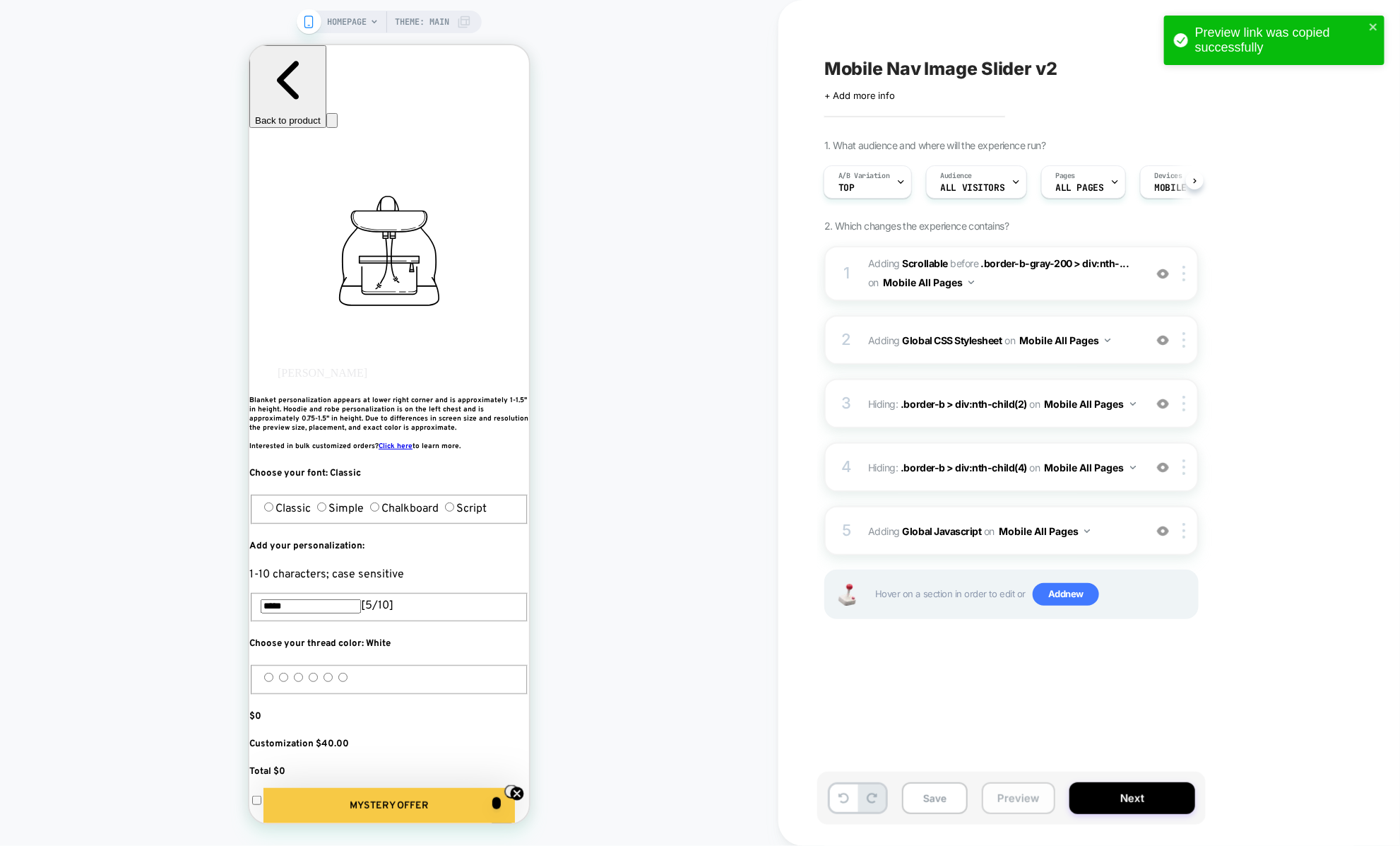
click at [1007, 807] on button "Preview" at bounding box center [1019, 797] width 74 height 32
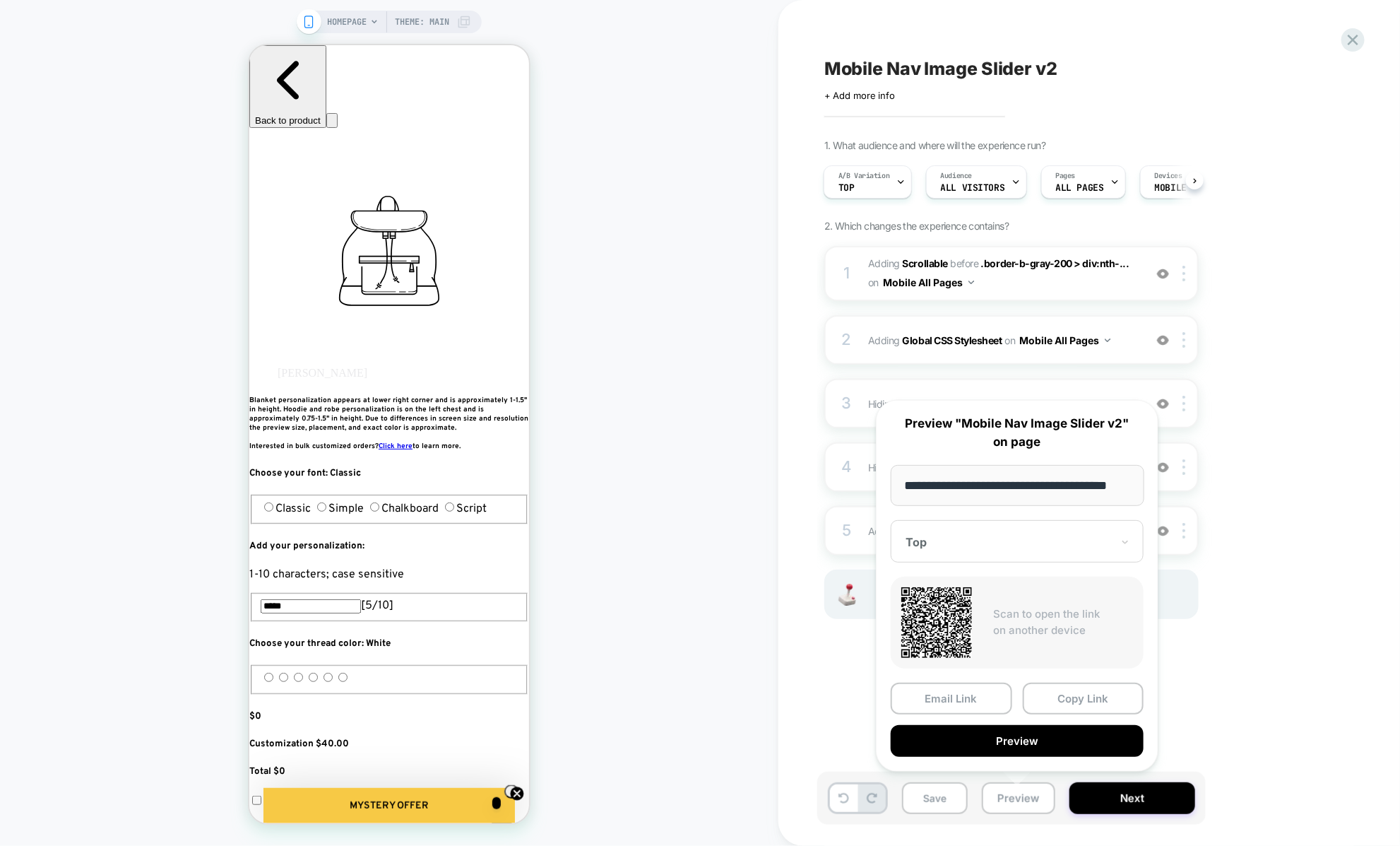
click at [752, 637] on div "HOMEPAGE Theme: MAIN" at bounding box center [389, 423] width 778 height 818
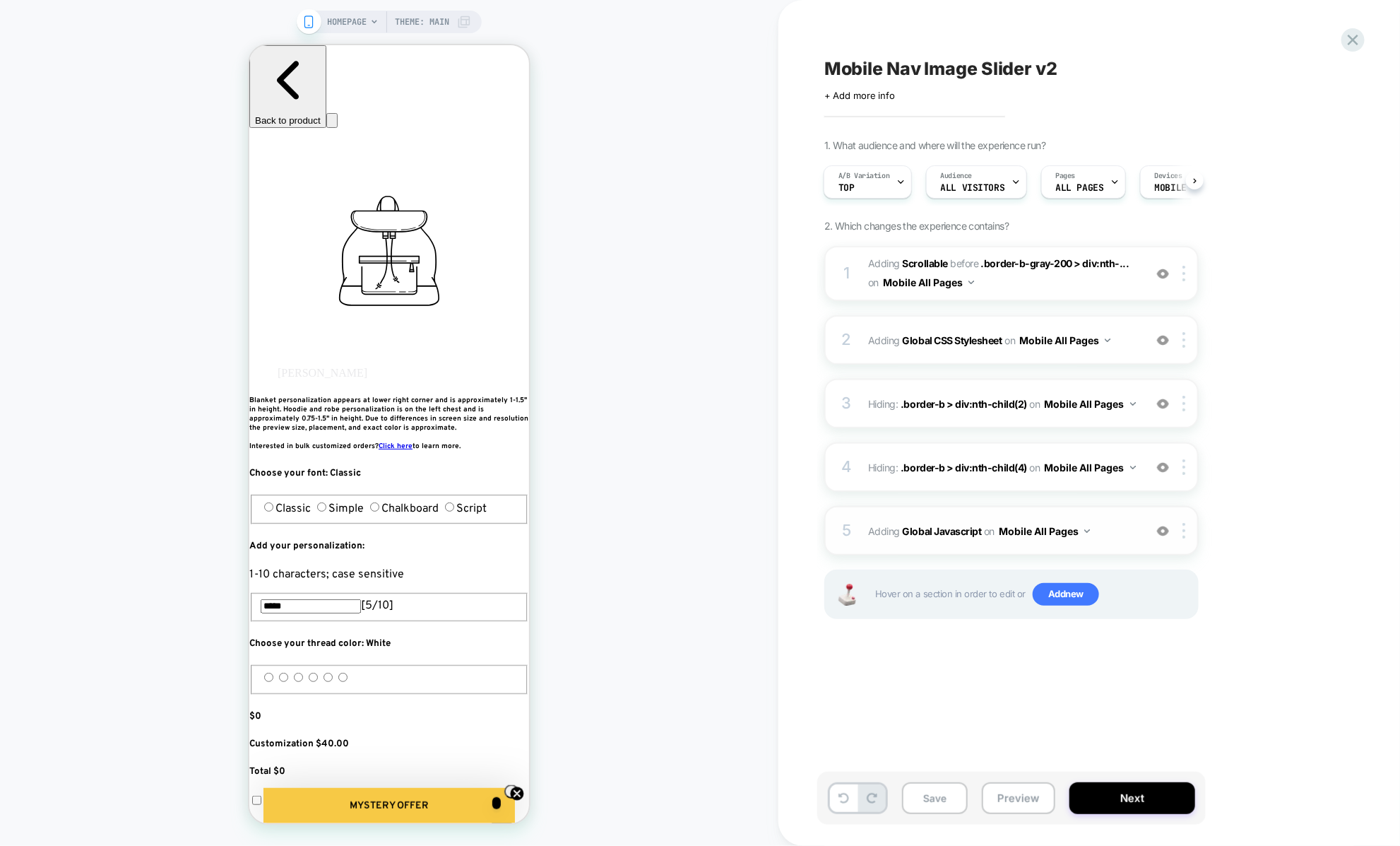
click at [1153, 525] on div at bounding box center [1163, 530] width 23 height 16
click at [1156, 531] on img at bounding box center [1162, 530] width 12 height 12
click at [1159, 530] on img at bounding box center [1162, 530] width 12 height 12
click at [958, 790] on button "Save" at bounding box center [935, 797] width 66 height 32
click at [991, 801] on button "Preview" at bounding box center [1019, 797] width 74 height 32
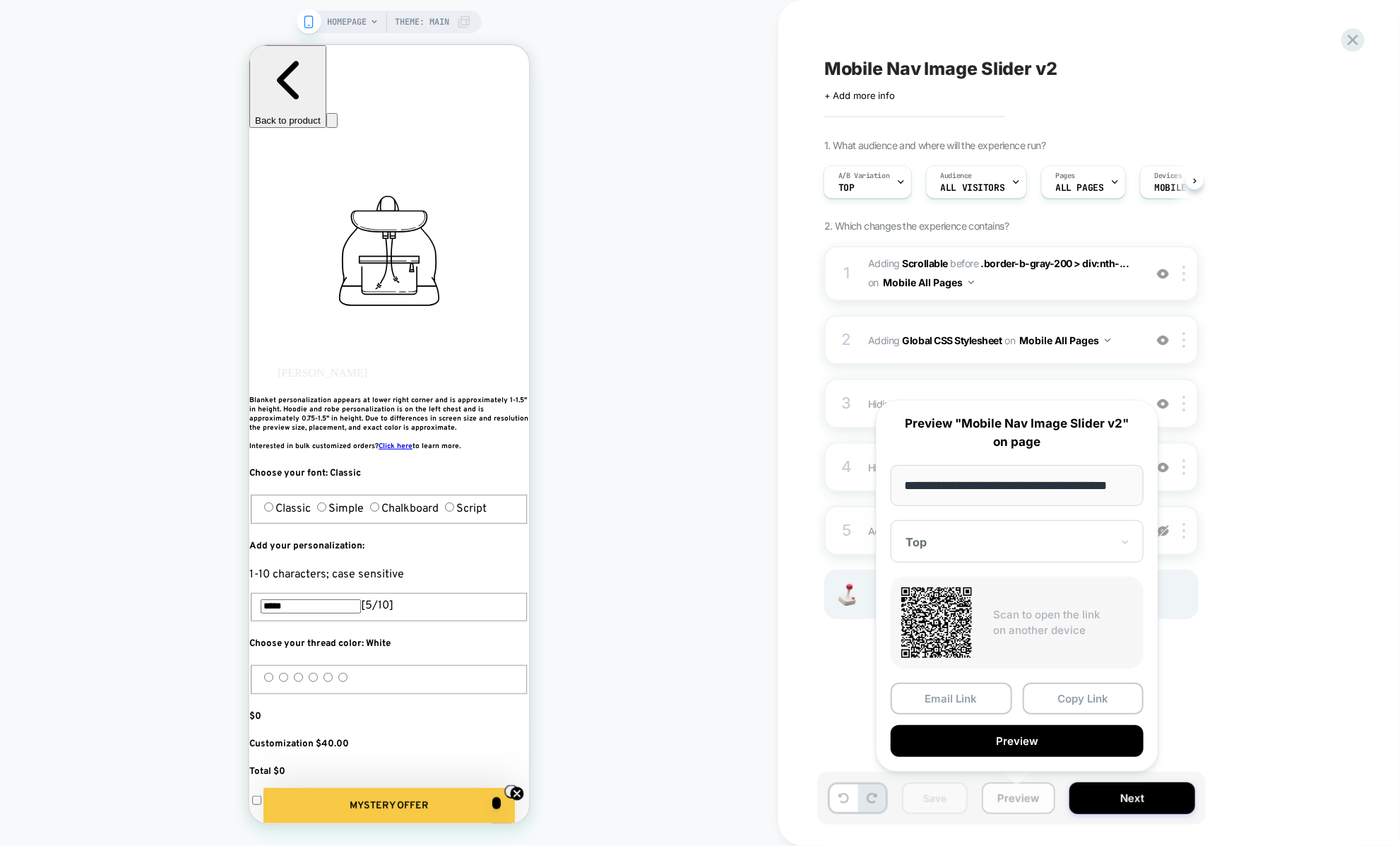
scroll to position [0, 18]
click at [824, 658] on div at bounding box center [824, 661] width 1 height 14
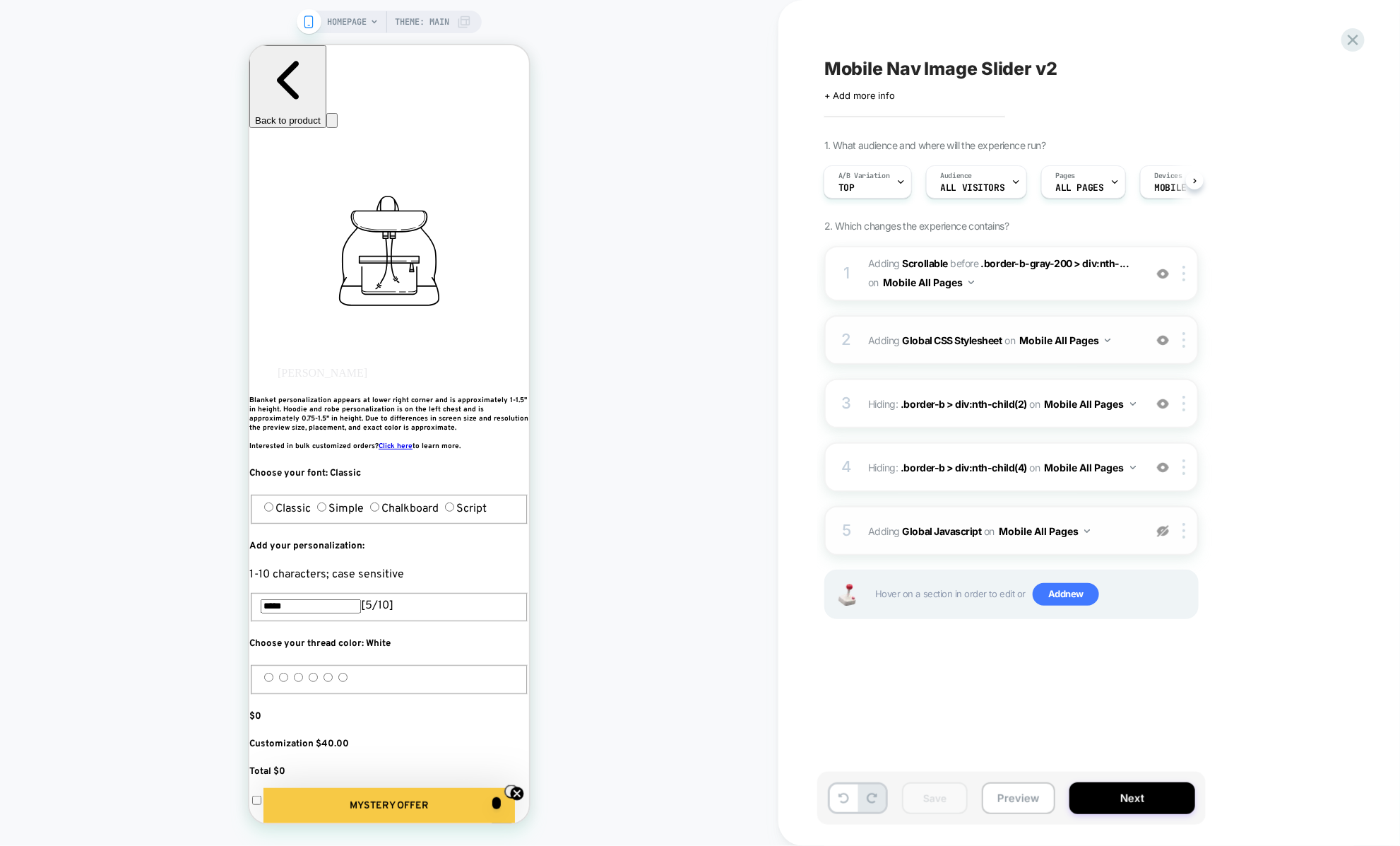
click at [1165, 339] on img at bounding box center [1162, 340] width 12 height 12
click at [998, 791] on button "Preview" at bounding box center [1019, 797] width 74 height 32
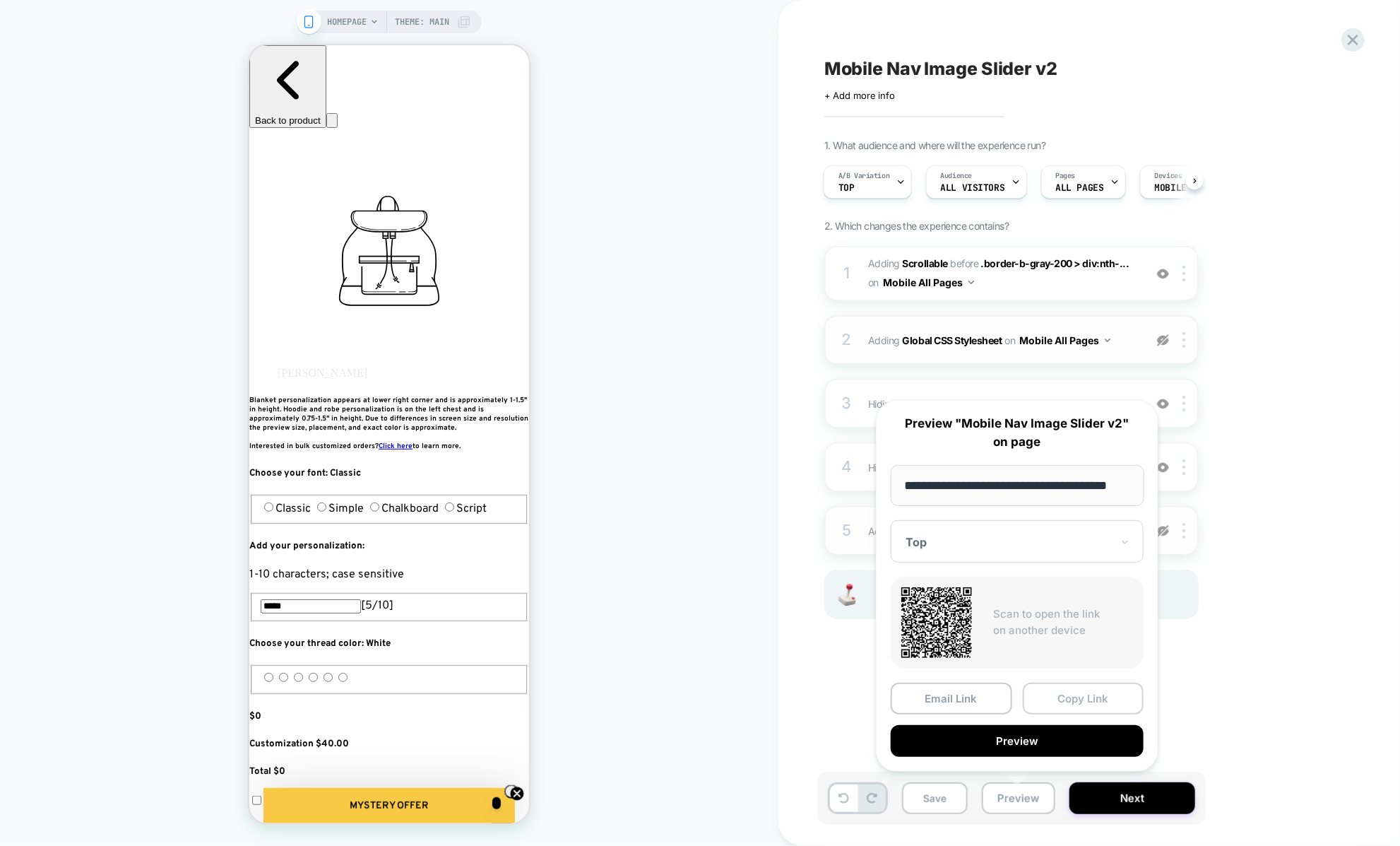
click at [1043, 696] on button "Copy Link" at bounding box center [1083, 698] width 121 height 32
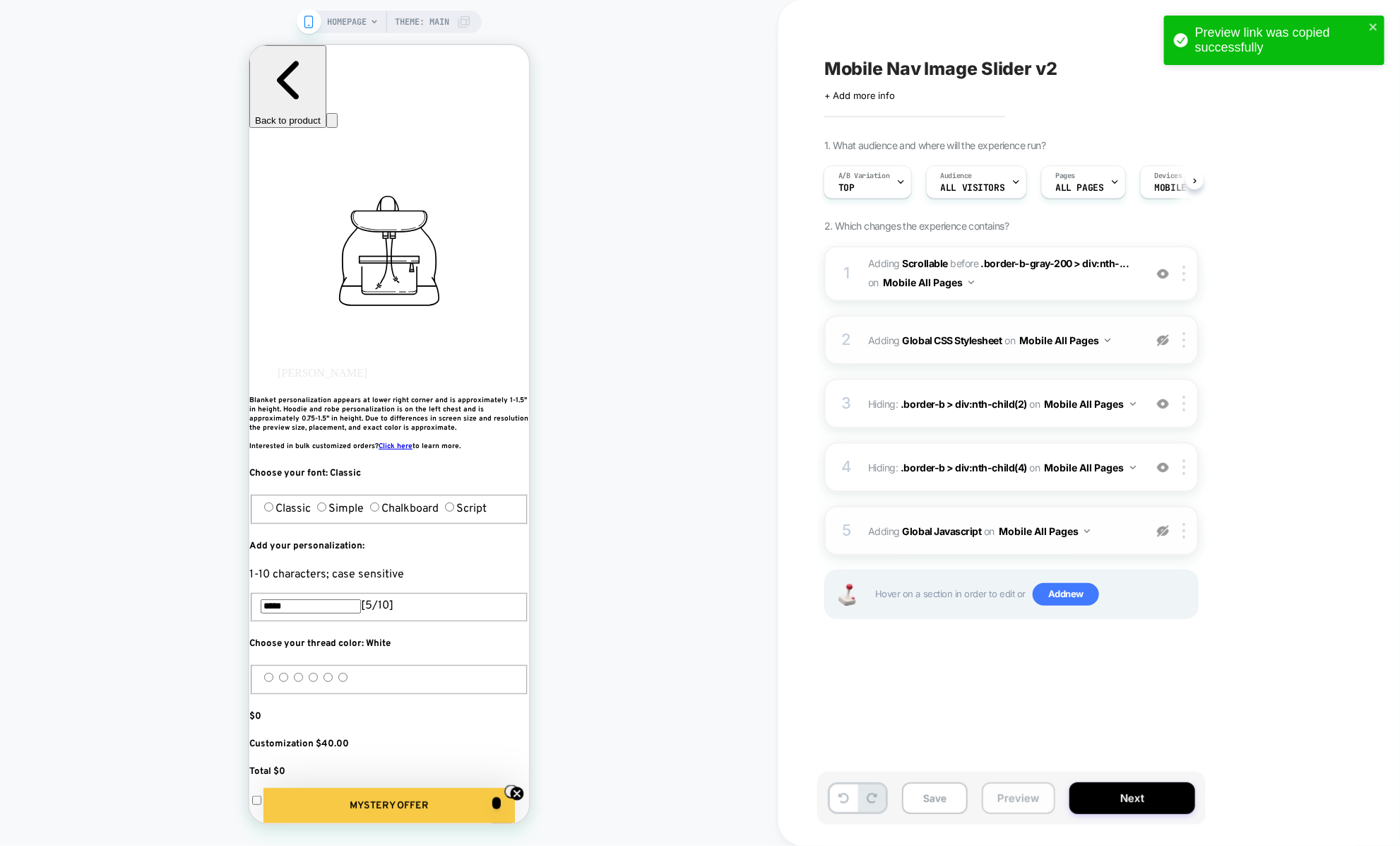
click at [991, 799] on button "Preview" at bounding box center [1019, 797] width 74 height 32
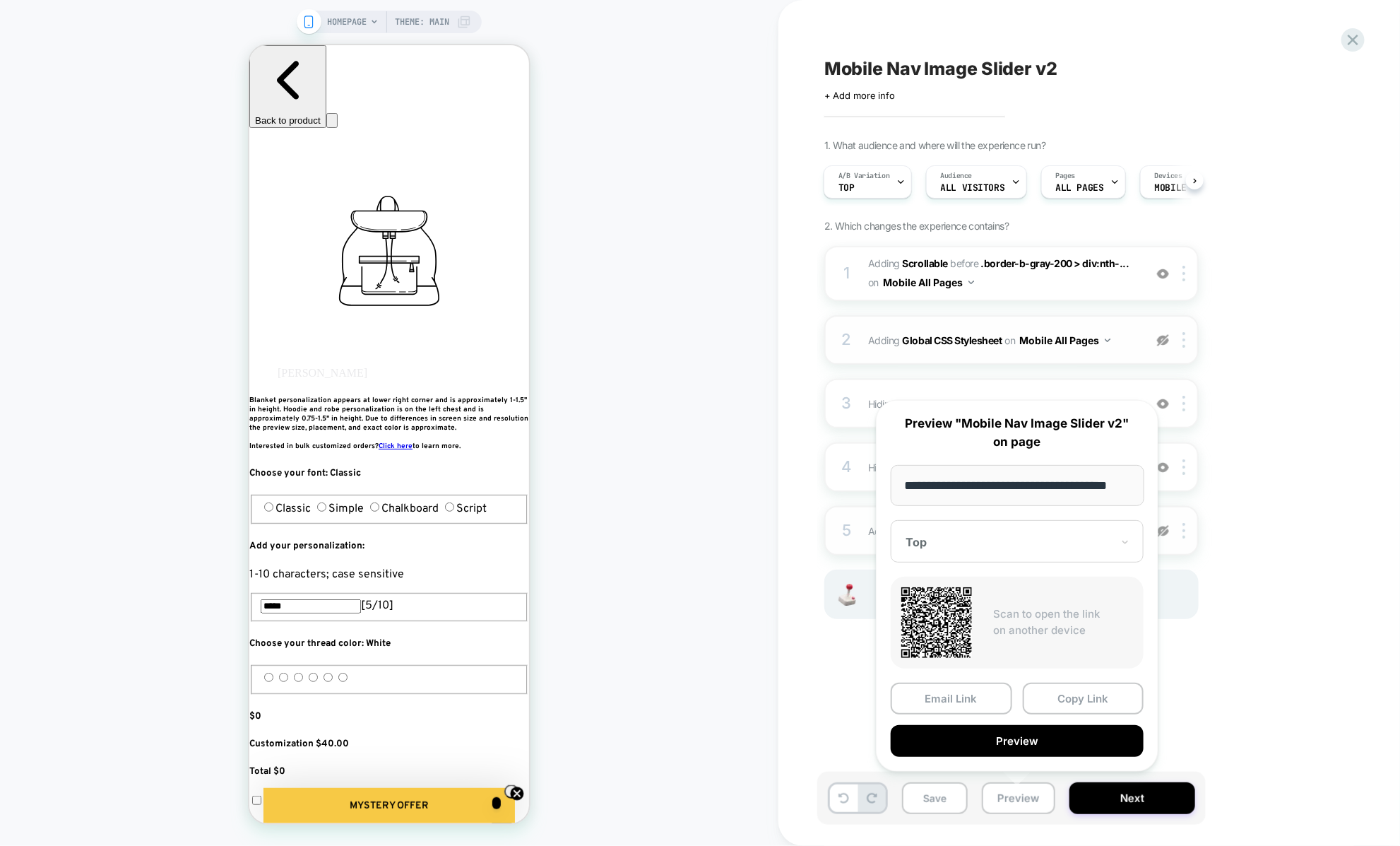
click at [839, 716] on div "Mobile Nav Image Slider v2 Click to edit experience details + Add more info 1. …" at bounding box center [1082, 423] width 529 height 818
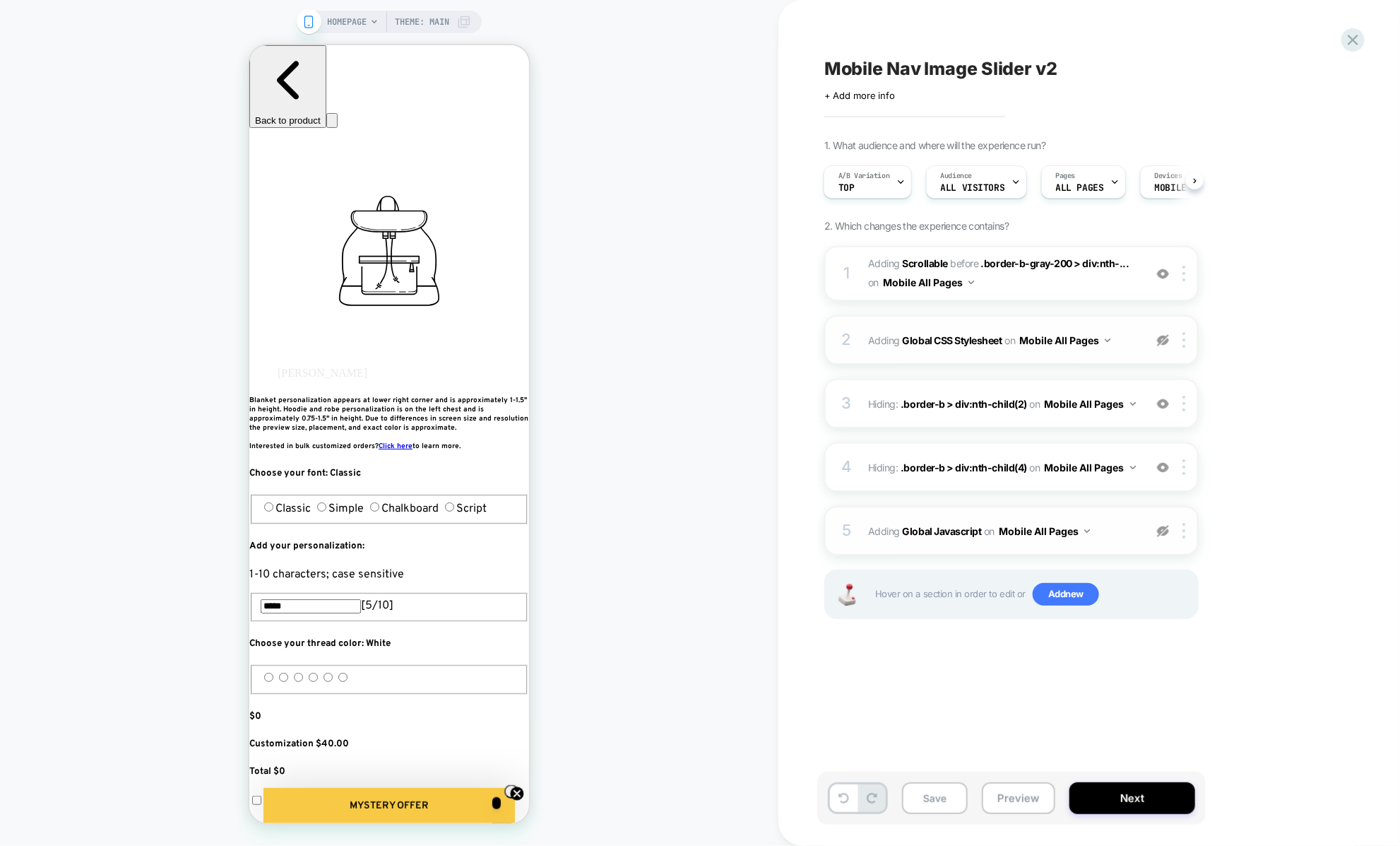
click at [1160, 343] on img at bounding box center [1162, 340] width 12 height 12
click at [1000, 803] on button "Preview" at bounding box center [1019, 797] width 74 height 32
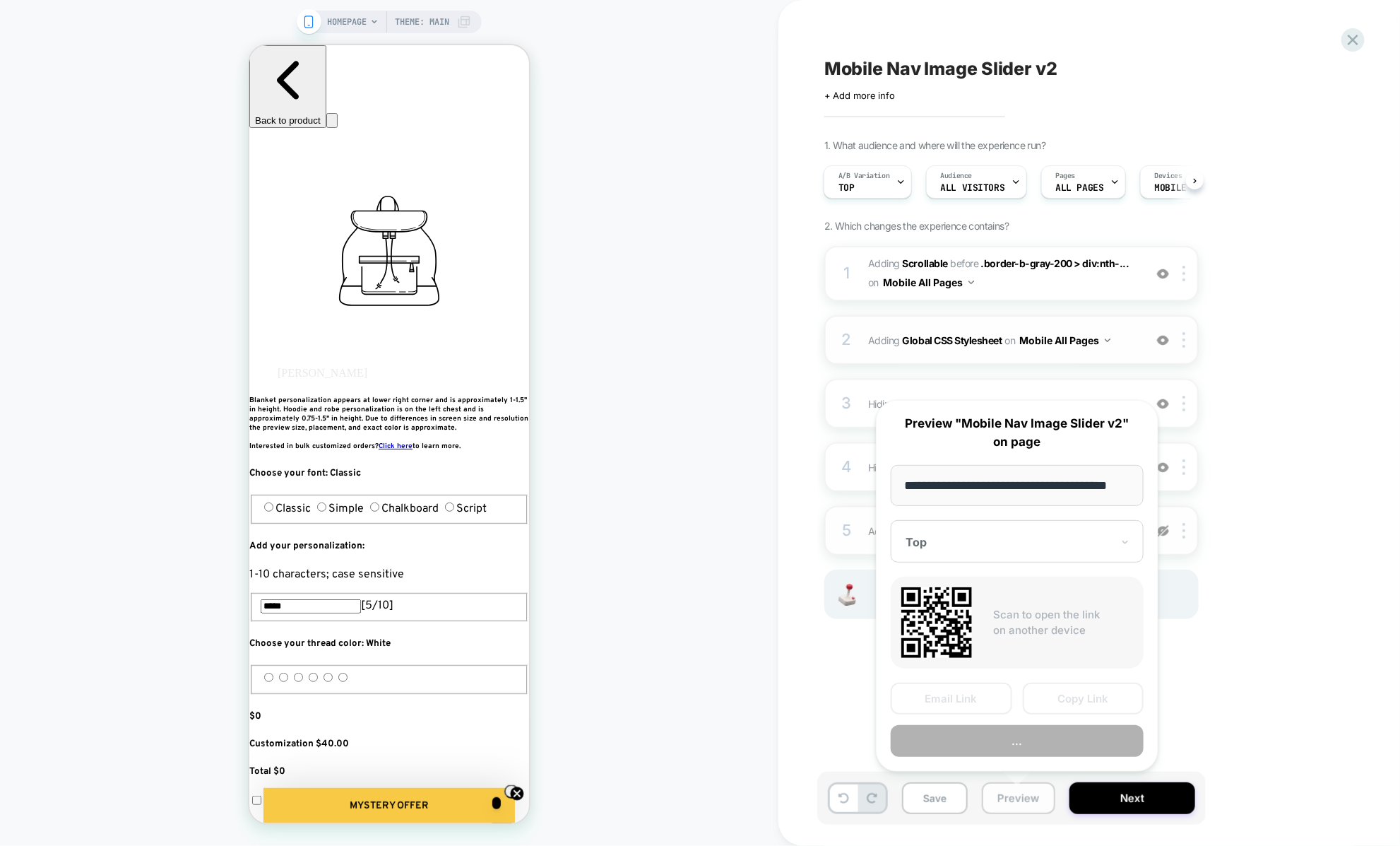
scroll to position [0, 18]
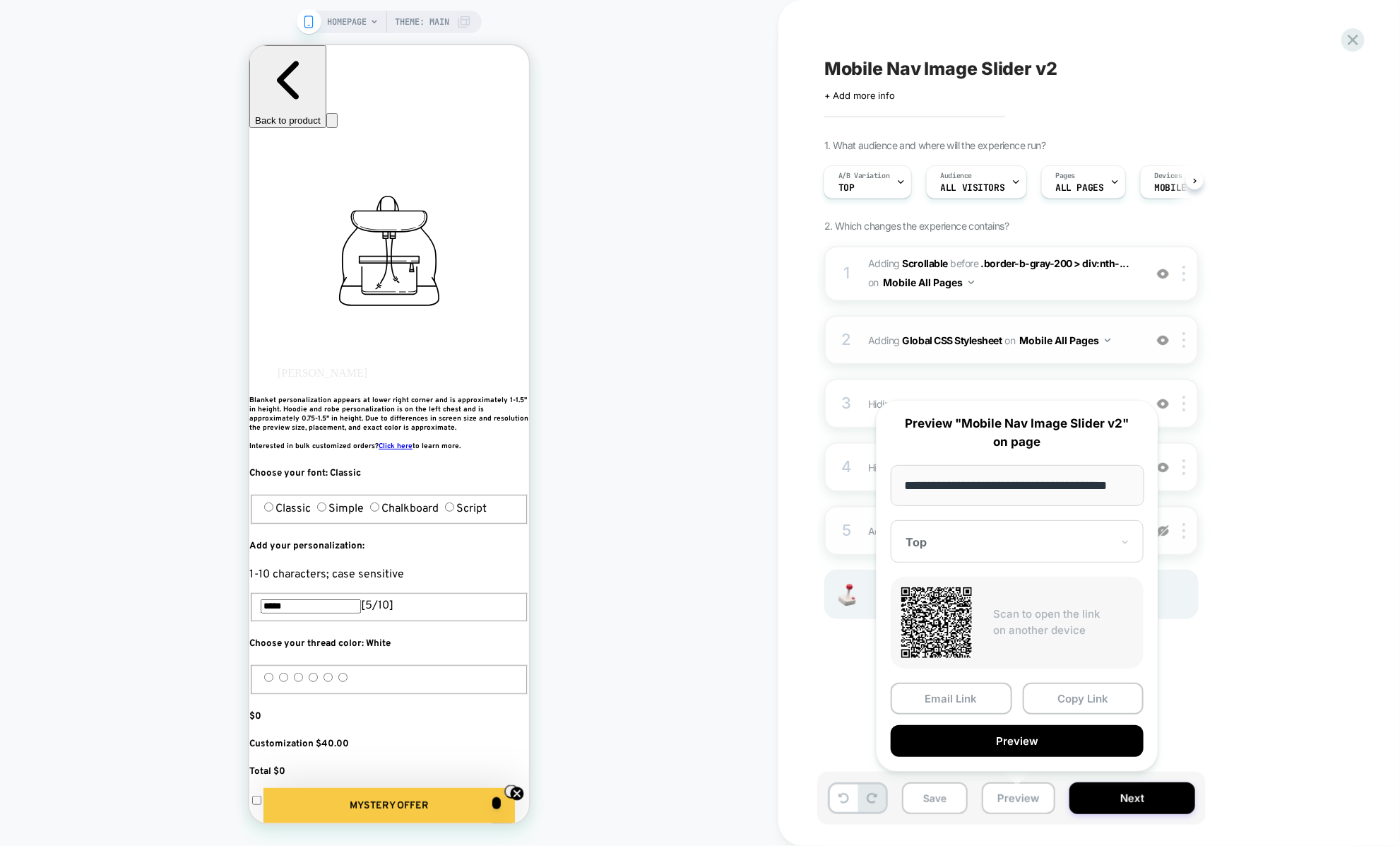
click at [1334, 37] on div "Mobile Nav Image Slider v2 Click to edit experience details + Add more info 1. …" at bounding box center [1082, 423] width 529 height 818
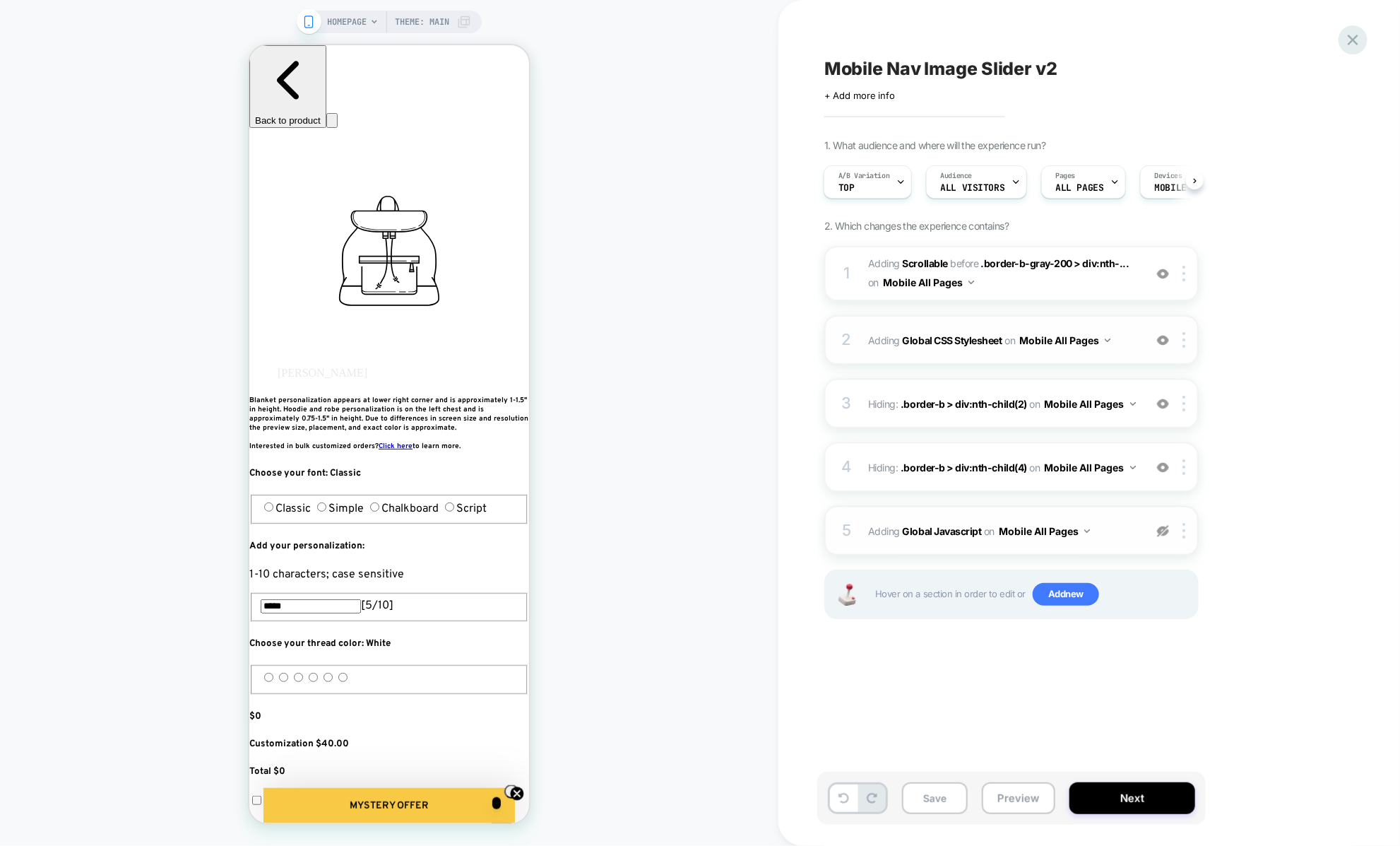
click at [1342, 39] on div at bounding box center [1352, 39] width 29 height 29
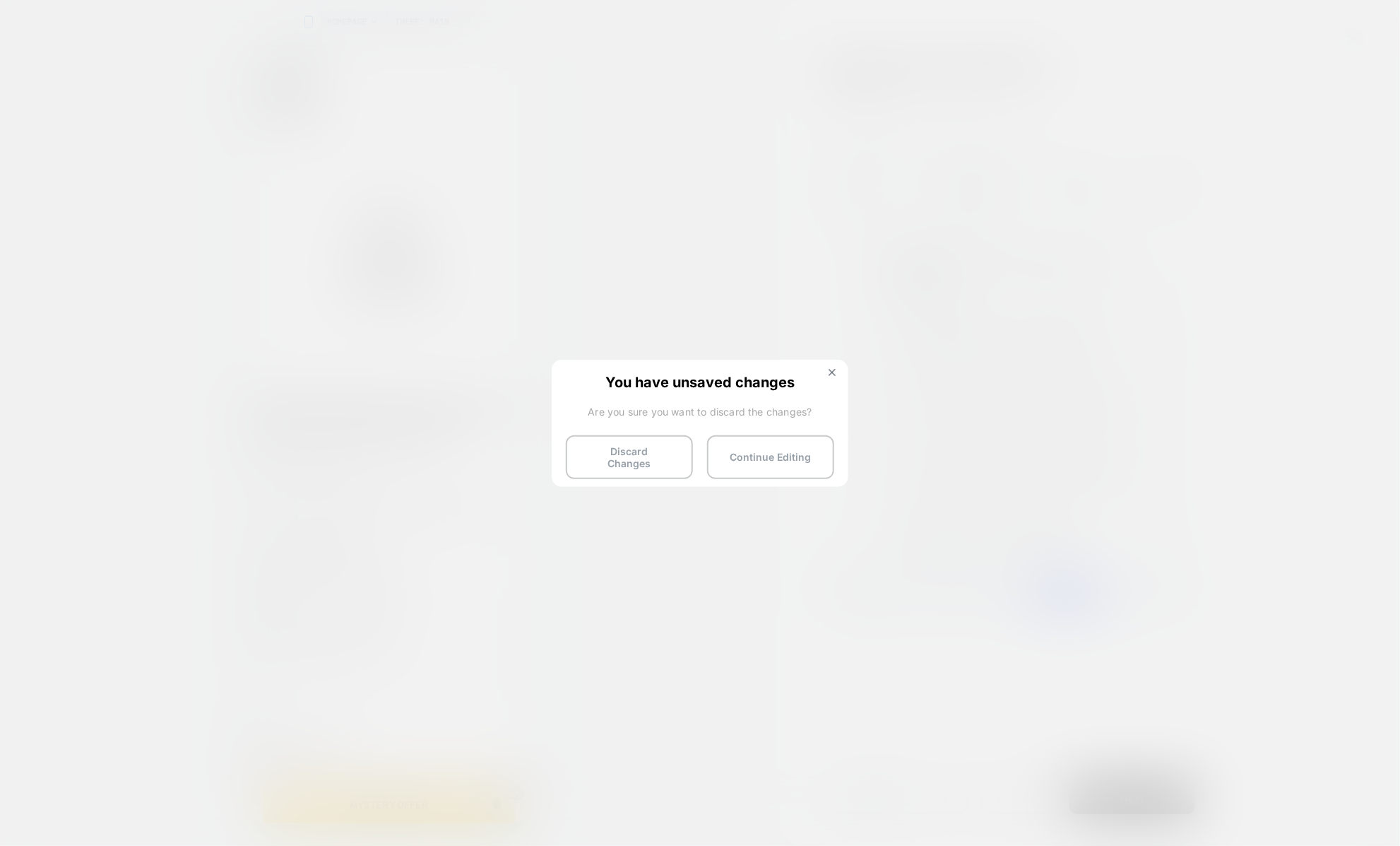
click at [831, 366] on div "You have unsaved changes Are you sure you want to discard the changes? Discard …" at bounding box center [699, 422] width 297 height 125
click at [829, 383] on span "You have unsaved changes" at bounding box center [699, 381] width 269 height 14
click at [832, 371] on img at bounding box center [832, 372] width 7 height 7
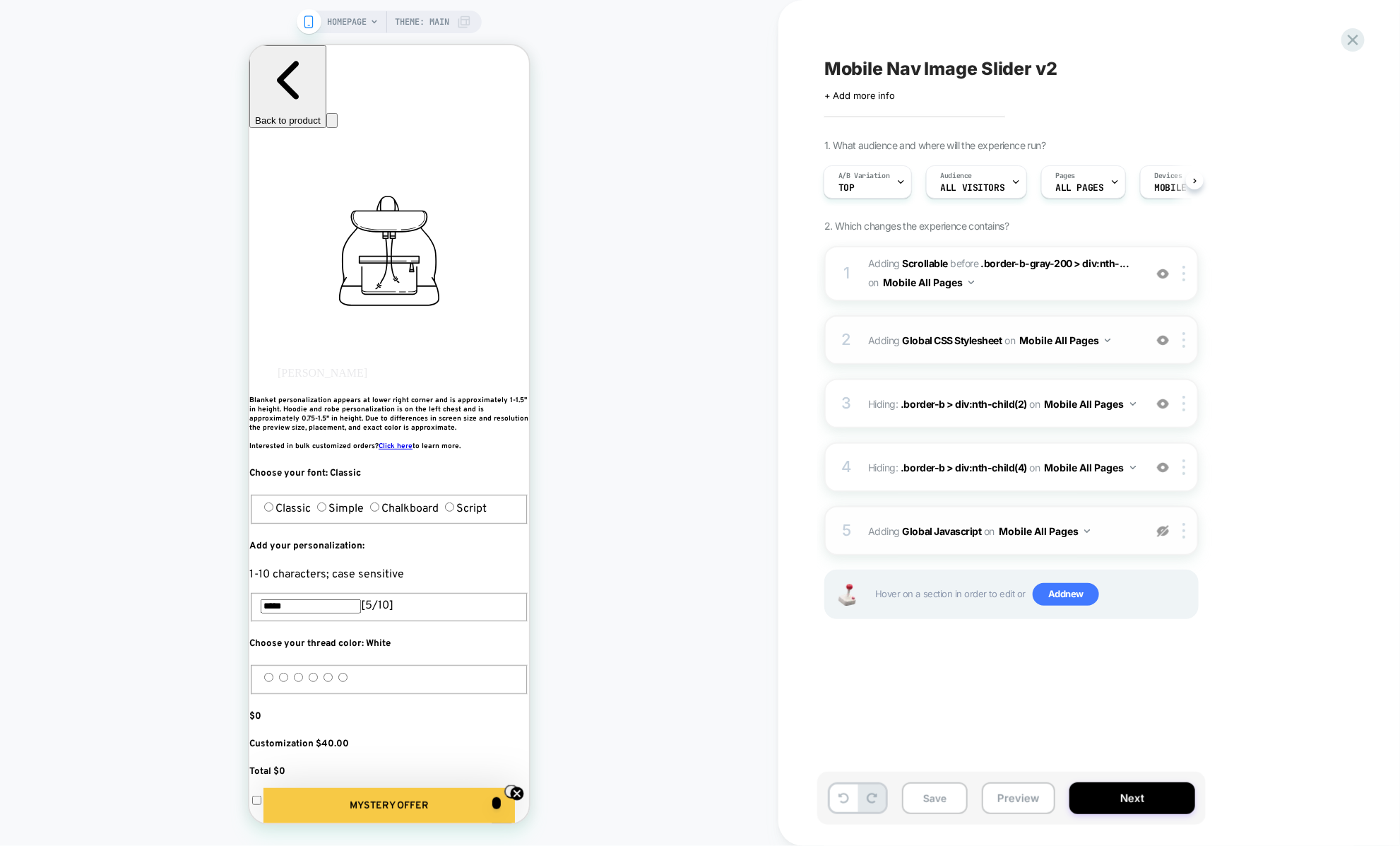
click at [1165, 530] on img at bounding box center [1162, 530] width 12 height 12
click at [999, 805] on button "Preview" at bounding box center [1019, 797] width 74 height 32
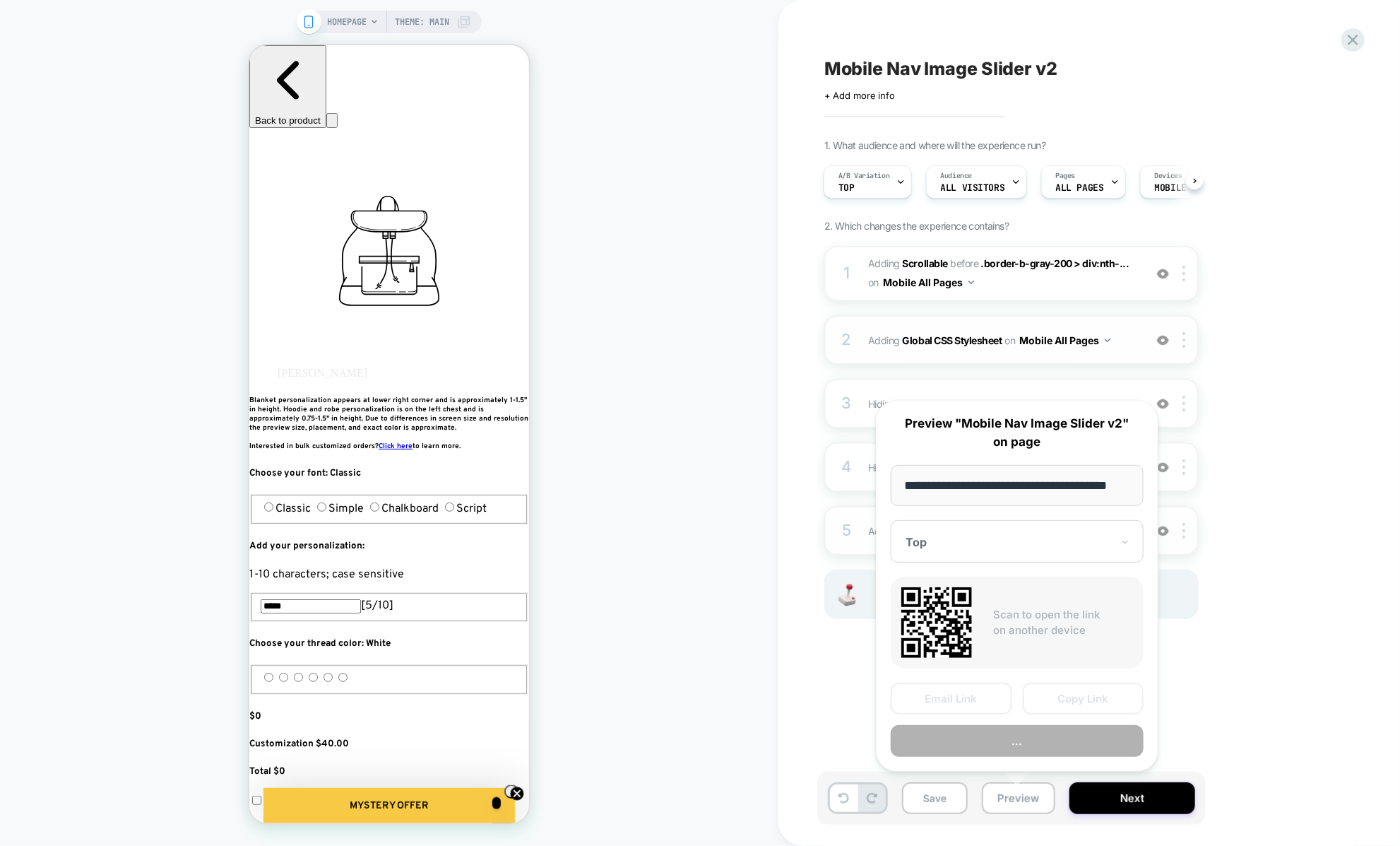
scroll to position [0, 18]
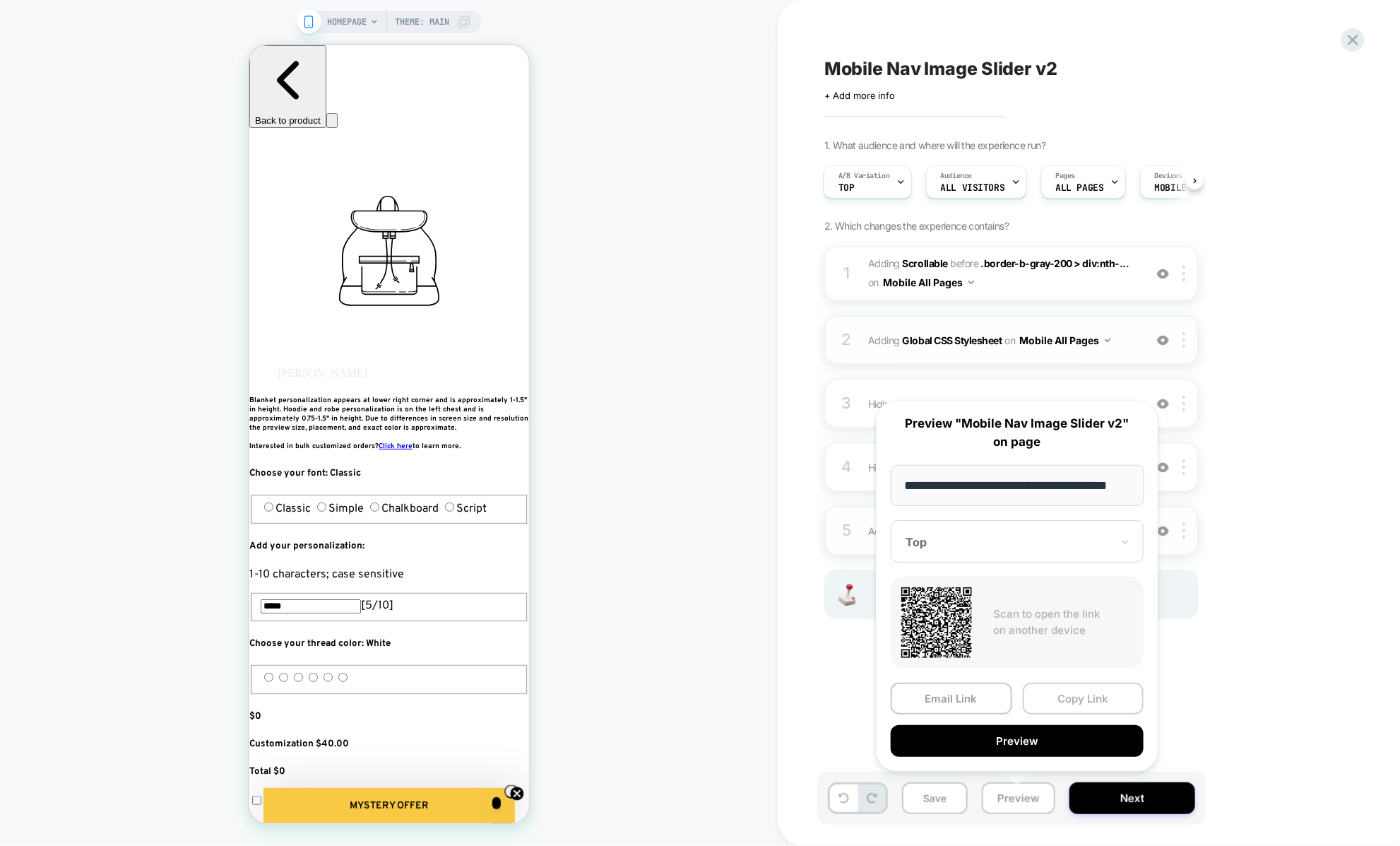
click at [1041, 699] on button "Copy Link" at bounding box center [1083, 698] width 121 height 32
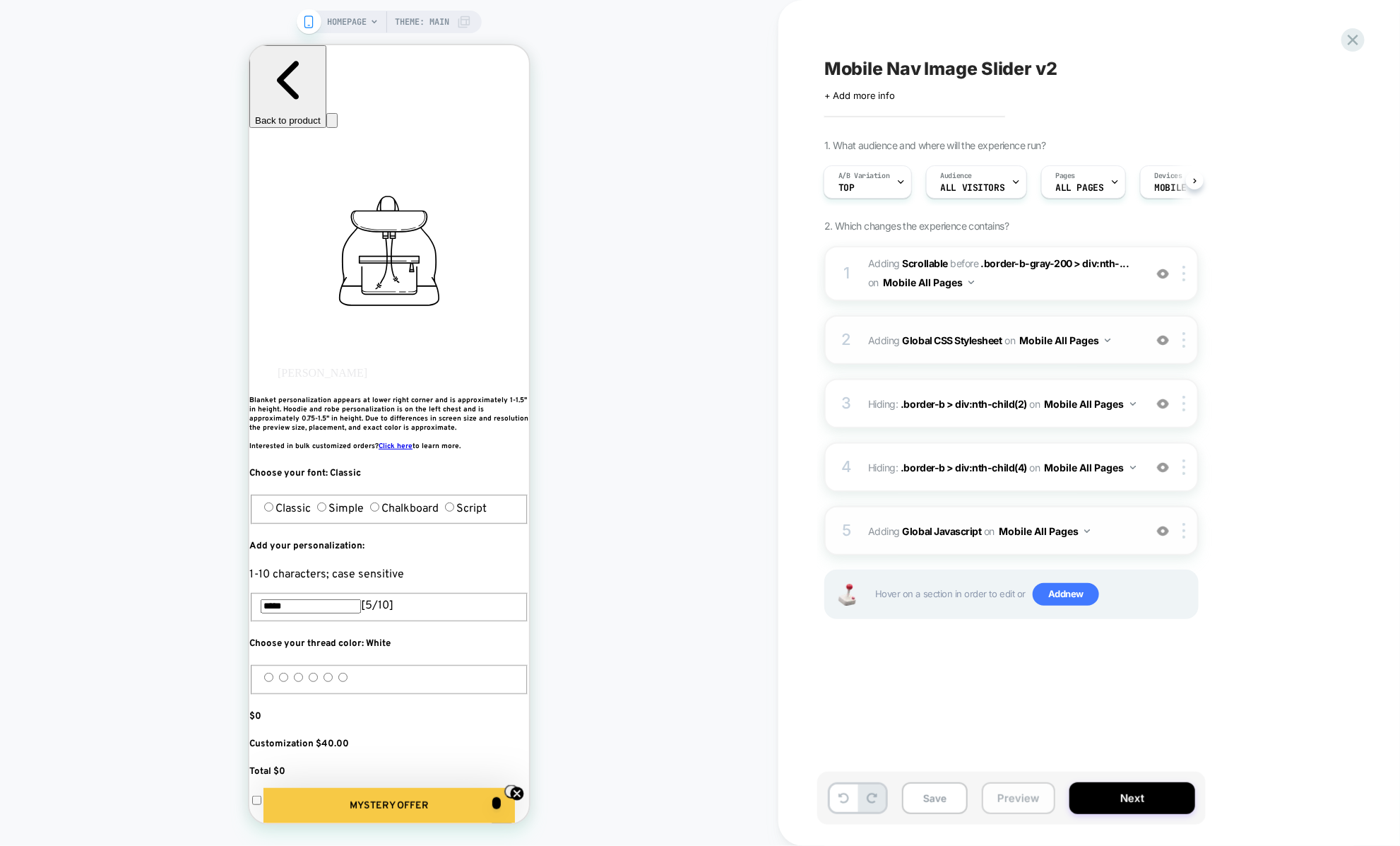
click at [1004, 812] on button "Preview" at bounding box center [1019, 797] width 74 height 32
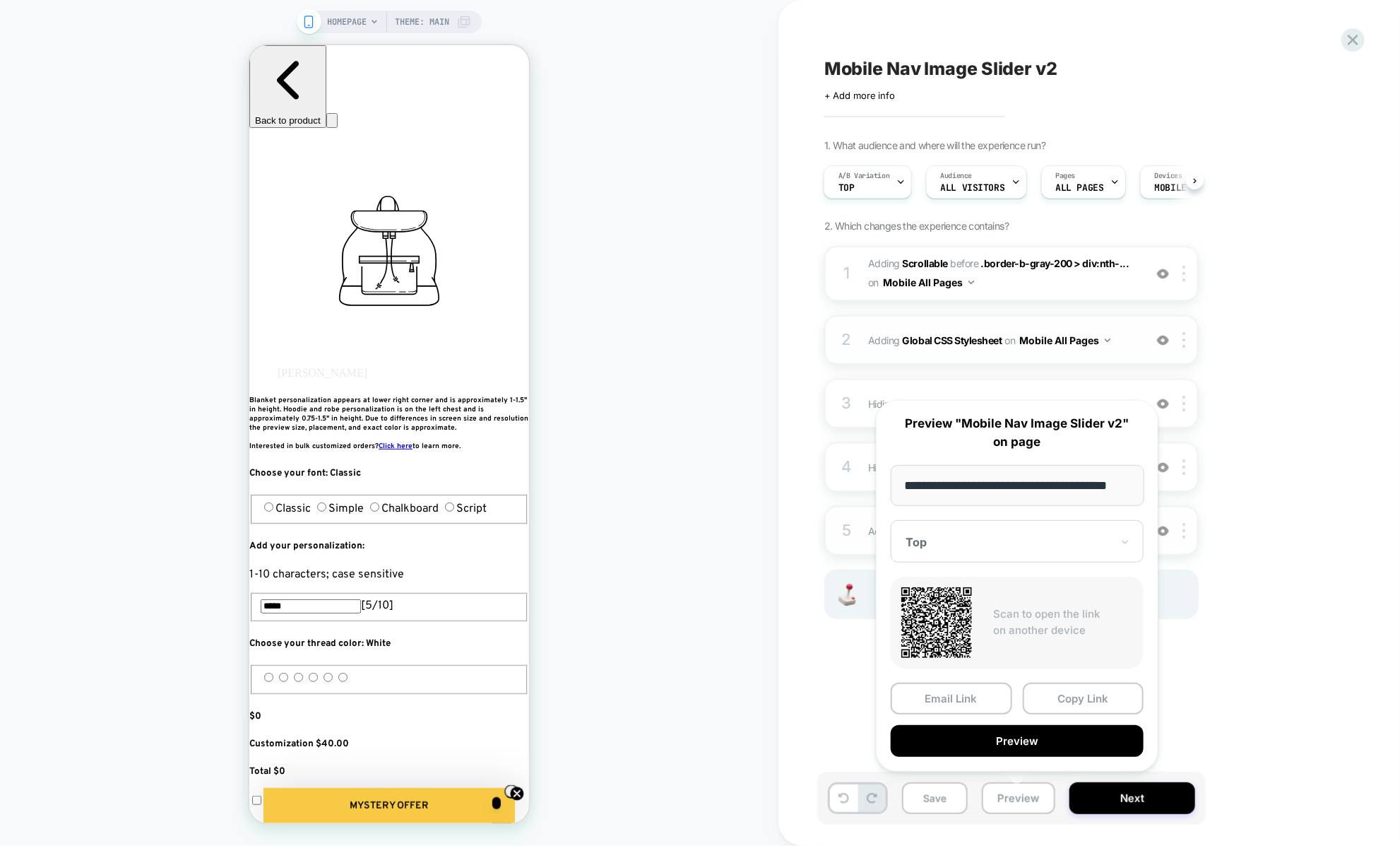
click at [792, 586] on div "Mobile Nav Image Slider v2 Click to edit experience details + Add more info 1. …" at bounding box center [1089, 423] width 622 height 846
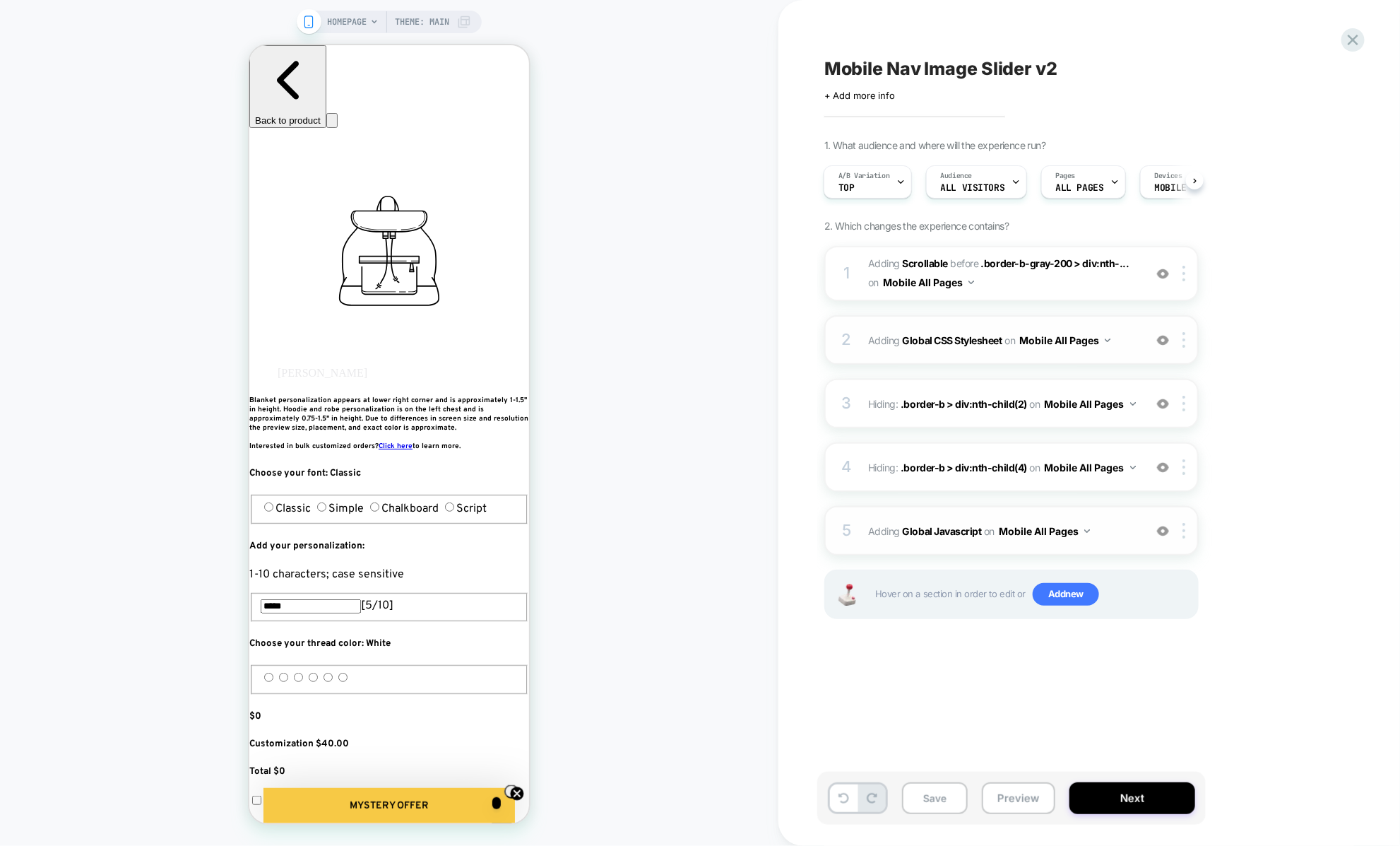
click at [871, 353] on div "2 Adding Global CSS Stylesheet on Mobile All Pages Add Before Add After Copy to…" at bounding box center [1012, 339] width 374 height 49
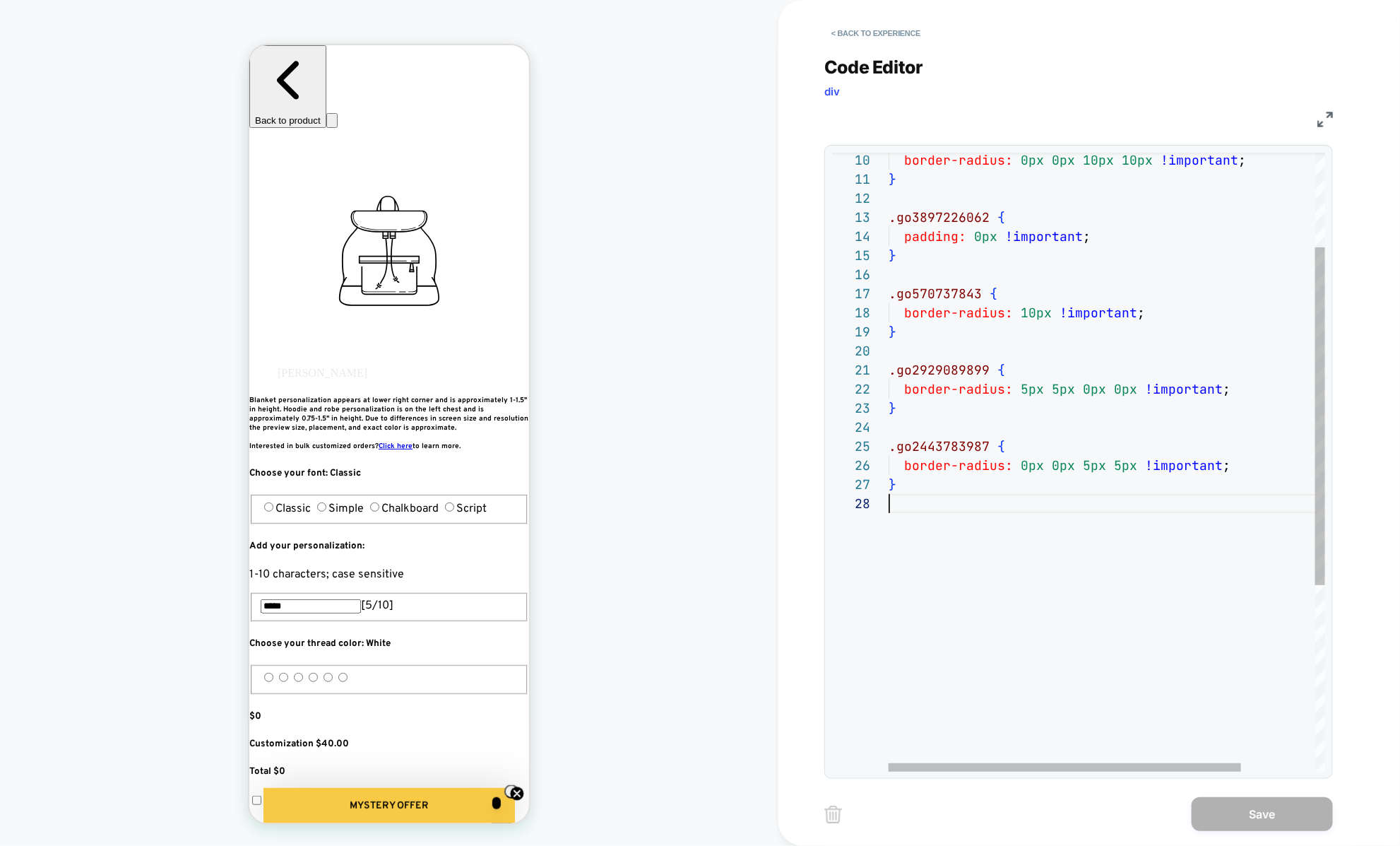
click at [927, 644] on div "border-radius: 0px 0px 10px 10px !important ; } .go3897226062 { padding: 0px !i…" at bounding box center [1153, 546] width 529 height 1134
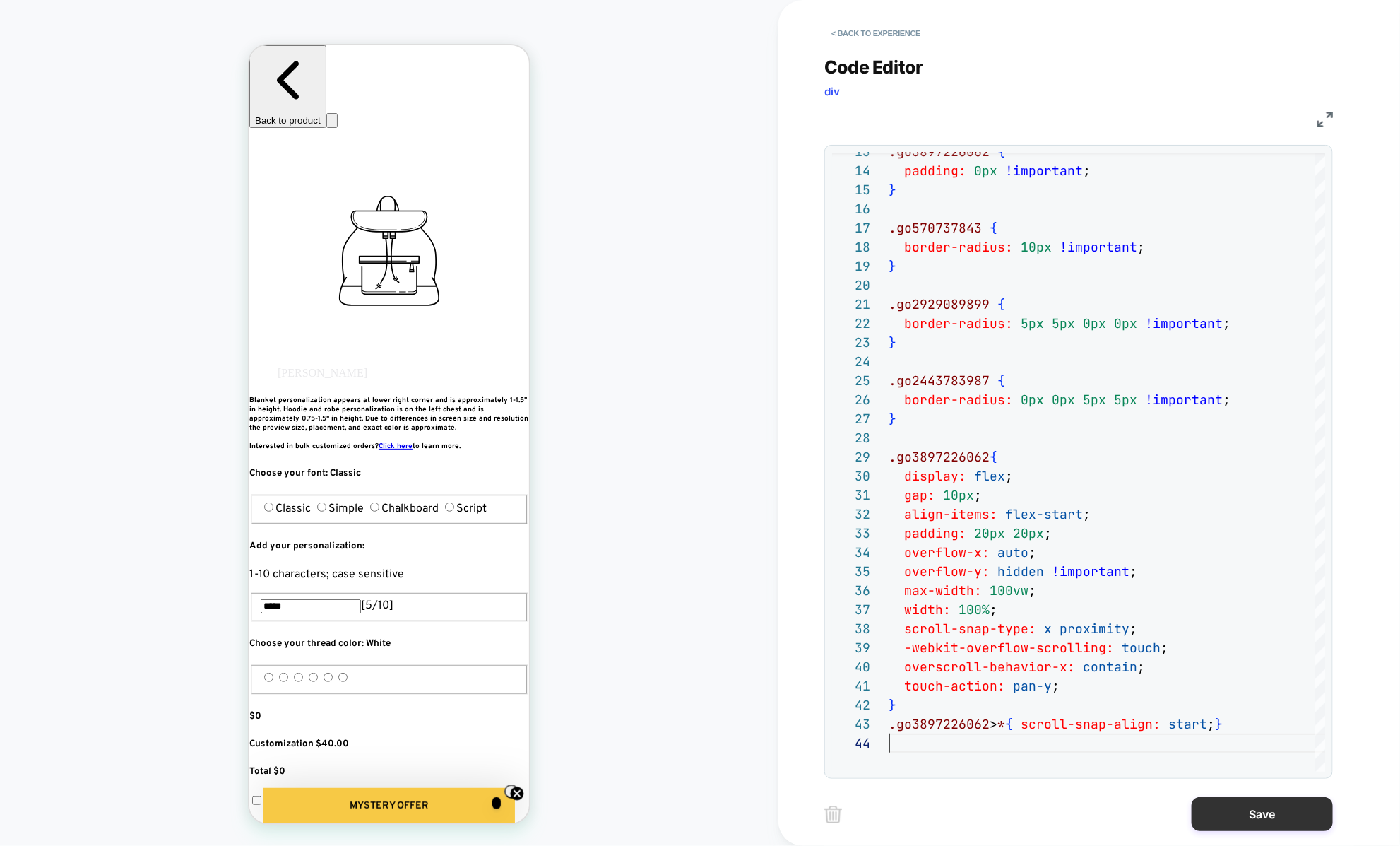
type textarea "**********"
click at [1209, 800] on button "Save" at bounding box center [1262, 813] width 141 height 34
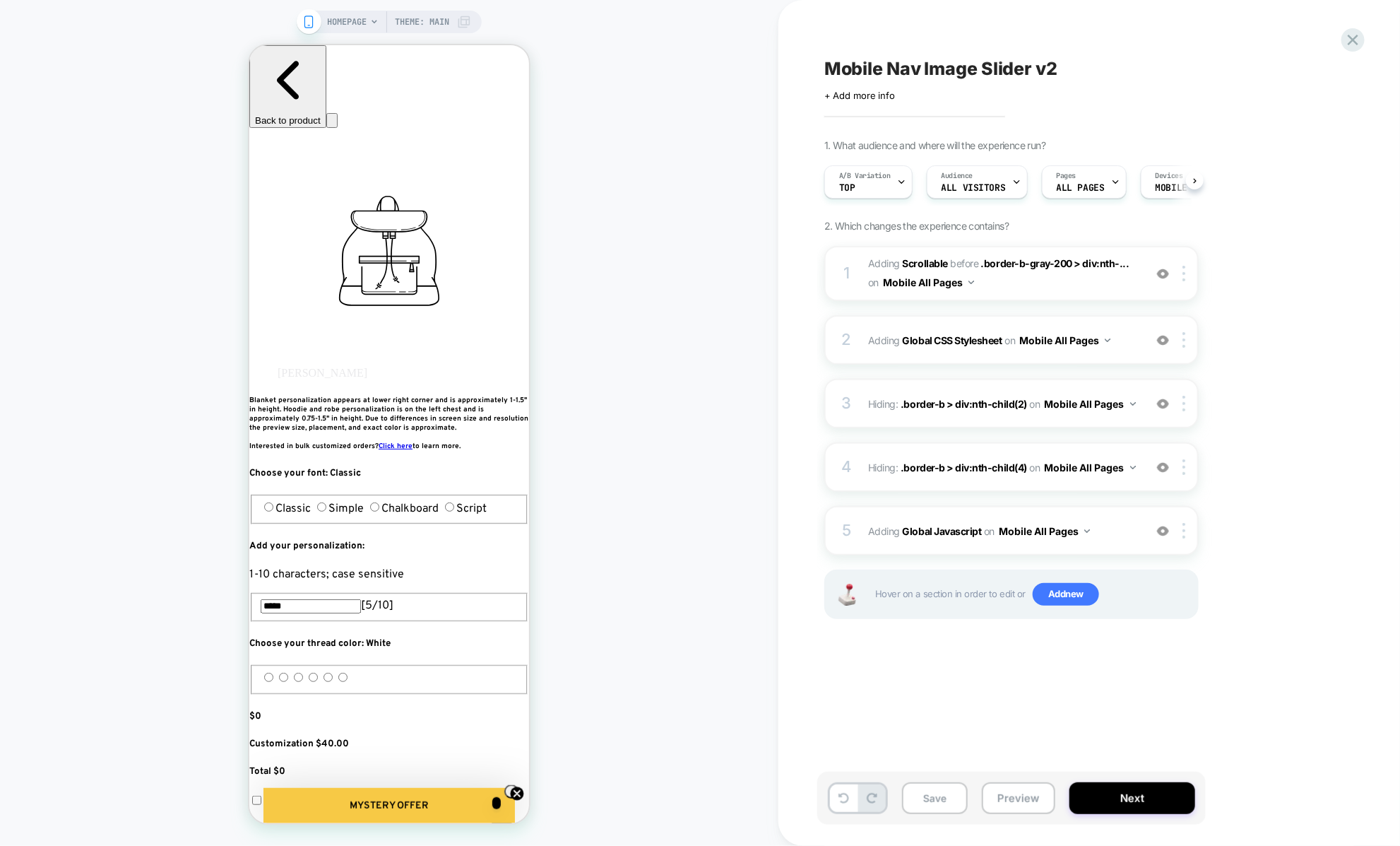
scroll to position [0, 1]
click at [1027, 803] on button "Preview" at bounding box center [1019, 797] width 74 height 32
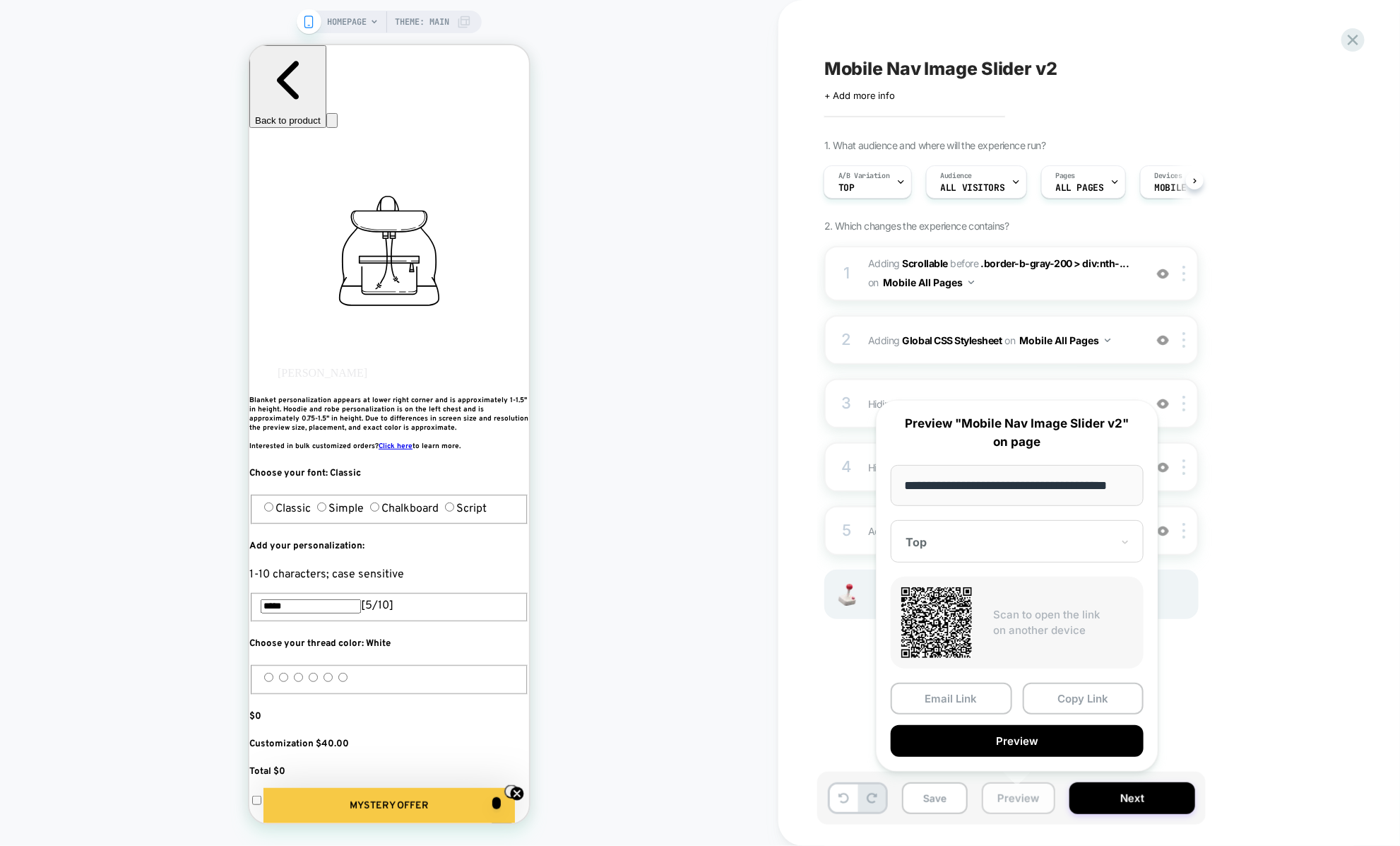
scroll to position [0, 18]
click at [786, 674] on div "Mobile Nav Image Slider v2 Click to edit experience details + Add more info 1. …" at bounding box center [1089, 423] width 622 height 846
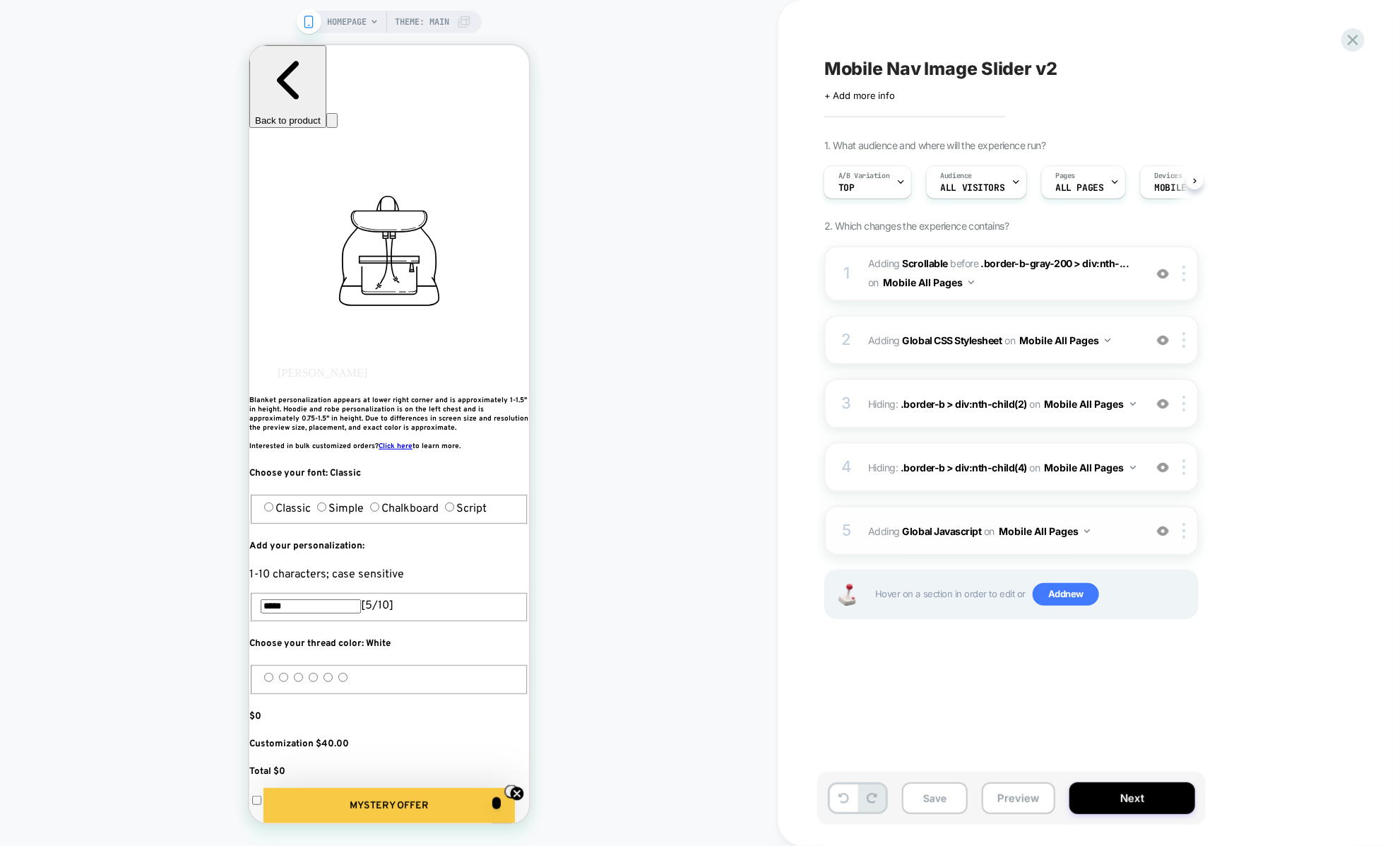
click at [881, 521] on span "Adding Global Javascript on Mobile All Pages" at bounding box center [1002, 531] width 269 height 20
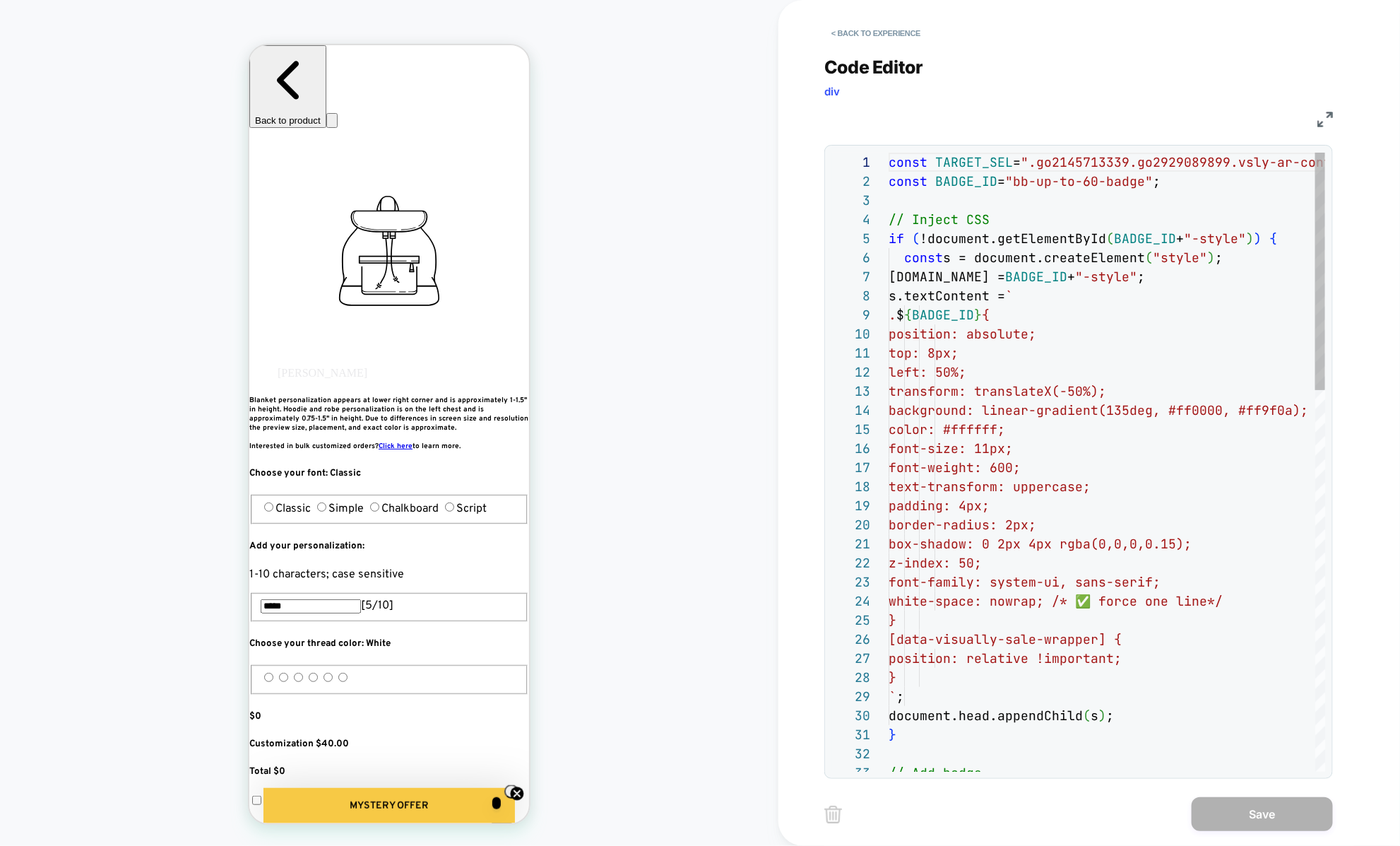
scroll to position [191, 0]
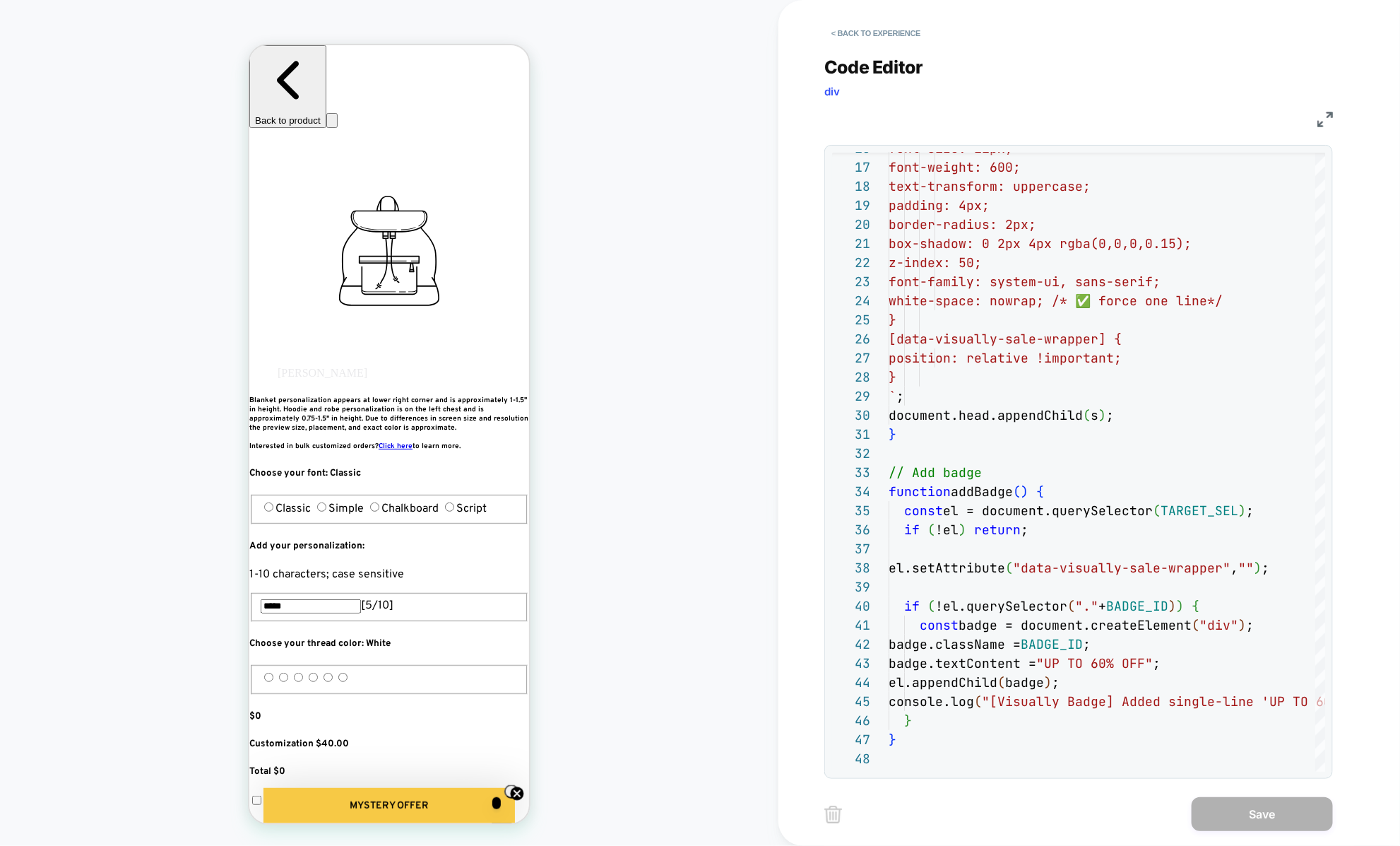
click at [1315, 117] on div "JS" at bounding box center [1078, 117] width 508 height 24
click at [861, 37] on button "< Back to experience" at bounding box center [876, 33] width 103 height 23
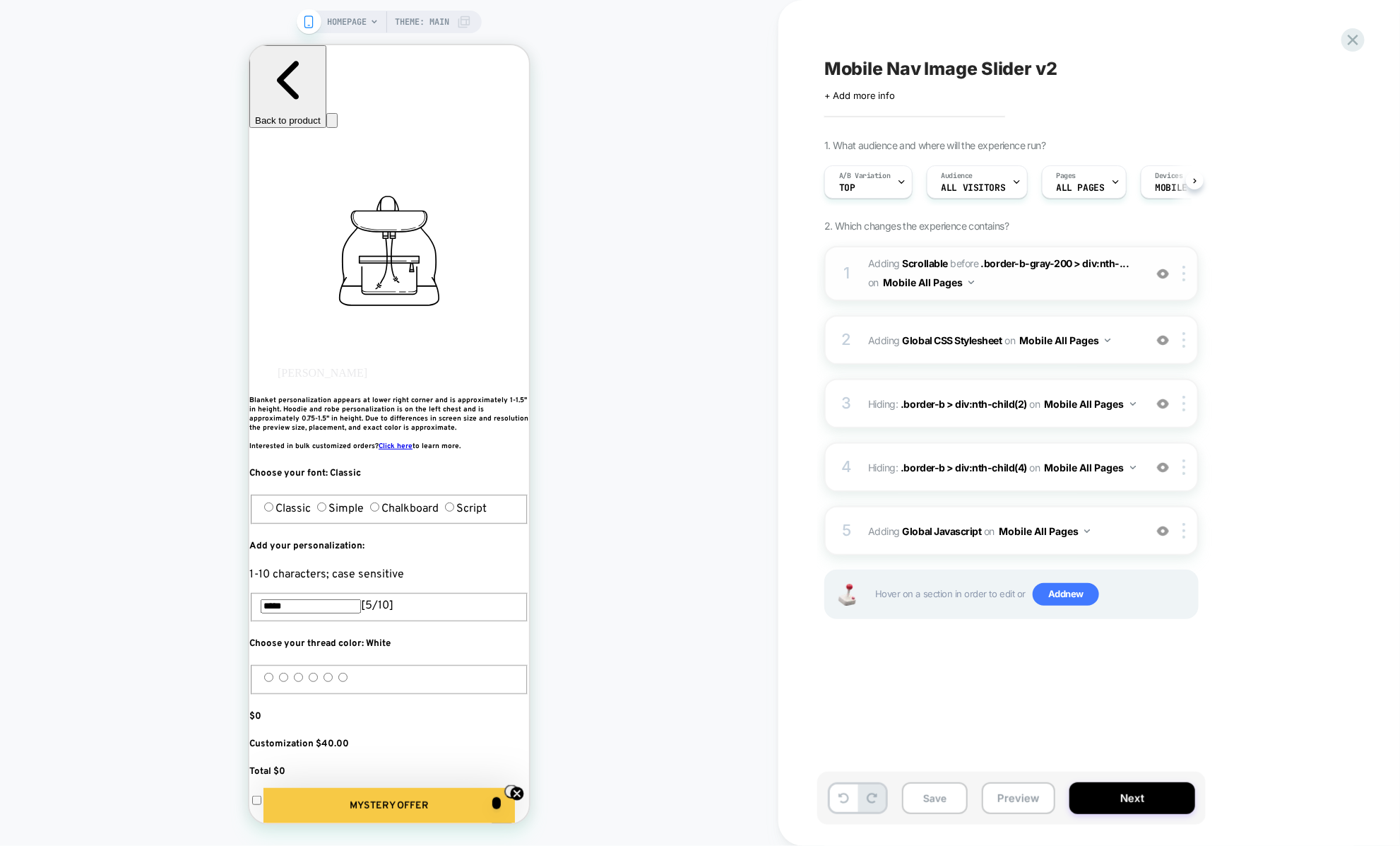
scroll to position [0, 1]
click at [871, 524] on span "Adding Global Javascript on Mobile All Pages" at bounding box center [1002, 531] width 269 height 20
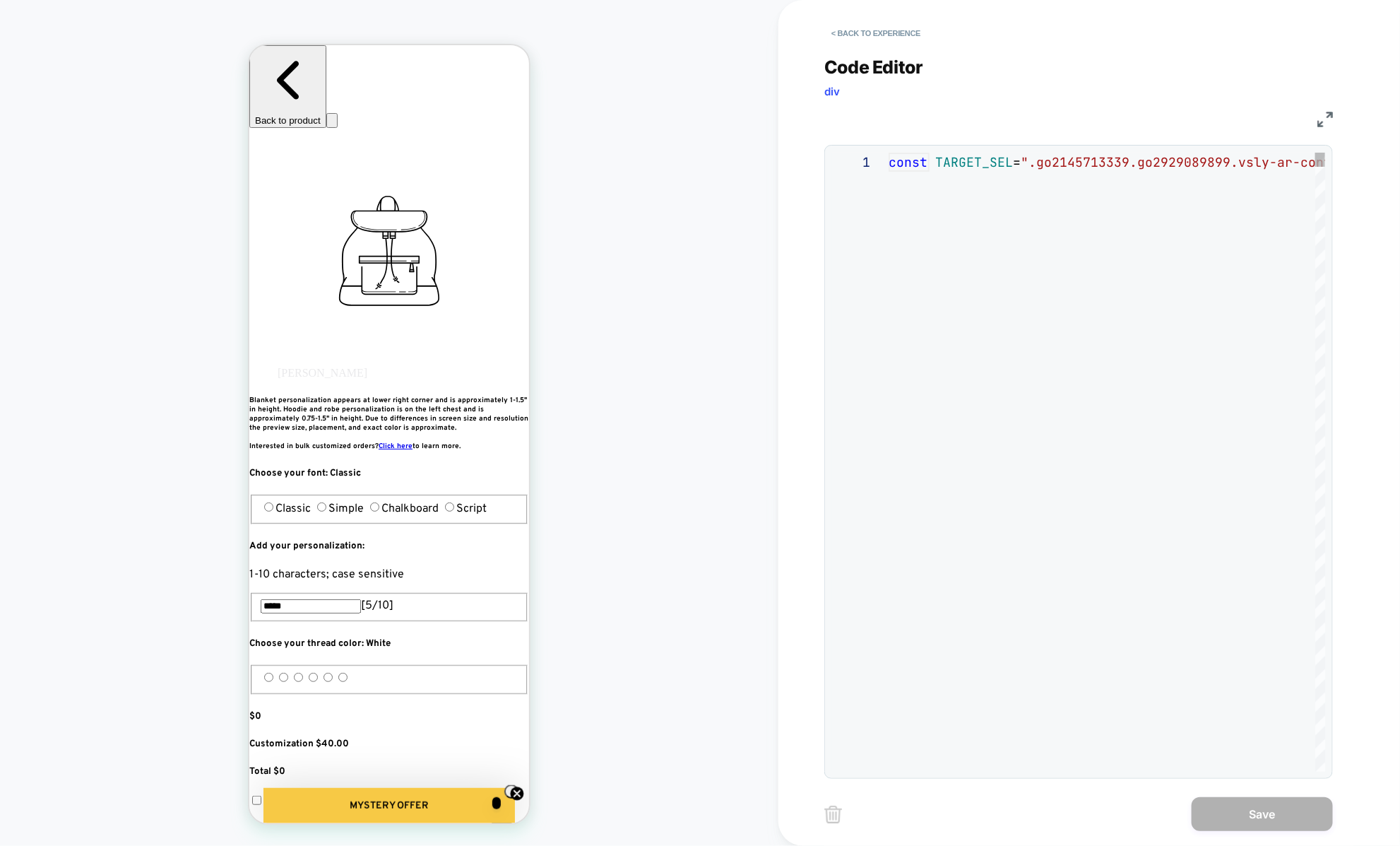
scroll to position [191, 0]
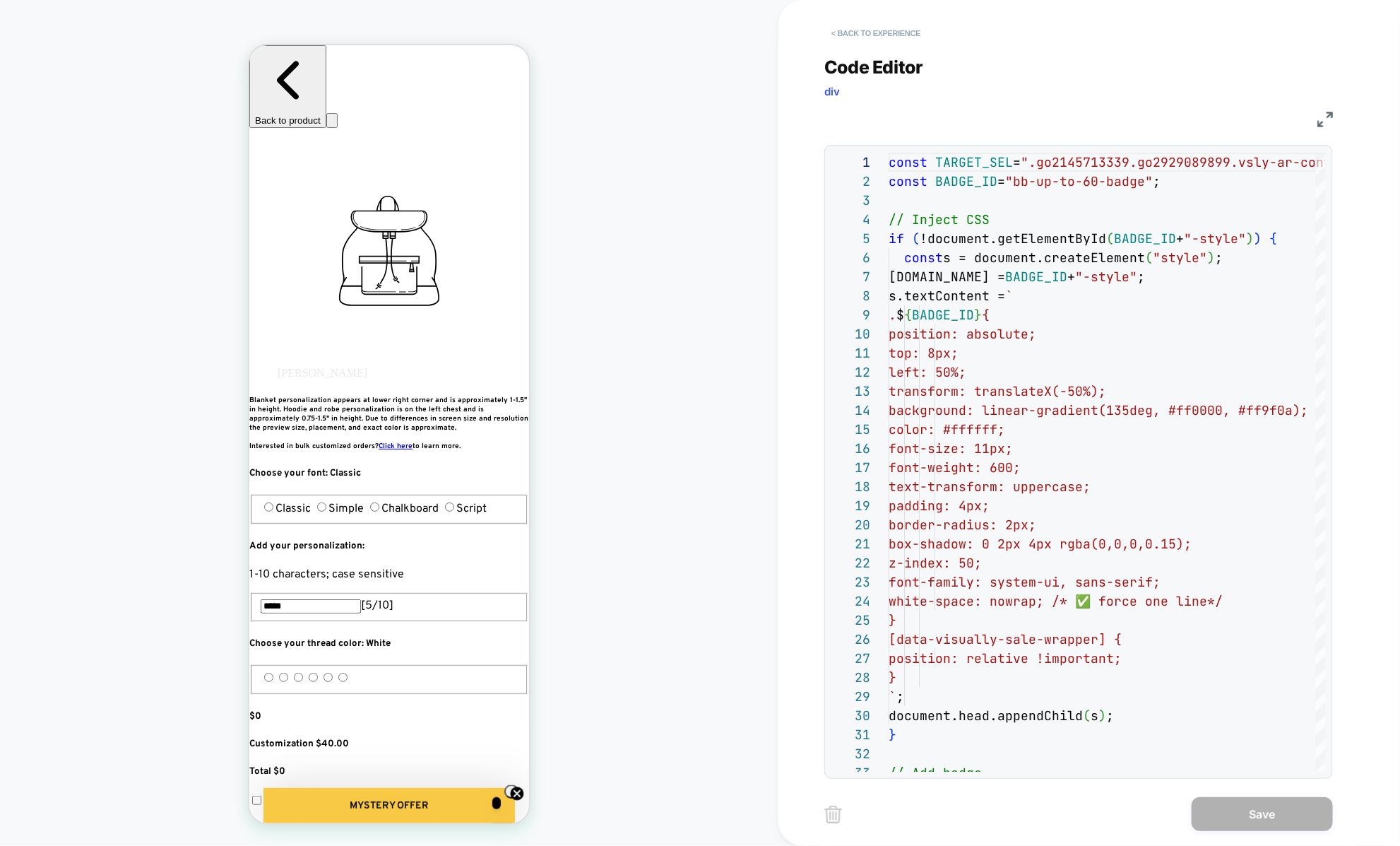
click at [850, 37] on button "< Back to experience" at bounding box center [876, 33] width 103 height 23
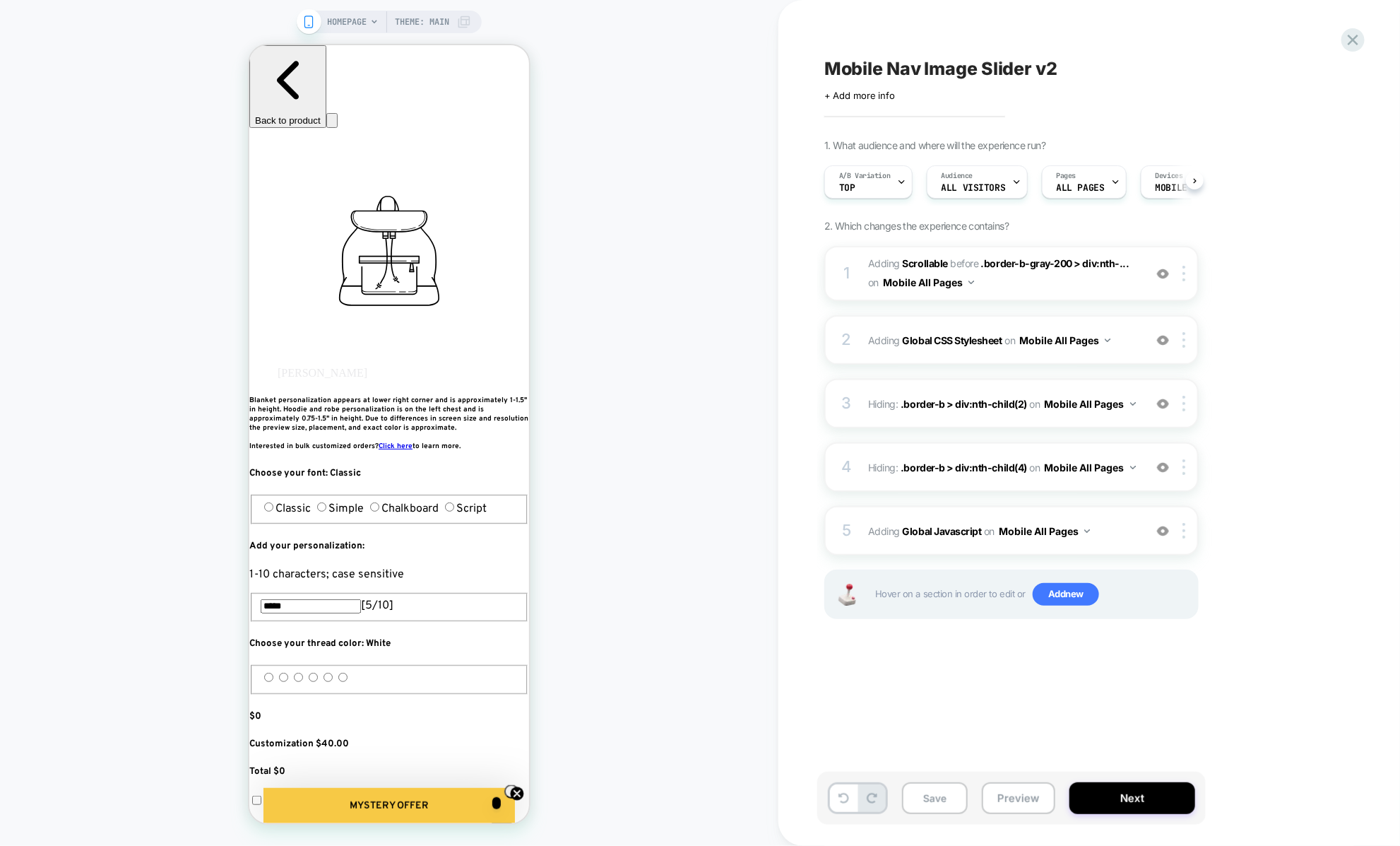
scroll to position [0, 1]
click at [885, 349] on span "Adding Global CSS Stylesheet on Mobile All Pages" at bounding box center [1002, 340] width 269 height 20
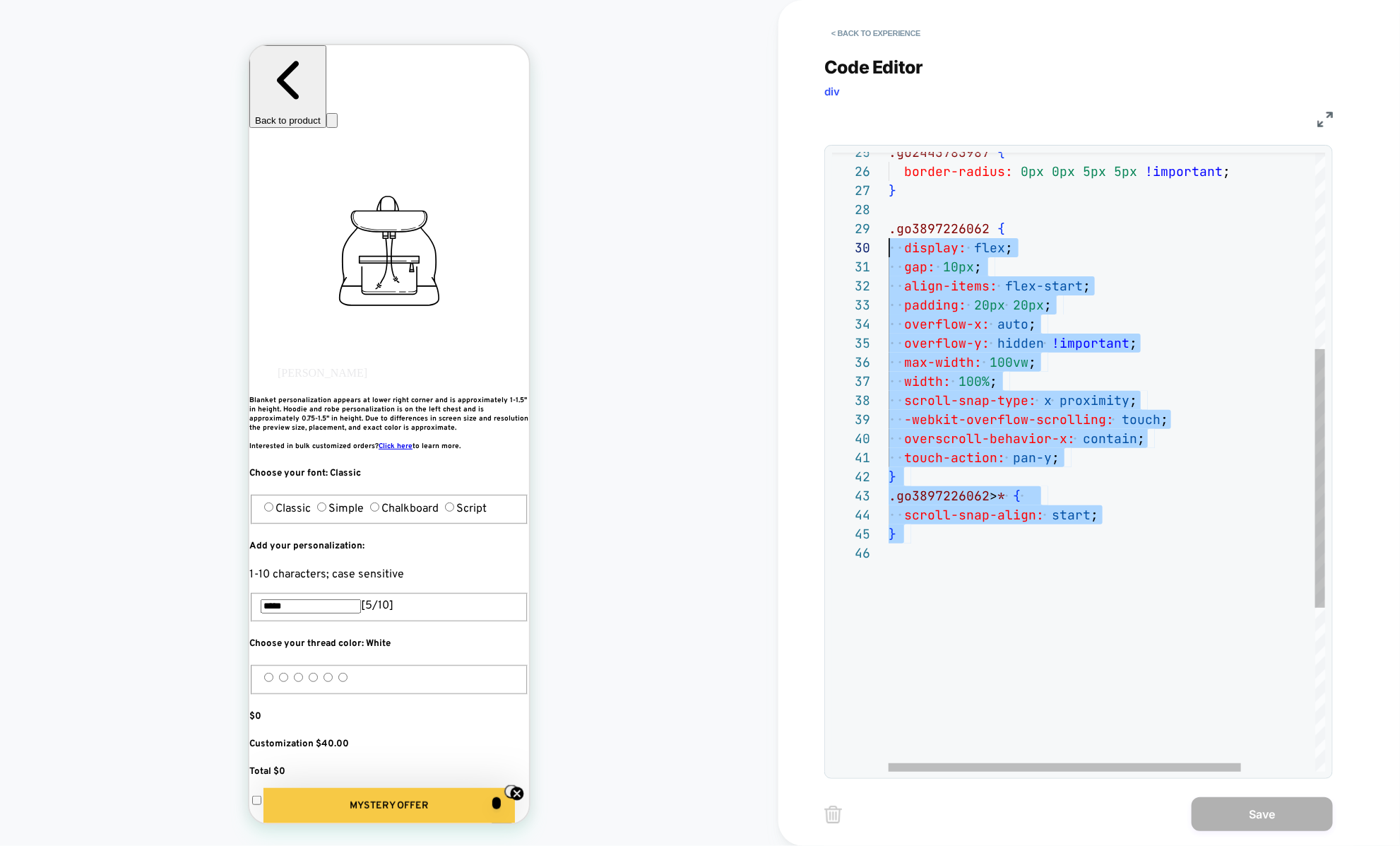
scroll to position [153, 0]
drag, startPoint x: 969, startPoint y: 514, endPoint x: 886, endPoint y: 226, distance: 299.7
click at [889, 226] on div ".go3897226062 { display: flex ; gap: 10px ; align-items: flex-start ; padding: …" at bounding box center [1153, 424] width 529 height 1477
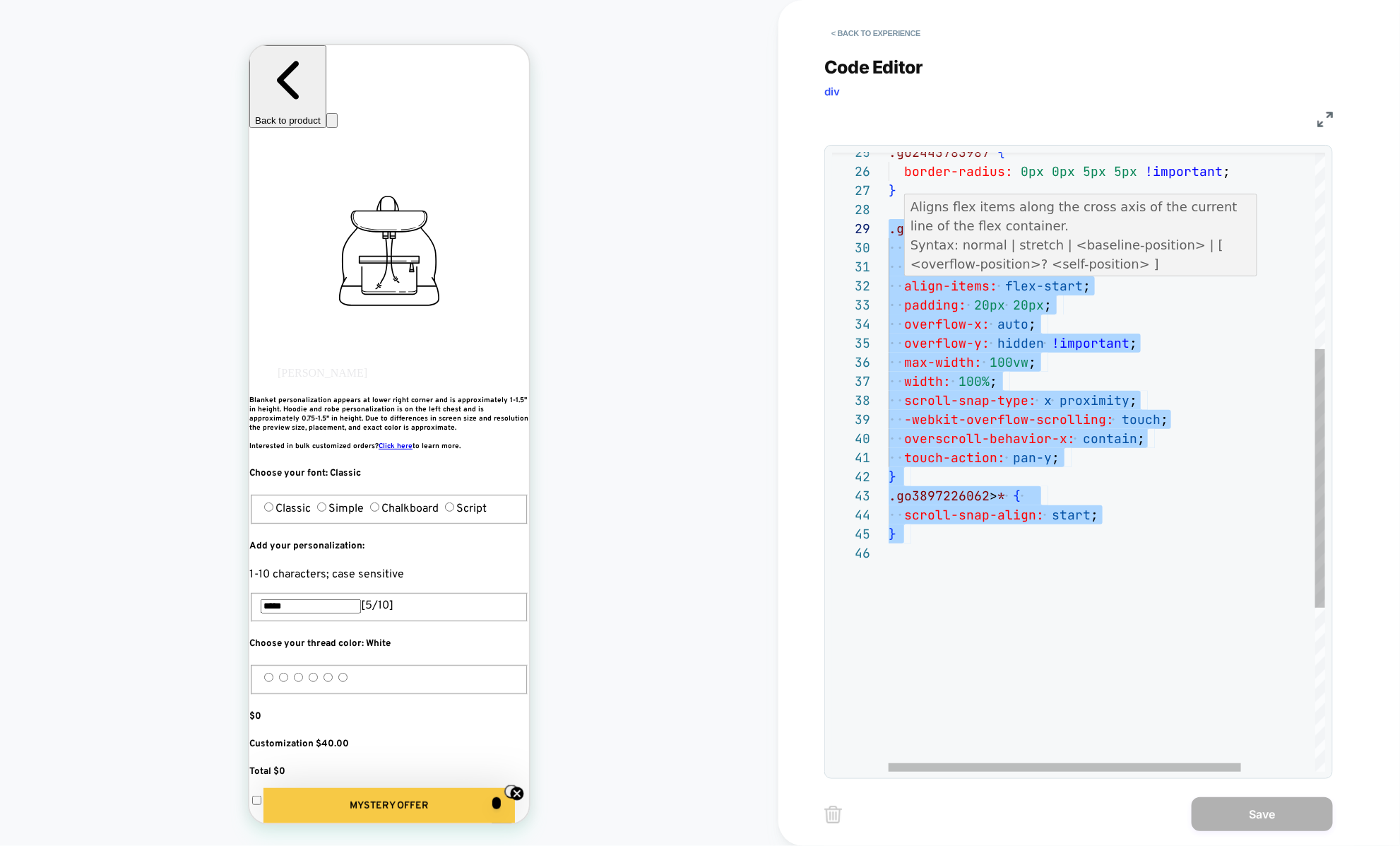
type textarea "**********"
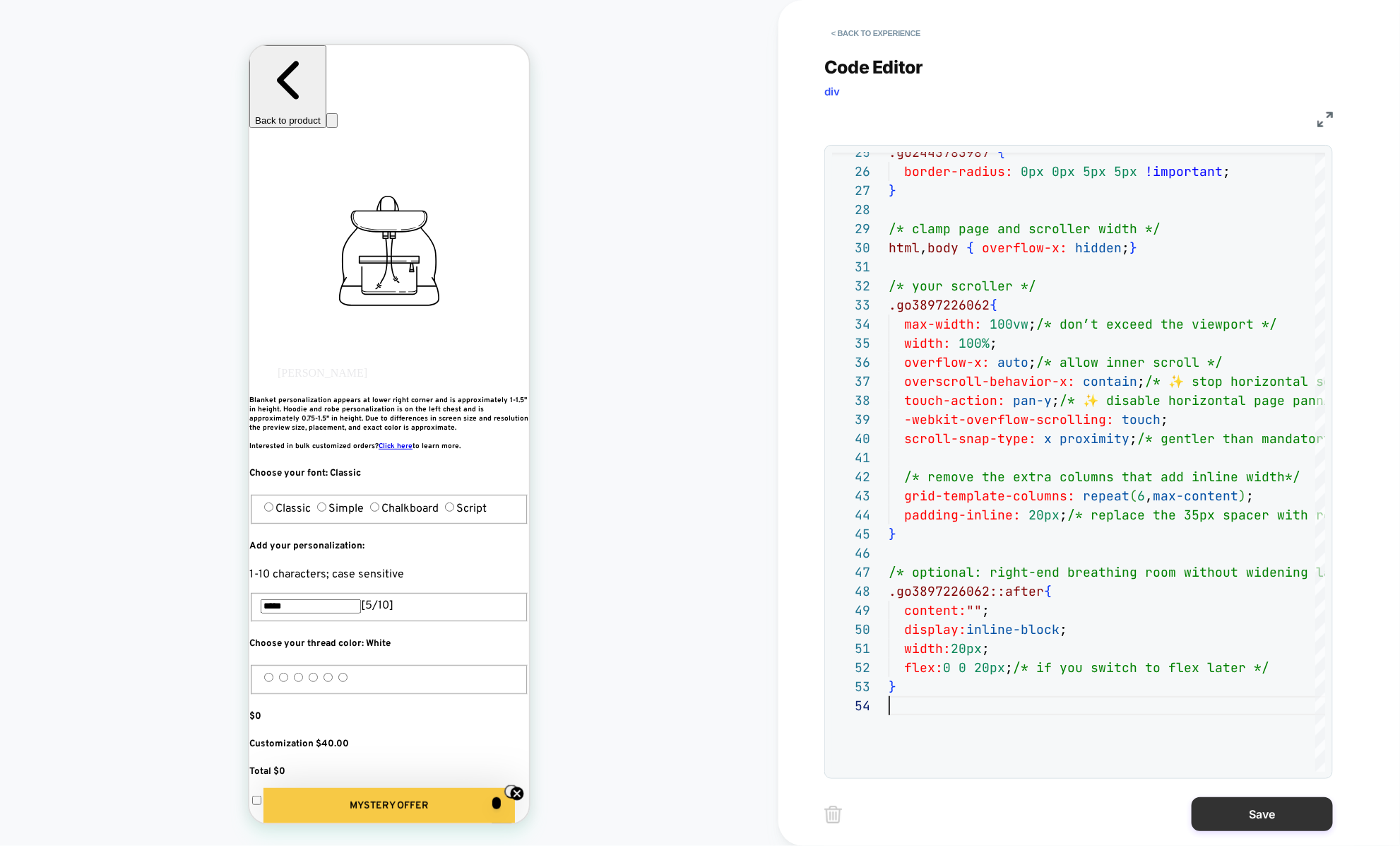
click at [1229, 809] on button "Save" at bounding box center [1262, 813] width 141 height 34
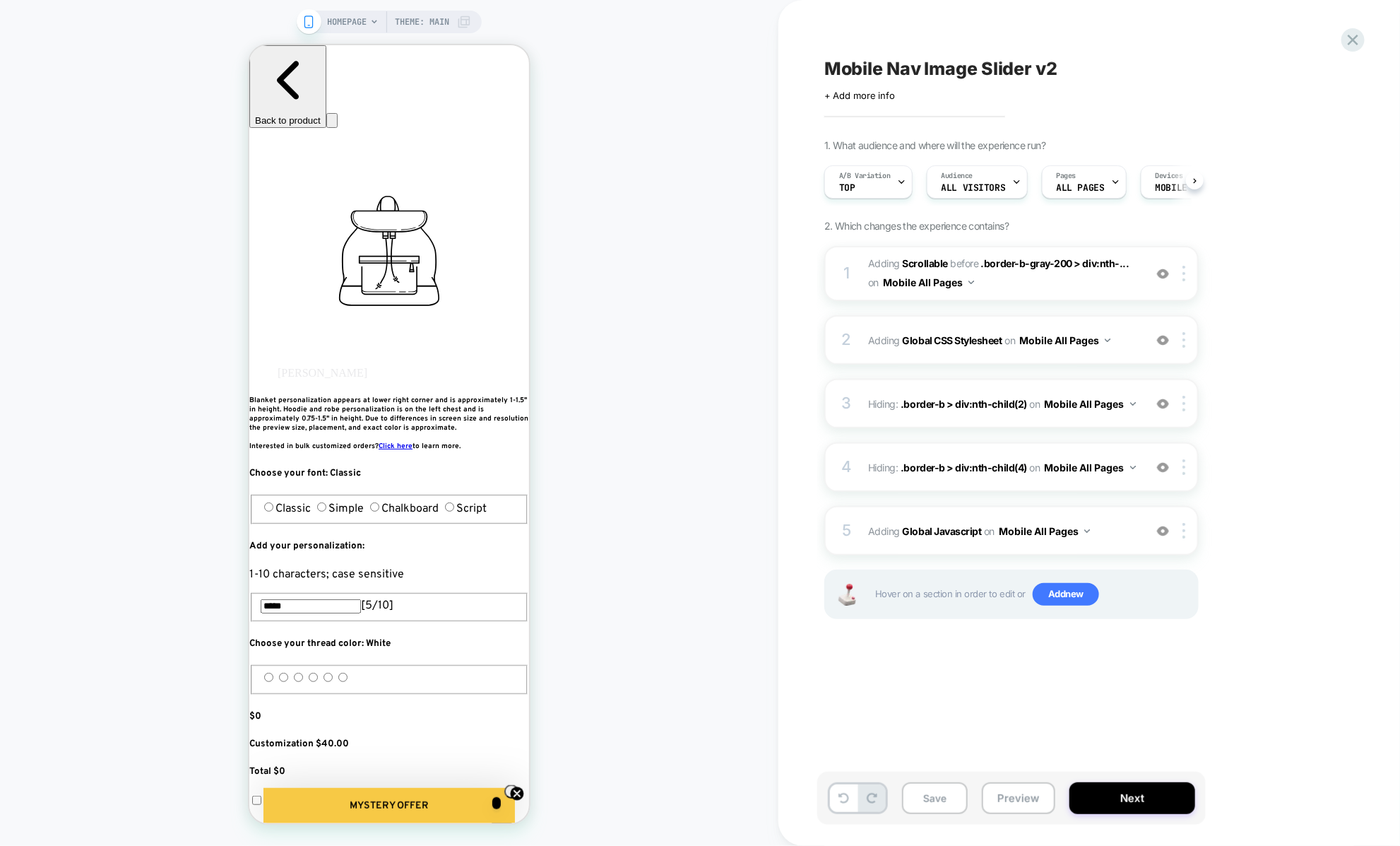
scroll to position [0, 1]
click at [944, 804] on button "Save" at bounding box center [935, 797] width 66 height 32
click at [1004, 782] on div "Save Preview Next" at bounding box center [1012, 798] width 388 height 53
click at [1004, 796] on button "Preview" at bounding box center [1019, 797] width 74 height 32
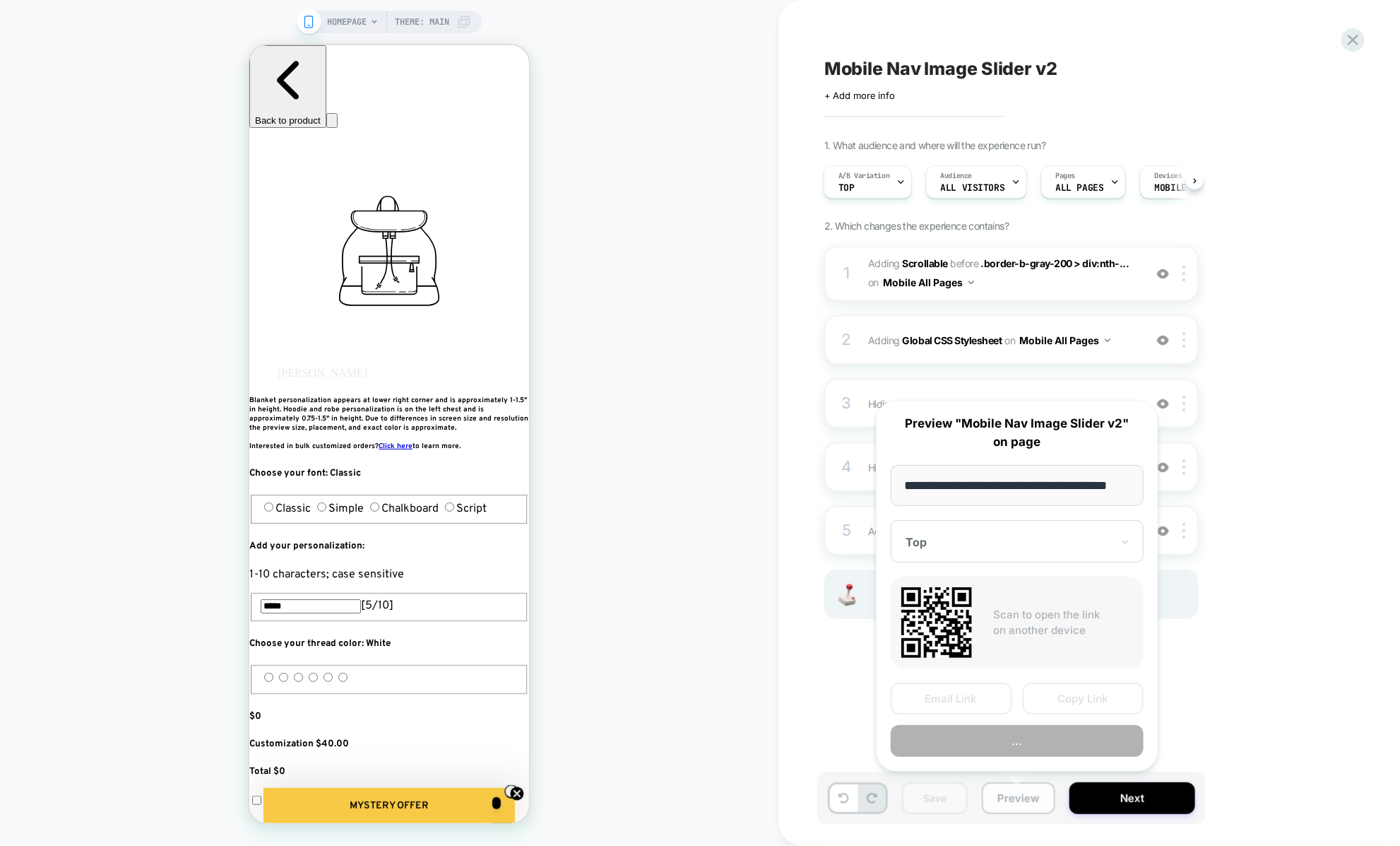
scroll to position [0, 18]
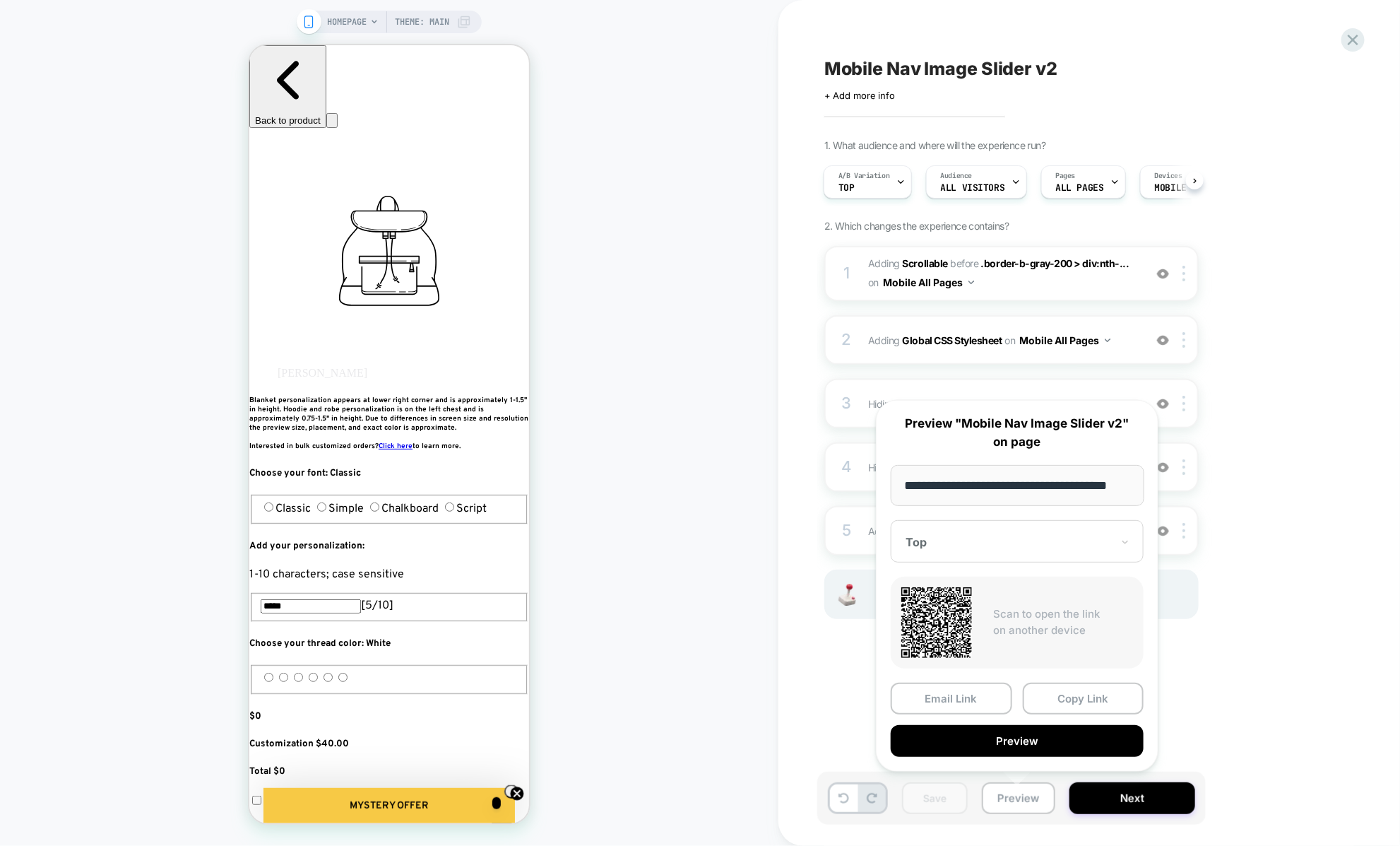
click at [846, 667] on div "Mobile Nav Image Slider v2 Click to edit experience details + Add more info 1. …" at bounding box center [1082, 423] width 529 height 818
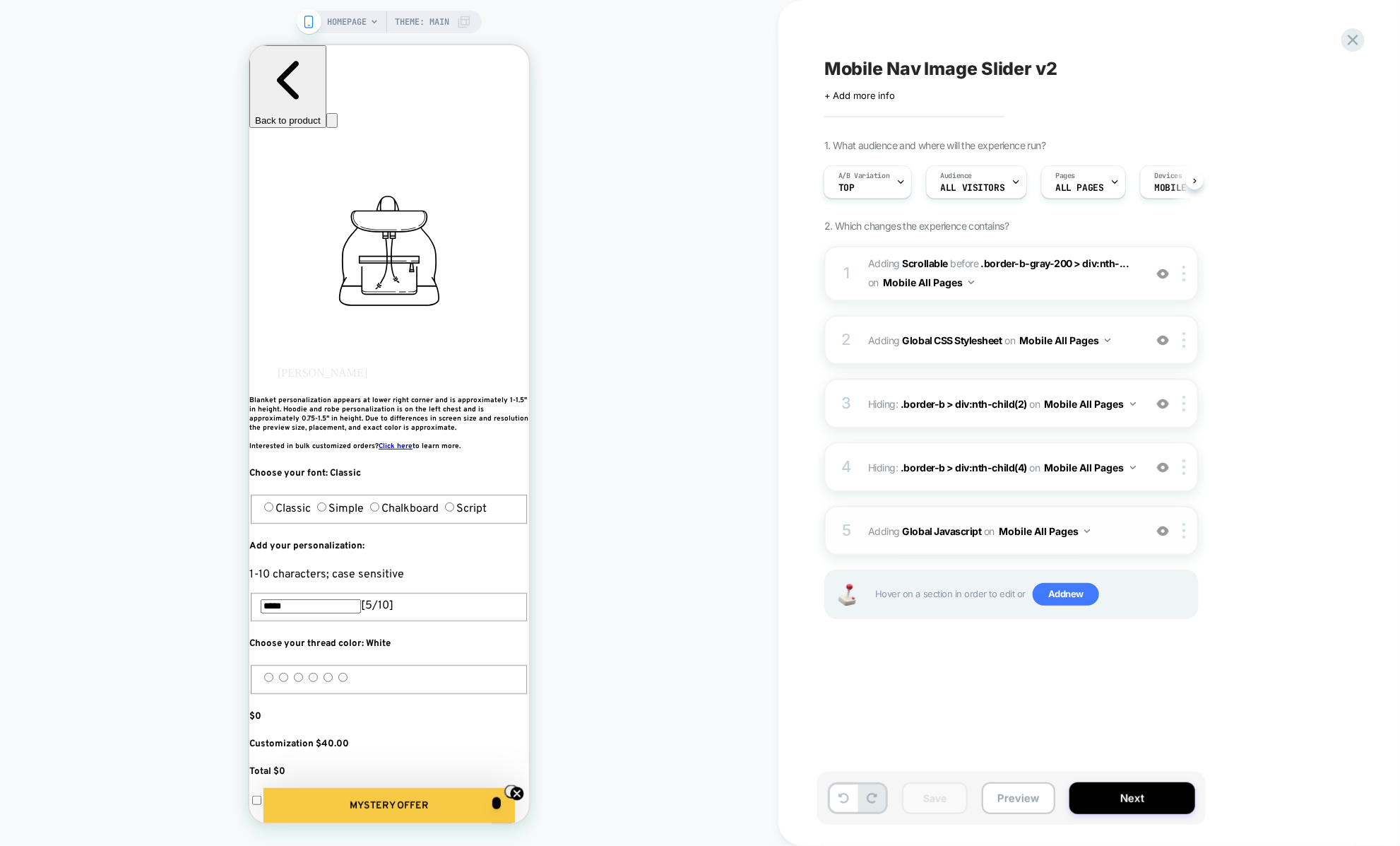
click at [874, 542] on div "5 Adding Global Javascript on Mobile All Pages Add Before Add After Copy to Des…" at bounding box center [1012, 530] width 374 height 49
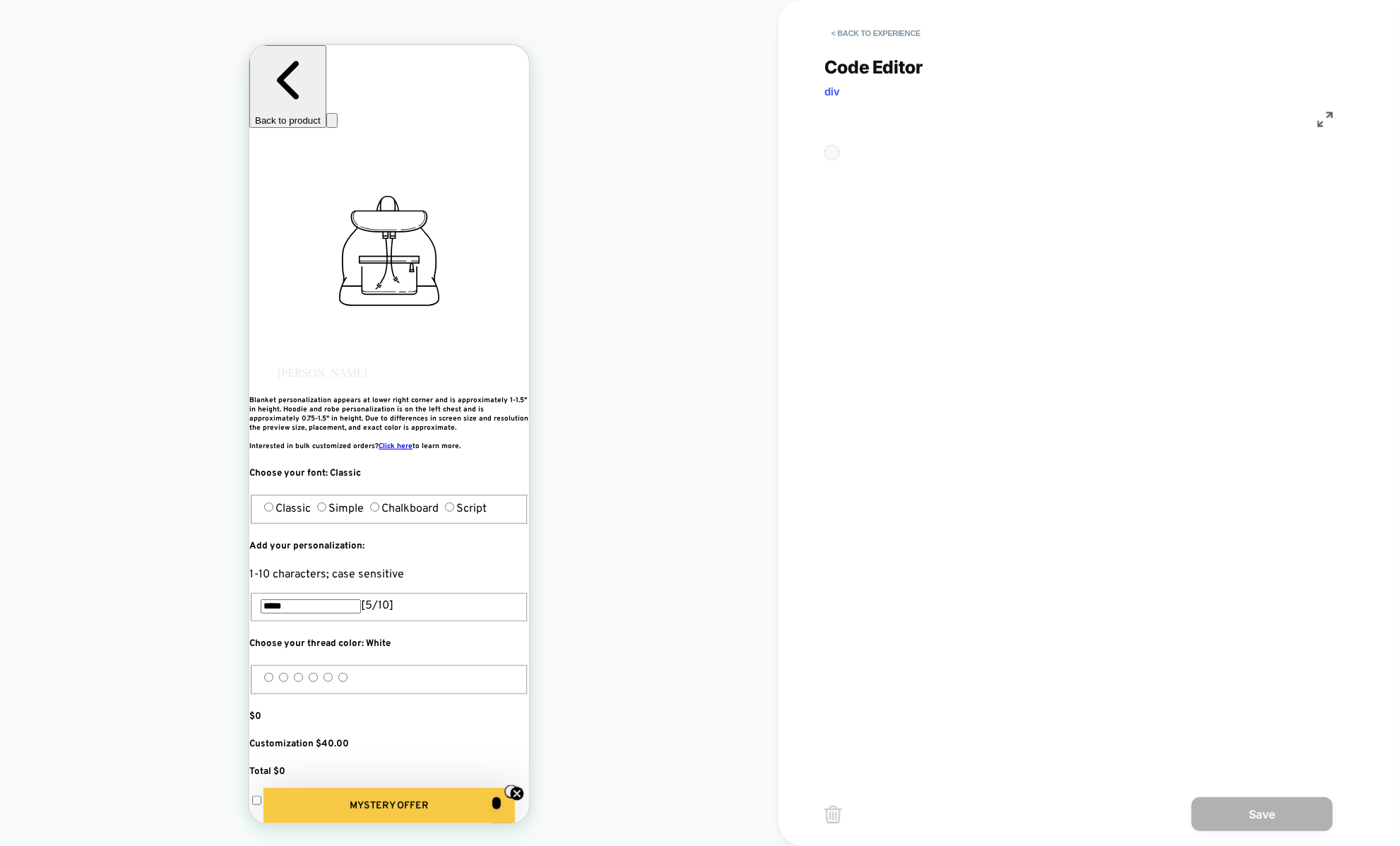
scroll to position [191, 0]
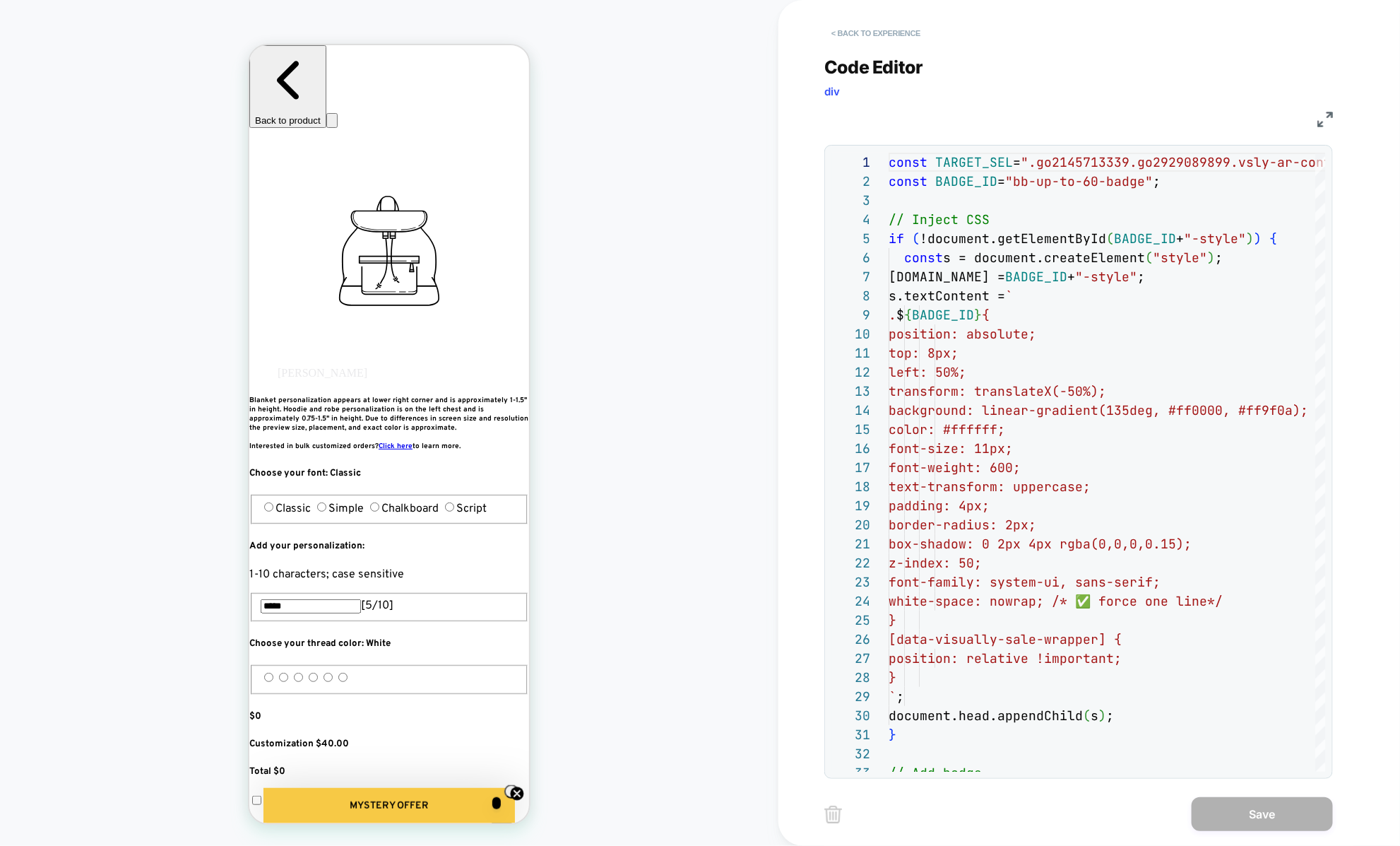
click at [839, 33] on button "< Back to experience" at bounding box center [876, 33] width 103 height 23
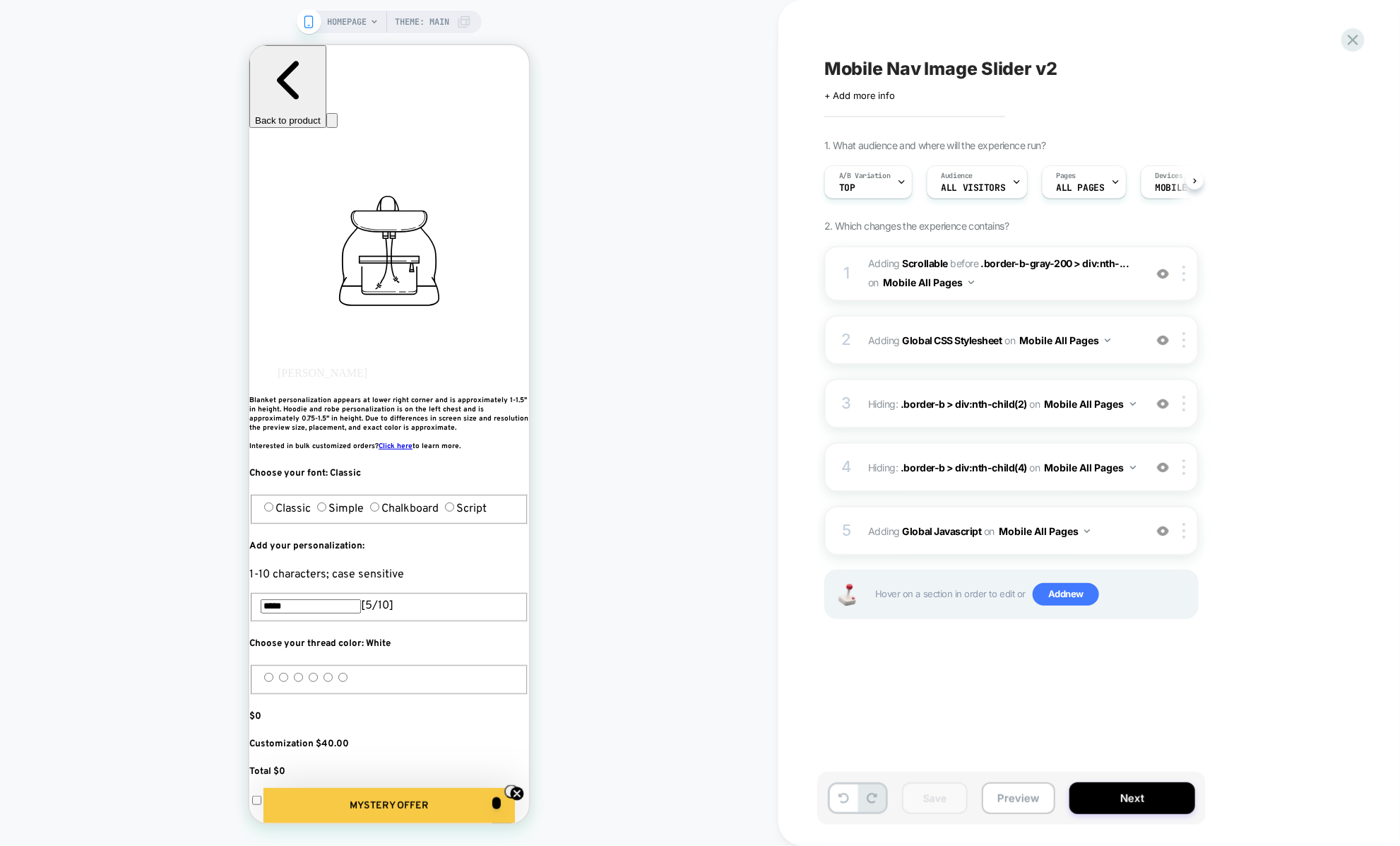
scroll to position [0, 1]
click at [869, 347] on span "Adding Global CSS Stylesheet on Mobile All Pages" at bounding box center [1002, 340] width 269 height 20
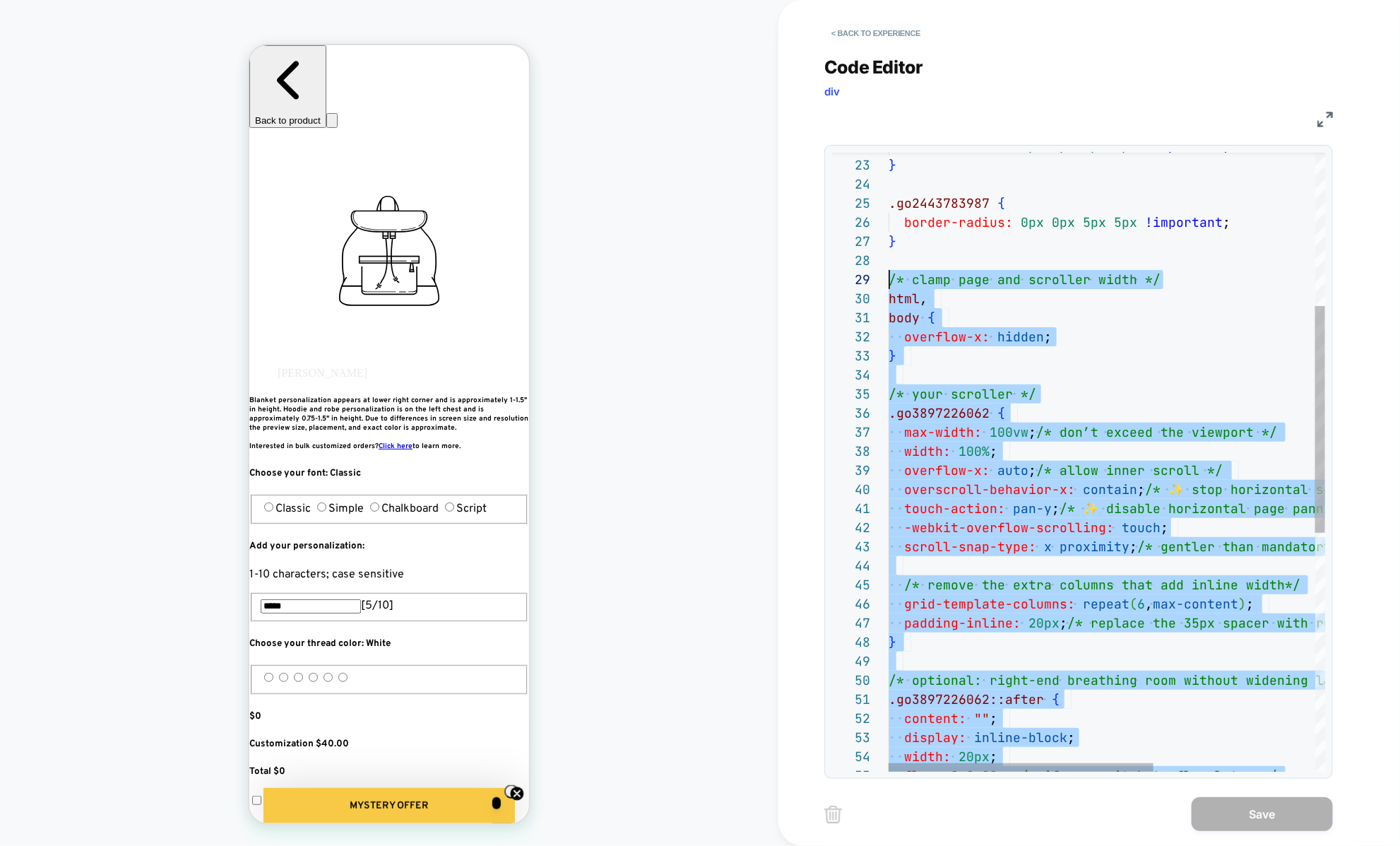
scroll to position [153, 0]
drag, startPoint x: 950, startPoint y: 691, endPoint x: 890, endPoint y: 274, distance: 421.3
type textarea "**********"
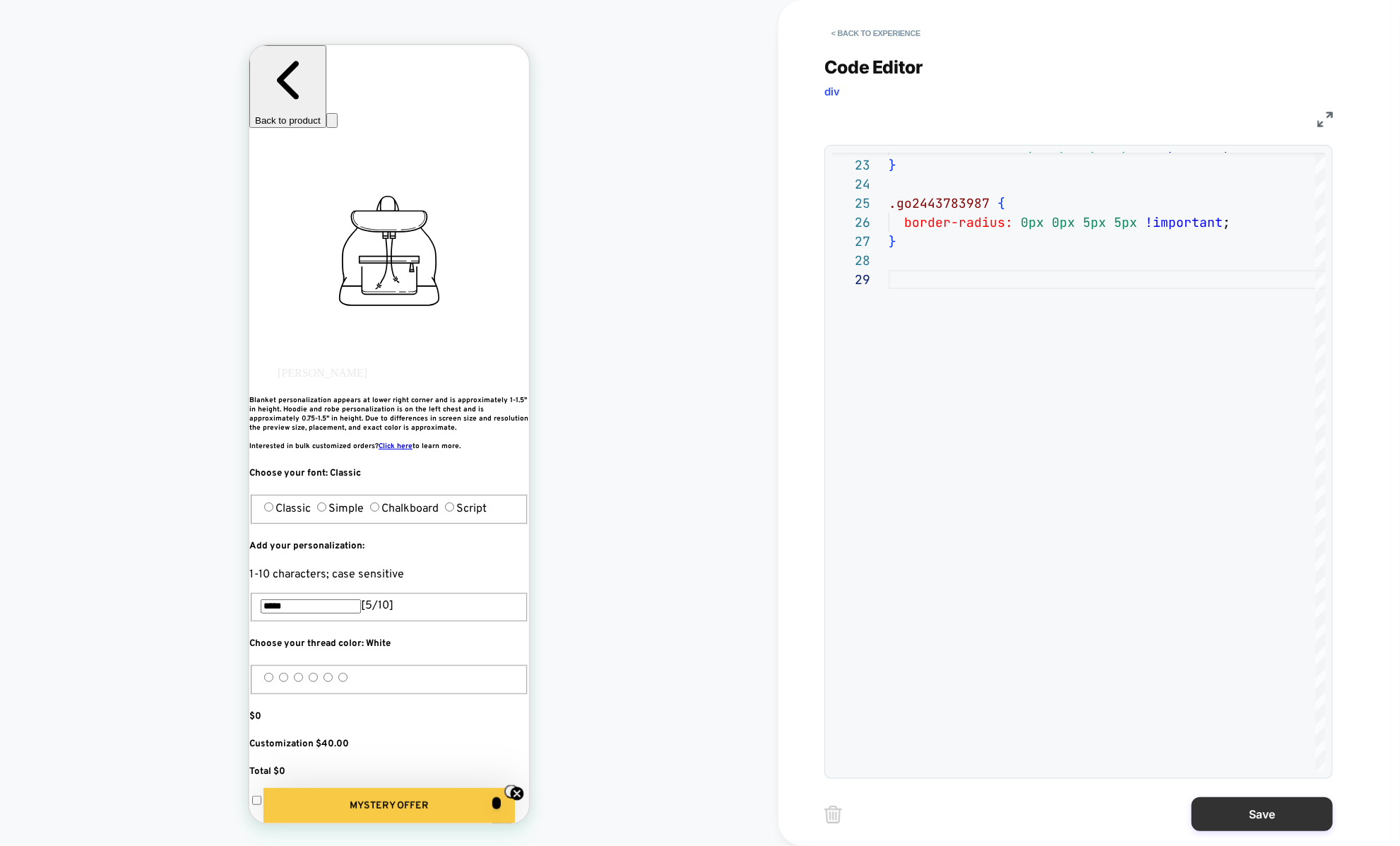
click at [1280, 812] on button "Save" at bounding box center [1262, 813] width 141 height 34
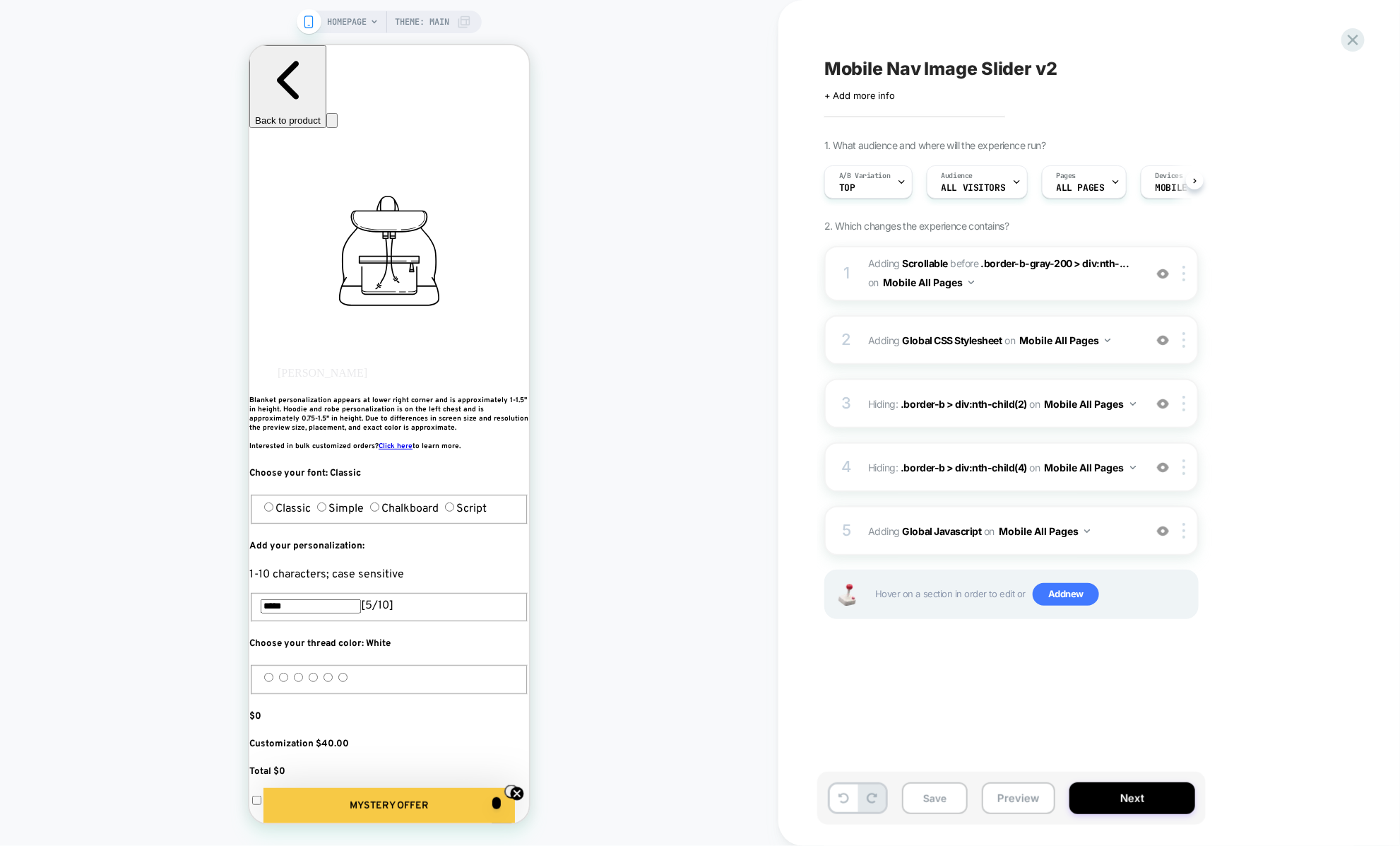
scroll to position [0, 1]
click at [871, 284] on span "on" at bounding box center [873, 282] width 11 height 18
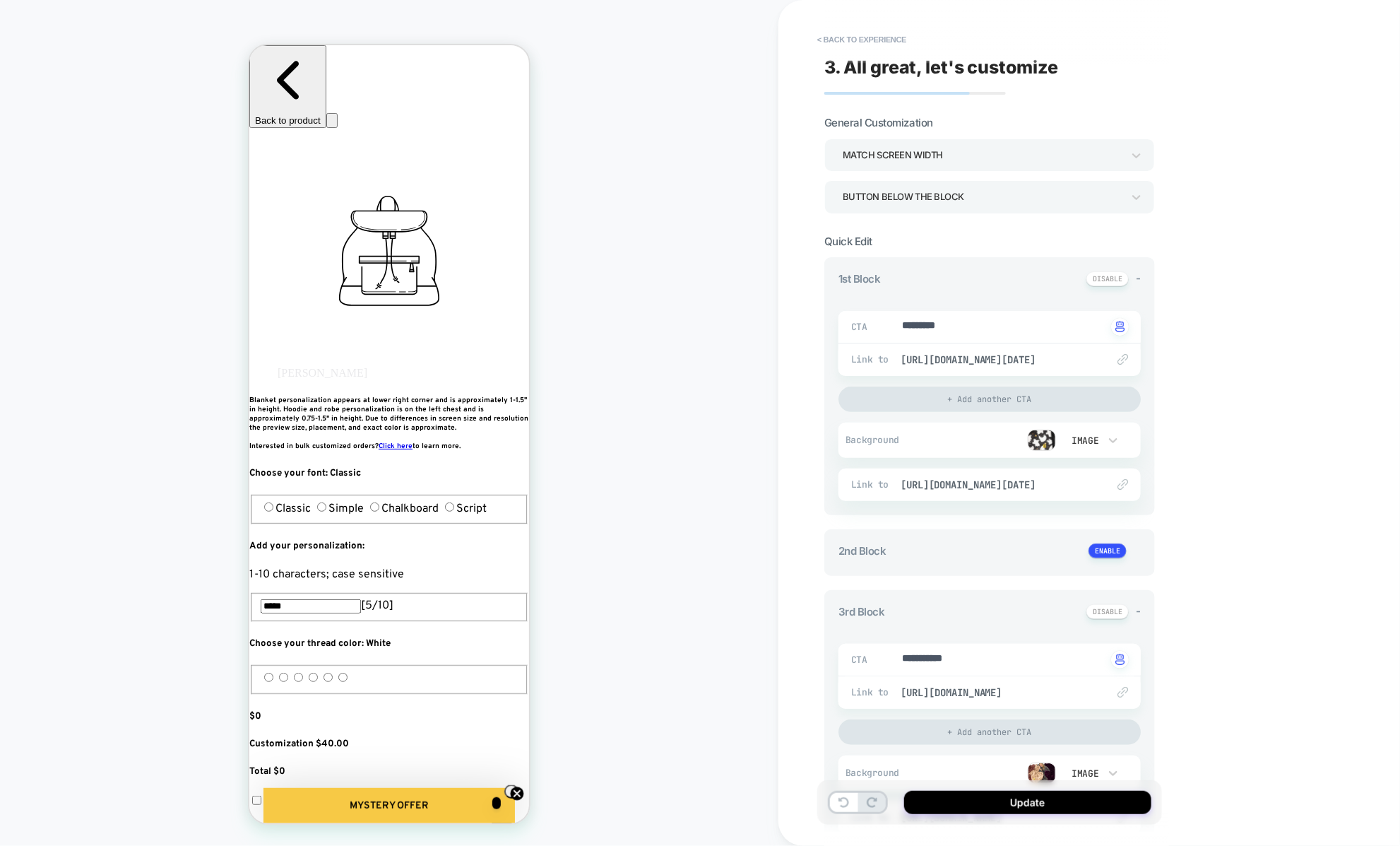
scroll to position [521, 0]
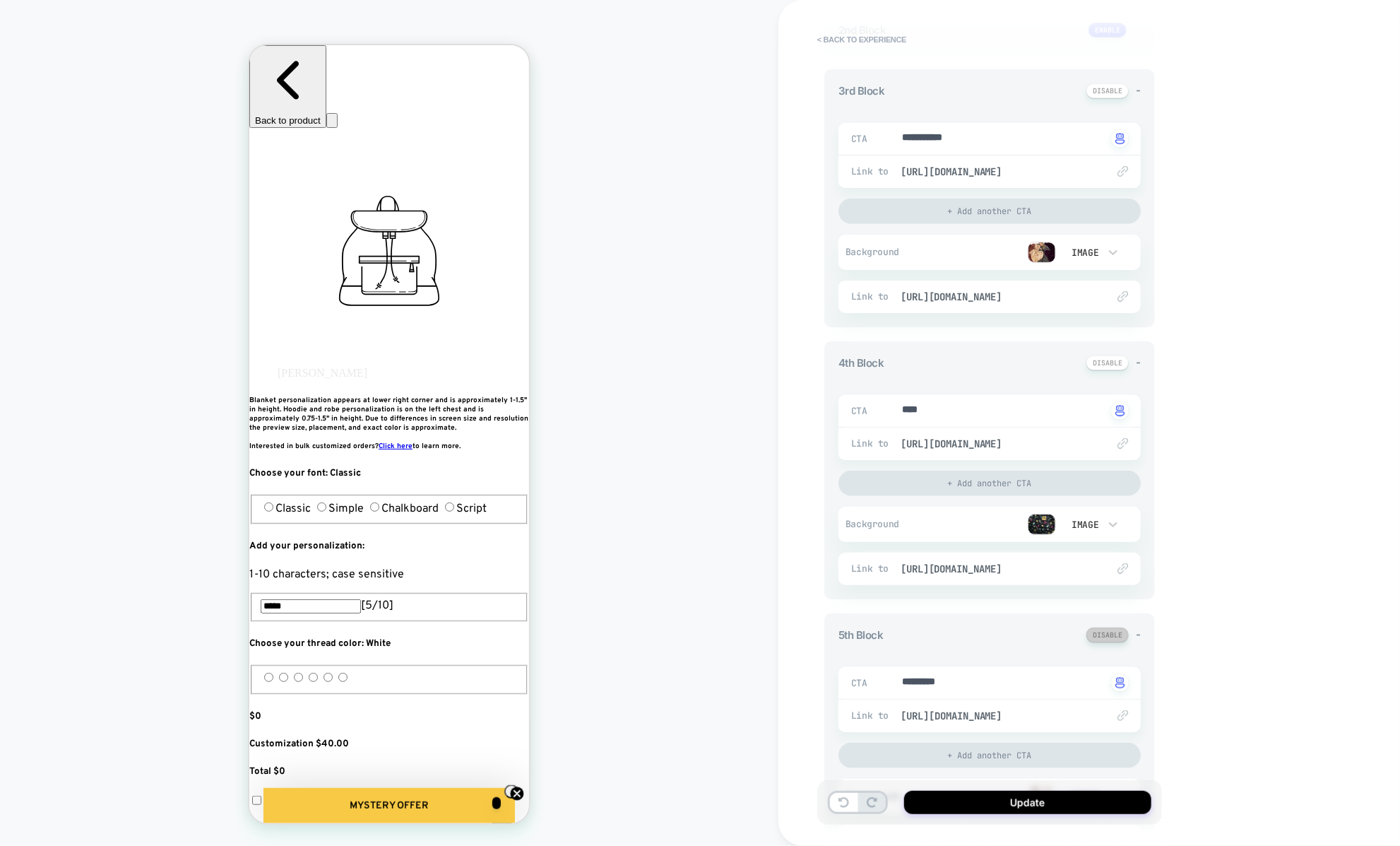
click at [1108, 637] on button at bounding box center [1107, 634] width 42 height 15
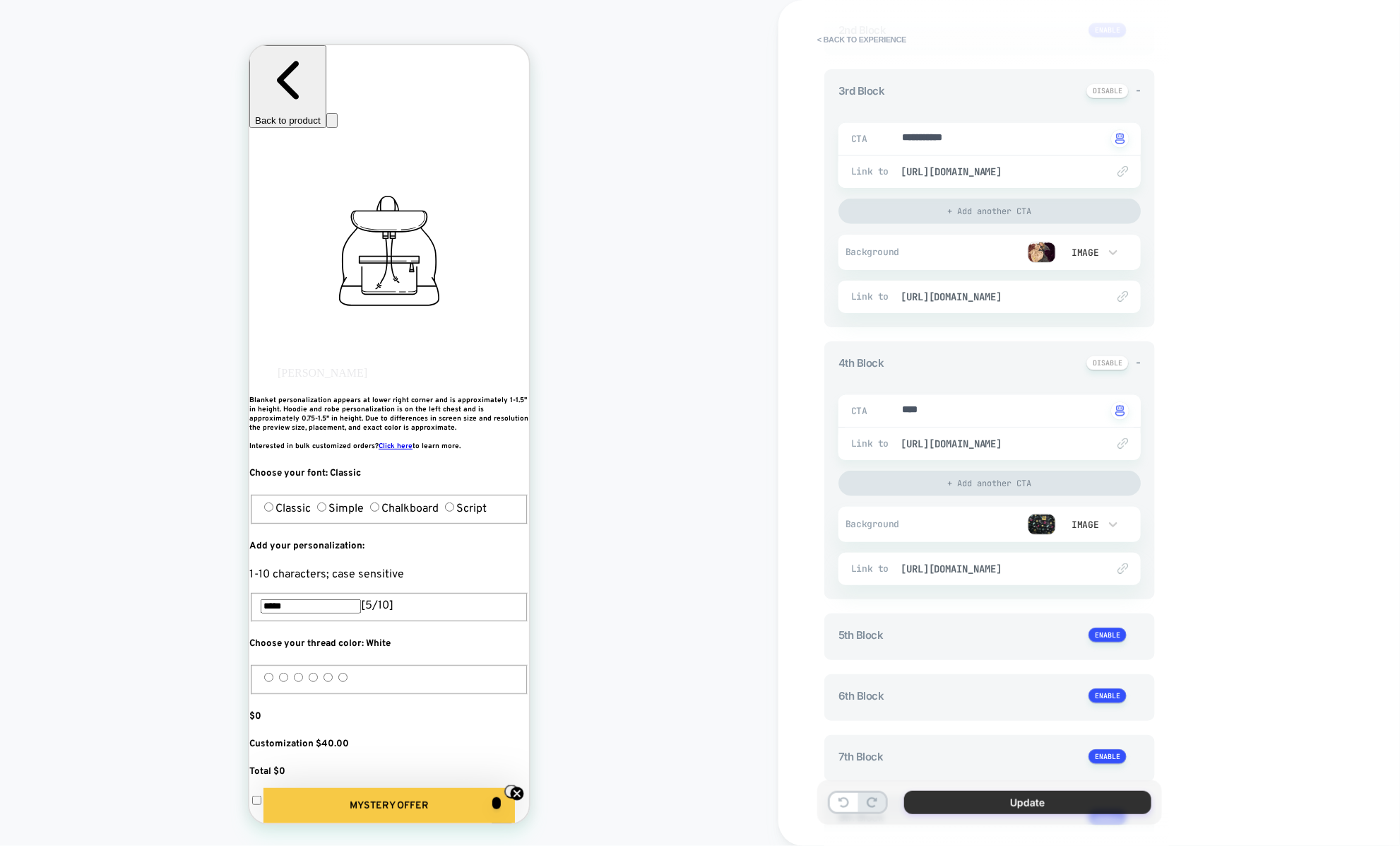
click at [932, 796] on button "Update" at bounding box center [1027, 802] width 247 height 24
type textarea "*"
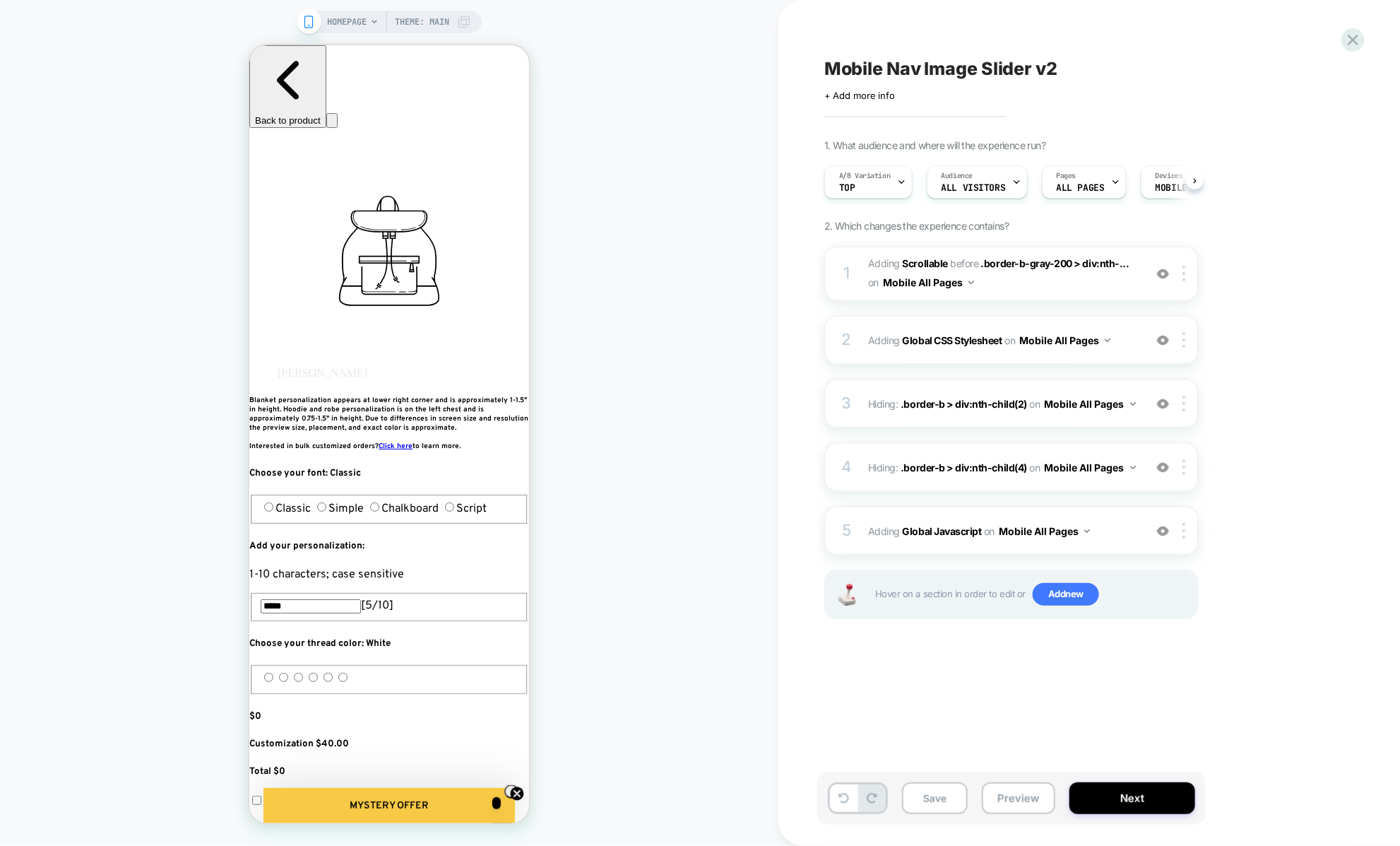
scroll to position [0, 1]
click at [983, 801] on button "Preview" at bounding box center [1019, 797] width 74 height 32
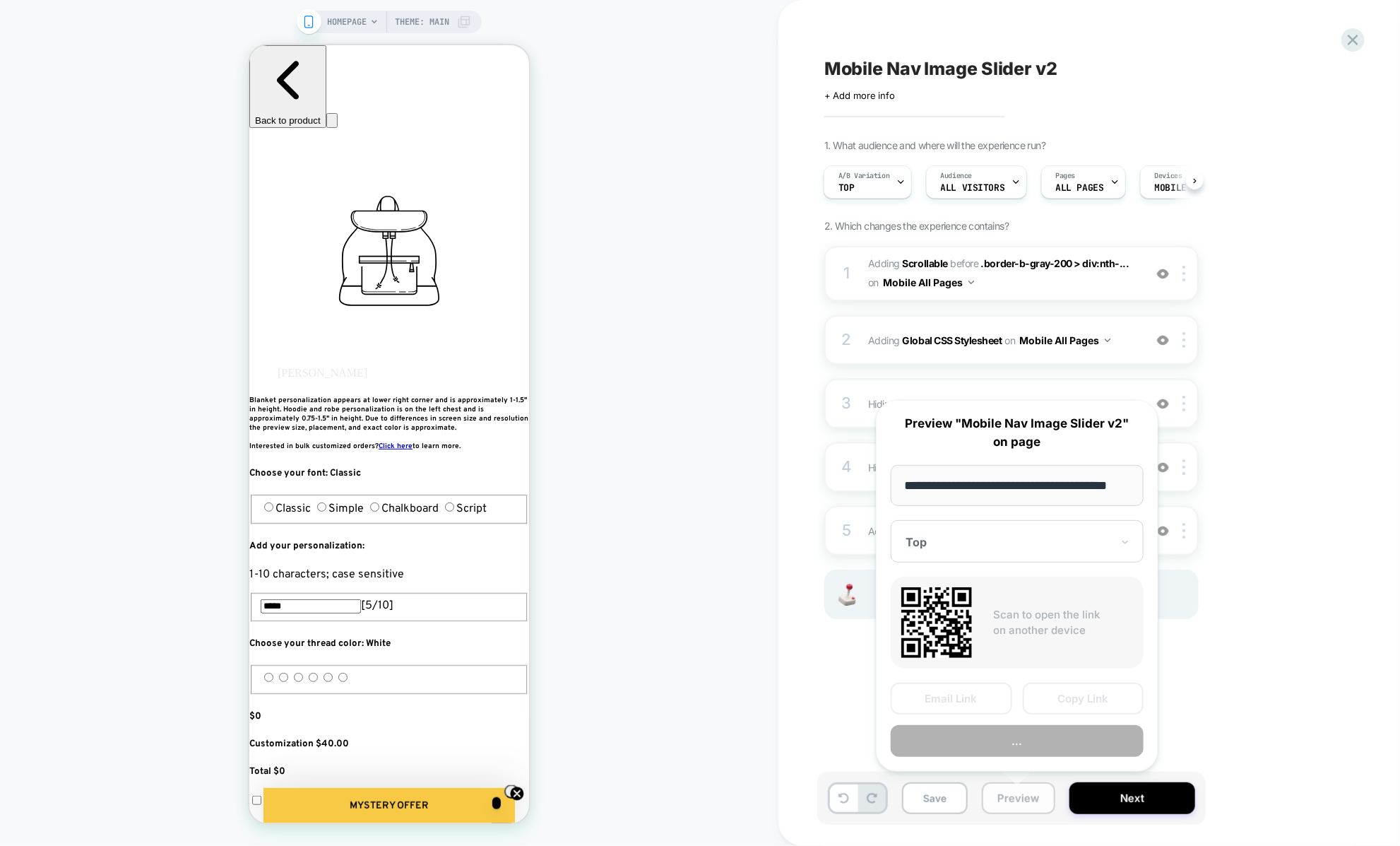
scroll to position [0, 18]
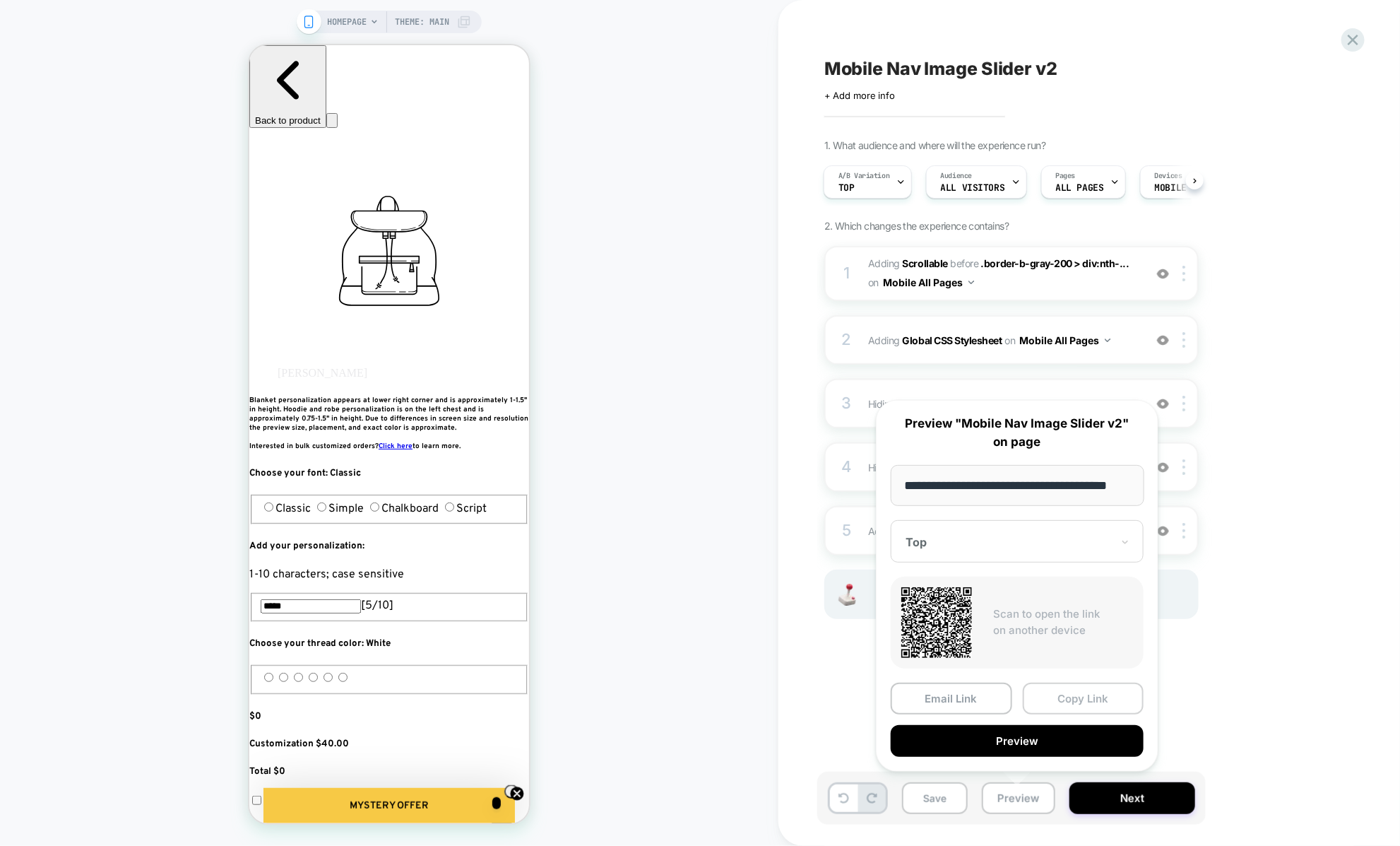
click at [1029, 700] on button "Copy Link" at bounding box center [1083, 698] width 121 height 32
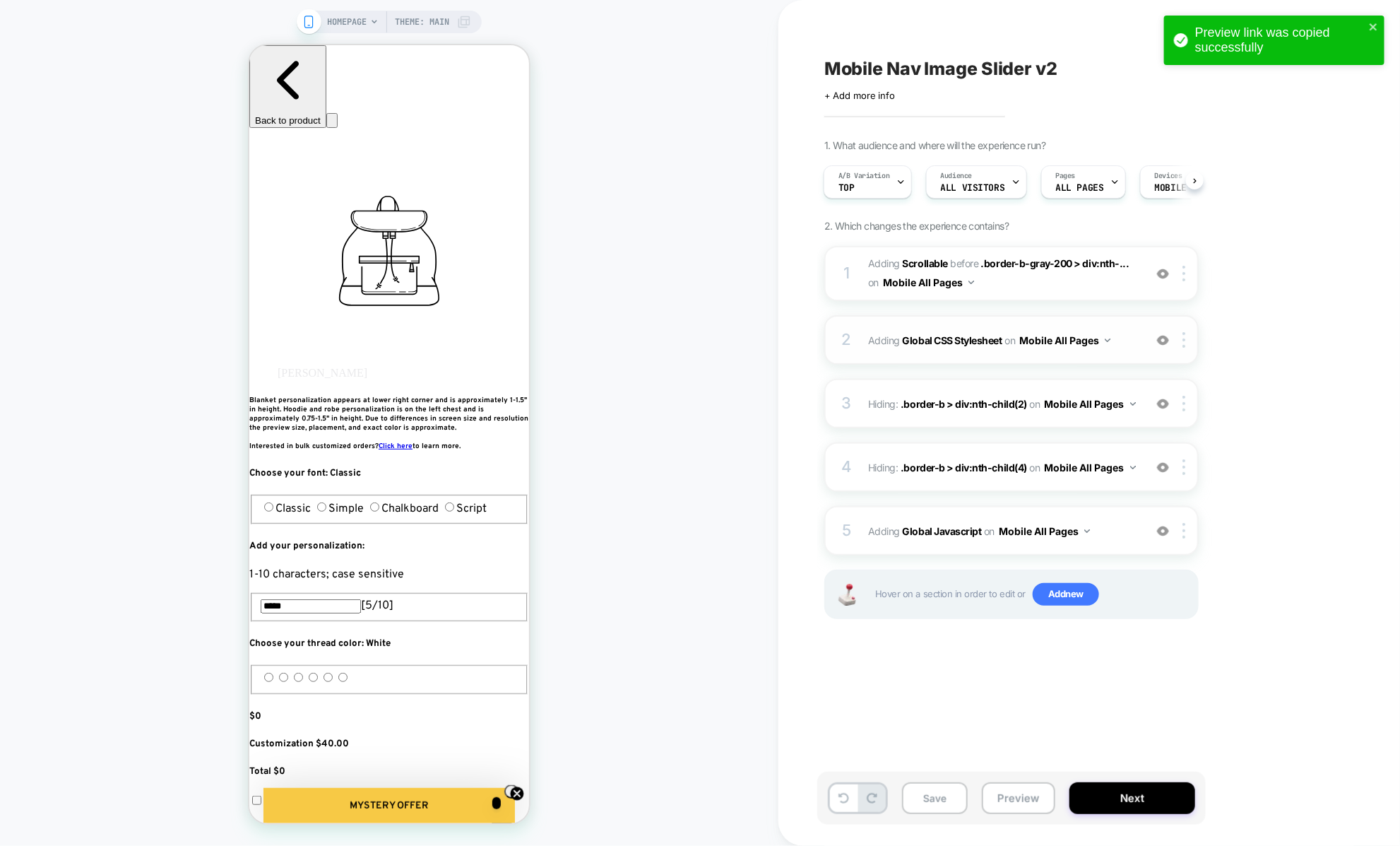
click at [892, 350] on div "2 Adding Global CSS Stylesheet on Mobile All Pages Add Before Add After Copy to…" at bounding box center [1012, 339] width 374 height 49
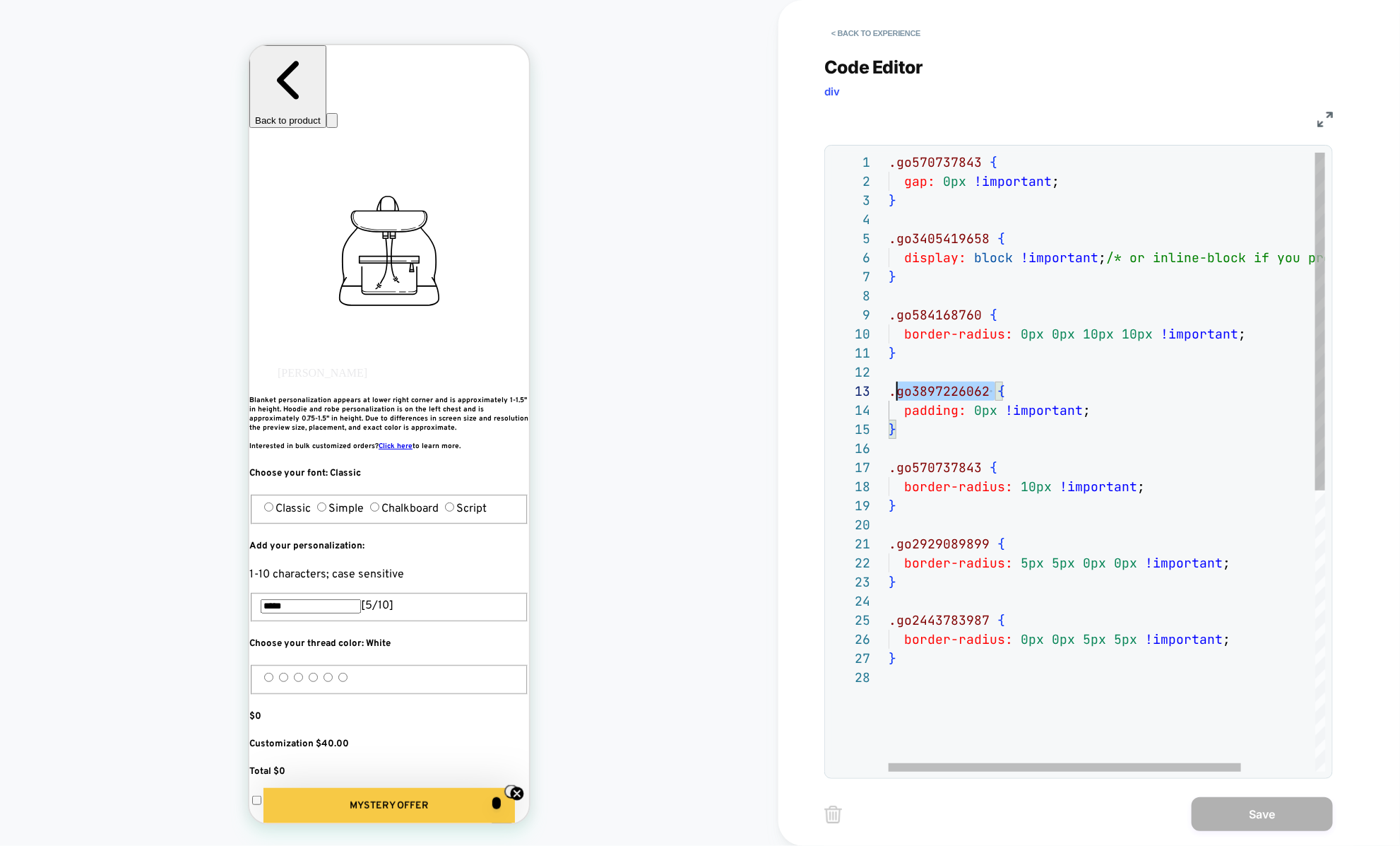
scroll to position [38, 0]
drag, startPoint x: 992, startPoint y: 392, endPoint x: 879, endPoint y: 392, distance: 113.0
click at [889, 392] on div ".go570737843 { gap: 0px !important ; } .go3405419658 { display: block !importan…" at bounding box center [1153, 720] width 529 height 1134
click at [901, 392] on div ".go570737843 { gap: 0px !important ; } .go3405419658 { display: block !importan…" at bounding box center [1153, 720] width 529 height 1134
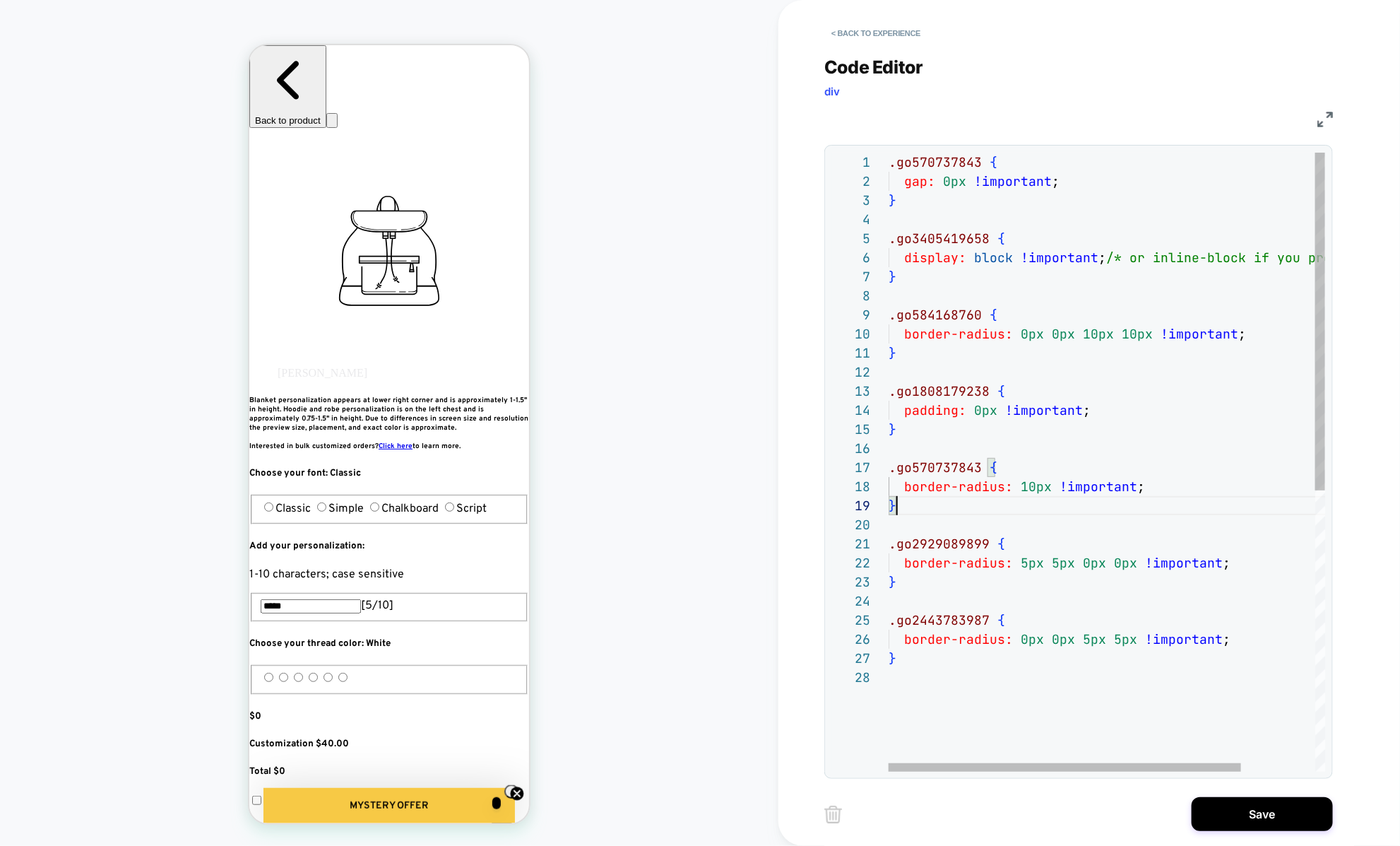
scroll to position [153, 8]
click at [937, 498] on div ".go570737843 { gap: 0px !important ; } .go3405419658 { display: block !importan…" at bounding box center [1153, 720] width 529 height 1134
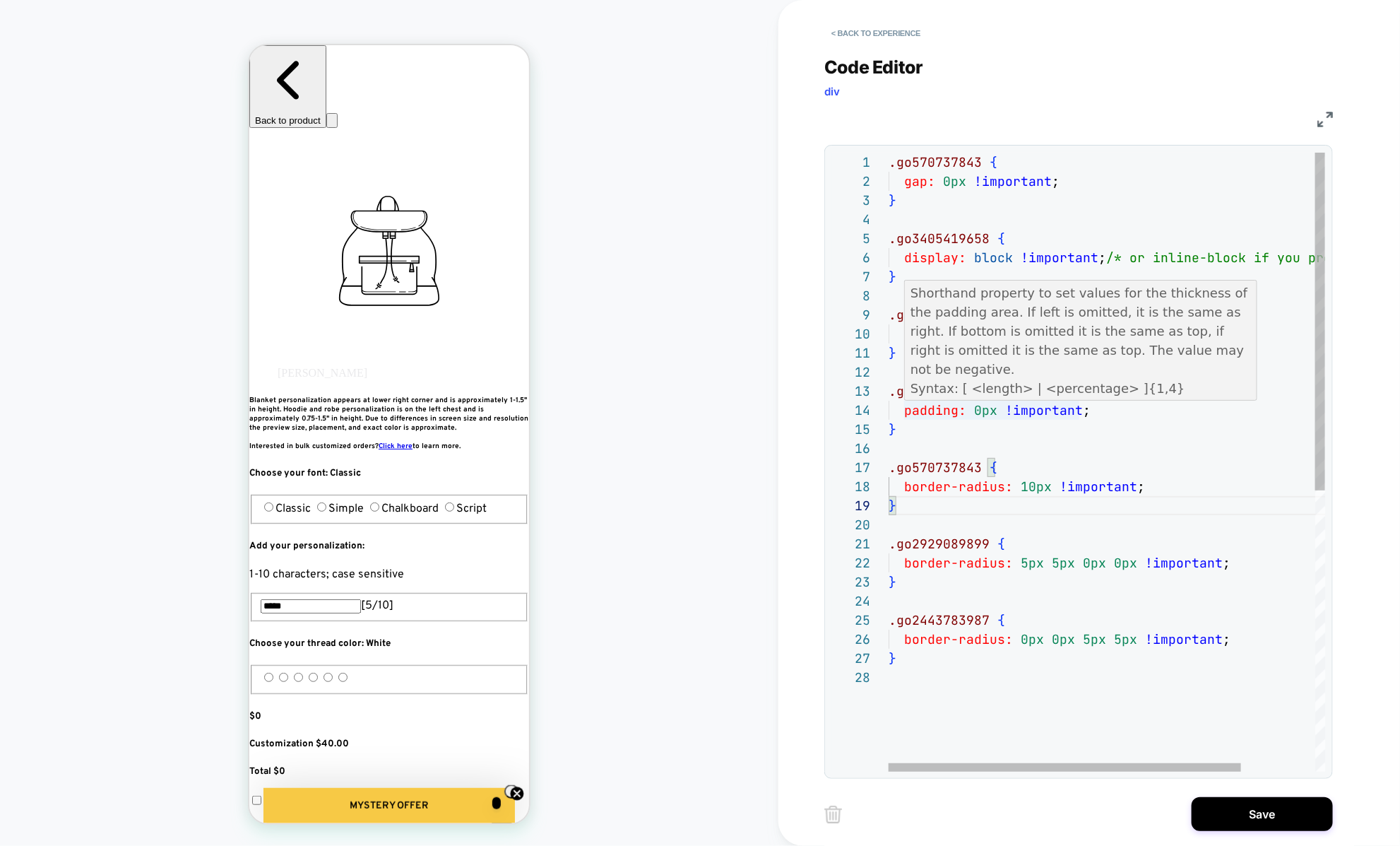
click at [918, 398] on div "Shorthand property to set values for the thickness of the padding area. If left…" at bounding box center [1081, 350] width 353 height 139
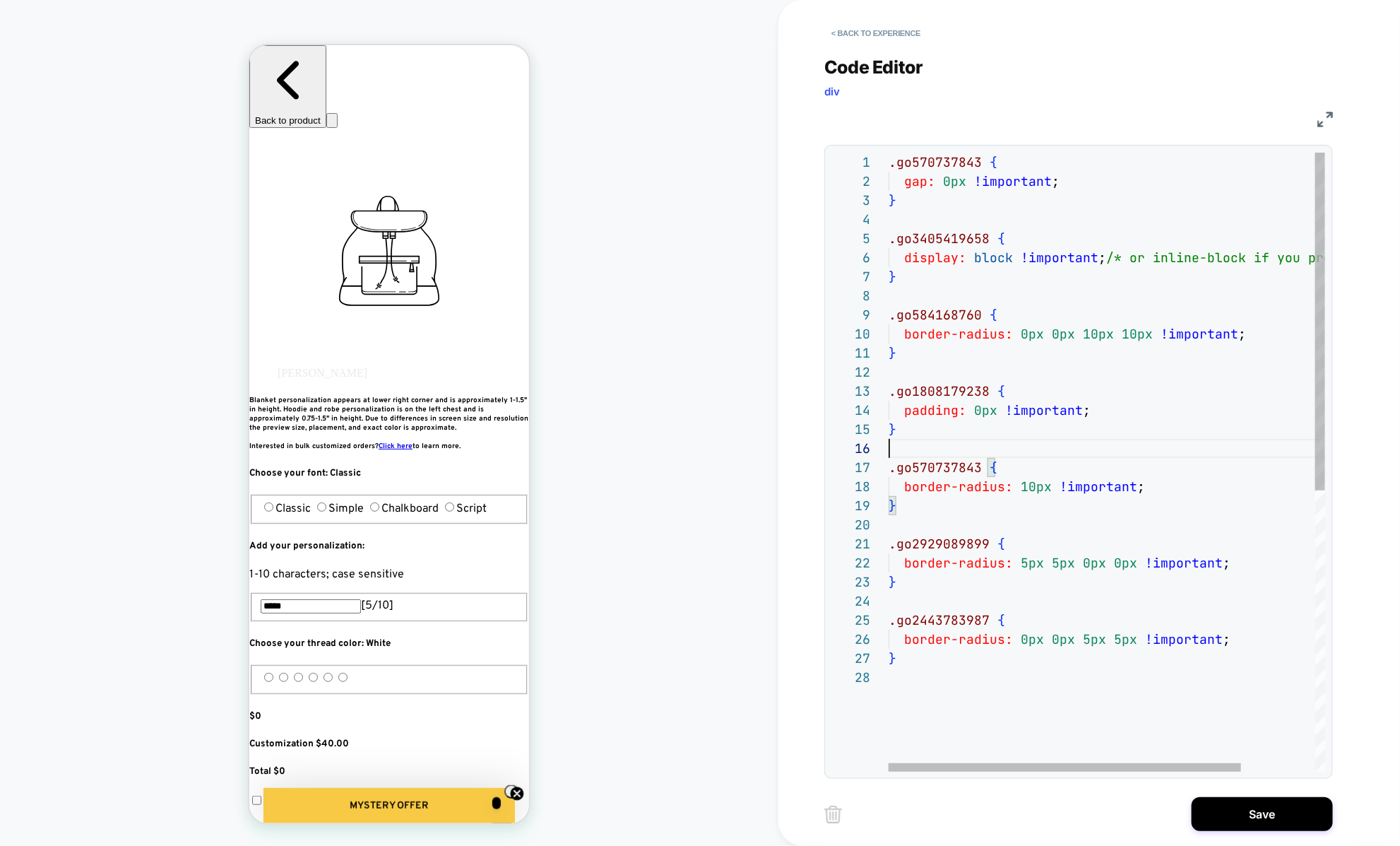
click at [960, 457] on div ".go570737843 { gap: 0px !important ; } .go3405419658 { display: block !importan…" at bounding box center [1153, 720] width 529 height 1134
drag, startPoint x: 984, startPoint y: 386, endPoint x: 888, endPoint y: 385, distance: 96.0
click at [889, 385] on div ".go570737843 { gap: 0px !important ; } .go3405419658 { display: block !importan…" at bounding box center [1153, 720] width 529 height 1134
type textarea "**********"
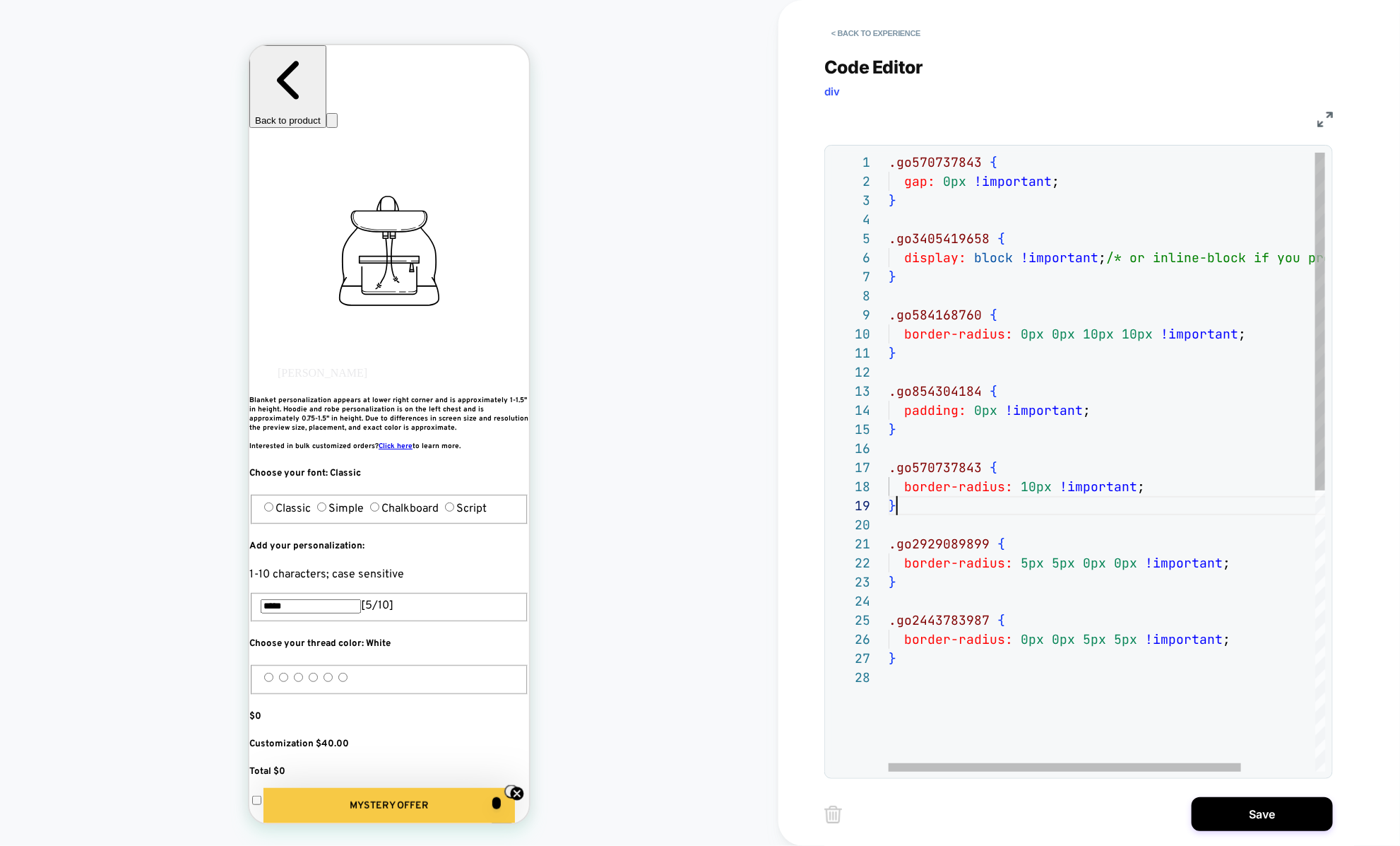
scroll to position [153, 8]
click at [918, 512] on div ".go570737843 { gap: 0px !important ; } .go3405419658 { display: block !importan…" at bounding box center [1153, 720] width 529 height 1134
click at [1249, 826] on button "Save" at bounding box center [1262, 813] width 141 height 34
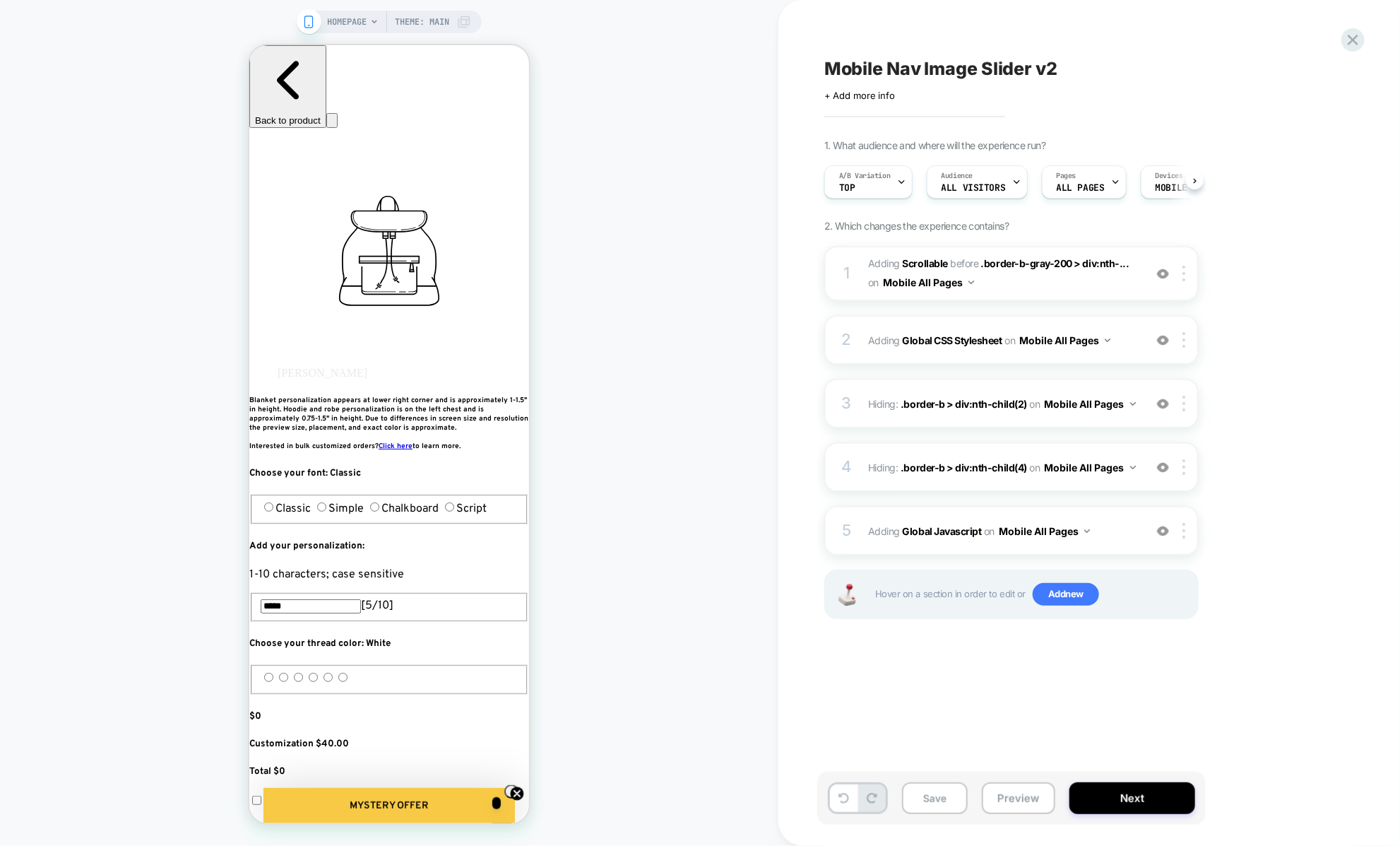
scroll to position [0, 1]
click at [1030, 808] on button "Preview" at bounding box center [1019, 797] width 74 height 32
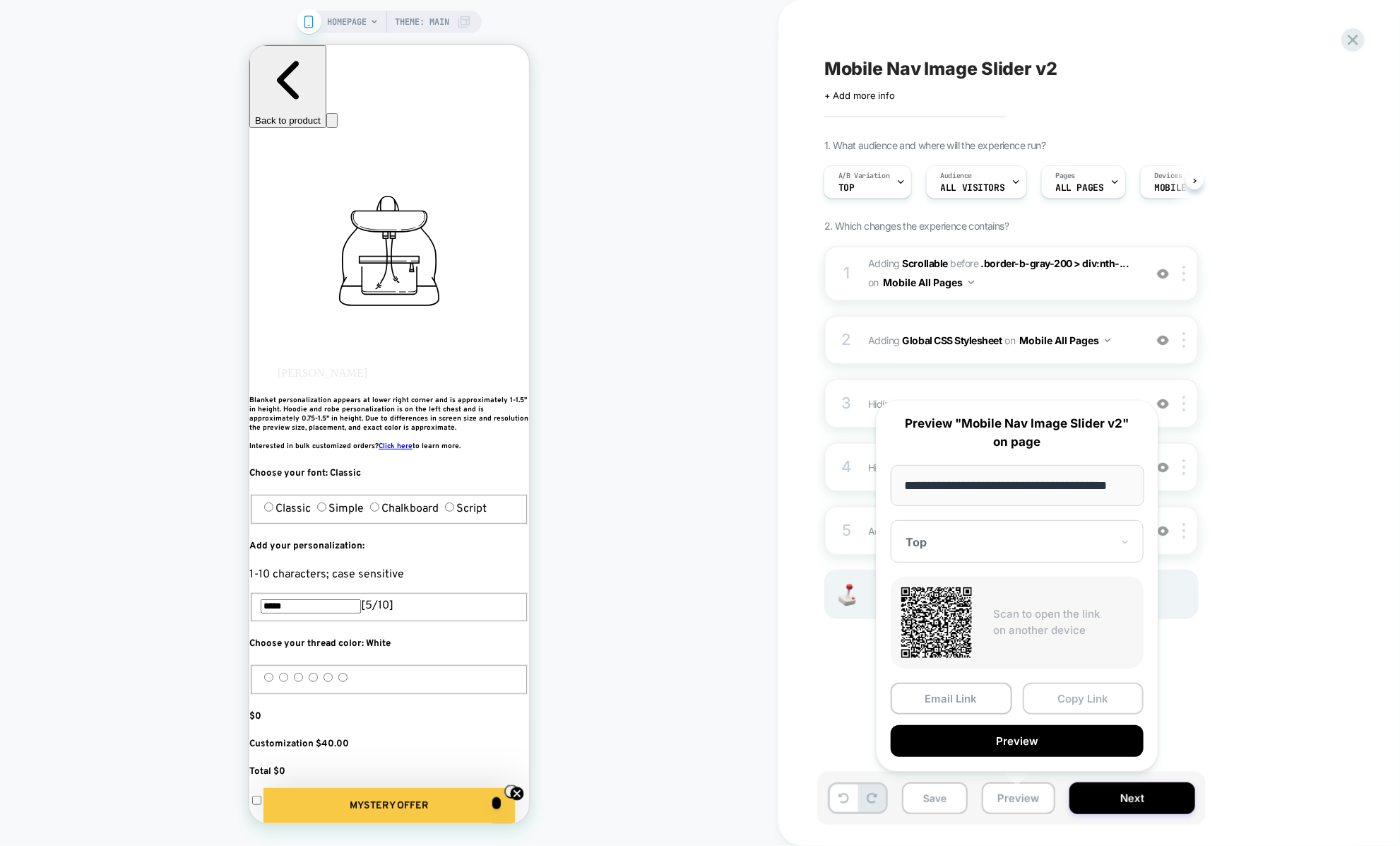
scroll to position [0, 0]
click at [1052, 699] on button "Copy Link" at bounding box center [1083, 698] width 121 height 32
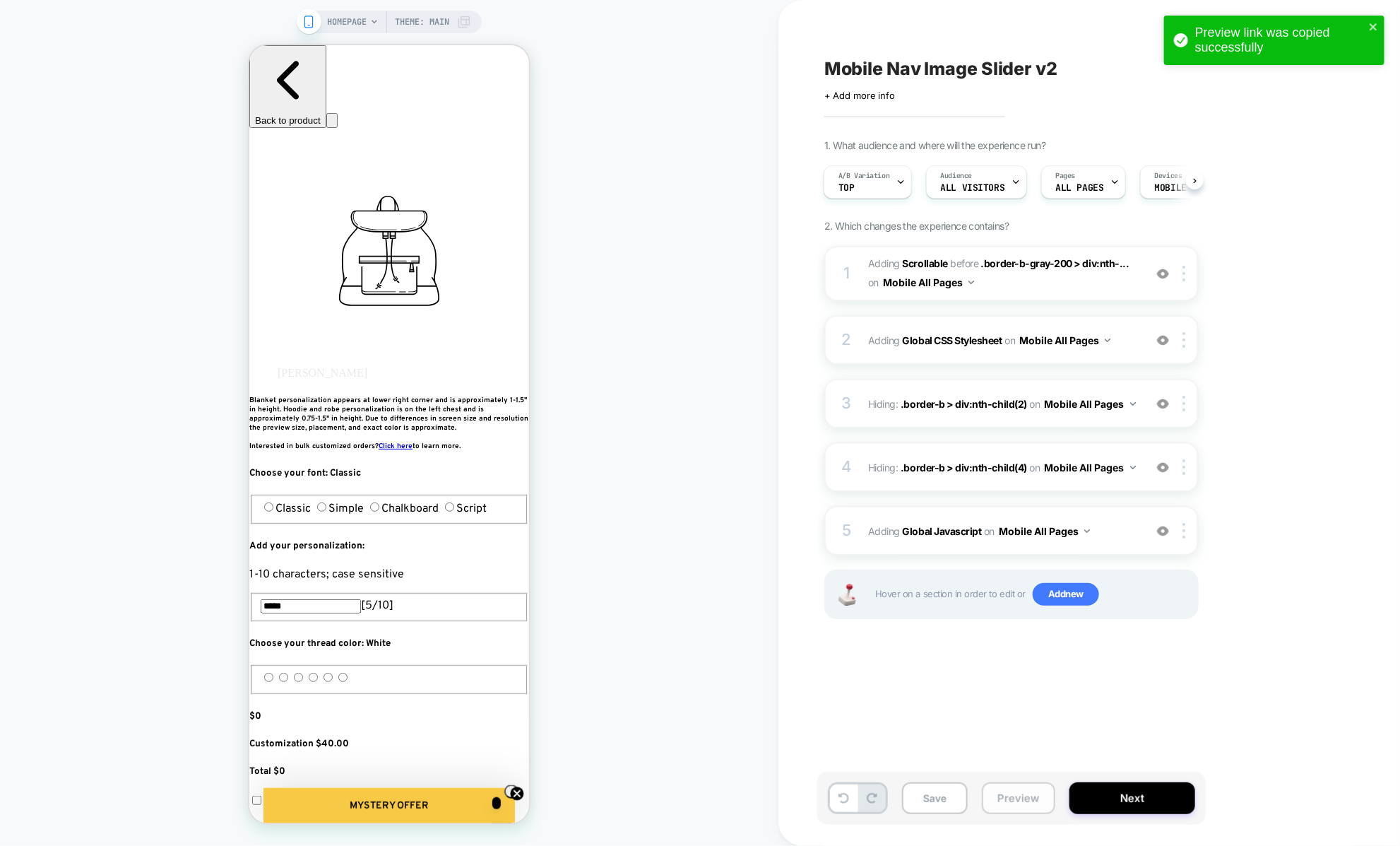
click at [1003, 808] on button "Preview" at bounding box center [1019, 797] width 74 height 32
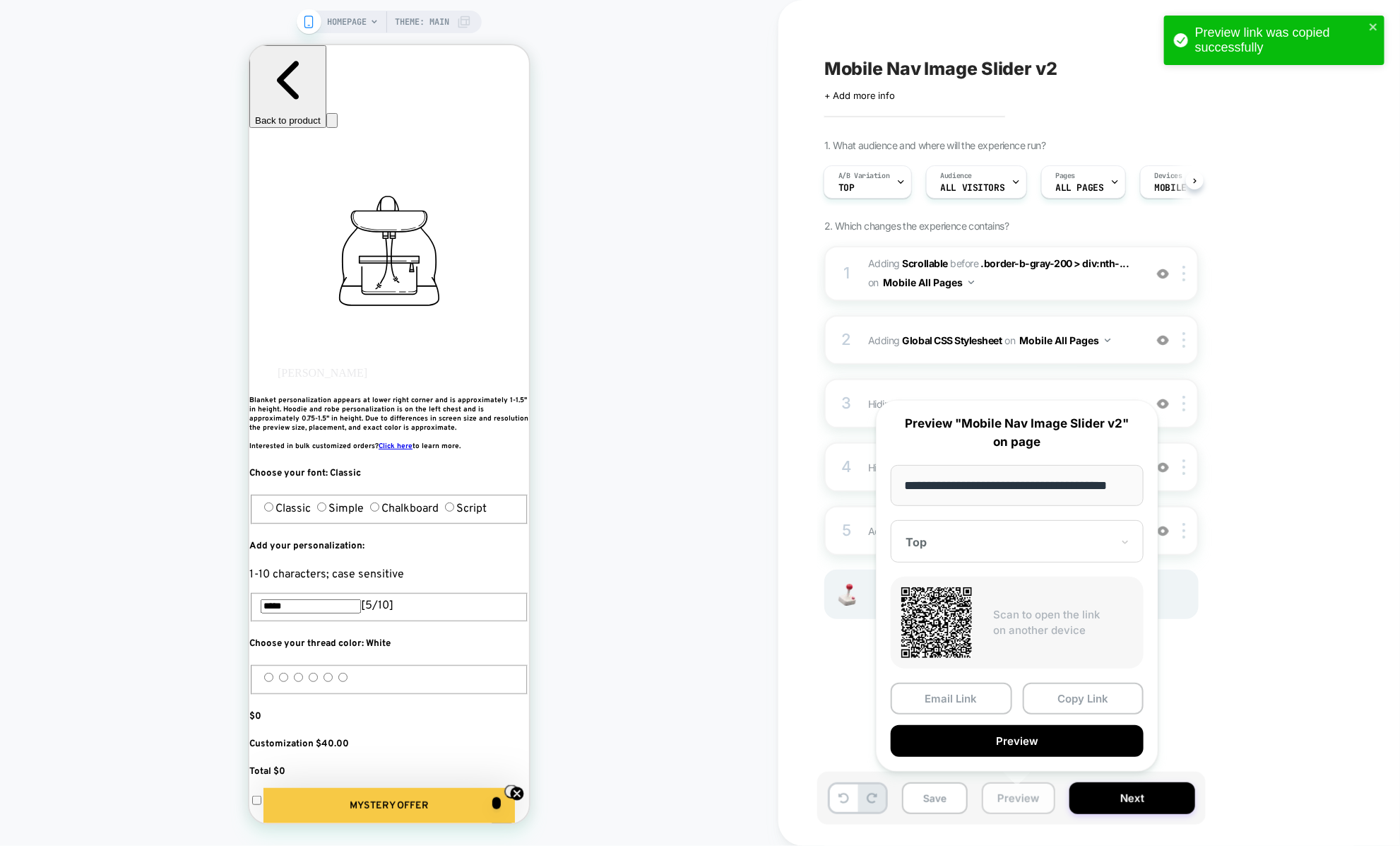
scroll to position [0, 18]
click at [882, 704] on div "**********" at bounding box center [1016, 585] width 283 height 371
click at [846, 638] on div "1 #_loomi_addon_1757099728127_dup1759590196 Adding Scrollable BEFORE .border-b-…" at bounding box center [1012, 450] width 374 height 408
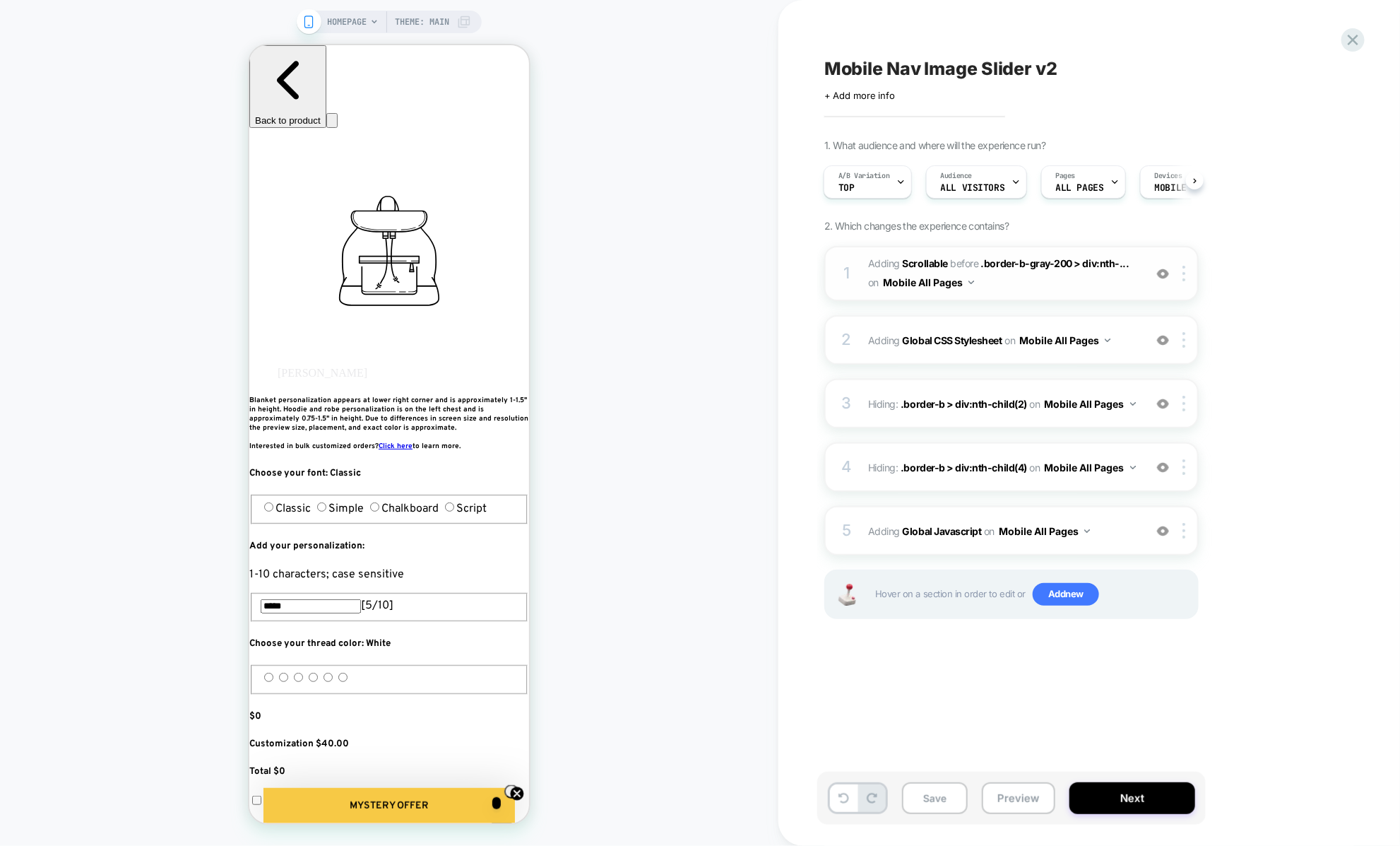
click at [869, 284] on span "on" at bounding box center [873, 282] width 11 height 18
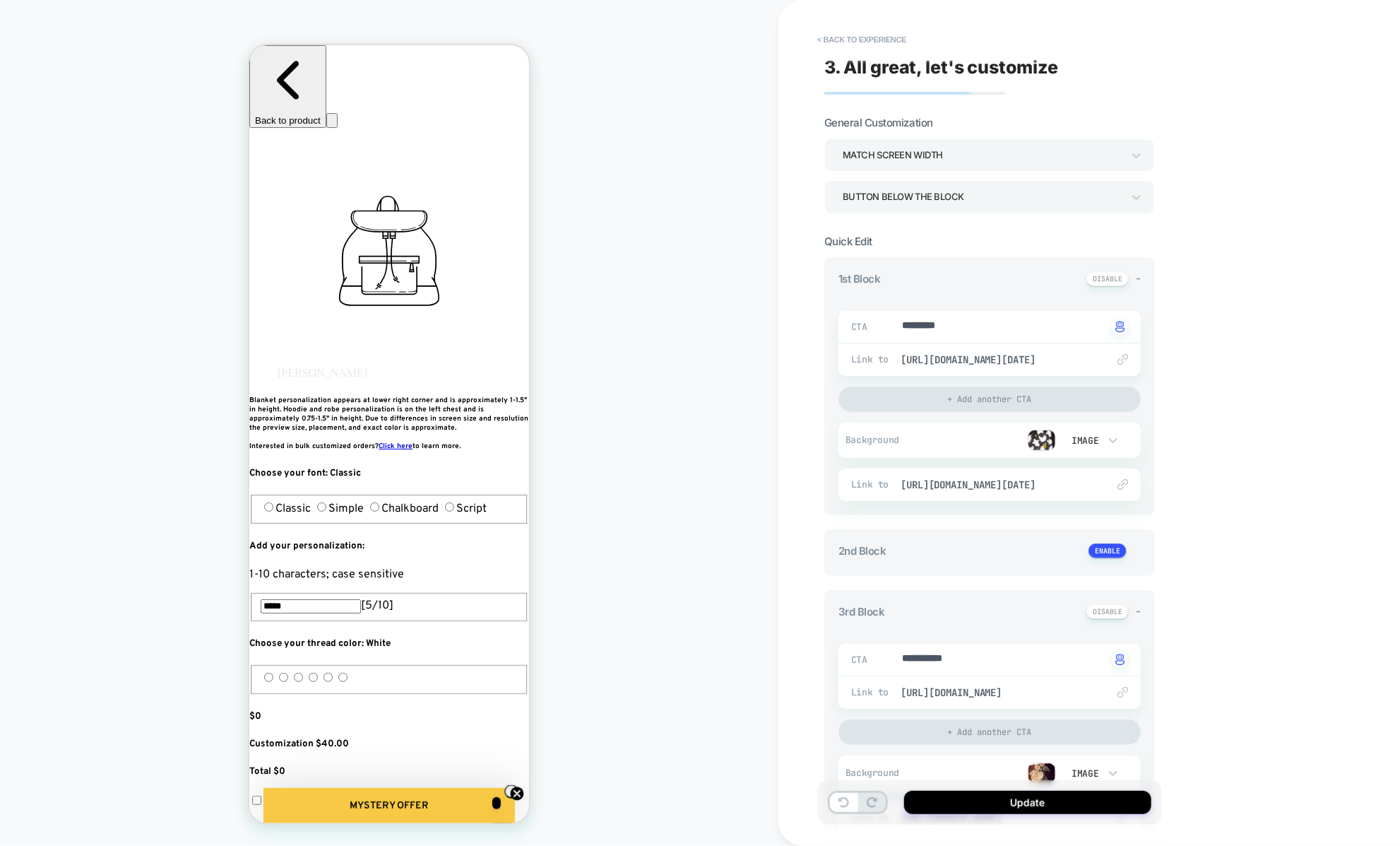
scroll to position [818, 0]
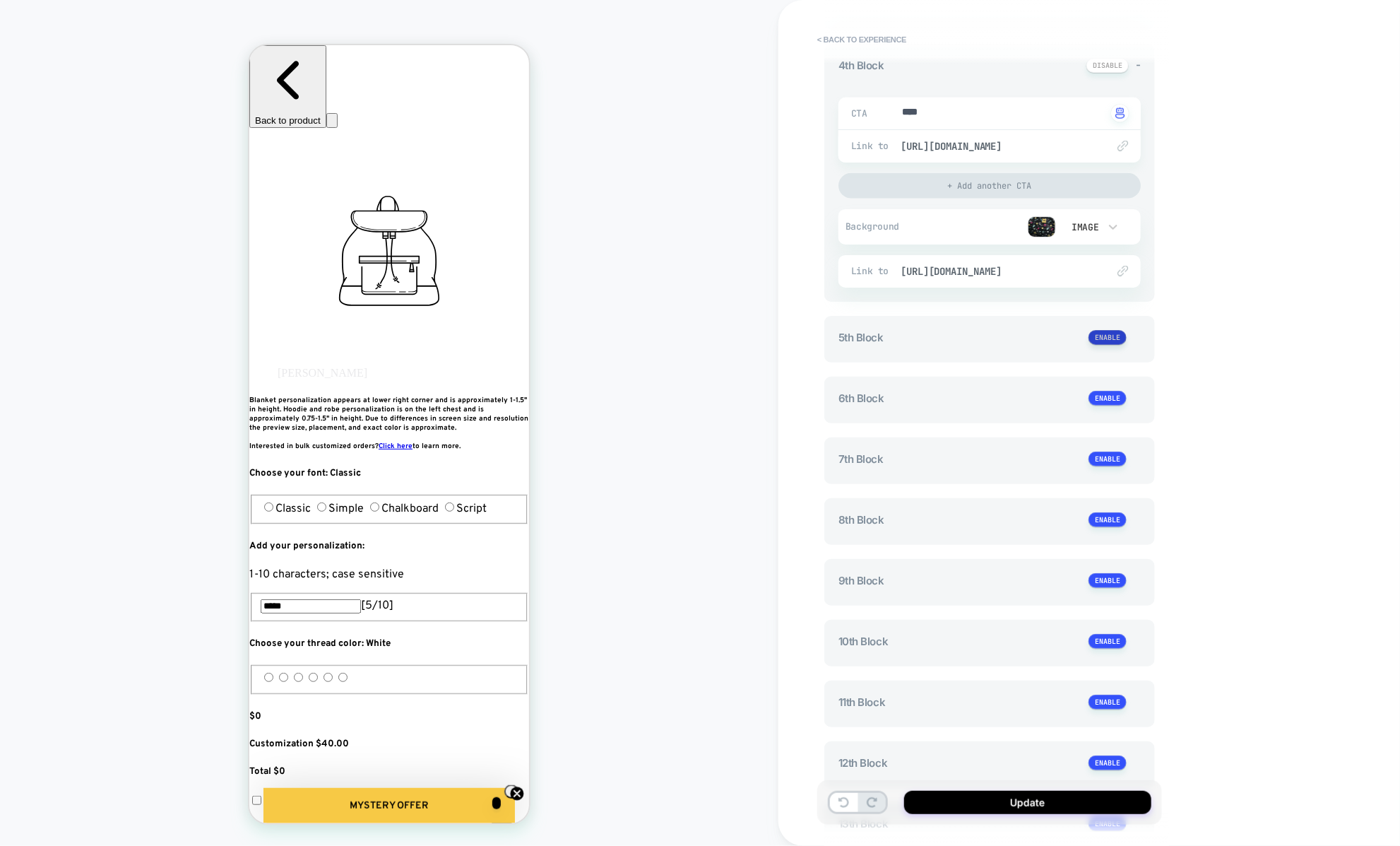
click at [1112, 337] on button at bounding box center [1107, 337] width 38 height 15
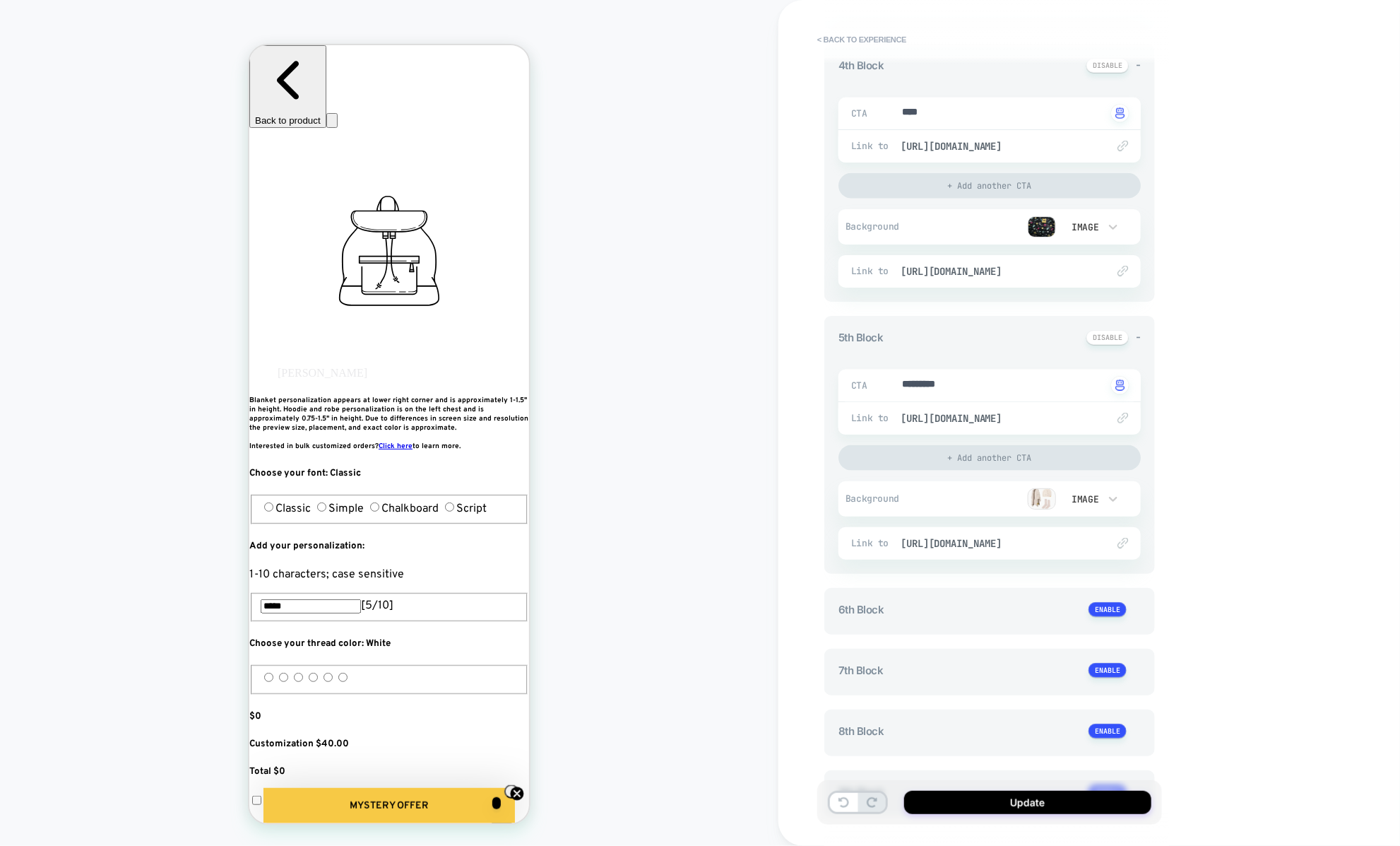
scroll to position [819, 0]
click at [983, 804] on button "Update" at bounding box center [1027, 802] width 247 height 24
type textarea "*"
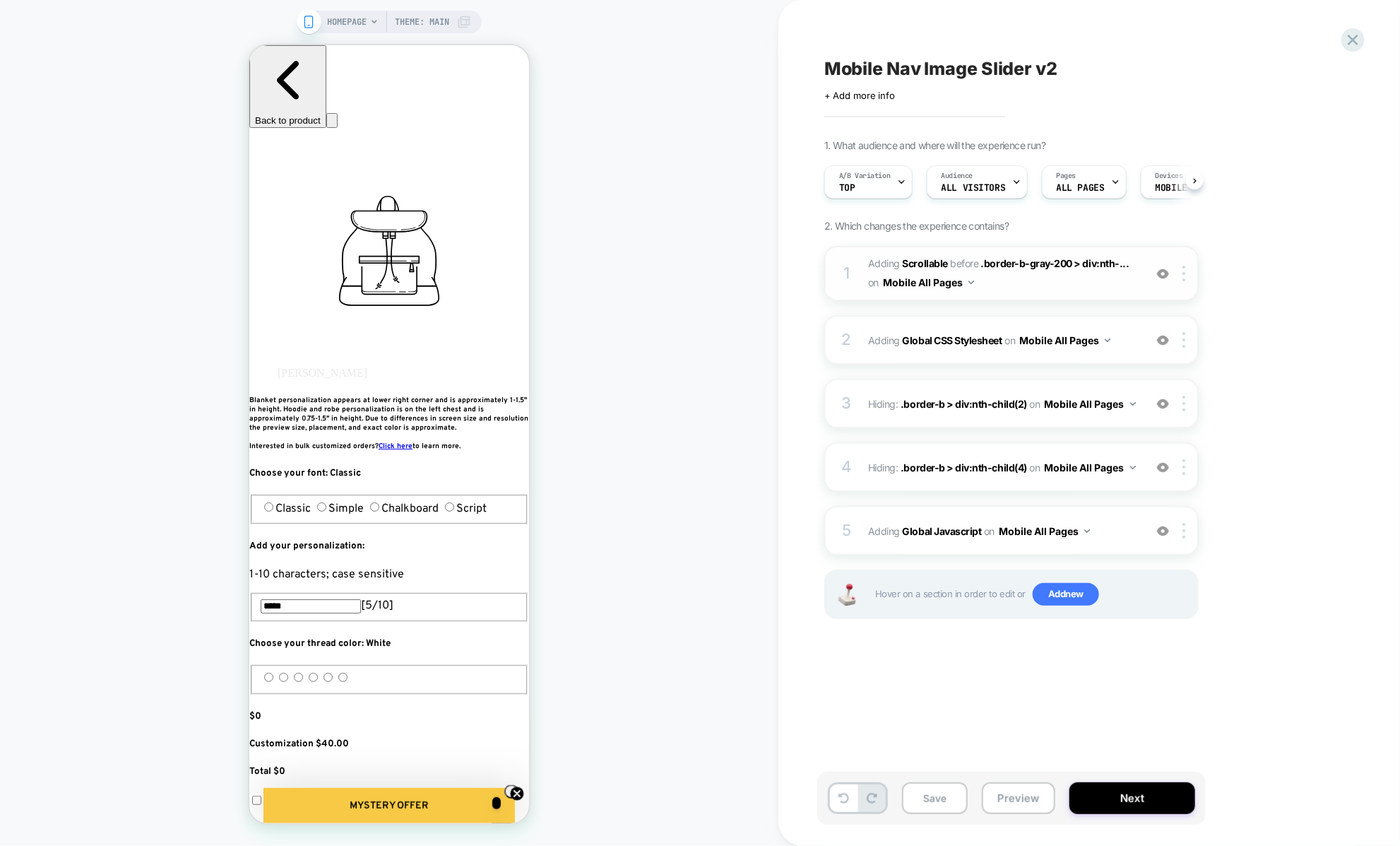
scroll to position [0, 1]
click at [886, 351] on div "2 Adding Global CSS Stylesheet on Mobile All Pages Add Before Add After Copy to…" at bounding box center [1012, 339] width 374 height 49
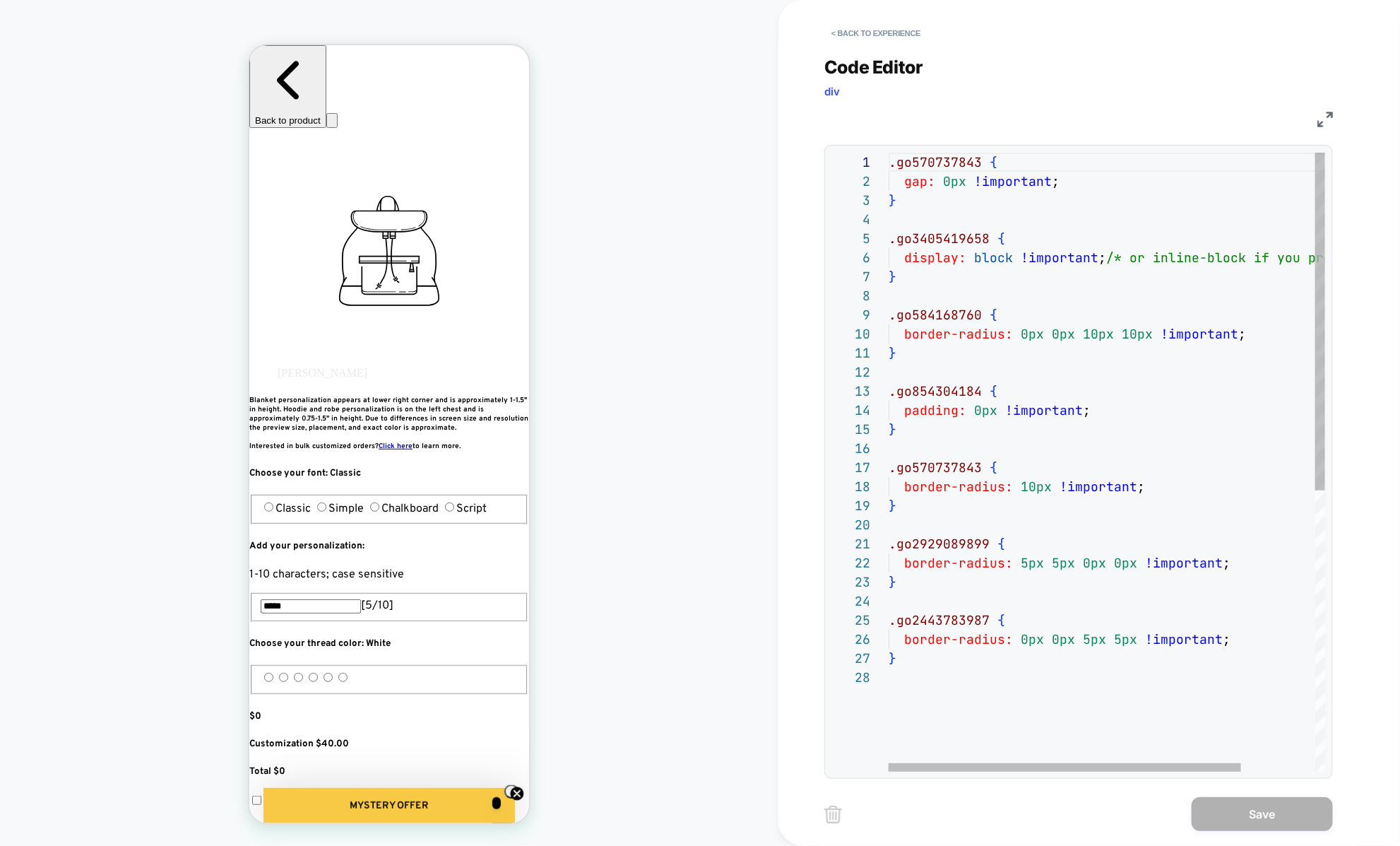
click at [949, 751] on div ".go570737843 { gap: 0px !important ; } .go3405419658 { display: block !importan…" at bounding box center [1153, 720] width 529 height 1134
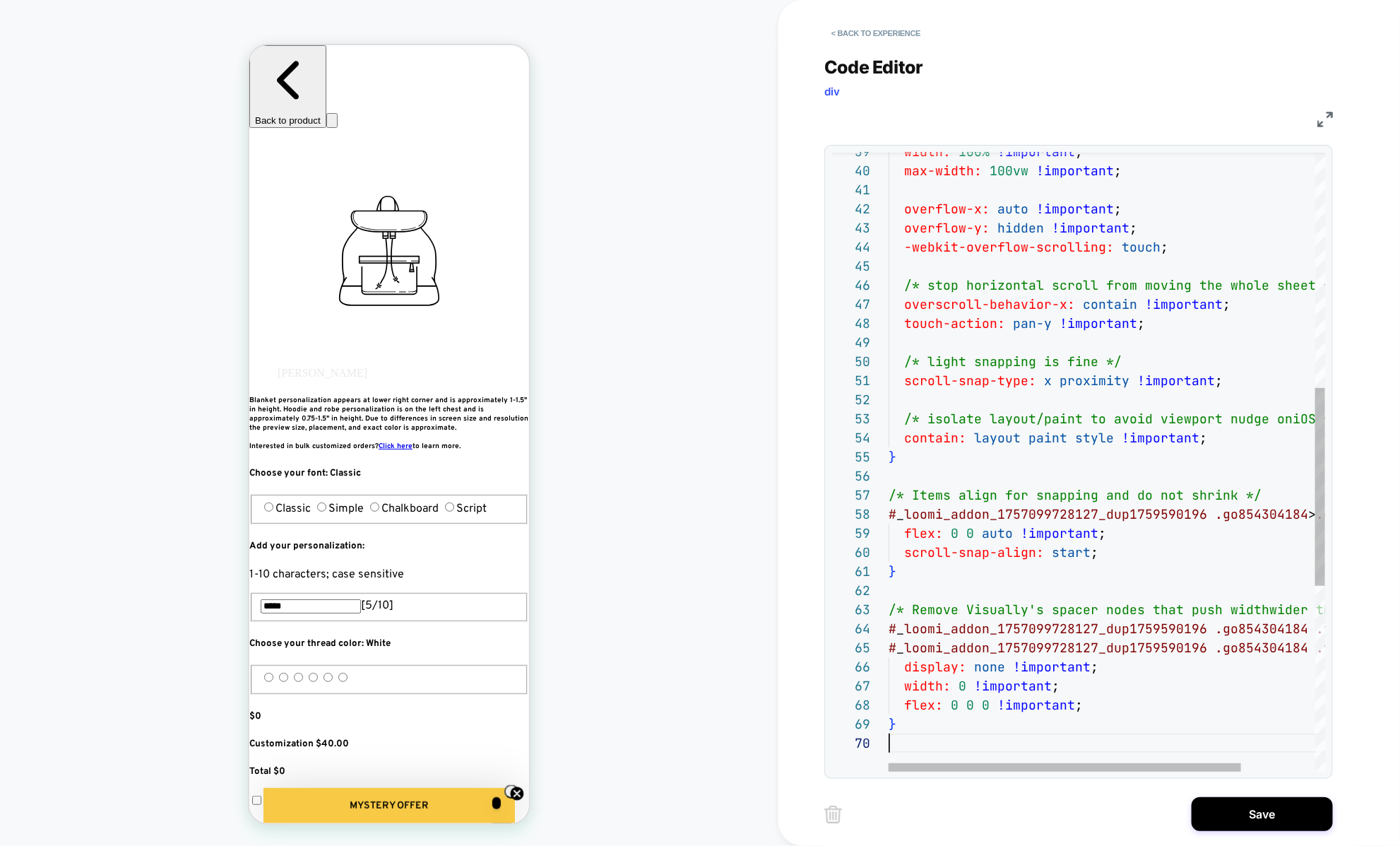
scroll to position [172, 0]
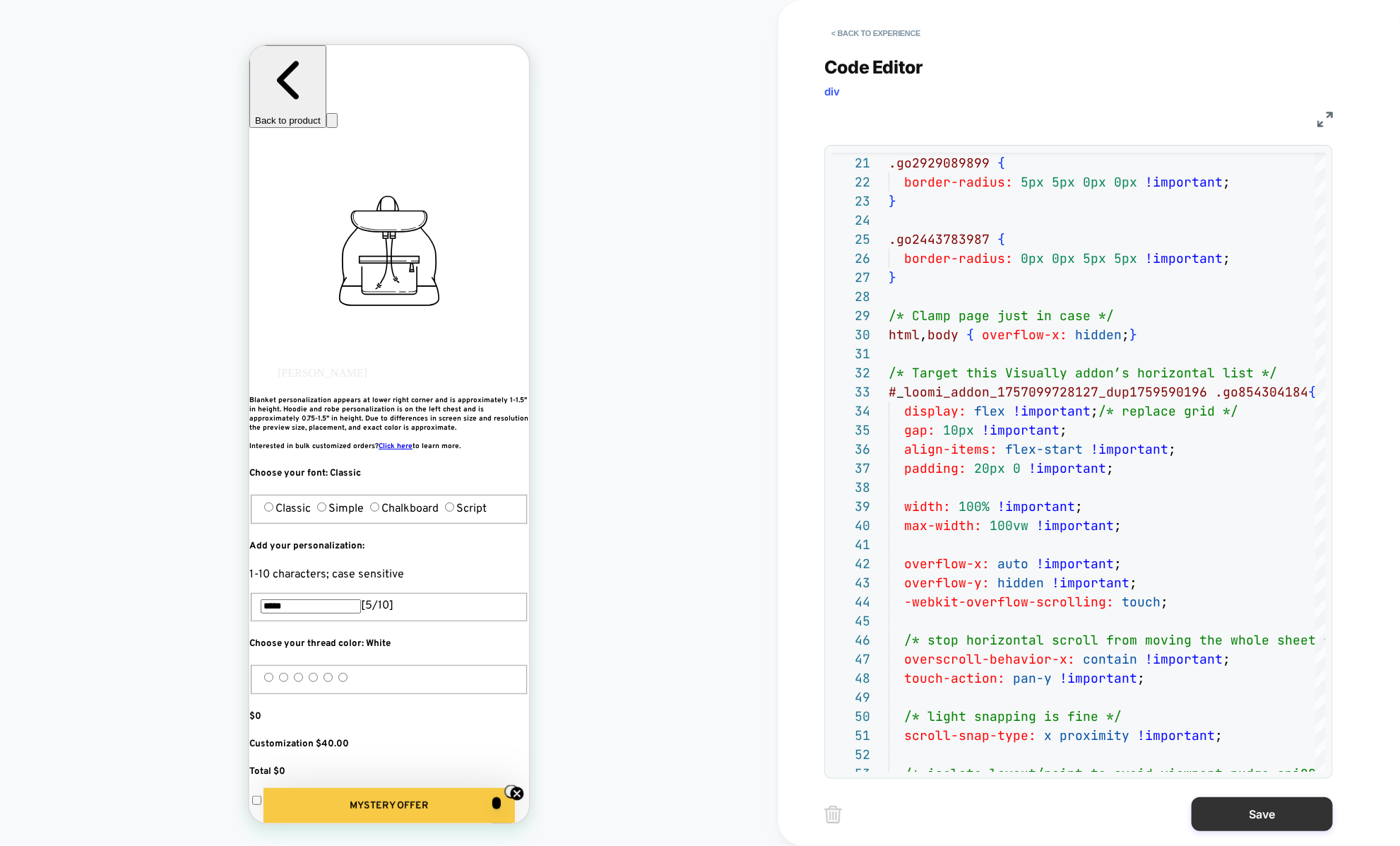
type textarea "**********"
click at [1227, 808] on button "Save" at bounding box center [1262, 813] width 141 height 34
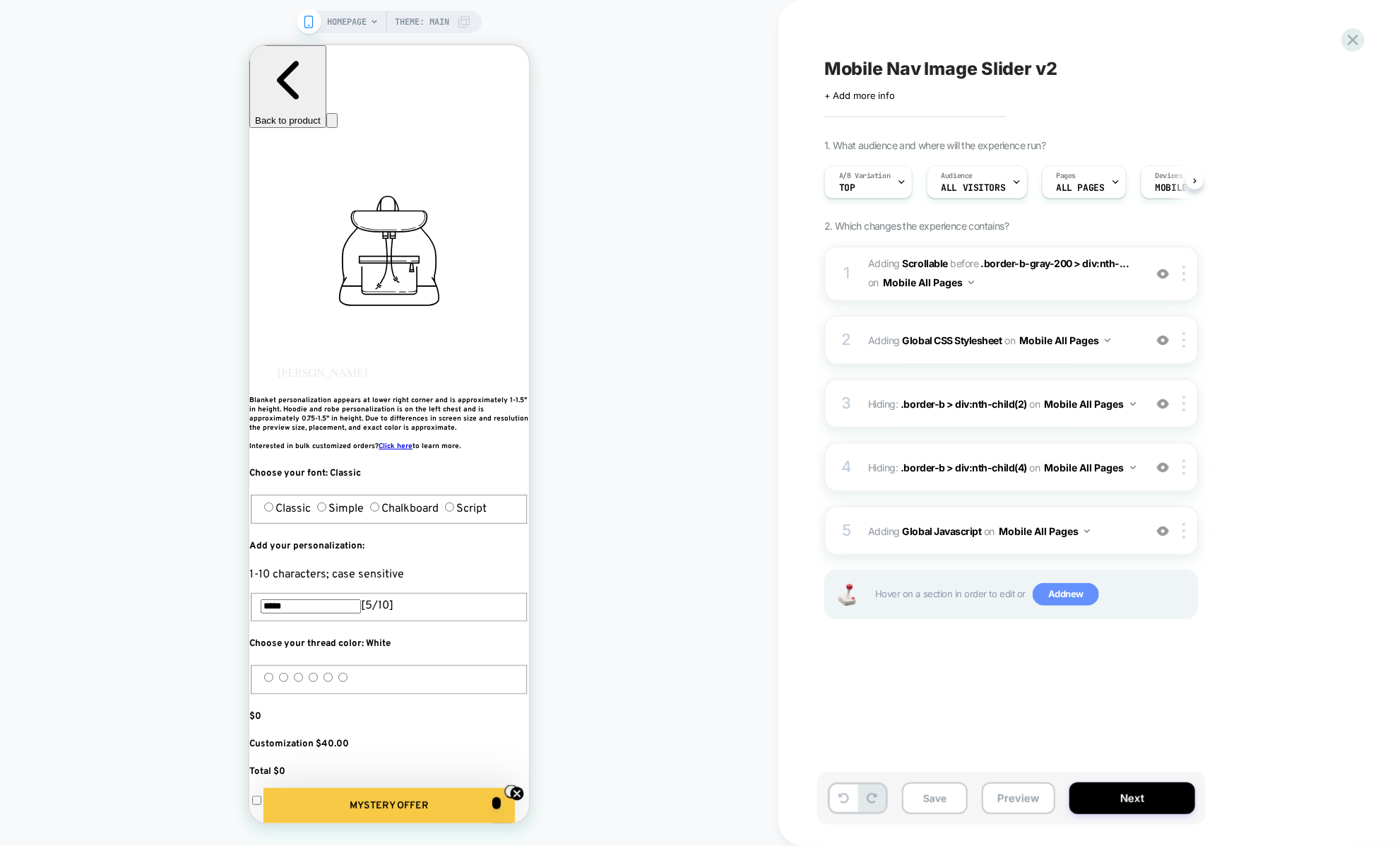
scroll to position [0, 1]
click at [1005, 797] on button "Preview" at bounding box center [1019, 797] width 74 height 32
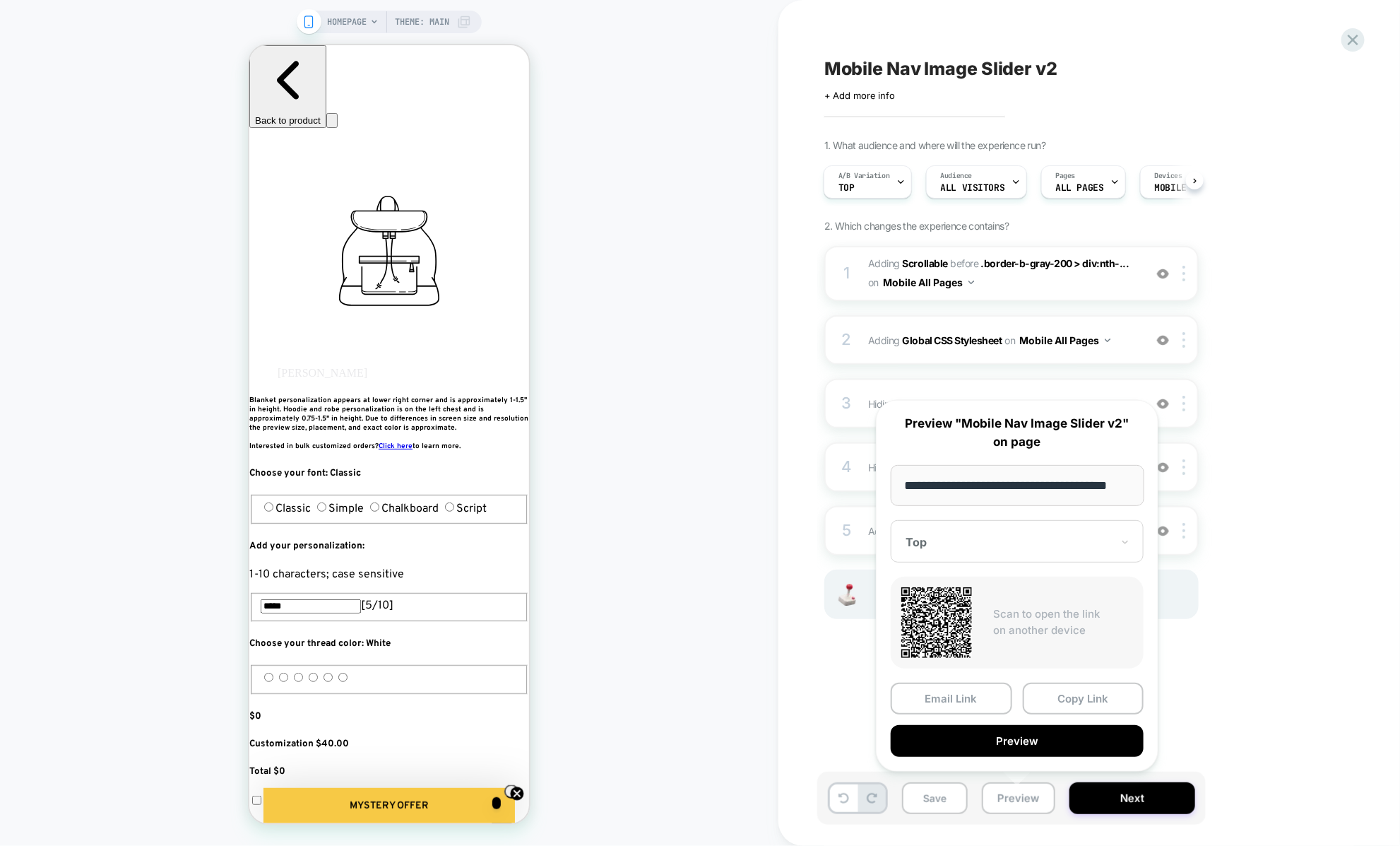
scroll to position [0, 0]
click at [815, 505] on div "Mobile Nav Image Slider v2 Click to edit experience details + Add more info 1. …" at bounding box center [1089, 423] width 622 height 846
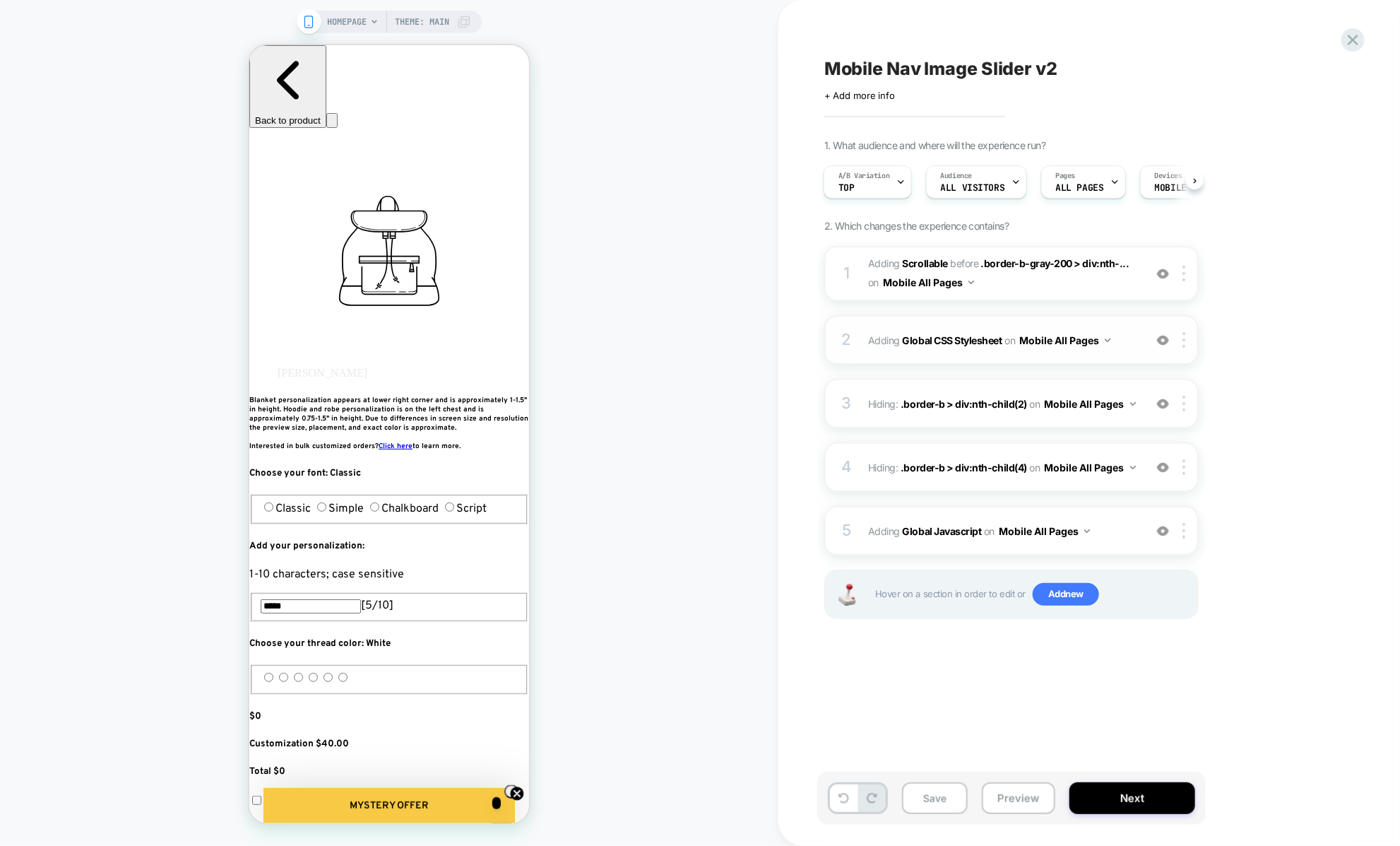
click at [868, 346] on span "Adding Global CSS Stylesheet on Mobile All Pages" at bounding box center [1002, 340] width 269 height 20
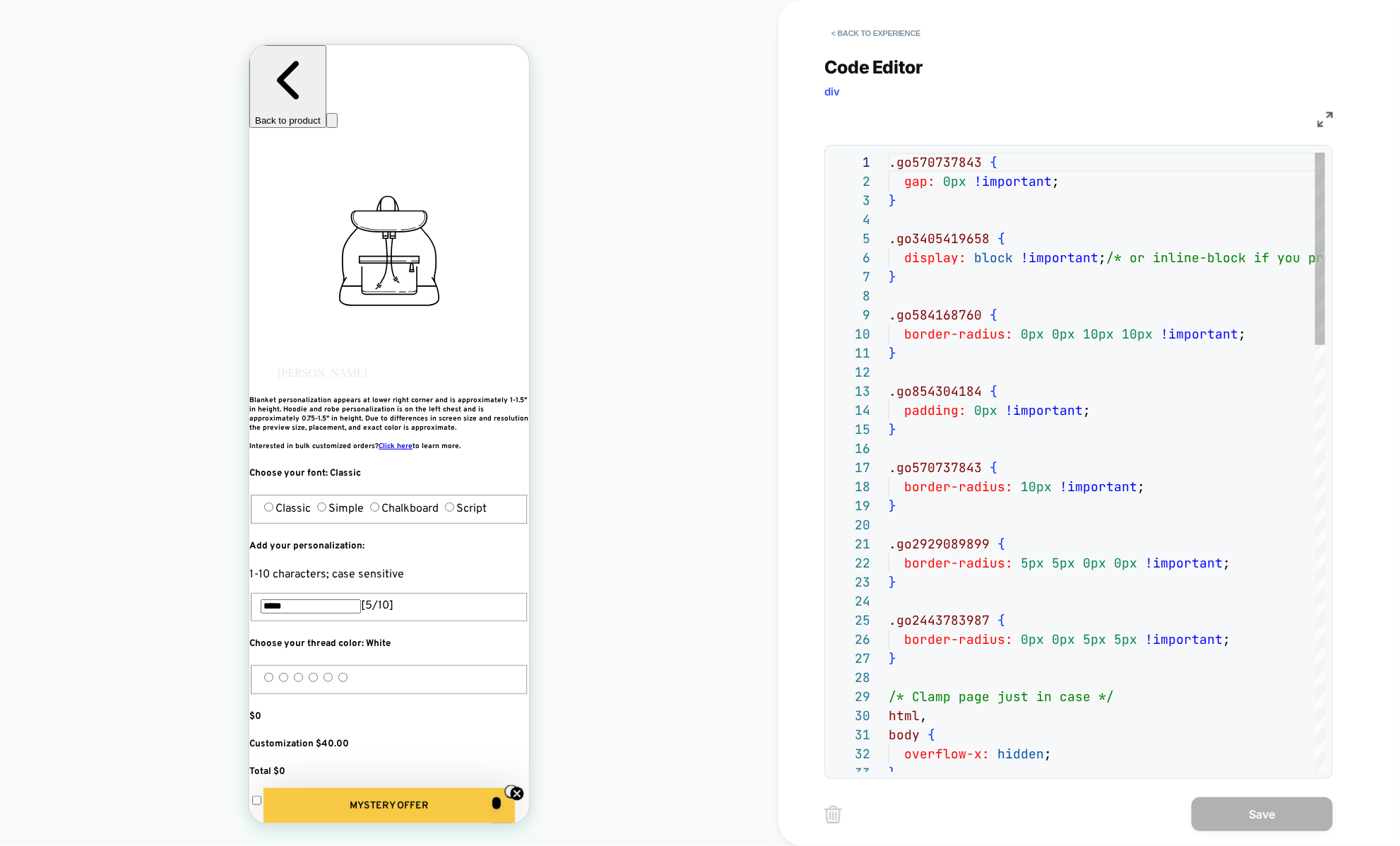
scroll to position [191, 0]
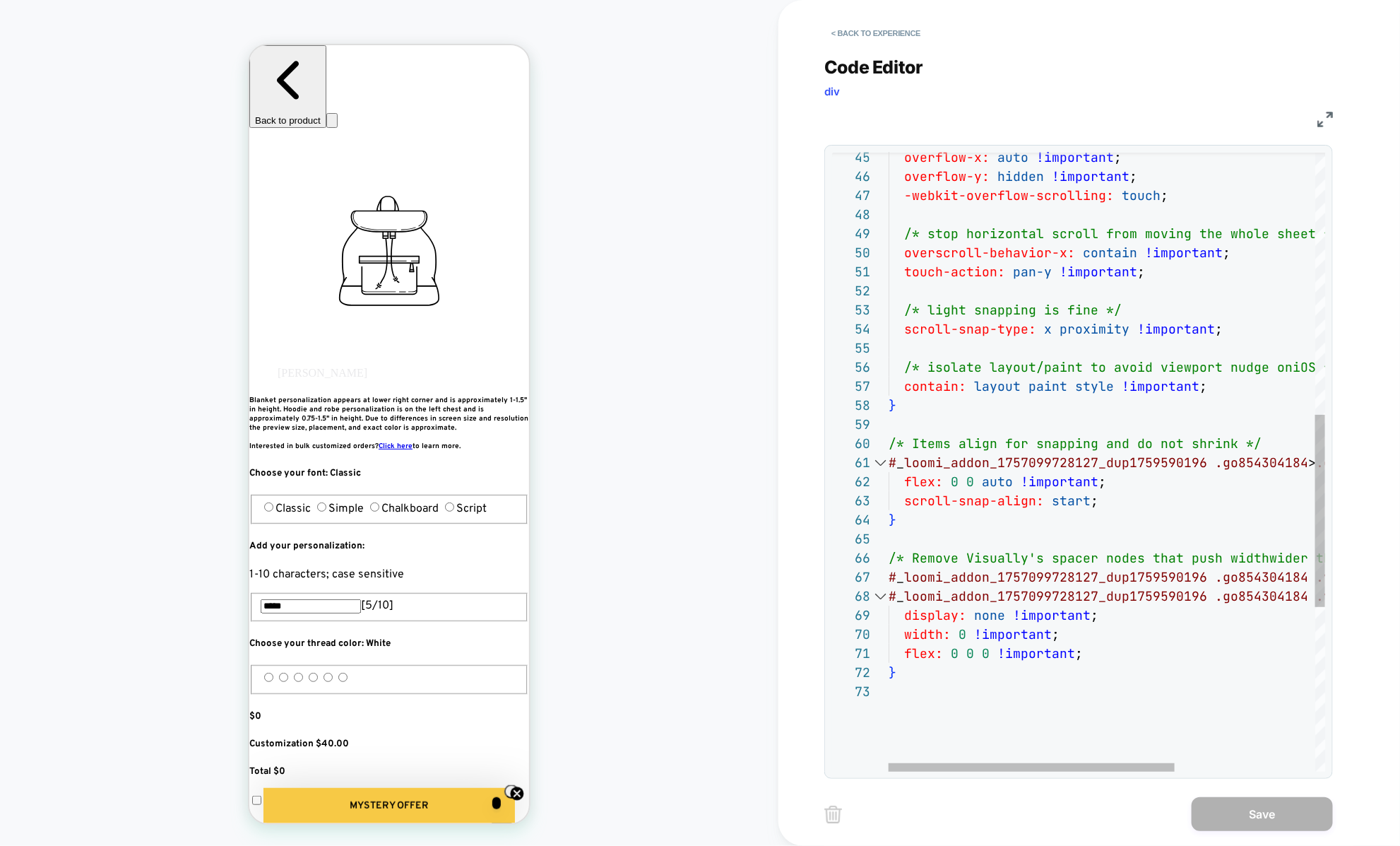
click at [955, 705] on div "} flex: 0 0 0 !important ; width: 0 !important ; display: none !important ; # _…" at bounding box center [1214, 304] width 651 height 1992
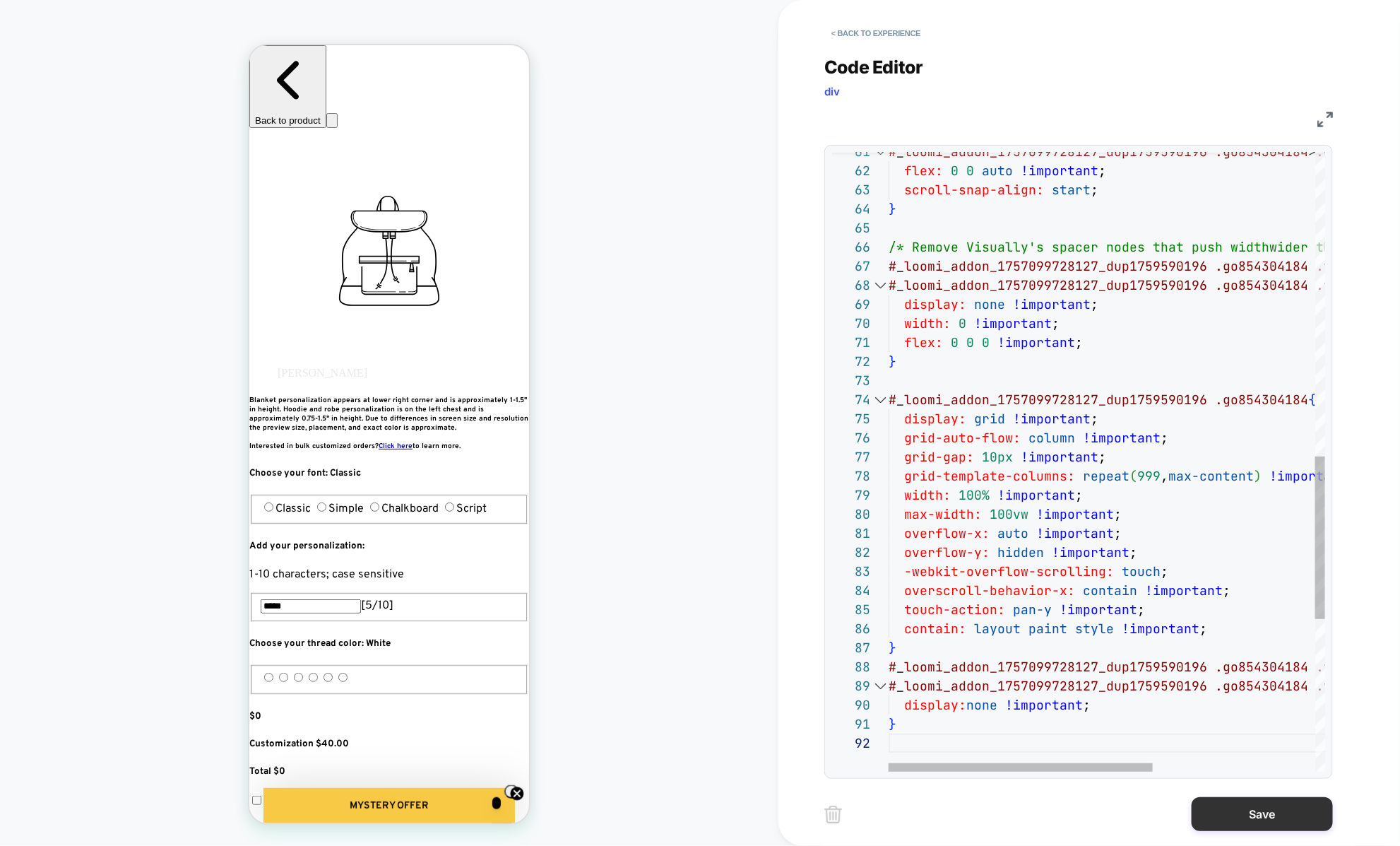
type textarea "*"
click at [1220, 807] on button "Save" at bounding box center [1262, 813] width 141 height 34
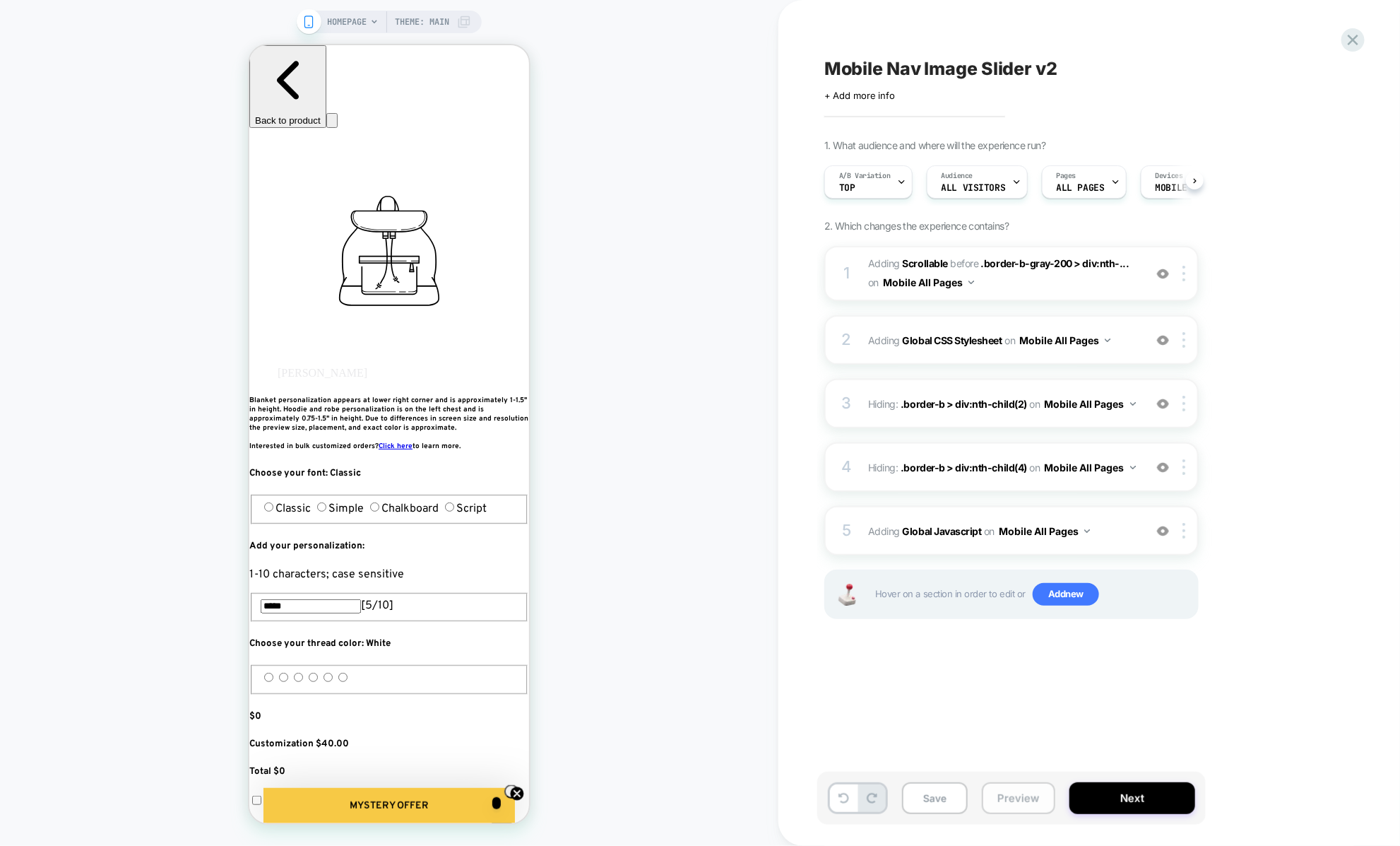
scroll to position [0, 1]
click at [1015, 803] on button "Preview" at bounding box center [1019, 797] width 74 height 32
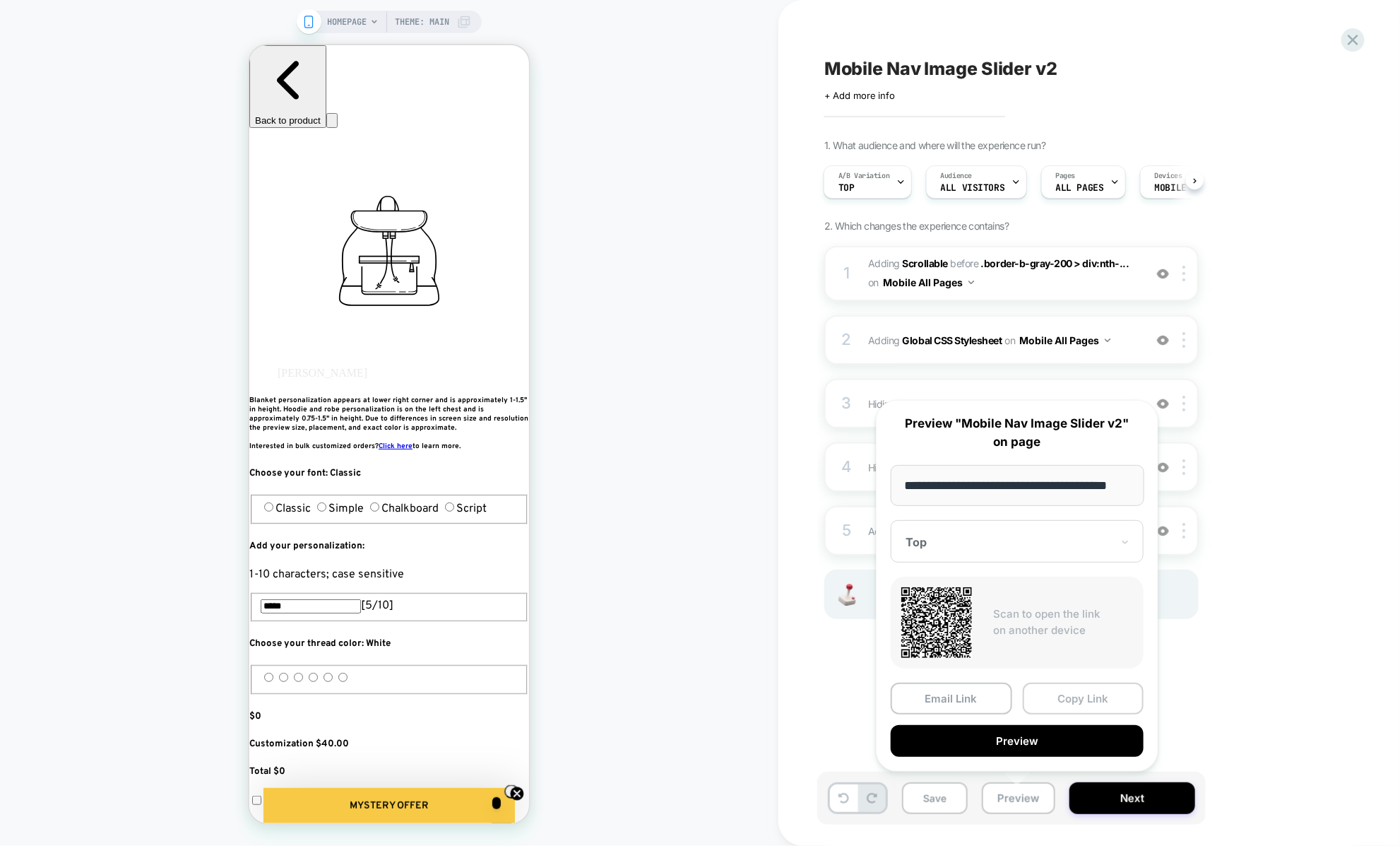
scroll to position [0, 0]
click at [1052, 688] on button "Copy Link" at bounding box center [1083, 698] width 121 height 32
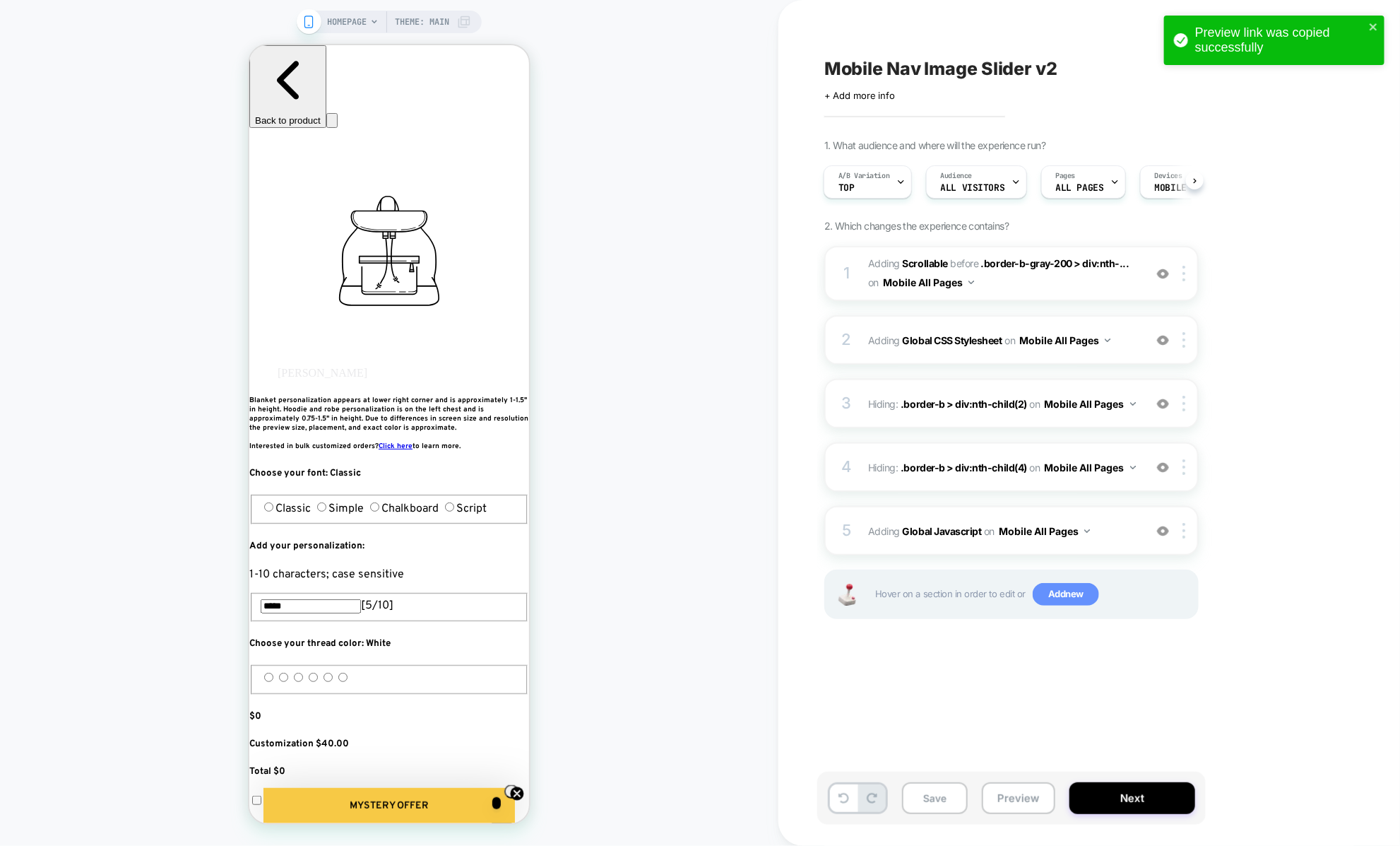
click at [1041, 586] on span "Add new" at bounding box center [1066, 594] width 67 height 23
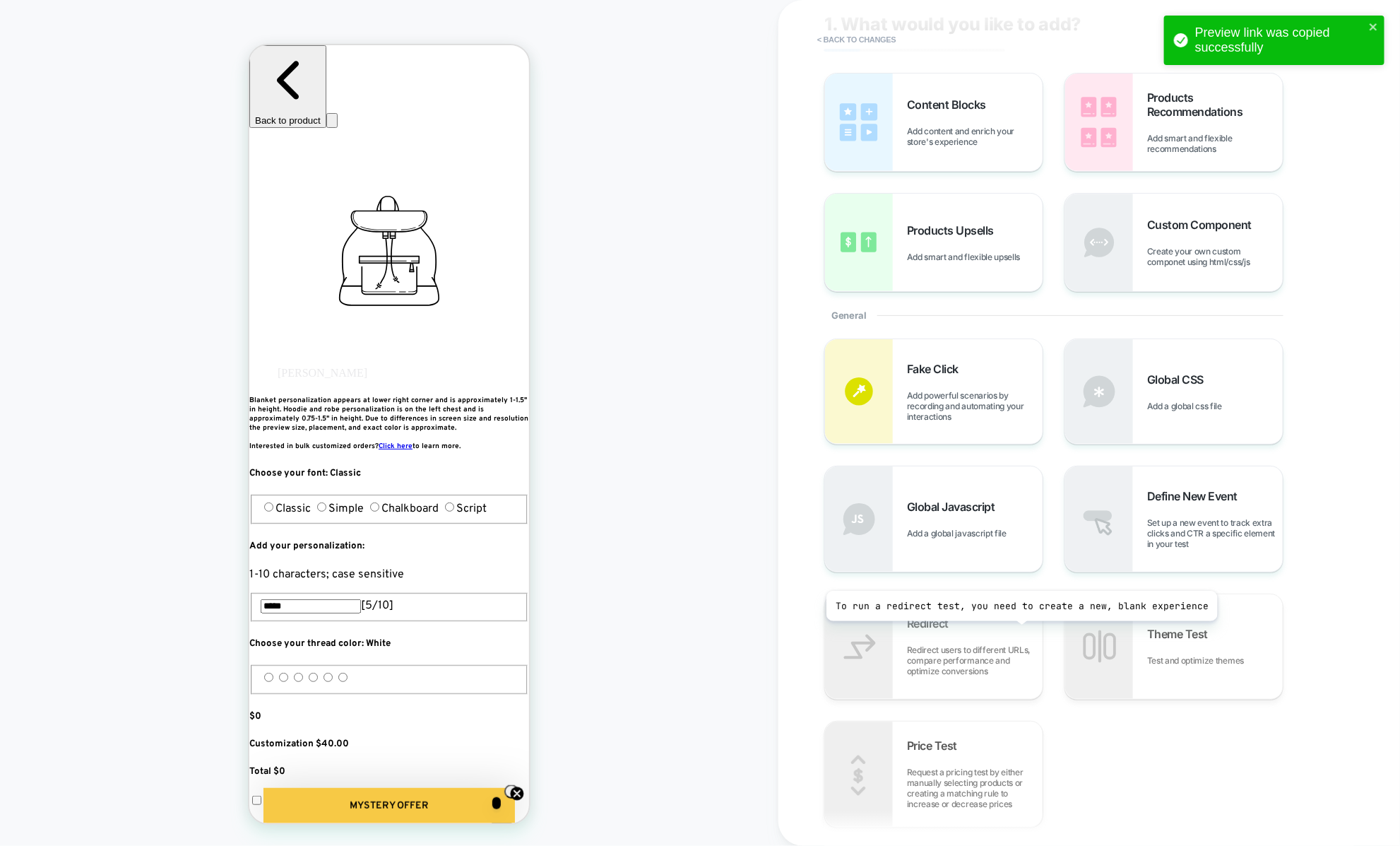
scroll to position [48, 0]
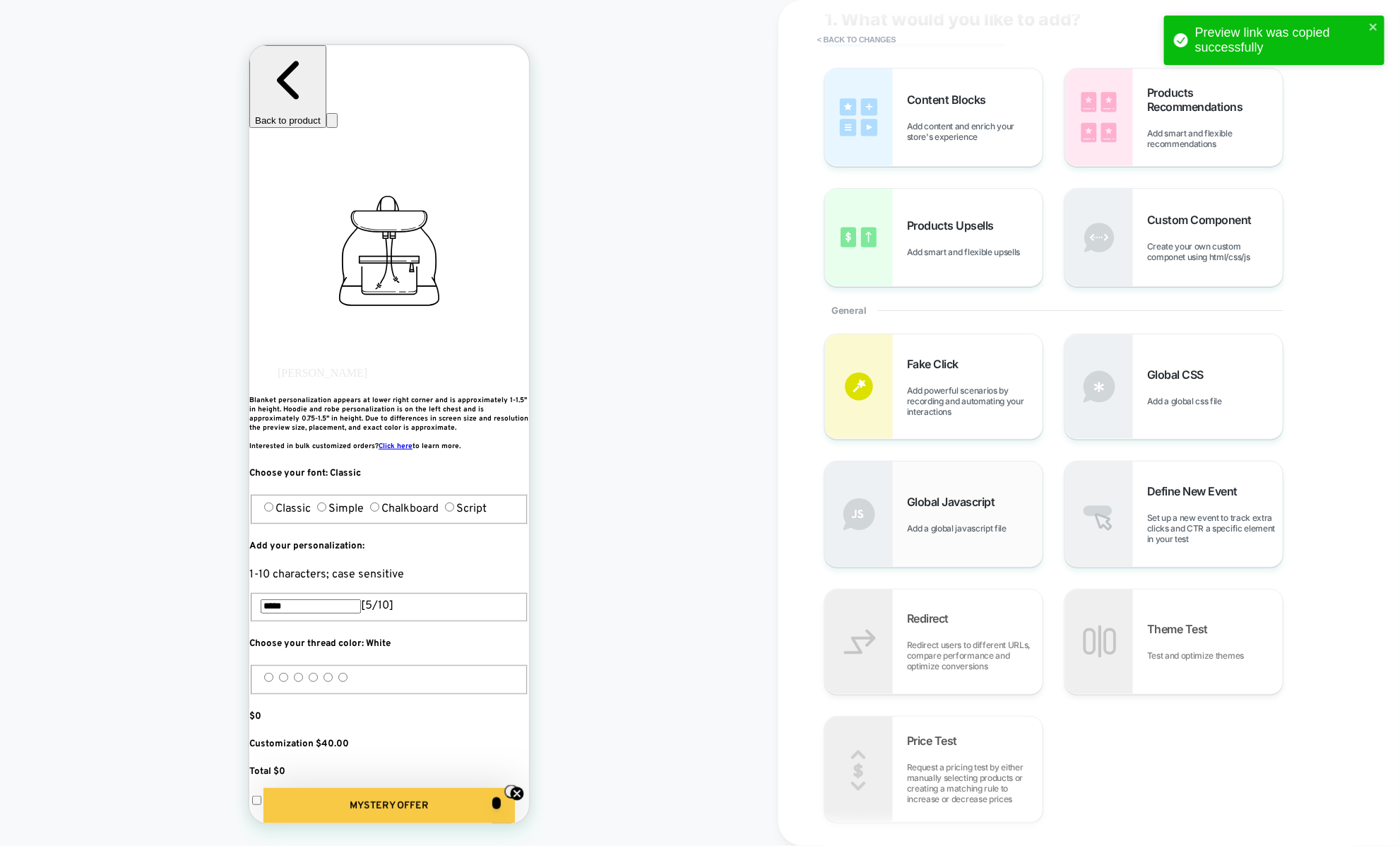
click at [950, 531] on span "Add a global javascript file" at bounding box center [960, 528] width 106 height 11
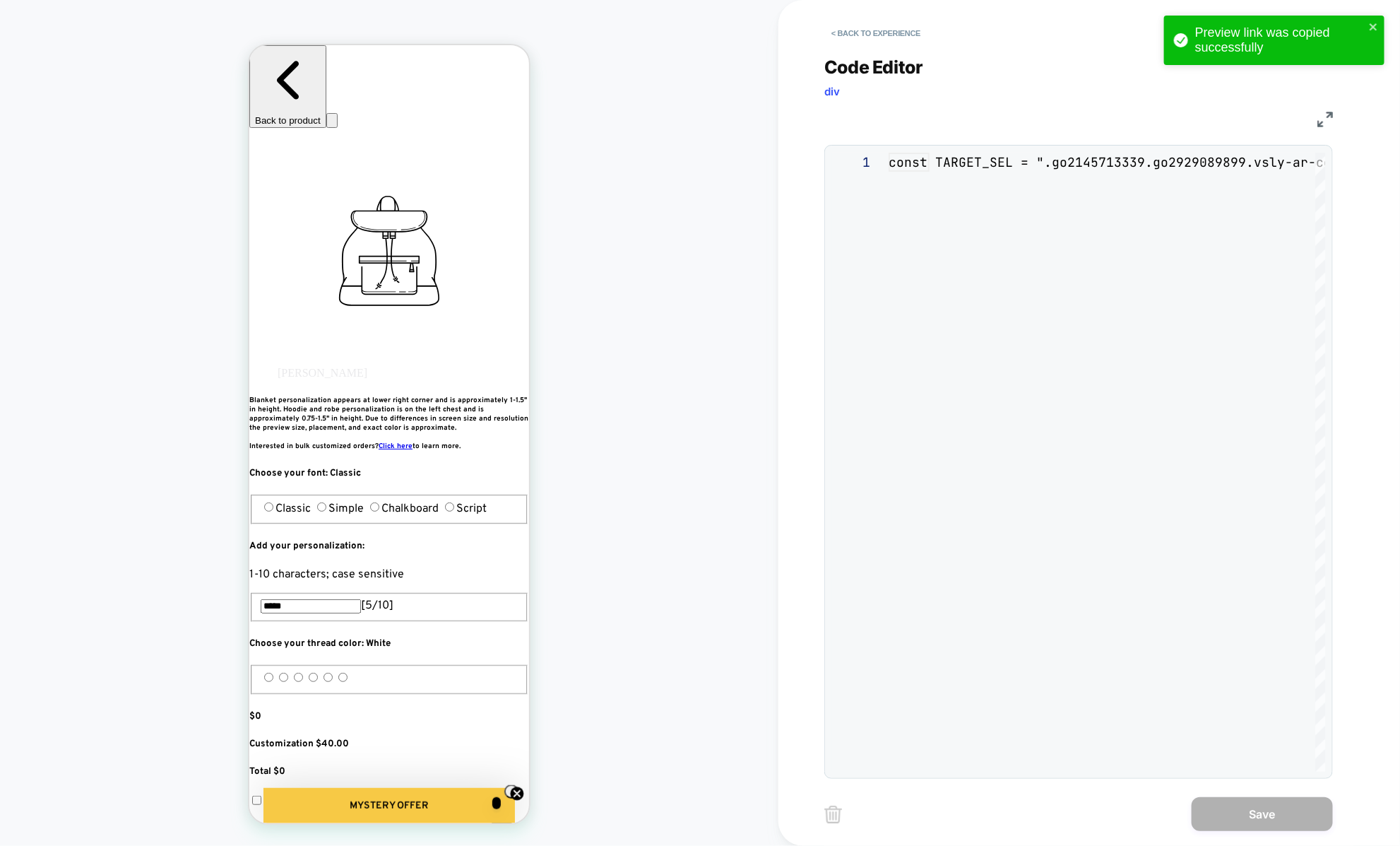
scroll to position [191, 0]
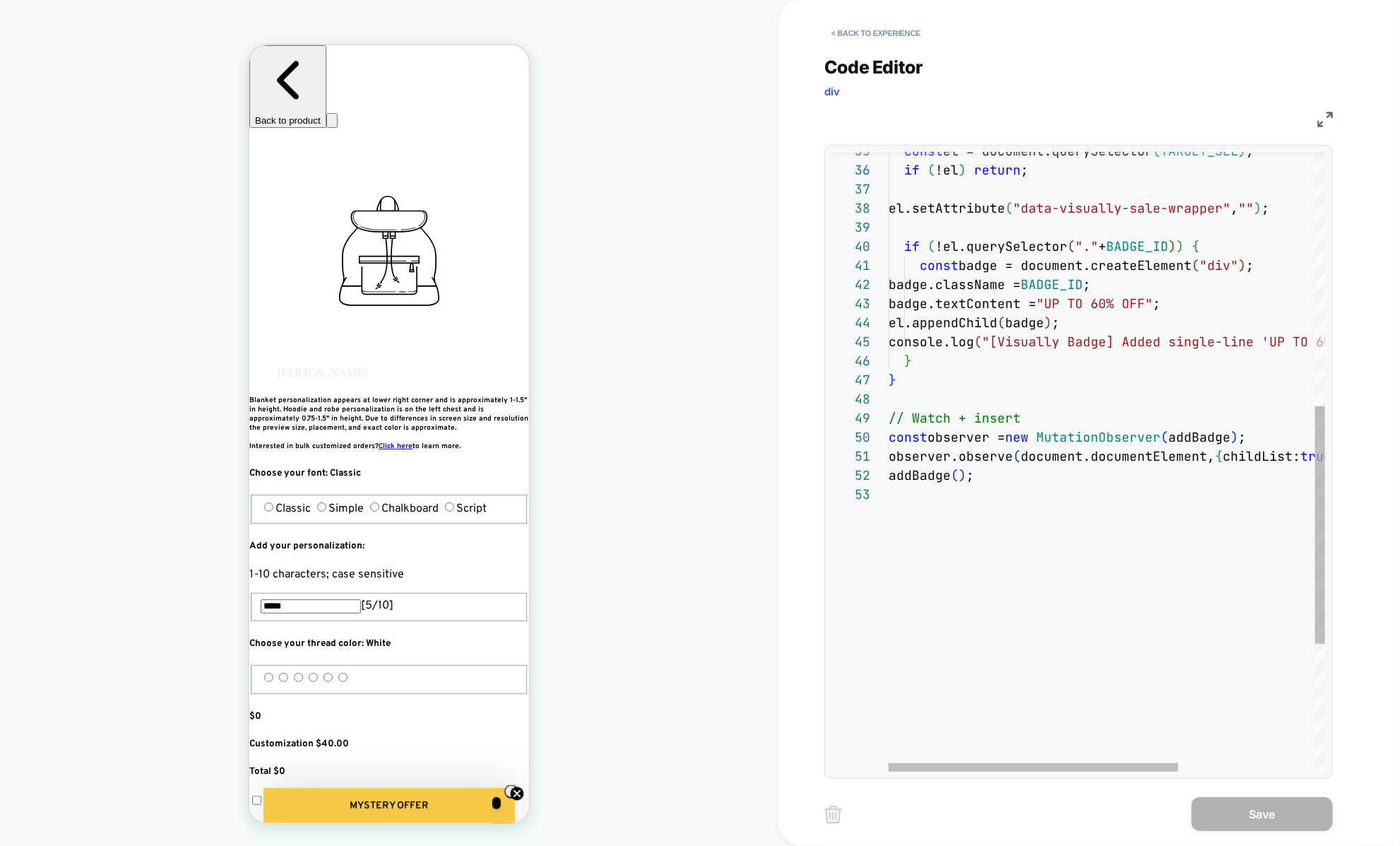
click at [1005, 659] on div "addBadge ( ) ; observer.observe ( document.documentElement, { childList: true ,…" at bounding box center [1210, 298] width 643 height 1611
type textarea "**********"
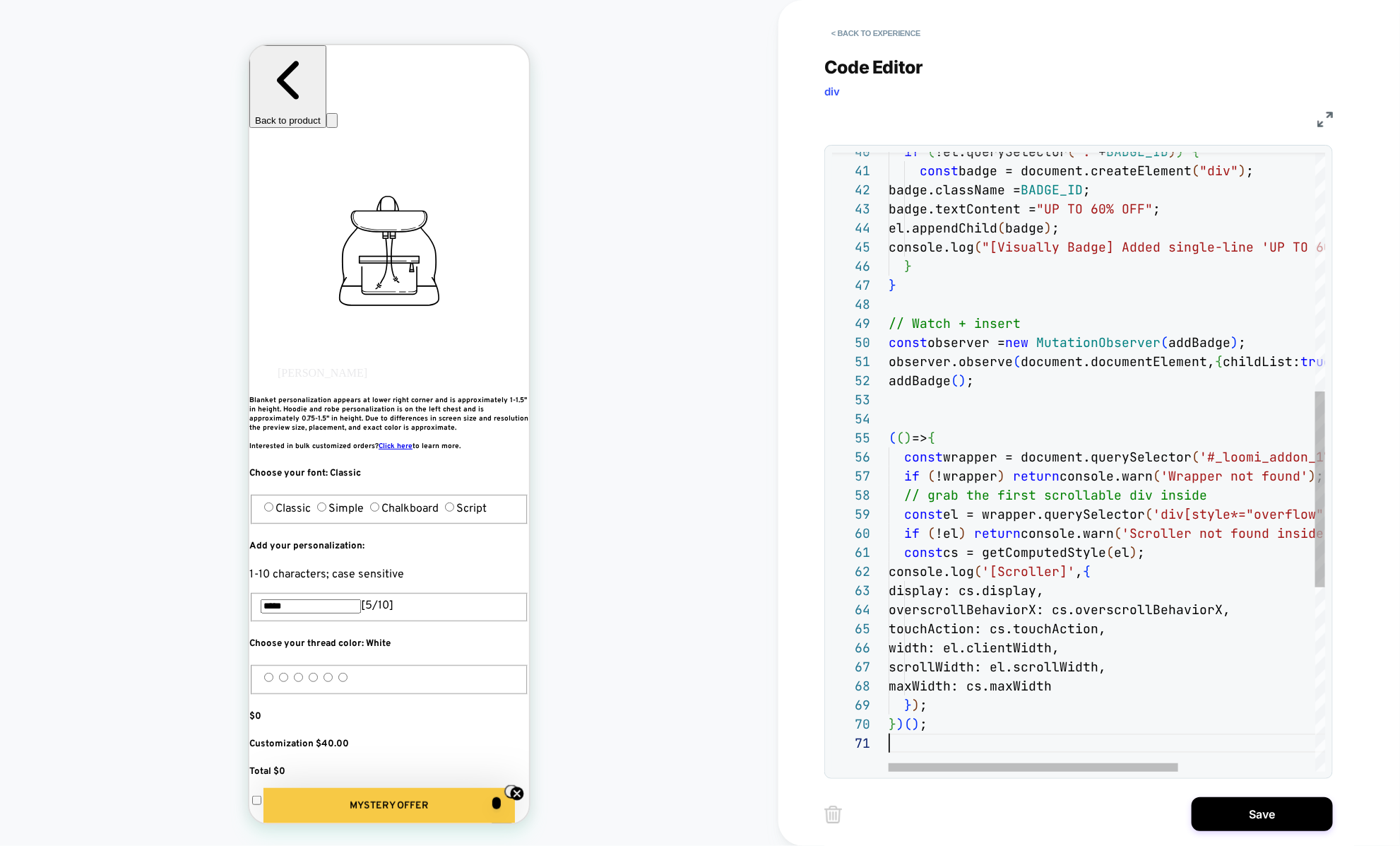
scroll to position [0, 0]
click at [1228, 803] on button "Save" at bounding box center [1262, 813] width 141 height 34
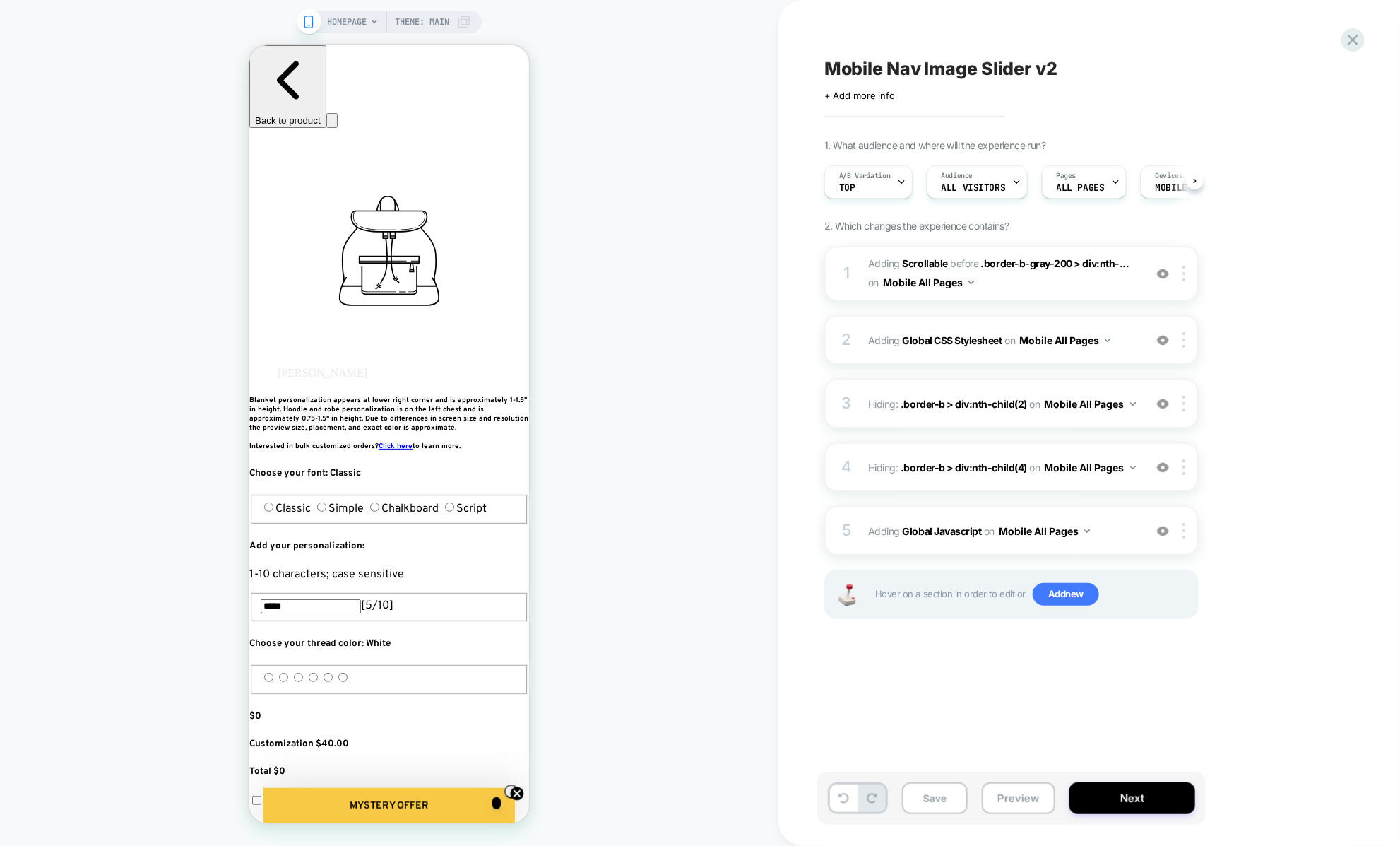
scroll to position [0, 1]
click at [1019, 786] on button "Preview" at bounding box center [1019, 797] width 74 height 32
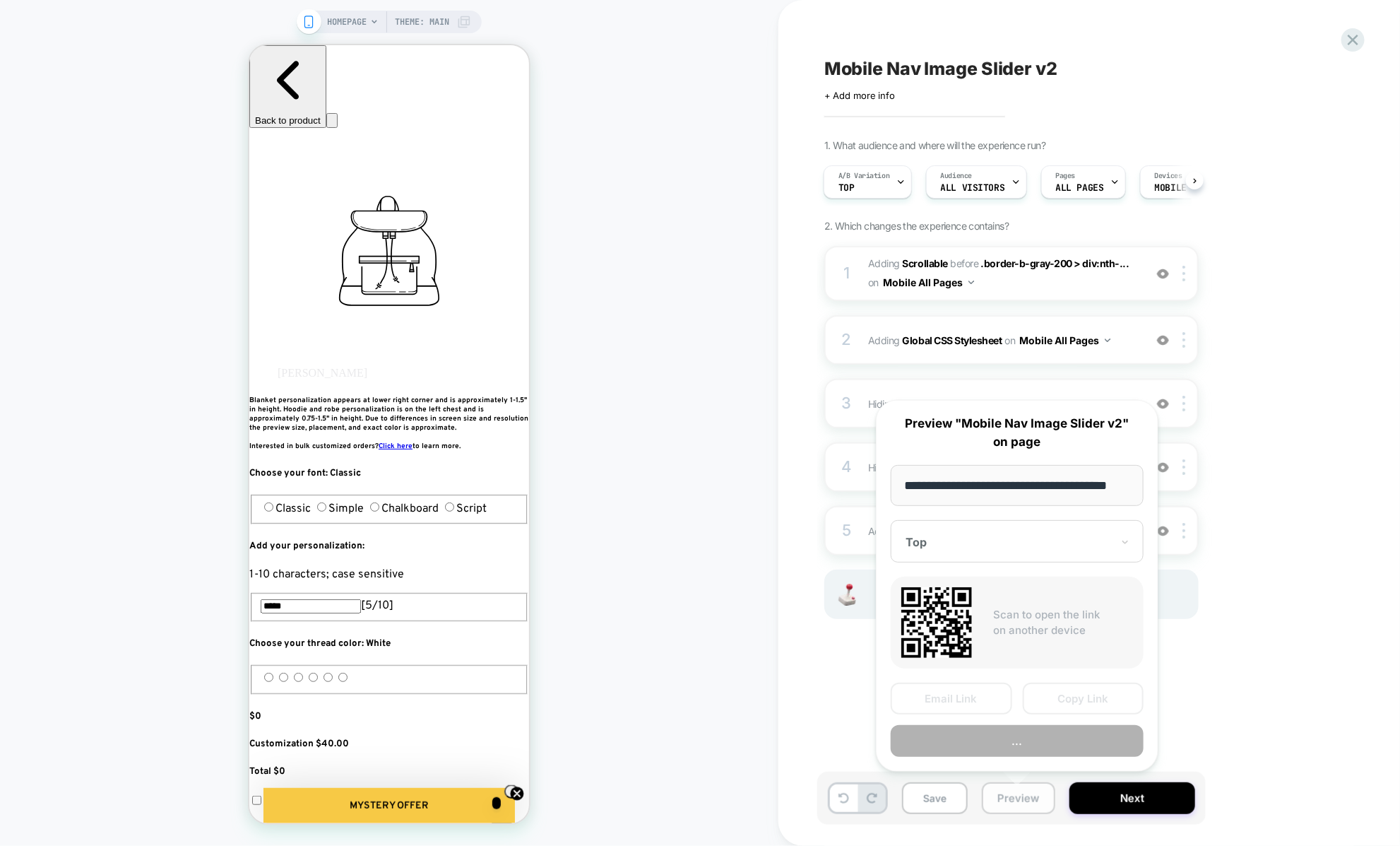
scroll to position [0, 18]
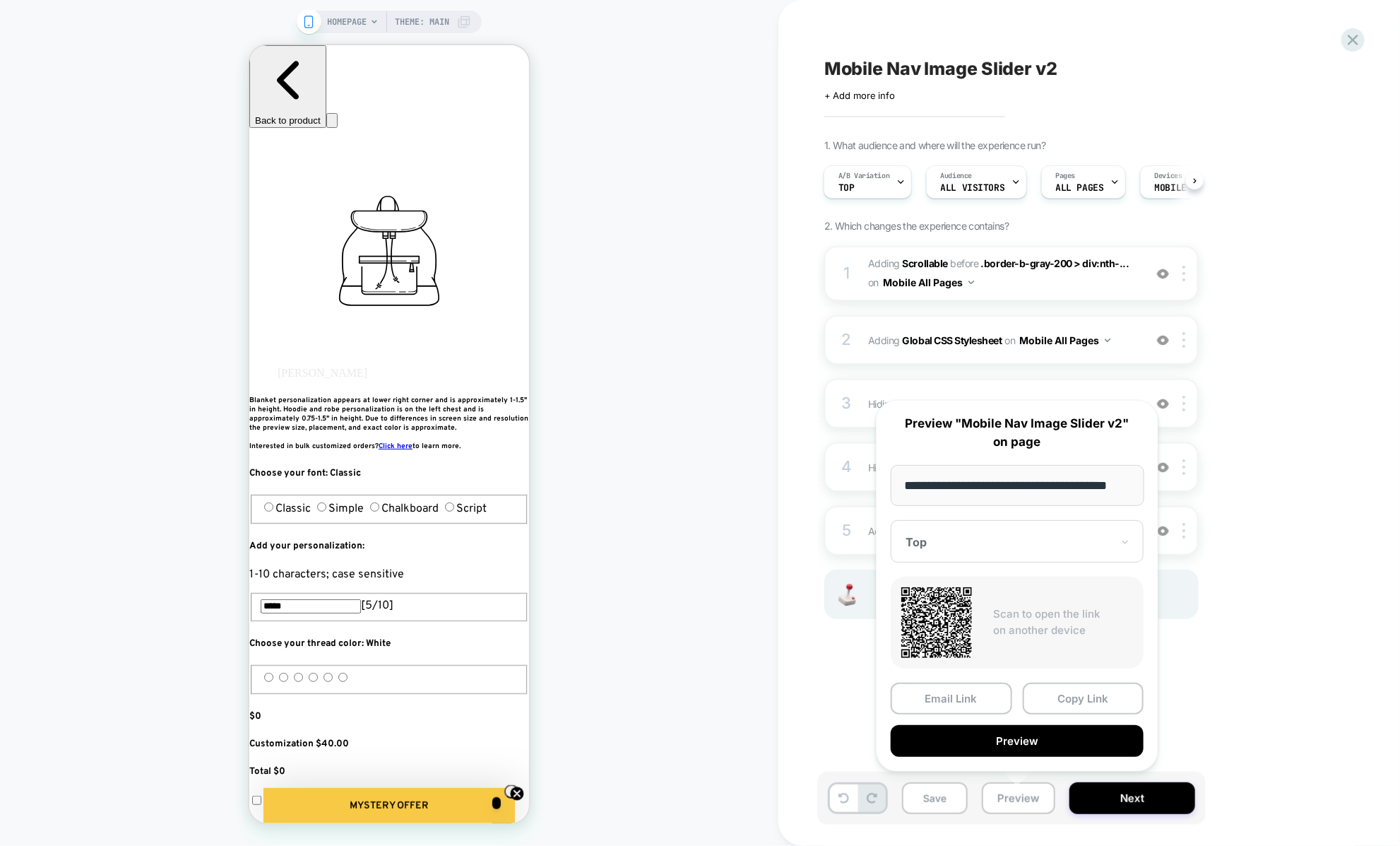
click at [868, 616] on div "**********" at bounding box center [1016, 585] width 311 height 400
click at [850, 645] on div "1 #_loomi_addon_1757099728127_dup1759590196 Adding Scrollable BEFORE .border-b-…" at bounding box center [1012, 450] width 374 height 408
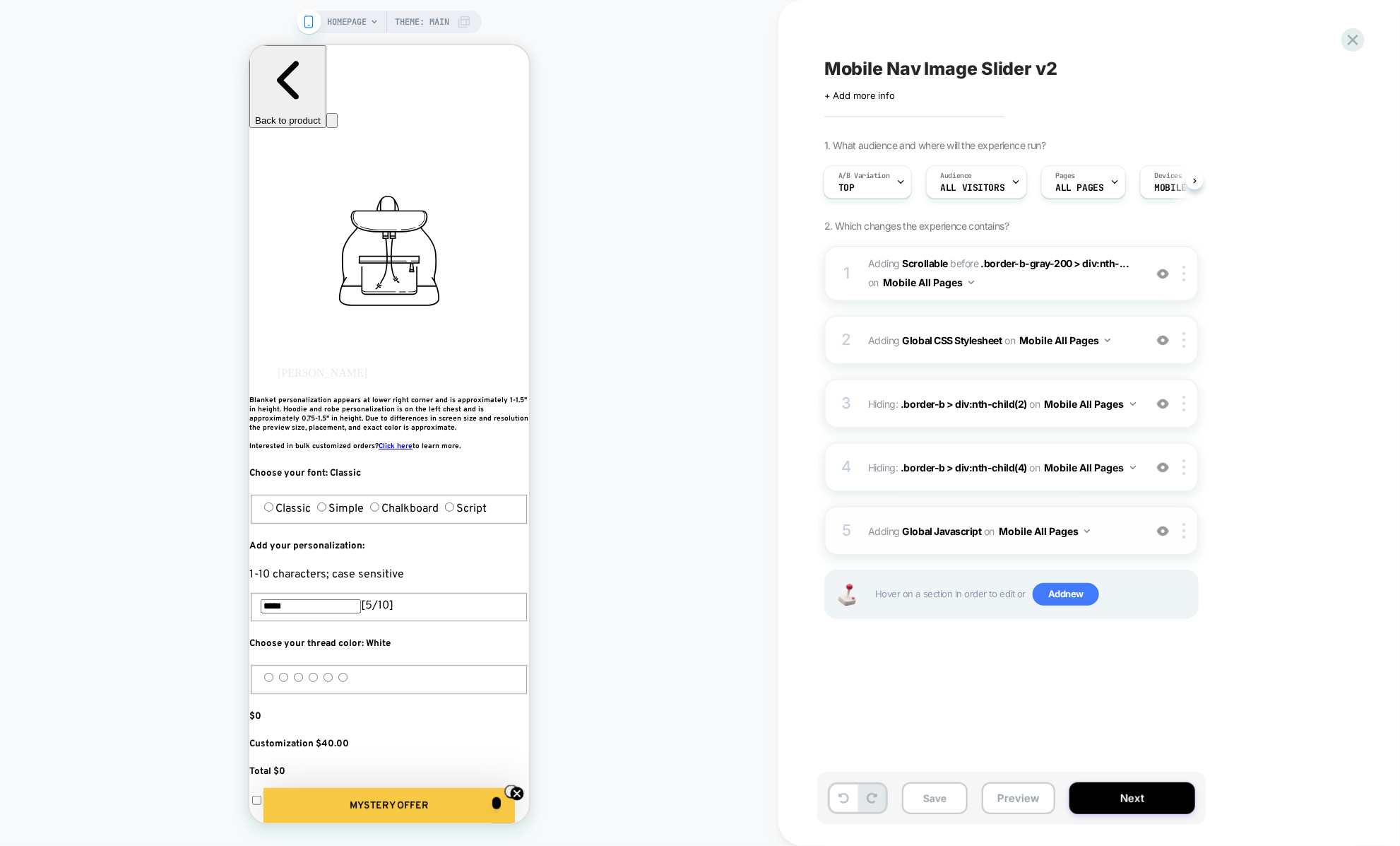
click at [936, 544] on div "5 Adding Global Javascript on Mobile All Pages Add Before Add After Copy to Des…" at bounding box center [1012, 530] width 374 height 49
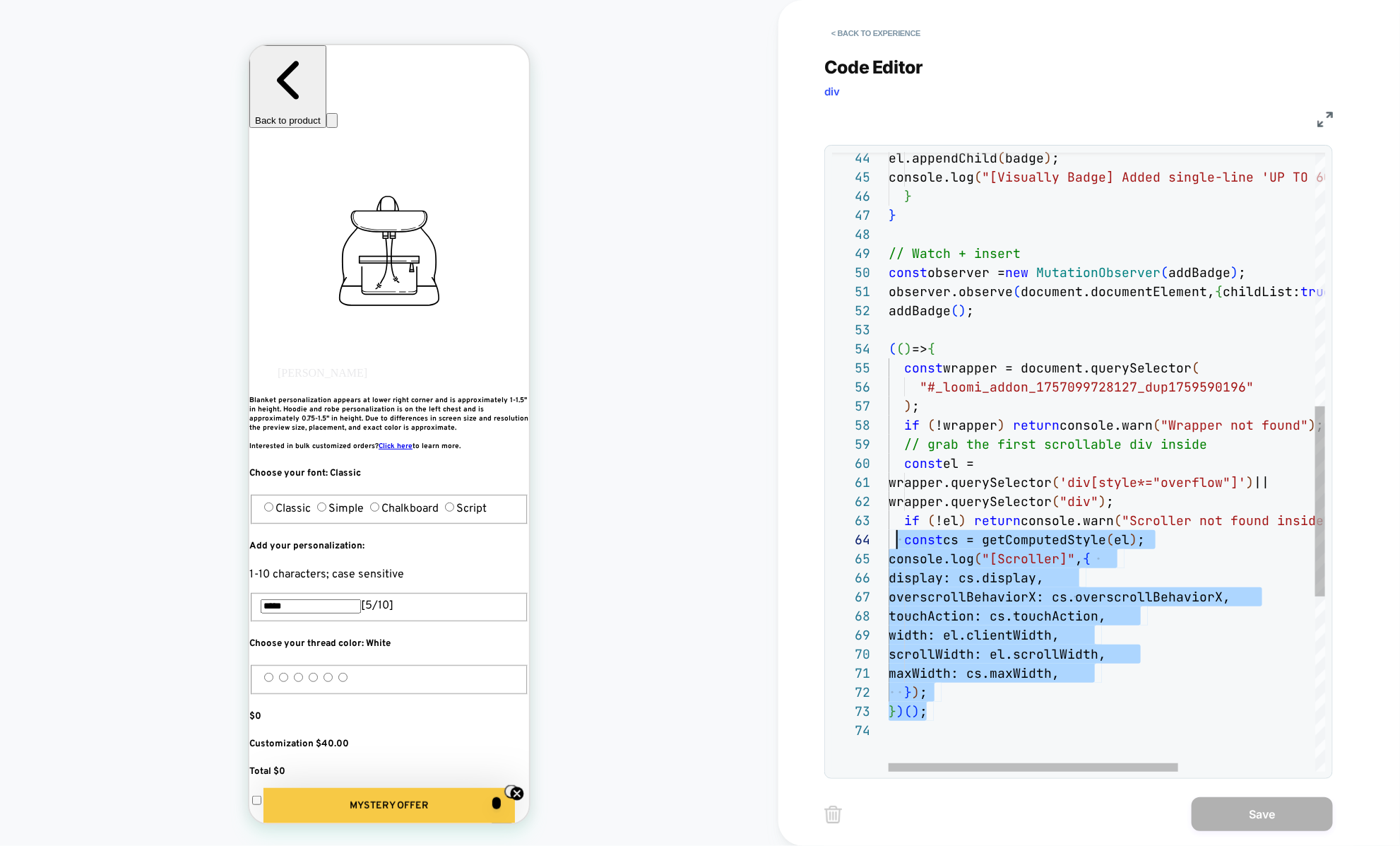
scroll to position [38, 8]
type textarea "**********"
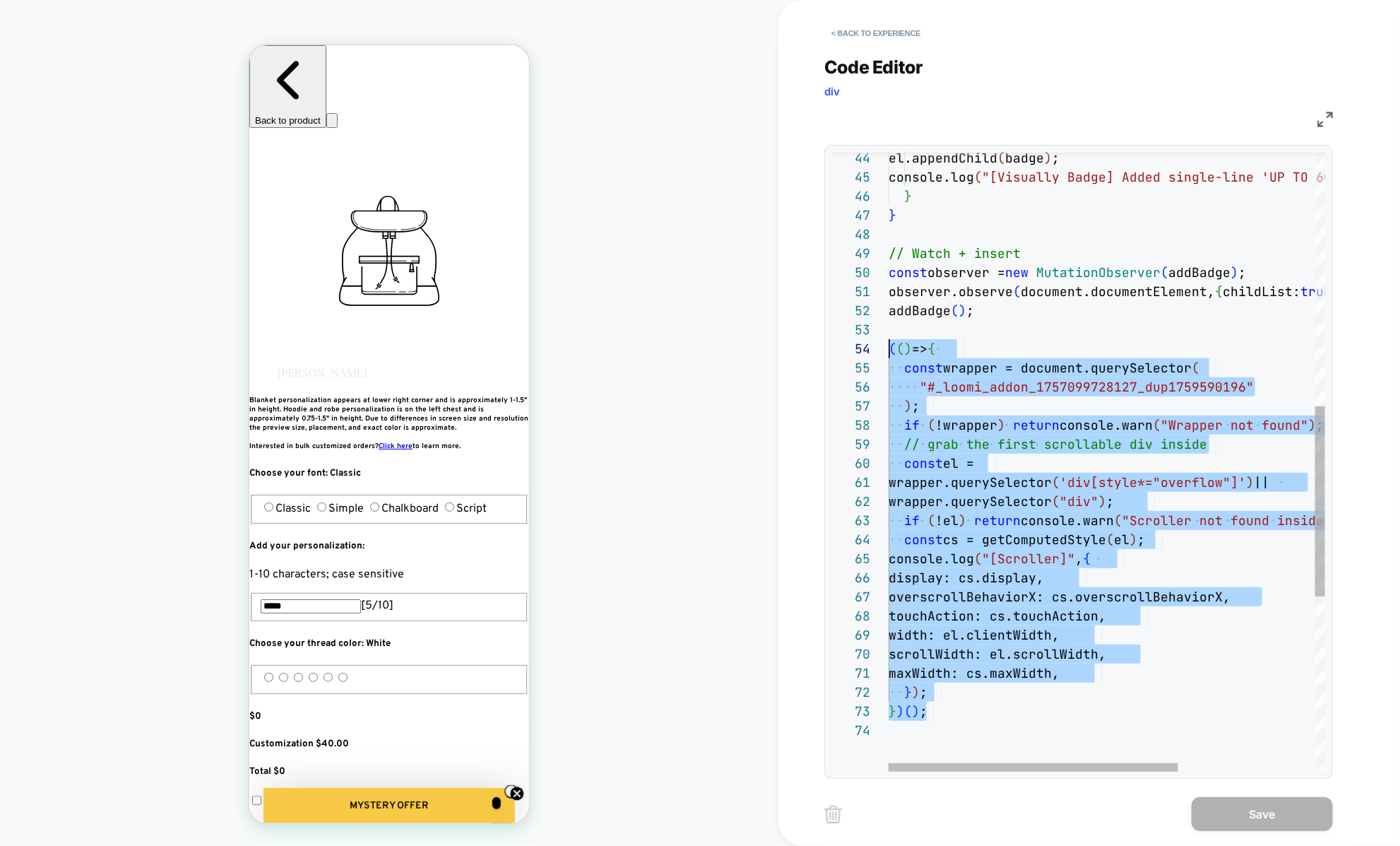
scroll to position [57, 0]
drag, startPoint x: 944, startPoint y: 713, endPoint x: 874, endPoint y: 353, distance: 366.7
click at [889, 353] on div "const wrapper = document.querySelector ( "#_loomi_addon_1757099728127_dup175959…" at bounding box center [1210, 334] width 643 height 2012
click at [839, 36] on button "< Back to experience" at bounding box center [876, 33] width 103 height 23
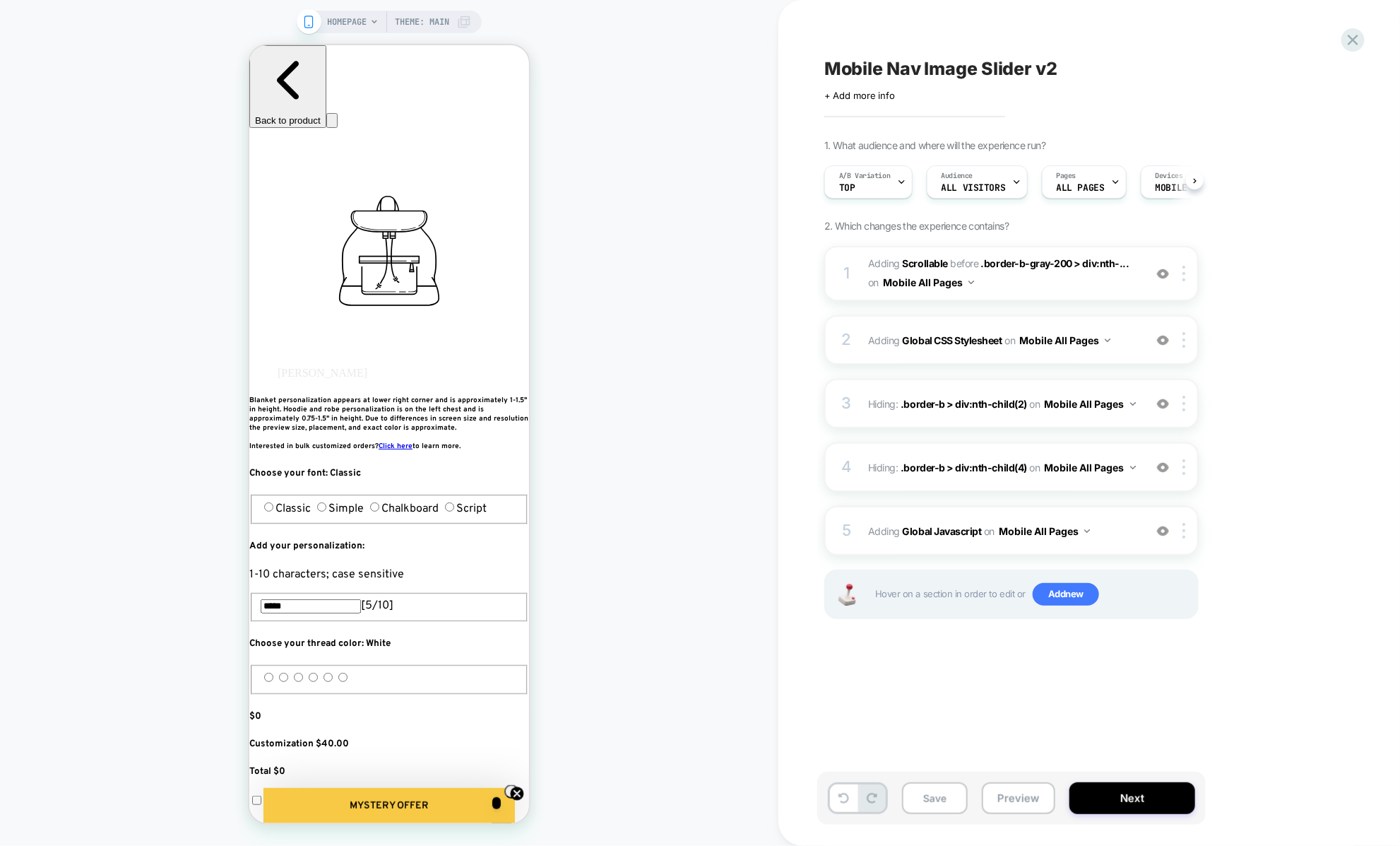
scroll to position [0, 1]
click at [872, 340] on span "Adding Global CSS Stylesheet on Mobile All Pages" at bounding box center [1002, 340] width 269 height 20
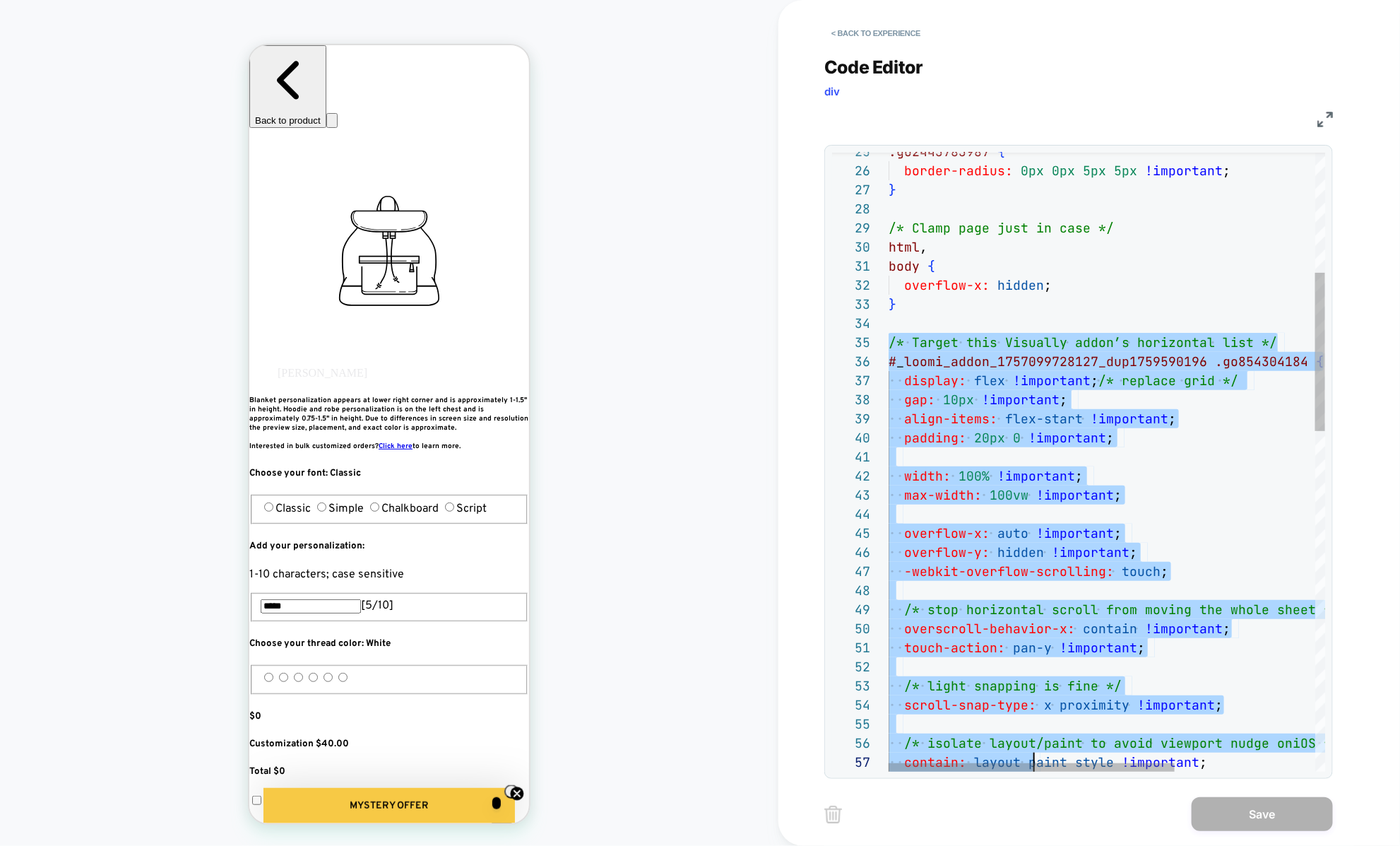
scroll to position [76, 0]
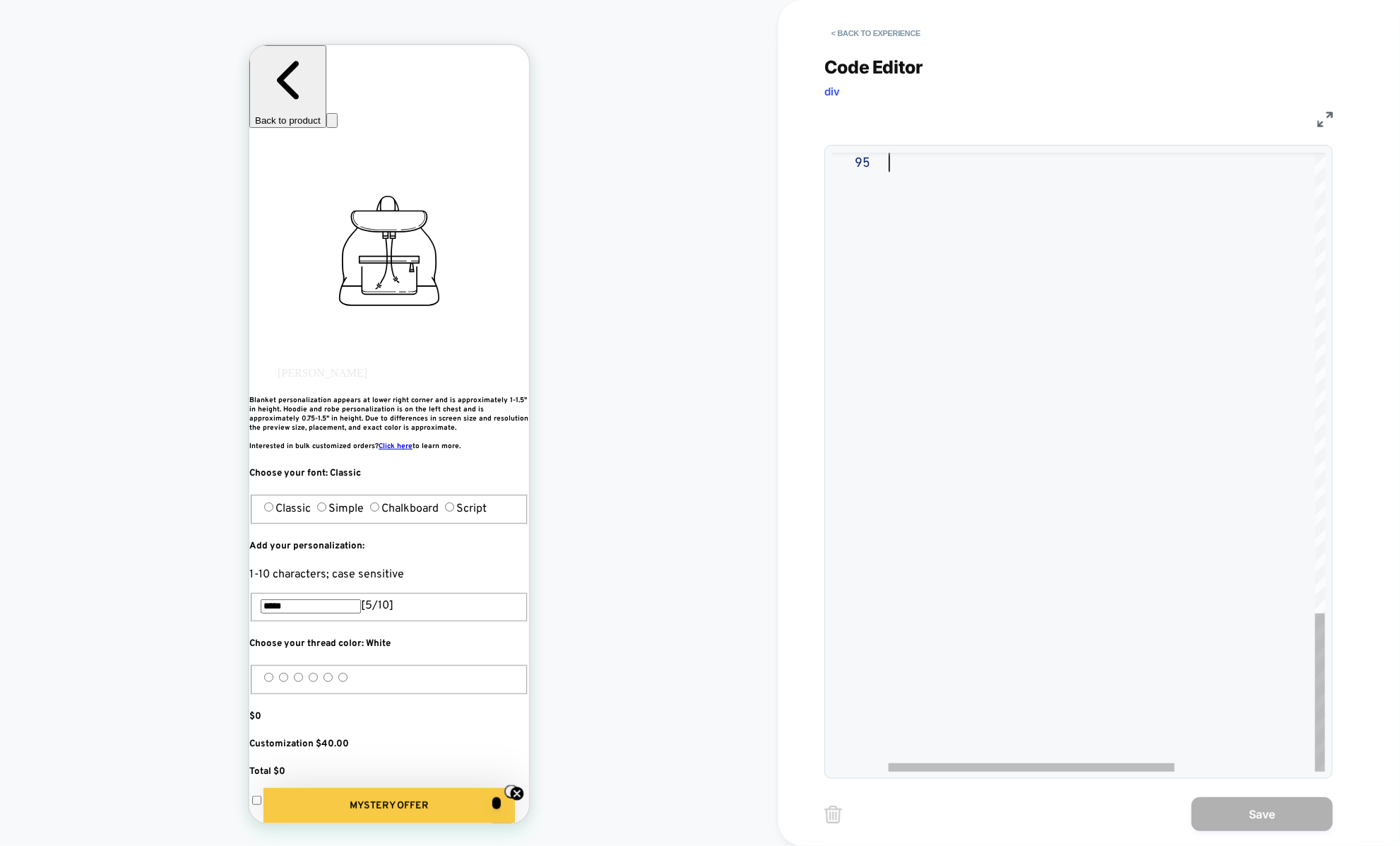
drag, startPoint x: 891, startPoint y: 421, endPoint x: 1050, endPoint y: 757, distance: 371.7
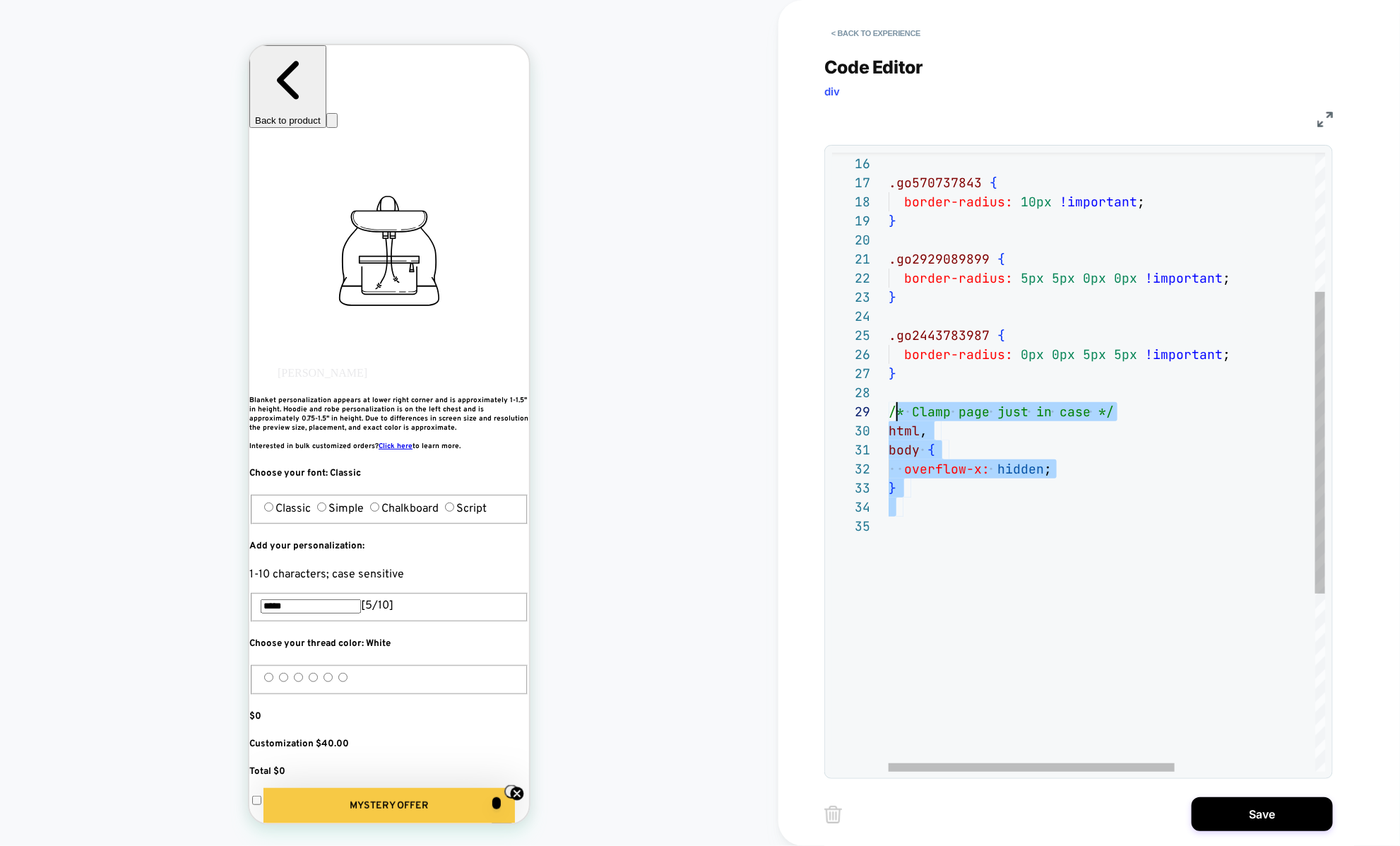
scroll to position [153, 0]
drag, startPoint x: 1007, startPoint y: 550, endPoint x: 885, endPoint y: 410, distance: 185.7
click at [889, 410] on div "} overflow-x: hidden ; body { html , /* Clamp page just in case */ } border-rad…" at bounding box center [1214, 501] width 651 height 1267
type textarea "**********"
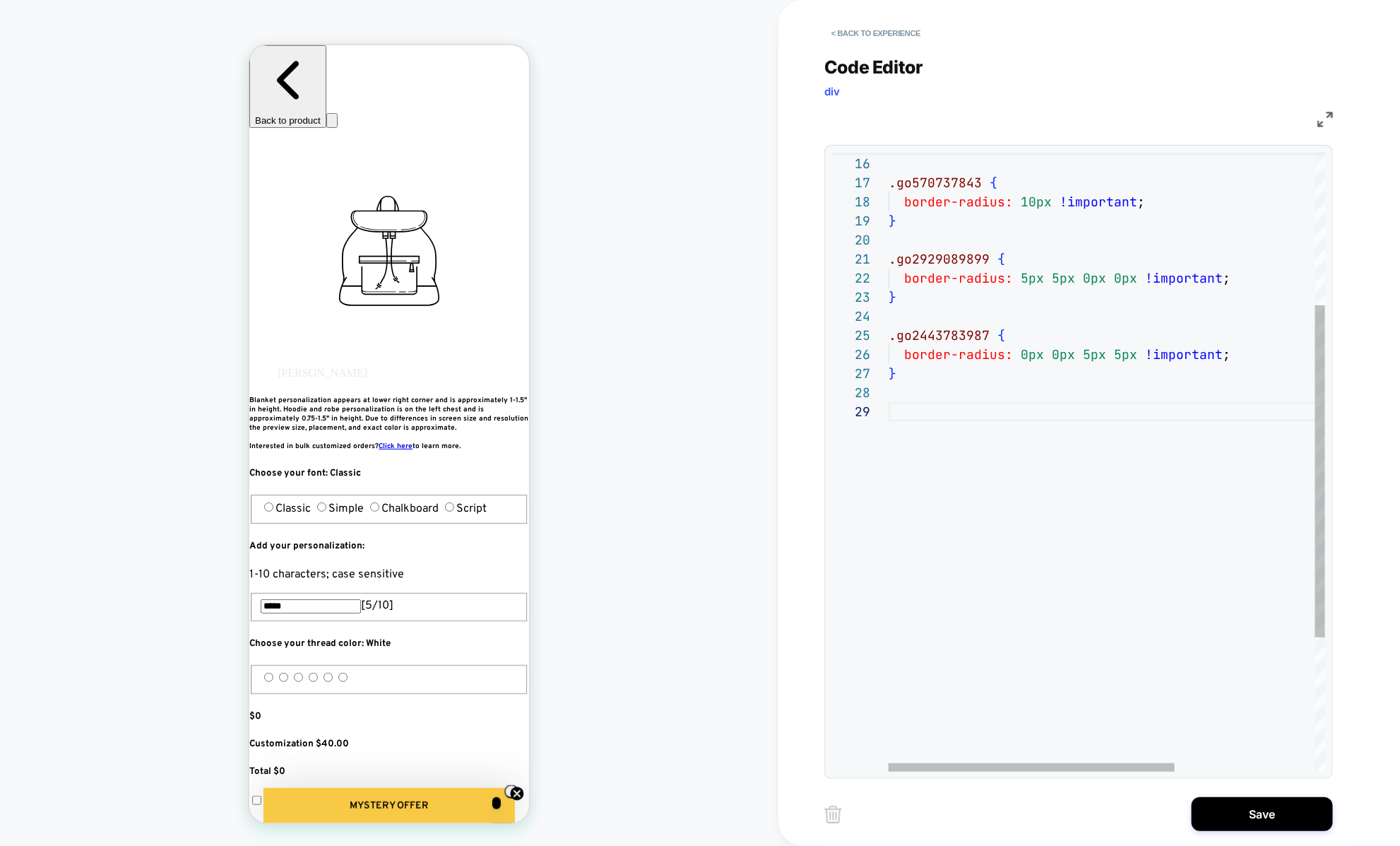
scroll to position [0, 0]
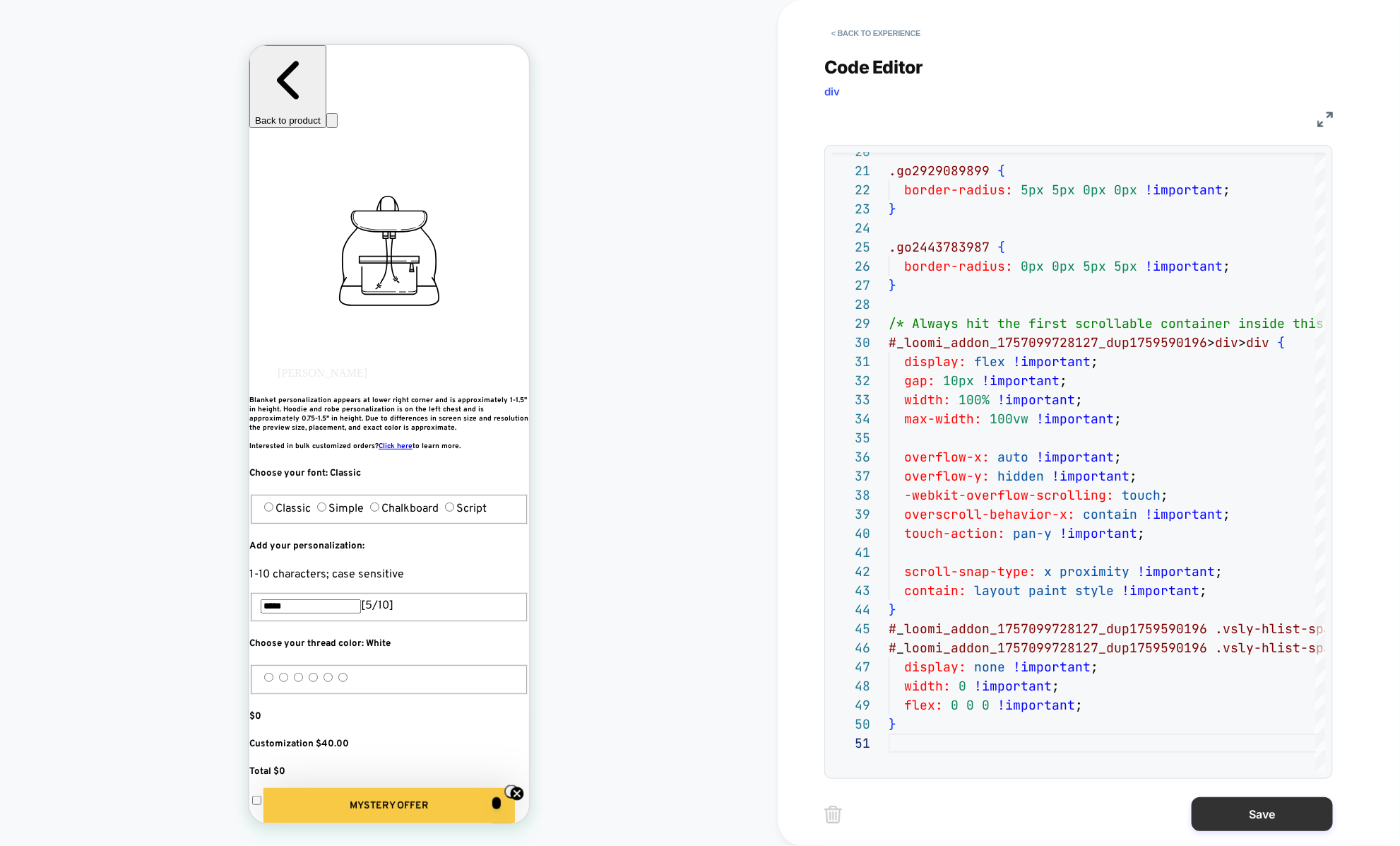
click at [1281, 819] on button "Save" at bounding box center [1262, 813] width 141 height 34
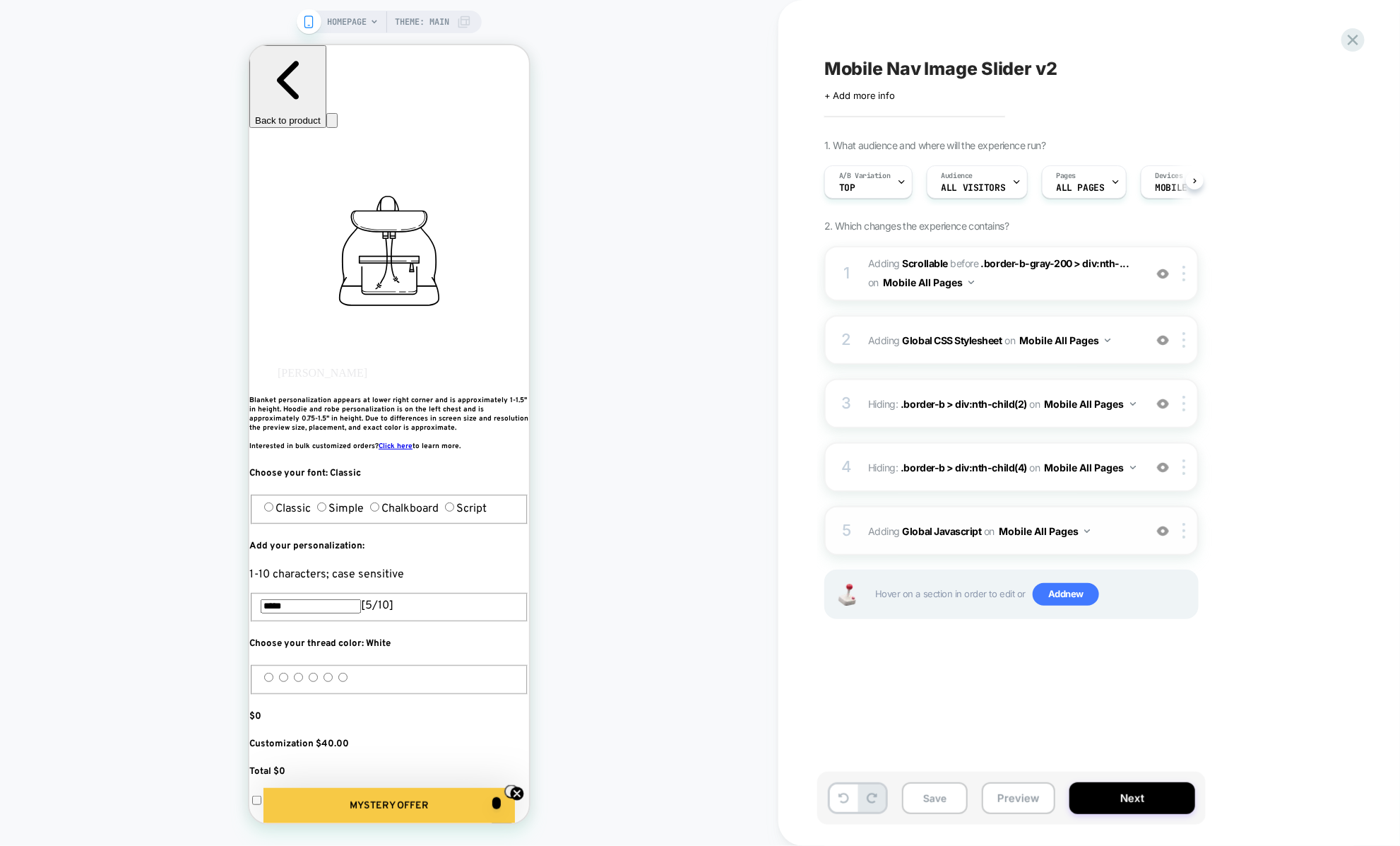
scroll to position [0, 1]
click at [960, 542] on div "5 Adding Global Javascript on Mobile All Pages Add Before Add After Copy to Des…" at bounding box center [1012, 530] width 374 height 49
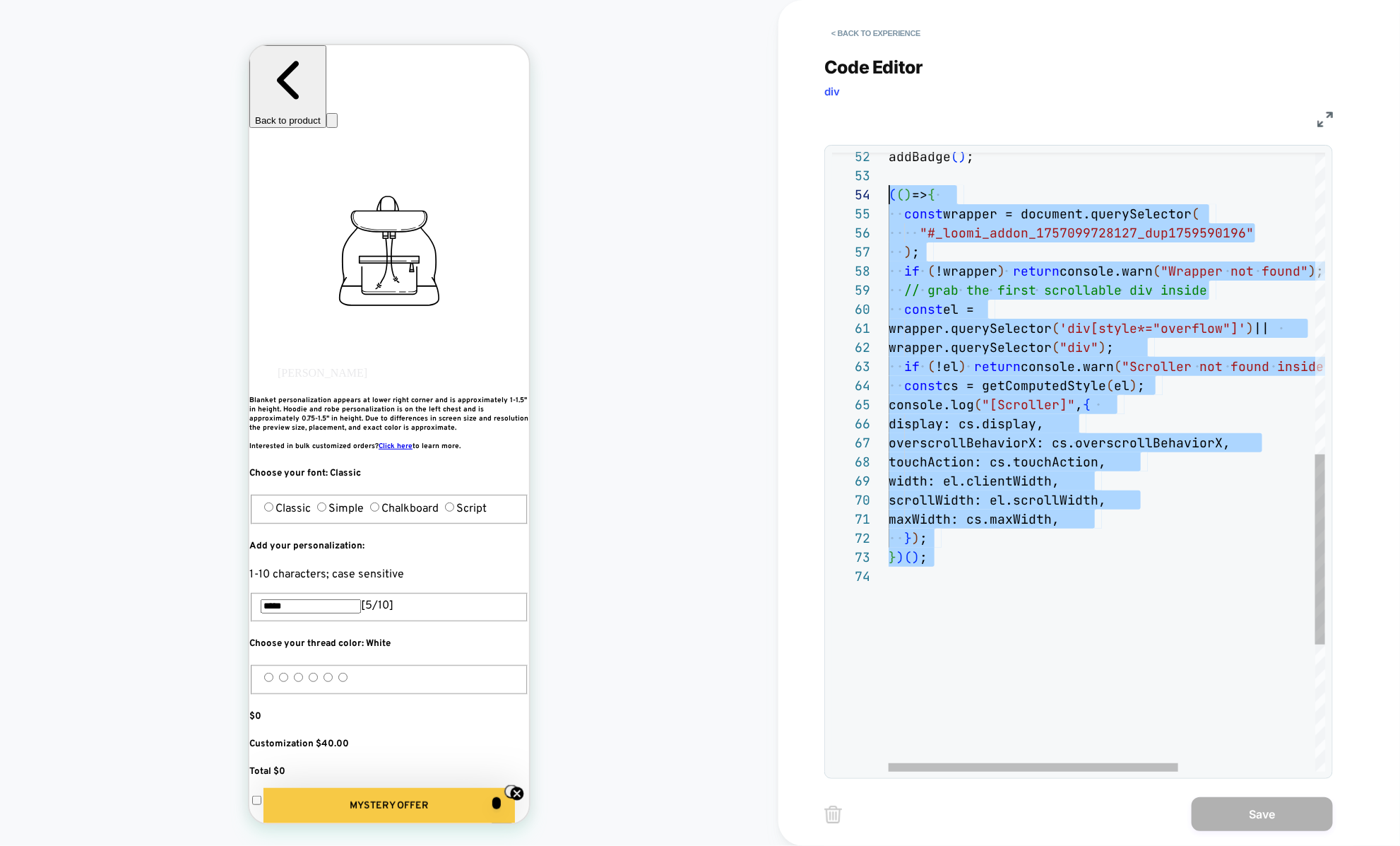
scroll to position [57, 0]
drag, startPoint x: 1014, startPoint y: 645, endPoint x: 854, endPoint y: 190, distance: 482.3
click at [889, 190] on div "addBadge ( ) ; ( ( ) => { const wrapper = document.querySelector ( "#_loomi_add…" at bounding box center [1210, 180] width 643 height 2012
type textarea "**********"
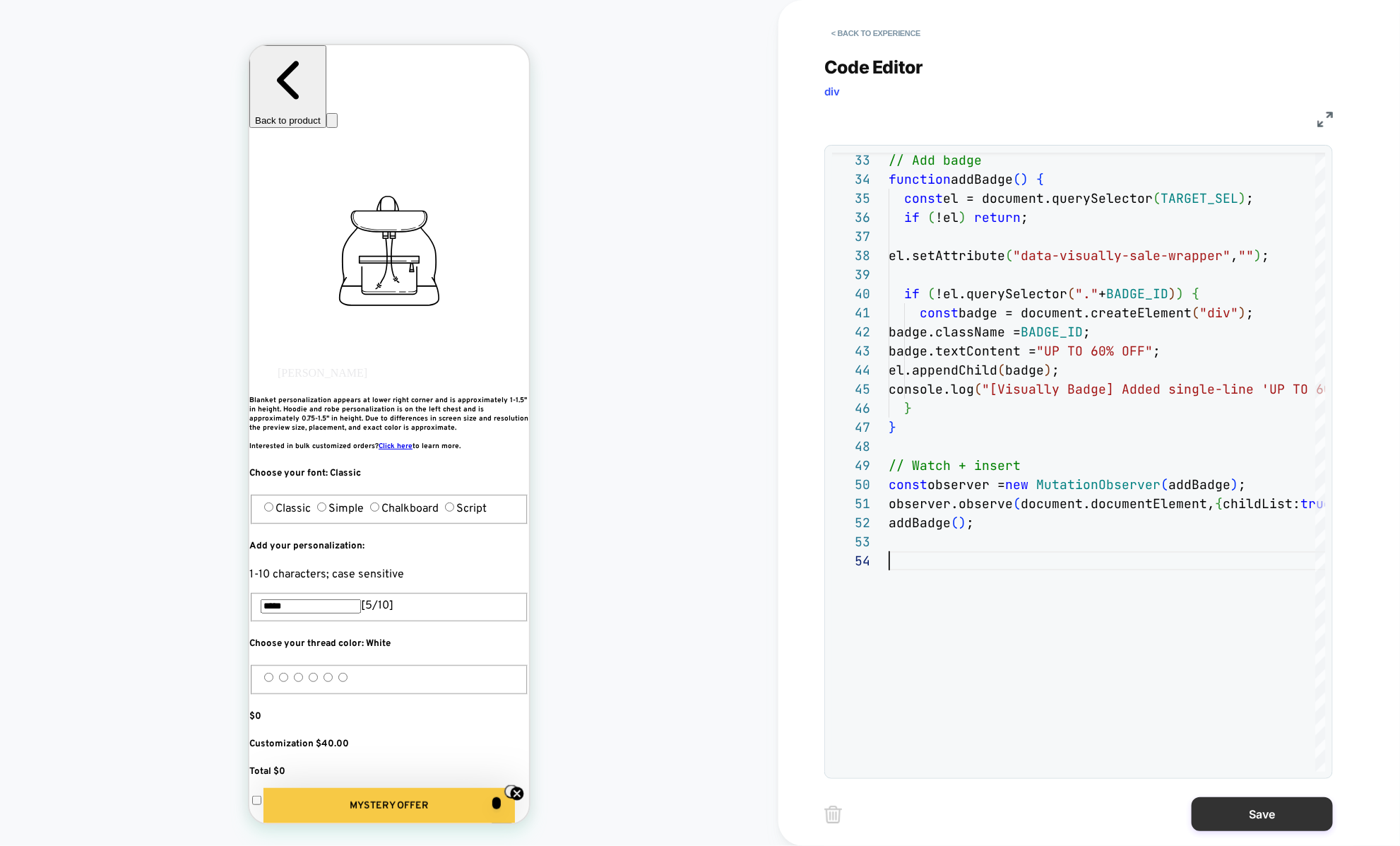
click at [1235, 810] on button "Save" at bounding box center [1262, 813] width 141 height 34
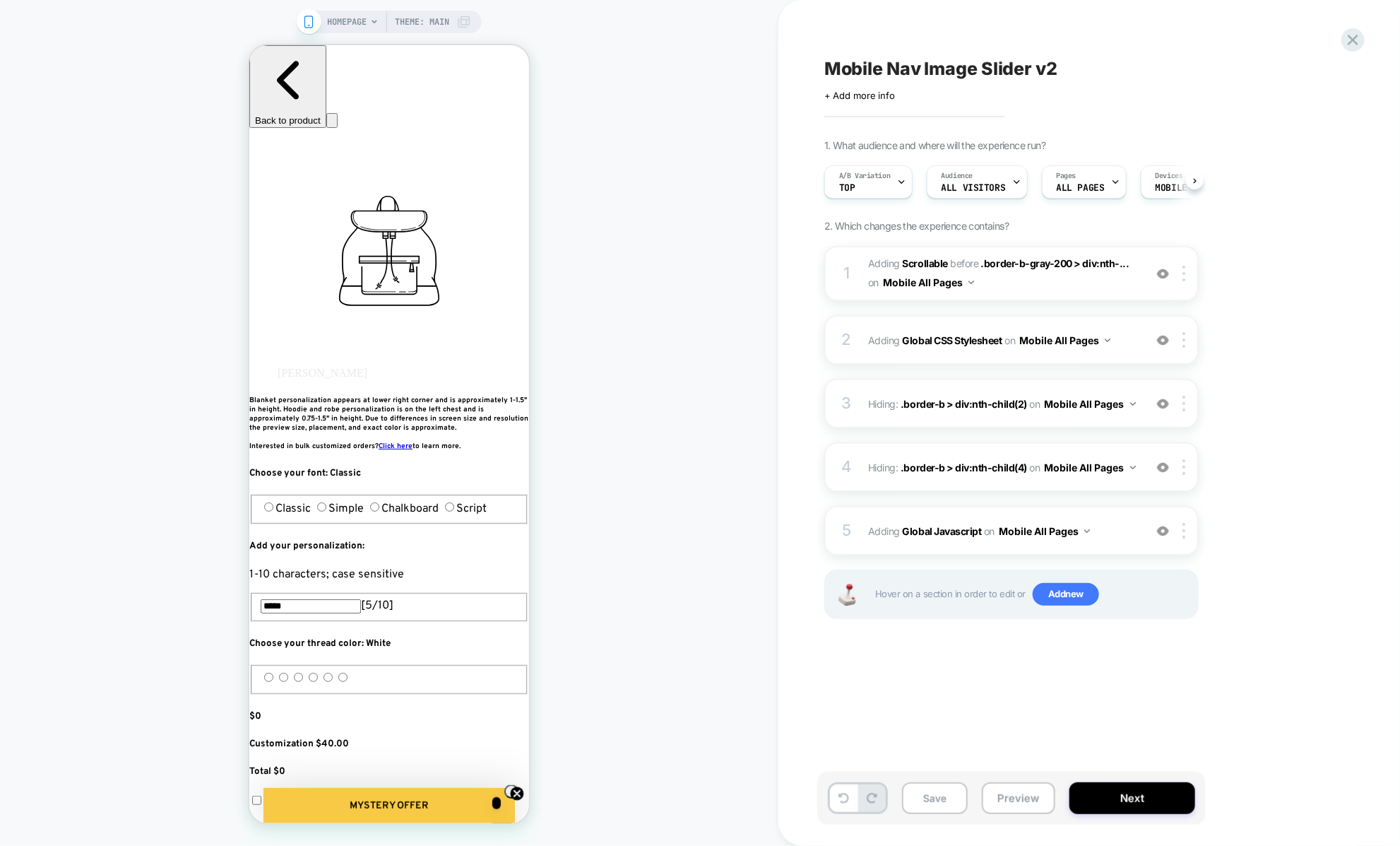
scroll to position [0, 1]
click at [962, 558] on div "1 #_loomi_addon_1757099728127_dup1759590196 Adding Scrollable BEFORE .border-b-…" at bounding box center [1012, 450] width 374 height 408
click at [962, 546] on div "5 Adding Global Javascript on Mobile All Pages Add Before Add After Copy to Des…" at bounding box center [1012, 530] width 374 height 49
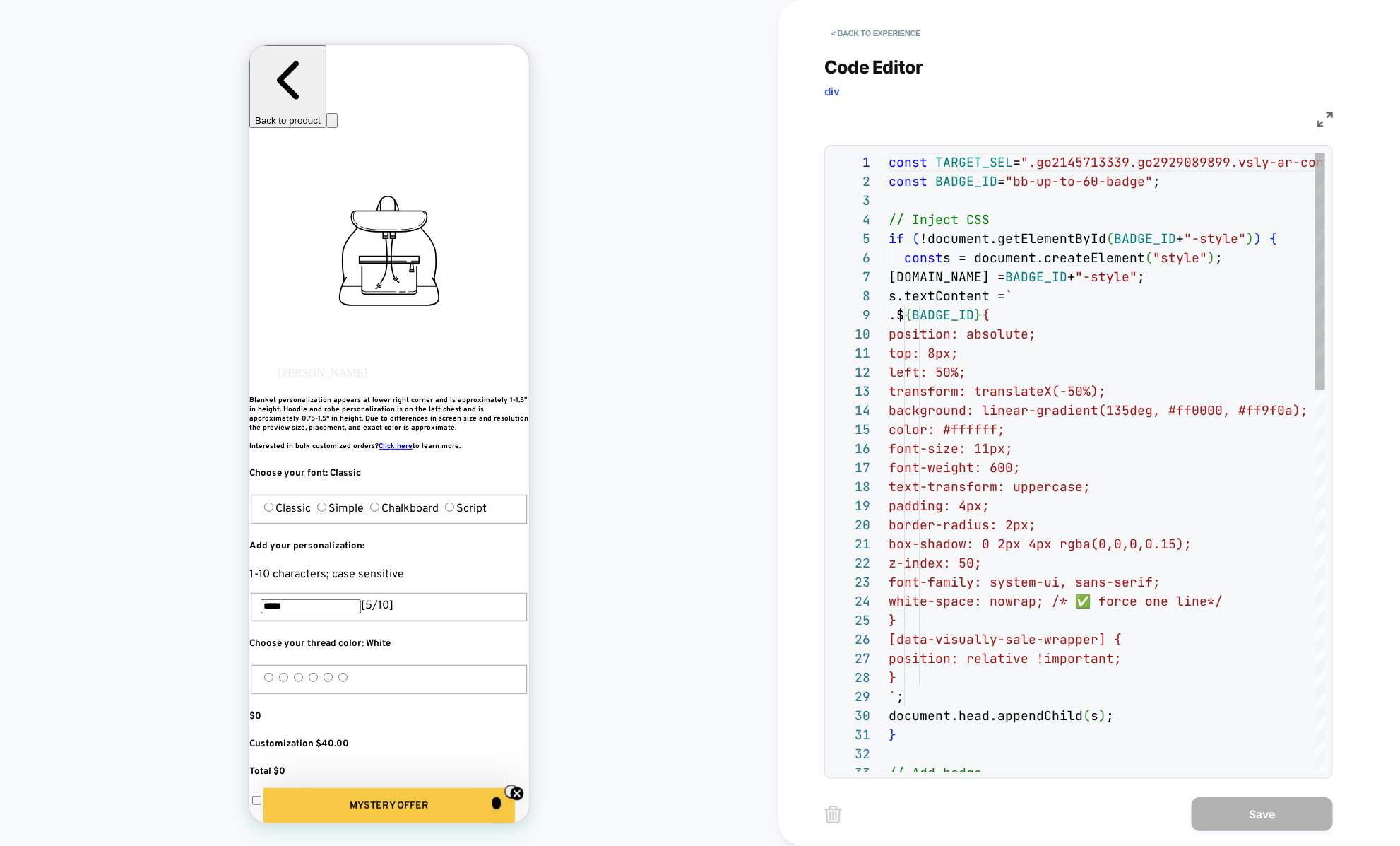
scroll to position [191, 0]
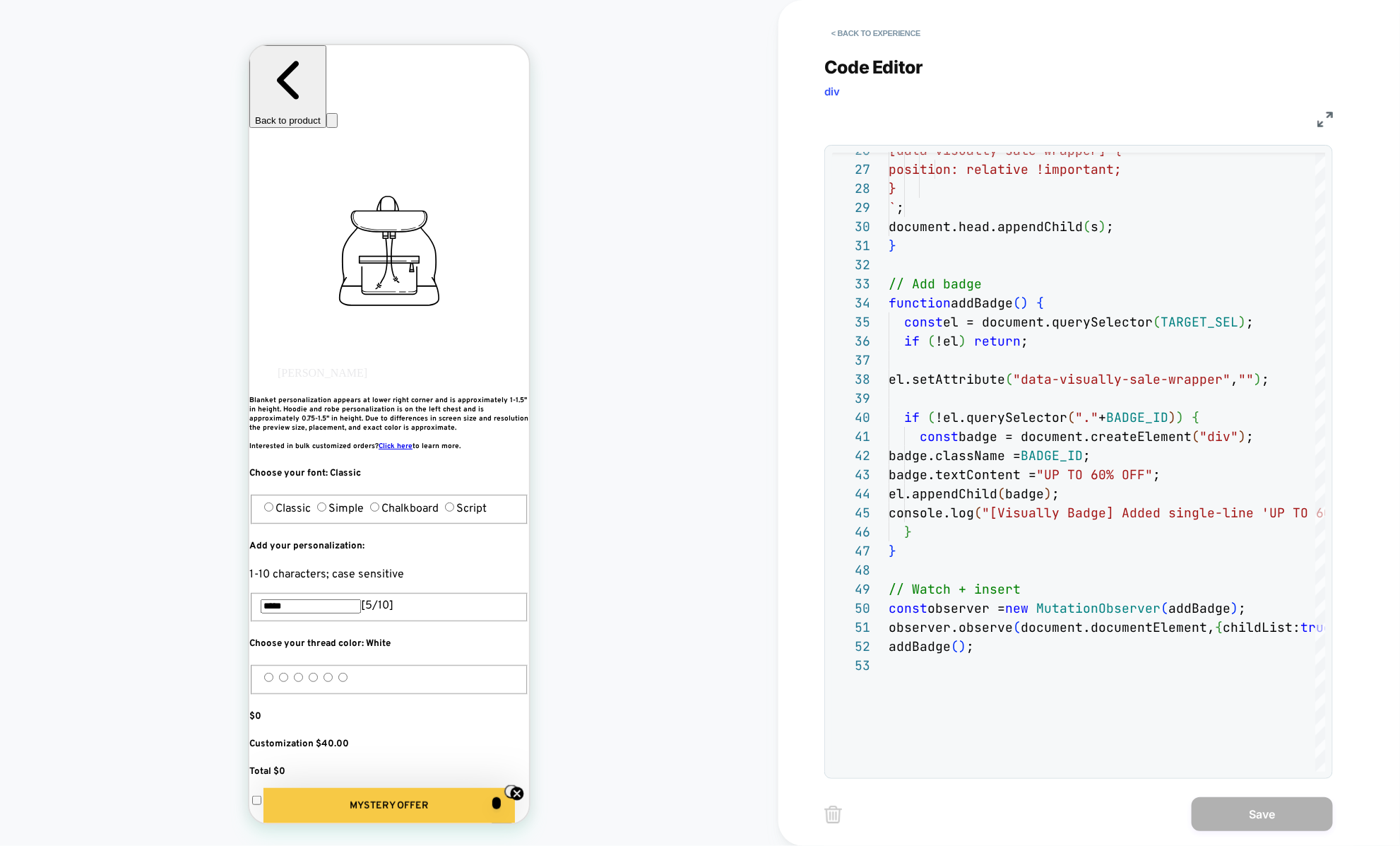
click at [1308, 117] on div "JS" at bounding box center [1078, 117] width 508 height 24
click at [1318, 118] on img at bounding box center [1325, 120] width 16 height 16
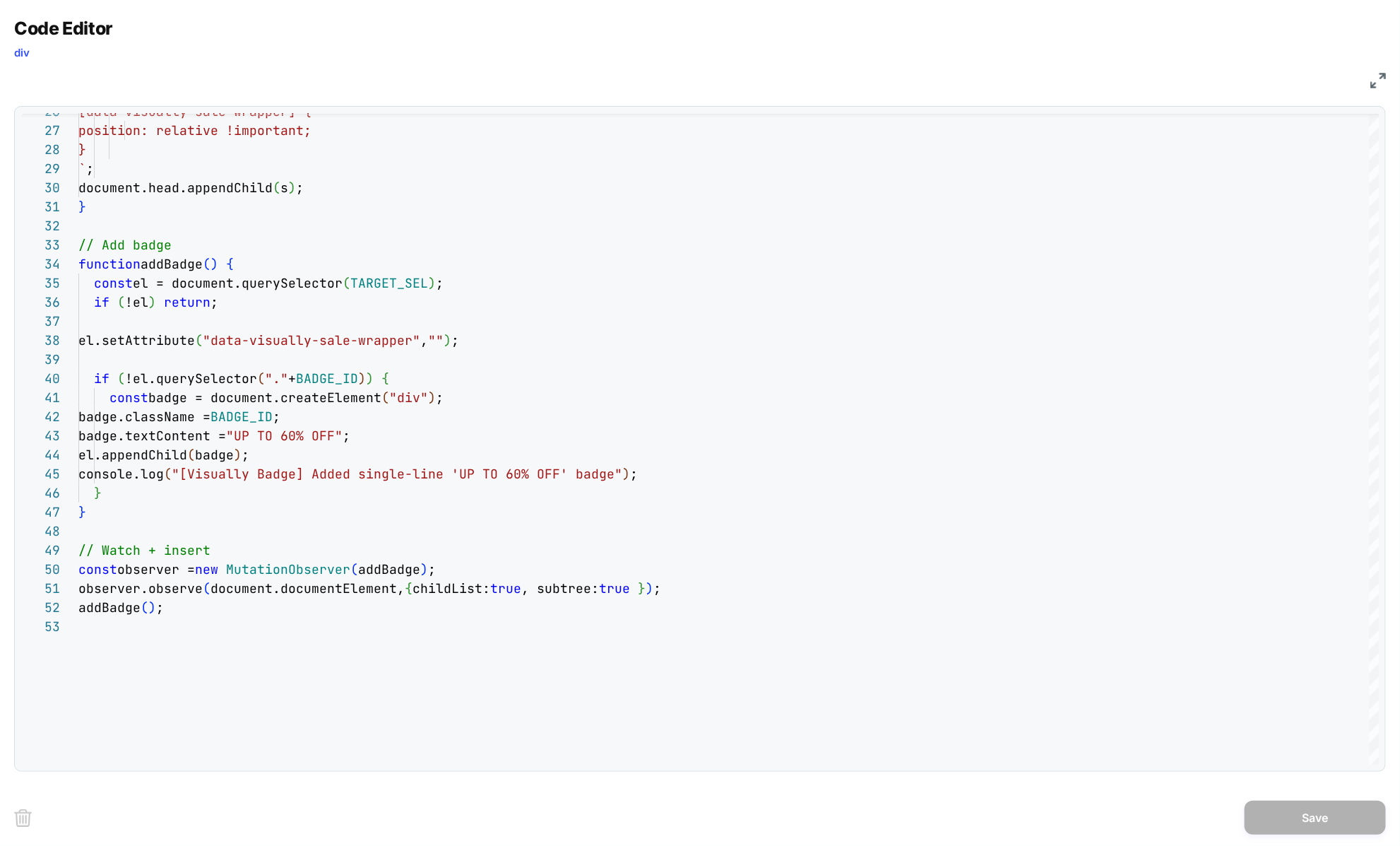
click at [1383, 63] on div "Code Editor div" at bounding box center [700, 42] width 1372 height 49
click at [1380, 83] on img at bounding box center [1378, 81] width 16 height 16
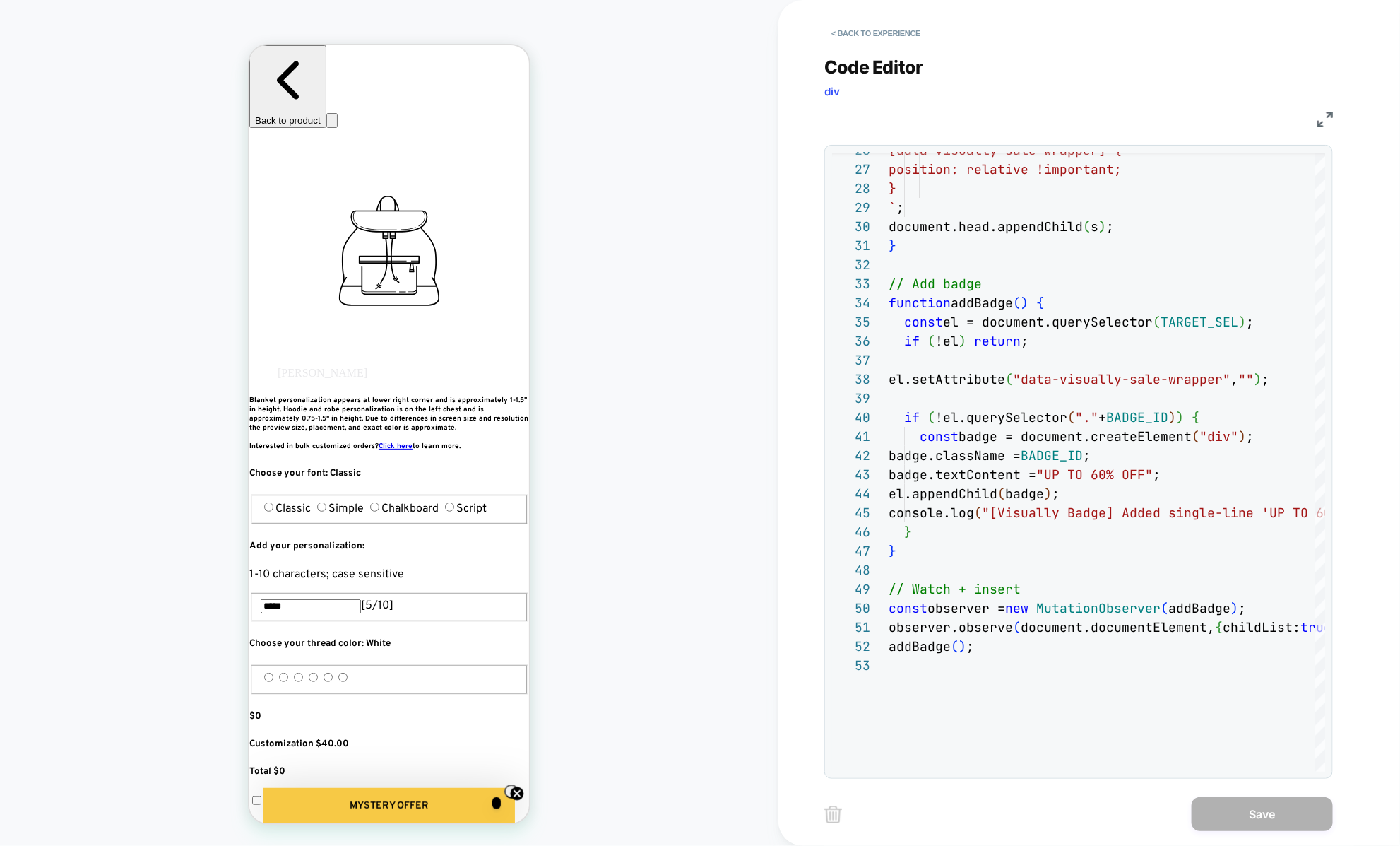
click at [912, 50] on div "Code Editor div JS 26 27 28 29 30 31 32 33 34 35 36 37 38 39 40 41 42 43 44 45 …" at bounding box center [1078, 409] width 508 height 739
click at [902, 42] on button "< Back to experience" at bounding box center [876, 33] width 103 height 23
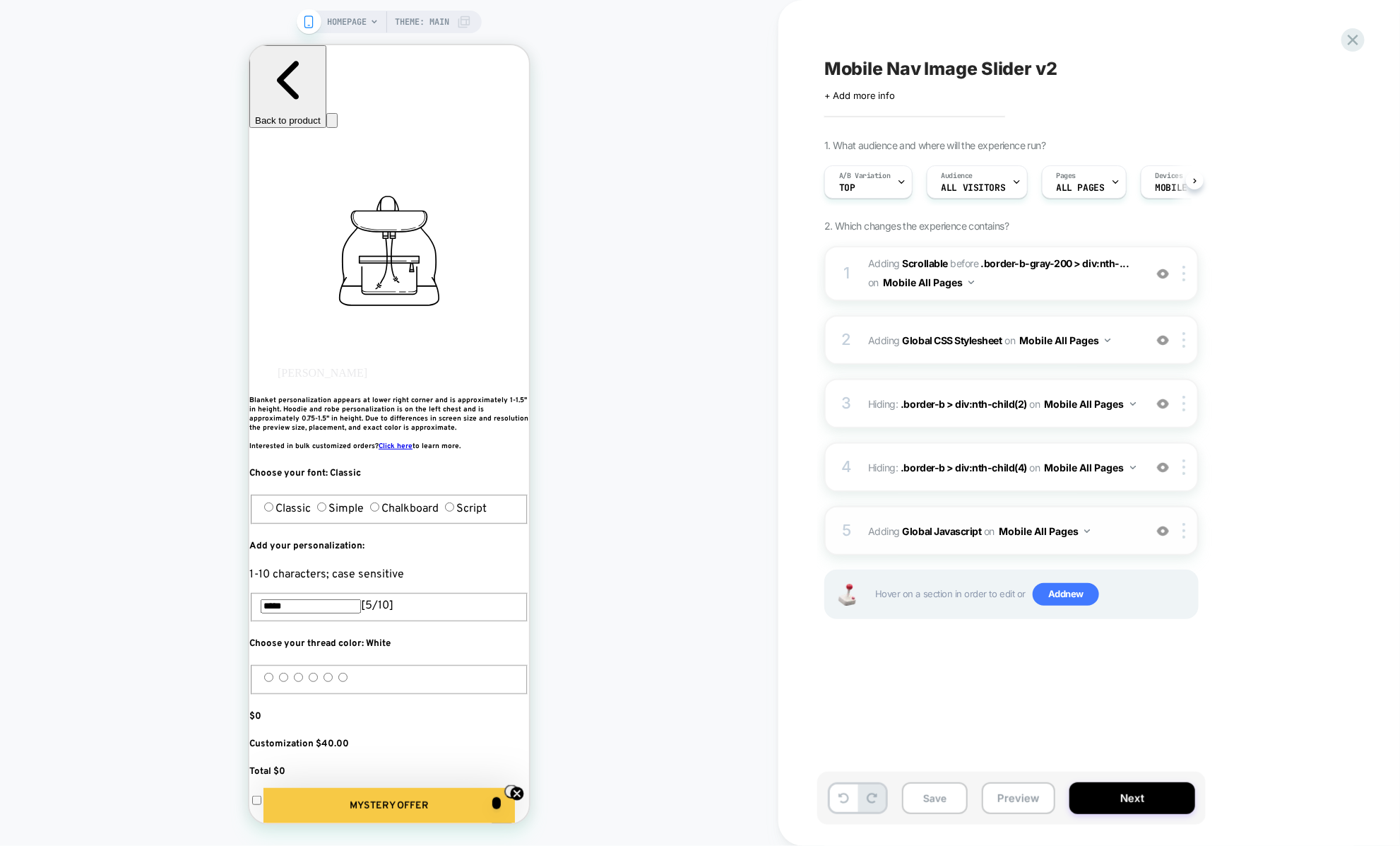
scroll to position [0, 1]
click at [991, 803] on button "Preview" at bounding box center [1019, 797] width 74 height 32
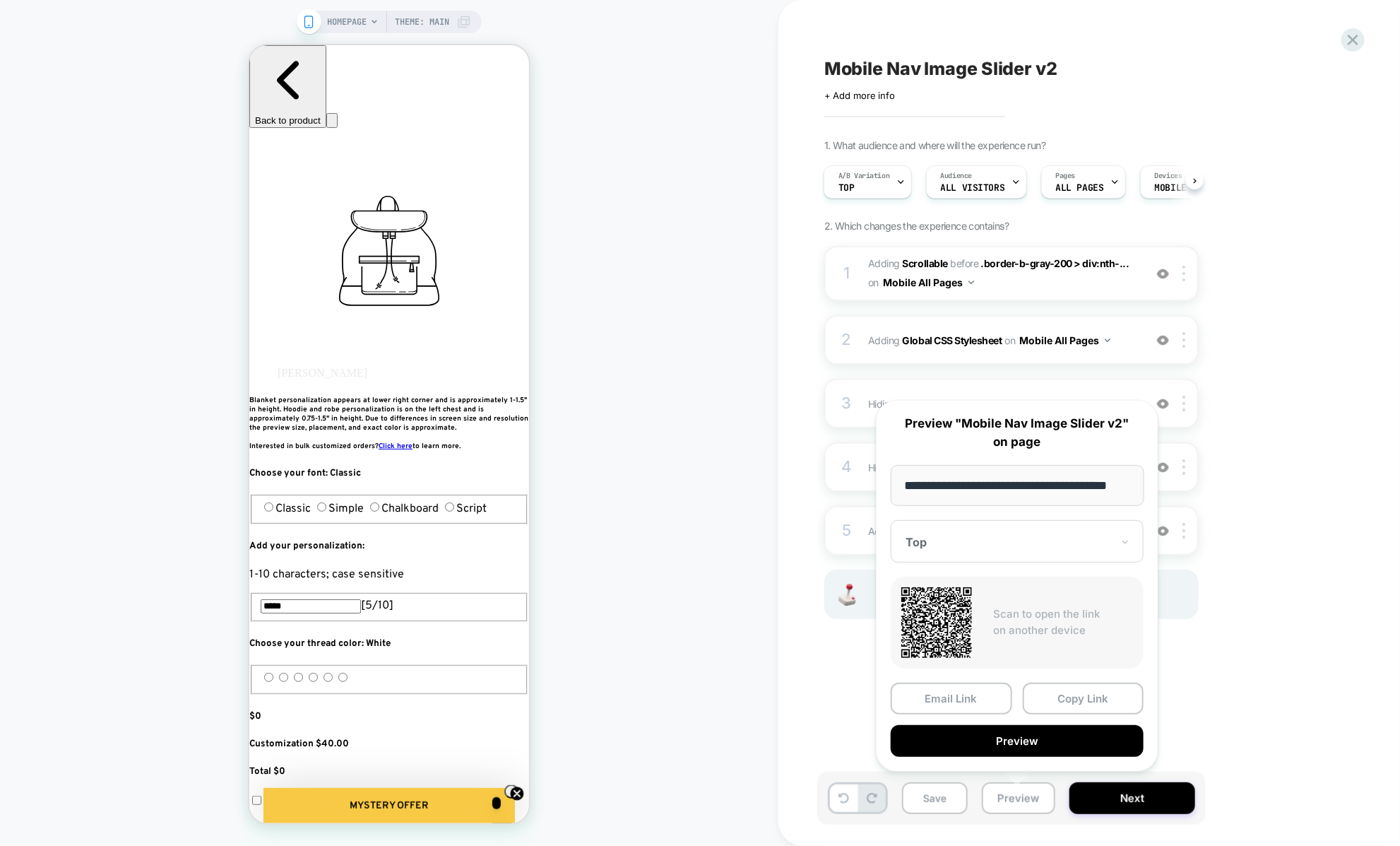
scroll to position [0, 0]
click at [796, 503] on div "Mobile Nav Image Slider v2 Click to edit experience details + Add more info 1. …" at bounding box center [1089, 423] width 622 height 846
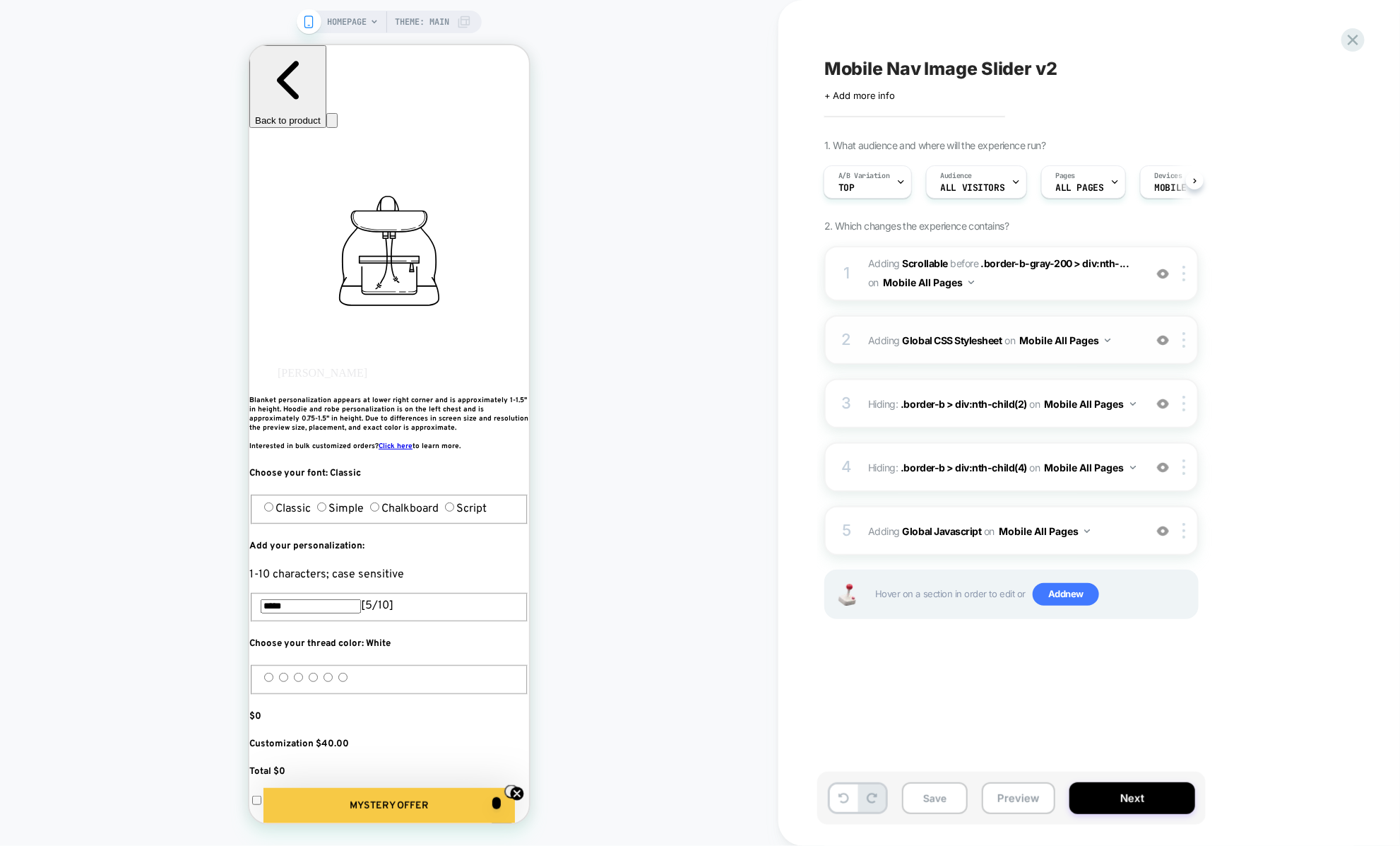
click at [861, 352] on div "2 Adding Global CSS Stylesheet on Mobile All Pages Add Before Add After Copy to…" at bounding box center [1012, 339] width 374 height 49
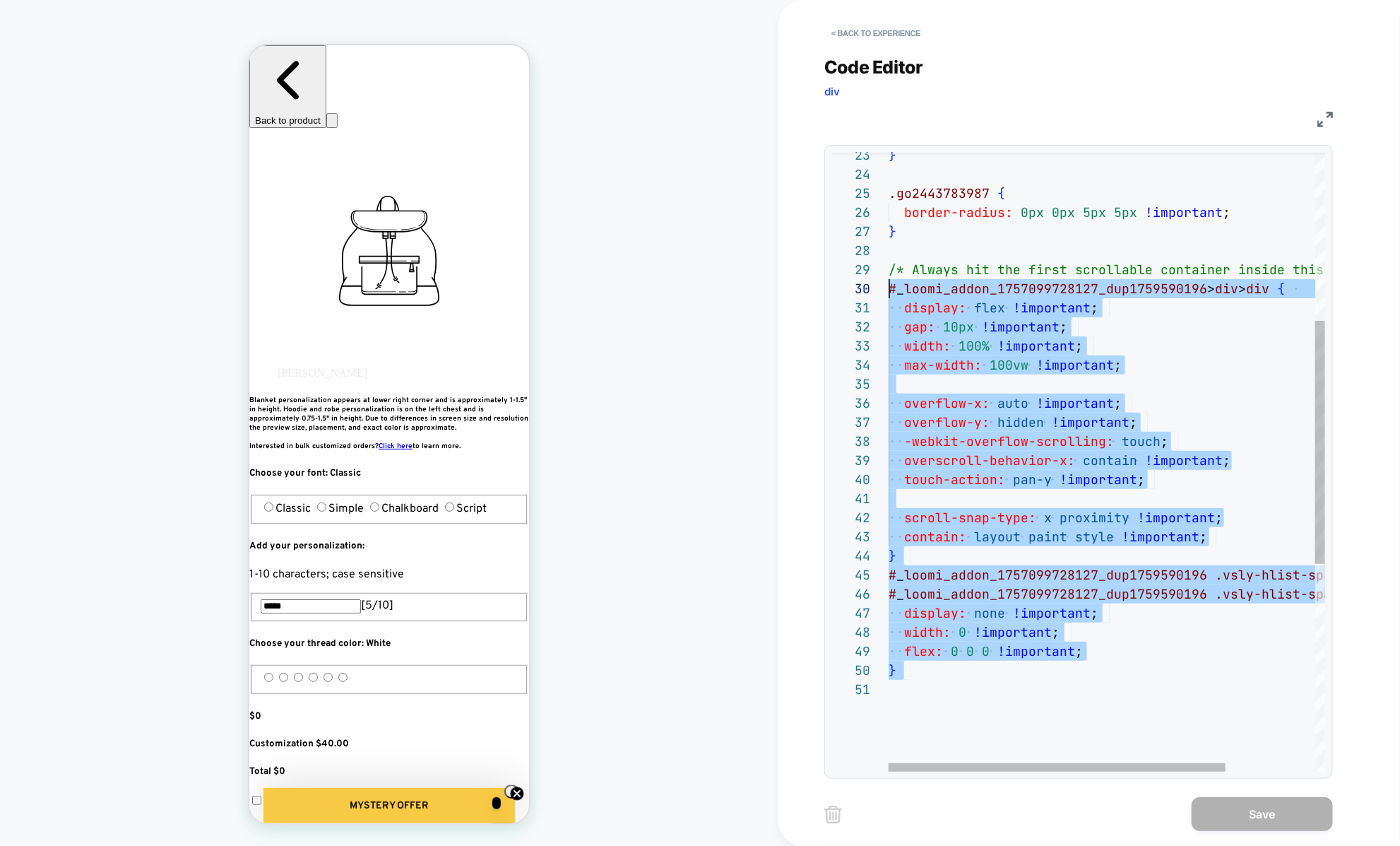
scroll to position [153, 0]
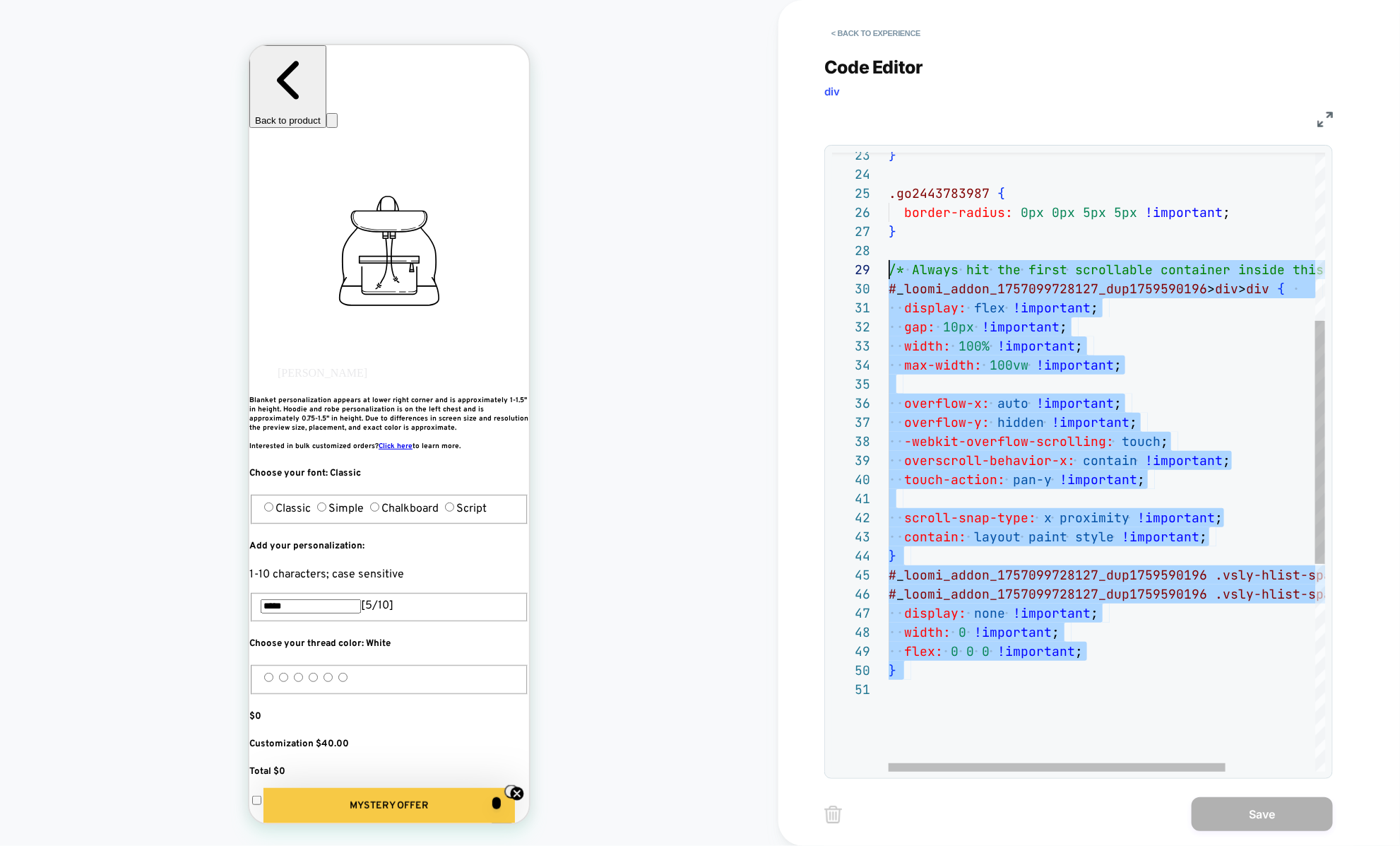
drag, startPoint x: 1007, startPoint y: 606, endPoint x: 879, endPoint y: 271, distance: 358.6
click at [889, 271] on div "} flex: 0 0 0 !important ; width: 0 !important ; display: none !important ; # _…" at bounding box center [1164, 512] width 551 height 1573
type textarea "**********"
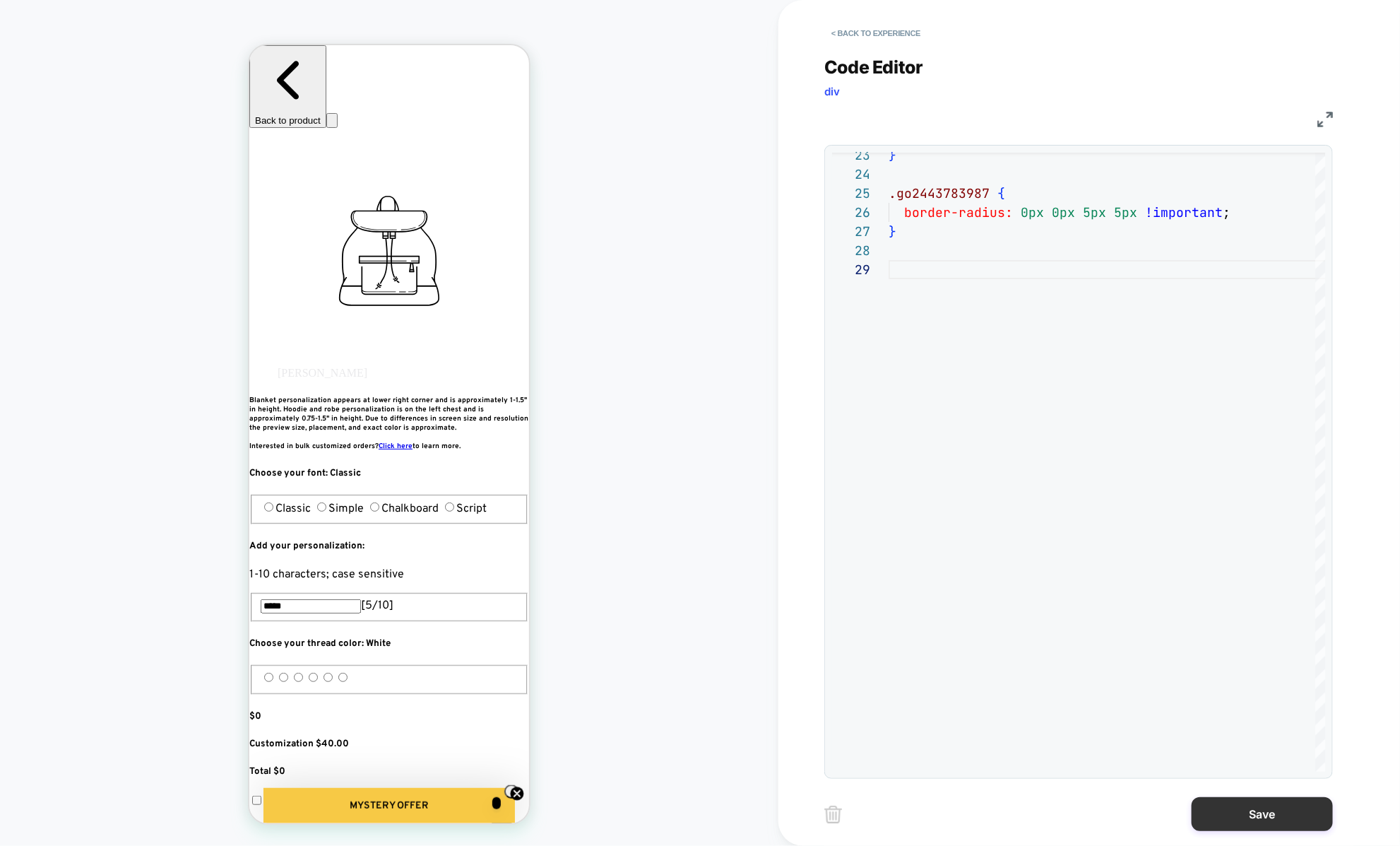
click at [1251, 812] on button "Save" at bounding box center [1262, 813] width 141 height 34
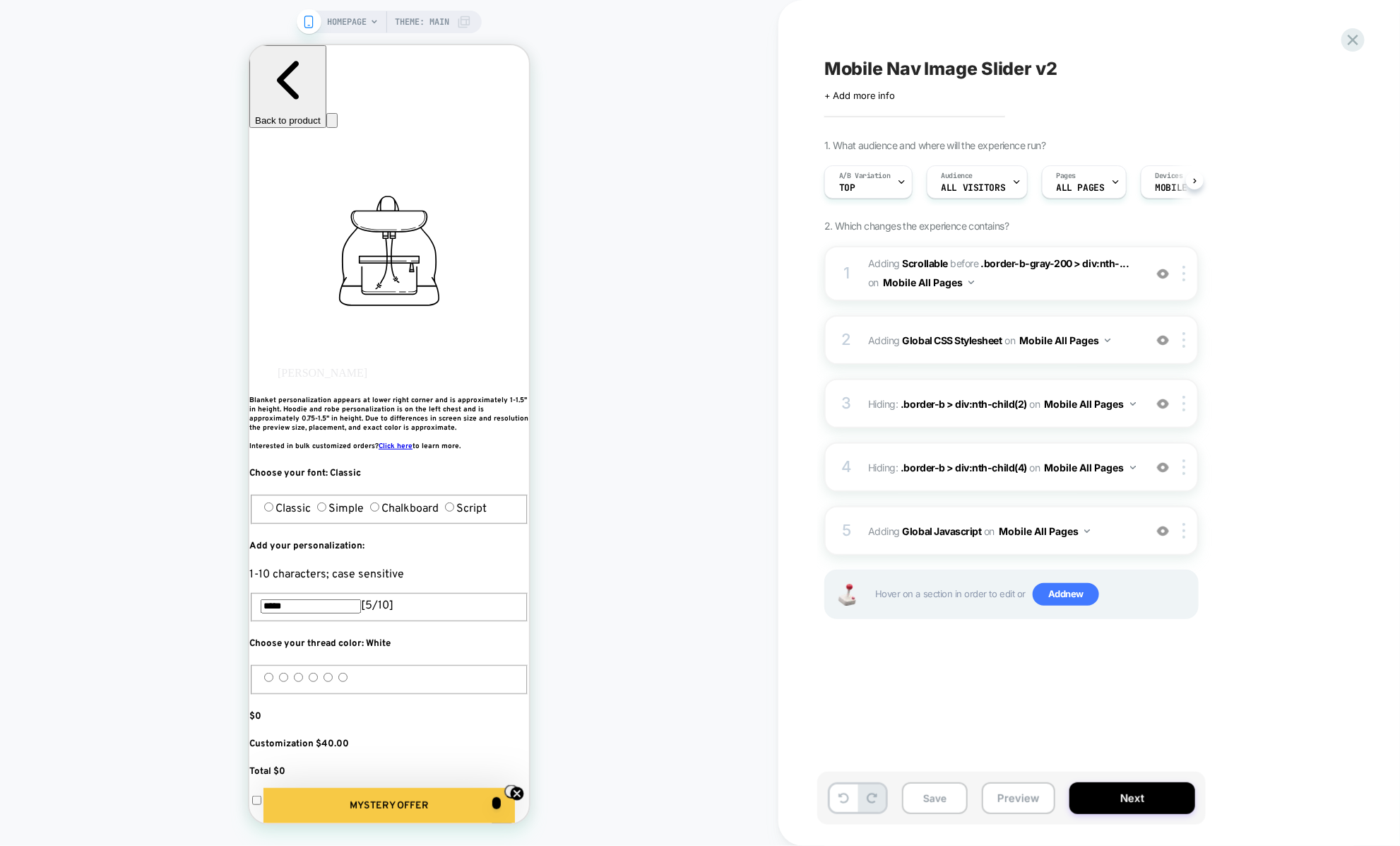
scroll to position [0, 1]
click at [940, 792] on button "Save" at bounding box center [935, 797] width 66 height 32
click at [1013, 796] on button "Preview" at bounding box center [1019, 797] width 74 height 32
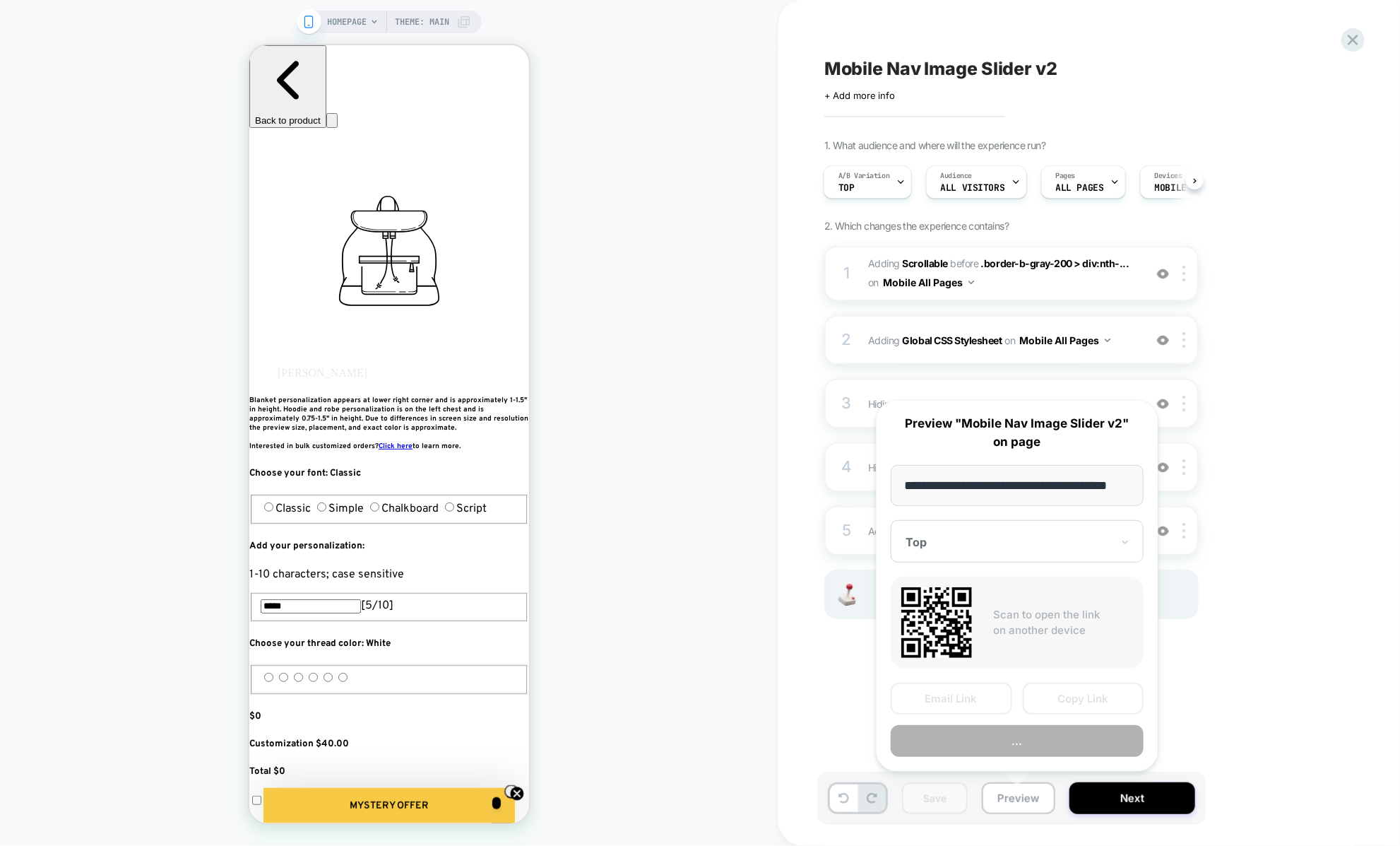
scroll to position [0, 18]
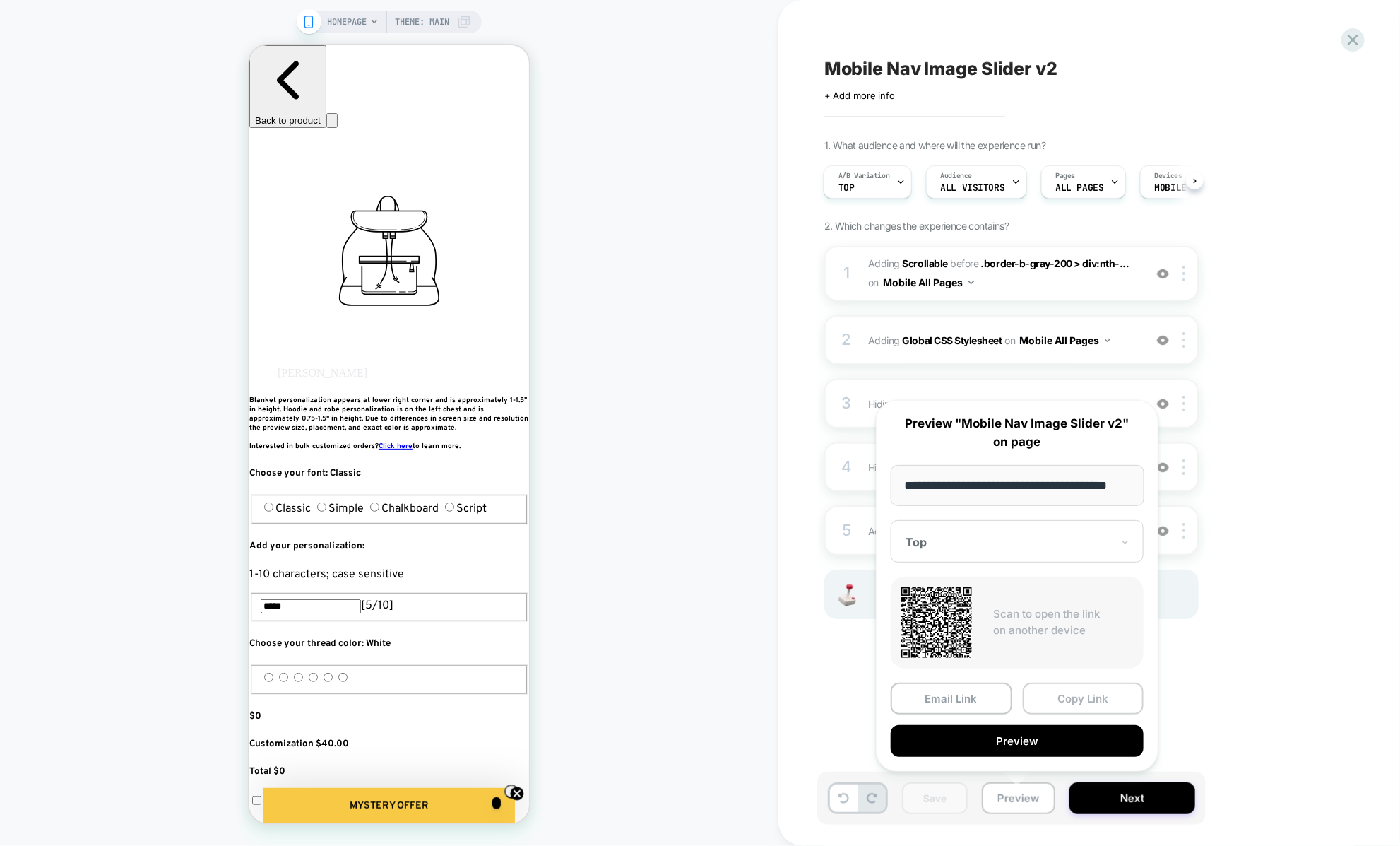
click at [1036, 699] on button "Copy Link" at bounding box center [1083, 698] width 121 height 32
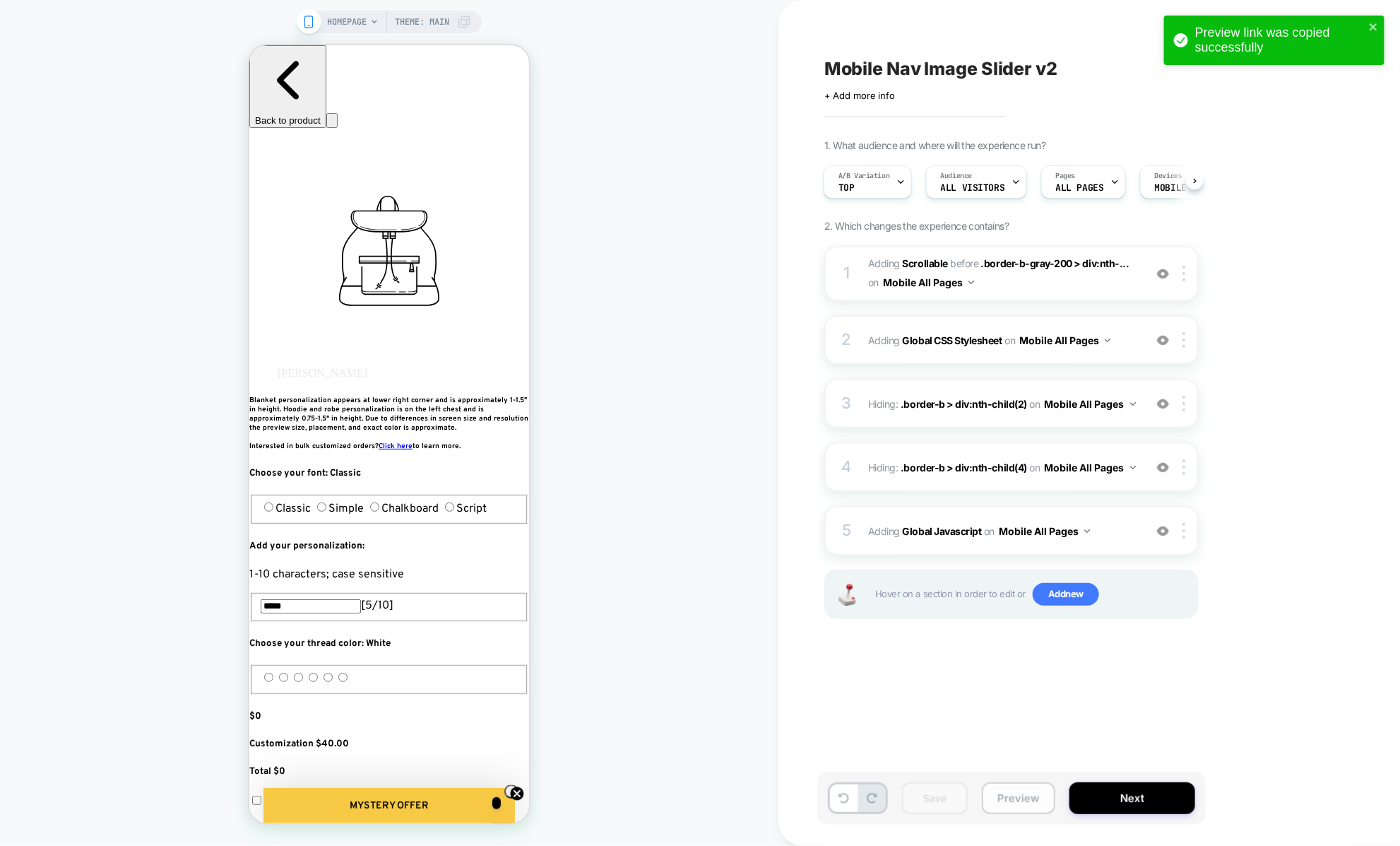
click at [1015, 798] on button "Preview" at bounding box center [1019, 797] width 74 height 32
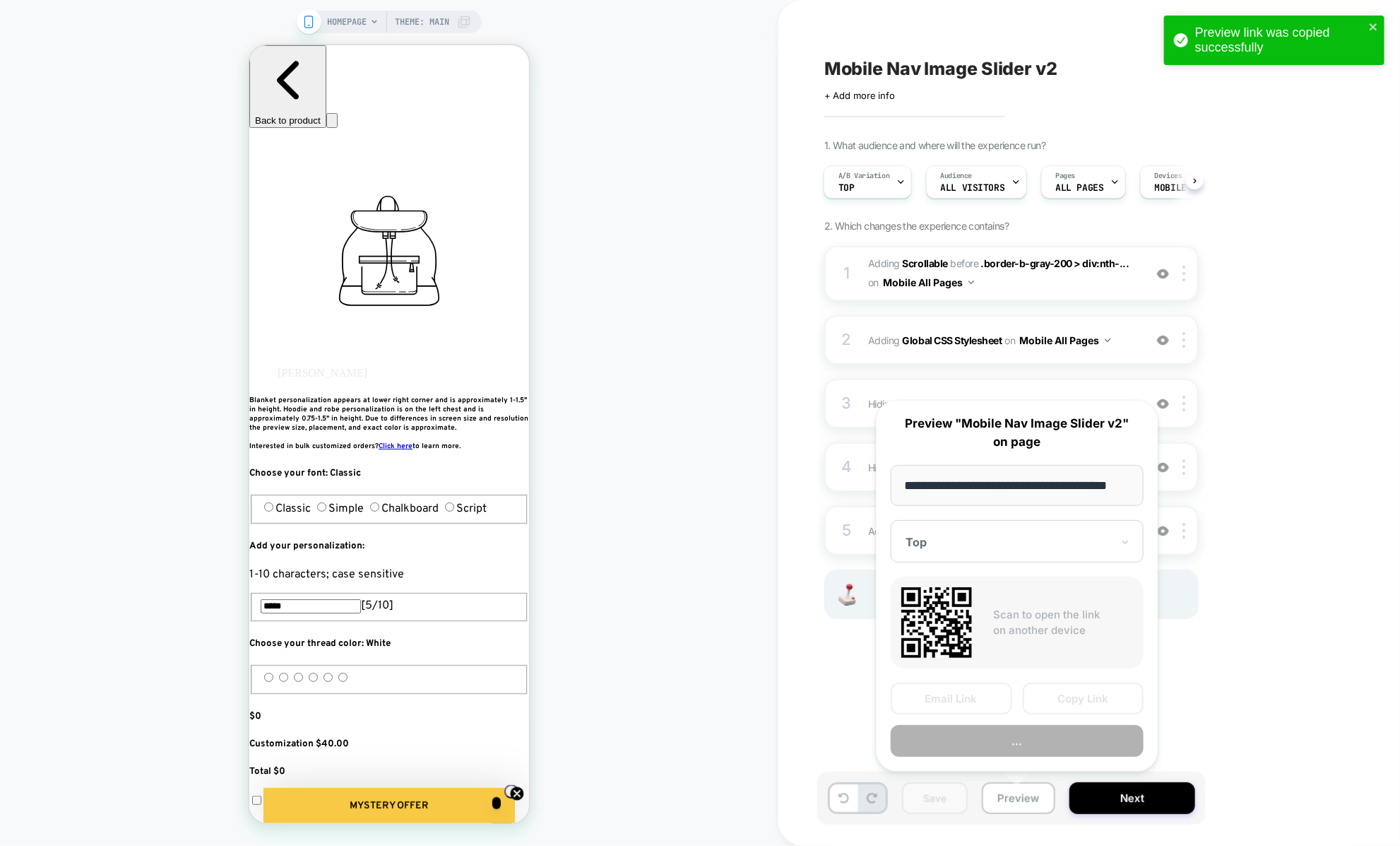
scroll to position [0, 18]
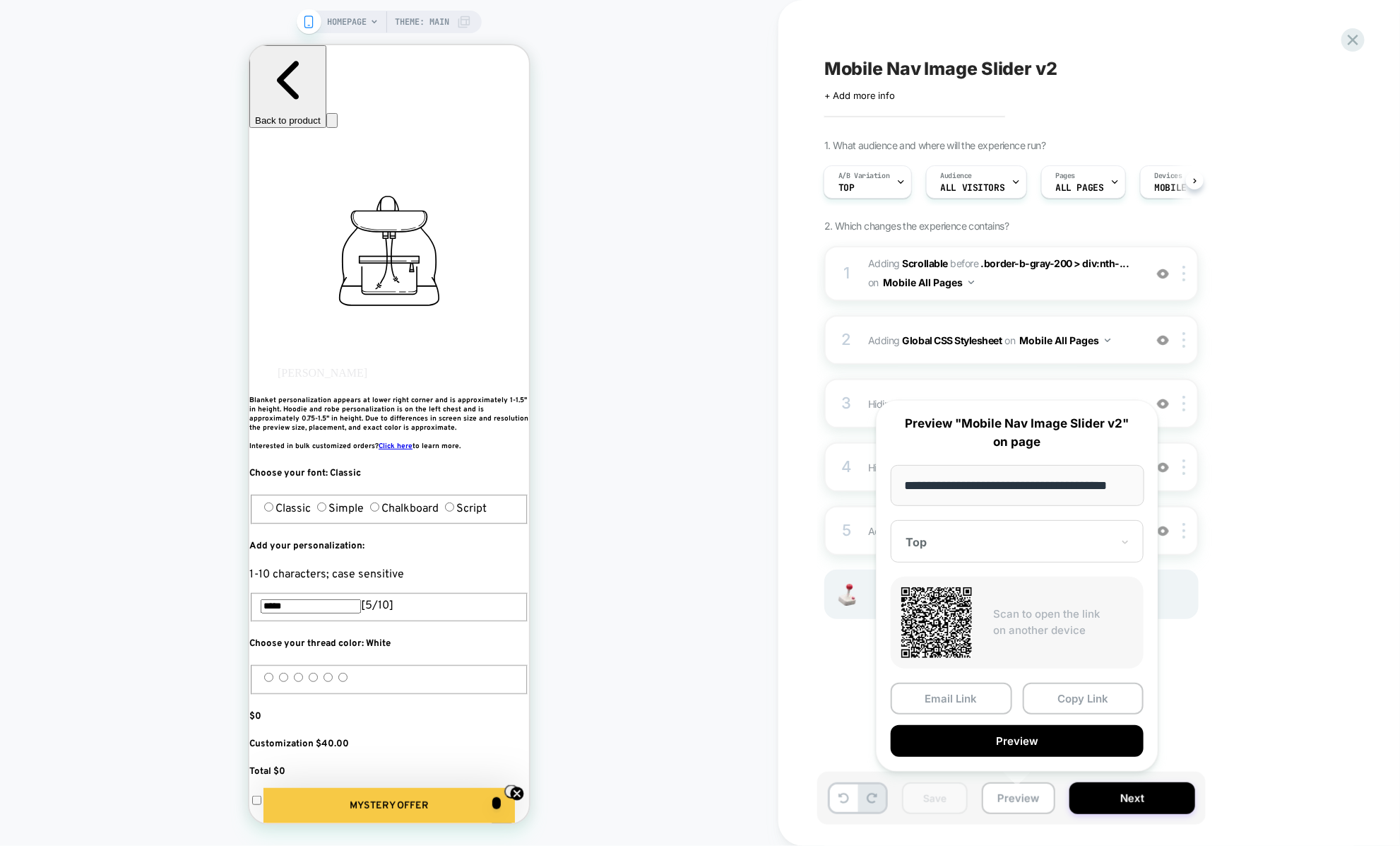
click at [782, 486] on div "Mobile Nav Image Slider v2 Click to edit experience details + Add more info 1. …" at bounding box center [1089, 423] width 622 height 846
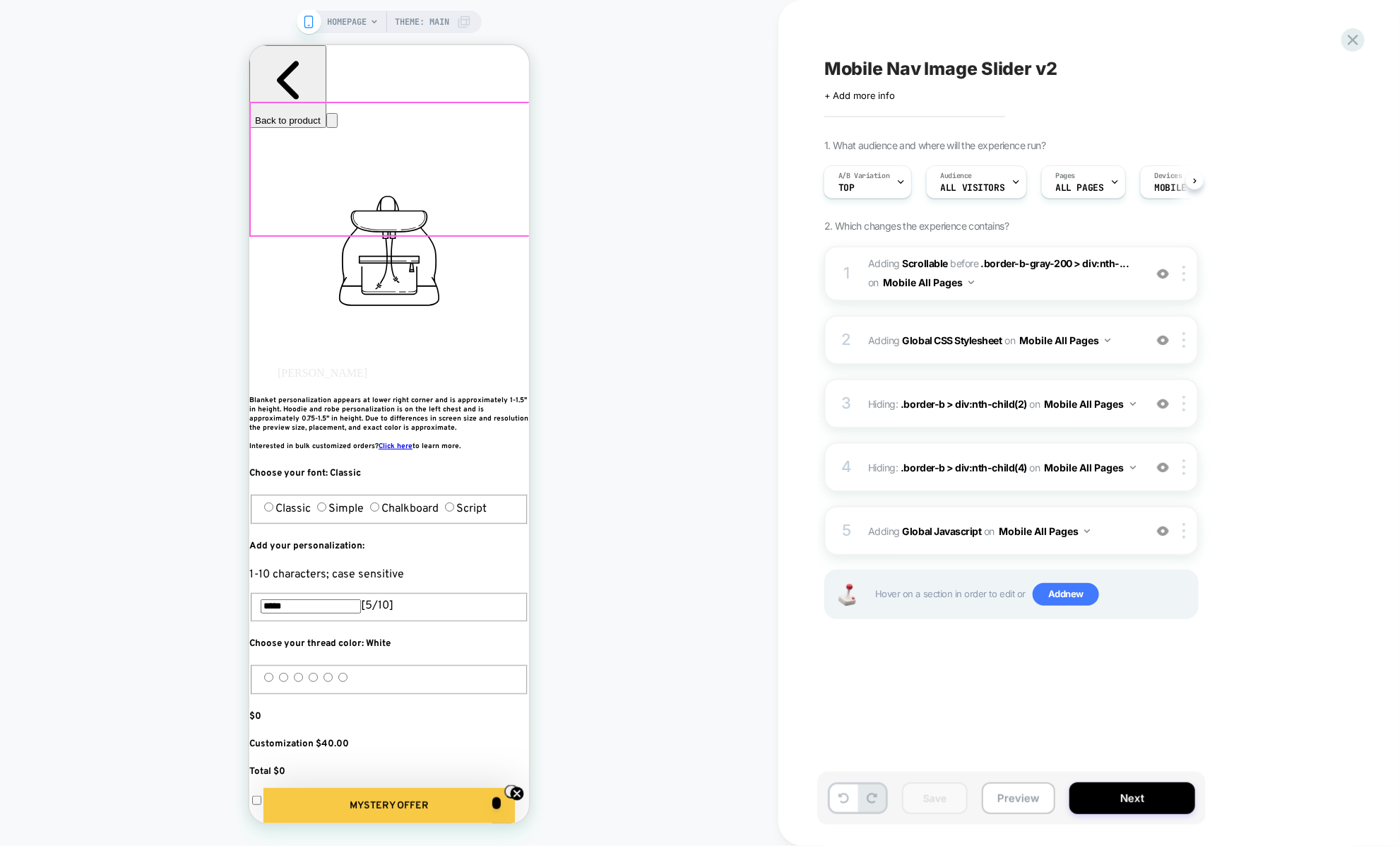
click at [885, 352] on div "2 Adding Global CSS Stylesheet on Mobile All Pages Add Before Add After Copy to…" at bounding box center [1012, 339] width 374 height 49
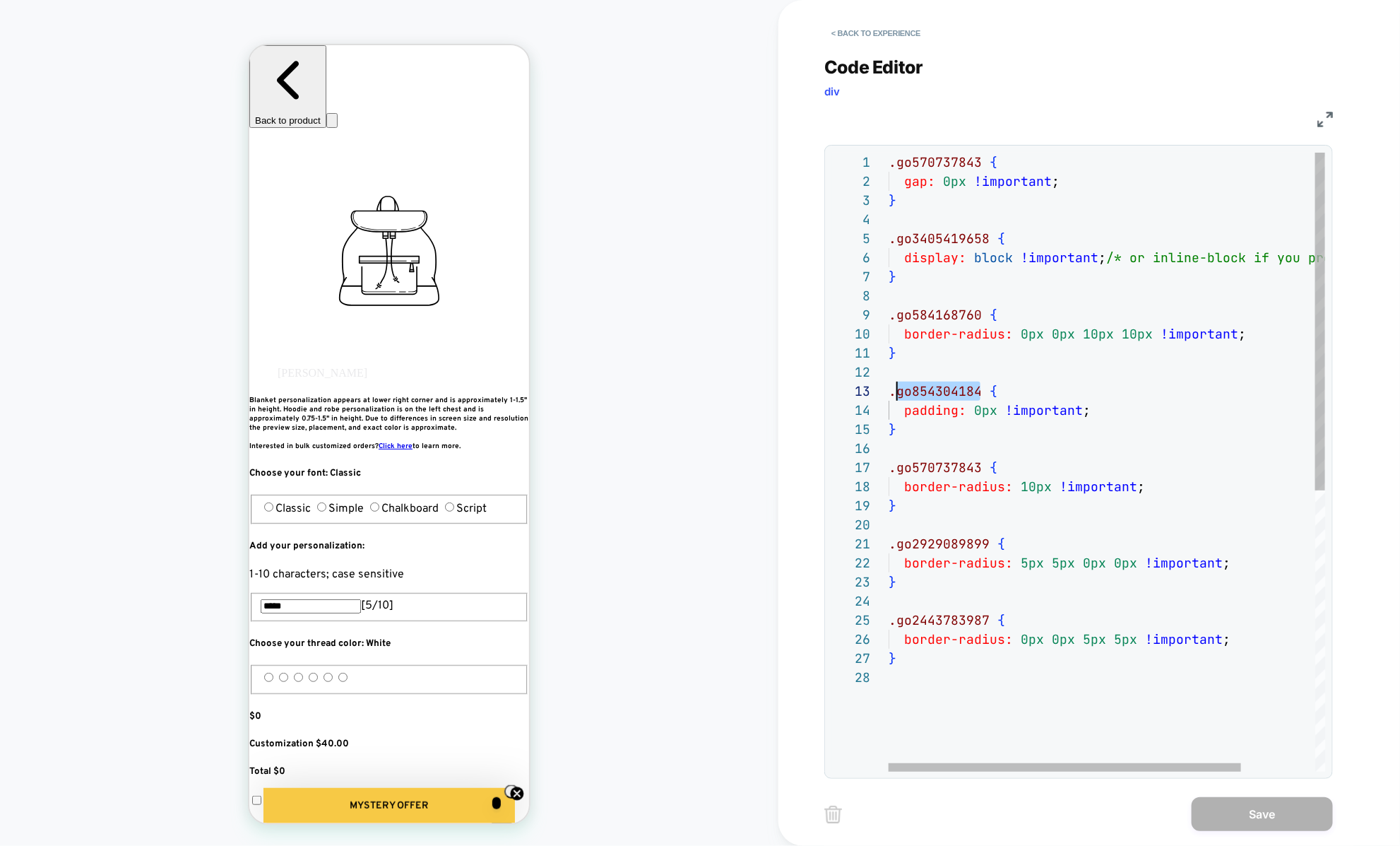
scroll to position [38, 0]
drag, startPoint x: 977, startPoint y: 390, endPoint x: 889, endPoint y: 392, distance: 88.0
click at [889, 392] on div ".go570737843 { gap: 0px !important ; } .go3405419658 { display: block !importan…" at bounding box center [1153, 720] width 529 height 1134
type textarea "**********"
click at [940, 468] on div ".go570737843 { gap: 0px !important ; } .go3405419658 { display: block !importan…" at bounding box center [1153, 720] width 529 height 1134
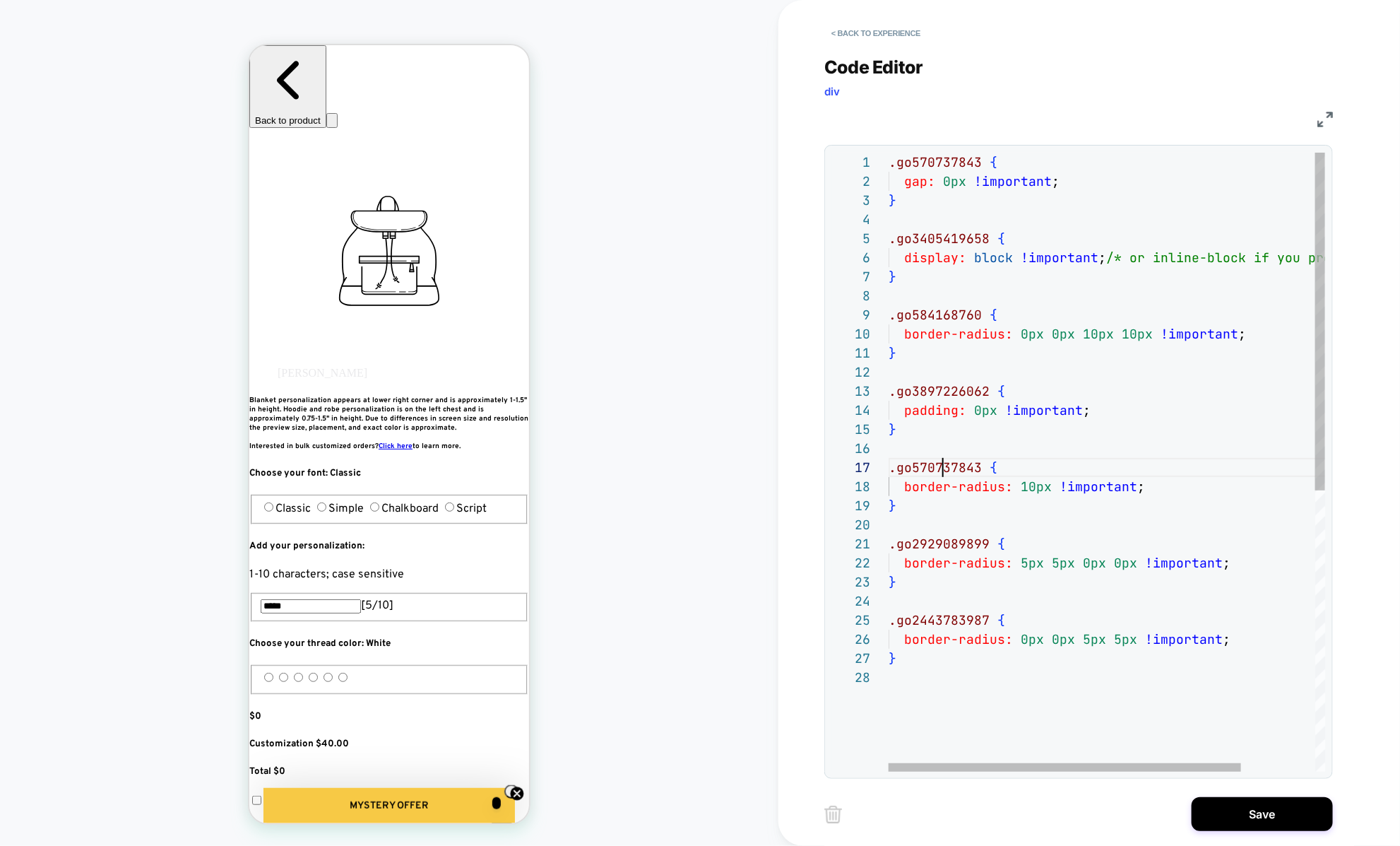
scroll to position [114, 54]
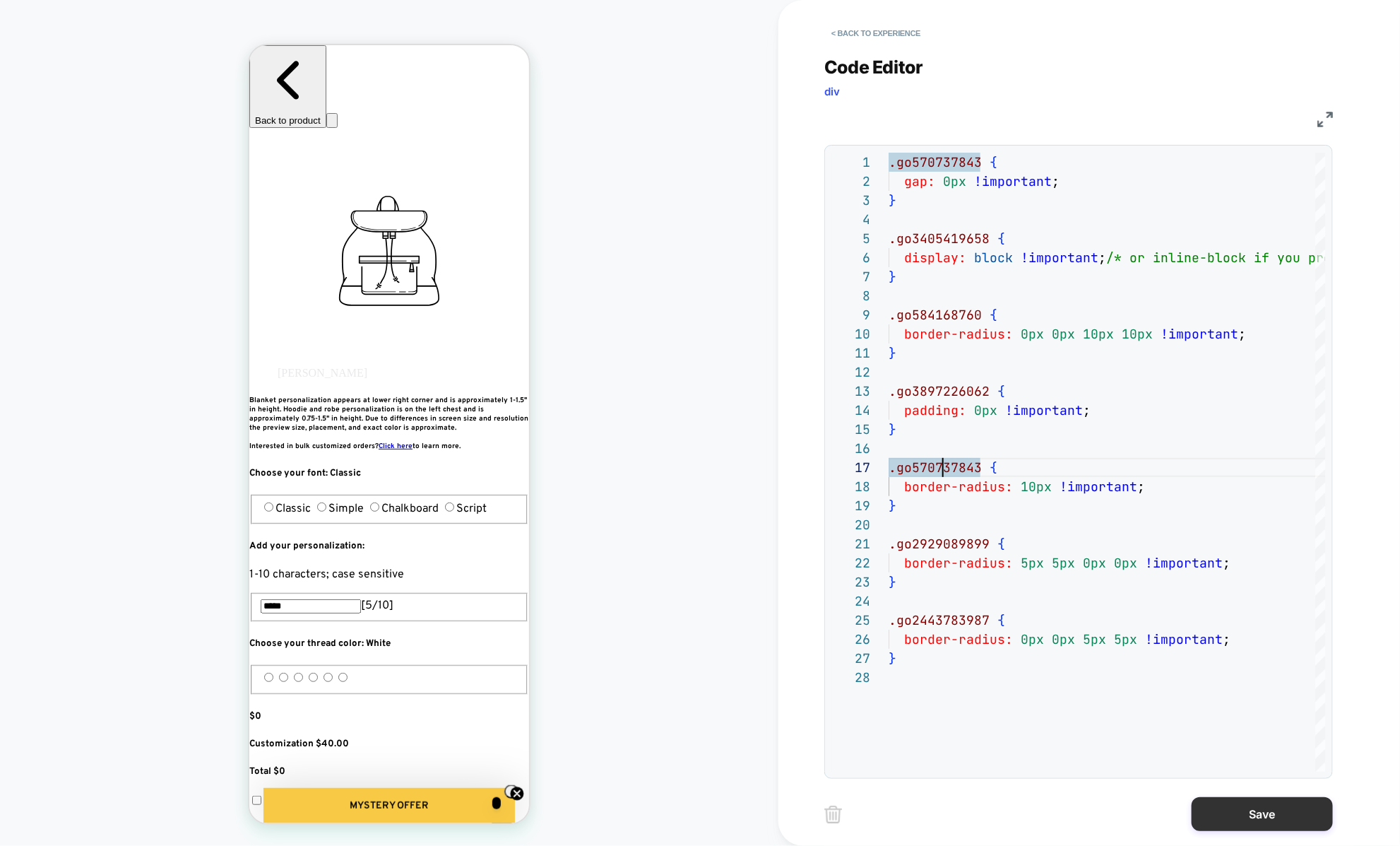
click at [1255, 811] on button "Save" at bounding box center [1262, 813] width 141 height 34
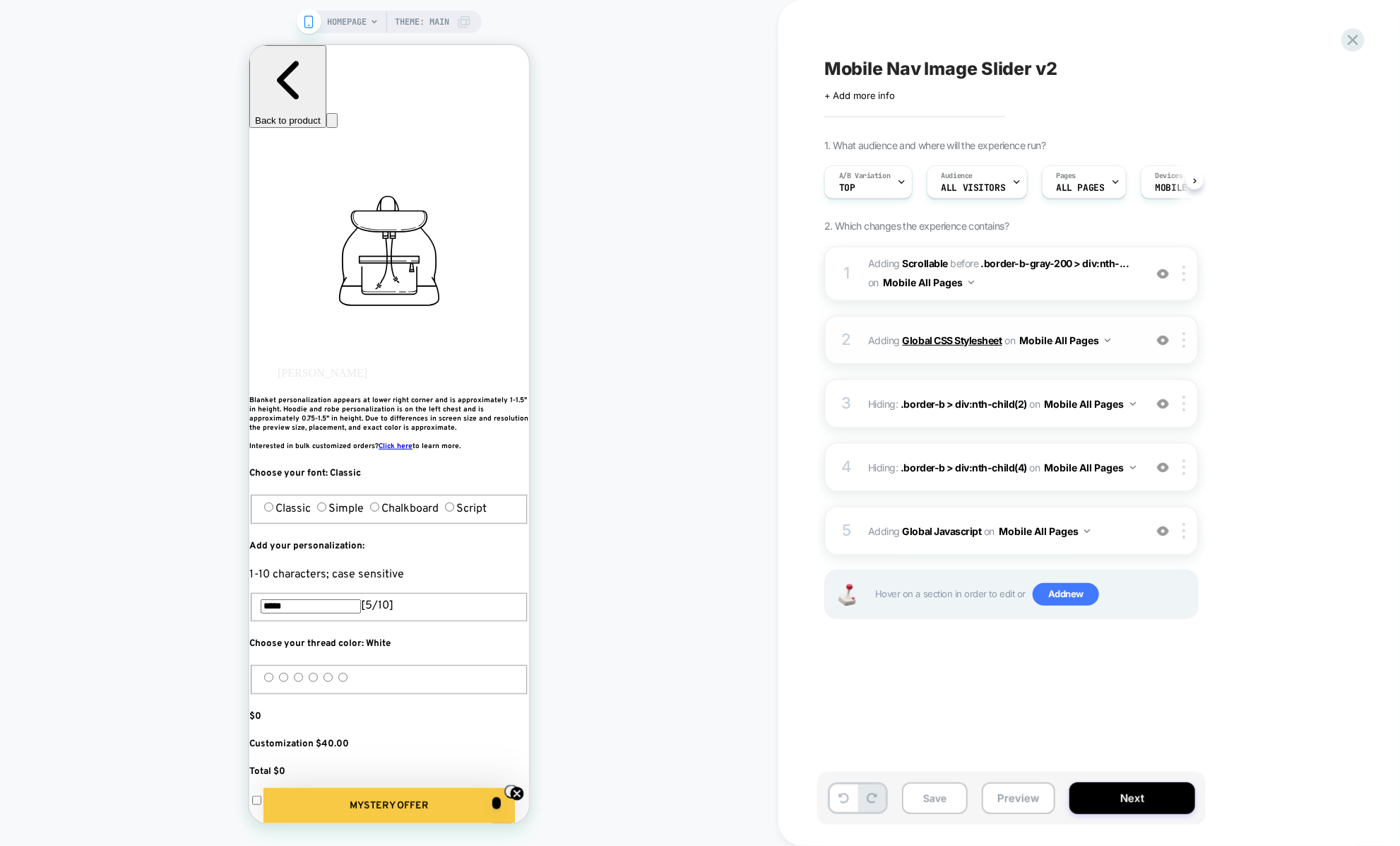
scroll to position [0, 1]
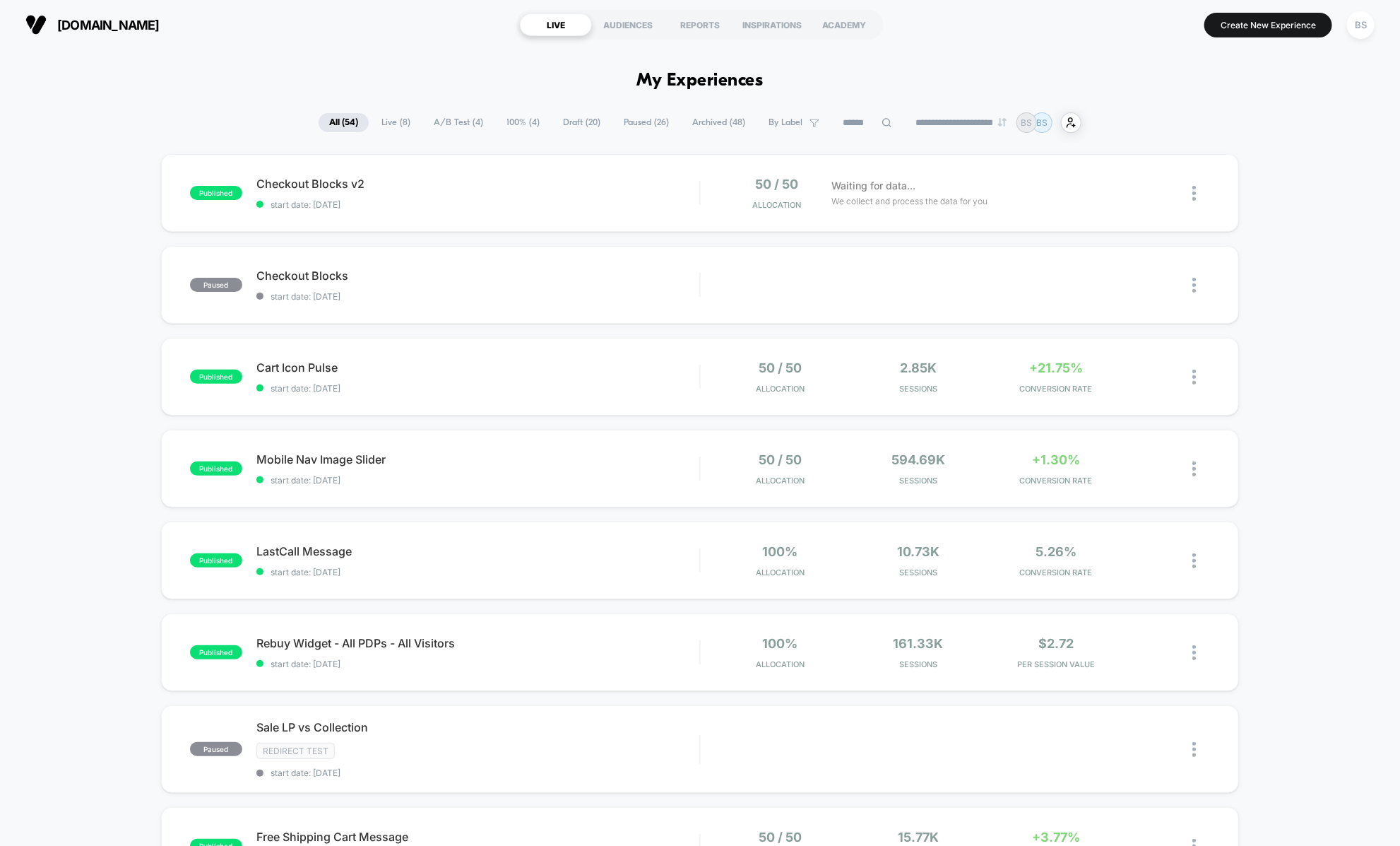
click at [563, 122] on span "Draft ( 20 )" at bounding box center [581, 122] width 59 height 19
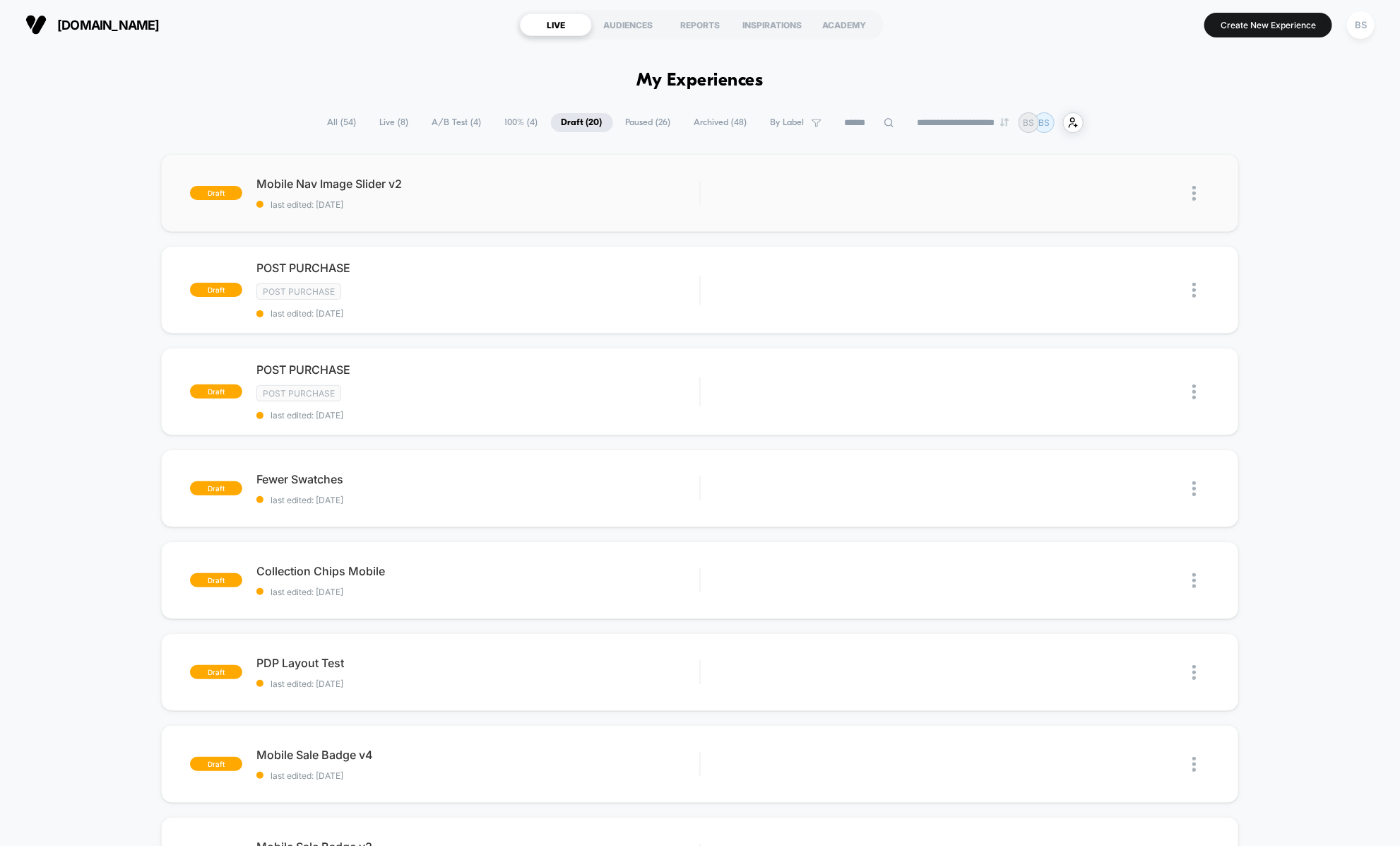
click at [528, 218] on div "draft Mobile Nav Image Slider v2 last edited: [DATE] Edit Duplicate Preview Sta…" at bounding box center [700, 193] width 1077 height 78
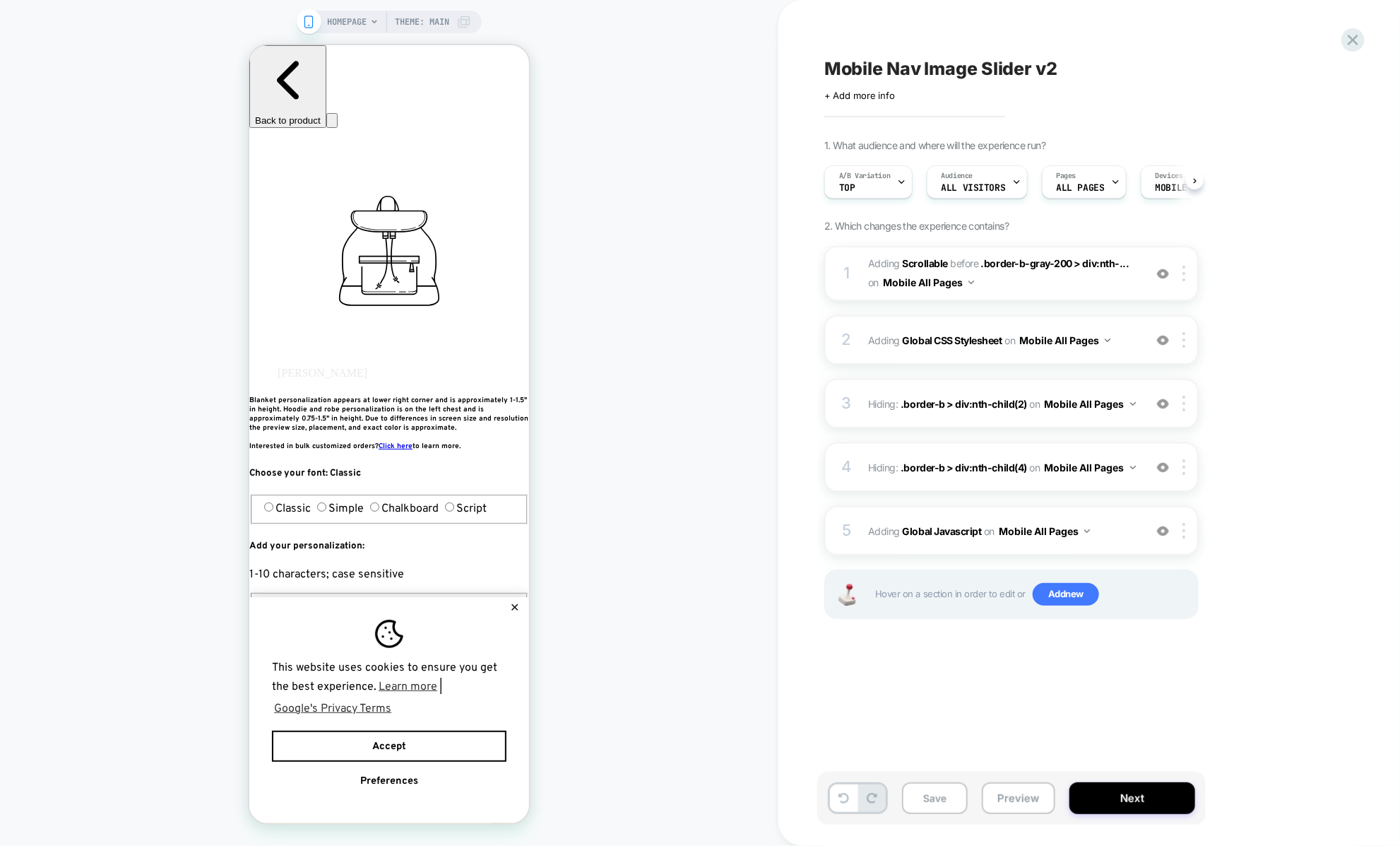
scroll to position [0, 1]
click at [872, 533] on span "Adding Global Javascript on Mobile All Pages" at bounding box center [1002, 531] width 269 height 20
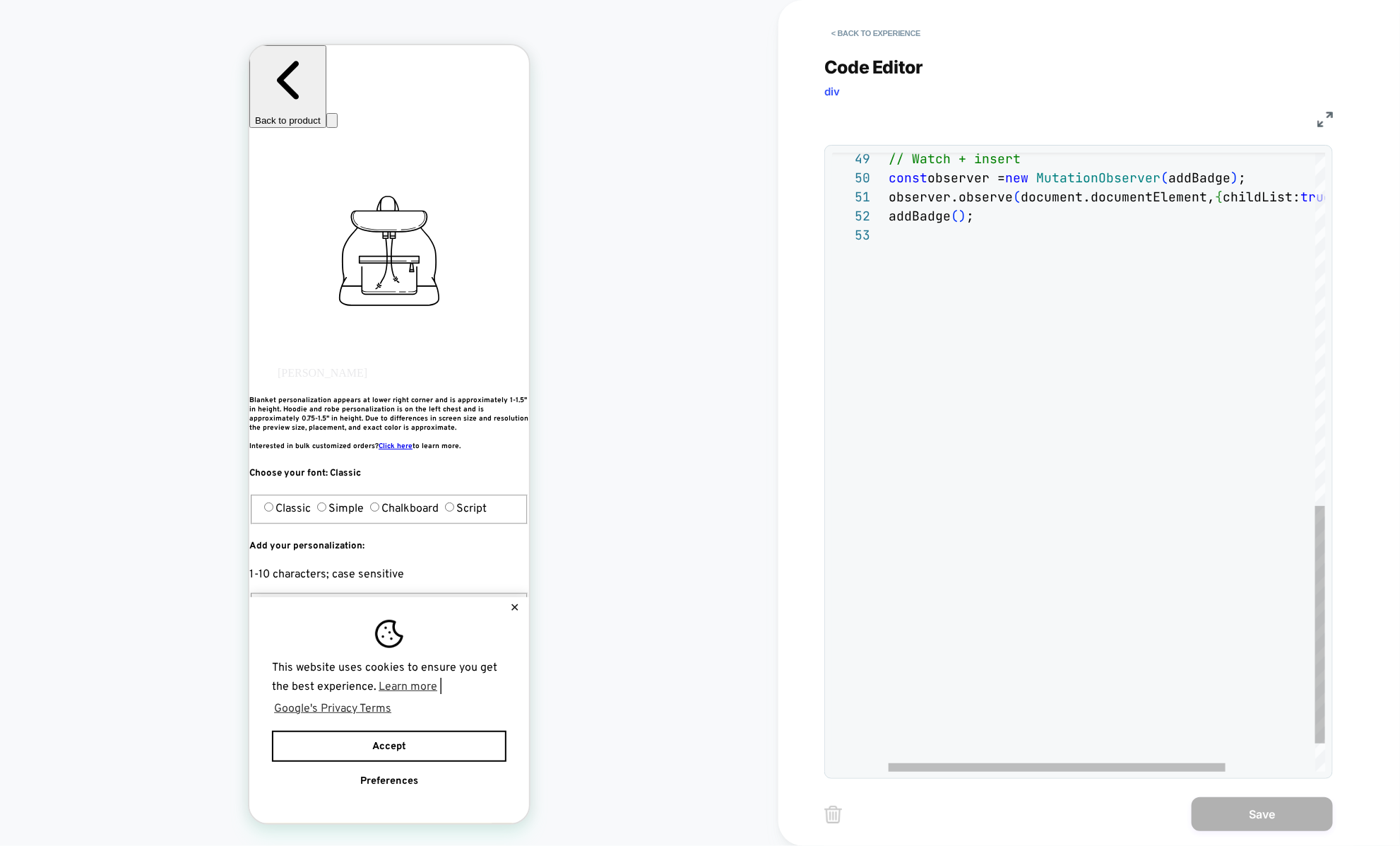
scroll to position [38, 0]
click at [948, 649] on div "addBadge ( ) ; observer.observe ( document.documentElement, { childList: true ,…" at bounding box center [1164, 38] width 551 height 1611
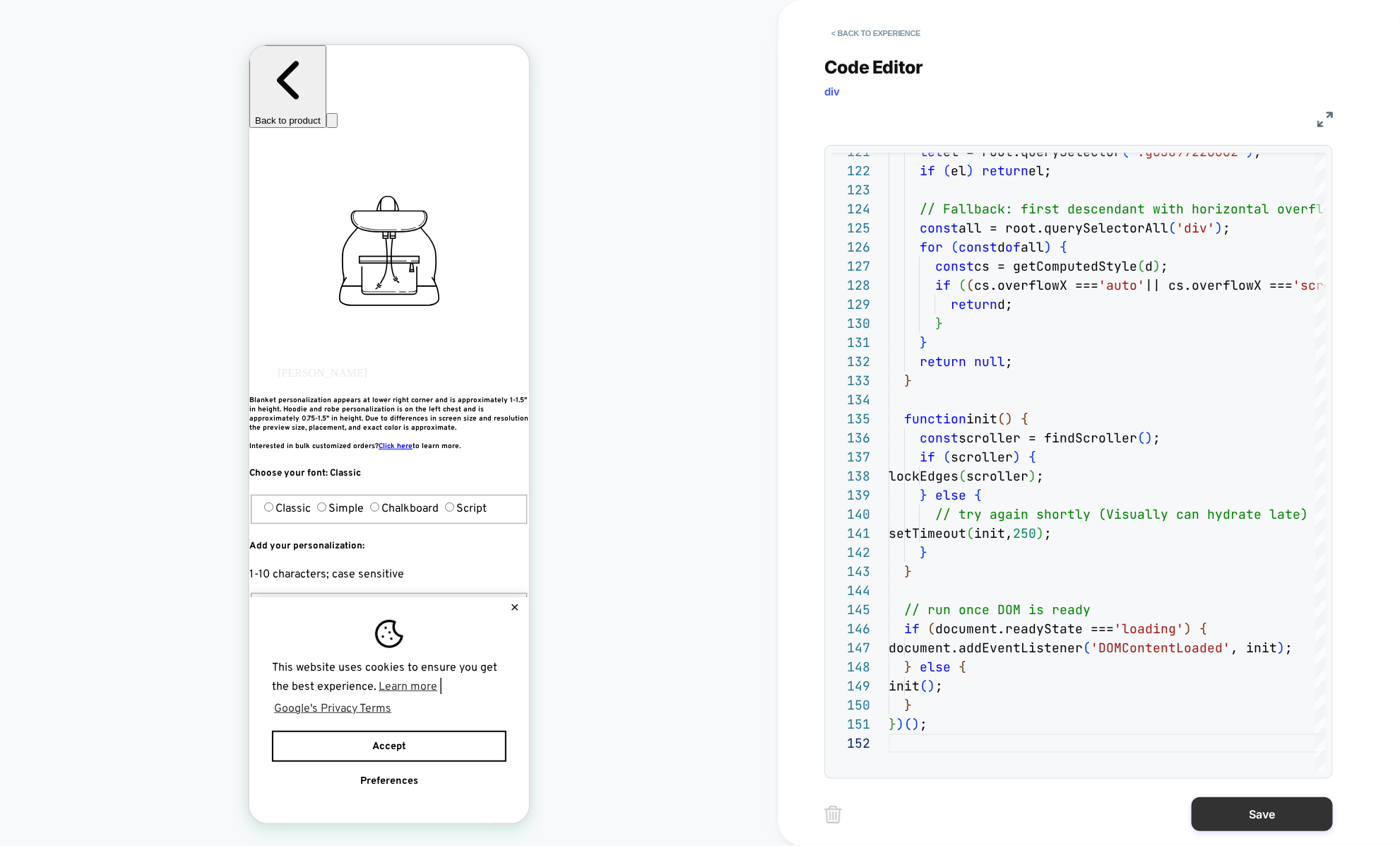
type textarea "*****"
click at [1248, 803] on button "Save" at bounding box center [1262, 813] width 141 height 34
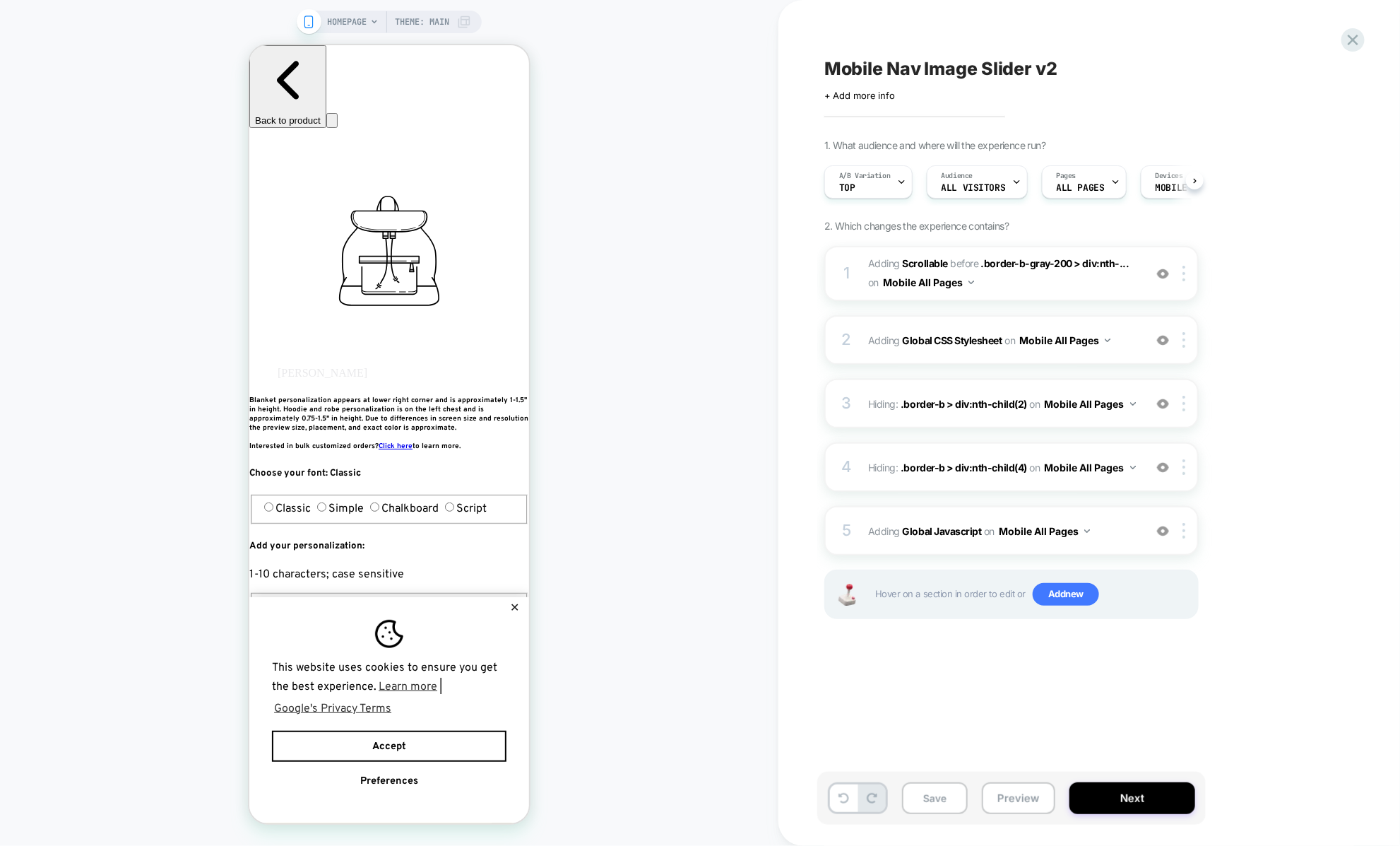
scroll to position [0, 1]
click at [962, 797] on button "Save" at bounding box center [935, 797] width 66 height 32
click at [1005, 798] on button "Preview" at bounding box center [1019, 797] width 74 height 32
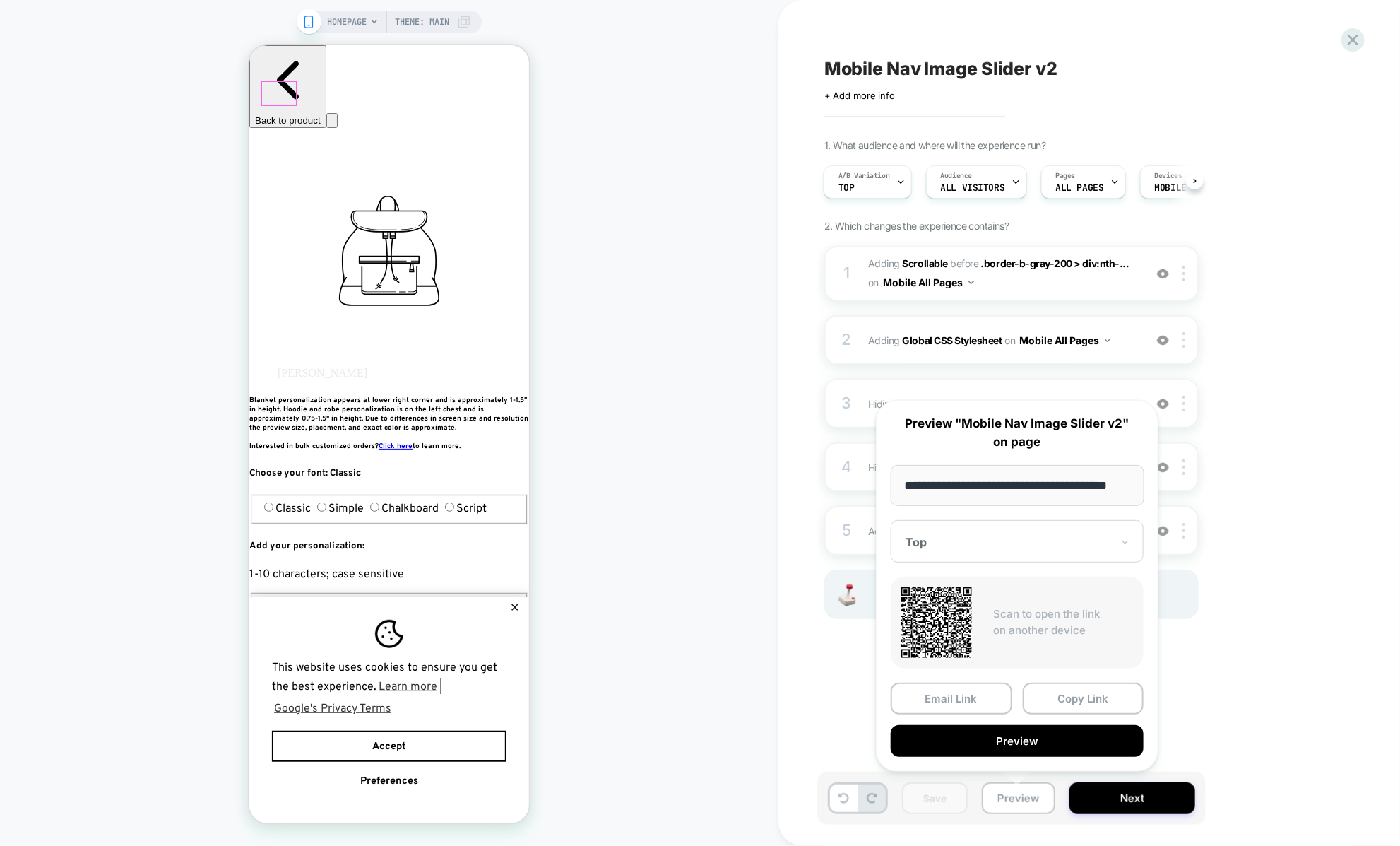
scroll to position [0, 0]
click at [791, 526] on div "Mobile Nav Image Slider v2 Click to edit experience details + Add more info 1. …" at bounding box center [1089, 423] width 622 height 846
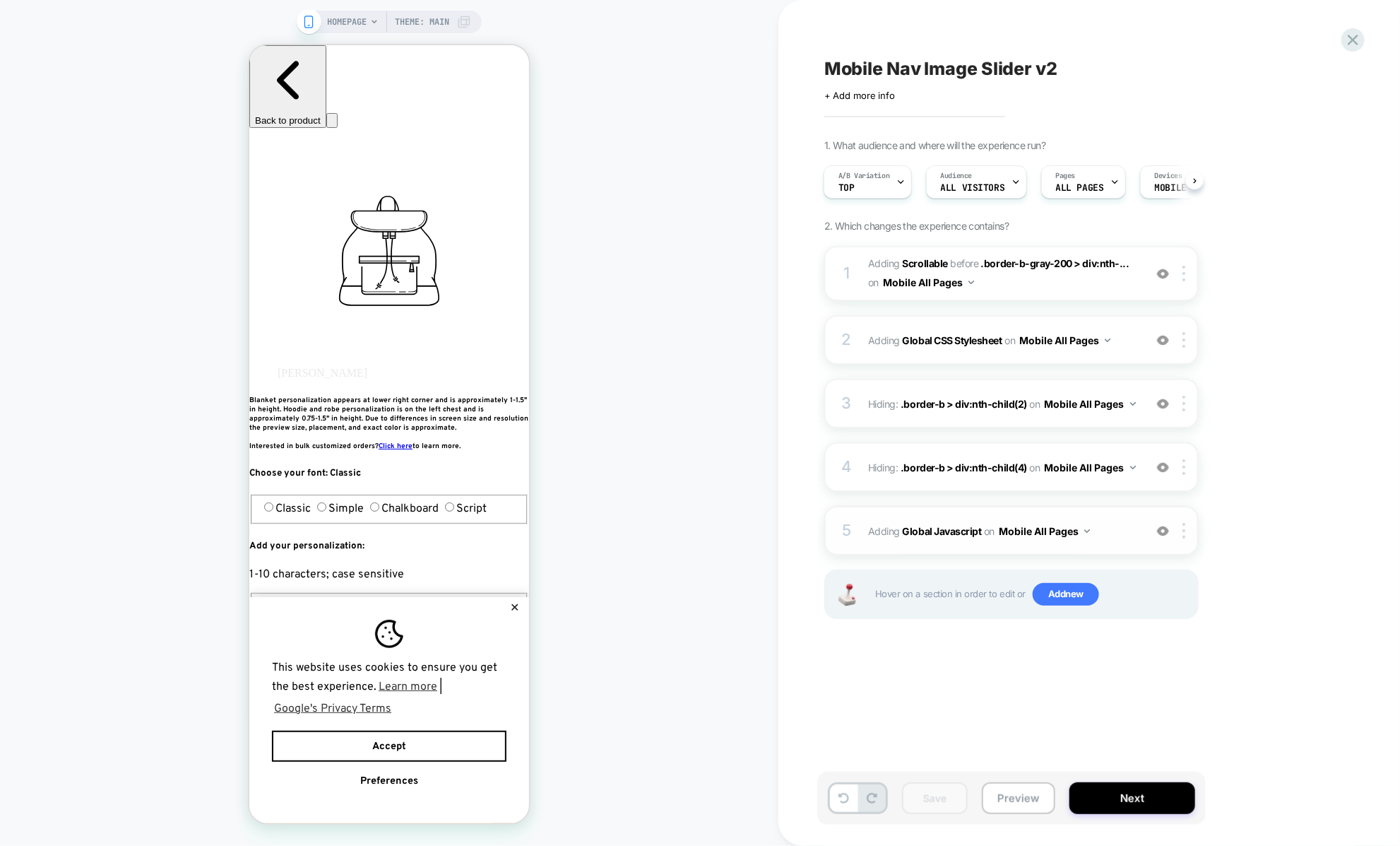
click at [852, 543] on div "5" at bounding box center [846, 530] width 14 height 28
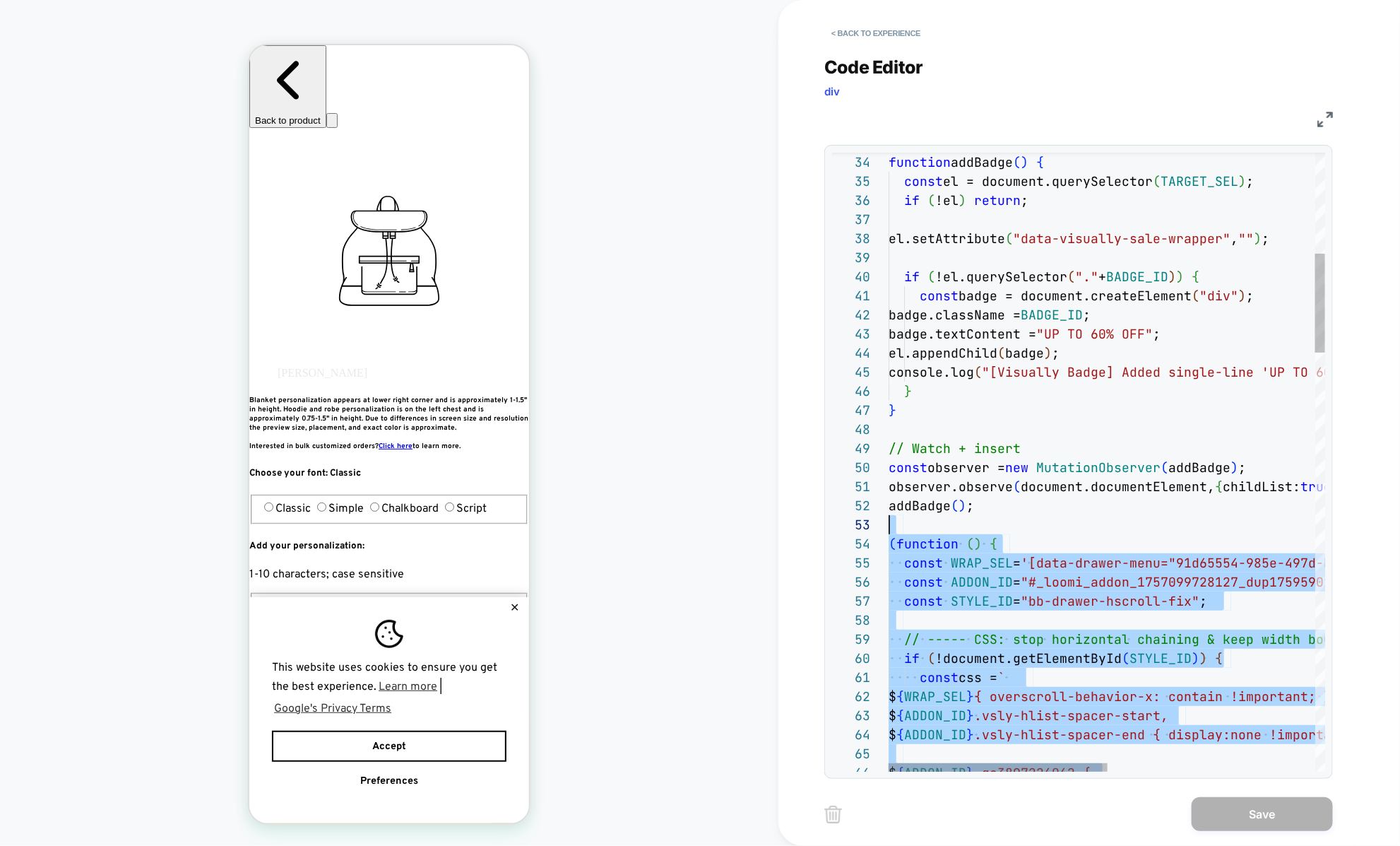
scroll to position [57, 0]
drag, startPoint x: 962, startPoint y: 603, endPoint x: 884, endPoint y: 541, distance: 99.6
type textarea "**********"
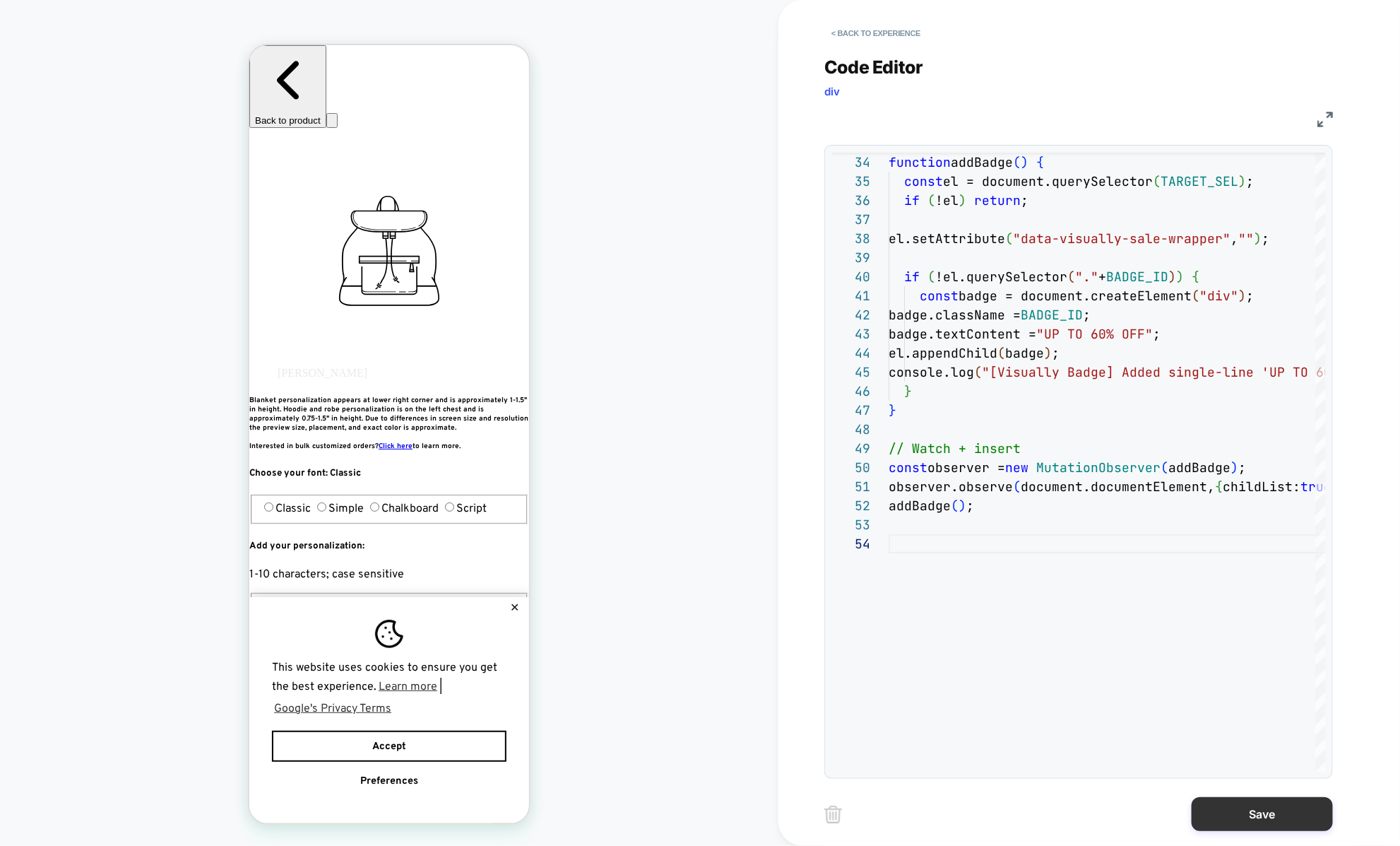
click at [1287, 808] on button "Save" at bounding box center [1262, 813] width 141 height 34
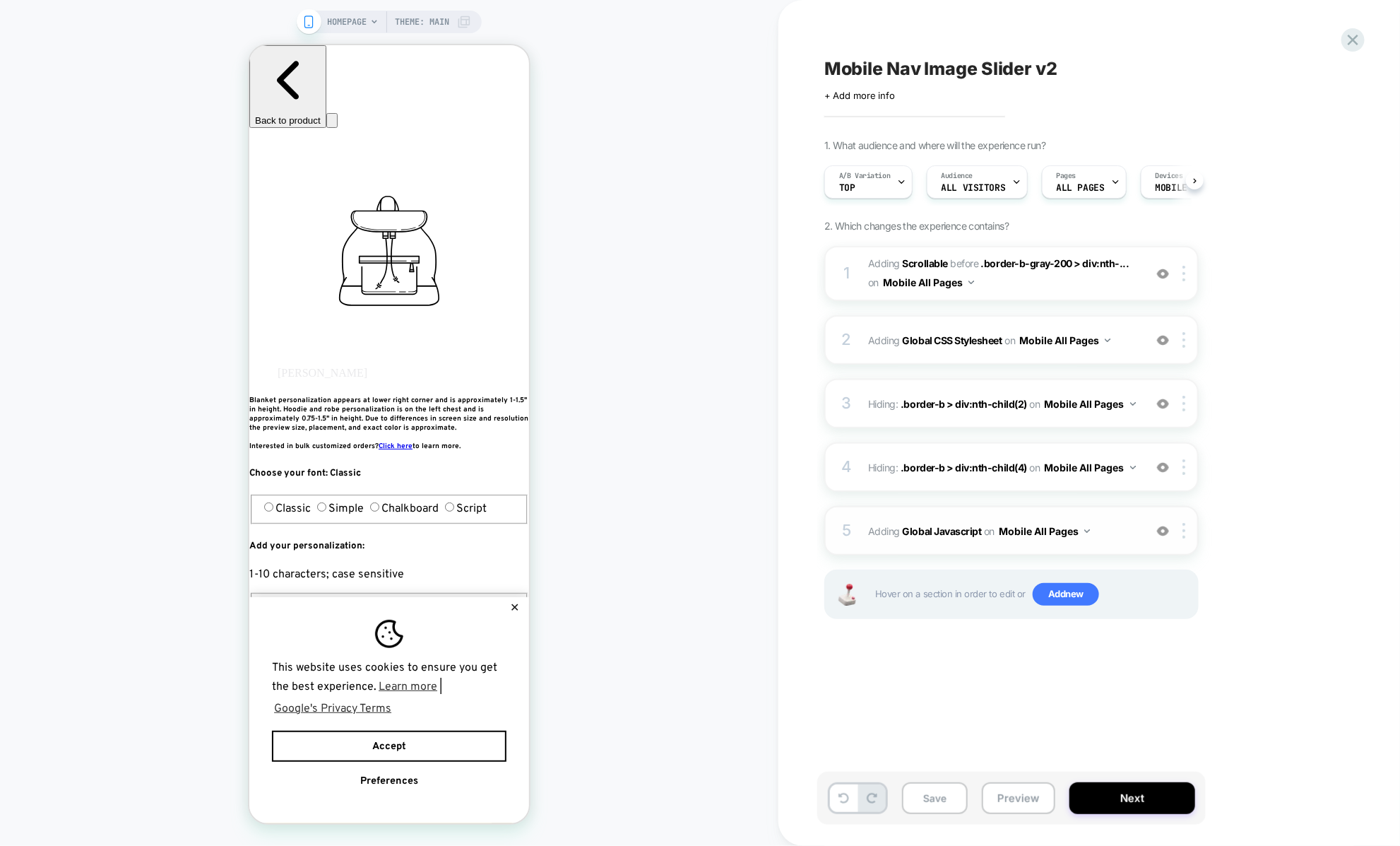
scroll to position [0, 1]
click at [923, 805] on button "Save" at bounding box center [935, 797] width 66 height 32
click at [868, 355] on div "2 Adding Global CSS Stylesheet on Mobile All Pages Add Before Add After Copy to…" at bounding box center [1012, 339] width 374 height 49
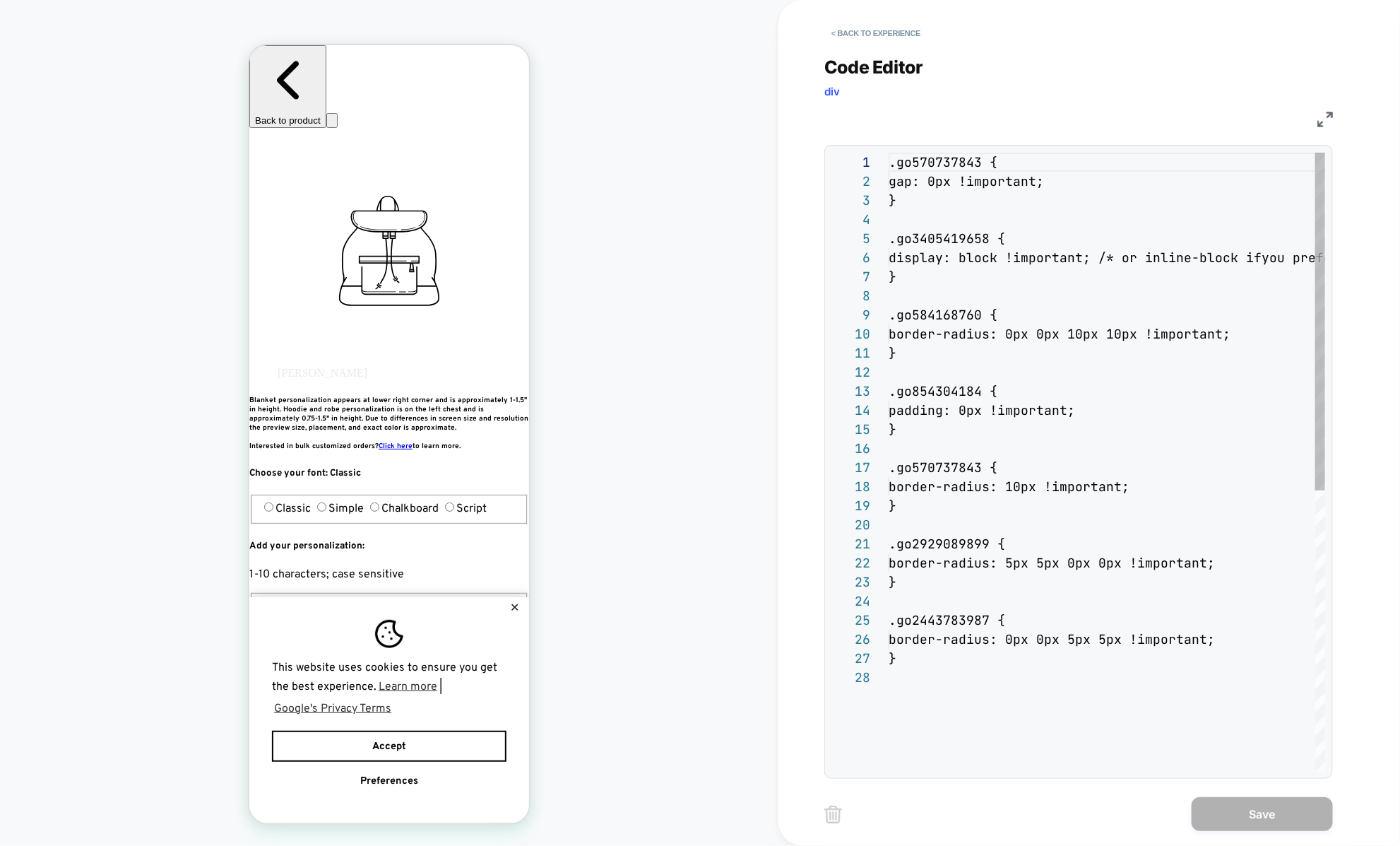
scroll to position [191, 0]
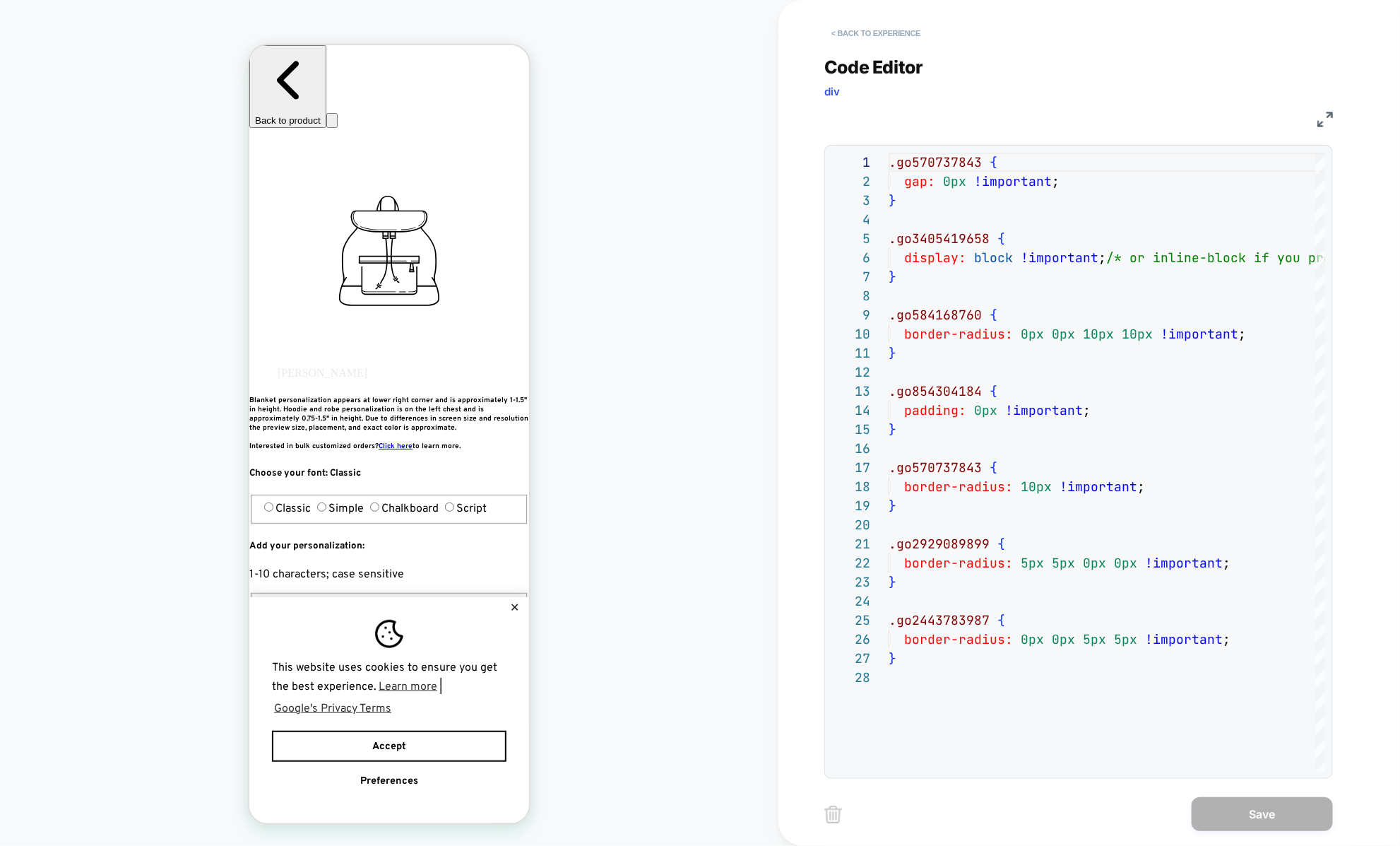
click at [839, 34] on button "< Back to experience" at bounding box center [876, 33] width 103 height 23
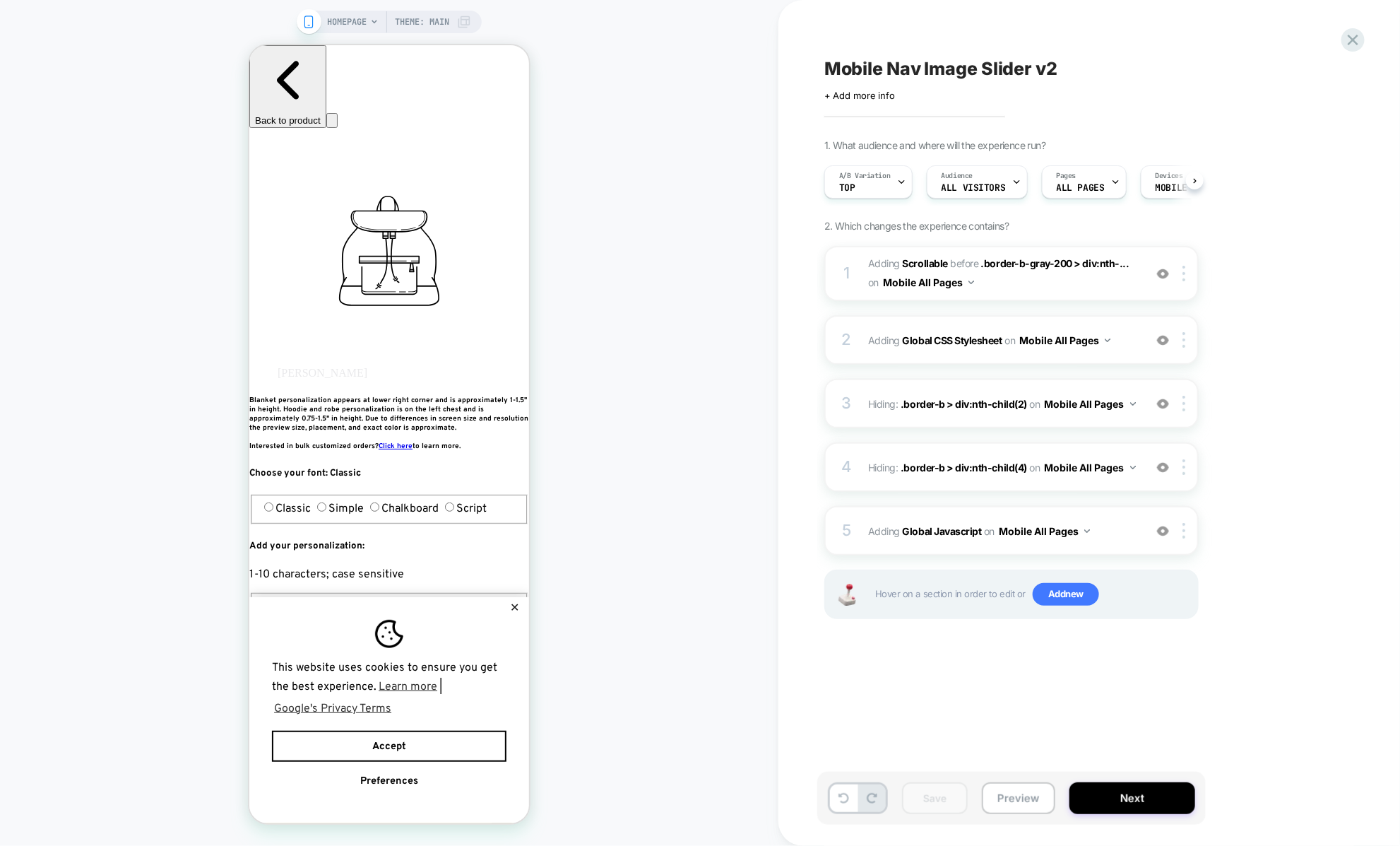
scroll to position [0, 1]
click at [1019, 814] on div "Save Preview Next" at bounding box center [1012, 798] width 388 height 53
click at [1019, 812] on button "Preview" at bounding box center [1019, 797] width 74 height 32
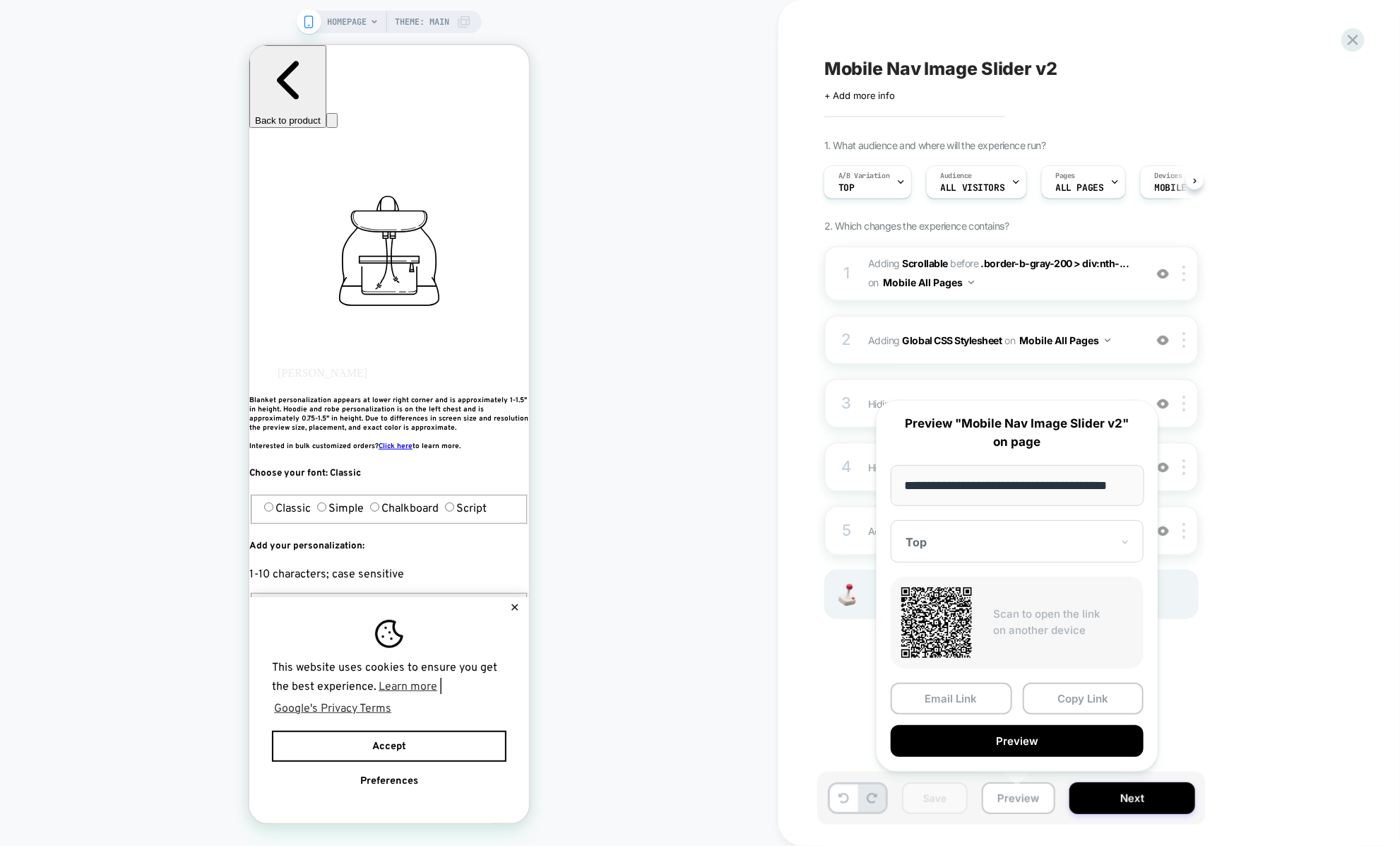
scroll to position [0, 0]
click at [1042, 711] on button "Copy Link" at bounding box center [1083, 698] width 121 height 32
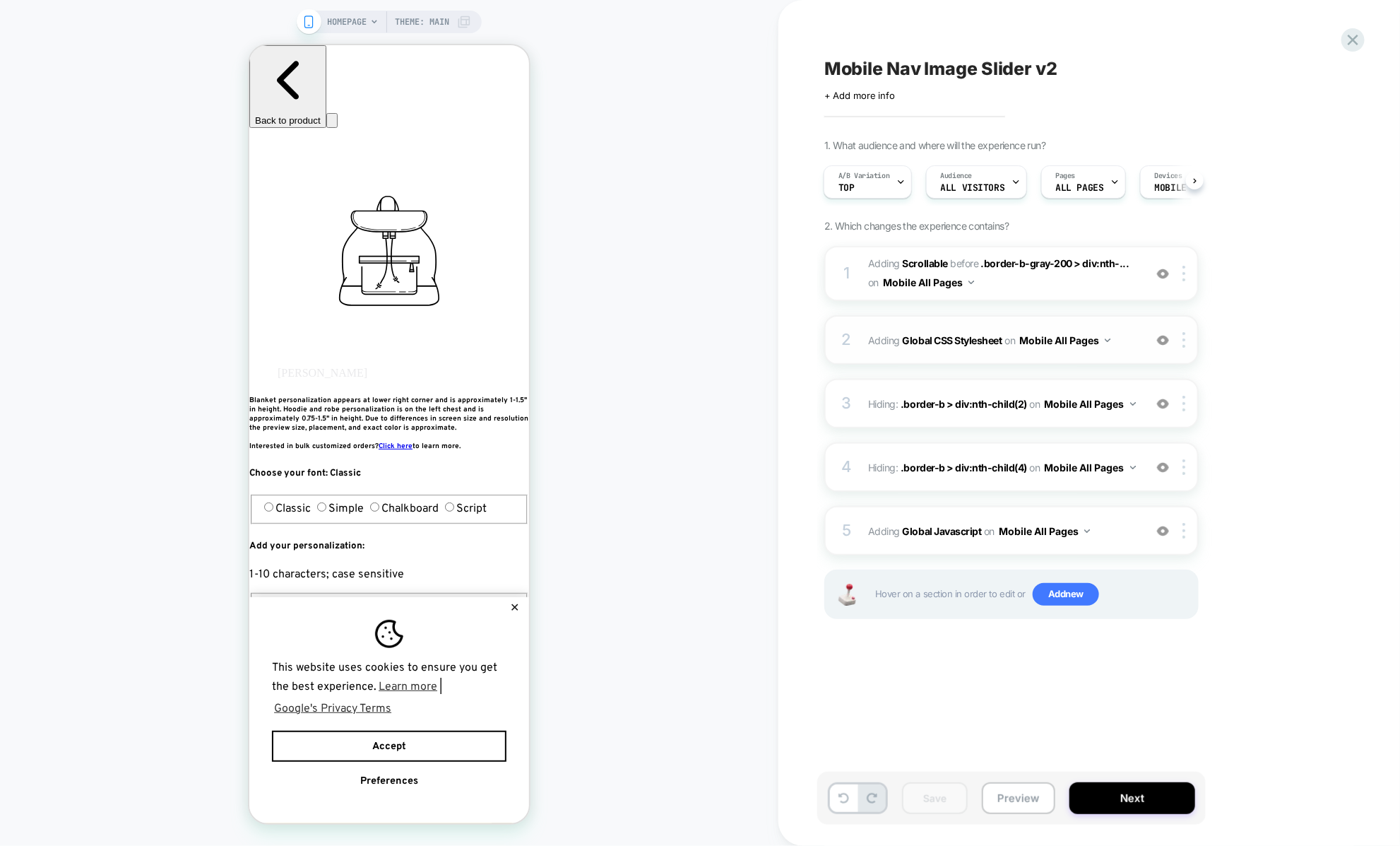
click at [870, 349] on span "Adding Global CSS Stylesheet on Mobile All Pages" at bounding box center [1002, 340] width 269 height 20
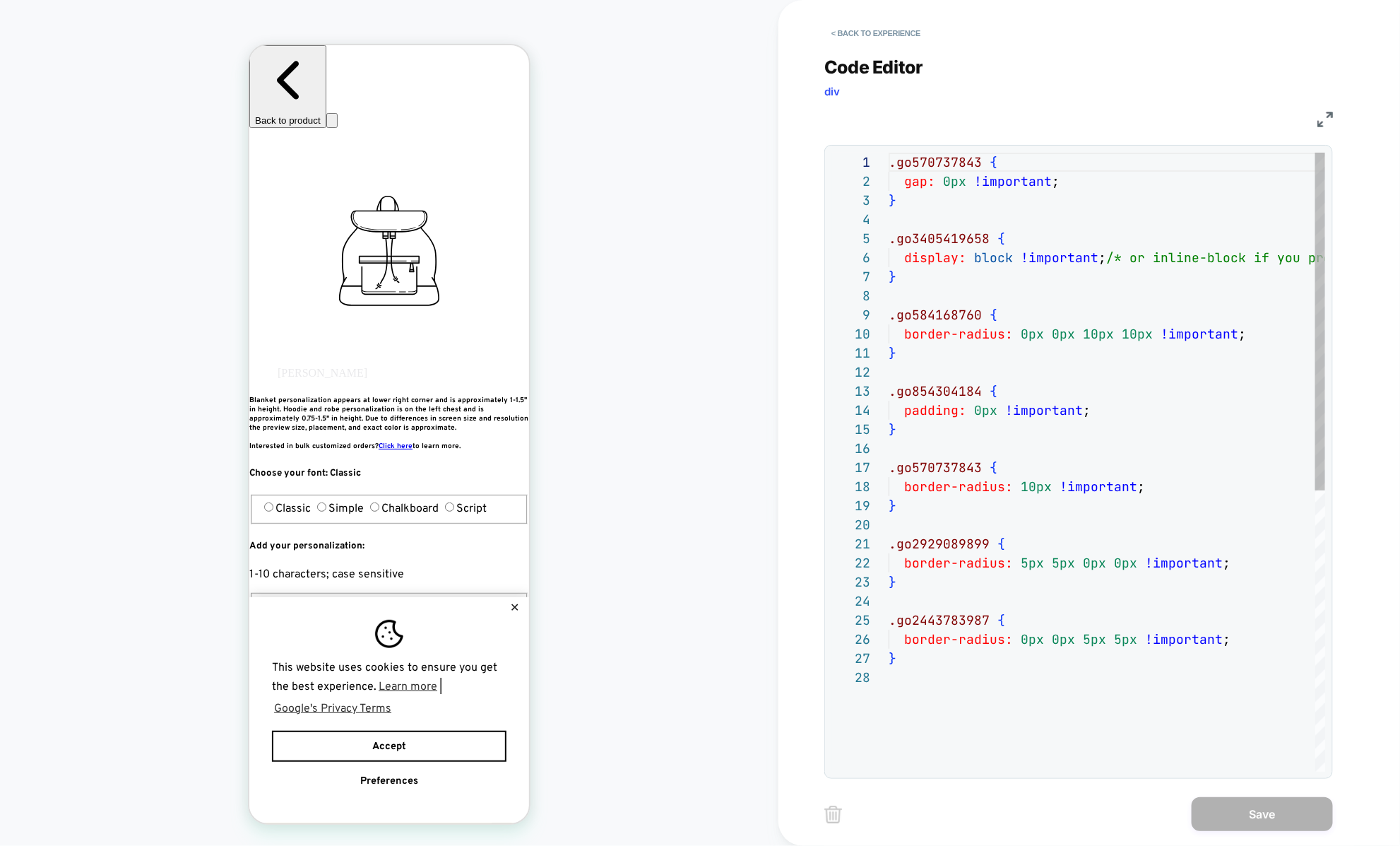
scroll to position [191, 0]
click at [936, 796] on div "**********" at bounding box center [1089, 423] width 529 height 846
click at [935, 737] on div ".go570737843 { gap: 0px !important ; } .go3405419658 { display: block !importan…" at bounding box center [1153, 720] width 529 height 1134
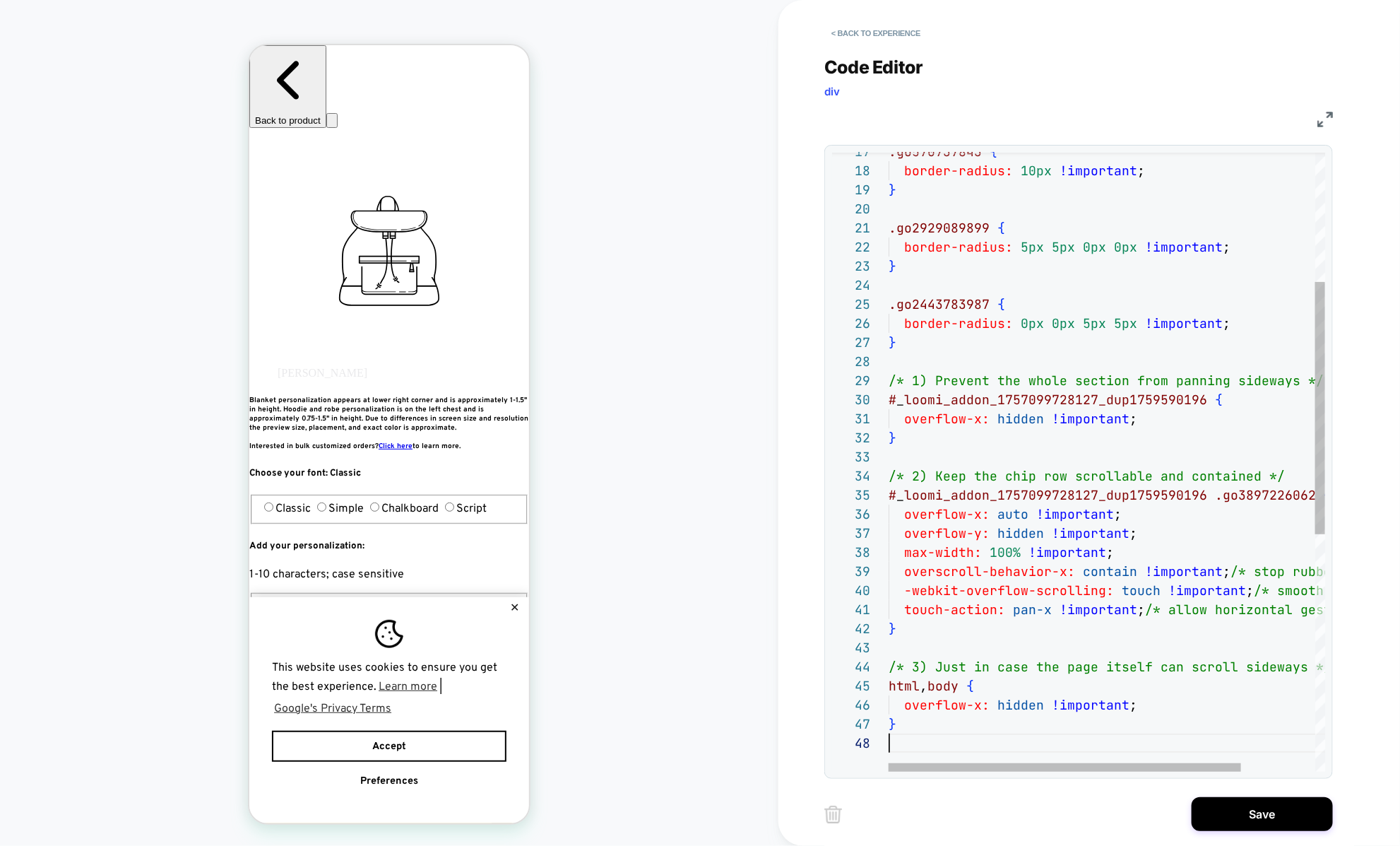
scroll to position [133, 0]
type textarea "**********"
click at [1216, 816] on button "Save" at bounding box center [1262, 813] width 141 height 34
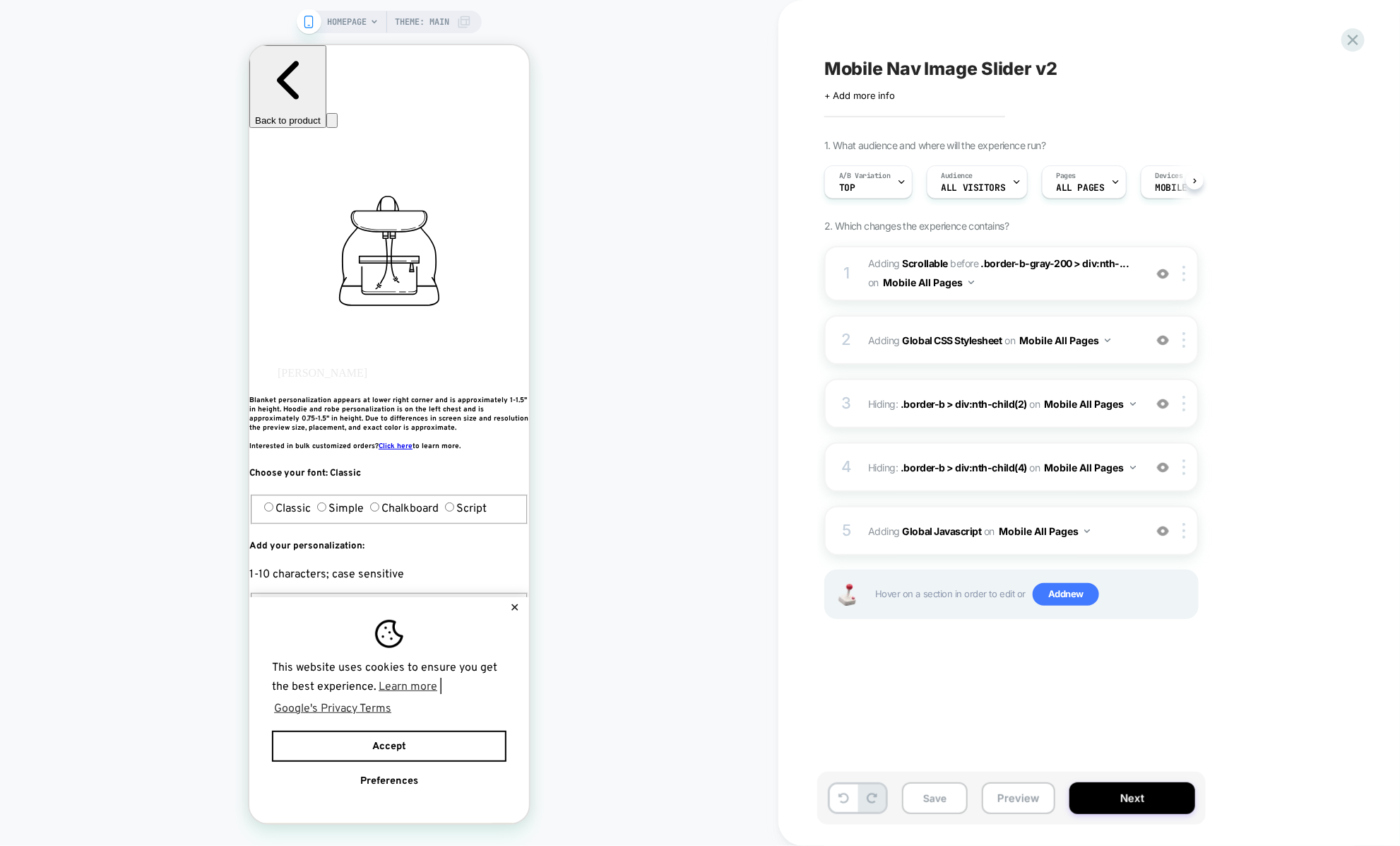
scroll to position [0, 1]
click at [987, 808] on button "Preview" at bounding box center [1019, 797] width 74 height 32
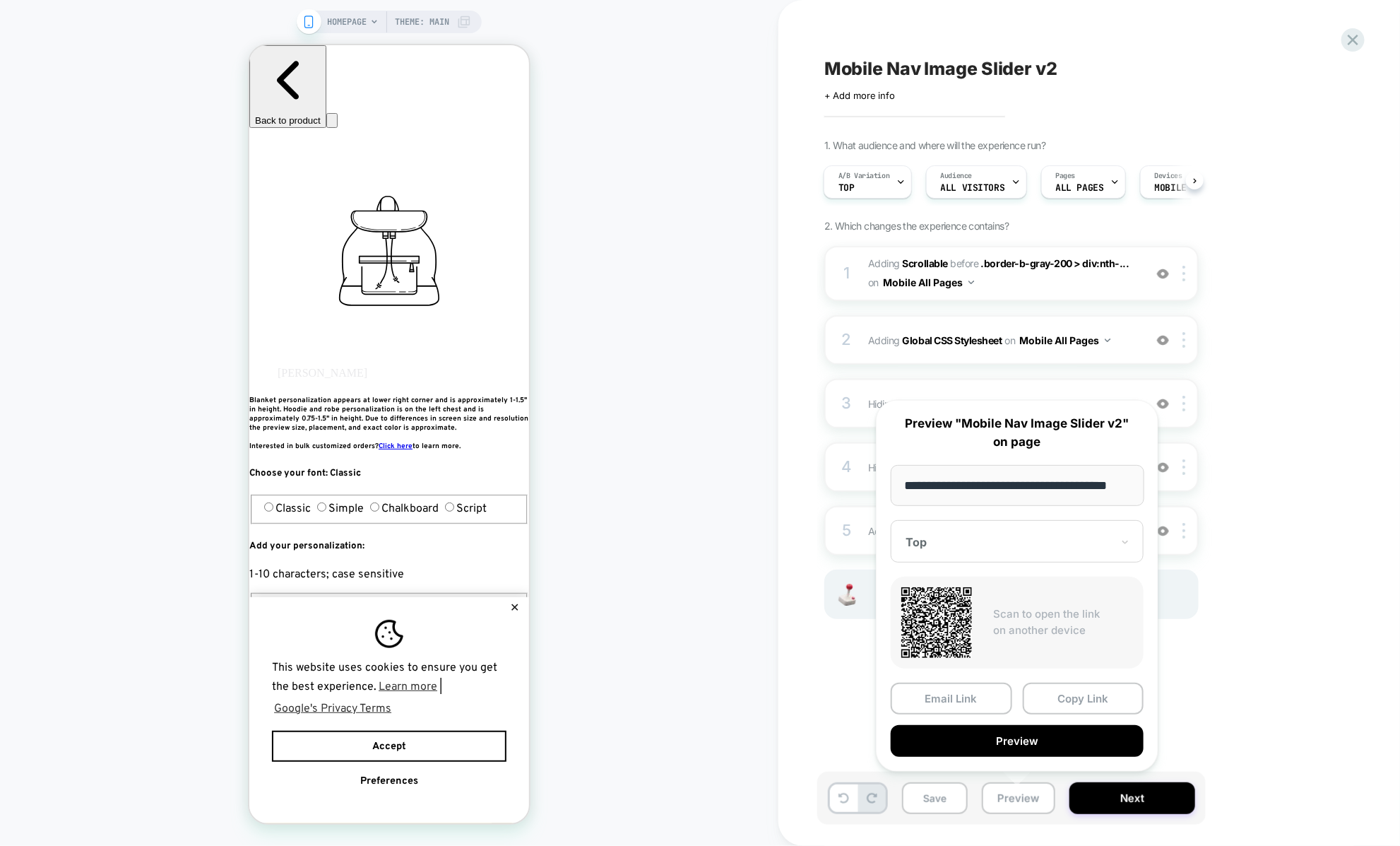
scroll to position [0, 0]
click at [978, 754] on div "**********" at bounding box center [1016, 585] width 283 height 371
click at [857, 399] on div "3 Hiding : .border-b > div:nth-child(2) .border-b > div:nth-child(2) on Mobile …" at bounding box center [1012, 403] width 374 height 49
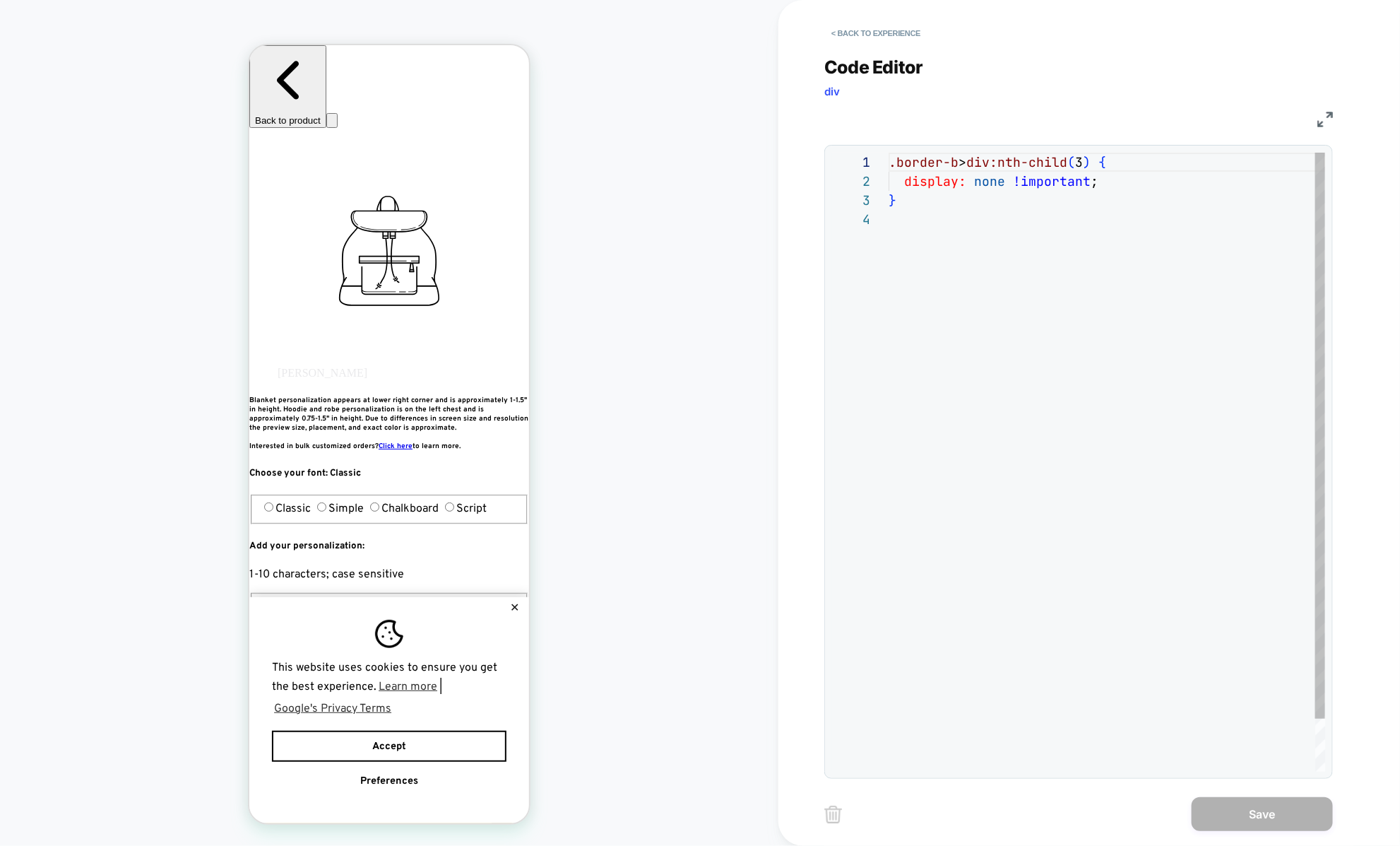
scroll to position [57, 0]
click at [843, 44] on button "< Back to experience" at bounding box center [876, 33] width 103 height 23
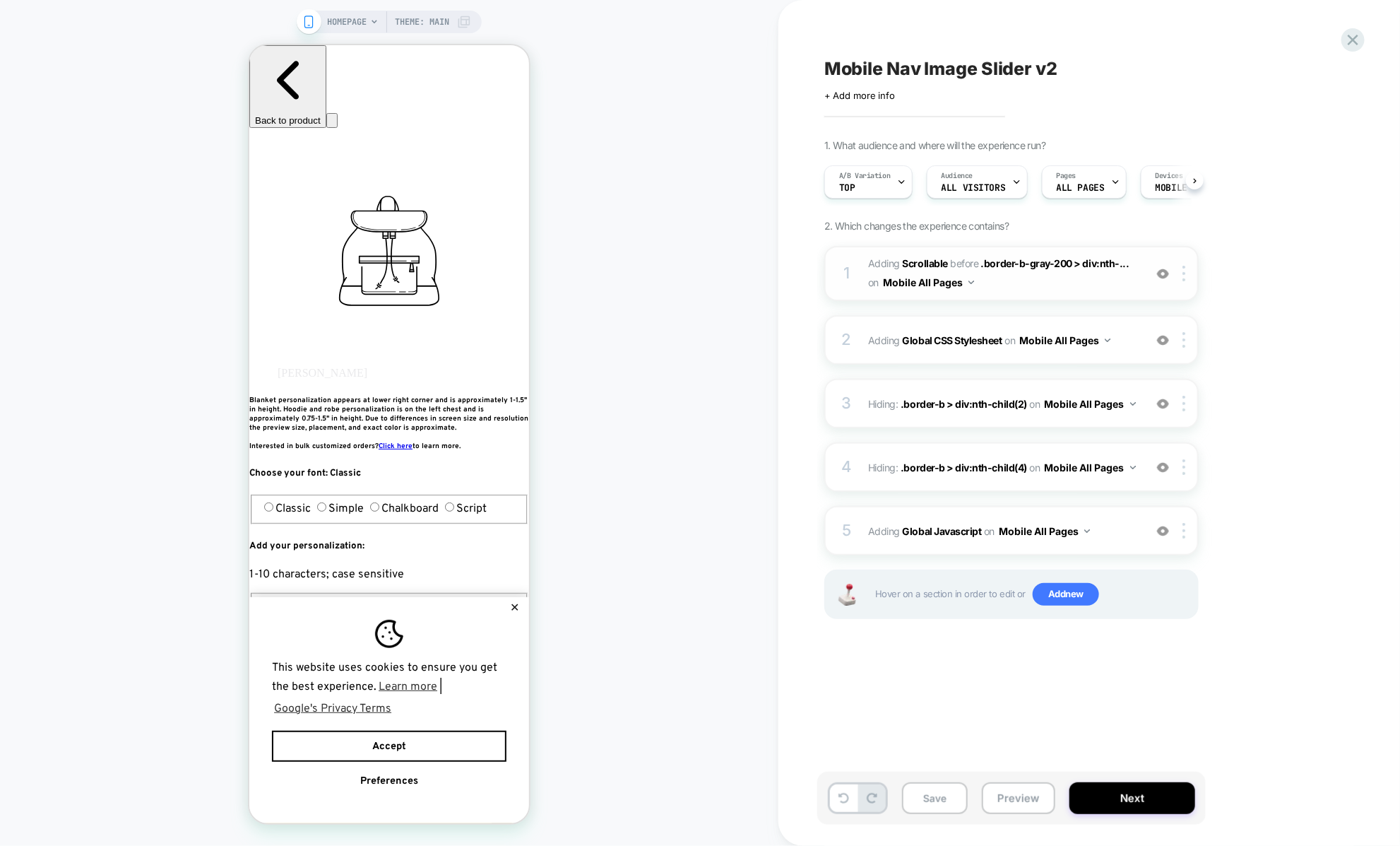
scroll to position [0, 1]
click at [875, 337] on span "Adding Global CSS Stylesheet on Mobile All Pages" at bounding box center [1002, 340] width 269 height 20
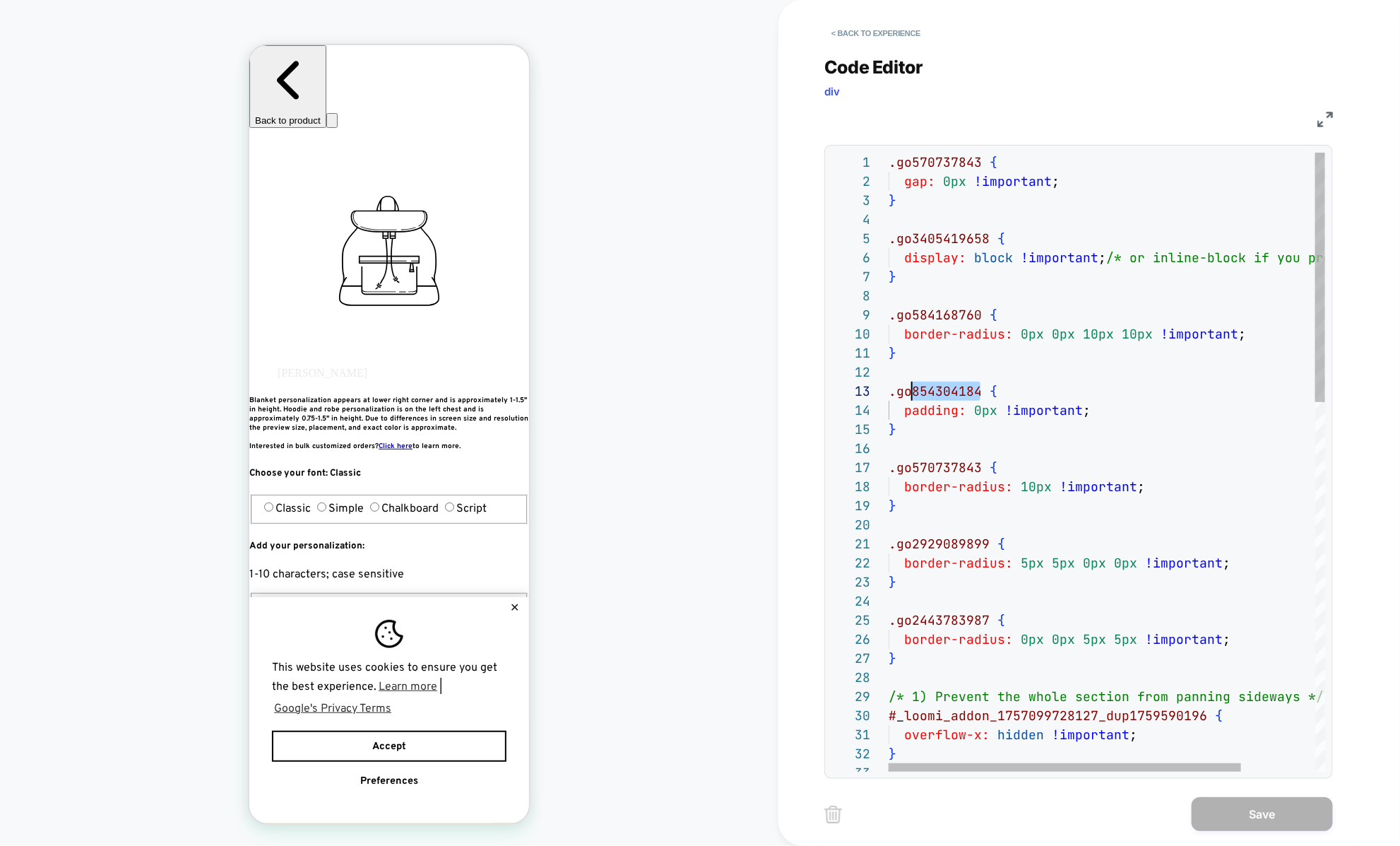
scroll to position [38, 0]
drag, startPoint x: 978, startPoint y: 390, endPoint x: 871, endPoint y: 385, distance: 107.1
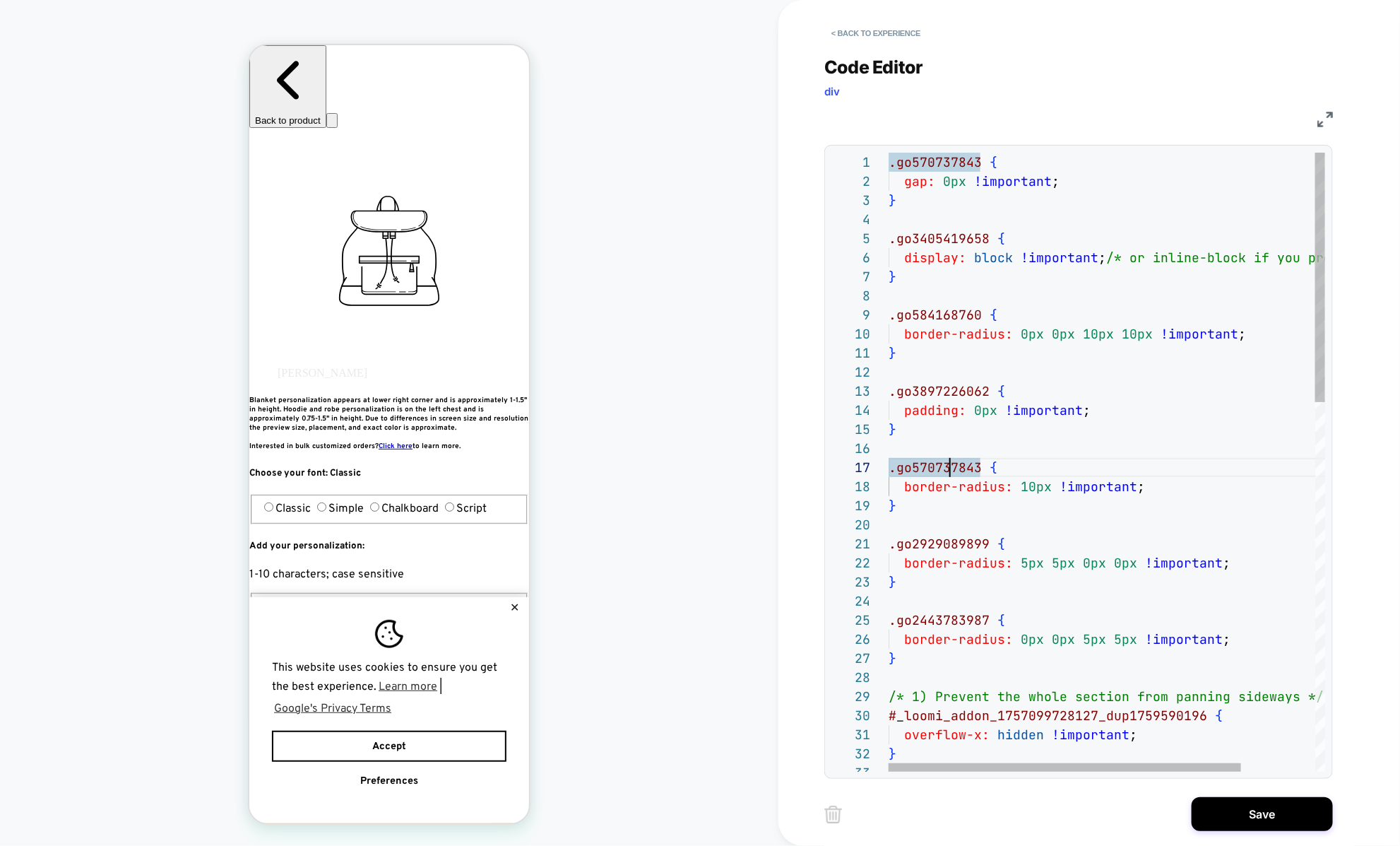
type textarea "**********"
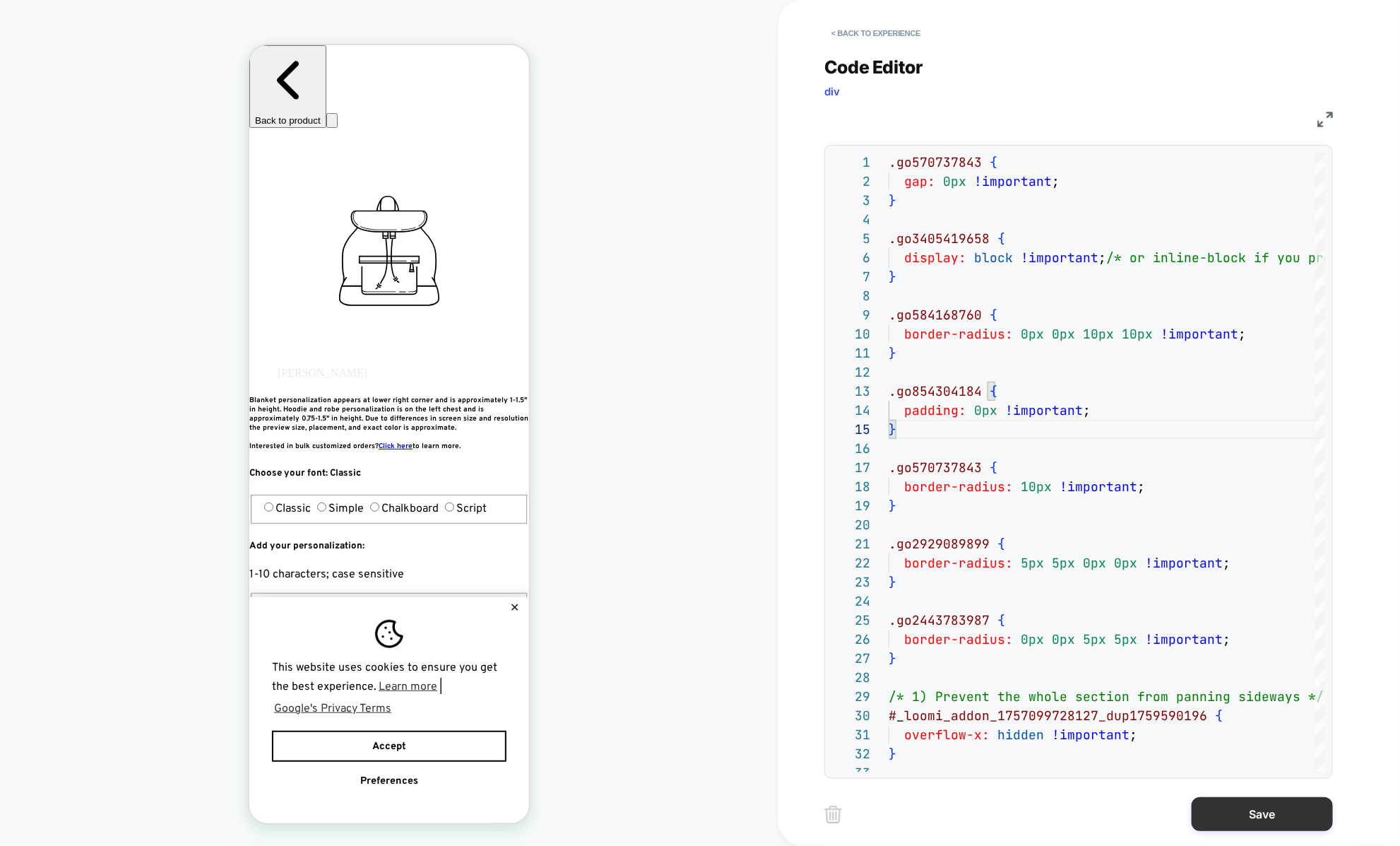
click at [1241, 817] on button "Save" at bounding box center [1262, 813] width 141 height 34
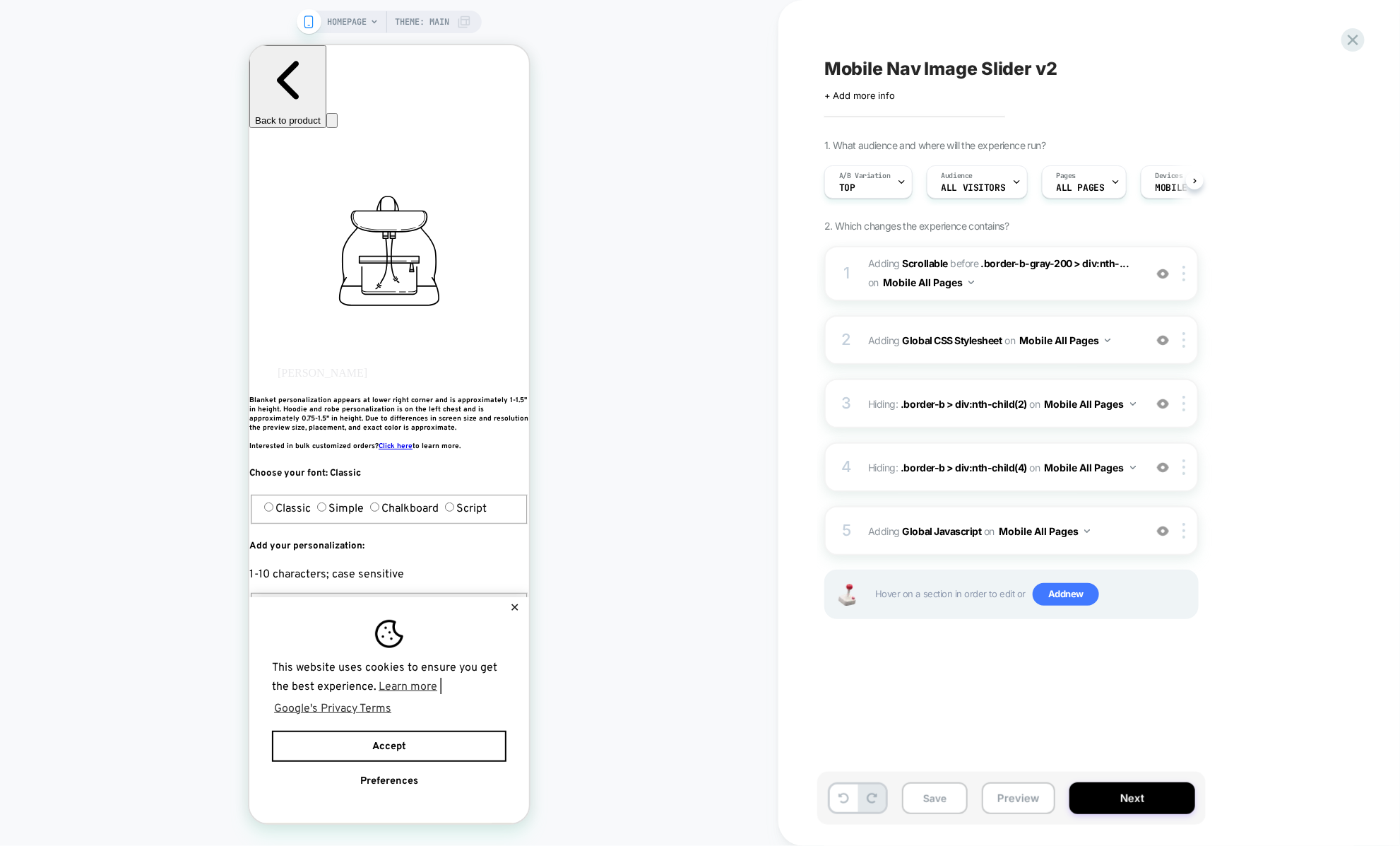
scroll to position [0, 1]
click at [1026, 789] on button "Preview" at bounding box center [1019, 797] width 74 height 32
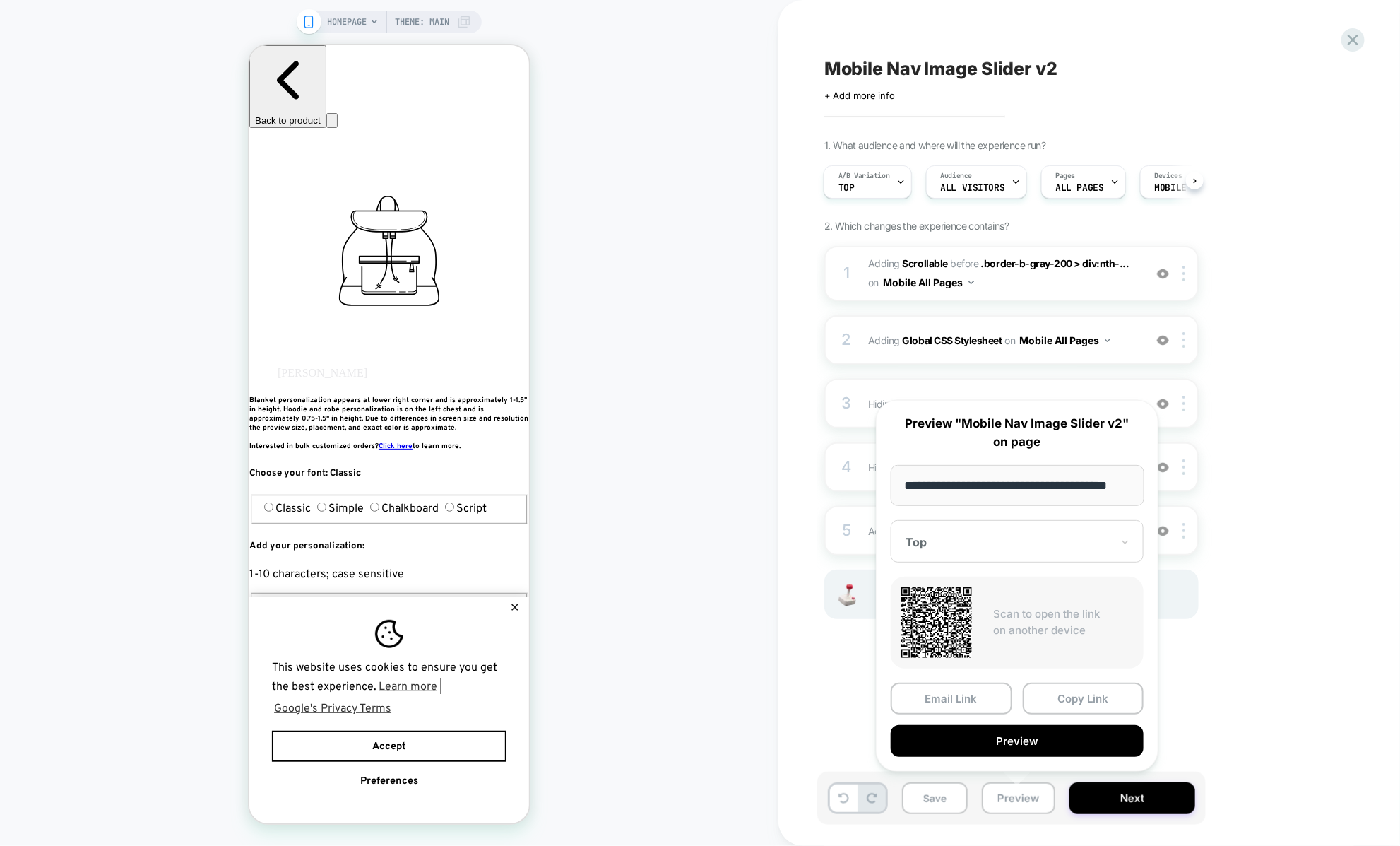
scroll to position [0, 0]
click at [845, 737] on div "Mobile Nav Image Slider v2 Click to edit experience details + Add more info 1. …" at bounding box center [1082, 423] width 529 height 818
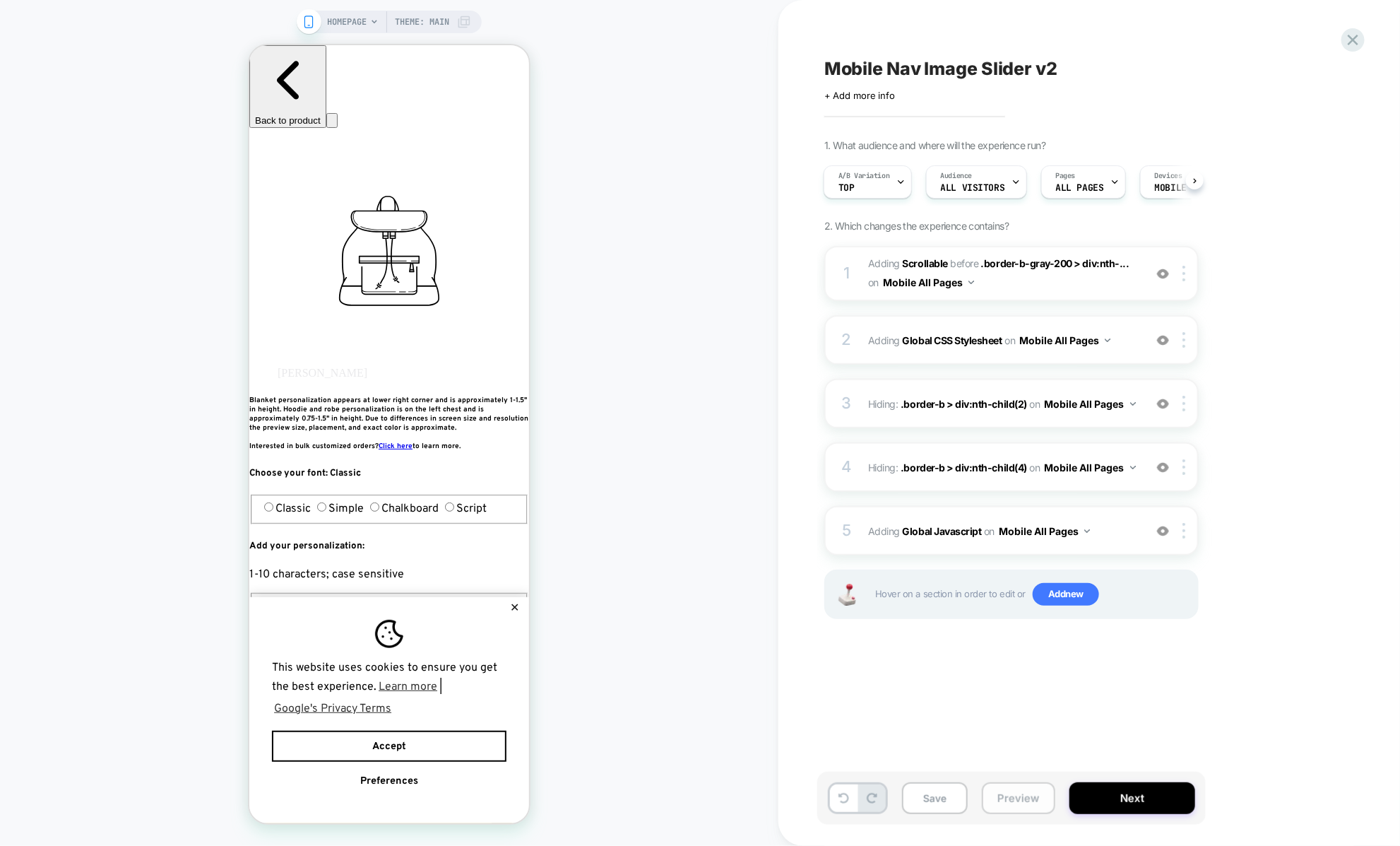
click at [1026, 790] on button "Preview" at bounding box center [1019, 797] width 74 height 32
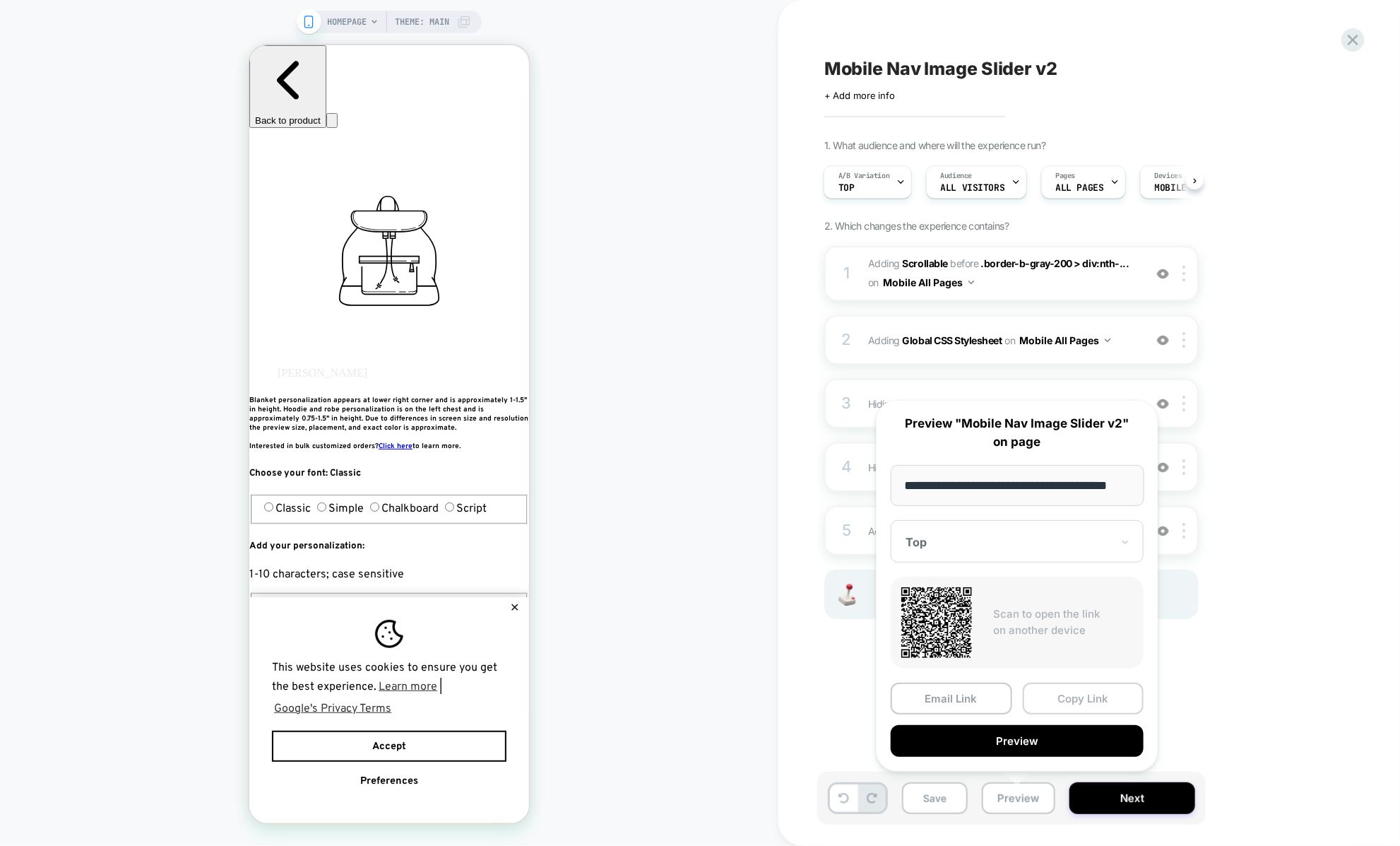
click at [1035, 706] on button "Copy Link" at bounding box center [1083, 698] width 121 height 32
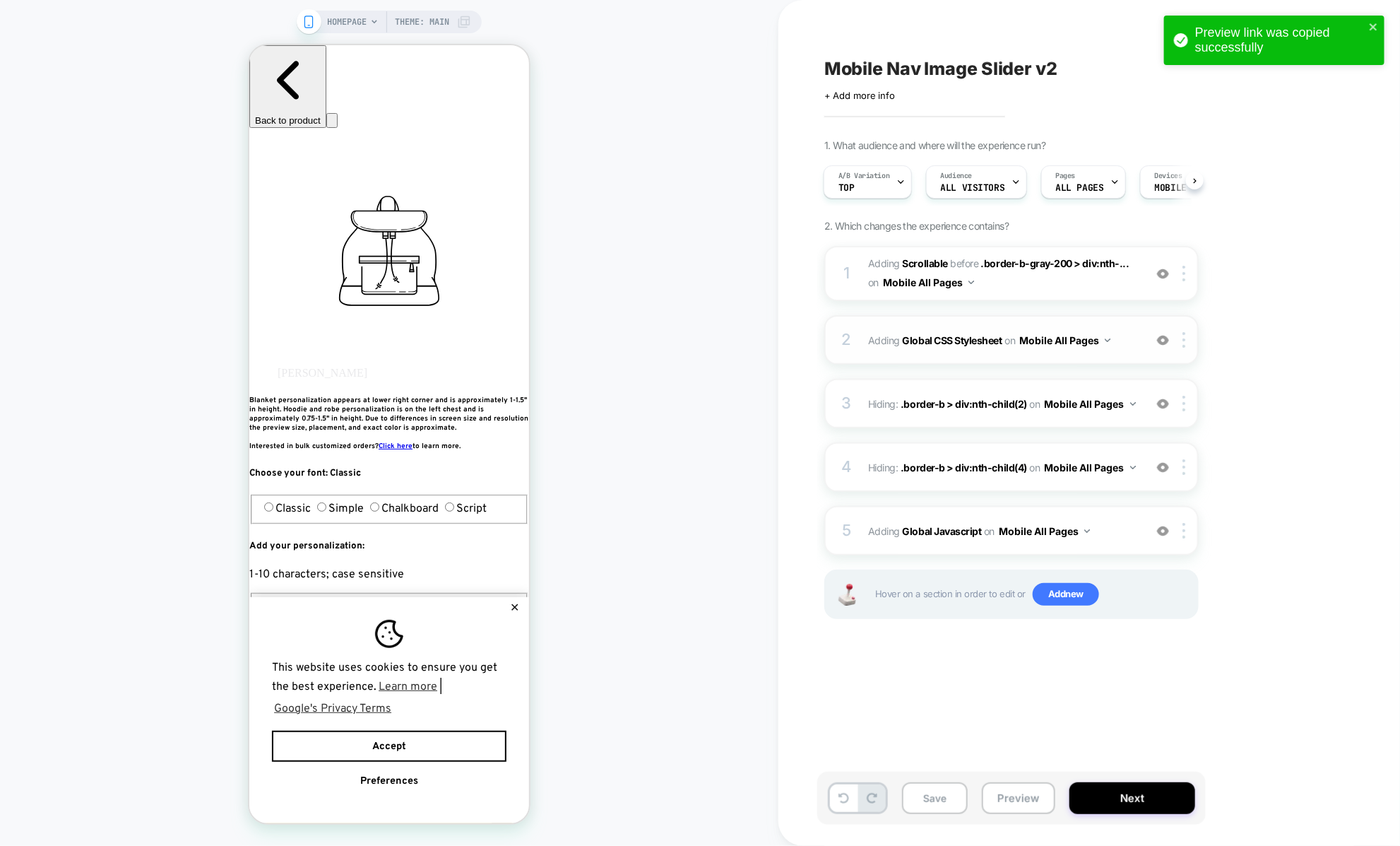
click at [878, 349] on span "Adding Global CSS Stylesheet on Mobile All Pages" at bounding box center [1002, 340] width 269 height 20
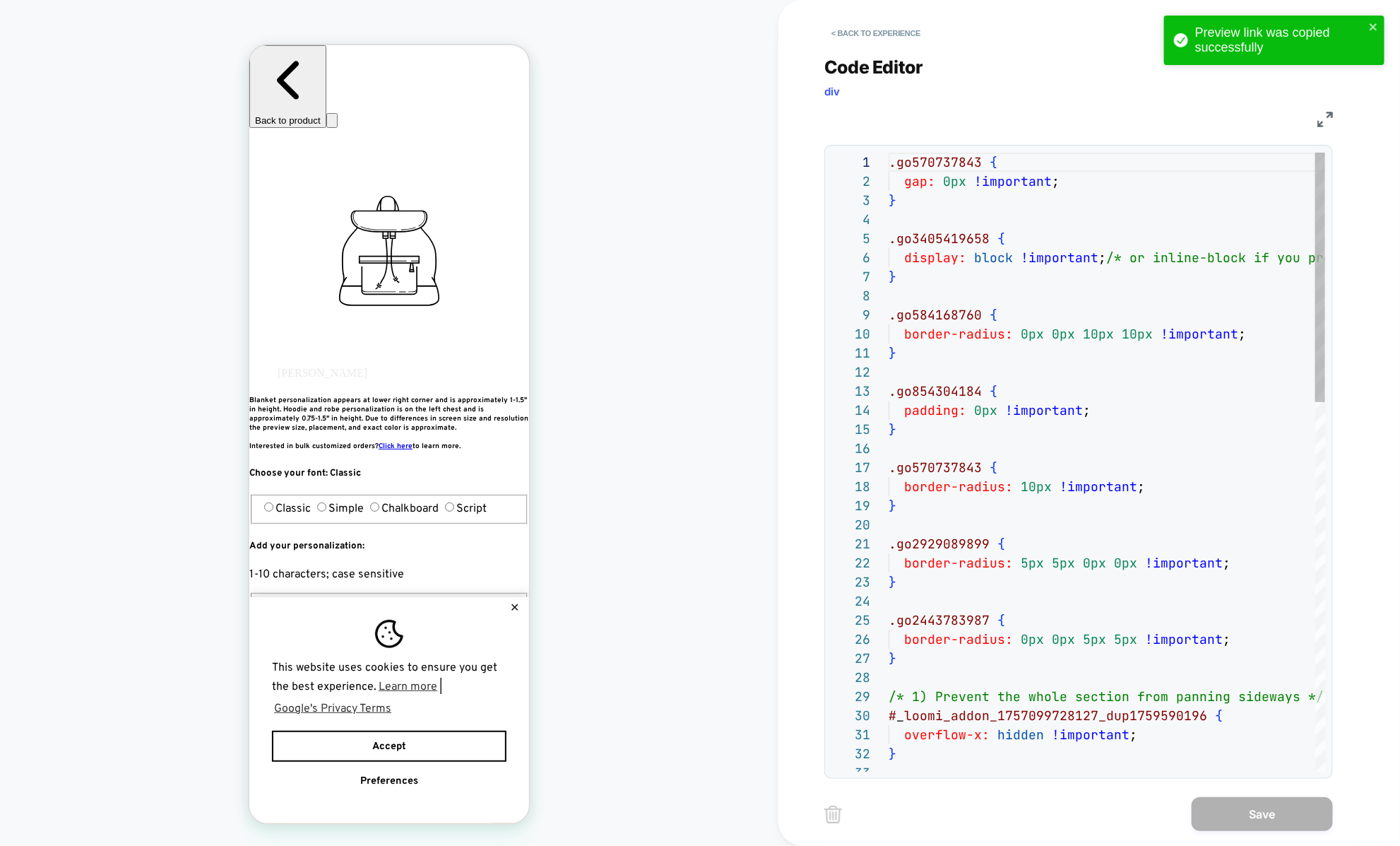
scroll to position [191, 0]
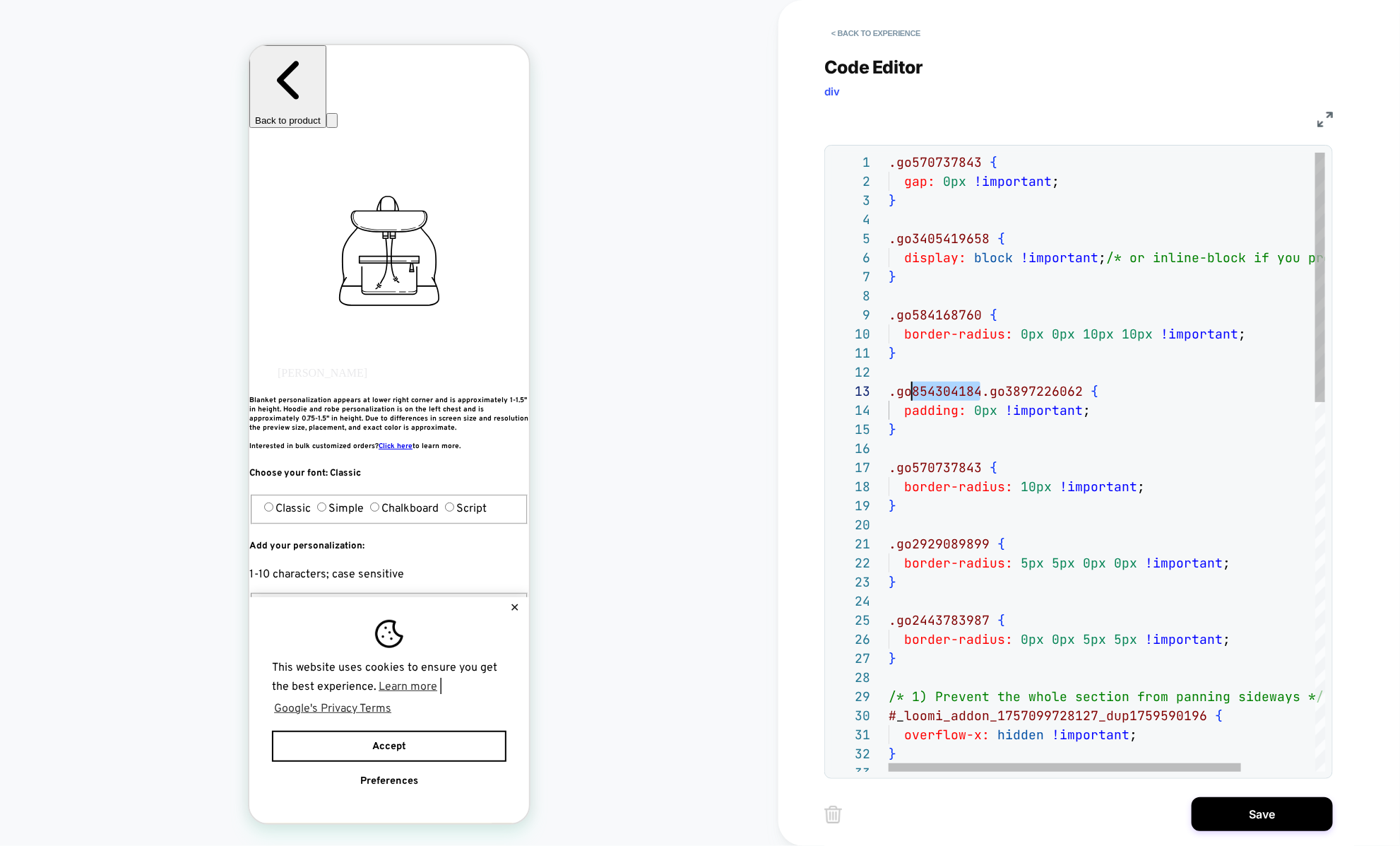
scroll to position [38, 0]
drag, startPoint x: 982, startPoint y: 392, endPoint x: 879, endPoint y: 382, distance: 103.5
drag, startPoint x: 1075, startPoint y: 383, endPoint x: 845, endPoint y: 385, distance: 230.0
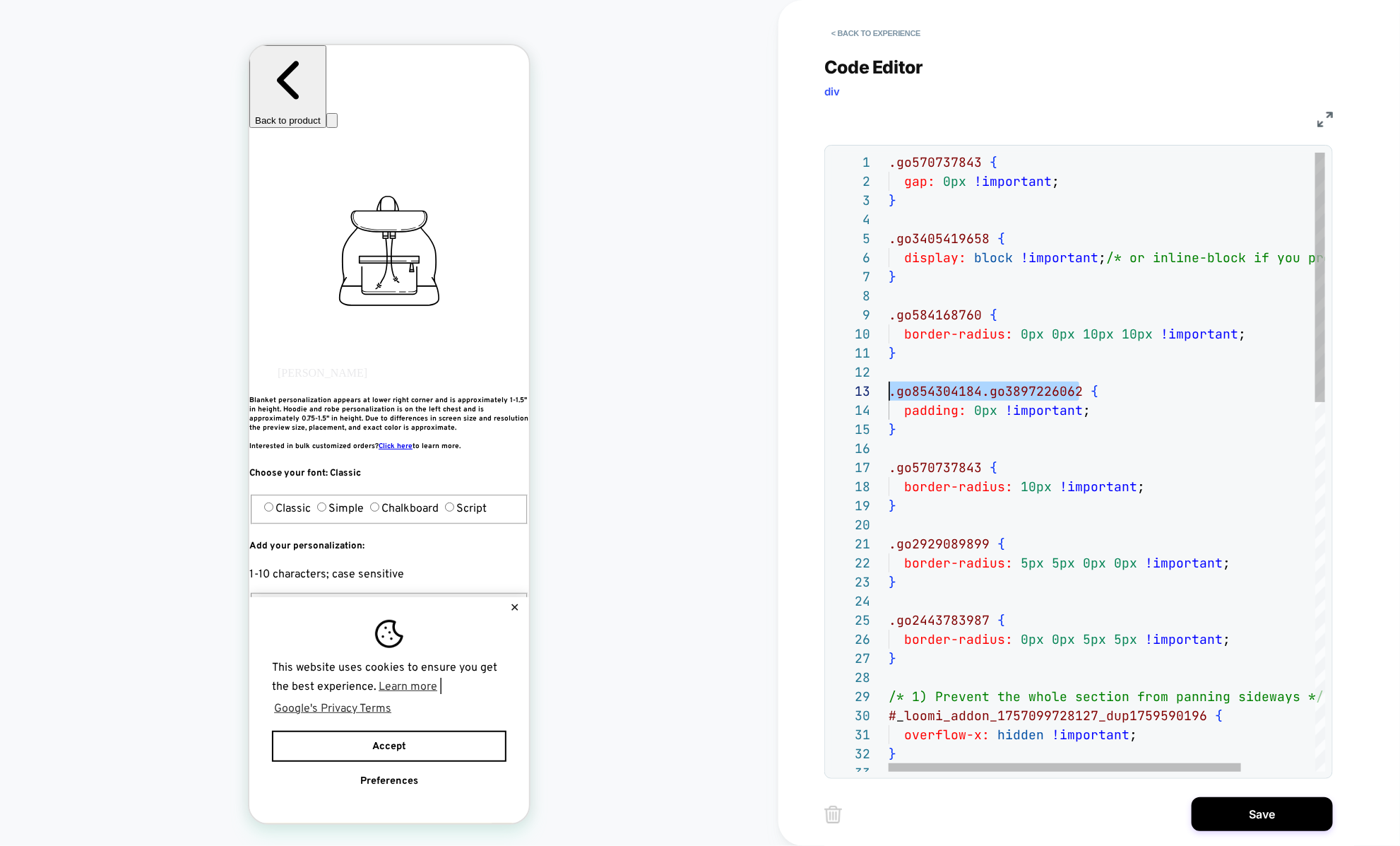
type textarea "**********"
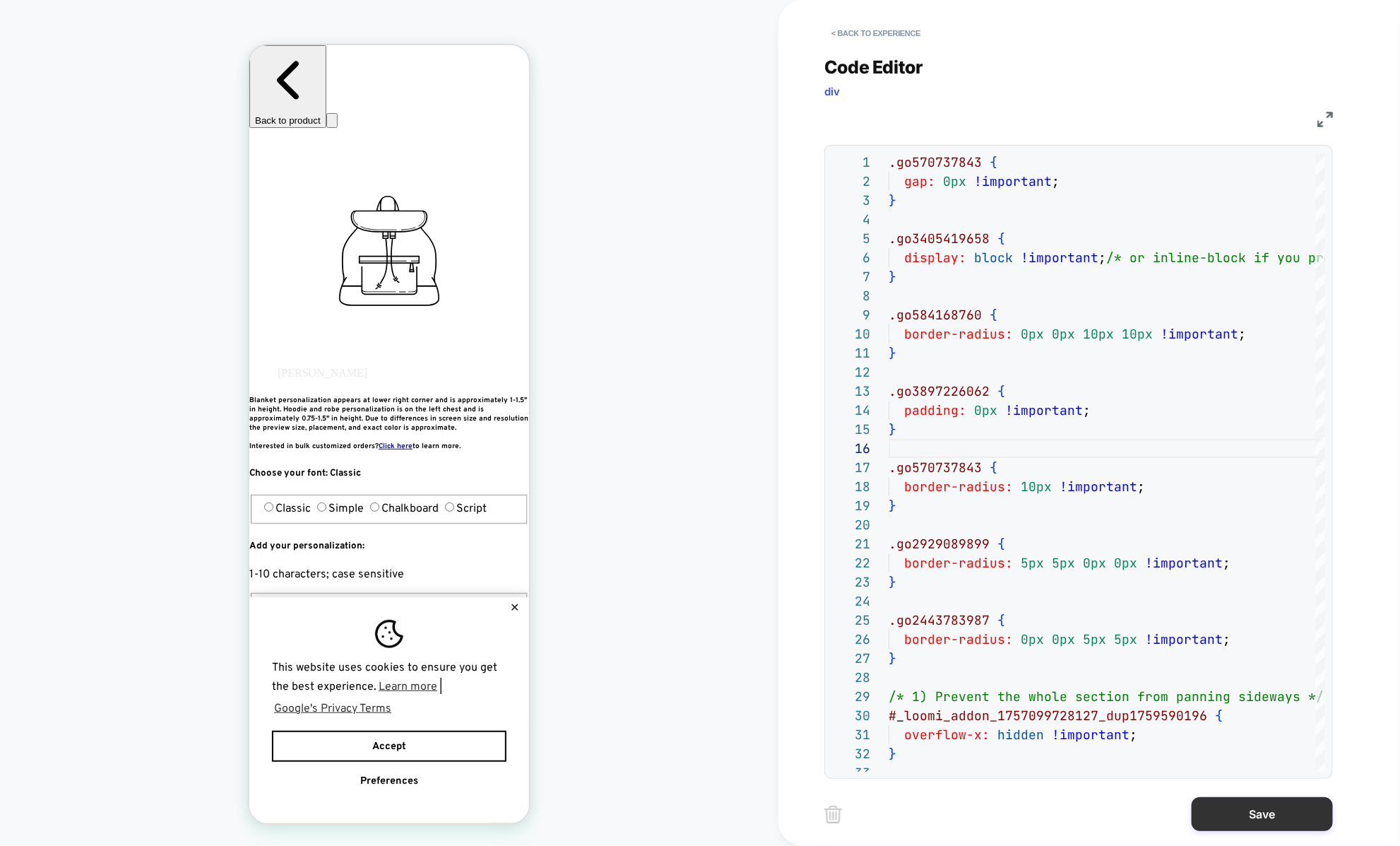
click at [1207, 812] on button "Save" at bounding box center [1262, 813] width 141 height 34
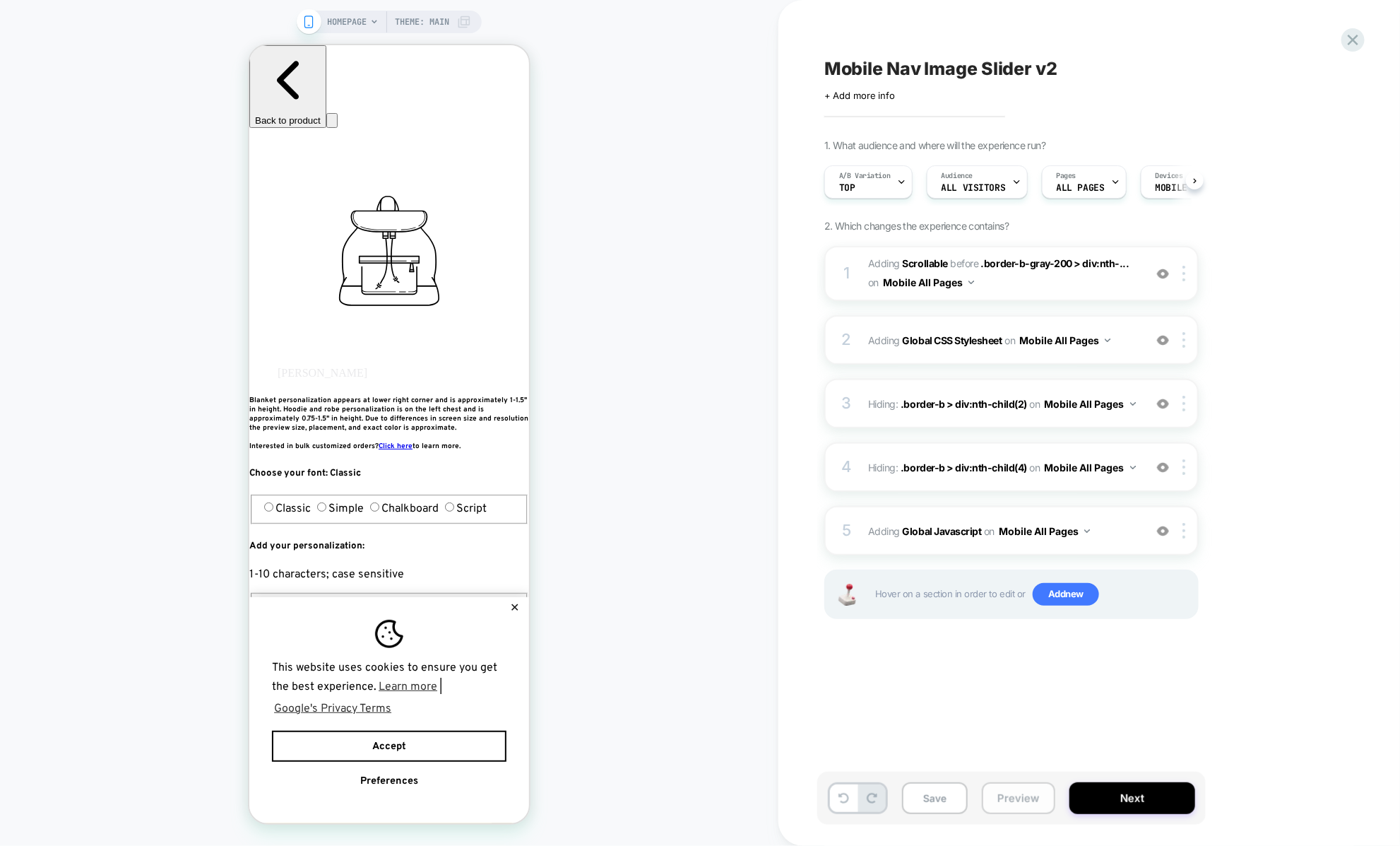
scroll to position [0, 1]
click at [992, 792] on button "Preview" at bounding box center [1019, 797] width 74 height 32
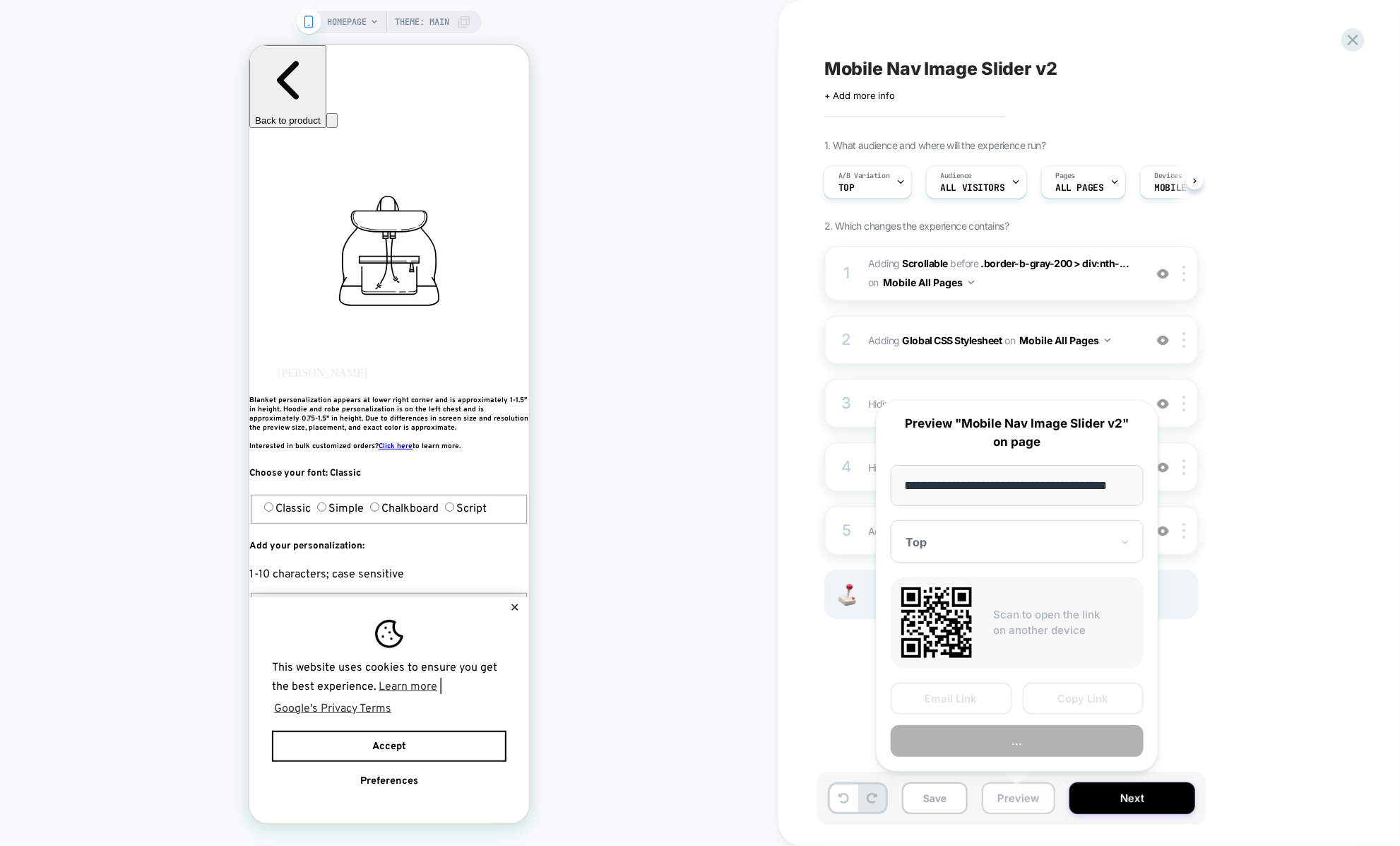
scroll to position [0, 18]
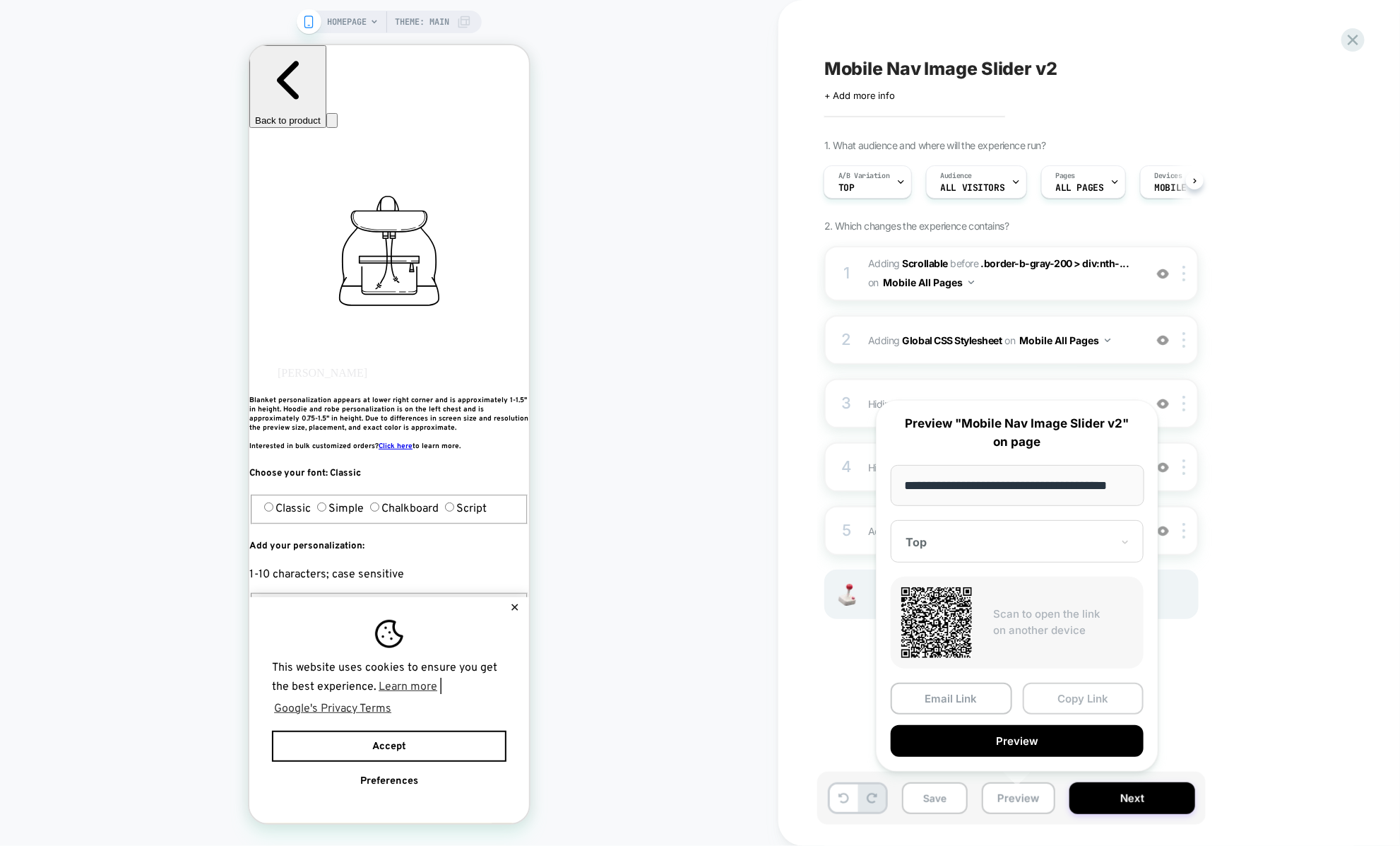
click at [1056, 700] on button "Copy Link" at bounding box center [1083, 698] width 121 height 32
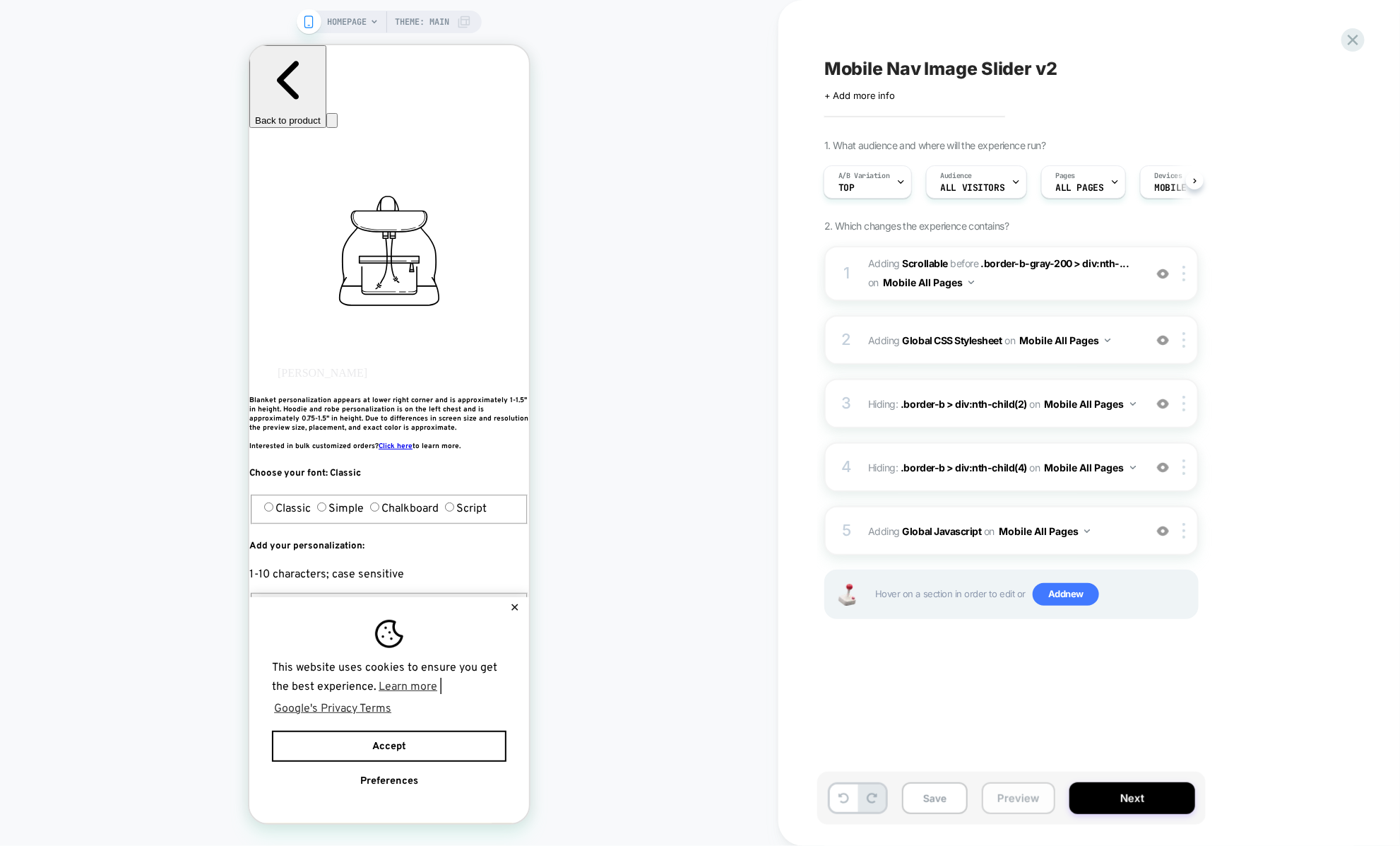
click at [1004, 791] on button "Preview" at bounding box center [1019, 797] width 74 height 32
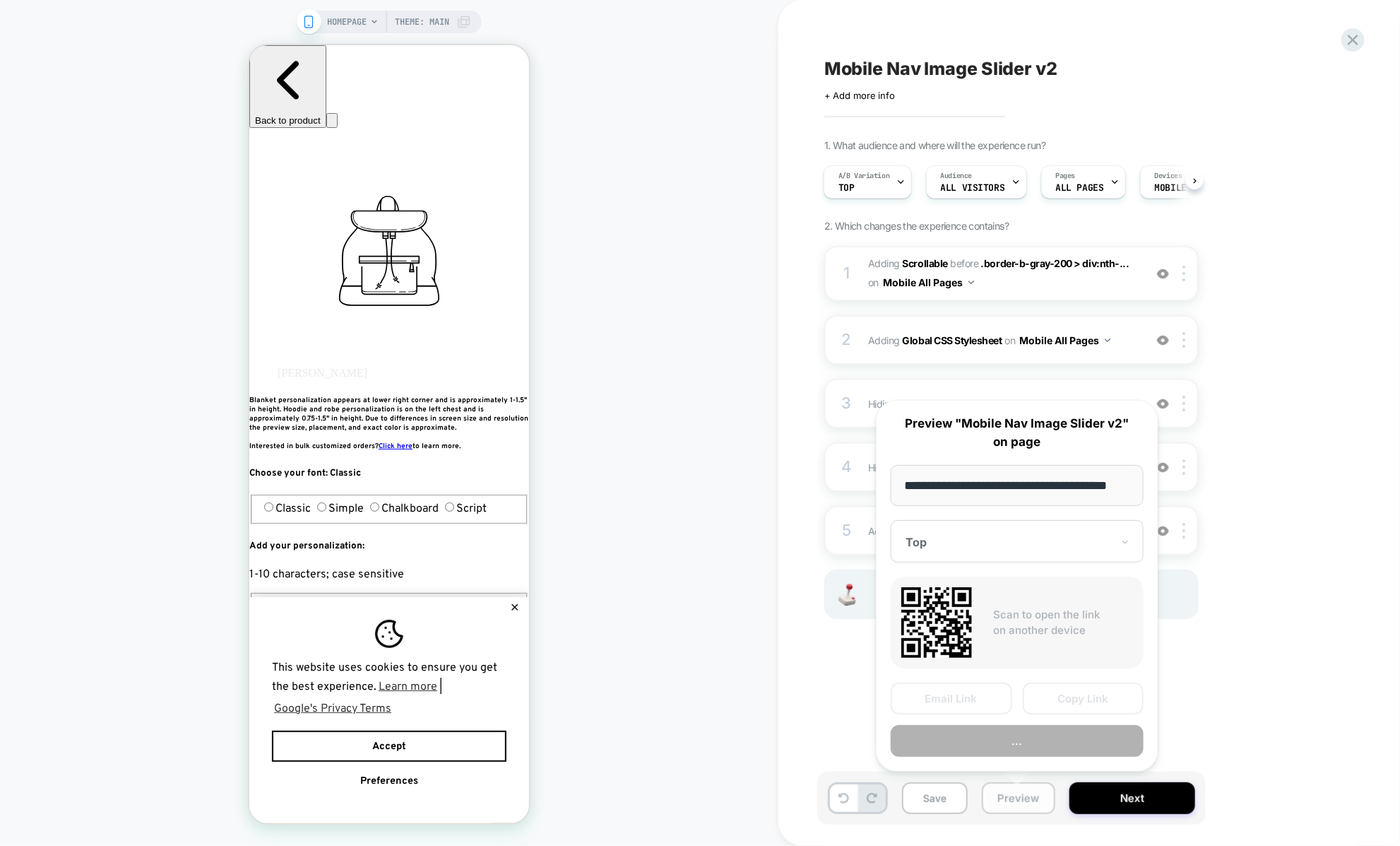
scroll to position [0, 18]
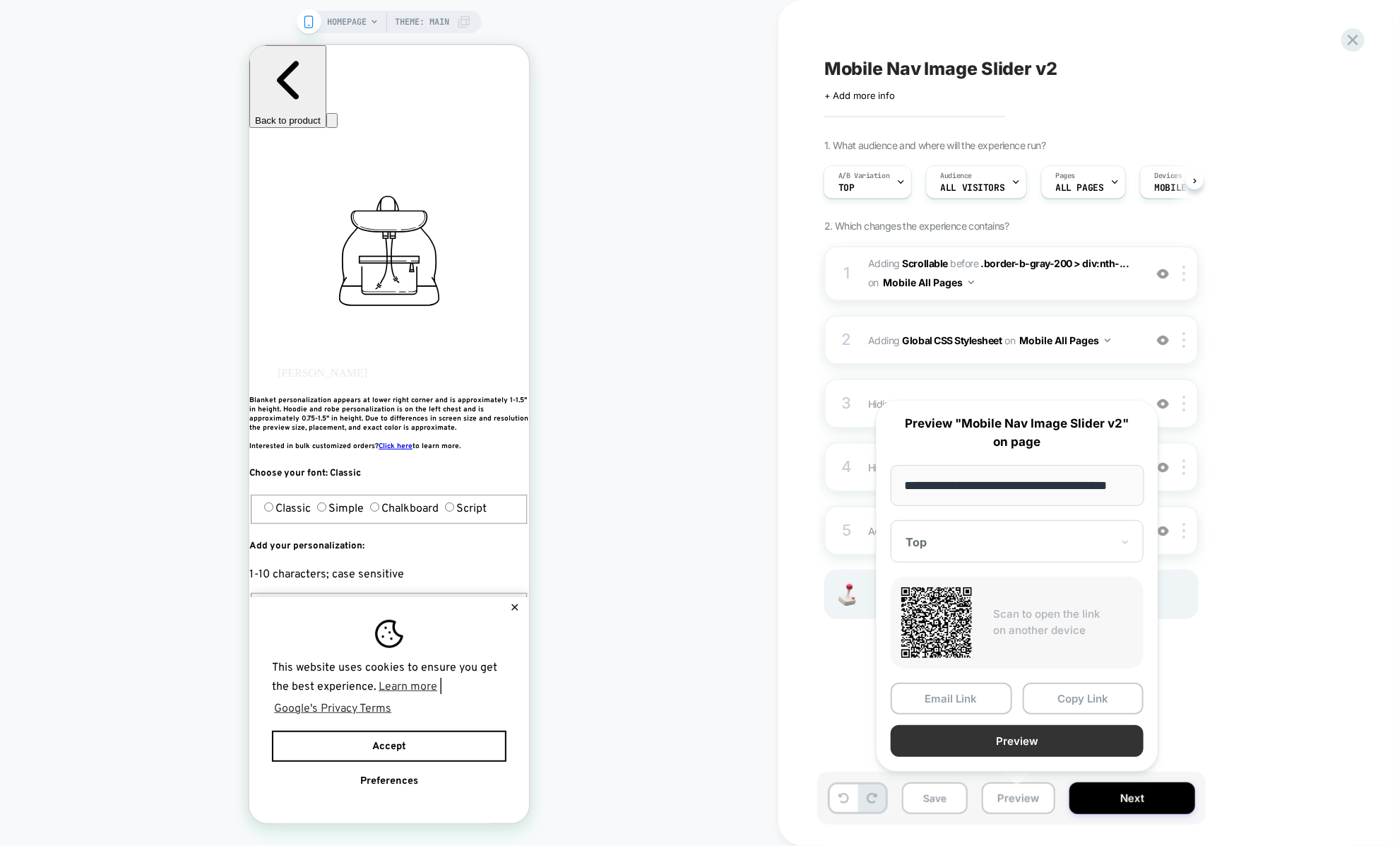
click at [994, 746] on button "Preview" at bounding box center [1016, 740] width 253 height 32
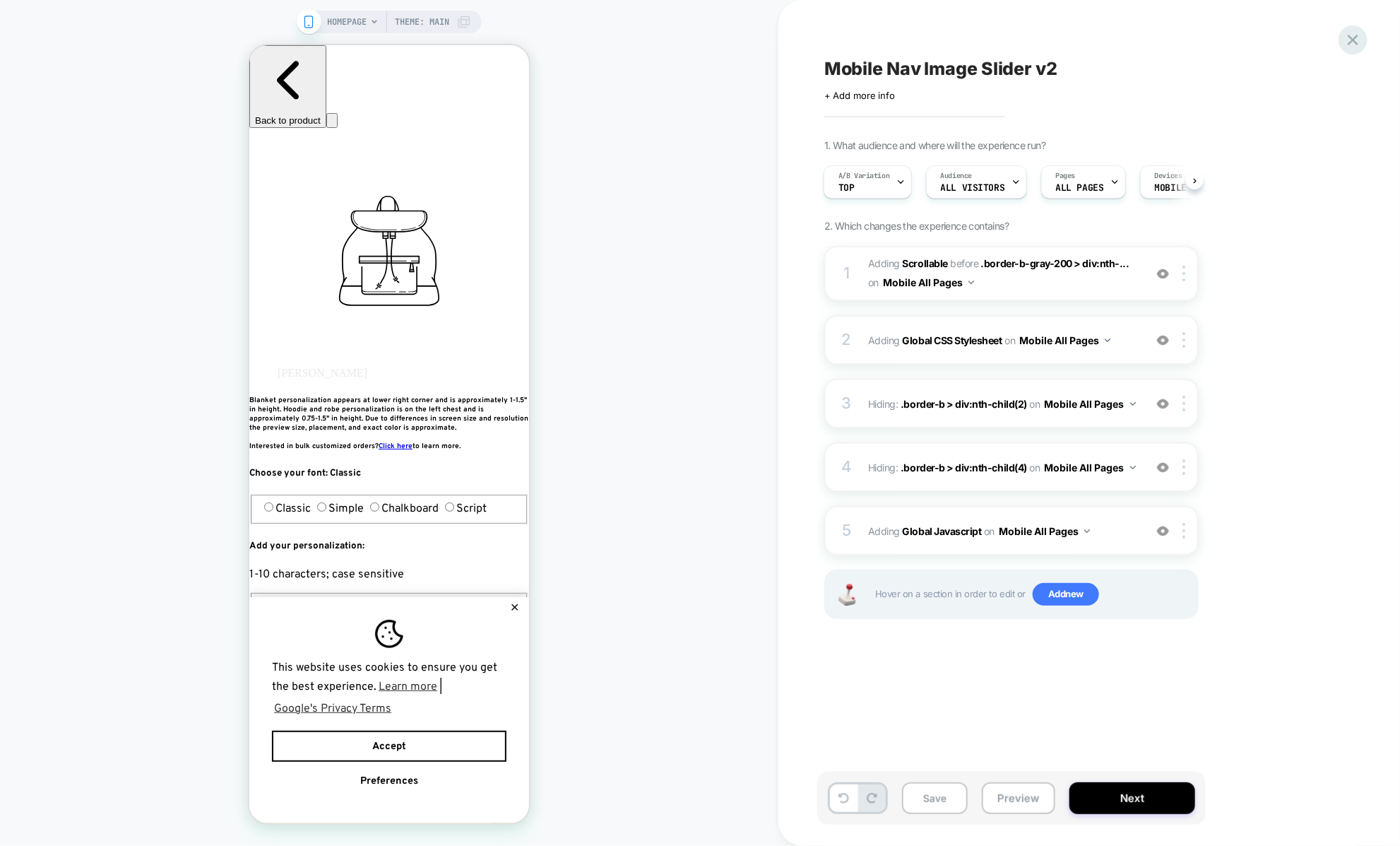
click at [1354, 33] on icon at bounding box center [1352, 40] width 19 height 19
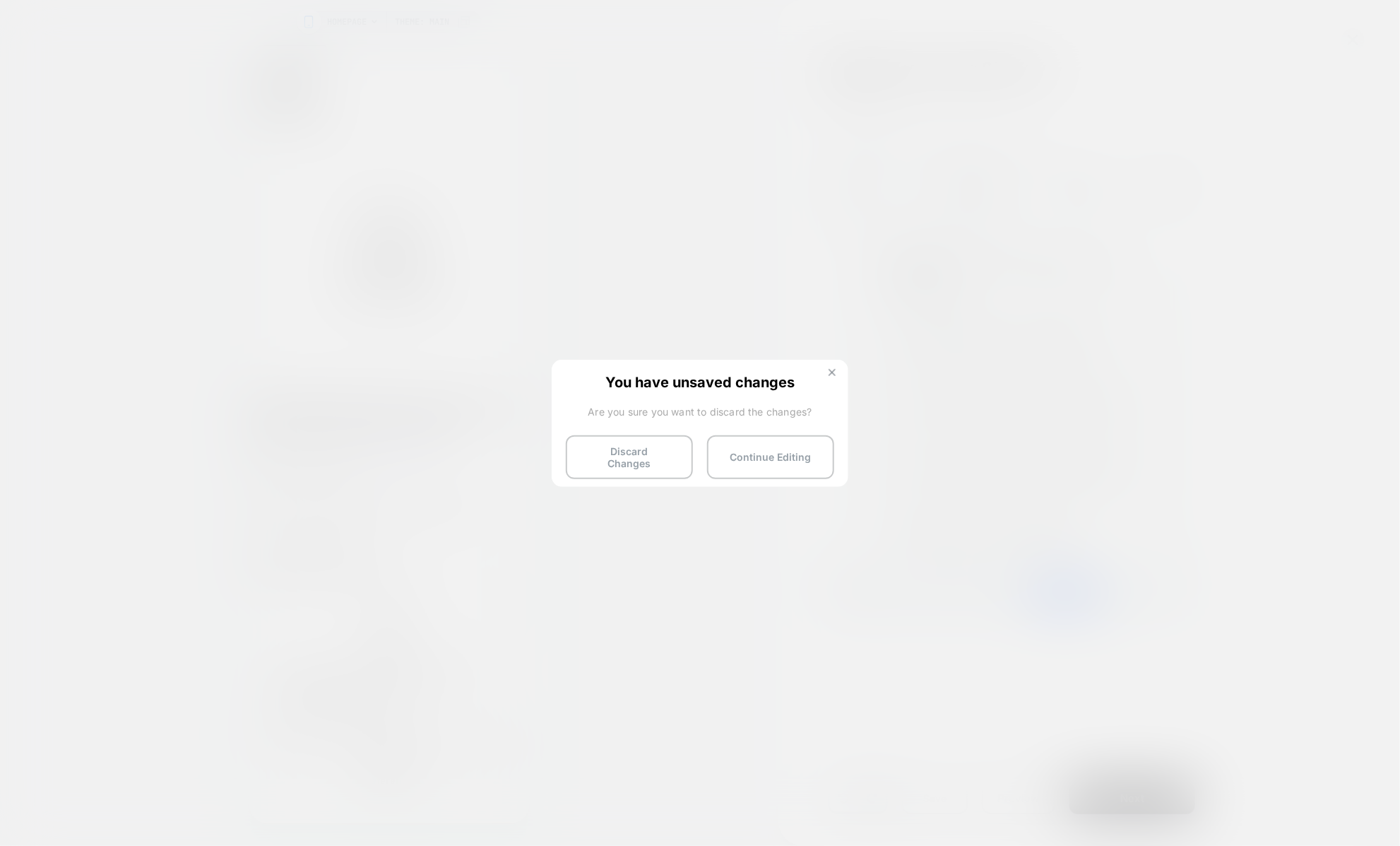
click at [828, 377] on button at bounding box center [832, 374] width 16 height 12
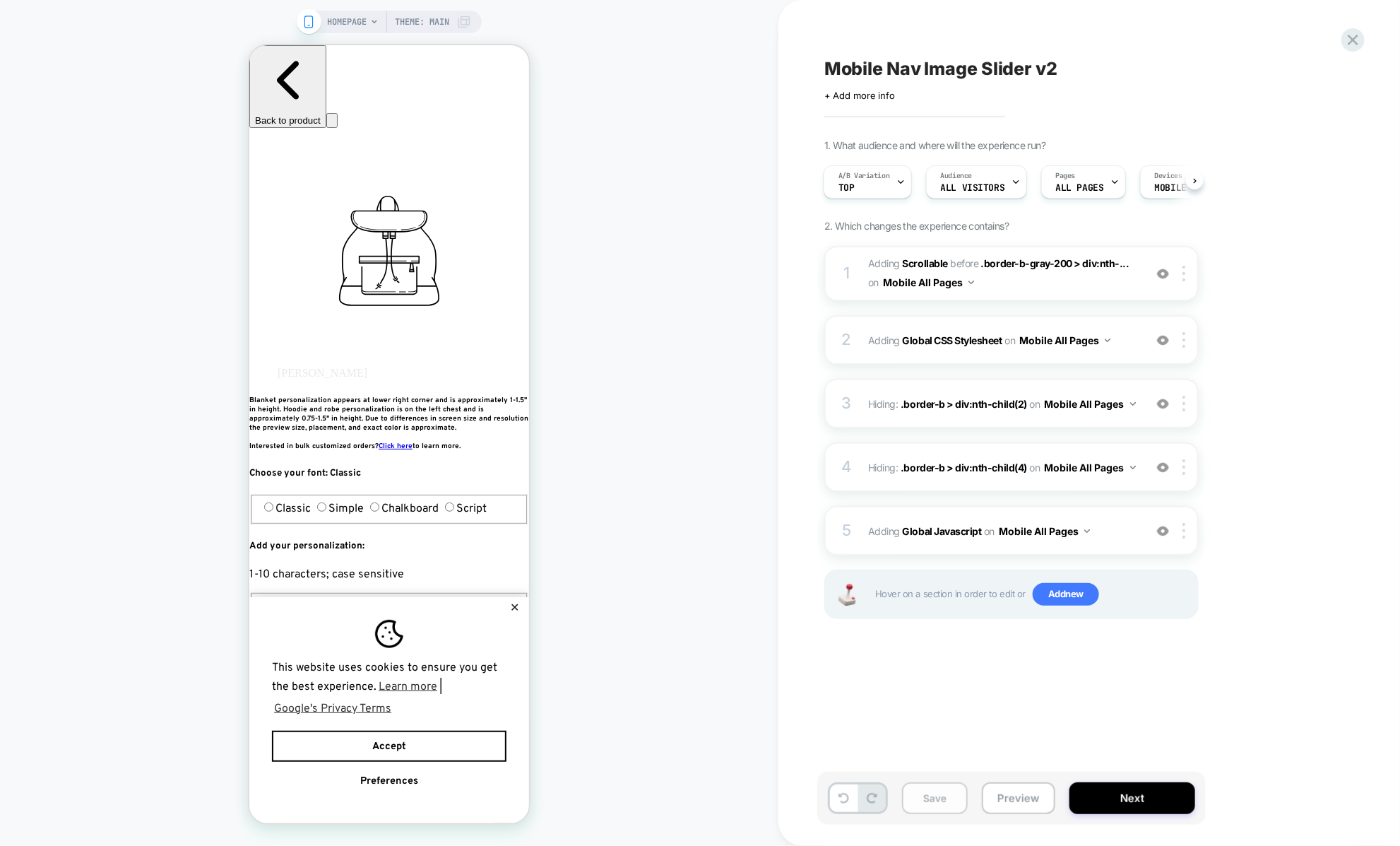
click at [937, 801] on button "Save" at bounding box center [935, 797] width 66 height 32
click at [942, 579] on div "Hover on a section in order to edit or Add new" at bounding box center [1012, 594] width 374 height 49
click at [1340, 31] on div "Mobile Nav Image Slider v2 Click to edit experience details + Add more info 1. …" at bounding box center [1082, 423] width 529 height 818
click at [1345, 31] on icon at bounding box center [1352, 40] width 19 height 19
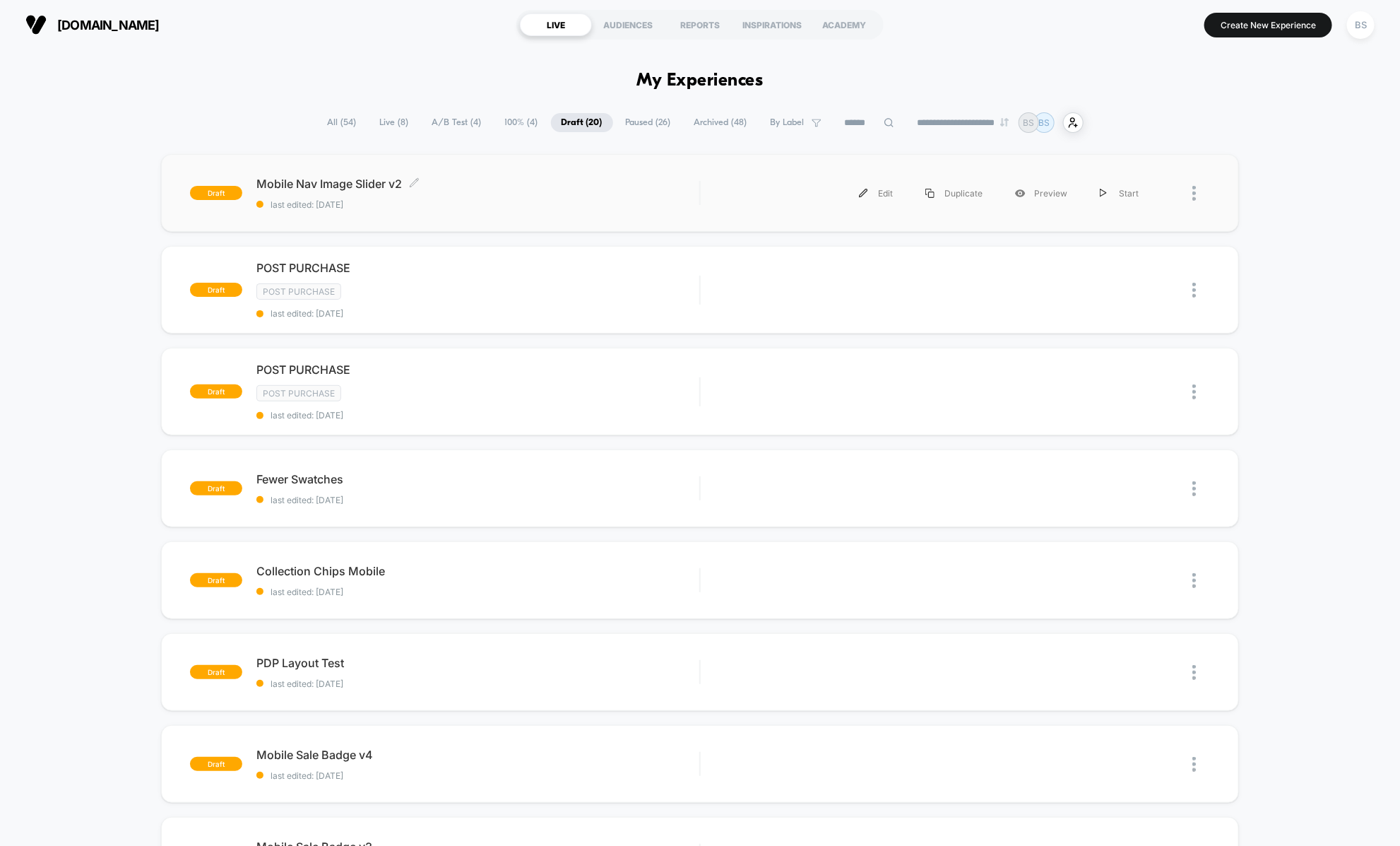
click at [348, 208] on span "last edited: [DATE]" at bounding box center [477, 204] width 442 height 11
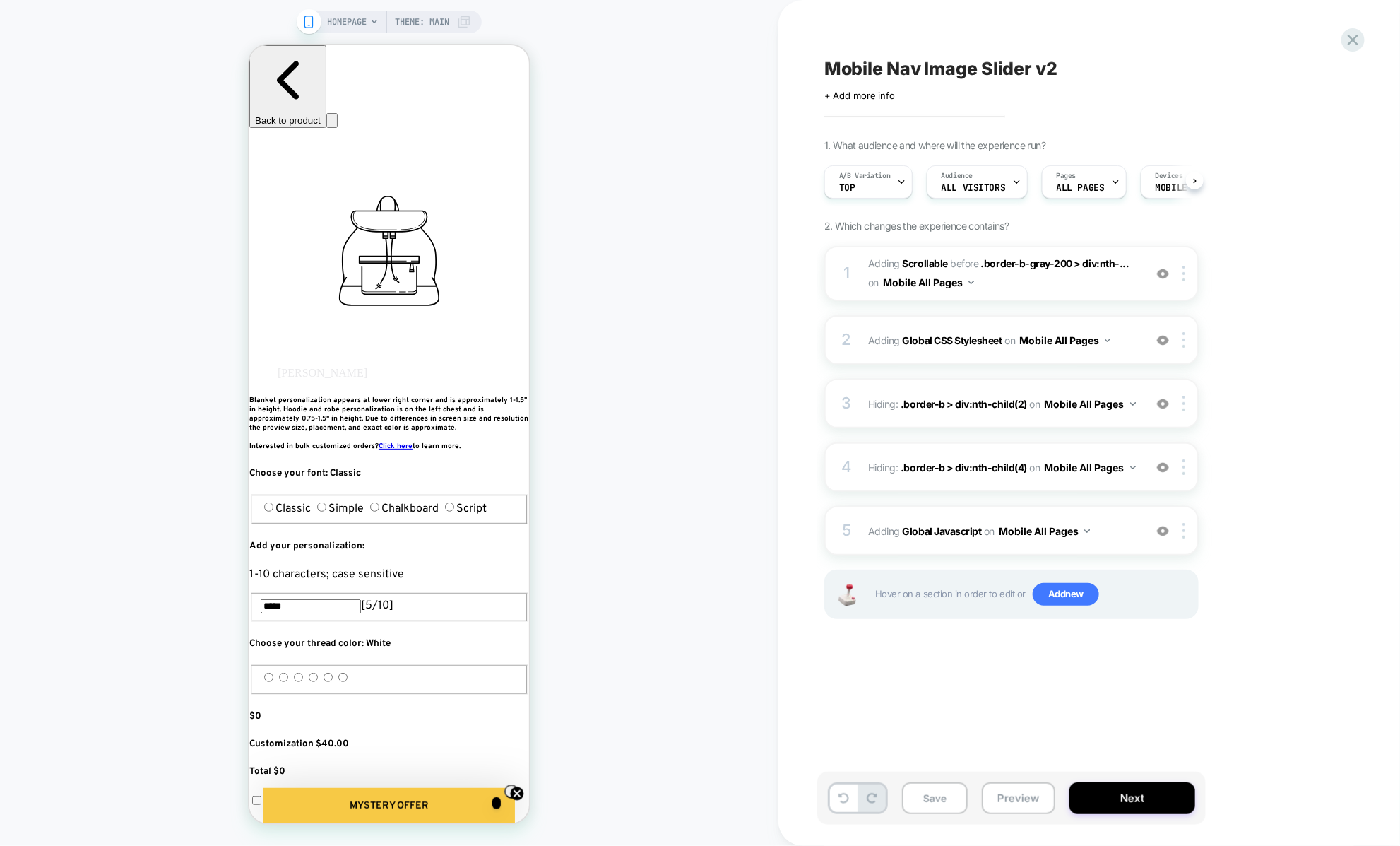
scroll to position [0, 1]
click at [1009, 803] on button "Preview" at bounding box center [1019, 797] width 74 height 32
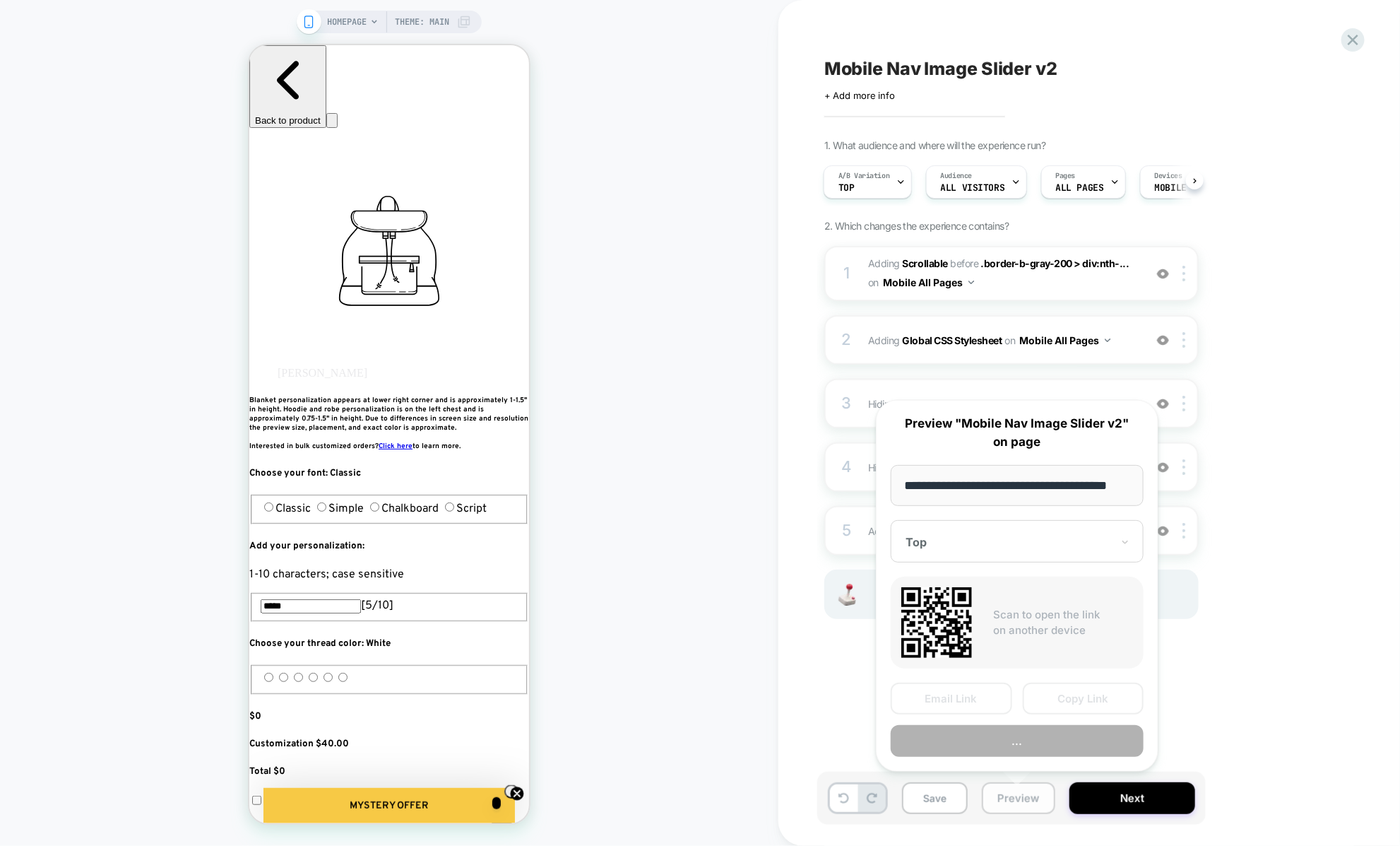
scroll to position [0, 18]
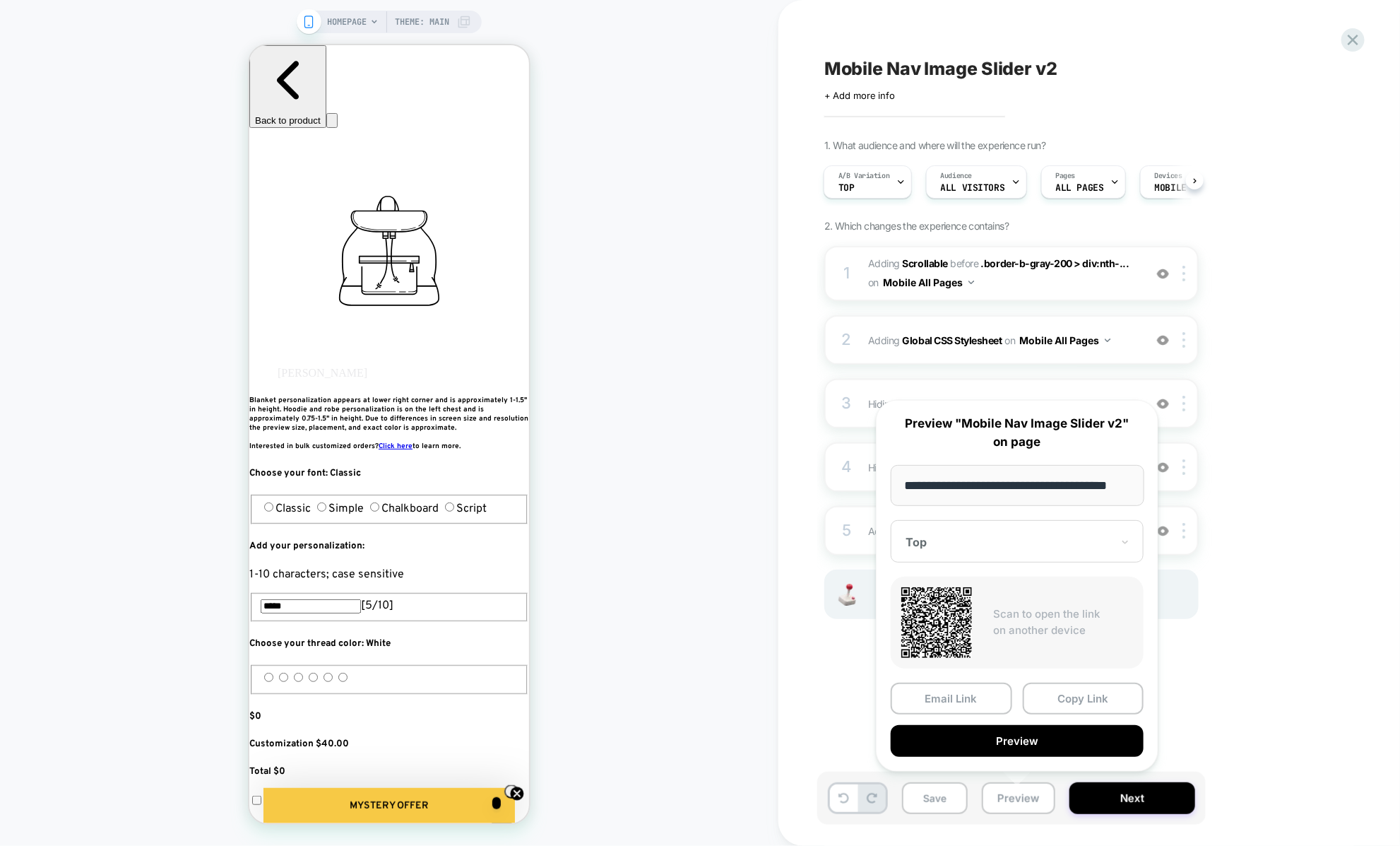
click at [779, 416] on div "Mobile Nav Image Slider v2 Click to edit experience details + Add more info 1. …" at bounding box center [1089, 423] width 622 height 846
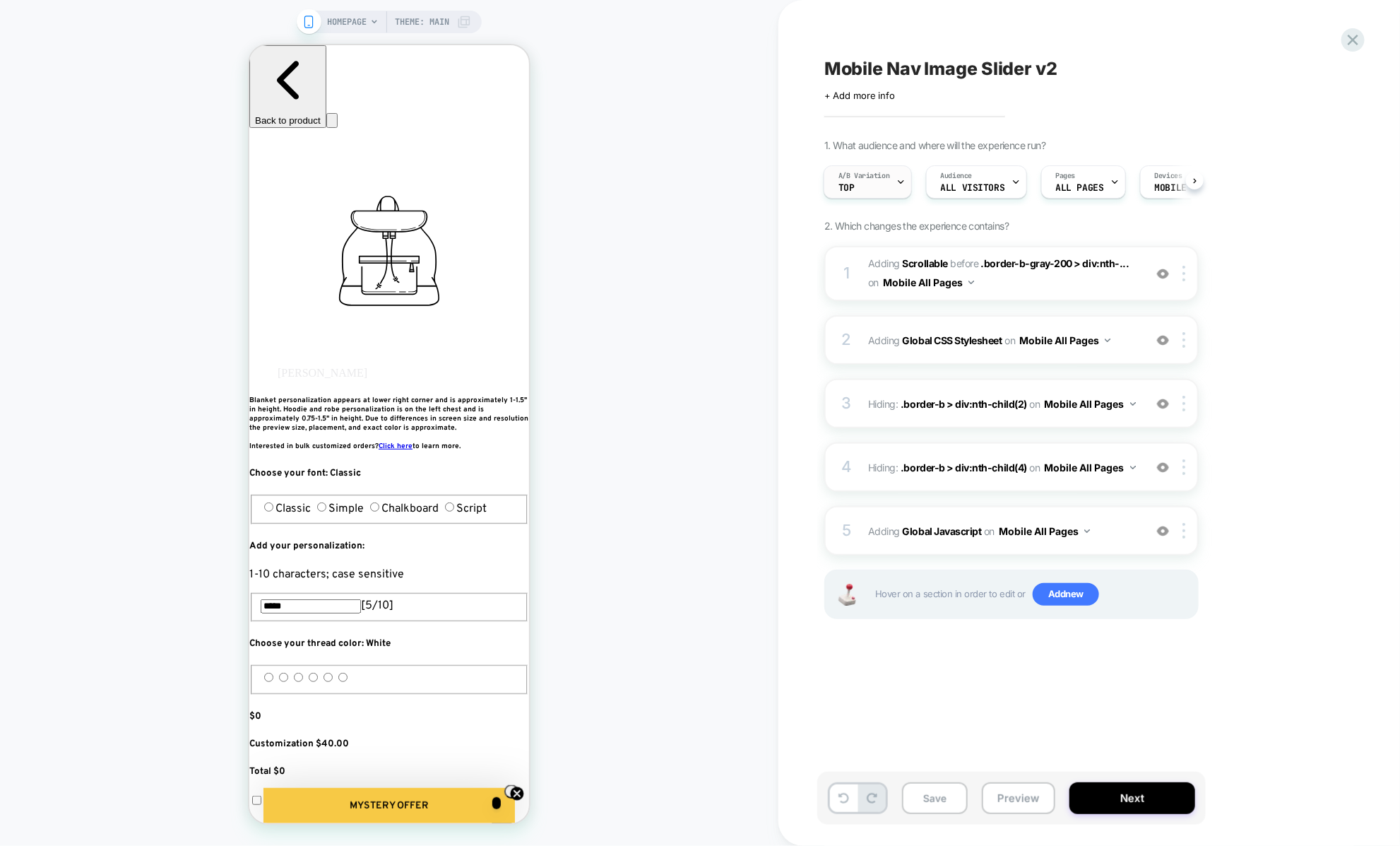
click at [861, 175] on span "A/B Variation" at bounding box center [864, 175] width 52 height 10
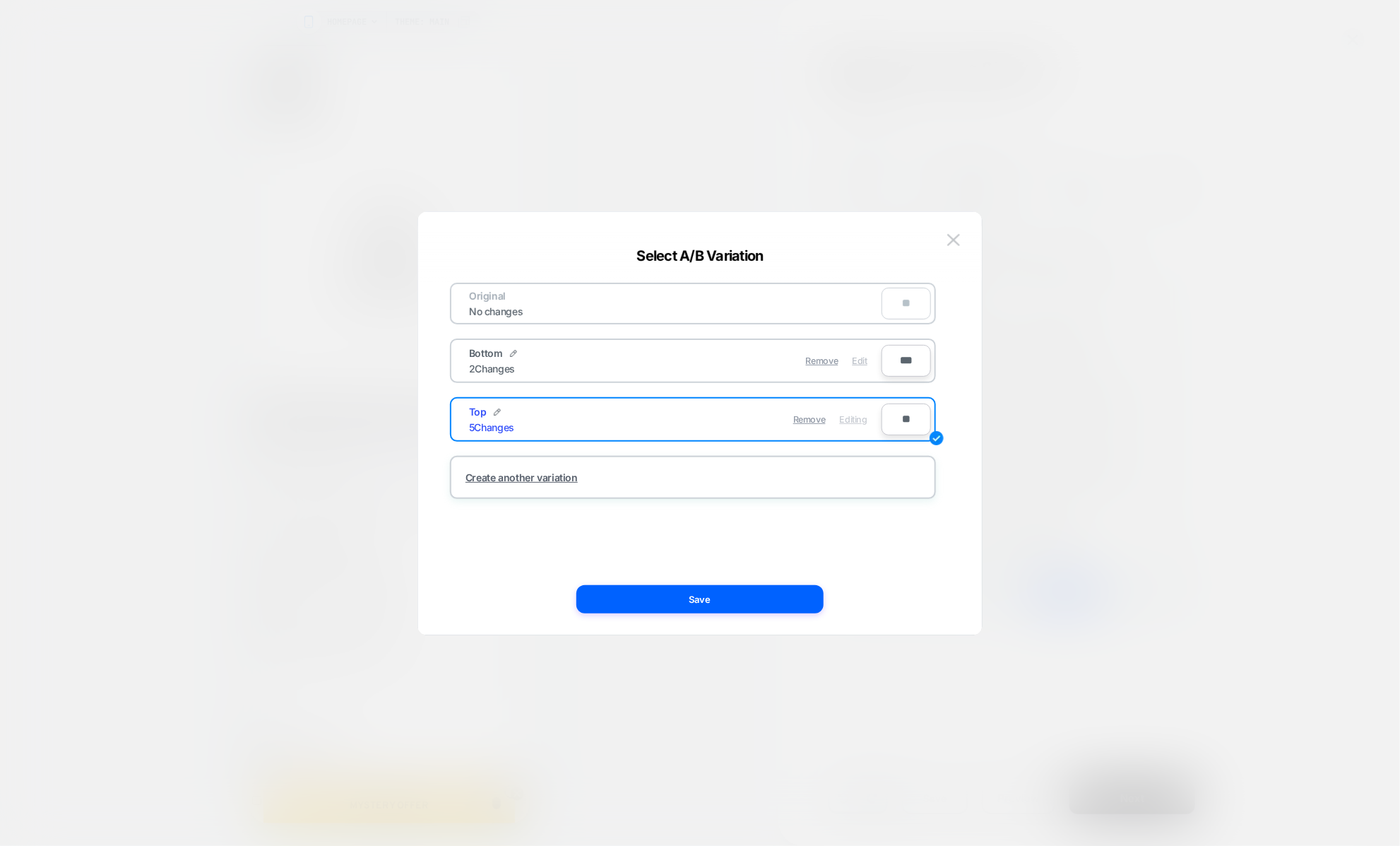
click at [861, 363] on span "Edit" at bounding box center [860, 361] width 15 height 11
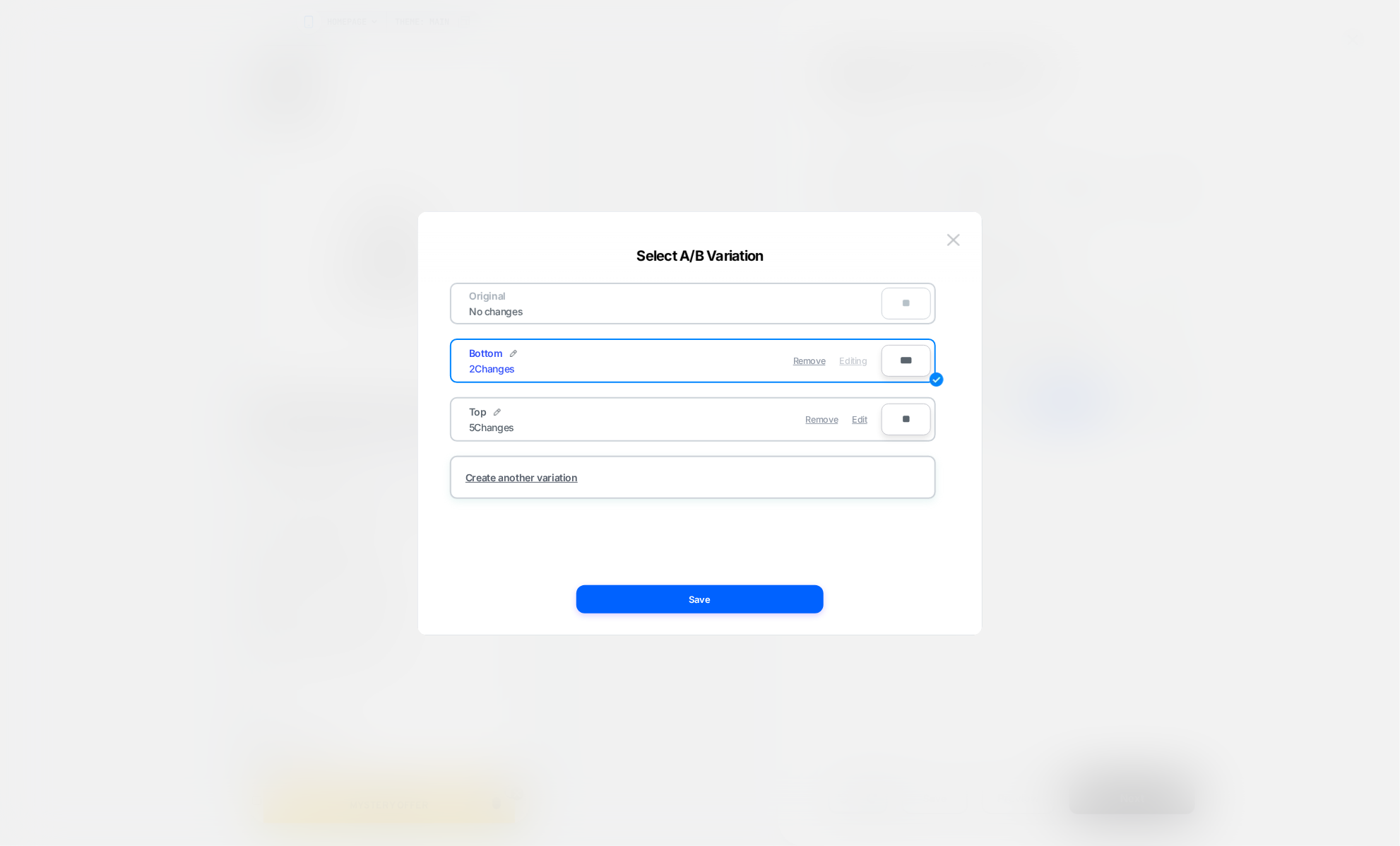
click at [907, 398] on div "Top 5 Changes Remove Edit **" at bounding box center [693, 419] width 486 height 45
click at [905, 419] on input "**" at bounding box center [906, 419] width 49 height 32
type input "***"
type input "**"
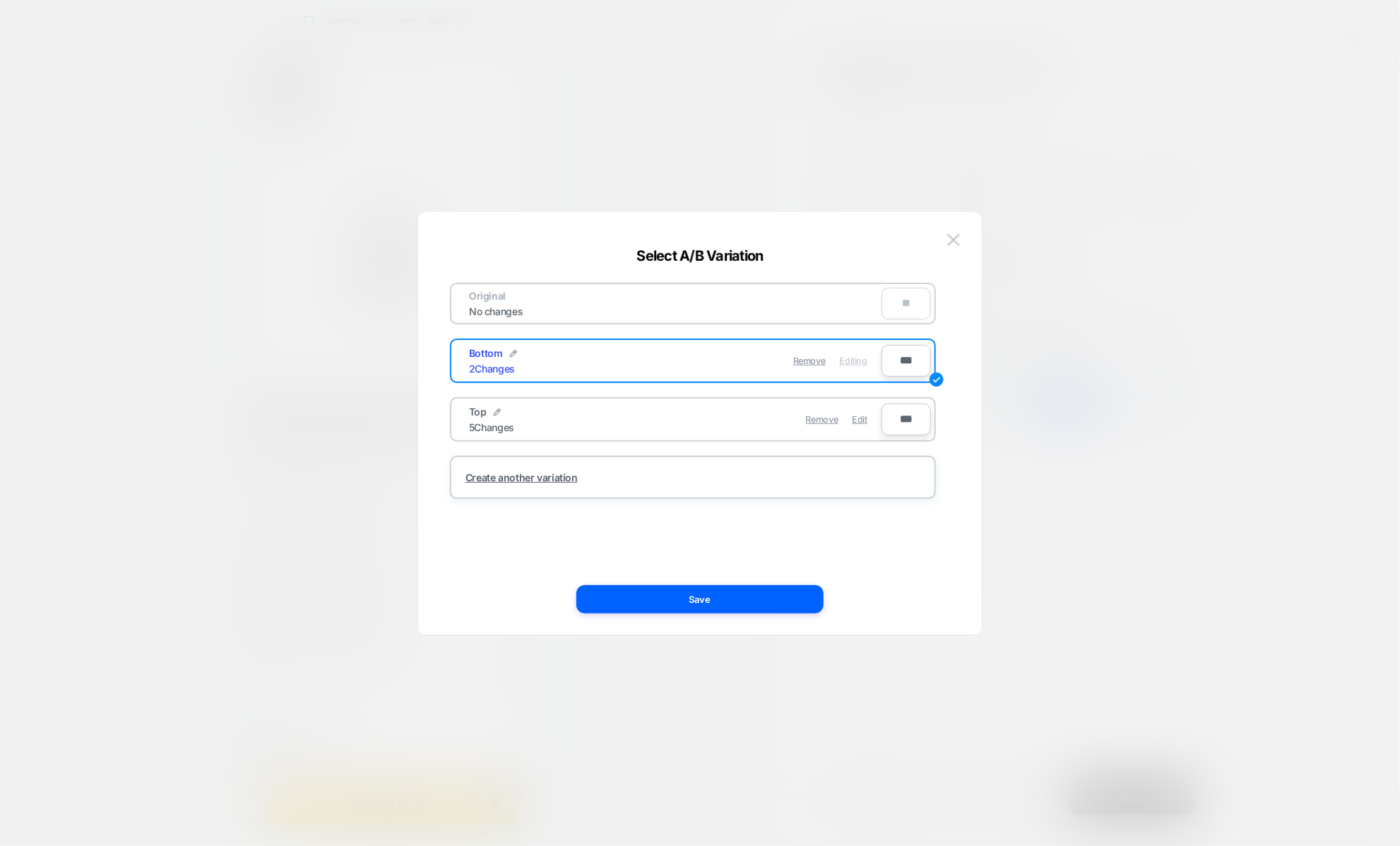
type input "***"
click at [735, 616] on div "Original No changes ** Bottom 2 Changes Remove Editing *** Top 5 Changes Remove…" at bounding box center [700, 430] width 521 height 408
click at [741, 603] on button "Save" at bounding box center [700, 599] width 247 height 28
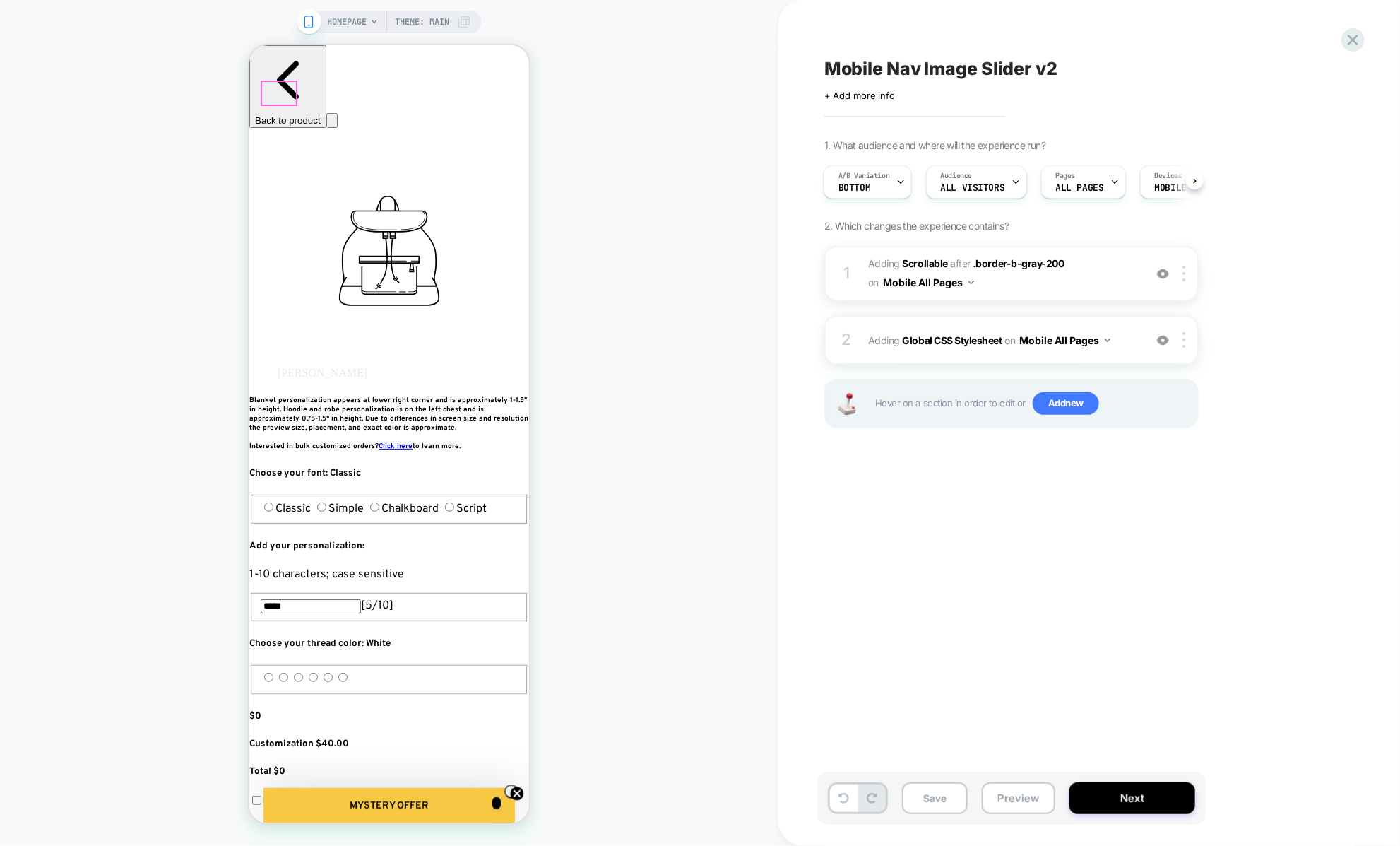
click at [943, 796] on button "Save" at bounding box center [935, 797] width 66 height 32
click at [1348, 37] on icon at bounding box center [1352, 40] width 19 height 19
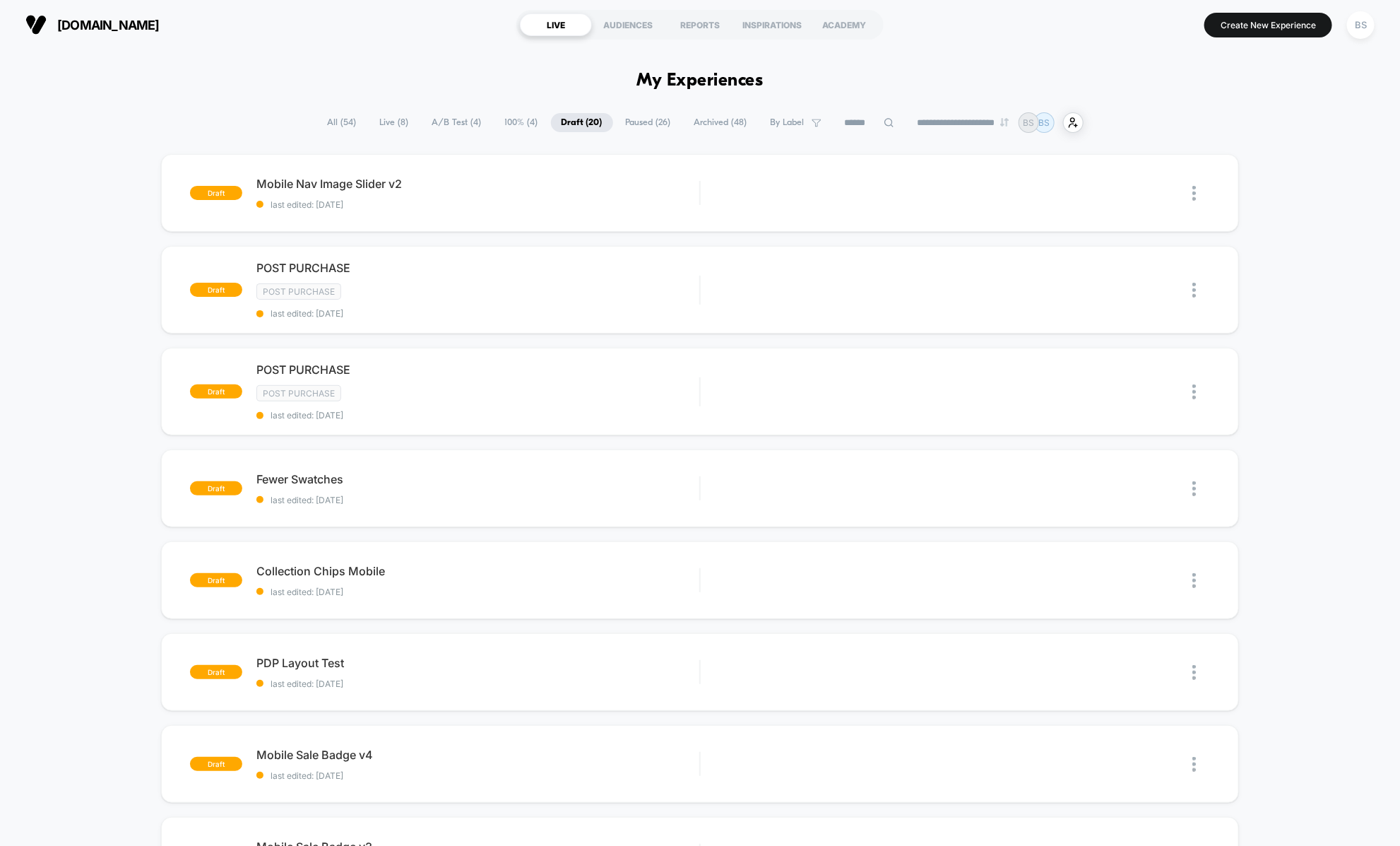
click at [379, 126] on span "Live ( 8 )" at bounding box center [395, 122] width 50 height 19
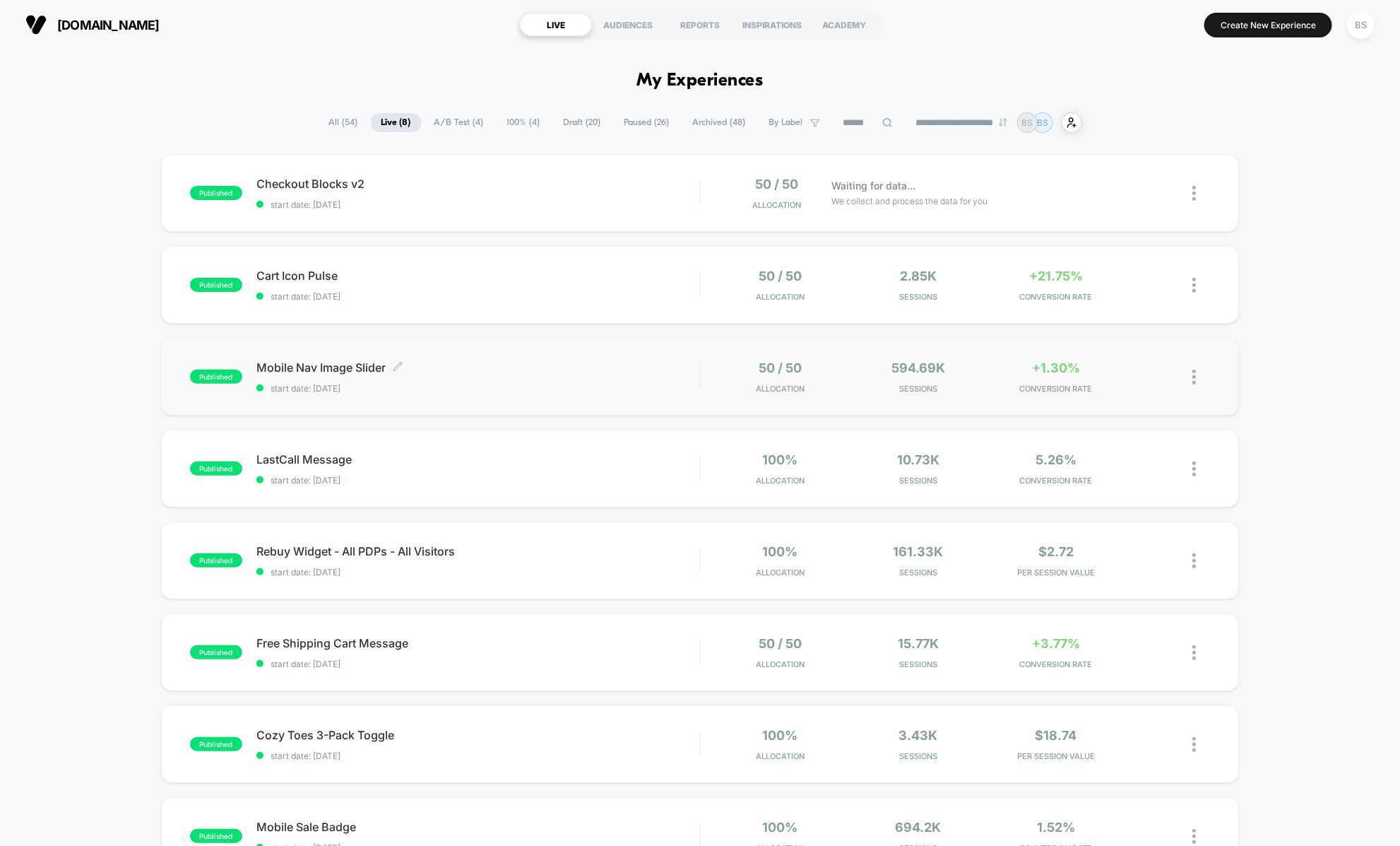
click at [451, 386] on span "start date: [DATE]" at bounding box center [477, 389] width 442 height 11
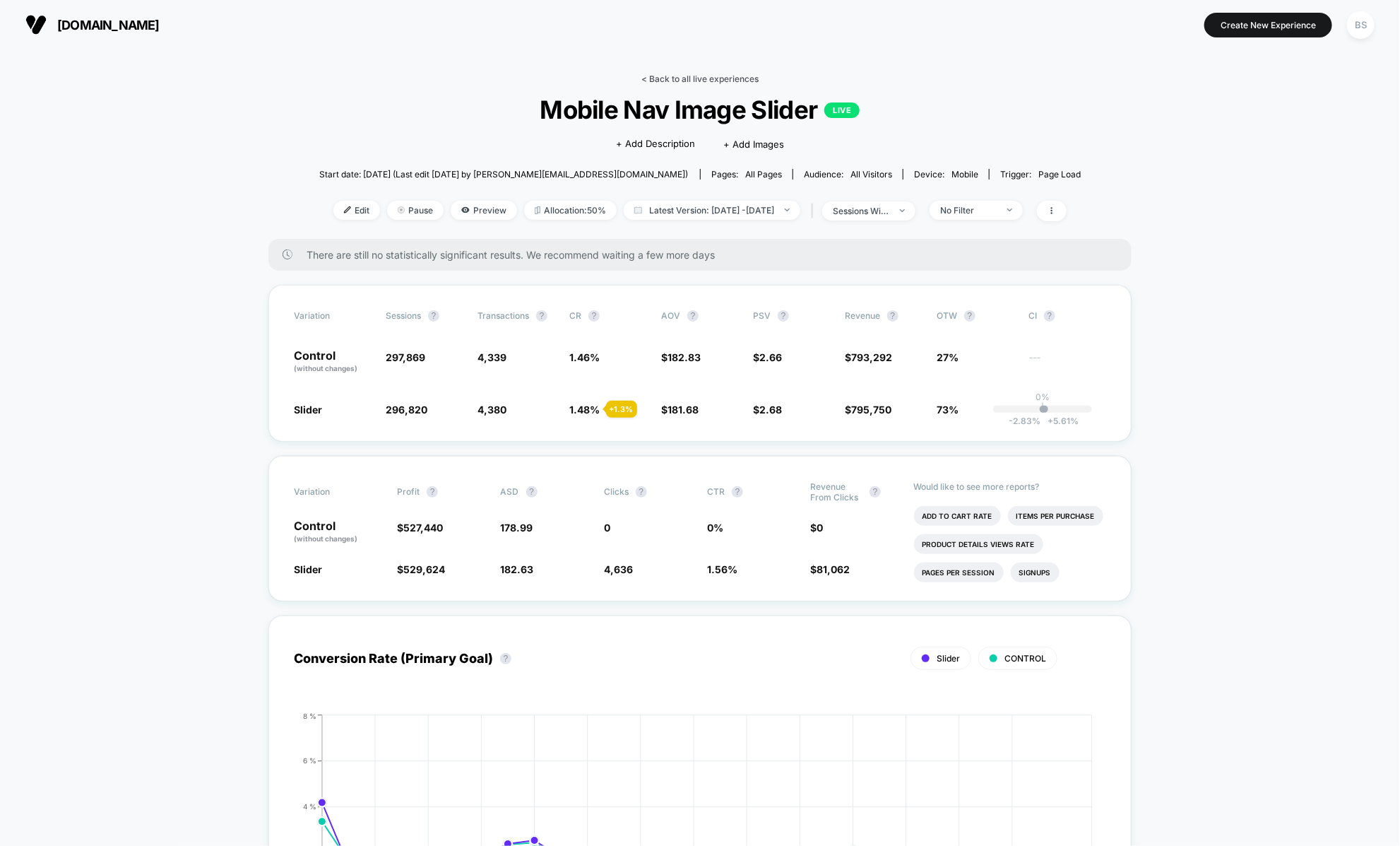
click at [662, 78] on link "< Back to all live experiences" at bounding box center [700, 79] width 117 height 11
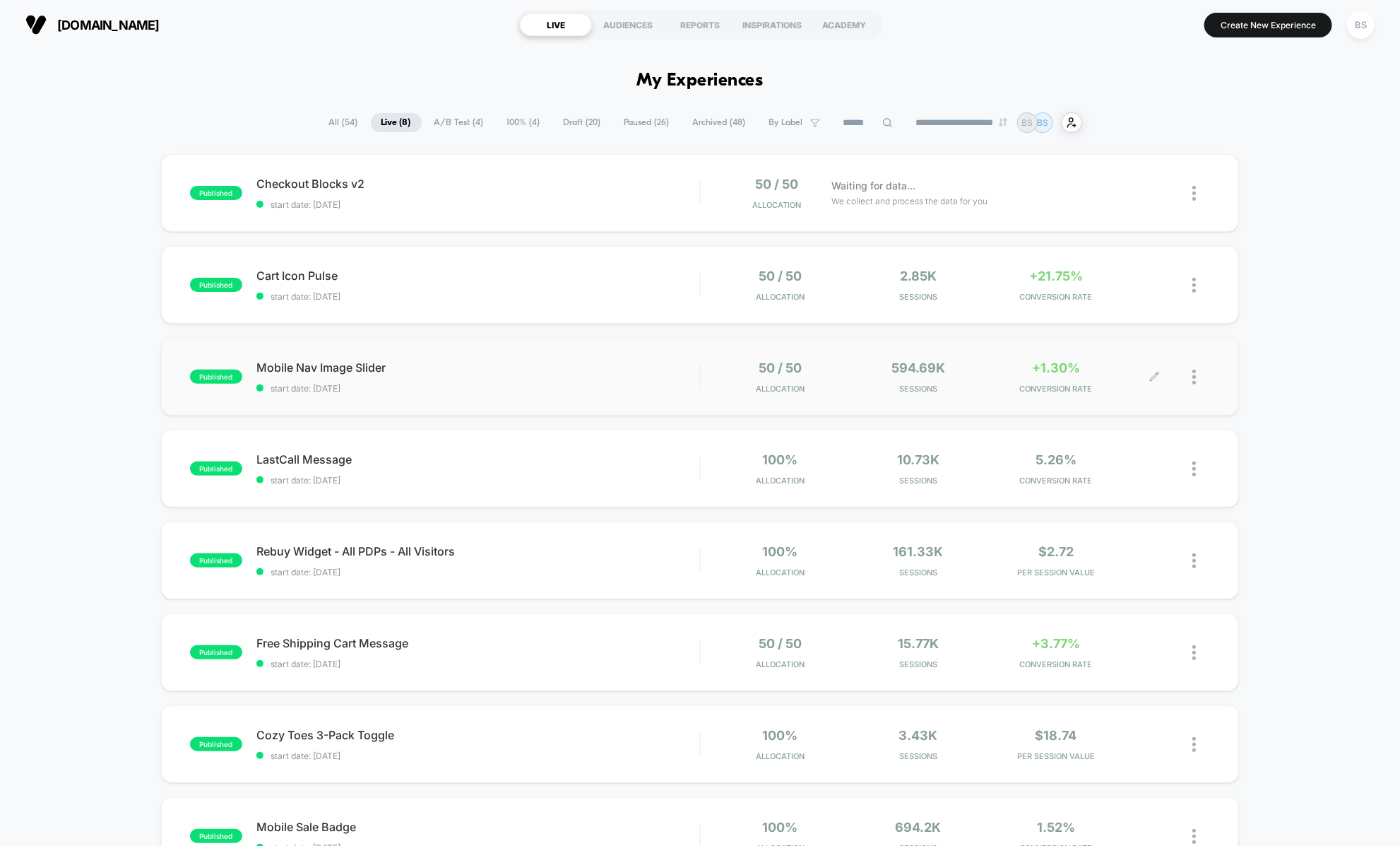
click at [1199, 374] on div at bounding box center [1200, 377] width 18 height 33
click at [1095, 363] on div "Pause" at bounding box center [1122, 360] width 127 height 32
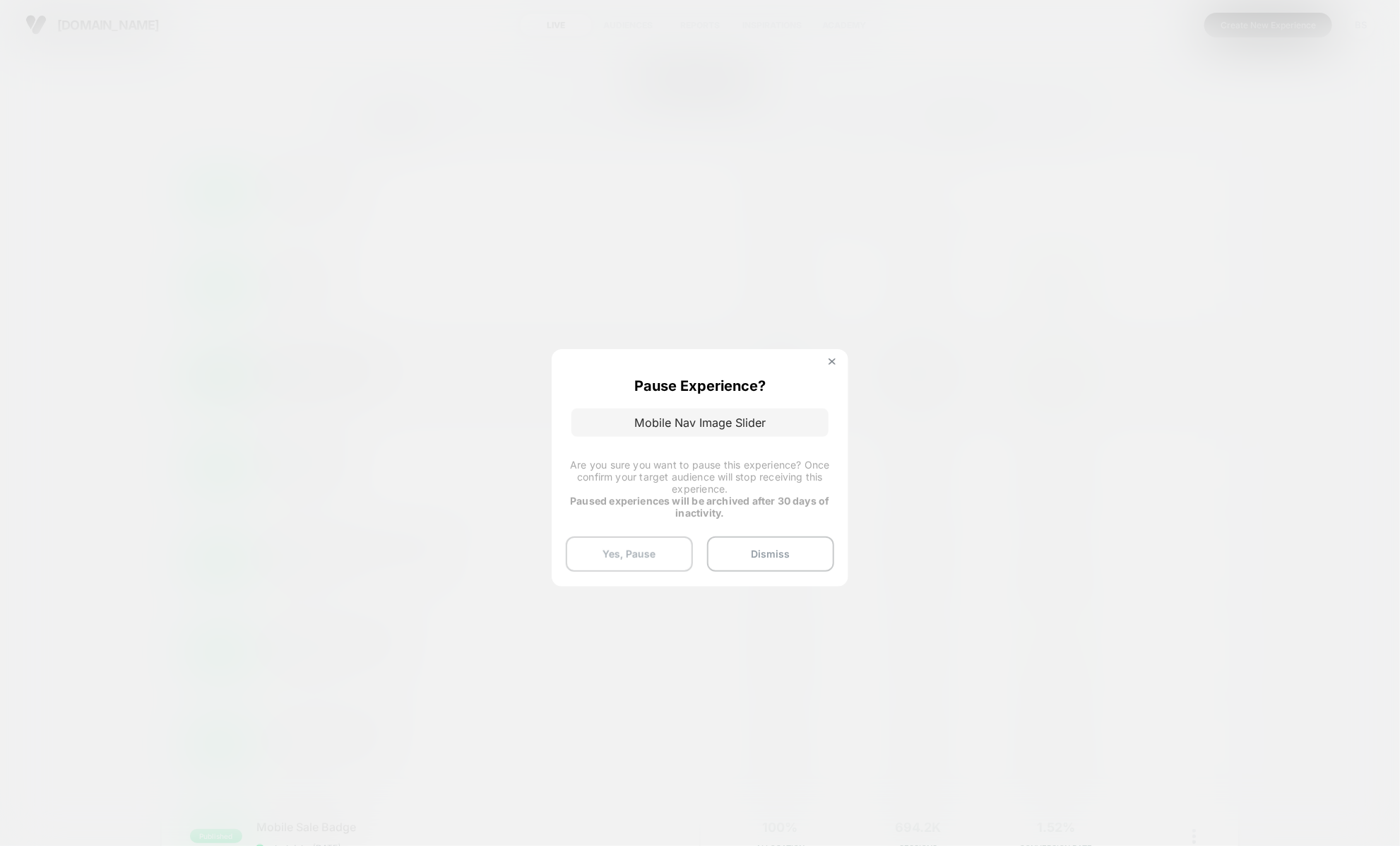
click at [637, 548] on button "Yes, Pause" at bounding box center [629, 554] width 127 height 35
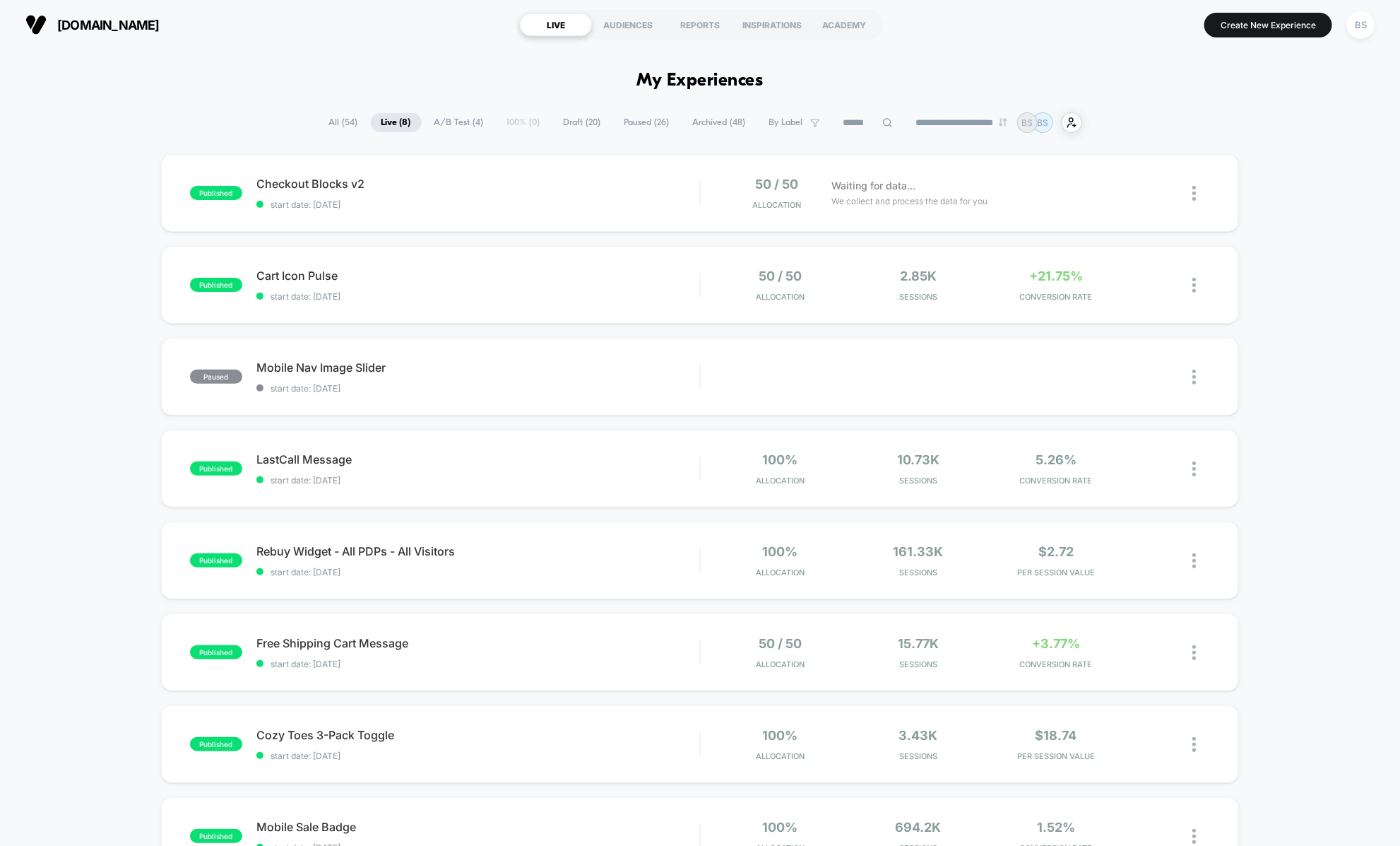
click at [565, 122] on span "Draft ( 20 )" at bounding box center [582, 122] width 59 height 19
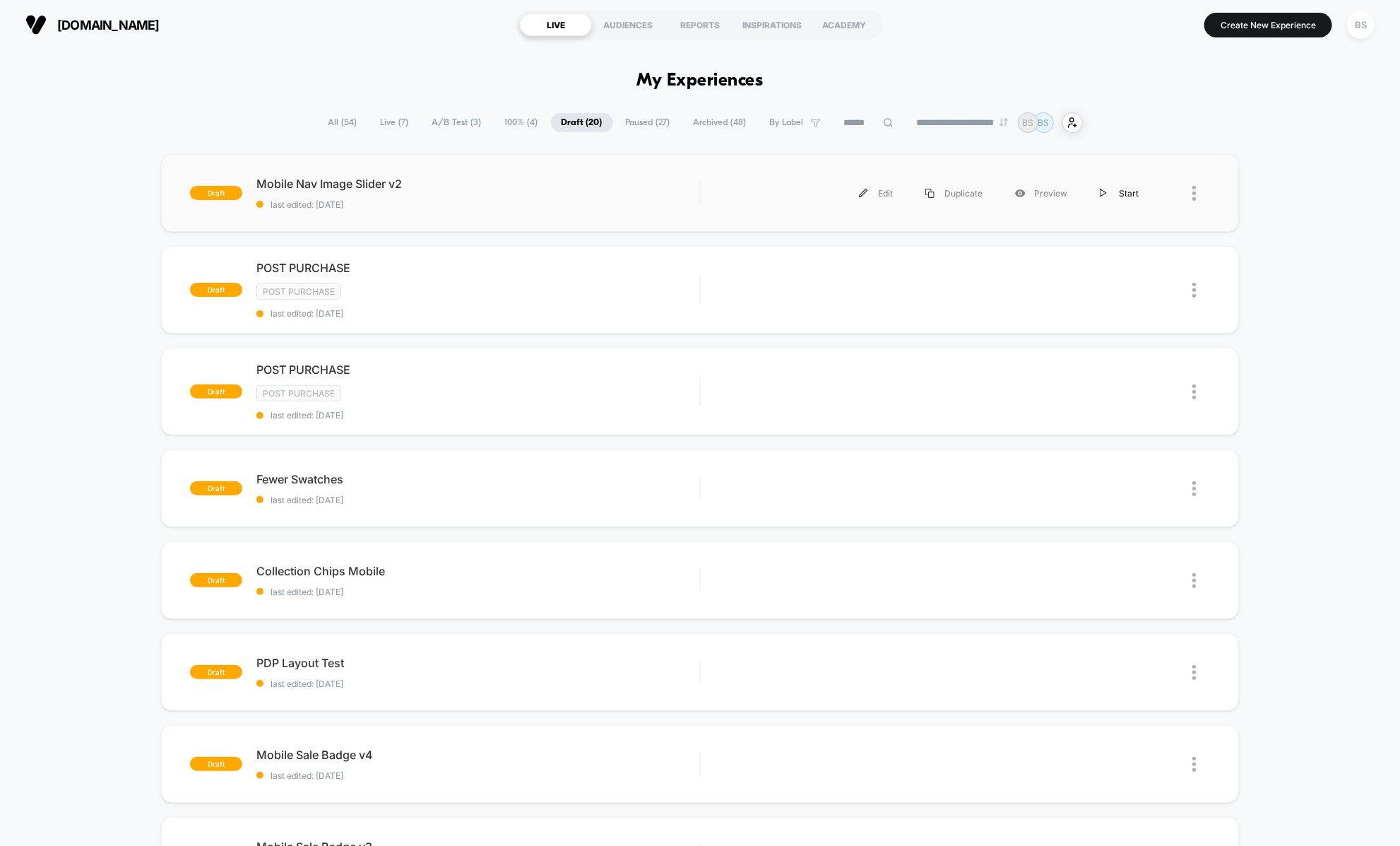
click at [1126, 191] on div "Start" at bounding box center [1119, 193] width 71 height 32
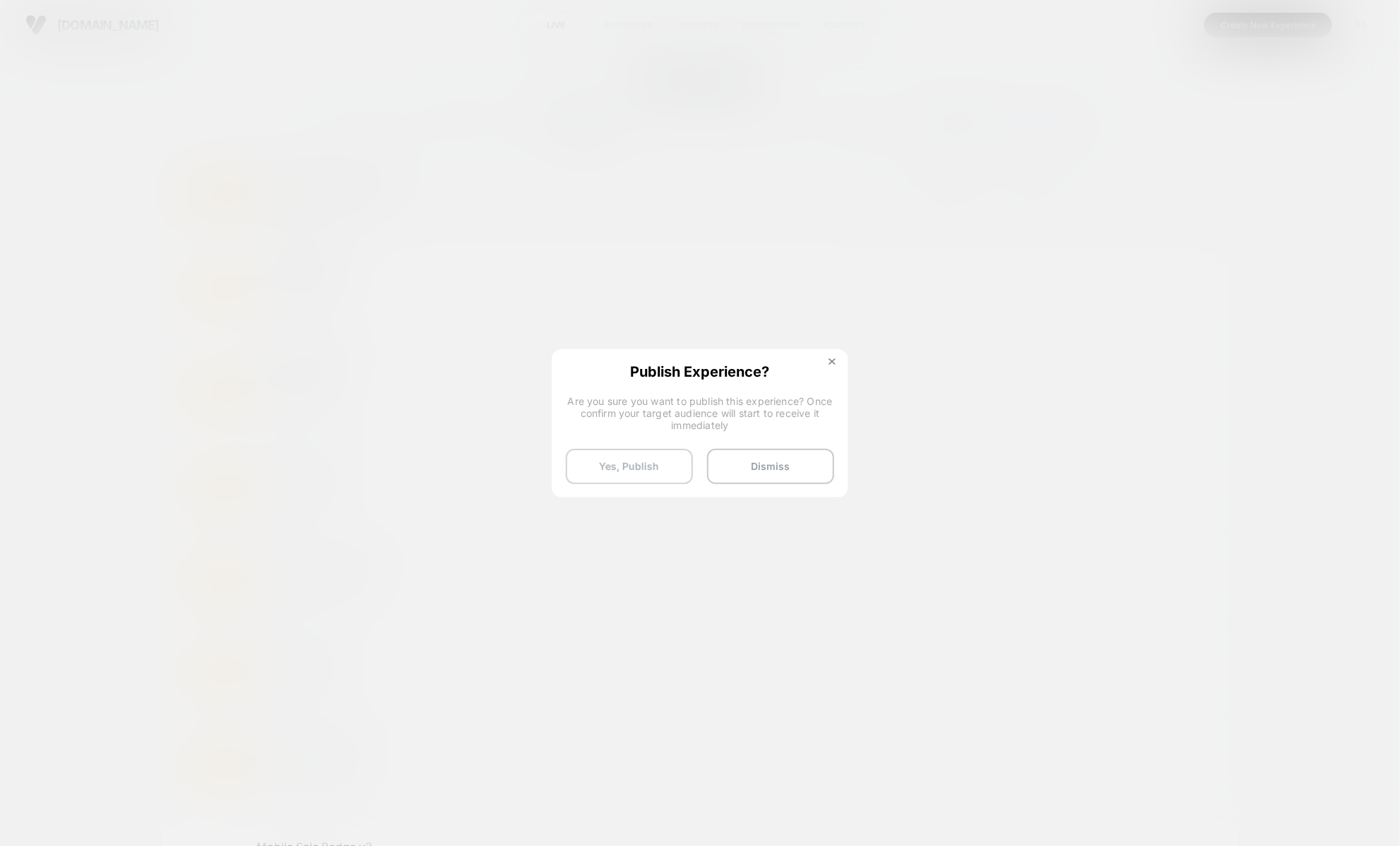
click at [654, 469] on button "Yes, Publish" at bounding box center [629, 466] width 127 height 35
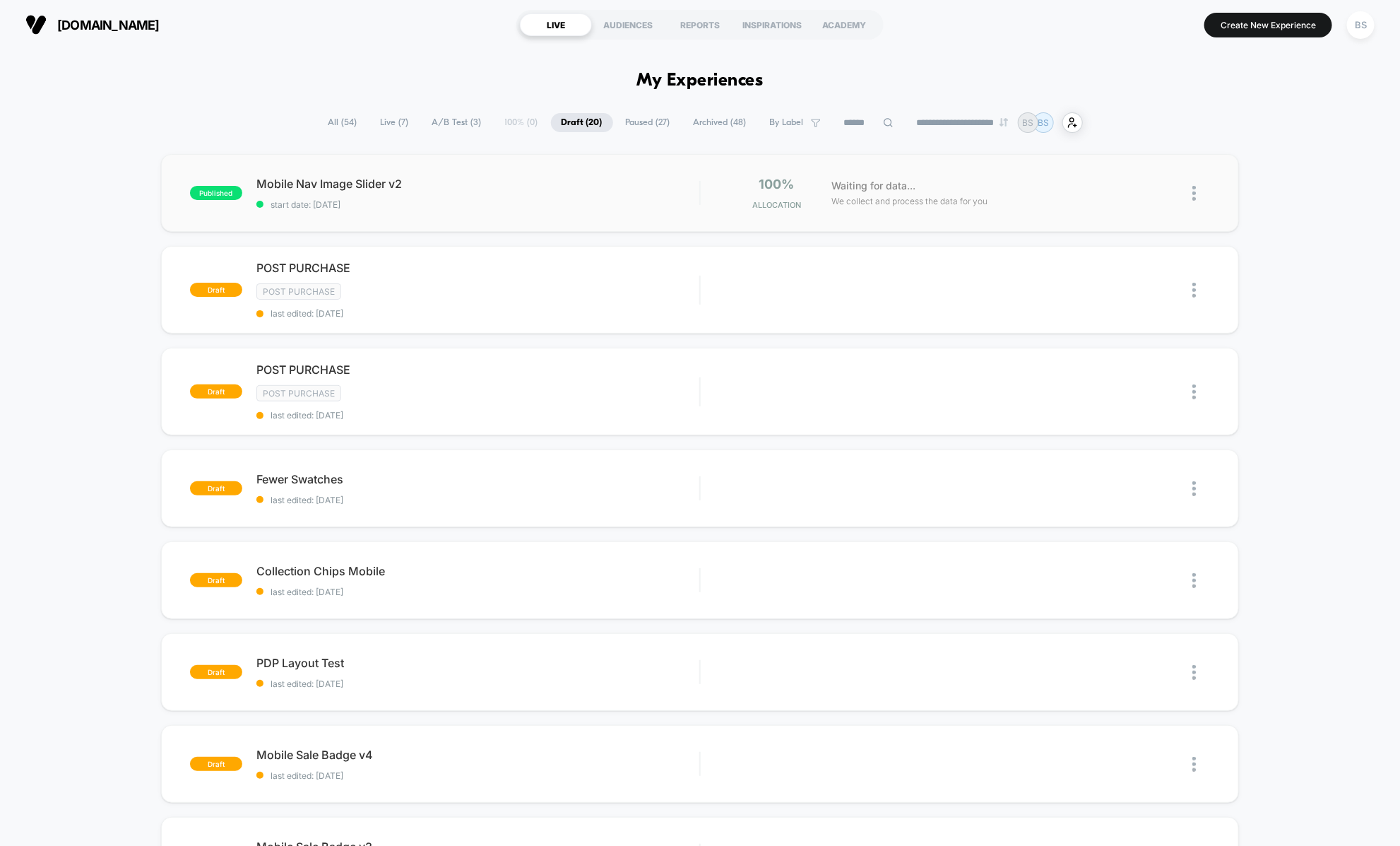
click at [484, 167] on div "published Mobile Nav Image Slider v2 start date: [DATE] 100% Allocation Waiting…" at bounding box center [700, 193] width 1077 height 78
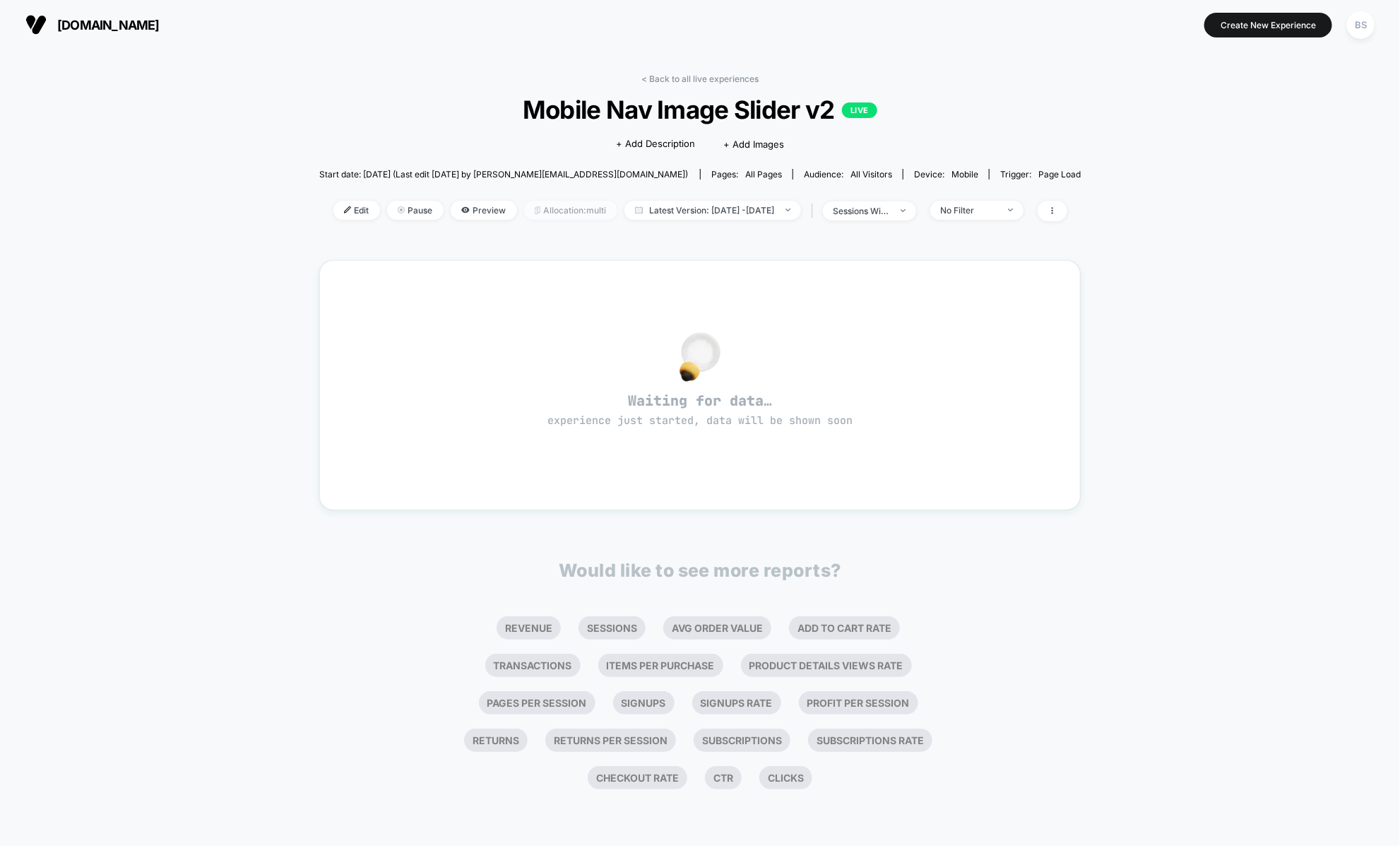
click at [524, 208] on span "Allocation: multi" at bounding box center [570, 210] width 93 height 19
click at [658, 82] on link "< Back to all live experiences" at bounding box center [700, 79] width 117 height 11
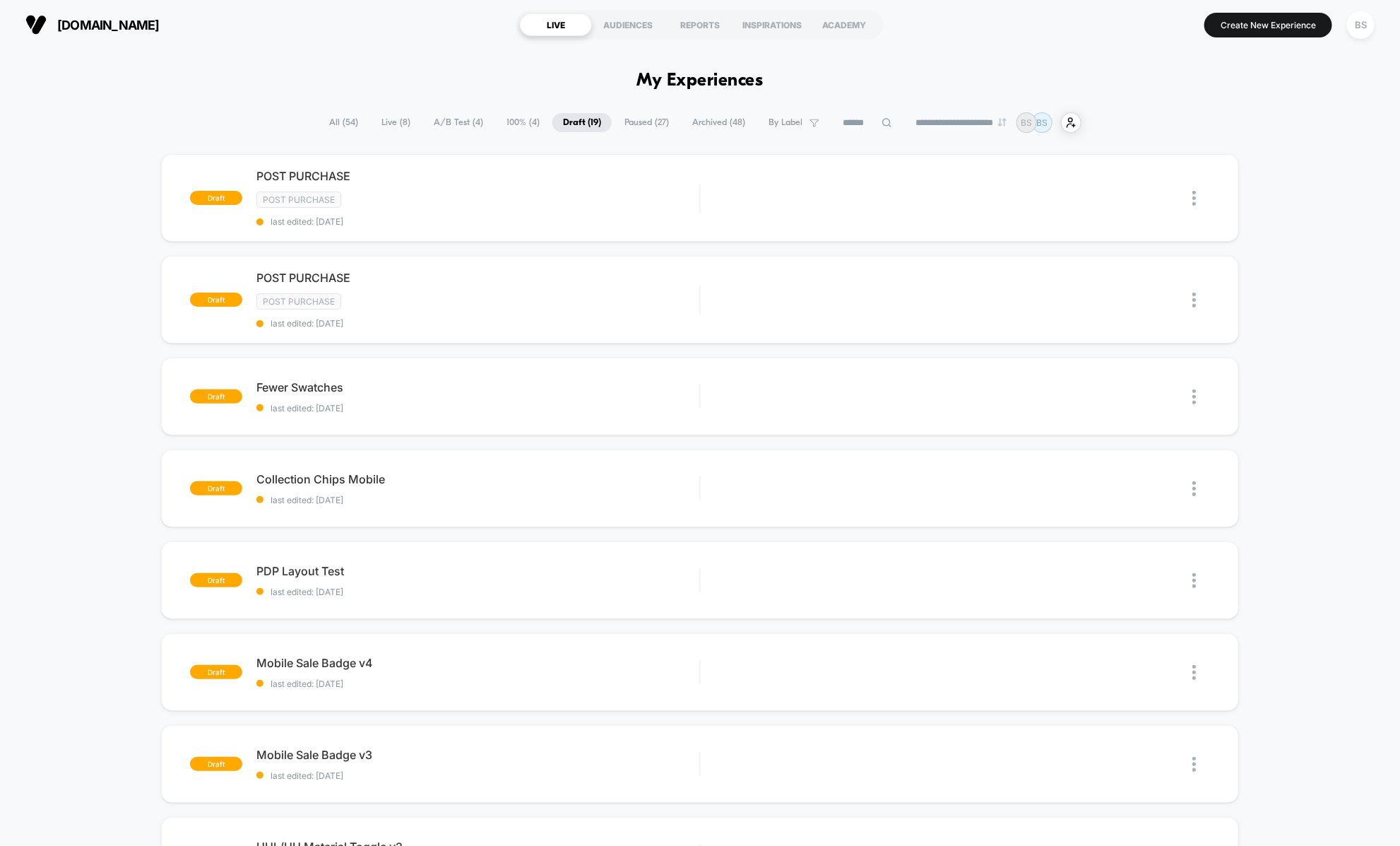
click at [388, 120] on span "Live ( 8 )" at bounding box center [396, 122] width 50 height 19
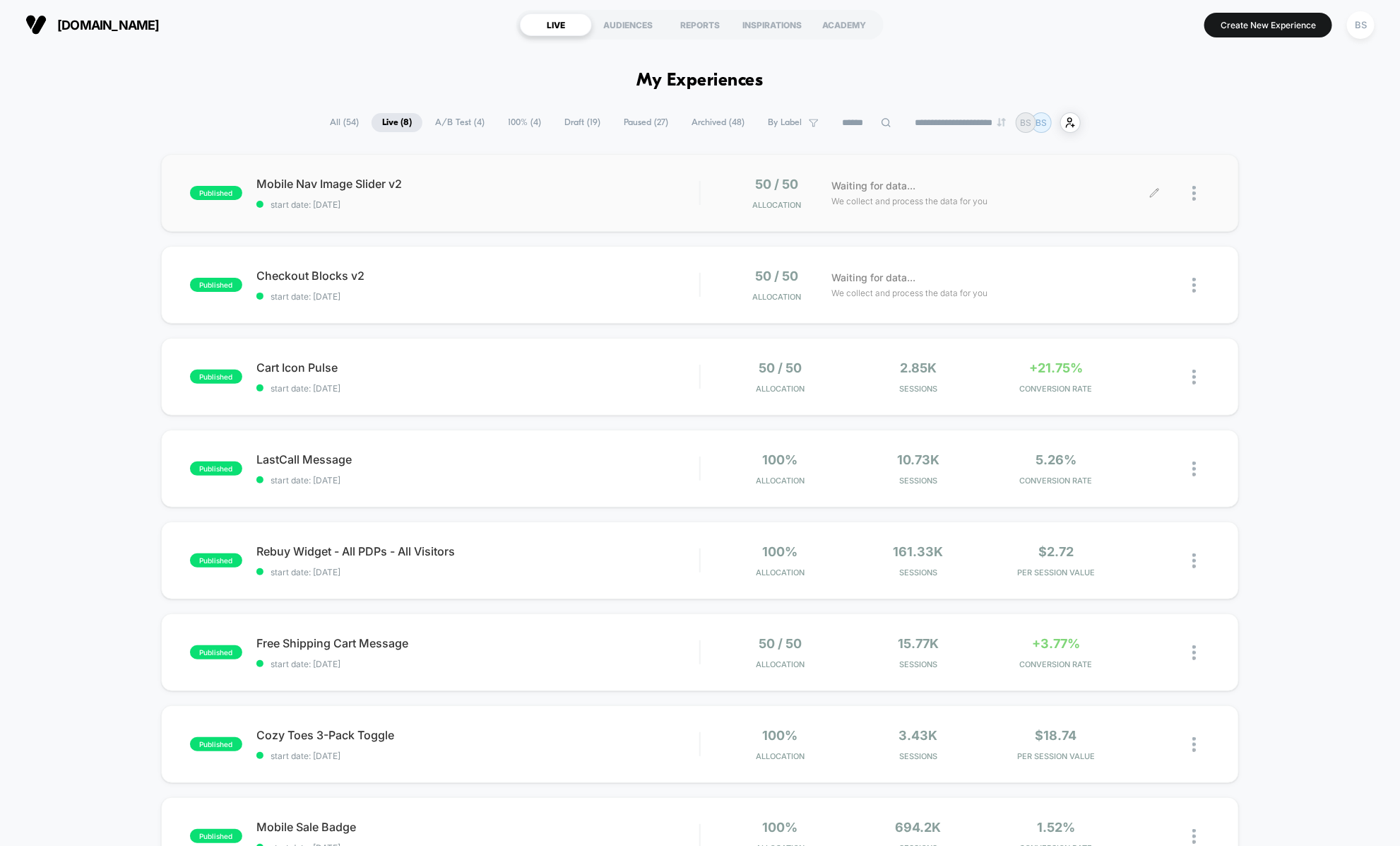
click at [1194, 204] on div at bounding box center [1200, 193] width 18 height 33
click at [597, 385] on span "start date: [DATE]" at bounding box center [477, 389] width 442 height 11
